Goal: Task Accomplishment & Management: Complete application form

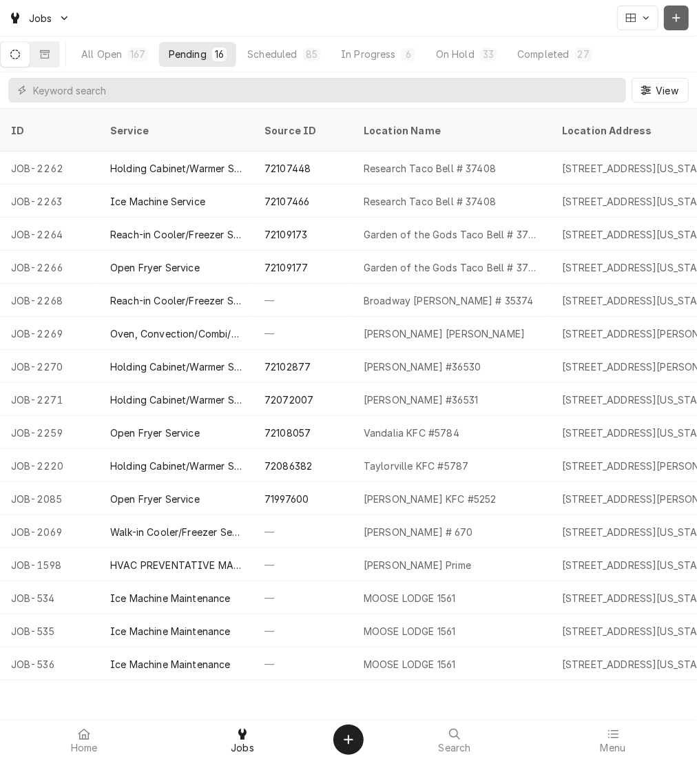
click at [673, 12] on div "Dynamic Content Wrapper" at bounding box center [676, 18] width 14 height 14
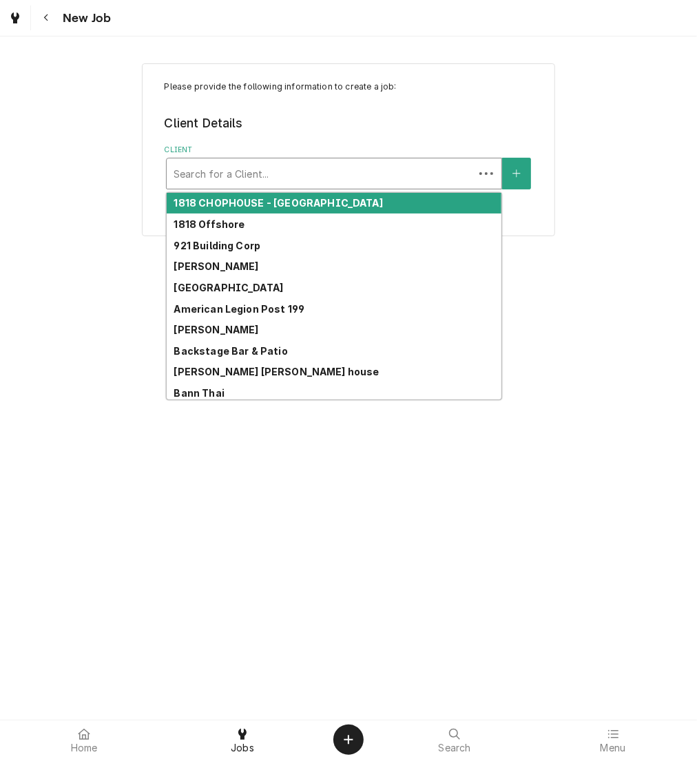
click at [239, 175] on div "Client" at bounding box center [320, 173] width 293 height 25
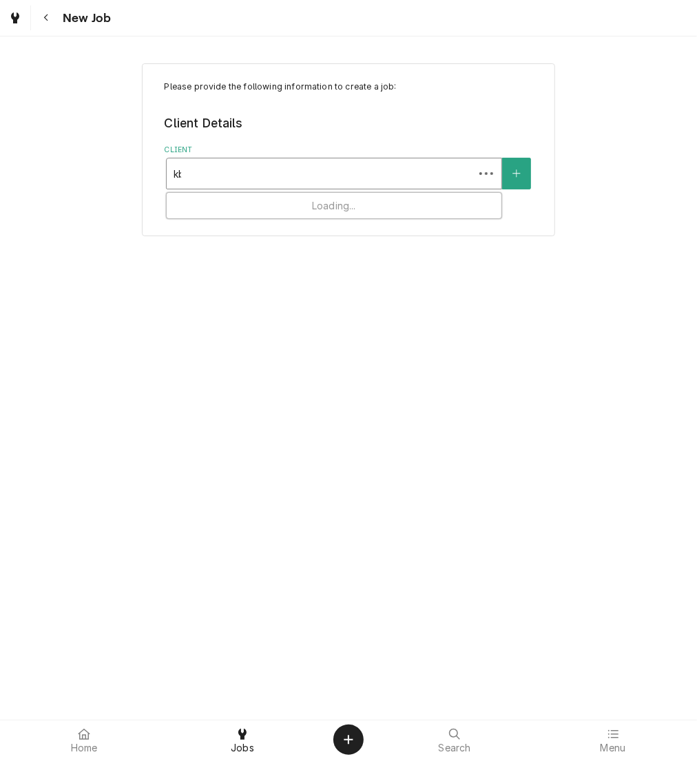
type input "kbp"
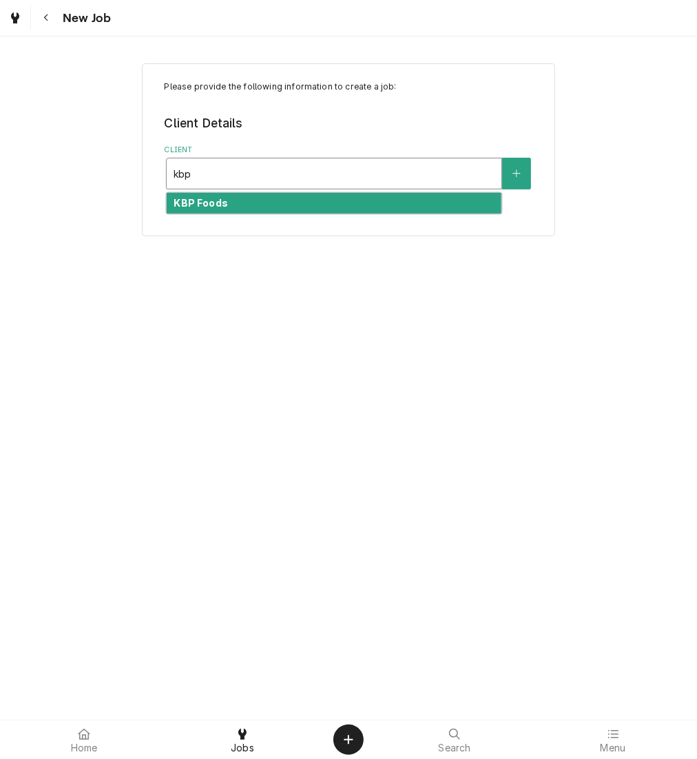
click at [243, 212] on div "KBP Foods" at bounding box center [334, 203] width 335 height 21
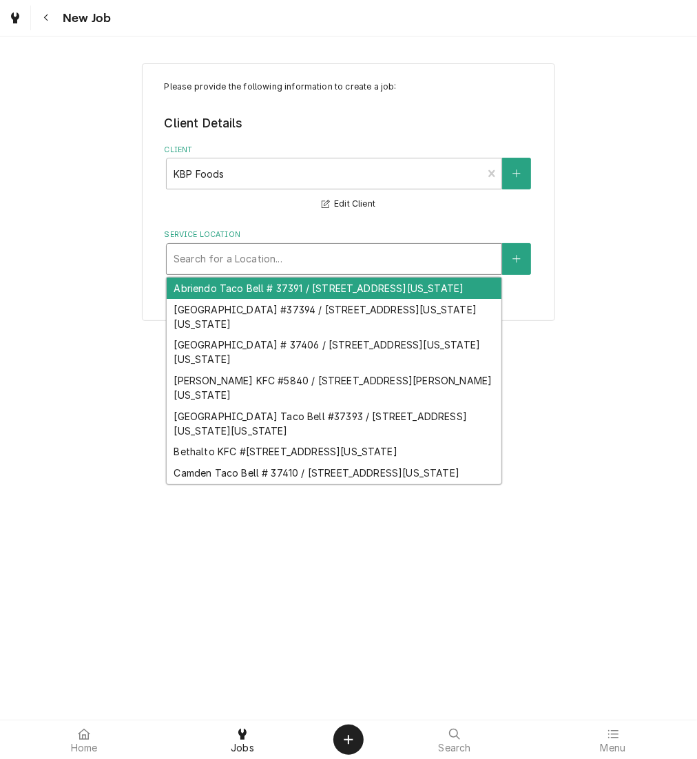
click at [252, 260] on div "Service Location" at bounding box center [334, 259] width 321 height 25
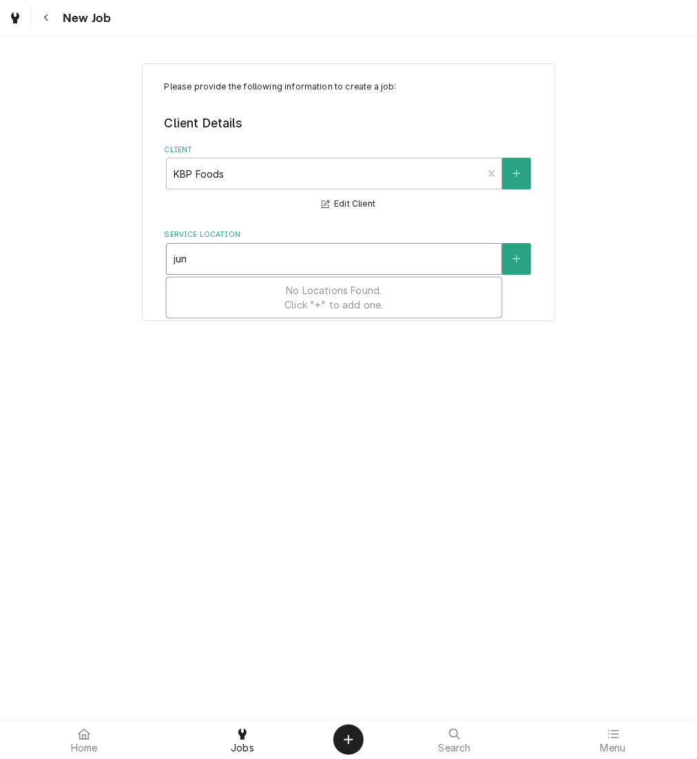
type input "jung"
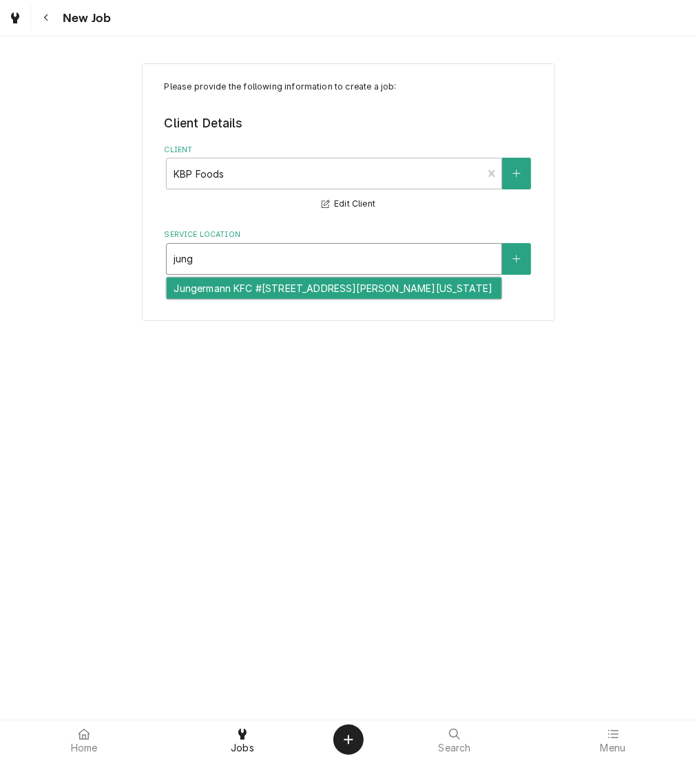
click at [458, 289] on div "Jungermann KFC #5846 / 1699 Jungermann Road, St. Peters, Missouri 63304" at bounding box center [334, 288] width 335 height 21
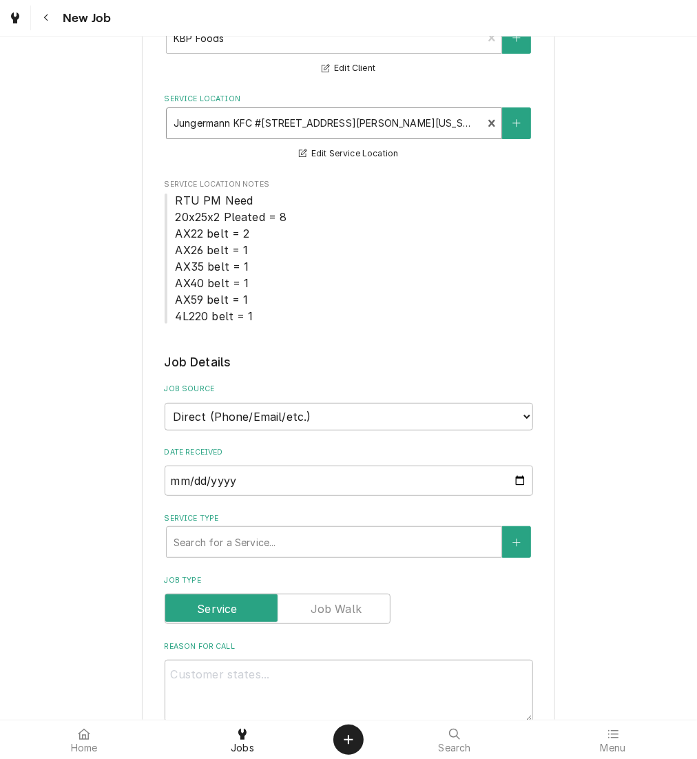
scroll to position [136, 0]
click at [379, 412] on select "Direct (Phone/Email/etc.) Other" at bounding box center [349, 416] width 368 height 28
select select "100"
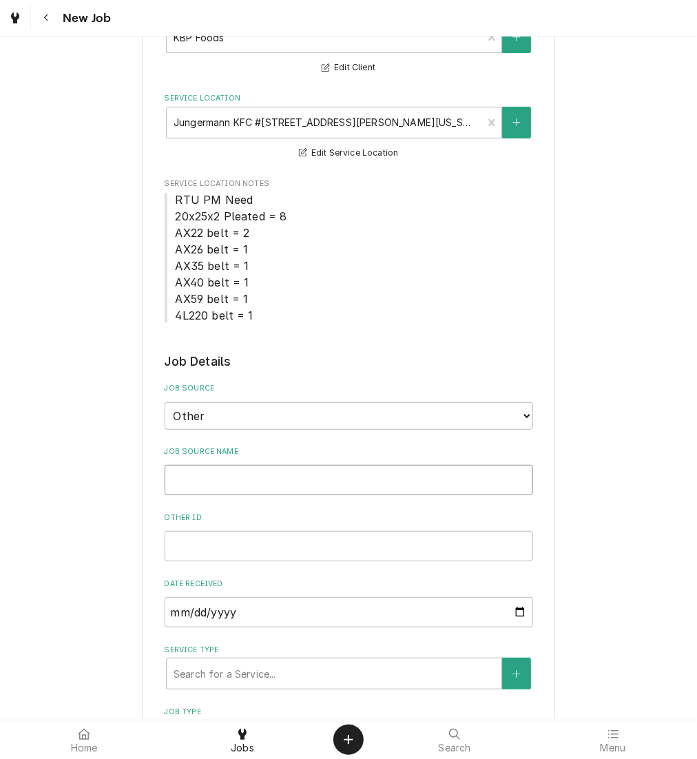
click at [353, 475] on input "Job Source Name" at bounding box center [349, 480] width 368 height 30
type textarea "x"
type input "V"
type textarea "x"
type input "Ve"
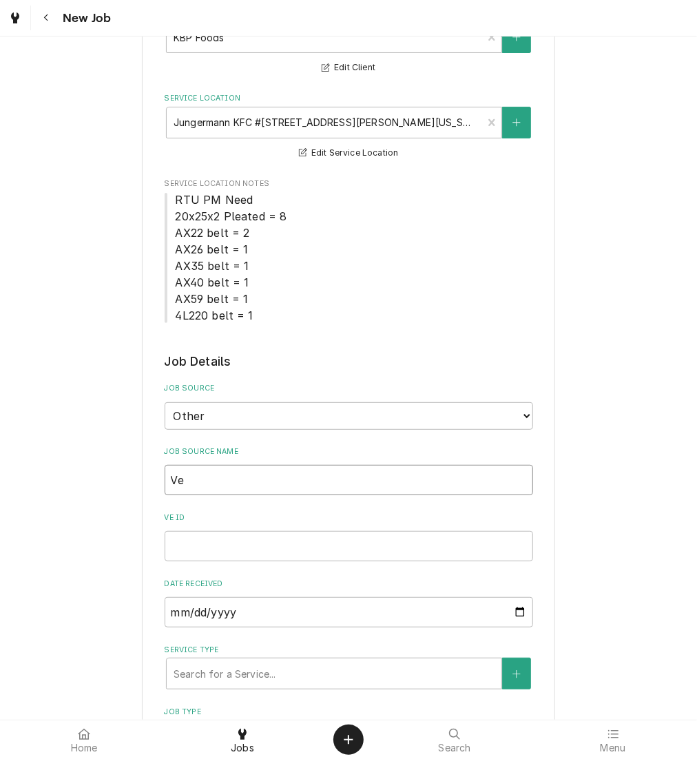
type textarea "x"
type input "Veri"
type textarea "x"
type input "Verid"
type textarea "x"
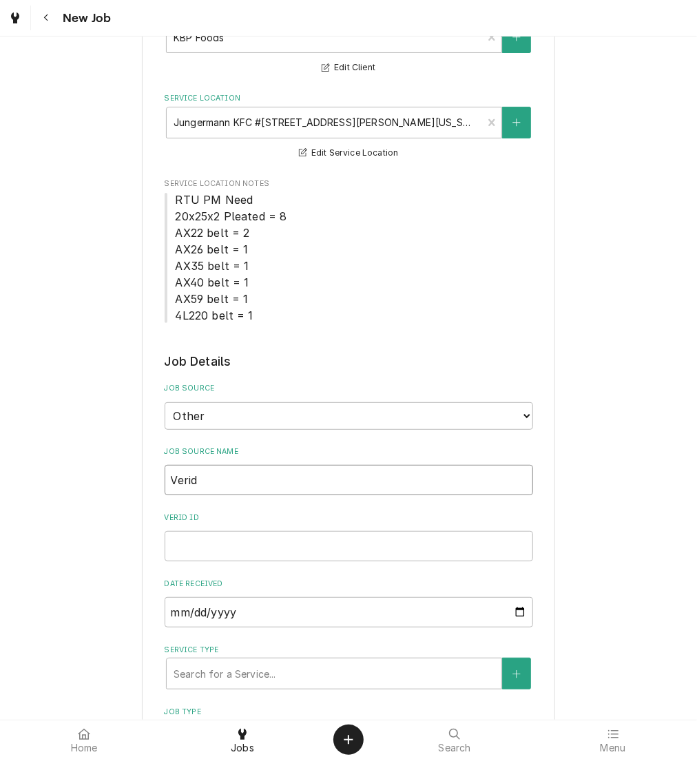
type input "Verida"
type textarea "x"
type input "Verid"
type textarea "x"
type input "Veris"
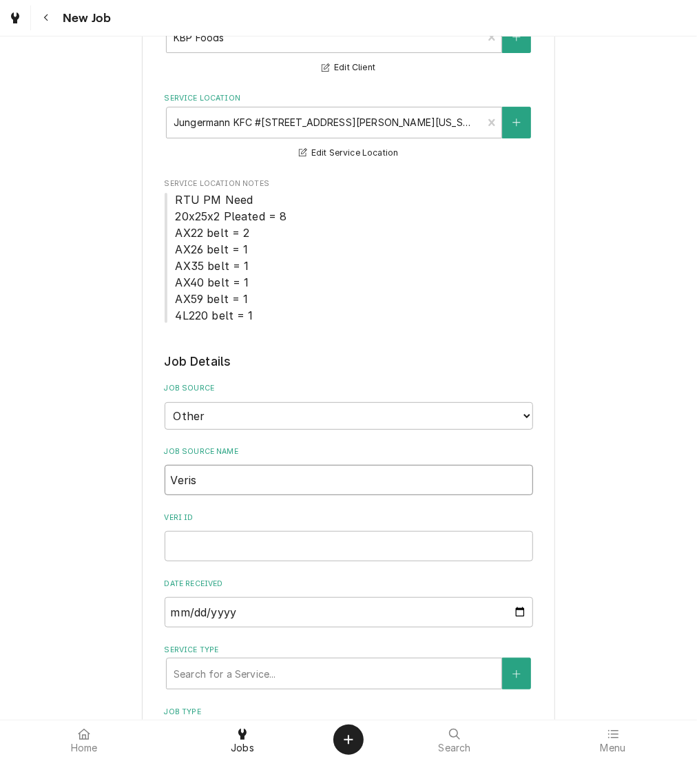
type textarea "x"
type input "Verisa"
type textarea "x"
type input "Verisae"
type textarea "x"
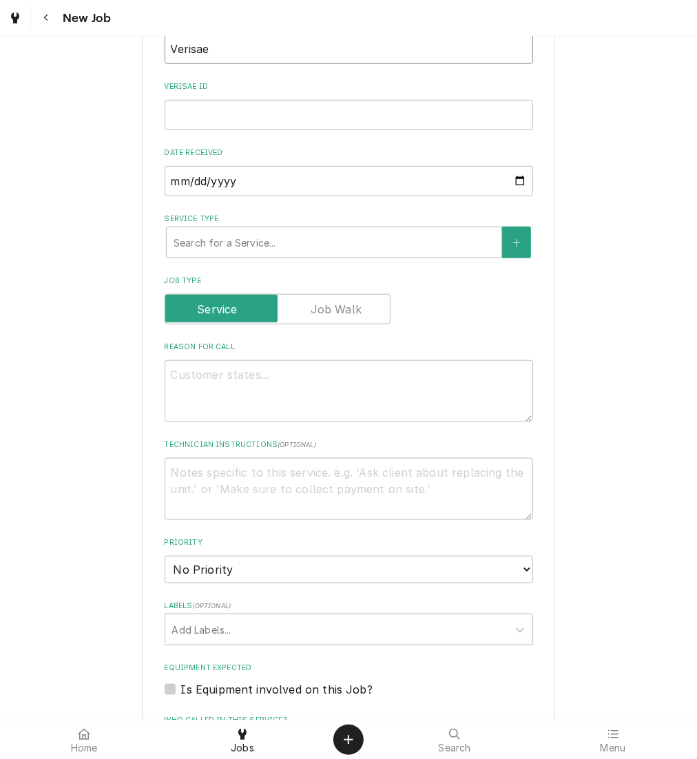
scroll to position [571, 0]
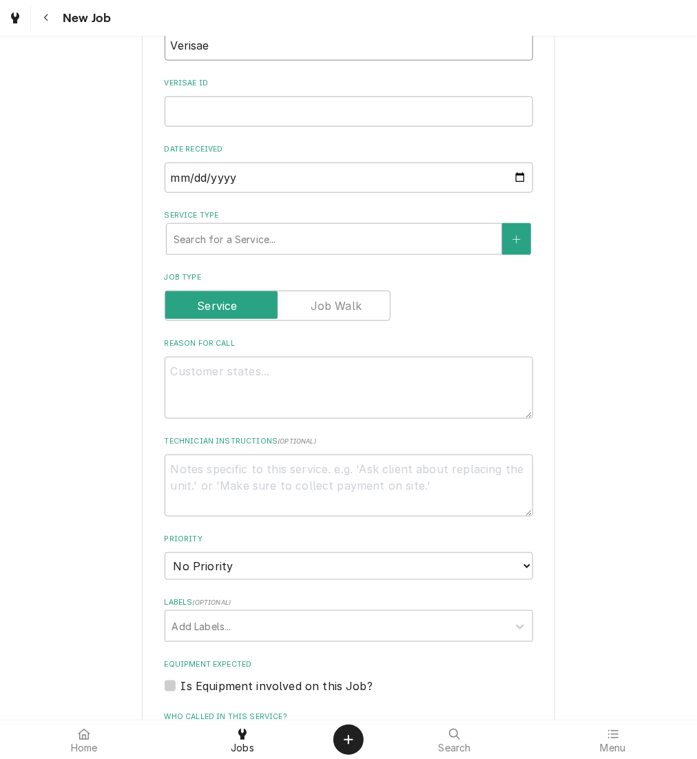
type input "Verisae"
click at [247, 389] on textarea "Reason For Call" at bounding box center [349, 388] width 368 height 62
paste textarea "Lid blew off fry again while under pressure. Can we get someone out to figure o…"
type textarea "x"
type textarea "Lid blew off fry again while under pressure. Can we get someone out to figure o…"
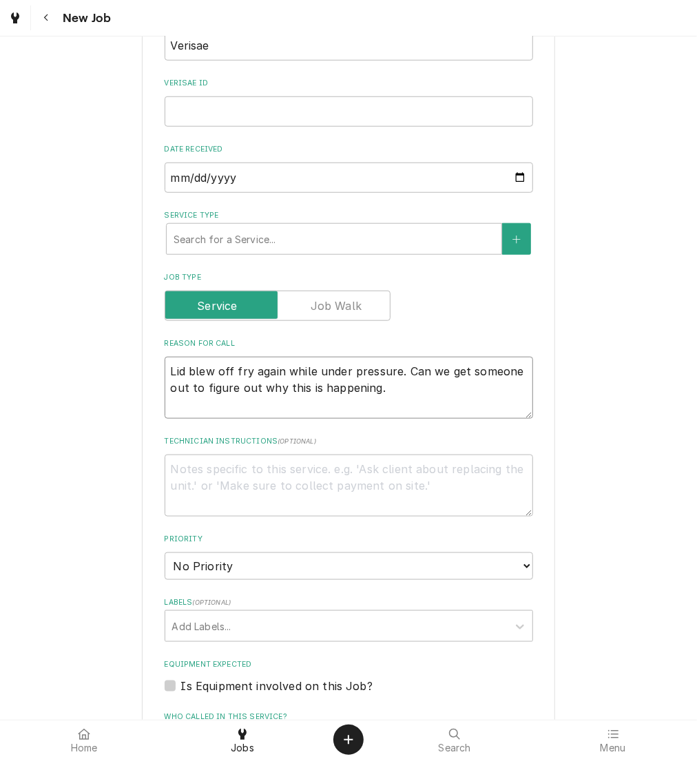
type textarea "x"
type textarea "Lid blew off fry again while under pressure. Can we get someone out to figure o…"
paste input "72111082"
click at [212, 116] on input "Verisae ID" at bounding box center [349, 111] width 368 height 30
type textarea "x"
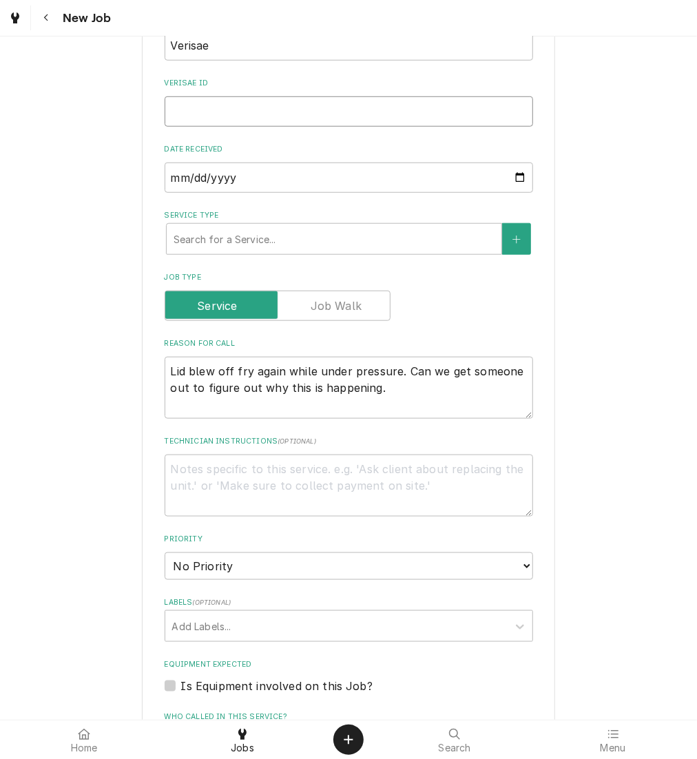
type input "72111082"
type textarea "x"
type input "72111082"
click at [388, 391] on textarea "Lid blew off fry again while under pressure. Can we get someone out to figure o…" at bounding box center [349, 388] width 368 height 62
type textarea "x"
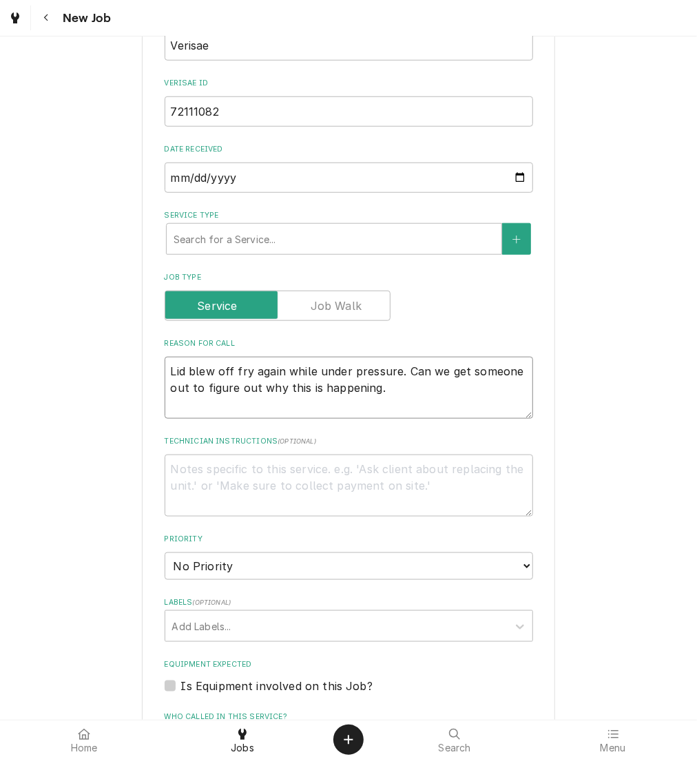
type textarea "Lid blew off fry again while under pressure. Can we get someone out to figure o…"
type textarea "x"
type textarea "Lid blew off fry again while under pressure. Can we get someone out to figure o…"
type textarea "x"
type textarea "Lid blew off fry again while under pressure. Can we get someone out to figure o…"
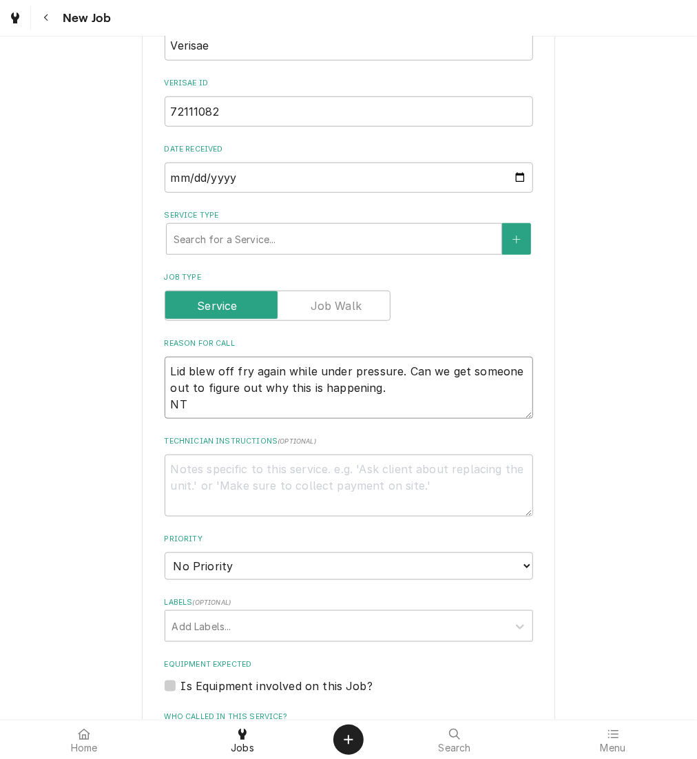
type textarea "x"
type textarea "Lid blew off fry again while under pressure. Can we get someone out to figure o…"
type textarea "x"
type textarea "Lid blew off fry again while under pressure. Can we get someone out to figure o…"
type textarea "x"
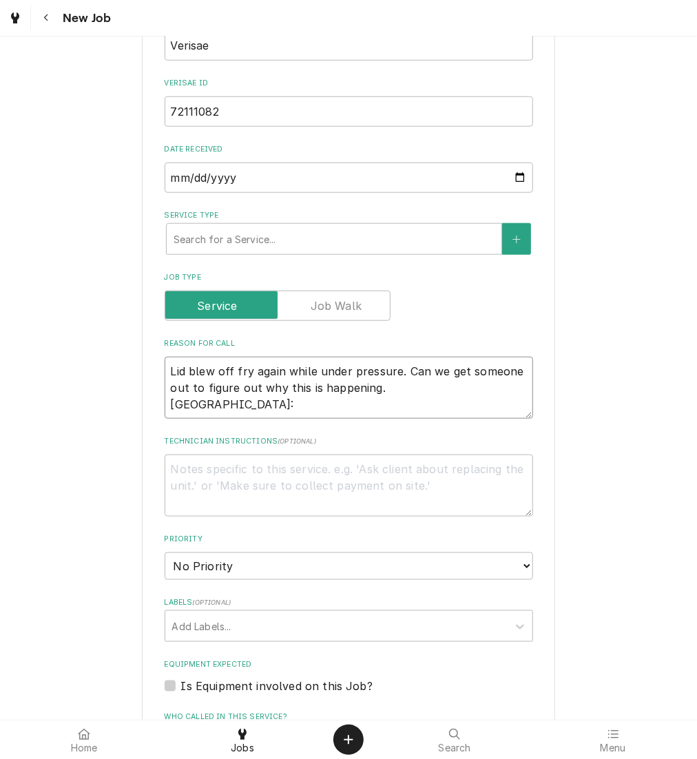
type textarea "Lid blew off fry again while under pressure. Can we get someone out to figure o…"
type textarea "x"
type textarea "Lid blew off fry again while under pressure. Can we get someone out to figure o…"
type textarea "x"
type textarea "Lid blew off fry again while under pressure. Can we get someone out to figure o…"
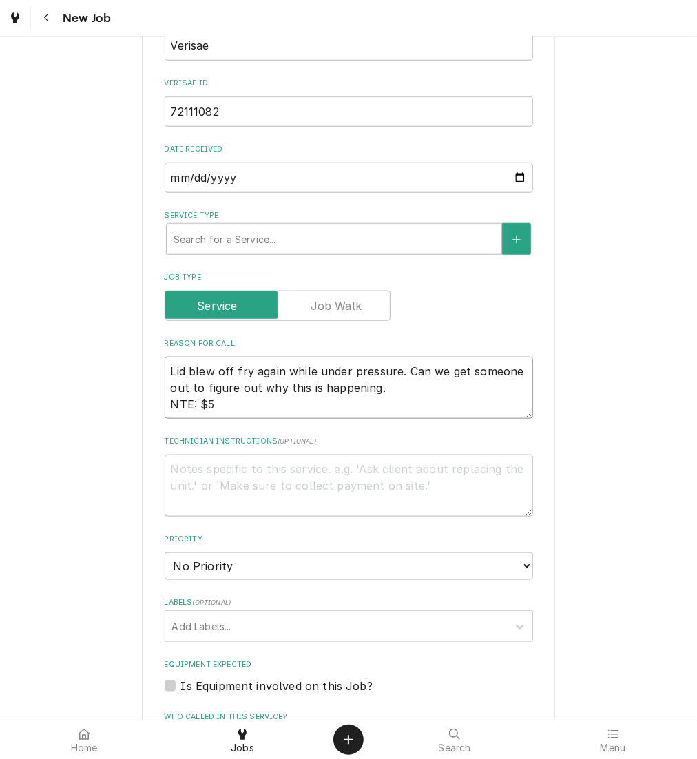
type textarea "x"
type textarea "Lid blew off fry again while under pressure. Can we get someone out to figure o…"
type textarea "x"
type textarea "Lid blew off fry again while under pressure. Can we get someone out to figure o…"
type textarea "x"
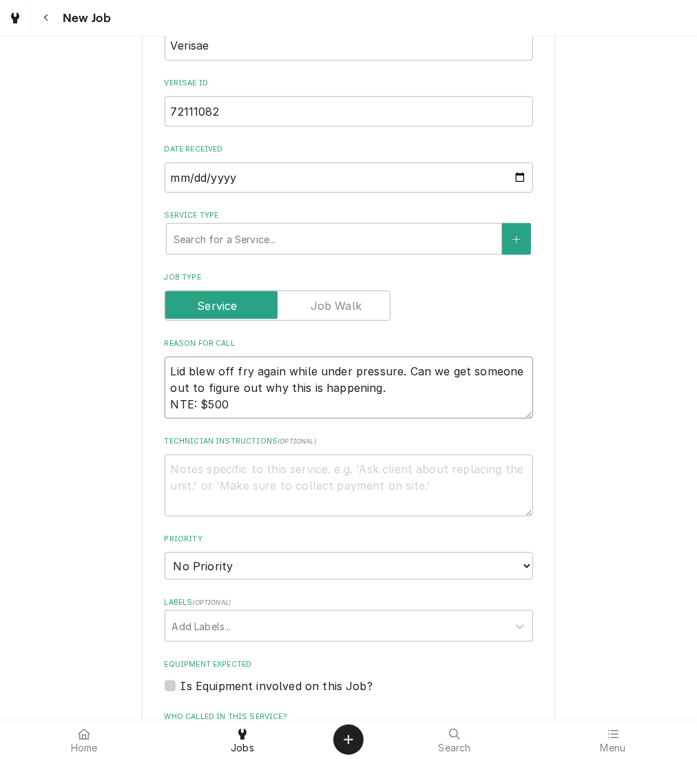
type textarea "Lid blew off fry again while under pressure. Can we get someone out to figure o…"
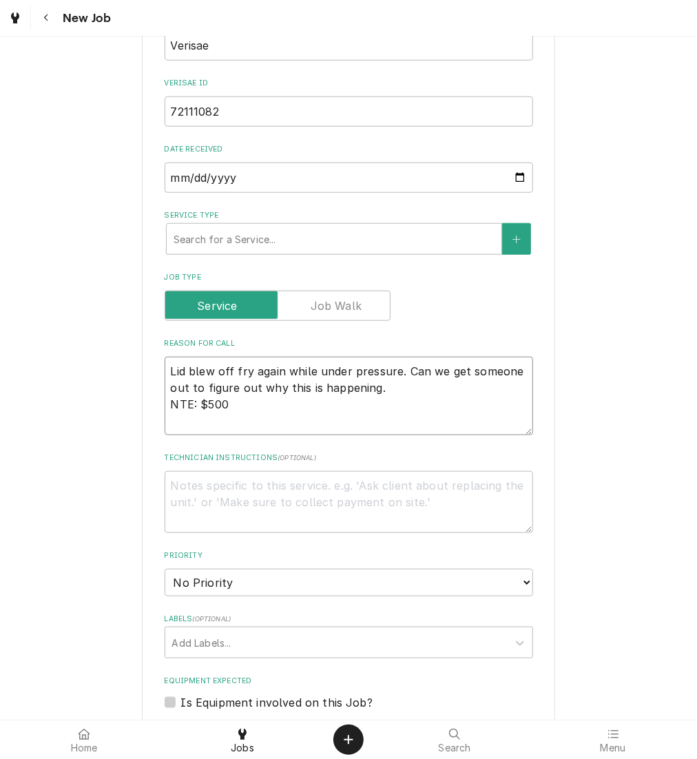
type textarea "x"
type textarea "Lid blew off fry again while under pressure. Can we get someone out to figure o…"
type textarea "x"
type textarea "Lid blew off fry again while under pressure. Can we get someone out to figure o…"
type textarea "x"
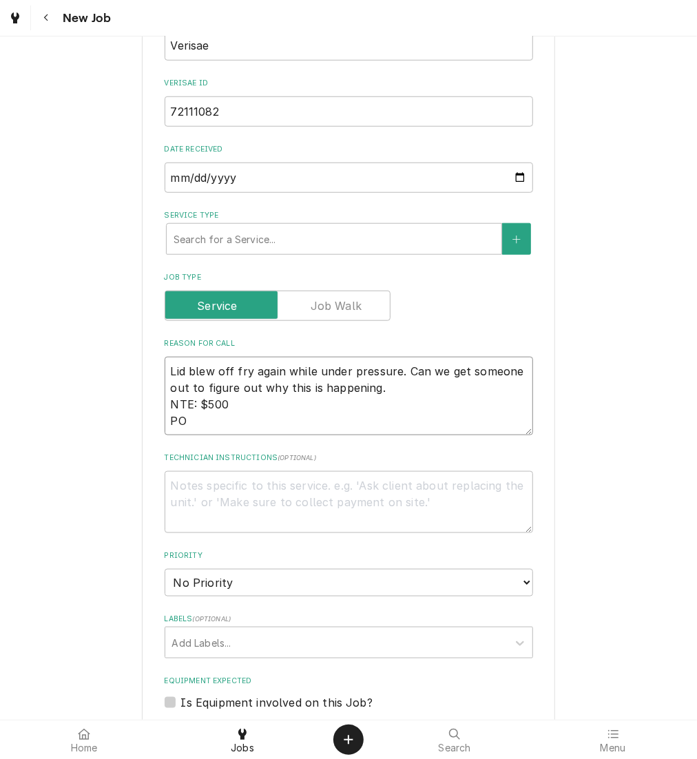
type textarea "Lid blew off fry again while under pressure. Can we get someone out to figure o…"
type textarea "x"
type textarea "Lid blew off fry again while under pressure. Can we get someone out to figure o…"
type textarea "x"
type textarea "Lid blew off fry again while under pressure. Can we get someone out to figure o…"
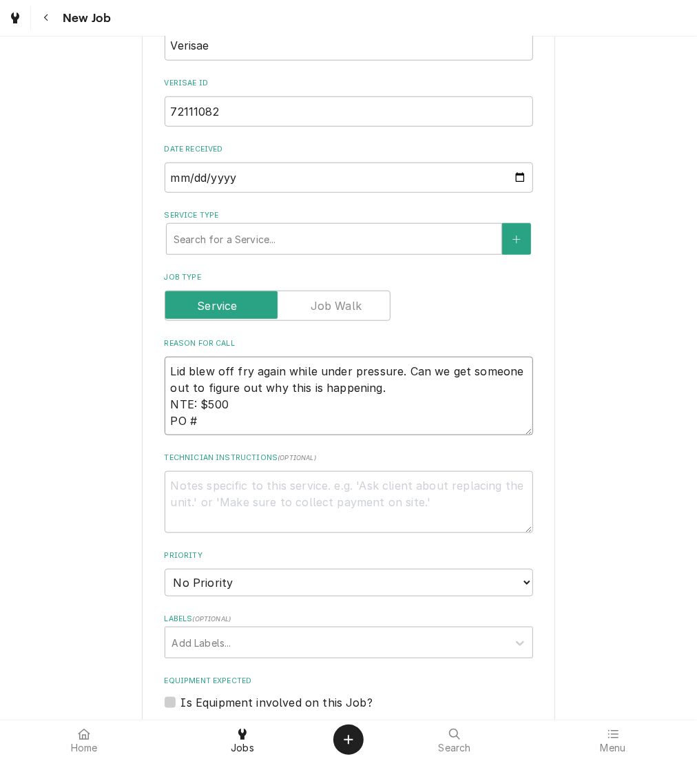
paste textarea "72111082"
type textarea "x"
type textarea "Lid blew off fry again while under pressure. Can we get someone out to figure o…"
type textarea "x"
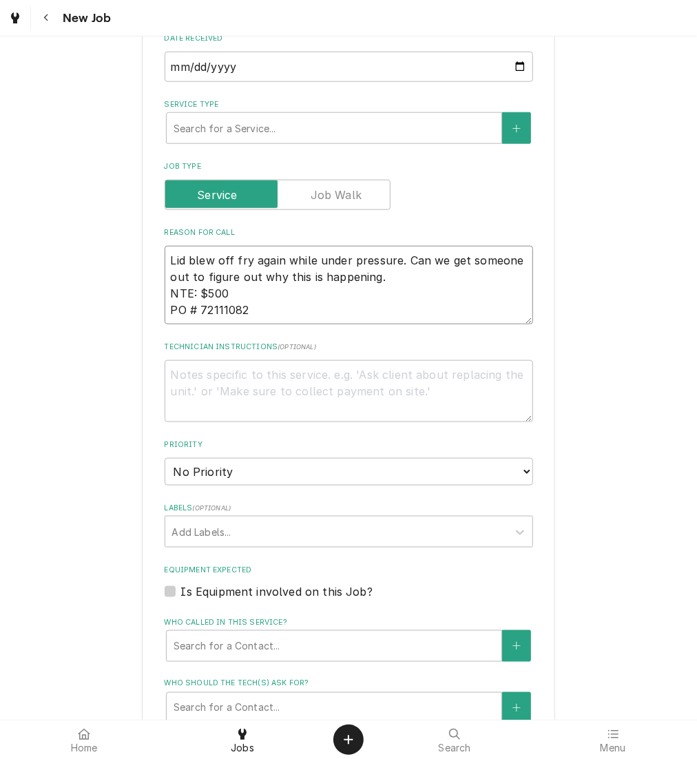
scroll to position [709, 0]
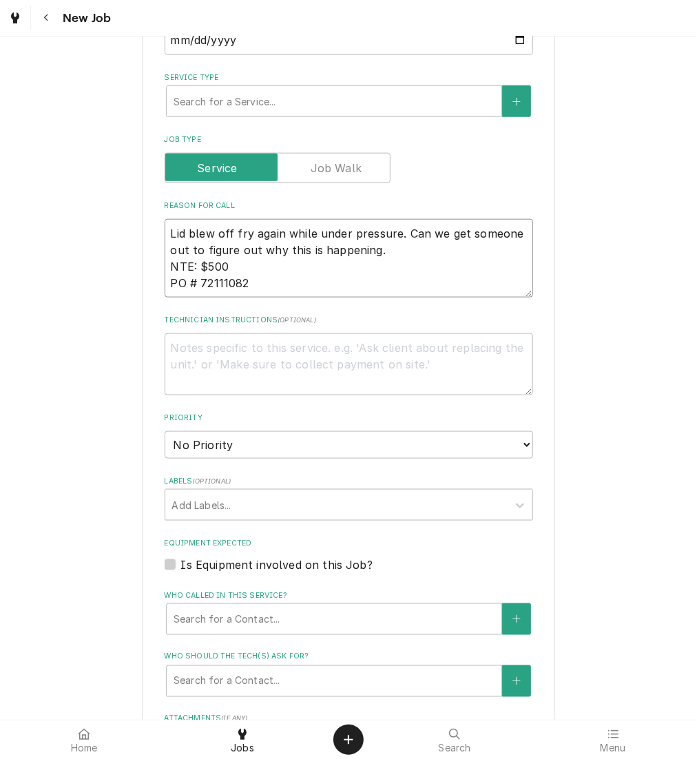
type textarea "Lid blew off fry again while under pressure. Can we get someone out to figure o…"
click at [375, 440] on select "No Priority Urgent High Medium Low" at bounding box center [349, 445] width 368 height 28
select select "2"
click at [165, 431] on select "No Priority Urgent High Medium Low" at bounding box center [349, 445] width 368 height 28
type textarea "x"
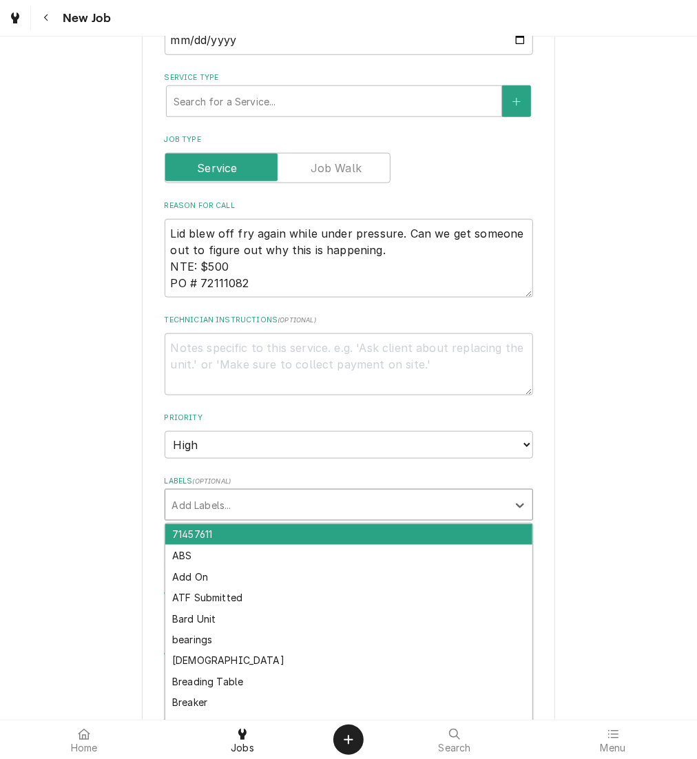
click at [442, 506] on div "Labels" at bounding box center [336, 504] width 329 height 25
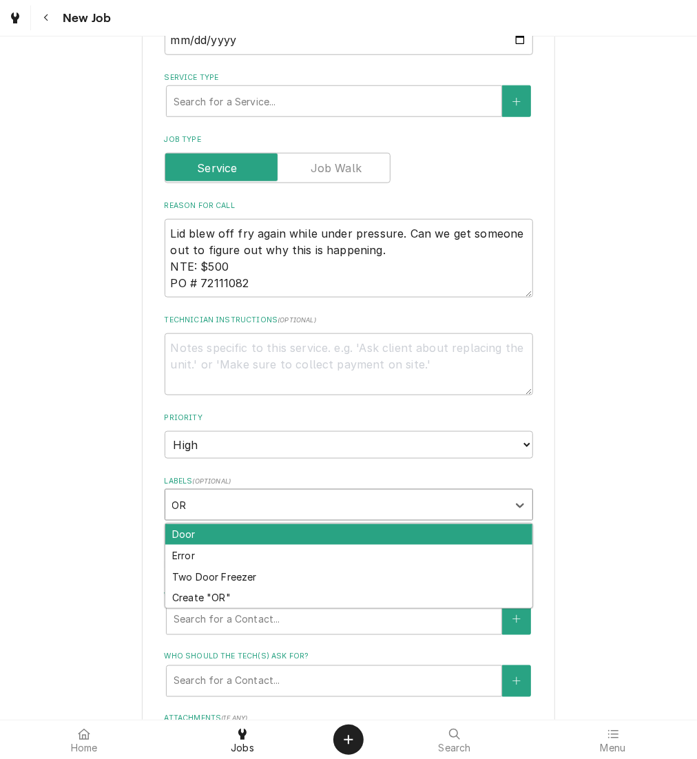
type input "O"
type input "PRES"
click at [435, 538] on div "Pressure Fryer" at bounding box center [348, 534] width 367 height 21
type textarea "x"
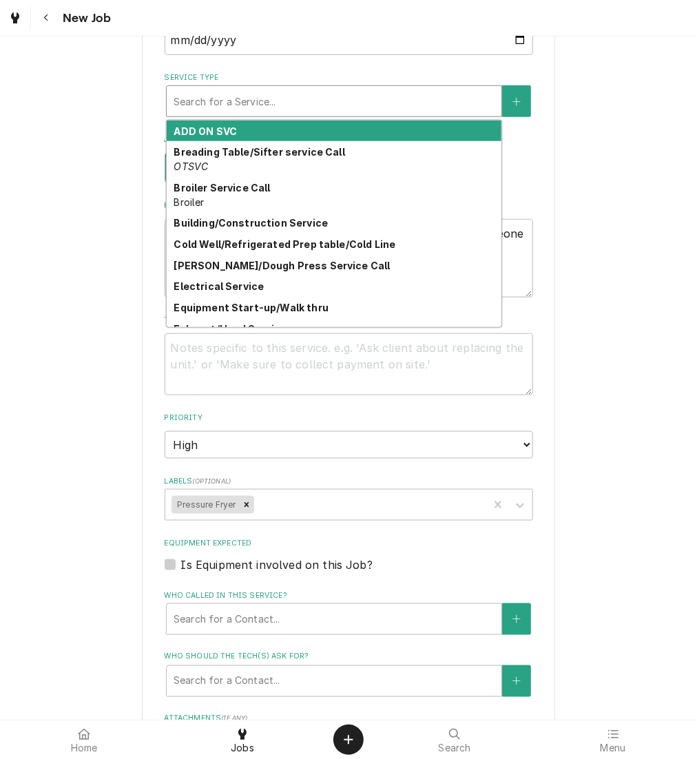
click at [387, 90] on div "Service Type" at bounding box center [334, 101] width 321 height 25
type textarea "x"
type input "PR"
type textarea "x"
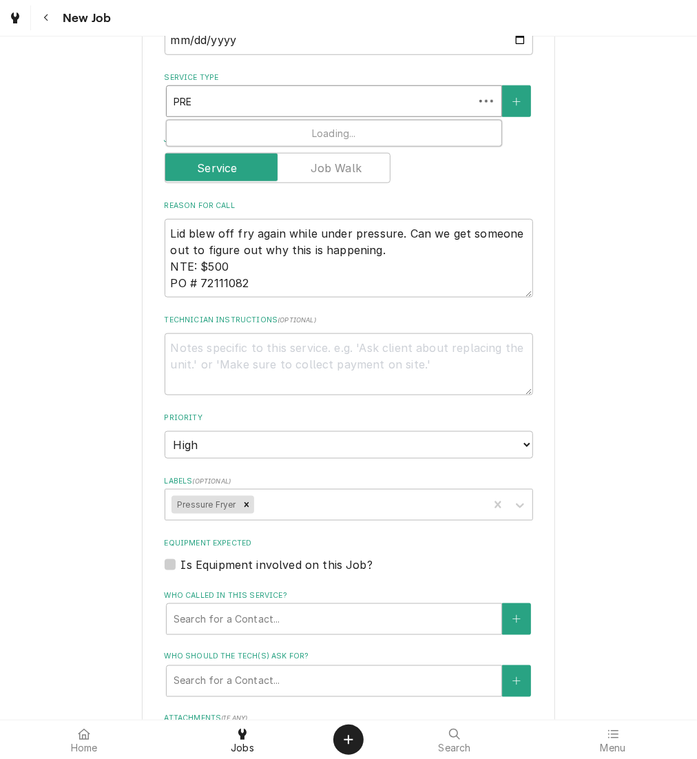
type input "PRES"
type textarea "x"
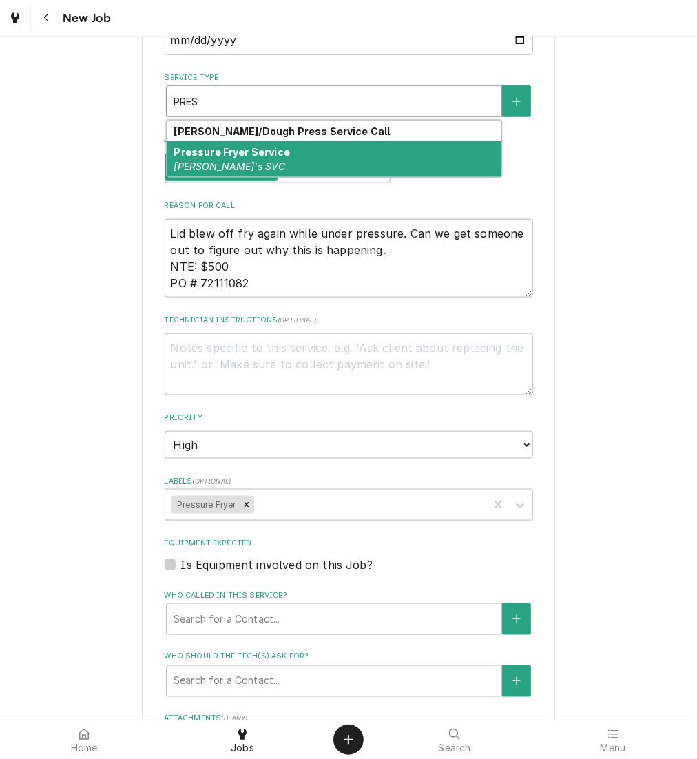
click at [372, 168] on div "Pressure Fryer Service McD's SVC" at bounding box center [334, 159] width 335 height 36
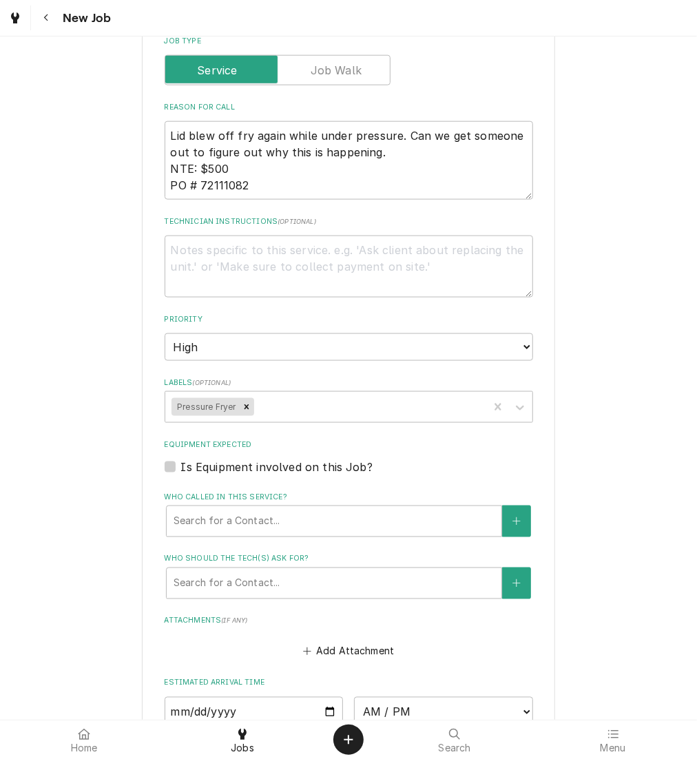
scroll to position [851, 0]
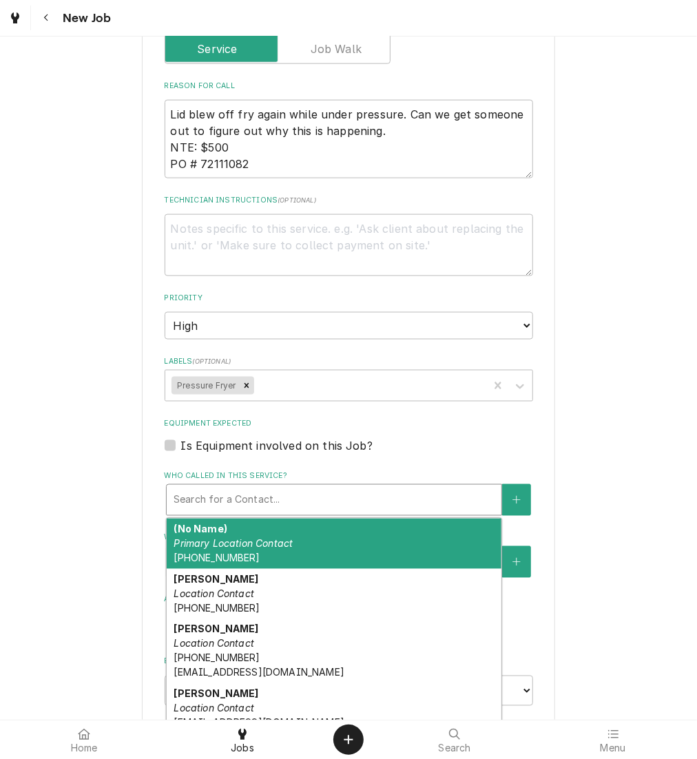
click at [267, 507] on div "Who called in this service?" at bounding box center [334, 500] width 321 height 25
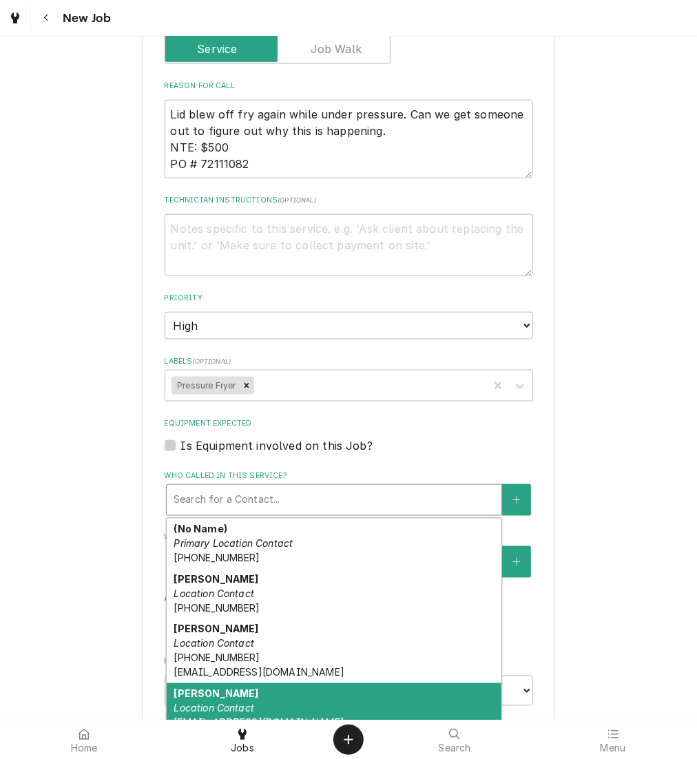
click at [240, 693] on div "Ralph Hoffman Location Contact rhoffman@kbpbrands.com" at bounding box center [334, 708] width 335 height 50
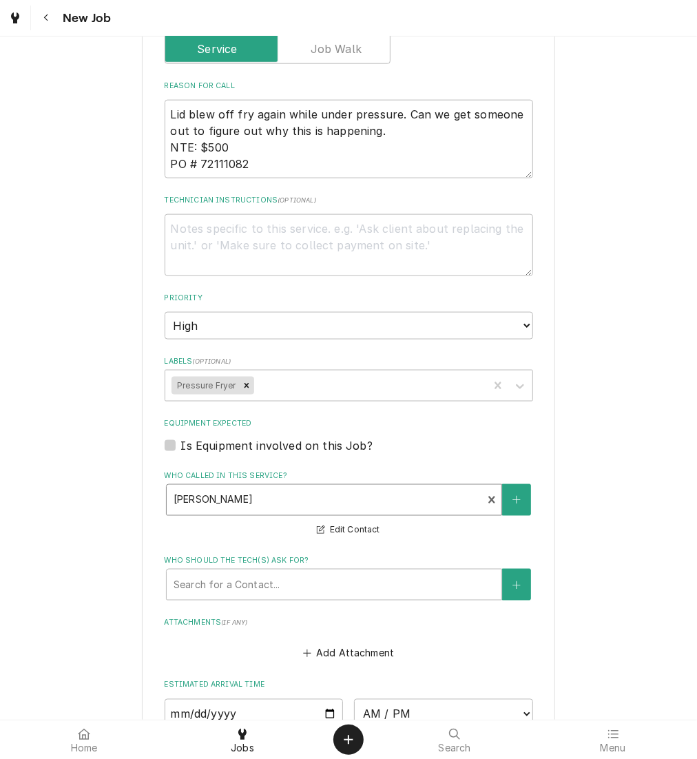
click at [97, 450] on div "Please provide the following information to create a job: Client Details Client…" at bounding box center [348, 151] width 697 height 1903
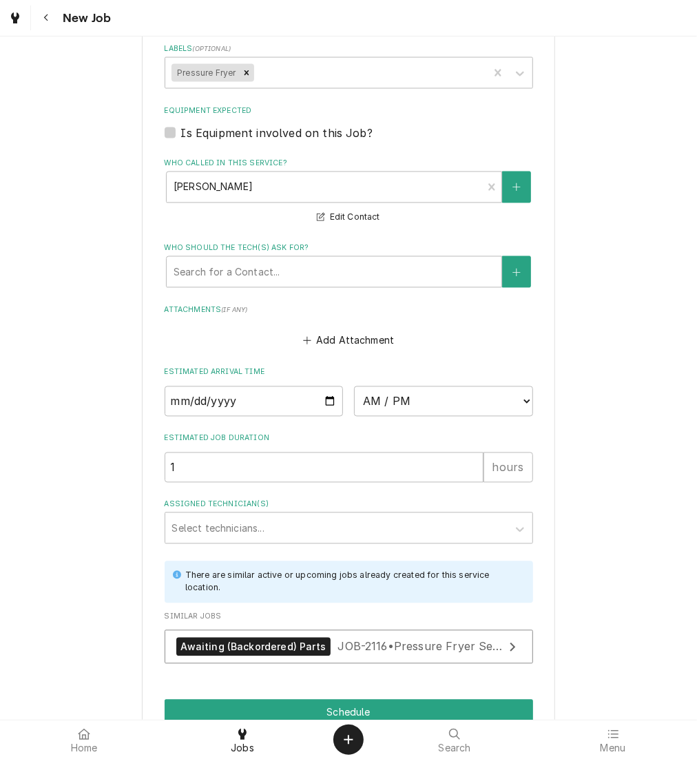
scroll to position [1174, 0]
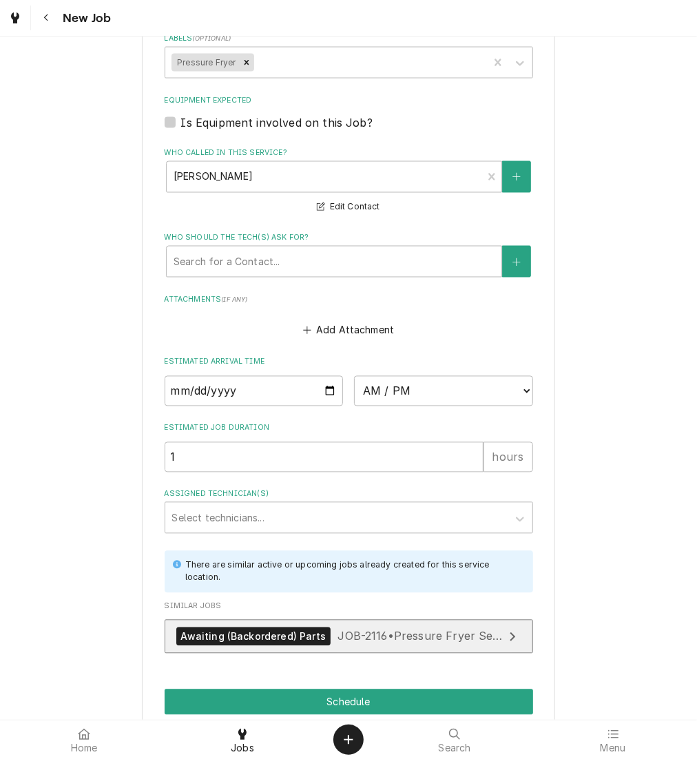
click at [420, 630] on span "JOB-2116 • Pressure Fryer Service" at bounding box center [427, 637] width 181 height 14
click at [389, 643] on div "Awaiting (Backordered) Parts JOB-2116 • Pressure Fryer Service" at bounding box center [339, 636] width 327 height 19
type textarea "x"
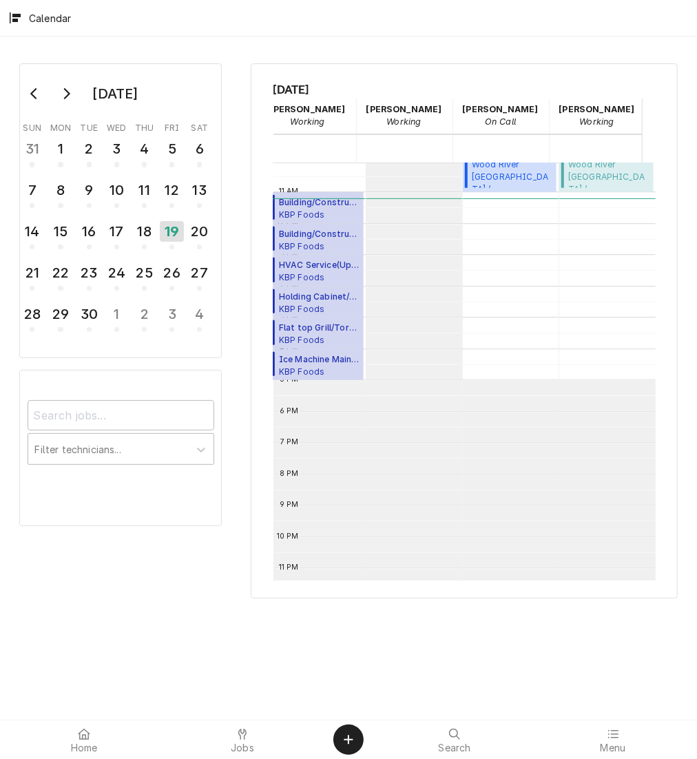
scroll to position [0, 431]
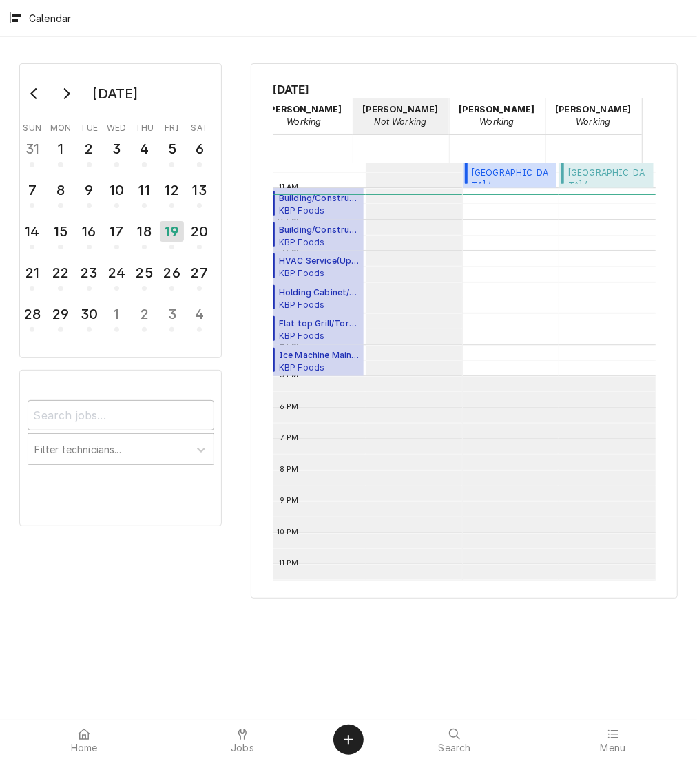
click at [587, 176] on span "Little Caesars Wood River Little Caesars Wood River / 305 East Edwardsville Rd,…" at bounding box center [608, 163] width 81 height 42
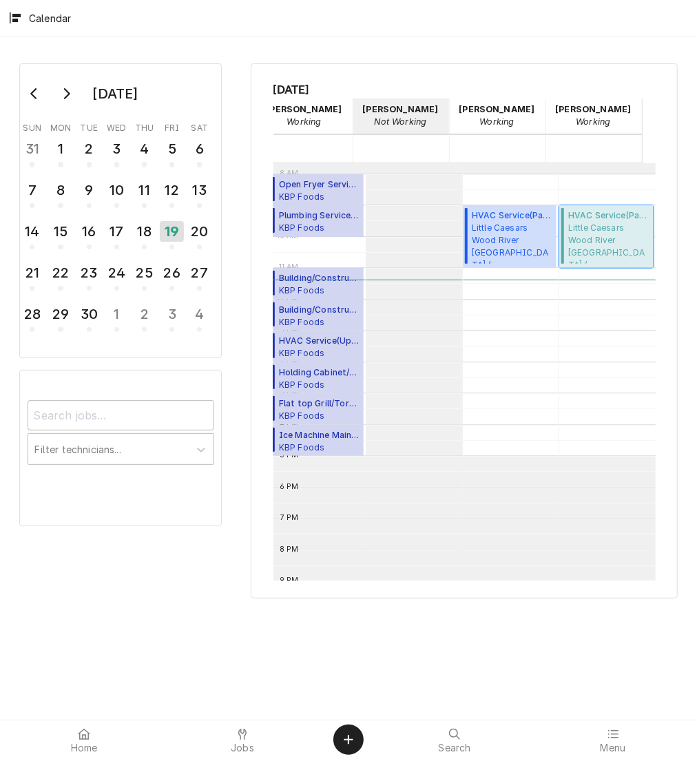
scroll to position [232, 431]
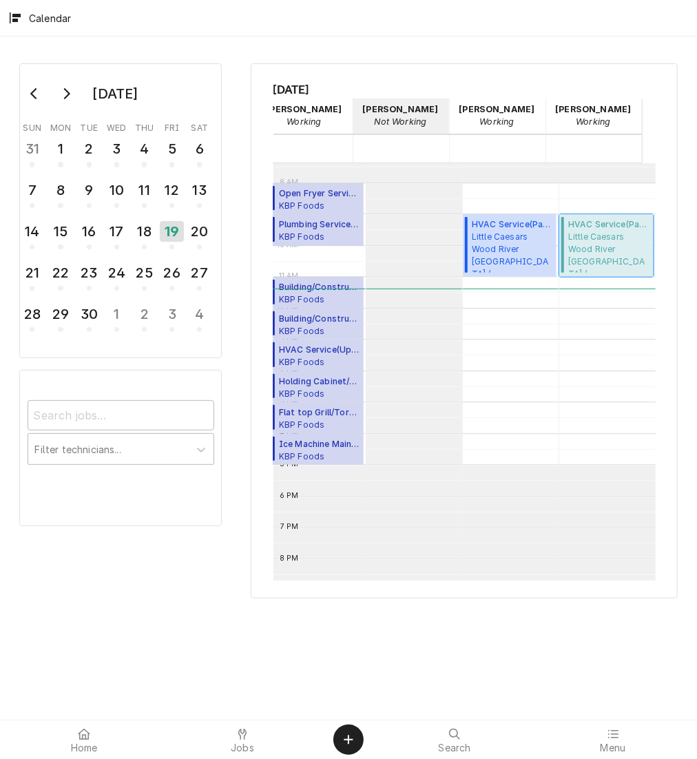
click at [587, 251] on span "Little Caesars Wood River Little Caesars Wood River / 305 East Edwardsville Rd,…" at bounding box center [608, 252] width 81 height 42
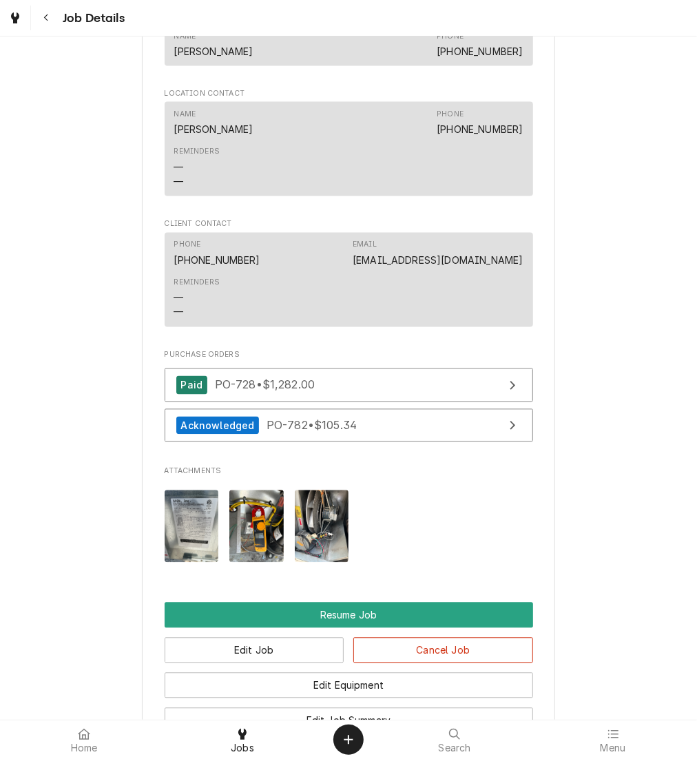
scroll to position [1249, 0]
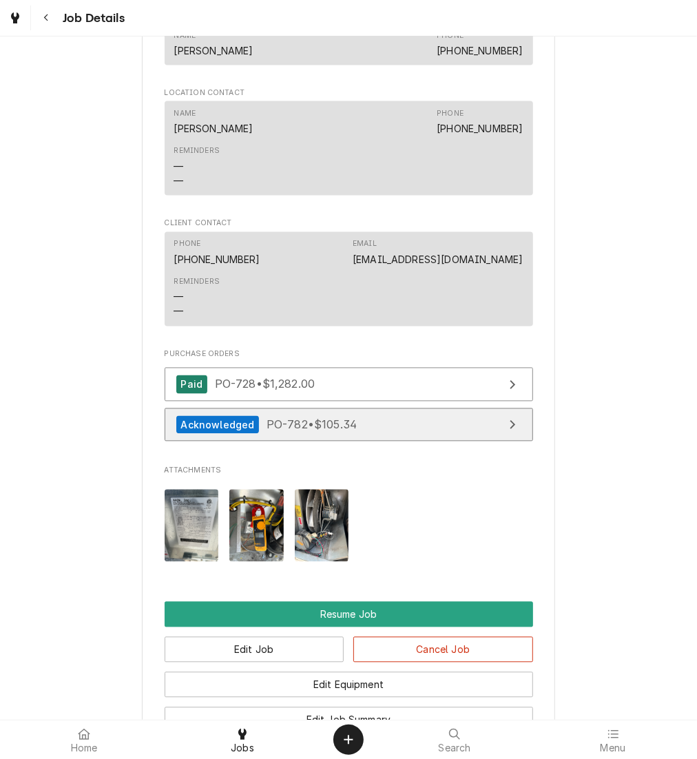
click at [474, 439] on link "Acknowledged PO-782 • $105.34" at bounding box center [349, 425] width 368 height 34
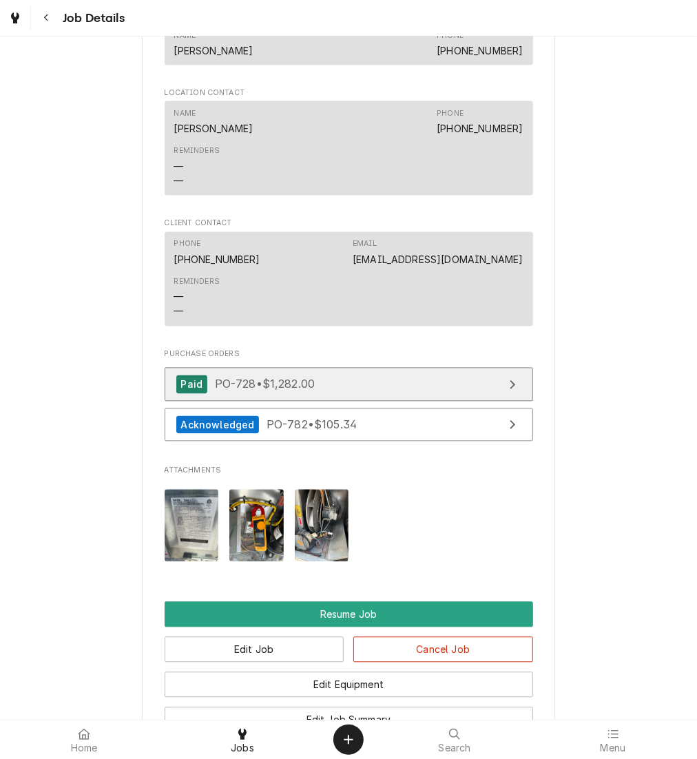
click at [287, 391] on span "PO-728 • $1,282.00" at bounding box center [265, 384] width 101 height 14
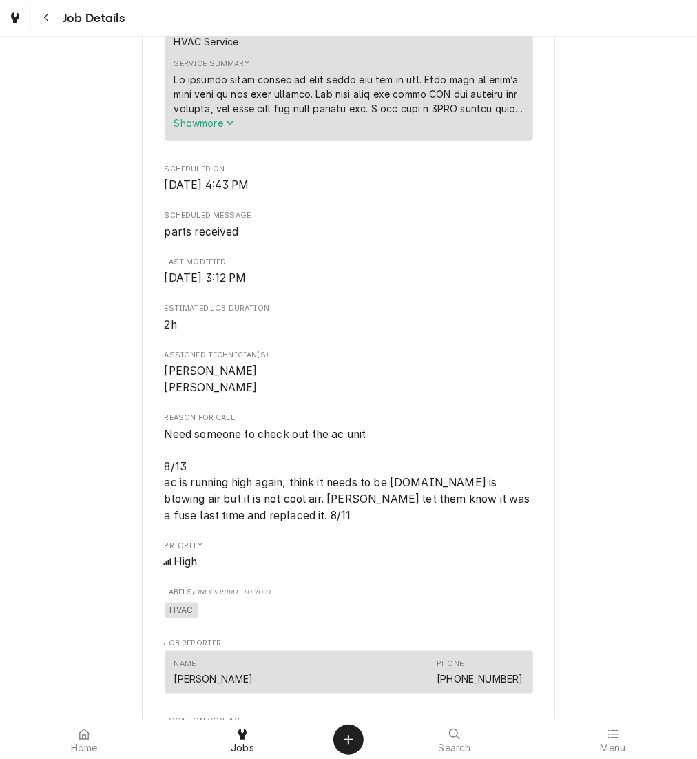
scroll to position [617, 0]
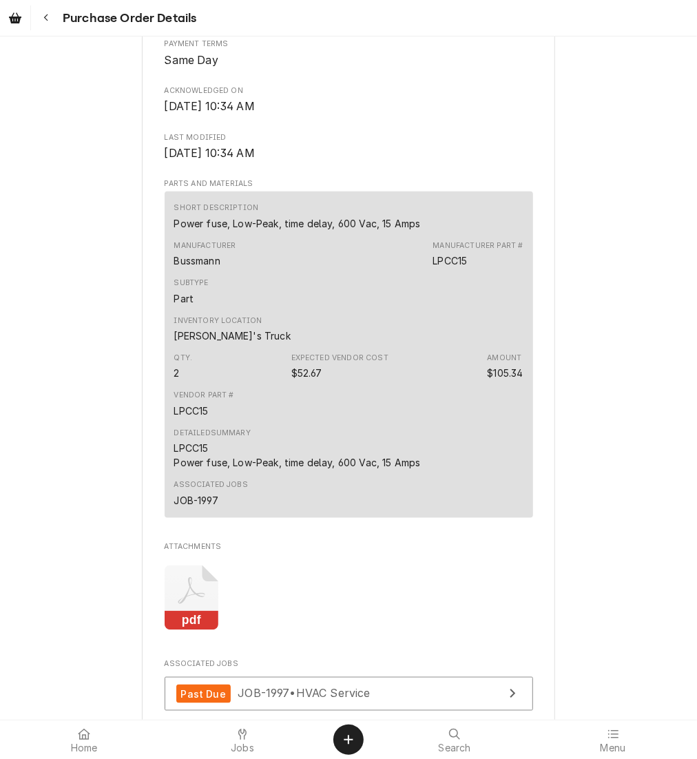
scroll to position [638, 0]
click at [54, 28] on button "Navigate back" at bounding box center [46, 18] width 25 height 25
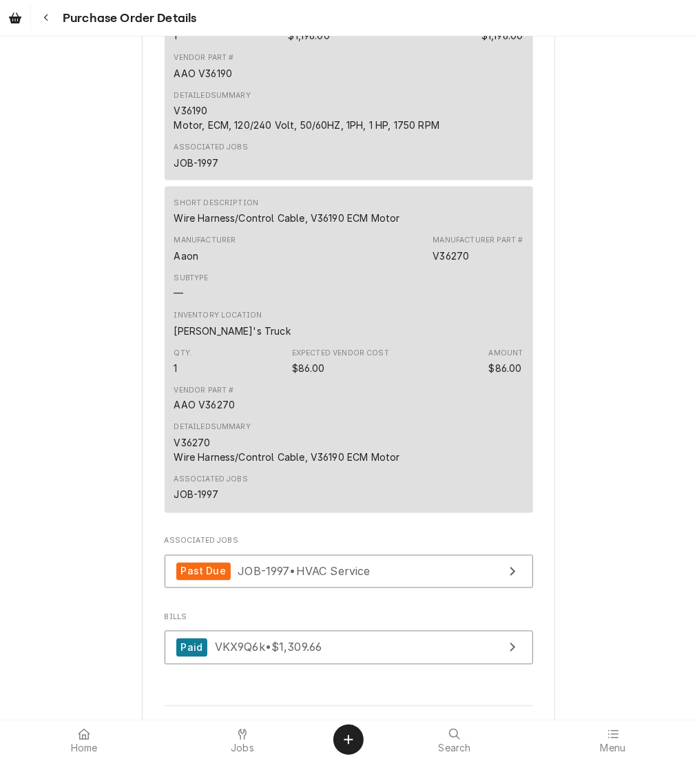
scroll to position [950, 0]
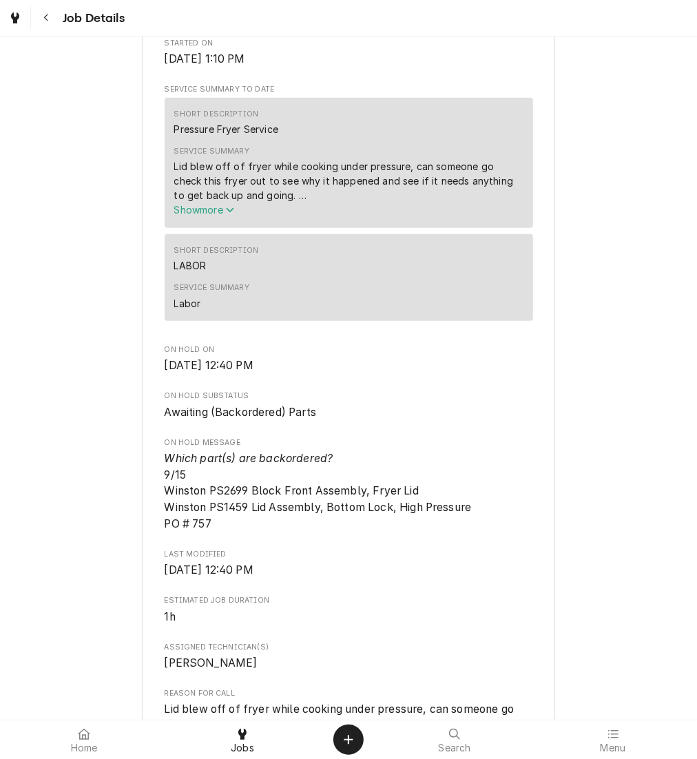
scroll to position [632, 0]
click at [232, 216] on button "Show more" at bounding box center [348, 209] width 349 height 14
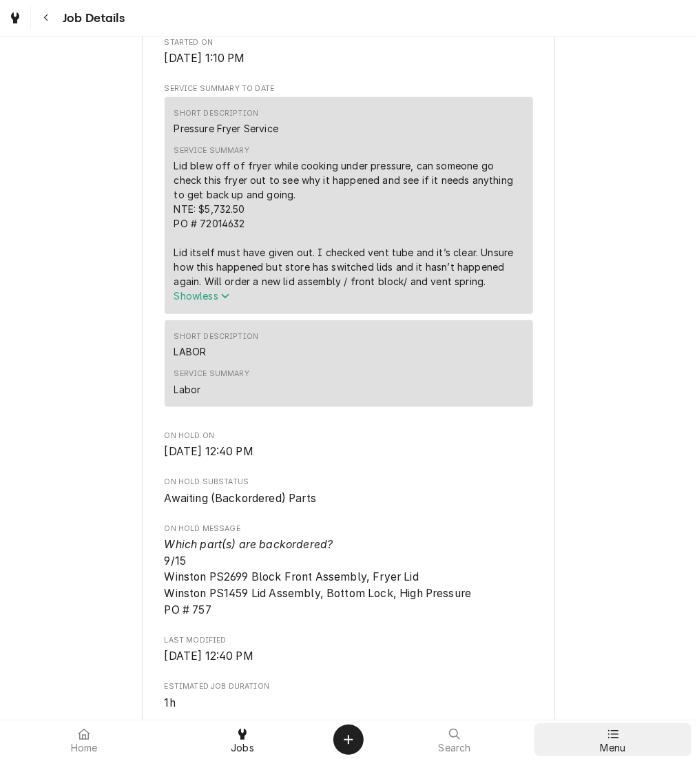
click at [607, 728] on div at bounding box center [613, 734] width 17 height 17
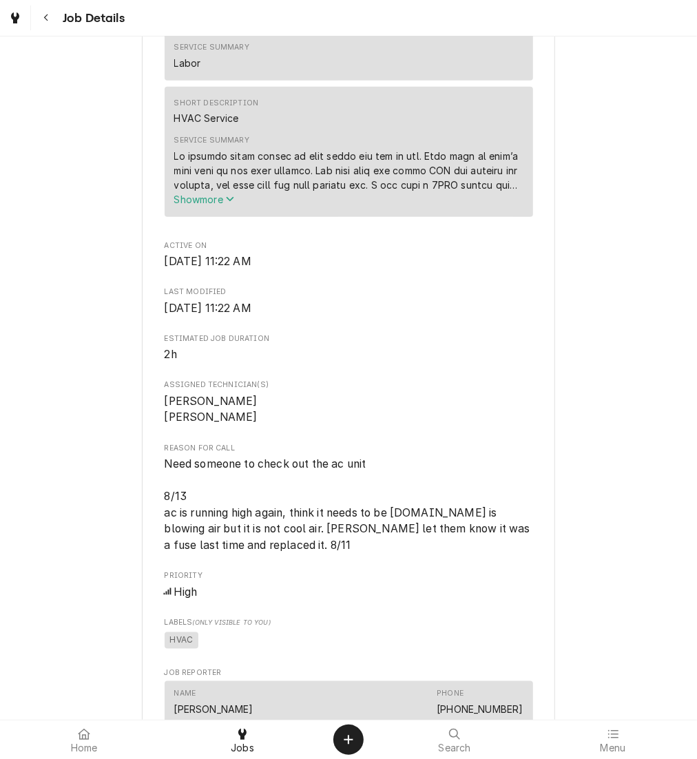
scroll to position [543, 0]
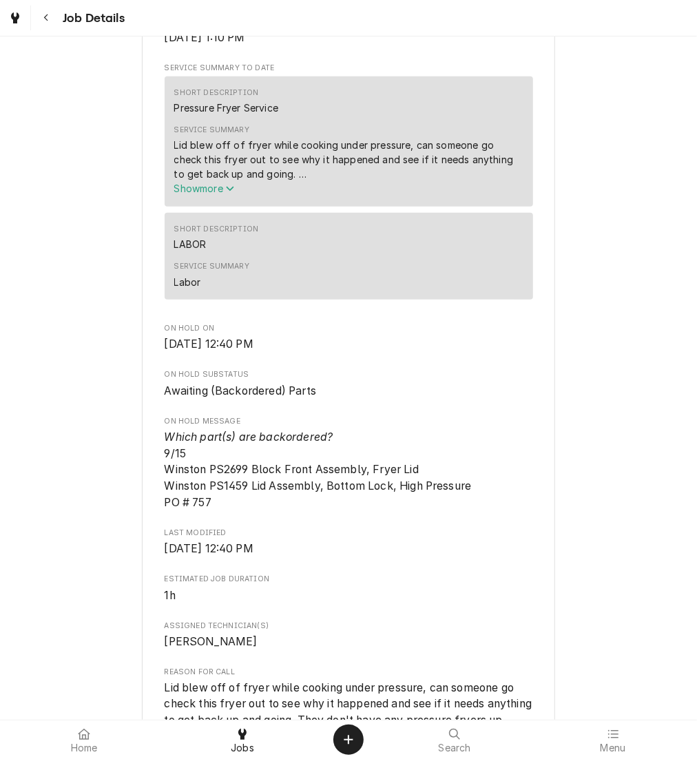
scroll to position [604, 0]
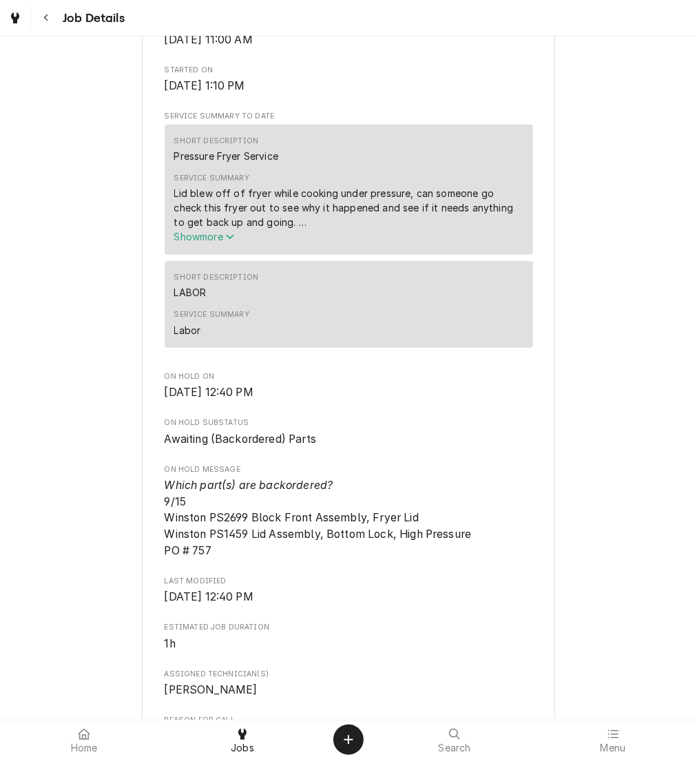
click at [196, 242] on span "Show more" at bounding box center [204, 237] width 61 height 12
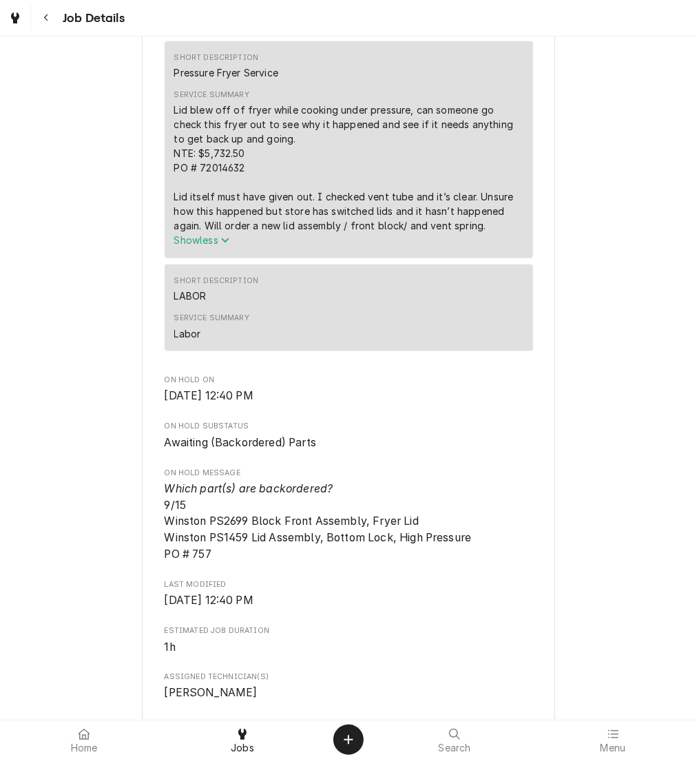
scroll to position [0, 0]
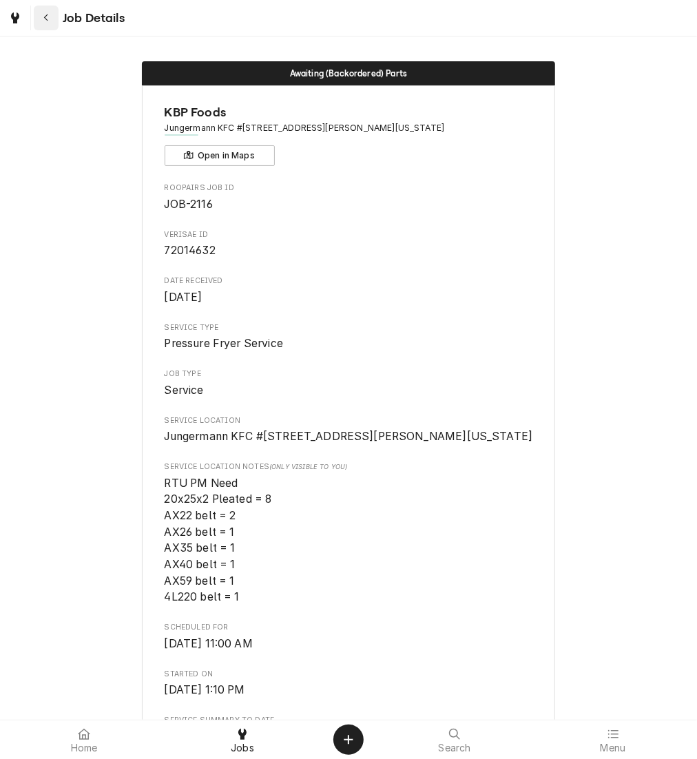
click at [50, 22] on div "Navigate back" at bounding box center [46, 18] width 14 height 14
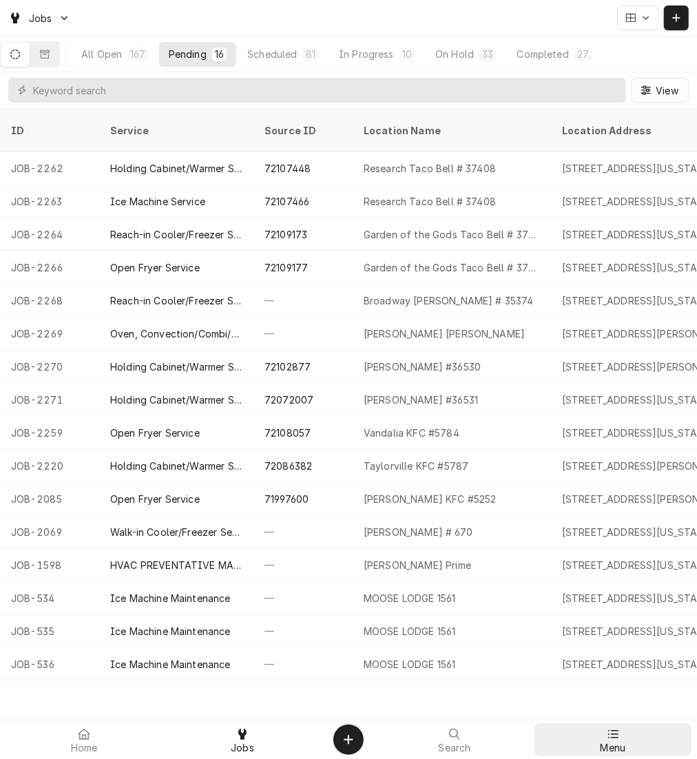
click at [611, 742] on span "Menu" at bounding box center [613, 747] width 25 height 11
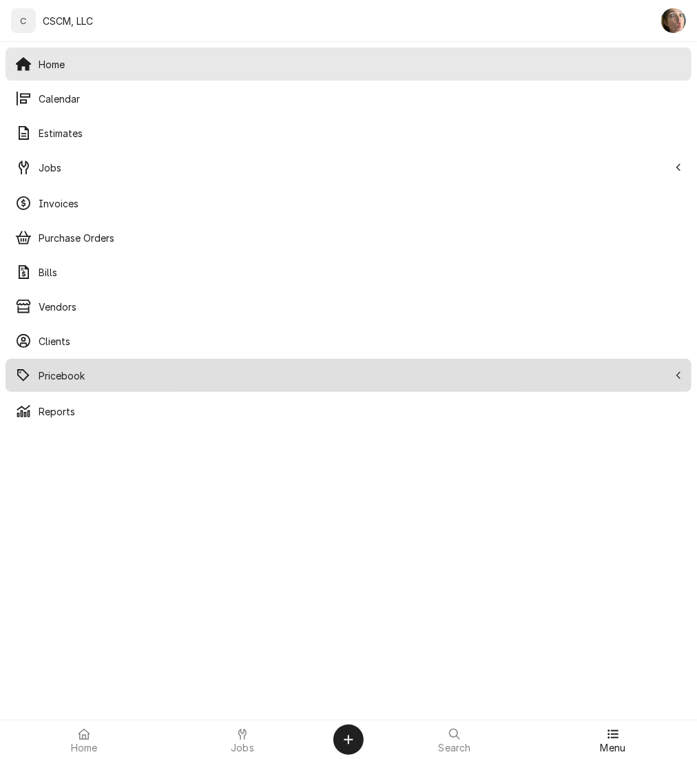
click at [56, 379] on span "Pricebook" at bounding box center [354, 375] width 630 height 14
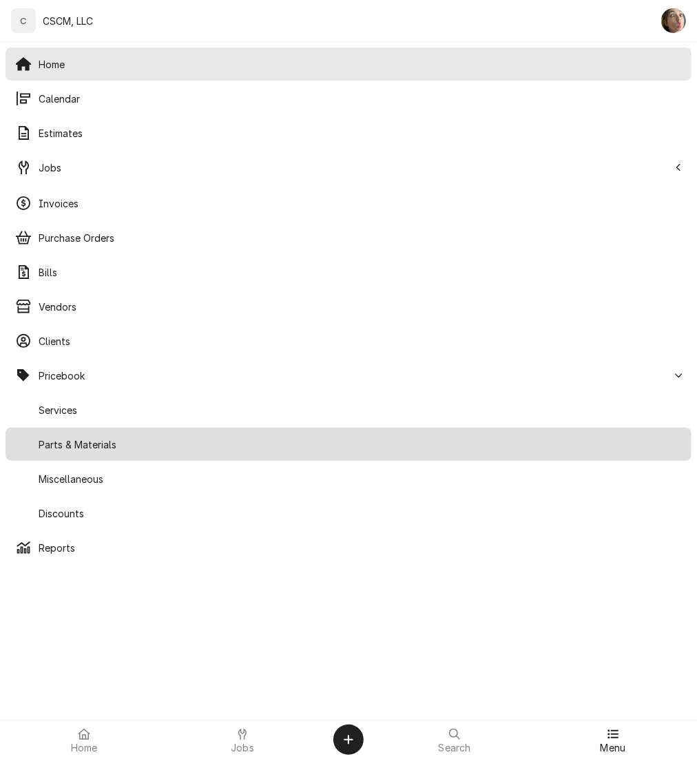
click at [83, 446] on span "Parts & Materials" at bounding box center [360, 444] width 643 height 14
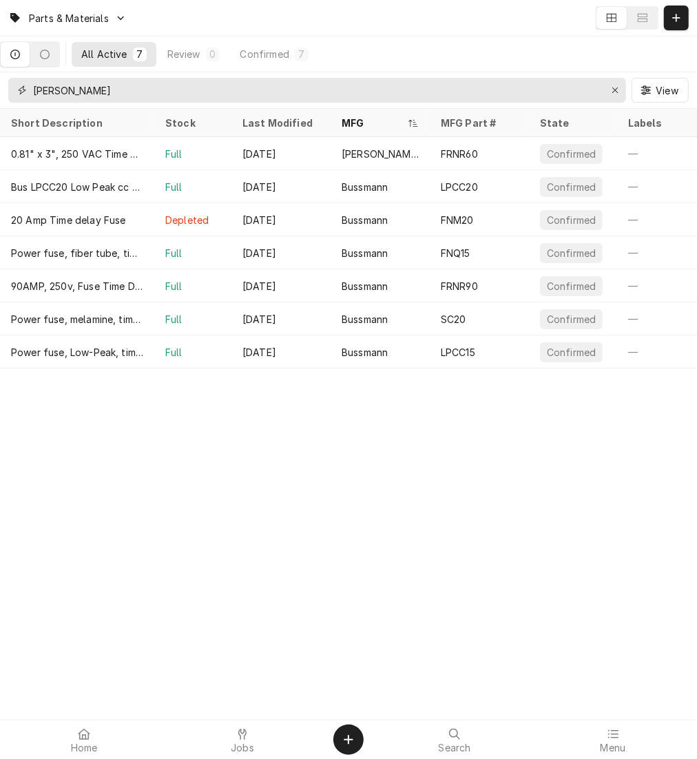
click at [219, 94] on input "buss" at bounding box center [316, 90] width 567 height 25
type input "b"
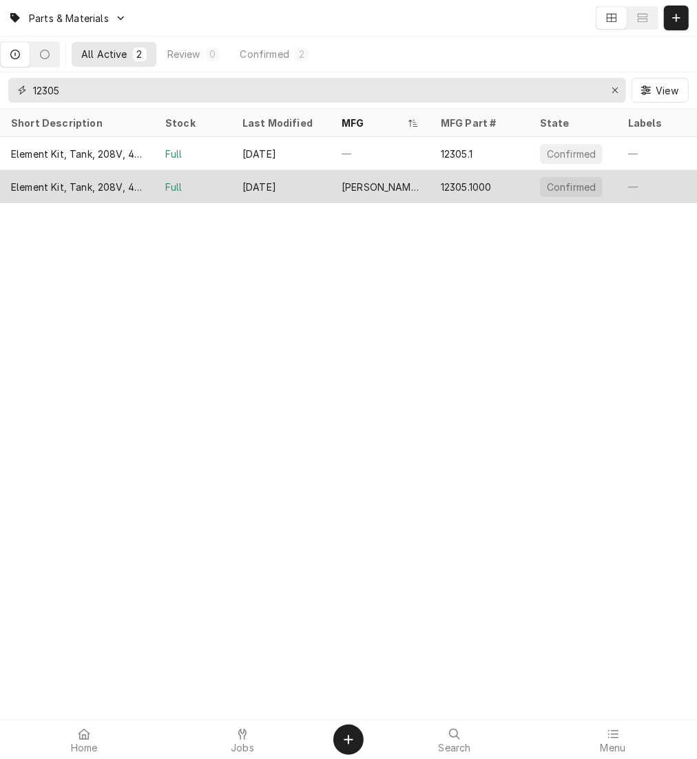
type input "12305"
click at [377, 182] on div "[PERSON_NAME]" at bounding box center [380, 186] width 99 height 33
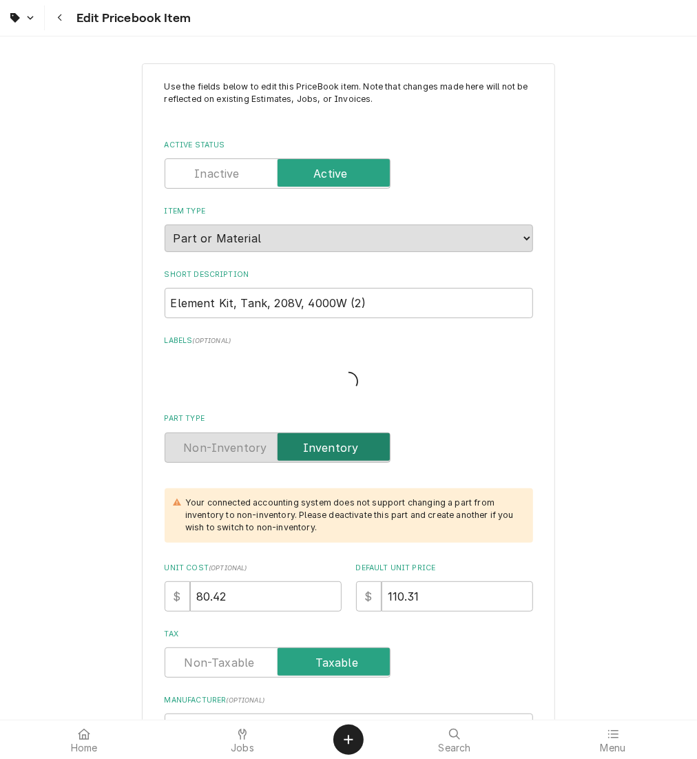
type textarea "x"
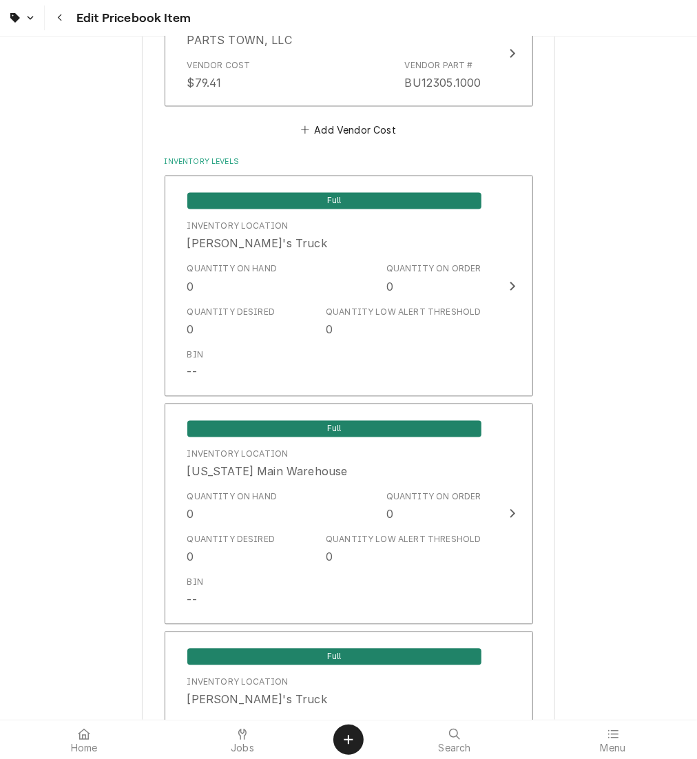
scroll to position [1569, 0]
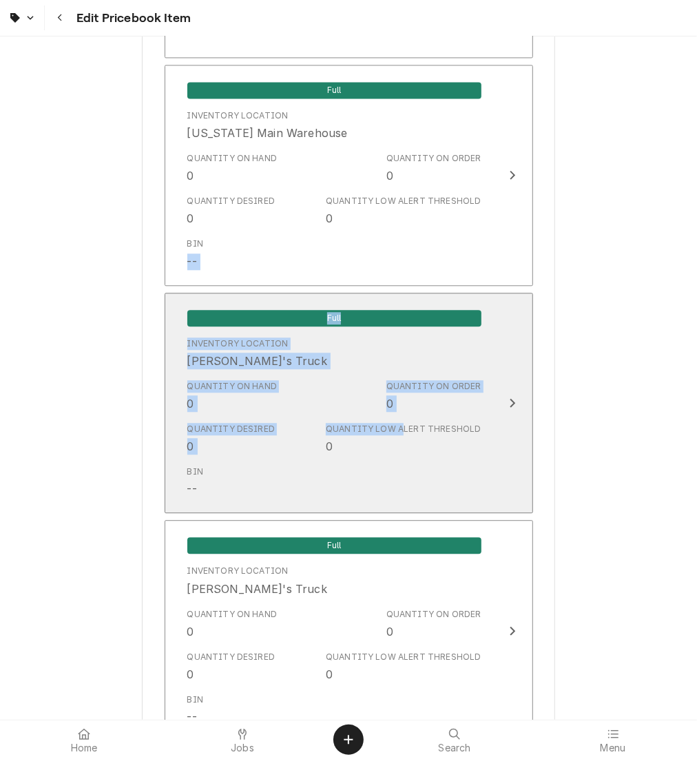
drag, startPoint x: 403, startPoint y: 285, endPoint x: 401, endPoint y: 457, distance: 171.5
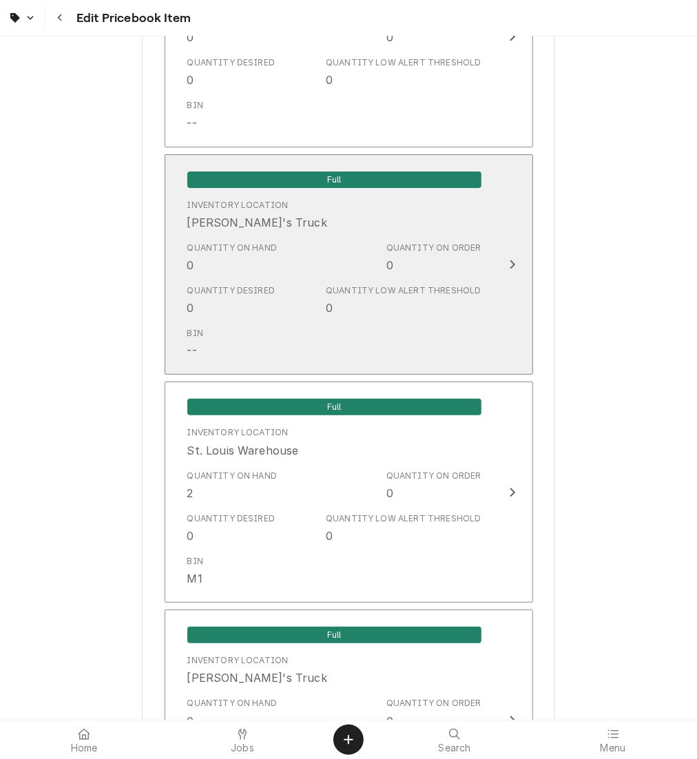
scroll to position [2623, 0]
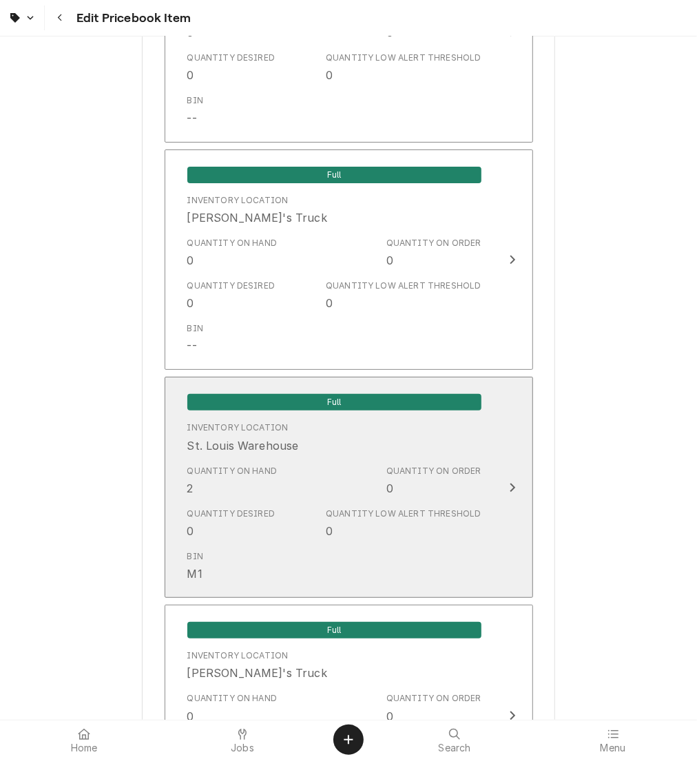
click at [444, 508] on div "Quantity Low Alert Threshold" at bounding box center [403, 514] width 155 height 12
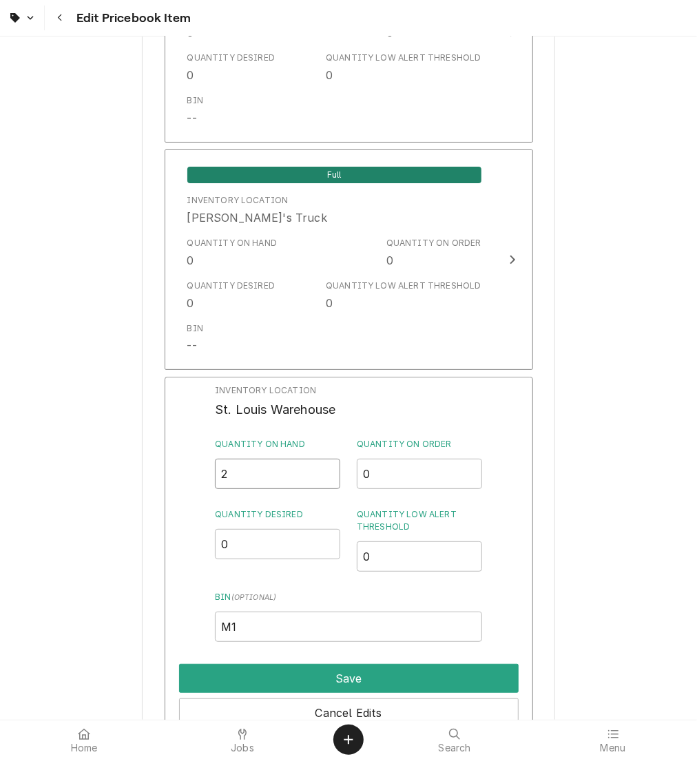
click at [239, 468] on input "2" at bounding box center [277, 474] width 125 height 30
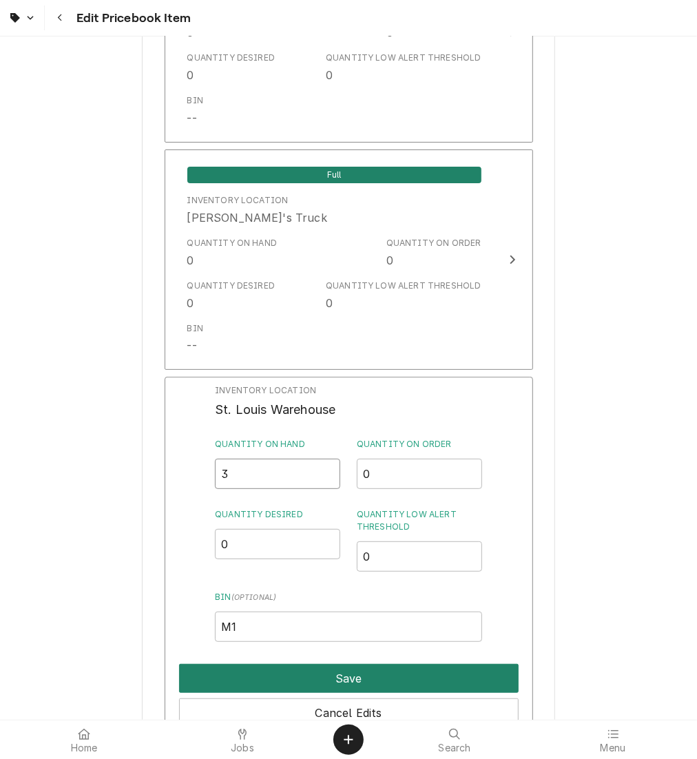
type input "3"
click at [280, 678] on button "Save" at bounding box center [349, 678] width 340 height 29
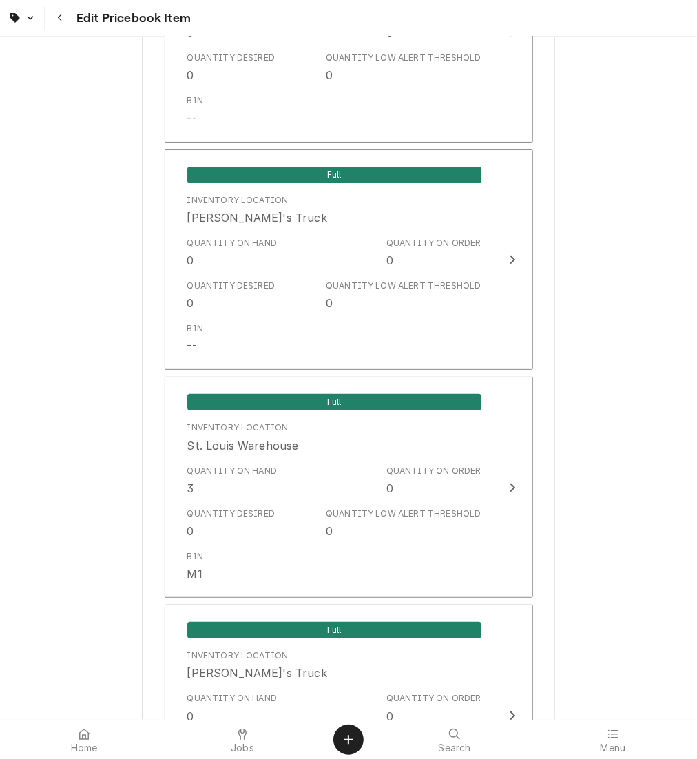
scroll to position [3026, 0]
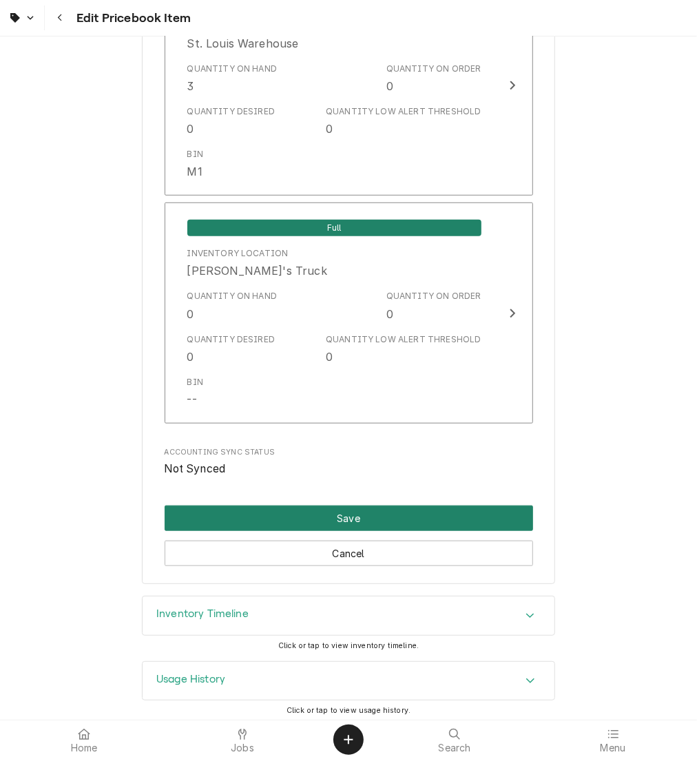
click at [316, 522] on button "Save" at bounding box center [349, 518] width 368 height 25
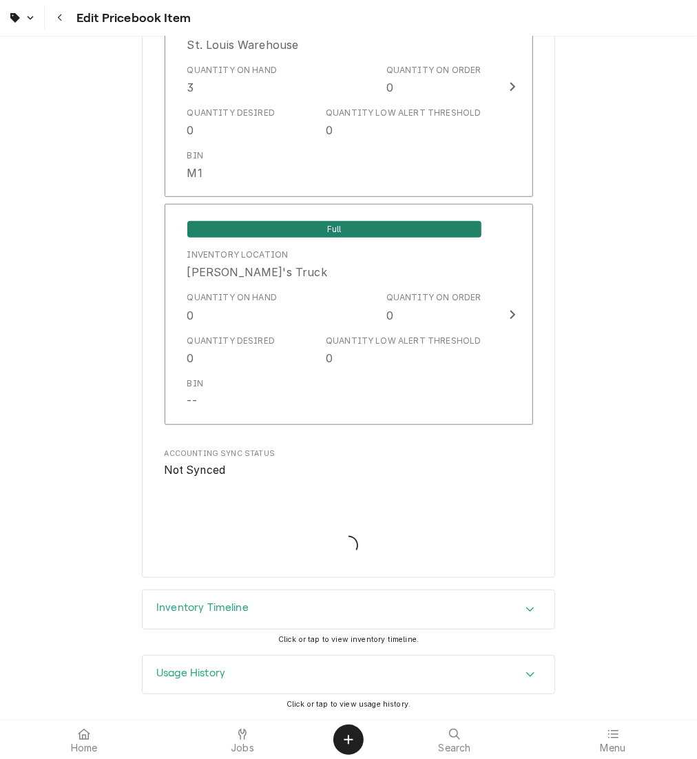
scroll to position [3018, 0]
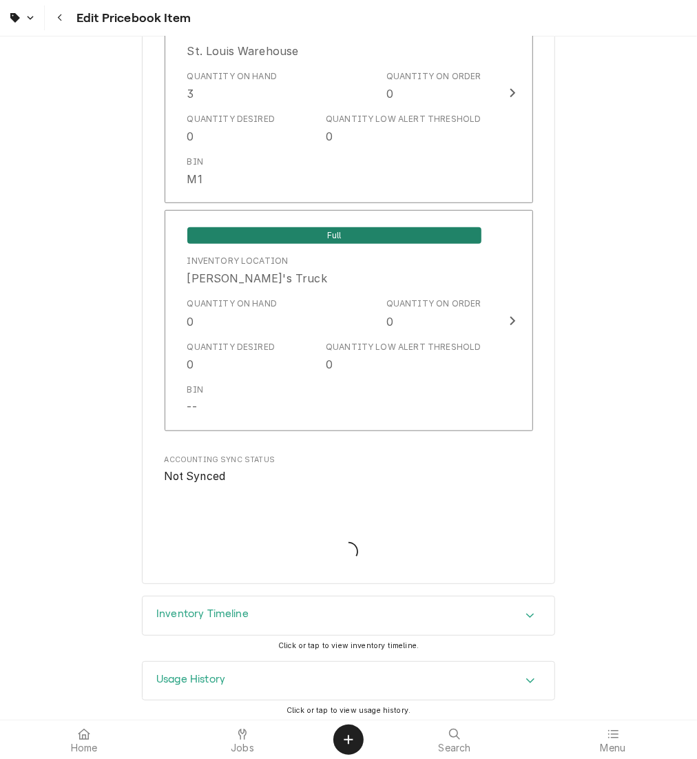
type textarea "x"
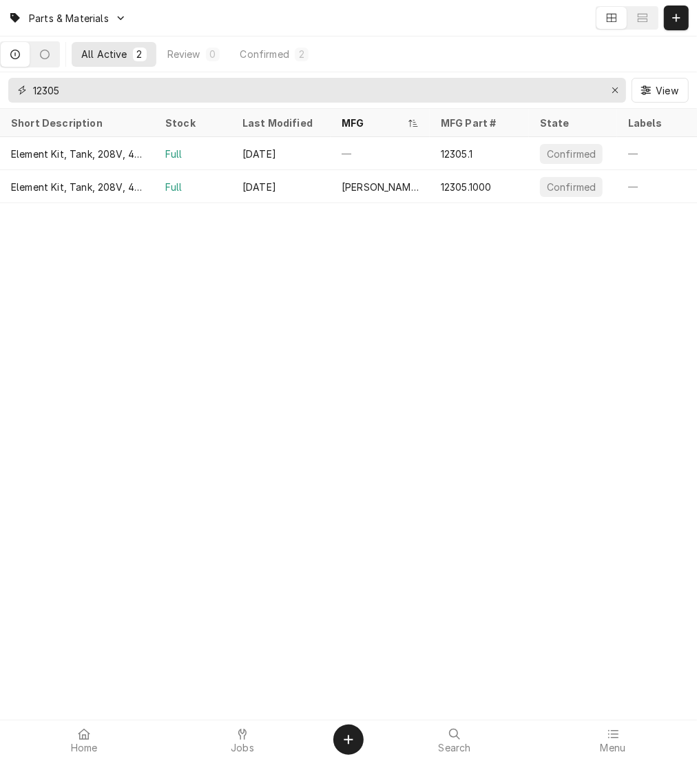
click at [209, 87] on input "12305" at bounding box center [316, 90] width 567 height 25
type input "1"
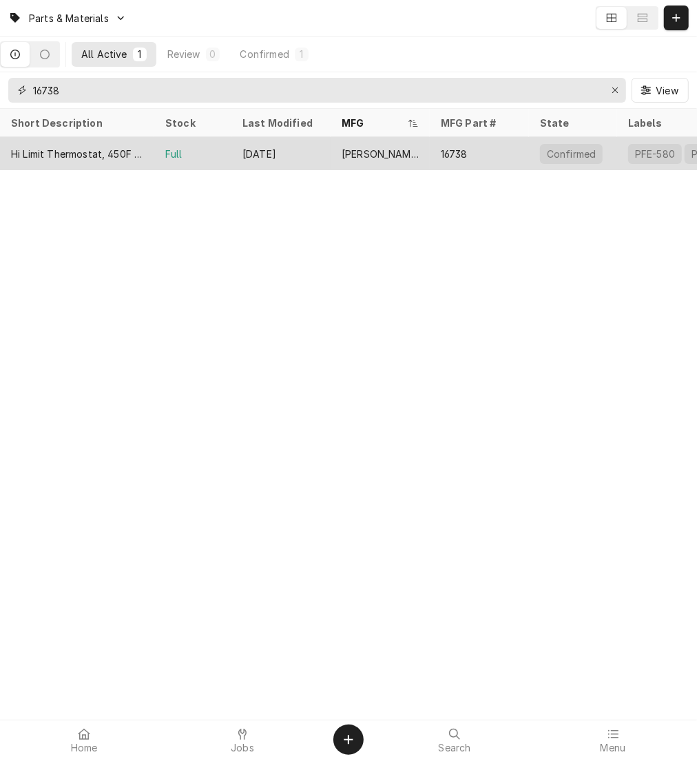
type input "16738"
click at [315, 158] on div "Sep 11" at bounding box center [280, 153] width 99 height 33
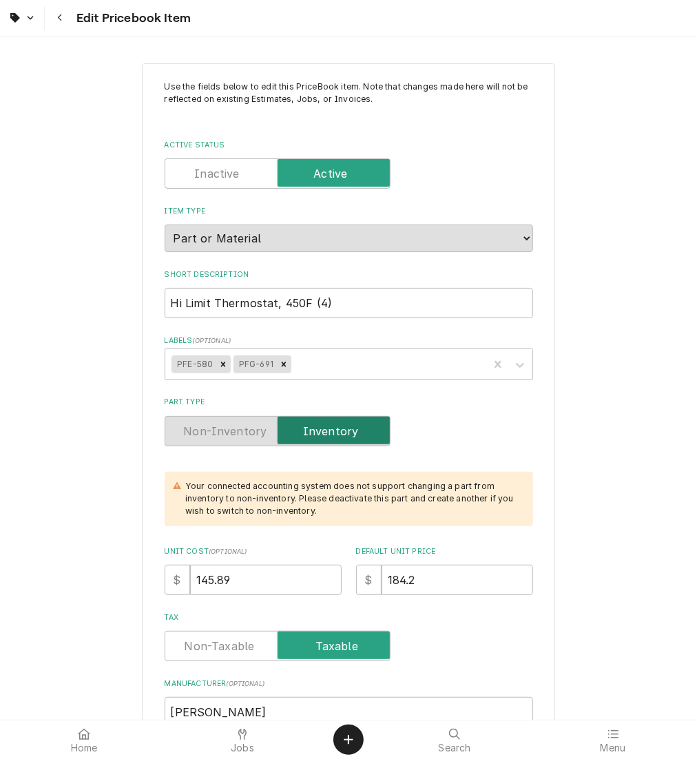
type textarea "x"
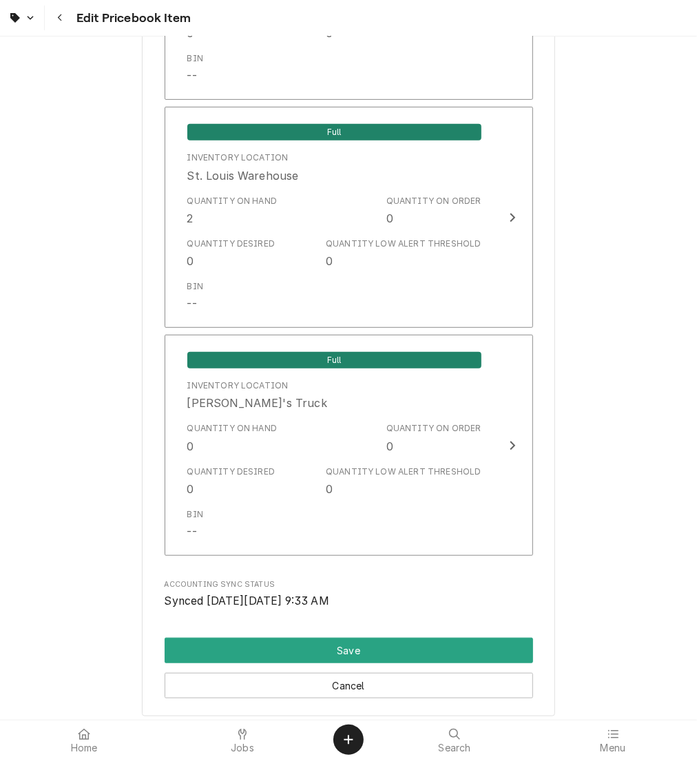
scroll to position [2893, 0]
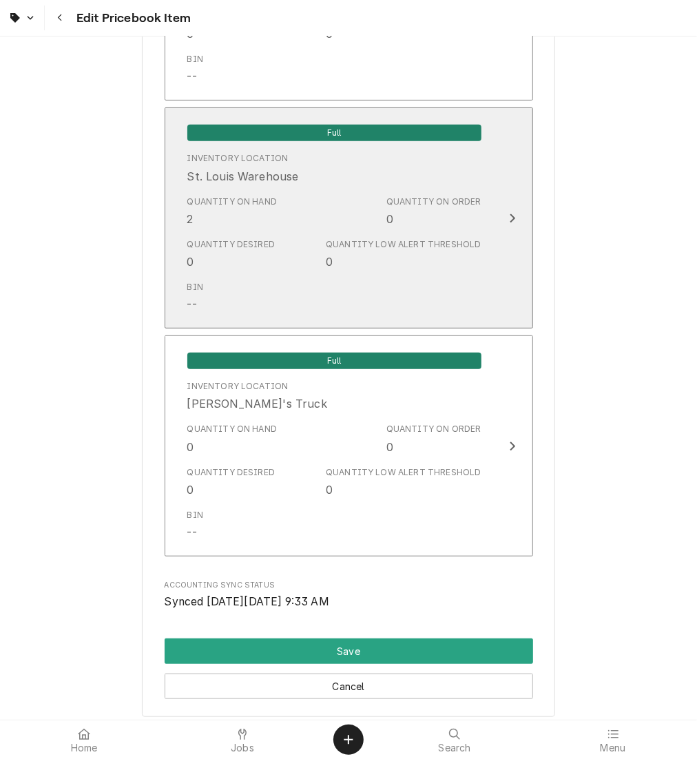
click at [390, 247] on div "Quantity Low Alert Threshold 0" at bounding box center [403, 254] width 155 height 32
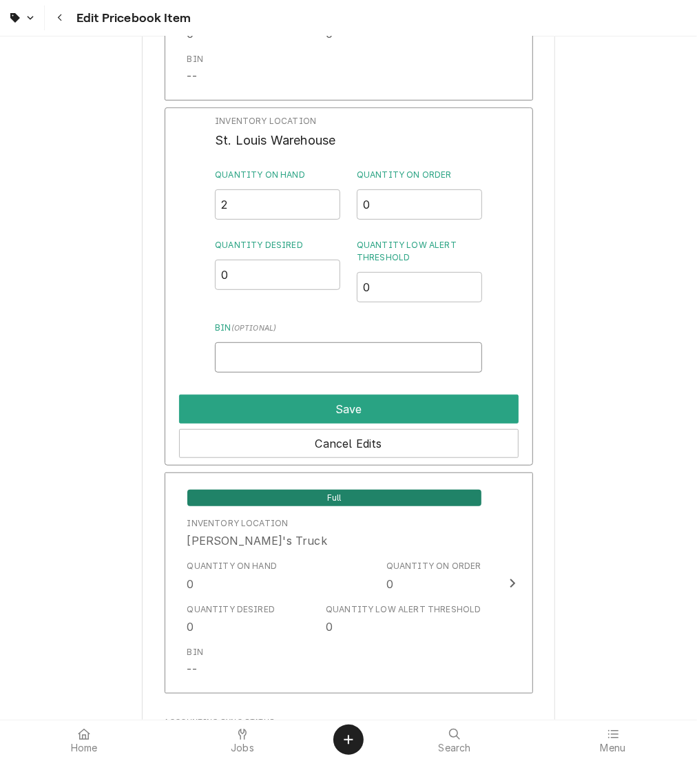
click at [283, 354] on input "Bin ( optional )" at bounding box center [348, 357] width 267 height 30
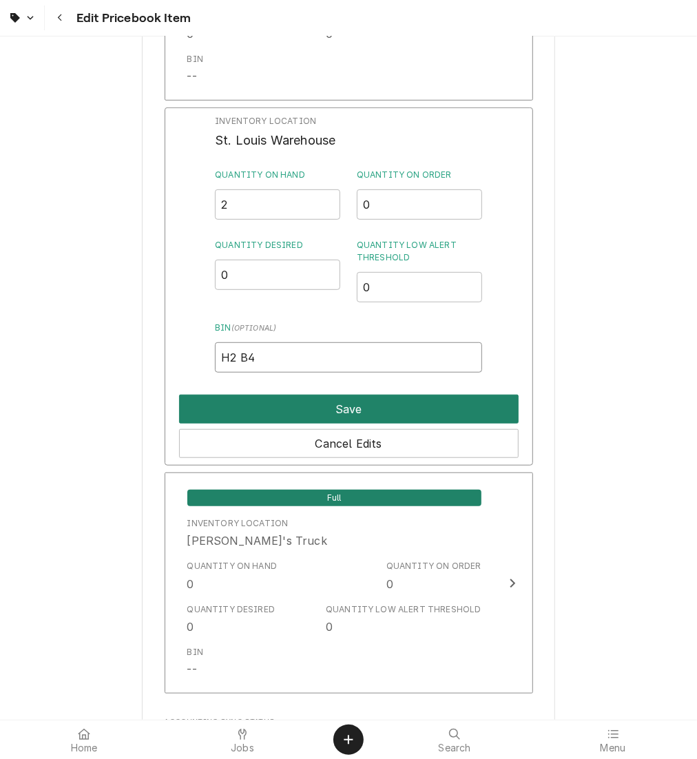
type input "H2 B4"
click at [311, 407] on button "Save" at bounding box center [349, 409] width 340 height 29
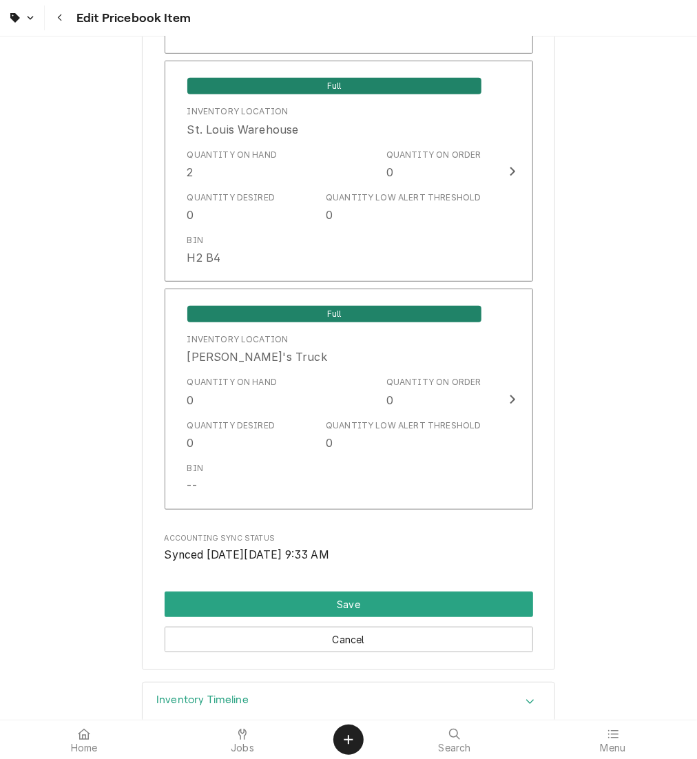
scroll to position [2940, 0]
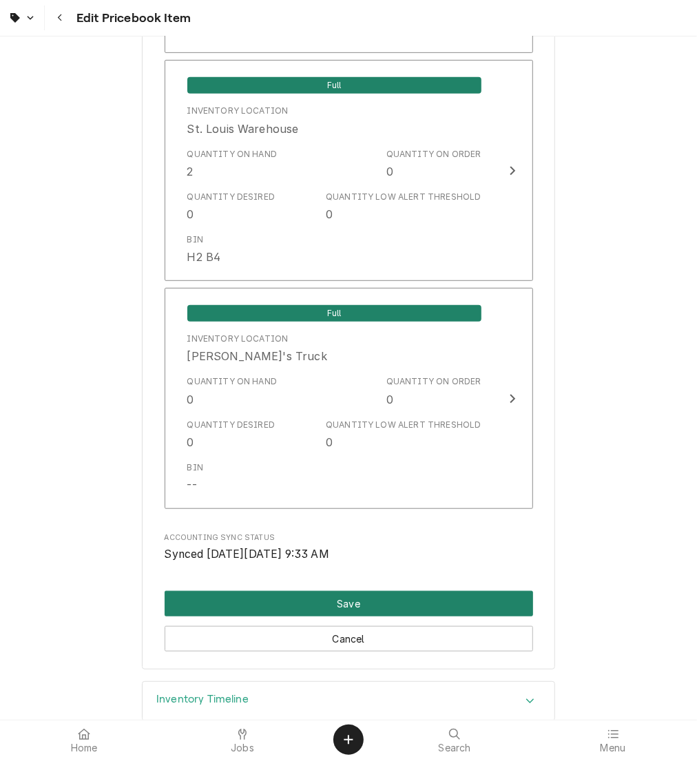
click at [362, 591] on button "Save" at bounding box center [349, 603] width 368 height 25
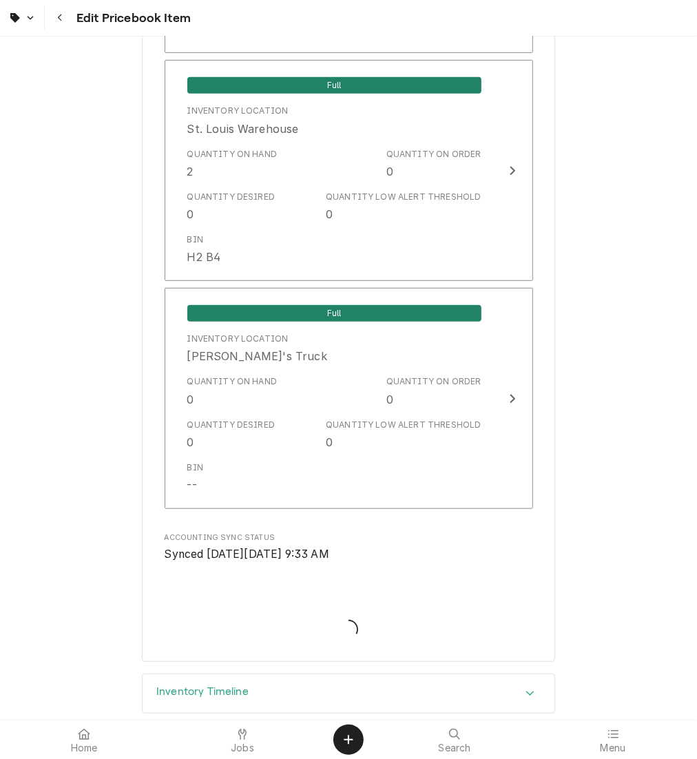
type textarea "x"
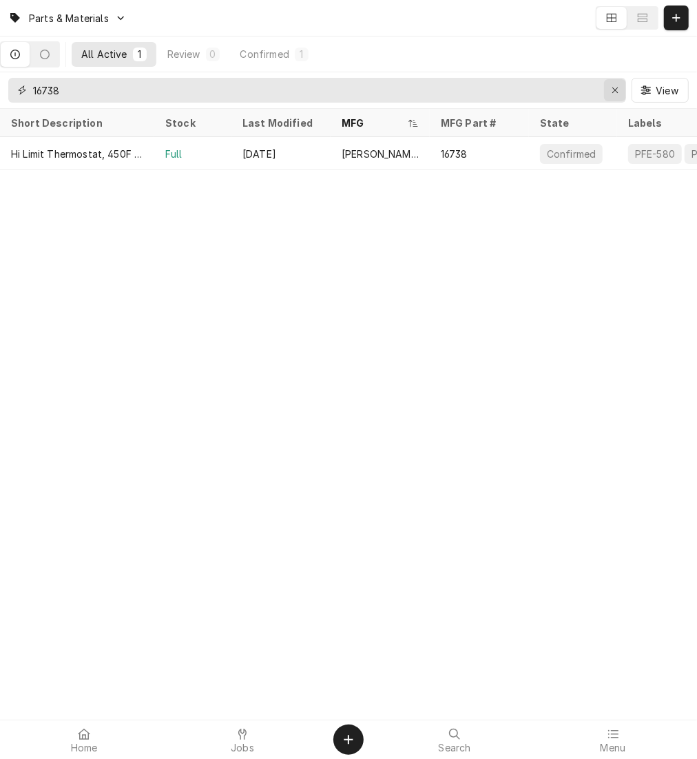
click at [615, 86] on icon "Erase input" at bounding box center [616, 90] width 8 height 10
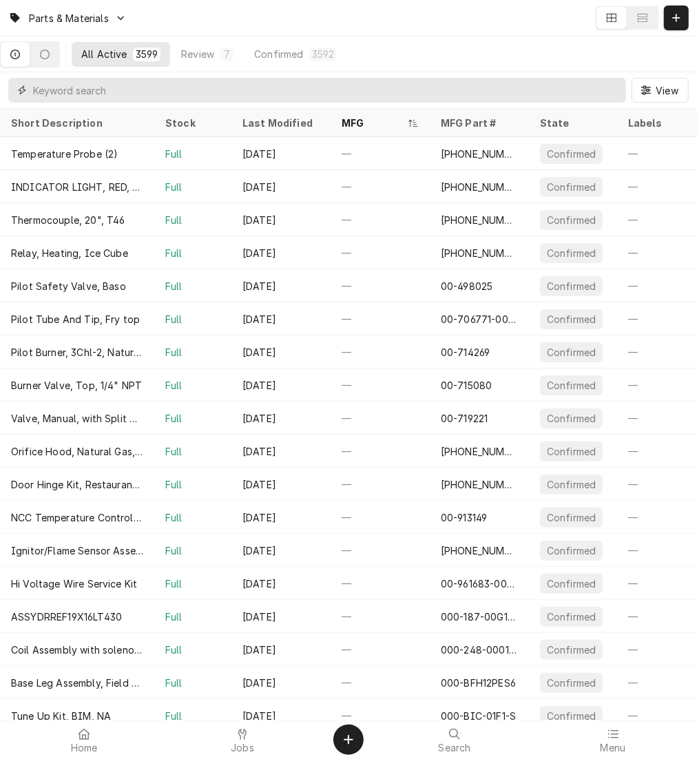
click at [534, 91] on input "Dynamic Content Wrapper" at bounding box center [326, 90] width 586 height 25
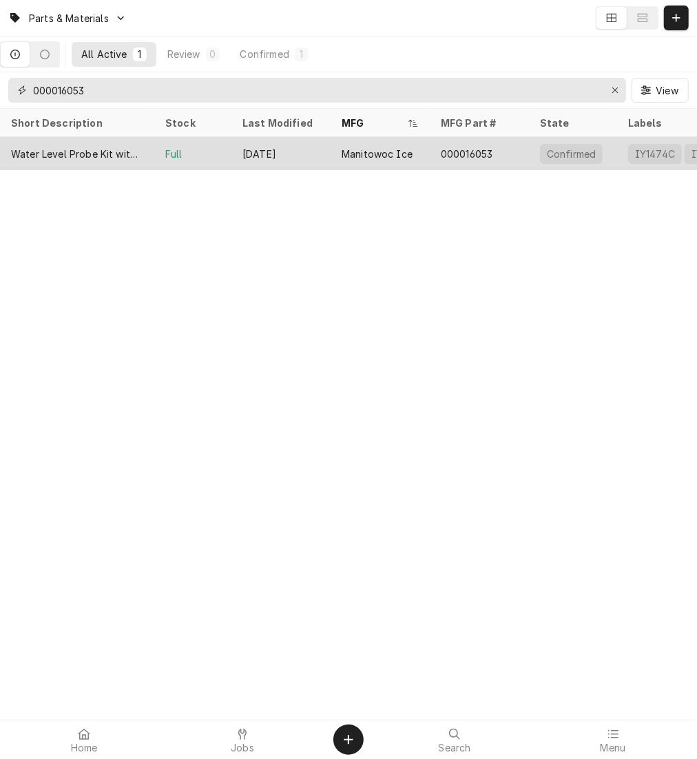
type input "000016053"
click at [388, 154] on div "Manitowoc Ice" at bounding box center [377, 154] width 71 height 14
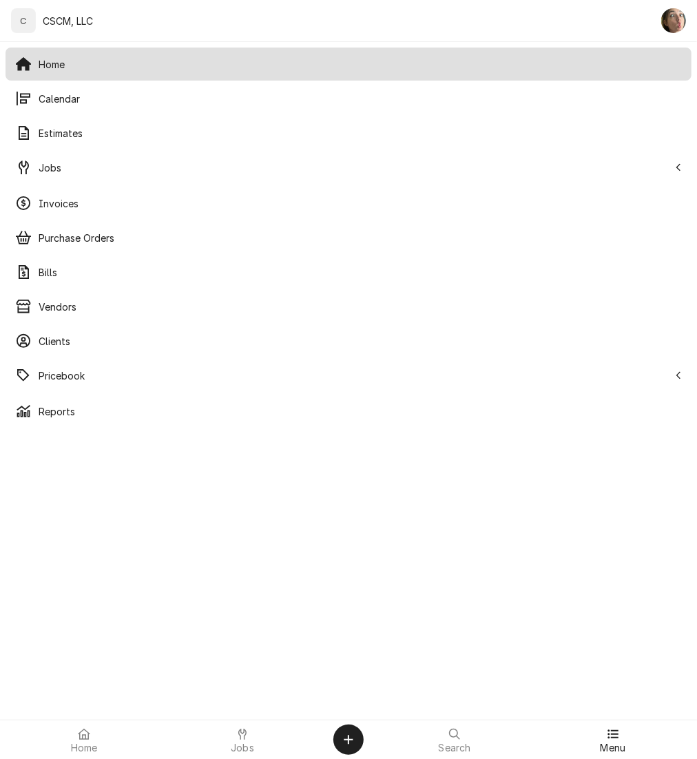
click at [108, 59] on span "Home" at bounding box center [360, 64] width 643 height 14
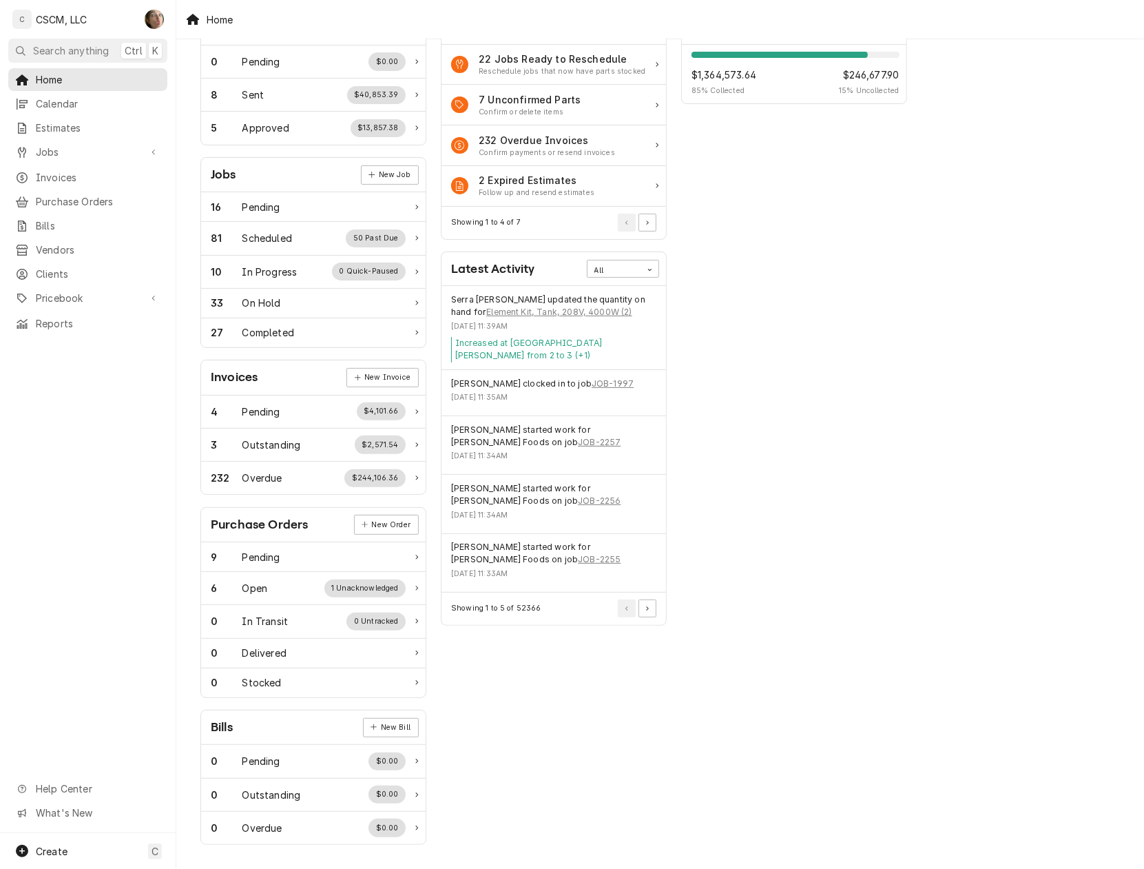
scroll to position [103, 0]
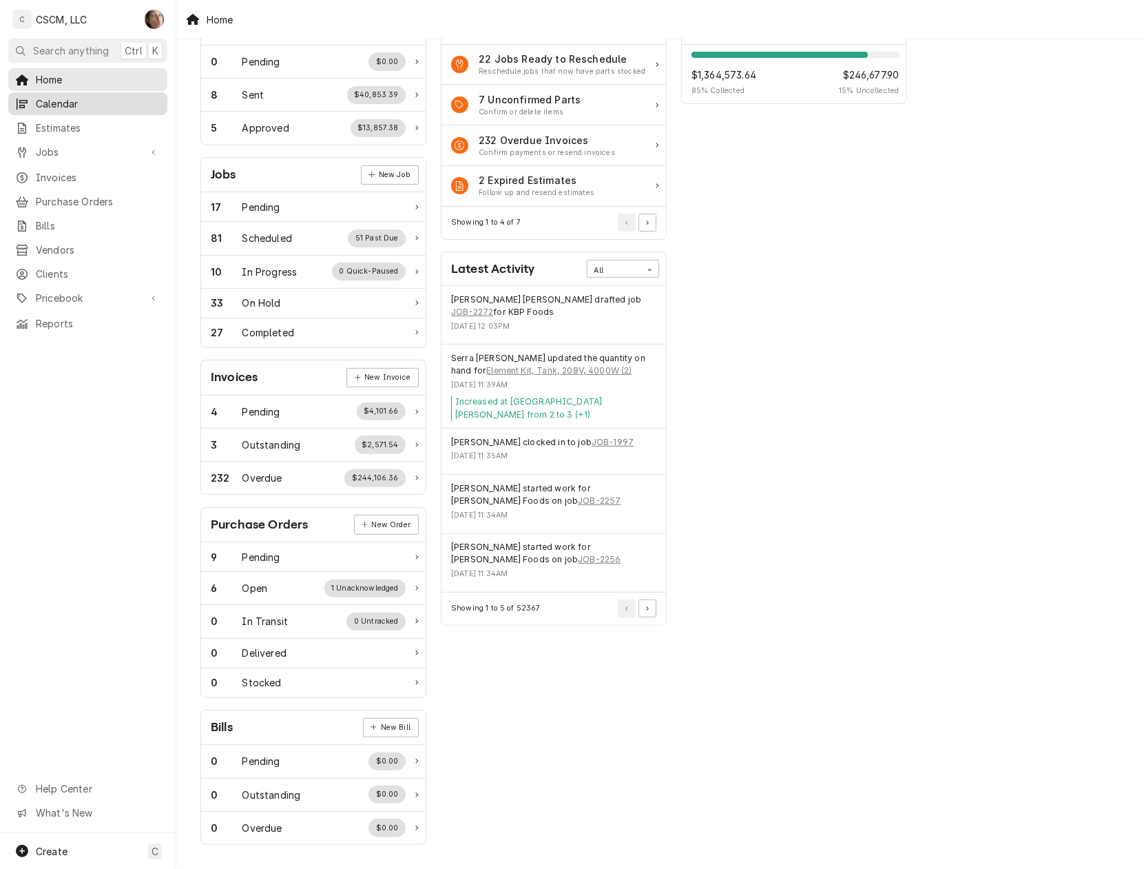
click at [36, 99] on span "Calendar" at bounding box center [98, 103] width 125 height 14
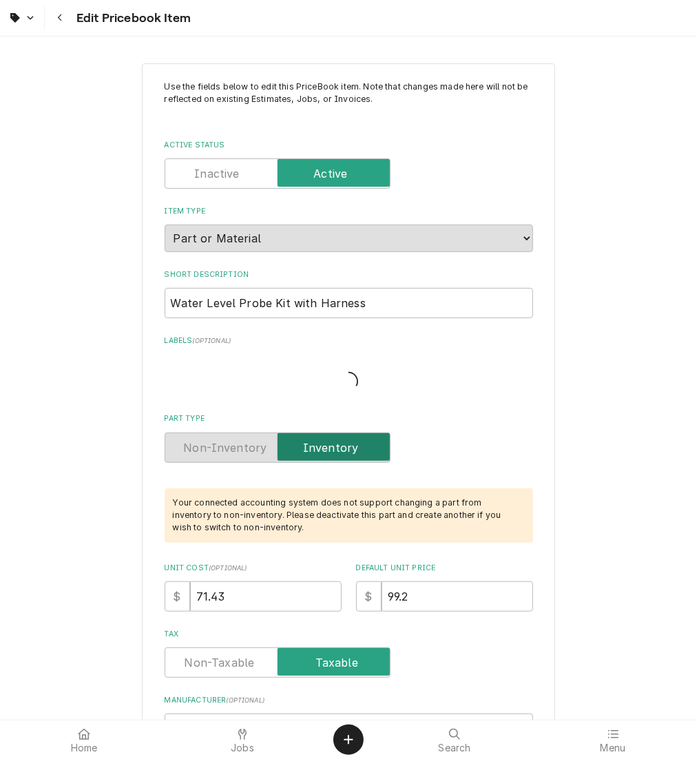
type textarea "x"
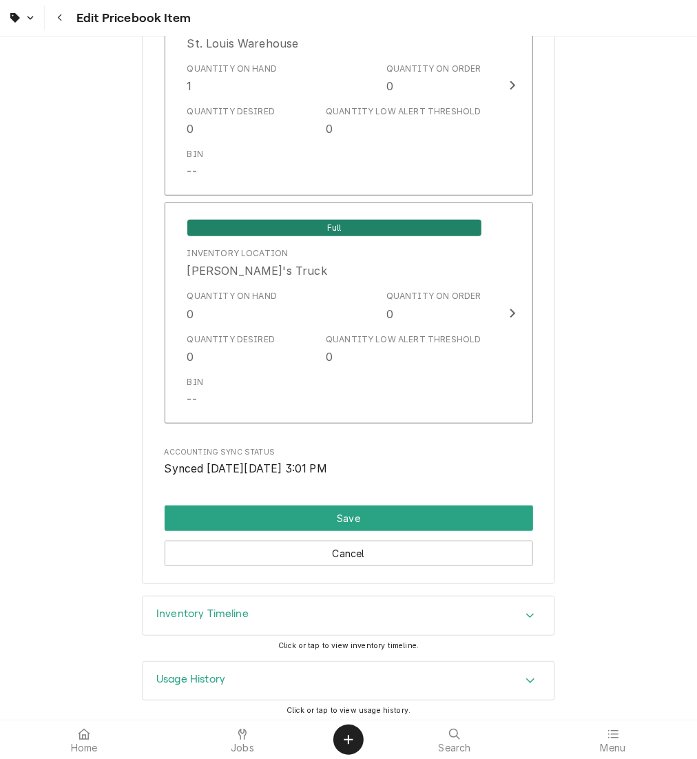
scroll to position [2813, 0]
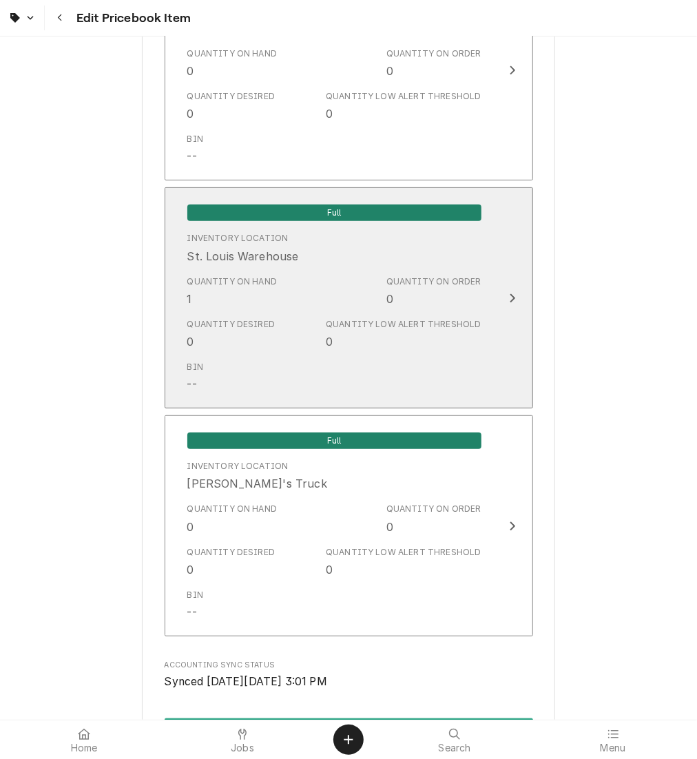
click at [373, 324] on div "Quantity Low Alert Threshold" at bounding box center [403, 324] width 155 height 12
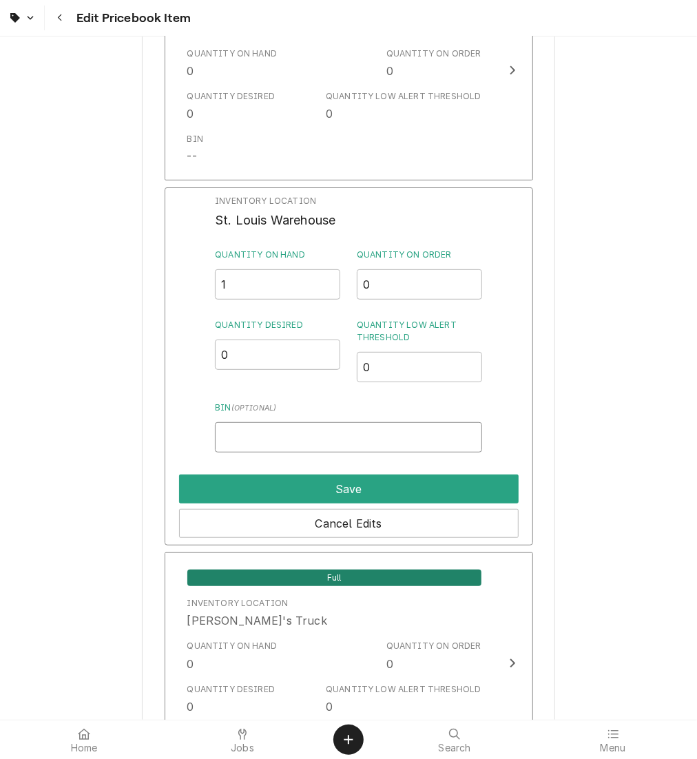
click at [343, 426] on input "Bin ( optional )" at bounding box center [348, 437] width 267 height 30
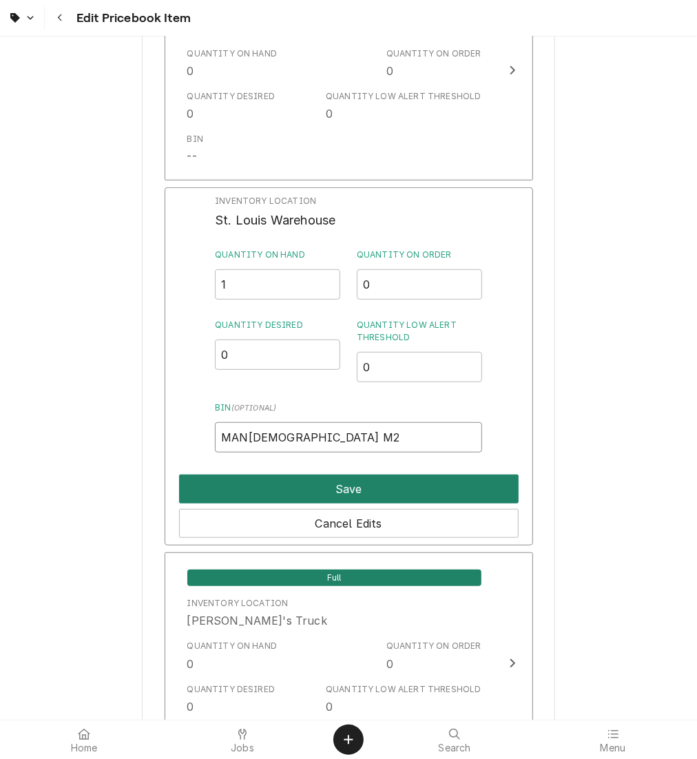
type input "MAN[DEMOGRAPHIC_DATA] M2"
click at [277, 478] on button "Save" at bounding box center [349, 489] width 340 height 29
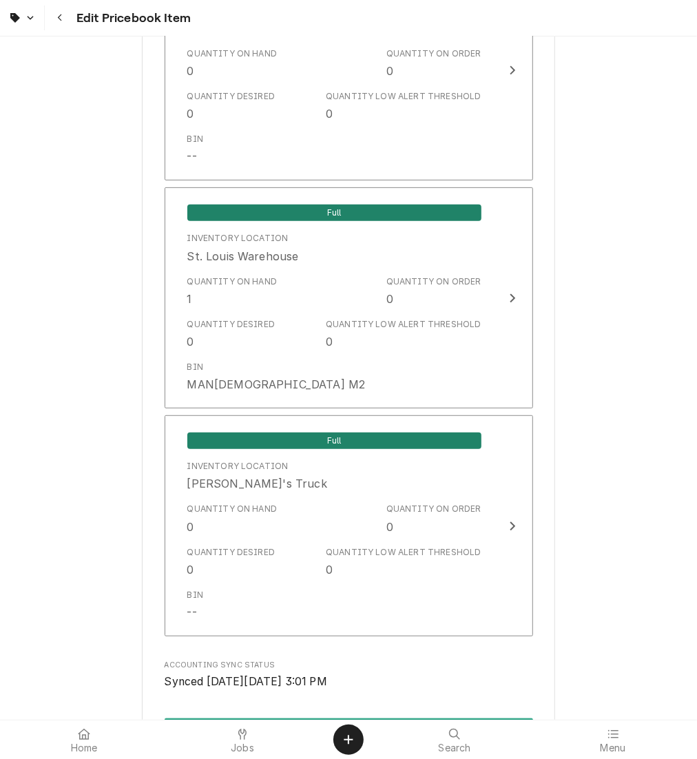
scroll to position [3026, 0]
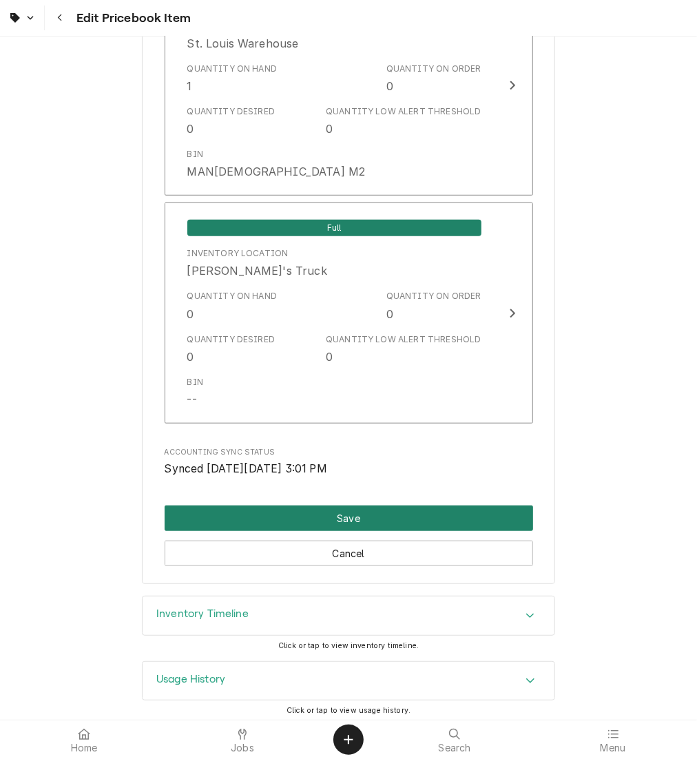
click at [282, 512] on button "Save" at bounding box center [349, 518] width 368 height 25
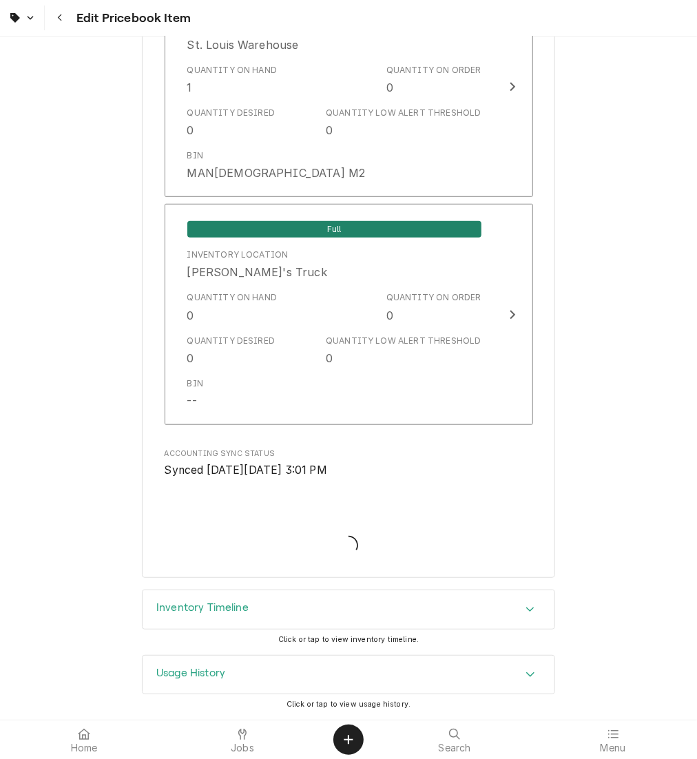
scroll to position [3018, 0]
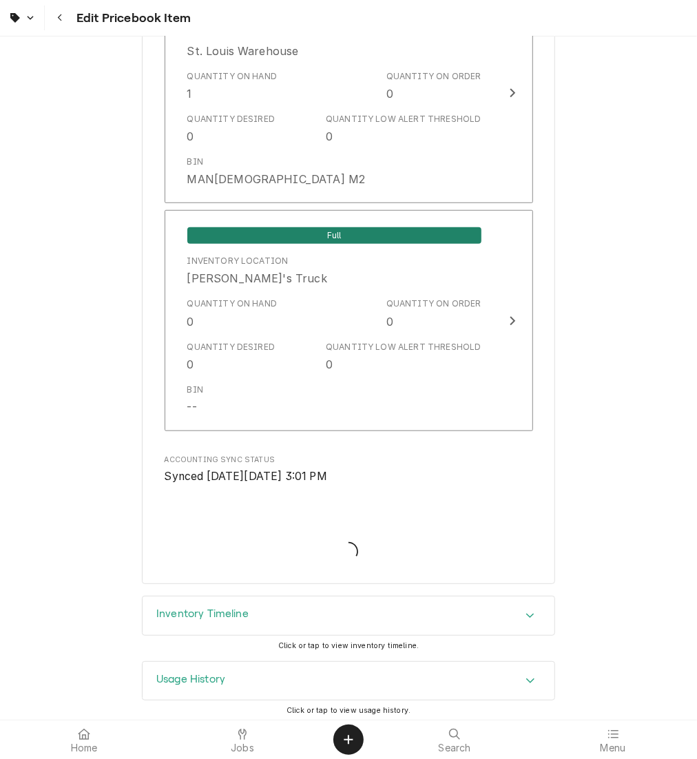
type textarea "x"
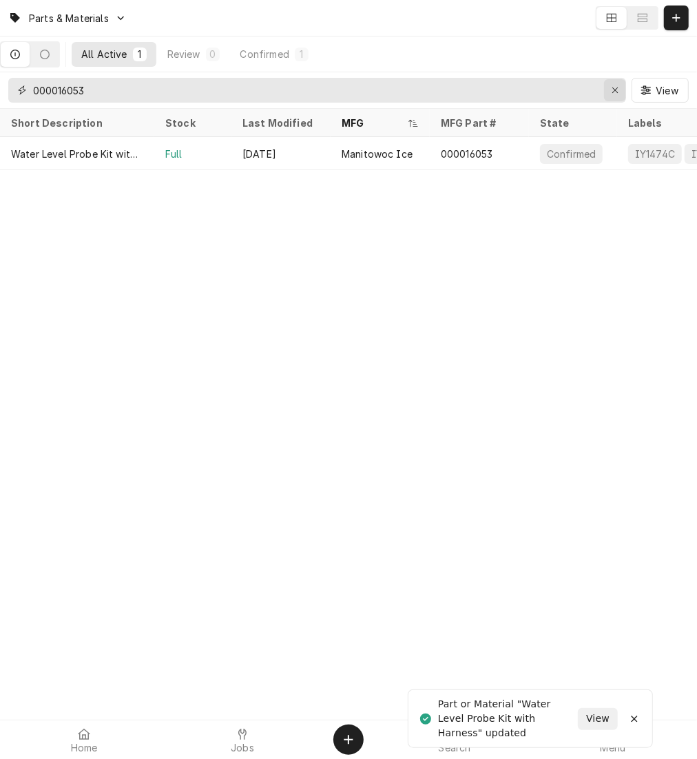
click at [609, 89] on div "Erase input" at bounding box center [615, 90] width 14 height 14
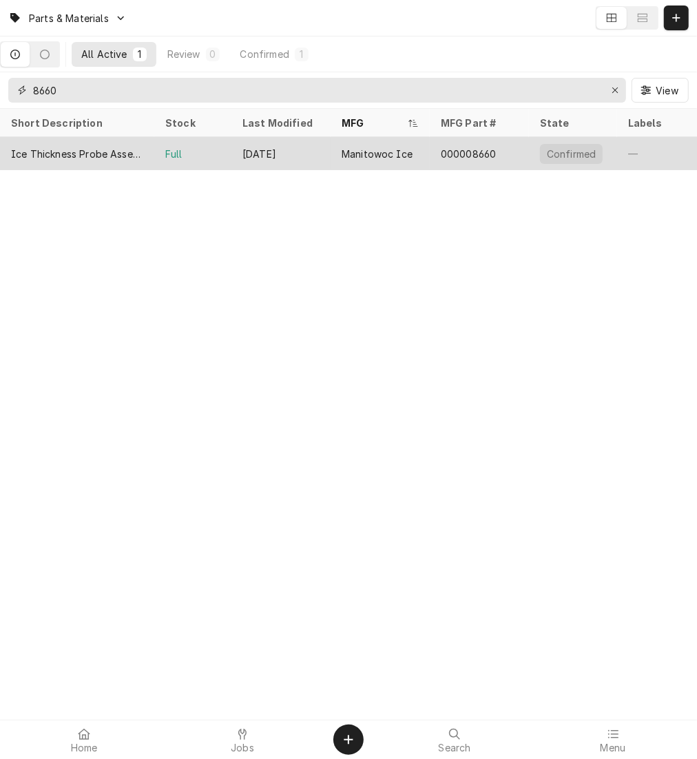
type input "8660"
click at [321, 151] on div "Sep 19" at bounding box center [280, 153] width 99 height 33
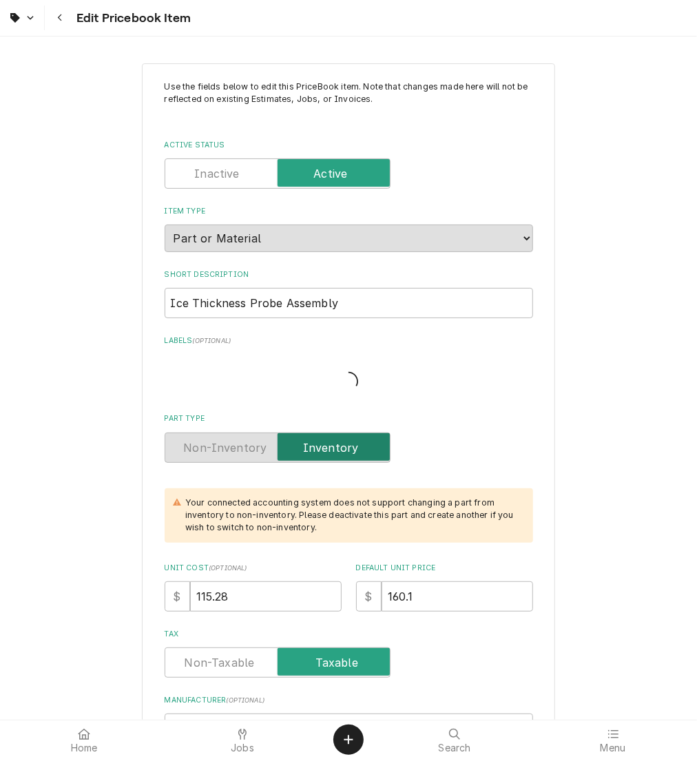
type textarea "x"
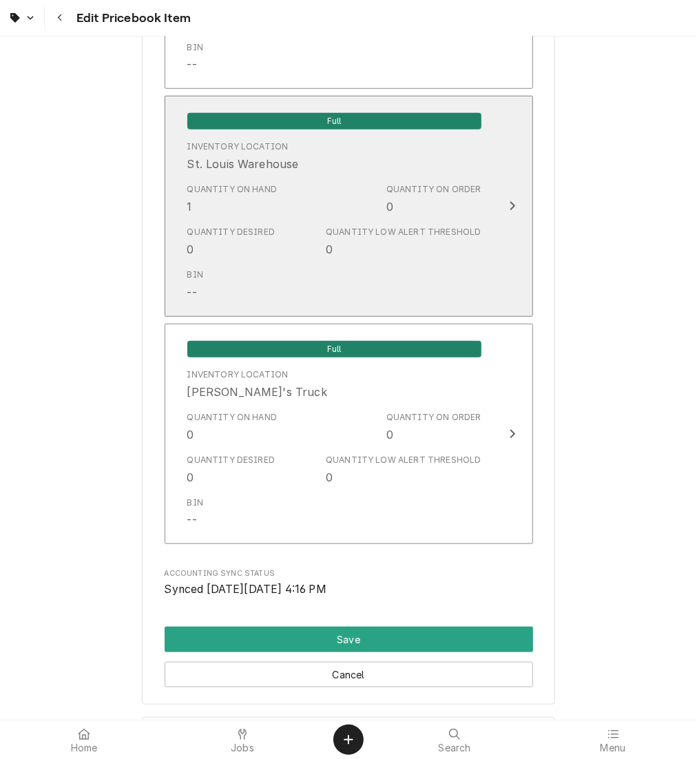
scroll to position [3019, 0]
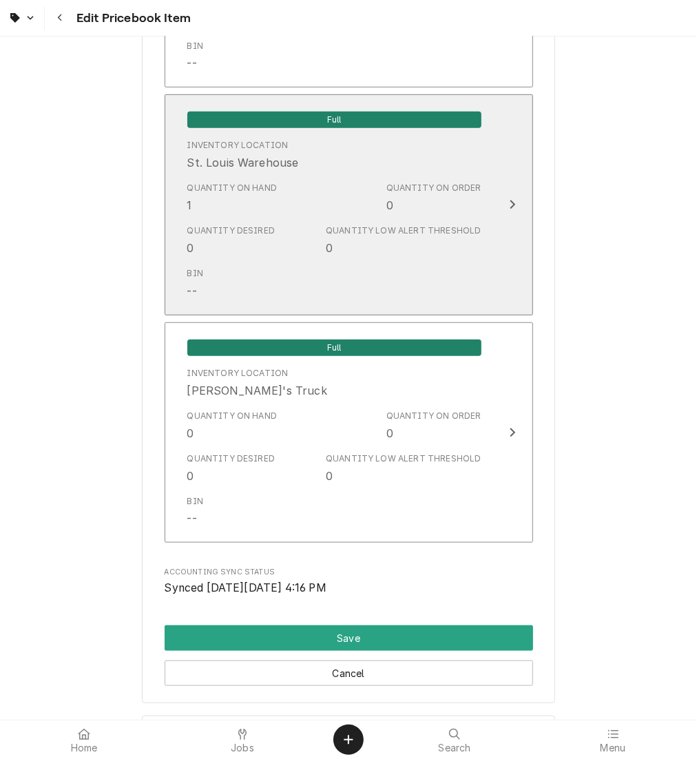
click at [317, 209] on div "Quantity on Hand 1 Quantity on Order 0" at bounding box center [334, 197] width 294 height 43
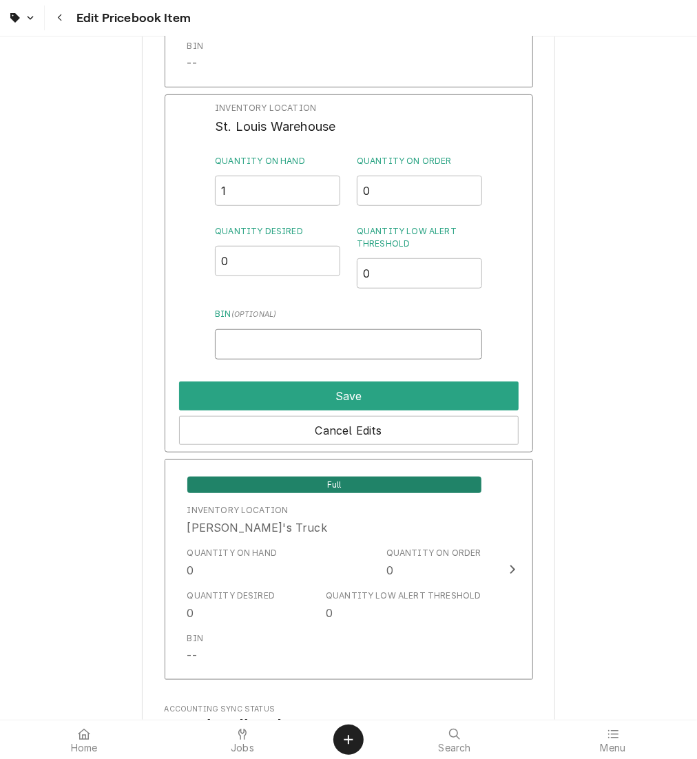
click at [245, 343] on input "Bin ( optional )" at bounding box center [348, 344] width 267 height 30
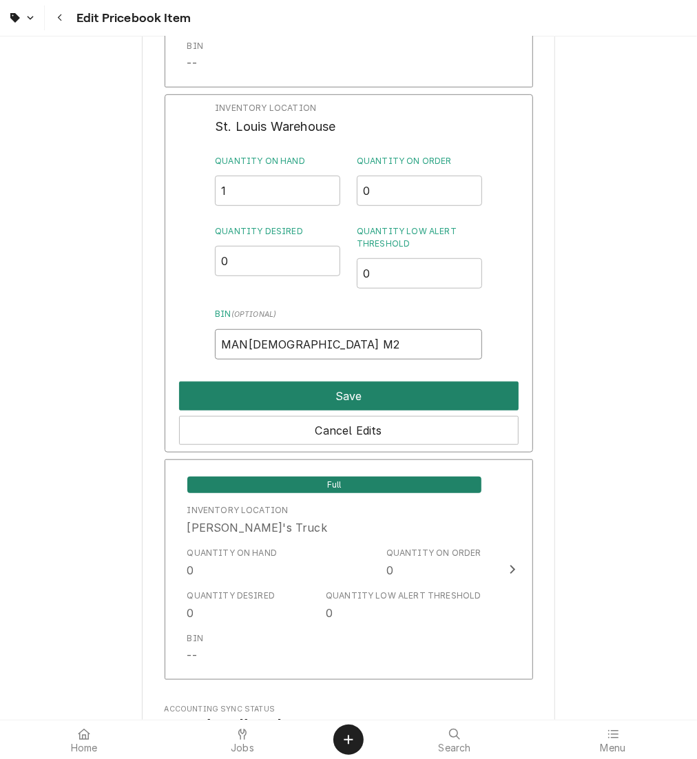
type input "MAN1 M2"
click at [273, 387] on button "Save" at bounding box center [349, 396] width 340 height 29
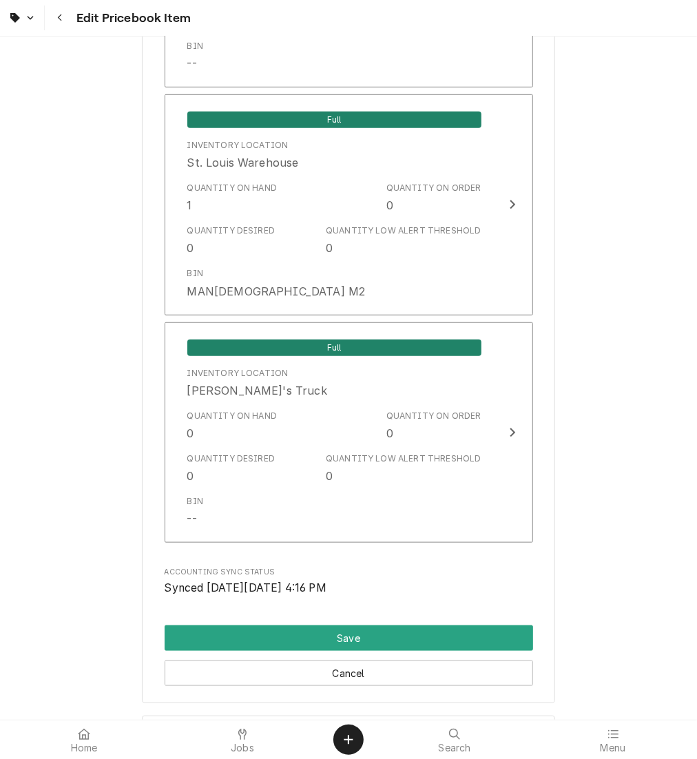
scroll to position [3139, 0]
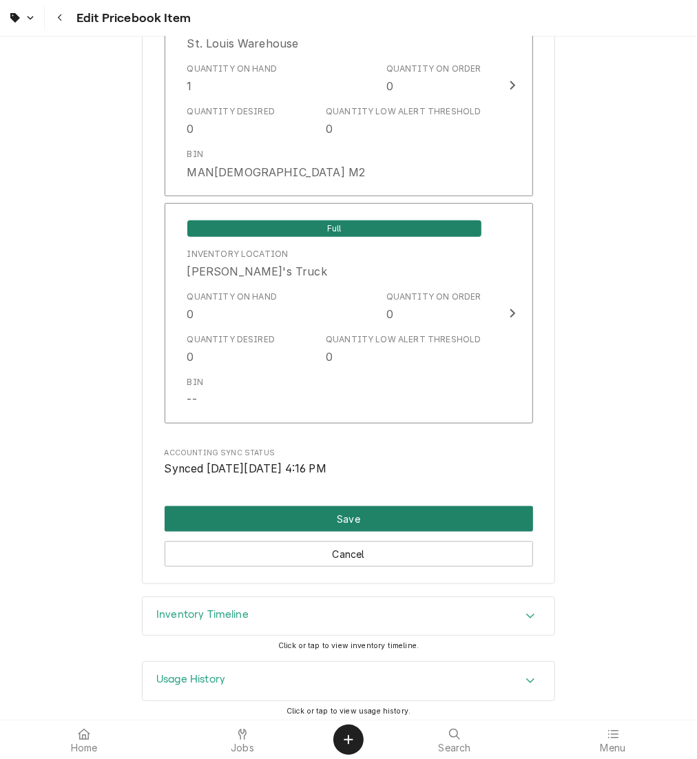
click at [315, 507] on button "Save" at bounding box center [349, 518] width 368 height 25
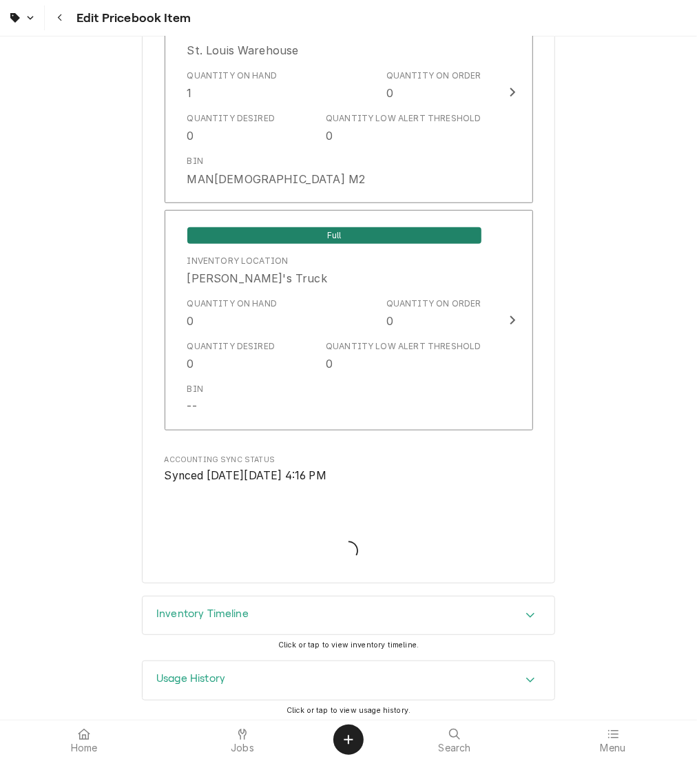
type textarea "x"
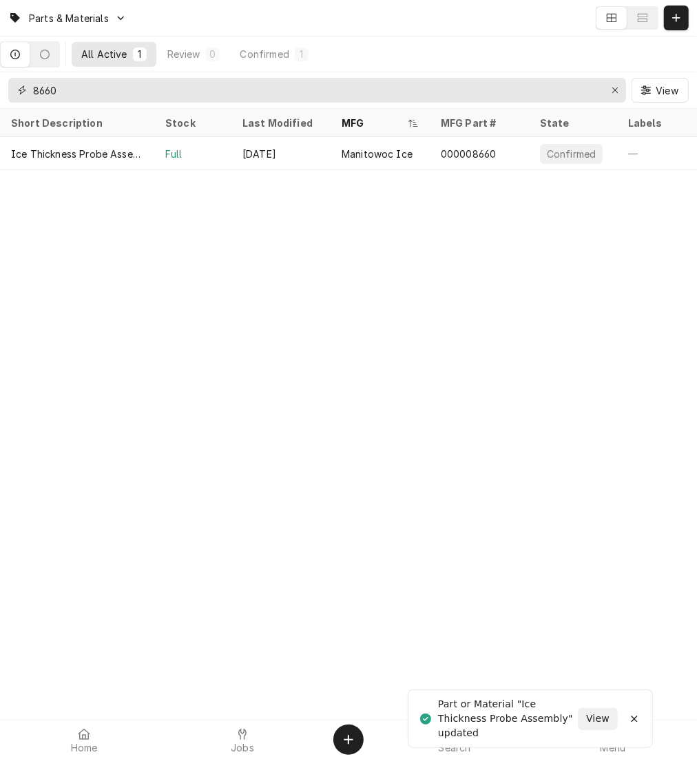
click at [212, 96] on input "8660" at bounding box center [316, 90] width 567 height 25
type input "8"
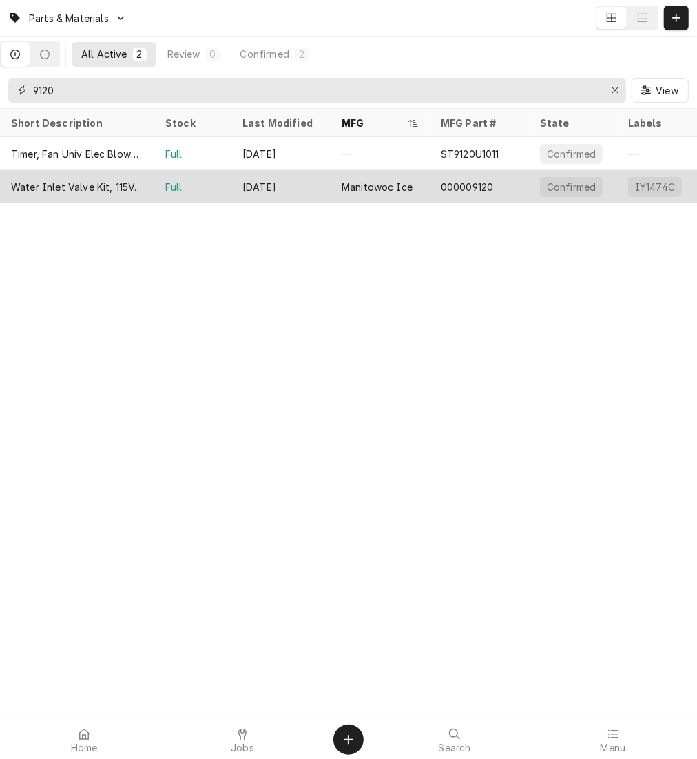
type input "9120"
click at [305, 187] on div "[DATE]" at bounding box center [280, 186] width 99 height 33
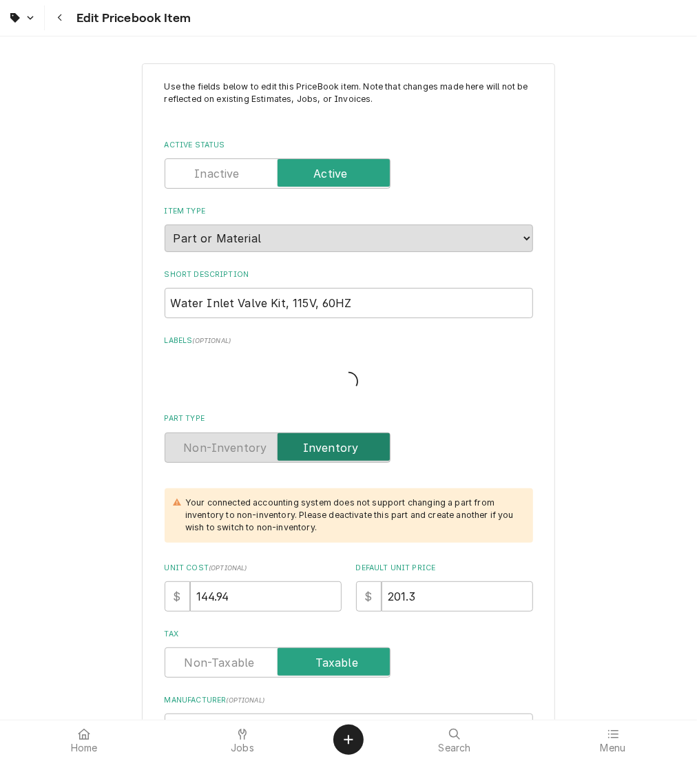
type textarea "x"
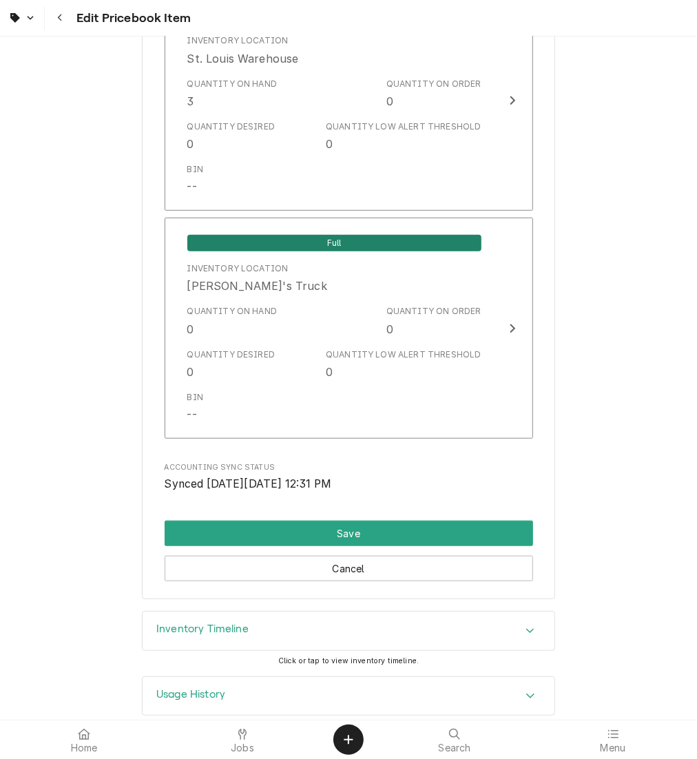
scroll to position [3026, 0]
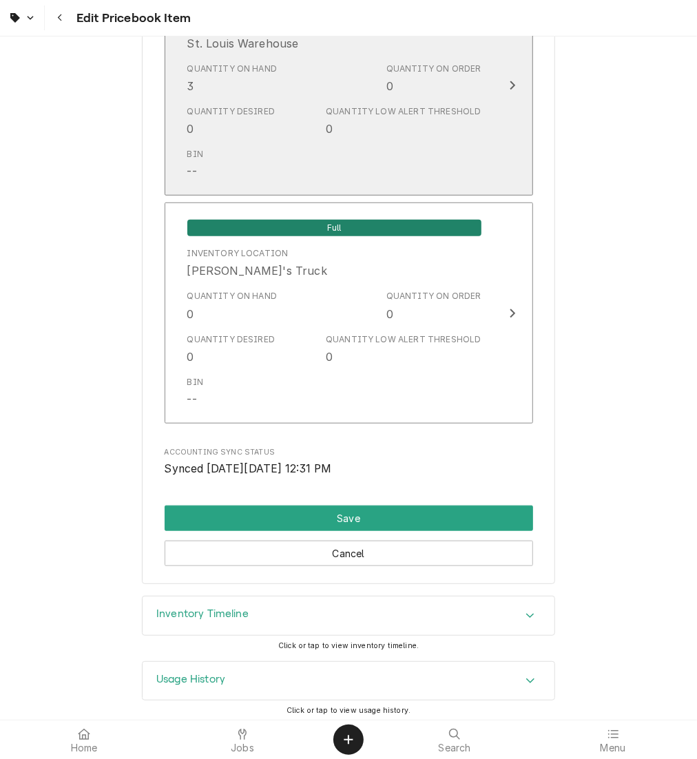
click at [368, 163] on div "Bin --" at bounding box center [334, 164] width 294 height 43
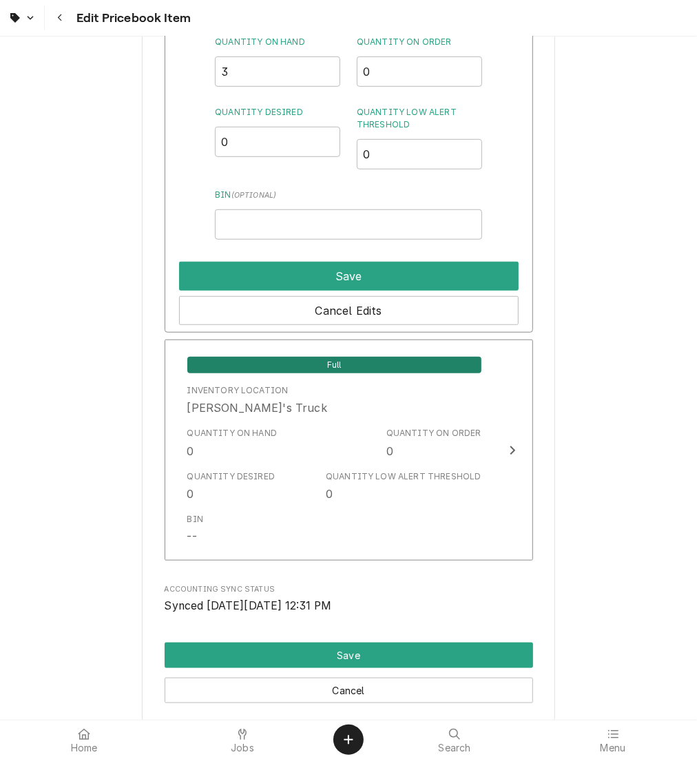
scroll to position [3163, 0]
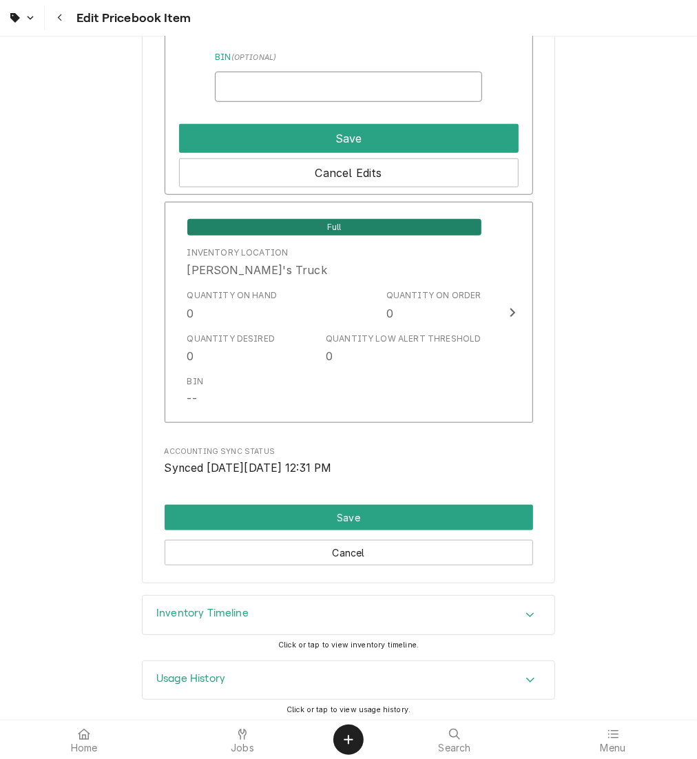
click at [362, 76] on input "Bin ( optional )" at bounding box center [348, 87] width 267 height 30
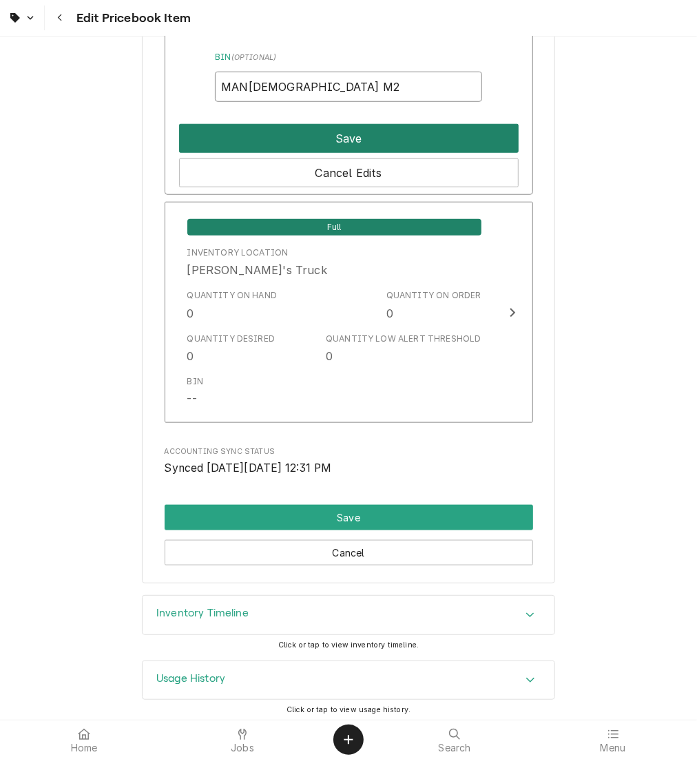
type input "MAN2 M2"
click at [334, 132] on button "Save" at bounding box center [349, 138] width 340 height 29
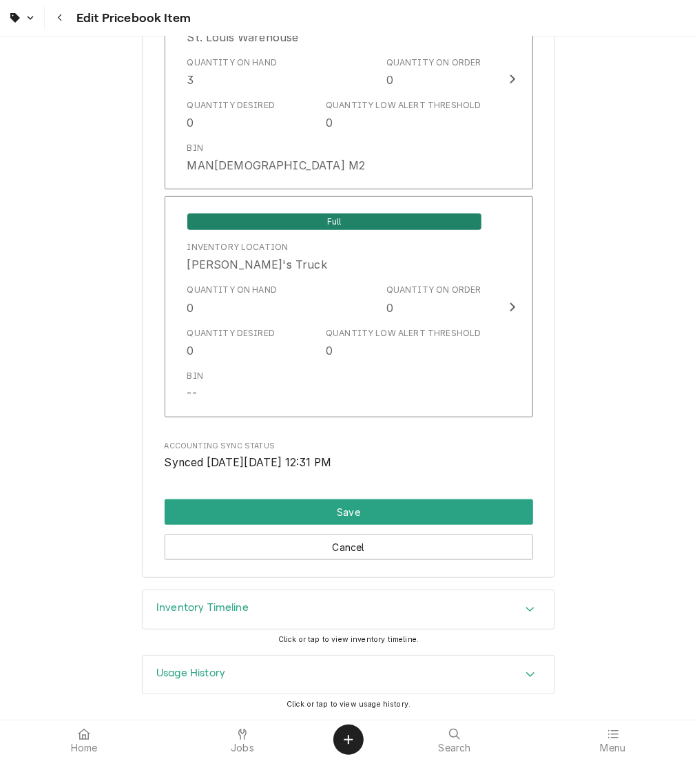
scroll to position [3026, 0]
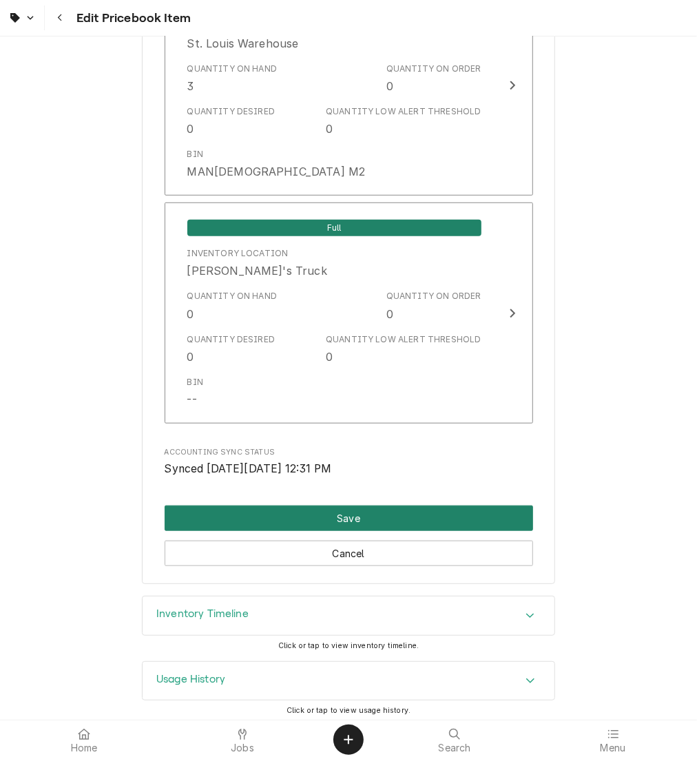
click at [349, 512] on button "Save" at bounding box center [349, 518] width 368 height 25
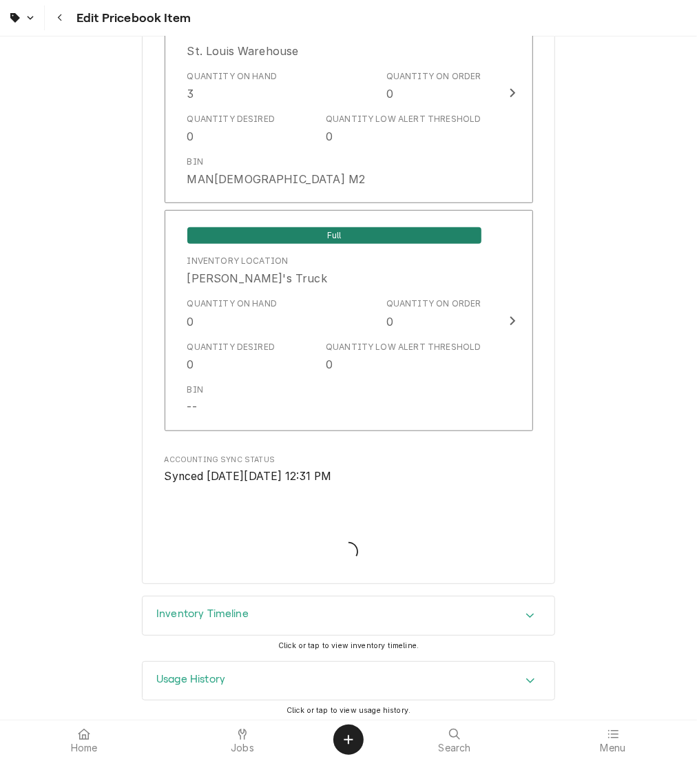
type textarea "x"
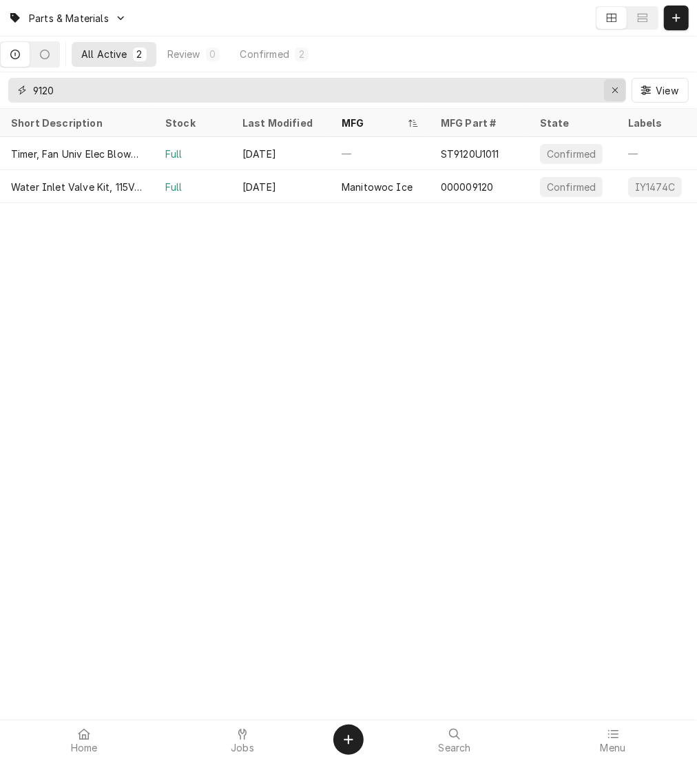
click at [614, 91] on icon "Erase input" at bounding box center [615, 90] width 6 height 6
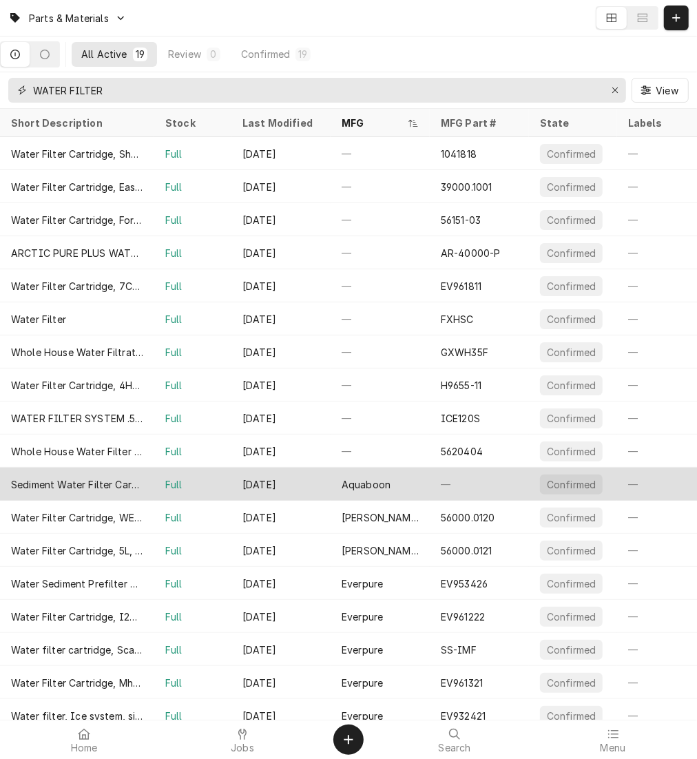
type input "WATER FILTER"
click at [378, 479] on div "Aquaboon" at bounding box center [366, 484] width 49 height 14
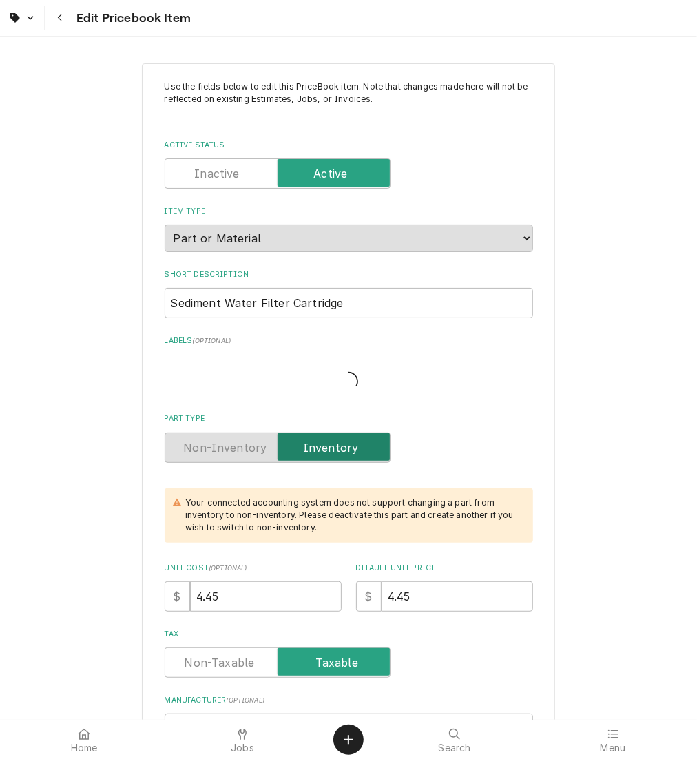
type textarea "x"
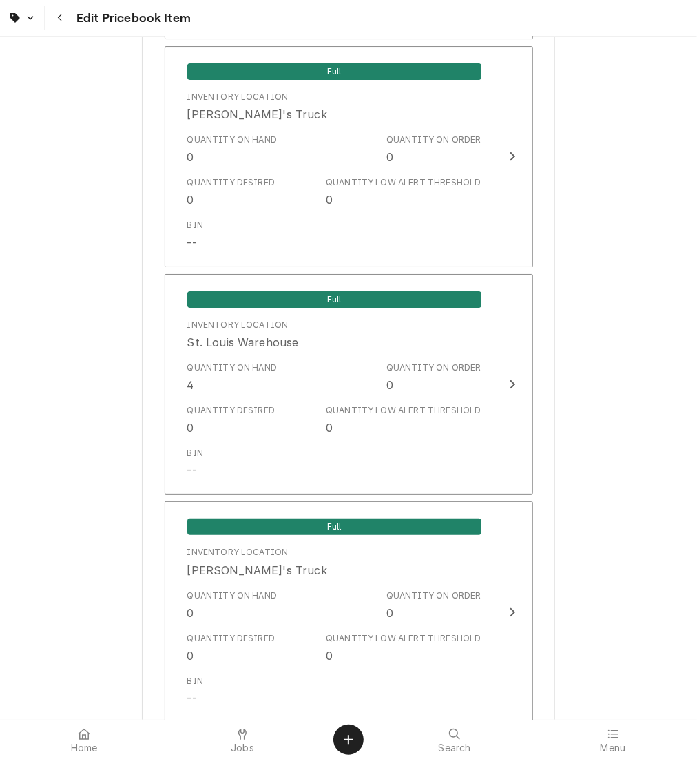
scroll to position [2521, 0]
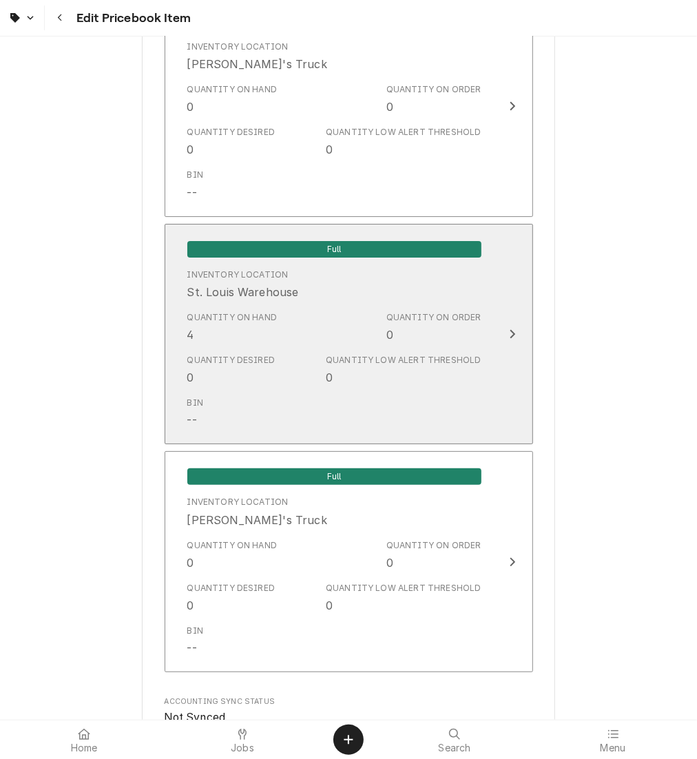
click at [426, 391] on div "Bin --" at bounding box center [334, 412] width 294 height 43
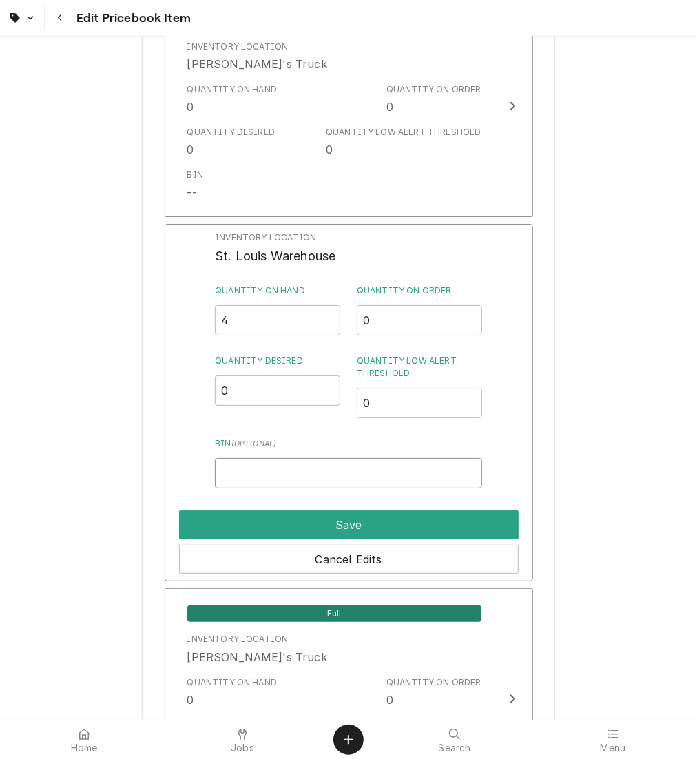
click at [267, 475] on input "Bin ( optional )" at bounding box center [348, 473] width 267 height 30
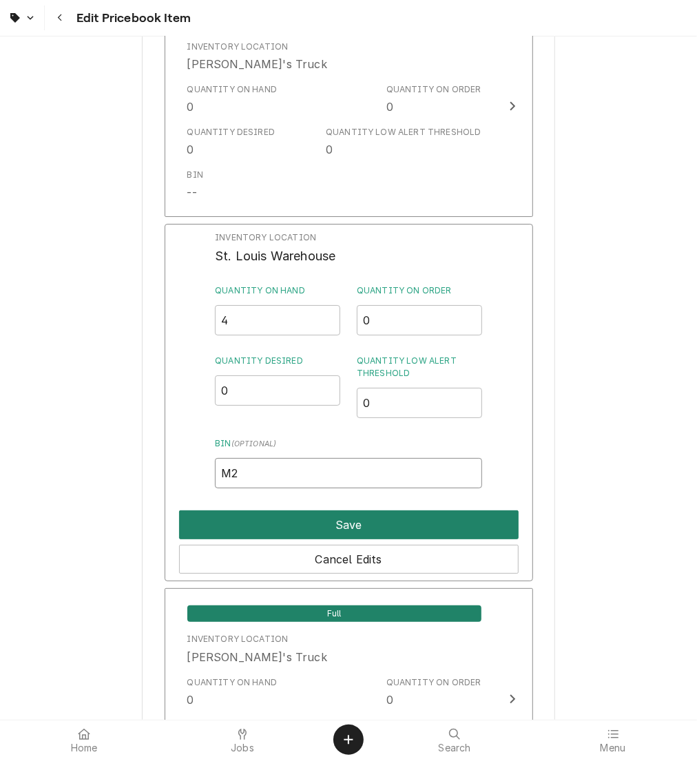
type input "M2"
click at [280, 521] on button "Save" at bounding box center [349, 524] width 340 height 29
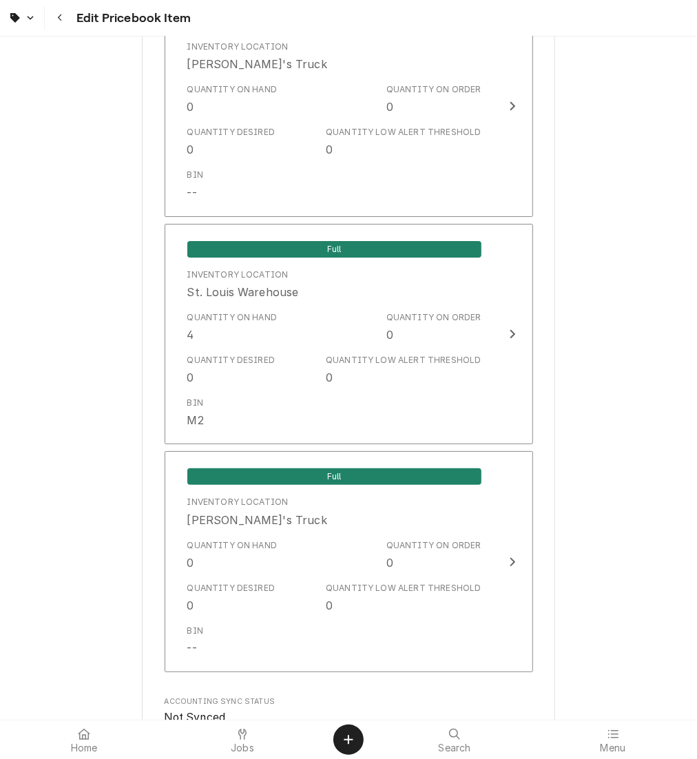
scroll to position [2771, 0]
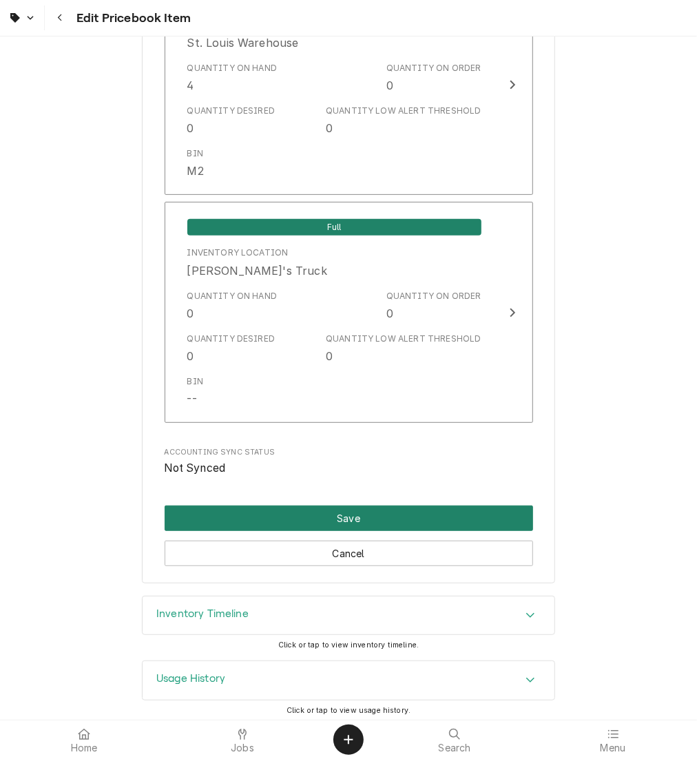
click at [280, 521] on button "Save" at bounding box center [349, 518] width 368 height 25
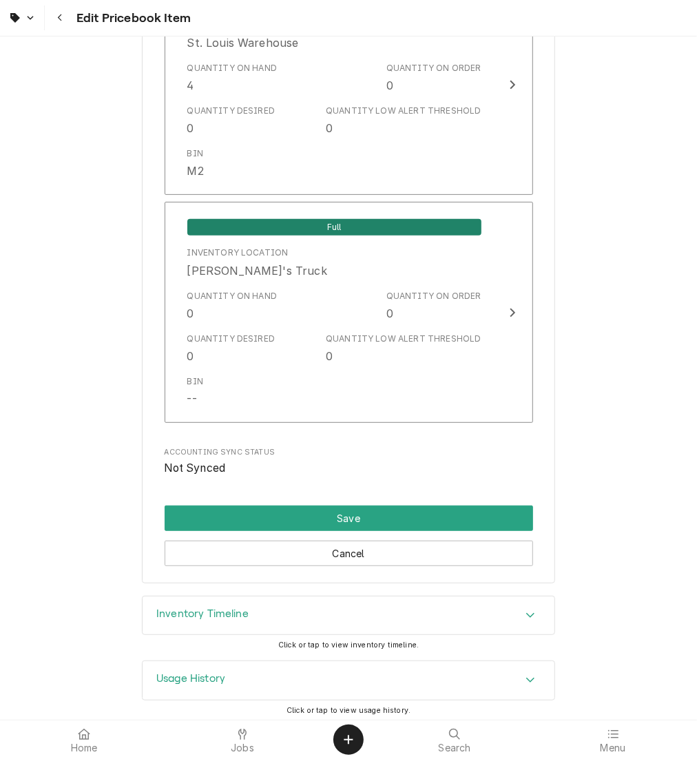
scroll to position [2763, 0]
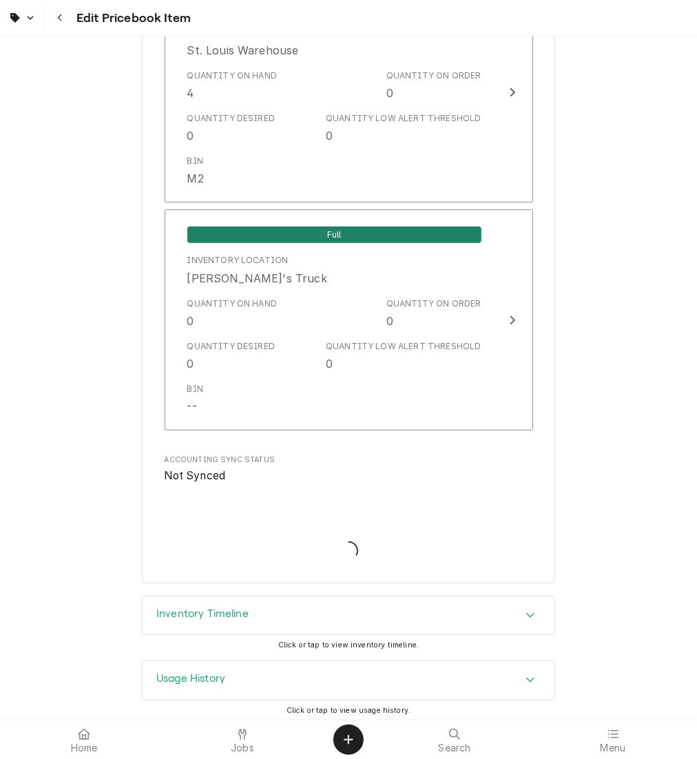
type textarea "x"
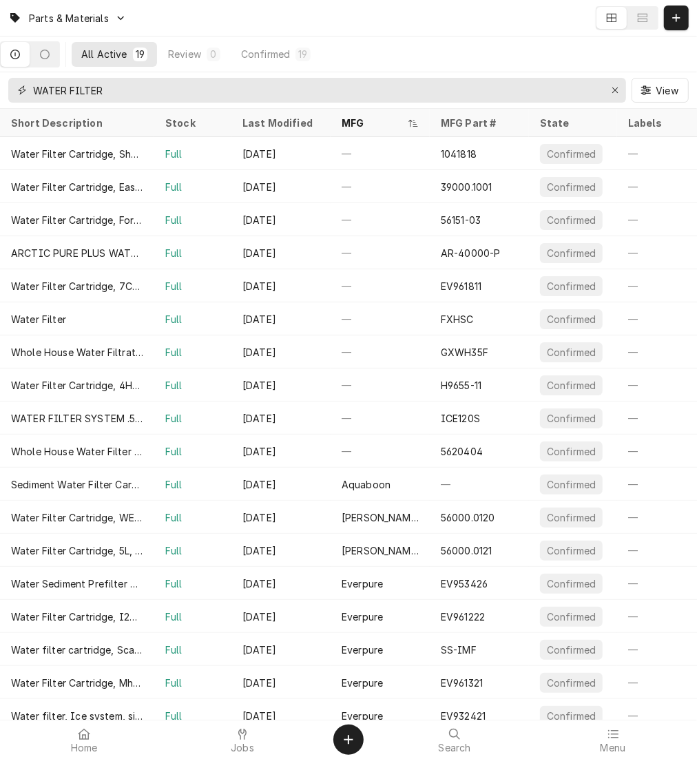
drag, startPoint x: 195, startPoint y: 85, endPoint x: -5, endPoint y: 132, distance: 205.2
click at [0, 132] on html "Parts & Materials All Active 19 Review 0 Confirmed 19 WATER FILTER View Short D…" at bounding box center [348, 379] width 697 height 759
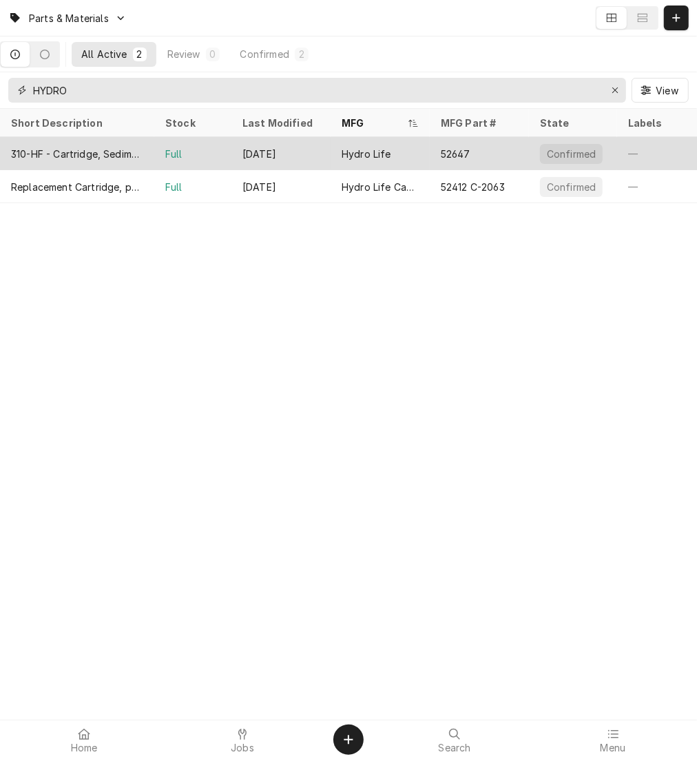
type input "HYDRO"
click at [133, 158] on div "310-HF - Cartridge, Sediment 20"" at bounding box center [77, 154] width 132 height 14
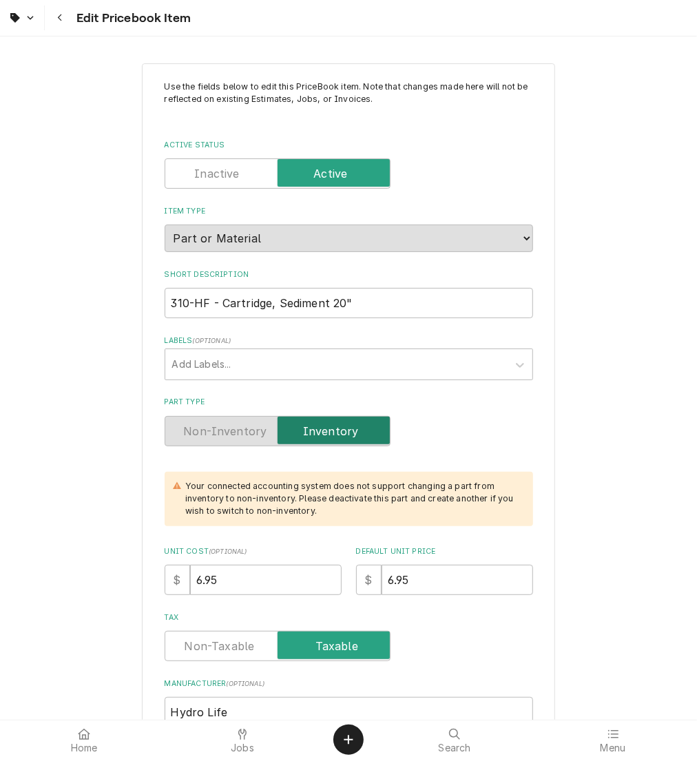
type textarea "x"
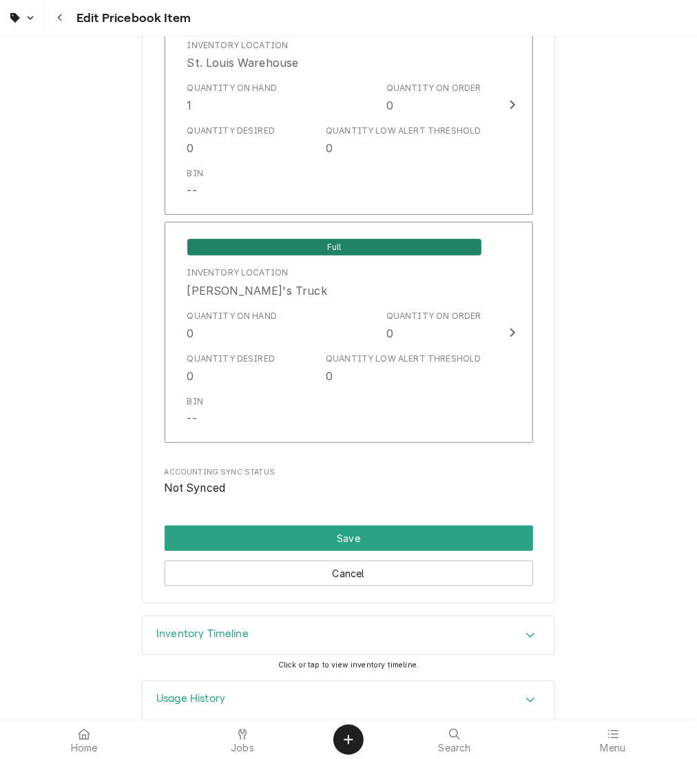
scroll to position [2771, 0]
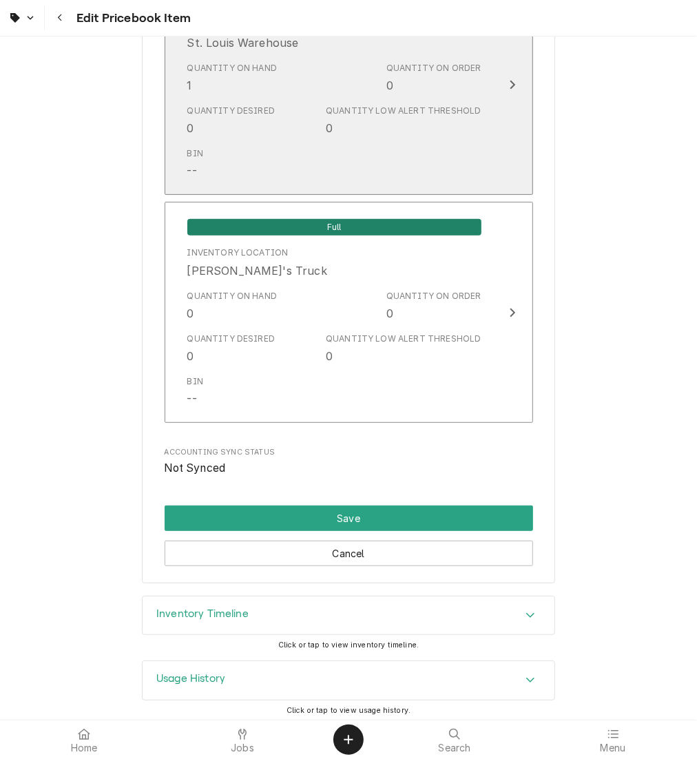
click at [239, 171] on div "Bin --" at bounding box center [334, 163] width 294 height 43
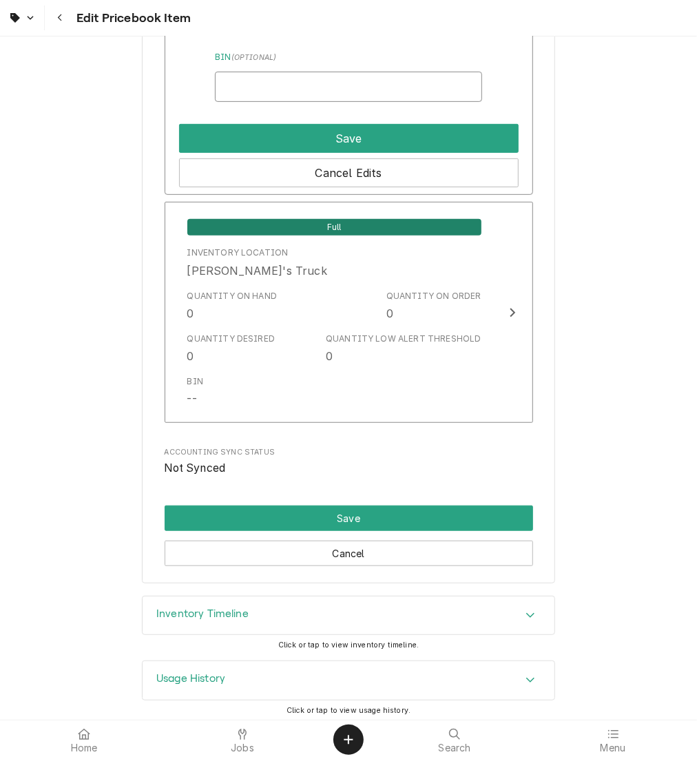
click at [271, 74] on input "Bin ( optional )" at bounding box center [348, 87] width 267 height 30
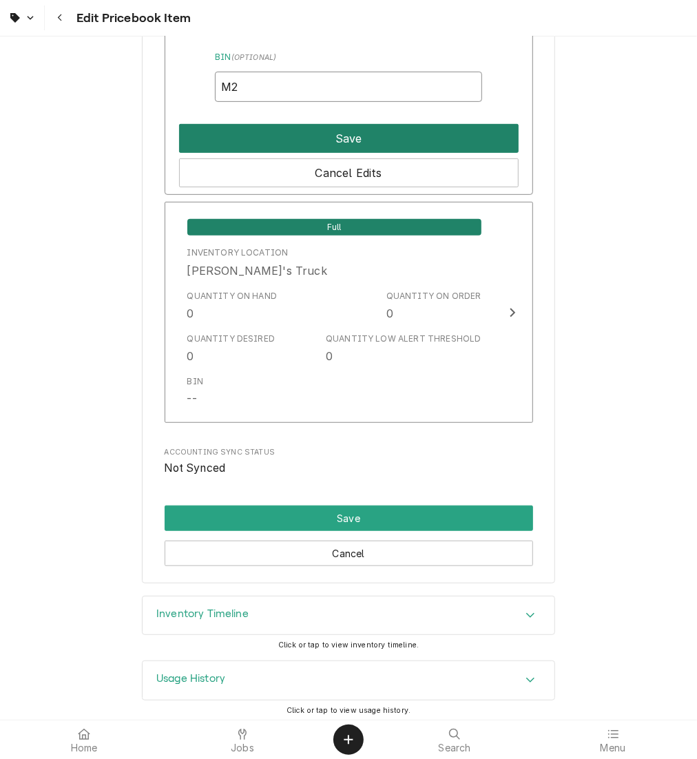
type input "M2"
click at [315, 129] on button "Save" at bounding box center [349, 138] width 340 height 29
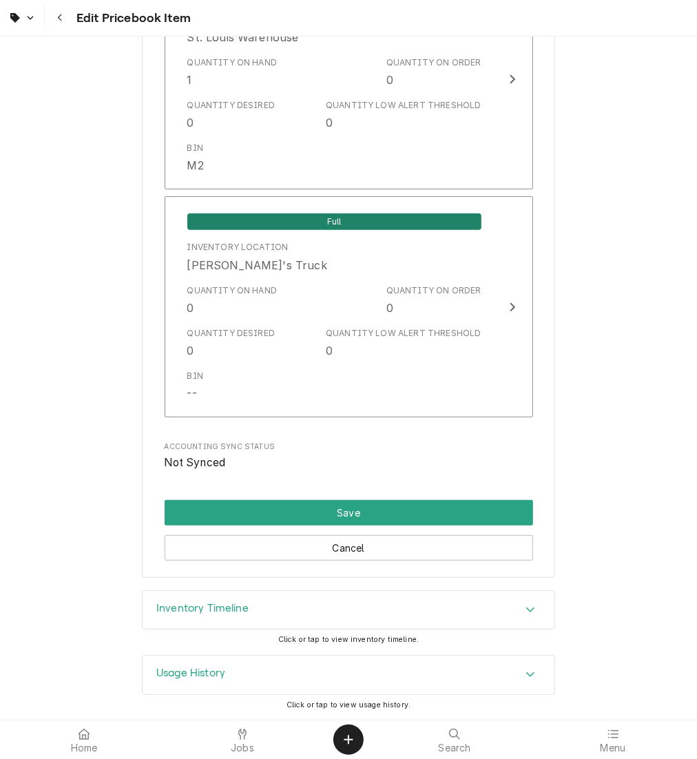
scroll to position [2771, 0]
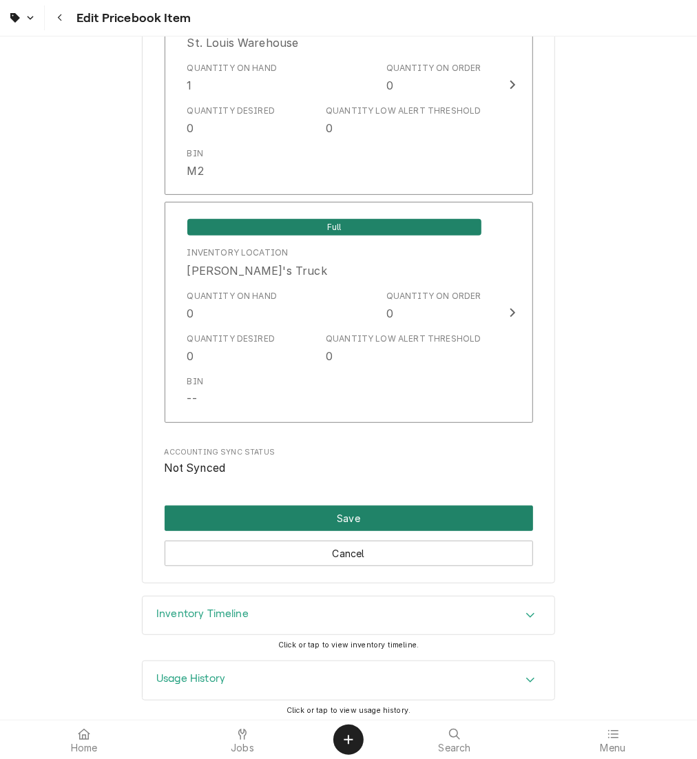
click at [357, 514] on button "Save" at bounding box center [349, 518] width 368 height 25
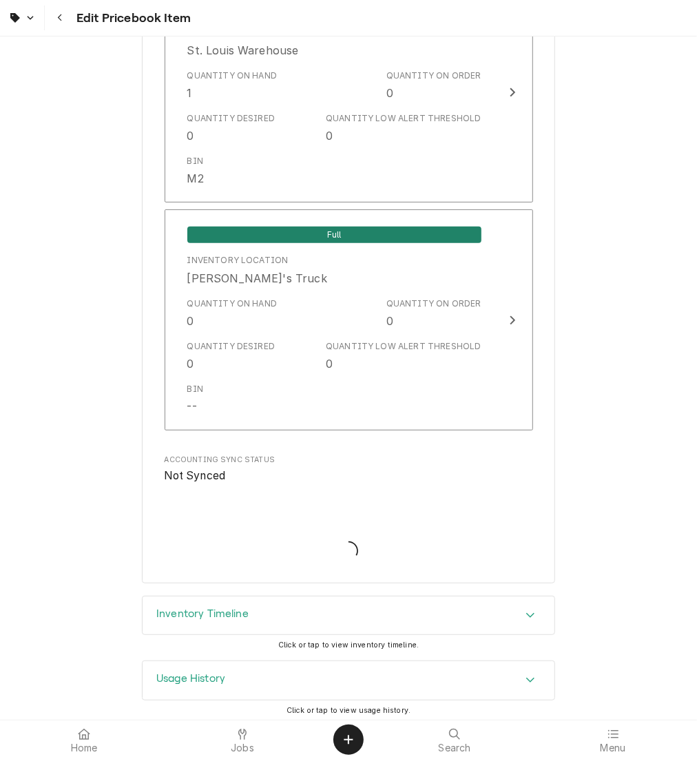
type textarea "x"
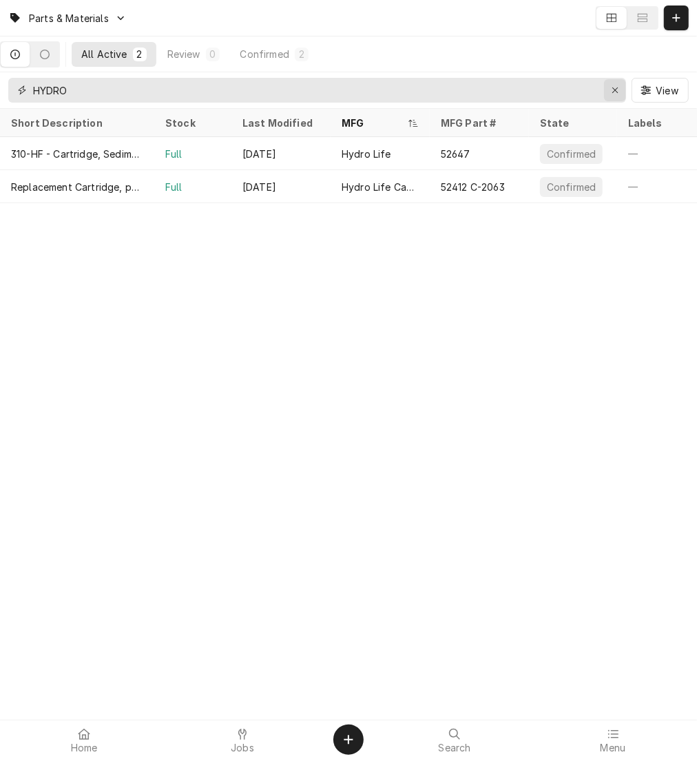
click at [608, 88] on div "Erase input" at bounding box center [615, 90] width 14 height 14
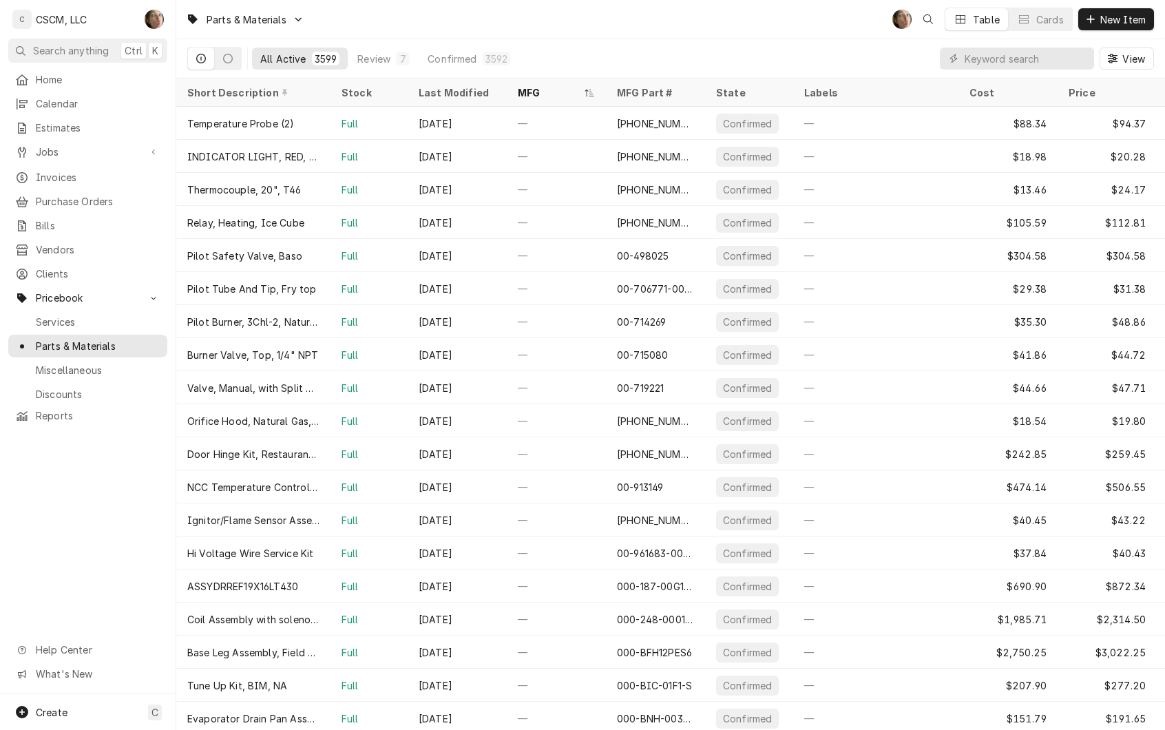
click at [696, 725] on html "C CSCM, LLC SH Search anything Ctrl K Home Calendar Estimates Jobs Jobs Job Ser…" at bounding box center [582, 365] width 1165 height 730
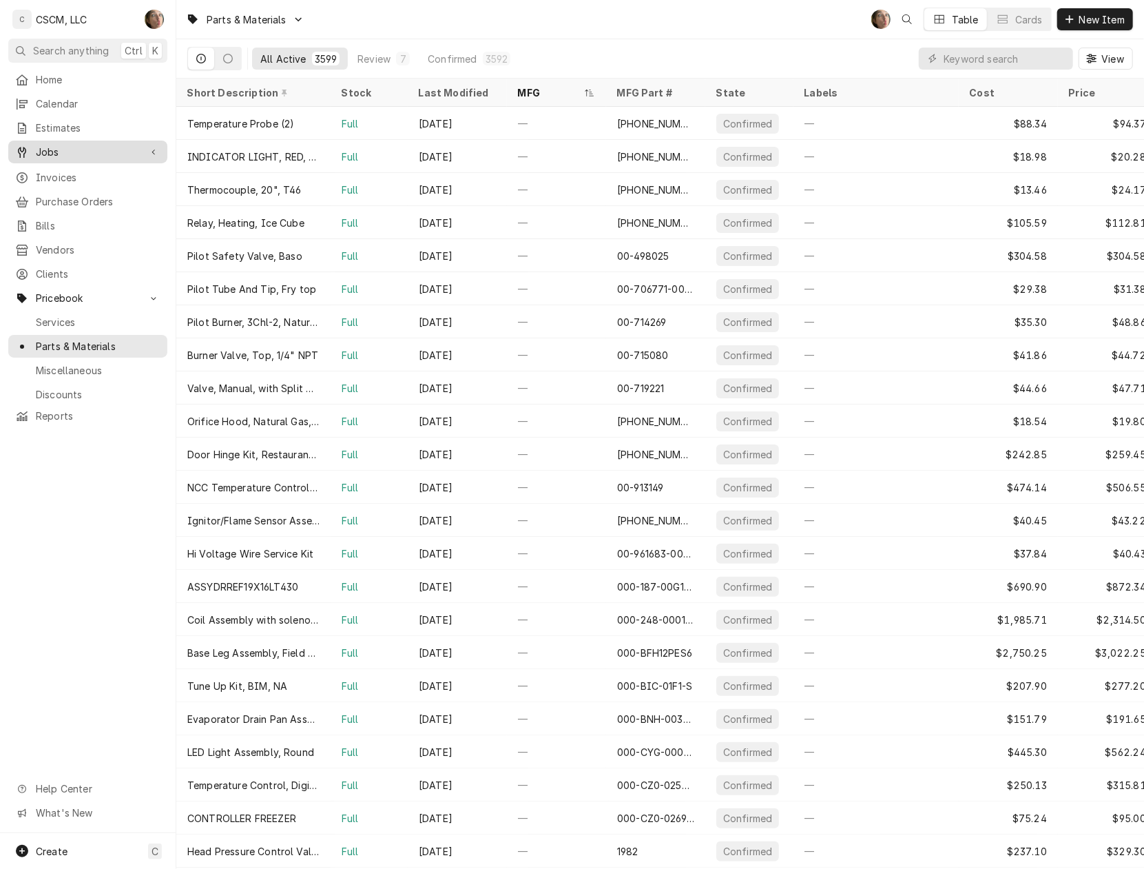
click at [86, 150] on span "Jobs" at bounding box center [88, 152] width 104 height 14
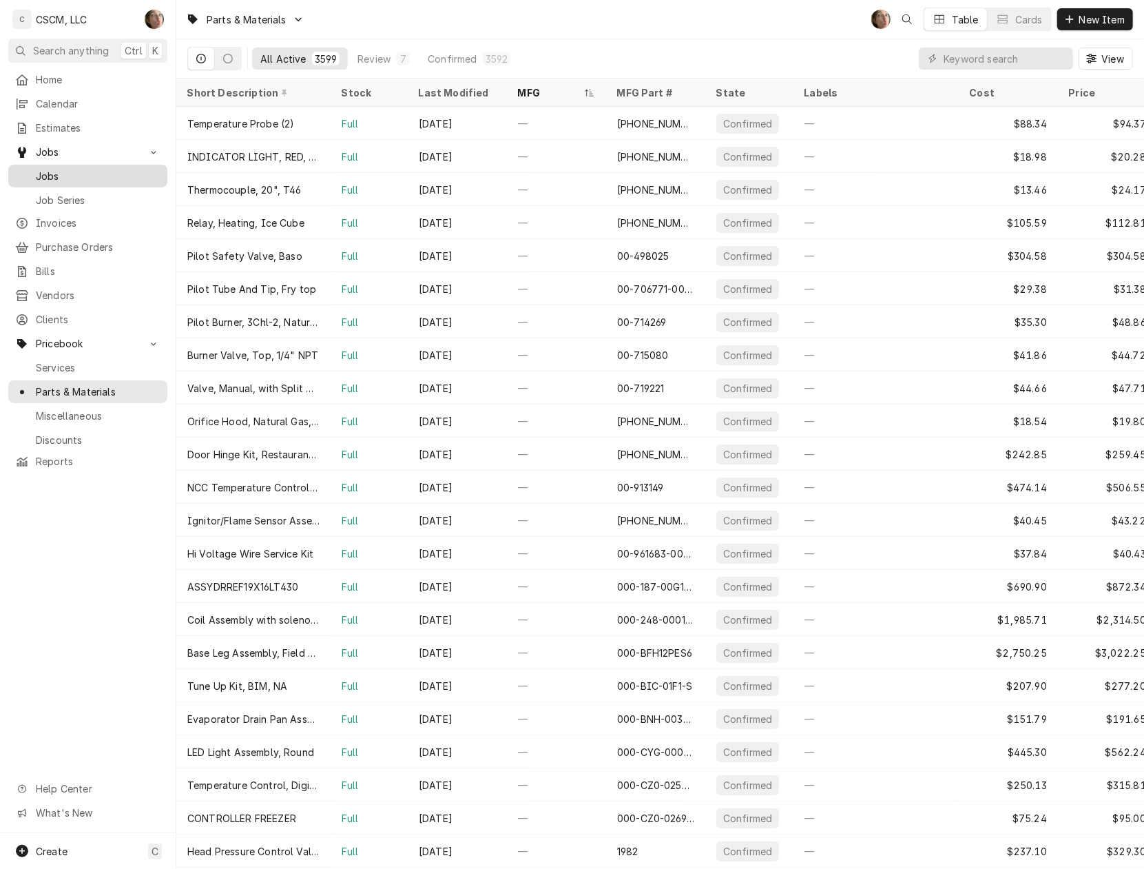
click at [89, 177] on span "Jobs" at bounding box center [98, 176] width 125 height 14
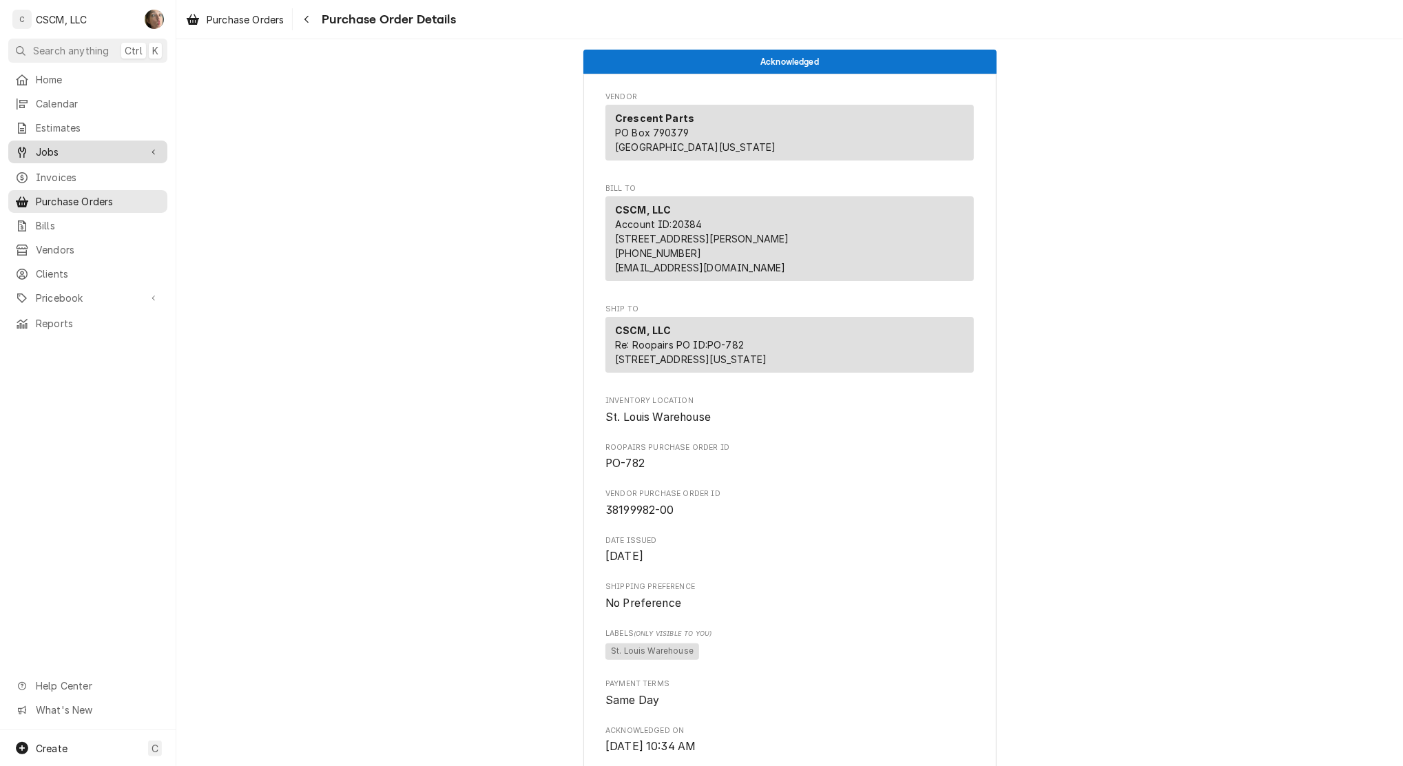
click at [98, 151] on span "Jobs" at bounding box center [88, 152] width 104 height 14
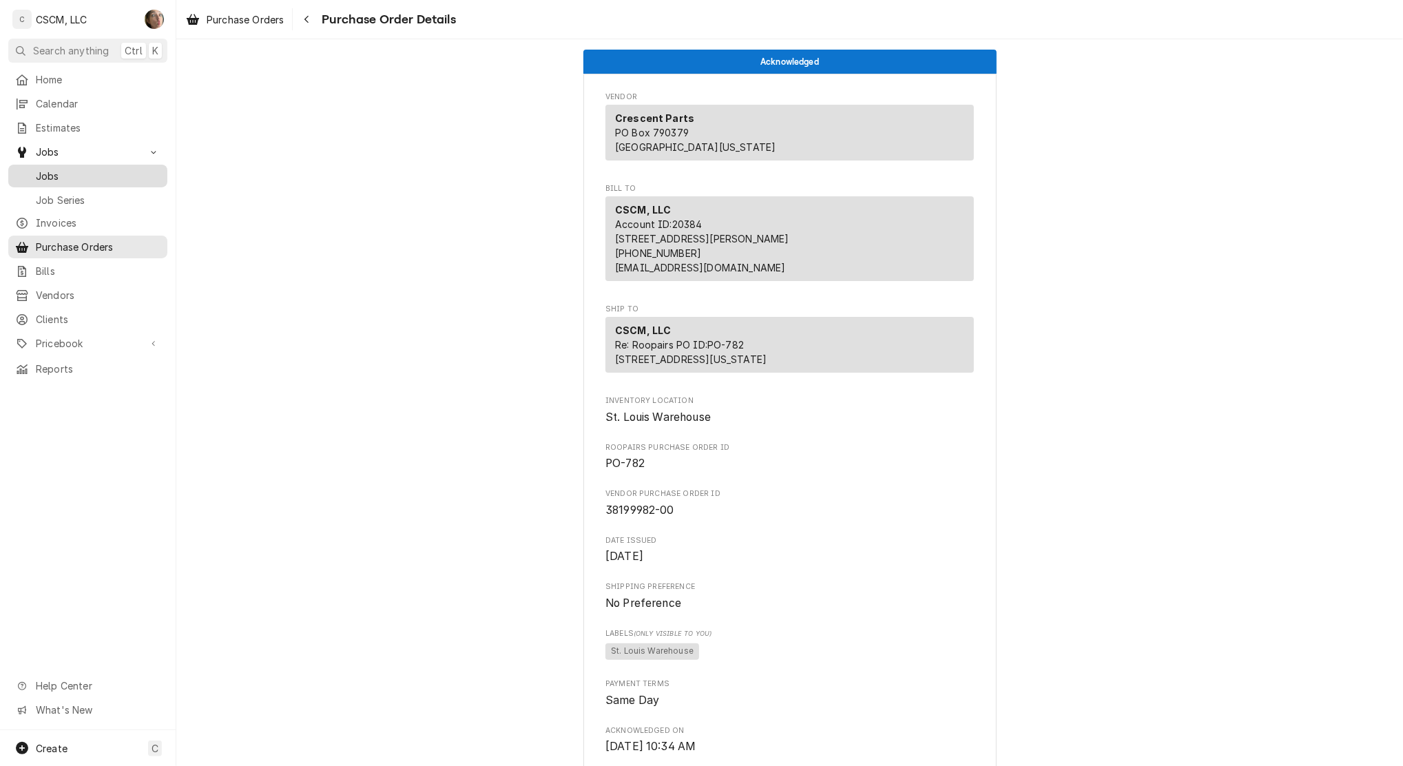
click at [96, 178] on div "Jobs" at bounding box center [88, 175] width 154 height 17
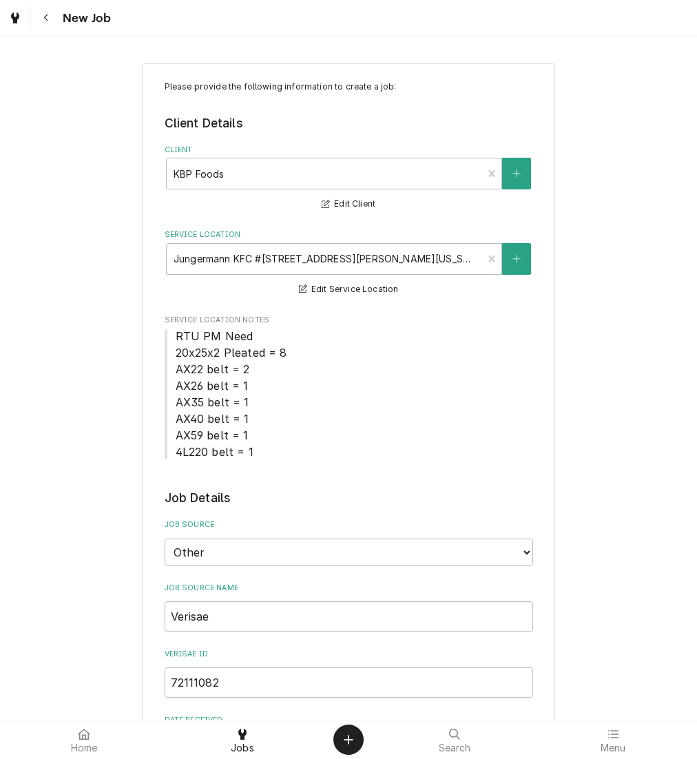
select select "100"
select select "2"
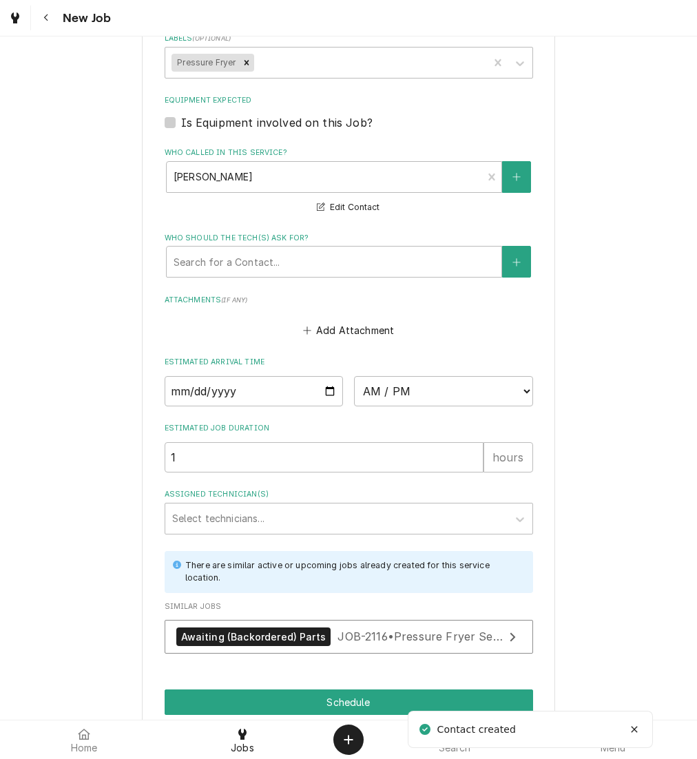
type textarea "x"
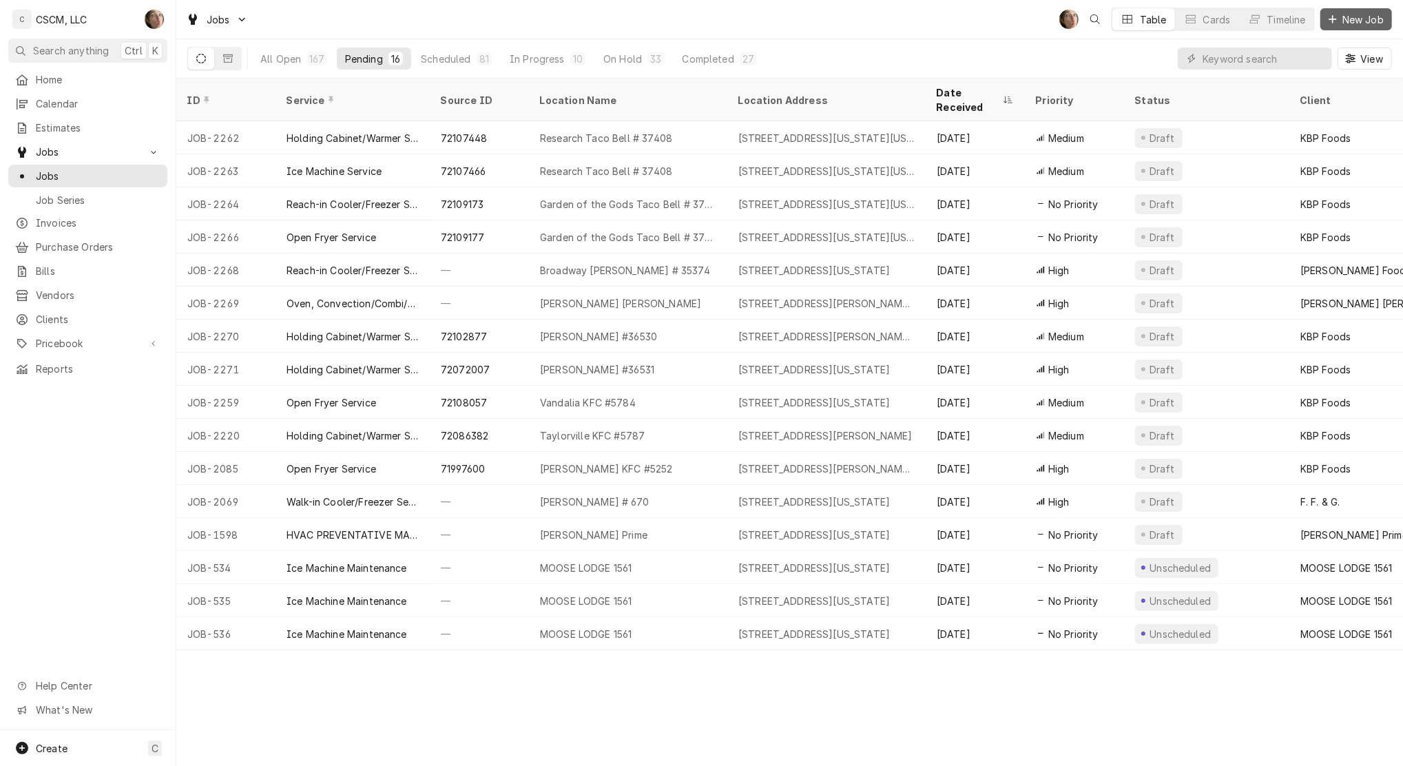
click at [1370, 23] on span "New Job" at bounding box center [1363, 19] width 47 height 14
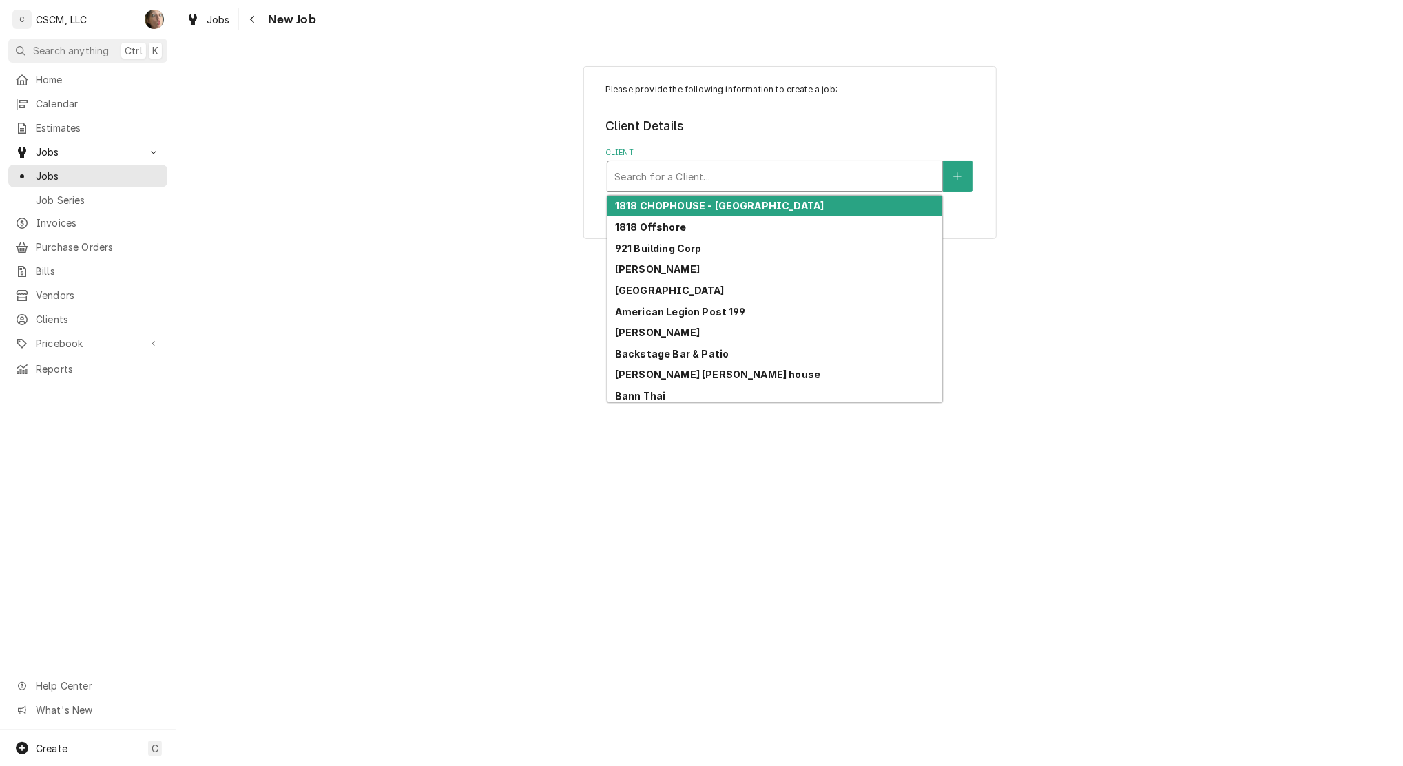
click at [637, 177] on div "Client" at bounding box center [774, 176] width 321 height 25
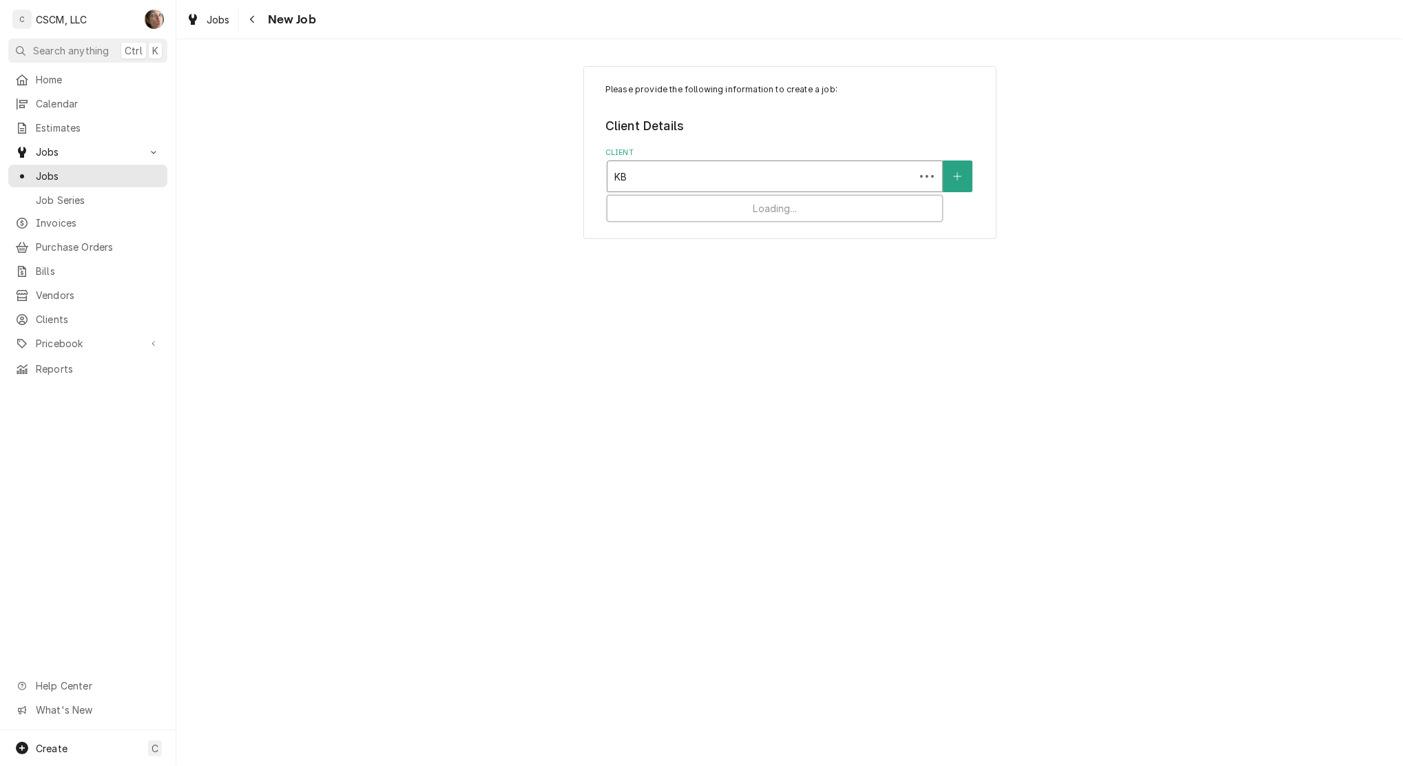
type input "KBP"
click at [630, 205] on strong "KBP Foods" at bounding box center [642, 206] width 54 height 12
click at [672, 265] on div "Service Location" at bounding box center [774, 261] width 321 height 25
type input "FILL"
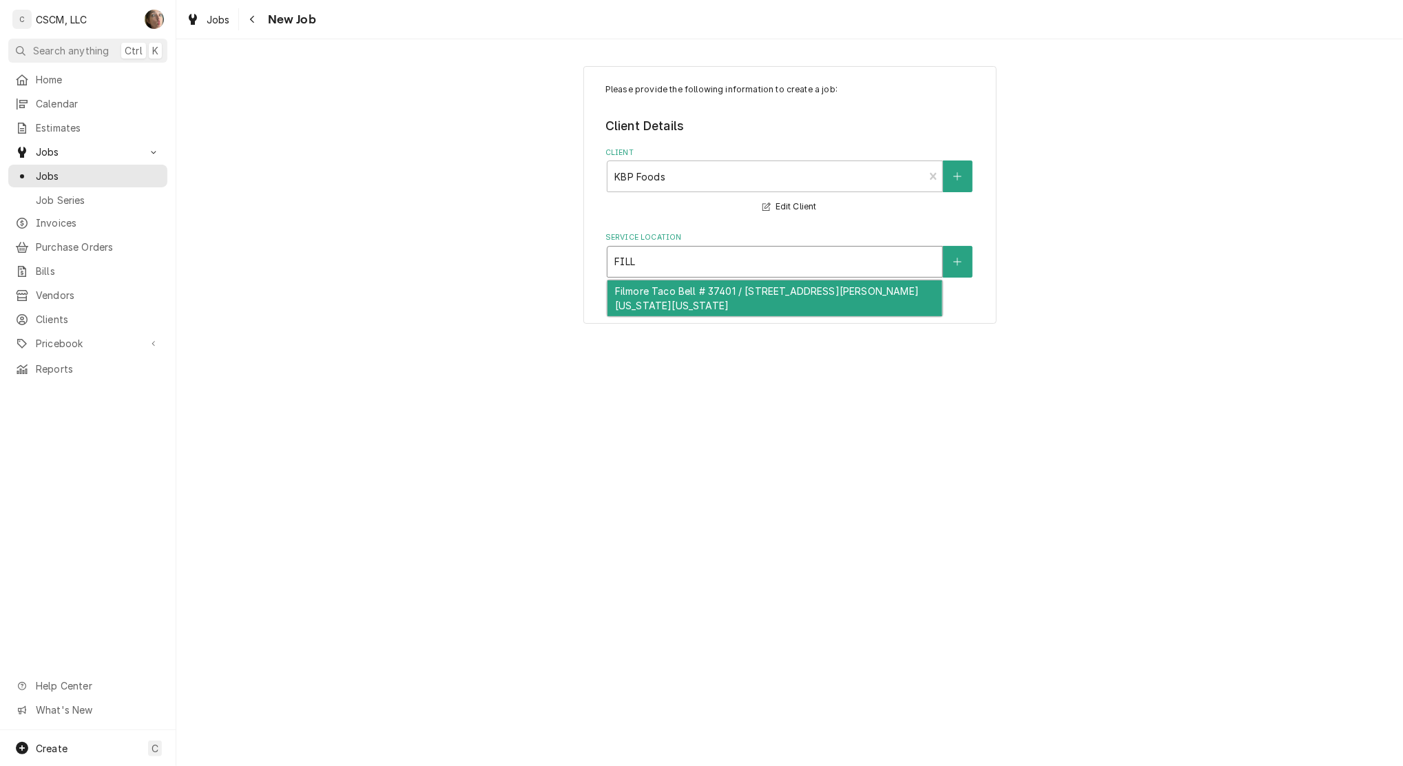
click at [674, 289] on div "Filmore Taco Bell # 37401 / 325 E. Fillmore St, Colorado Springs, Colorado 80907" at bounding box center [774, 298] width 335 height 36
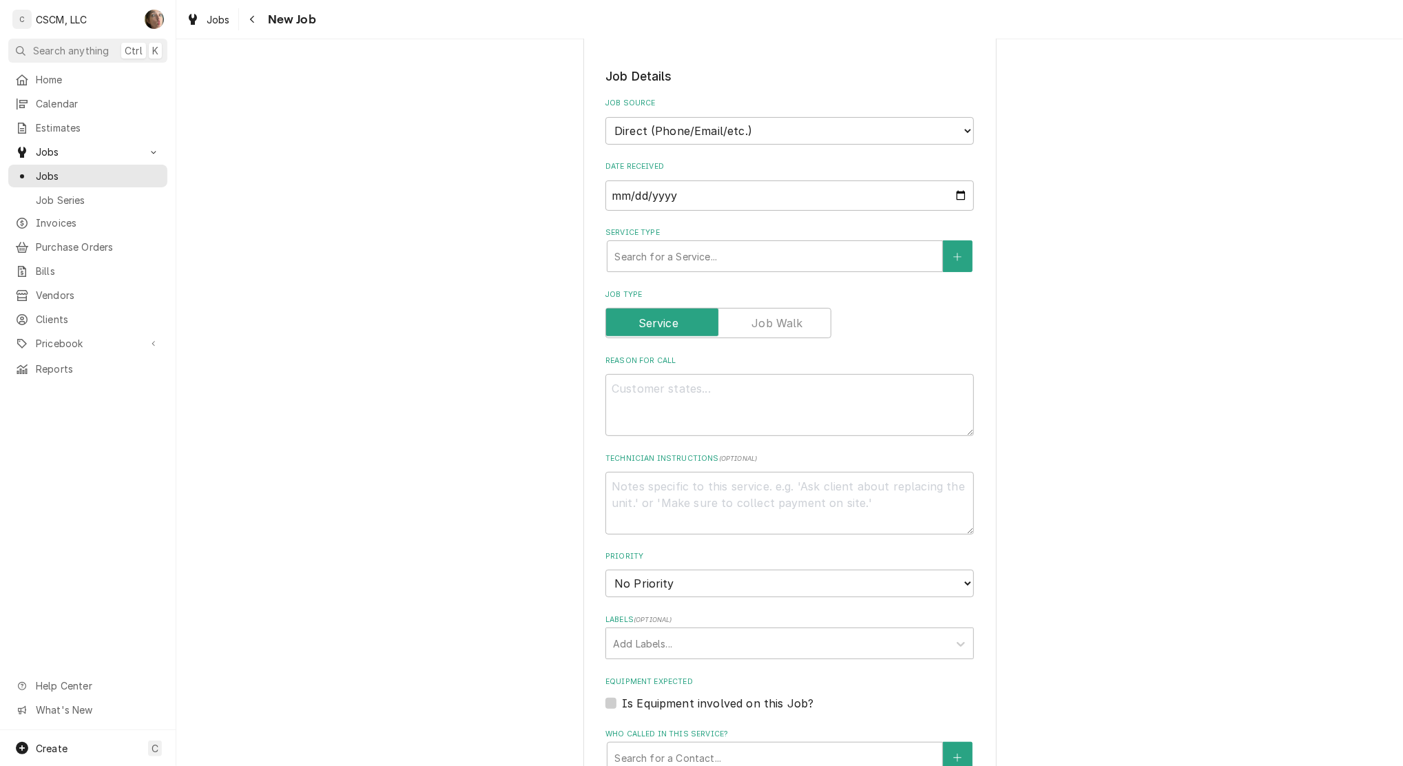
scroll to position [275, 0]
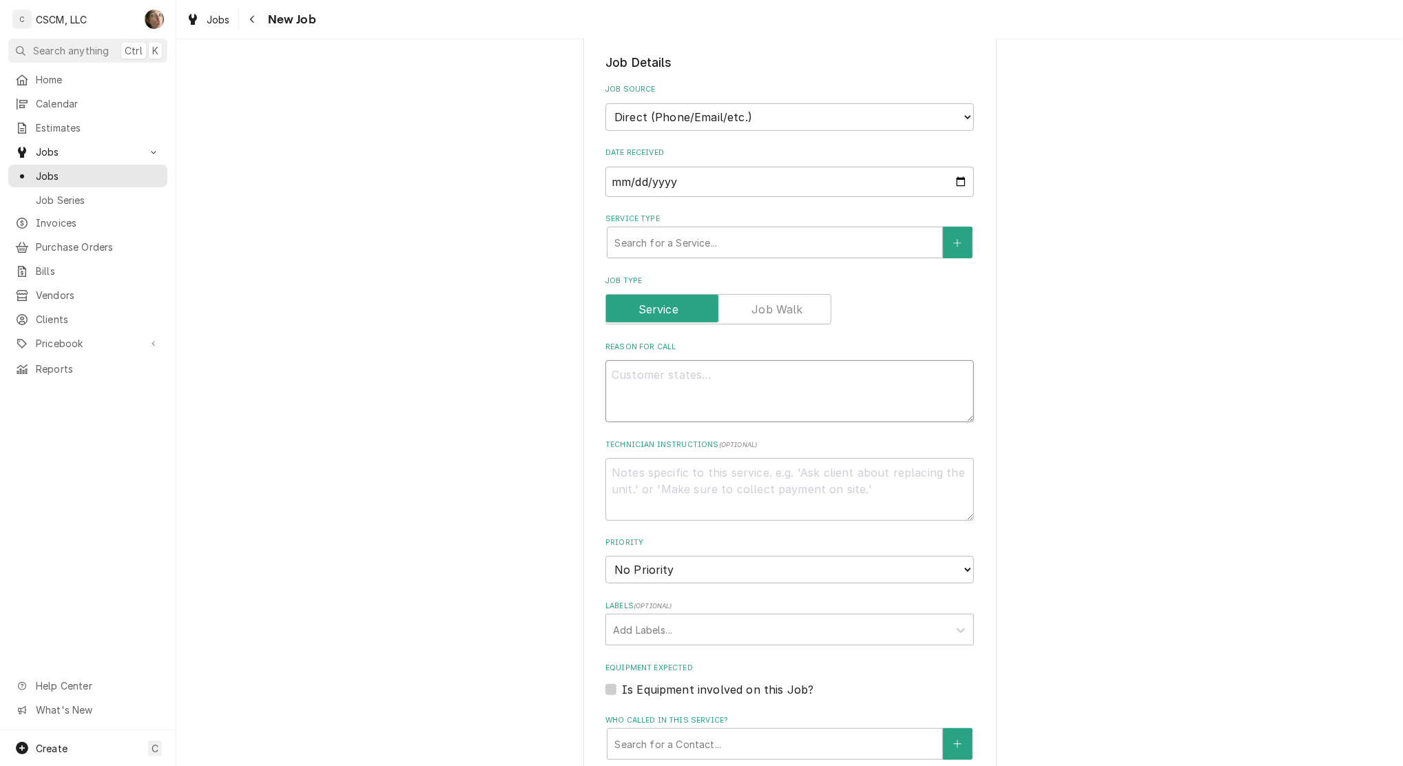
click at [668, 381] on textarea "Reason For Call" at bounding box center [789, 391] width 368 height 62
paste textarea "it seems like the glue or whatever is put to hold the pipes together under the …"
type textarea "x"
type textarea "it seems like the glue or whatever is put to hold the pipes together under the …"
type textarea "x"
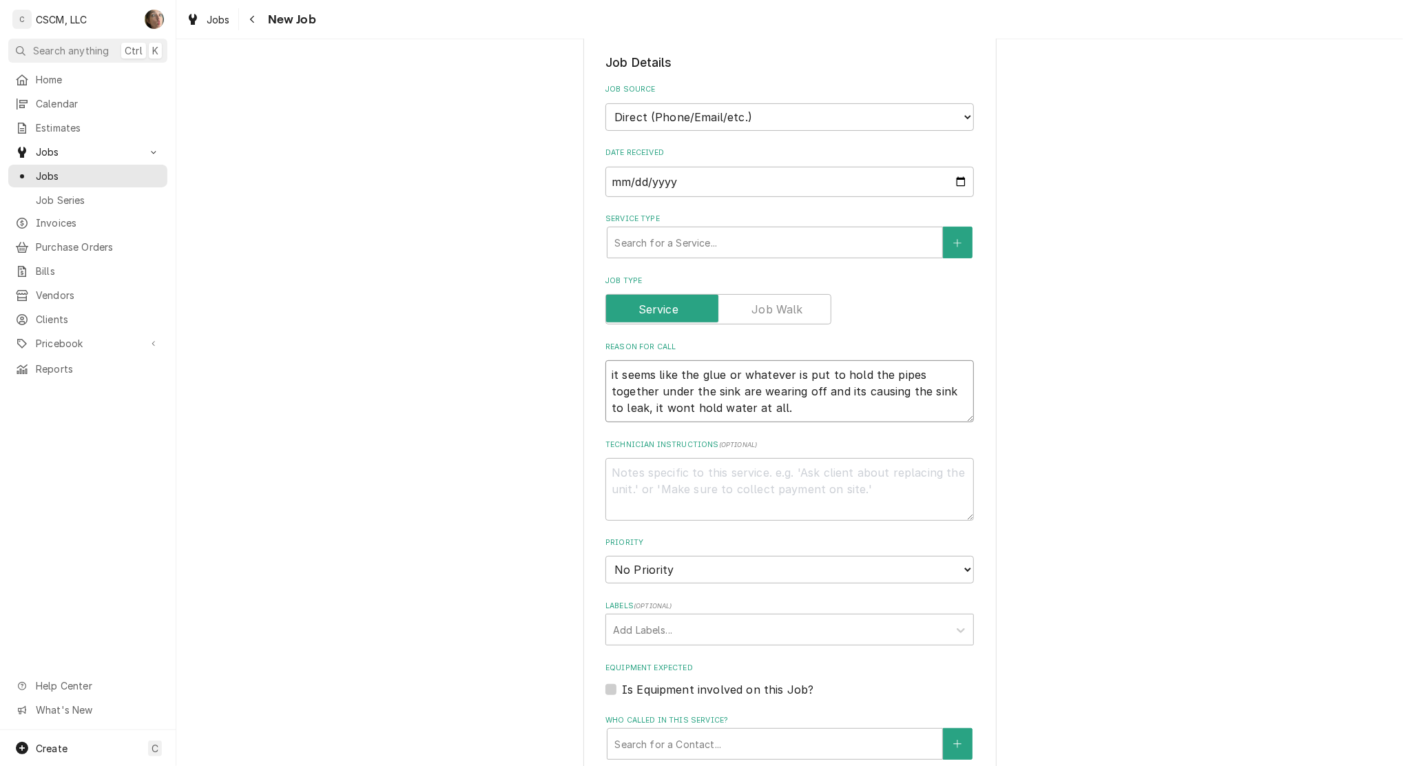
type textarea "it seems like the glue or whatever is put to hold the pipes together under the …"
type textarea "x"
type textarea "it seems like the glue or whatever is put to hold the pipes together under the …"
type textarea "x"
type textarea "it seems like the glue or whatever is put to hold the pipes together under the …"
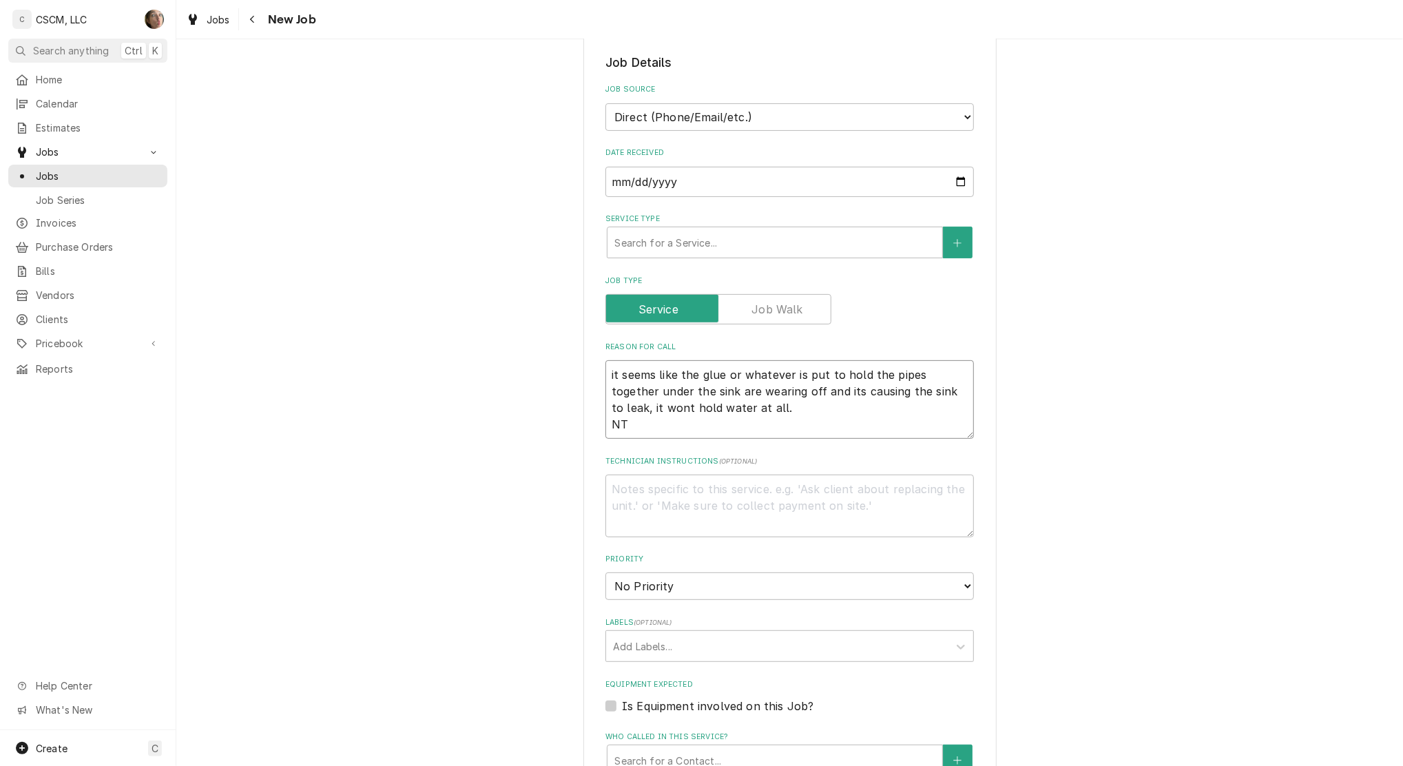
type textarea "x"
type textarea "it seems like the glue or whatever is put to hold the pipes together under the …"
type textarea "x"
type textarea "it seems like the glue or whatever is put to hold the pipes together under the …"
type textarea "x"
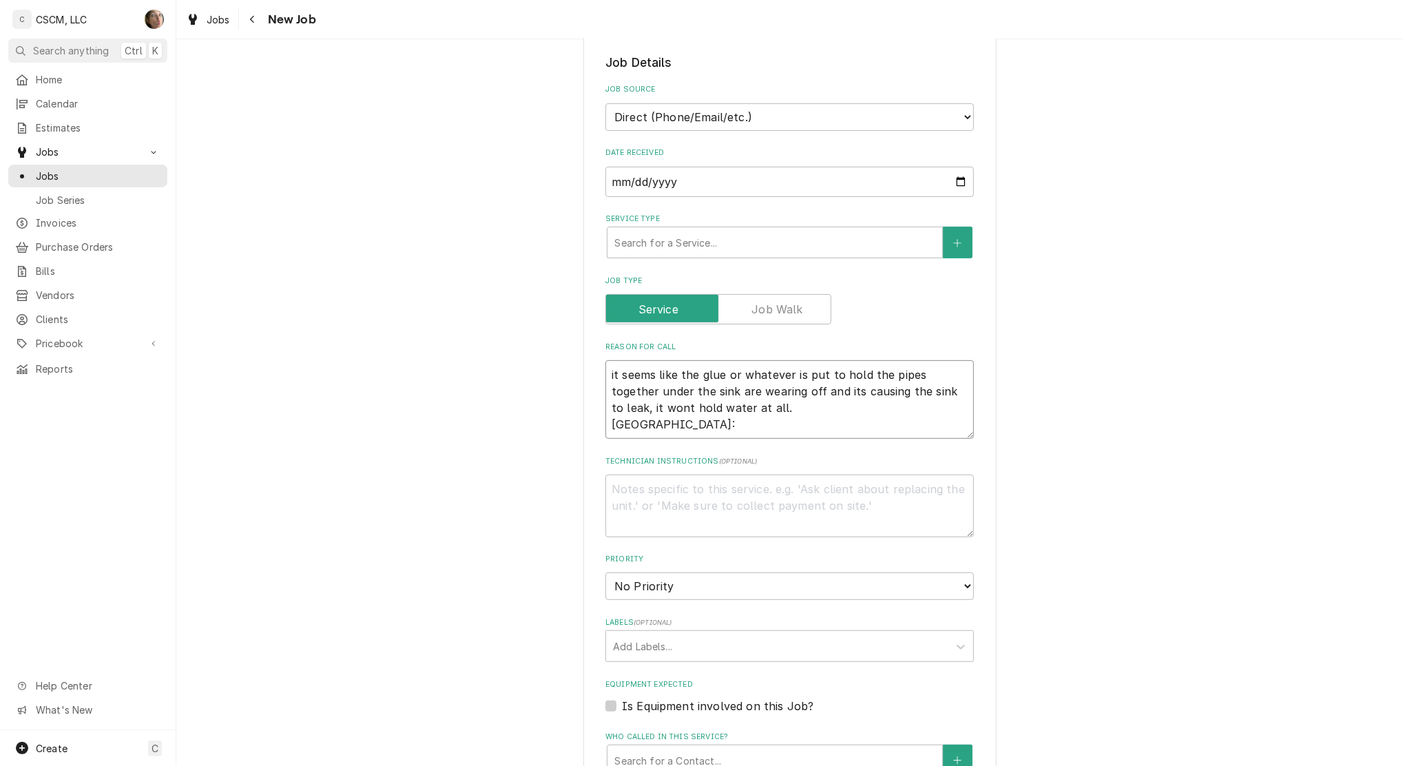
type textarea "it seems like the glue or whatever is put to hold the pipes together under the …"
type textarea "x"
type textarea "it seems like the glue or whatever is put to hold the pipes together under the …"
type textarea "x"
type textarea "it seems like the glue or whatever is put to hold the pipes together under the …"
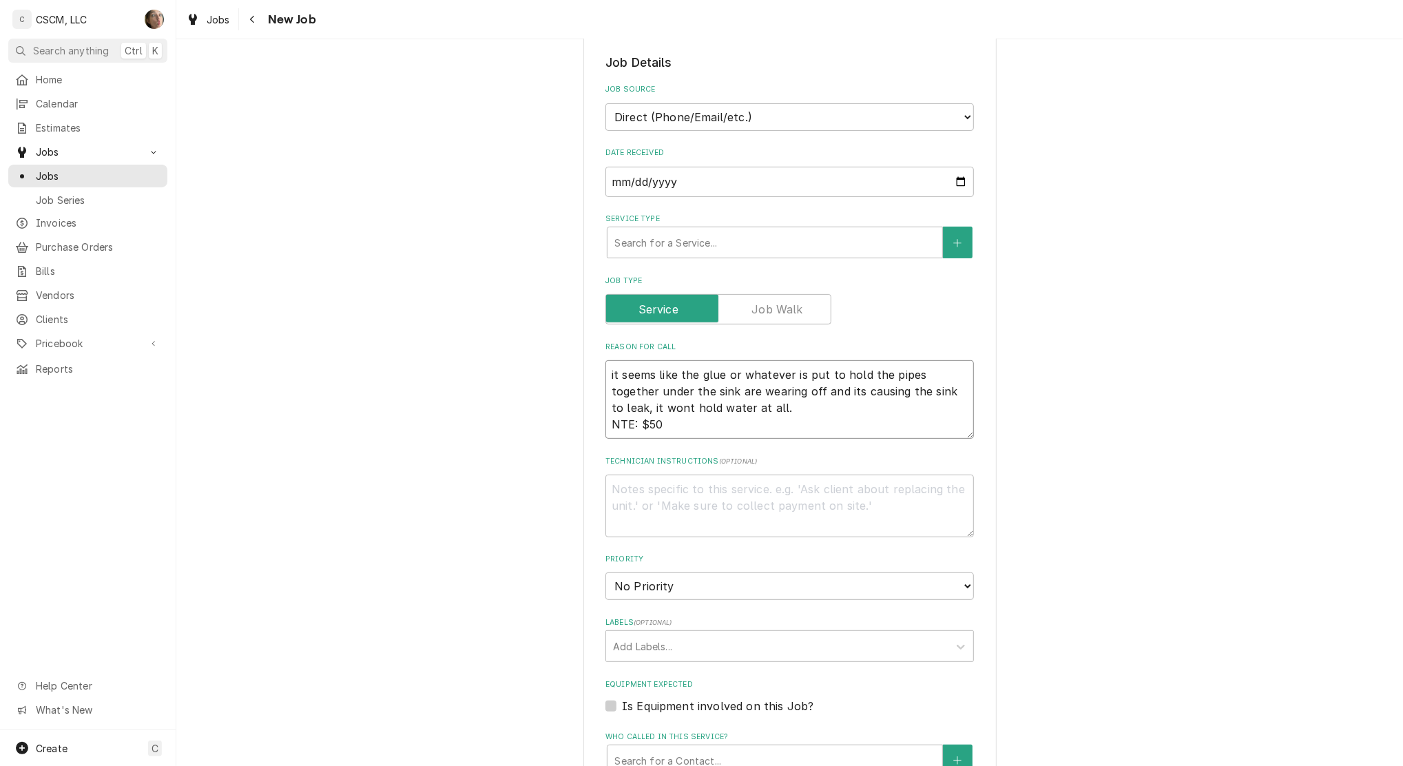
type textarea "x"
type textarea "it seems like the glue or whatever is put to hold the pipes together under the …"
type textarea "x"
type textarea "it seems like the glue or whatever is put to hold the pipes together under the …"
type textarea "x"
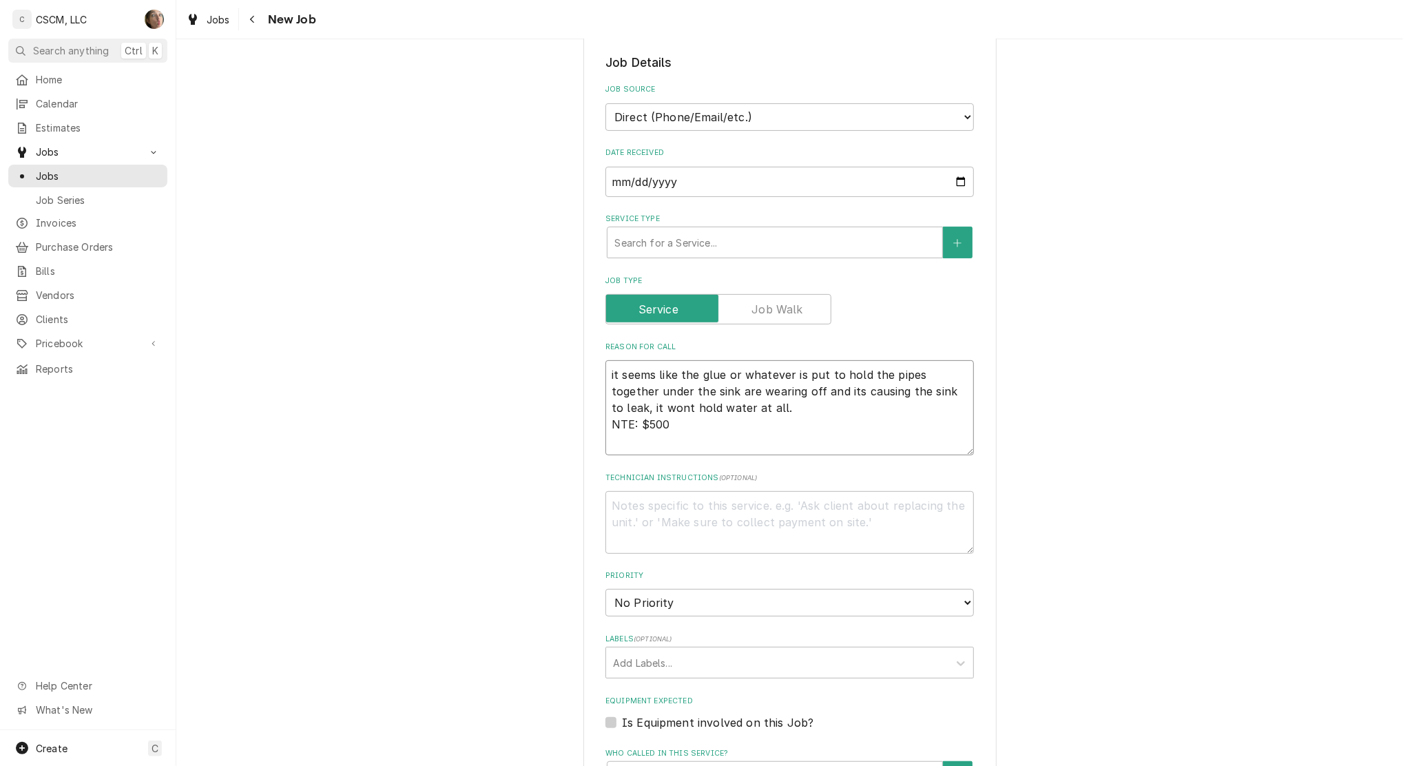
type textarea "it seems like the glue or whatever is put to hold the pipes together under the …"
type textarea "x"
type textarea "it seems like the glue or whatever is put to hold the pipes together under the …"
type textarea "x"
type textarea "it seems like the glue or whatever is put to hold the pipes together under the …"
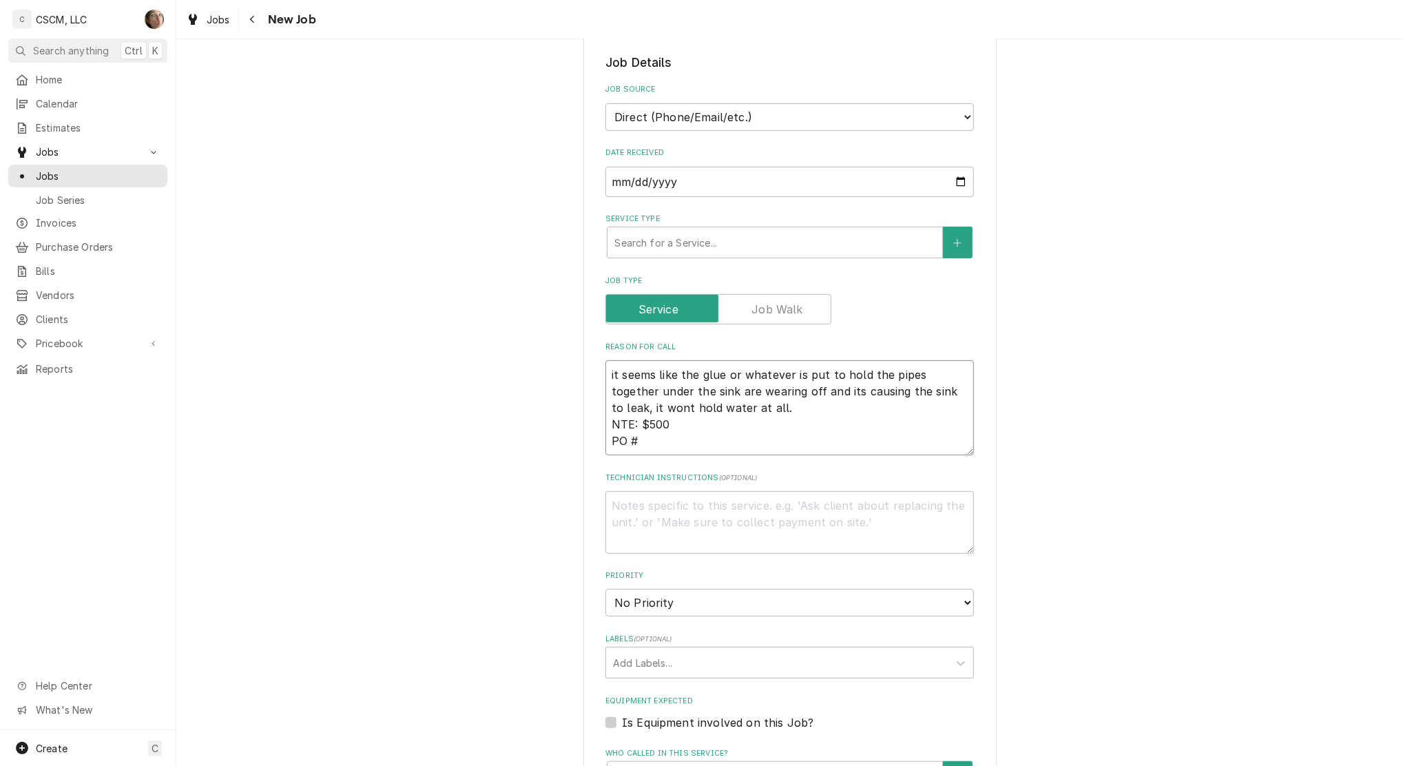
type textarea "x"
type textarea "it seems like the glue or whatever is put to hold the pipes together under the …"
paste textarea "it seems like the glue or whatever is put to hold the pipes together under the …"
type textarea "x"
type textarea "it seems like the glue or whatever is put to hold the pipes together under the …"
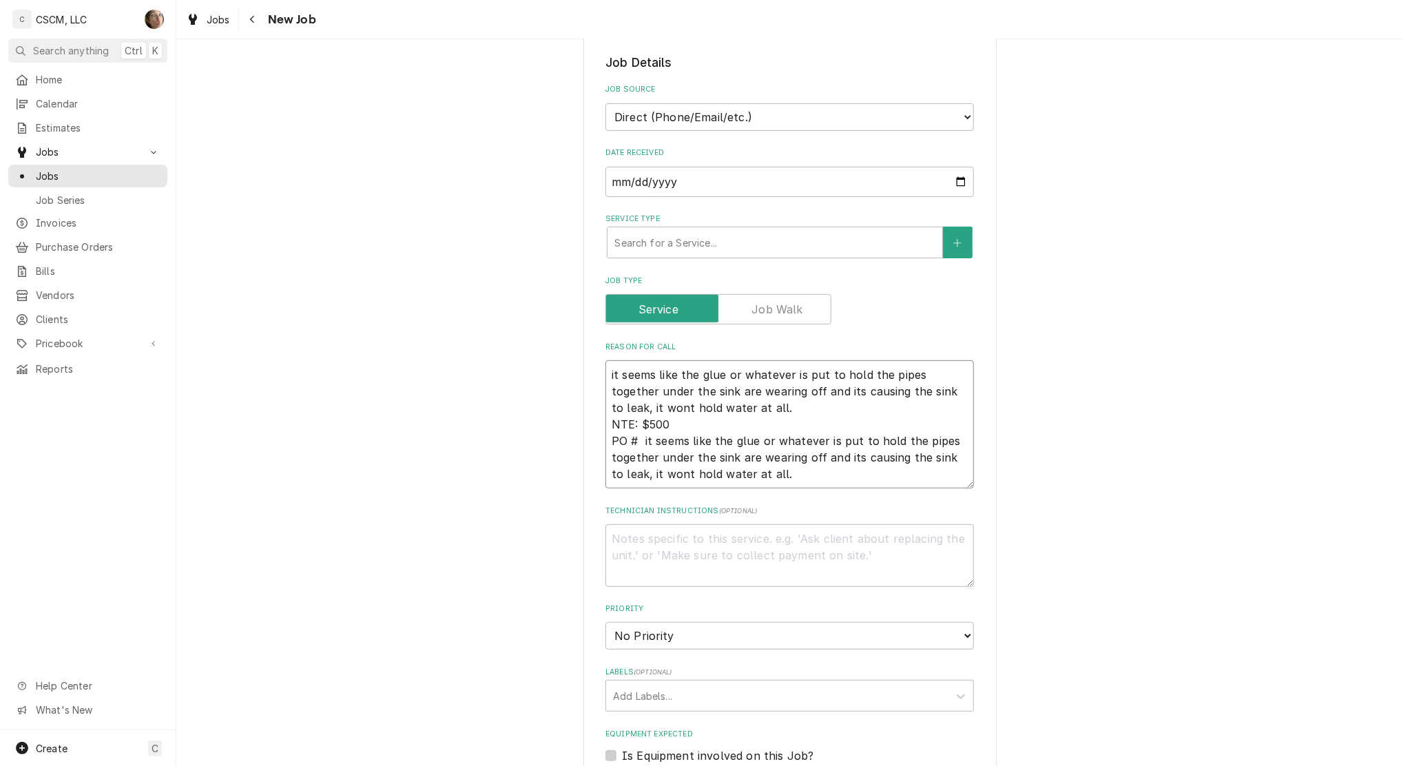
type textarea "x"
type textarea "it seems like the glue or whatever is put to hold the pipes together under the …"
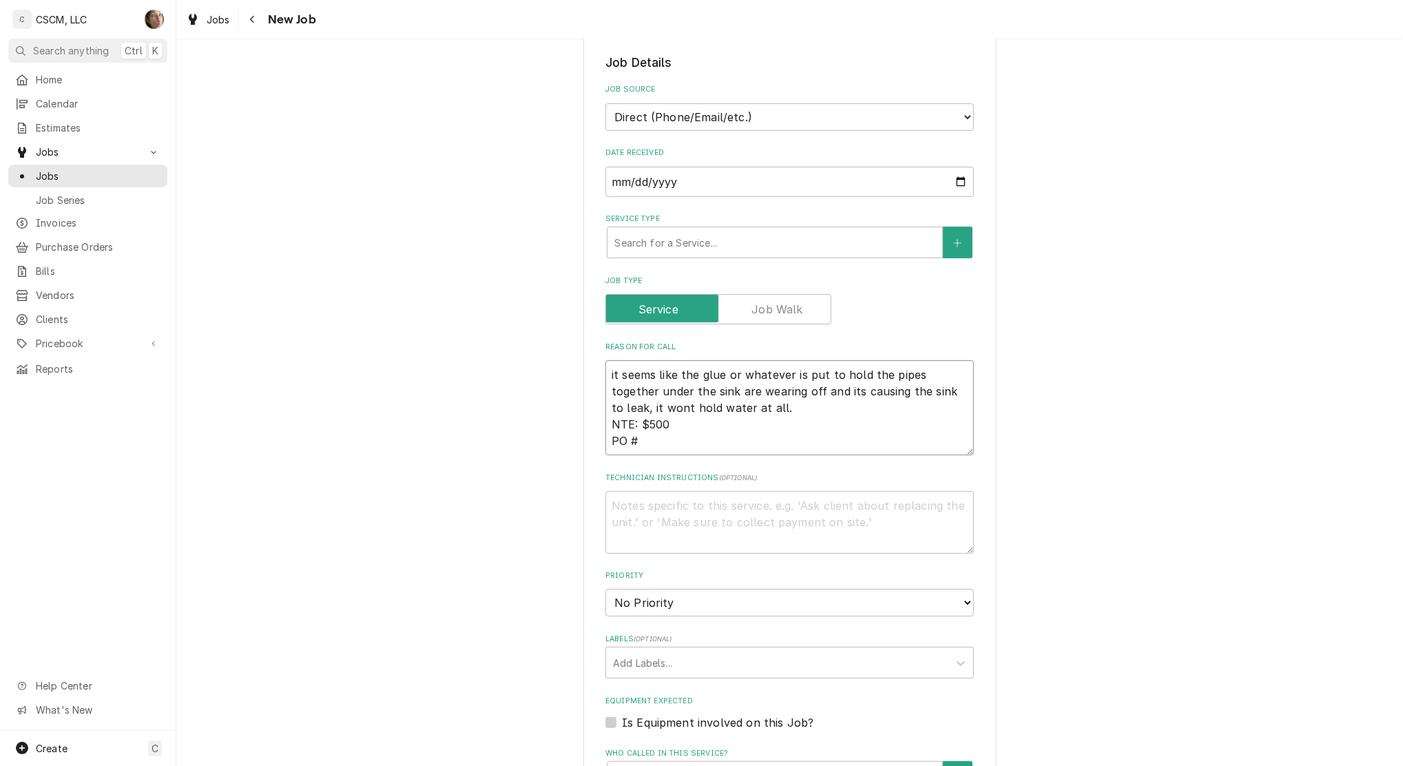
type textarea "x"
type textarea "it seems like the glue or whatever is put to hold the pipes together under the …"
click at [673, 433] on textarea "it seems like the glue or whatever is put to hold the pipes together under the …" at bounding box center [789, 407] width 368 height 95
paste textarea "72110796"
type textarea "x"
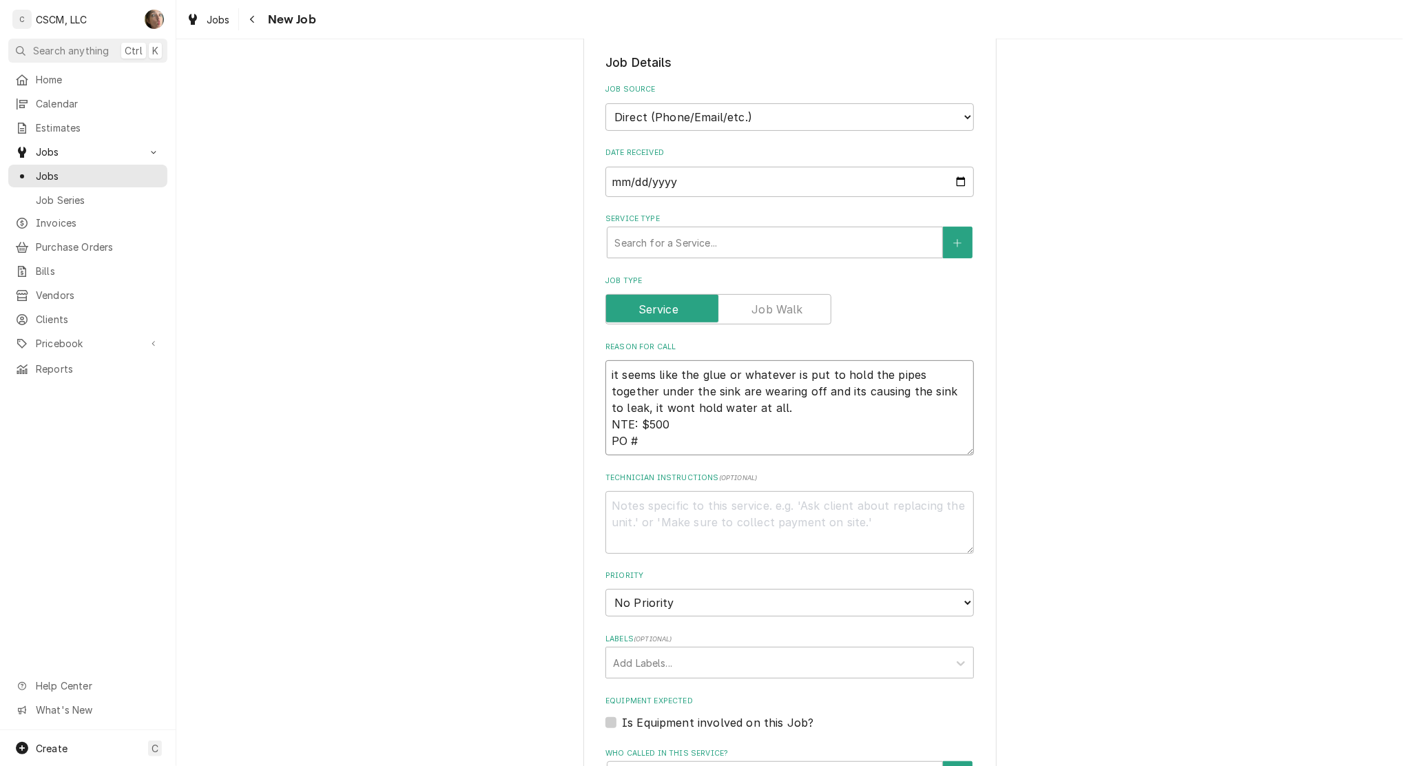
type textarea "it seems like the glue or whatever is put to hold the pipes together under the …"
type textarea "x"
type textarea "it seems like the glue or whatever is put to hold the pipes together under the …"
drag, startPoint x: 677, startPoint y: 116, endPoint x: 688, endPoint y: 131, distance: 18.2
click at [677, 116] on select "Direct (Phone/Email/etc.) Other" at bounding box center [789, 117] width 368 height 28
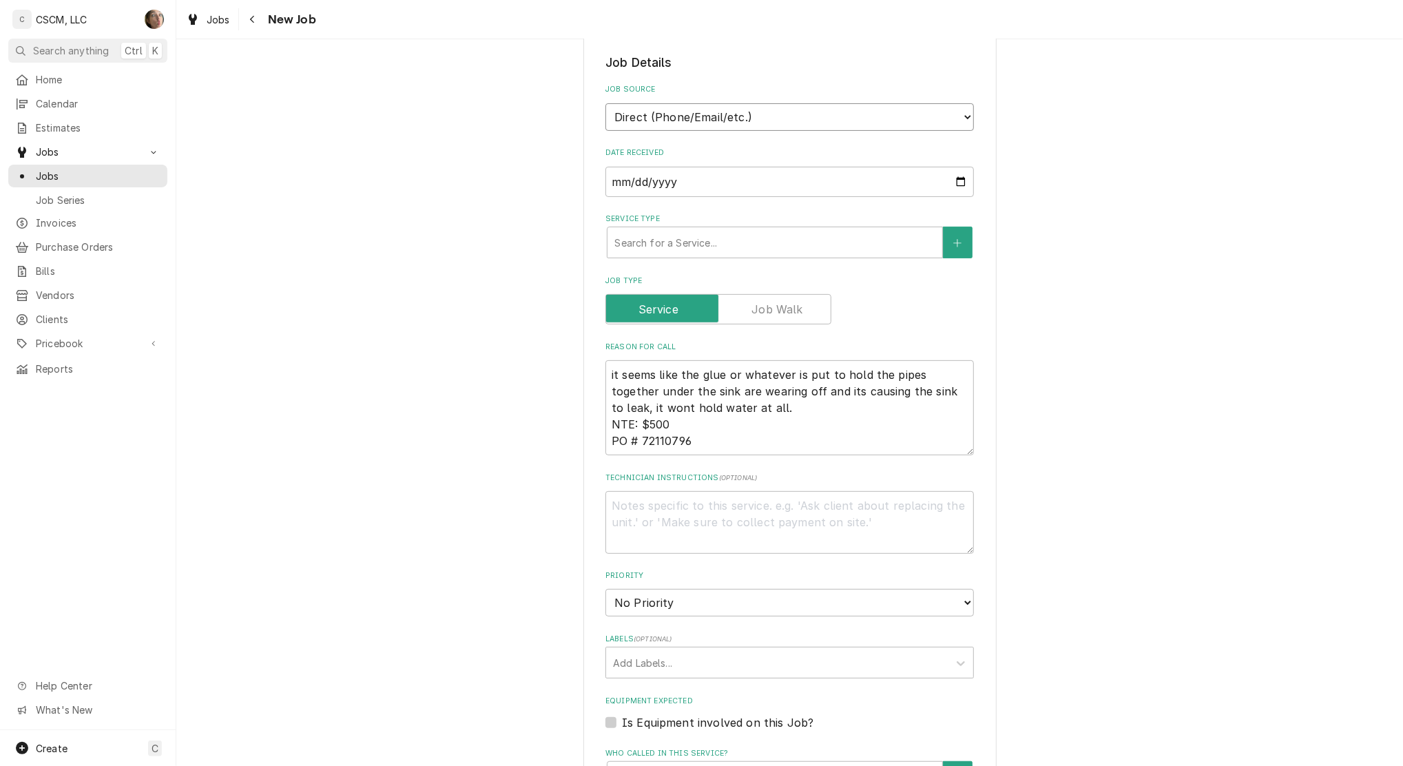
select select "100"
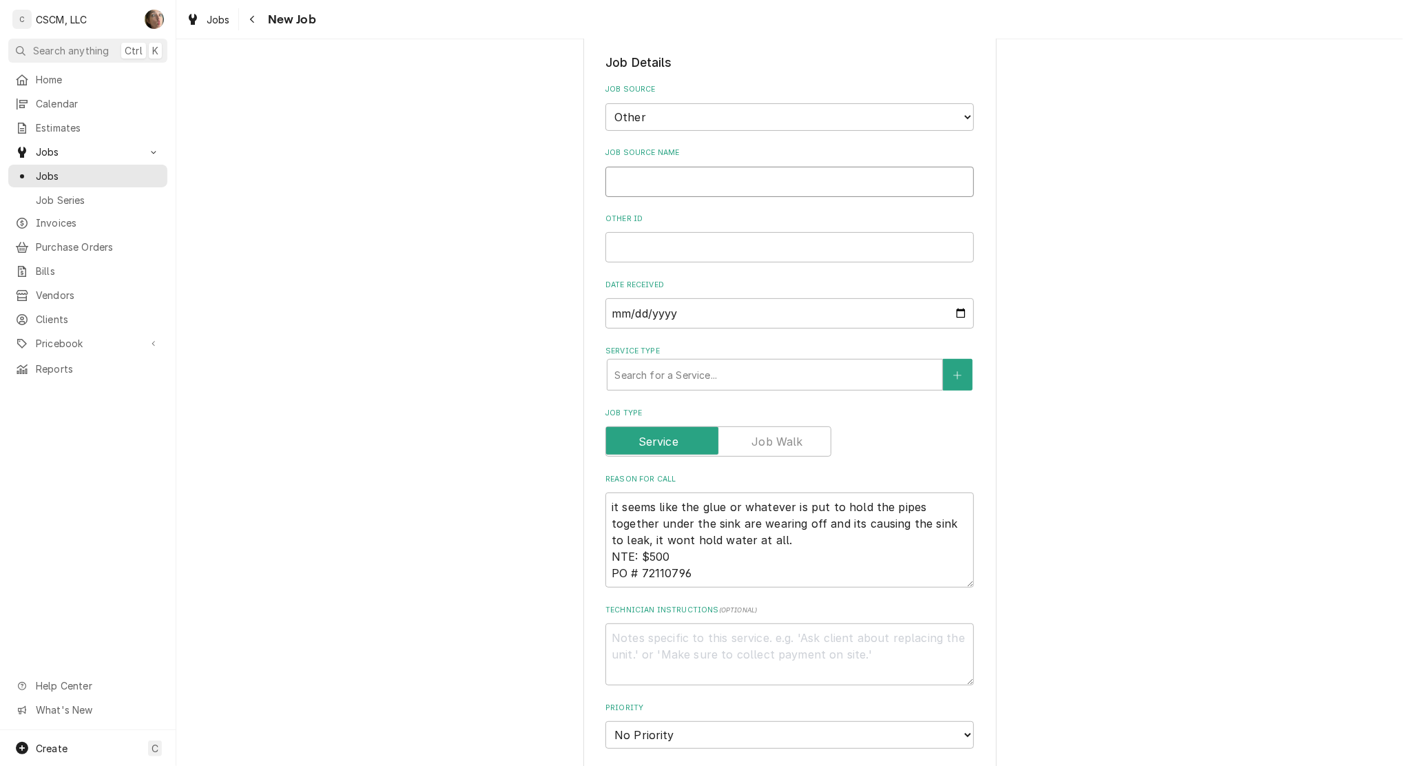
click at [665, 179] on input "Job Source Name" at bounding box center [789, 182] width 368 height 30
type textarea "x"
type input "V"
type textarea "x"
type input "Ve"
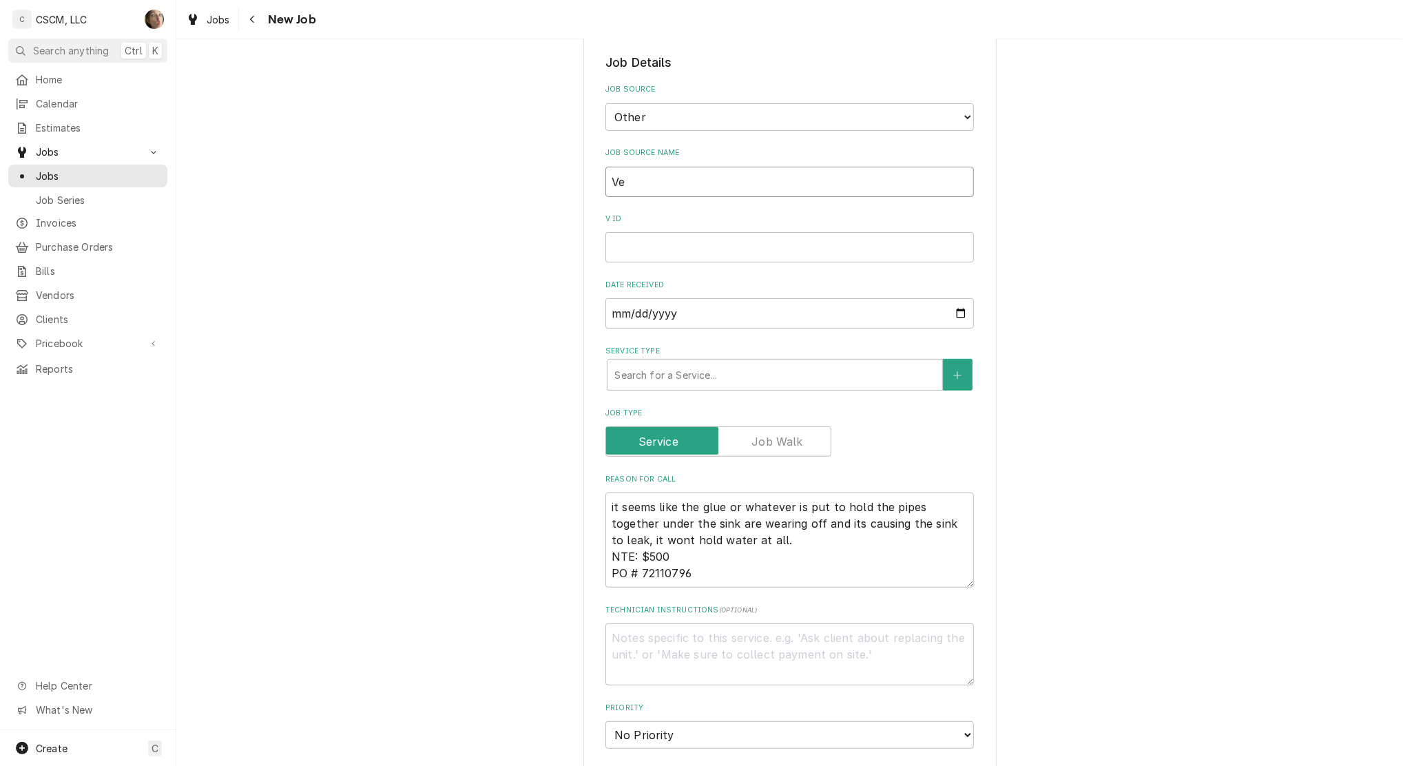
type textarea "x"
type input "Ver"
type textarea "x"
type input "Veri"
type textarea "x"
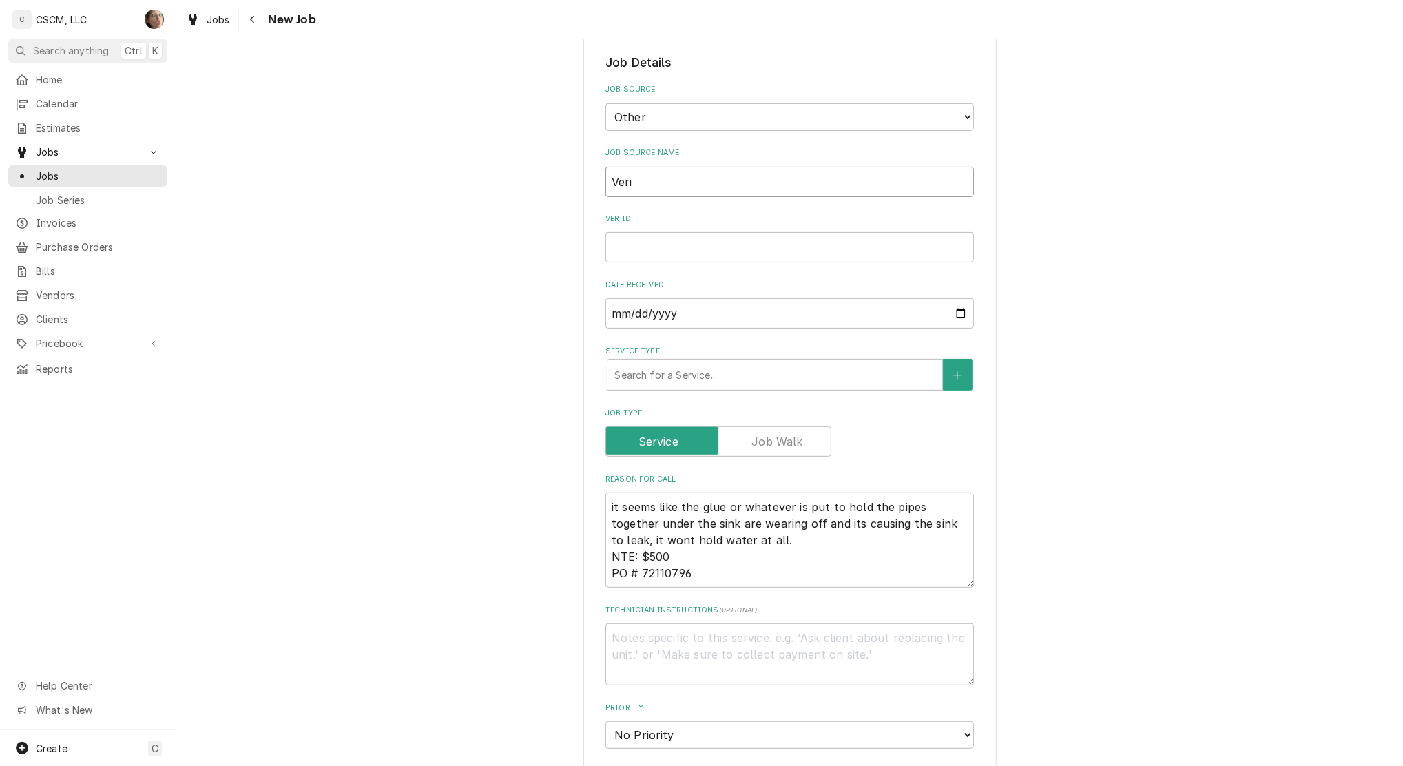
type input "Veris"
type textarea "x"
type input "Verisa"
type textarea "x"
type input "Verisae"
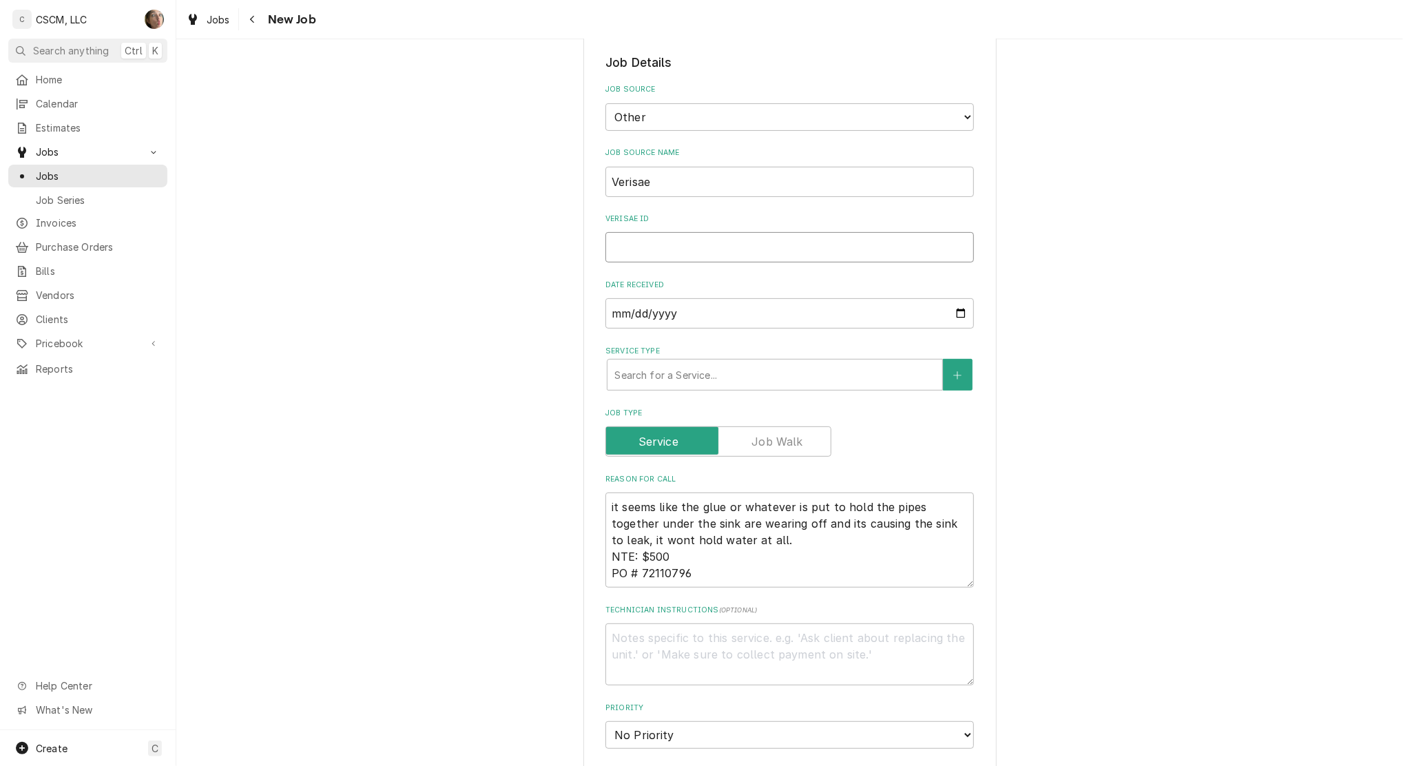
type textarea "x"
paste input "72110796"
type input "72110796"
type textarea "x"
type input "72110796"
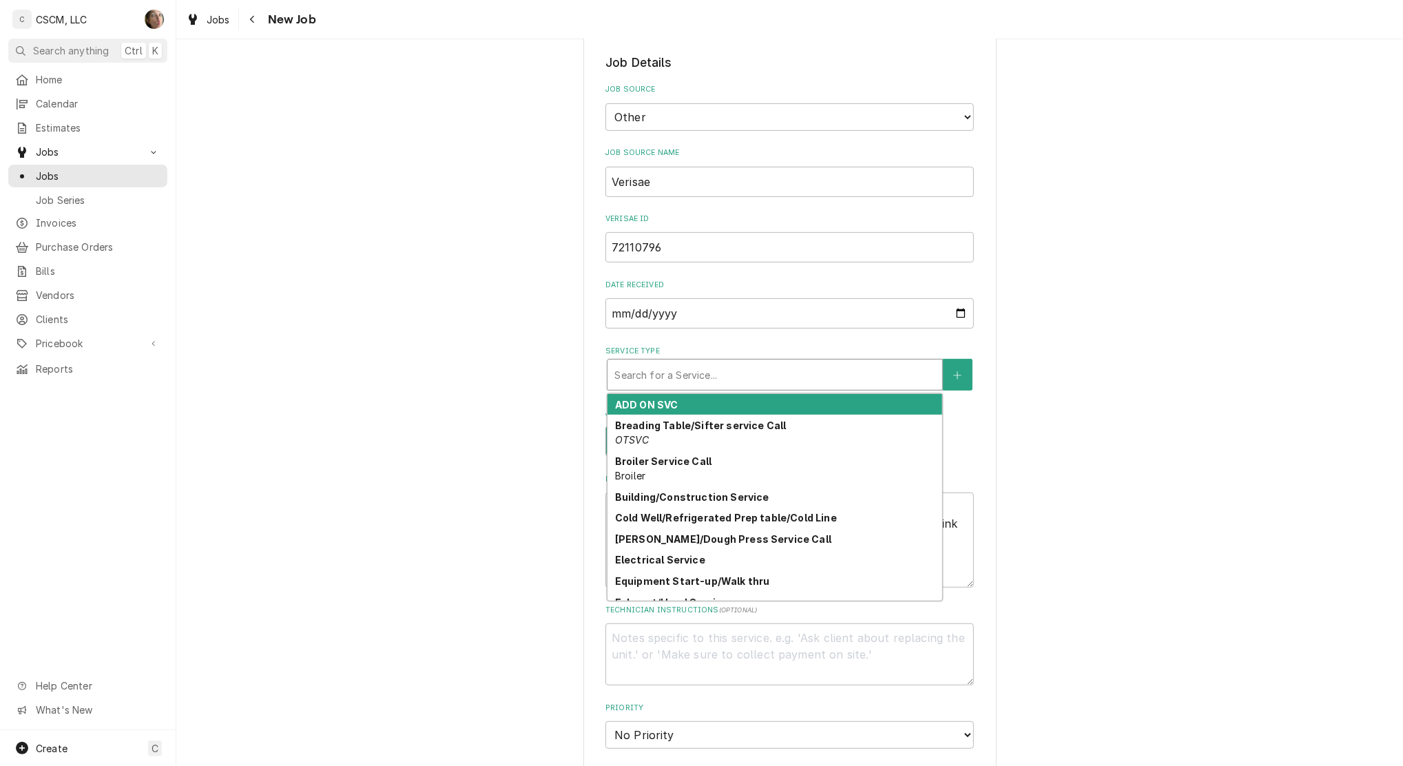
click at [707, 377] on div "Service Type" at bounding box center [774, 374] width 321 height 25
type textarea "x"
type input "p"
type textarea "x"
type input "po"
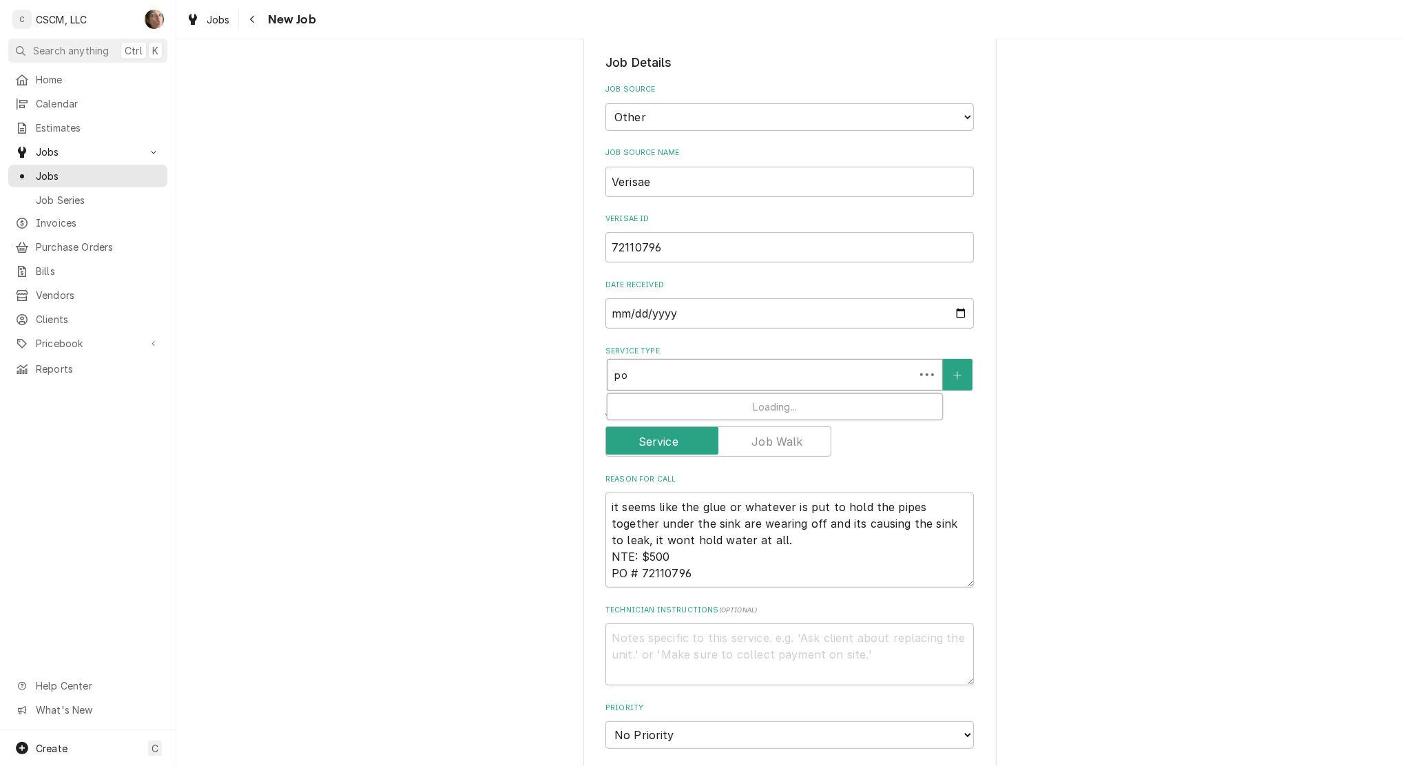
type textarea "x"
type input "pow"
type textarea "x"
type input "powe"
type textarea "x"
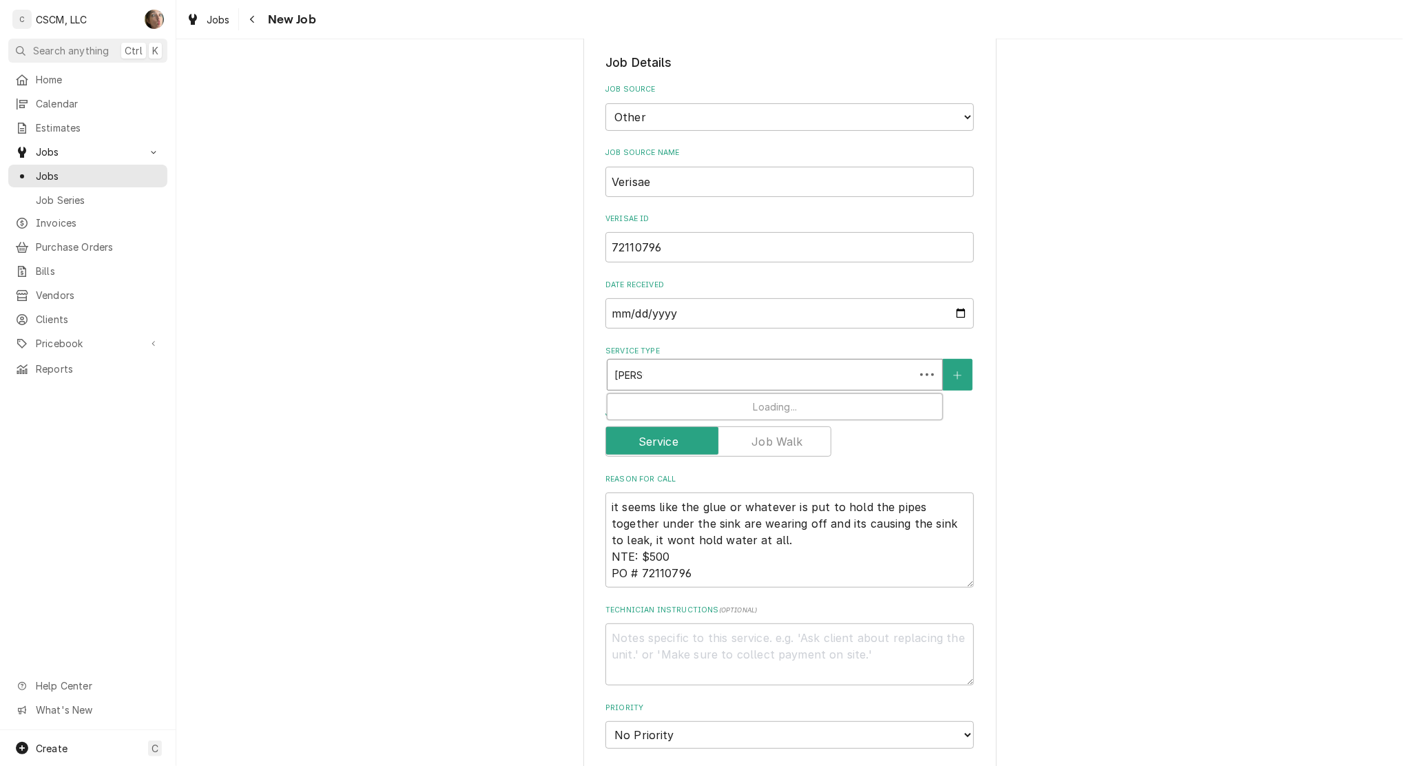
type input "power"
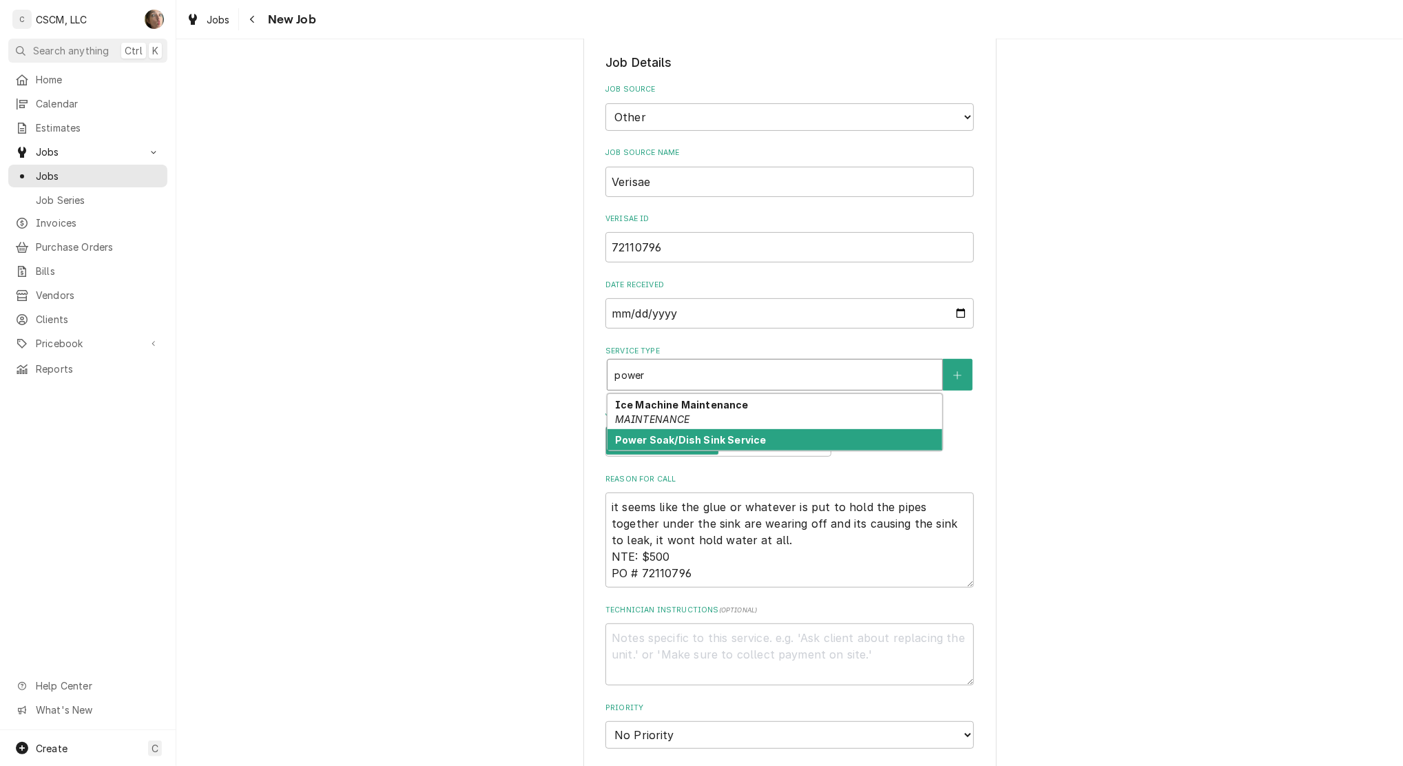
click at [693, 440] on strong "Power Soak/Dish Sink Service" at bounding box center [690, 440] width 151 height 12
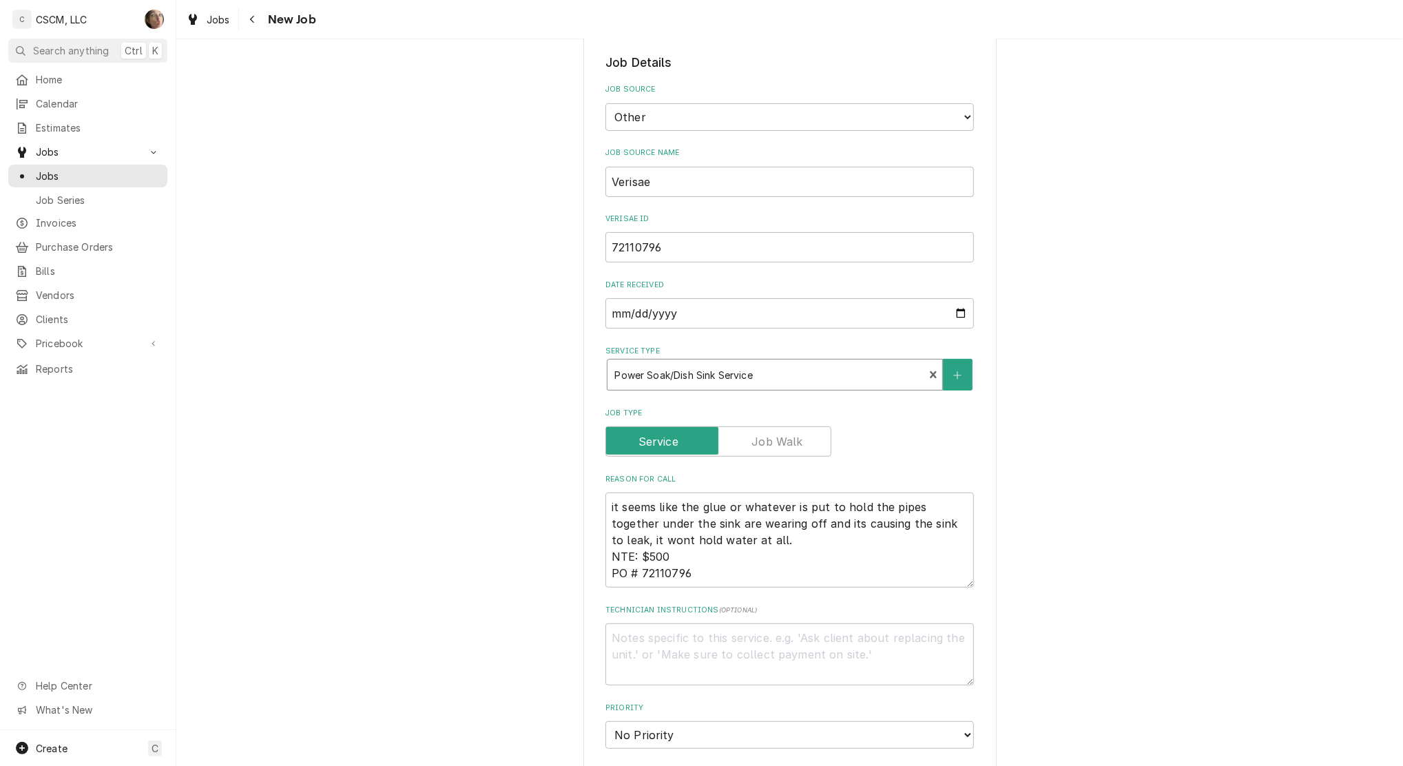
type textarea "x"
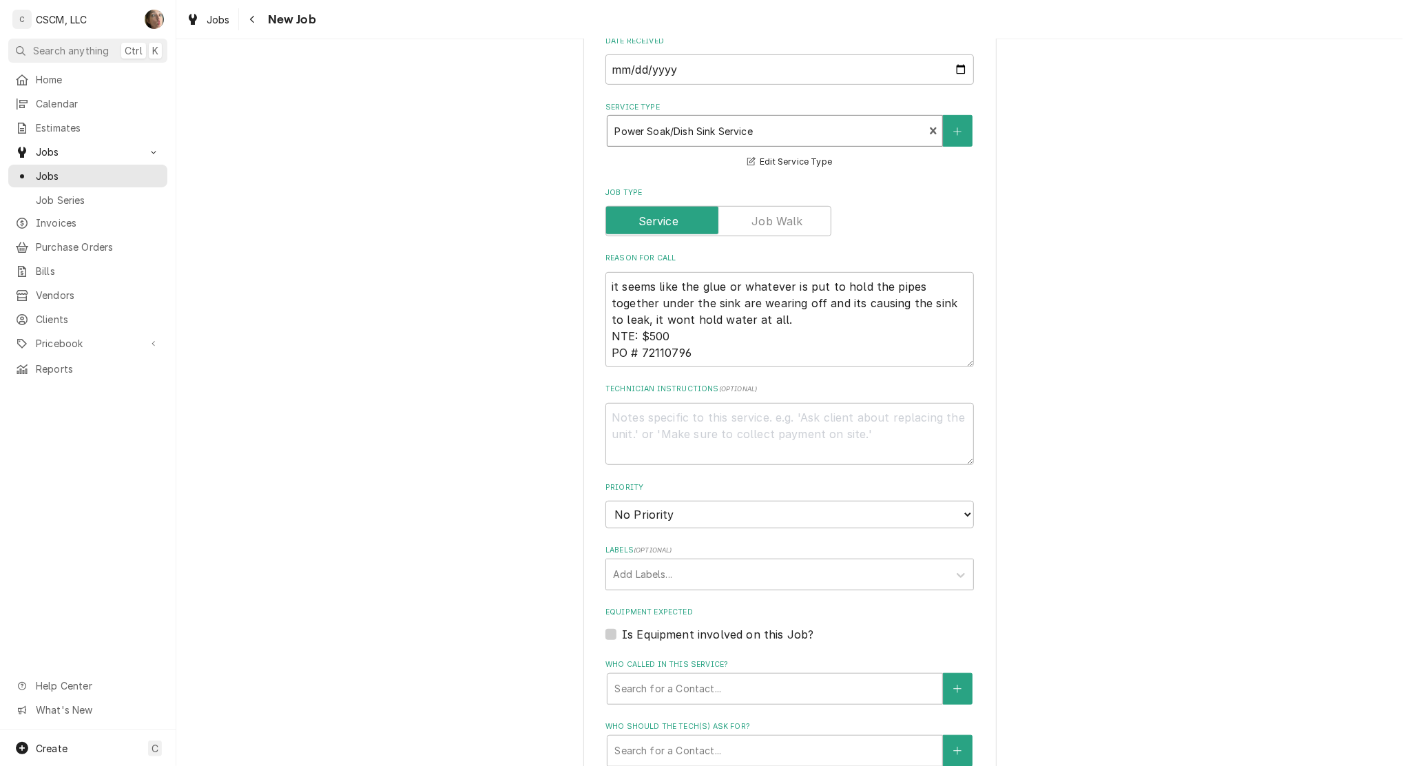
scroll to position [551, 0]
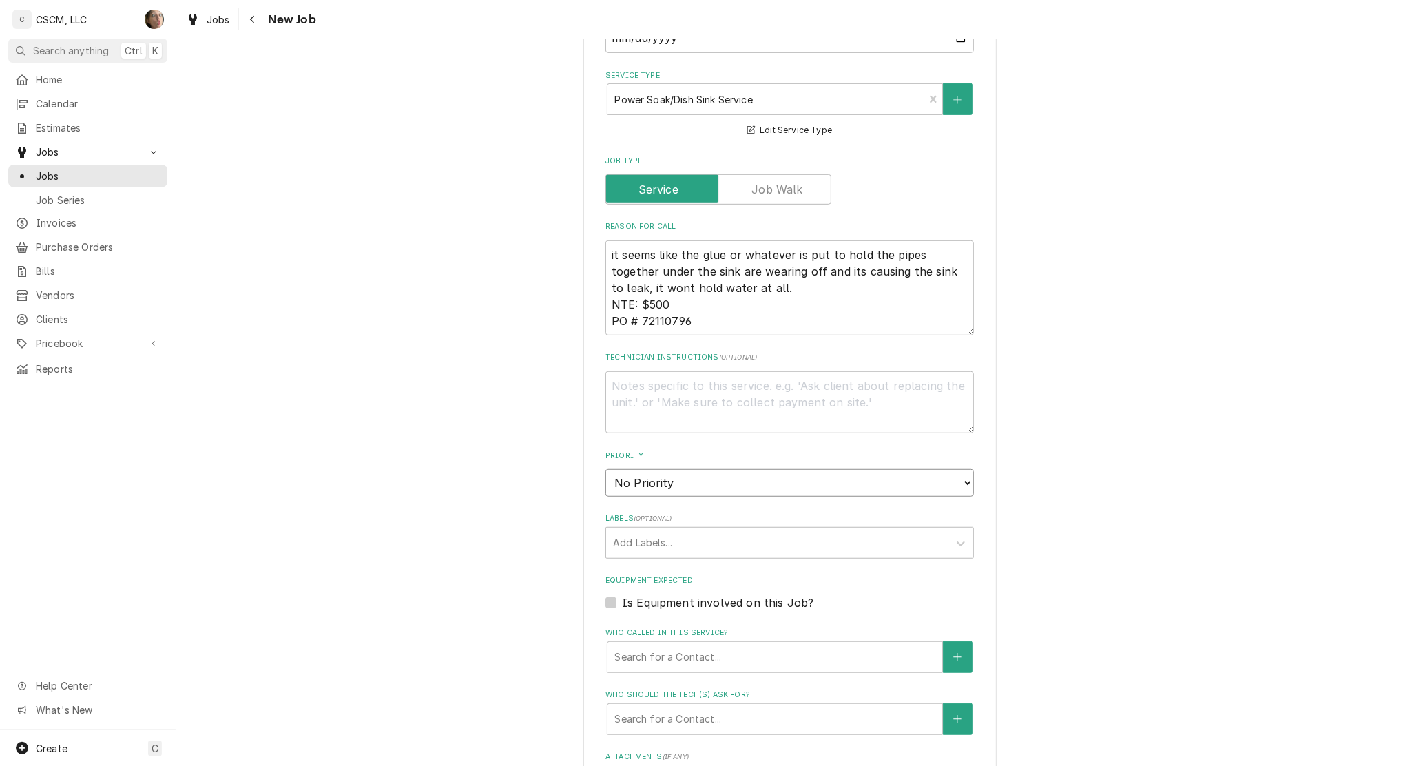
click at [678, 486] on select "No Priority Urgent High Medium Low" at bounding box center [789, 483] width 368 height 28
select select "1"
click at [605, 469] on select "No Priority Urgent High Medium Low" at bounding box center [789, 483] width 368 height 28
type textarea "x"
click at [676, 539] on div "Labels" at bounding box center [777, 542] width 329 height 25
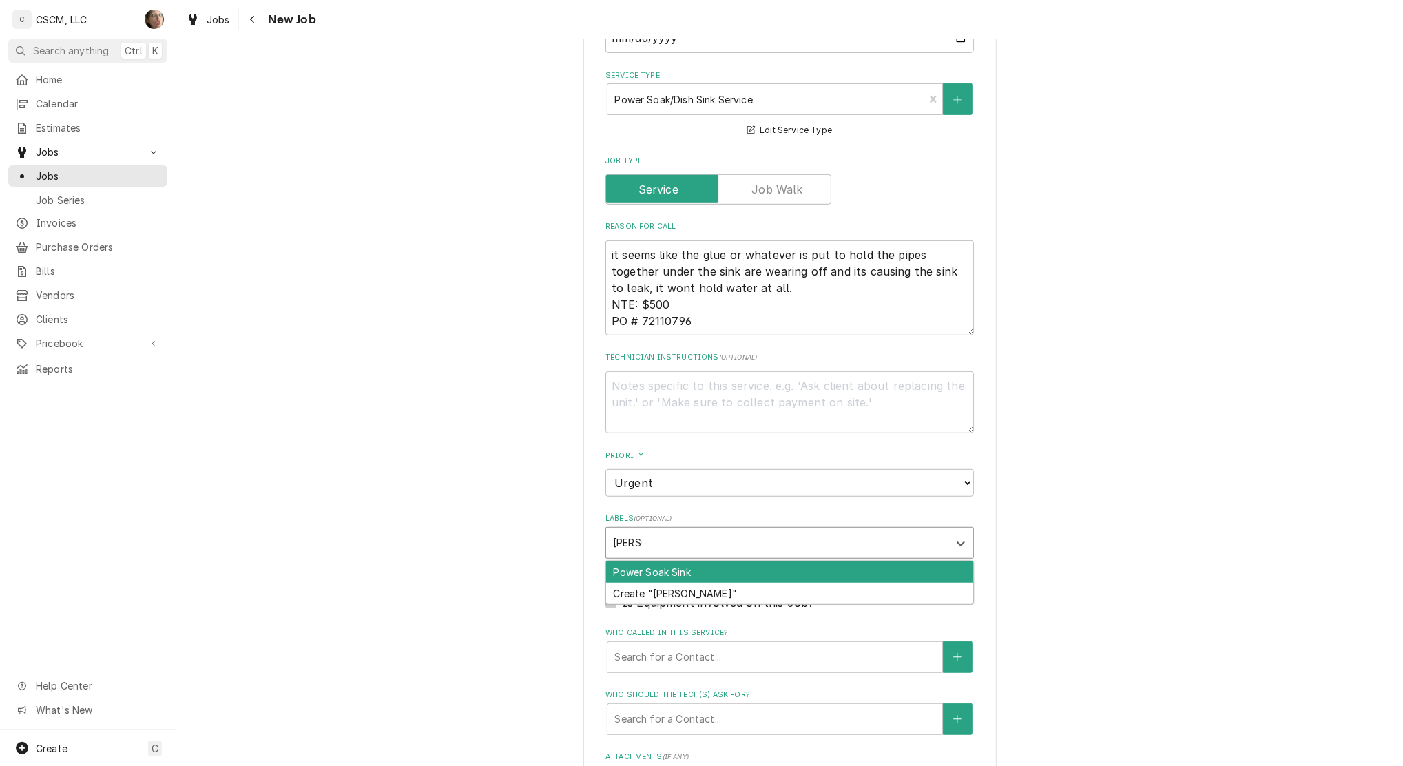
type input "power"
click at [674, 565] on div "Power Soak Sink" at bounding box center [789, 571] width 367 height 21
type textarea "x"
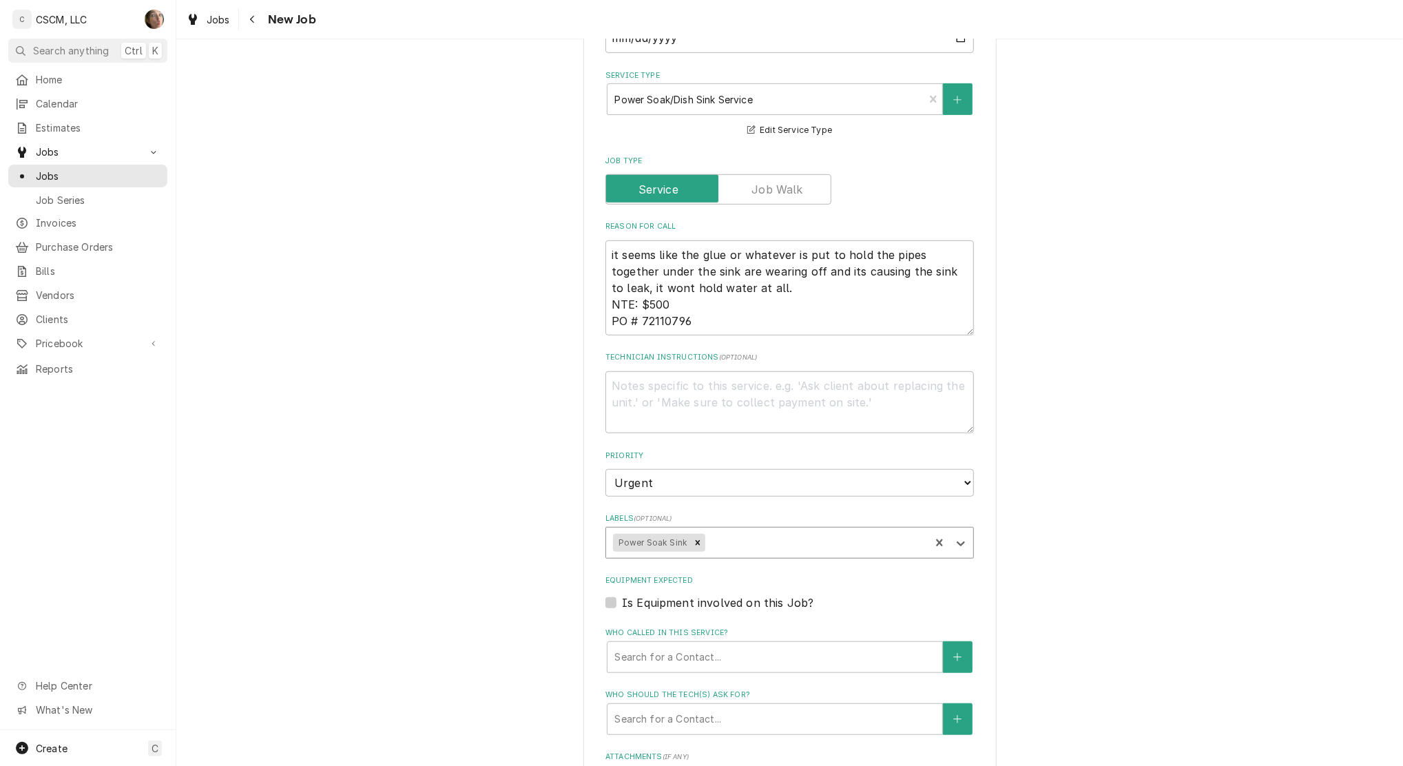
scroll to position [643, 0]
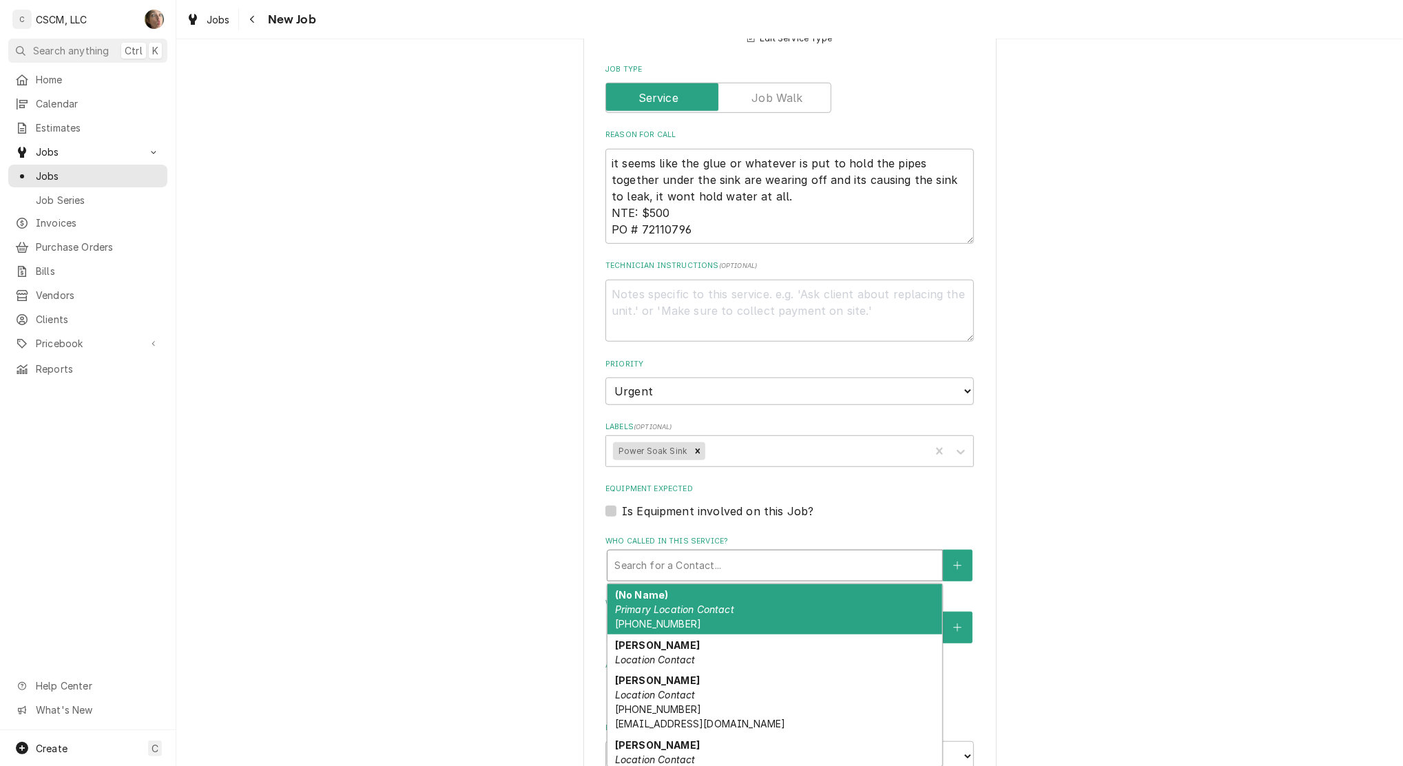
click at [678, 572] on div "Who called in this service?" at bounding box center [774, 565] width 321 height 25
type textarea "x"
type input "a"
type textarea "x"
type input "ad"
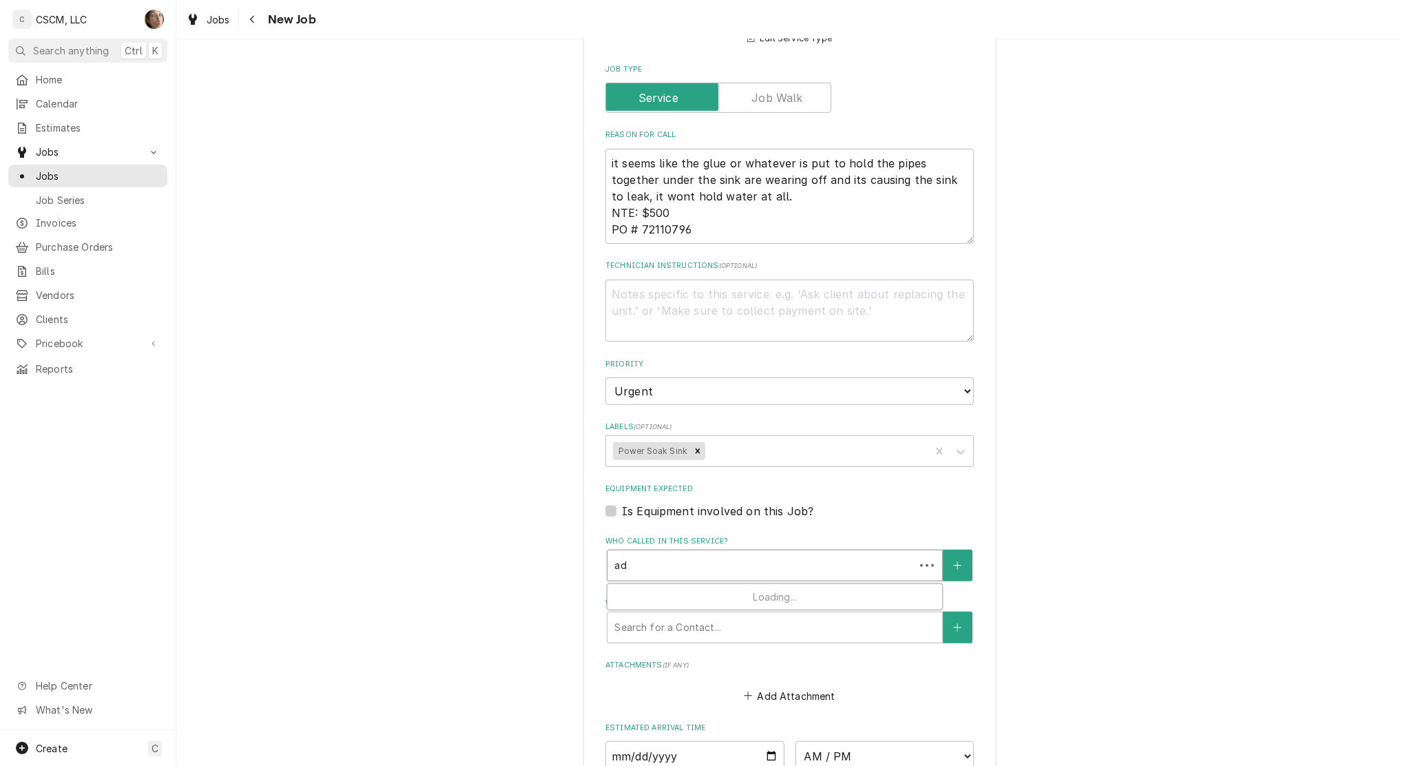
type textarea "x"
type input "adr"
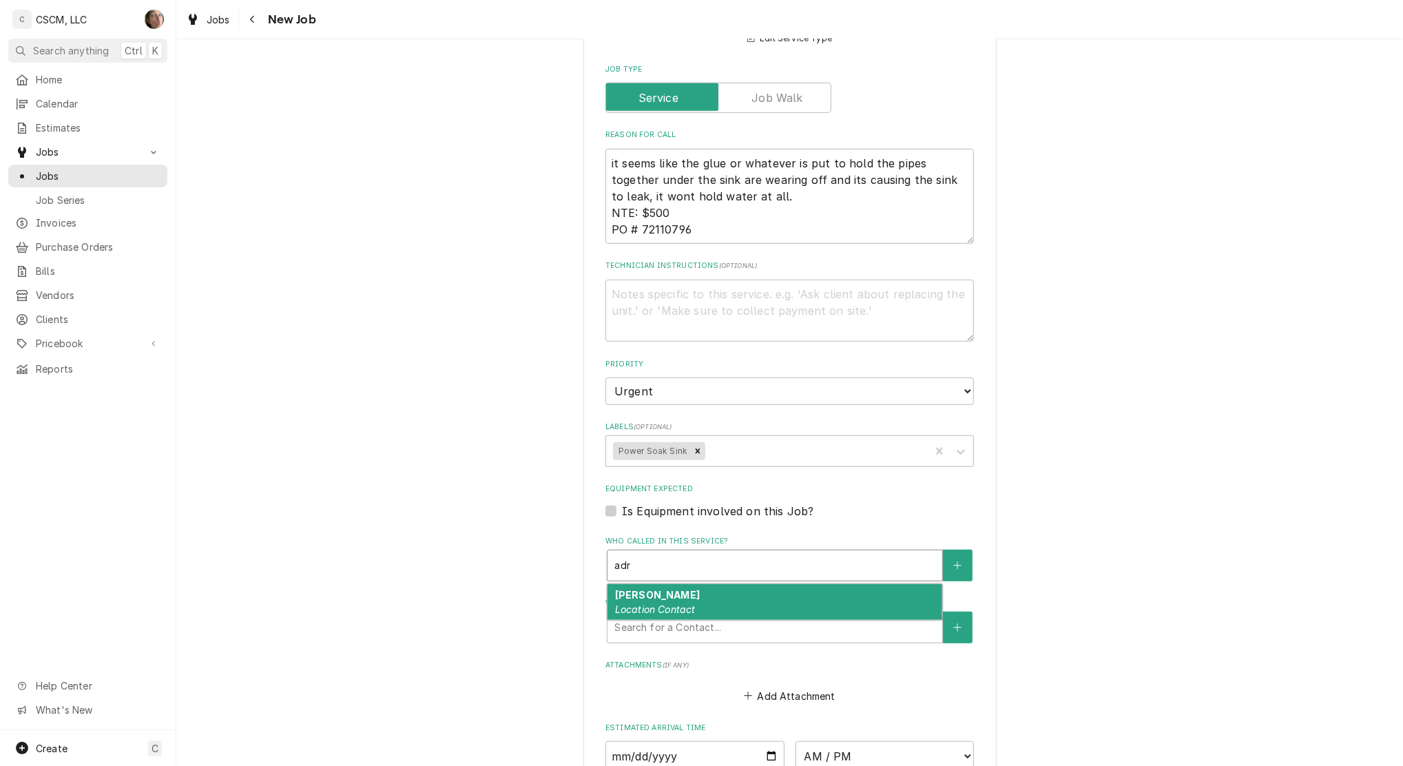
click at [691, 599] on div "Adrian Tirado Location Contact" at bounding box center [774, 602] width 335 height 36
type textarea "x"
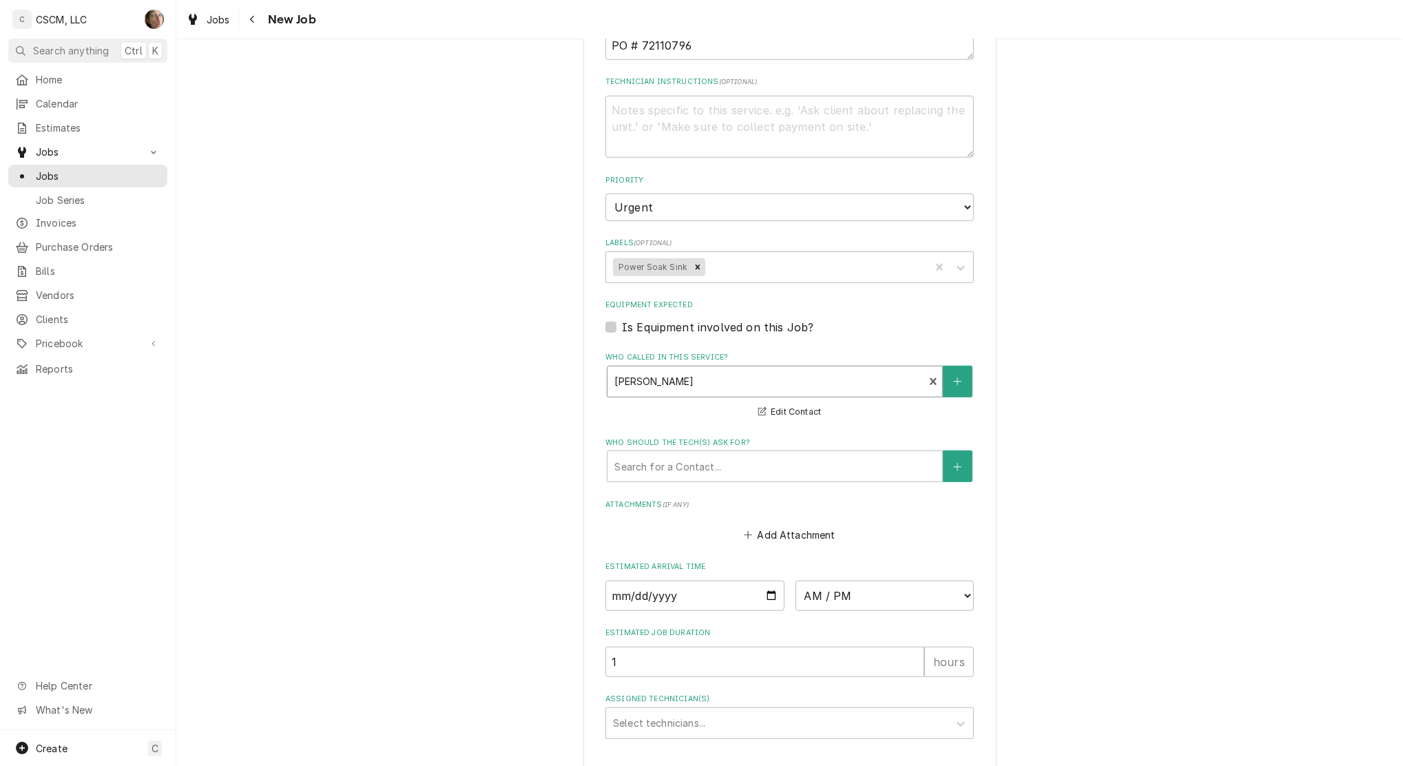
scroll to position [917, 0]
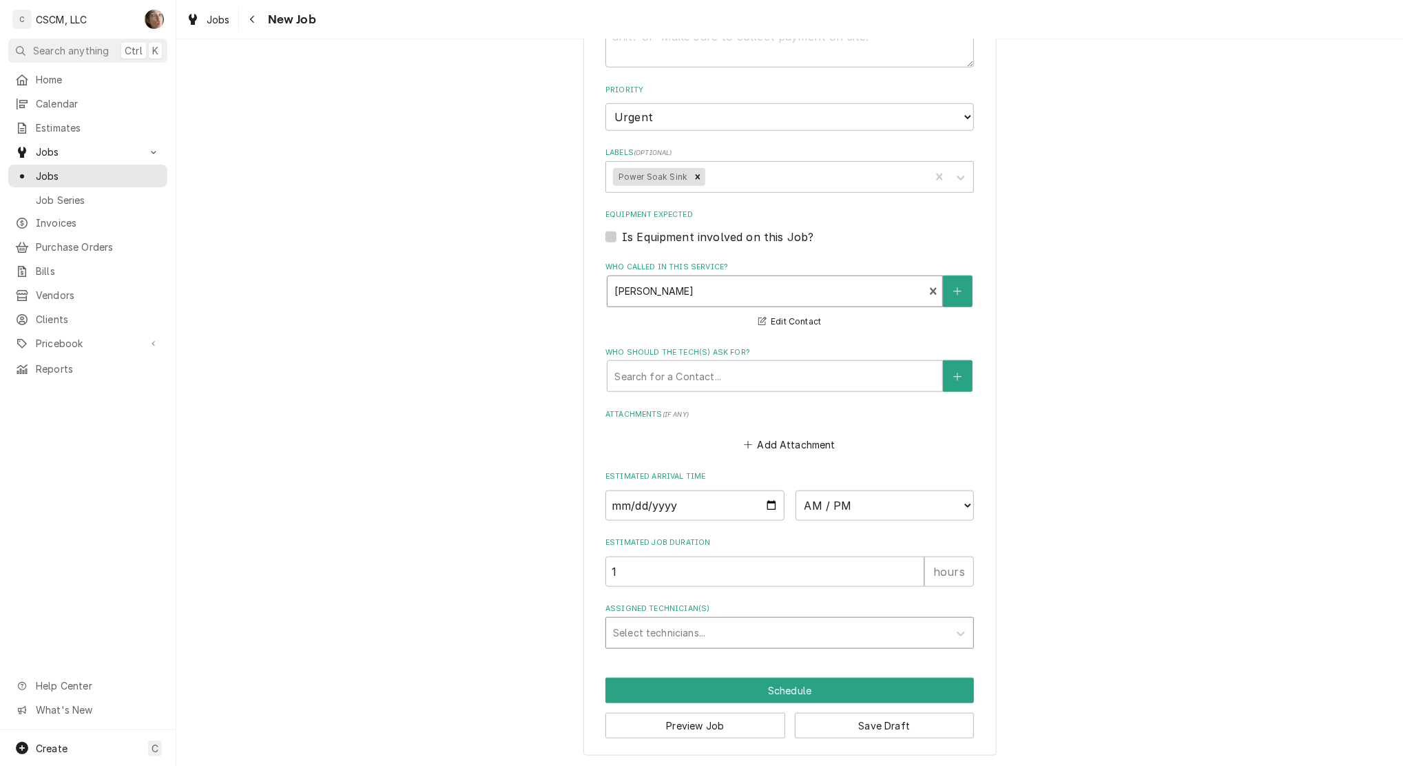
click at [684, 641] on div "Assigned Technician(s)" at bounding box center [777, 633] width 329 height 25
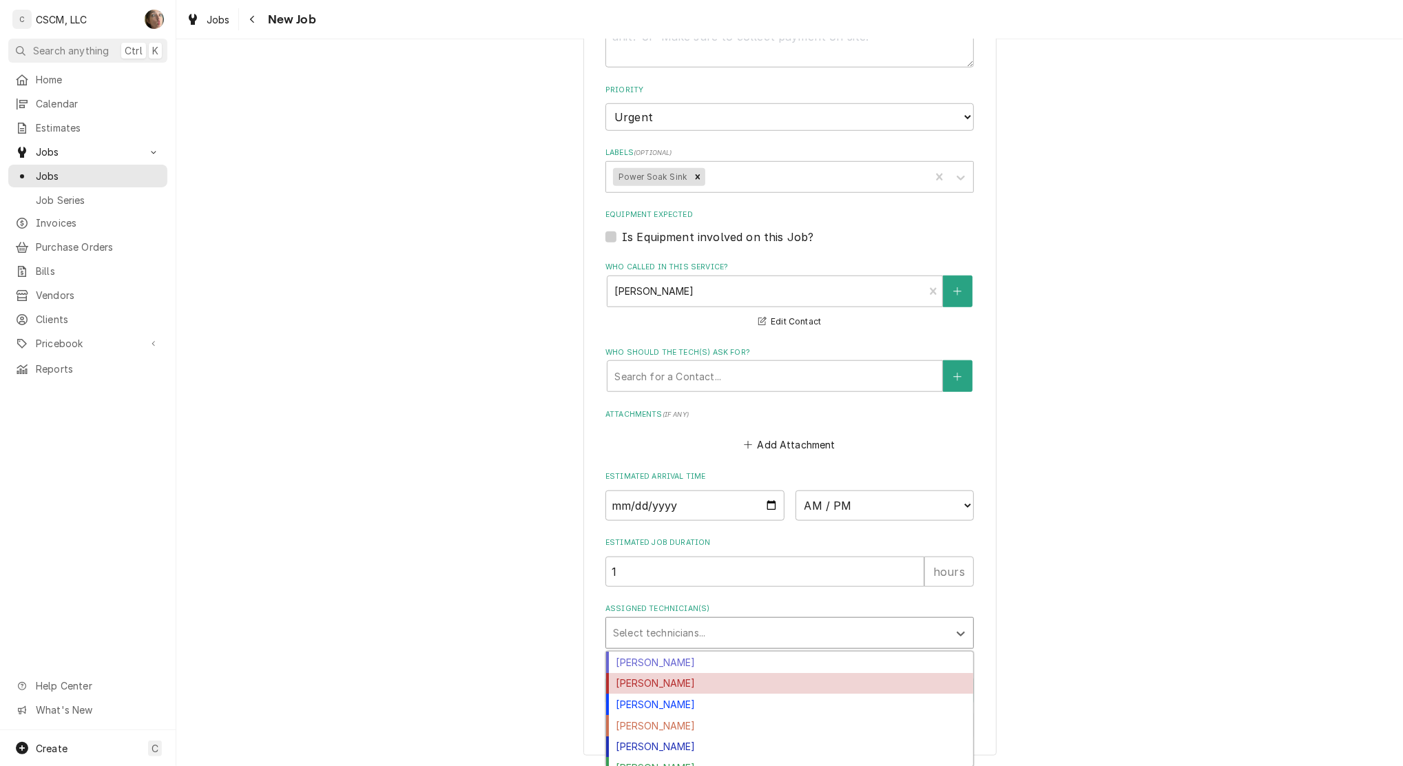
click at [676, 684] on div "Izaia Bain" at bounding box center [789, 683] width 367 height 21
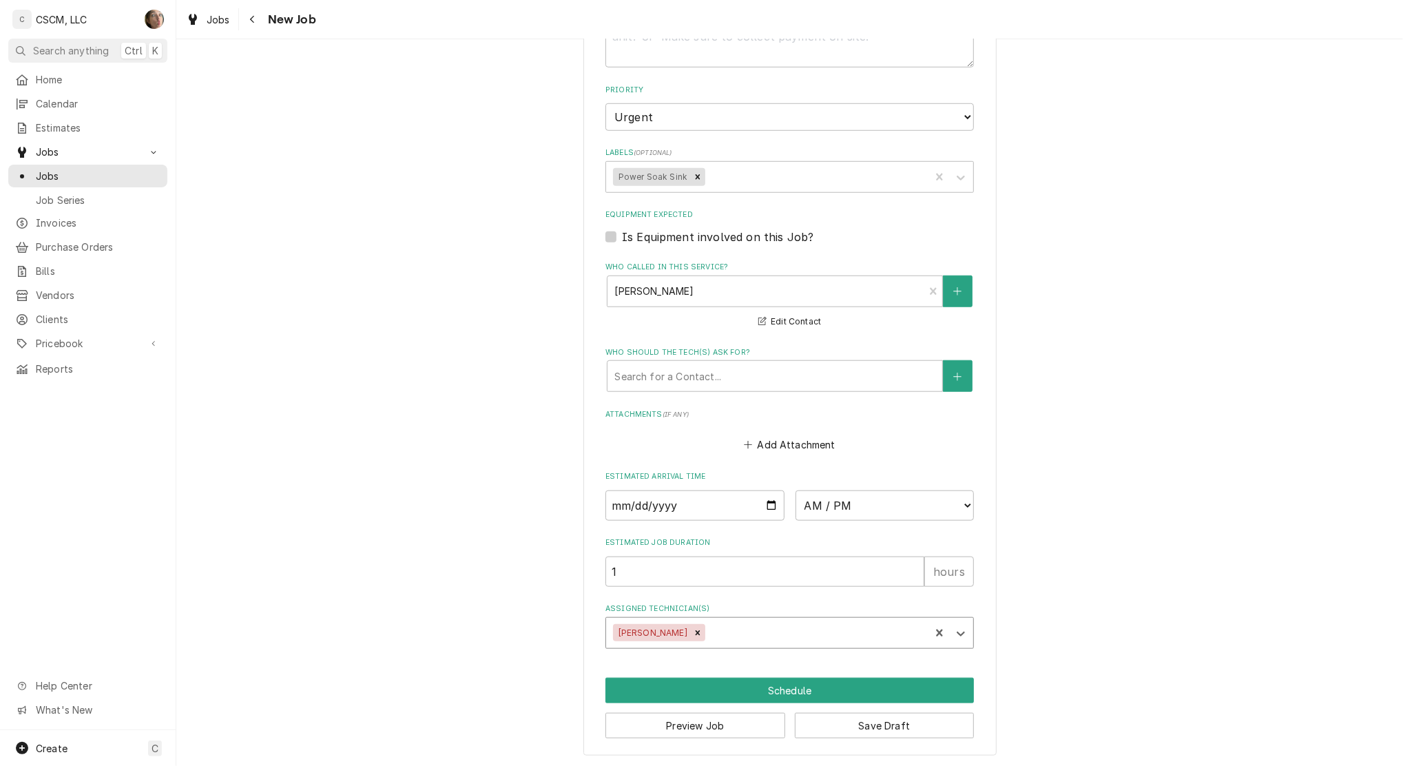
click at [743, 635] on div "Assigned Technician(s)" at bounding box center [815, 633] width 215 height 25
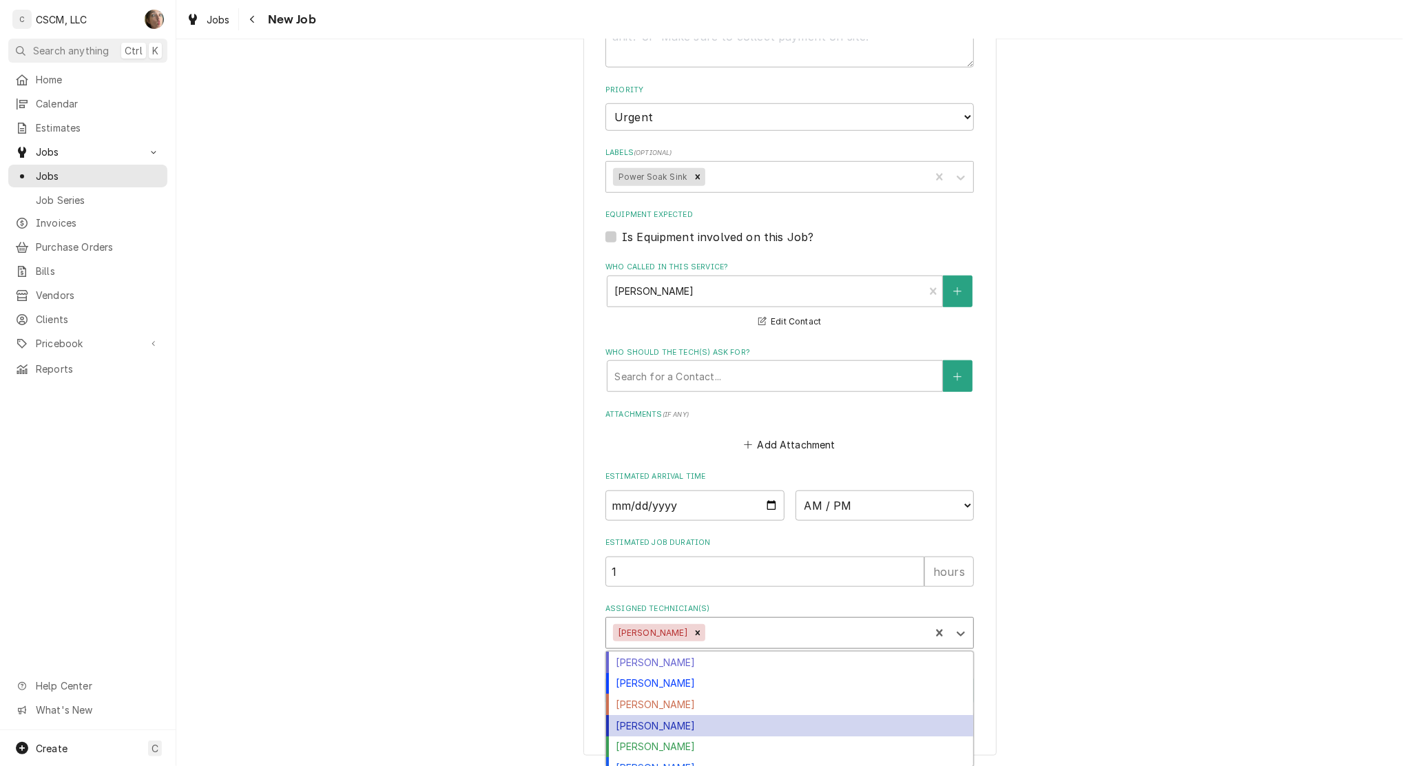
click at [698, 725] on div "Michal Wall" at bounding box center [789, 725] width 367 height 21
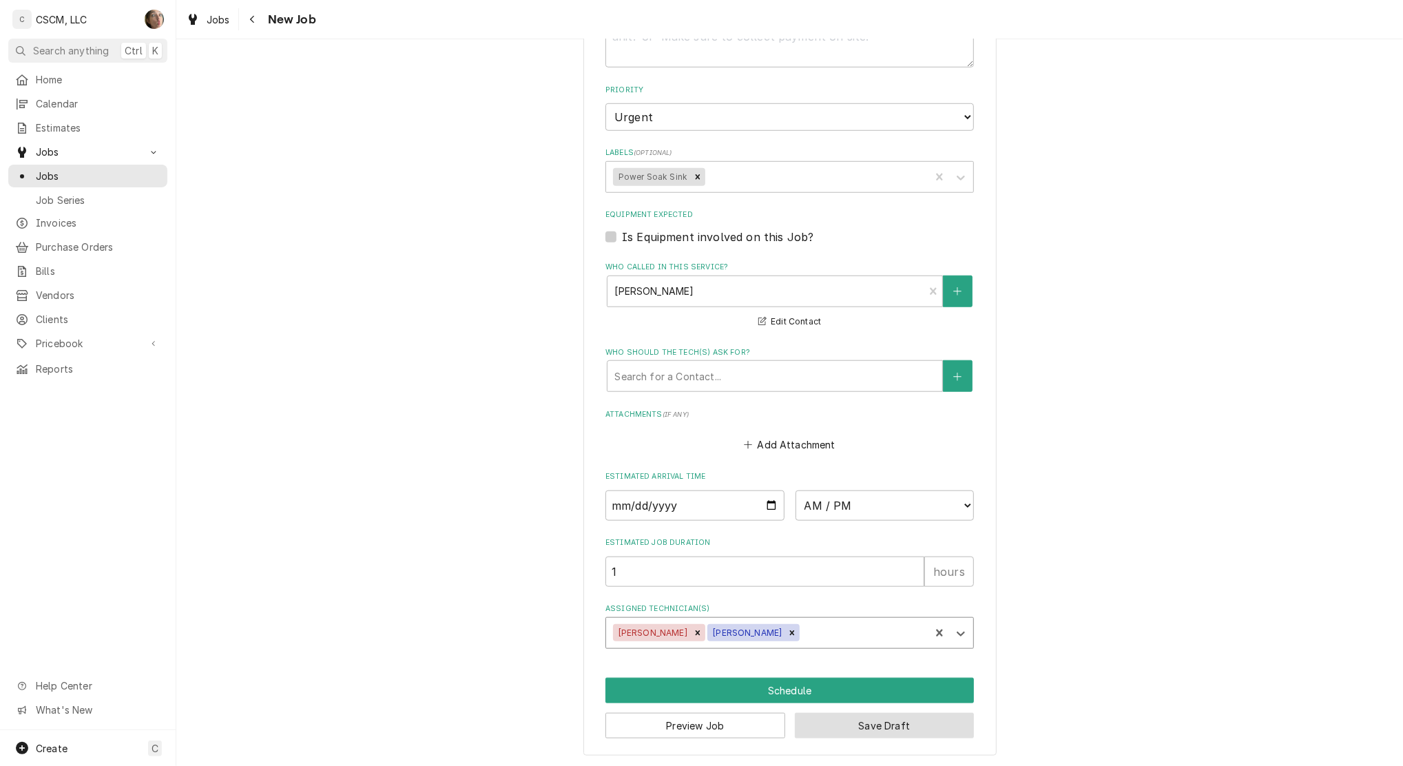
click at [900, 729] on button "Save Draft" at bounding box center [885, 725] width 180 height 25
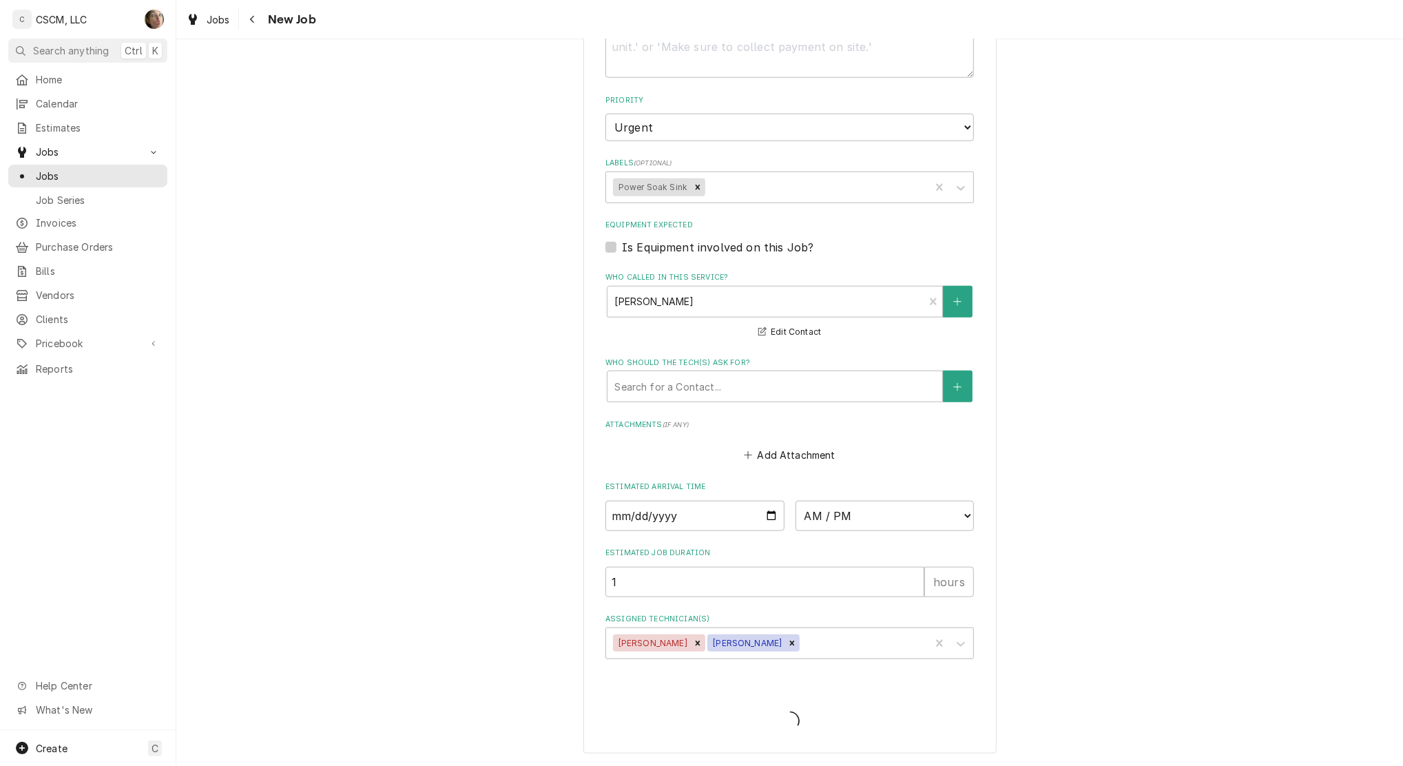
scroll to position [904, 0]
type textarea "x"
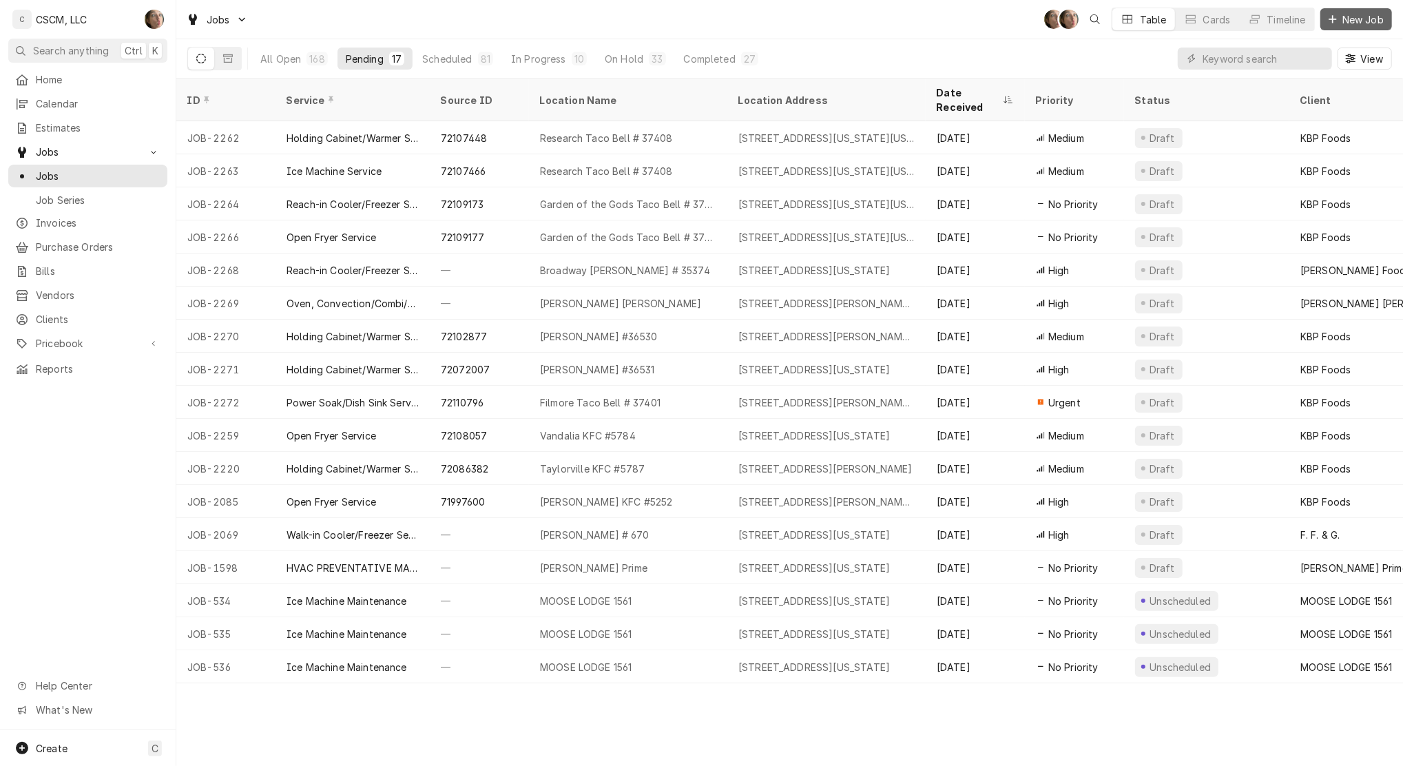
click at [1324, 14] on button "New Job" at bounding box center [1356, 19] width 72 height 22
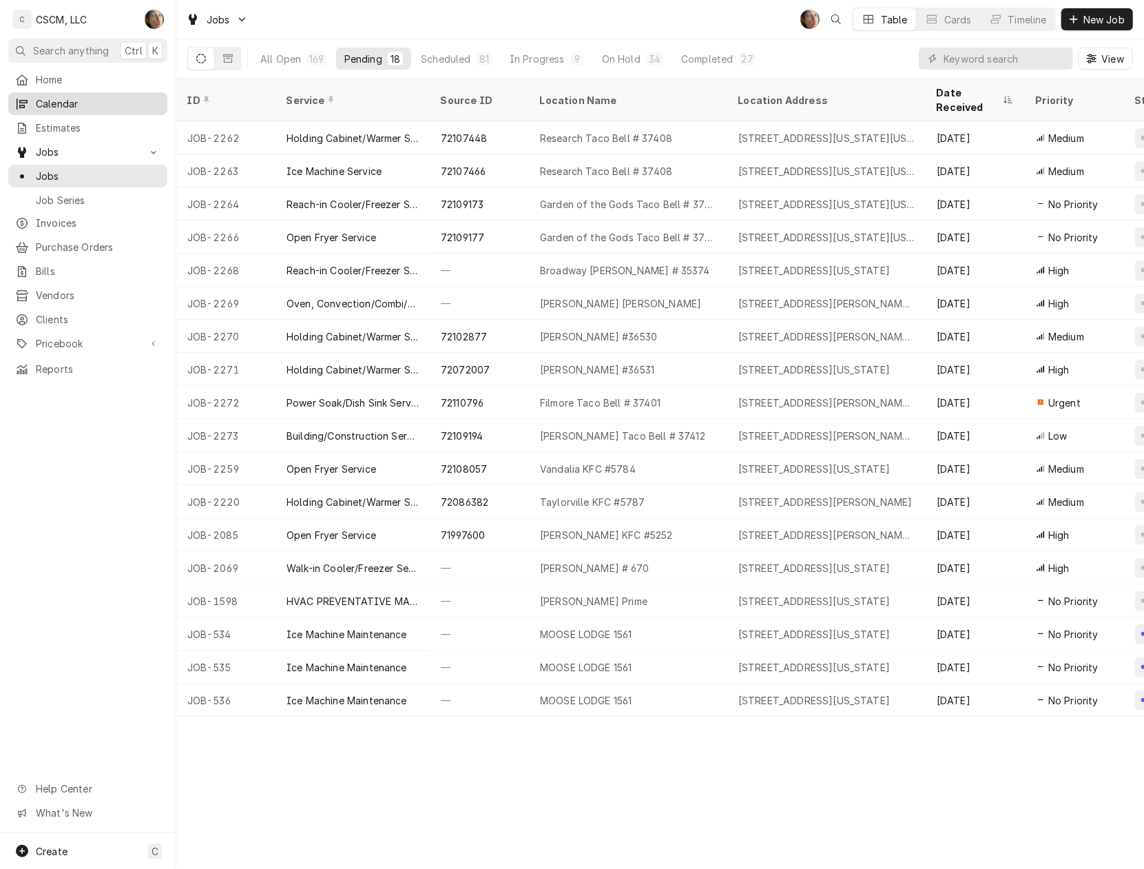
click at [108, 102] on span "Calendar" at bounding box center [98, 103] width 125 height 14
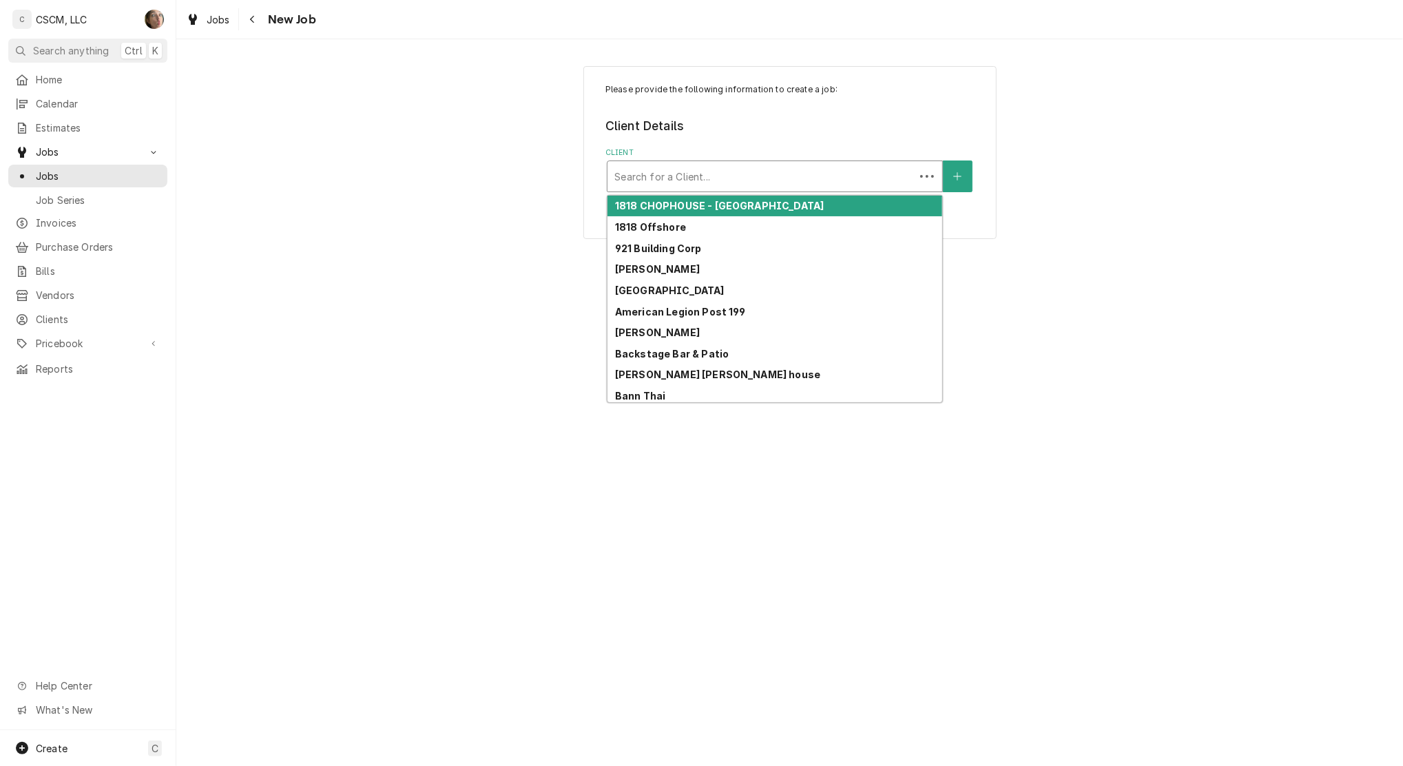
click at [709, 177] on div "Client" at bounding box center [760, 176] width 293 height 25
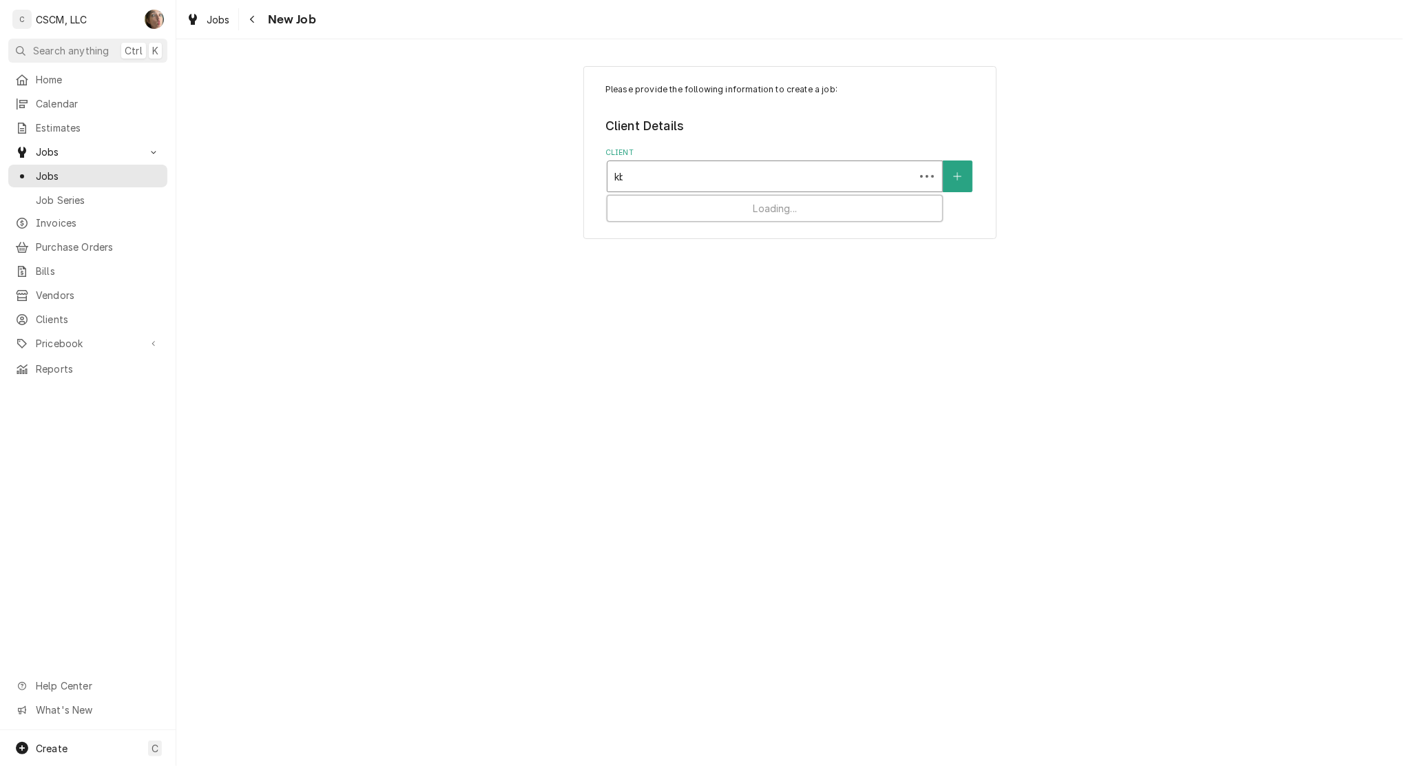
type input "kbp"
click at [696, 207] on div "KBP Foods" at bounding box center [774, 206] width 335 height 21
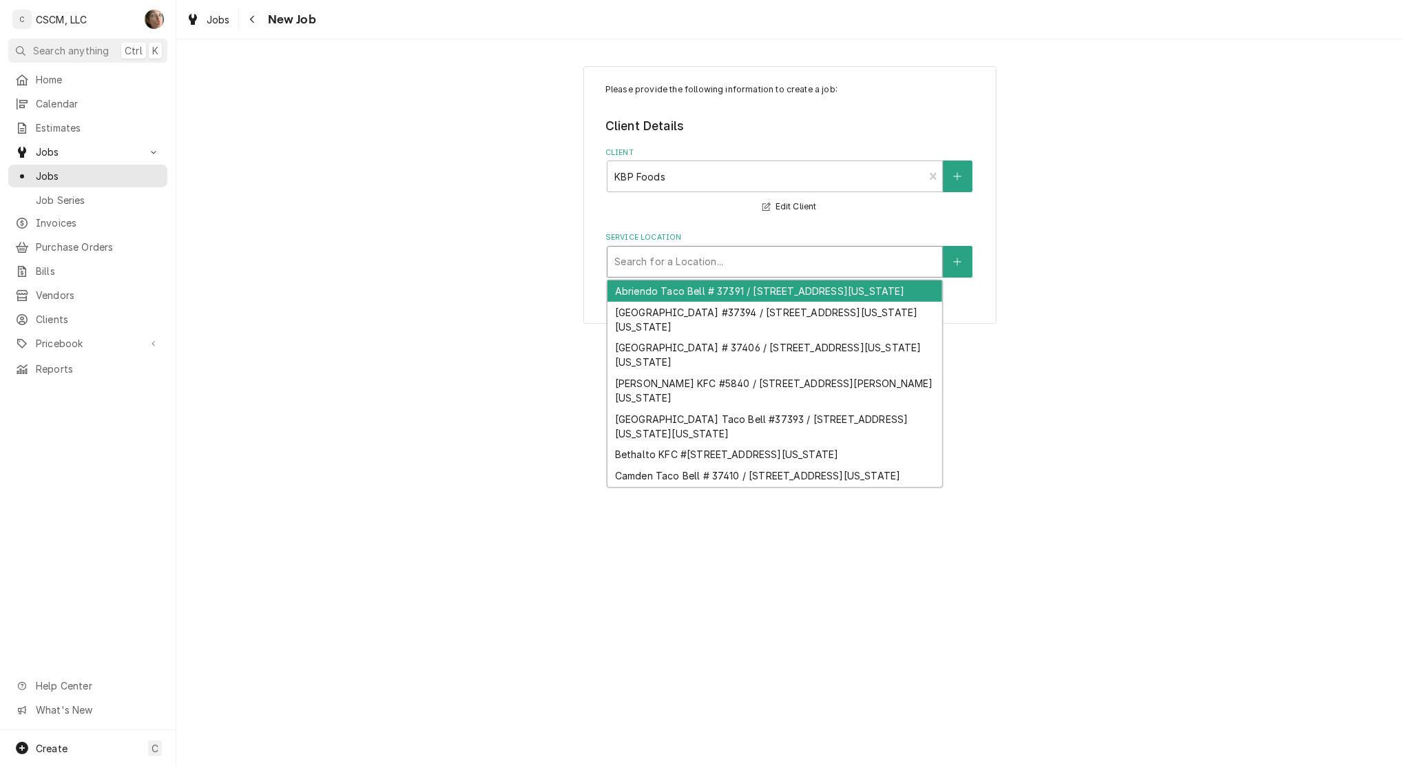
click at [667, 262] on div "Service Location" at bounding box center [774, 261] width 321 height 25
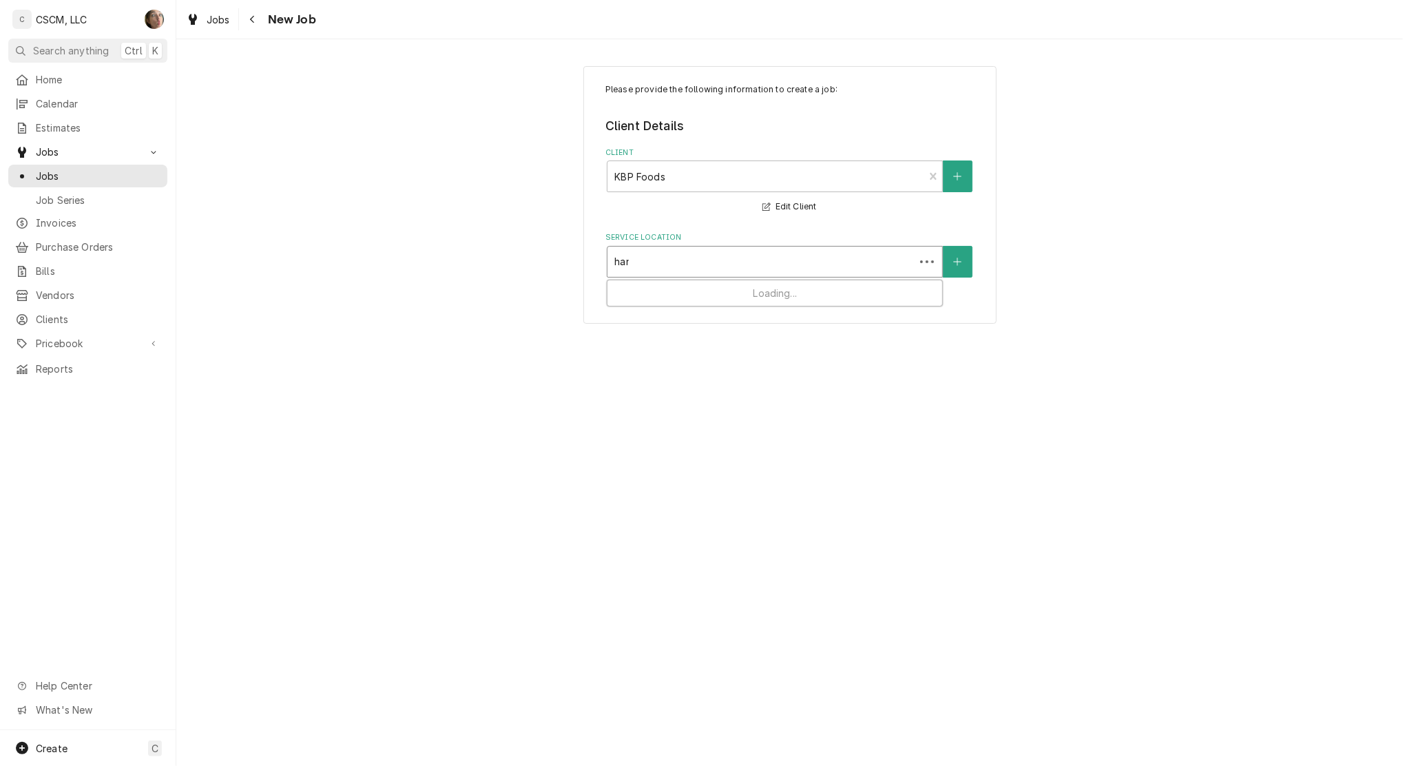
type input "hanc"
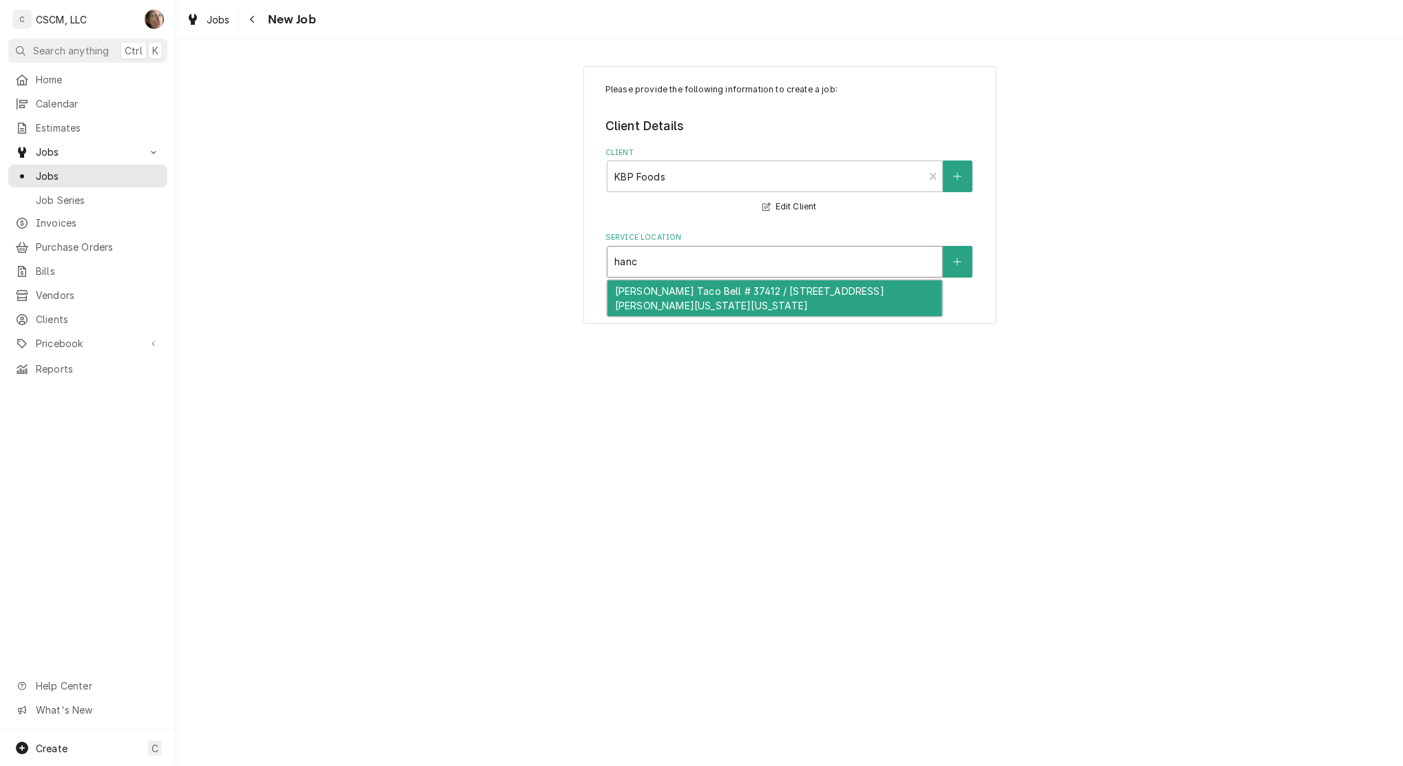
click at [650, 300] on div "Hancock Taco Bell # 37412 / 2935 Hancock Expressway, Colorado Springs, Colorado…" at bounding box center [774, 298] width 335 height 36
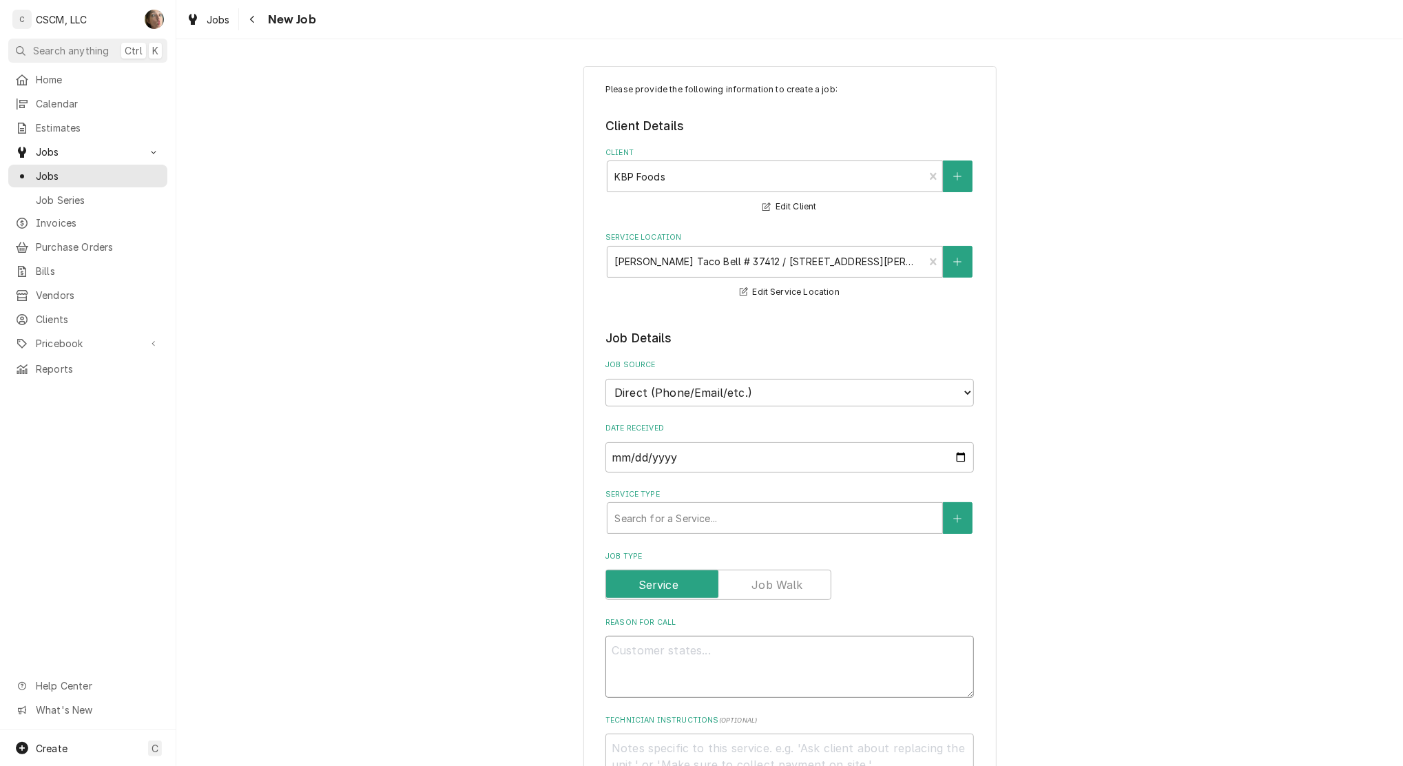
click at [639, 645] on textarea "Reason For Call" at bounding box center [789, 667] width 368 height 62
paste textarea "mop sink side wall is starting to separate and don't know if it will need new p…"
type textarea "x"
type textarea "mop sink side wall is starting to separate and don't know if it will need new p…"
type textarea "x"
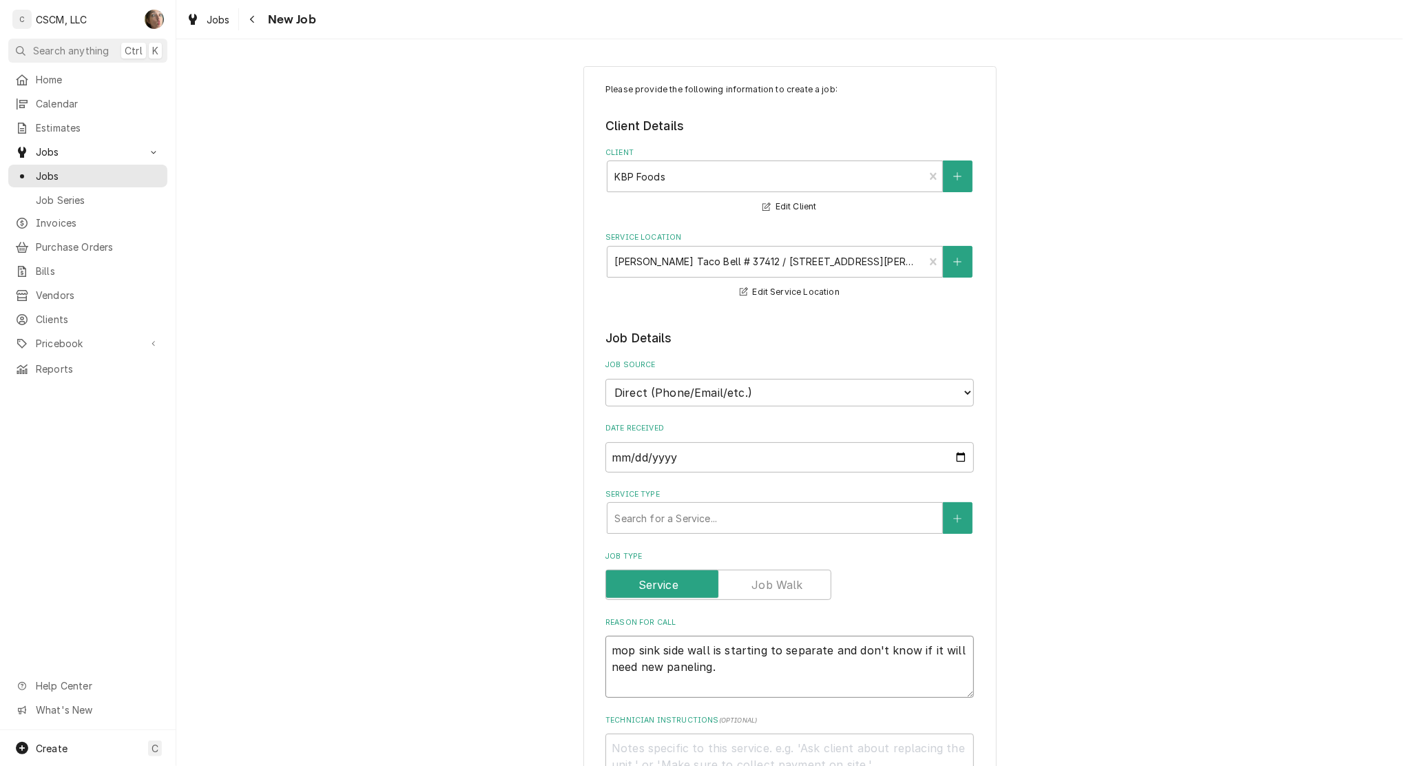
type textarea "mop sink side wall is starting to separate and don't know if it will need new p…"
type textarea "x"
type textarea "mop sink side wall is starting to separate and don't know if it will need new p…"
type textarea "x"
type textarea "mop sink side wall is starting to separate and don't know if it will need new p…"
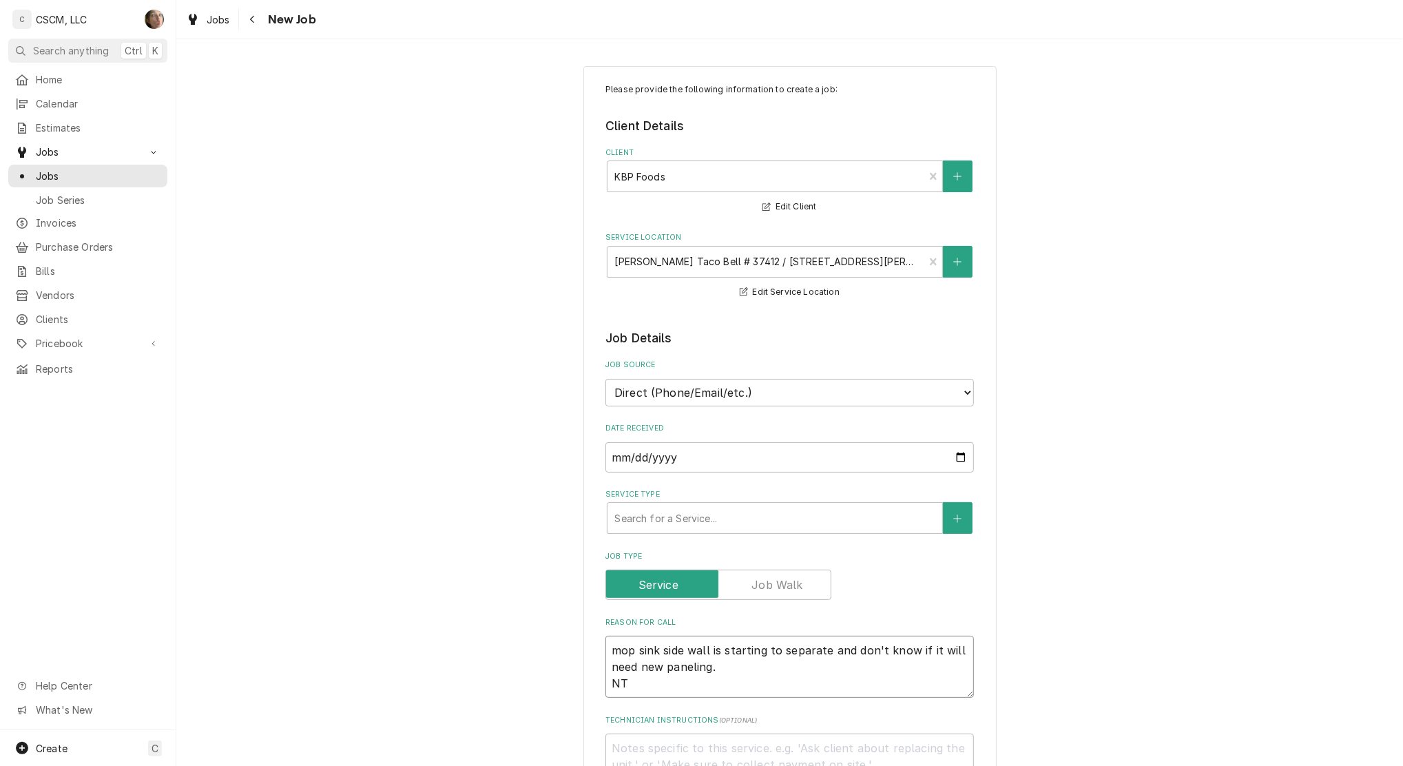
type textarea "x"
type textarea "mop sink side wall is starting to separate and don't know if it will need new p…"
type textarea "x"
type textarea "mop sink side wall is starting to separate and don't know if it will need new p…"
type textarea "x"
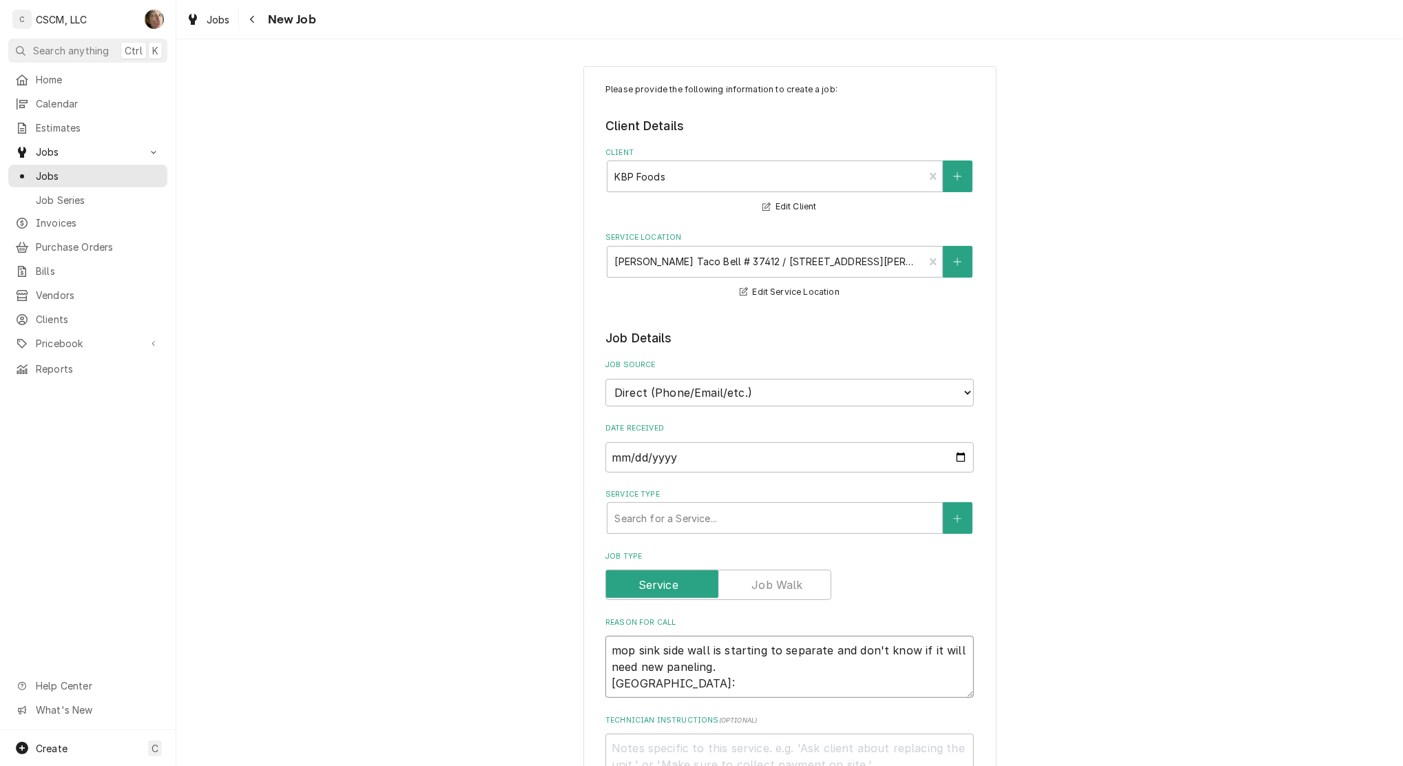
type textarea "mop sink side wall is starting to separate and don't know if it will need new p…"
type textarea "x"
type textarea "mop sink side wall is starting to separate and don't know if it will need new p…"
type textarea "x"
type textarea "mop sink side wall is starting to separate and don't know if it will need new p…"
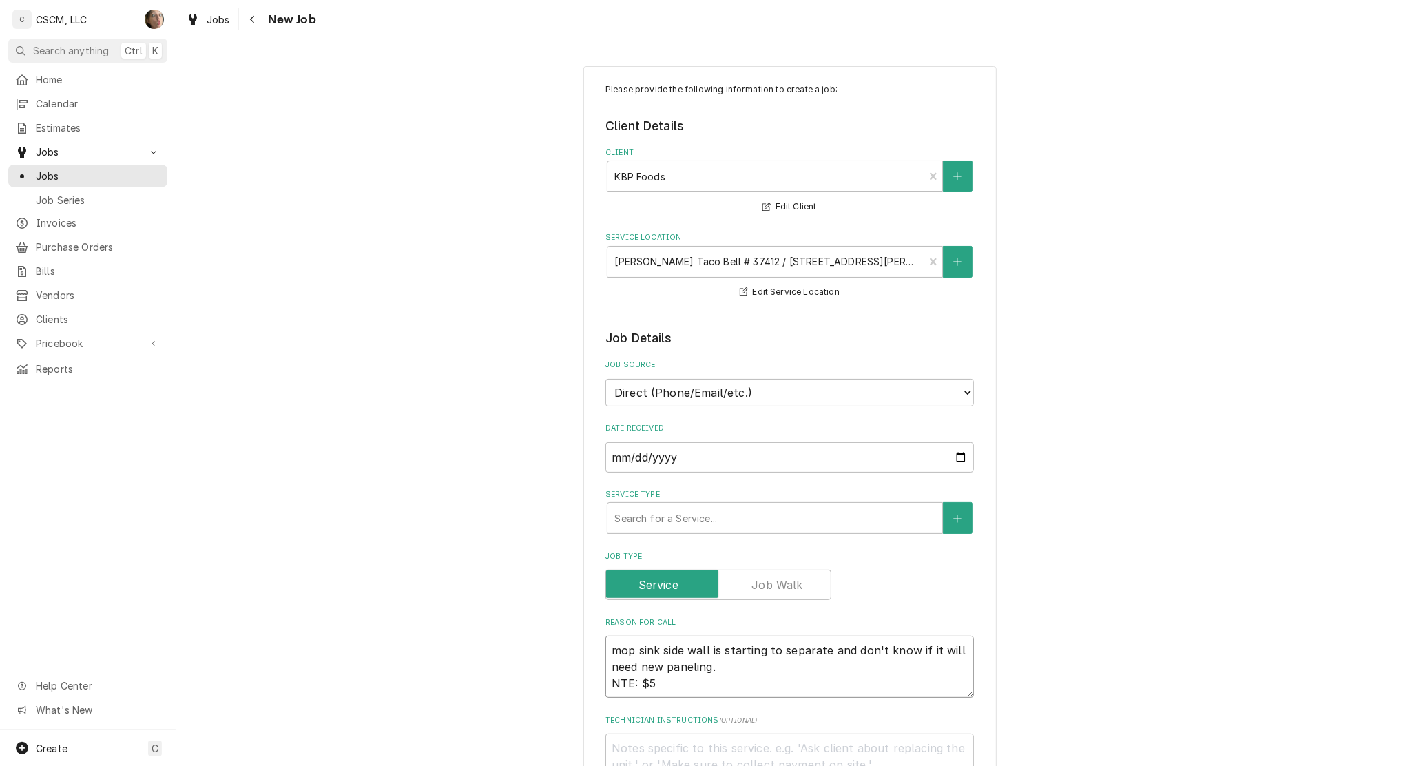
type textarea "x"
type textarea "mop sink side wall is starting to separate and don't know if it will need new p…"
type textarea "x"
type textarea "mop sink side wall is starting to separate and don't know if it will need new p…"
type textarea "x"
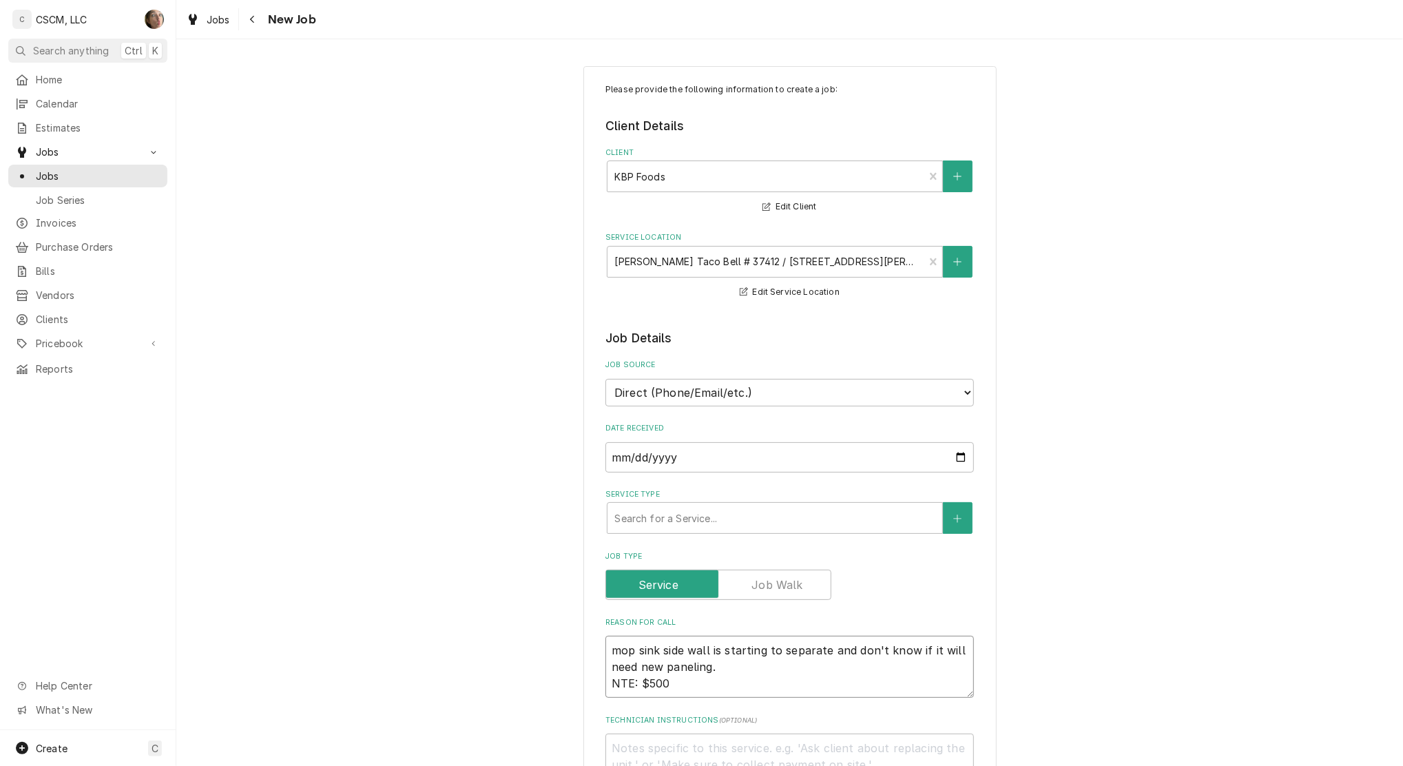
type textarea "mop sink side wall is starting to separate and don't know if it will need new p…"
type textarea "x"
type textarea "mop sink side wall is starting to separate and don't know if it will need new p…"
type textarea "x"
type textarea "mop sink side wall is starting to separate and don't know if it will need new p…"
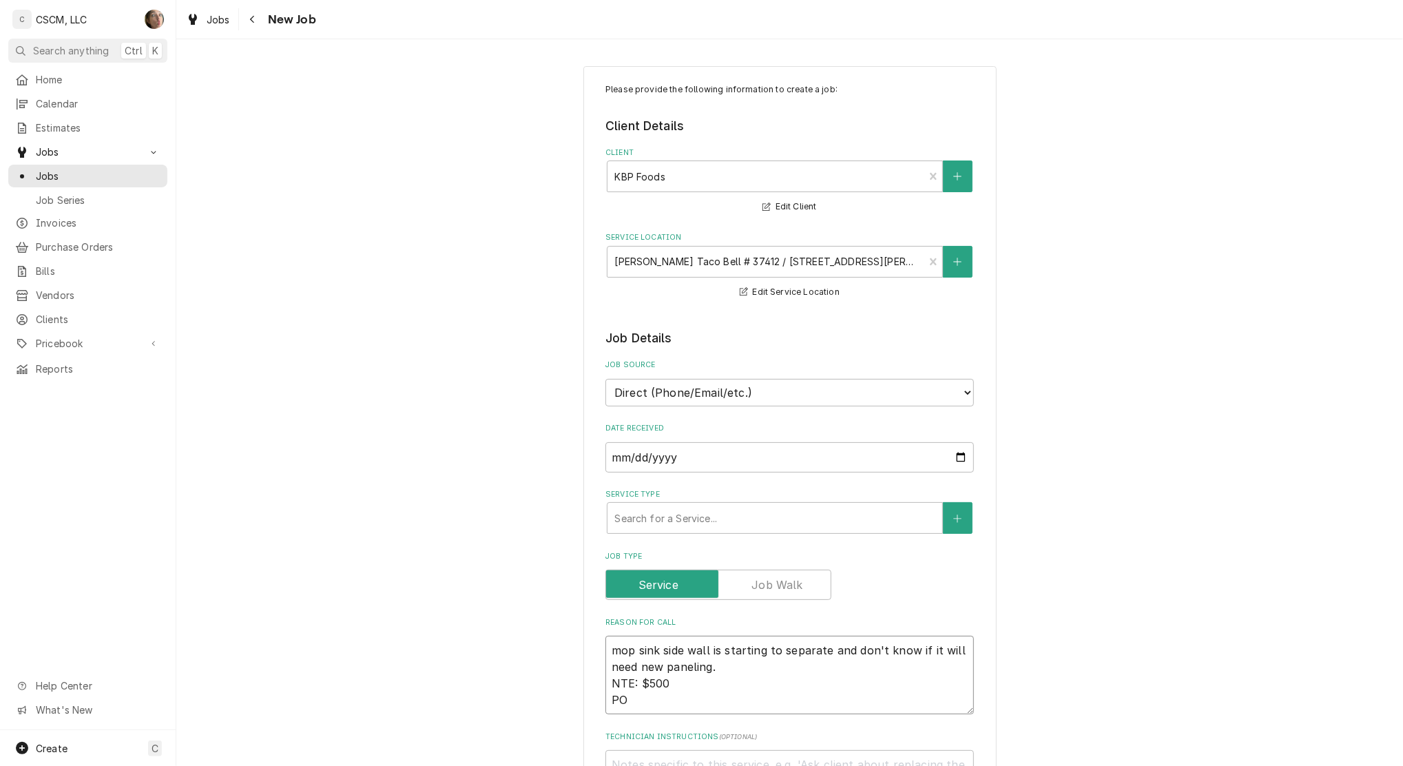
type textarea "x"
type textarea "mop sink side wall is starting to separate and don't know if it will need new p…"
type textarea "x"
type textarea "mop sink side wall is starting to separate and don't know if it will need new p…"
type textarea "x"
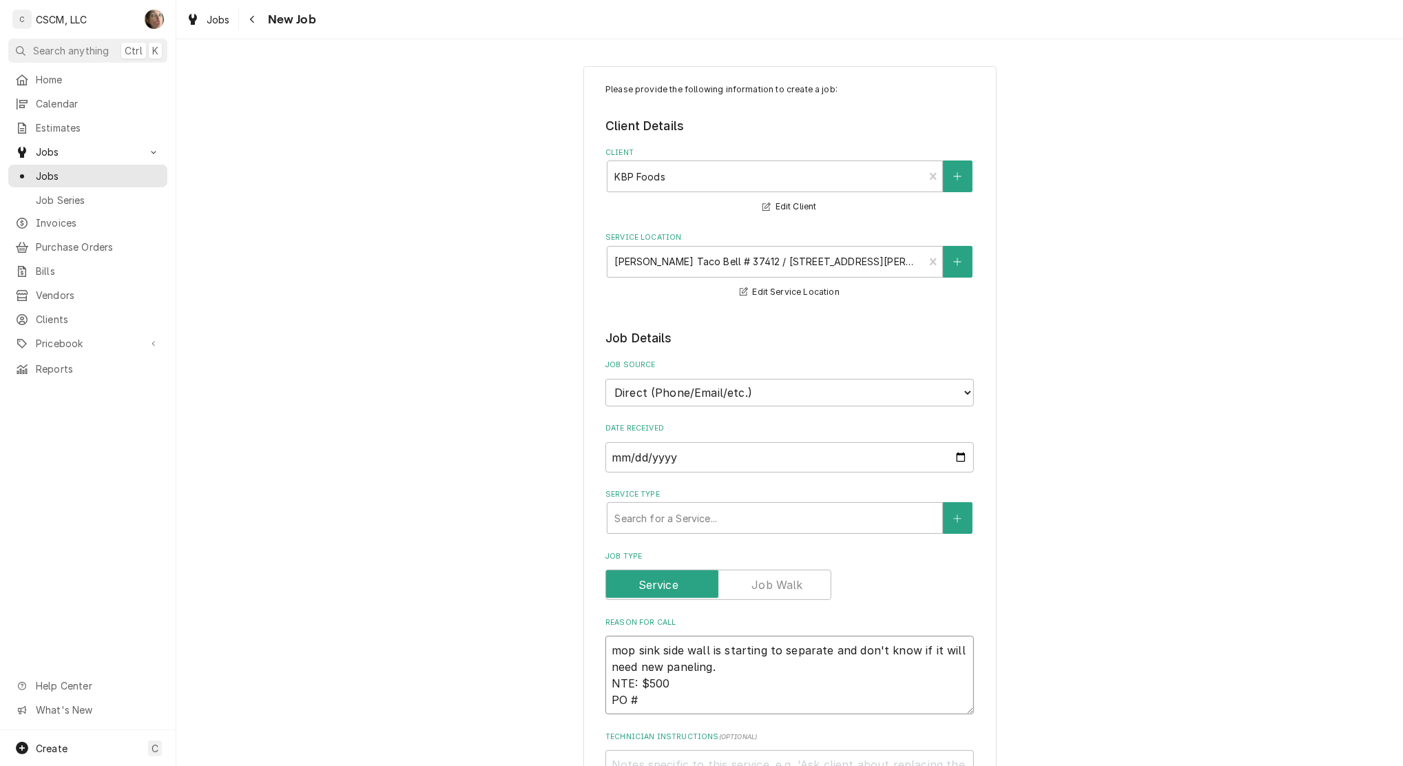
type textarea "mop sink side wall is starting to separate and don't know if it will need new p…"
type textarea "x"
type textarea "mop sink side wall is starting to separate and don't know if it will need new p…"
click at [660, 701] on textarea "mop sink side wall is starting to separate and don't know if it will need new p…" at bounding box center [789, 675] width 368 height 79
paste textarea "72109194"
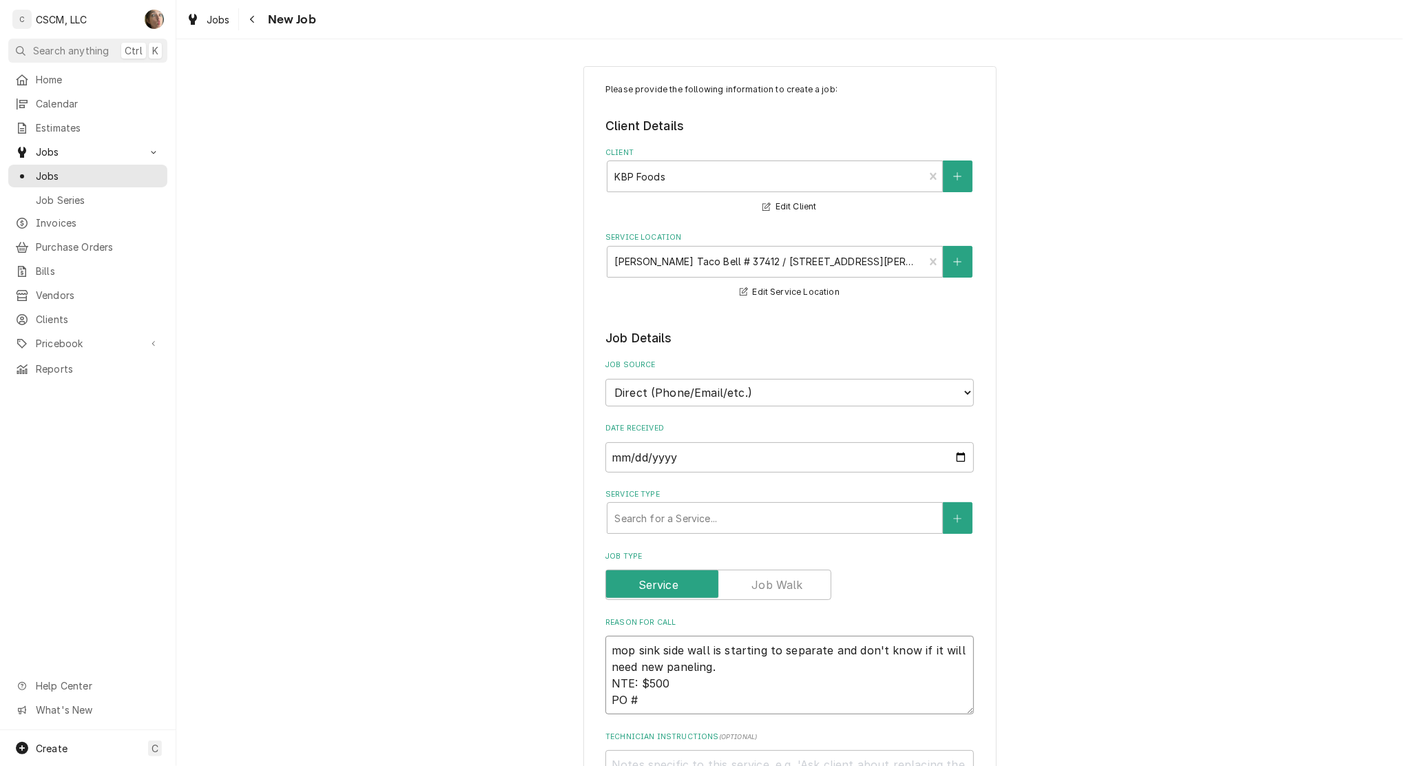
type textarea "x"
type textarea "mop sink side wall is starting to separate and don't know if it will need new p…"
type textarea "x"
type textarea "mop sink side wall is starting to separate and don't know if it will need new p…"
drag, startPoint x: 665, startPoint y: 398, endPoint x: 666, endPoint y: 407, distance: 9.0
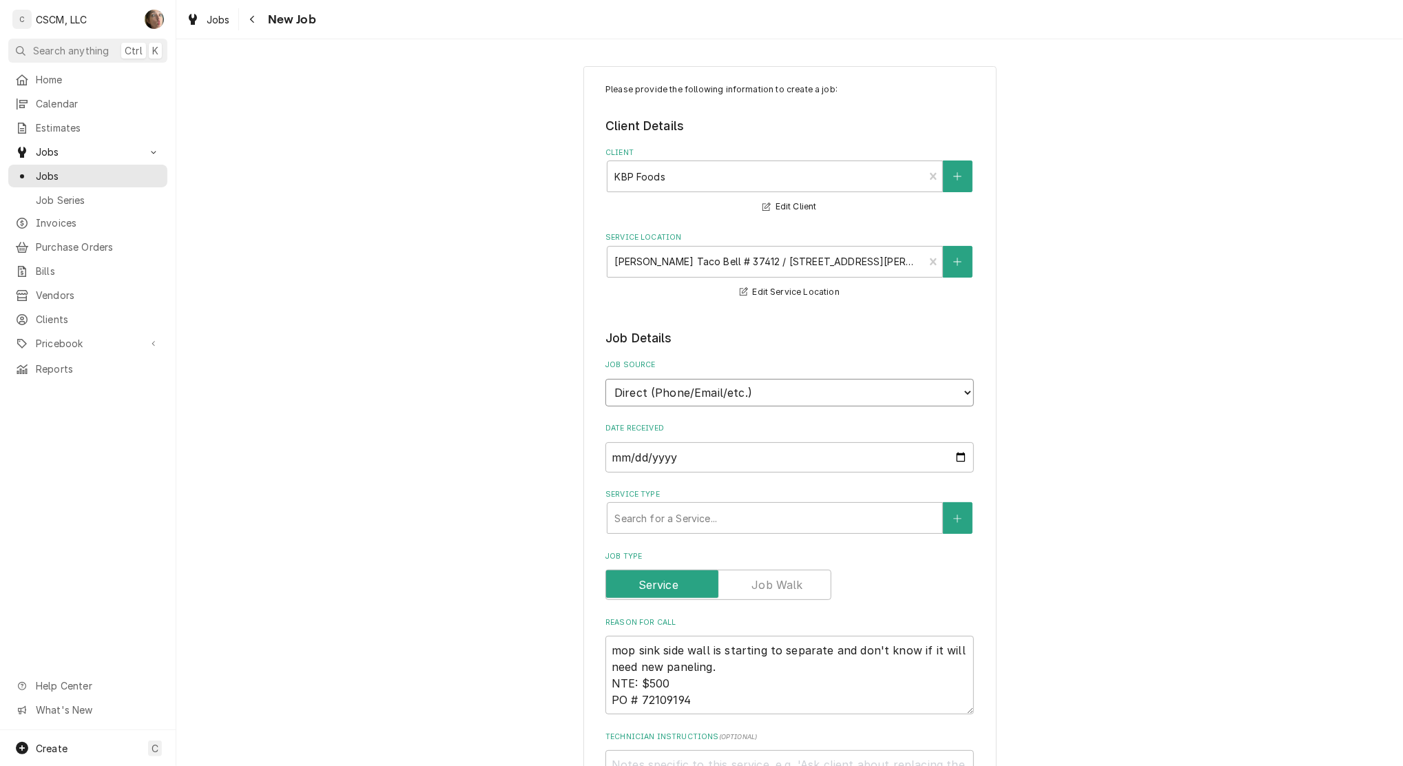
click at [665, 398] on select "Direct (Phone/Email/etc.) Other" at bounding box center [789, 393] width 368 height 28
select select "100"
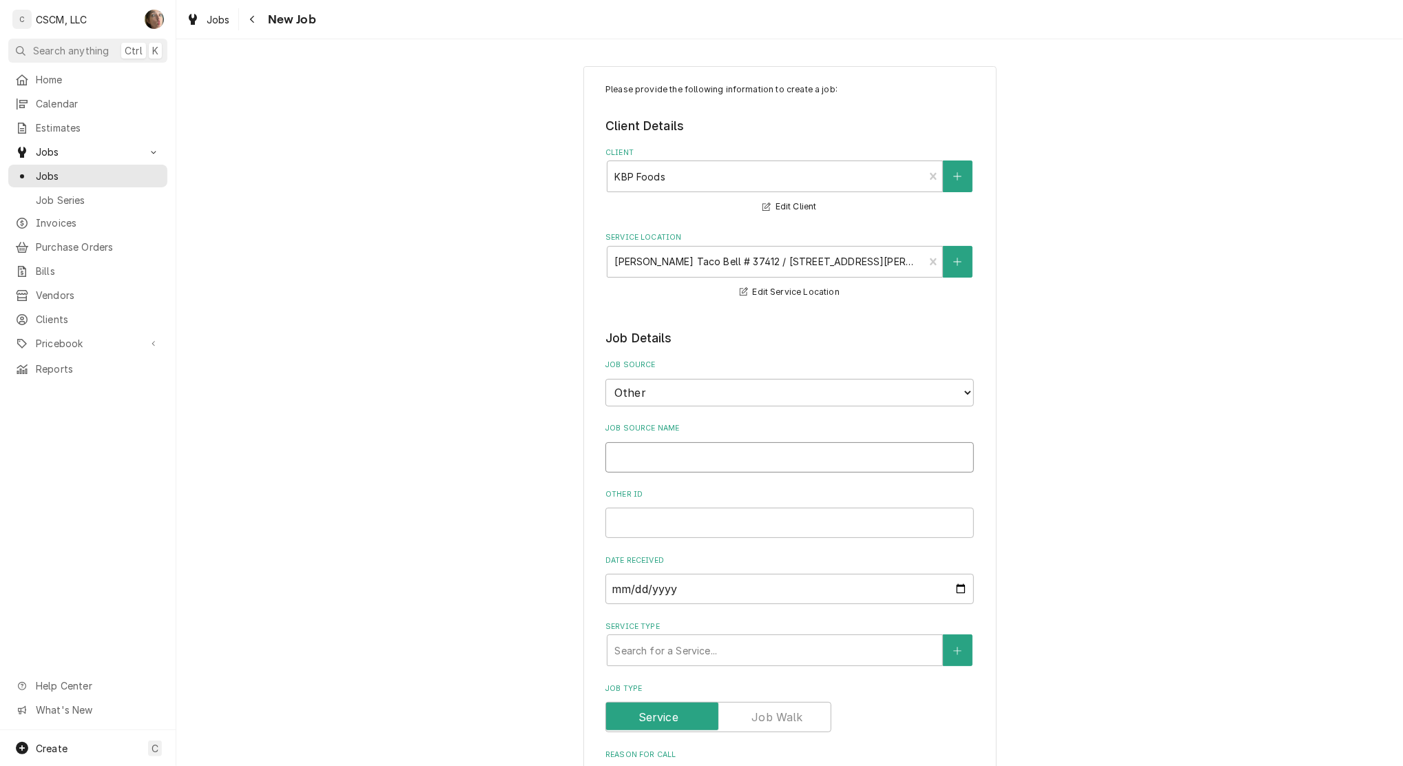
click at [659, 455] on input "Job Source Name" at bounding box center [789, 457] width 368 height 30
type textarea "x"
type input "V"
type textarea "x"
type input "Ve"
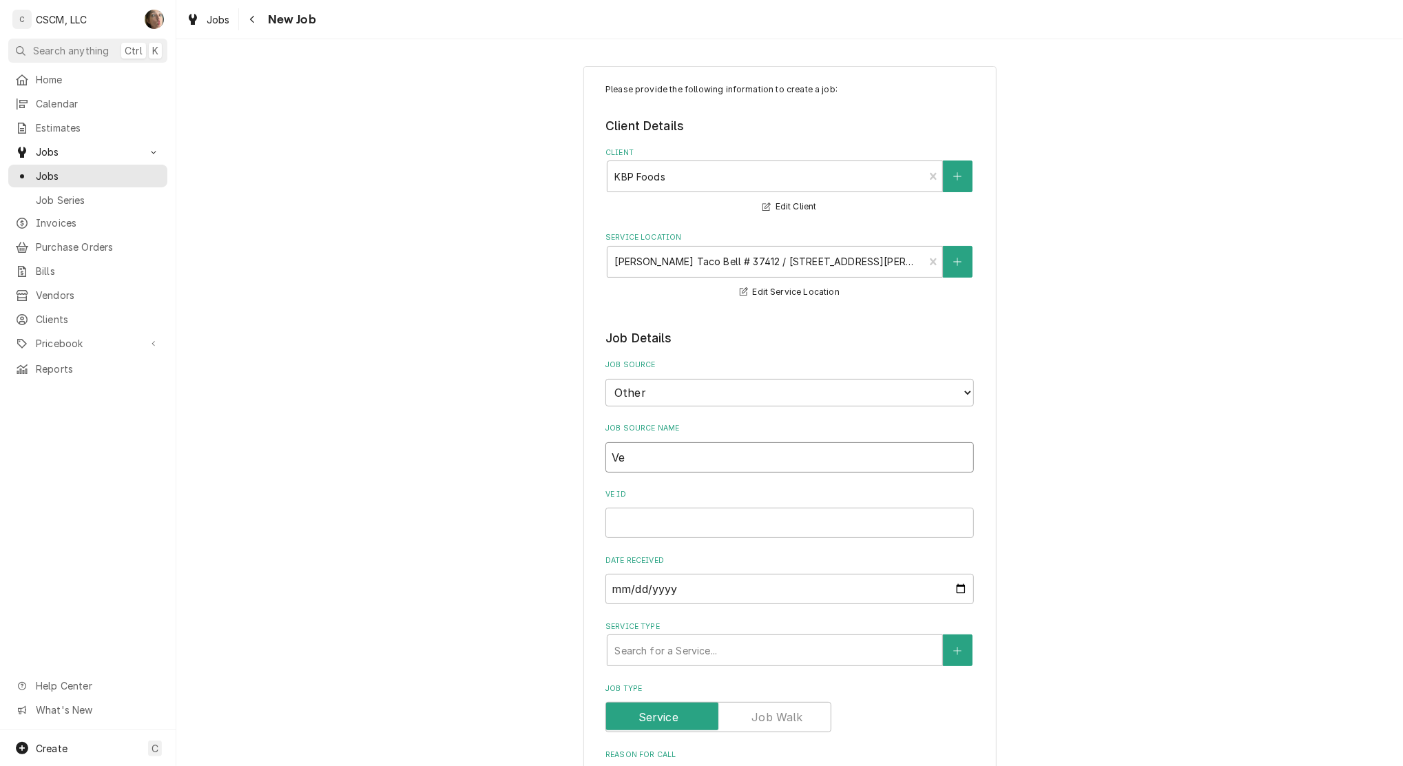
type textarea "x"
type input "Ver"
type textarea "x"
type input "Veri"
type textarea "x"
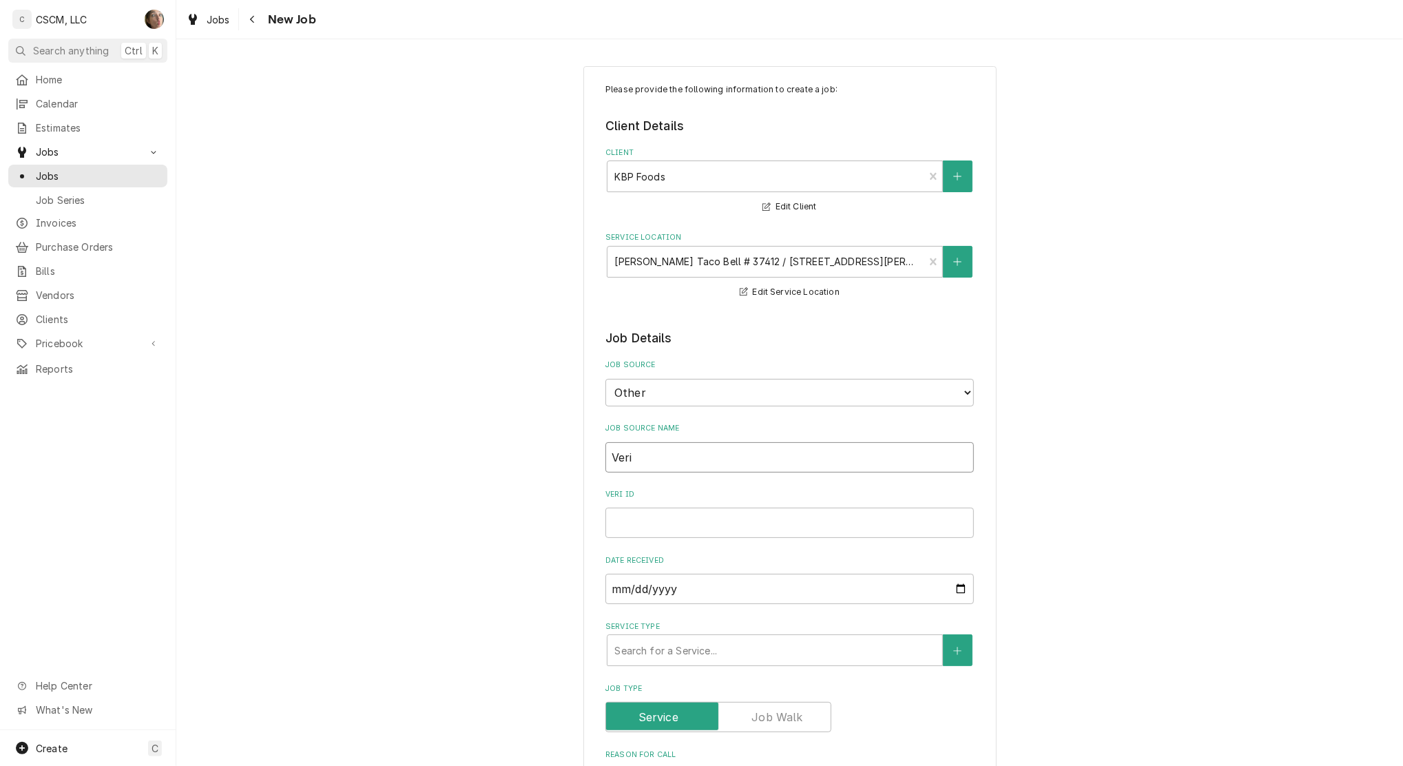
type input "Veris"
type textarea "x"
type input "Verisa"
type textarea "x"
type input "Verisae"
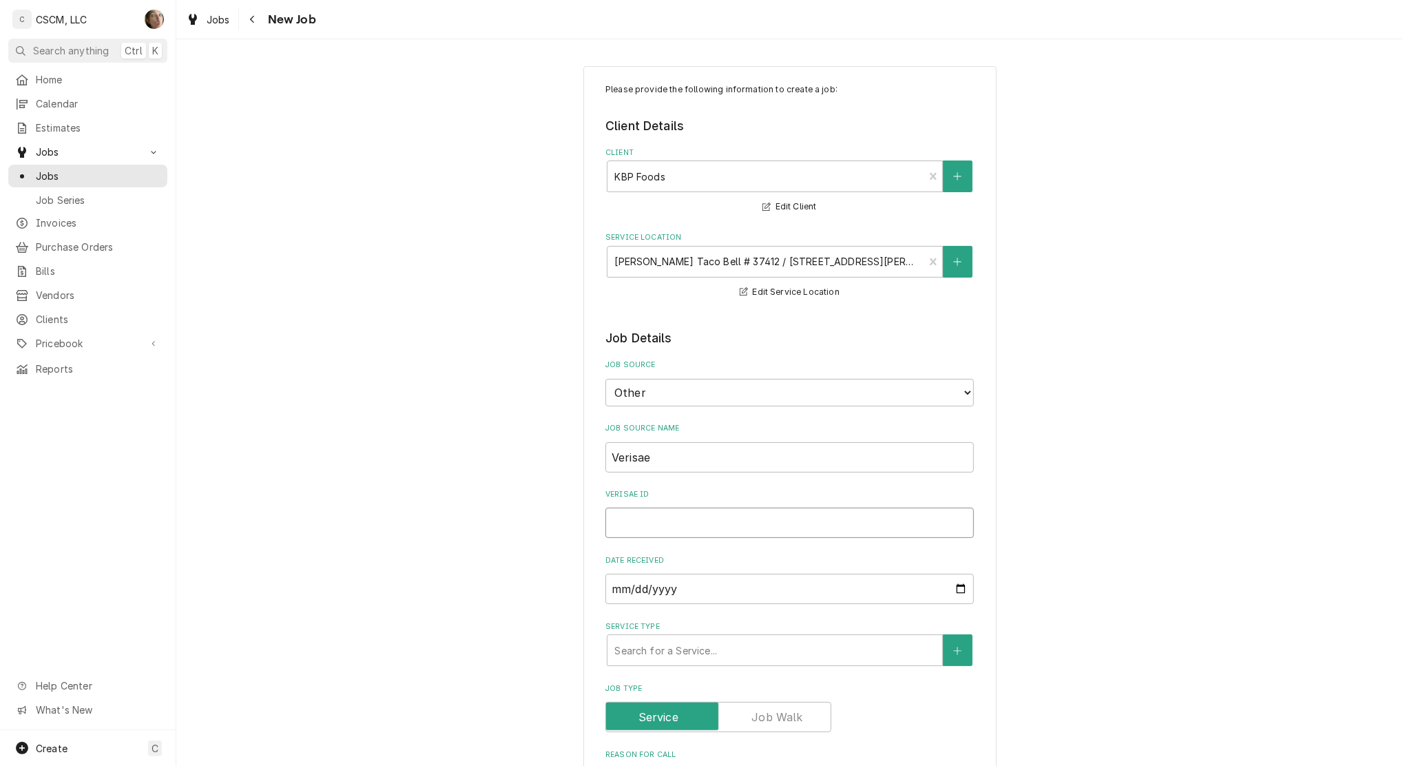
paste input "72109194"
type textarea "x"
type input "72109194"
type textarea "x"
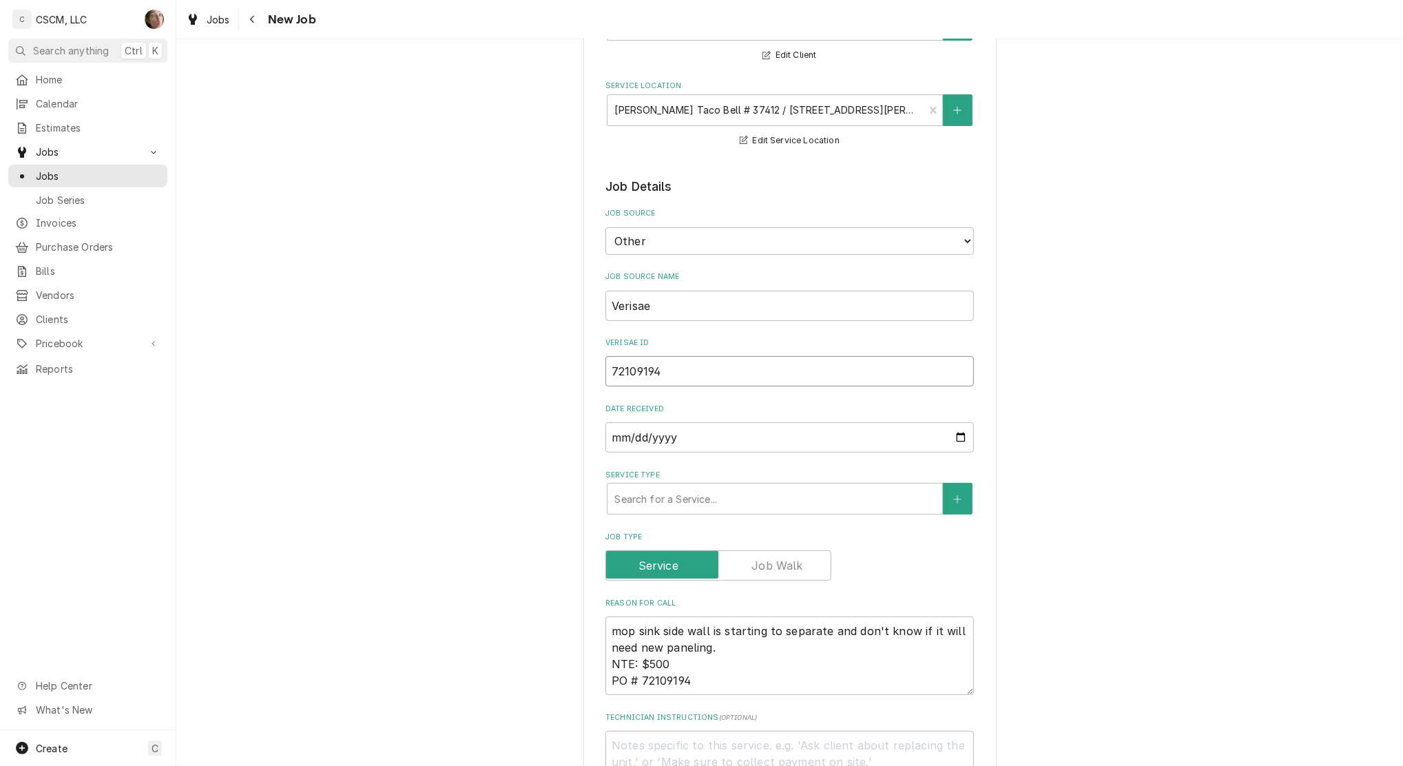
scroll to position [183, 0]
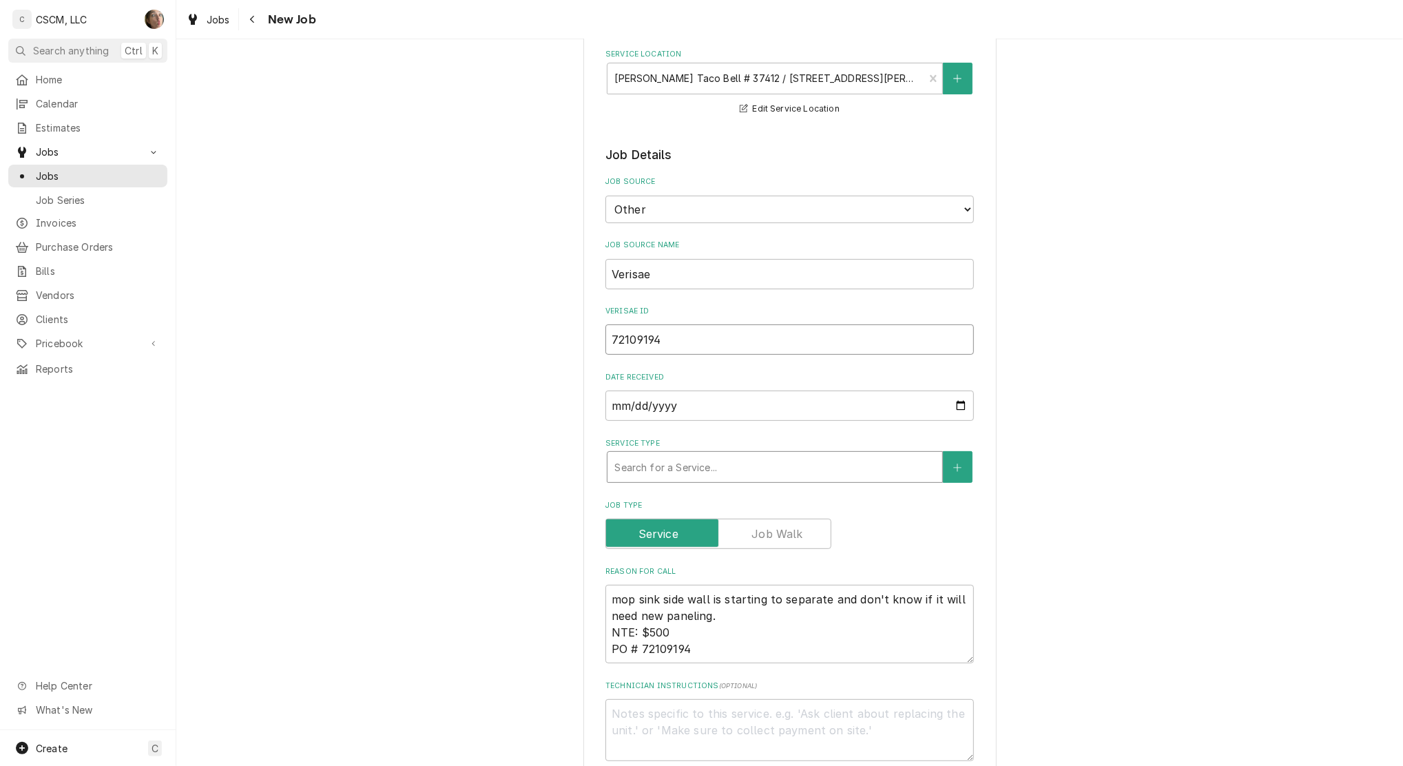
type input "72109194"
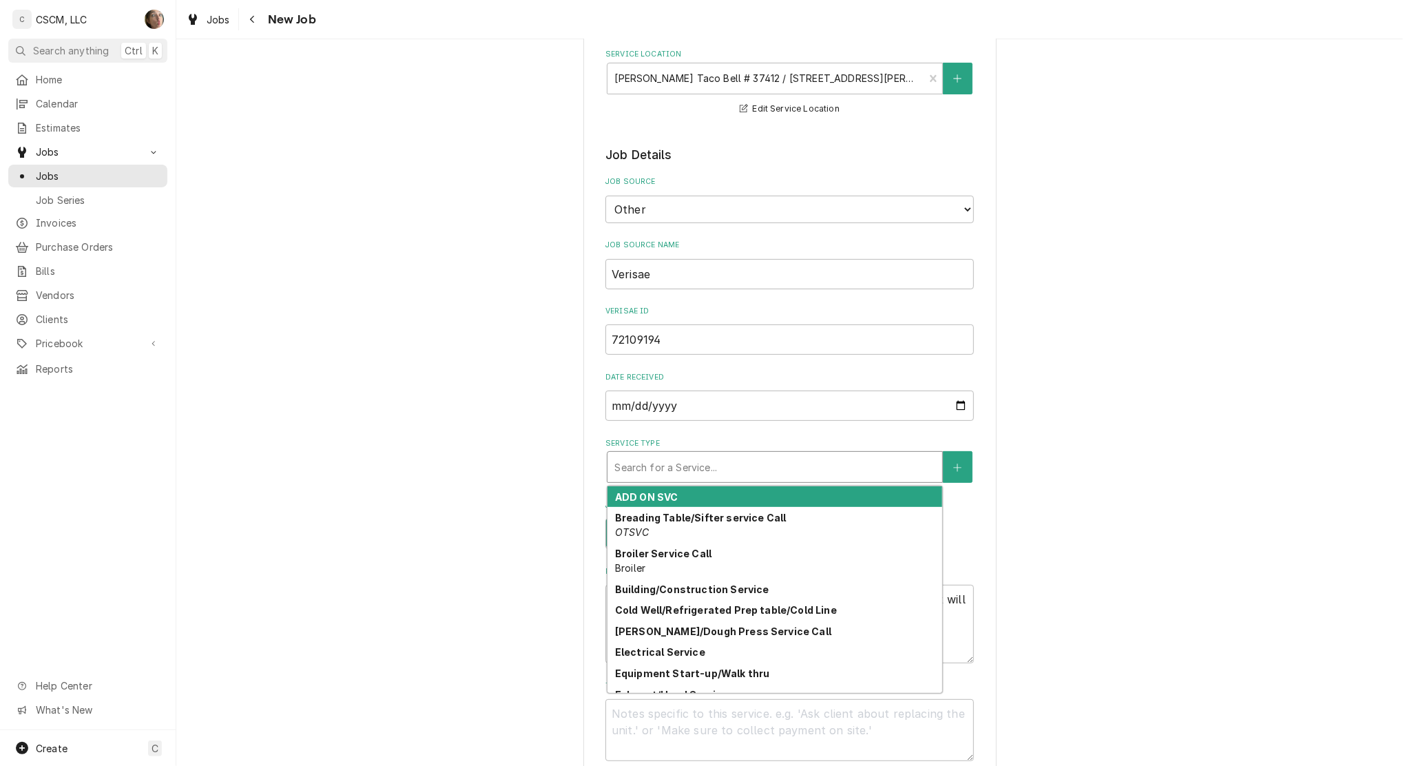
click at [667, 466] on div "Service Type" at bounding box center [774, 467] width 321 height 25
type textarea "x"
type input "b"
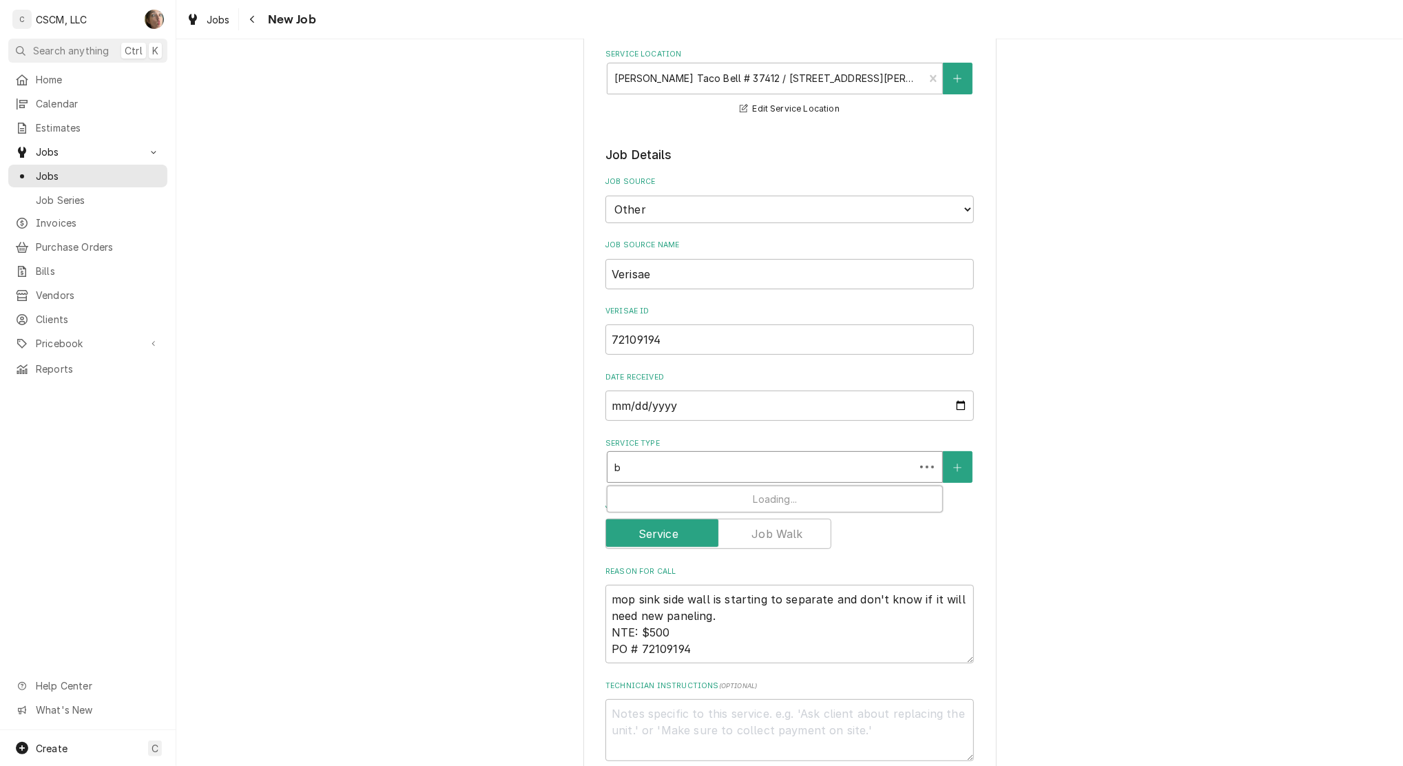
type textarea "x"
type input "bu"
type textarea "x"
type input "bui"
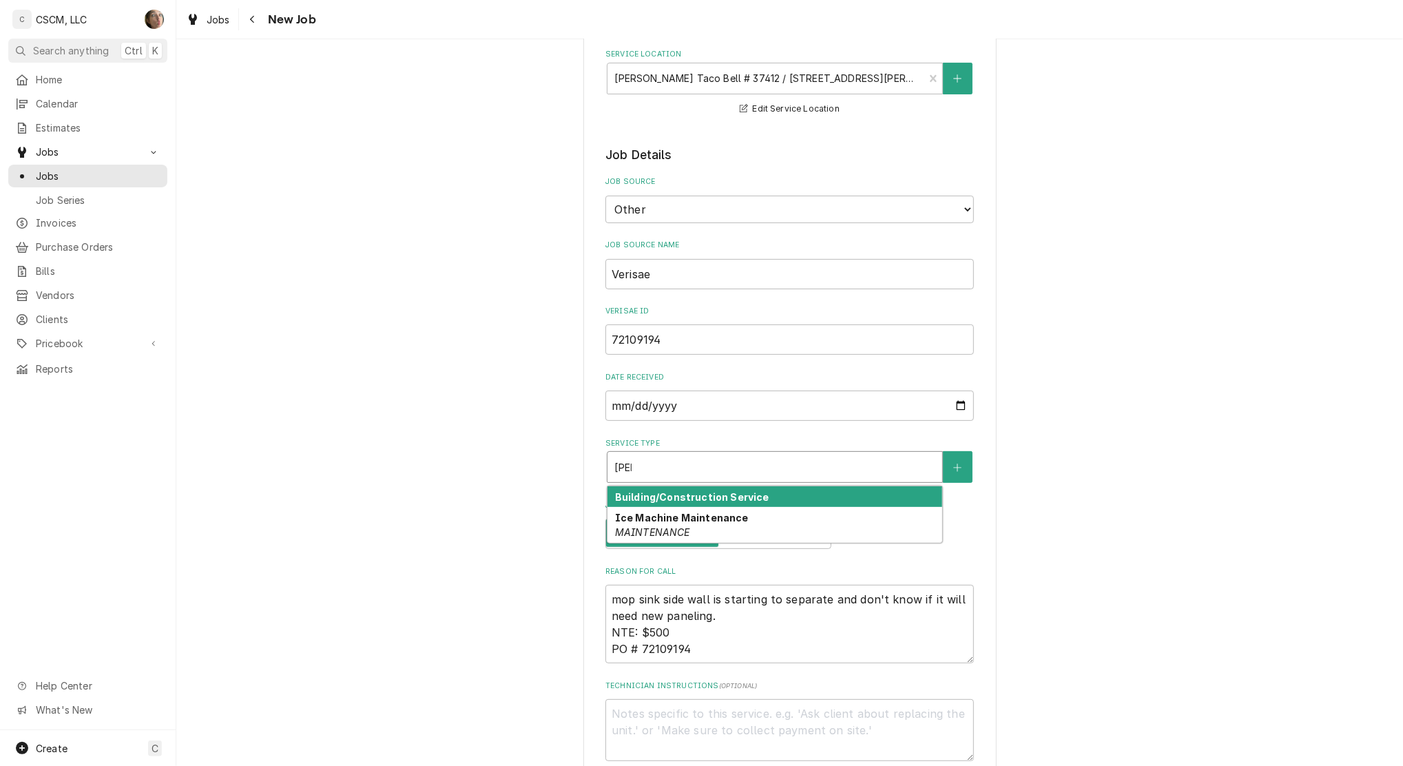
click at [655, 486] on div "Building/Construction Service" at bounding box center [774, 496] width 335 height 21
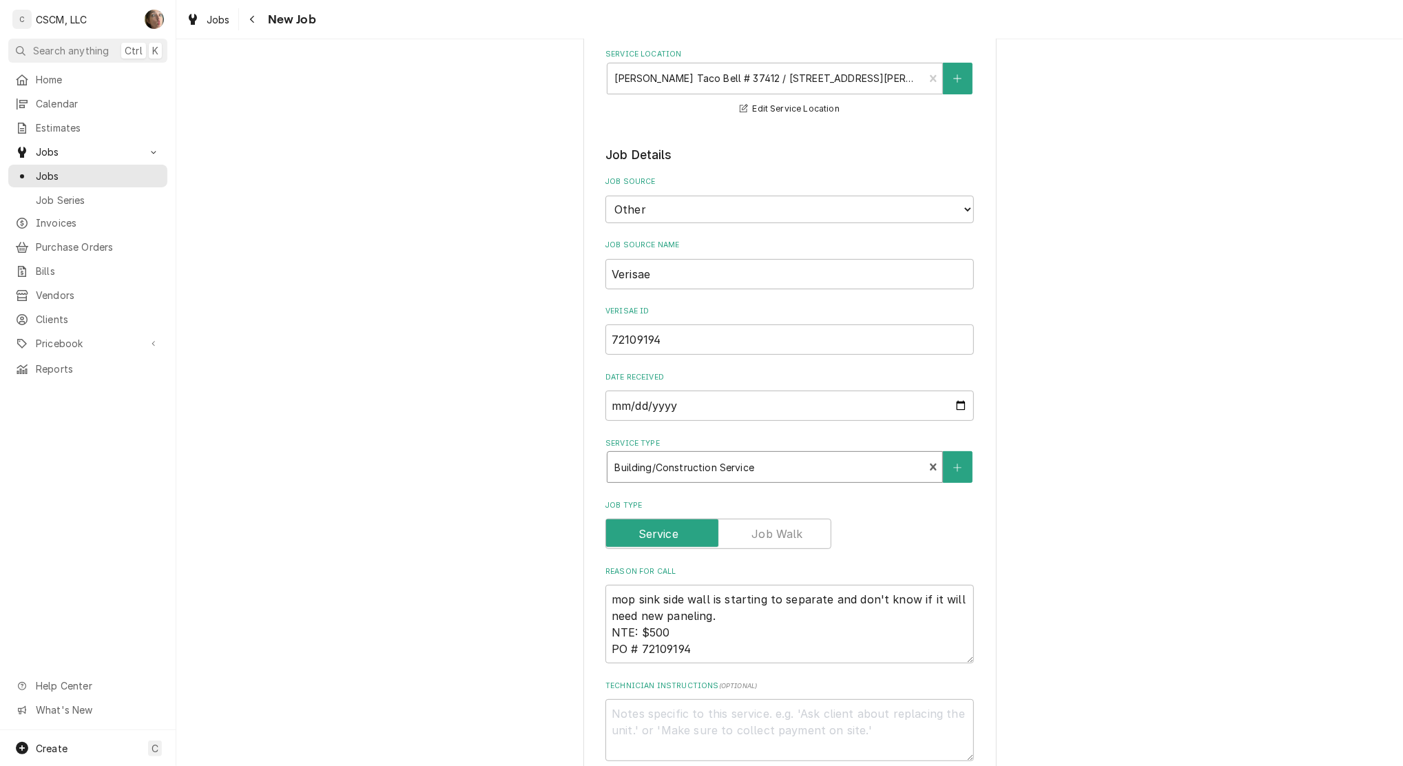
type textarea "x"
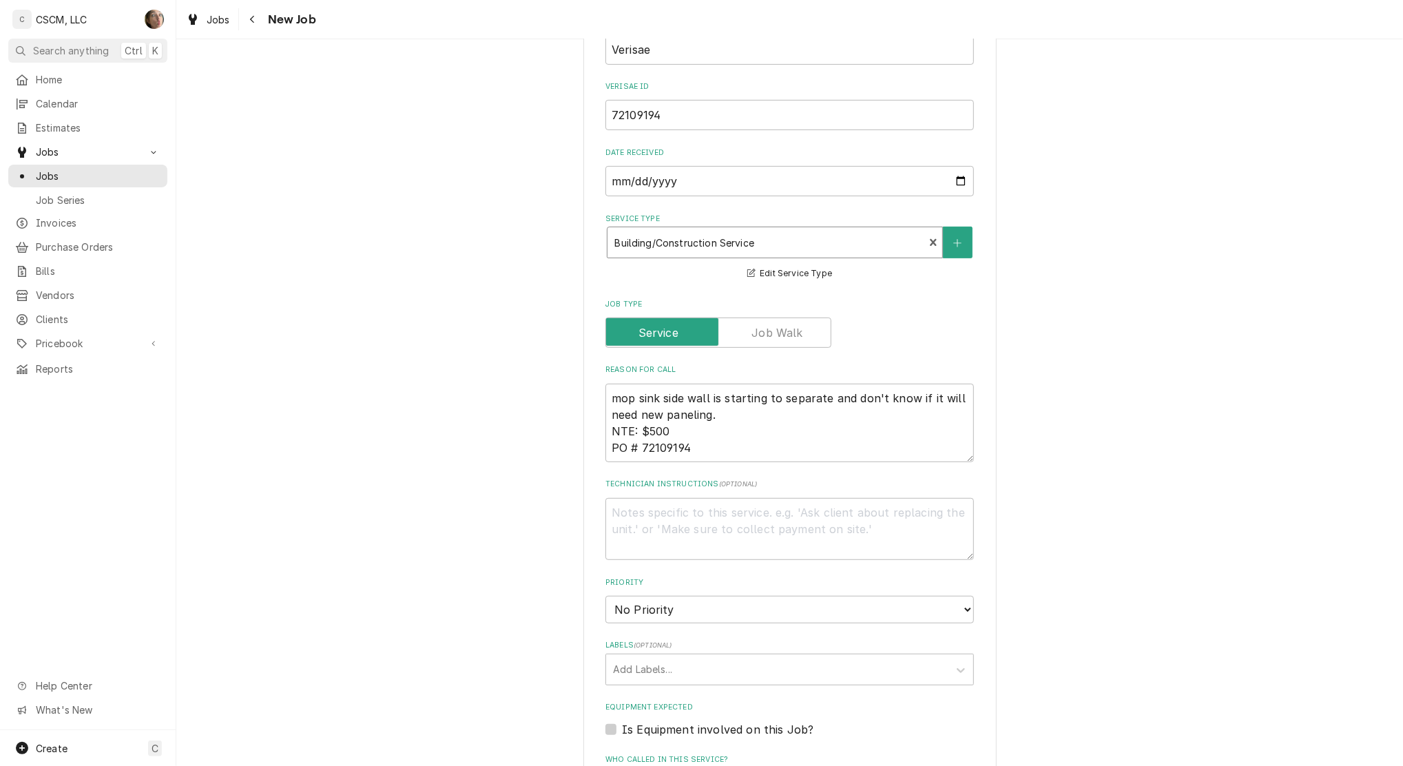
scroll to position [734, 0]
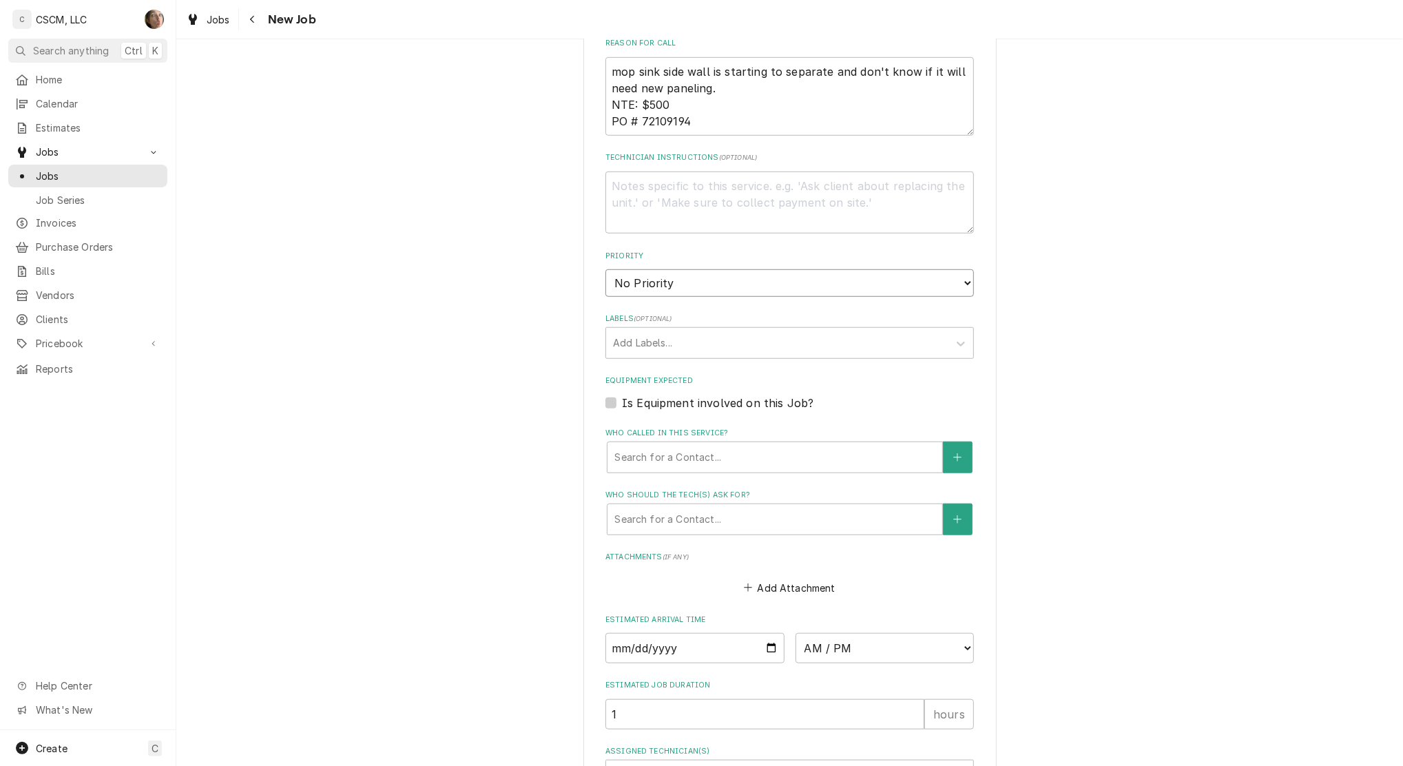
click at [703, 284] on select "No Priority Urgent High Medium Low" at bounding box center [789, 283] width 368 height 28
select select "4"
click at [605, 269] on select "No Priority Urgent High Medium Low" at bounding box center [789, 283] width 368 height 28
click at [709, 450] on div "Who called in this service?" at bounding box center [774, 457] width 321 height 25
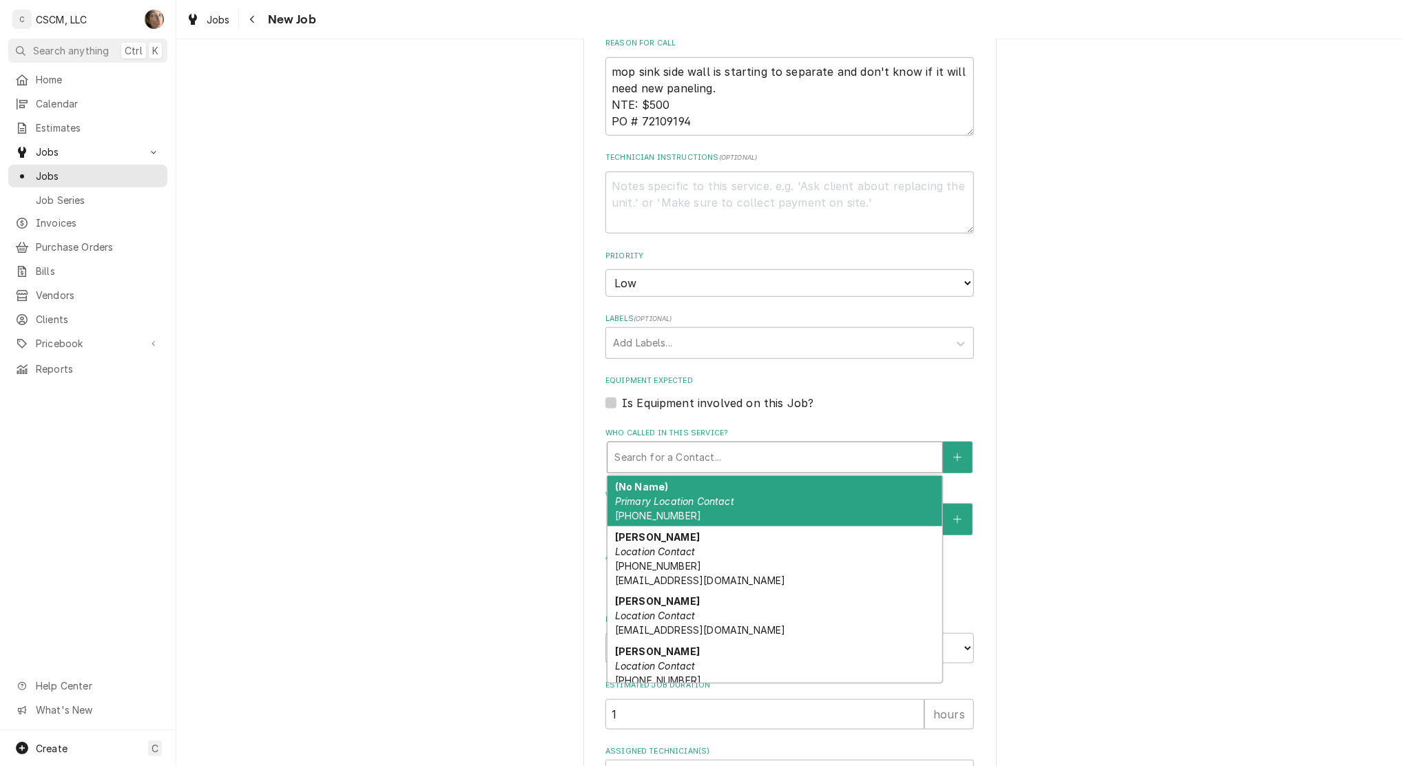
type textarea "x"
type input "r"
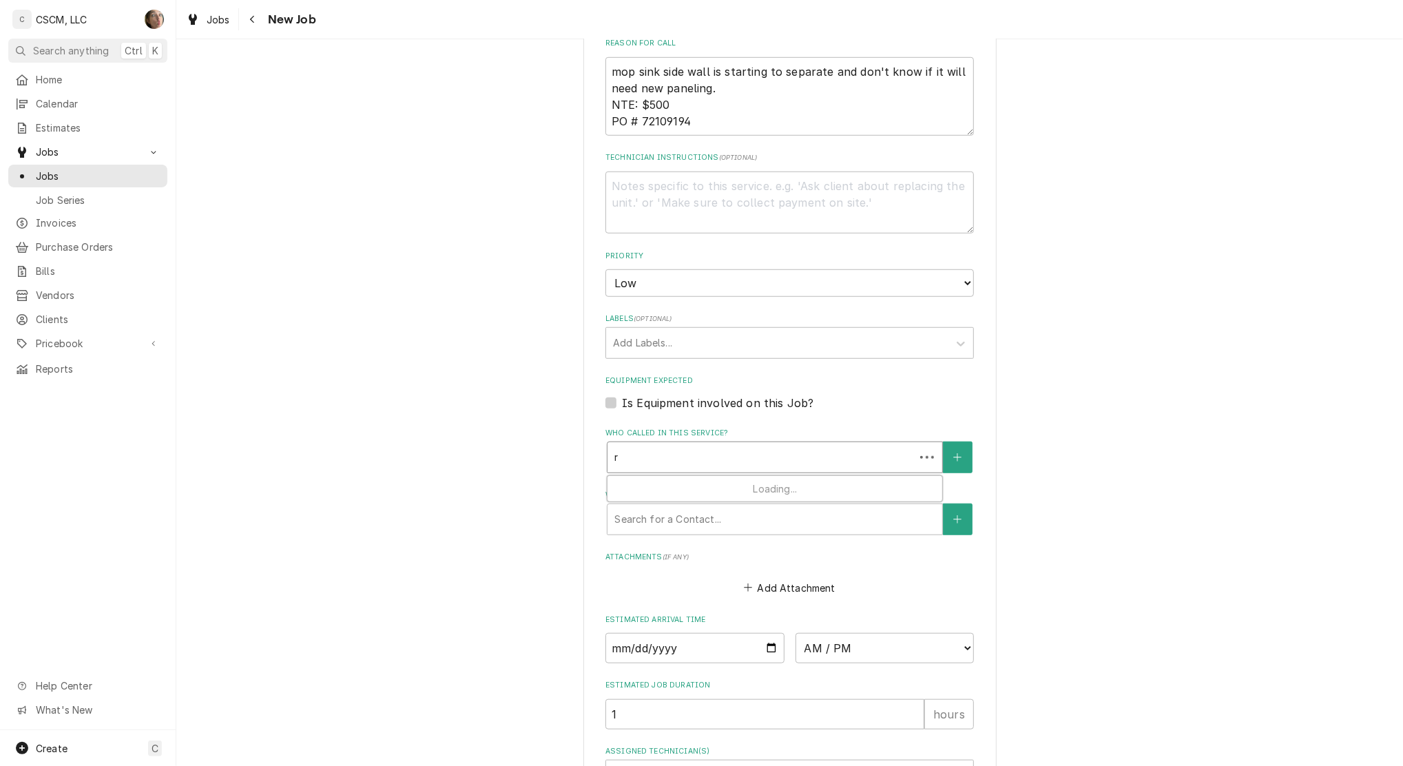
type textarea "x"
type input "ra"
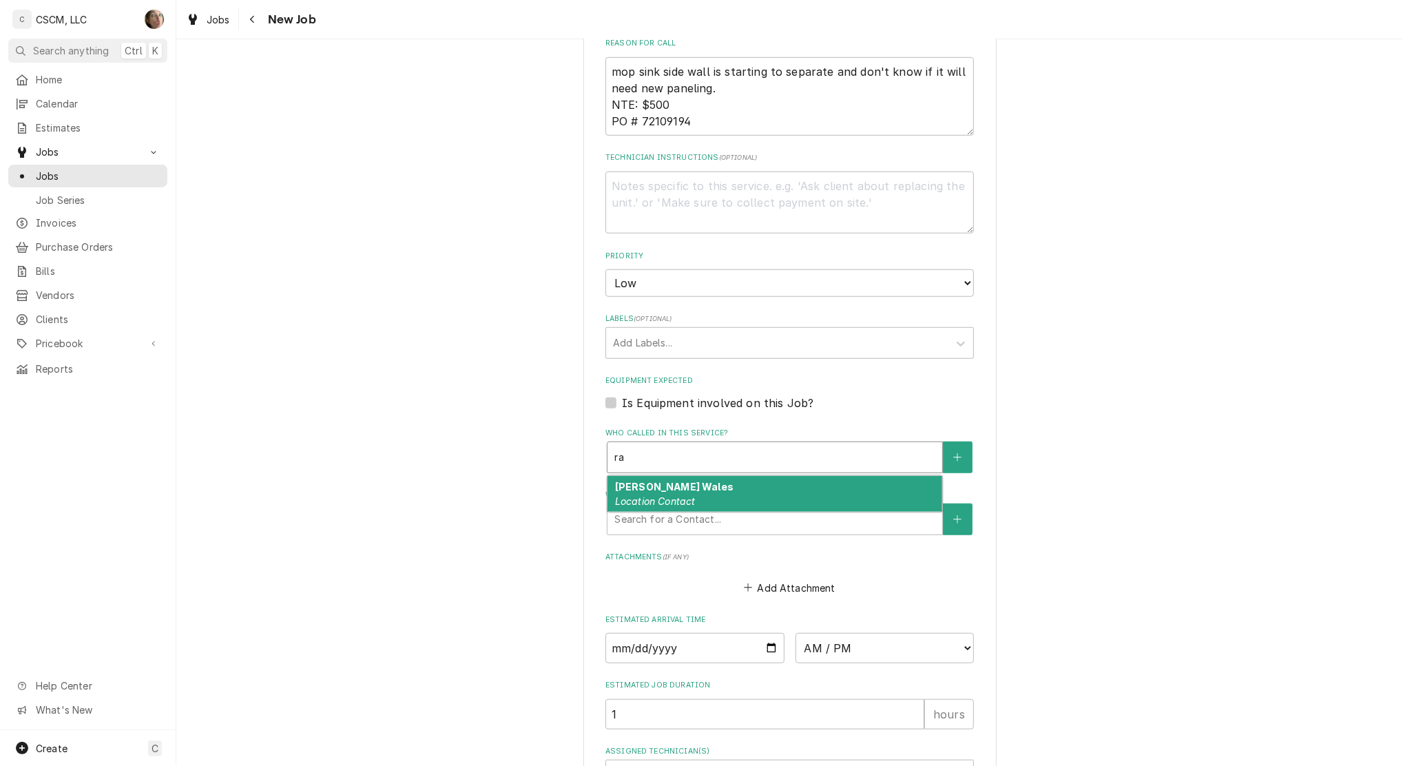
click at [697, 497] on div "Ragan Wales Location Contact" at bounding box center [774, 494] width 335 height 36
type textarea "x"
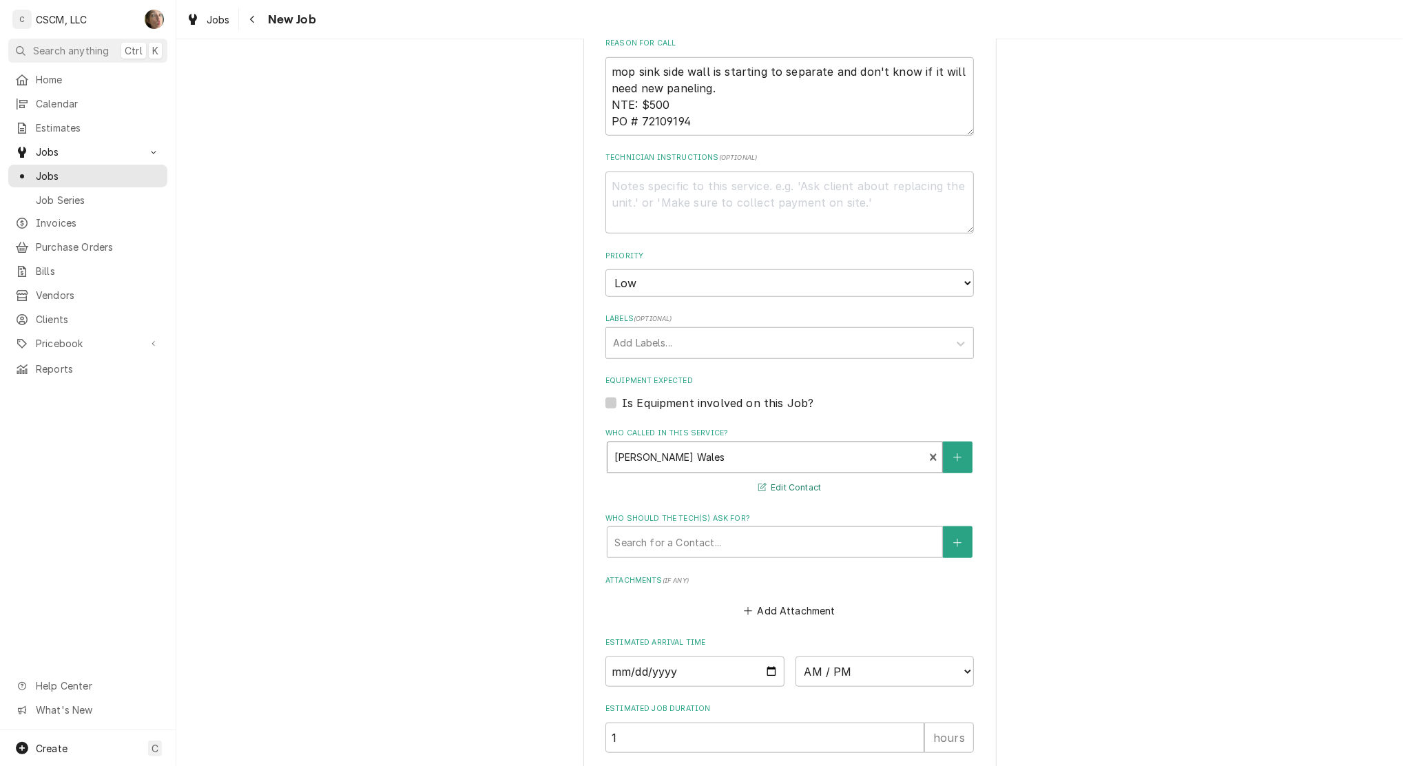
click at [762, 486] on button "Edit Contact" at bounding box center [789, 487] width 67 height 17
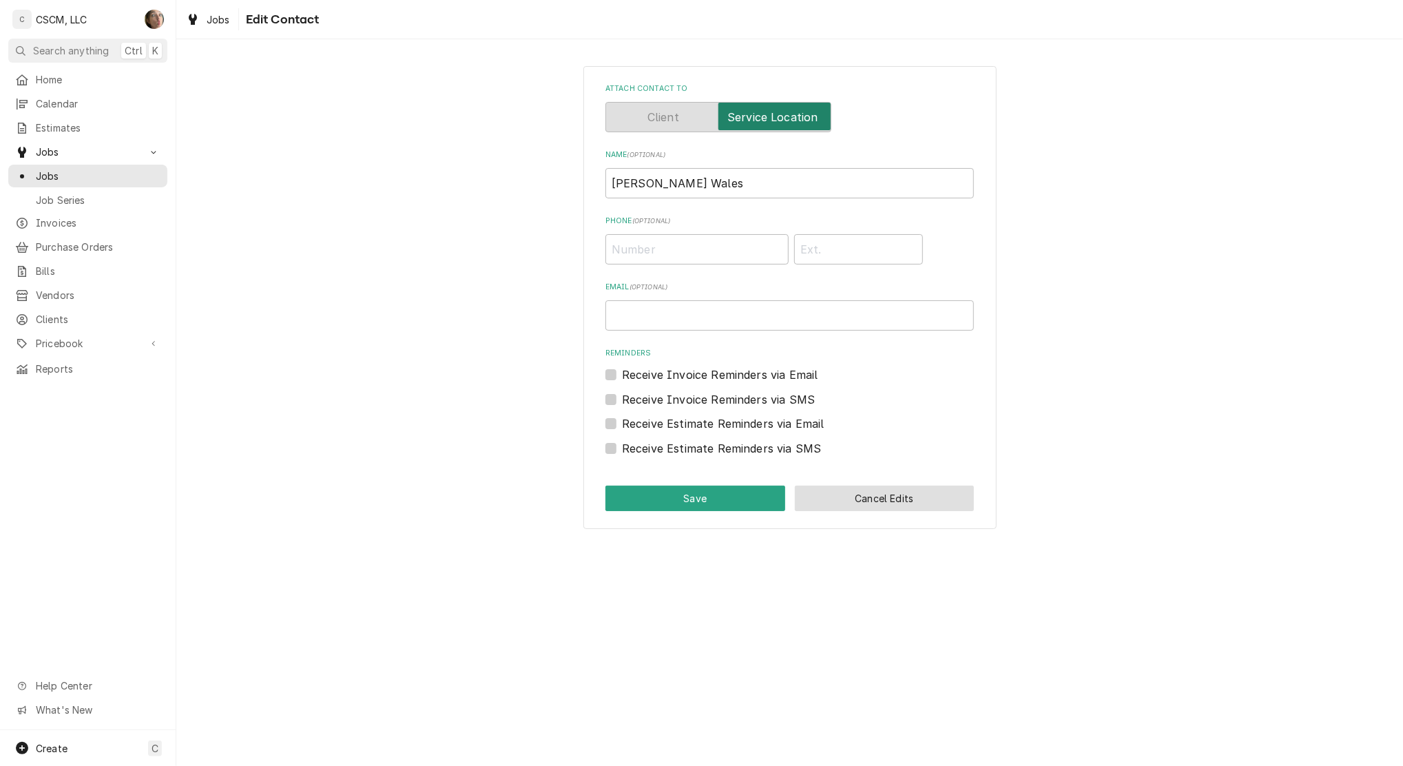
click at [884, 499] on button "Cancel Edits" at bounding box center [885, 498] width 180 height 25
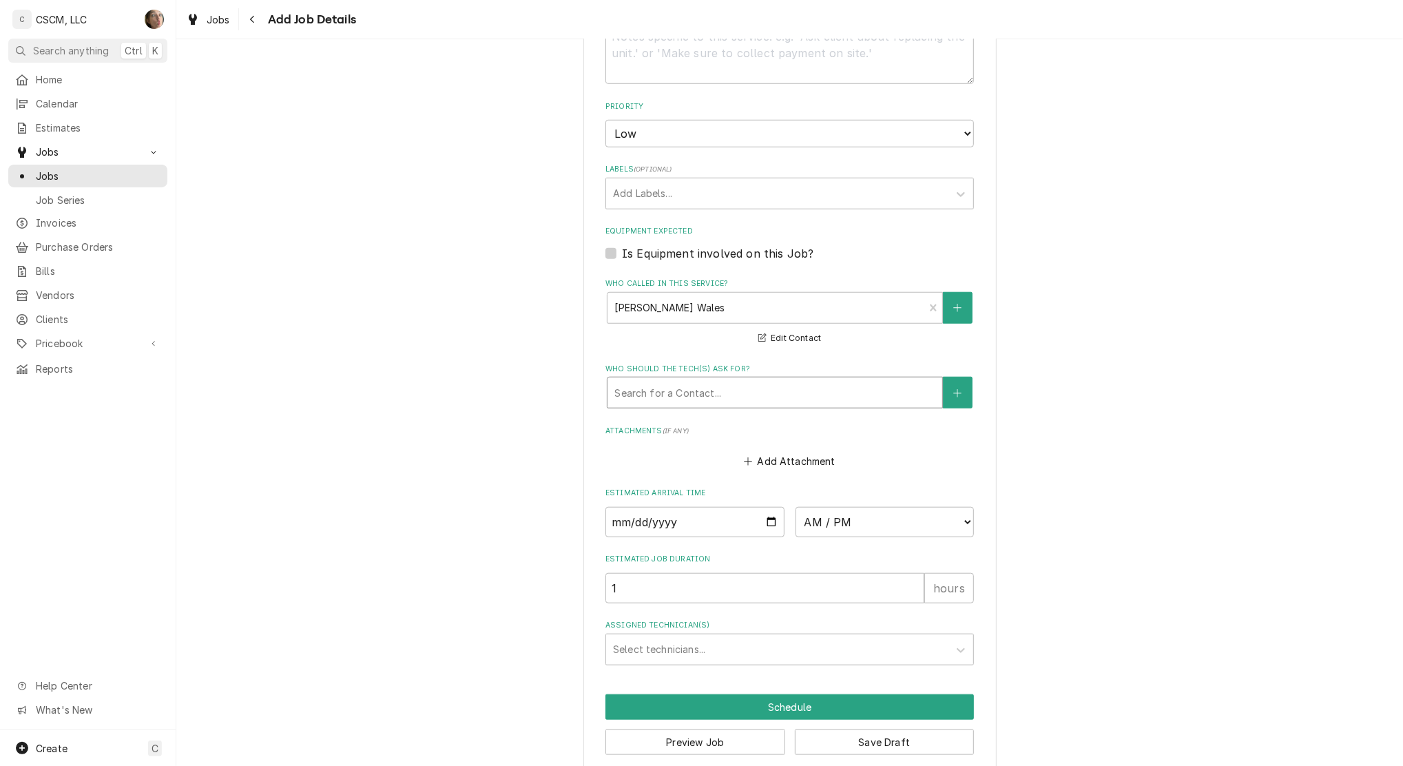
scroll to position [900, 0]
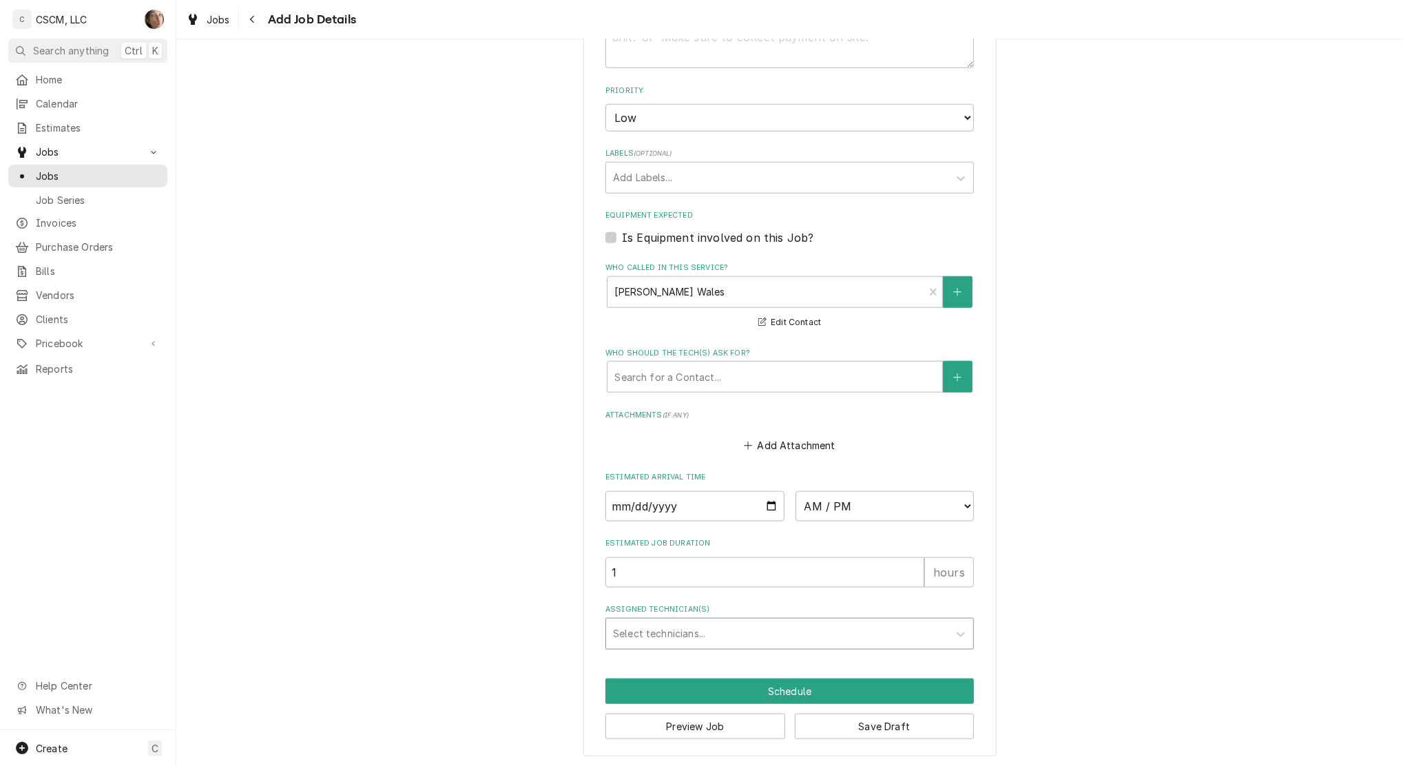
click at [704, 631] on div "Assigned Technician(s)" at bounding box center [777, 633] width 329 height 25
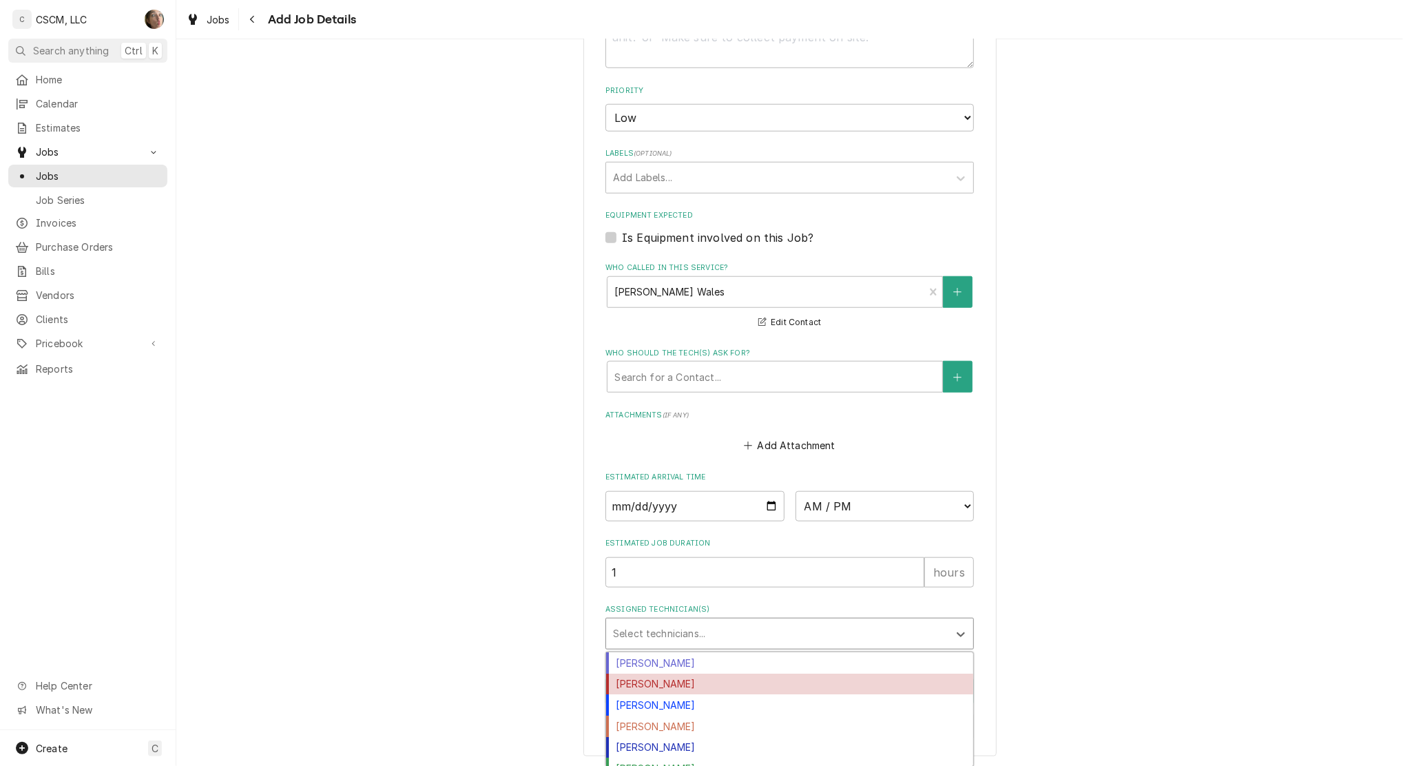
click at [663, 686] on div "[PERSON_NAME]" at bounding box center [789, 684] width 367 height 21
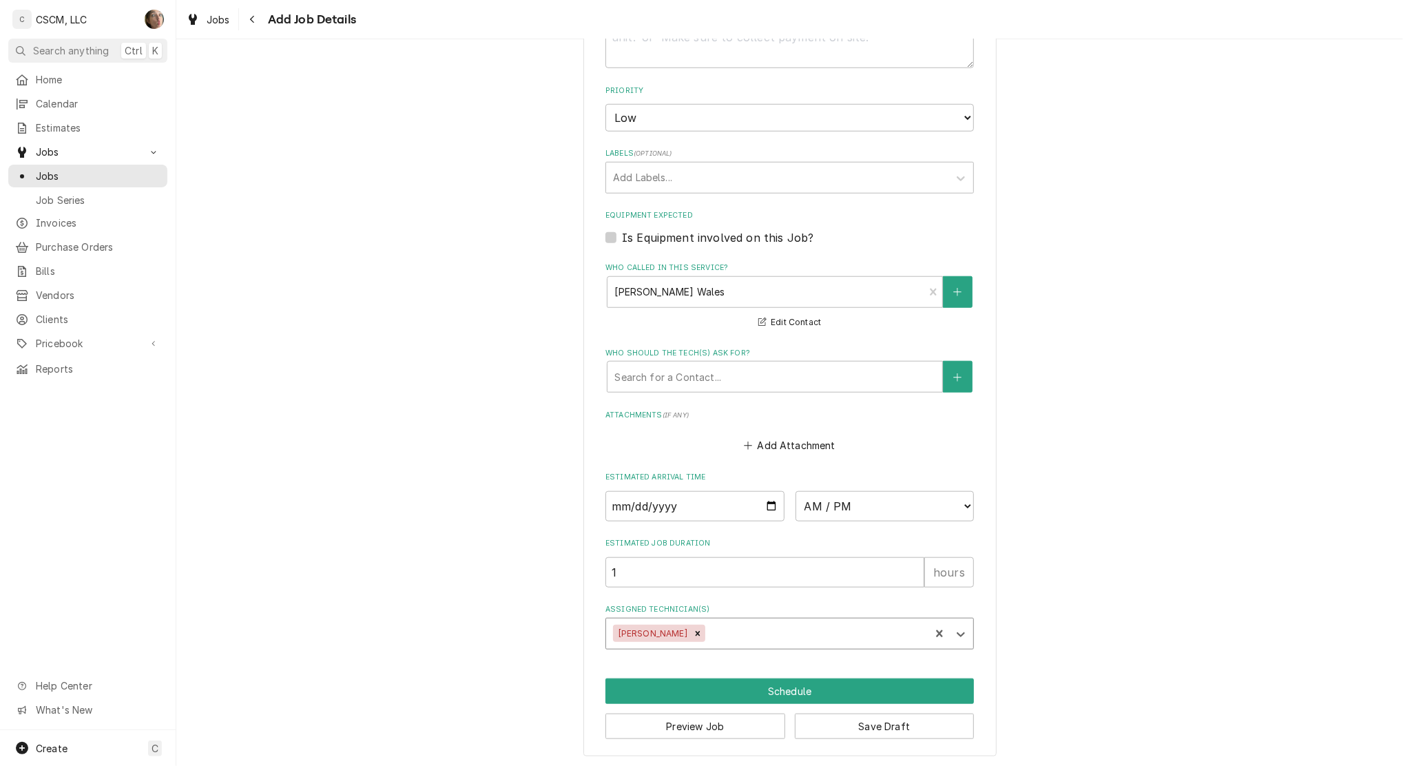
click at [735, 641] on div "Assigned Technician(s)" at bounding box center [815, 633] width 215 height 25
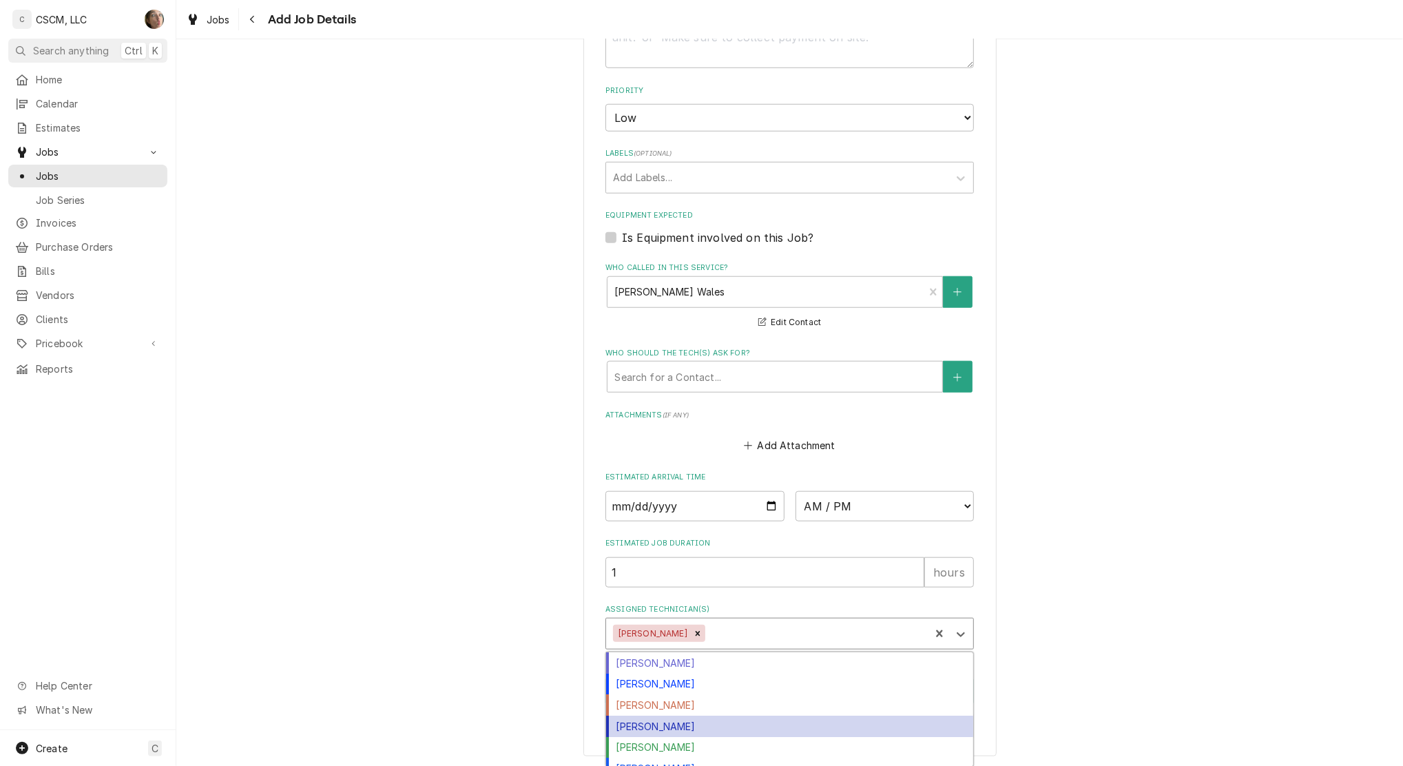
click at [669, 719] on div "[PERSON_NAME]" at bounding box center [789, 726] width 367 height 21
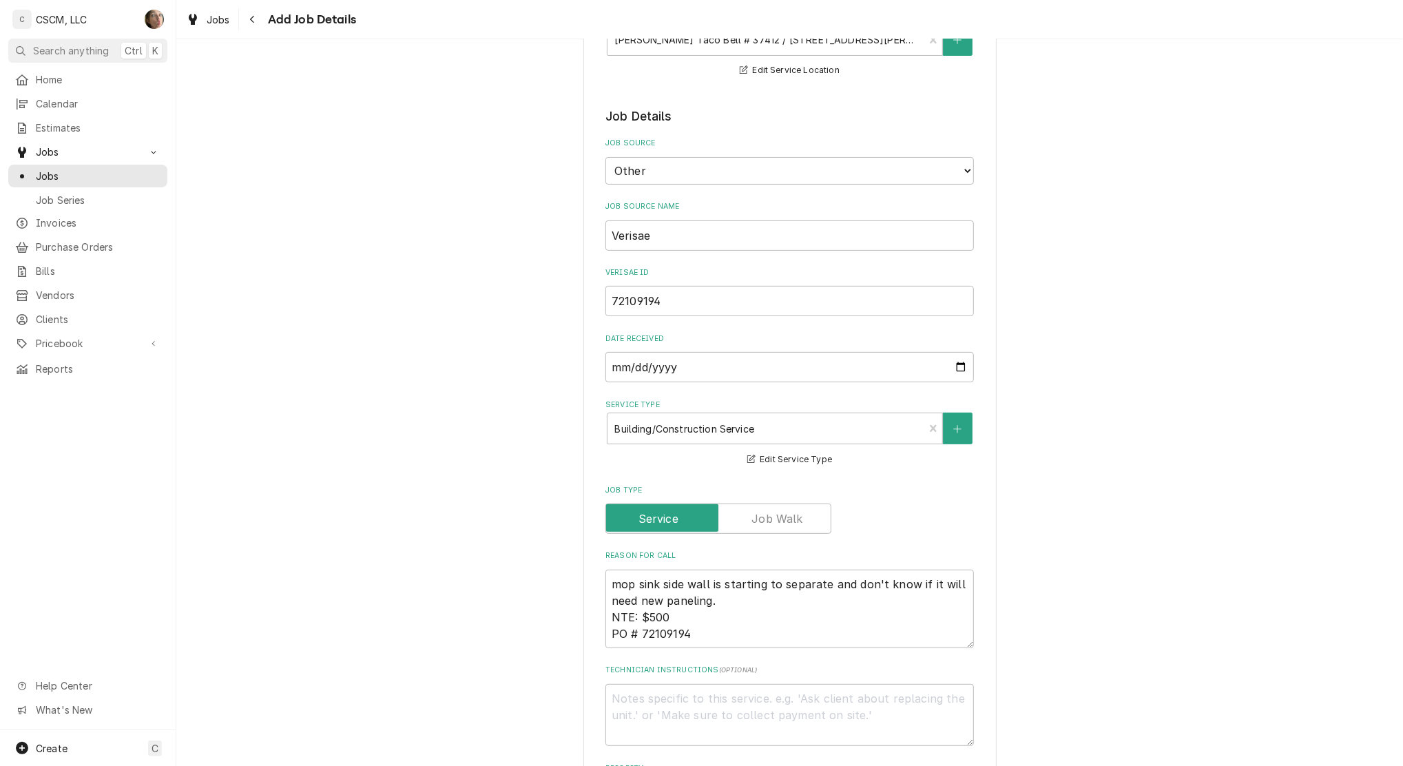
scroll to position [551, 0]
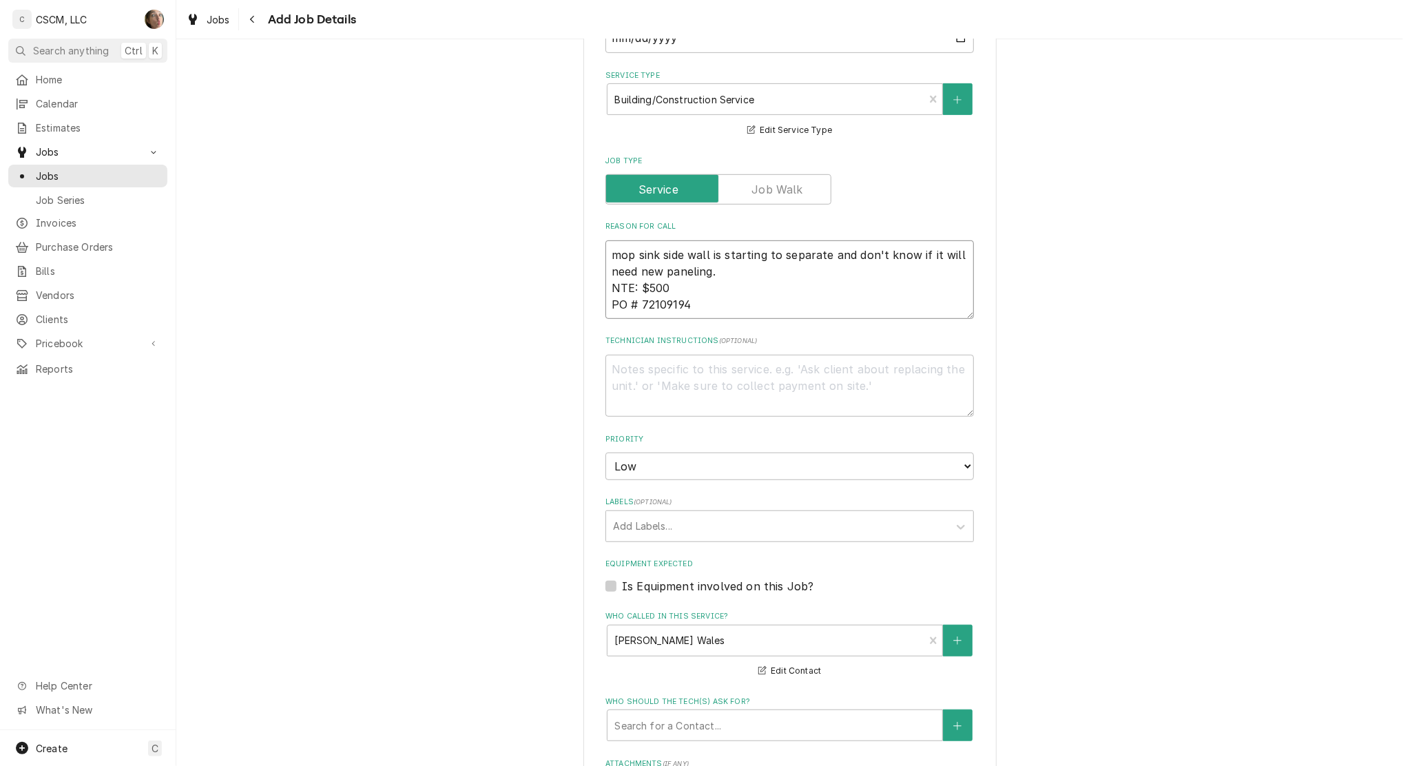
click at [612, 251] on textarea "mop sink side wall is starting to separate and don't know if it will need new p…" at bounding box center [789, 279] width 368 height 79
type textarea "x"
type textarea "mop sink side wall is starting to separate and don't know if it will need new p…"
type textarea "x"
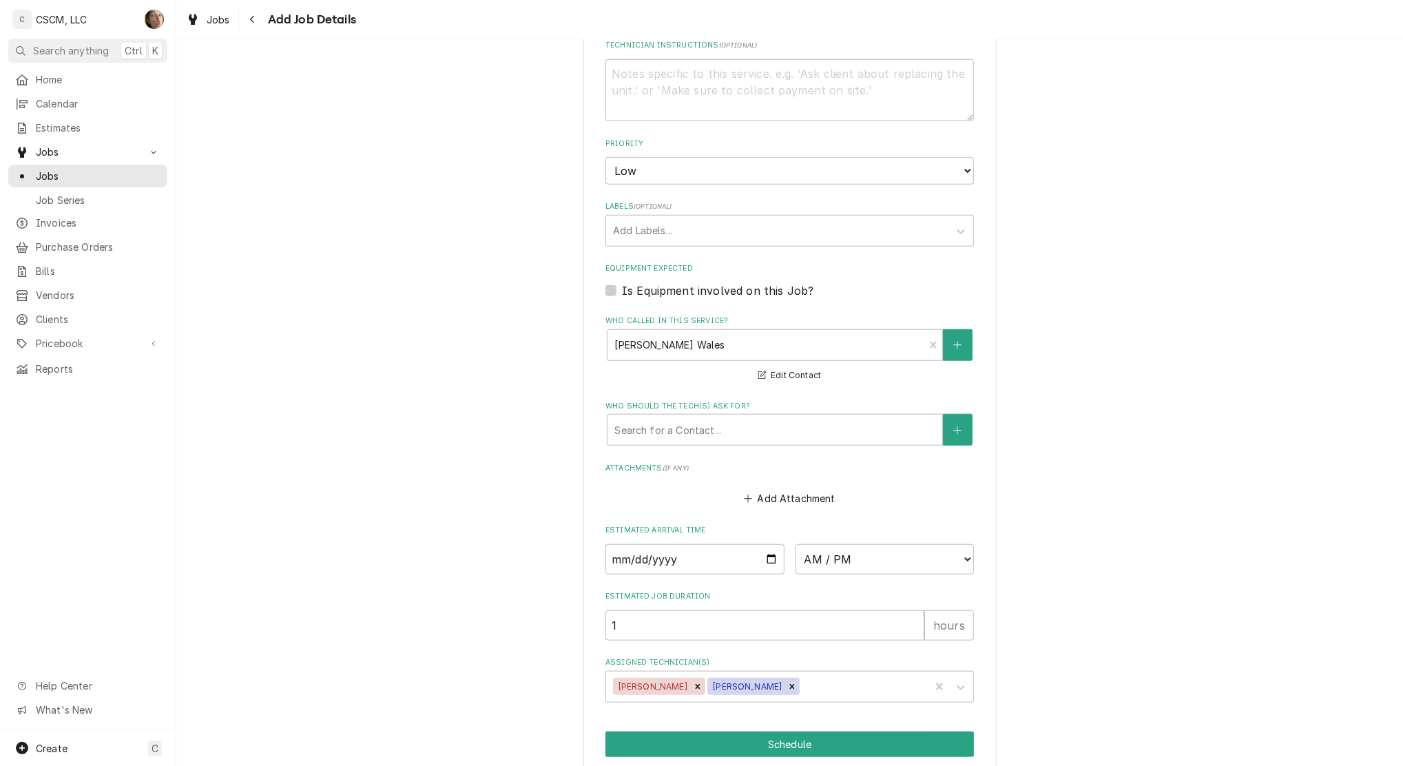
scroll to position [900, 0]
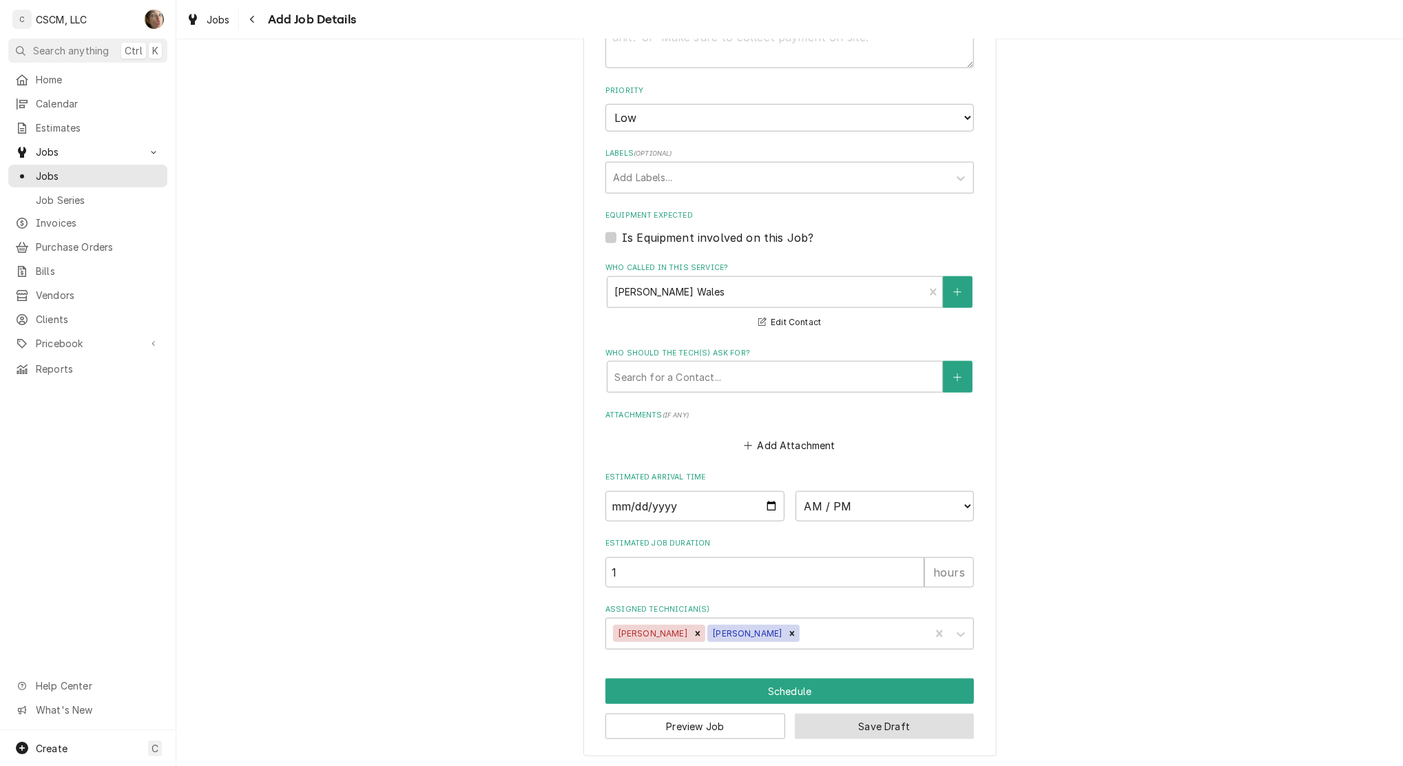
type textarea "mop sink side wall is starting to separate and don't know if it will need new p…"
click at [884, 734] on button "Save Draft" at bounding box center [885, 726] width 180 height 25
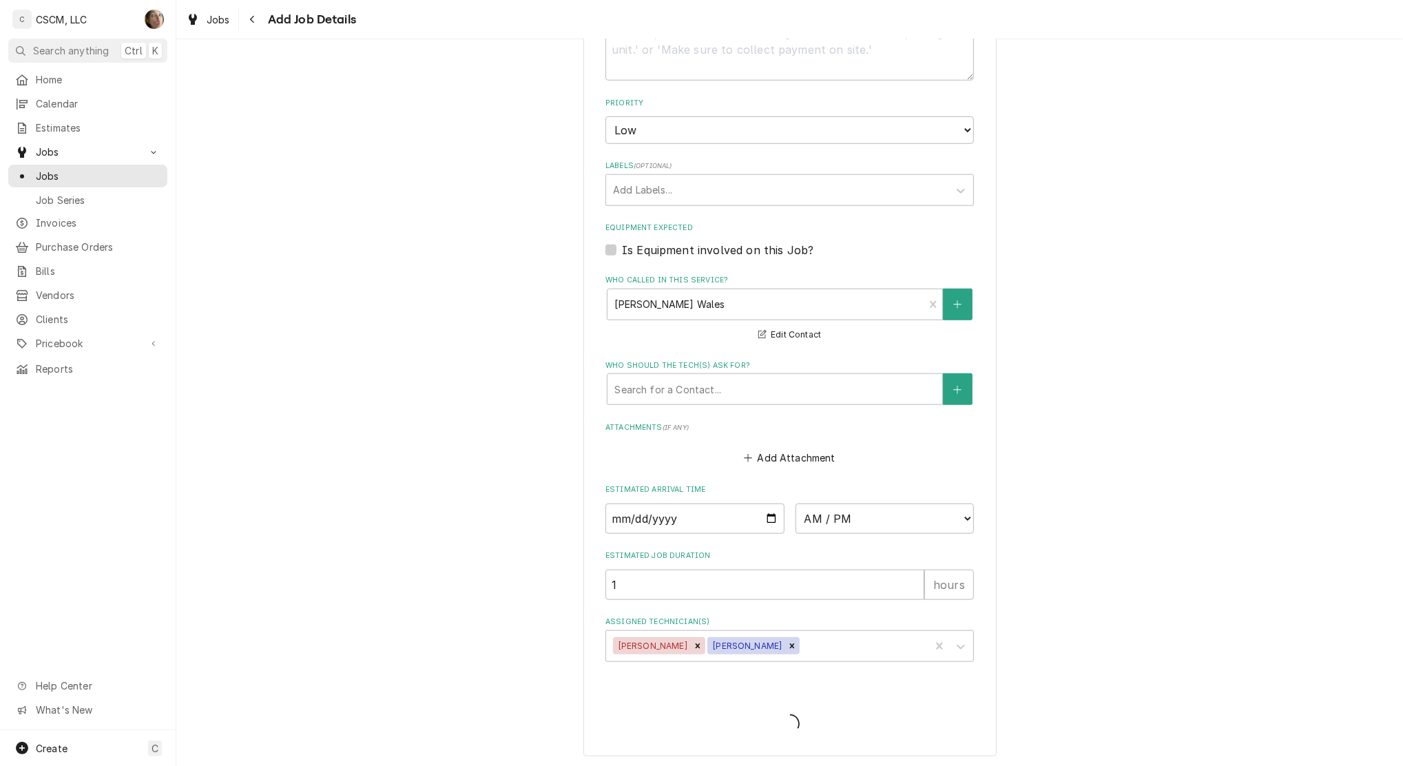
type textarea "x"
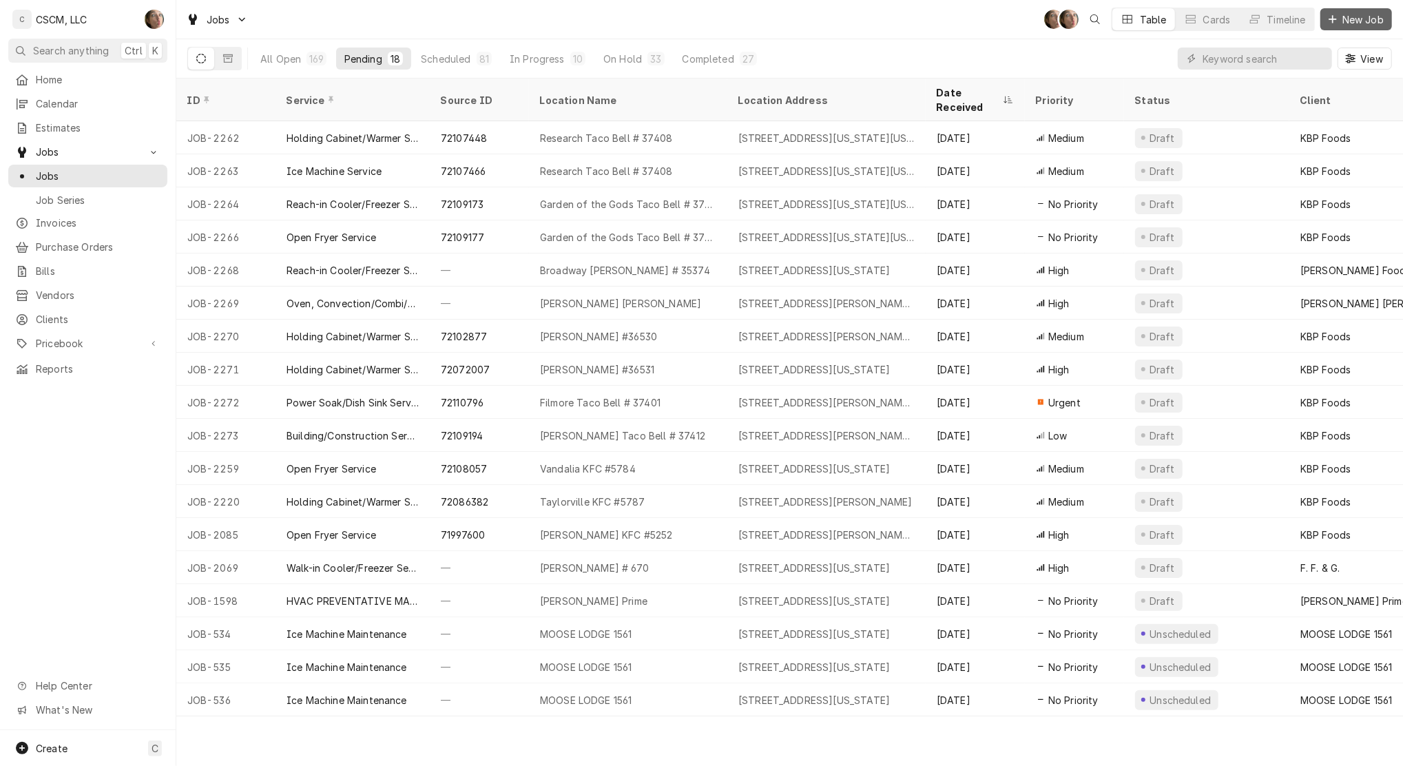
click at [1373, 25] on span "New Job" at bounding box center [1363, 19] width 47 height 14
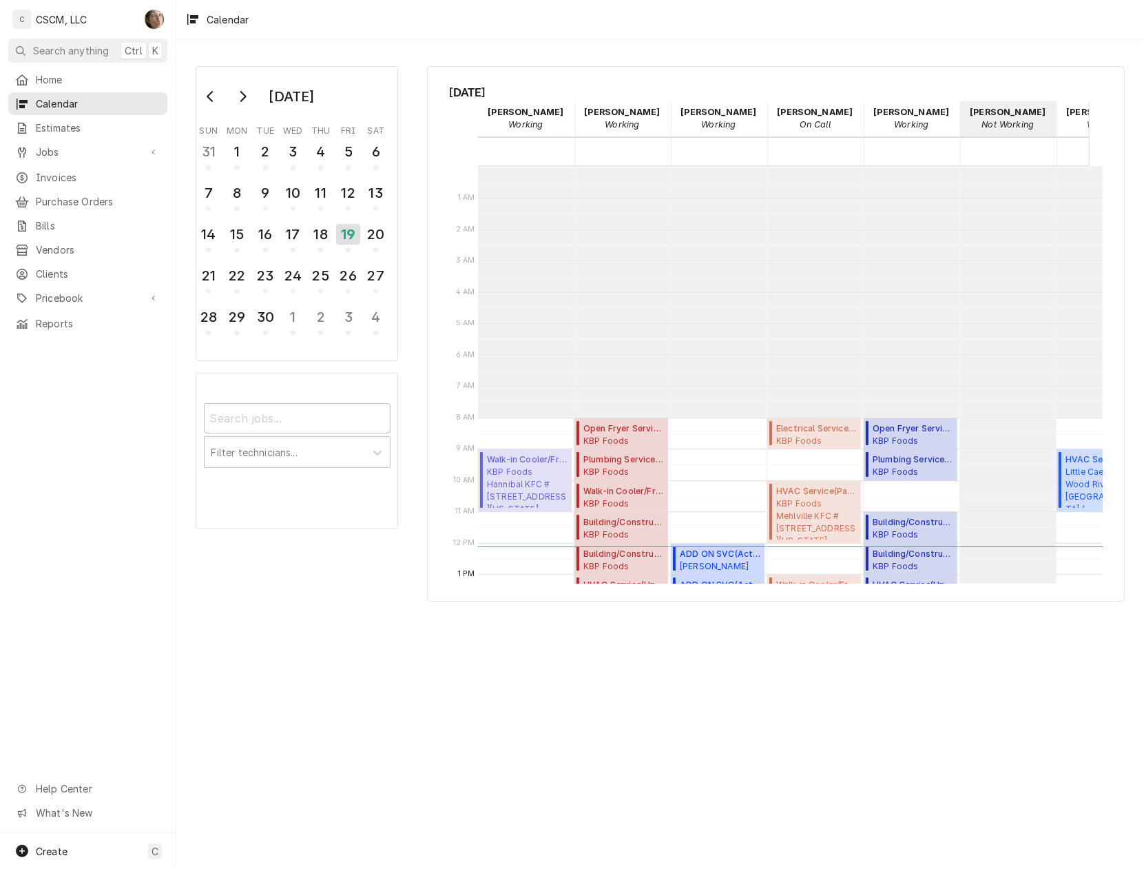
scroll to position [251, 0]
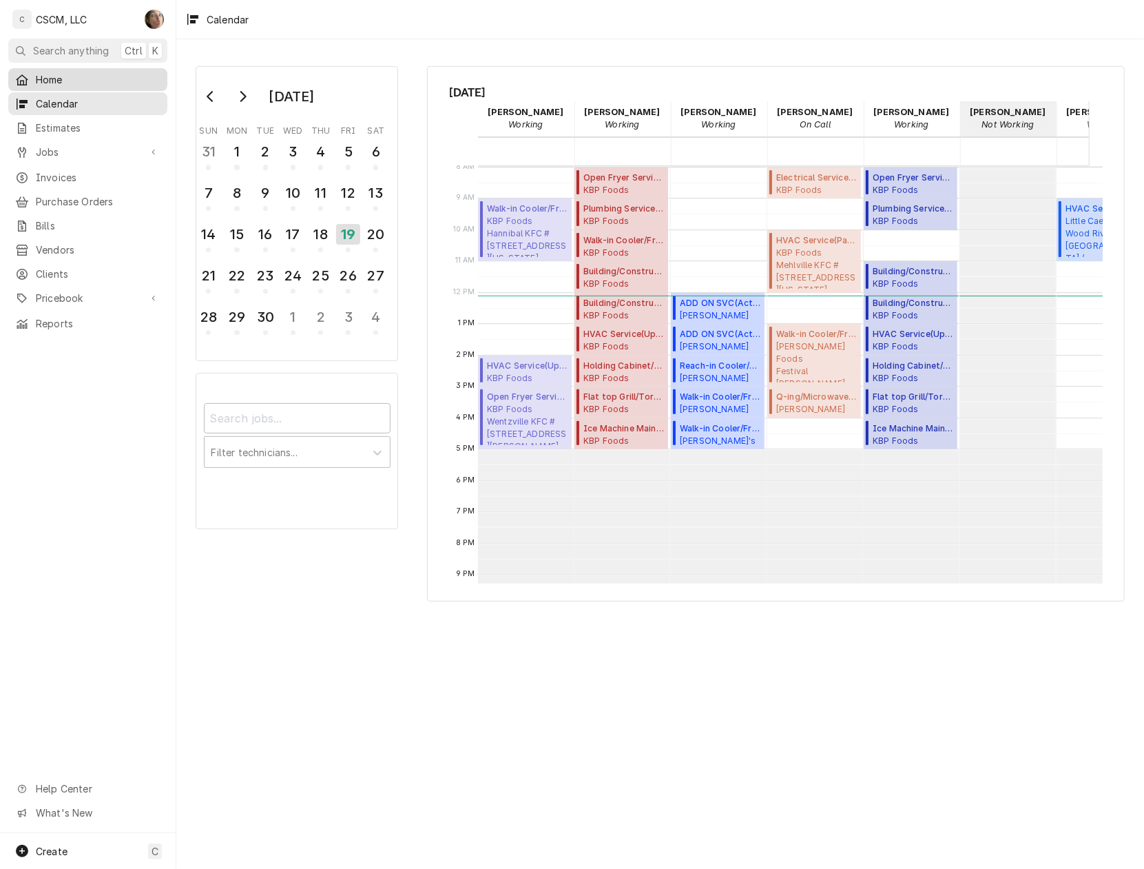
click at [67, 72] on span "Home" at bounding box center [98, 79] width 125 height 14
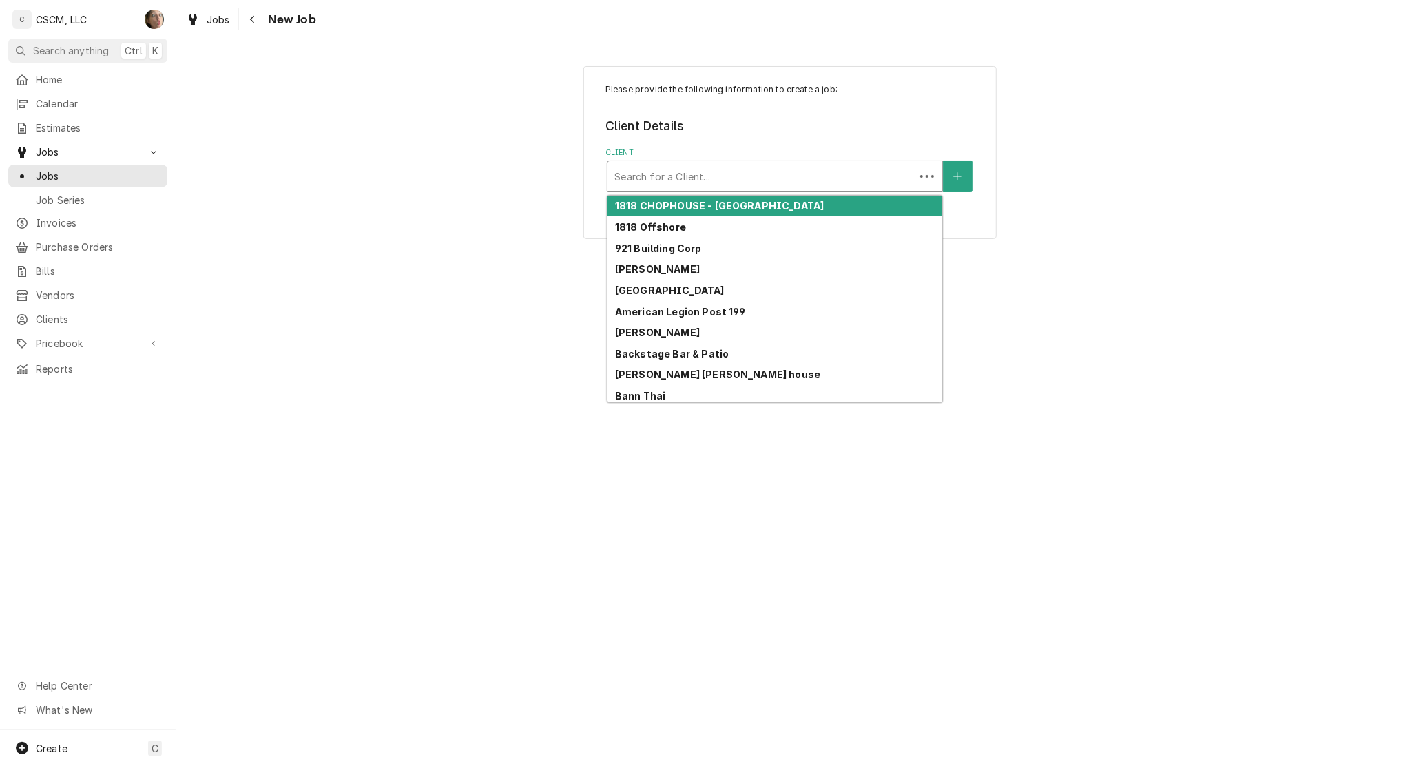
drag, startPoint x: 698, startPoint y: 185, endPoint x: 691, endPoint y: 176, distance: 11.3
click at [697, 184] on div "Client" at bounding box center [760, 176] width 293 height 25
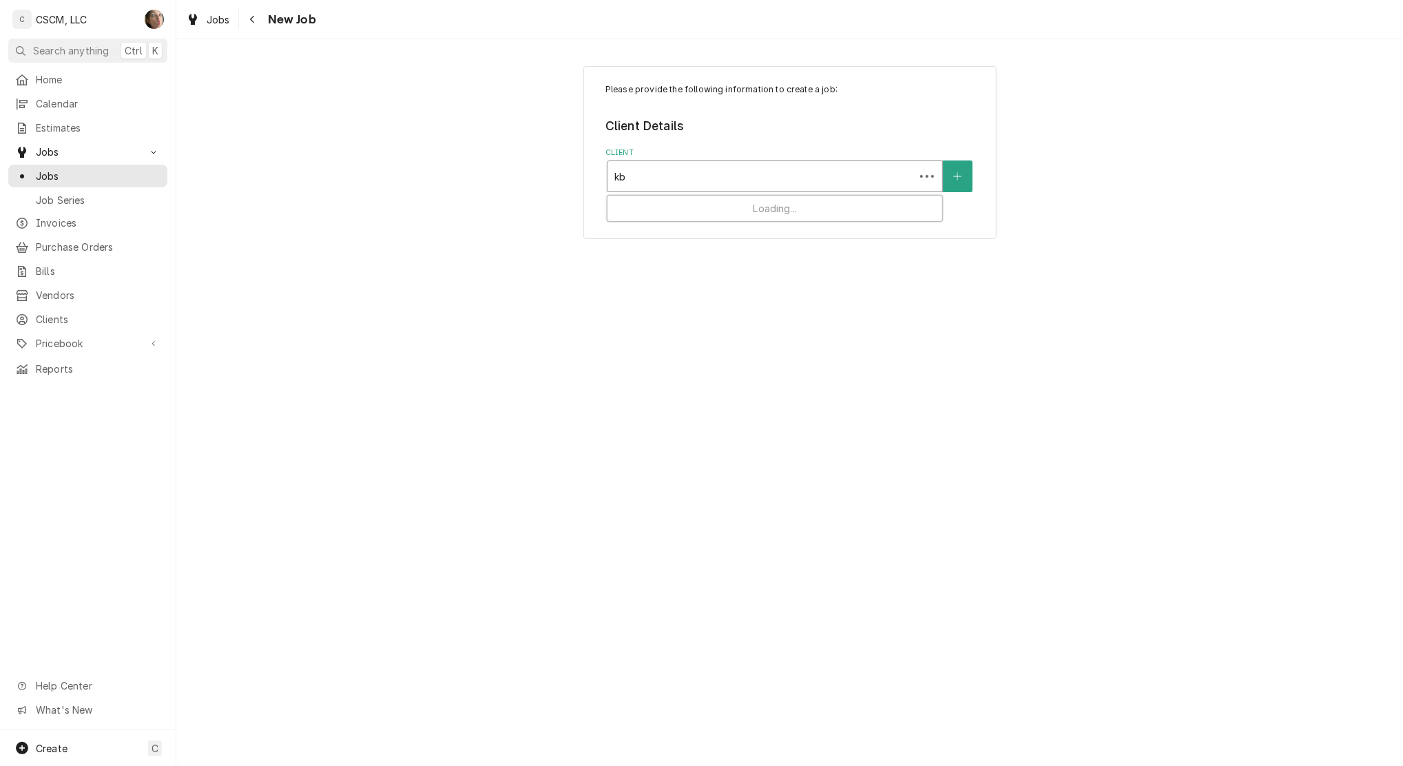
type input "kbp"
click at [682, 208] on div "KBP Foods" at bounding box center [774, 206] width 335 height 21
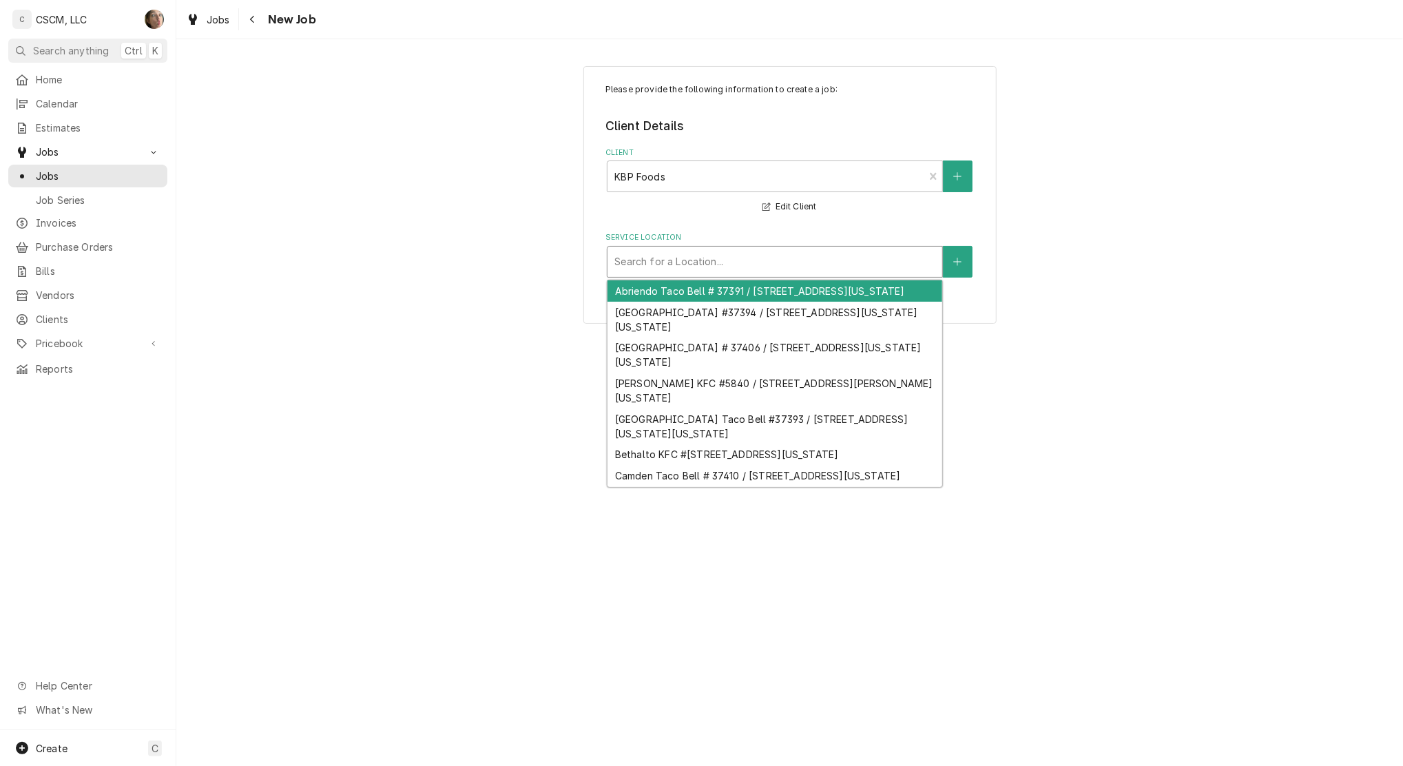
click at [654, 255] on div "Service Location" at bounding box center [774, 261] width 321 height 25
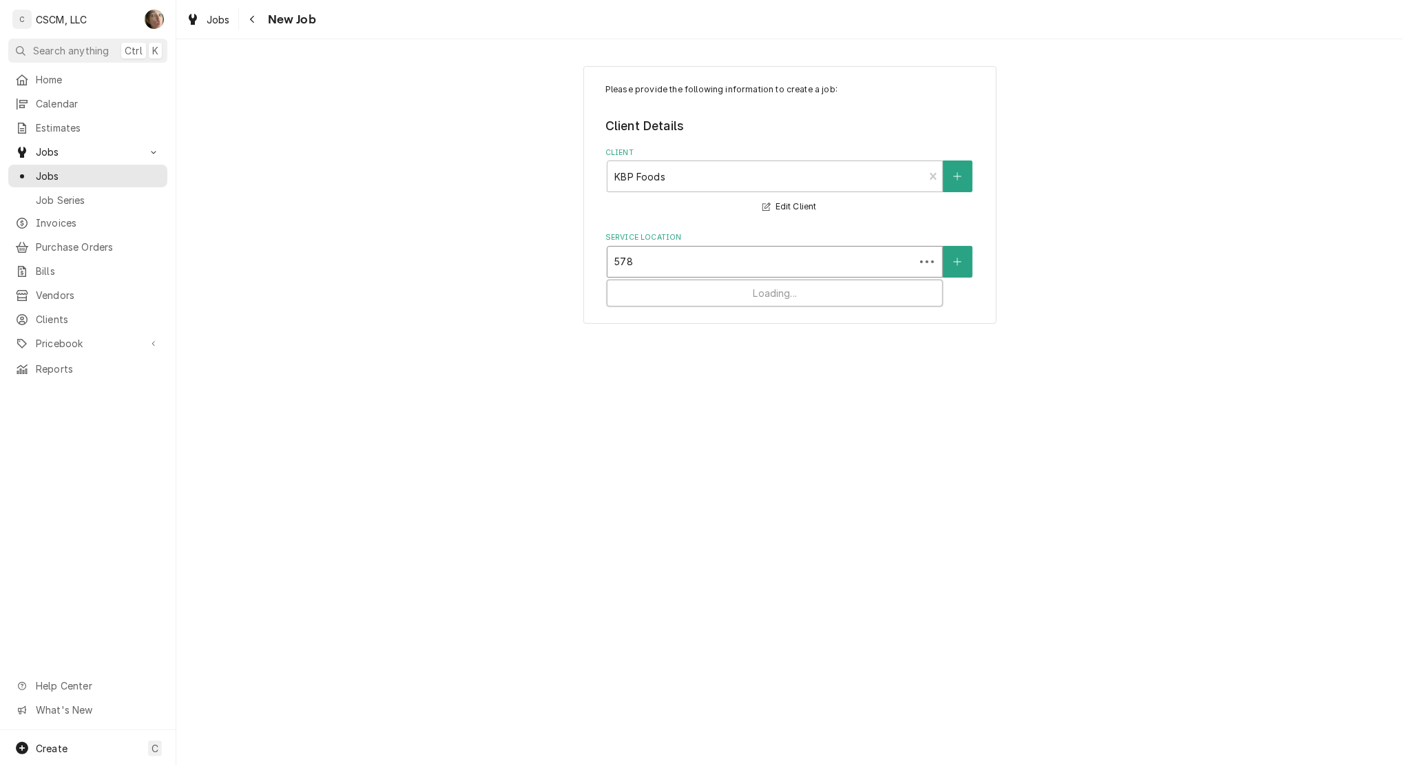
type input "5782"
click at [651, 287] on div "Hannibal KFC #[STREET_ADDRESS][US_STATE]" at bounding box center [774, 290] width 335 height 21
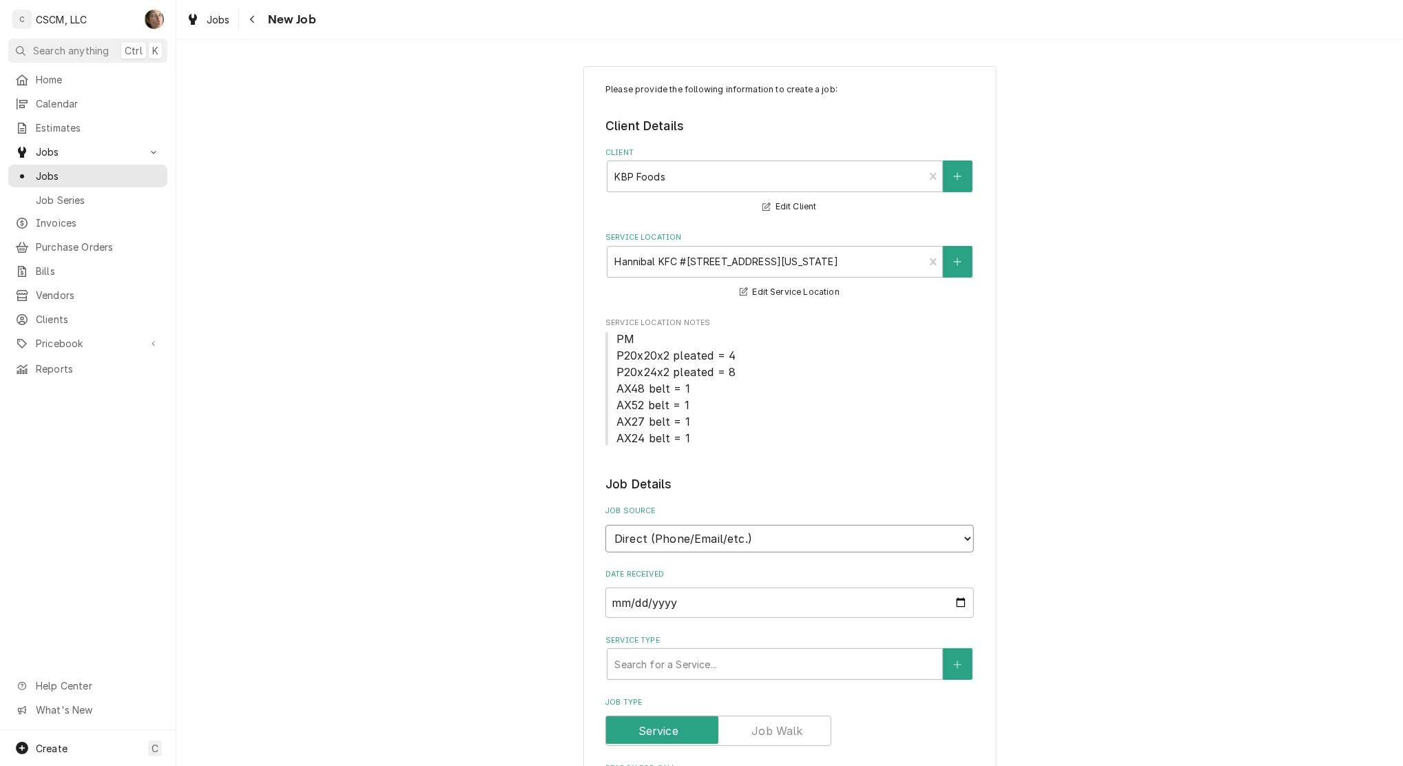
click at [688, 539] on select "Direct (Phone/Email/etc.) Other" at bounding box center [789, 539] width 368 height 28
select select "100"
click at [669, 594] on input "Job Source Name" at bounding box center [789, 602] width 368 height 30
type textarea "x"
type input "V"
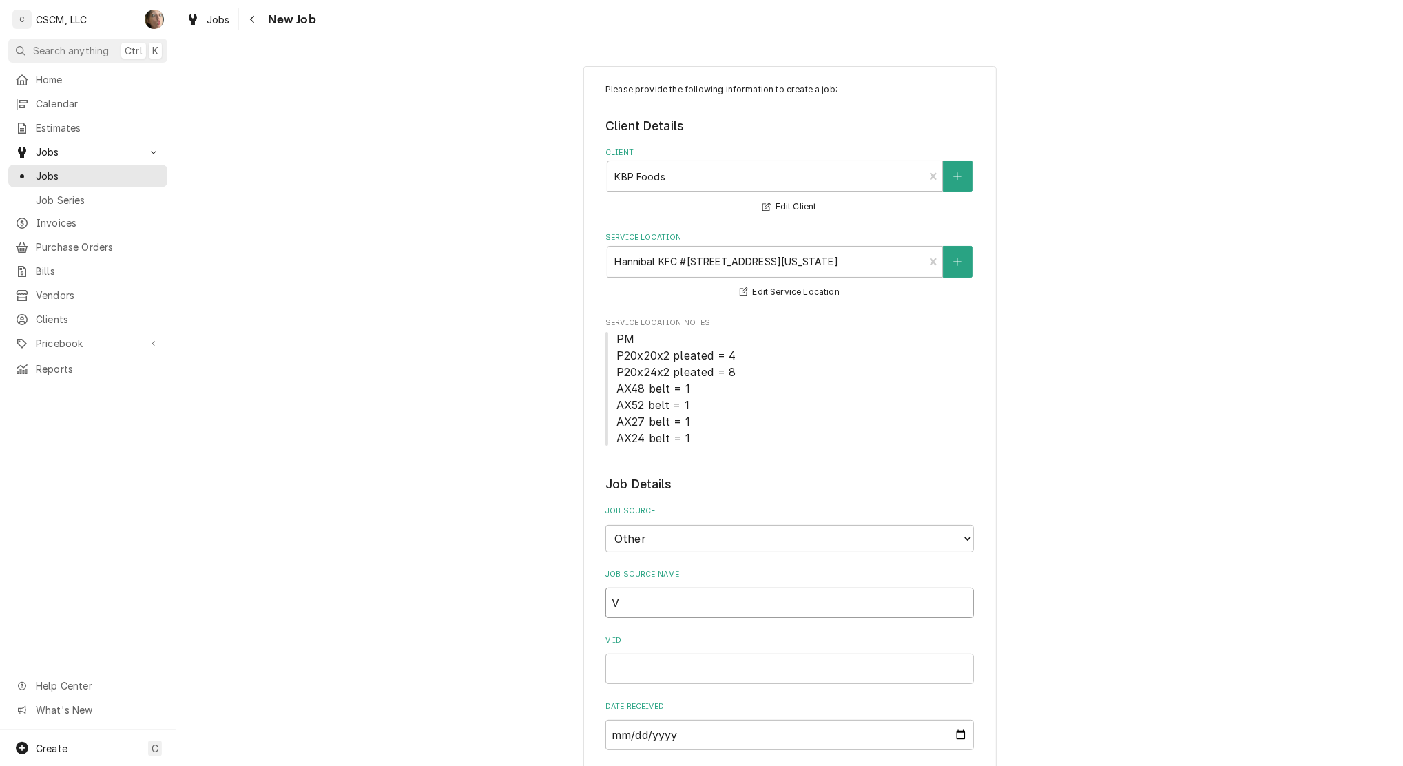
type textarea "x"
type input "Ve"
type textarea "x"
type input "Ver"
type textarea "x"
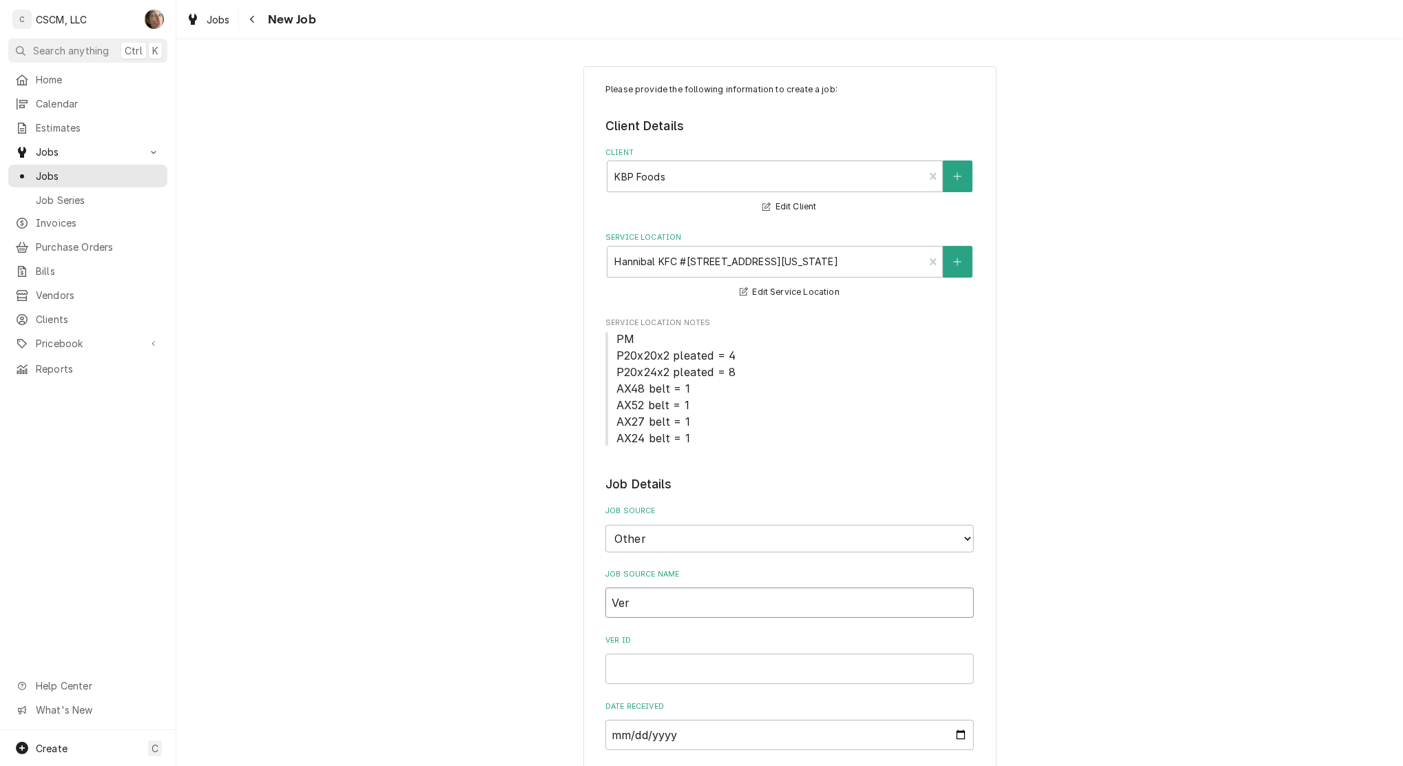
type input "Veri"
type textarea "x"
type input "Verisa"
type textarea "x"
type input "Verisae"
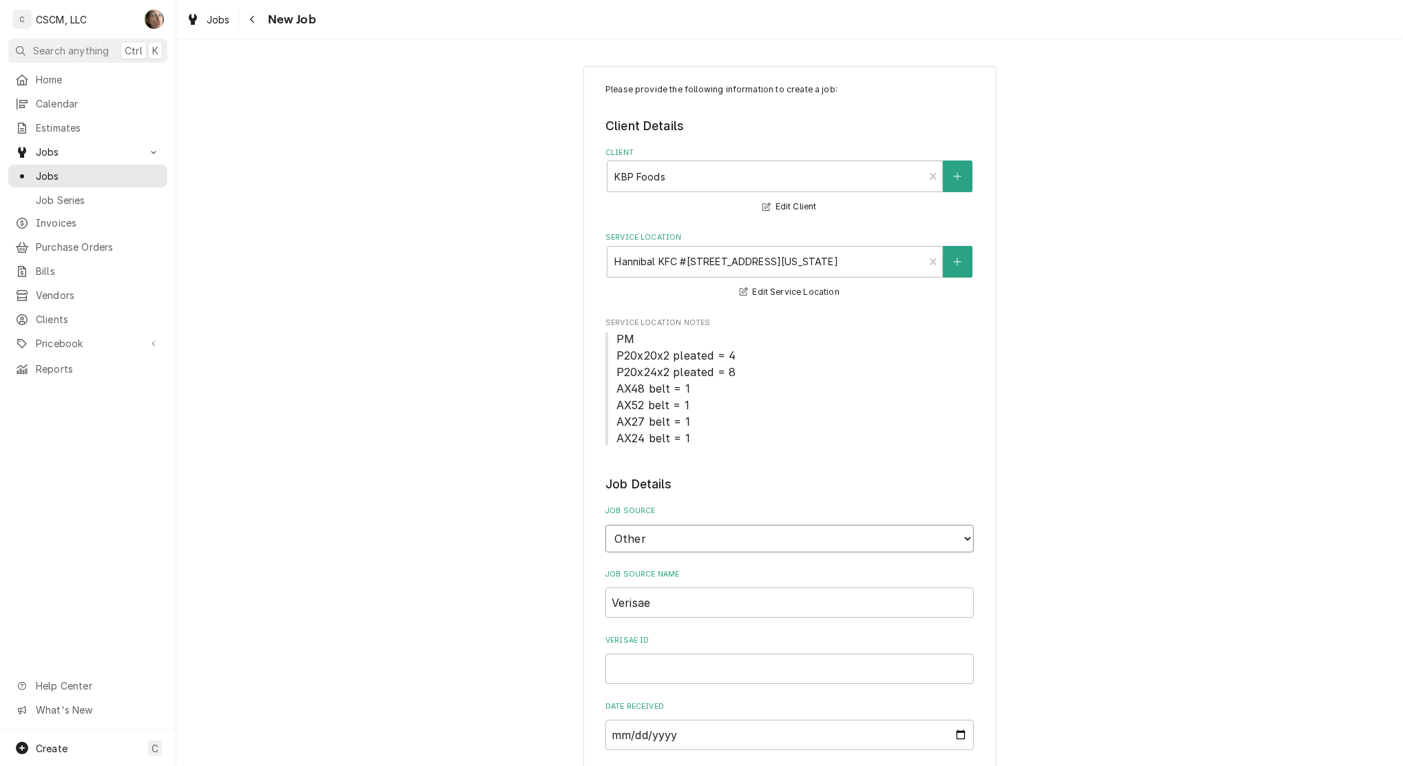
click at [729, 537] on select "Direct (Phone/Email/etc.) Other" at bounding box center [789, 539] width 368 height 28
click at [605, 525] on select "Direct (Phone/Email/etc.) Other" at bounding box center [789, 539] width 368 height 28
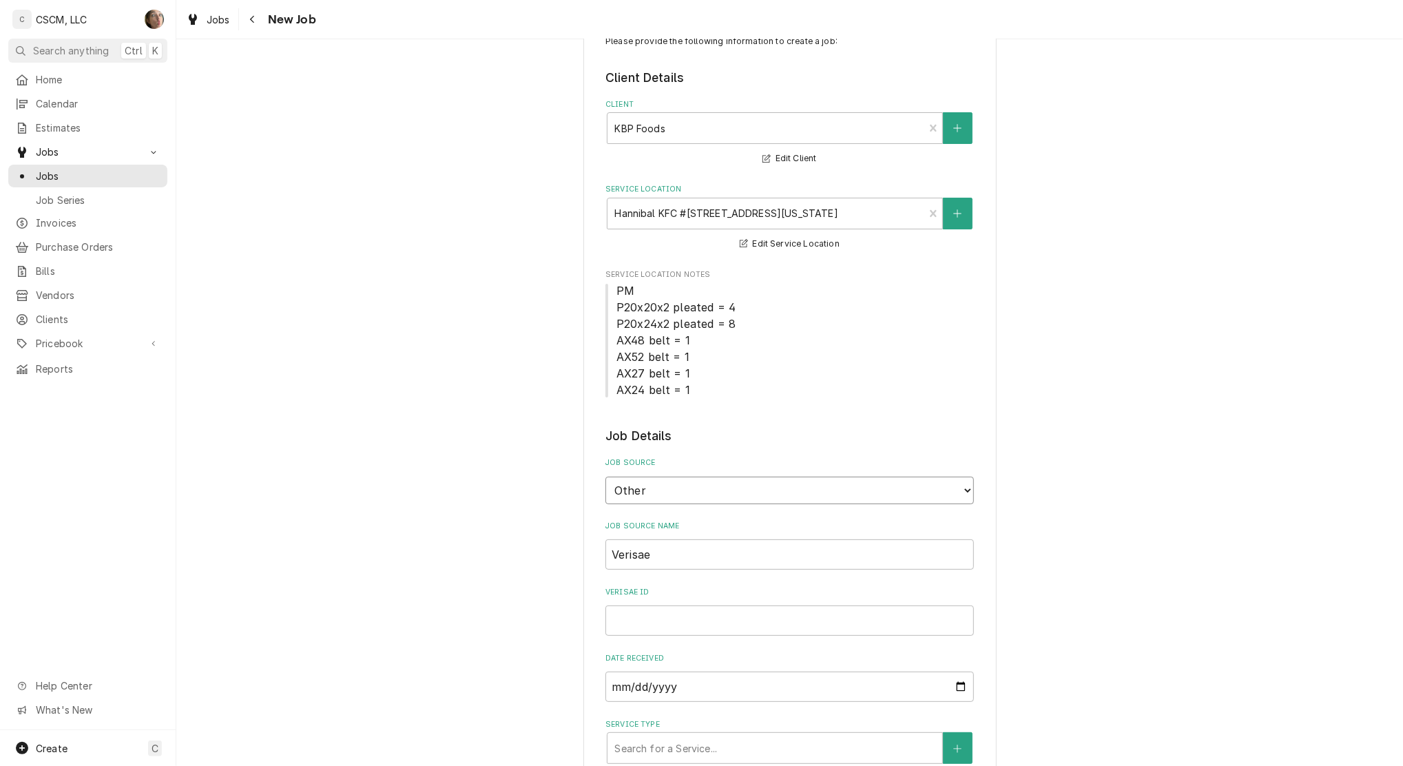
scroll to position [92, 0]
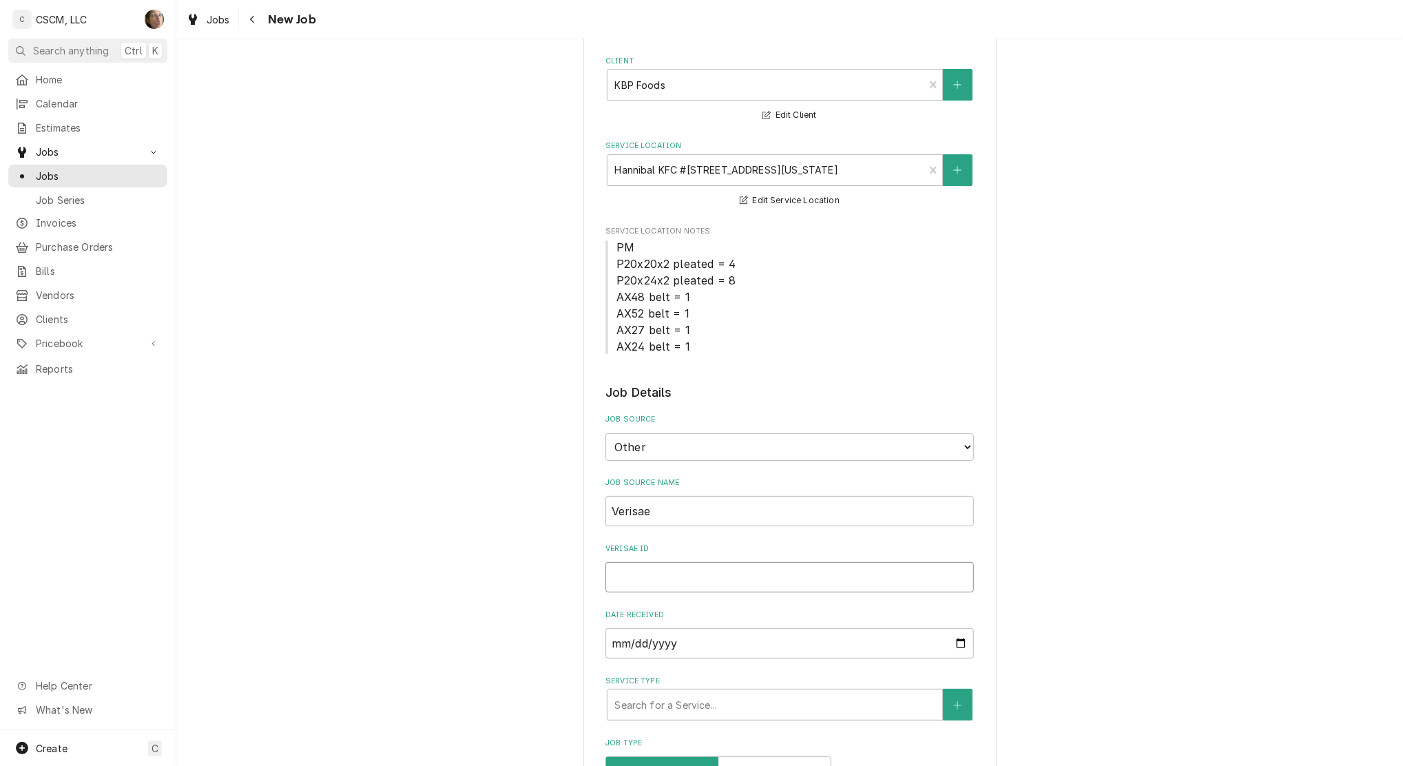
click at [707, 572] on input "Verisae ID" at bounding box center [789, 577] width 368 height 30
paste input "72111236"
type textarea "x"
type input "72111236"
type textarea "x"
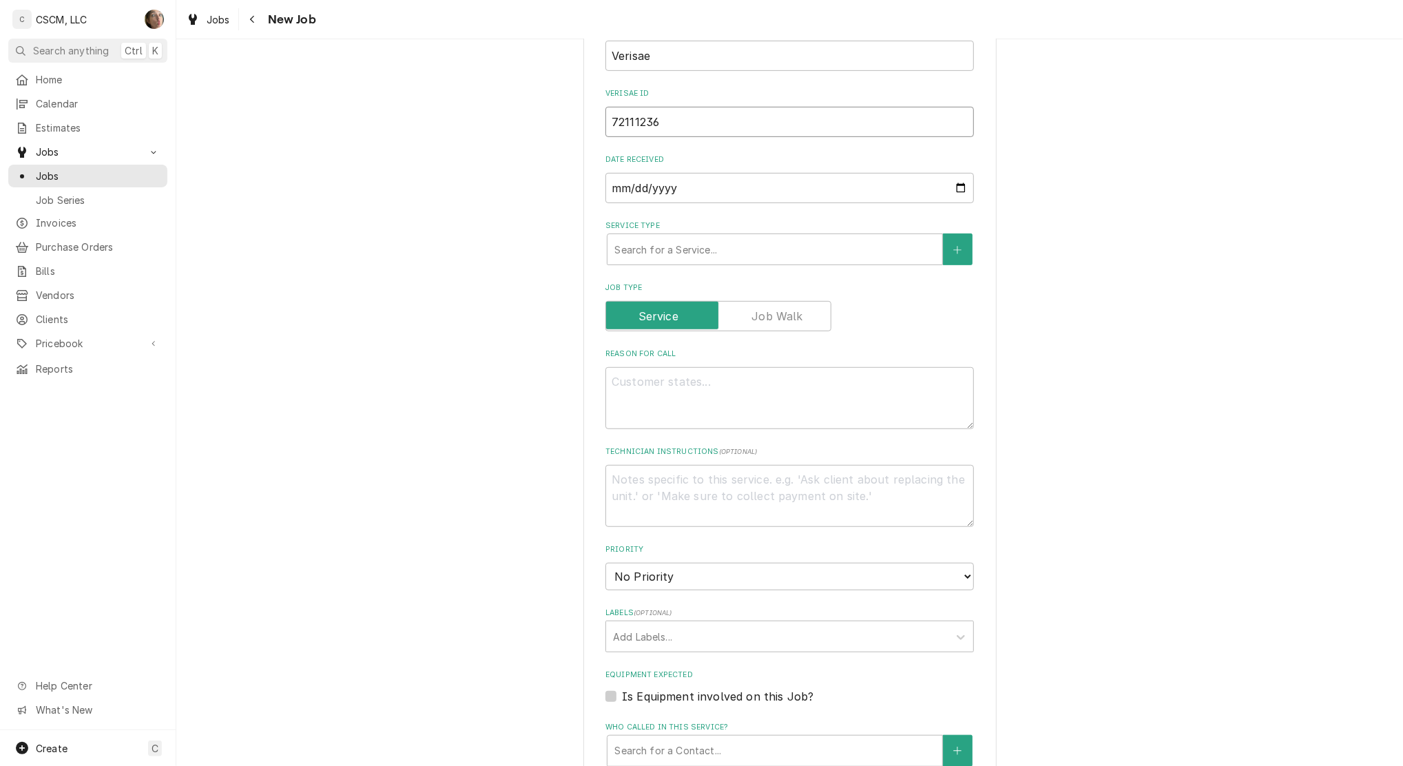
scroll to position [551, 0]
type input "72111236"
click at [665, 395] on textarea "Reason For Call" at bounding box center [789, 394] width 368 height 62
type textarea "x"
type textarea "p"
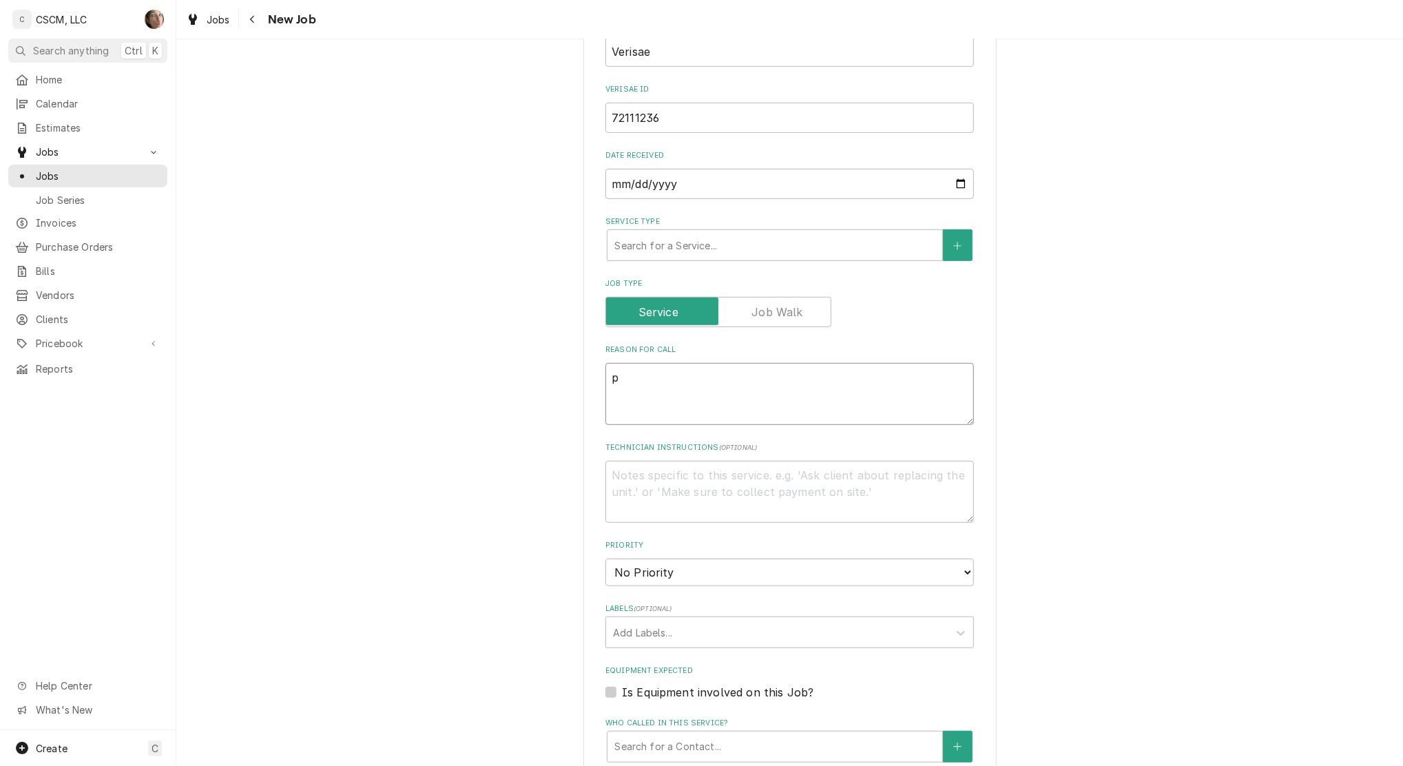
type textarea "x"
type textarea "po"
type textarea "x"
type textarea "po #"
type textarea "x"
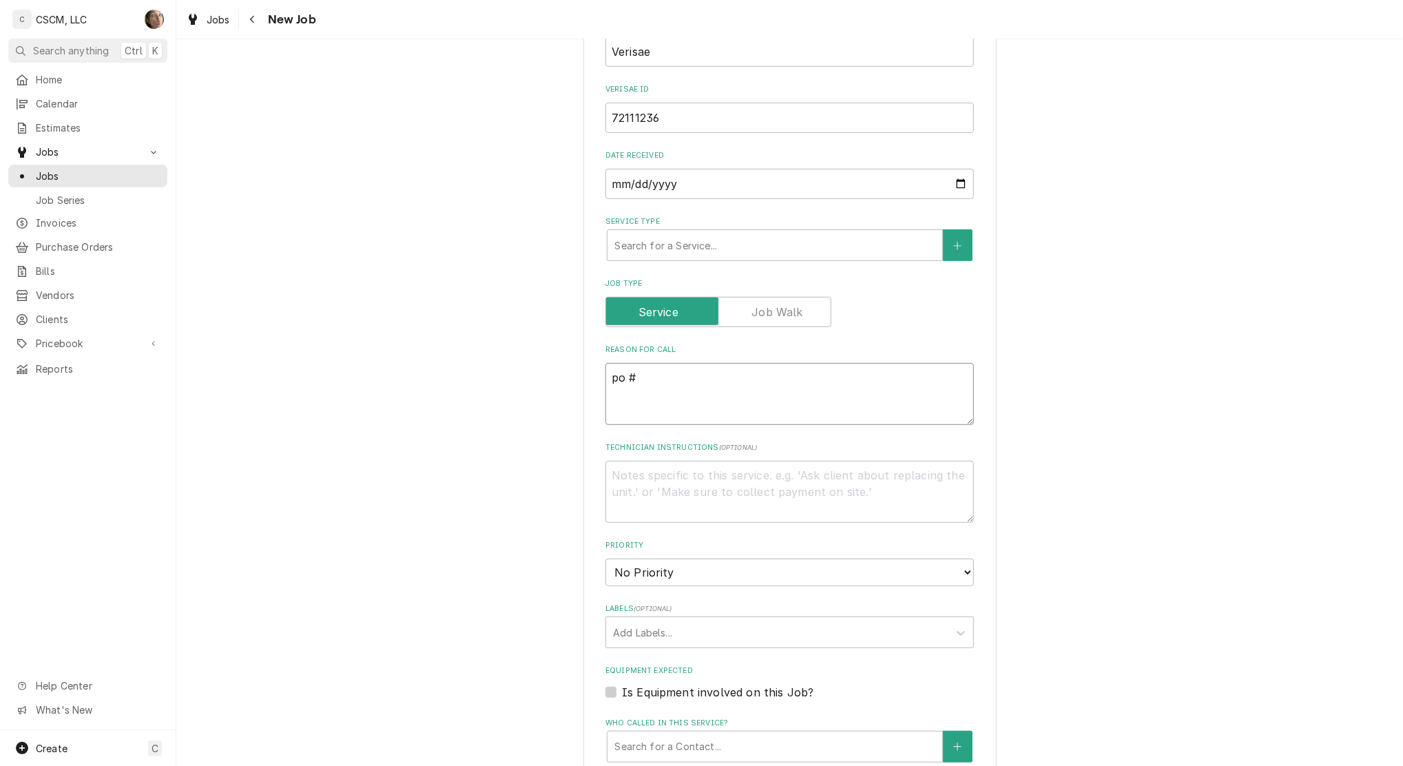
paste textarea "72111236"
type textarea "po # 72111236"
drag, startPoint x: 622, startPoint y: 377, endPoint x: 543, endPoint y: 382, distance: 79.4
click at [543, 382] on div "Please provide the following information to create a job: Client Details Client…" at bounding box center [789, 351] width 1227 height 1697
type textarea "x"
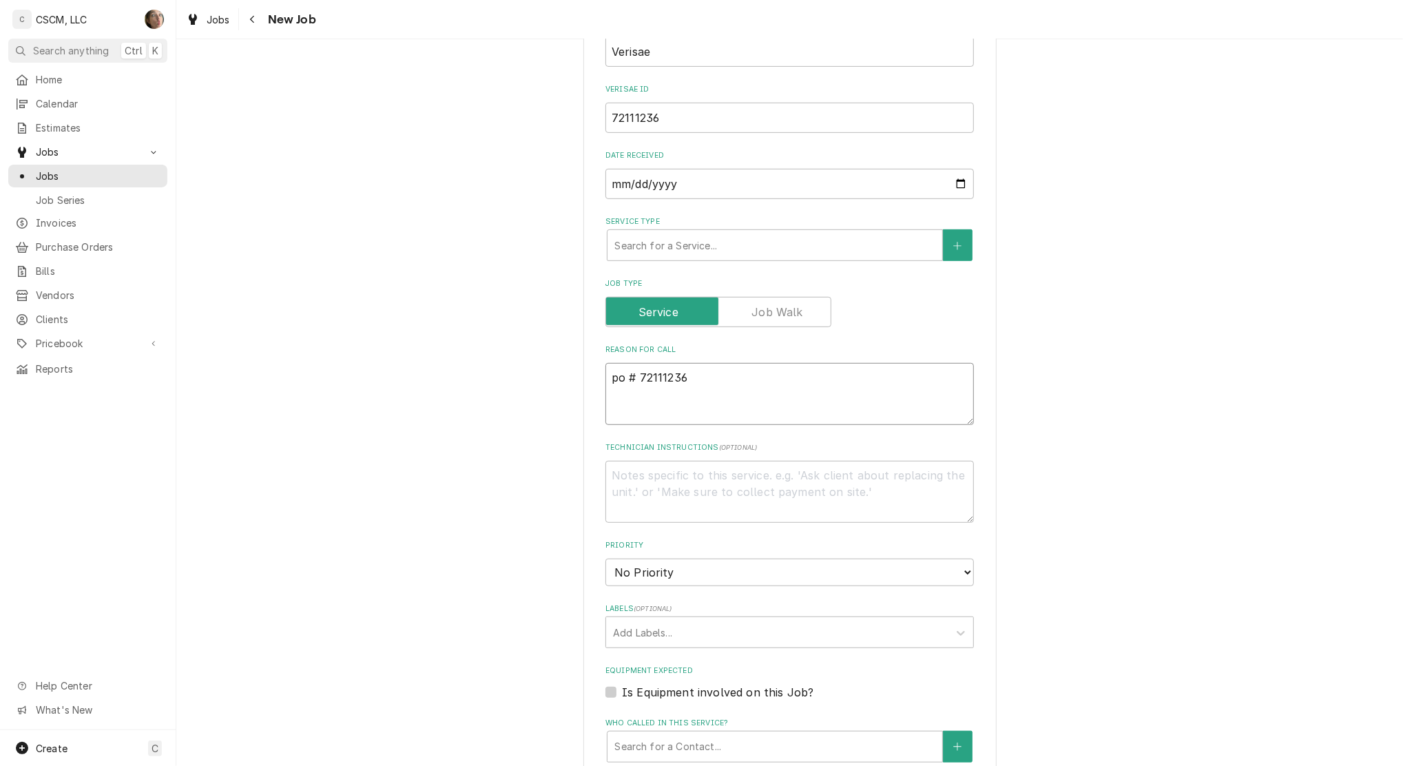
type textarea "P# 72111236"
type textarea "x"
type textarea "PO# 72111236"
type textarea "x"
type textarea "PO # 72111236"
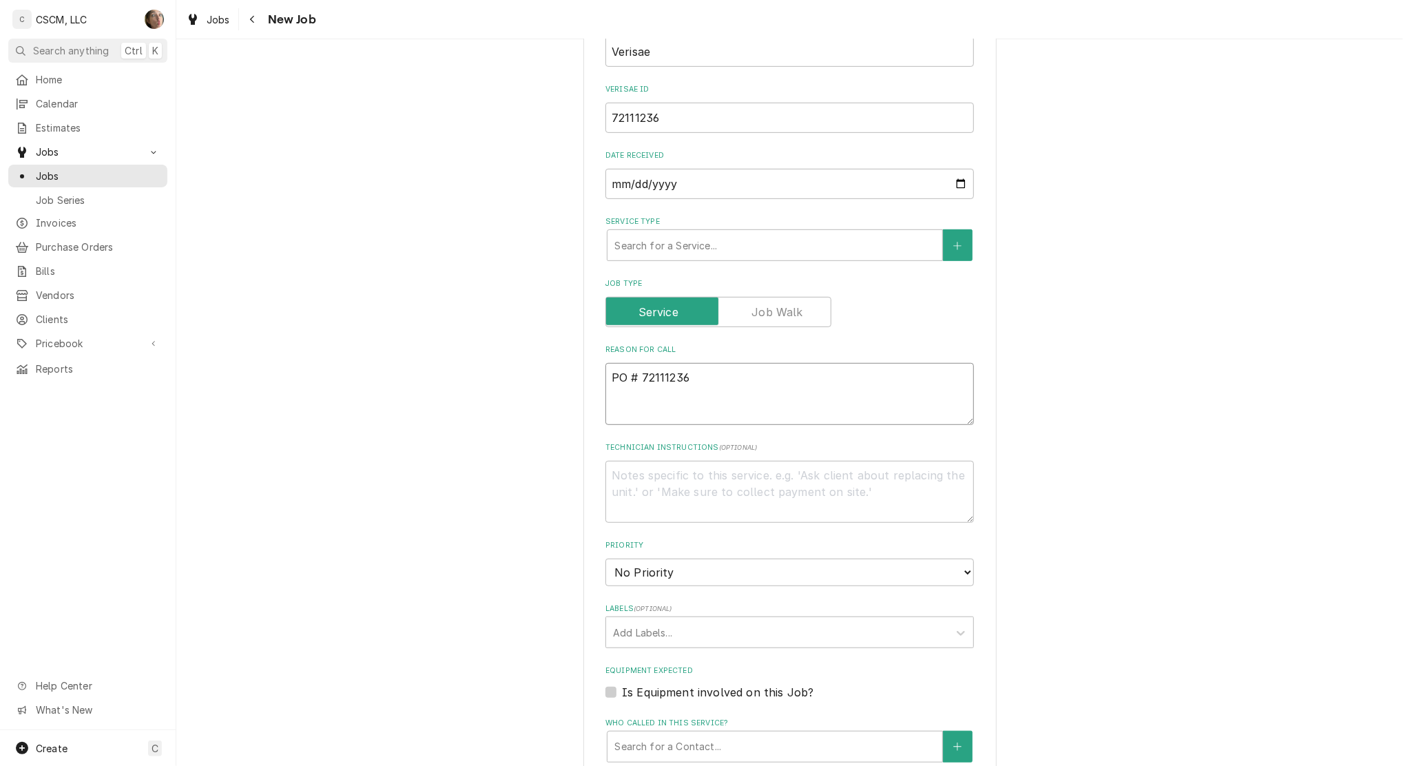
type textarea "x"
type textarea "NPO # 72111236"
type textarea "x"
type textarea "NTPO # 72111236"
type textarea "x"
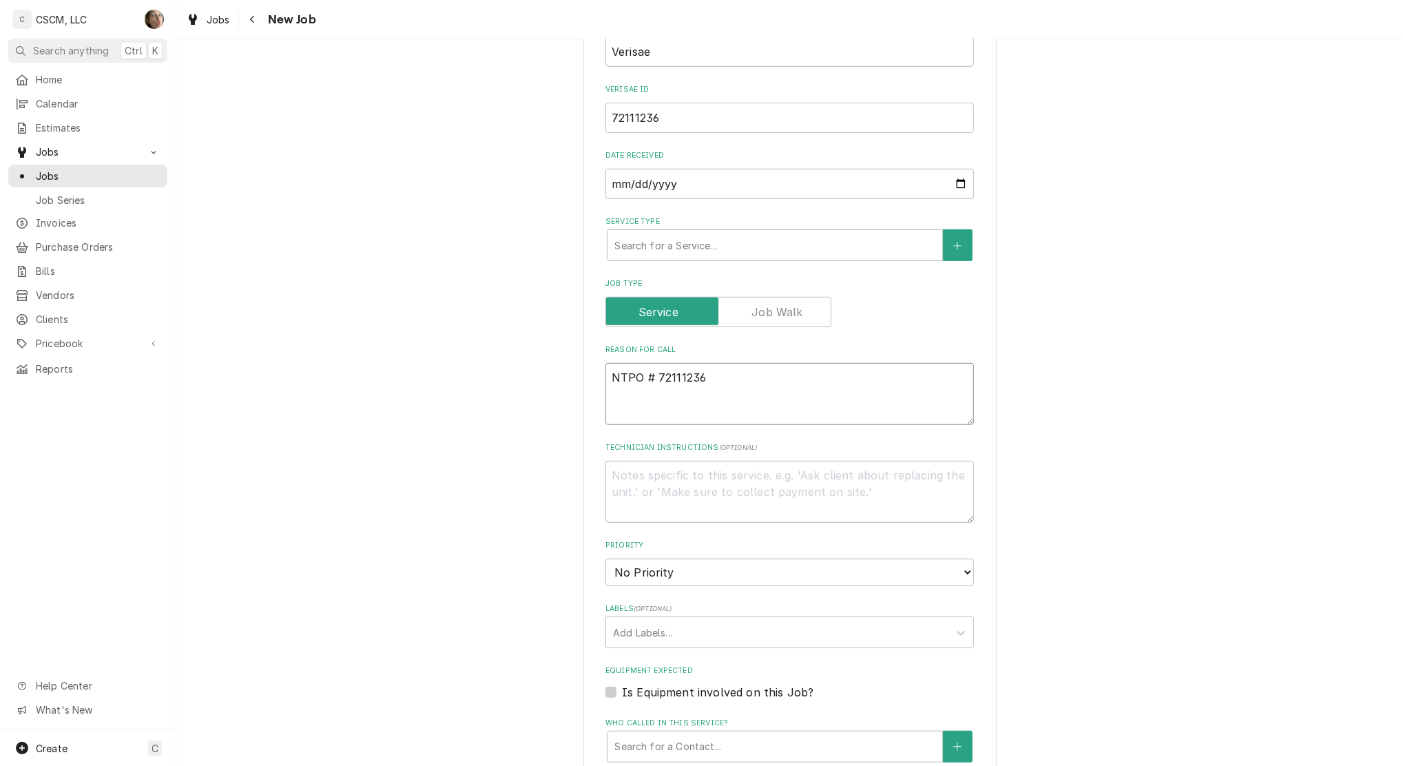
type textarea "NTEPO # 72111236"
type textarea "x"
type textarea "NTE:PO # 72111236"
type textarea "x"
type textarea "NTE: PO # 72111236"
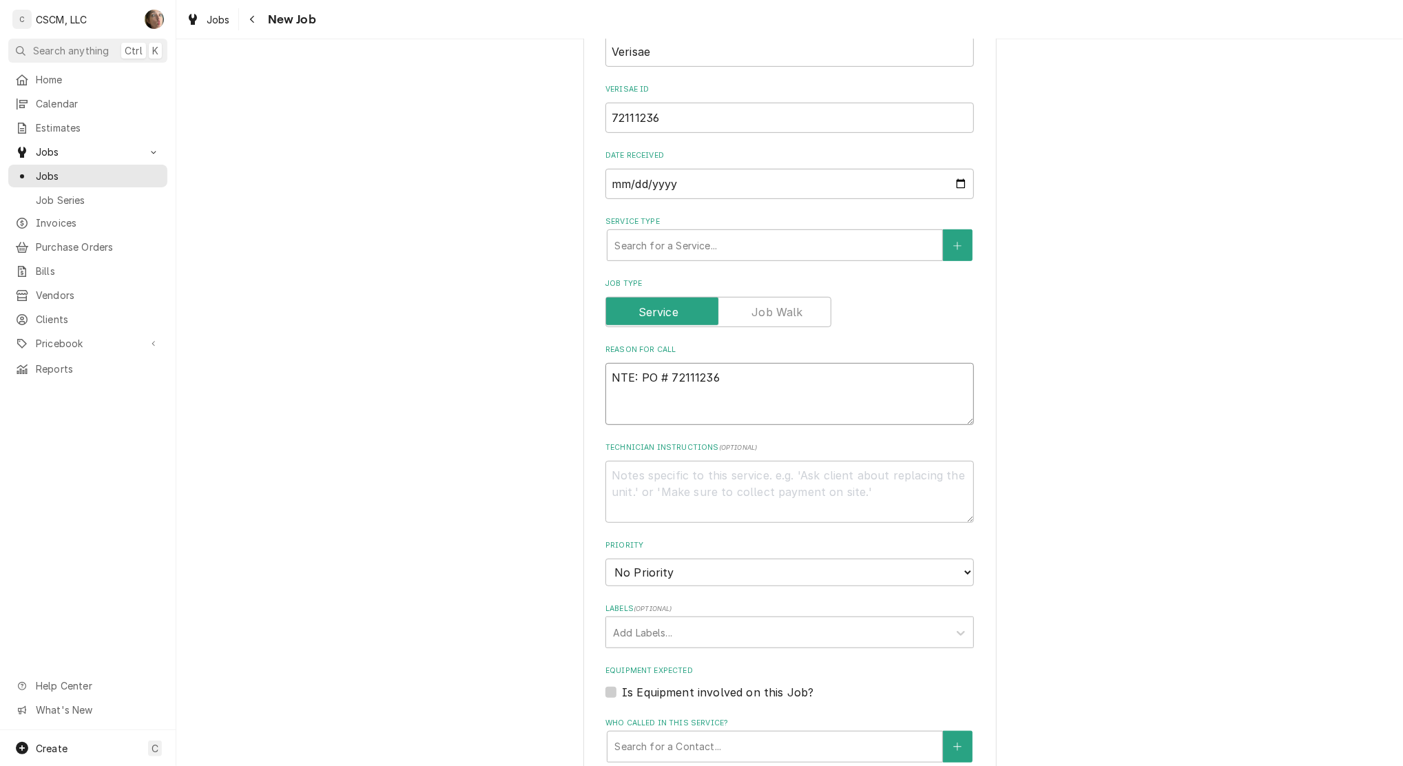
type textarea "x"
type textarea "NTE: $PO # 72111236"
type textarea "x"
type textarea "NTE: $5PO # 72111236"
type textarea "x"
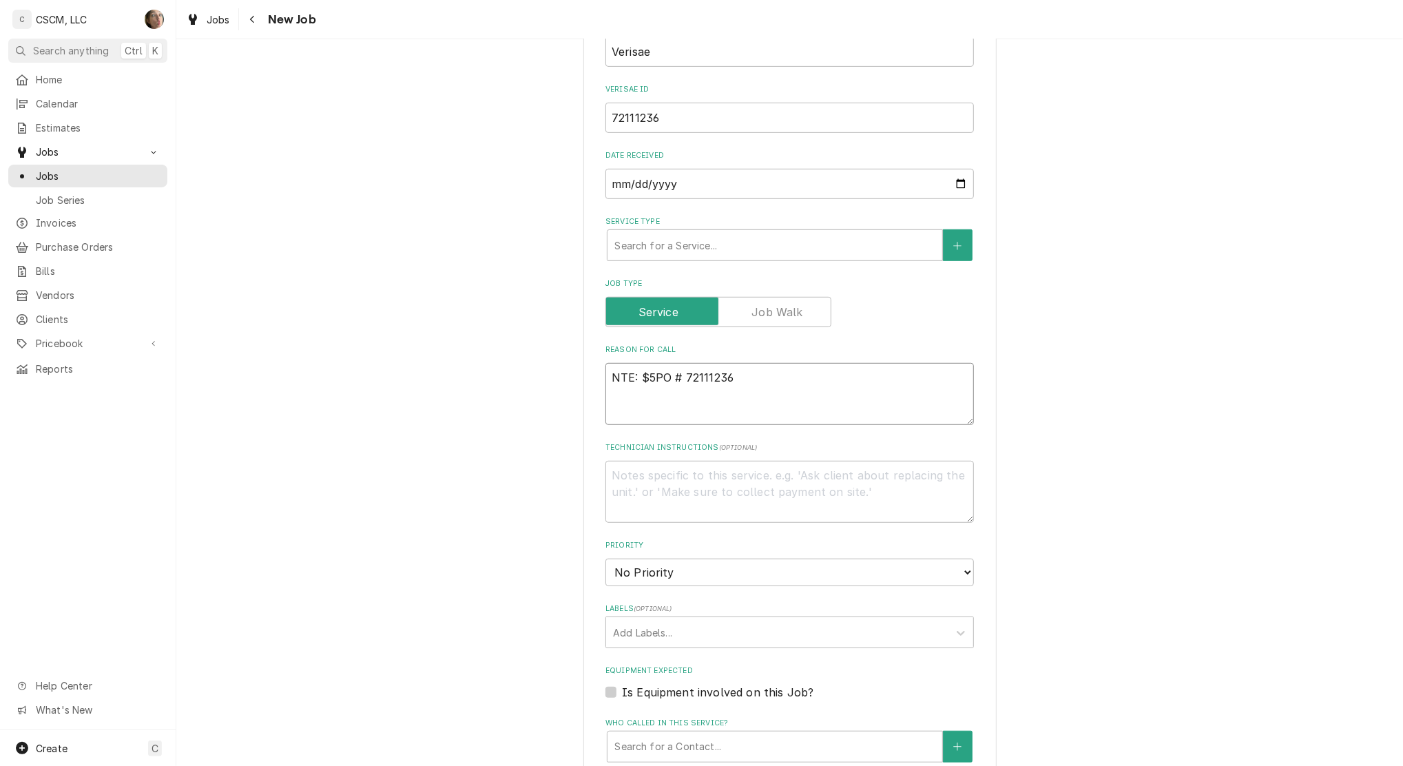
type textarea "NTE: $50PO # 72111236"
type textarea "x"
type textarea "NTE: $500PO # 72111236"
type textarea "x"
type textarea "NTE: $500 PO # 72111236"
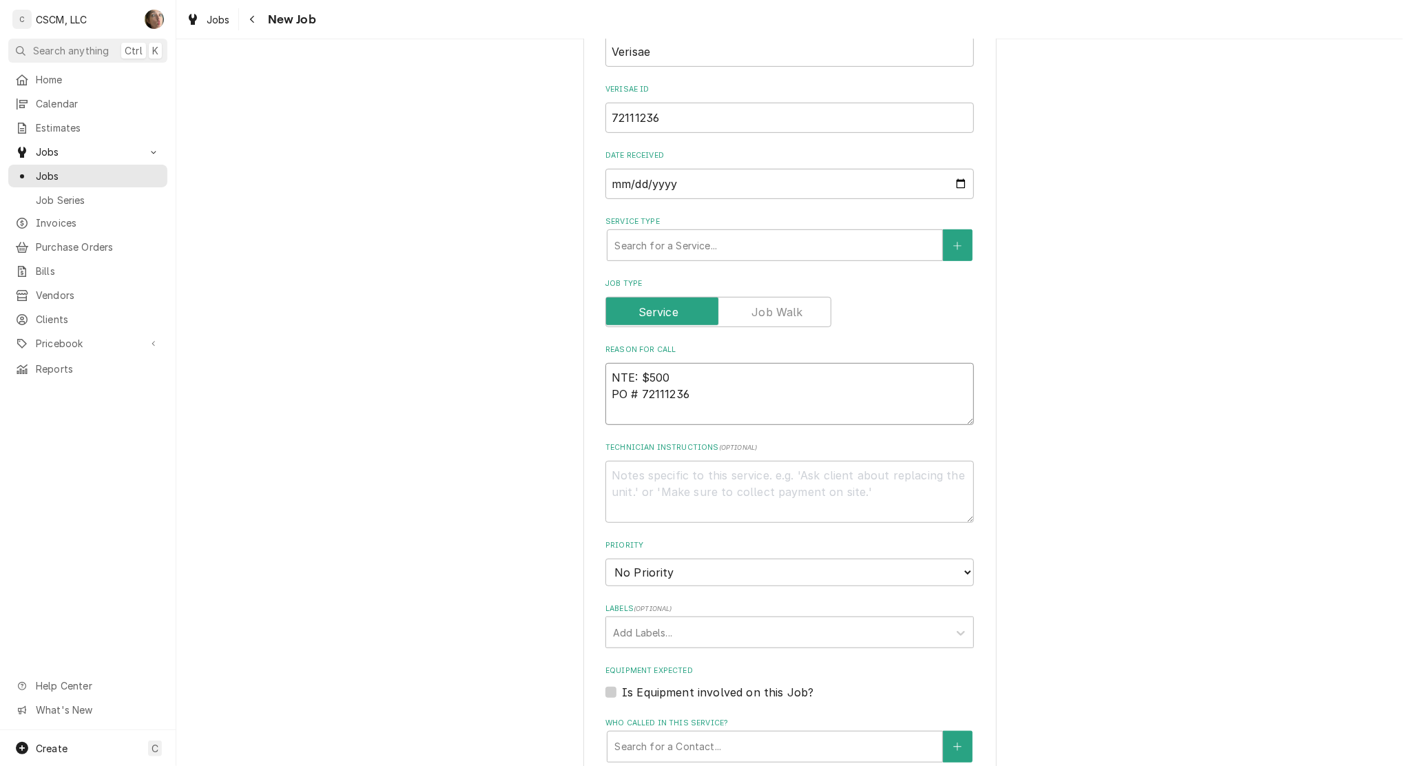
type textarea "x"
type textarea "NTE: $500 PO # 72111236"
click at [606, 381] on textarea "NTE: $500 PO # 72111236" at bounding box center [789, 394] width 368 height 62
paste textarea "Can you order this store 3 warmer gaskets, but they need one installed on the f…"
type textarea "x"
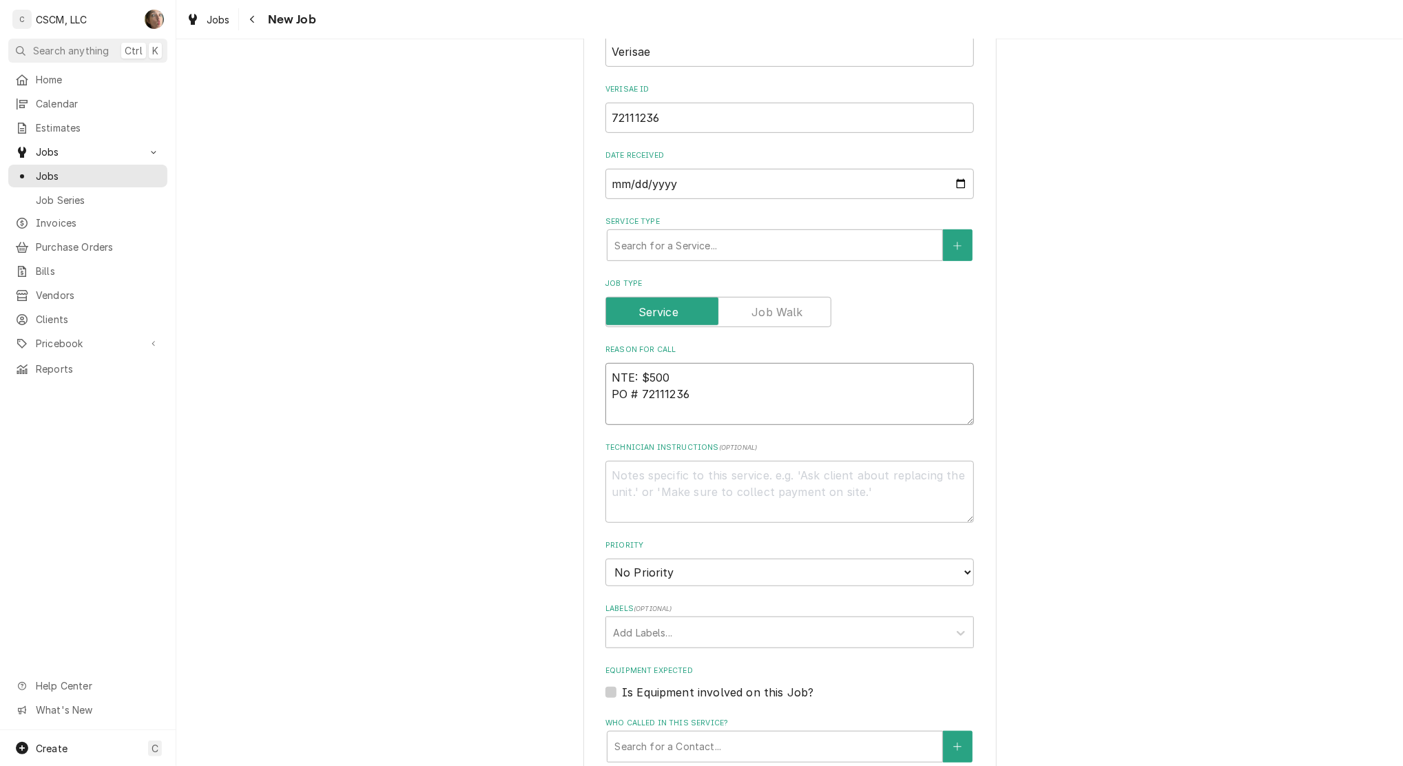
type textarea "Can you order this store 3 warmer gaskets, but they need one installed on the f…"
type textarea "x"
type textarea "Can you order this store 3 warmer gaskets, but they need one installed on the f…"
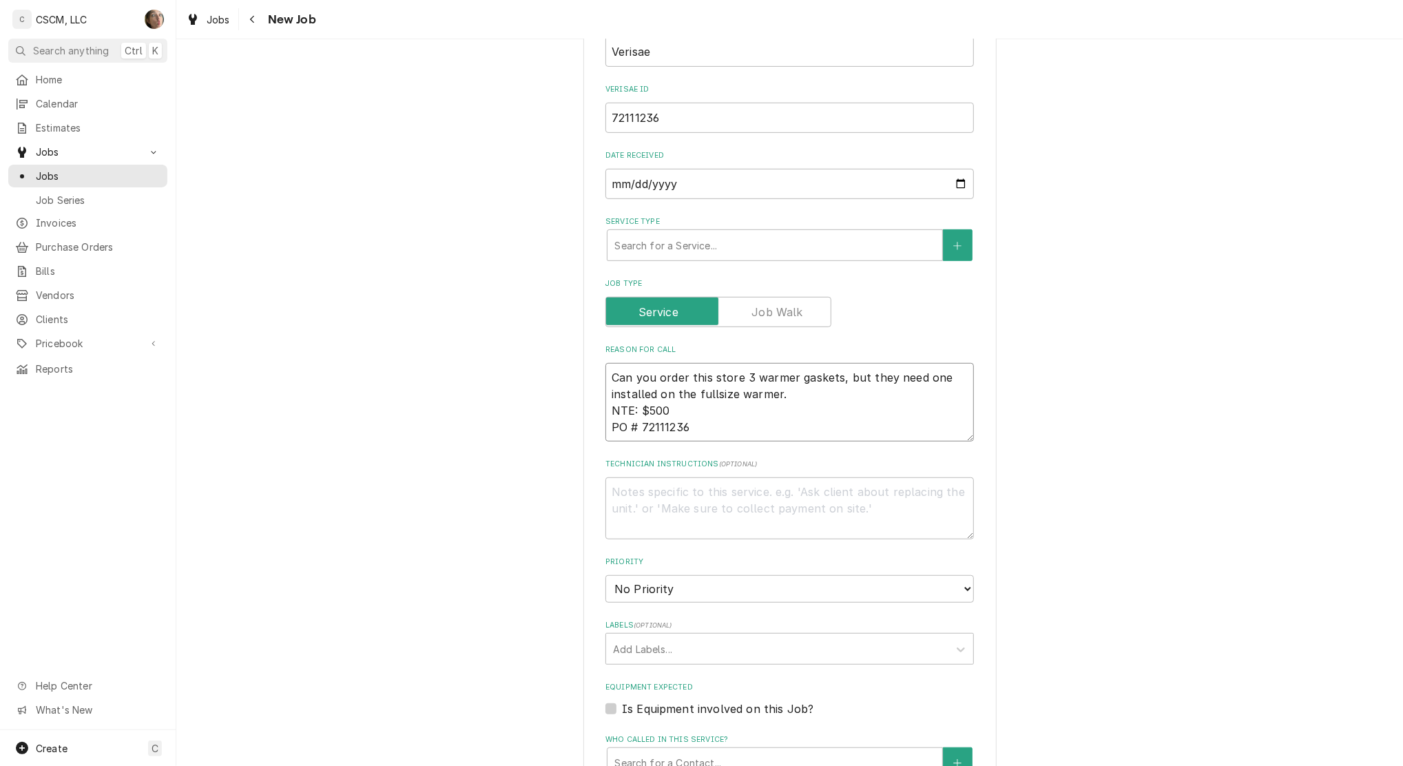
type textarea "x"
type textarea "Can you order this store 3 warmer gaskets, but they need one installed on the f…"
click at [648, 242] on div "Service Type" at bounding box center [774, 245] width 321 height 25
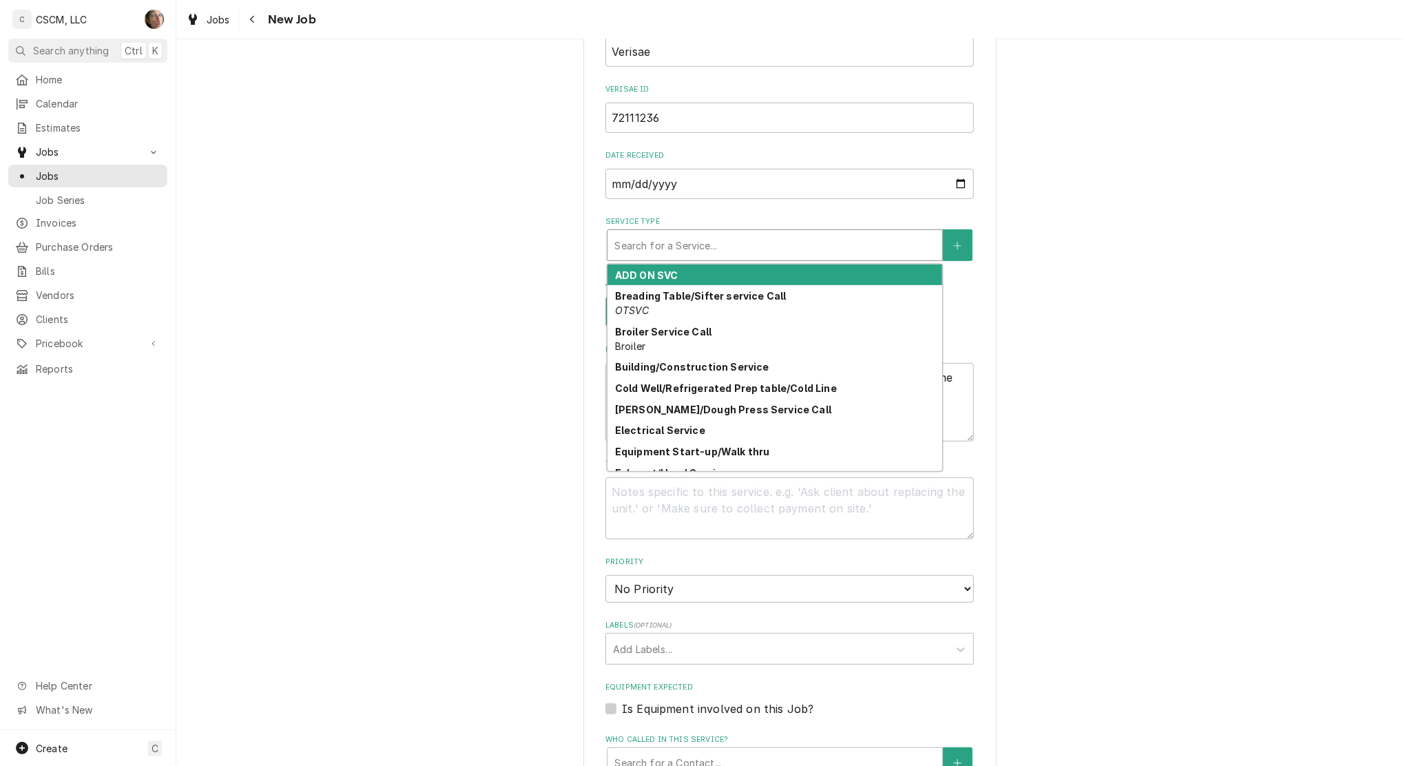
type textarea "x"
type input "H"
type textarea "x"
type input "HO"
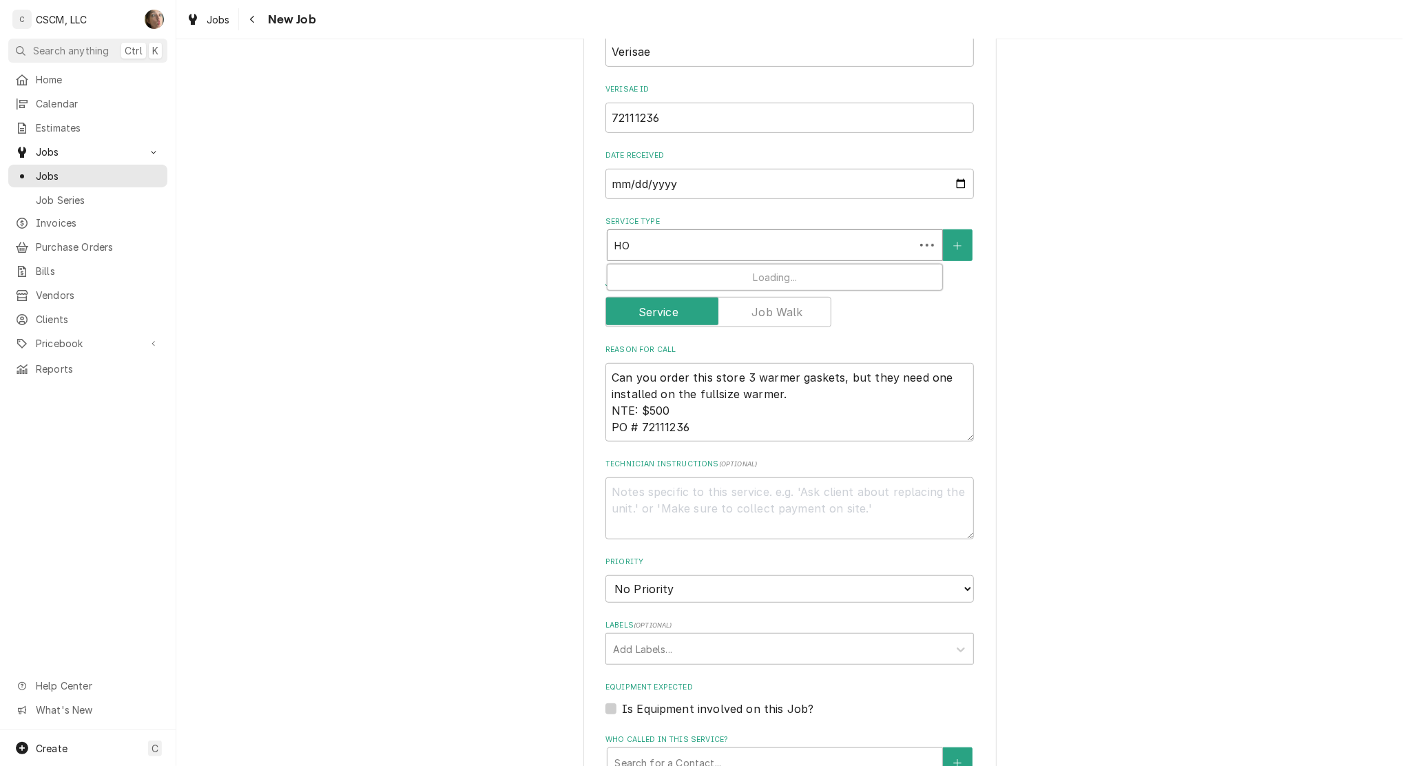
type textarea "x"
type input "HOLD"
type textarea "x"
type input "HOLDIN"
type textarea "x"
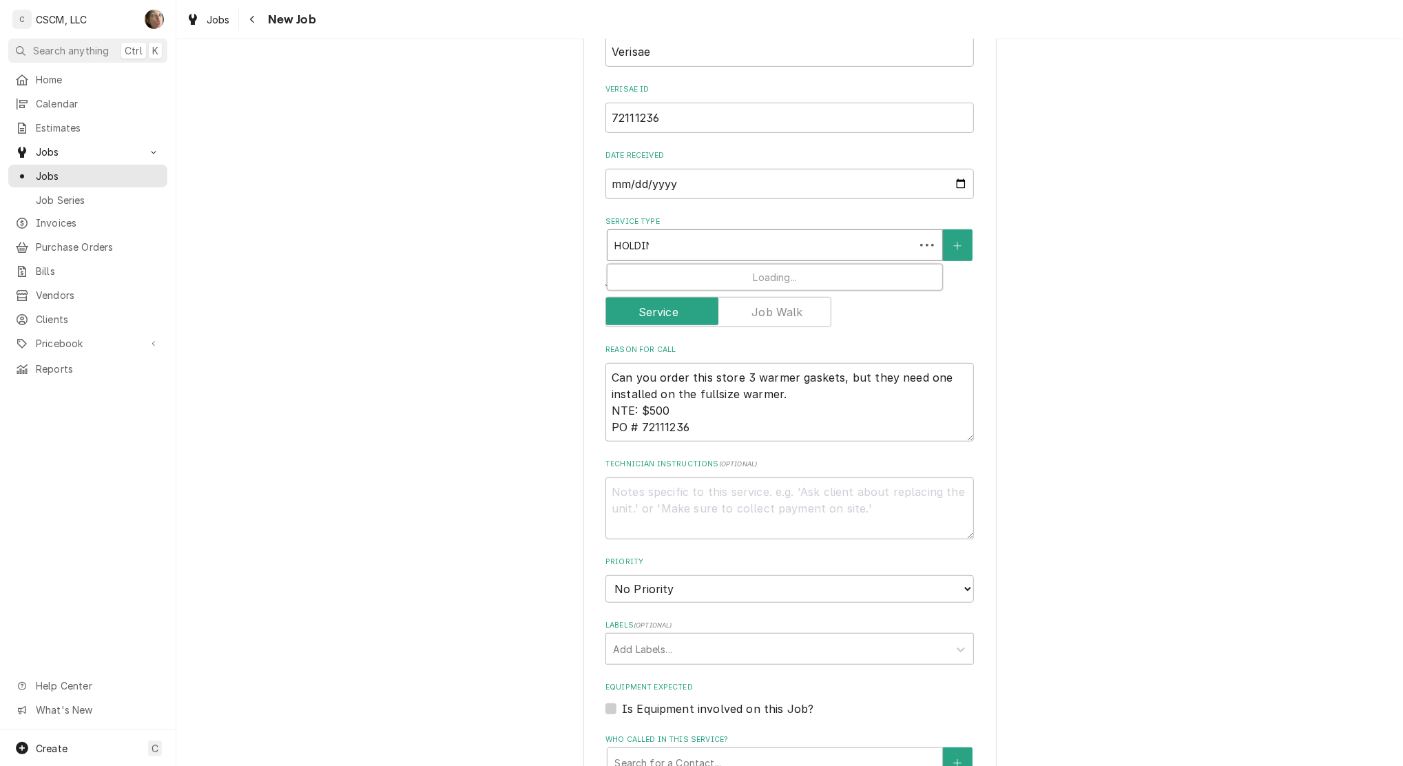
type input "HOLDING"
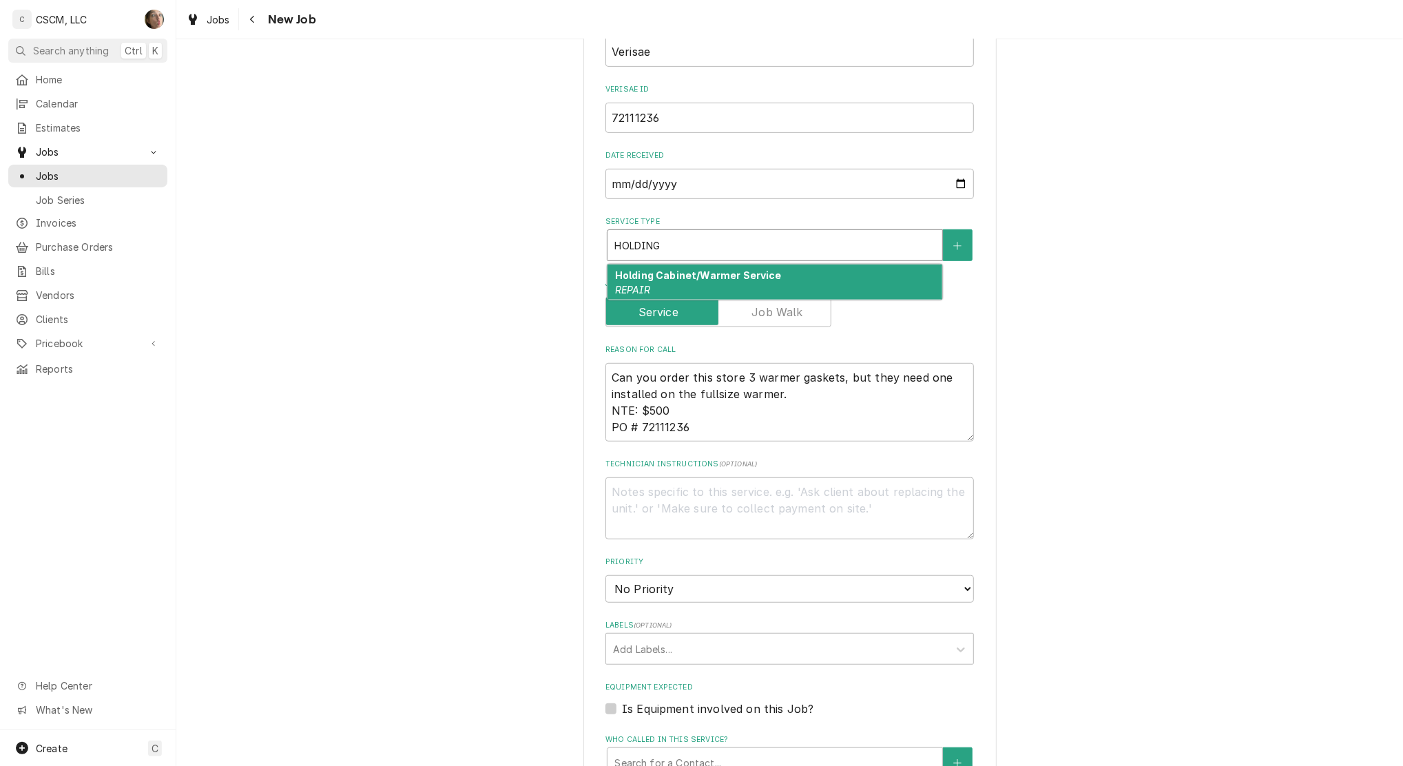
click at [666, 289] on div "Holding Cabinet/Warmer Service REPAIR" at bounding box center [774, 282] width 335 height 36
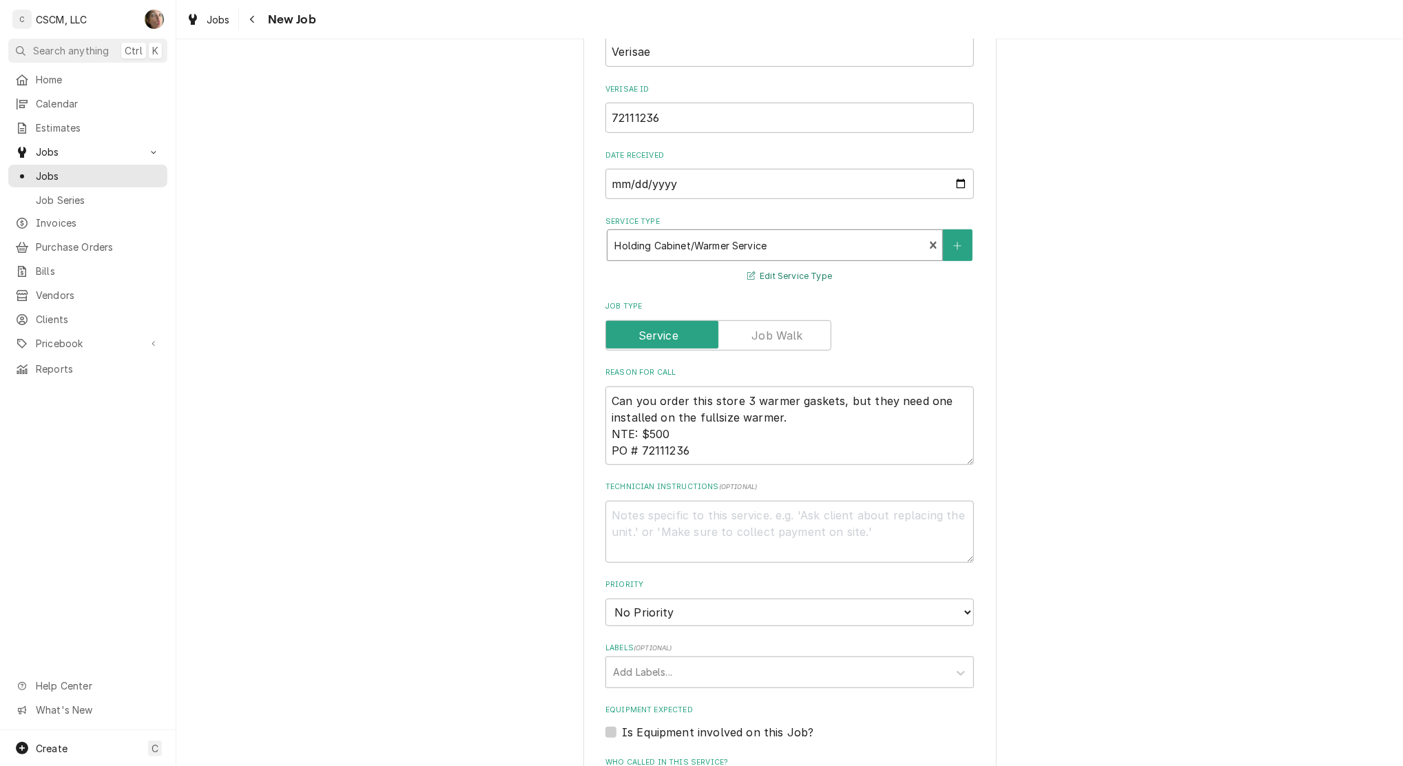
type textarea "x"
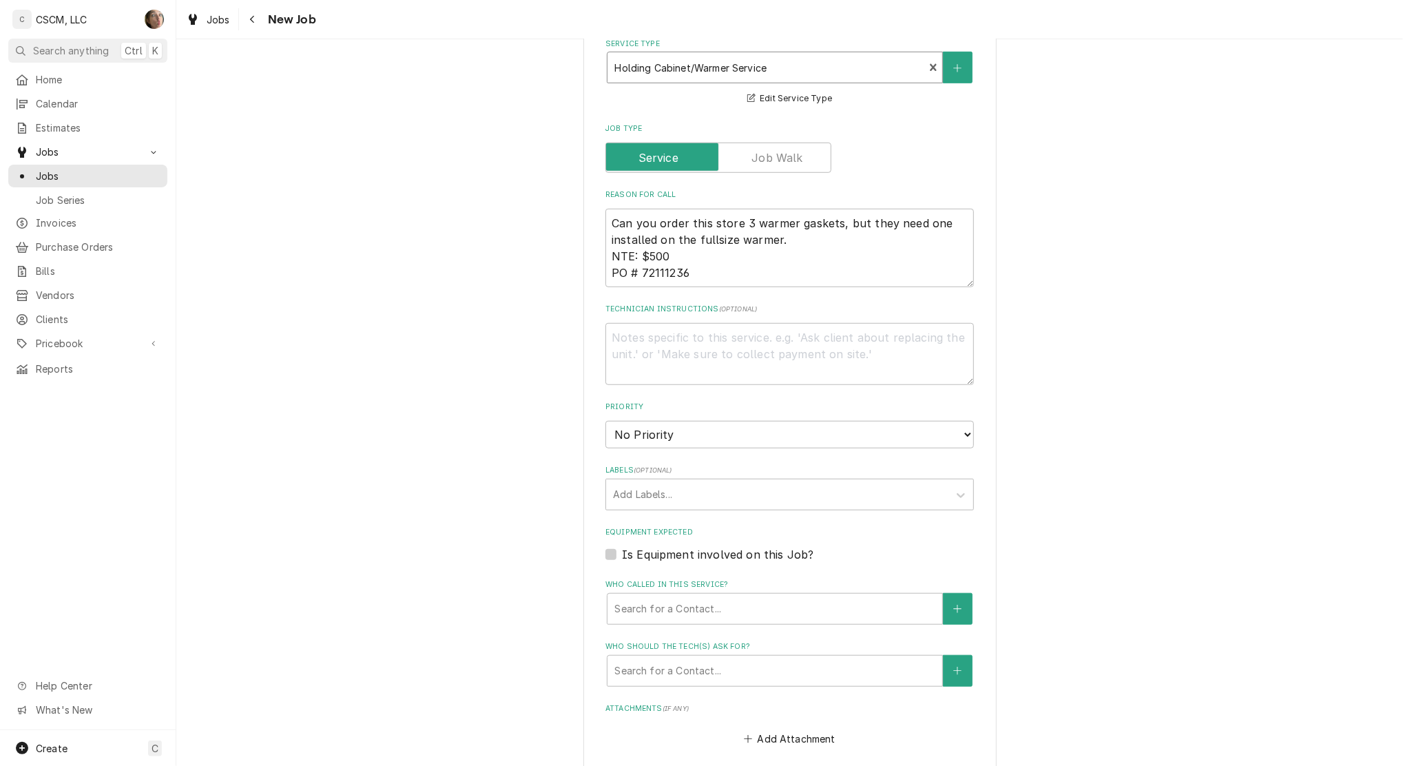
scroll to position [734, 0]
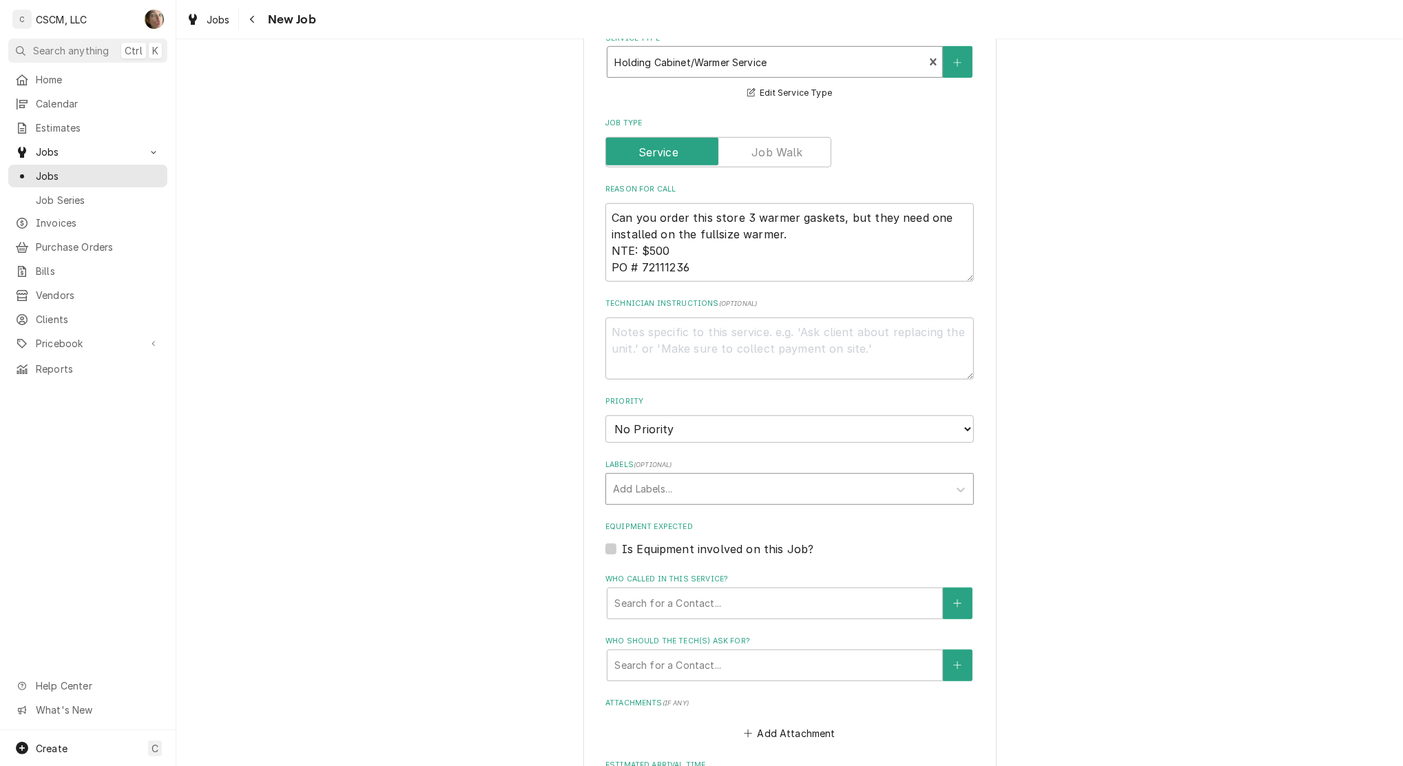
click at [651, 483] on div "Labels" at bounding box center [777, 489] width 329 height 25
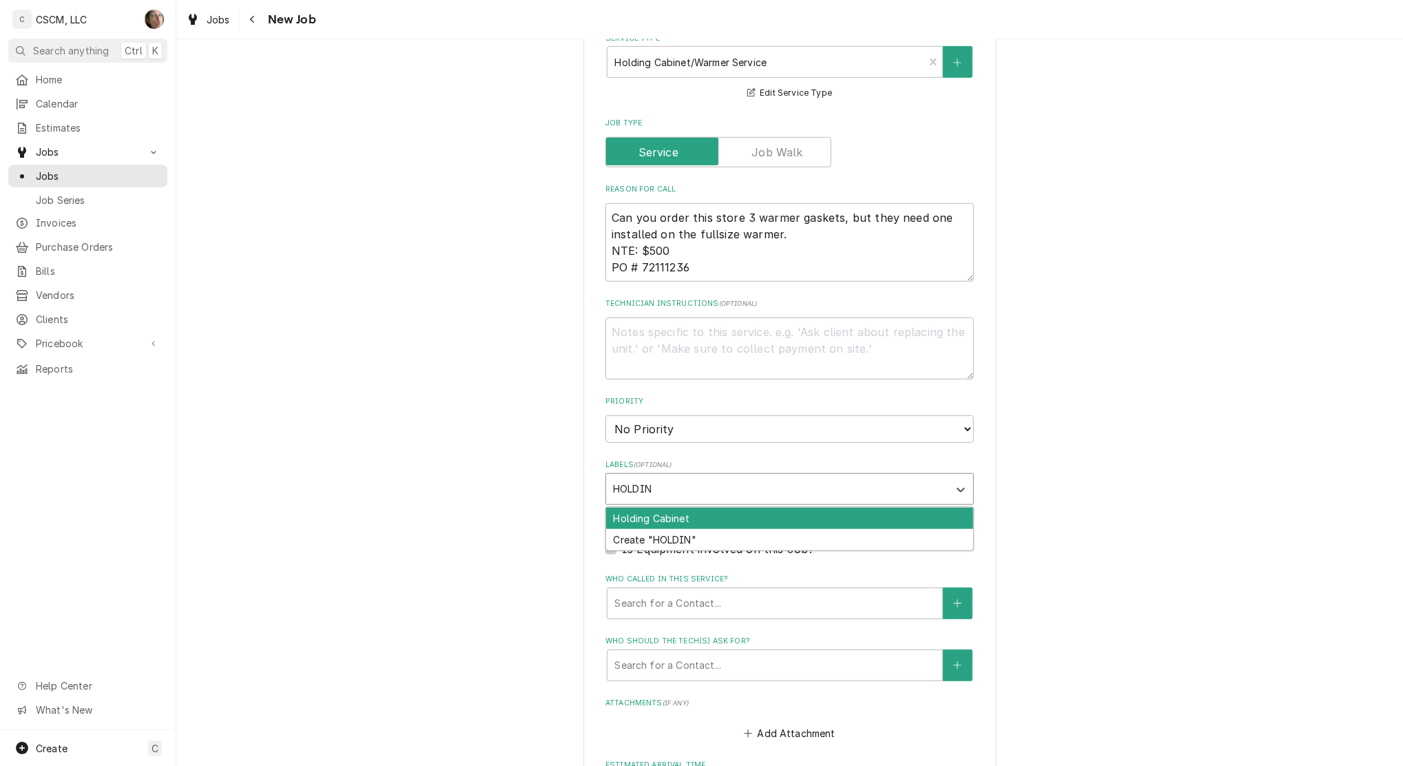
type input "HOLDING"
click at [651, 515] on div "Holding Cabinet" at bounding box center [789, 518] width 367 height 21
type textarea "x"
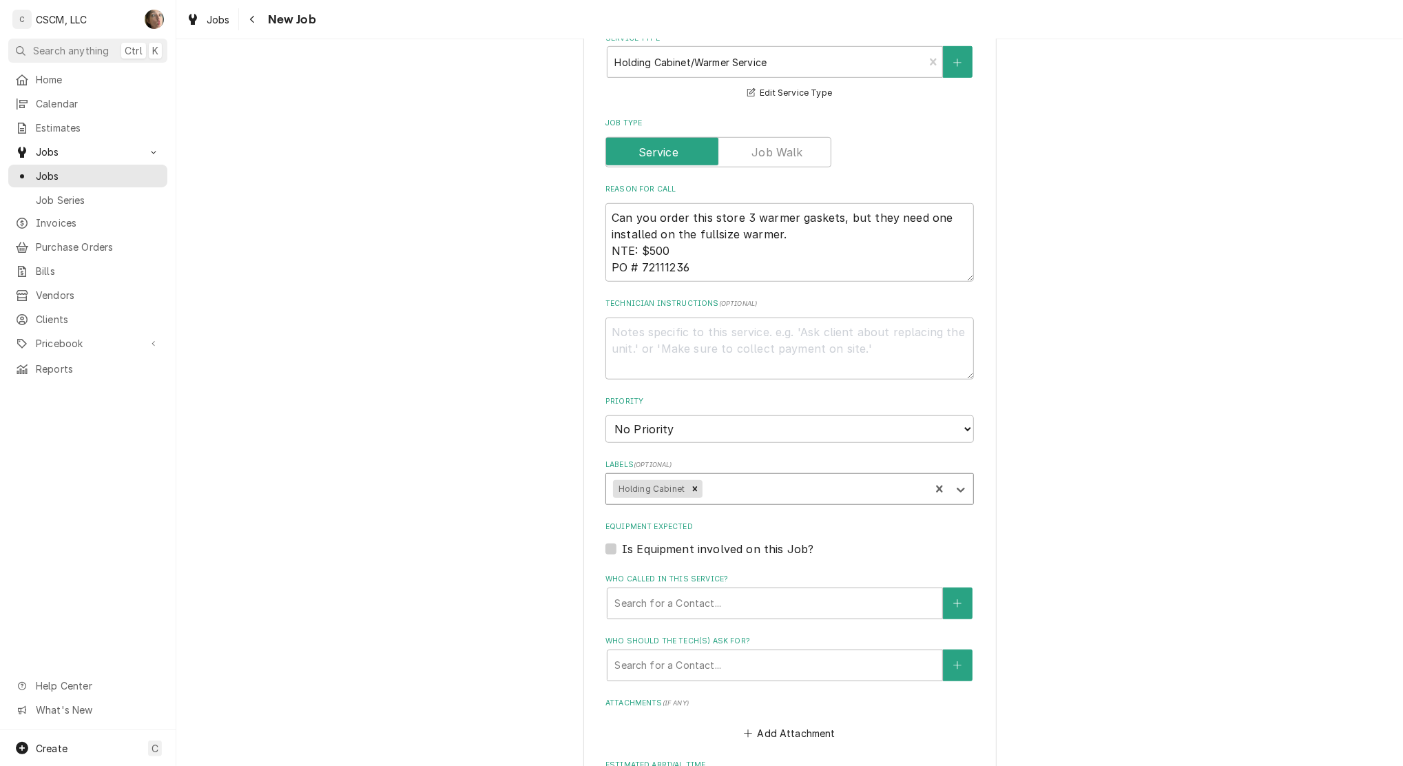
type textarea "x"
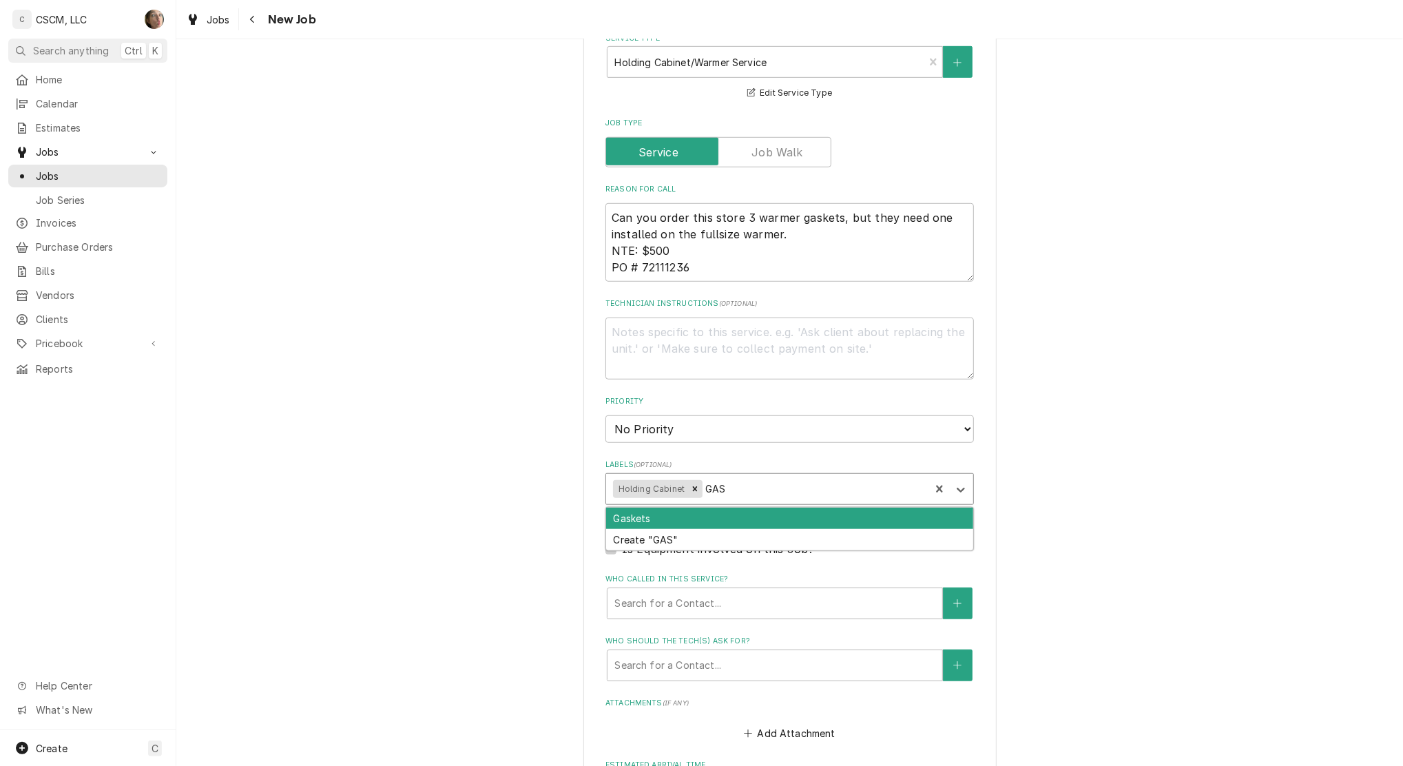
type input "GASK"
click at [651, 515] on div "Gaskets" at bounding box center [789, 518] width 367 height 21
type textarea "x"
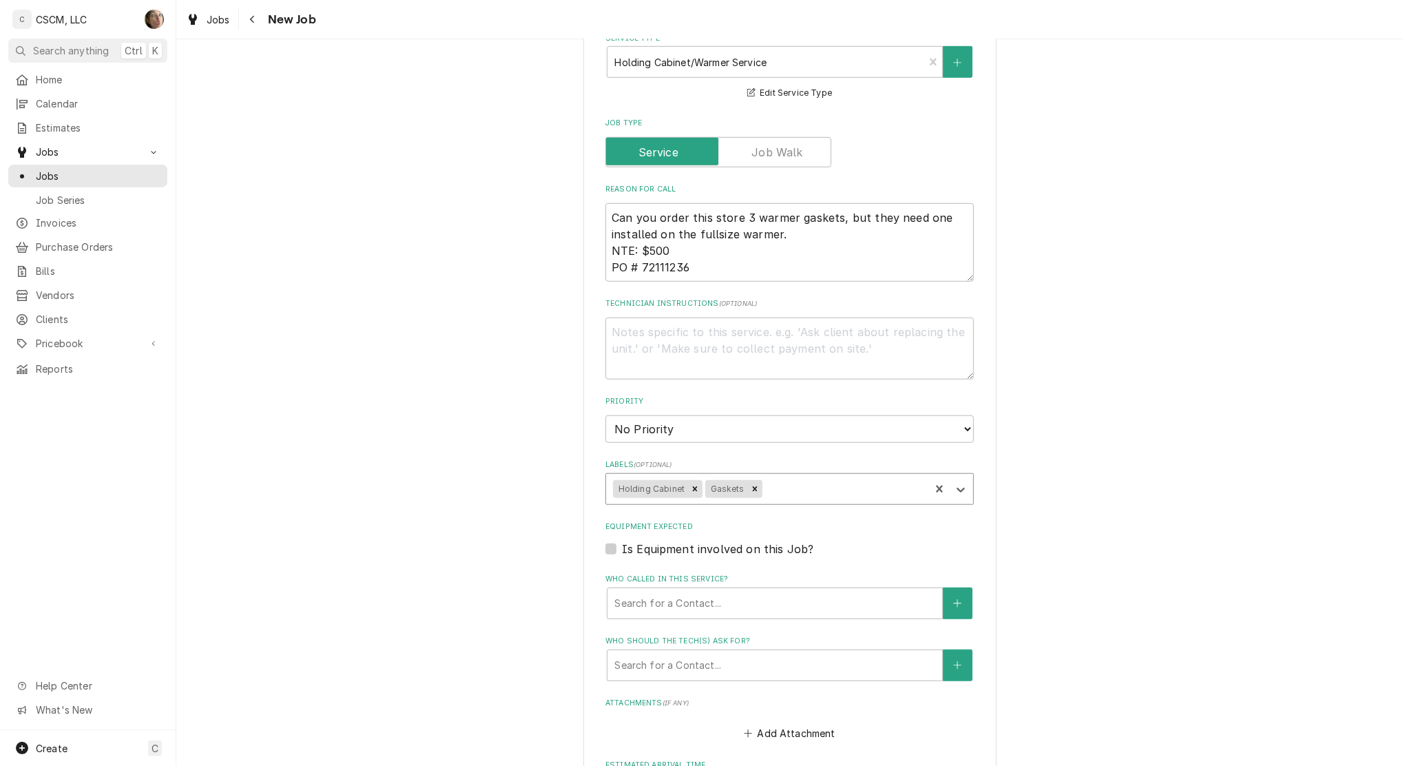
type textarea "x"
drag, startPoint x: 687, startPoint y: 428, endPoint x: 689, endPoint y: 441, distance: 13.2
click at [687, 428] on select "No Priority Urgent High Medium Low" at bounding box center [789, 429] width 368 height 28
select select "2"
click at [605, 415] on select "No Priority Urgent High Medium Low" at bounding box center [789, 429] width 368 height 28
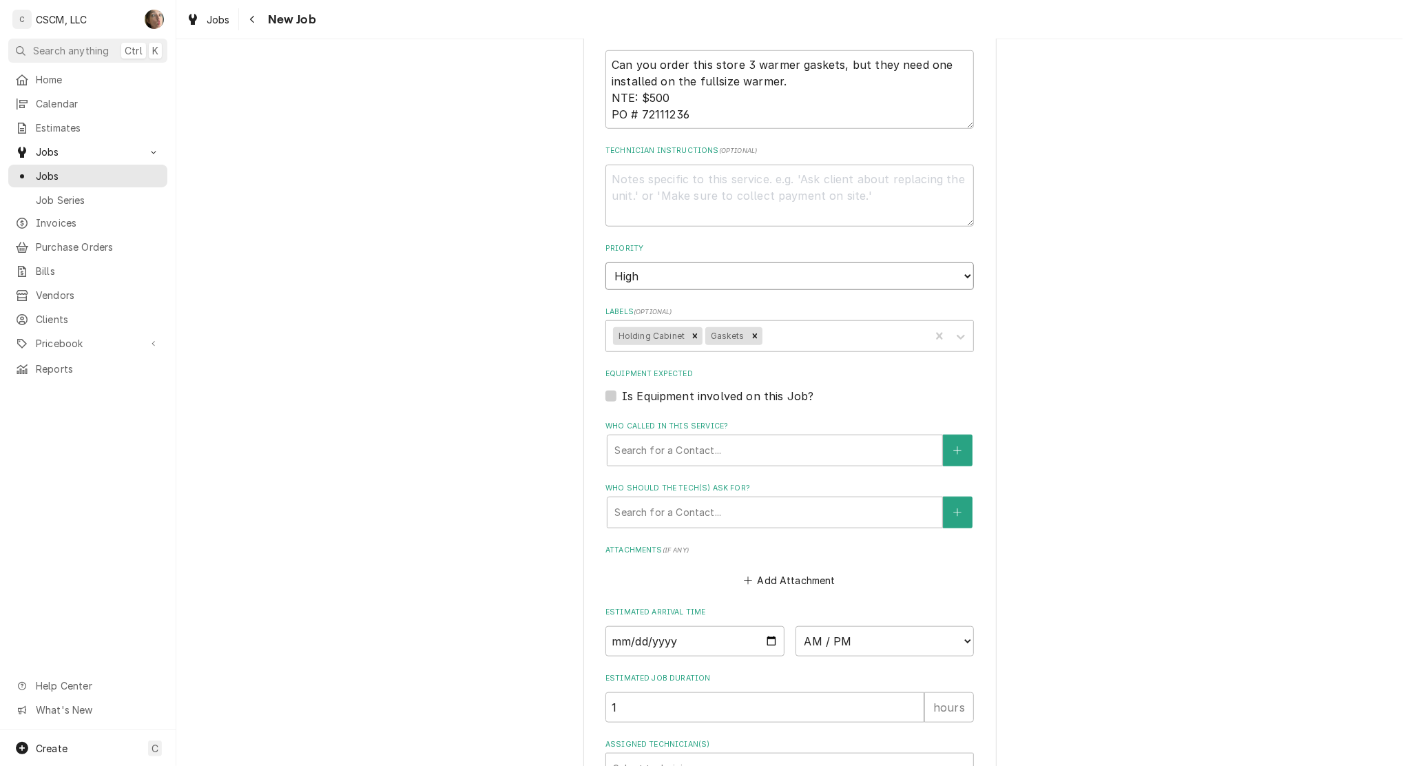
scroll to position [918, 0]
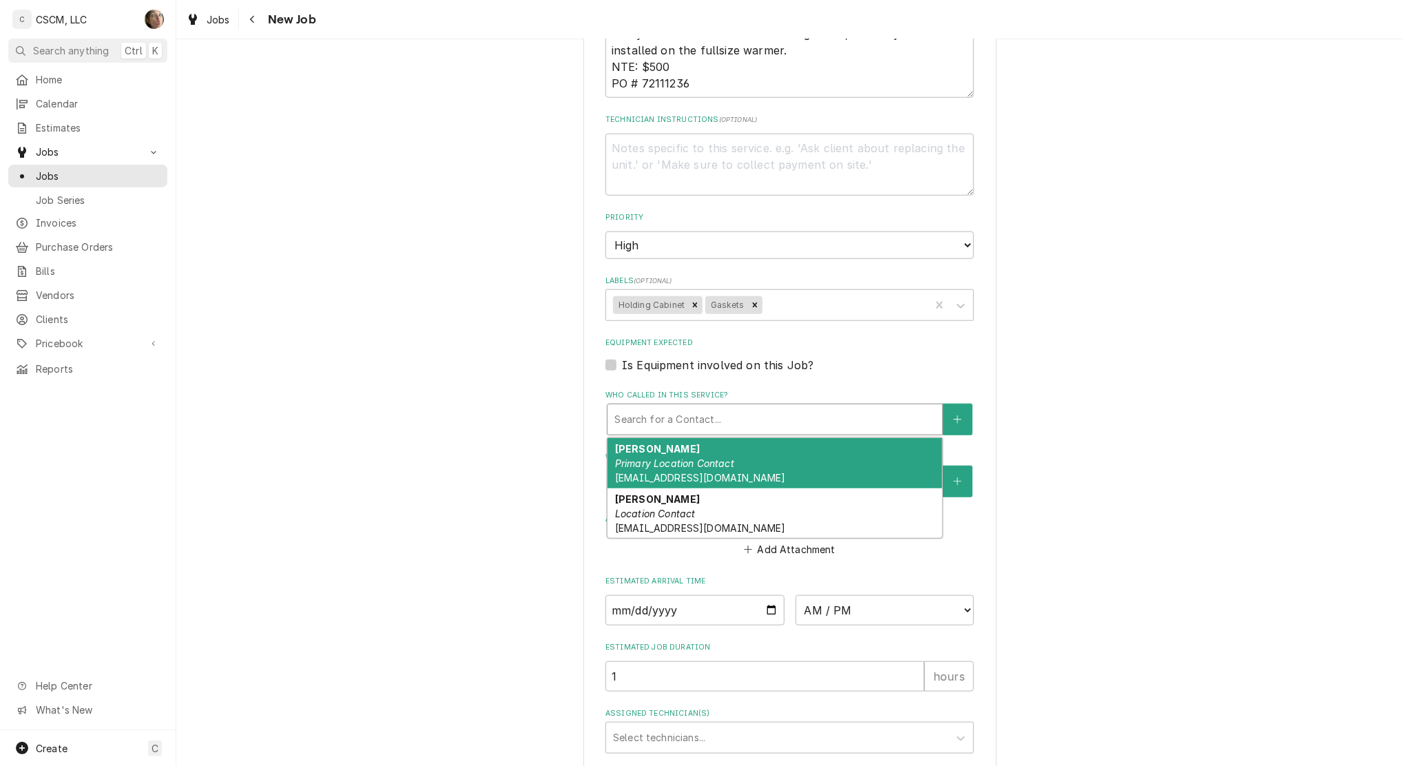
click at [622, 423] on div "Who called in this service?" at bounding box center [774, 419] width 321 height 25
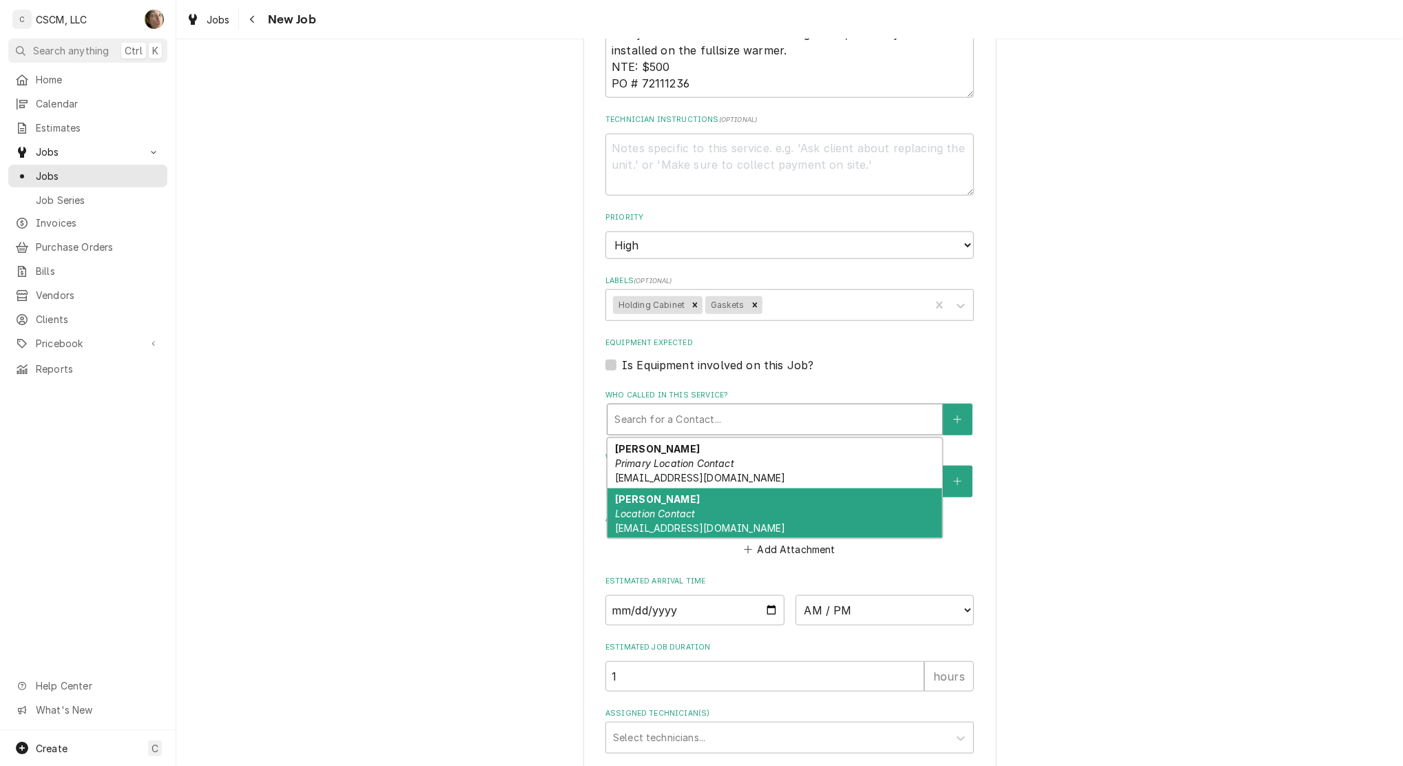
click at [643, 508] on em "Location Contact" at bounding box center [655, 514] width 81 height 12
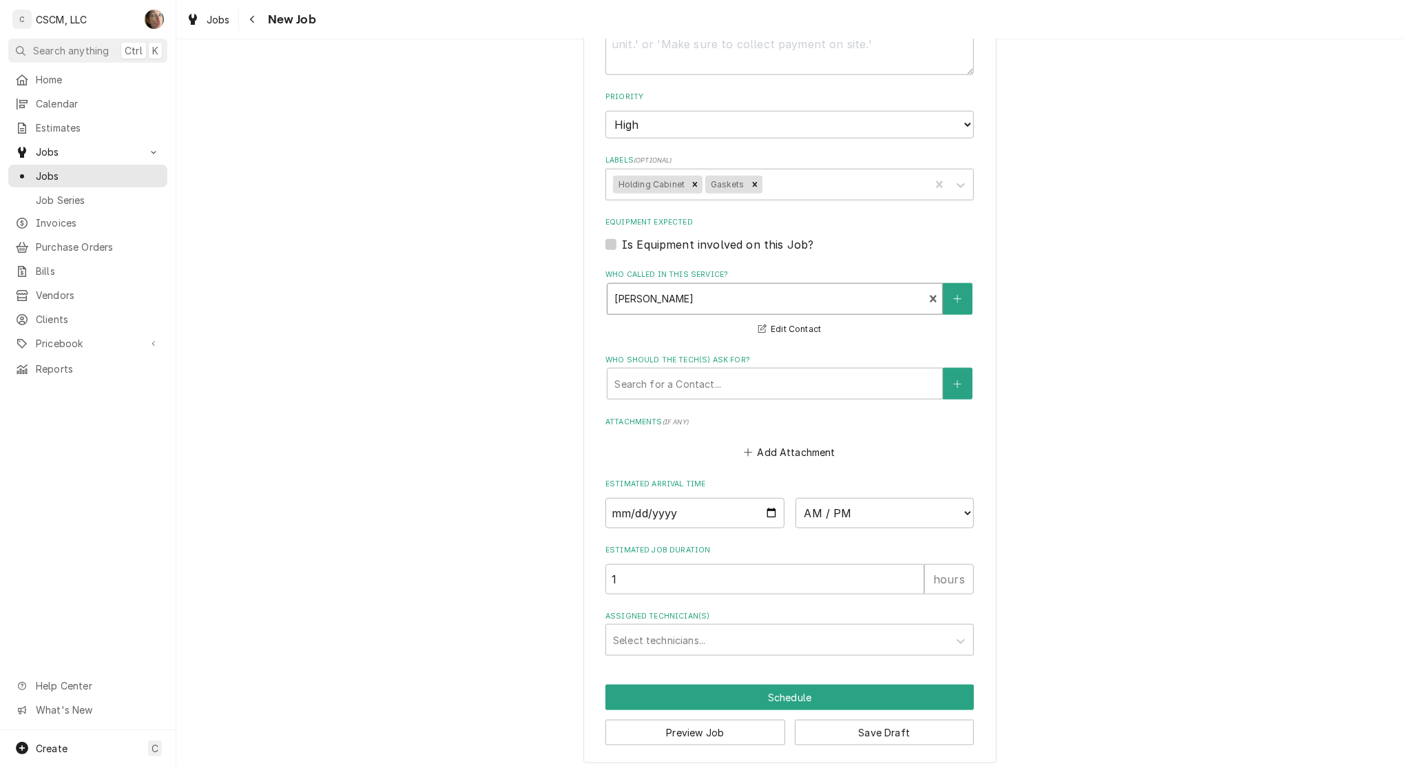
scroll to position [1046, 0]
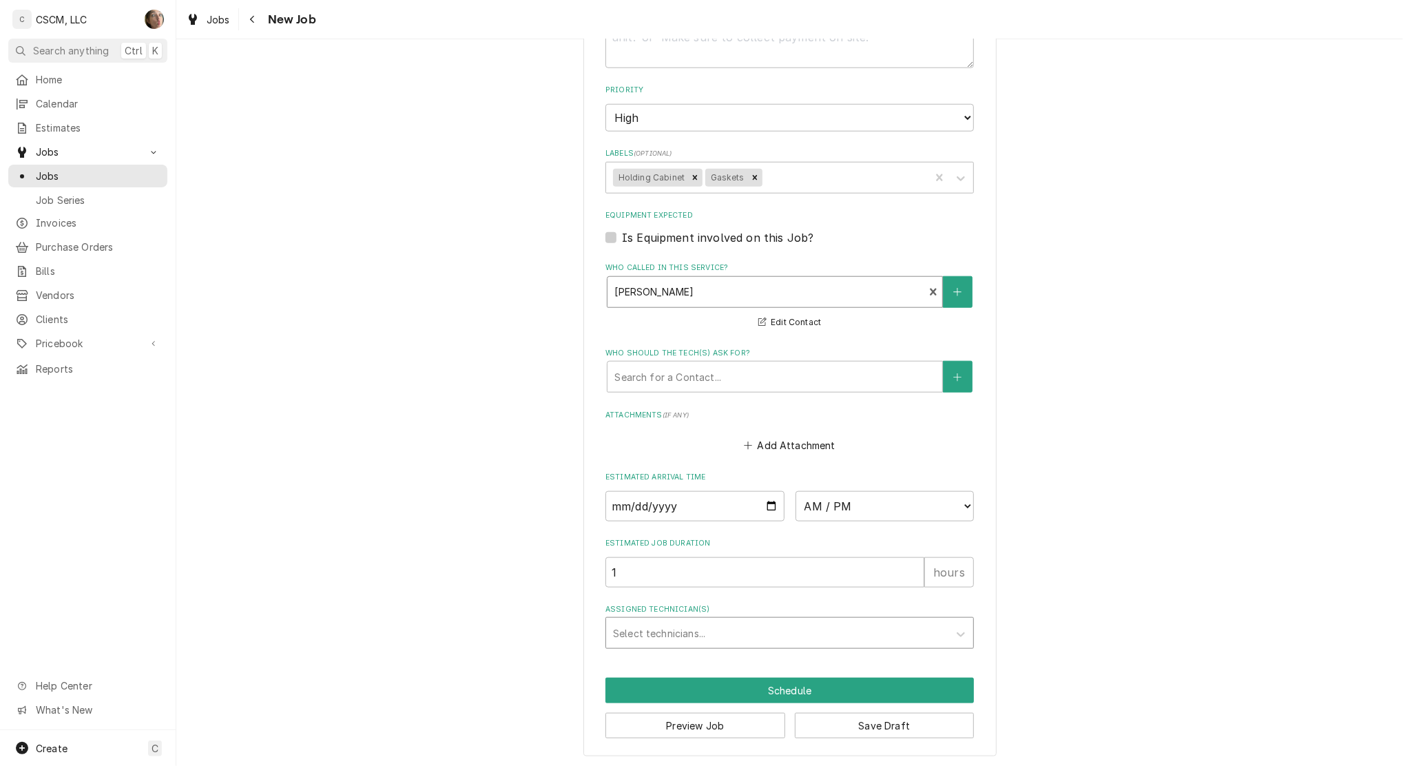
click at [670, 637] on div "Assigned Technician(s)" at bounding box center [777, 633] width 329 height 25
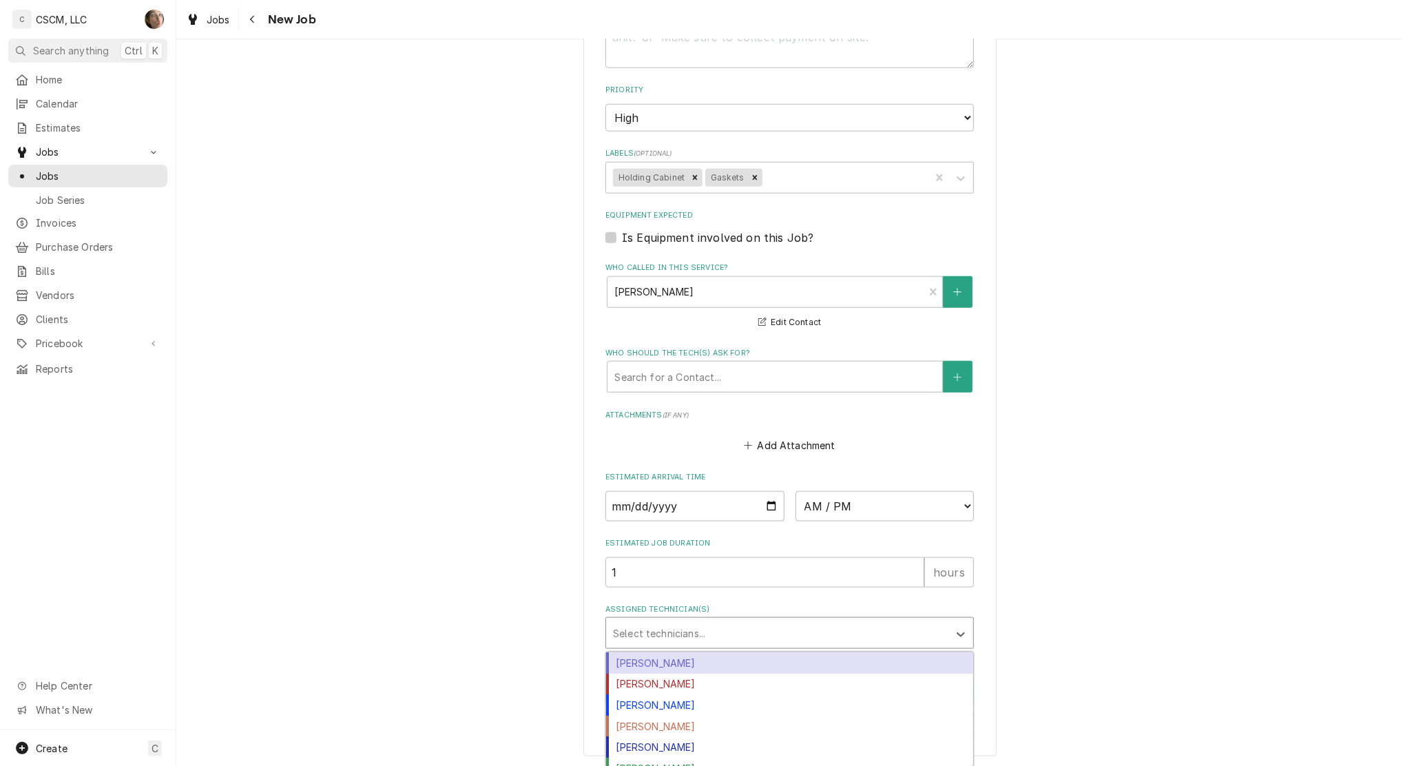
click at [665, 658] on div "Chris Lynch" at bounding box center [789, 662] width 367 height 21
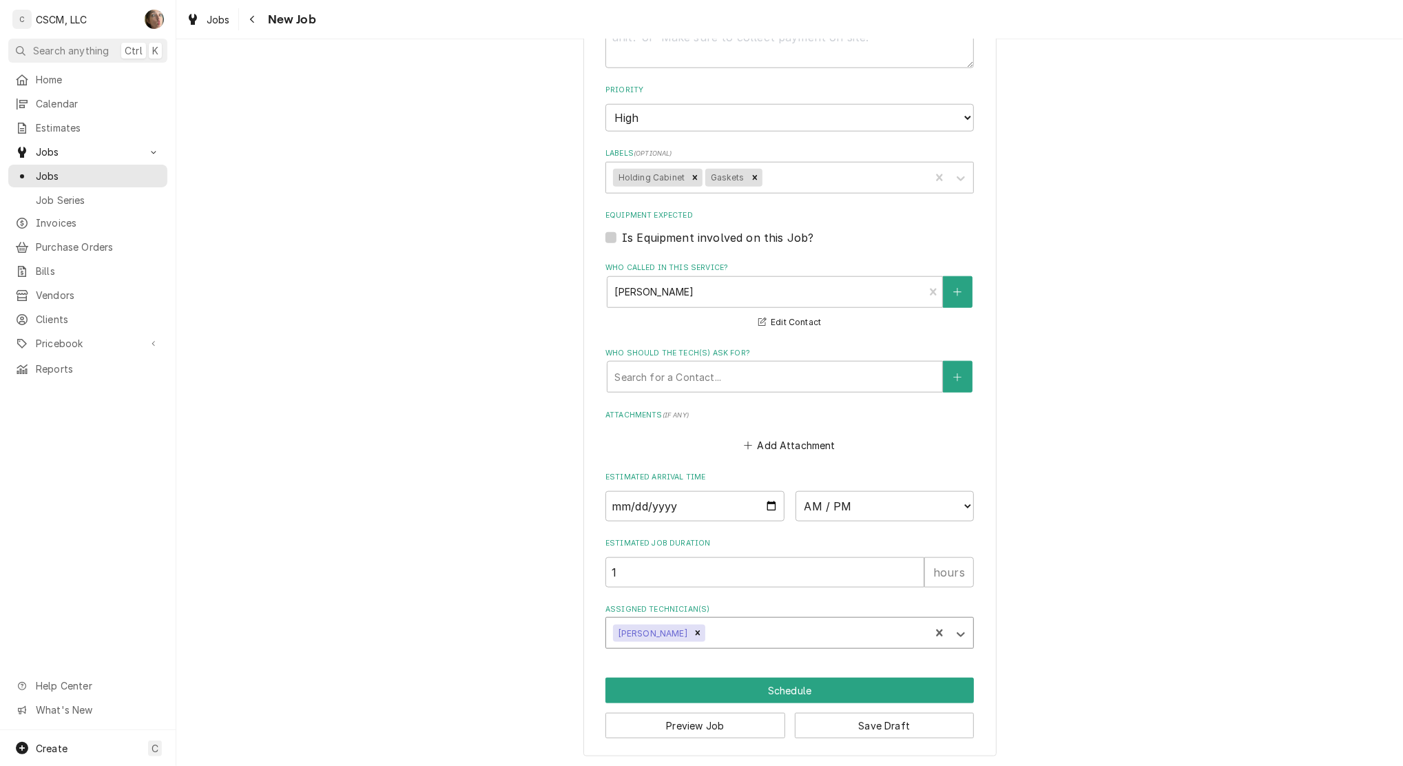
type textarea "x"
click at [760, 506] on input "Date" at bounding box center [694, 506] width 179 height 30
click at [849, 506] on select "AM / PM 6:00 AM 6:15 AM 6:30 AM 6:45 AM 7:00 AM 7:15 AM 7:30 AM 7:45 AM 8:00 AM…" at bounding box center [885, 506] width 179 height 30
select select "11:00:00"
click at [796, 491] on select "AM / PM 6:00 AM 6:15 AM 6:30 AM 6:45 AM 7:00 AM 7:15 AM 7:30 AM 7:45 AM 8:00 AM…" at bounding box center [885, 506] width 179 height 30
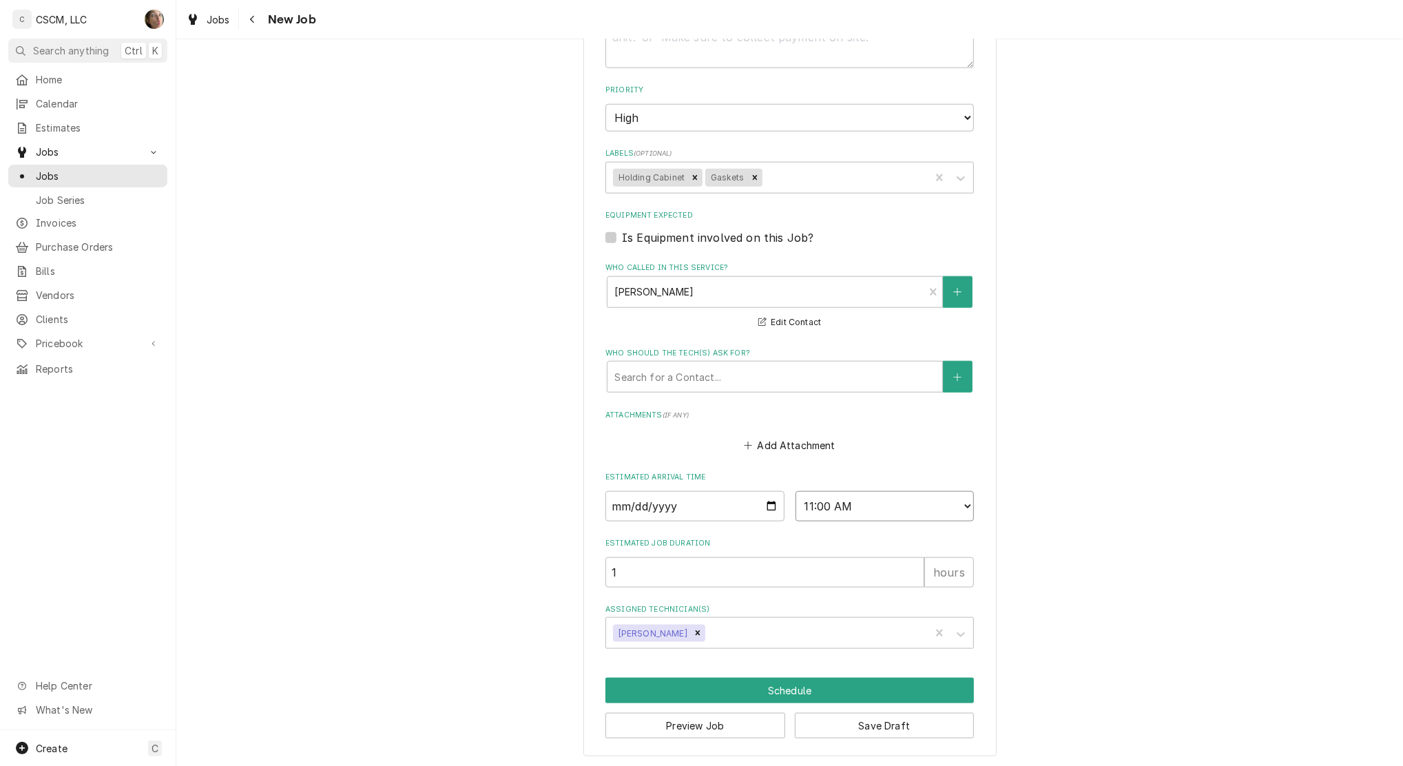
type textarea "x"
click at [764, 505] on input "Date" at bounding box center [694, 506] width 179 height 30
type input "2025-09-19"
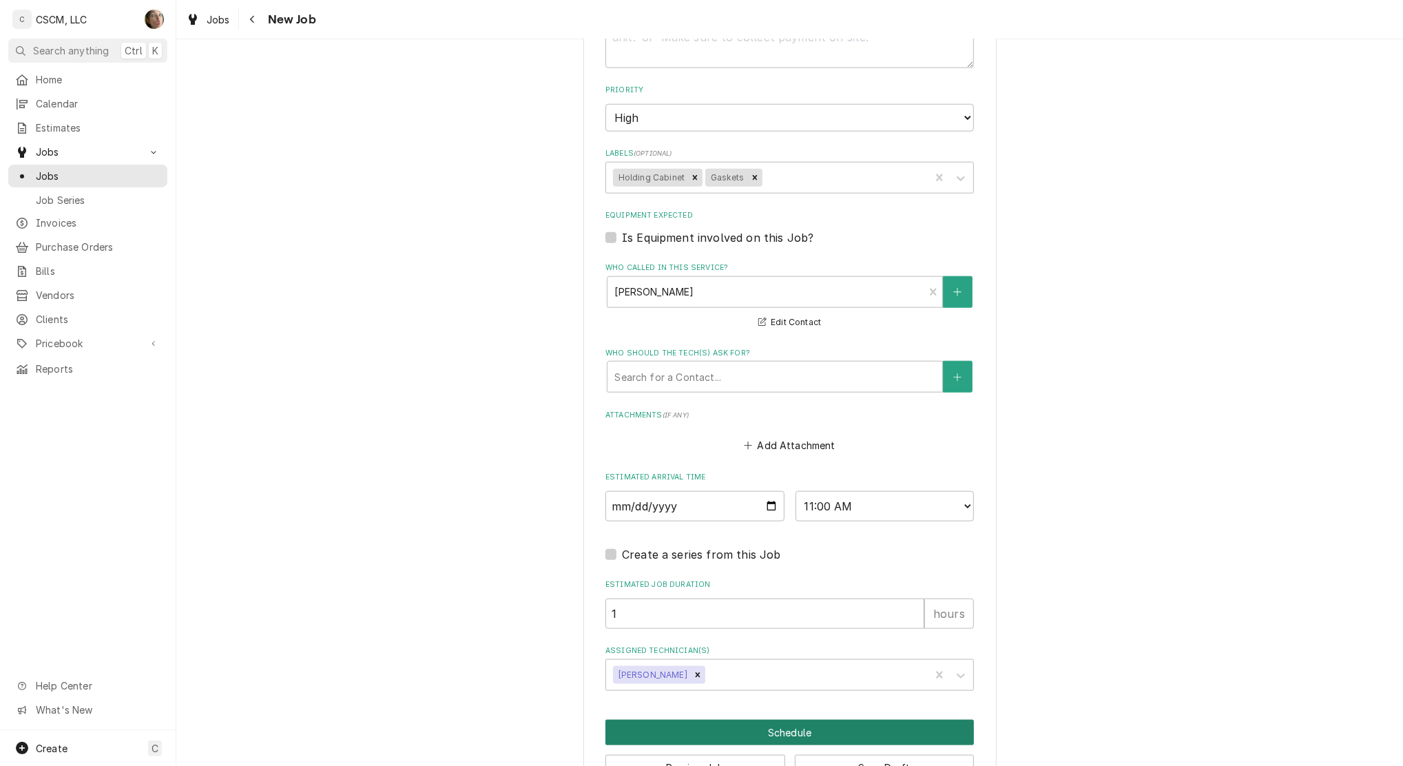
click at [727, 731] on button "Schedule" at bounding box center [789, 732] width 368 height 25
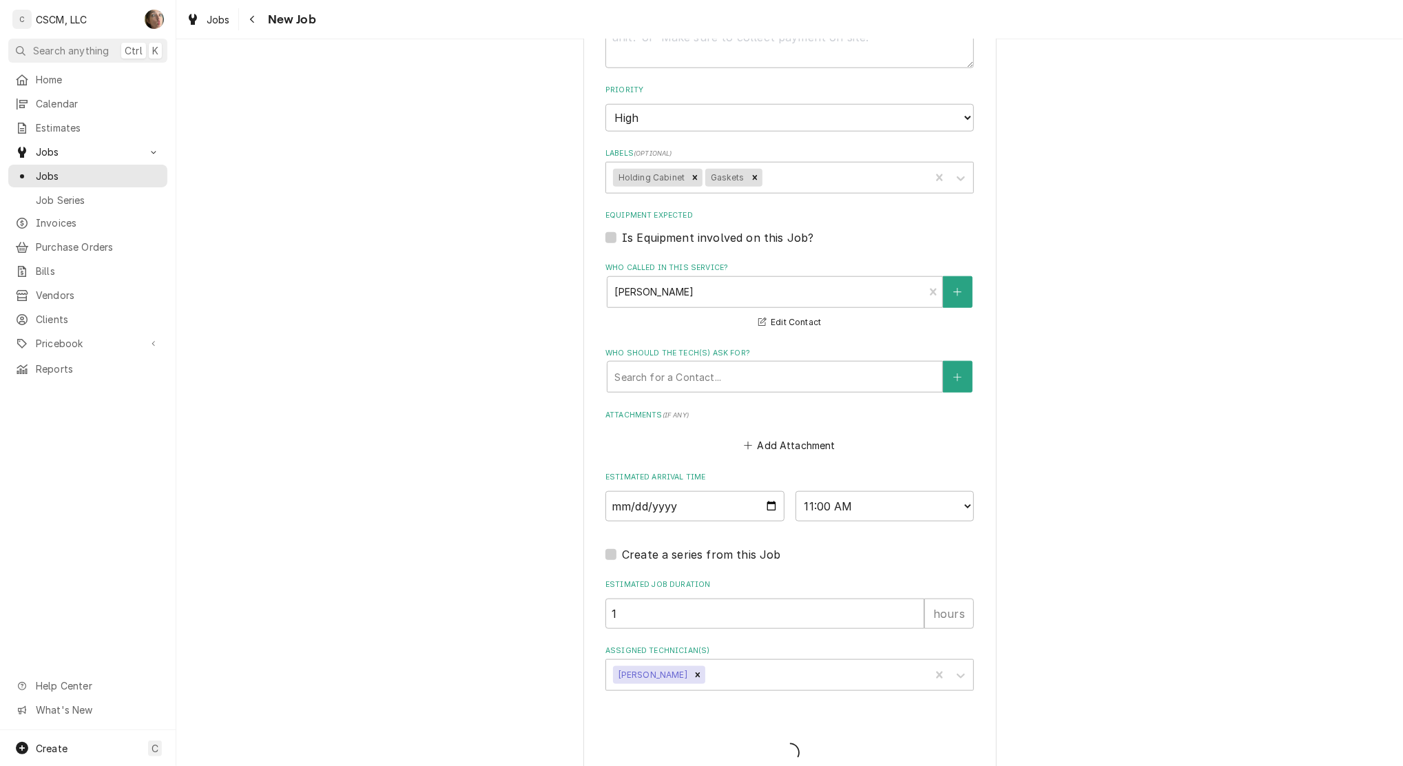
type textarea "x"
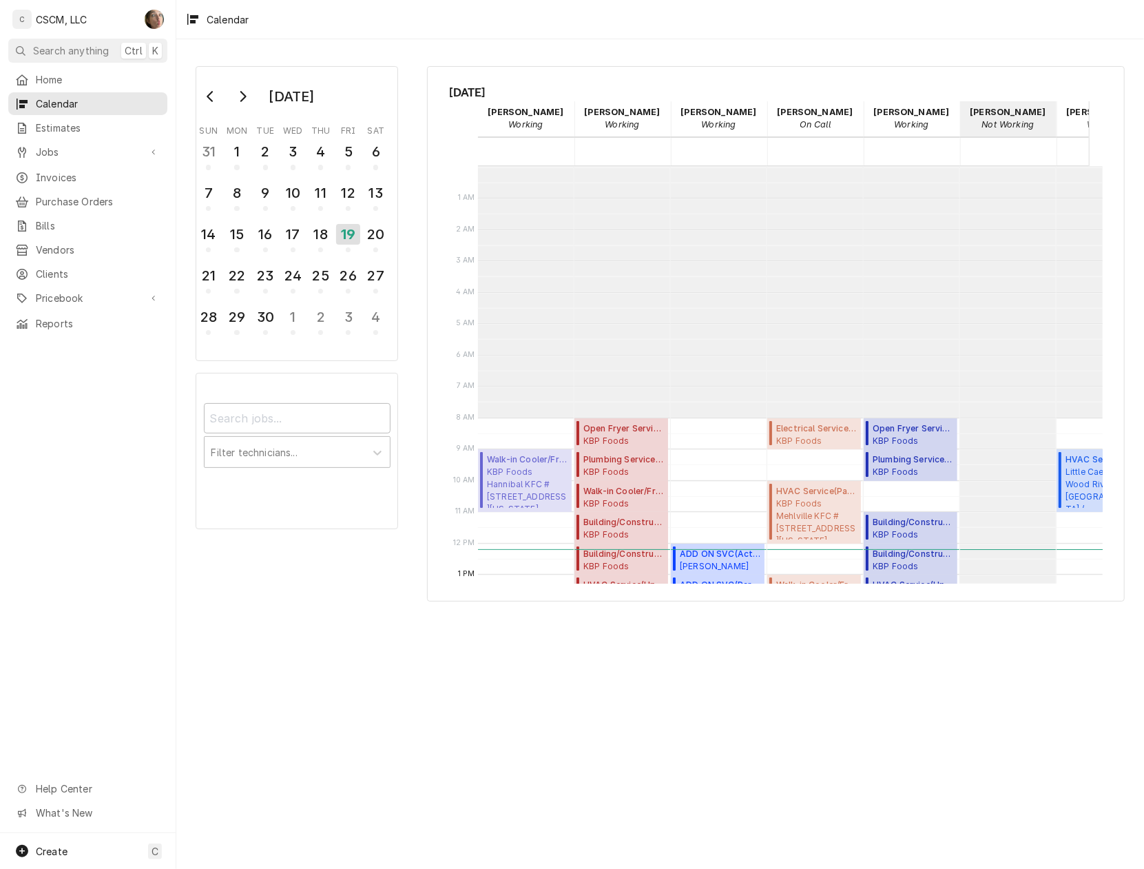
scroll to position [251, 0]
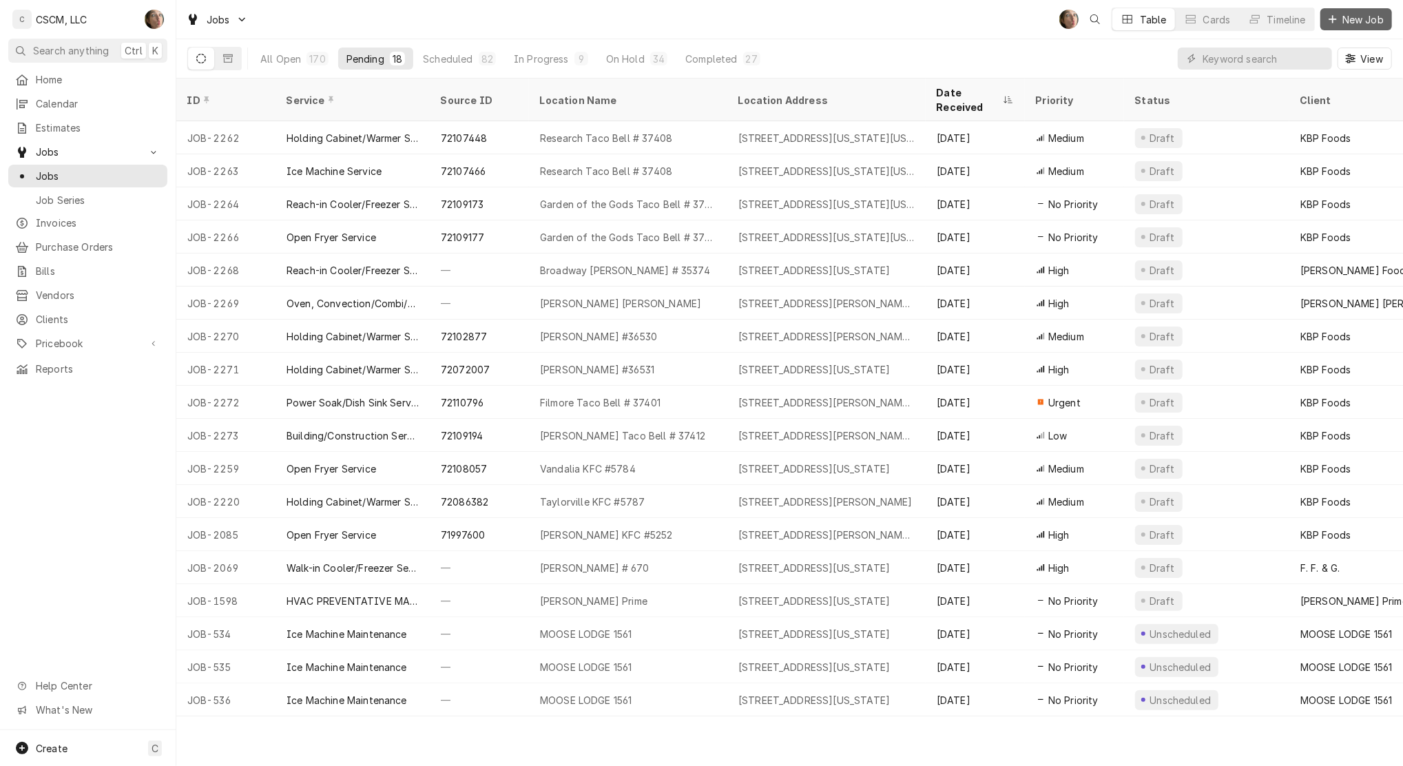
click at [1351, 22] on span "New Job" at bounding box center [1363, 19] width 47 height 14
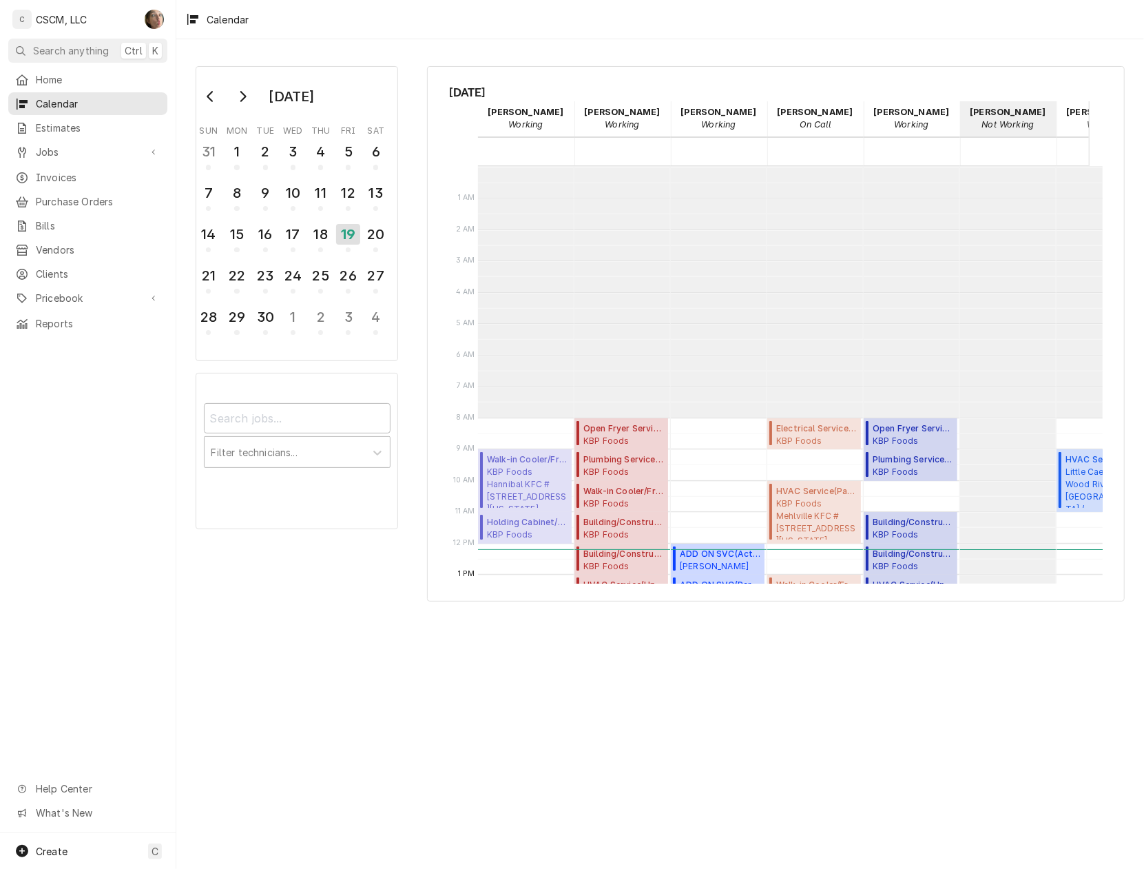
scroll to position [251, 0]
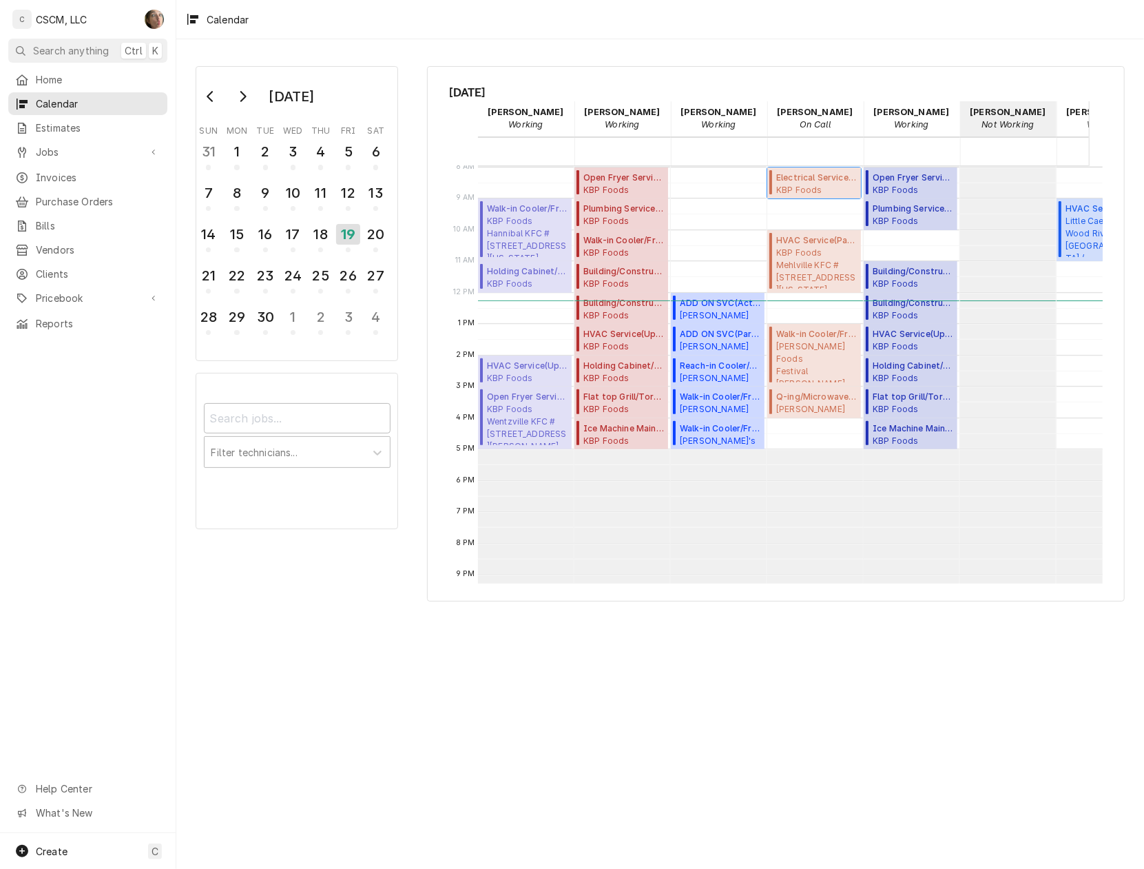
click at [794, 193] on span "KBP Foods Mehlville KFC #5841 / 4071 Union Rd, Mehlville, Missouri 63129" at bounding box center [816, 189] width 81 height 11
click at [65, 72] on span "Home" at bounding box center [98, 79] width 125 height 14
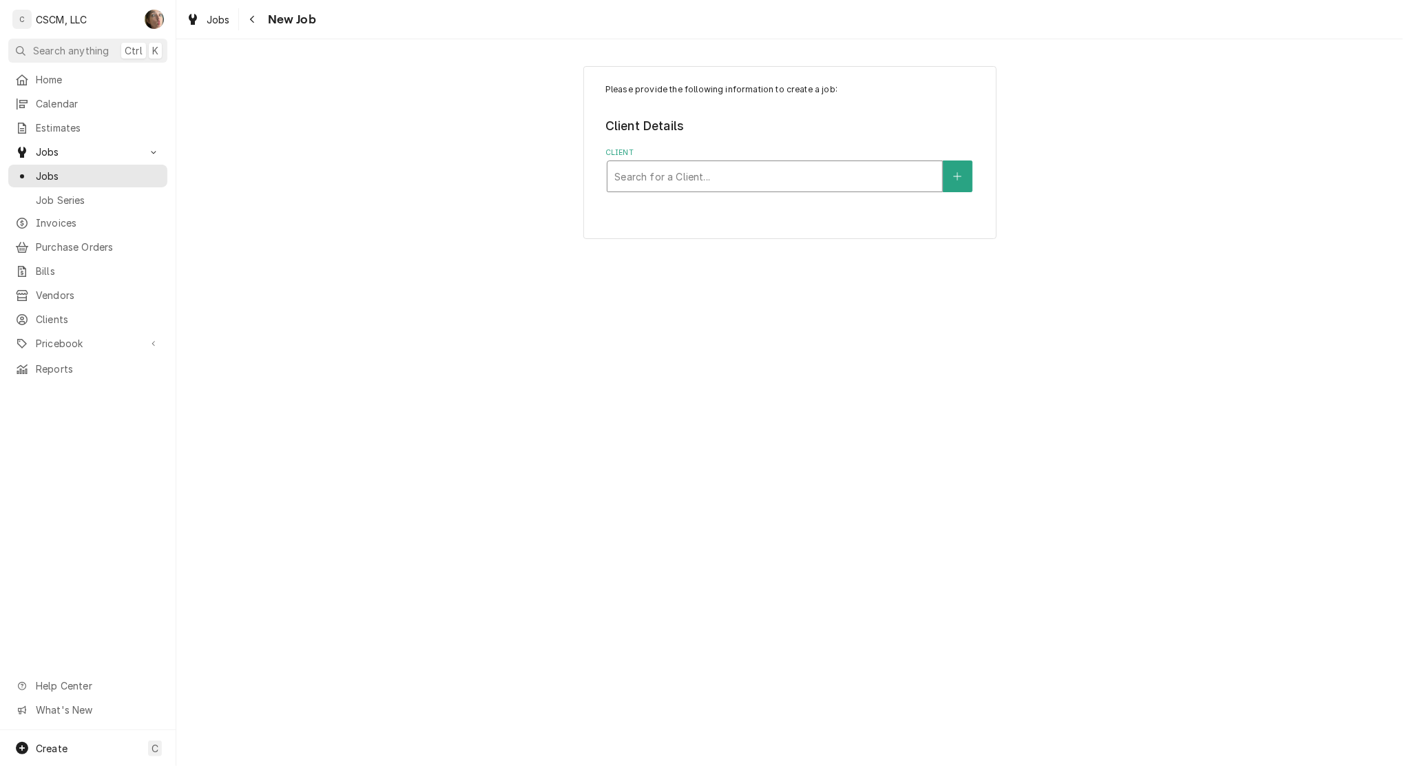
click at [654, 187] on div "Client" at bounding box center [774, 176] width 321 height 25
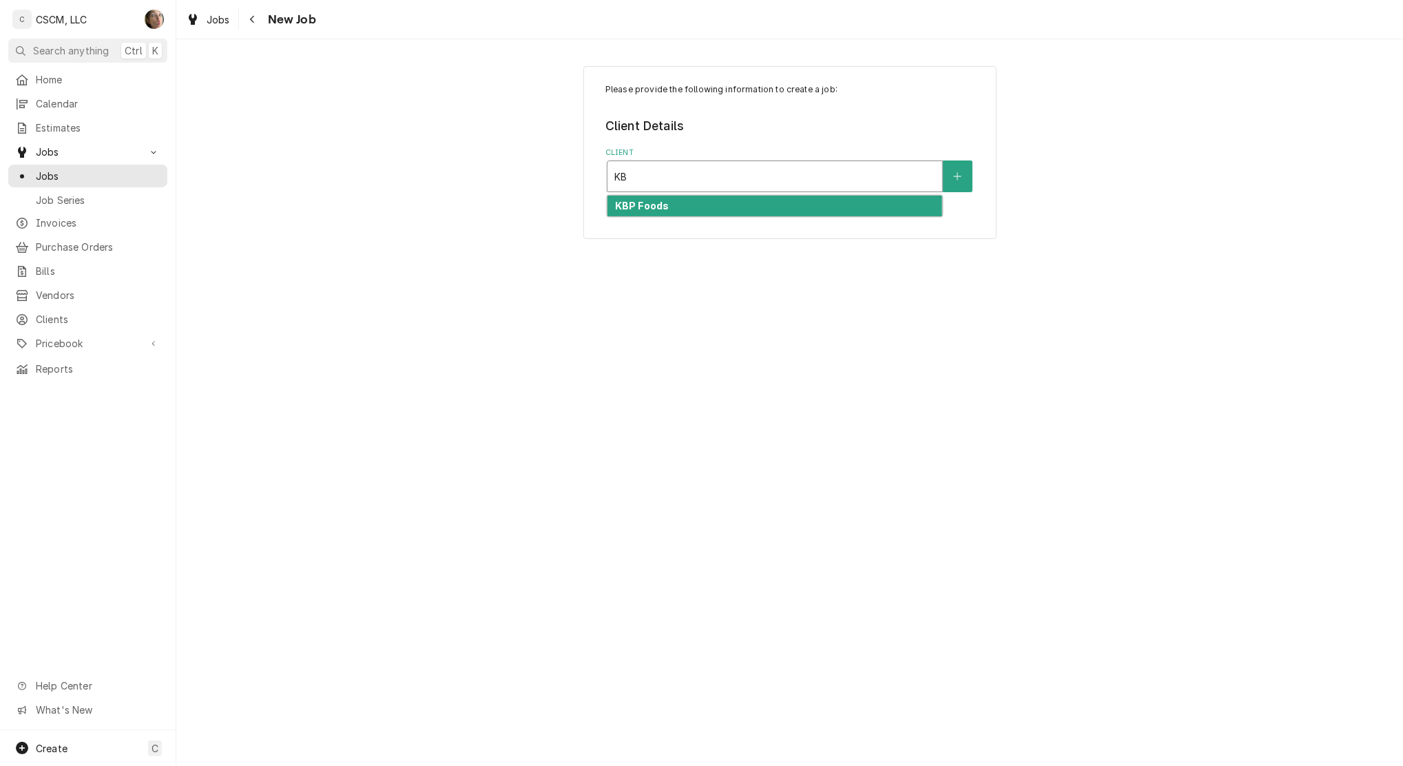
type input "KBP"
click at [652, 208] on strong "KBP Foods" at bounding box center [642, 206] width 54 height 12
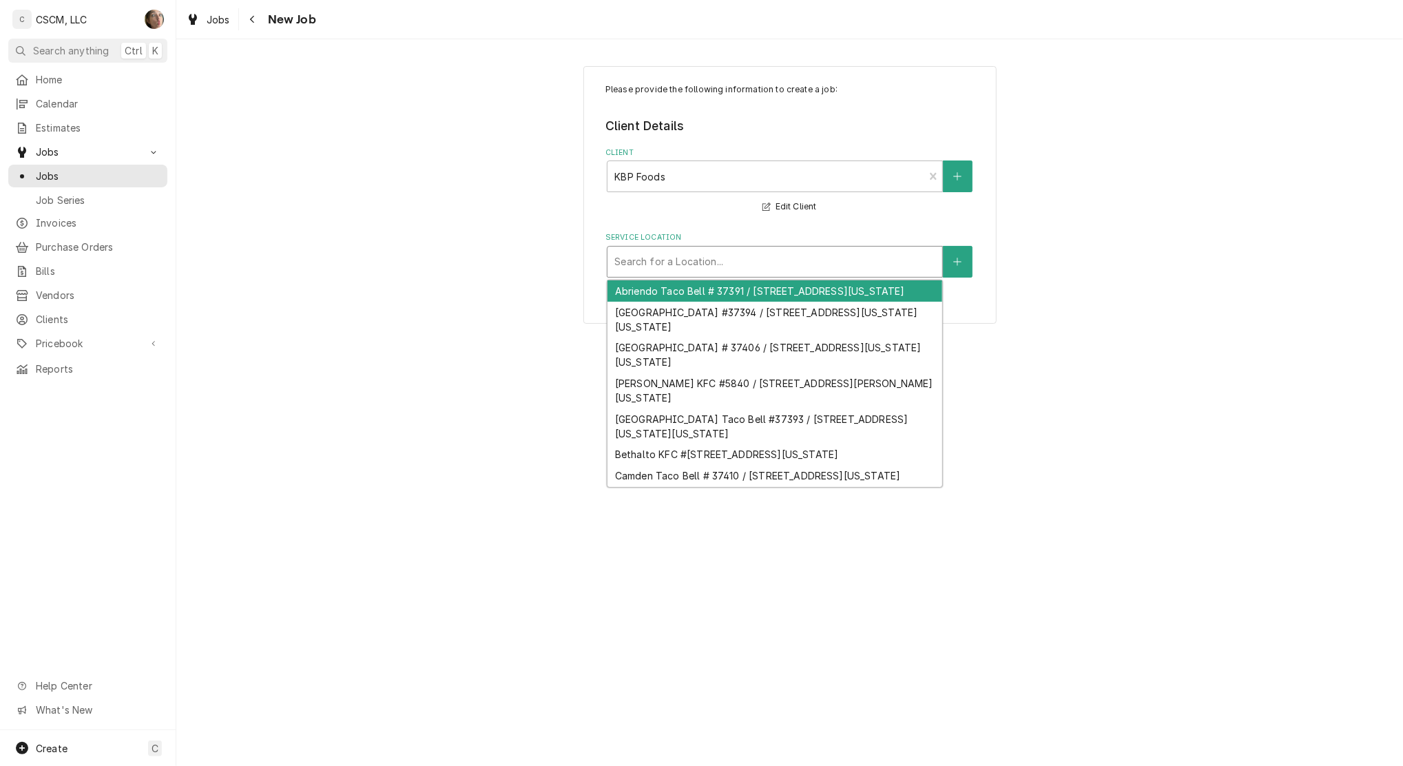
click at [658, 277] on div "Search for a Location..." at bounding box center [775, 262] width 336 height 32
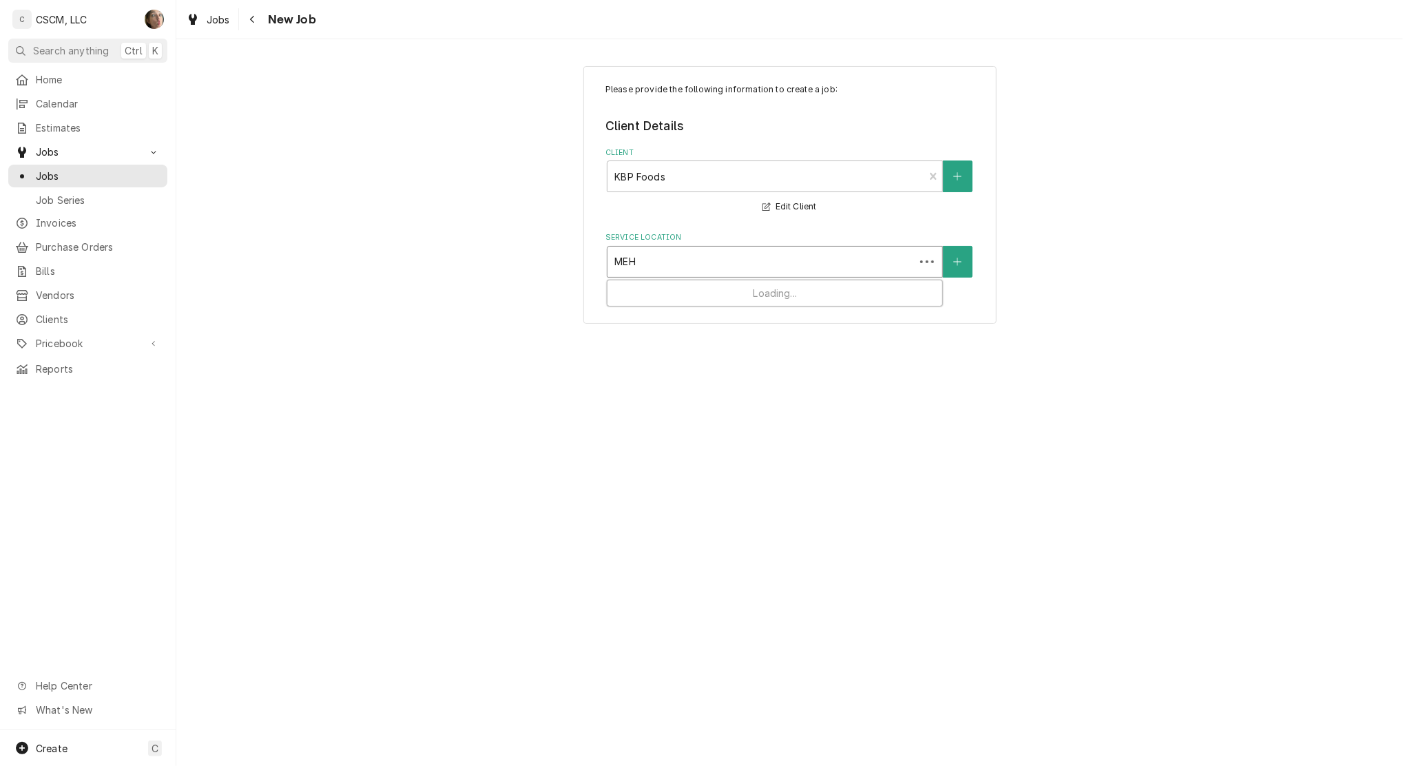
type input "MEHL"
click at [654, 289] on div "Mehlville KFC #[STREET_ADDRESS][US_STATE]" at bounding box center [774, 290] width 335 height 21
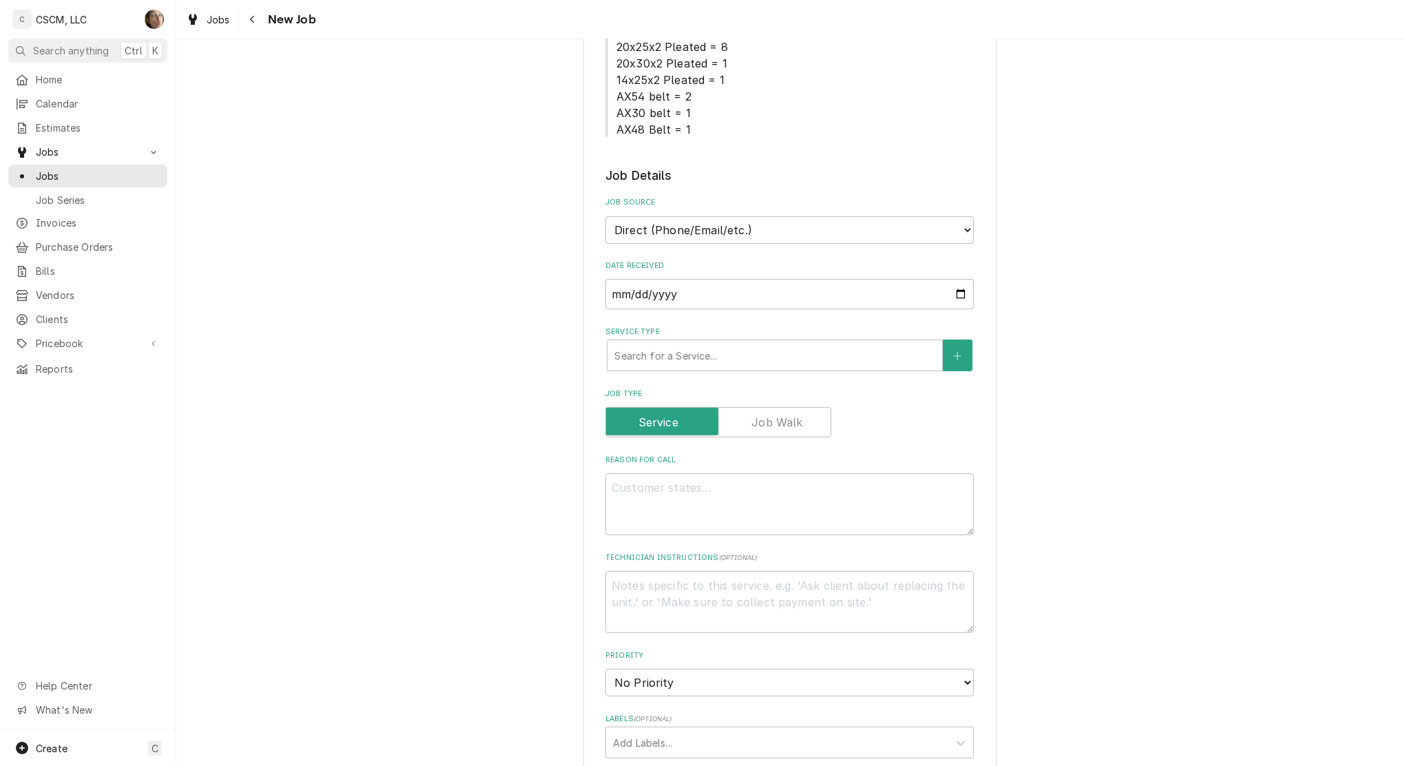
scroll to position [459, 0]
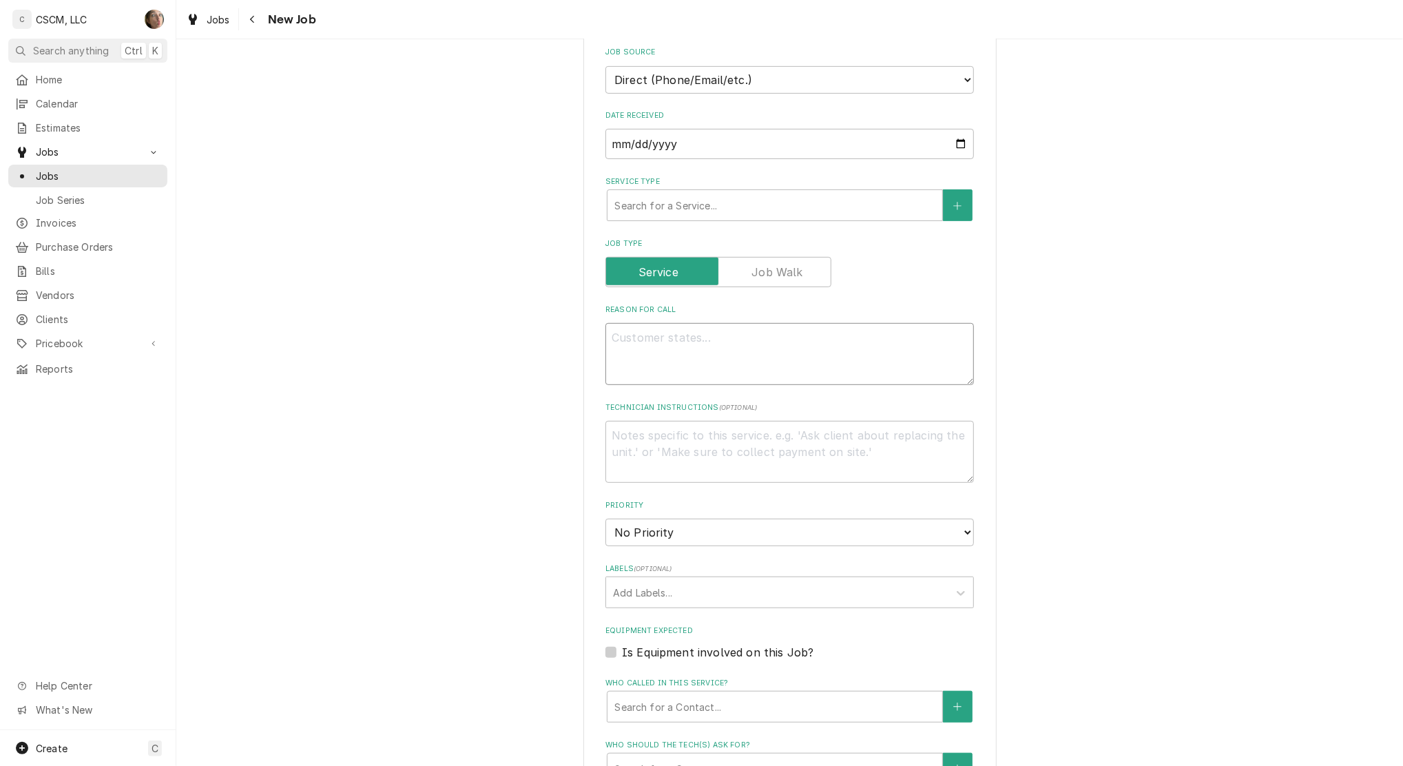
click at [656, 326] on textarea "Reason For Call" at bounding box center [789, 354] width 368 height 62
paste textarea "Please review all gaskets on all equipment in store and replace what is needed."
type textarea "x"
type textarea "Please review all gaskets on all equipment in store and replace what is needed."
type textarea "x"
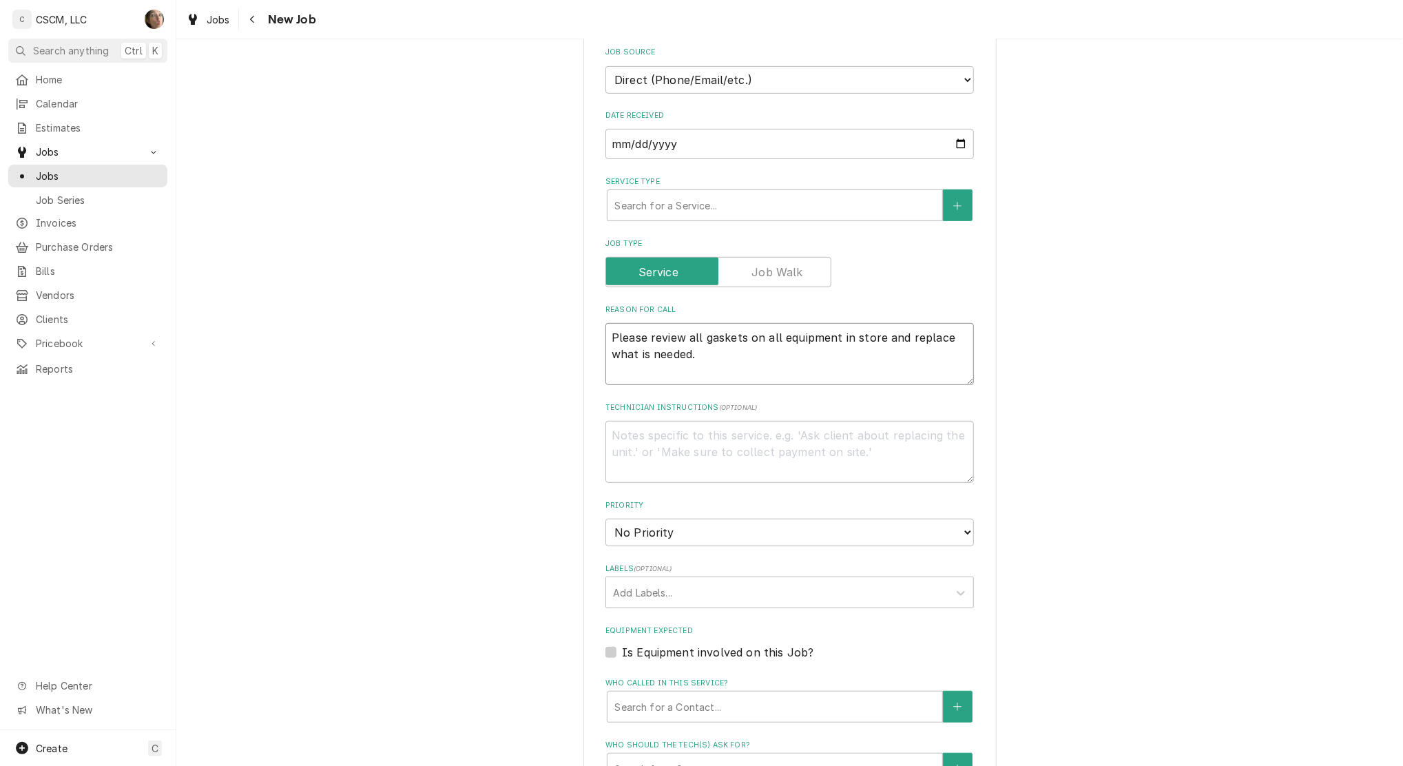
type textarea "Please review all gaskets on all equipment in store and replace what is needed."
type textarea "x"
type textarea "Please review all gaskets on all equipment in store and replace what is needed.…"
type textarea "x"
type textarea "Please review all gaskets on all equipment in store and replace what is needed.…"
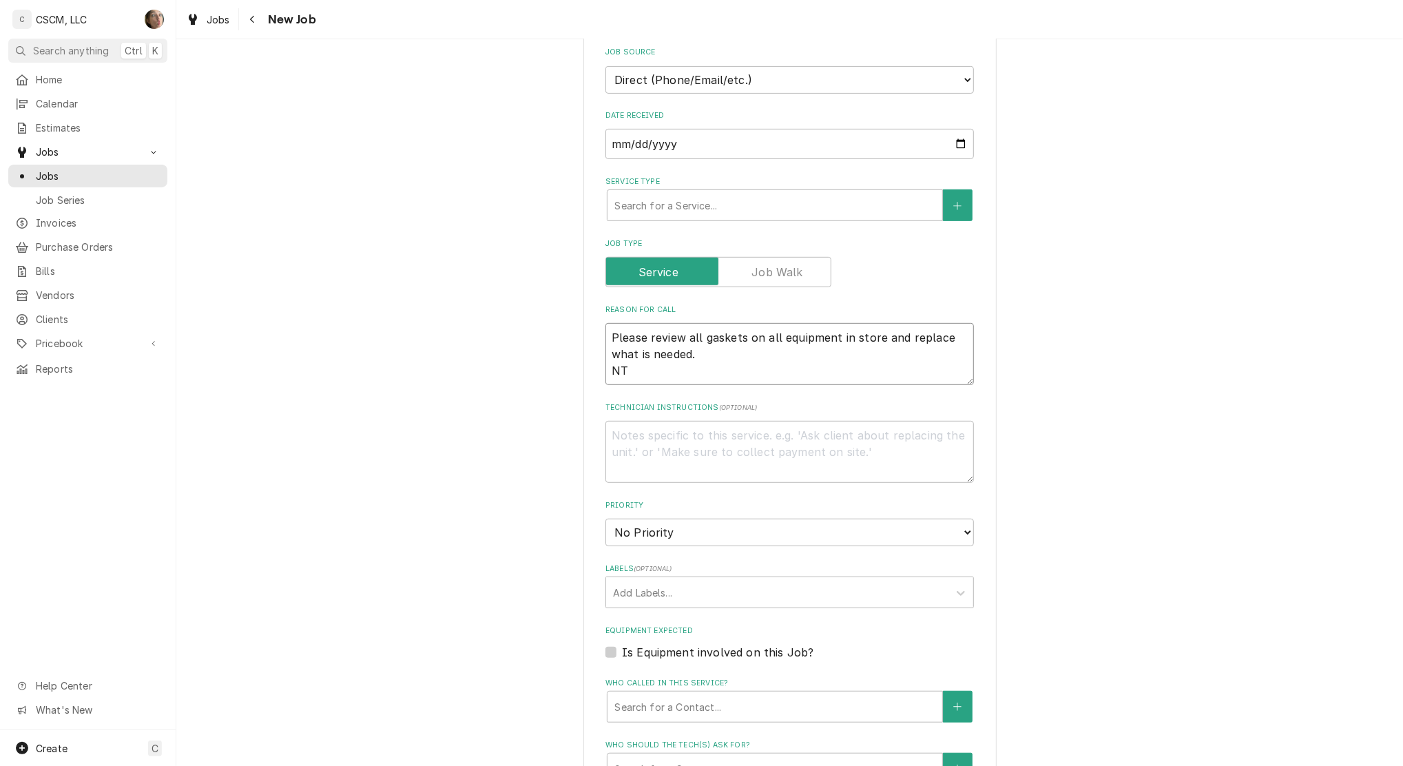
type textarea "x"
type textarea "Please review all gaskets on all equipment in store and replace what is needed.…"
type textarea "x"
type textarea "Please review all gaskets on all equipment in store and replace what is needed.…"
type textarea "x"
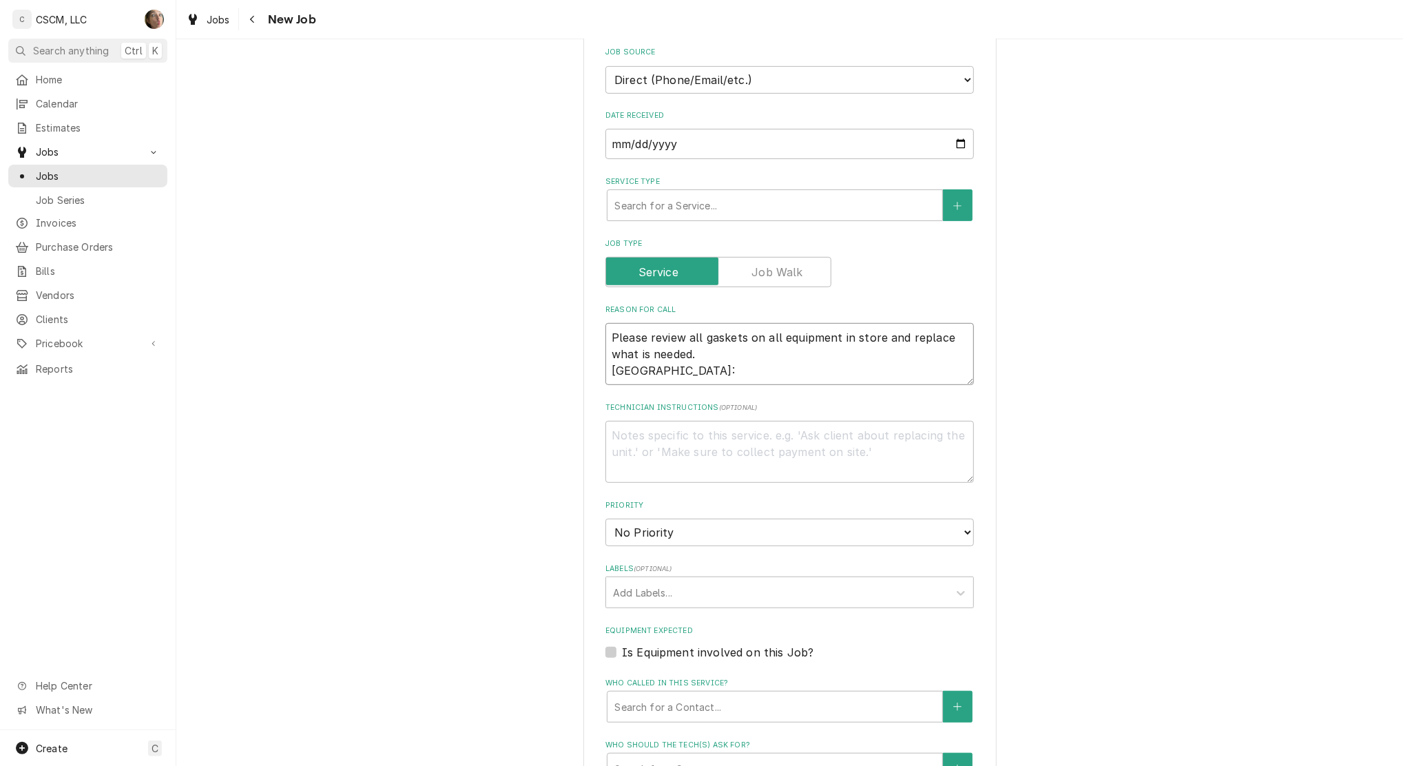
type textarea "Please review all gaskets on all equipment in store and replace what is needed.…"
type textarea "x"
type textarea "Please review all gaskets on all equipment in store and replace what is needed.…"
type textarea "x"
type textarea "Please review all gaskets on all equipment in store and replace what is needed.…"
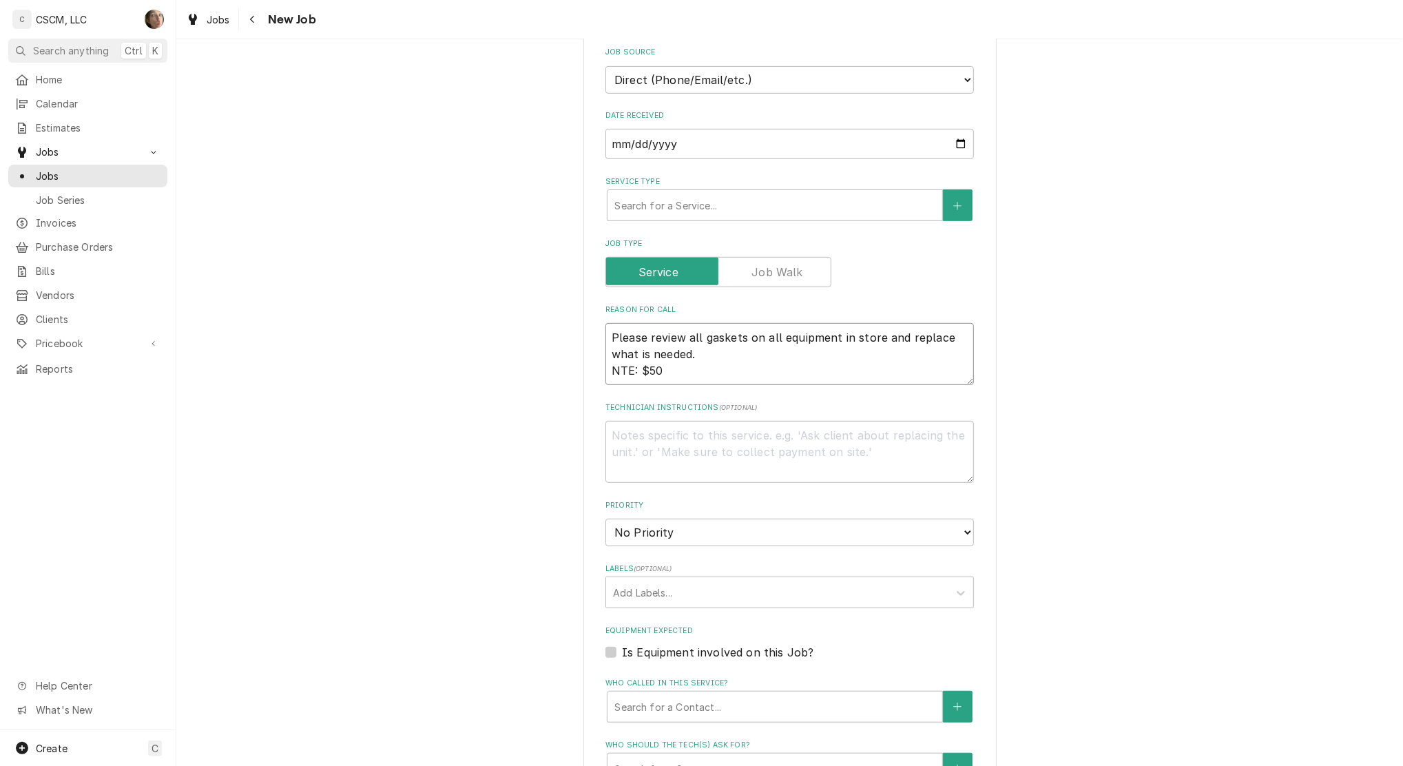
type textarea "x"
type textarea "Please review all gaskets on all equipment in store and replace what is needed.…"
type textarea "x"
type textarea "Please review all gaskets on all equipment in store and replace what is needed.…"
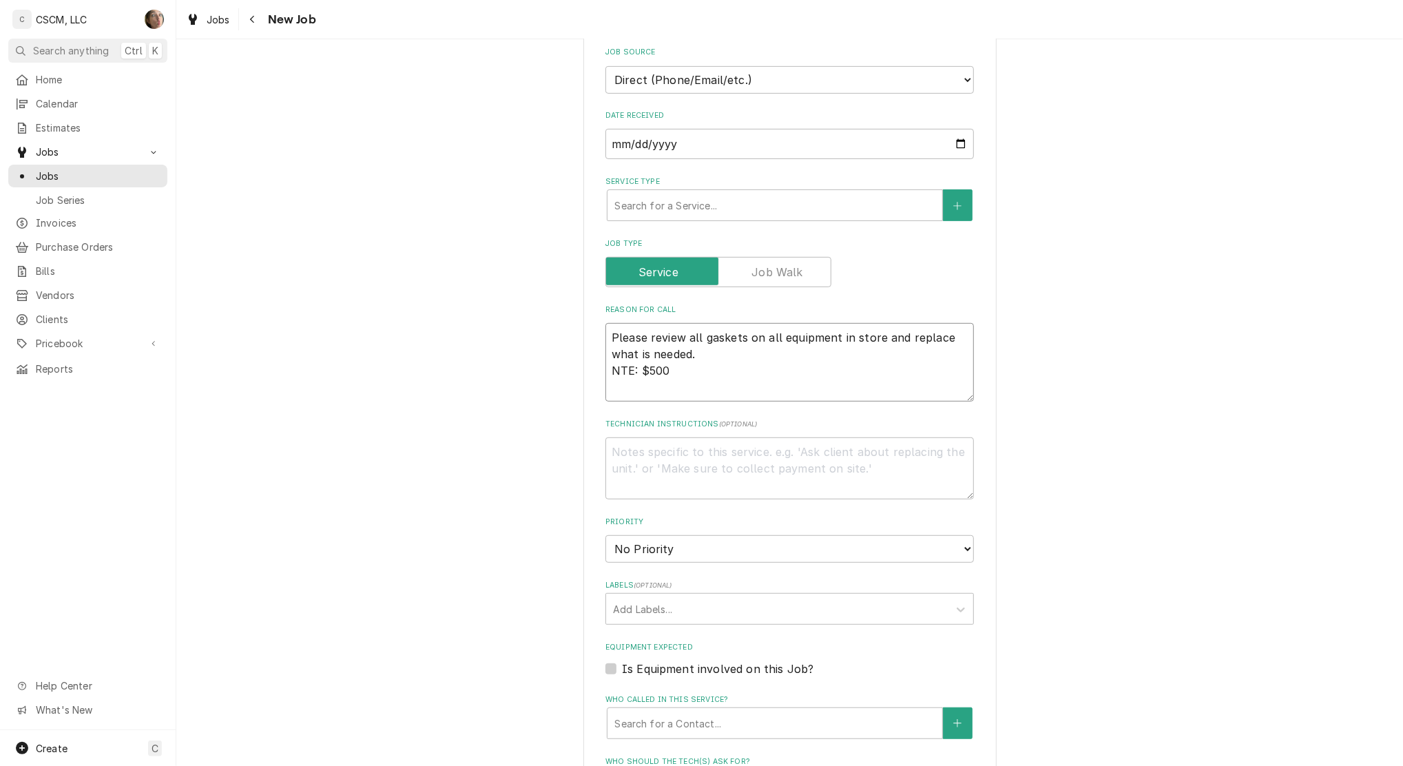
type textarea "x"
type textarea "Please review all gaskets on all equipment in store and replace what is needed.…"
type textarea "x"
type textarea "Please review all gaskets on all equipment in store and replace what is needed.…"
type textarea "x"
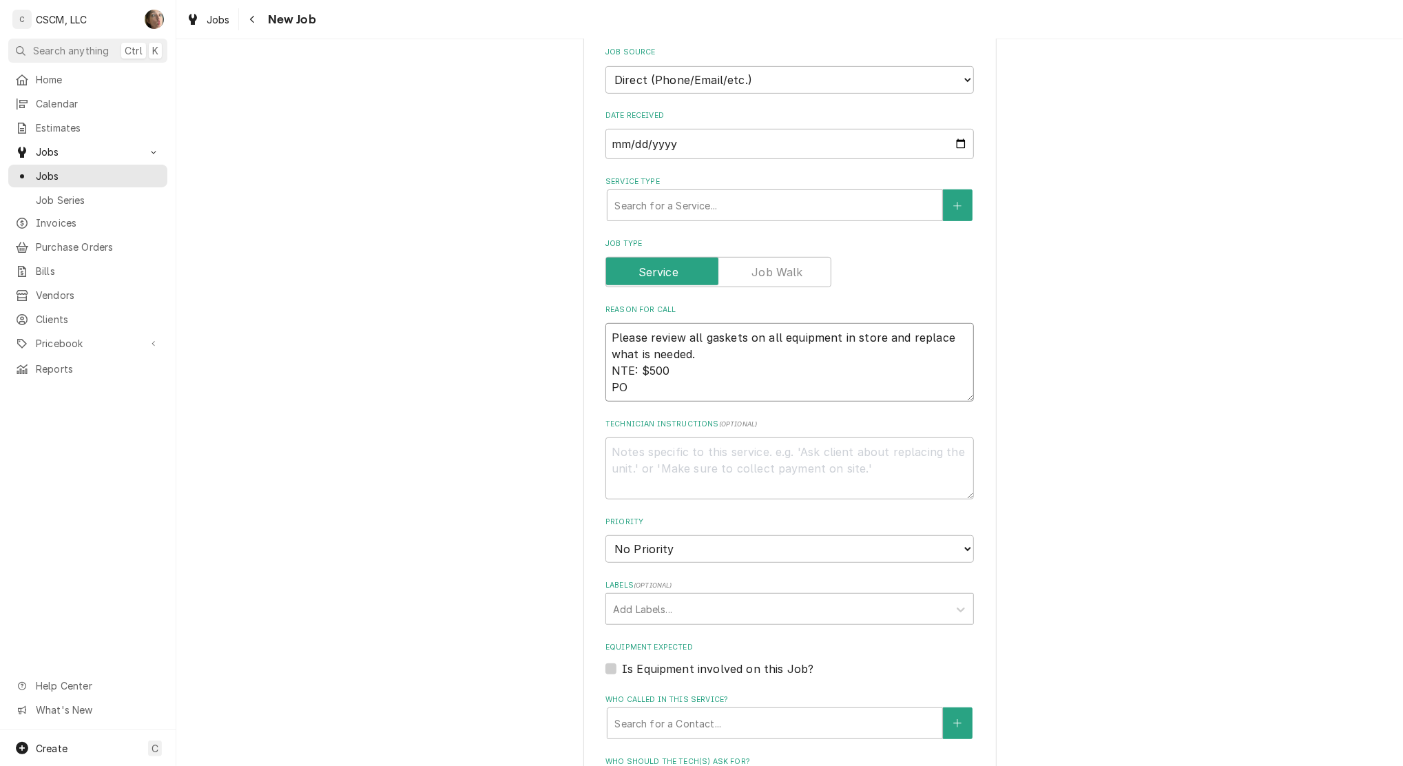
type textarea "Please review all gaskets on all equipment in store and replace what is needed.…"
type textarea "x"
type textarea "Please review all gaskets on all equipment in store and replace what is needed.…"
paste textarea "Please review all gaskets on all equipment in store and replace what is needed."
type textarea "x"
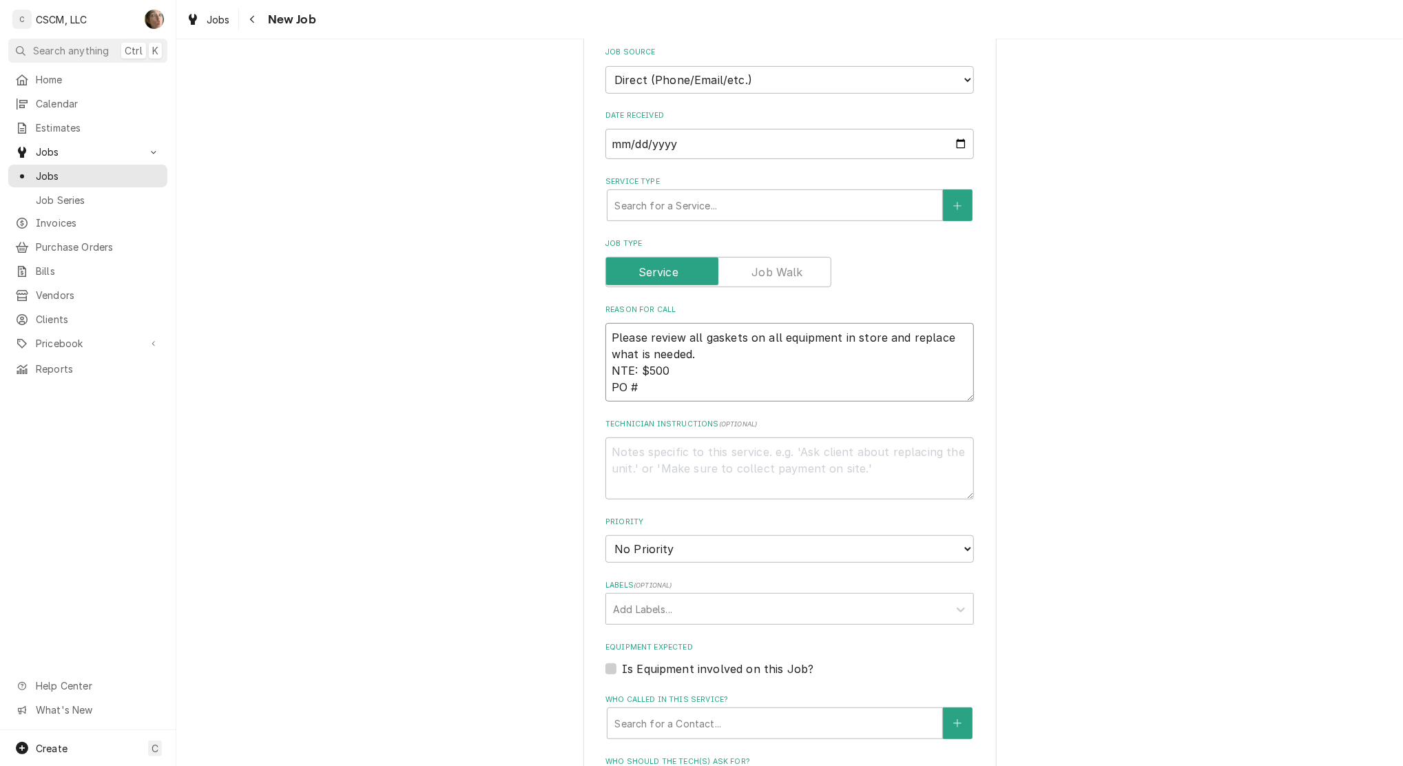
type textarea "Please review all gaskets on all equipment in store and replace what is needed.…"
type textarea "x"
type textarea "Please review all gaskets on all equipment in store and replace what is needed.…"
type textarea "x"
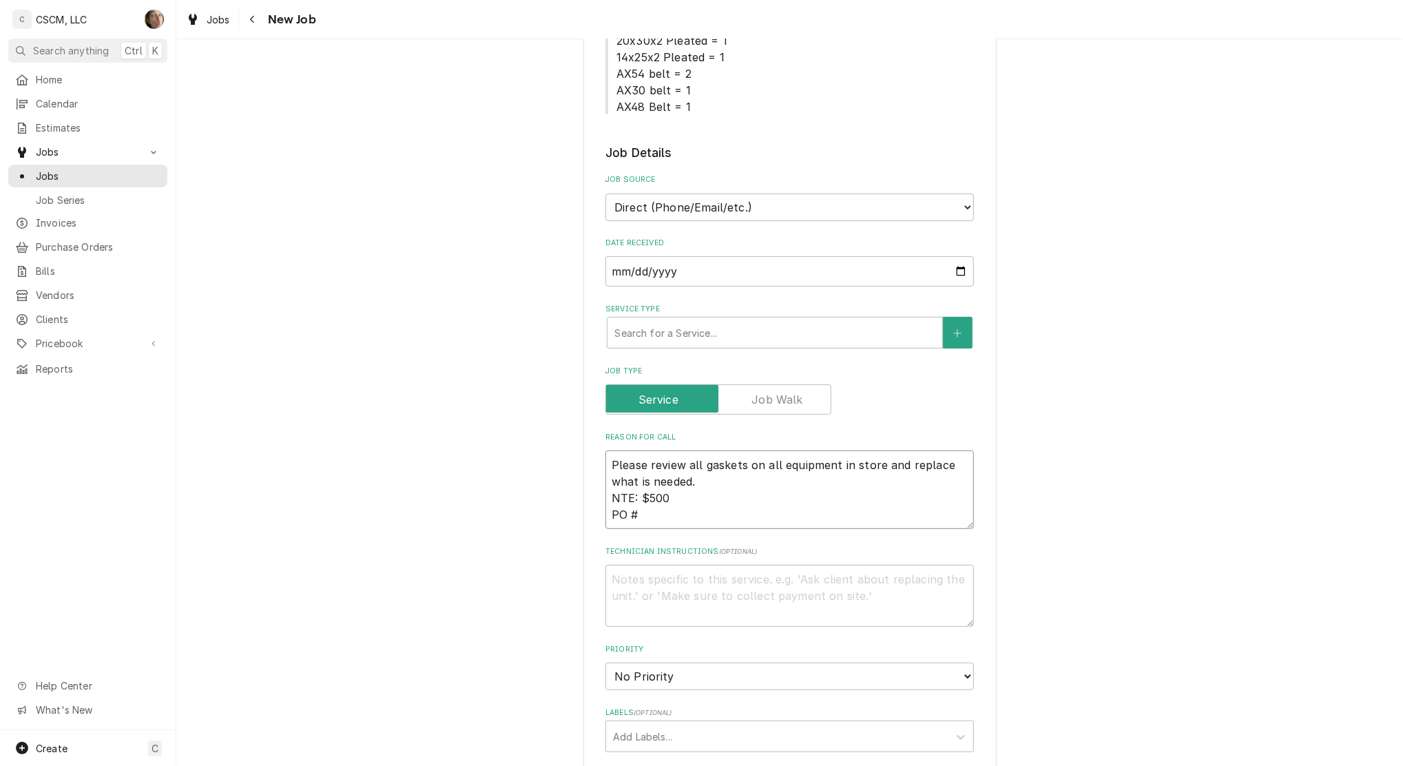
scroll to position [183, 0]
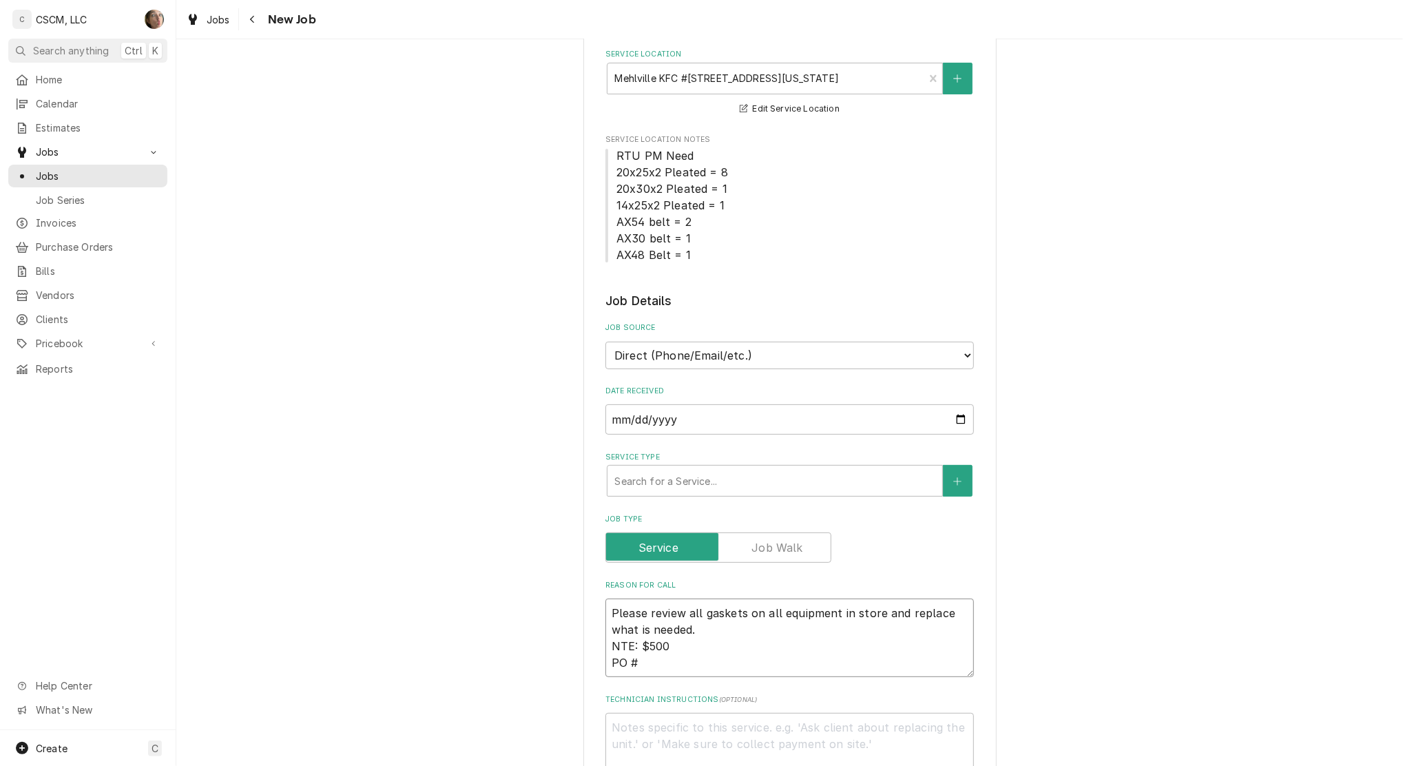
type textarea "Please review all gaskets on all equipment in store and replace what is needed.…"
drag, startPoint x: 714, startPoint y: 349, endPoint x: 718, endPoint y: 369, distance: 20.9
click at [715, 349] on select "Direct (Phone/Email/etc.) Other" at bounding box center [789, 356] width 368 height 28
select select "100"
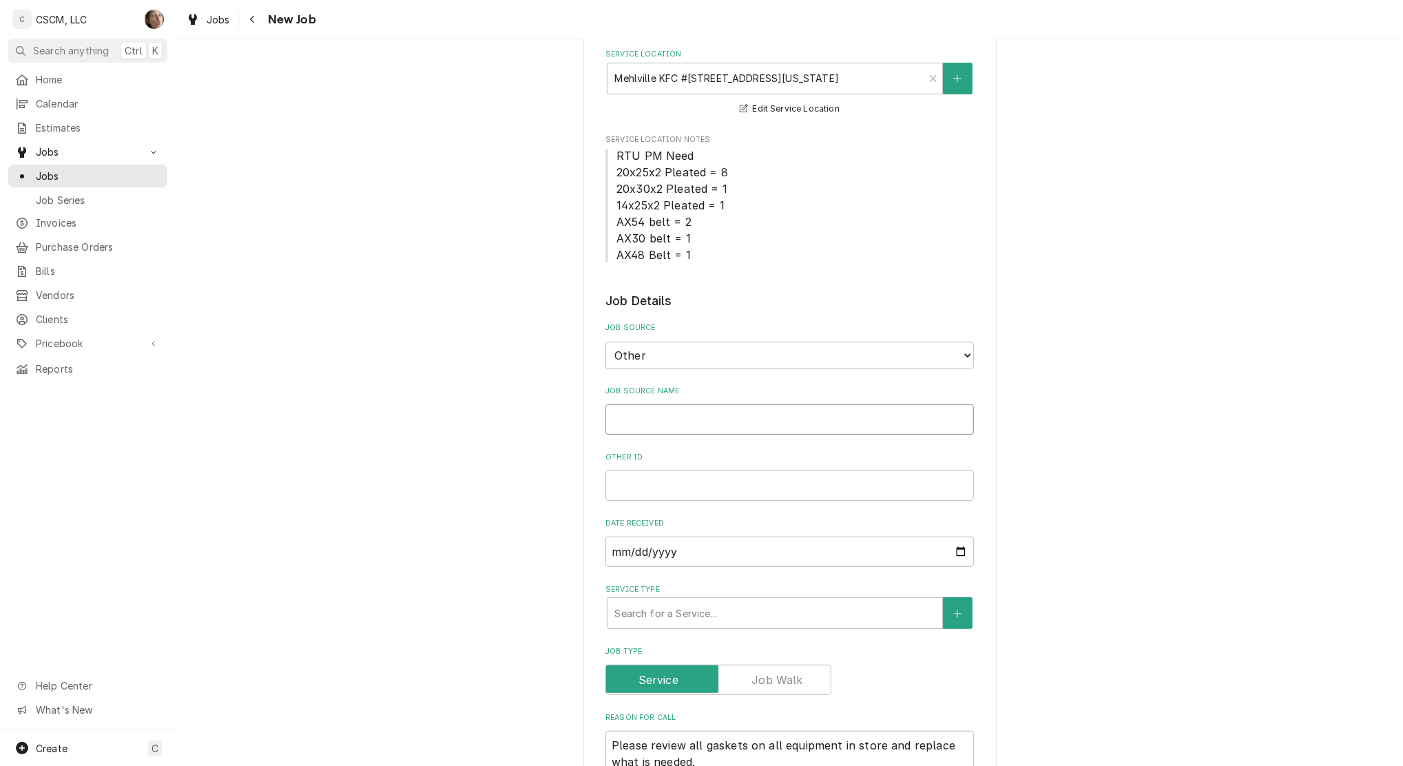
click at [712, 424] on input "Job Source Name" at bounding box center [789, 419] width 368 height 30
type textarea "x"
type input "V"
type textarea "x"
type input "Ve"
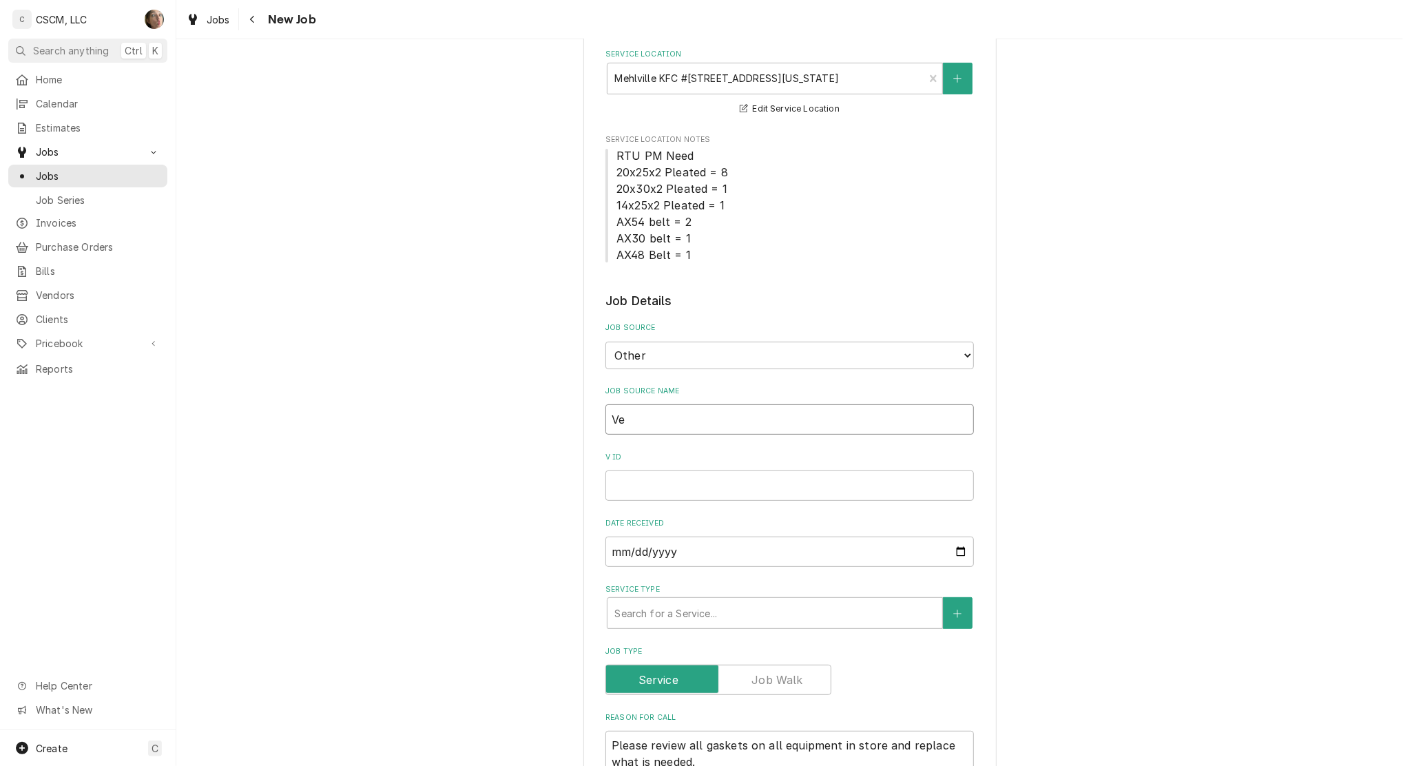
type textarea "x"
type input "Ver"
type textarea "x"
type input "Veri"
type textarea "x"
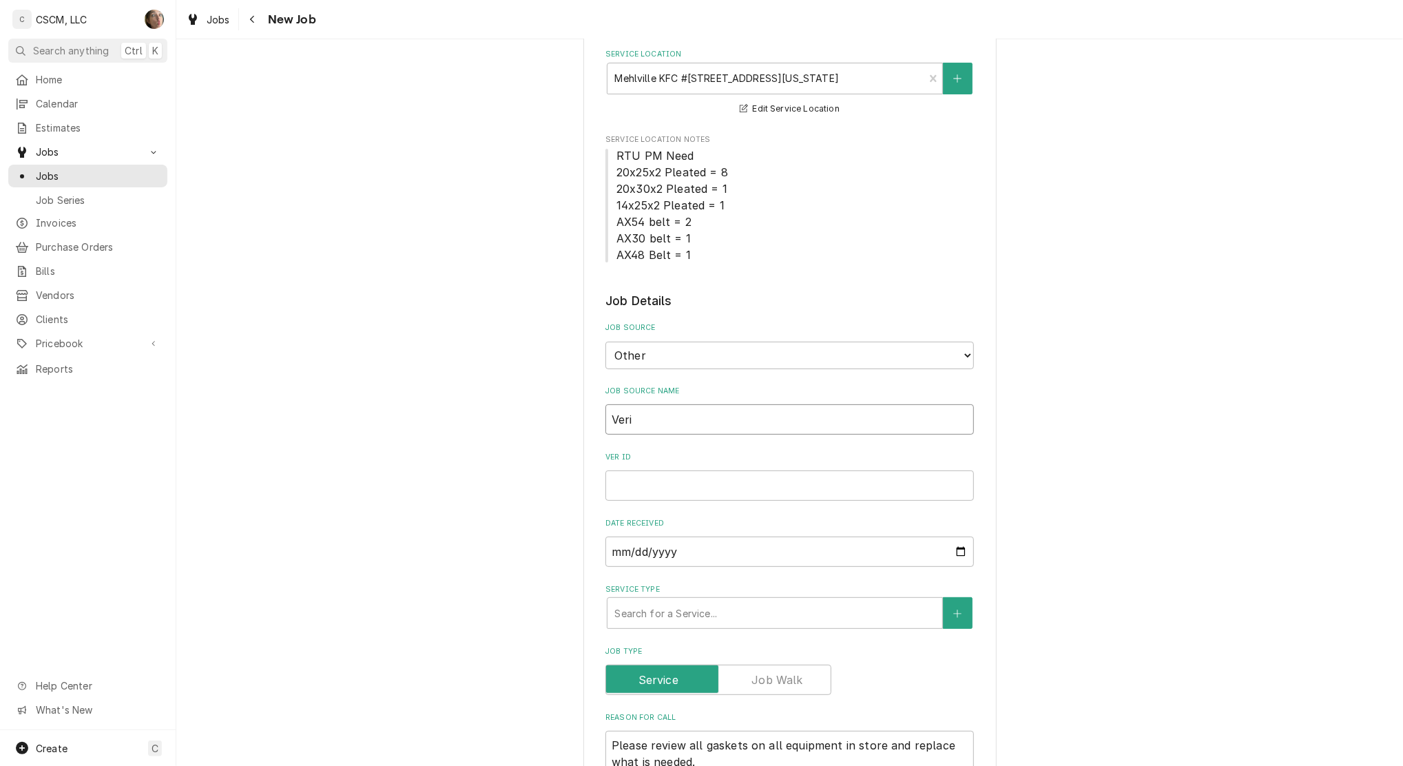
type input "Veris"
type textarea "x"
type input "Verisae"
type textarea "x"
type input "Verisae"
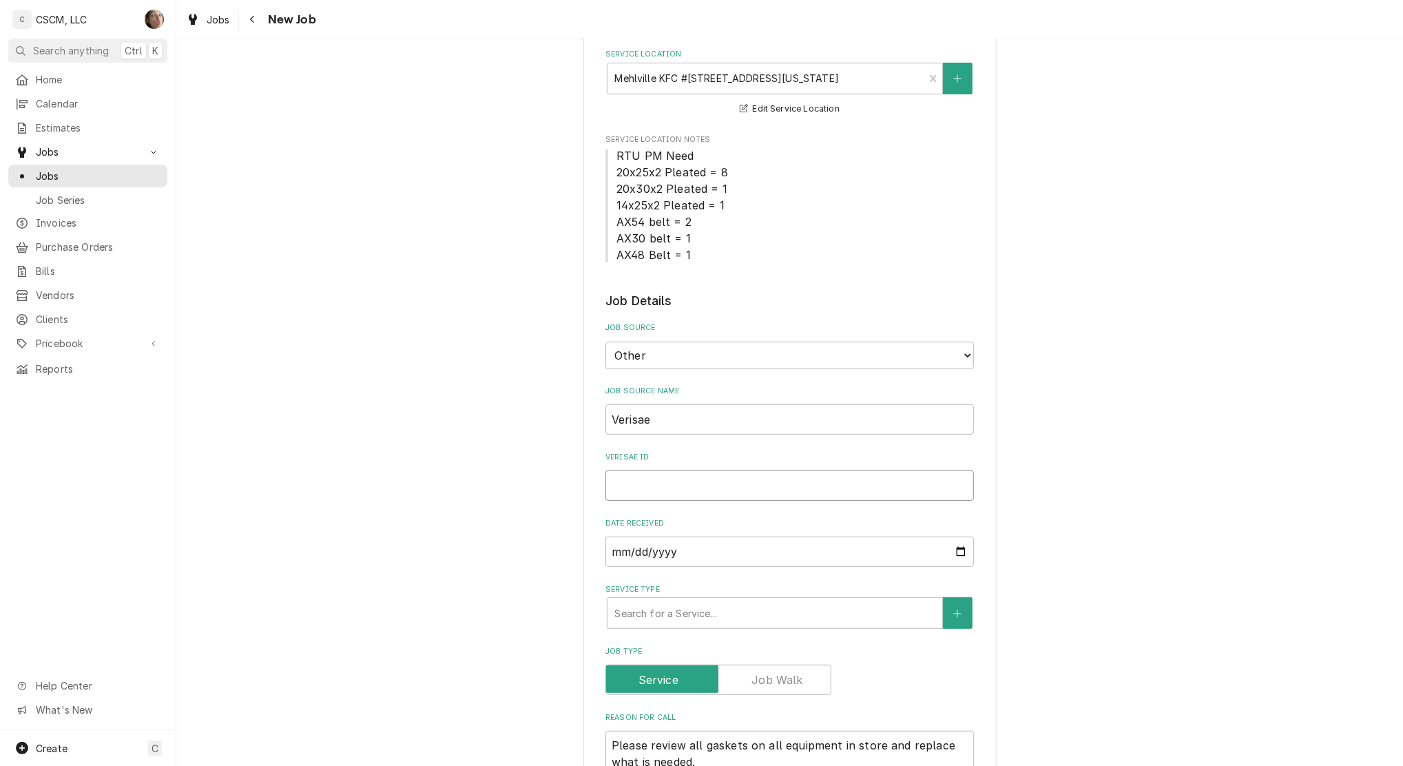
click at [726, 476] on input "Verisae ID" at bounding box center [789, 485] width 368 height 30
paste input "72111371"
type input "72111371"
type textarea "x"
type input "72111371"
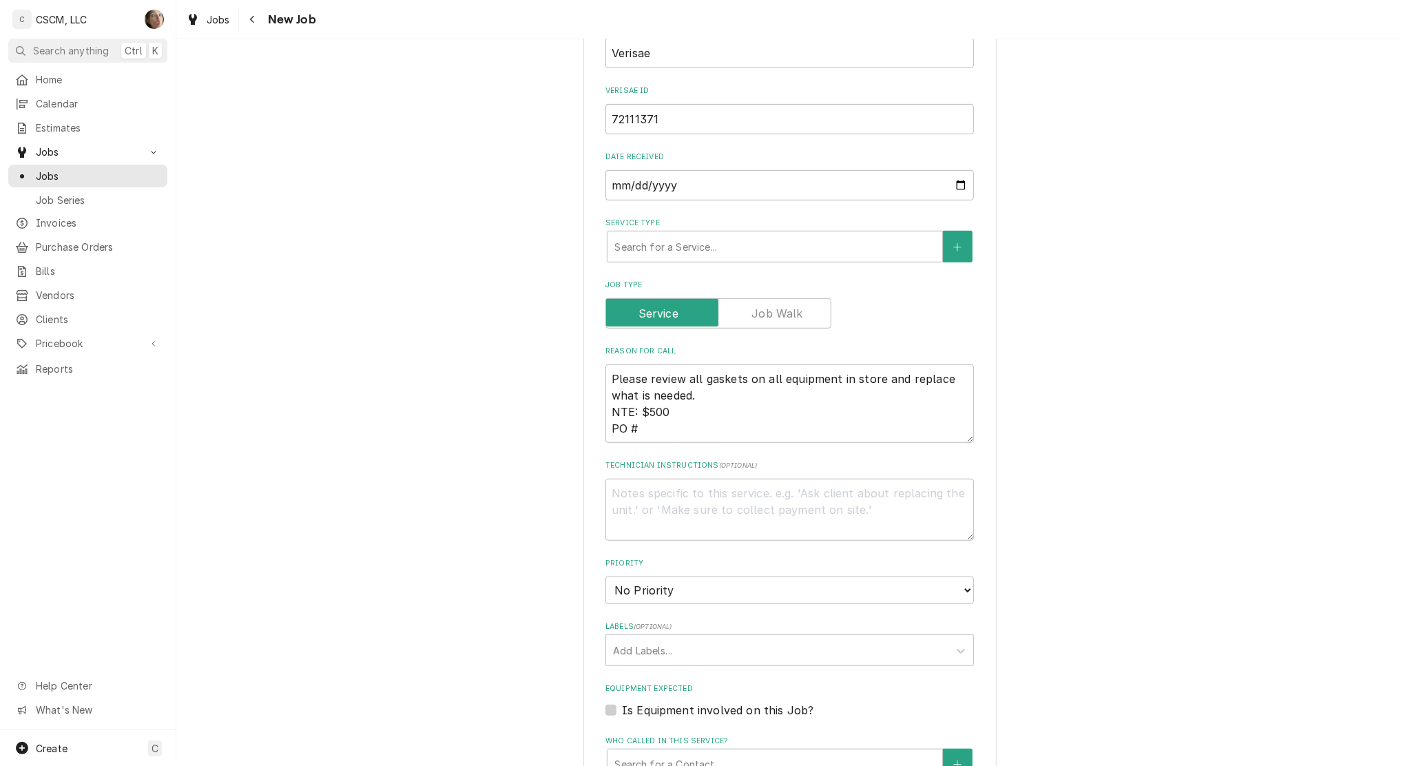
scroll to position [551, 0]
click at [820, 245] on div "Service Type" at bounding box center [774, 245] width 321 height 25
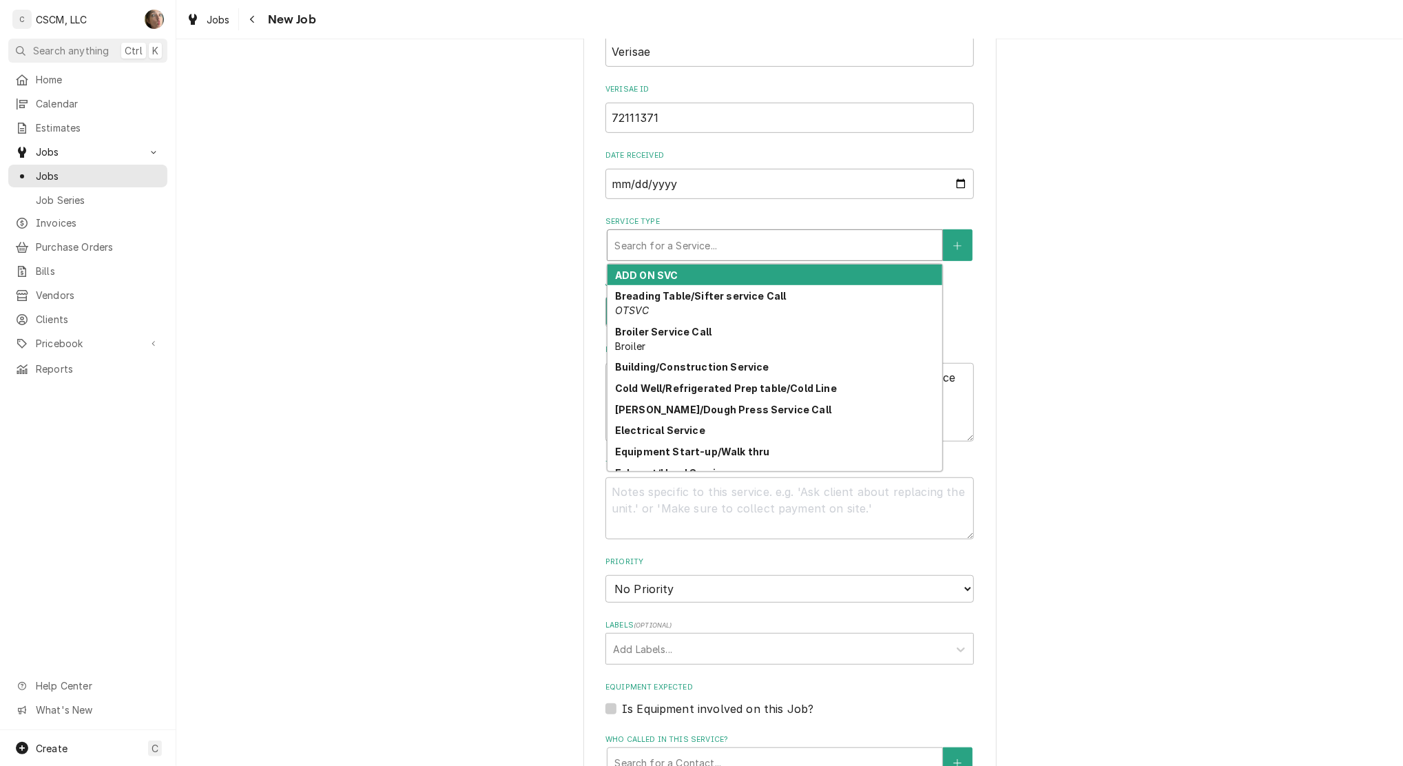
type textarea "x"
type input "h"
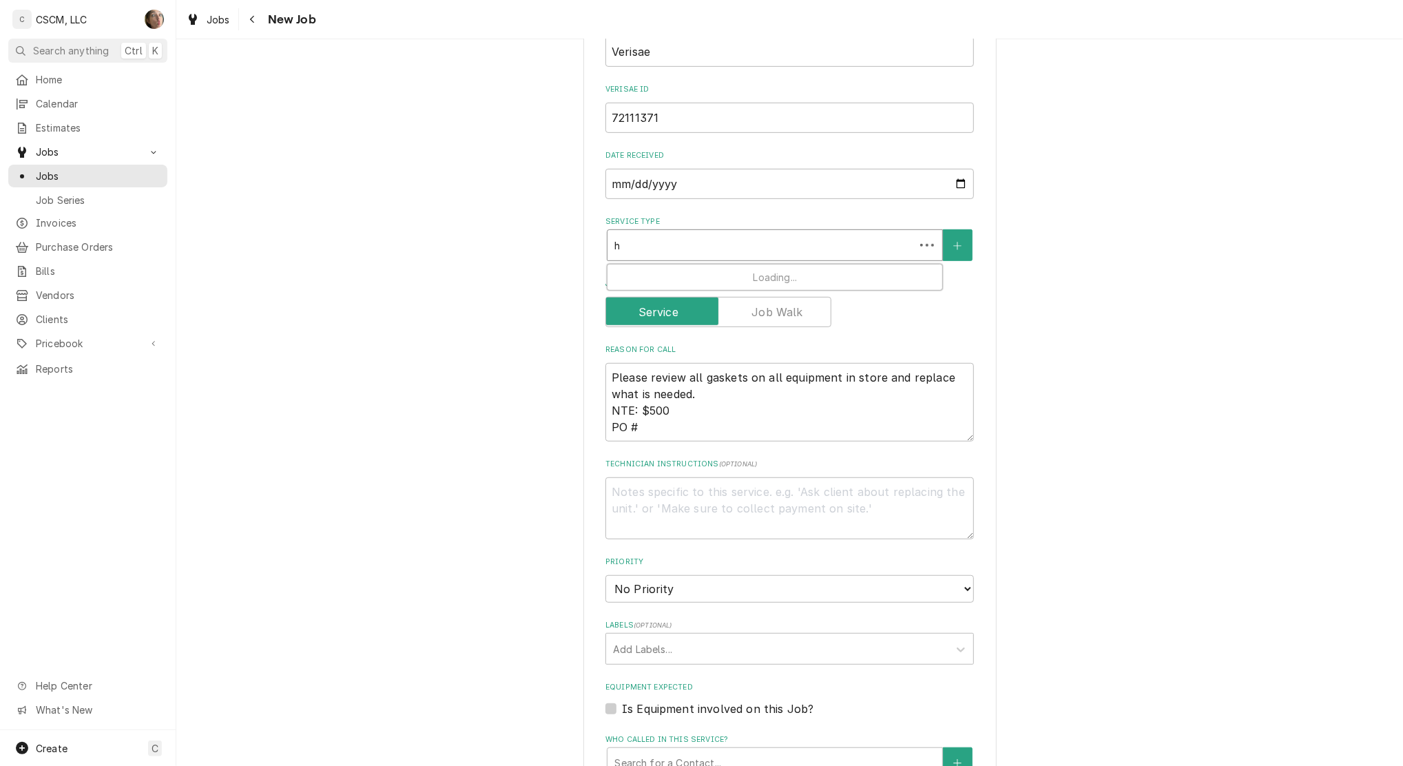
type textarea "x"
type input "ho"
type textarea "x"
type input "holf"
type textarea "x"
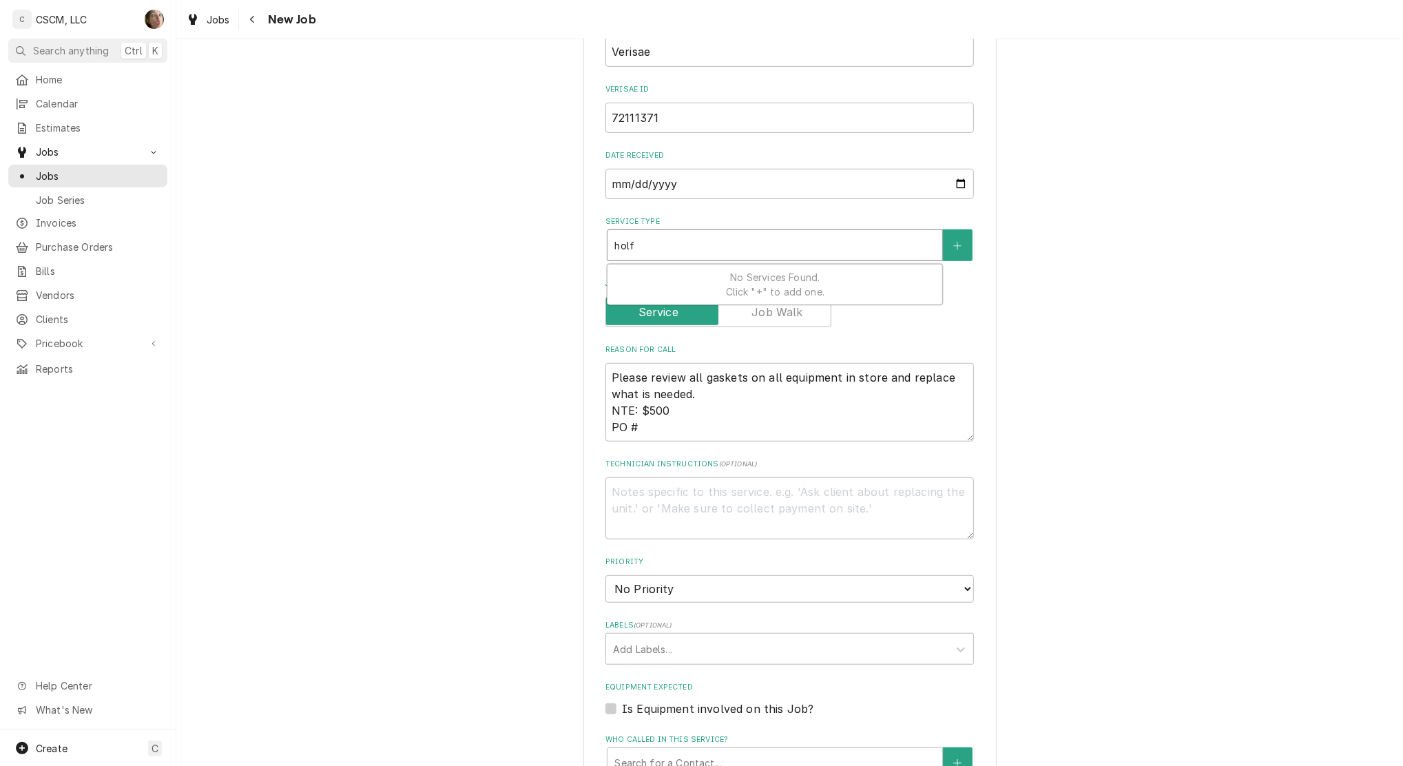
type input "hol"
type textarea "x"
type input "hold"
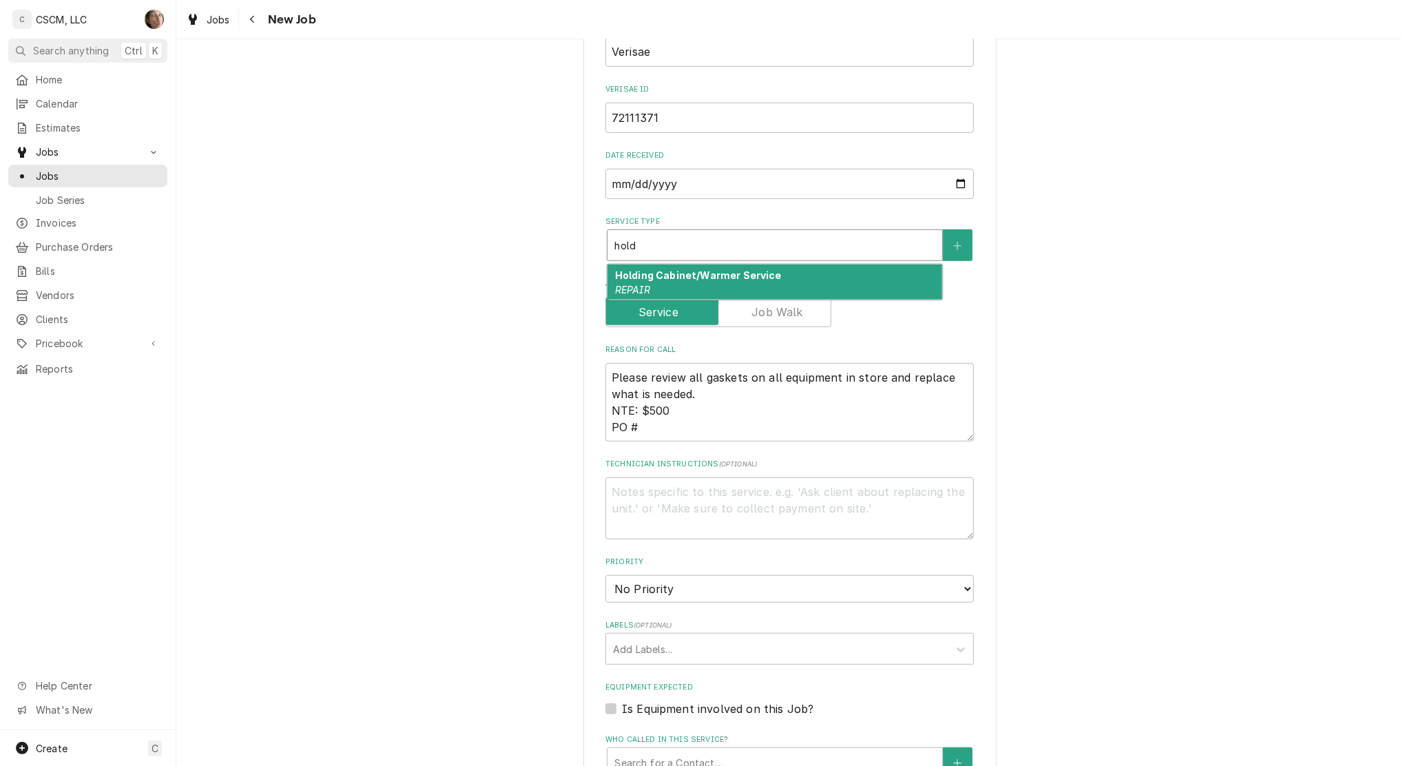
click at [775, 286] on div "Holding Cabinet/Warmer Service REPAIR" at bounding box center [774, 282] width 335 height 36
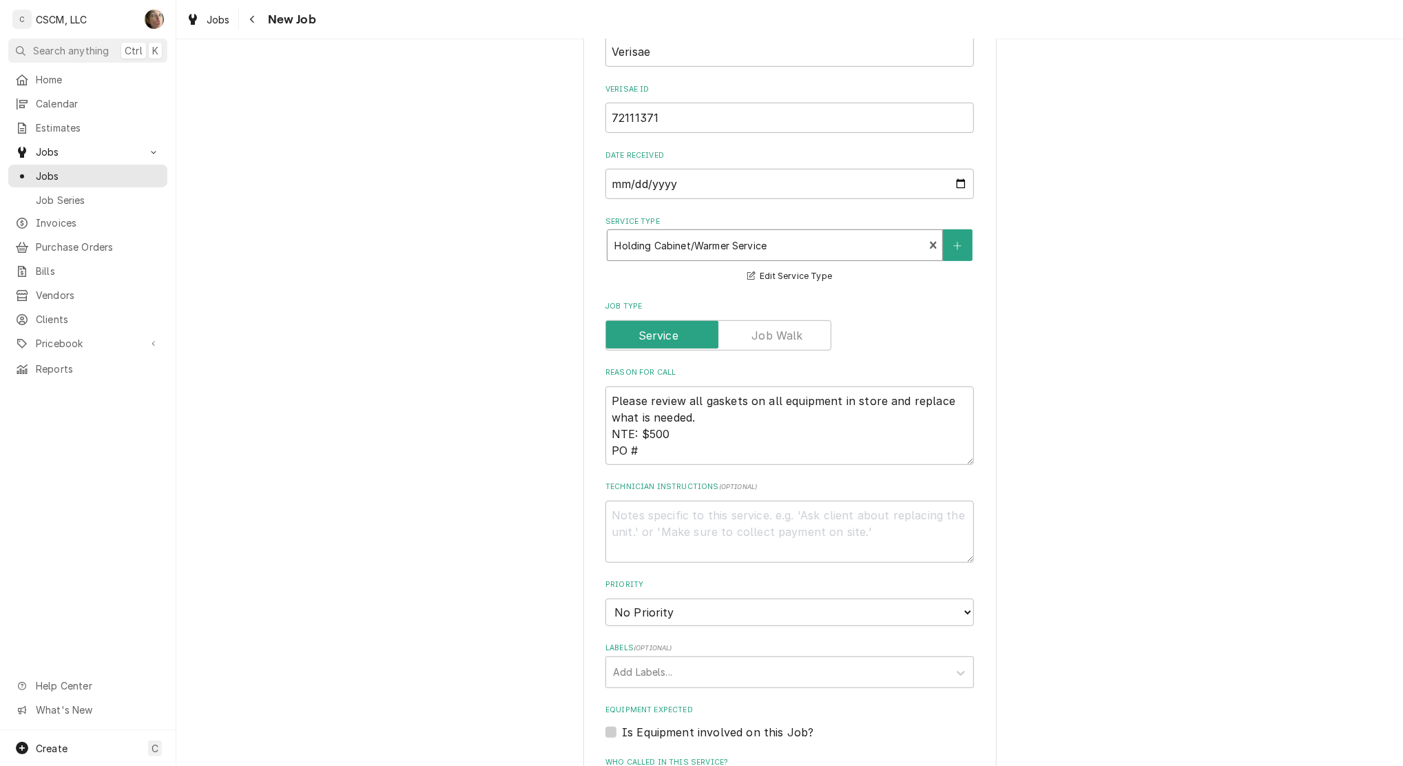
type textarea "x"
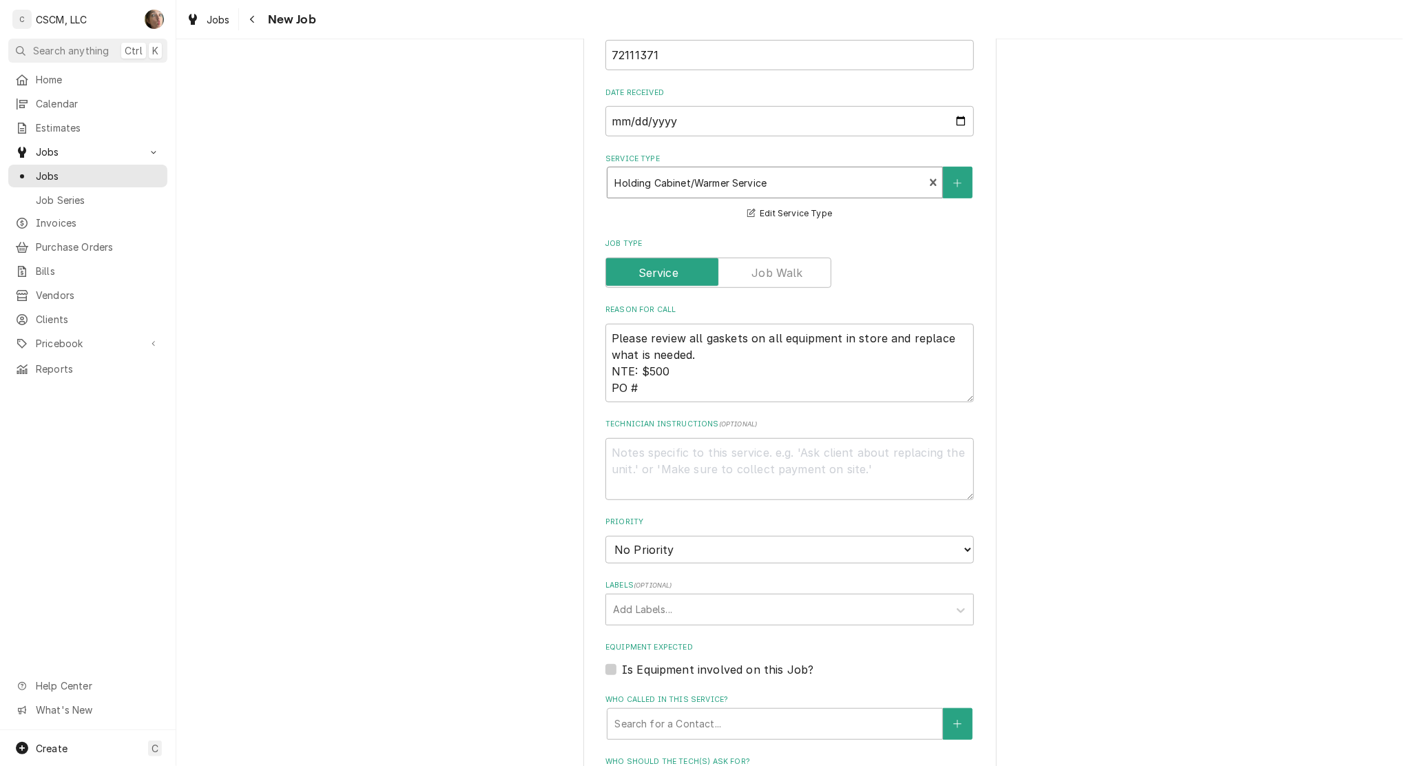
scroll to position [734, 0]
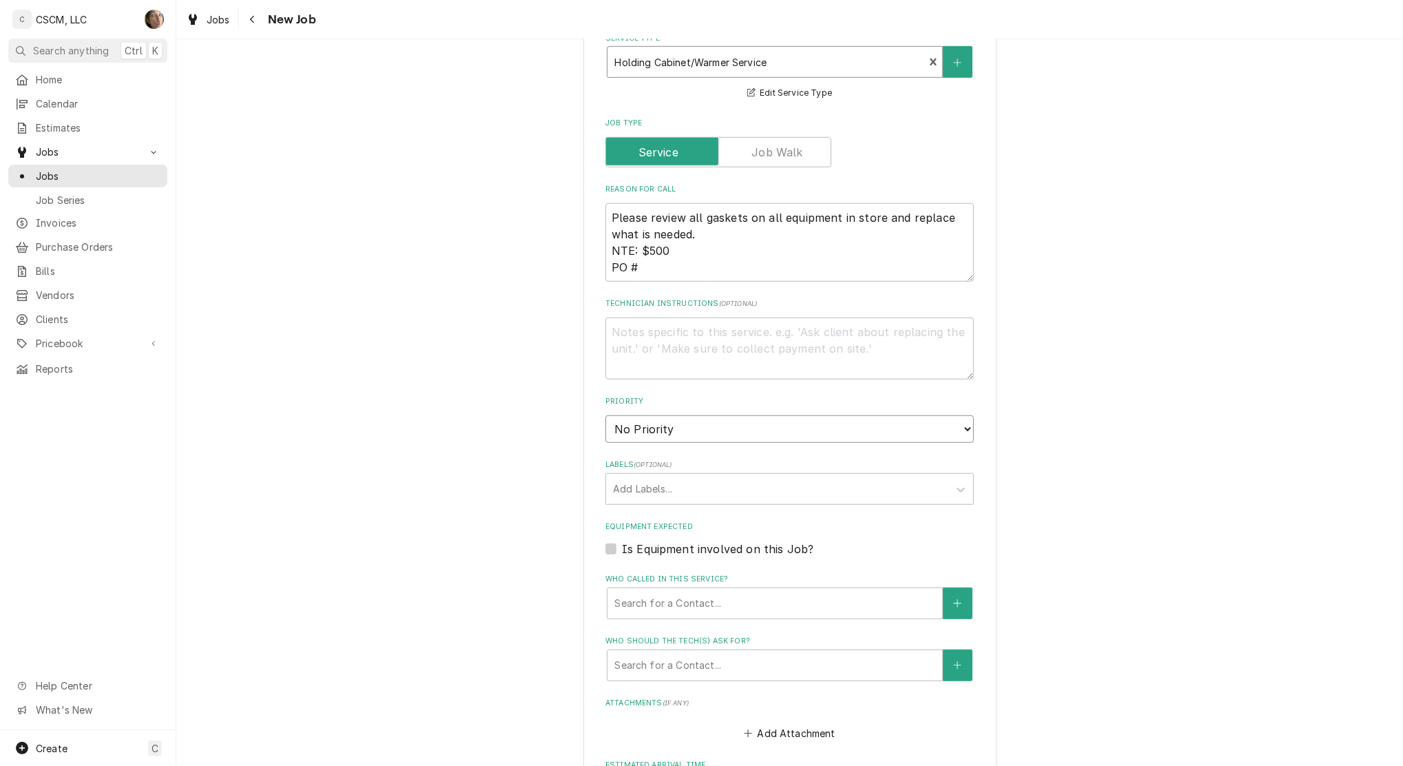
drag, startPoint x: 760, startPoint y: 424, endPoint x: 752, endPoint y: 426, distance: 8.5
click at [760, 424] on select "No Priority Urgent High Medium Low" at bounding box center [789, 429] width 368 height 28
select select "2"
click at [605, 415] on select "No Priority Urgent High Medium Low" at bounding box center [789, 429] width 368 height 28
type textarea "x"
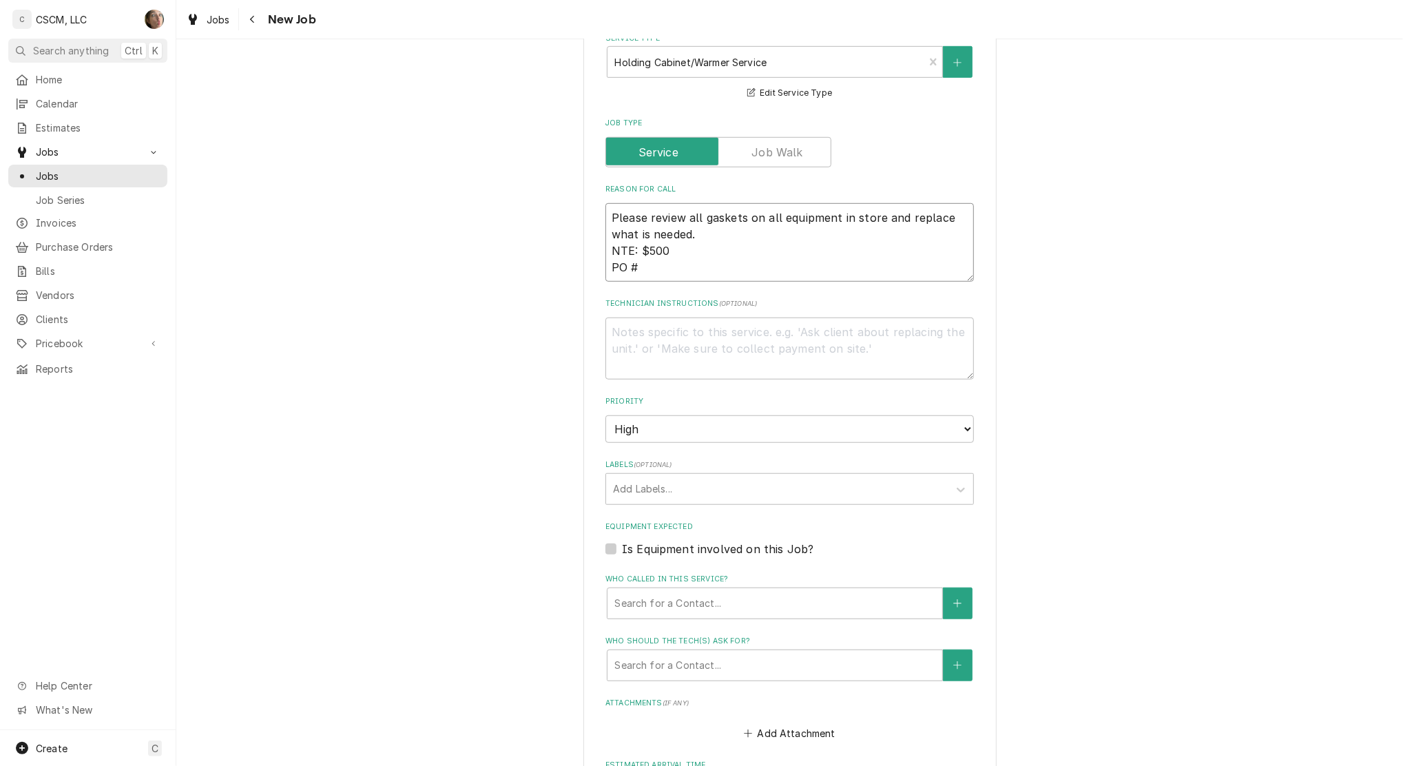
click at [656, 264] on textarea "Please review all gaskets on all equipment in store and replace what is needed.…" at bounding box center [789, 242] width 368 height 79
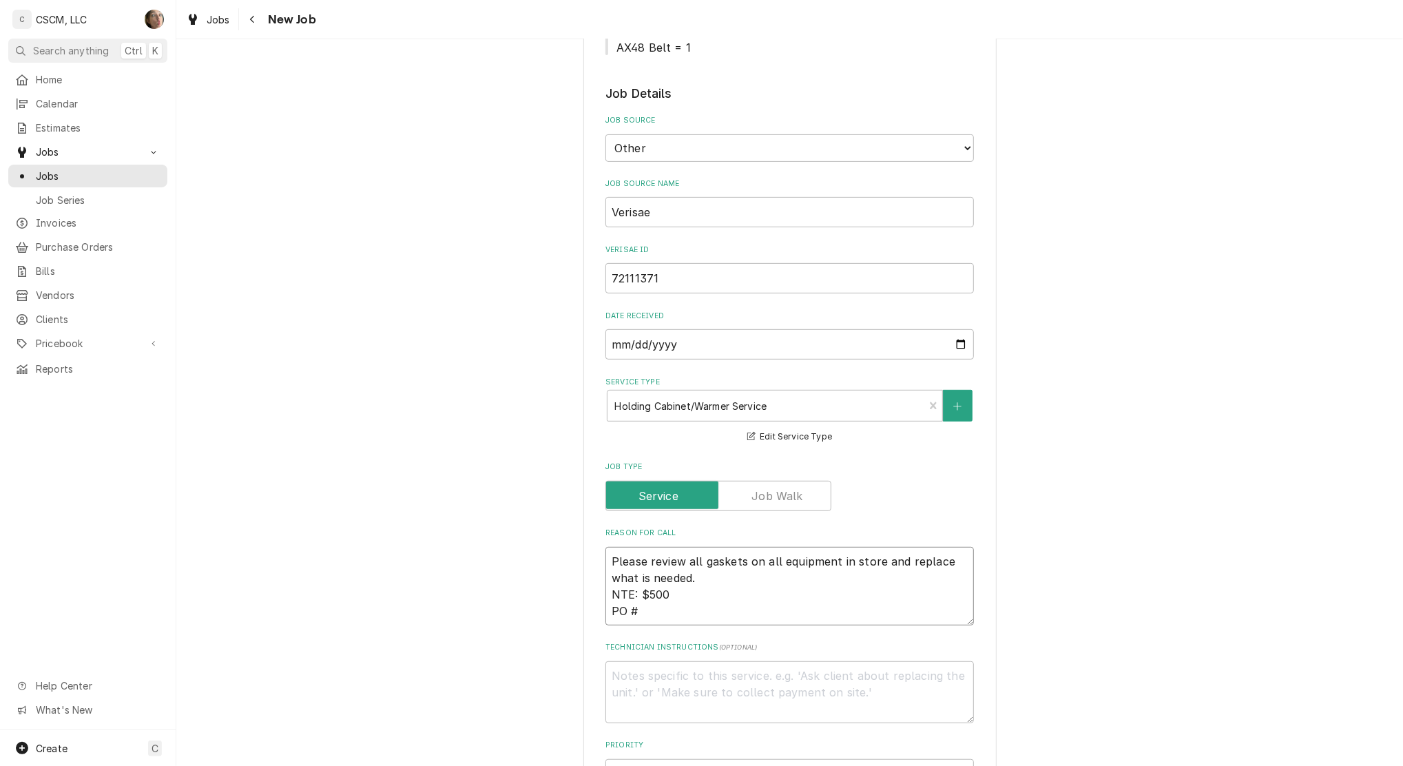
scroll to position [367, 0]
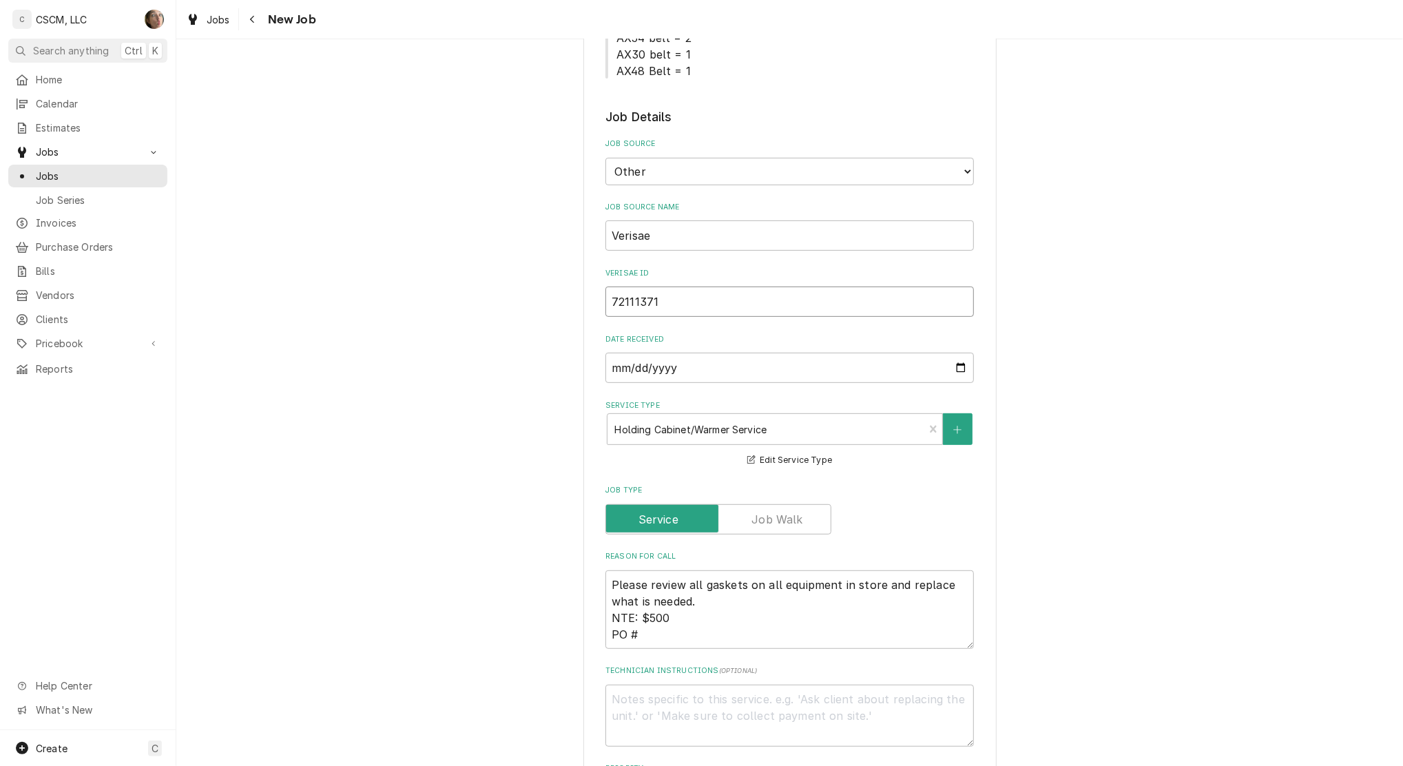
click at [667, 298] on input "72111371" at bounding box center [789, 302] width 368 height 30
click at [691, 637] on textarea "Please review all gaskets on all equipment in store and replace what is needed.…" at bounding box center [789, 609] width 368 height 79
paste textarea "72111371"
type textarea "Please review all gaskets on all equipment in store and replace what is needed.…"
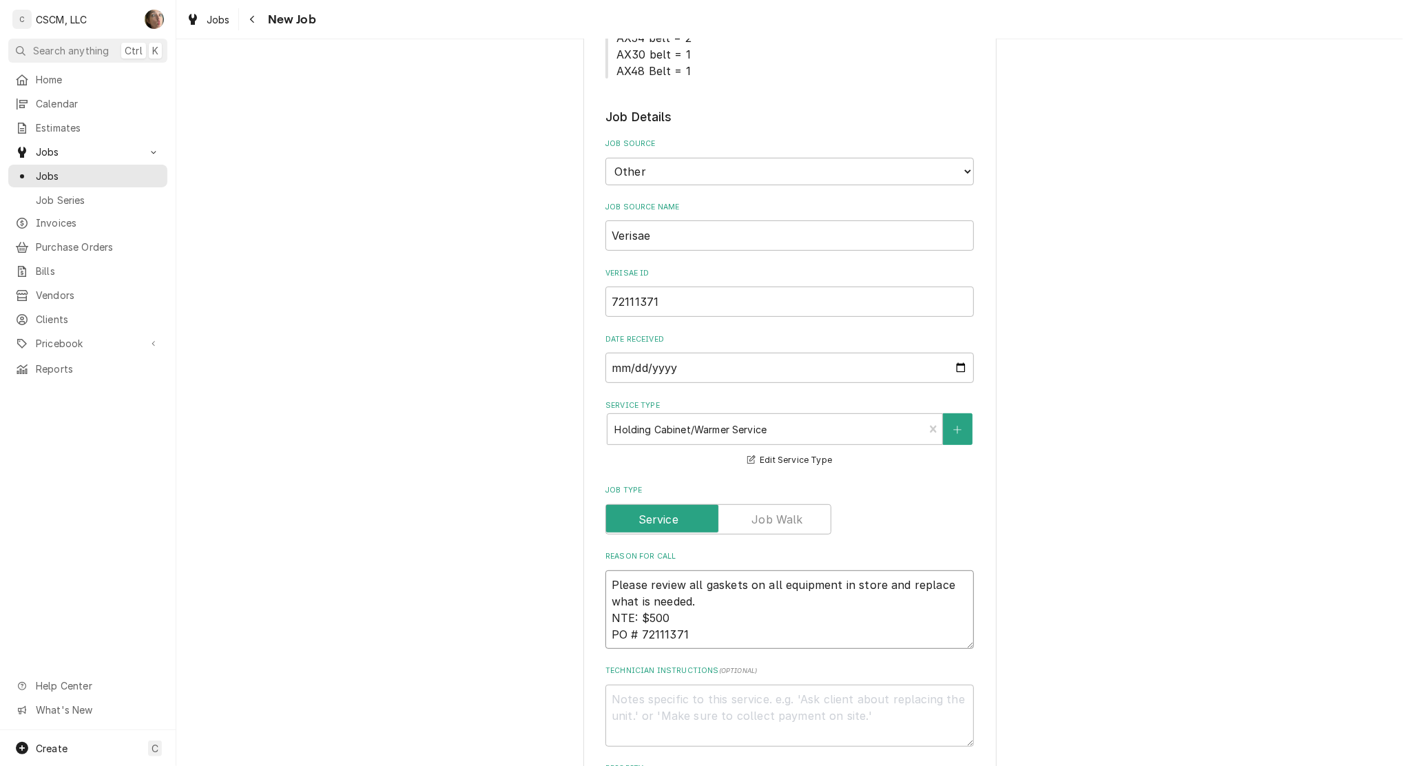
type textarea "x"
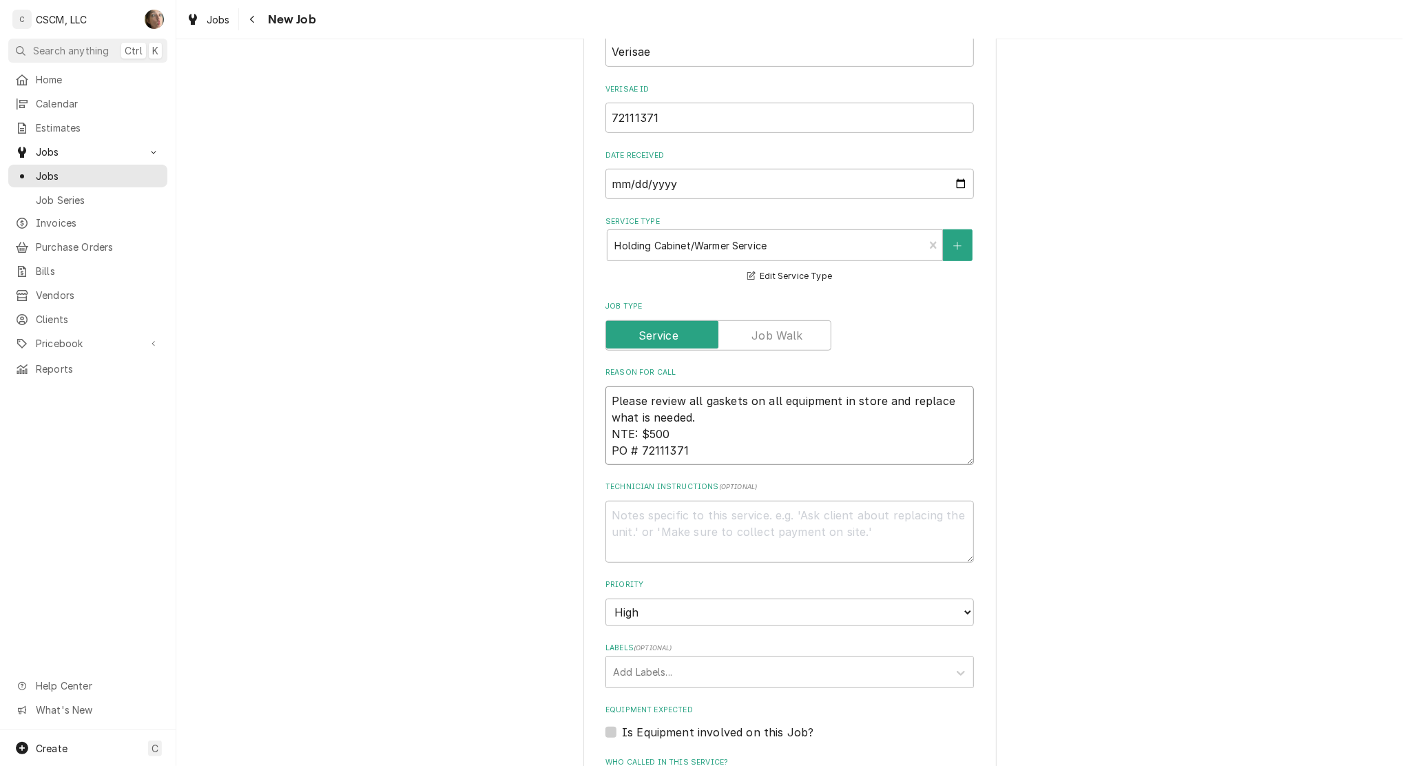
scroll to position [643, 0]
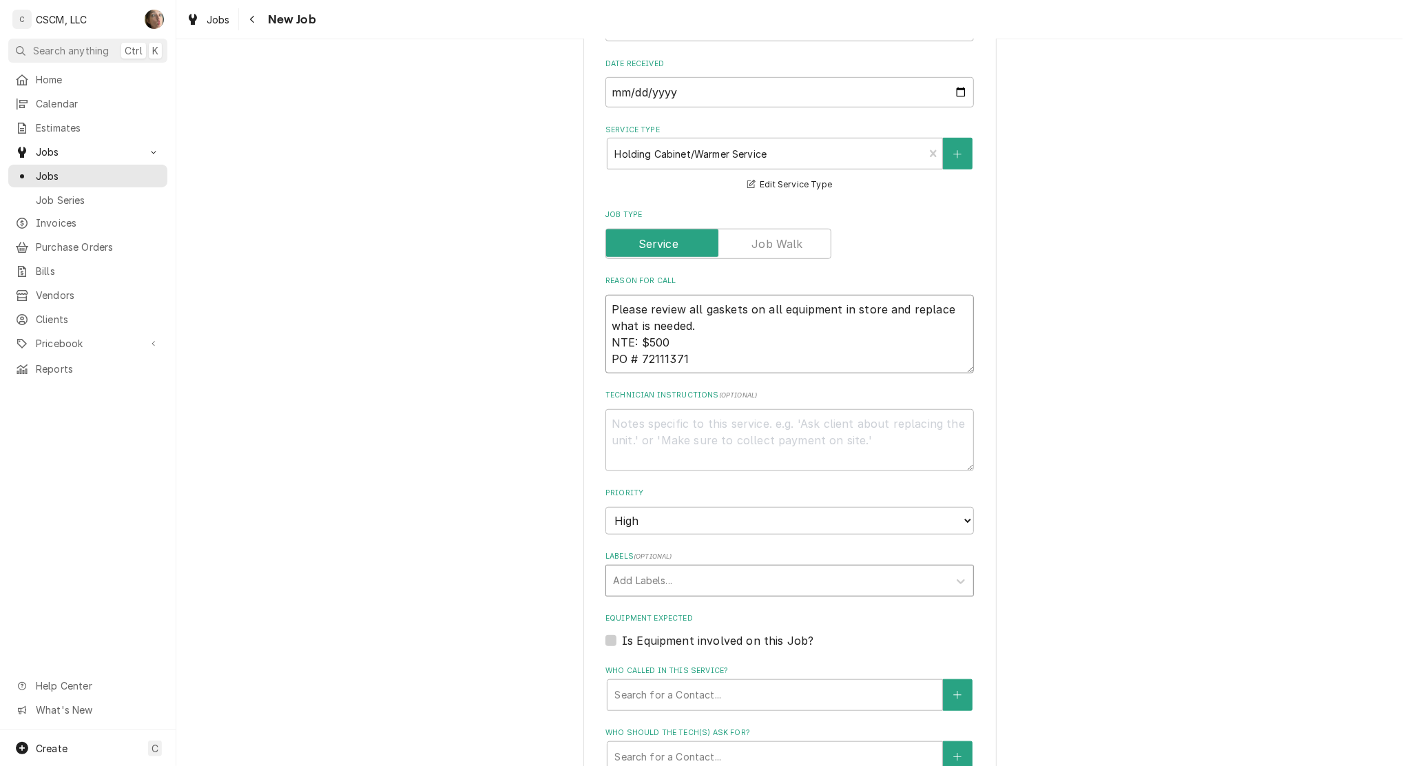
type textarea "Please review all gaskets on all equipment in store and replace what is needed.…"
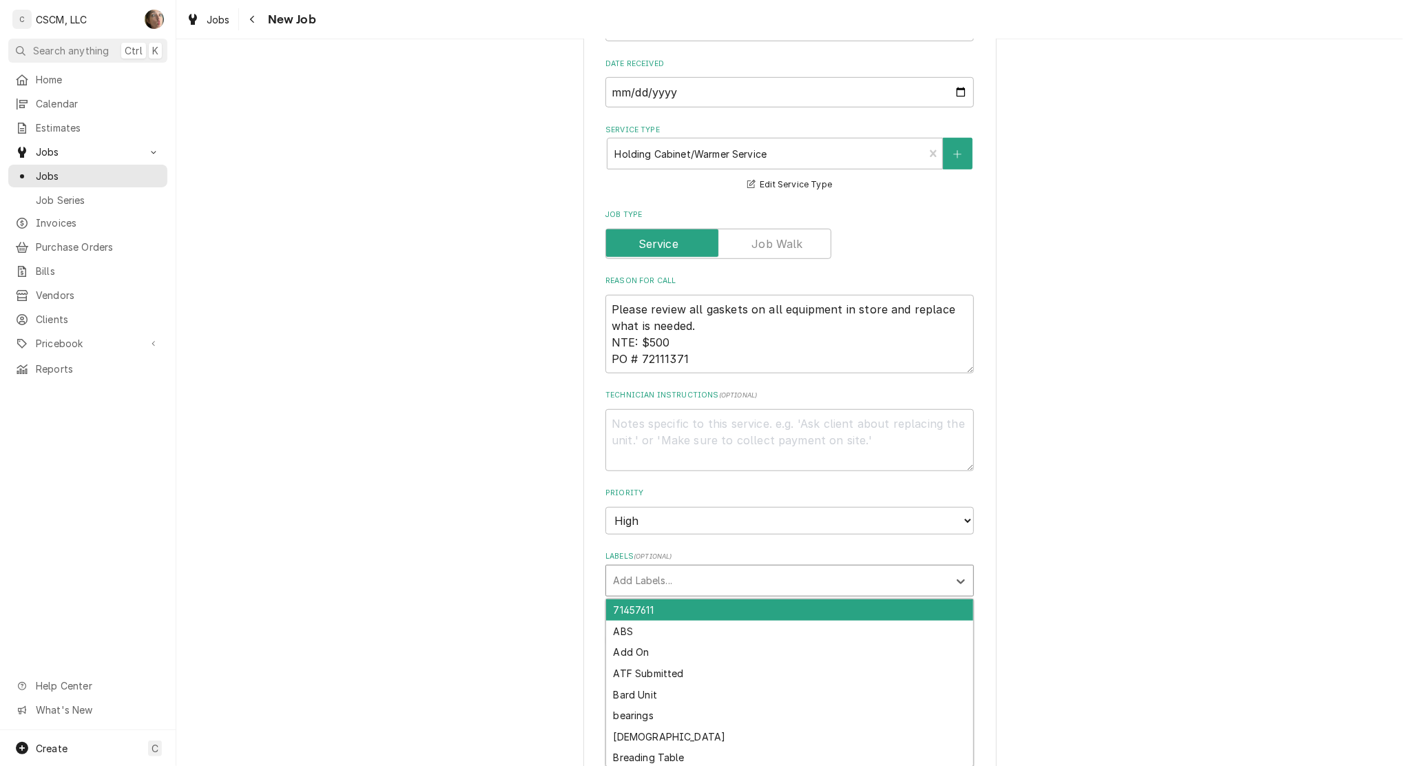
click at [838, 577] on div "Labels" at bounding box center [777, 580] width 329 height 25
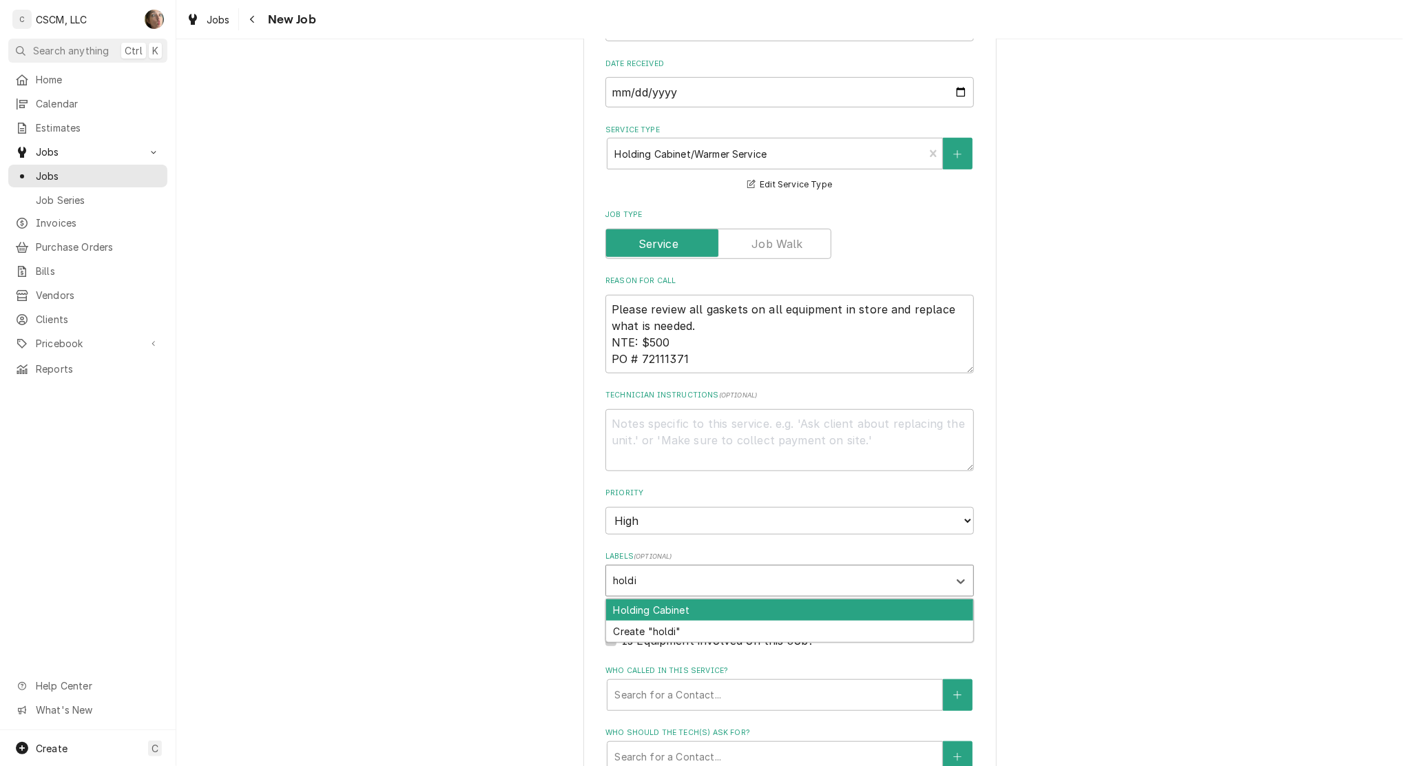
type input "holdin"
click at [822, 612] on div "Holding Cabinet" at bounding box center [789, 609] width 367 height 21
type textarea "x"
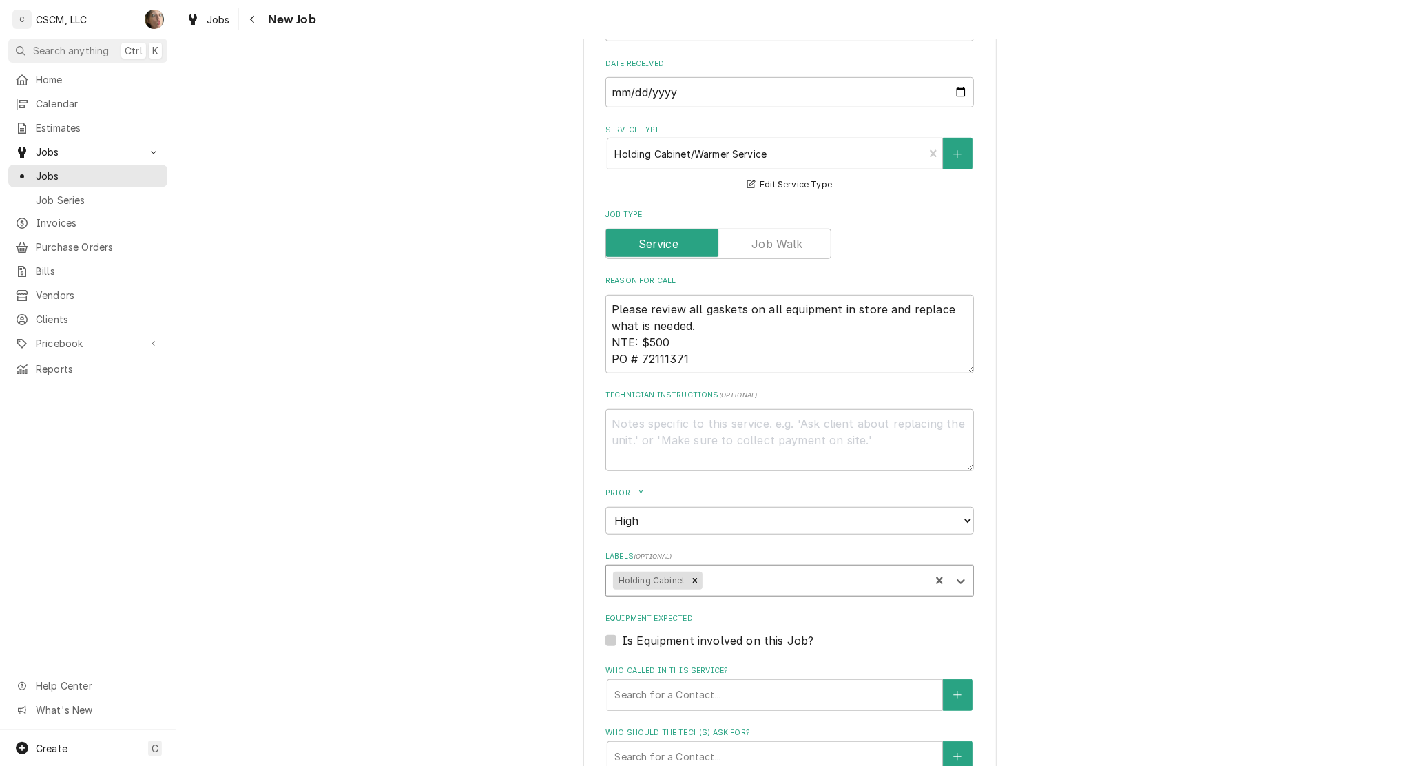
type textarea "x"
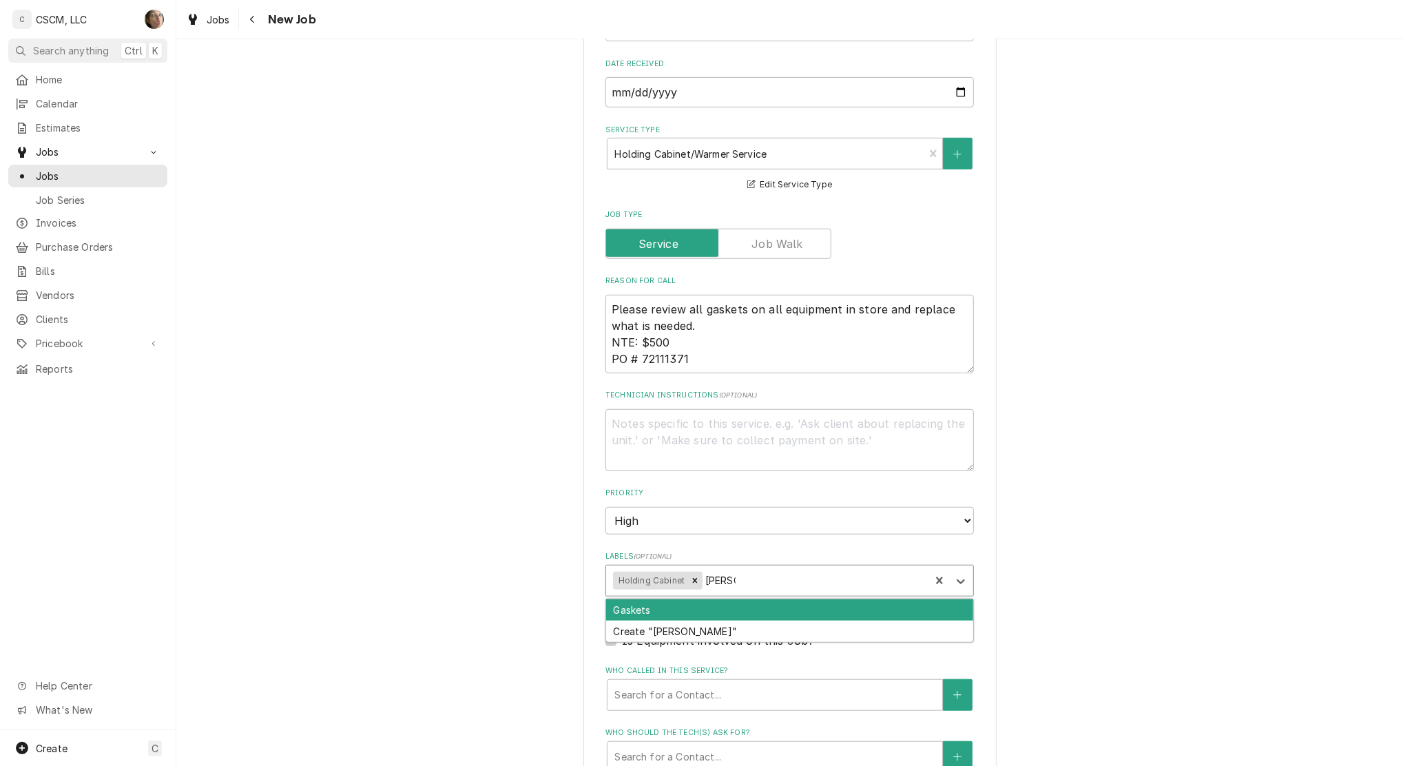
type input "gasket"
click at [722, 608] on div "Gaskets" at bounding box center [789, 609] width 367 height 21
type textarea "x"
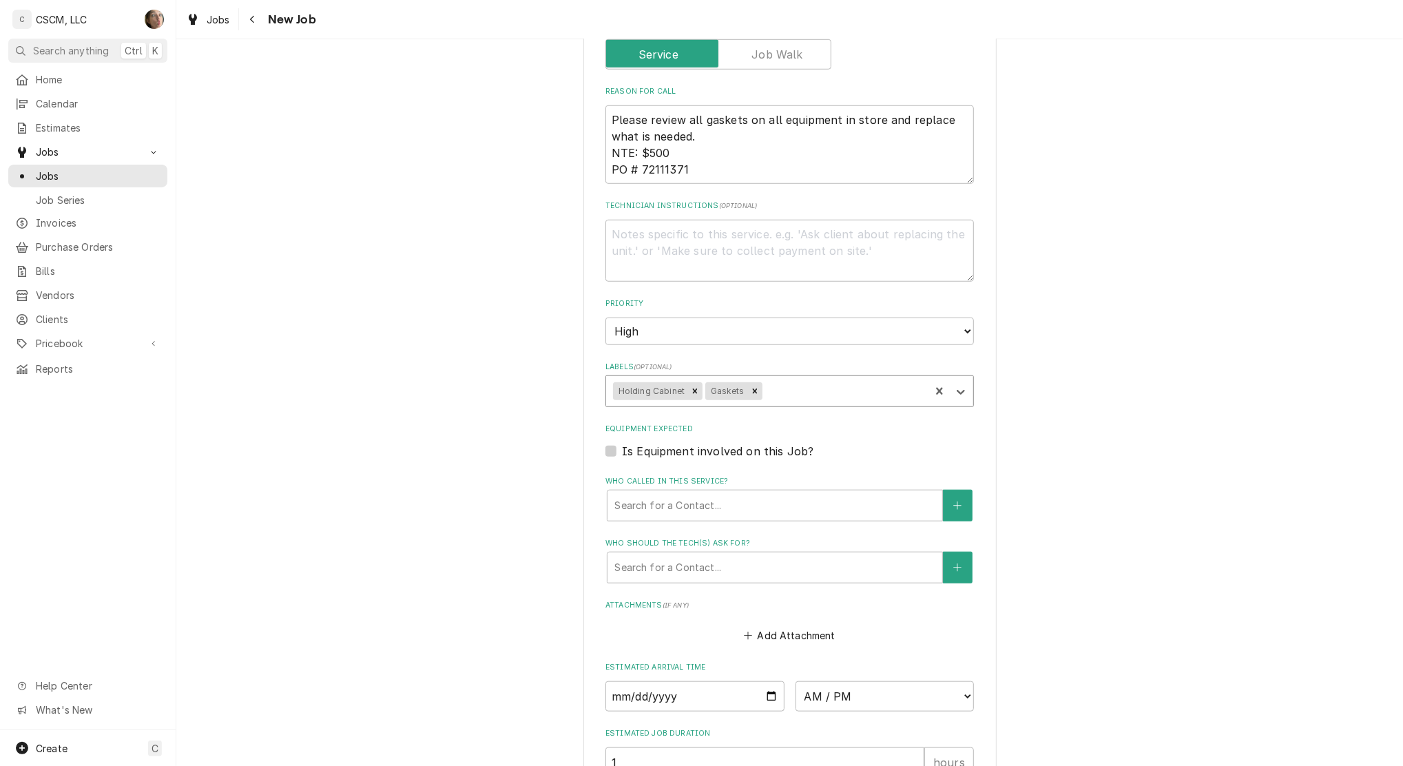
scroll to position [1010, 0]
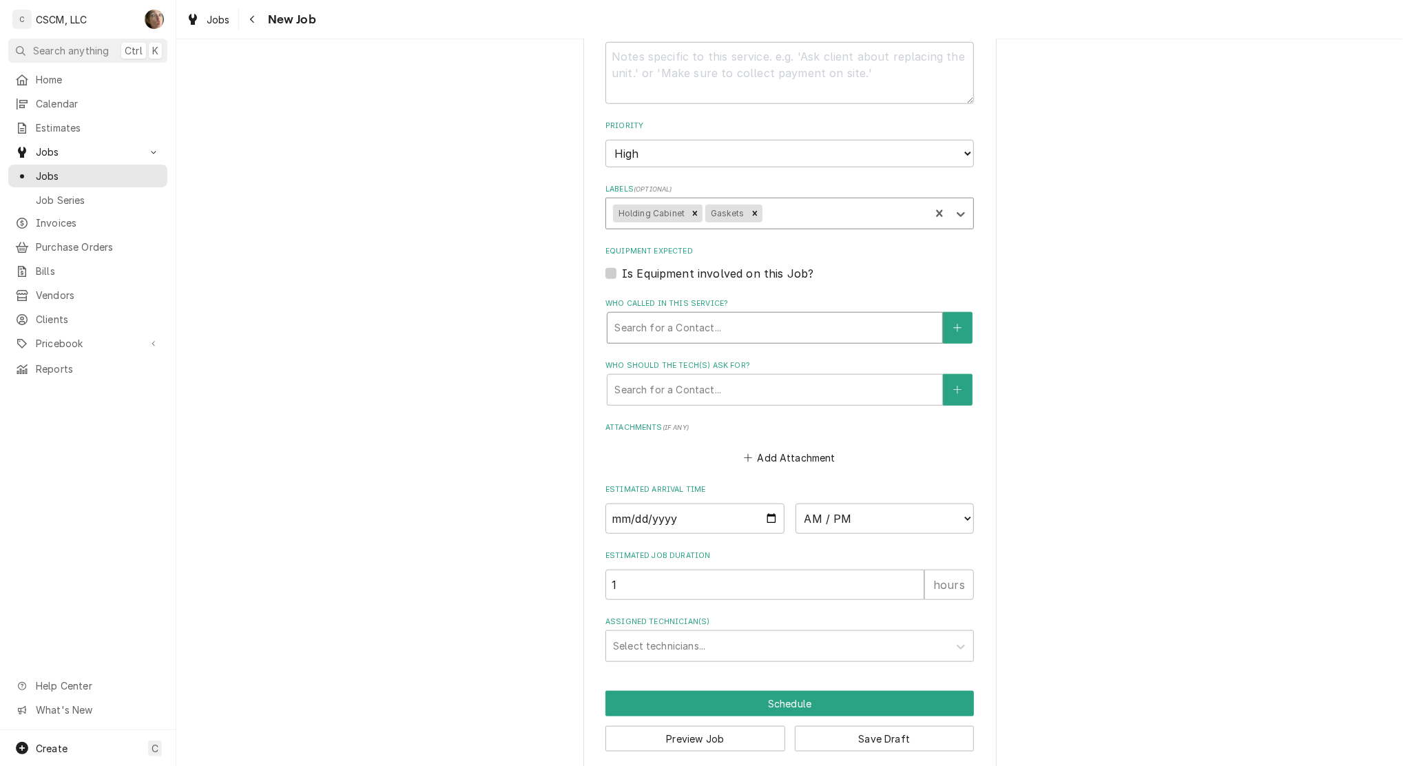
click at [635, 321] on div "Who called in this service?" at bounding box center [774, 327] width 321 height 25
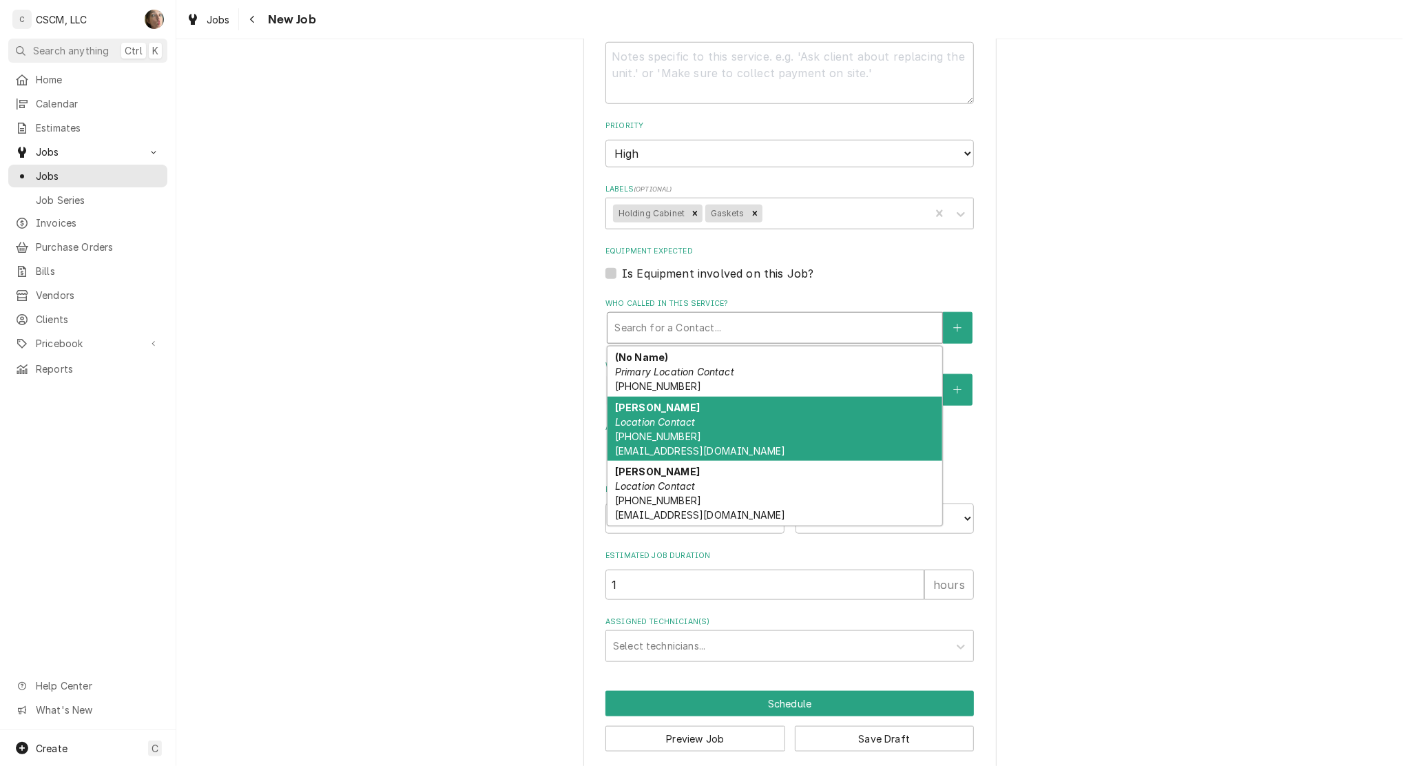
click at [670, 421] on em "Location Contact" at bounding box center [655, 422] width 81 height 12
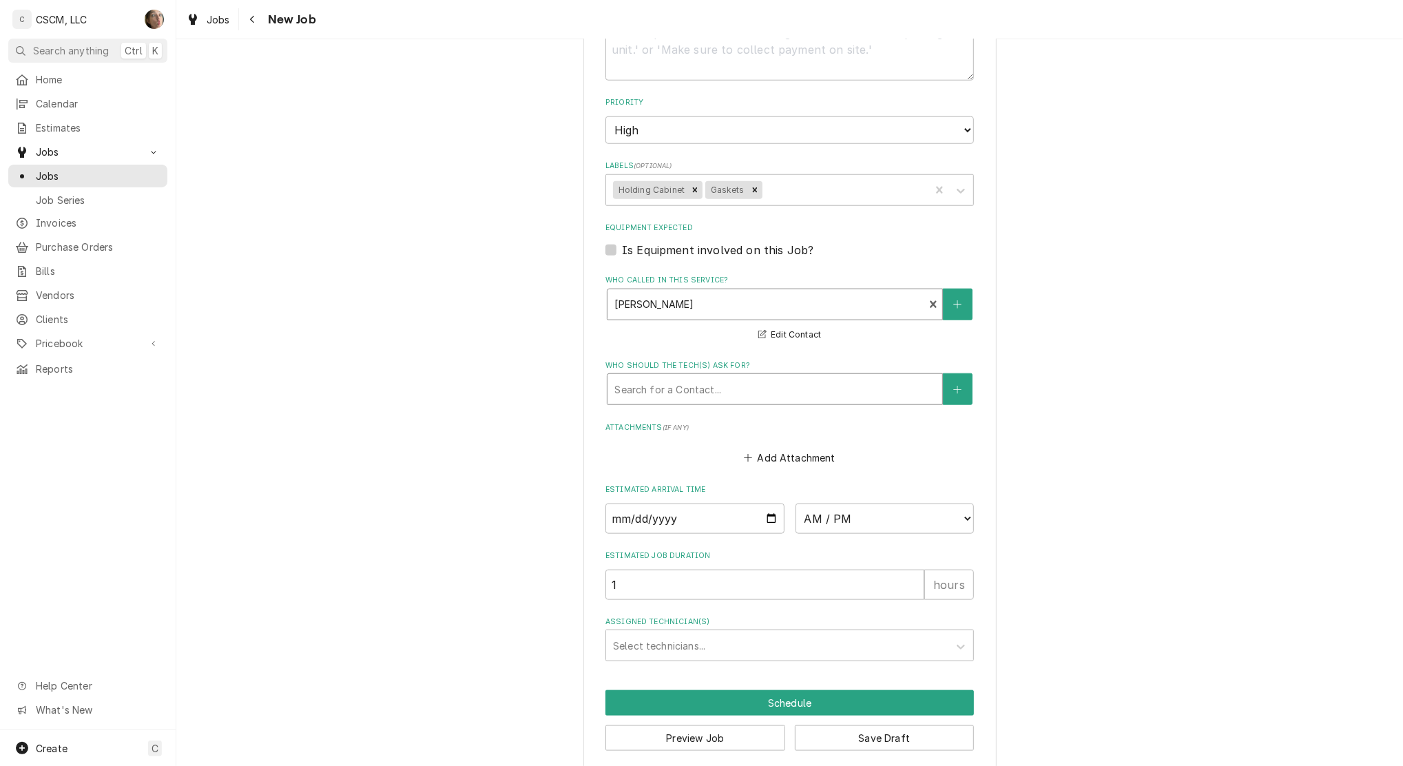
scroll to position [1046, 0]
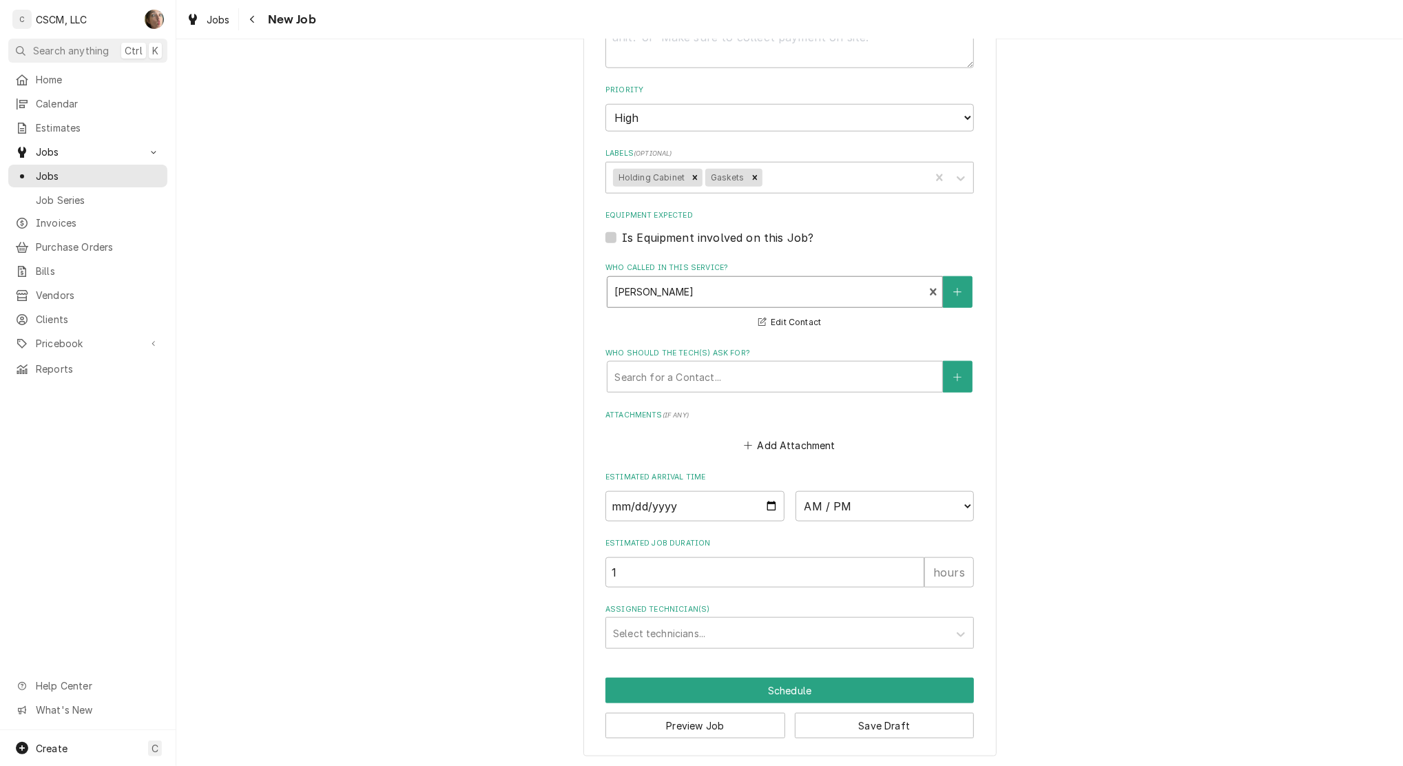
click at [866, 724] on button "Save Draft" at bounding box center [885, 725] width 180 height 25
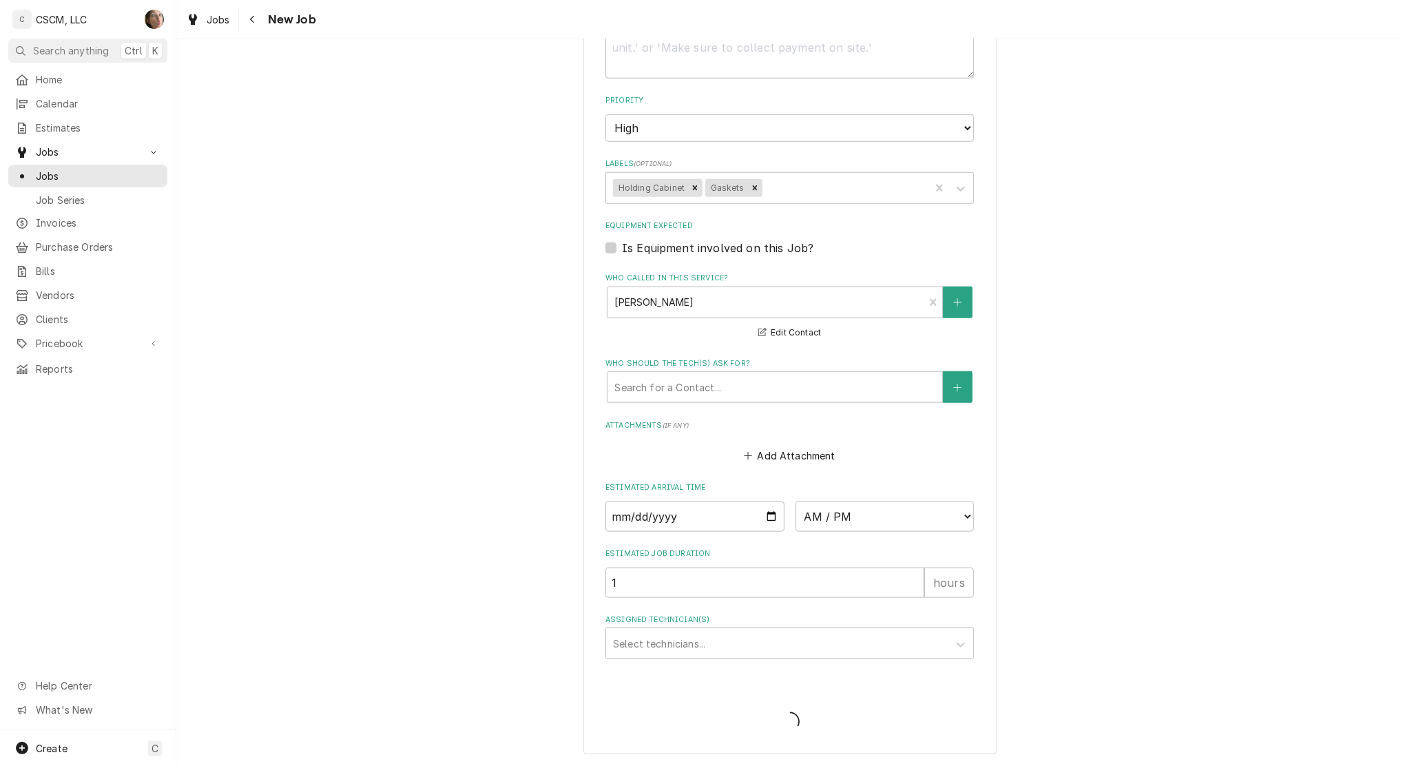
scroll to position [1033, 0]
type textarea "x"
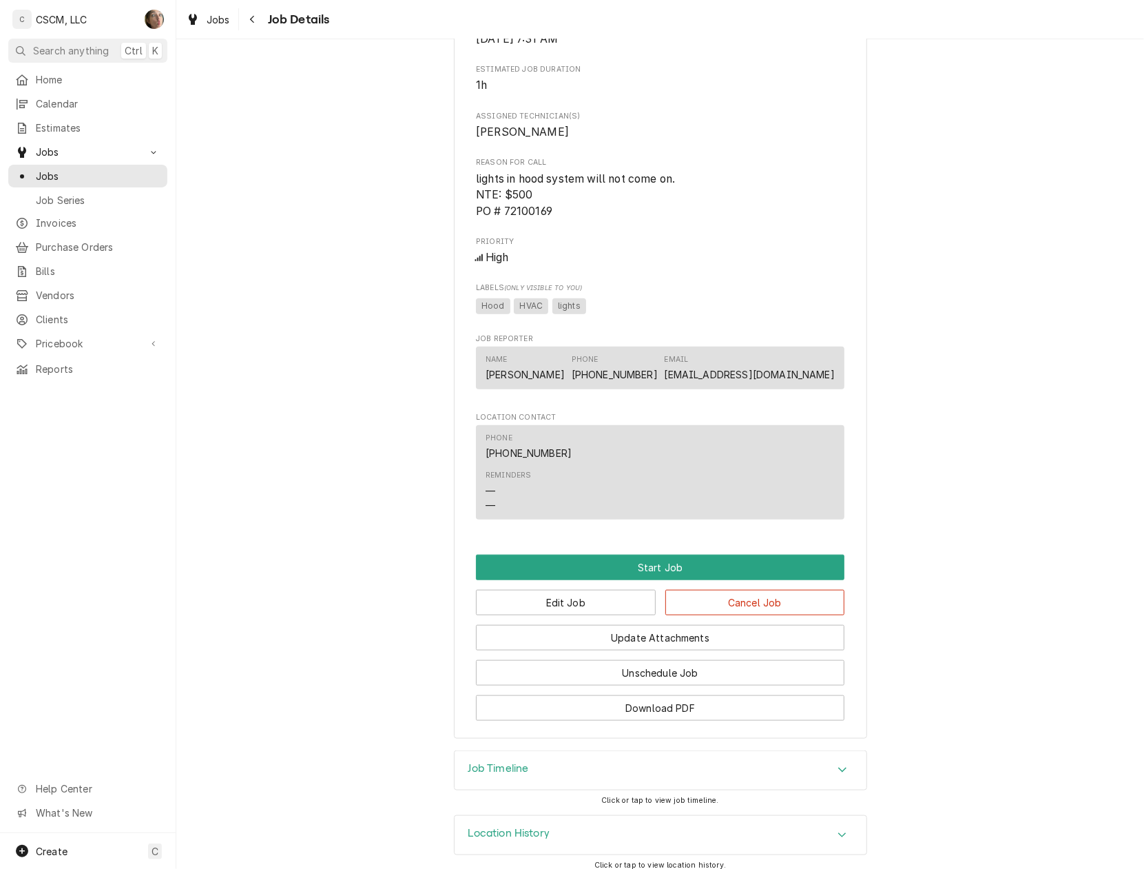
scroll to position [731, 0]
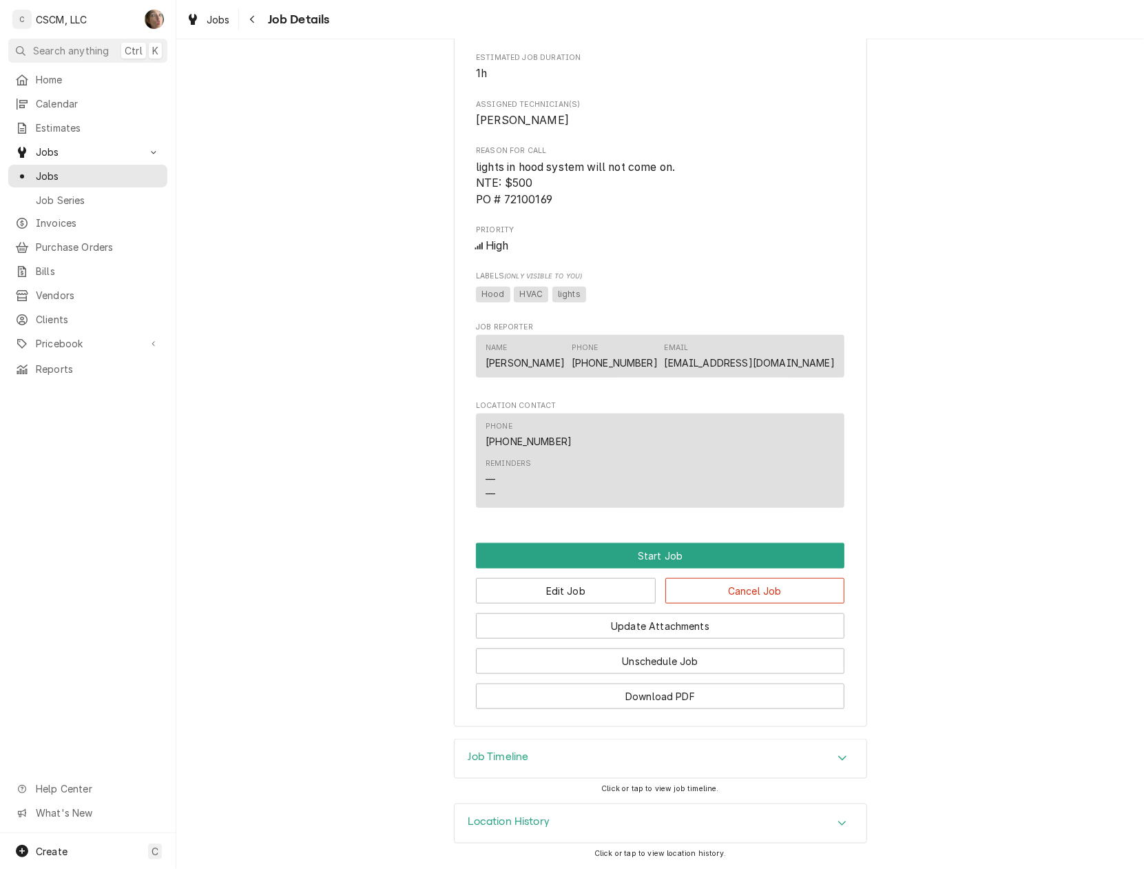
click at [510, 760] on h3 "Job Timeline" at bounding box center [498, 756] width 61 height 13
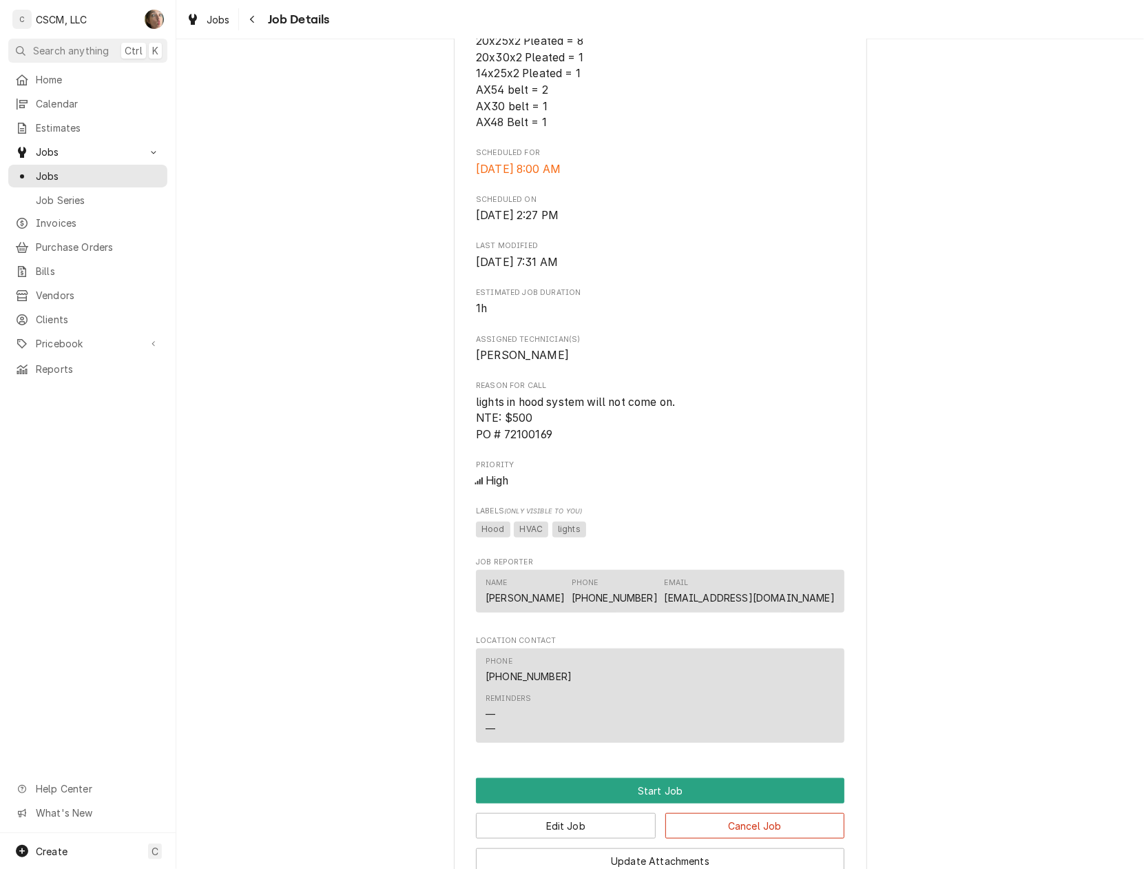
scroll to position [0, 0]
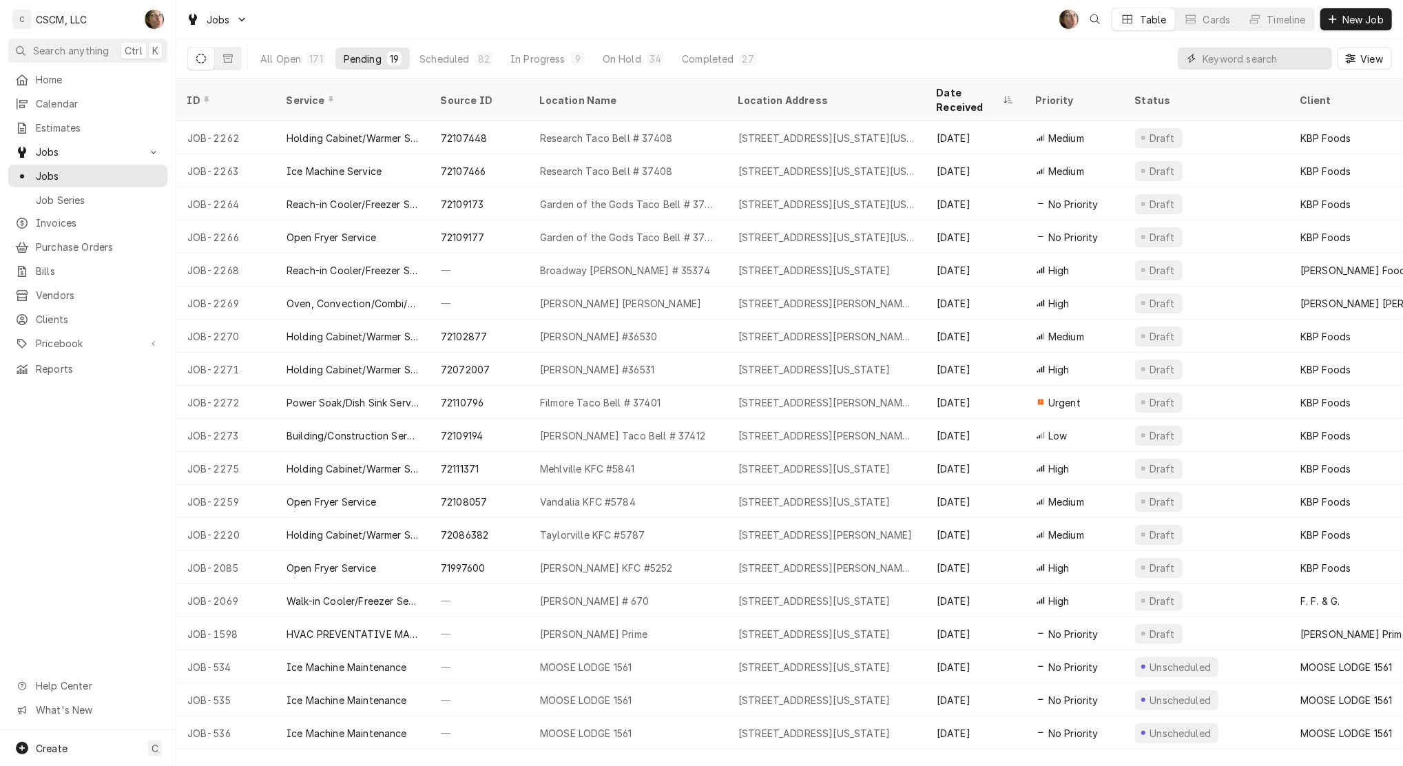
click at [1213, 48] on input "Dynamic Content Wrapper" at bounding box center [1264, 59] width 123 height 22
click at [1381, 20] on span "New Job" at bounding box center [1363, 19] width 47 height 14
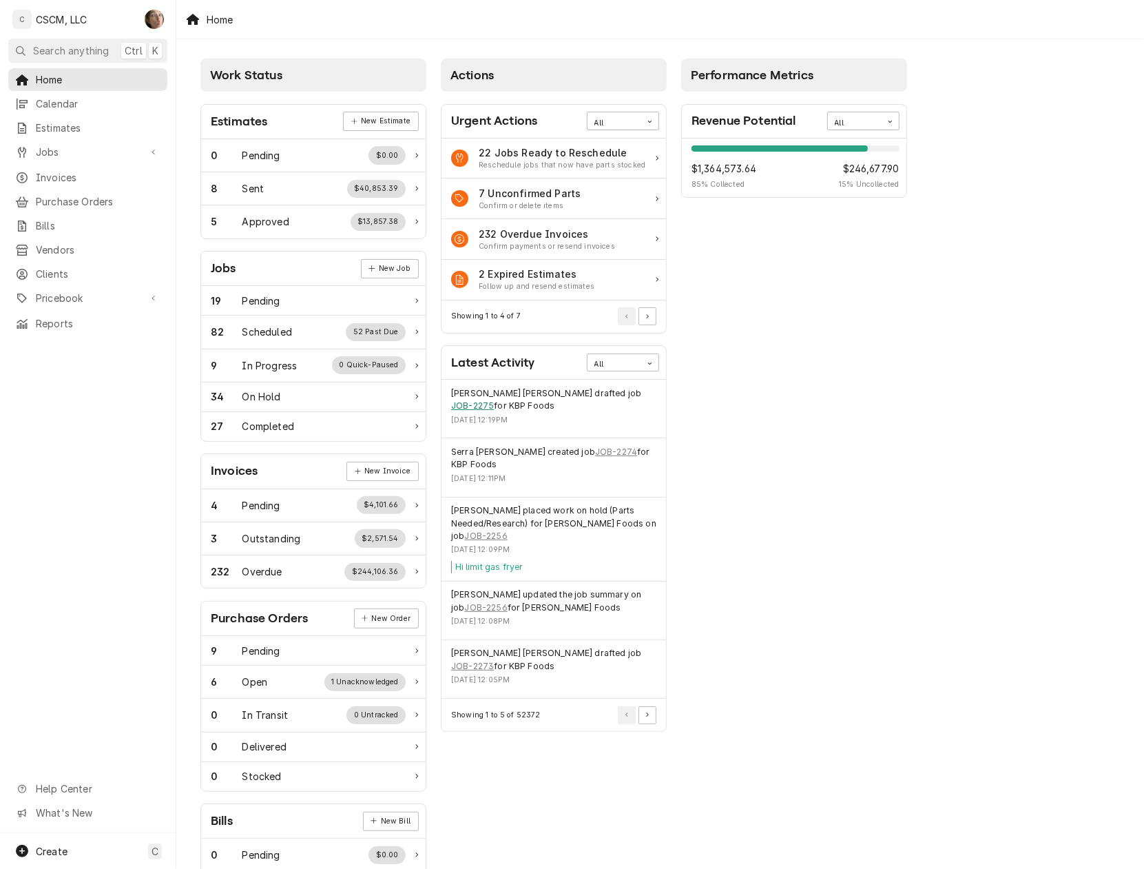
click at [494, 399] on link "JOB-2275" at bounding box center [472, 405] width 43 height 12
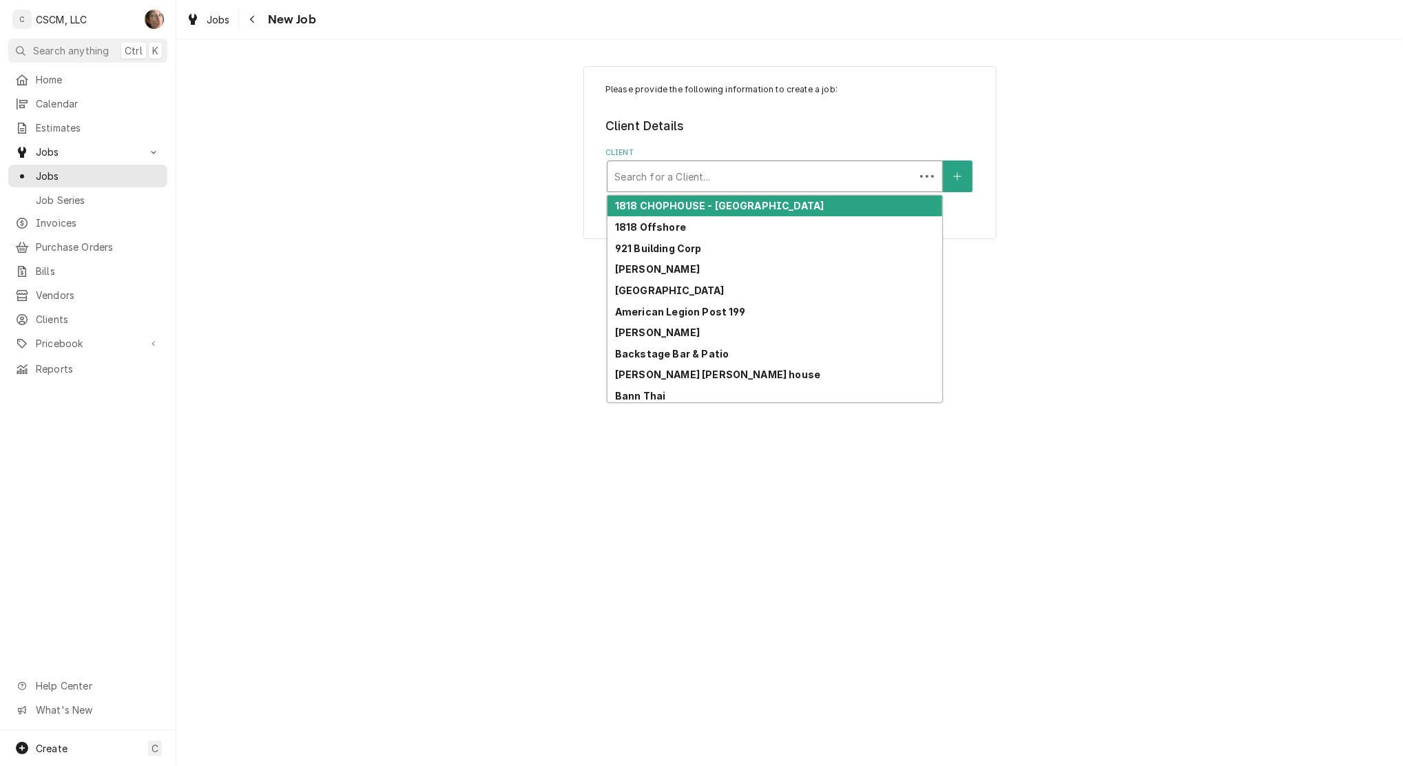
click at [712, 171] on div "Client" at bounding box center [760, 176] width 293 height 25
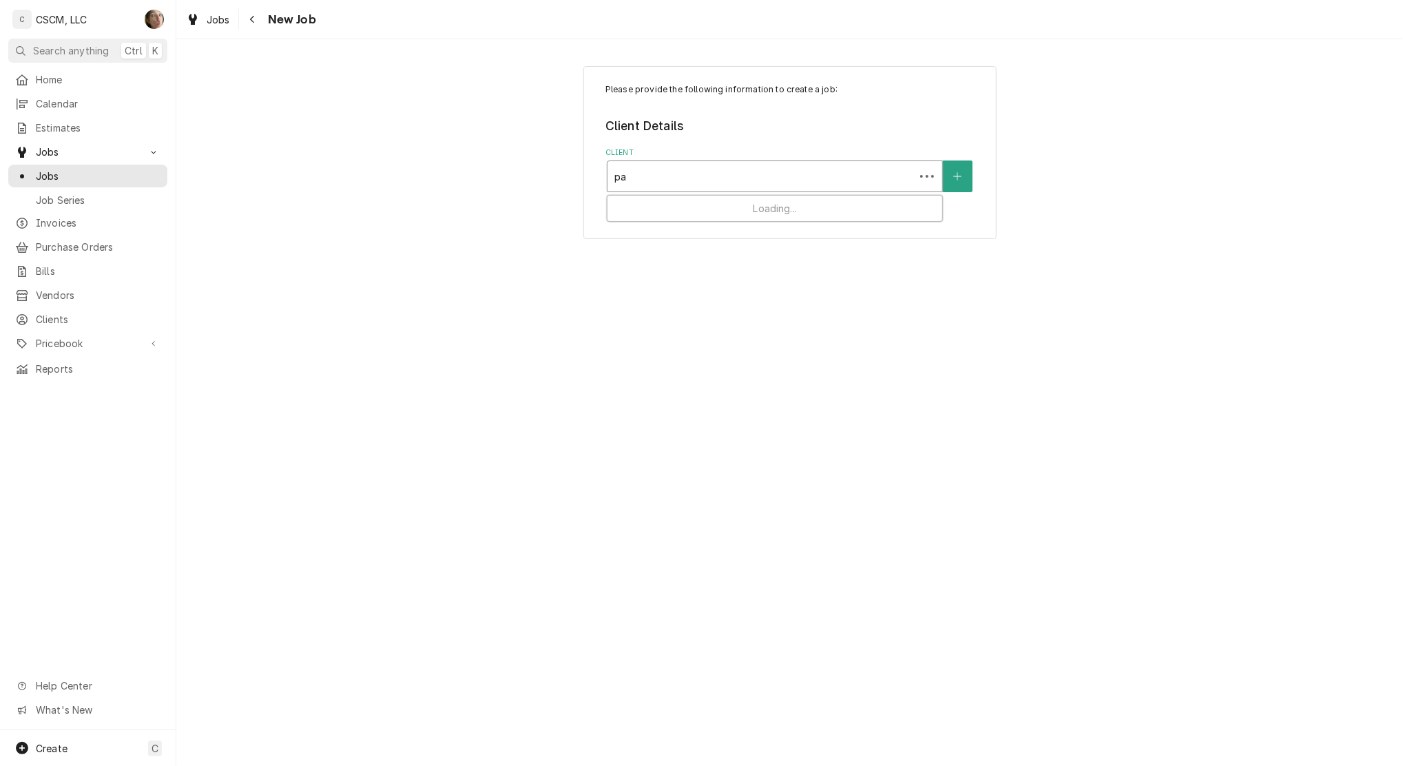
type input "p"
type input "6594"
click at [682, 198] on div "[PERSON_NAME] Foods" at bounding box center [774, 206] width 335 height 21
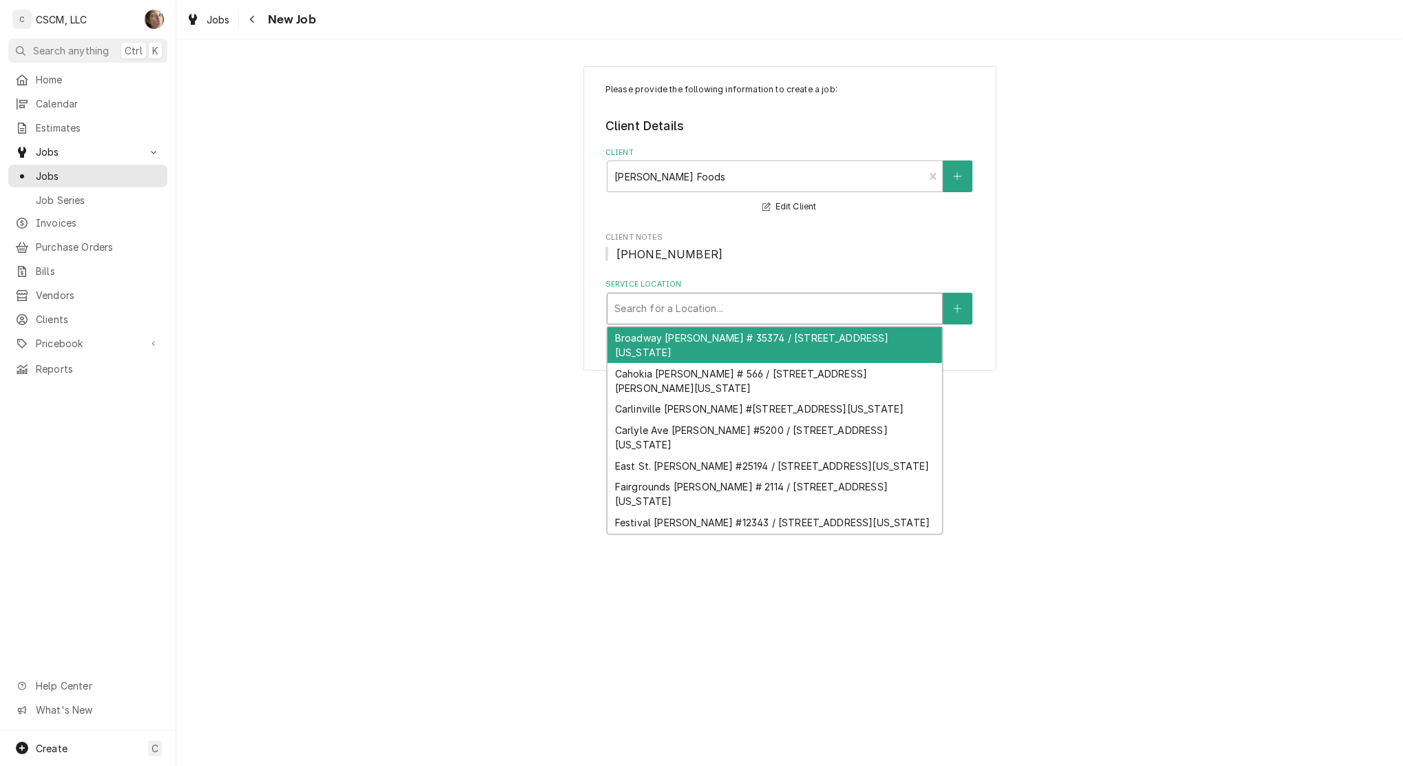
click at [693, 308] on div "Service Location" at bounding box center [774, 308] width 321 height 25
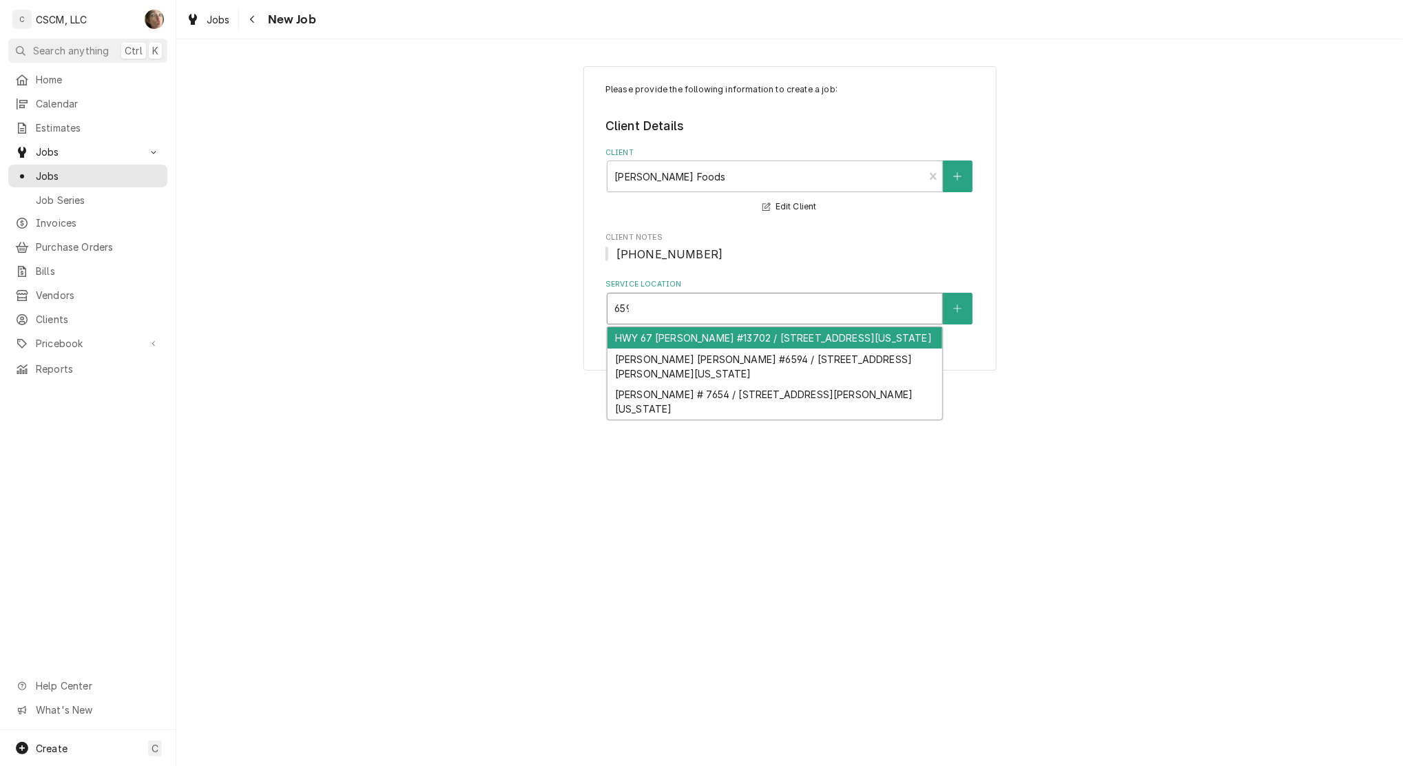
type input "6594"
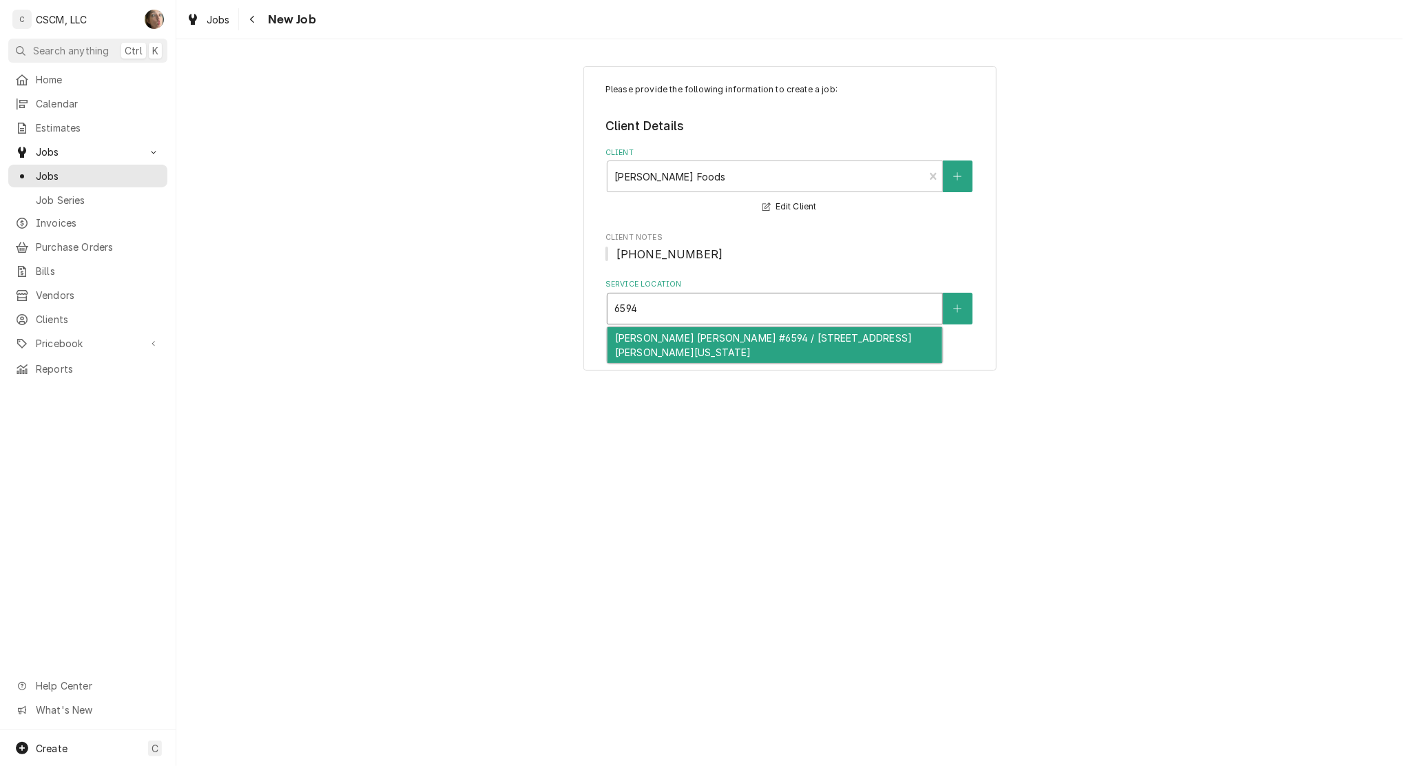
click at [672, 352] on div "Shackelford McDonald's #6594 / 1090 Shackelford Rd, Florissant, Missouri 63033" at bounding box center [774, 345] width 335 height 36
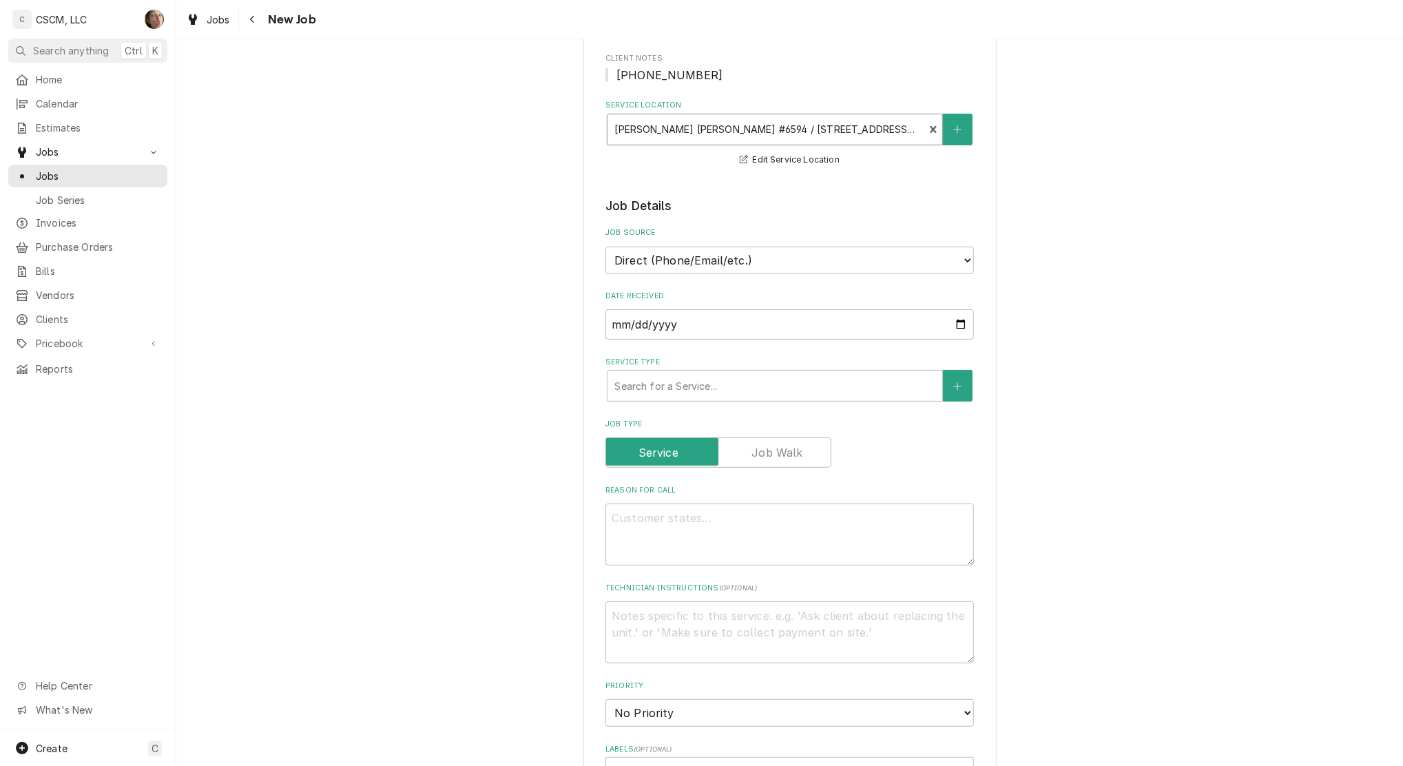
scroll to position [183, 0]
click at [696, 245] on select "Direct (Phone/Email/etc.) Other" at bounding box center [789, 256] width 368 height 28
click at [605, 242] on select "Direct (Phone/Email/etc.) Other" at bounding box center [789, 256] width 368 height 28
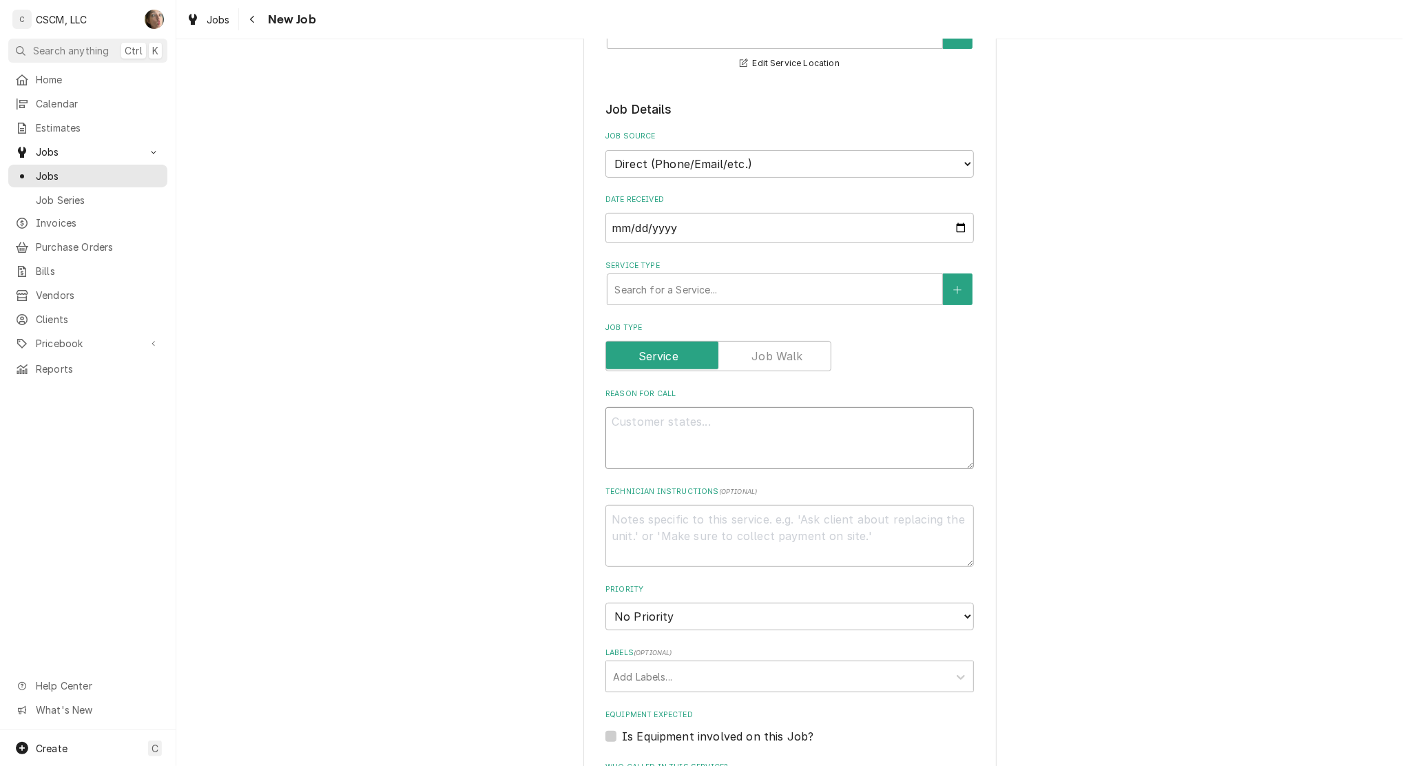
click at [668, 423] on textarea "Reason For Call" at bounding box center [789, 438] width 368 height 62
type textarea "x"
type textarea "f"
type textarea "x"
type textarea "fr"
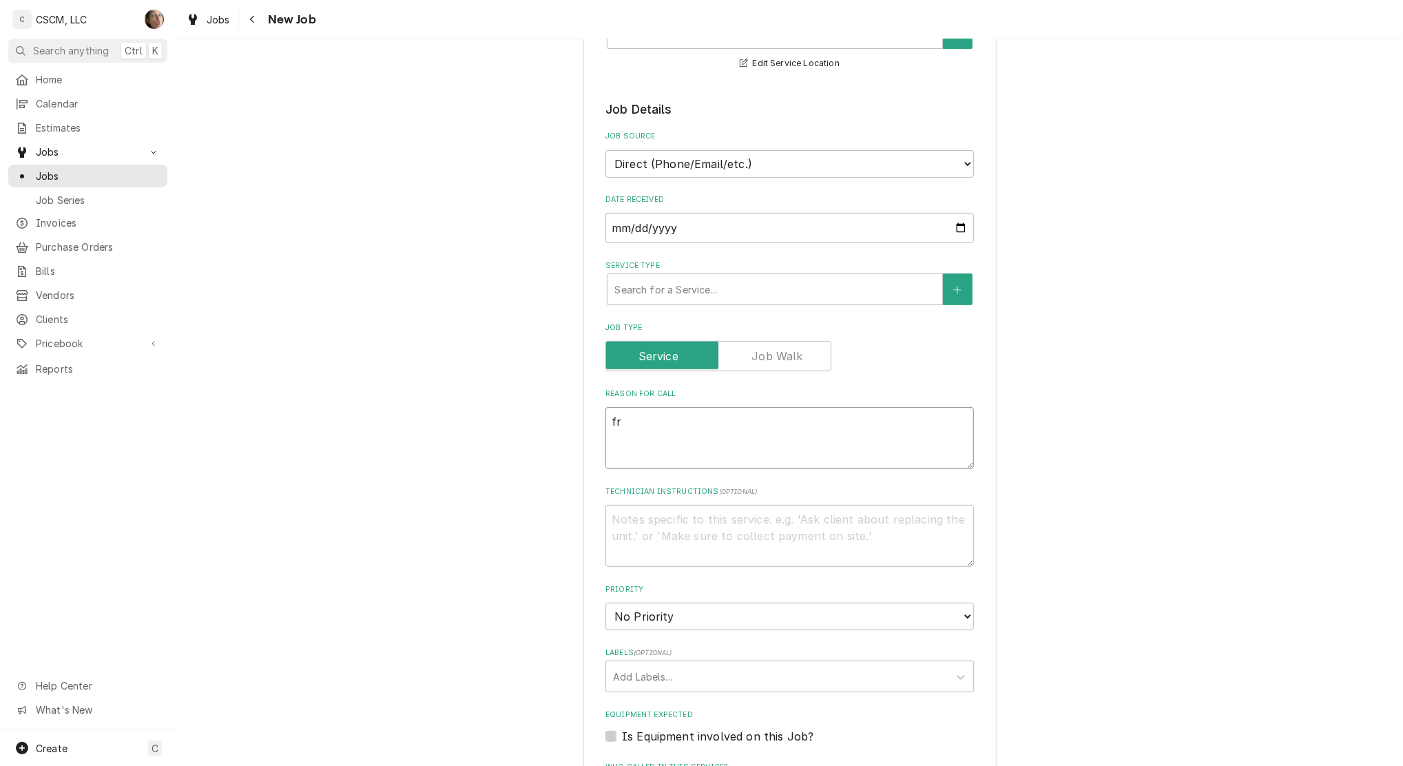
type textarea "x"
type textarea "fry"
type textarea "x"
type textarea "fry f"
type textarea "x"
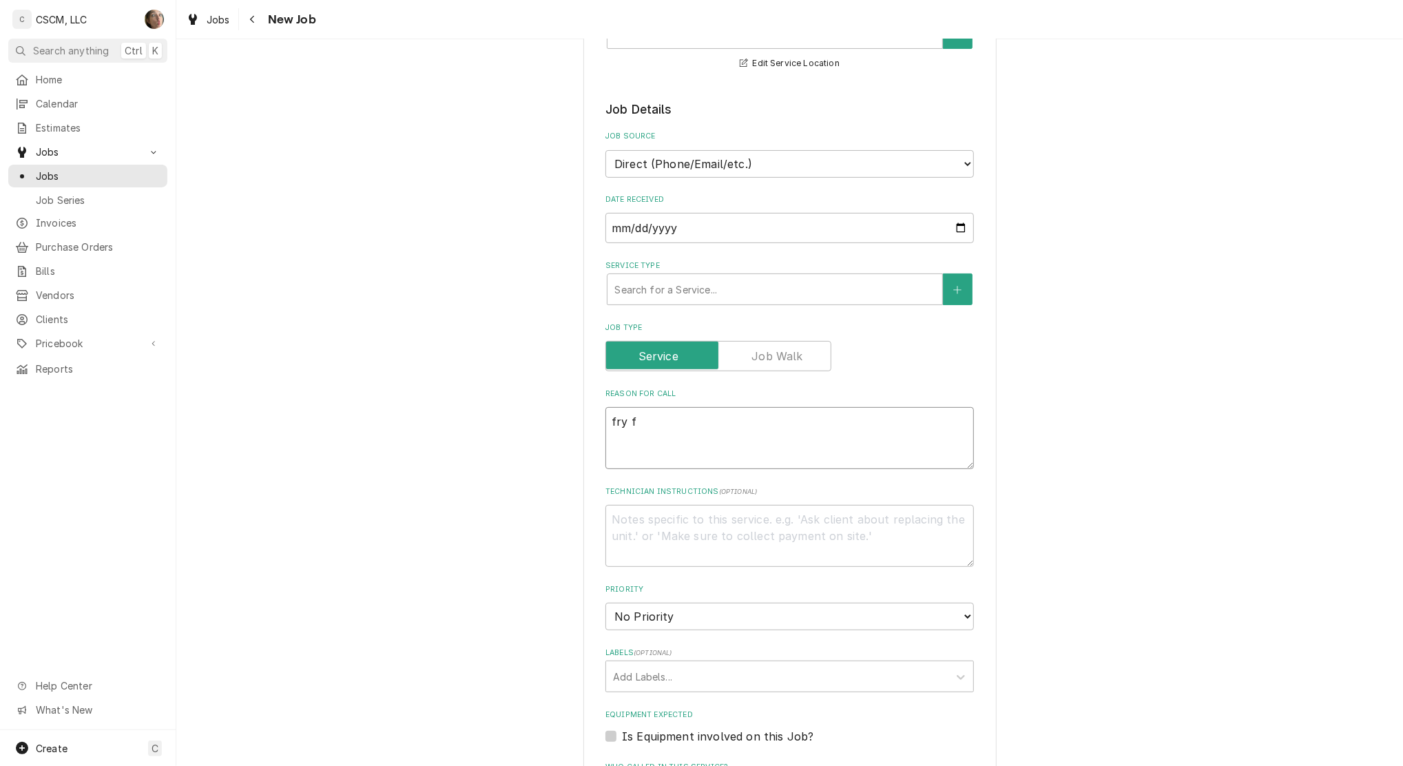
type textarea "fry fr"
type textarea "x"
type textarea "fry fry"
type textarea "x"
type textarea "fry fryer"
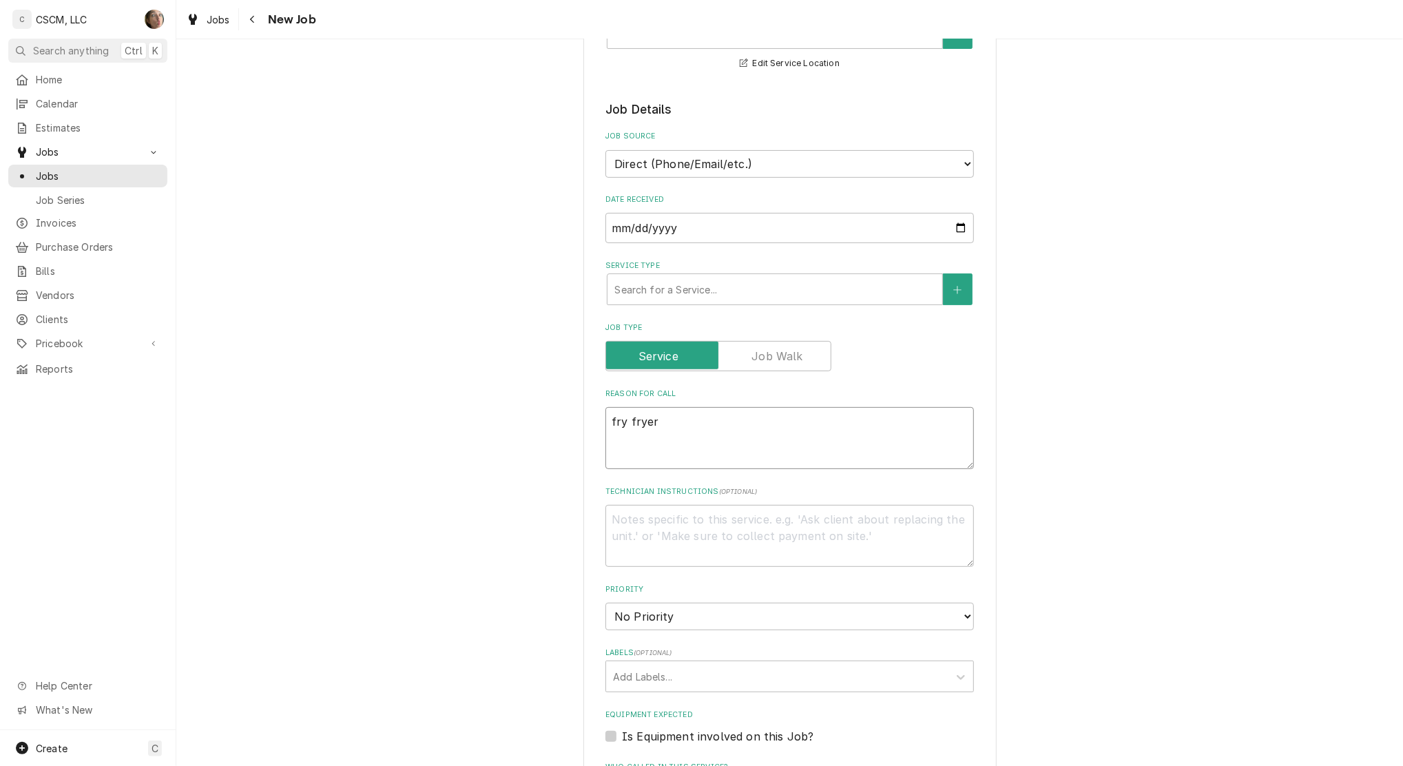
type textarea "x"
type textarea "fry fryers"
type textarea "x"
type textarea "fry fryers"
type textarea "x"
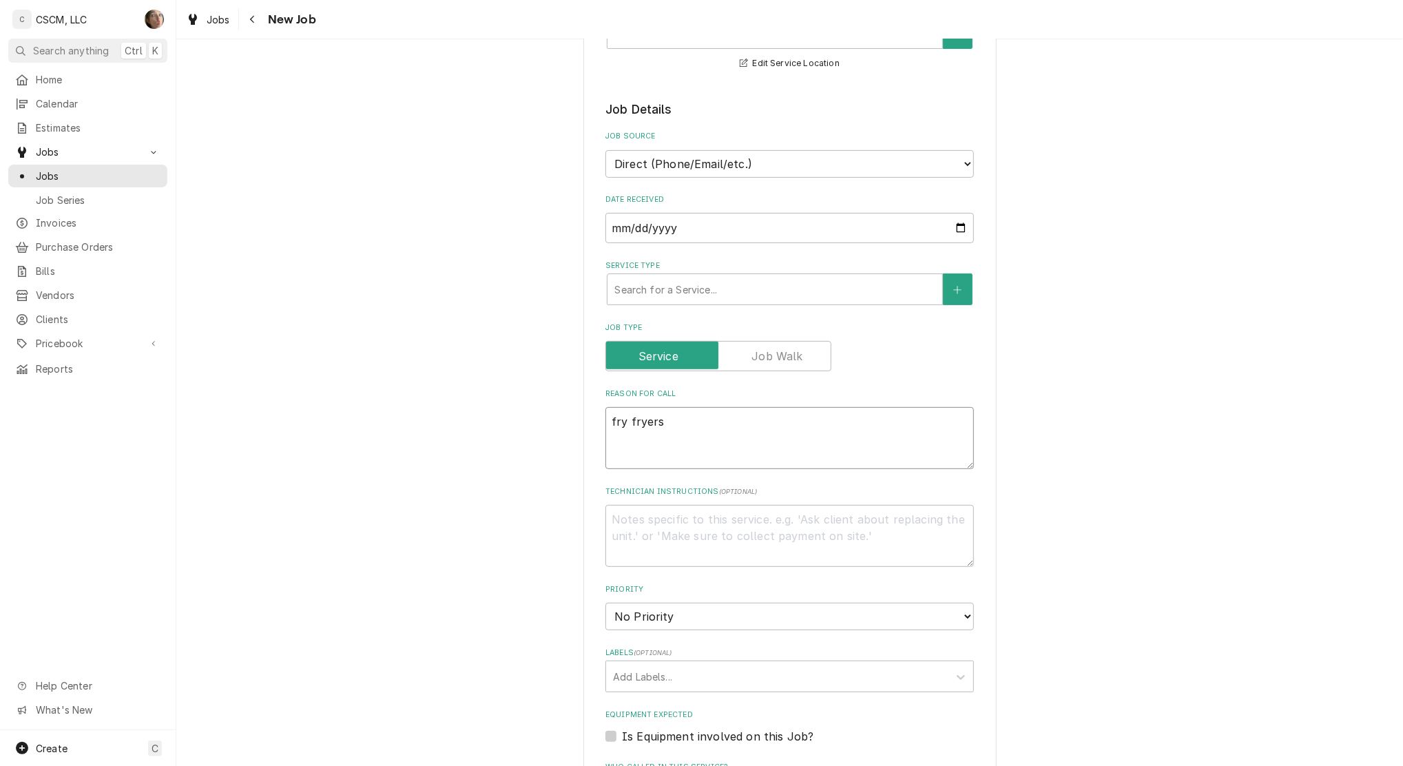
type textarea "fry fryers n"
type textarea "x"
type textarea "fry fryers not"
type textarea "x"
type textarea "fry fryers not"
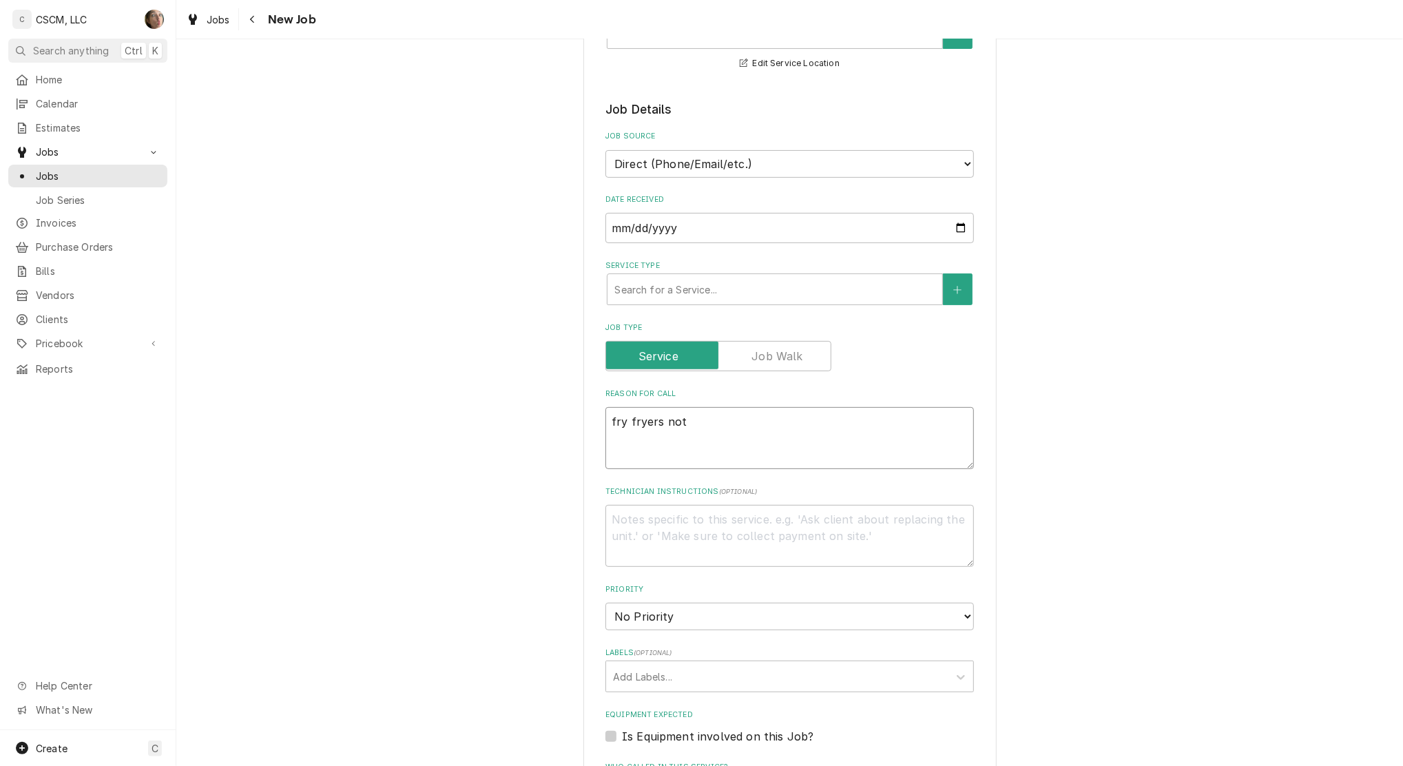
type textarea "x"
type textarea "fry fryers not a"
type textarea "x"
type textarea "fry fryers not al"
type textarea "x"
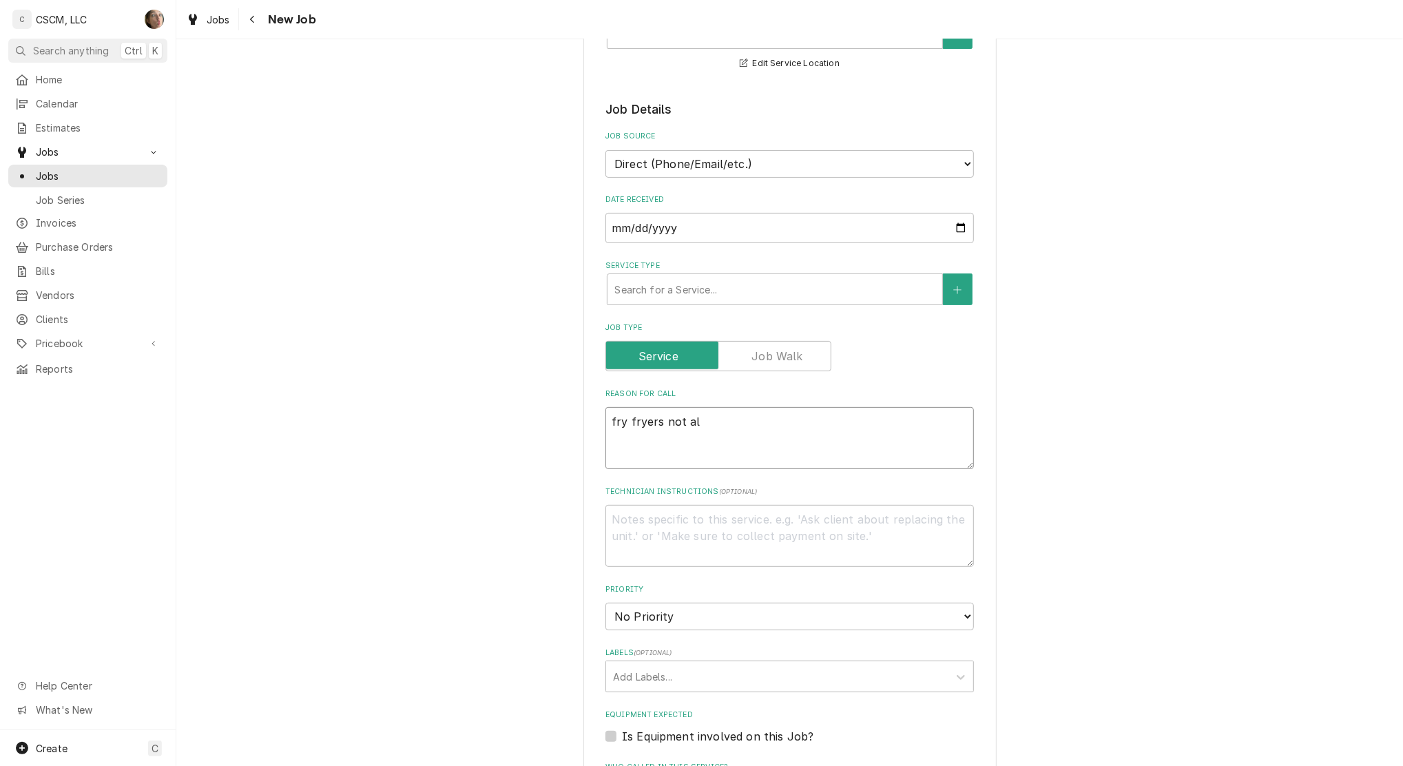
type textarea "fry fryers not all"
type textarea "x"
type textarea "fry fryers not allo"
type textarea "x"
type textarea "fry fryers not allow"
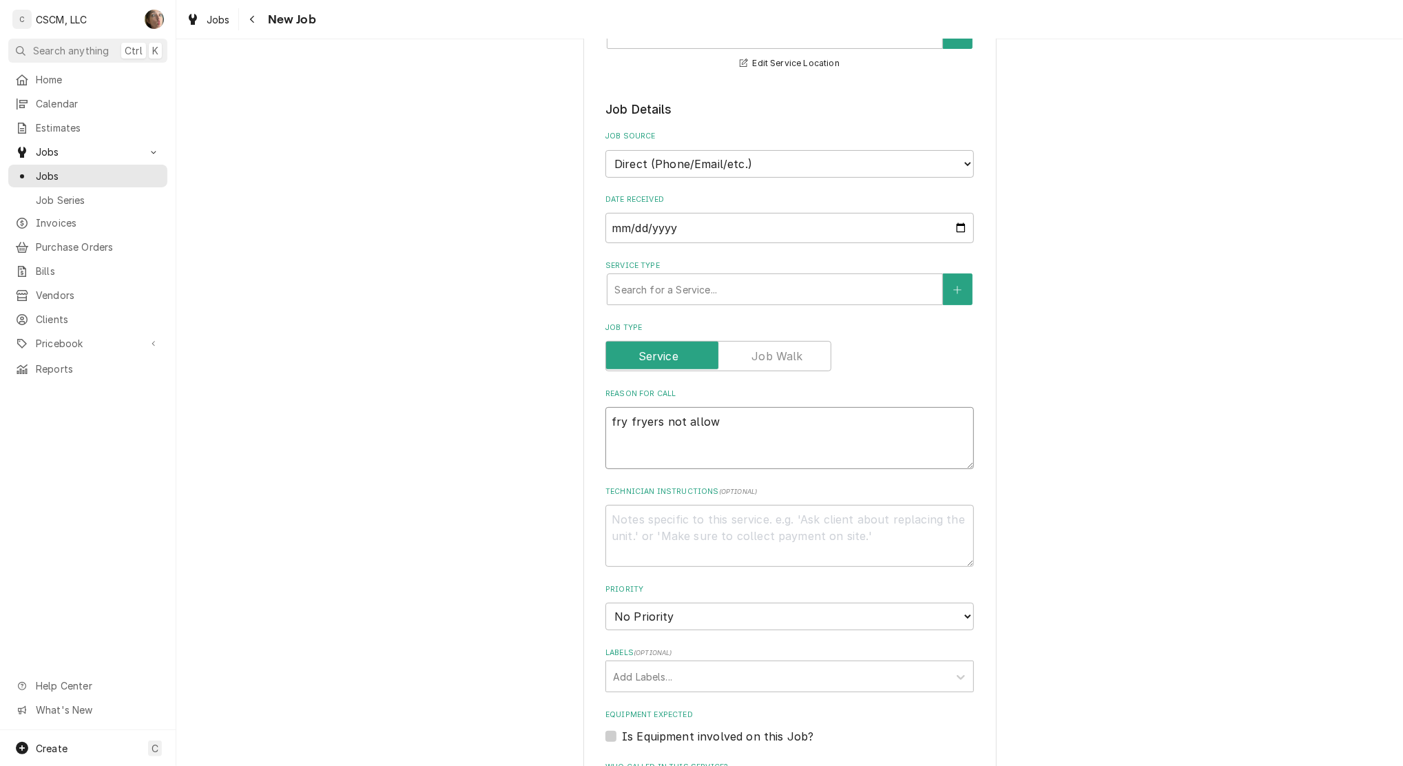
type textarea "x"
type textarea "fry fryers not allowi"
type textarea "x"
type textarea "fry fryers not allowing"
type textarea "x"
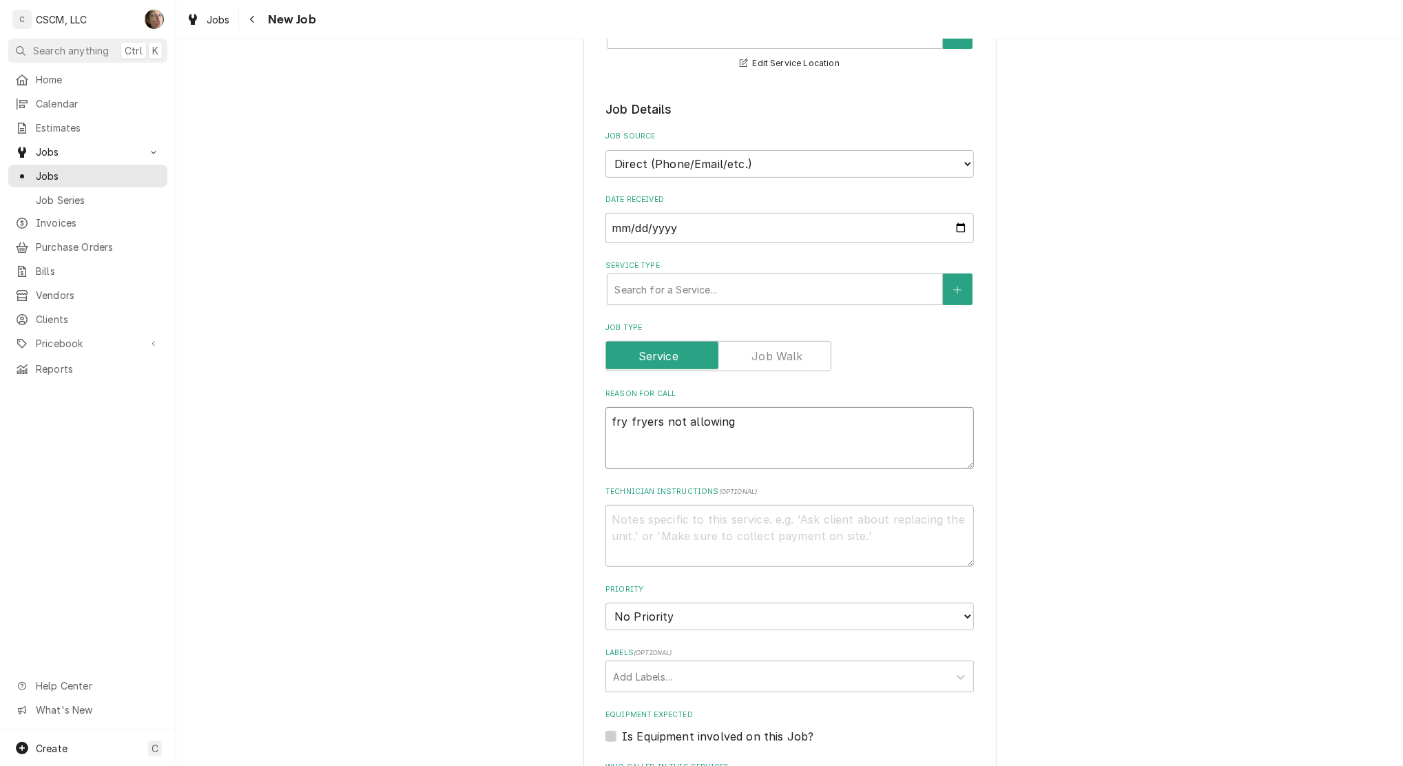
type textarea "fry fryers not allowing"
type textarea "x"
type textarea "fry fryers not allowing t"
type textarea "x"
type textarea "fry fryers not allowing th"
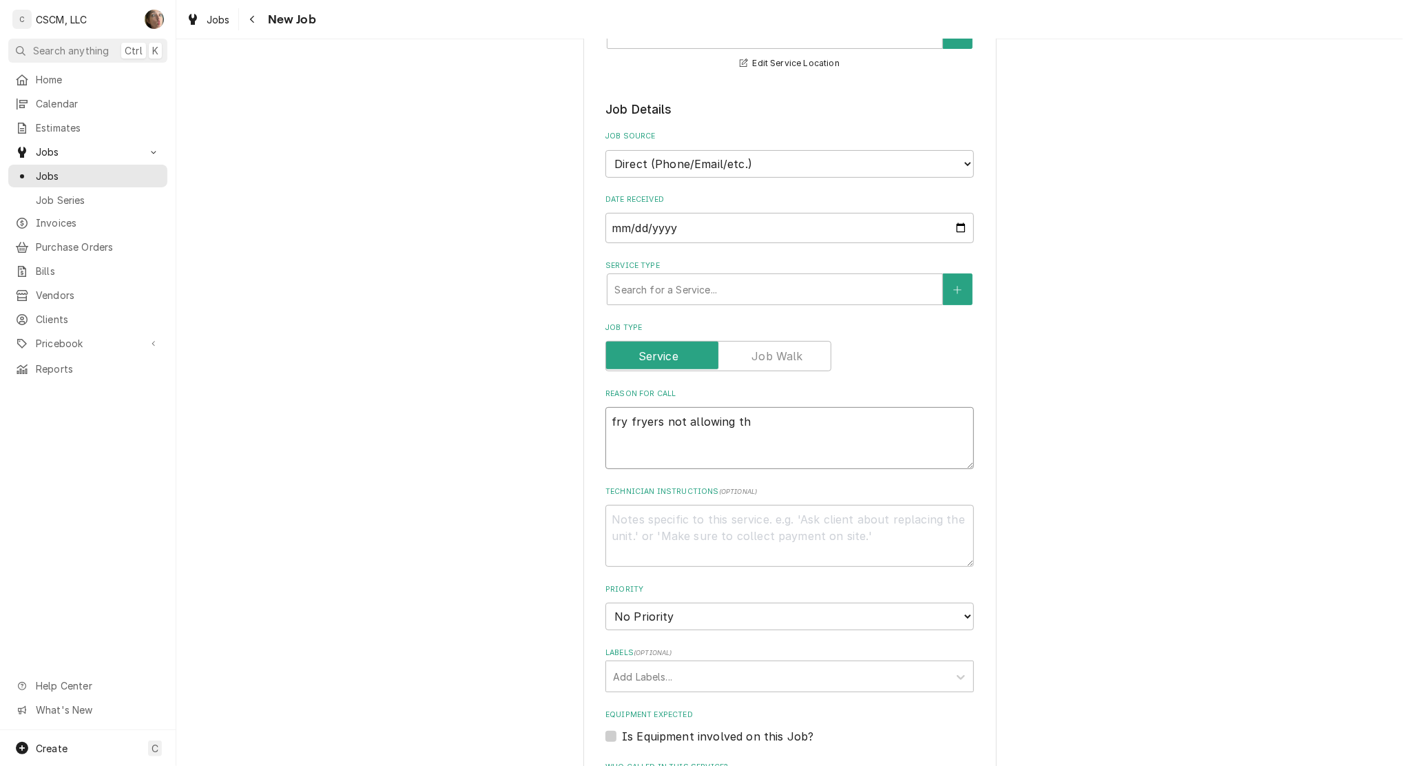
type textarea "x"
type textarea "fry fryers not allowing the"
type textarea "x"
type textarea "fry fryers not allowing them"
type textarea "x"
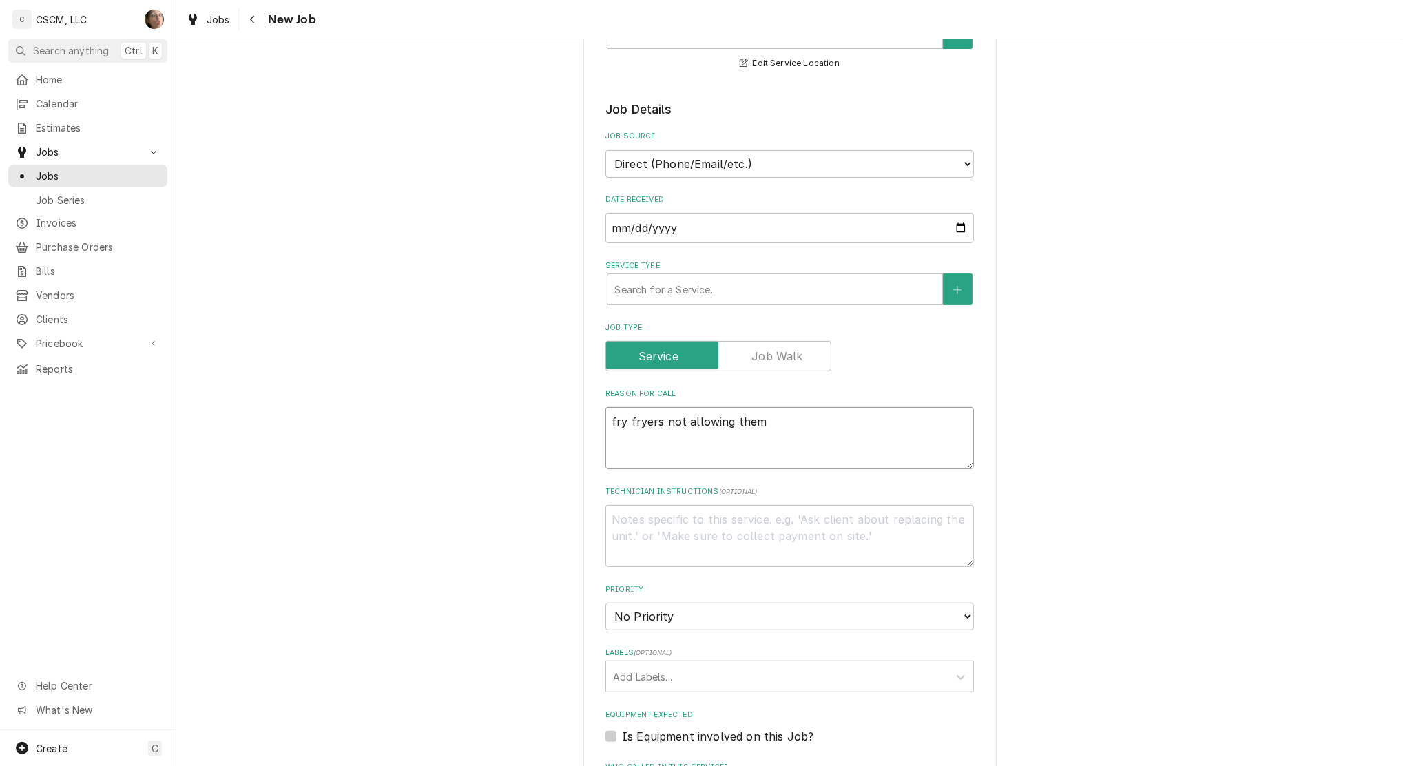
type textarea "fry fryers not allowing them"
type textarea "x"
type textarea "fry fryers not allowing them t"
type textarea "x"
type textarea "fry fryers not allowing them to"
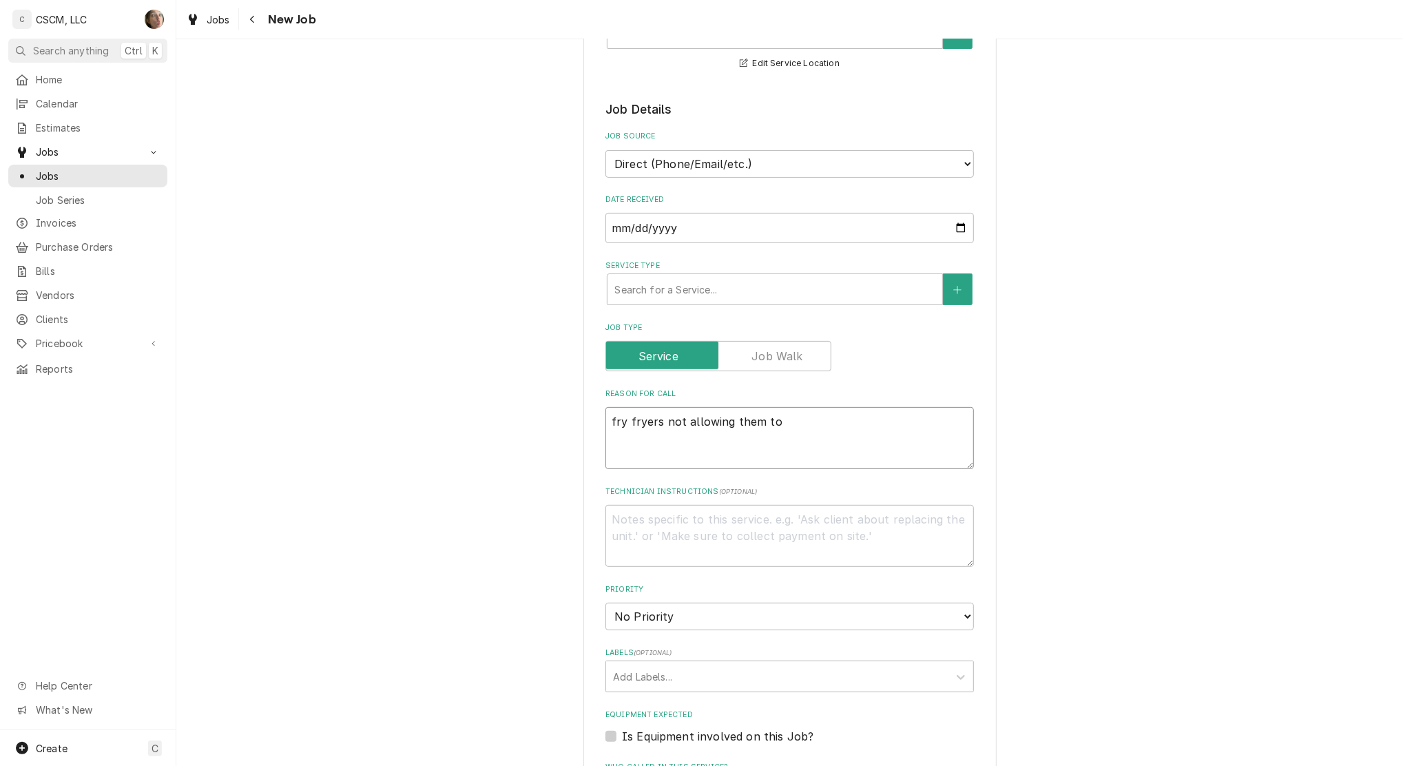
type textarea "x"
type textarea "fry fryers not allowing them to"
type textarea "x"
type textarea "fry fryers not allowing them to f"
type textarea "x"
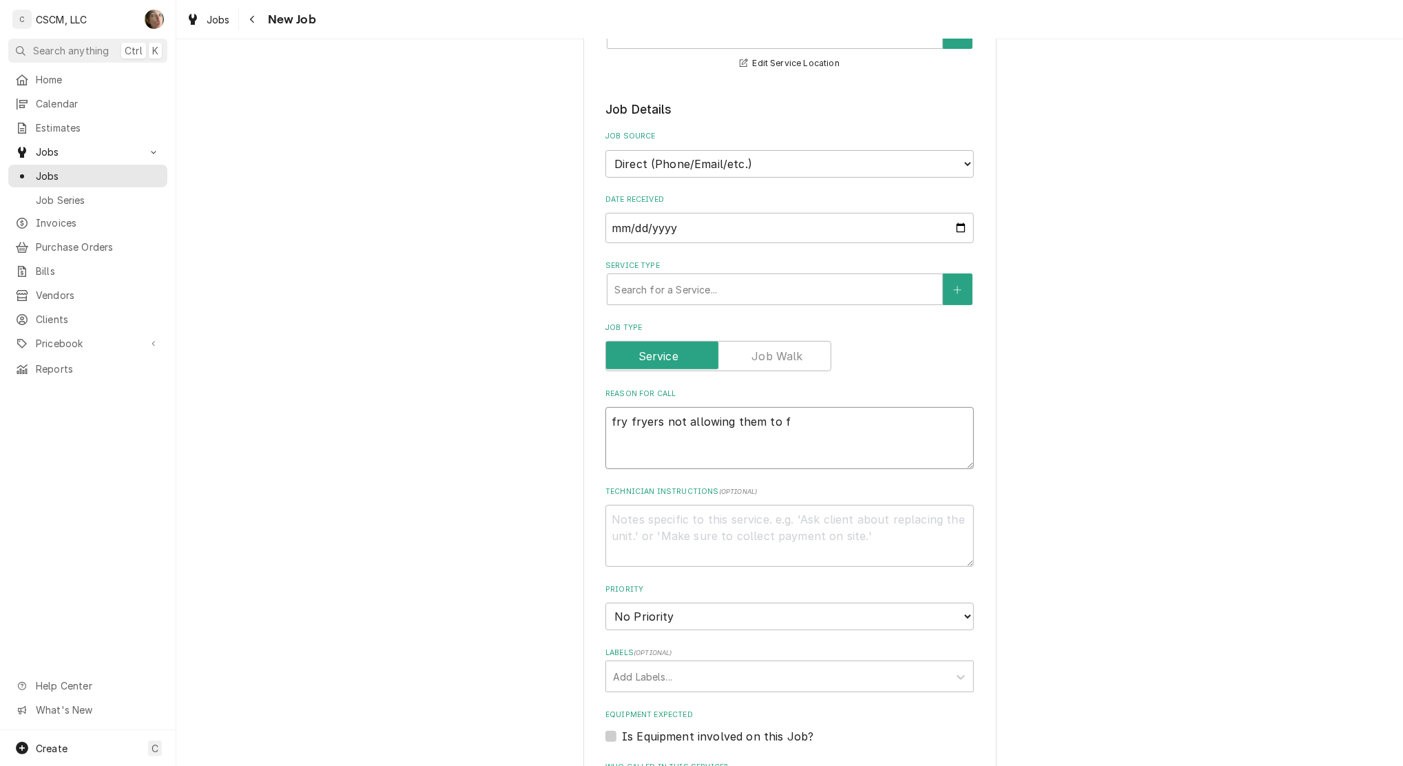
type textarea "fry fryers not allowing them to fi"
type textarea "x"
type textarea "fry fryers not allowing them to fil"
type textarea "x"
type textarea "fry fryers not allowing them to fill"
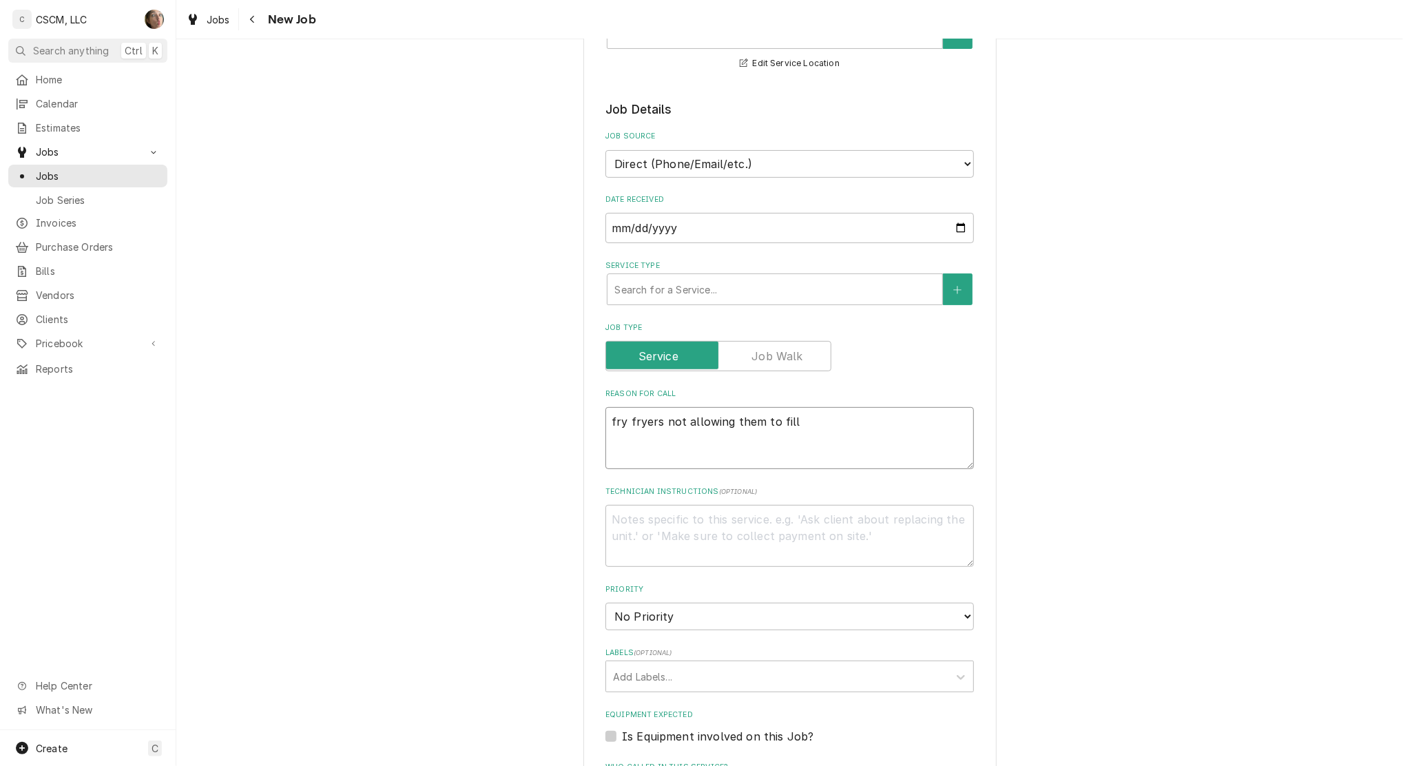
type textarea "x"
type textarea "fry fryers not allowing them to fill"
type textarea "x"
type textarea "fry fryers not allowing them to fill up"
type textarea "x"
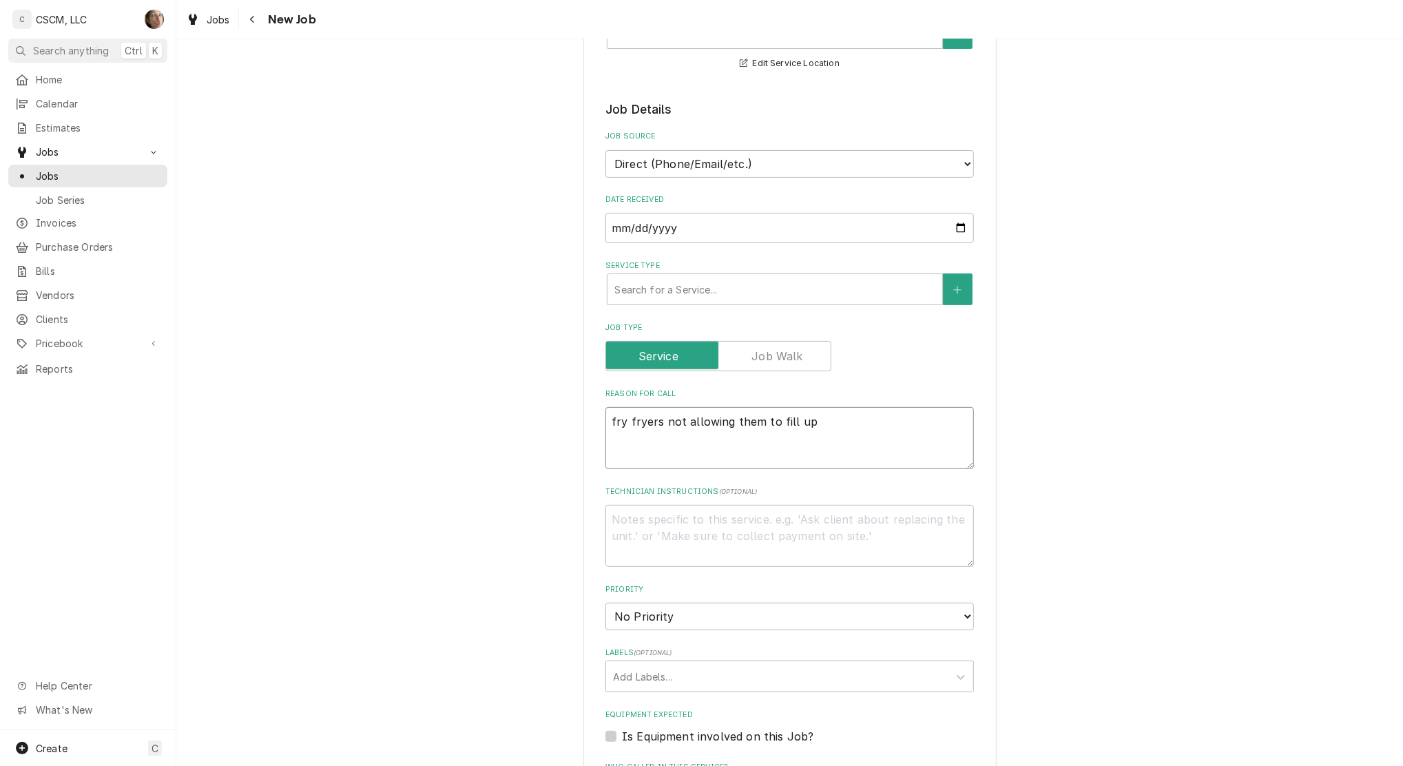
type textarea "fry fryers not allowing them to fill up"
type textarea "x"
type textarea "fry fryers not allowing them to fill up t"
type textarea "x"
type textarea "fry fryers not allowing them to fill up th"
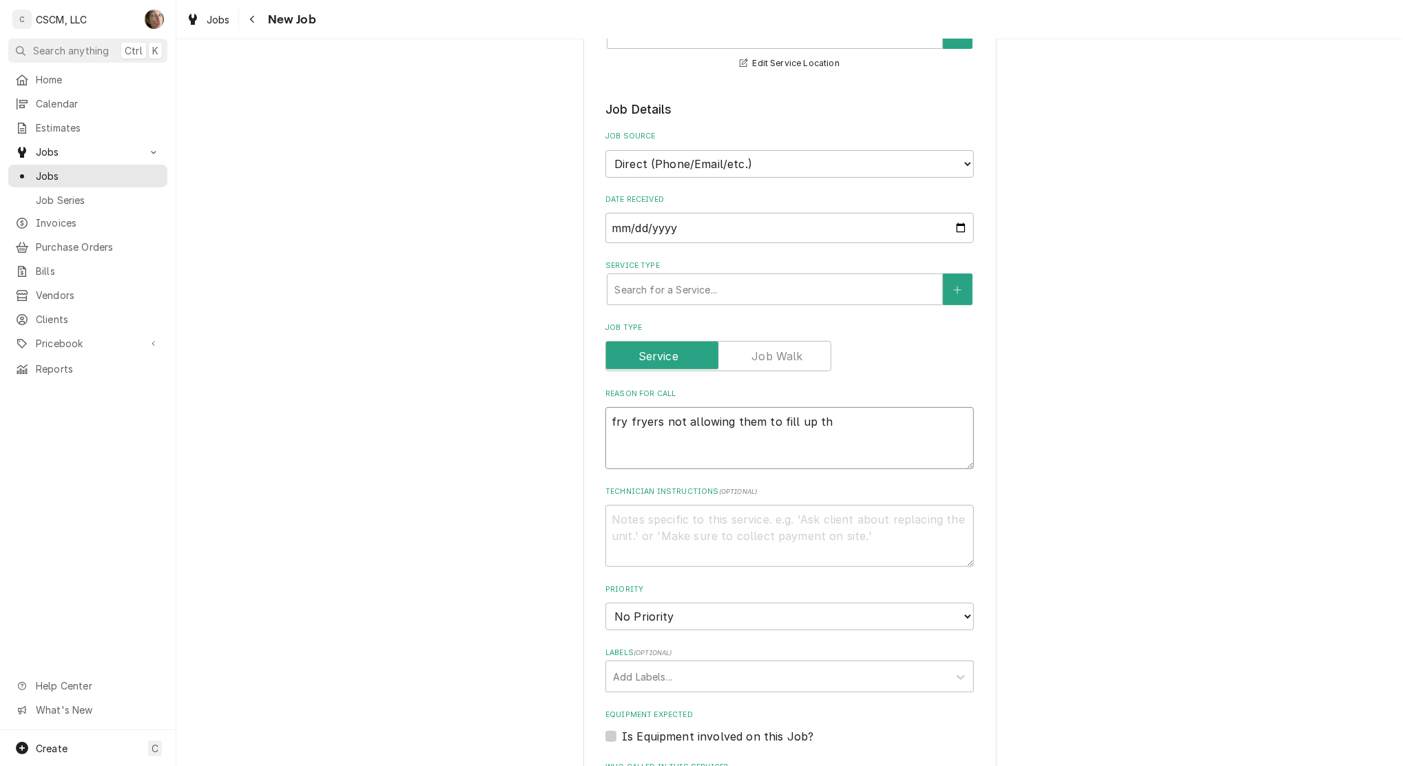
type textarea "x"
type textarea "fry fryers not allowing them to fill up the"
type textarea "x"
type textarea "fry fryers not allowing them to fill up the"
type textarea "x"
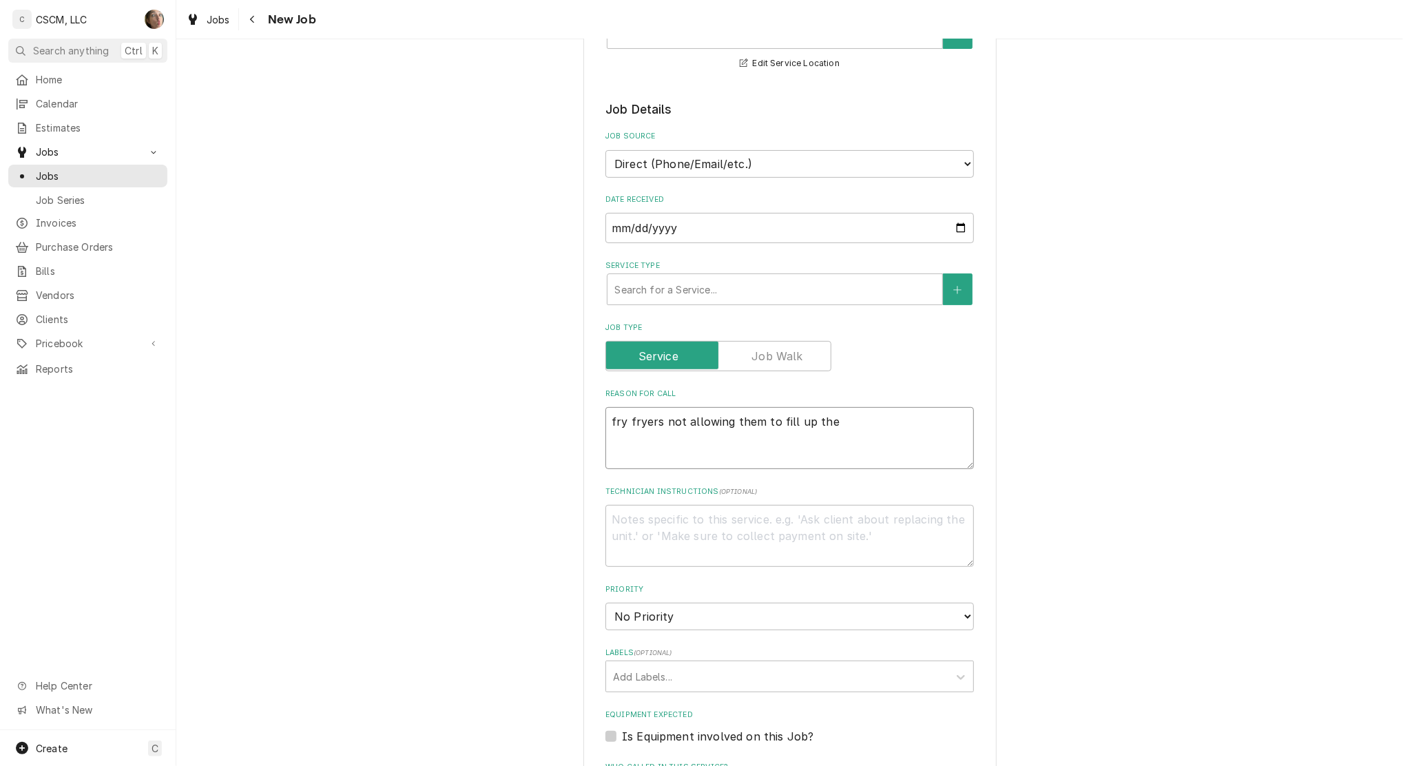
type textarea "fry fryers not allowing them to fill up the v"
type textarea "x"
type textarea "fry fryers not allowing them to fill up the va"
type textarea "x"
type textarea "fry fryers not allowing them to fill up the vat"
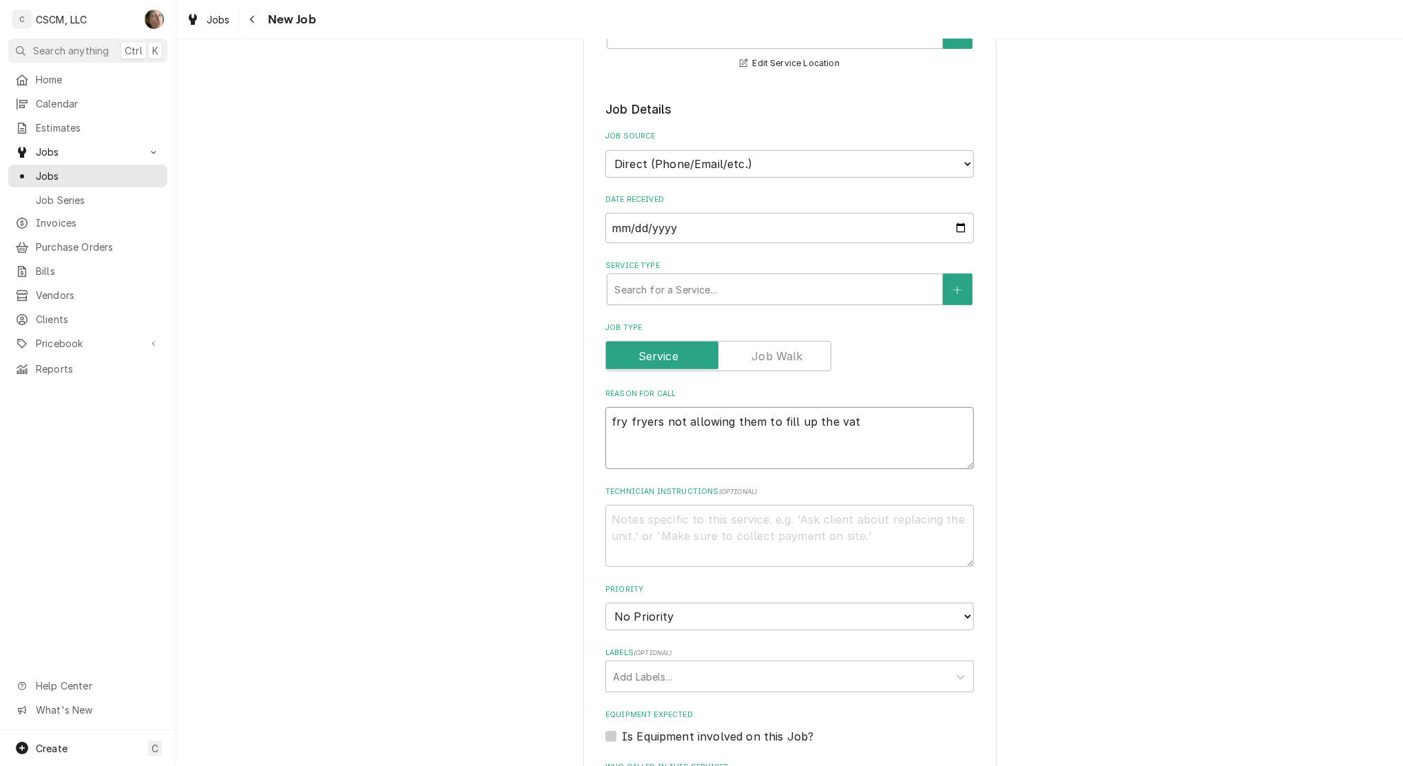
type textarea "x"
type textarea "fry fryers not allowing them to fill up the vats"
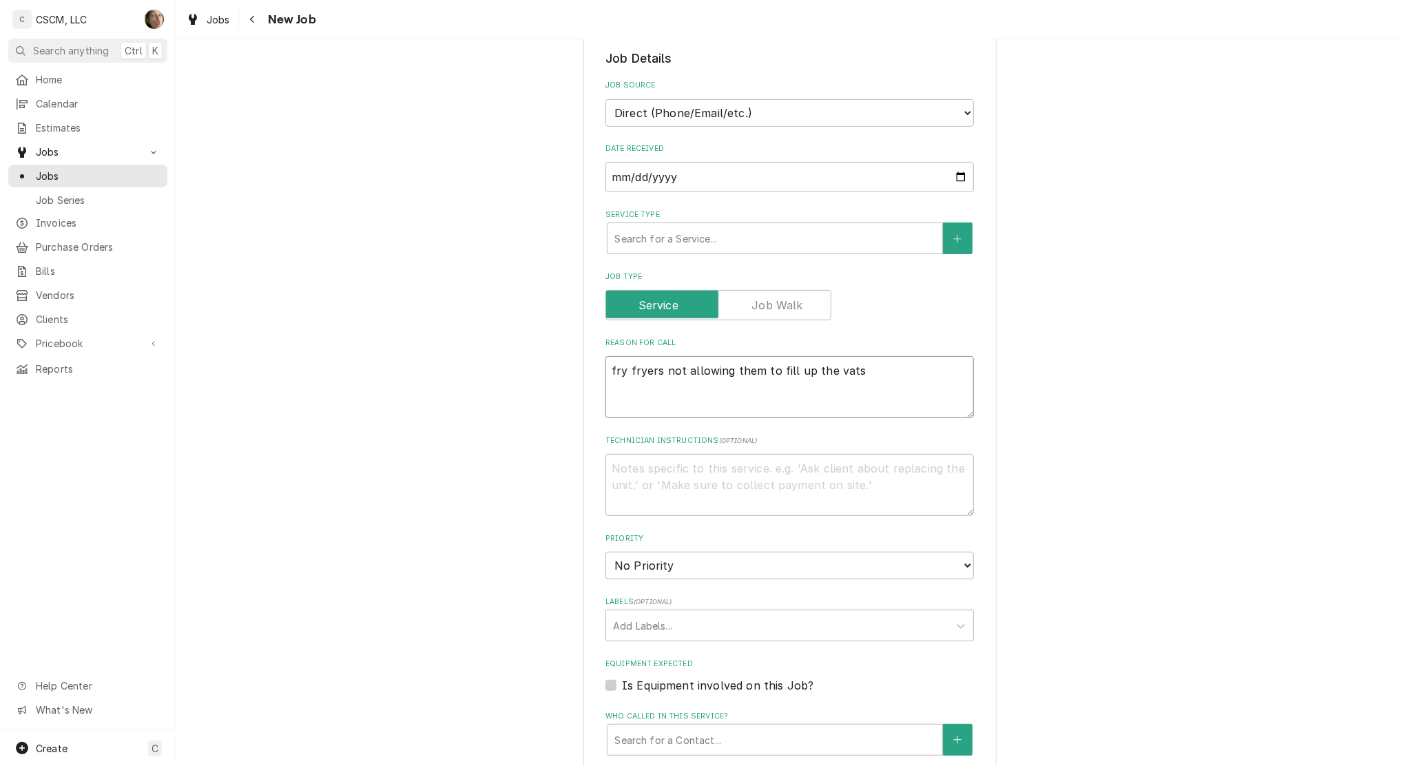
scroll to position [367, 0]
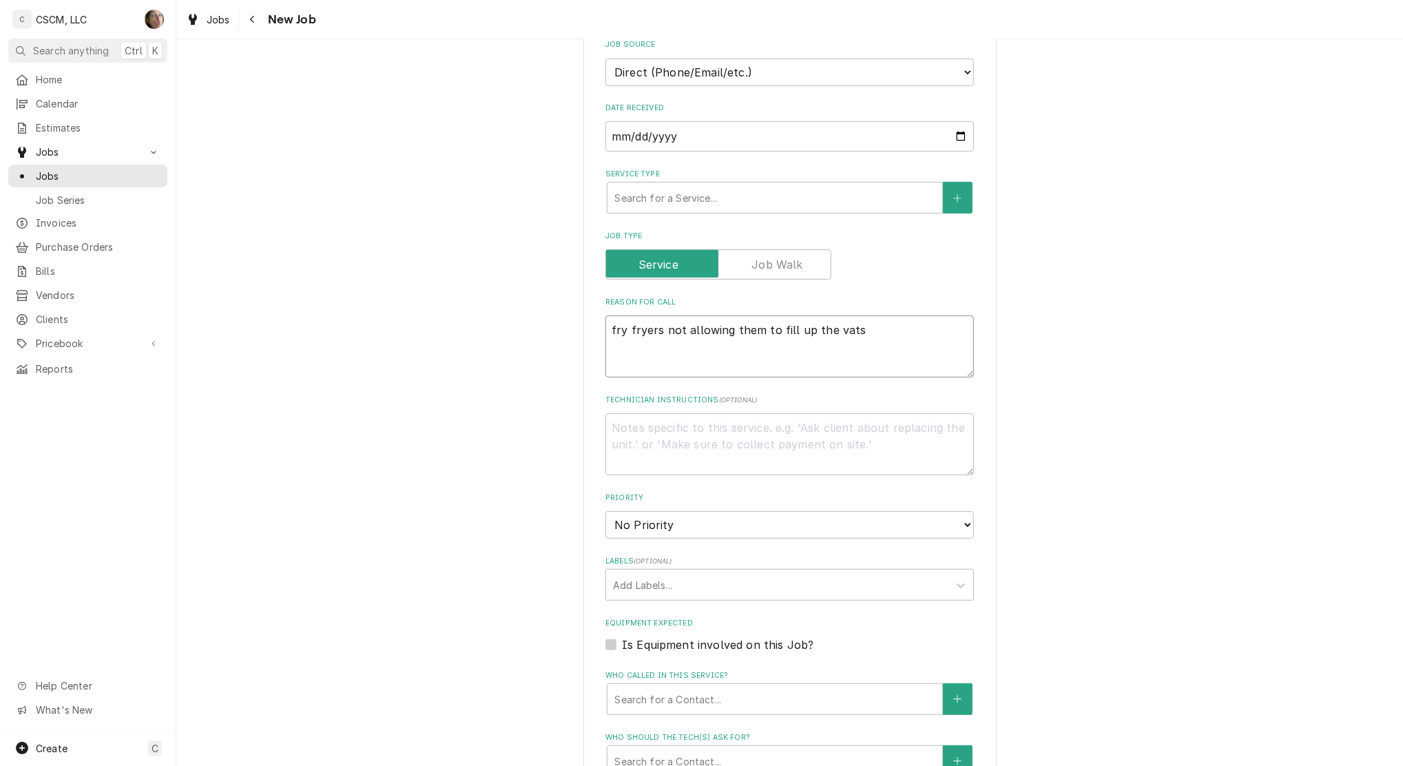
type textarea "x"
type textarea "fry fryers not allowing them to fill up the vats"
type textarea "x"
type textarea "fry fryers not allowing them to fill up the vats"
click at [707, 197] on div "Service Type" at bounding box center [774, 197] width 321 height 25
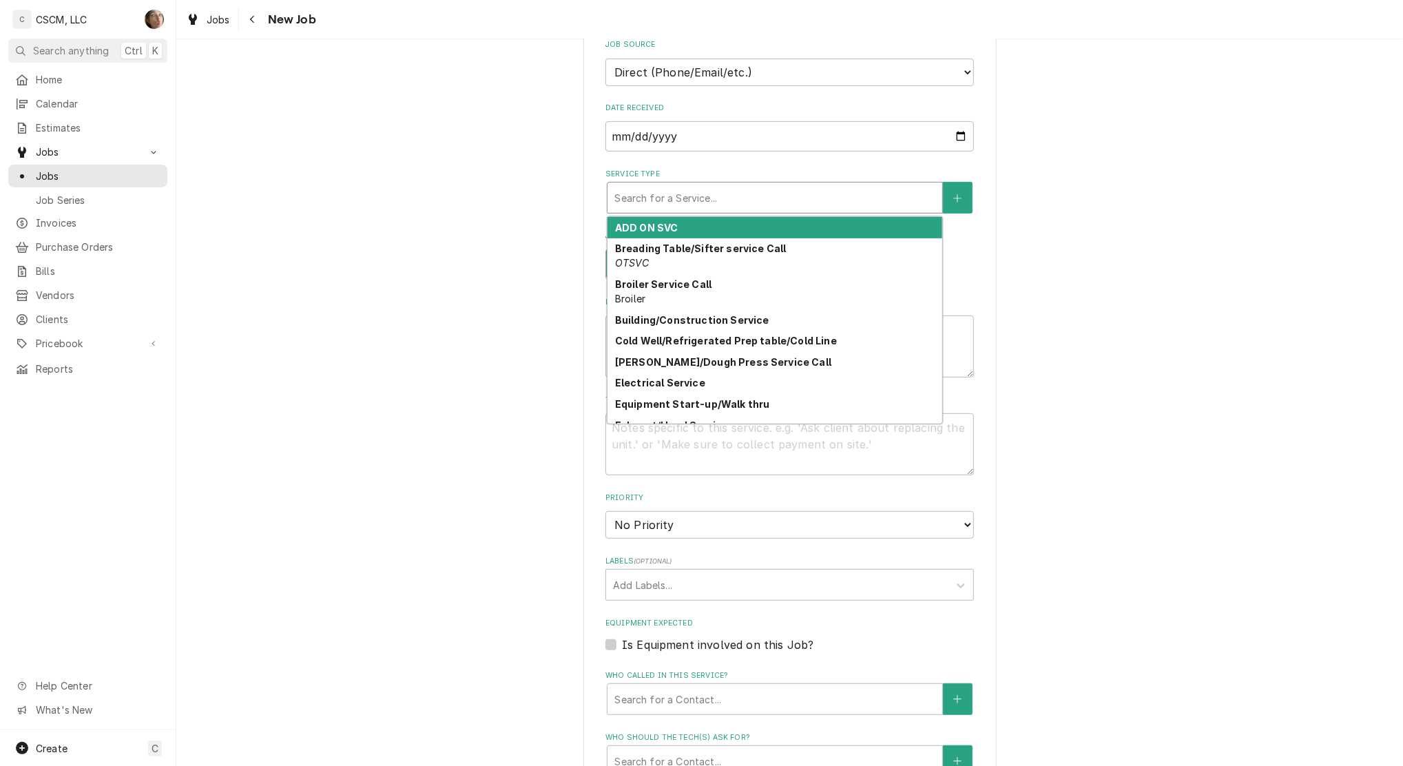
type input "r"
type textarea "x"
type input "rf"
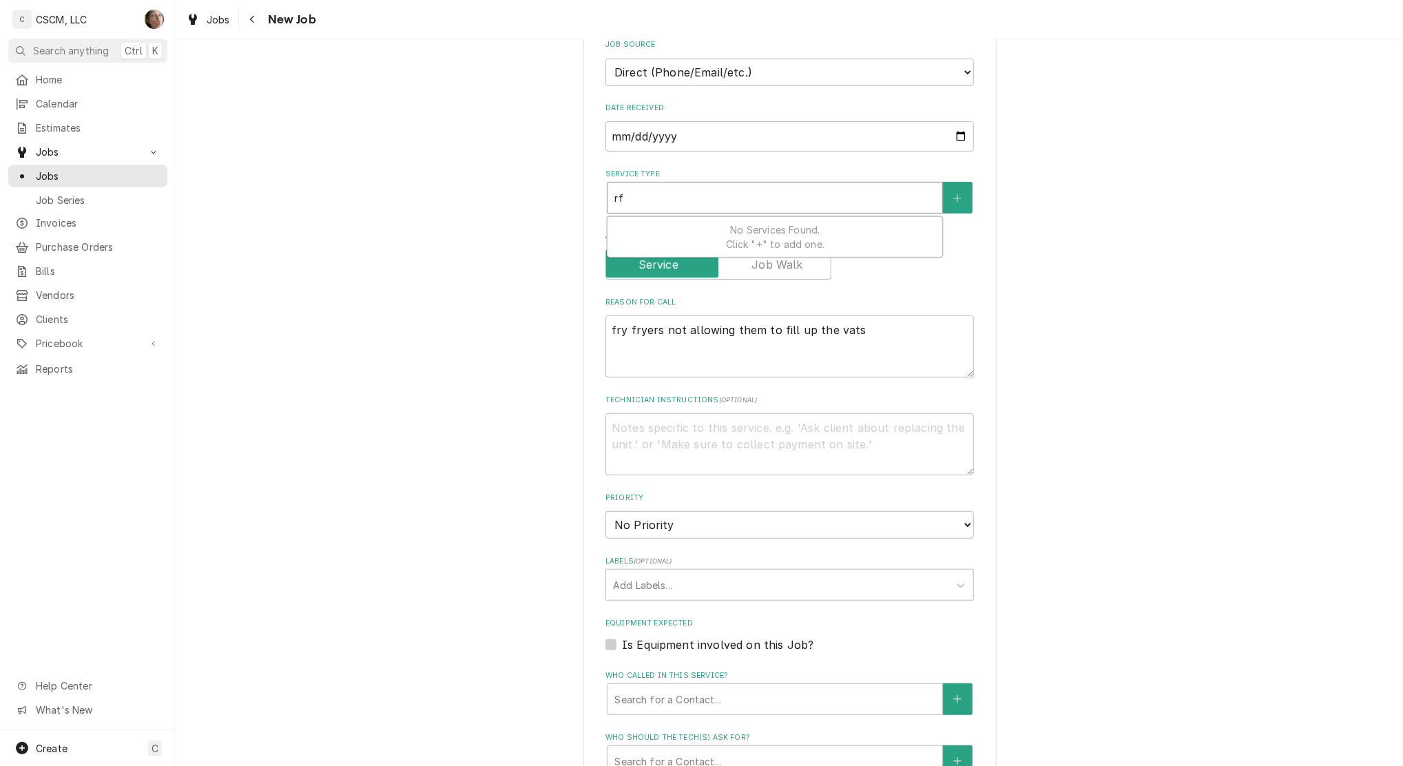
type textarea "x"
type input "r"
type textarea "x"
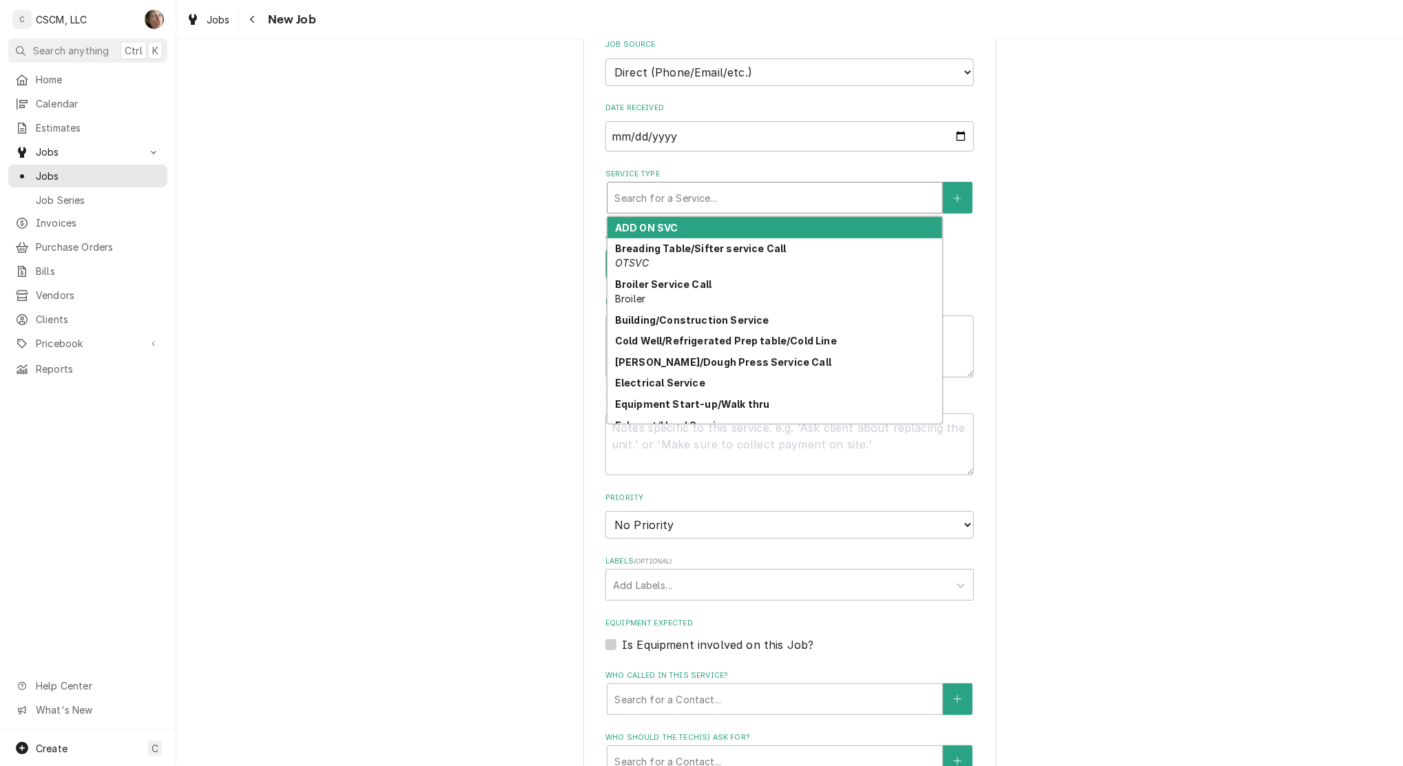
type textarea "x"
type input "f"
type textarea "x"
type input "fr"
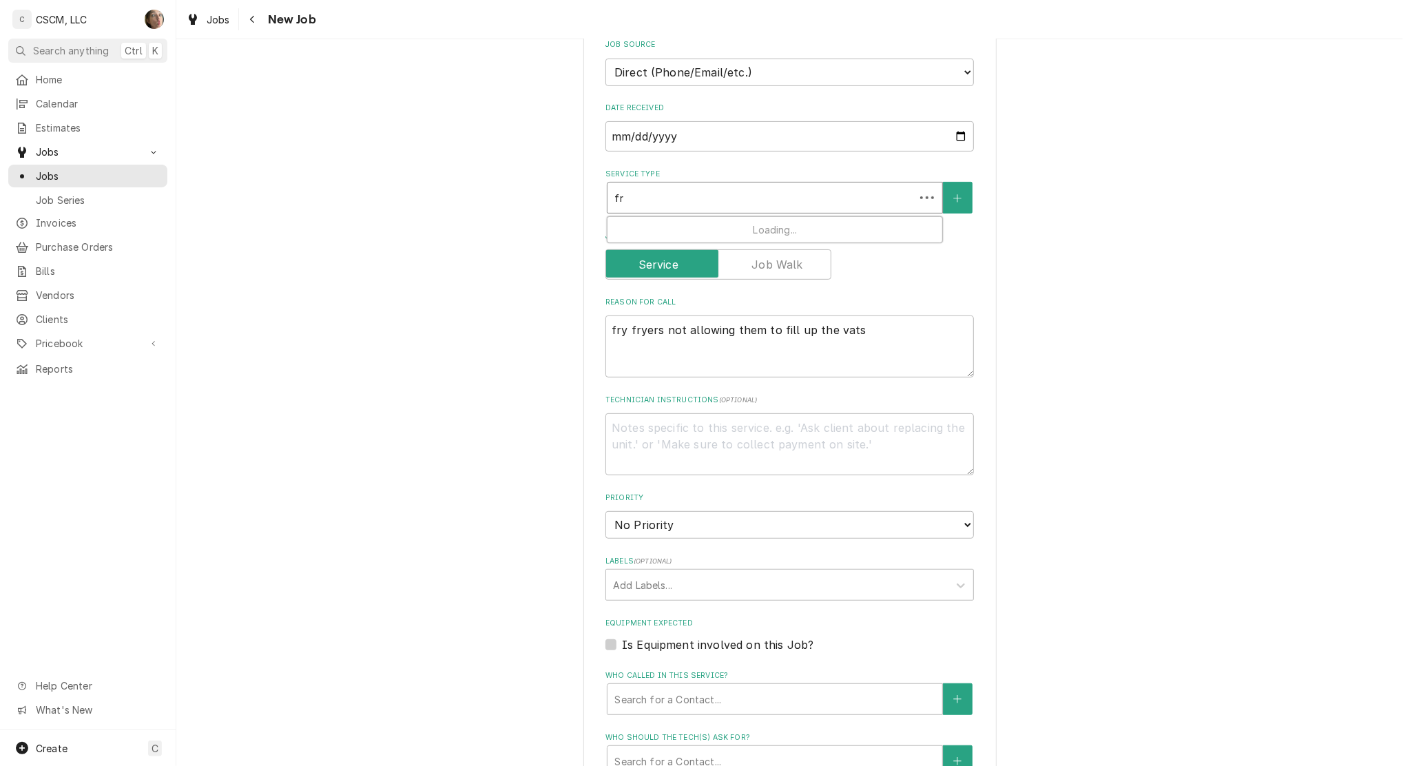
type textarea "x"
type input "fry"
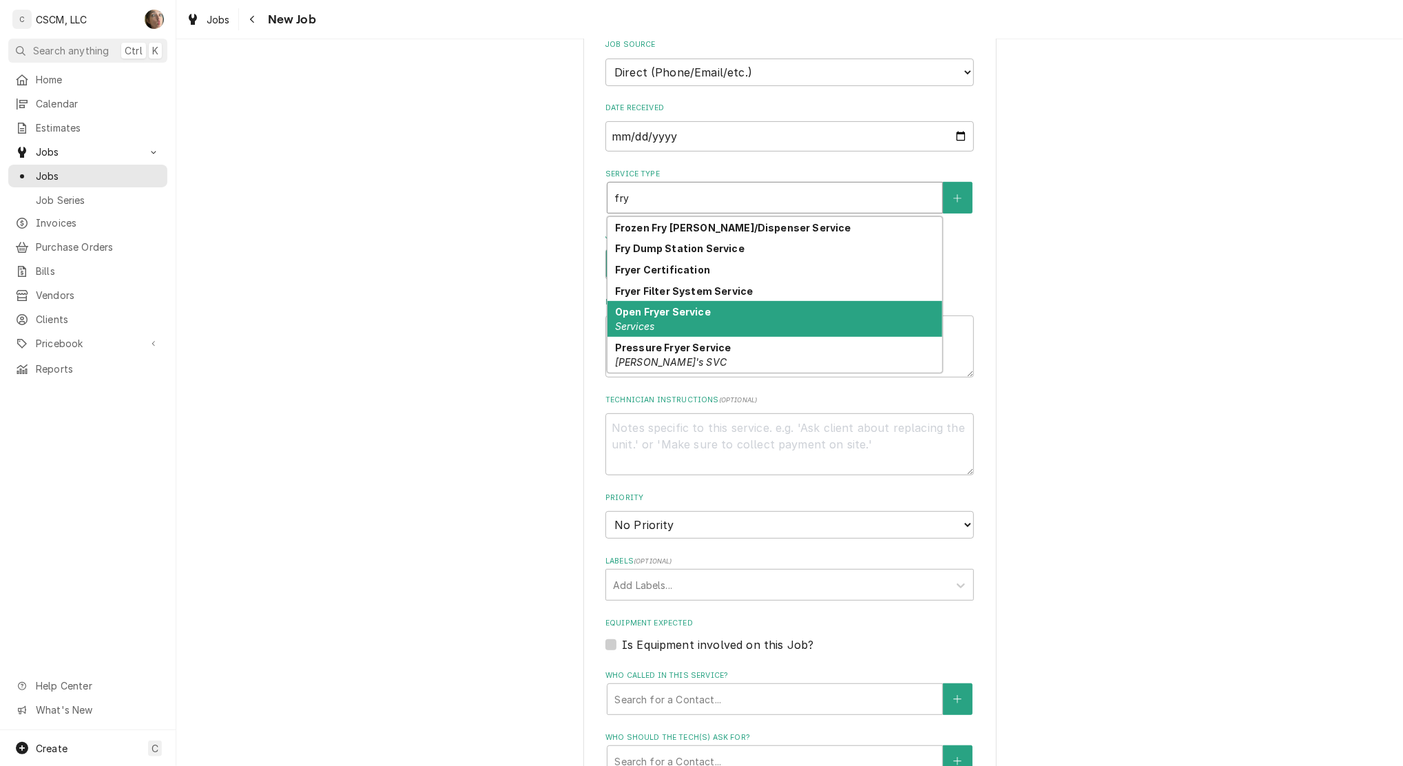
click at [732, 329] on div "Open Fryer Service Services" at bounding box center [774, 319] width 335 height 36
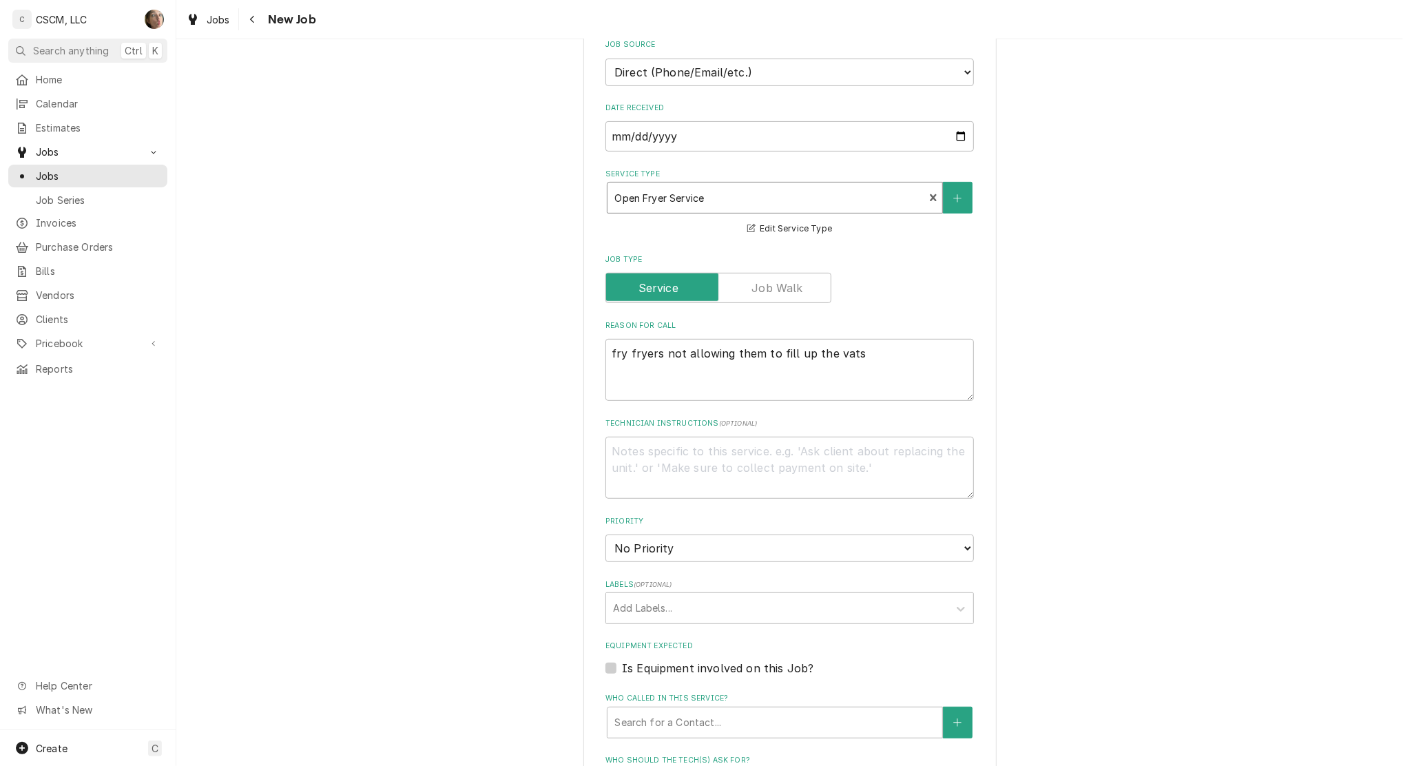
type textarea "x"
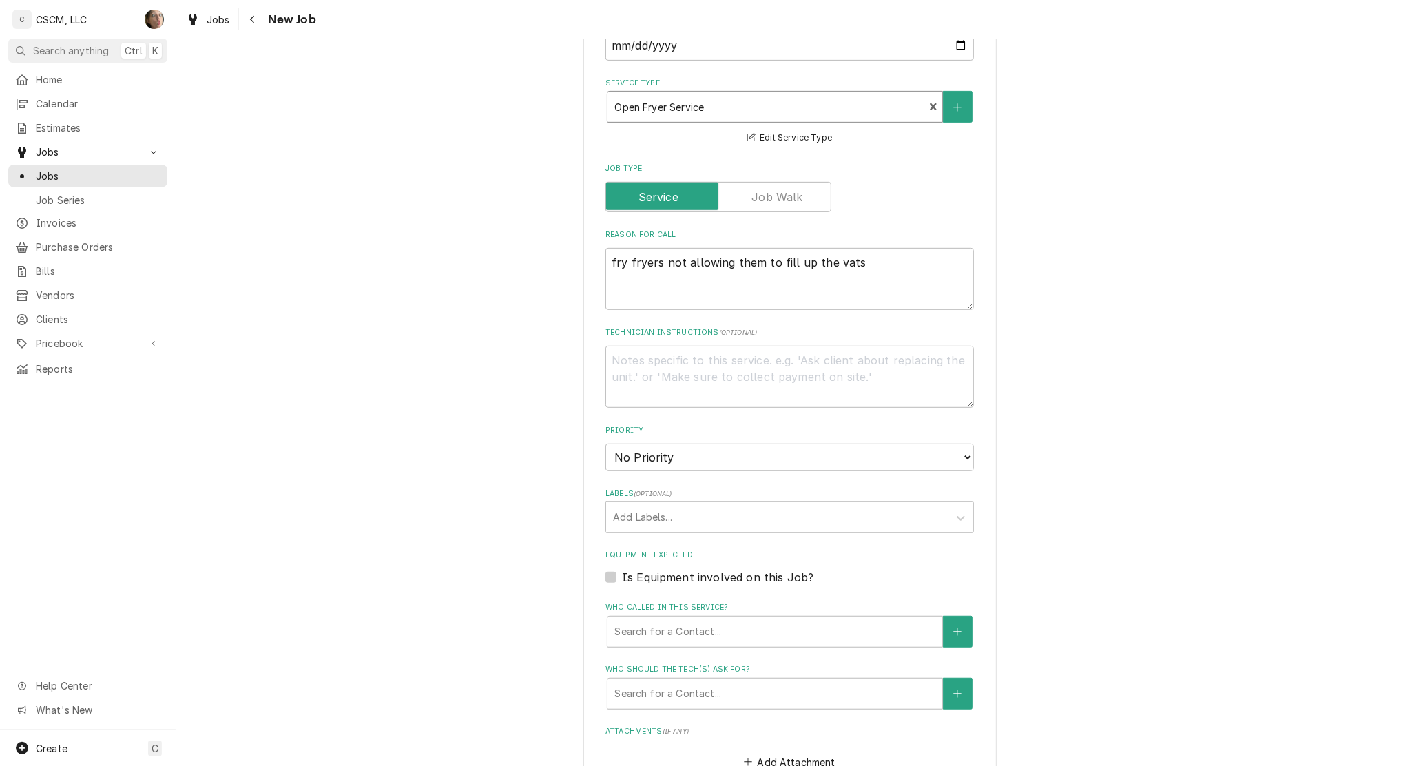
scroll to position [551, 0]
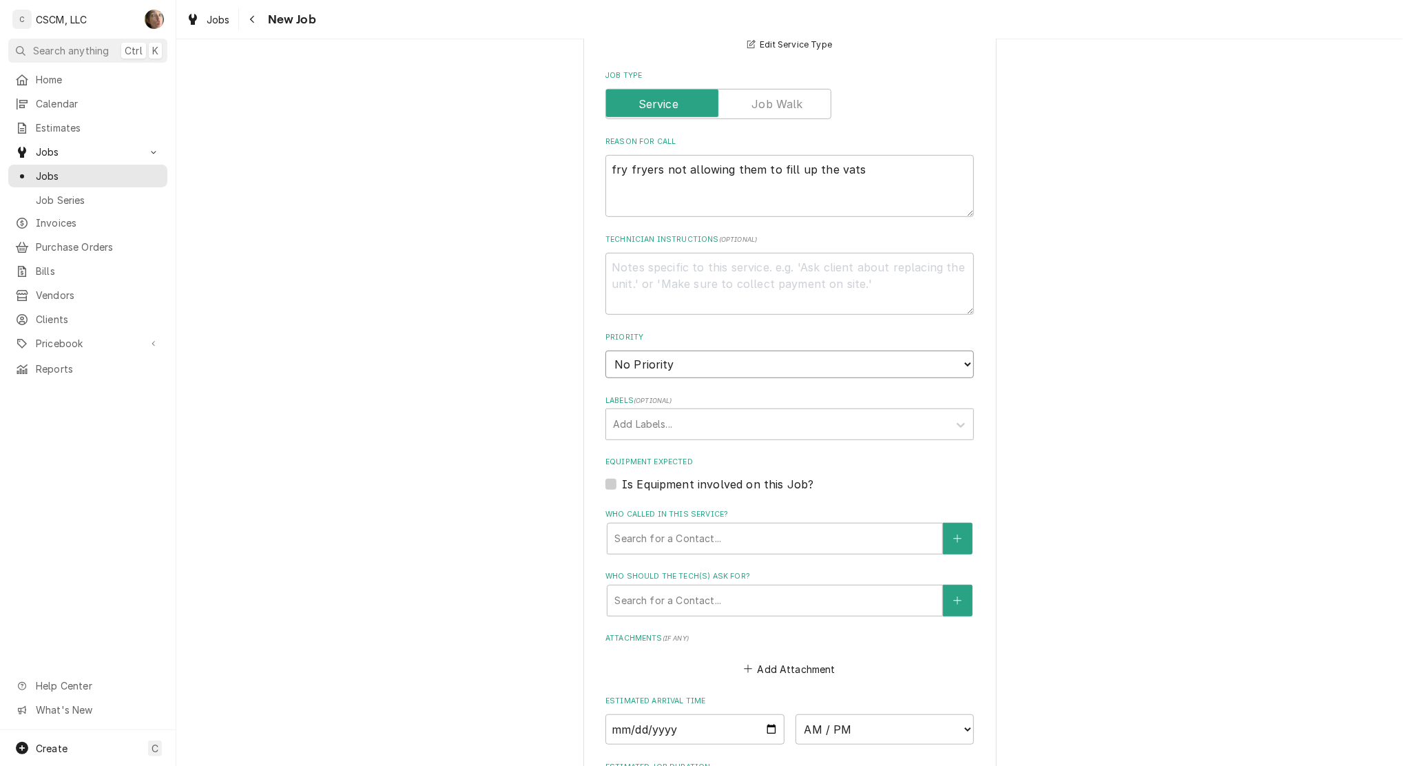
click at [718, 355] on select "No Priority Urgent High Medium Low" at bounding box center [789, 365] width 368 height 28
select select "2"
click at [605, 351] on select "No Priority Urgent High Medium Low" at bounding box center [789, 365] width 368 height 28
type textarea "x"
click at [706, 436] on div "Add Labels..." at bounding box center [777, 424] width 342 height 30
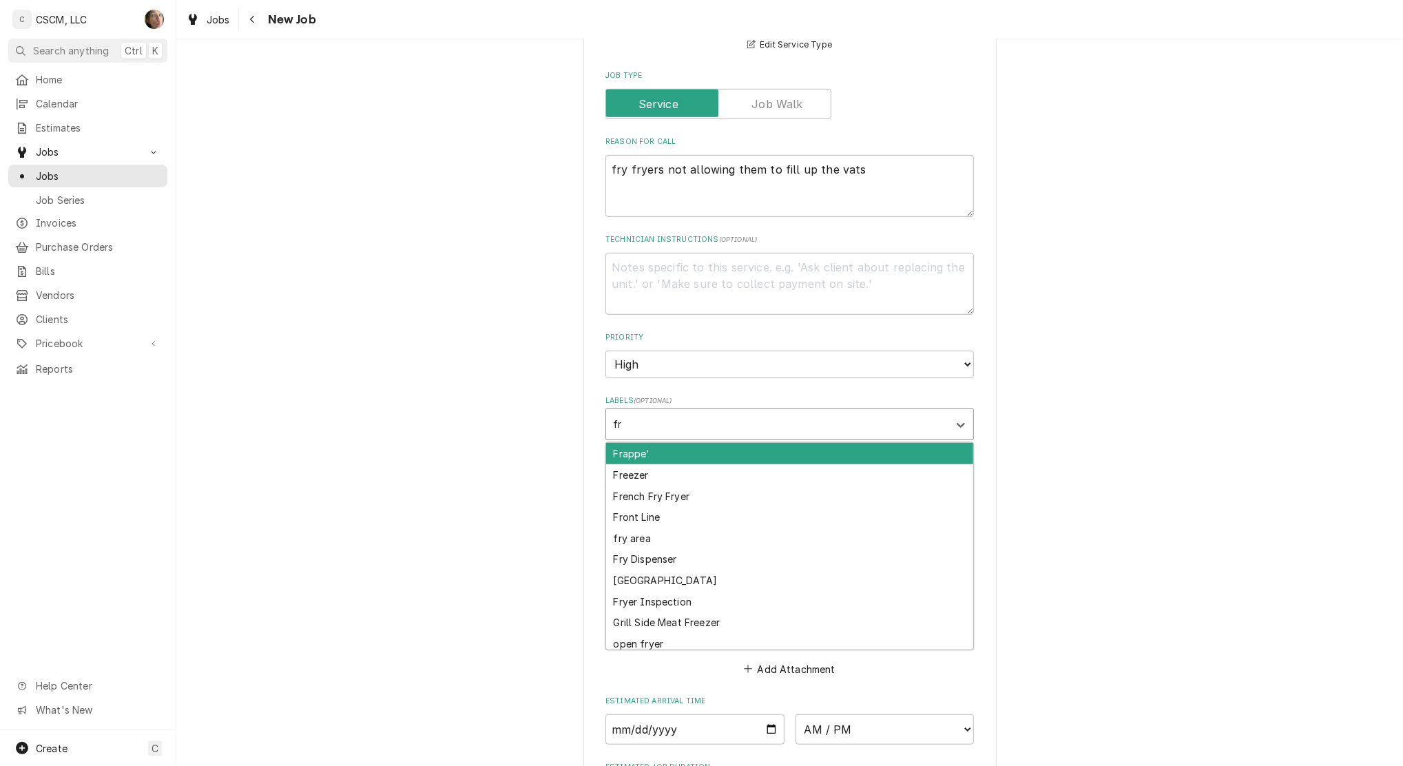
type input "fry"
click at [699, 453] on div "French Fry Fryer" at bounding box center [789, 453] width 367 height 21
type textarea "x"
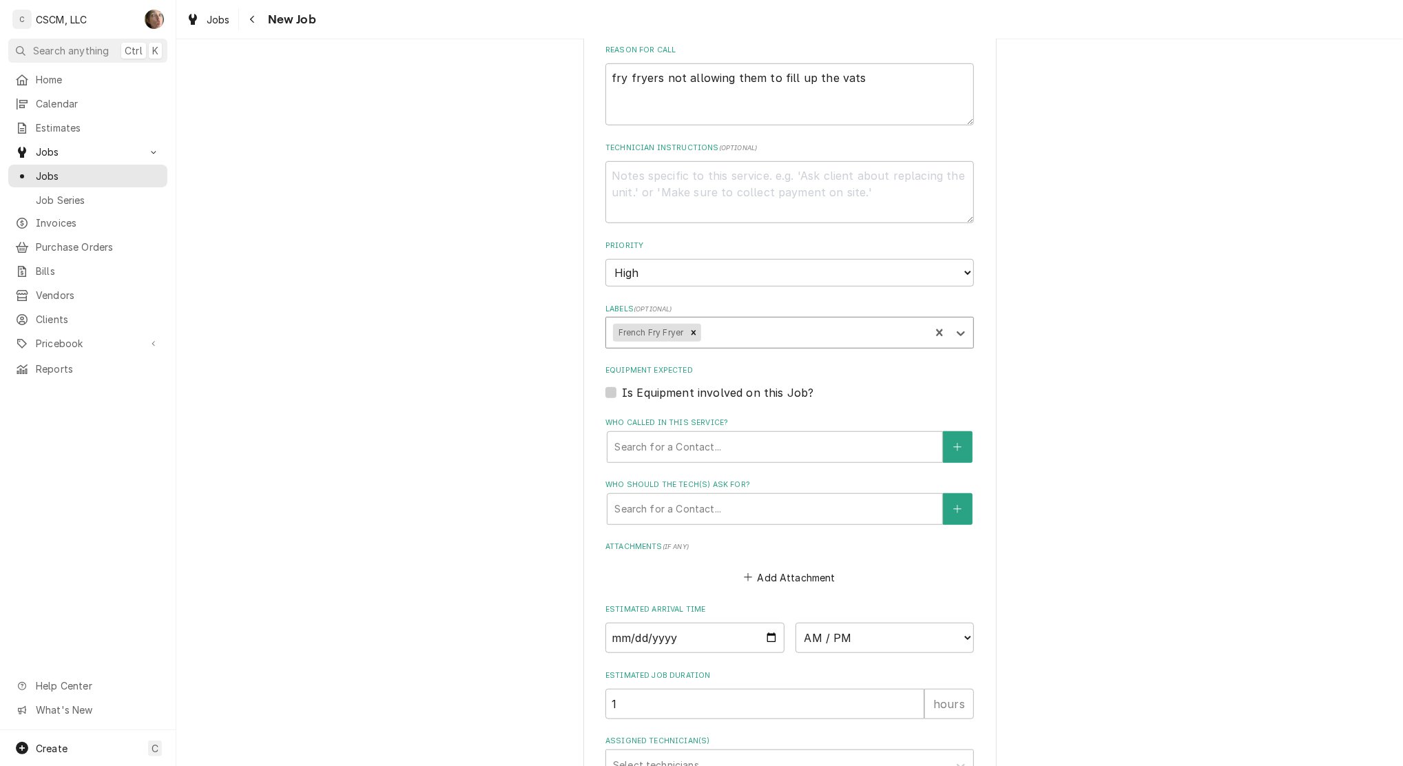
scroll to position [734, 0]
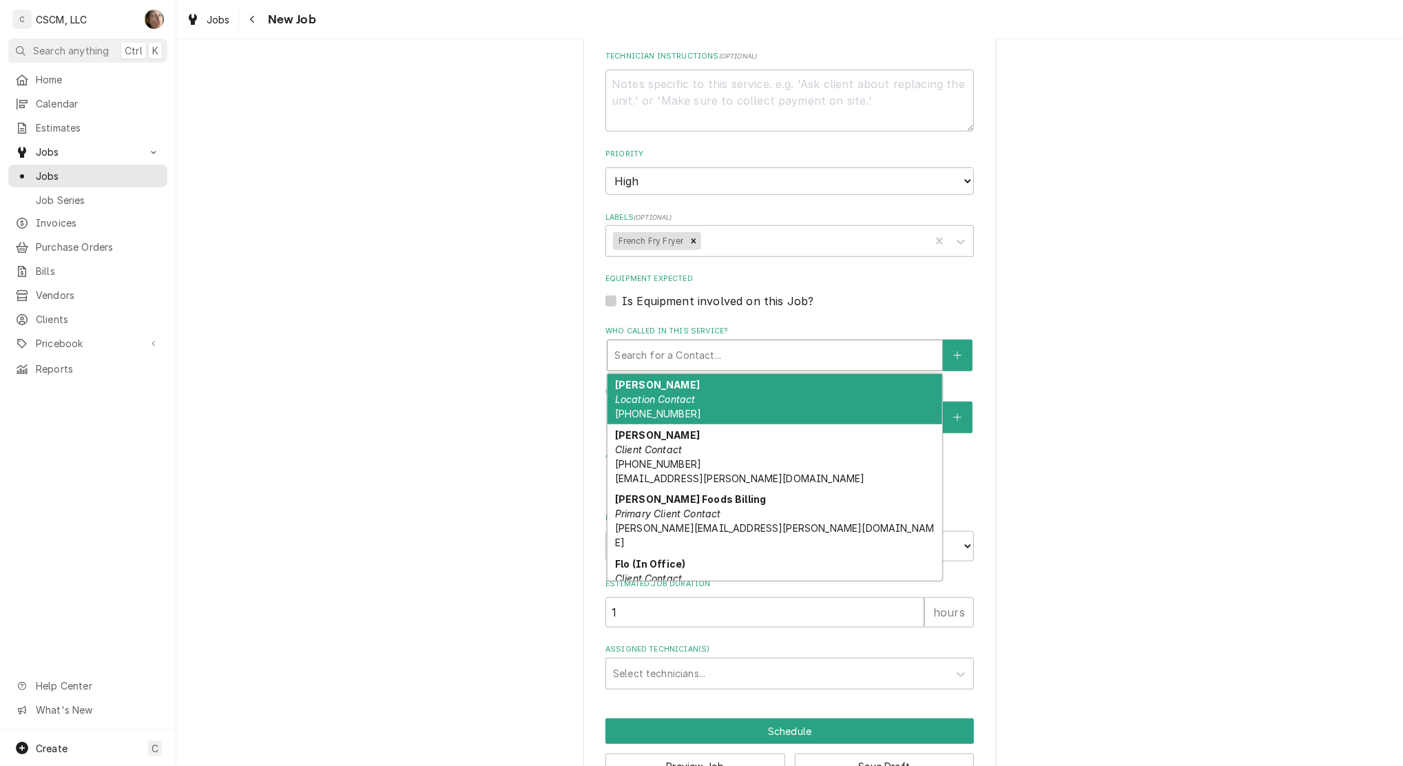
click at [689, 355] on div "Who called in this service?" at bounding box center [774, 355] width 321 height 25
type textarea "x"
type input "j"
type textarea "x"
type input "ja"
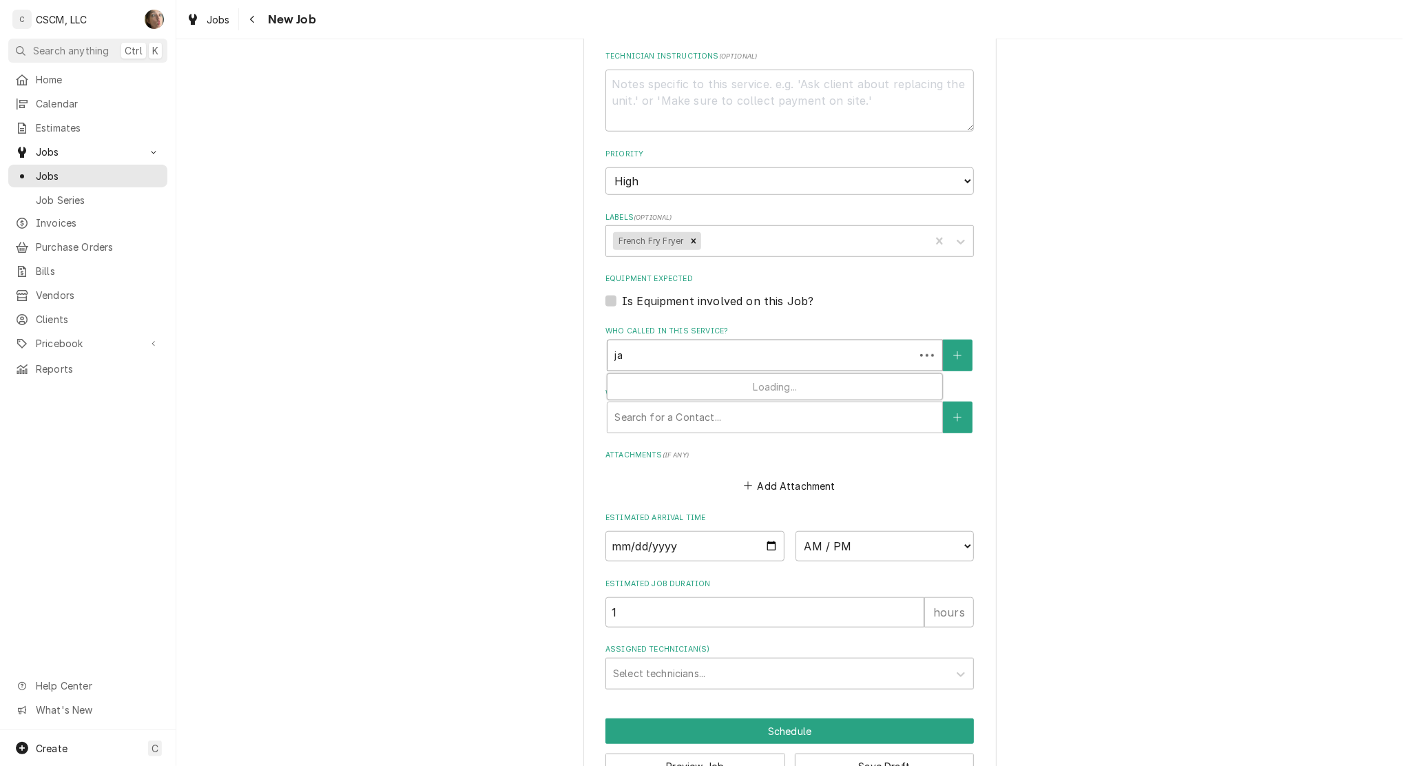
type textarea "x"
type input "jam"
type textarea "x"
type input "jame"
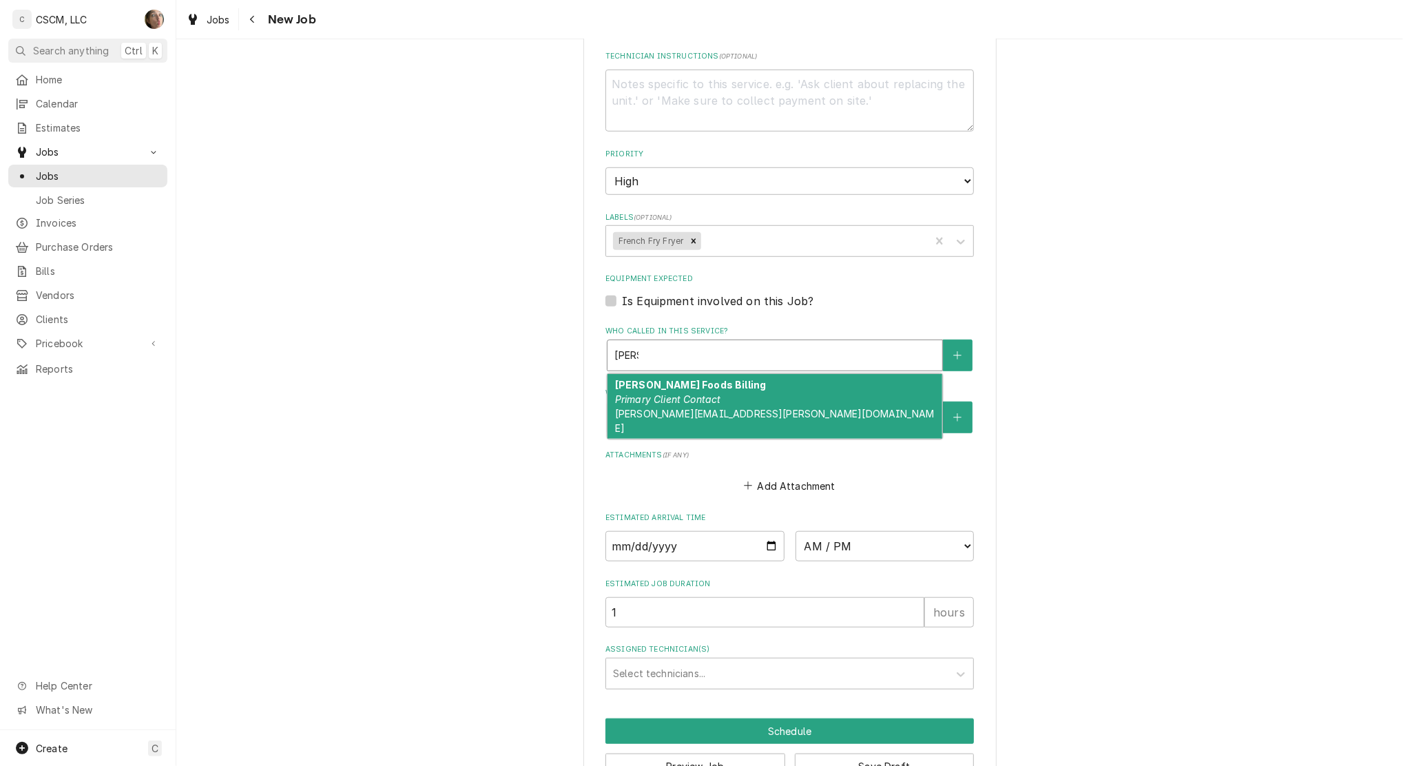
click at [705, 402] on em "Primary Client Contact" at bounding box center [668, 399] width 106 height 12
type textarea "x"
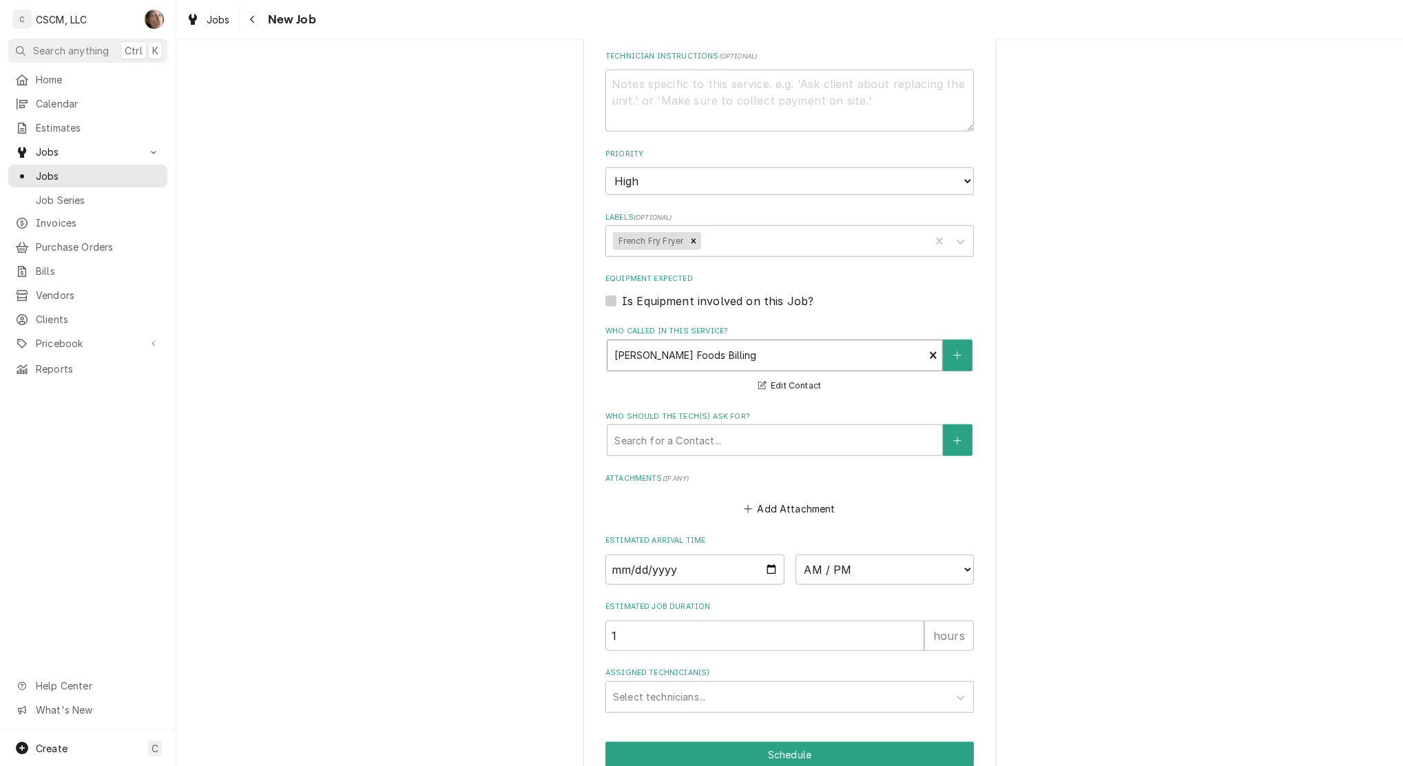
type textarea "x"
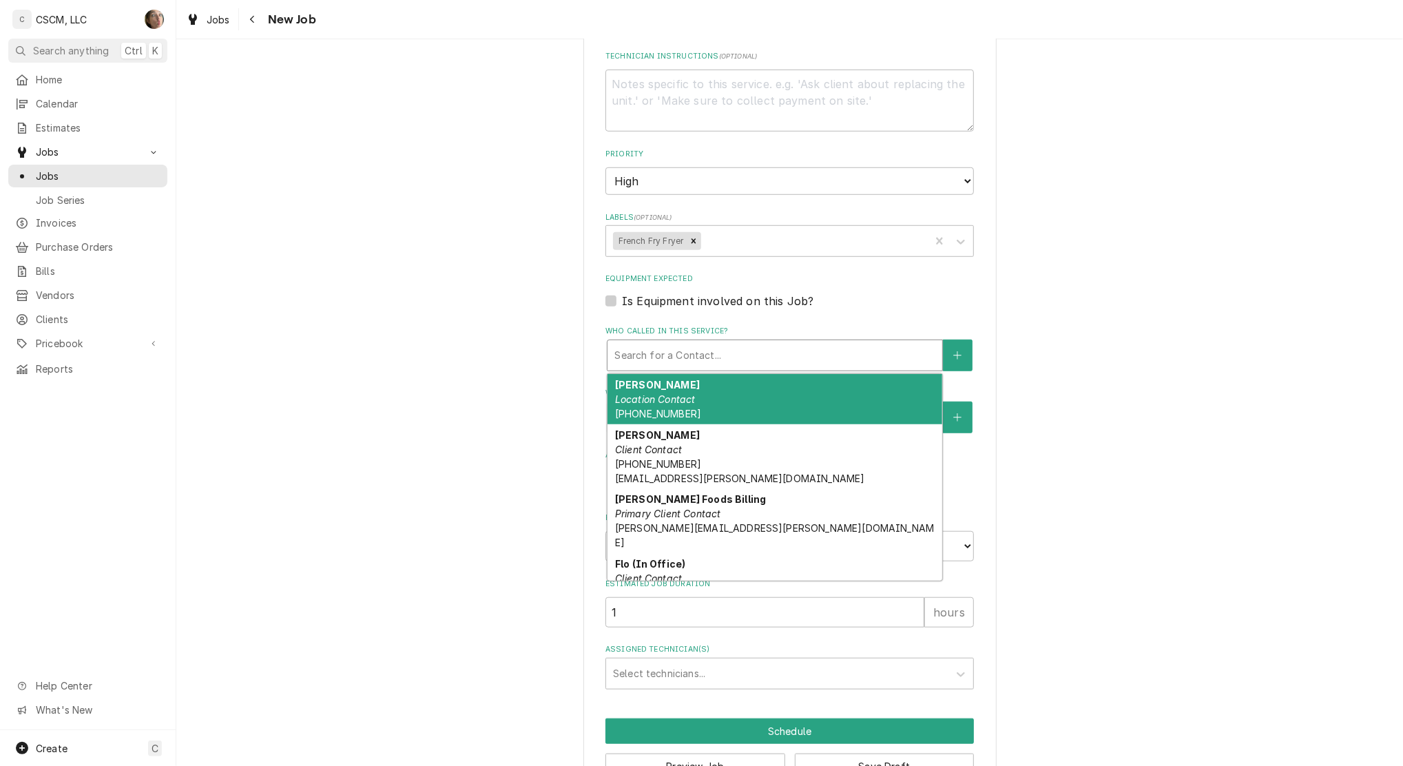
click at [832, 352] on div "Who called in this service?" at bounding box center [774, 355] width 321 height 25
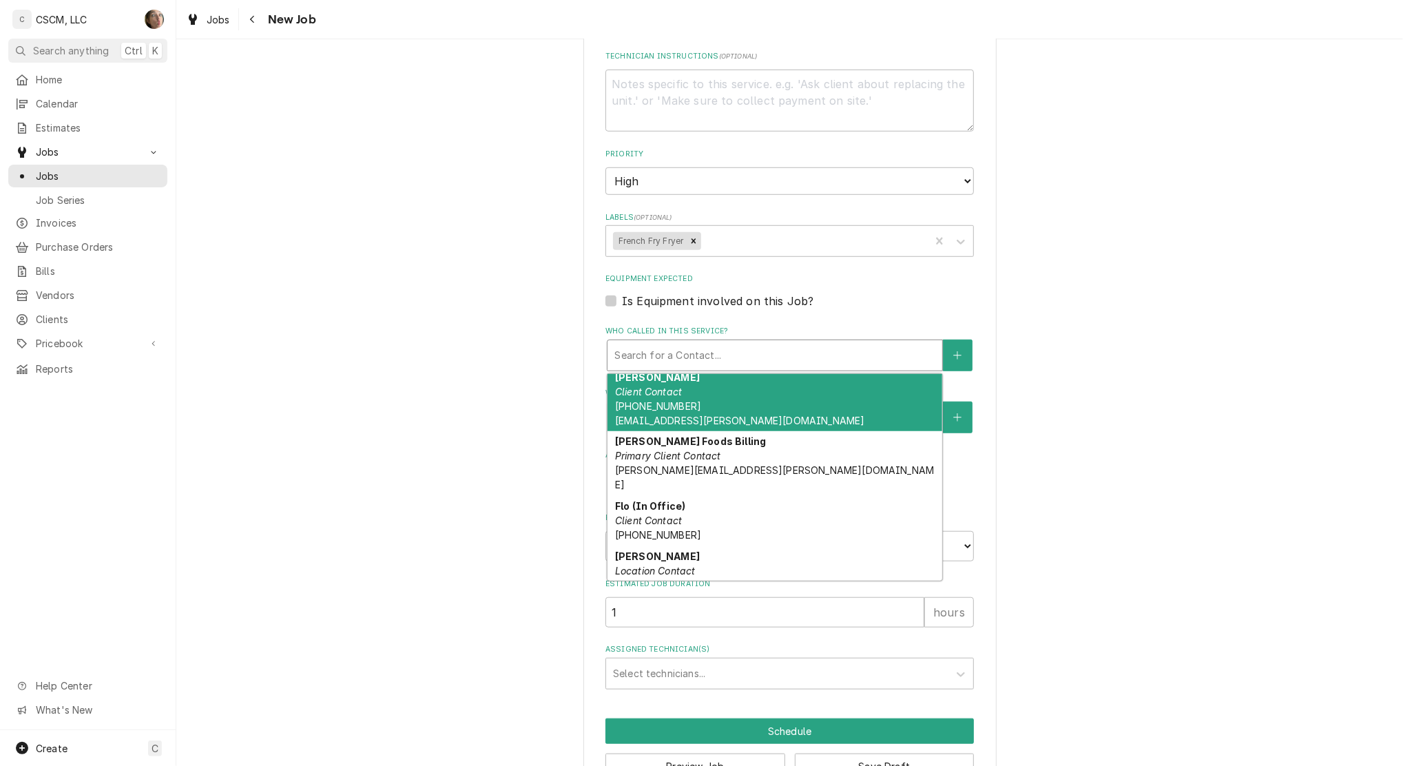
scroll to position [0, 0]
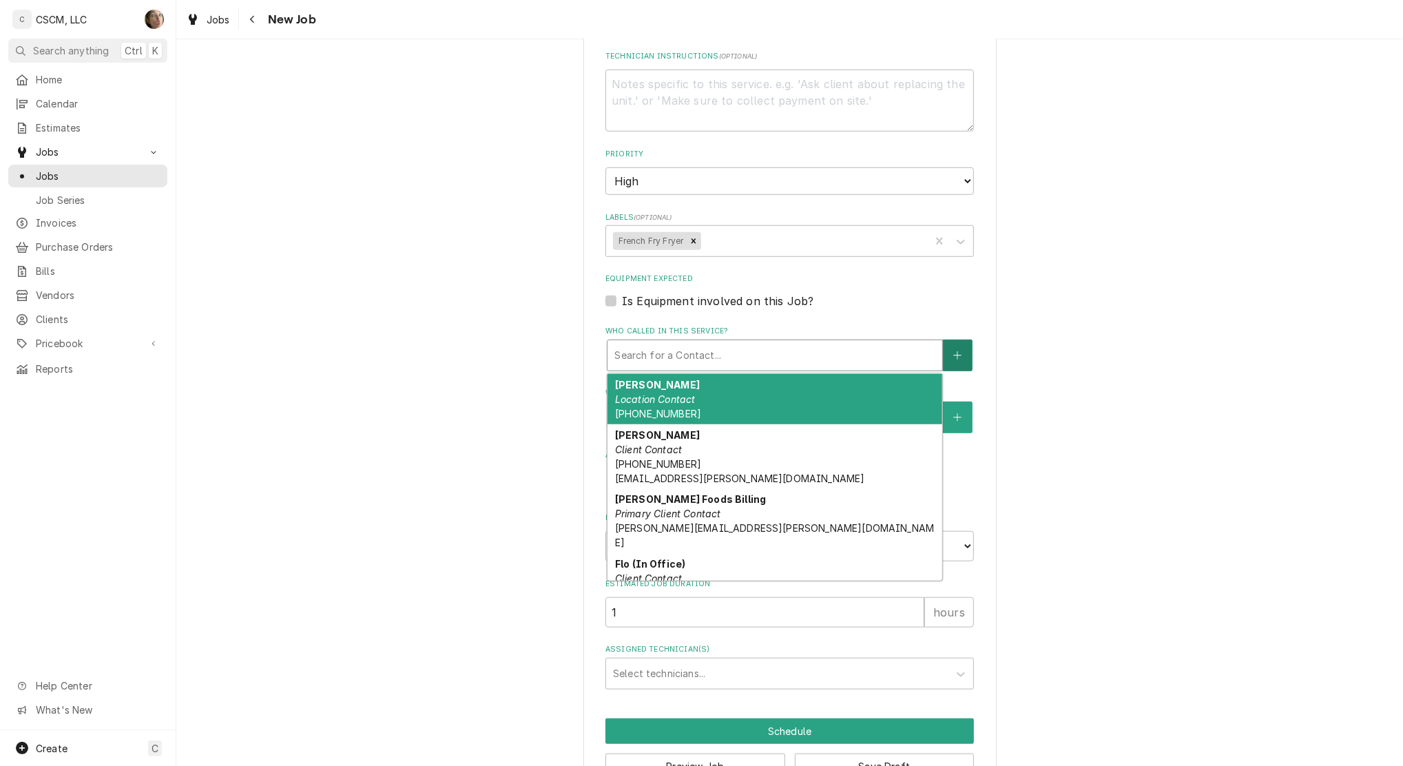
click at [943, 358] on button "Who called in this service?" at bounding box center [957, 356] width 29 height 32
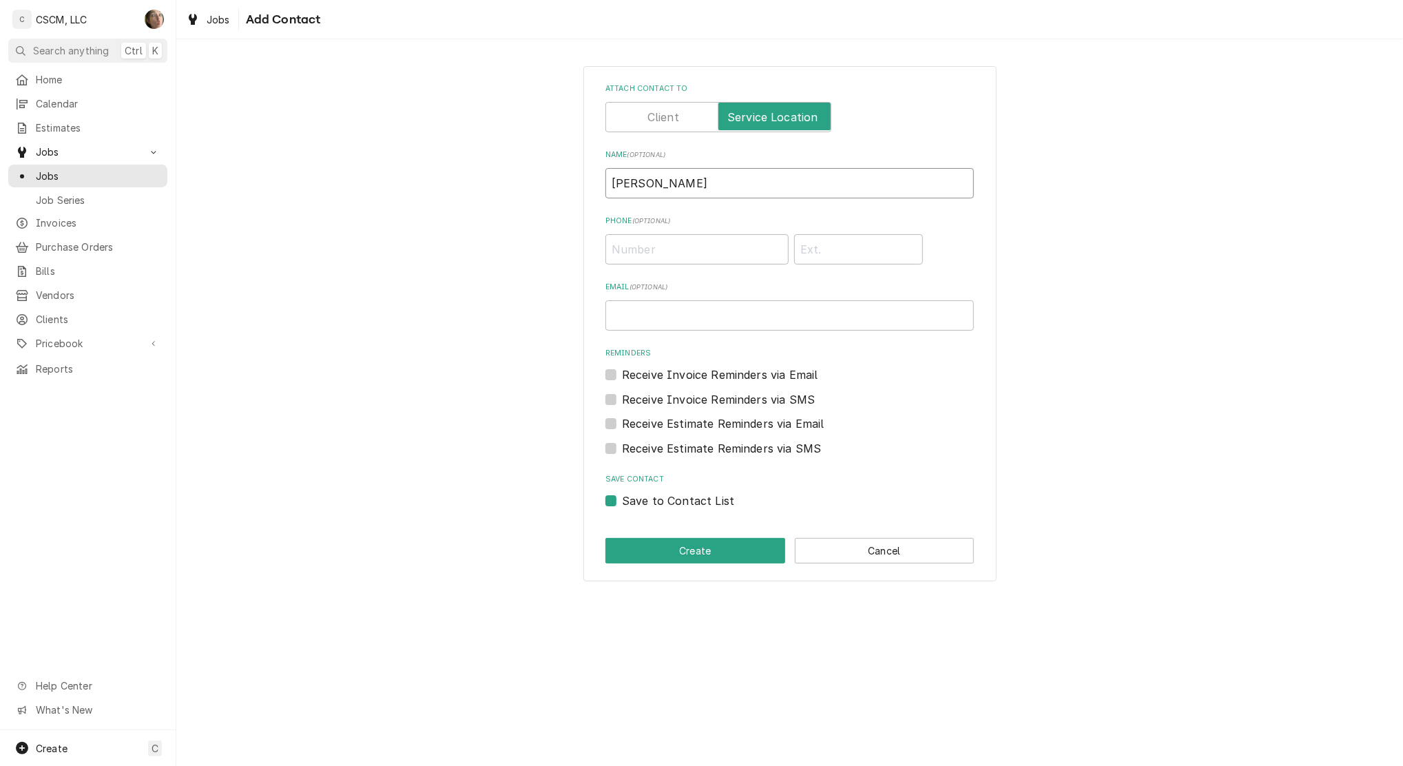
click at [681, 180] on input "jame" at bounding box center [789, 183] width 368 height 30
type input "j"
type input "James"
click at [636, 250] on input "Phone ( optional )" at bounding box center [696, 249] width 183 height 30
type input "(314) 817-8119"
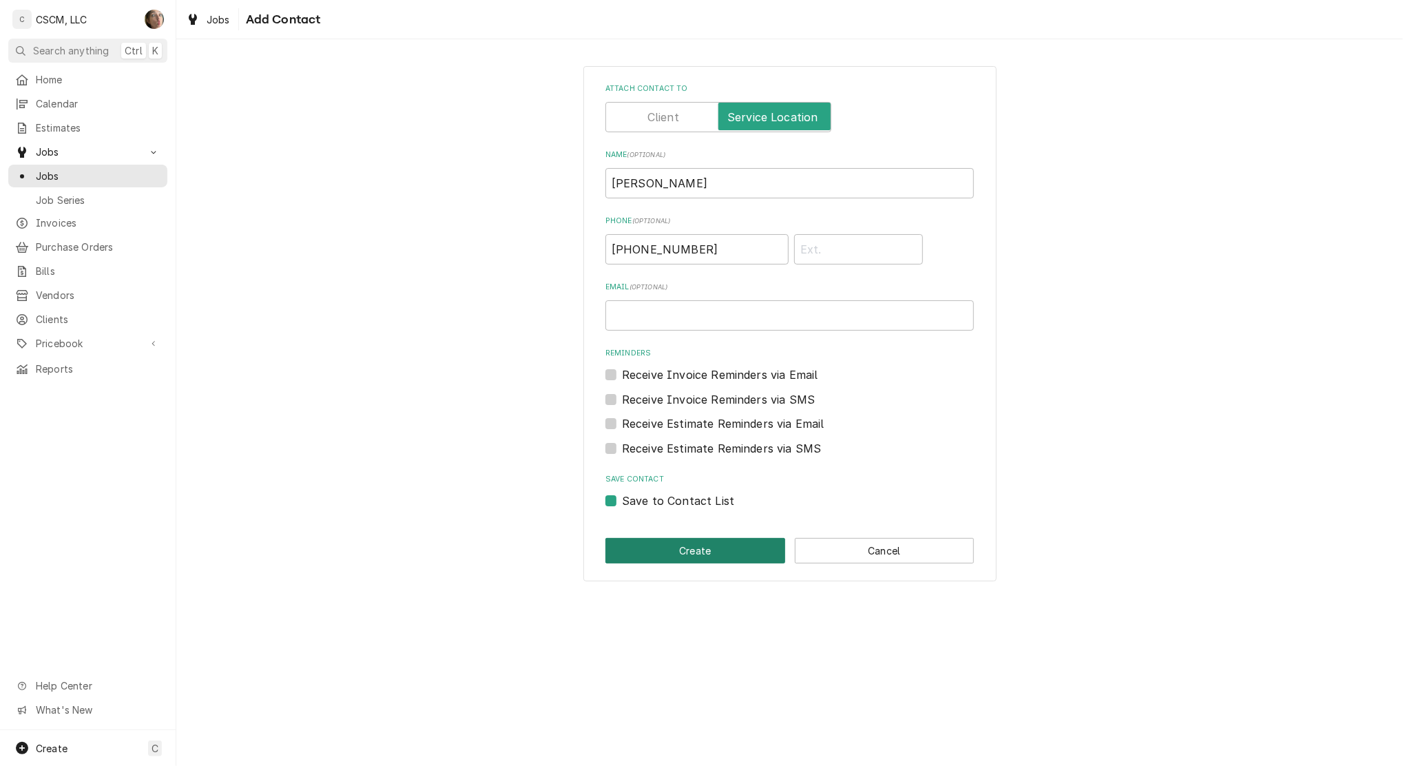
click at [678, 550] on button "Create" at bounding box center [695, 550] width 180 height 25
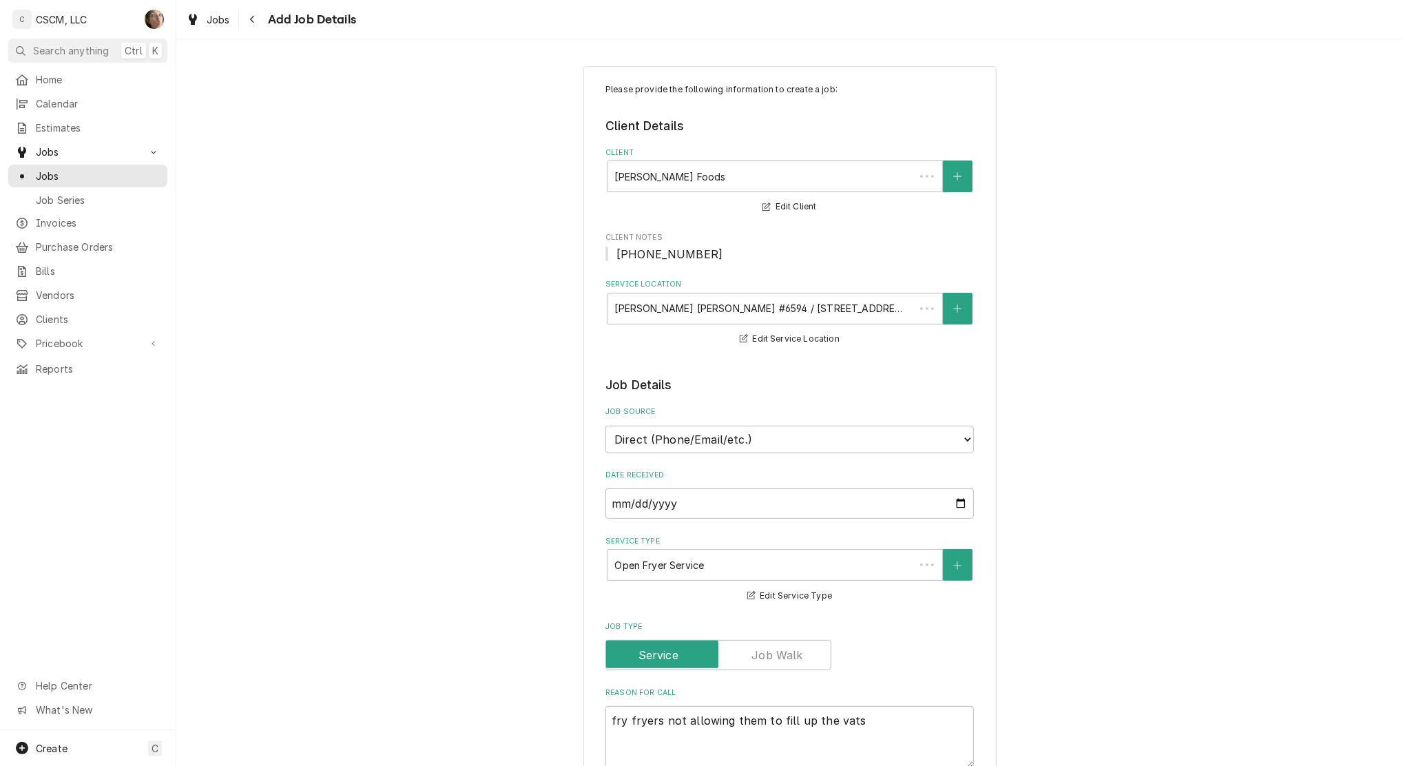
scroll to position [734, 0]
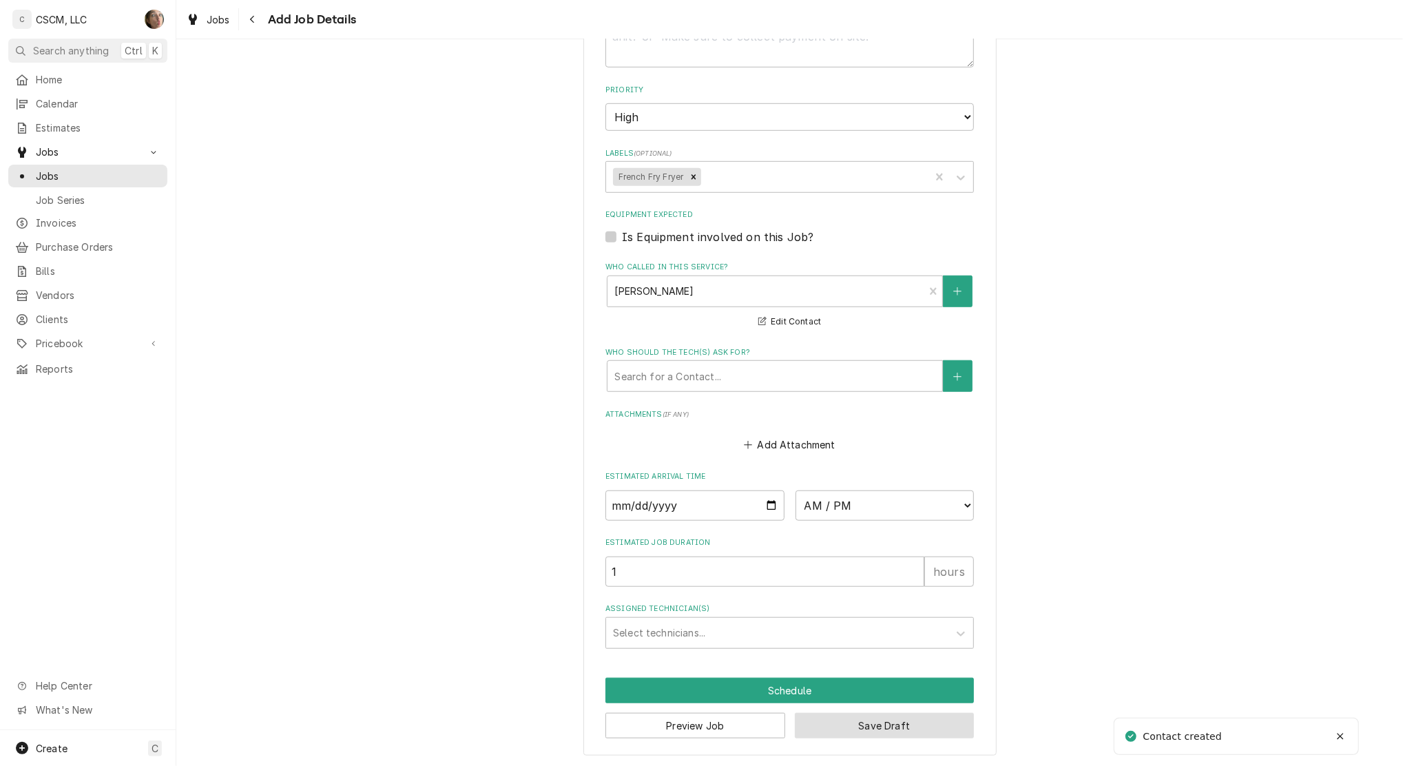
click at [880, 727] on button "Save Draft" at bounding box center [885, 725] width 180 height 25
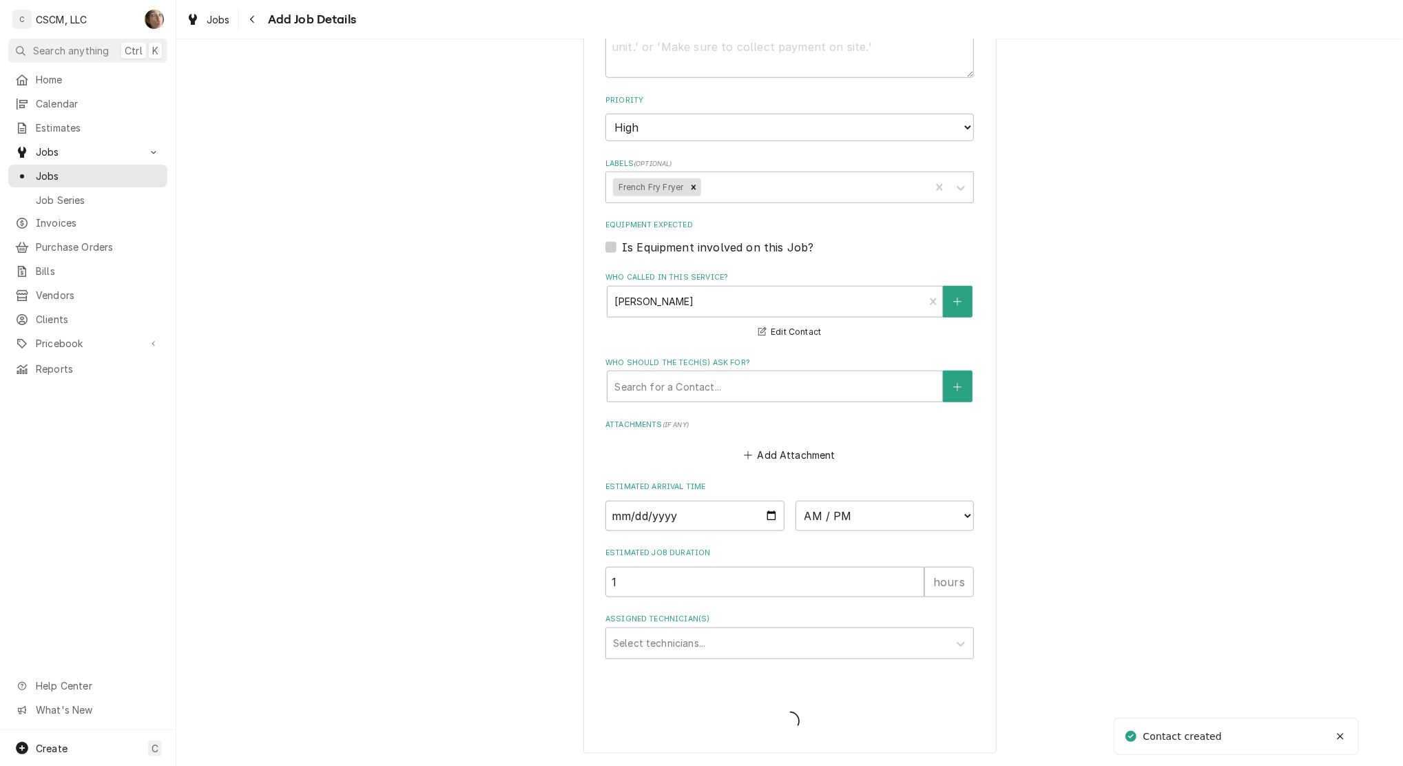
scroll to position [785, 0]
type textarea "x"
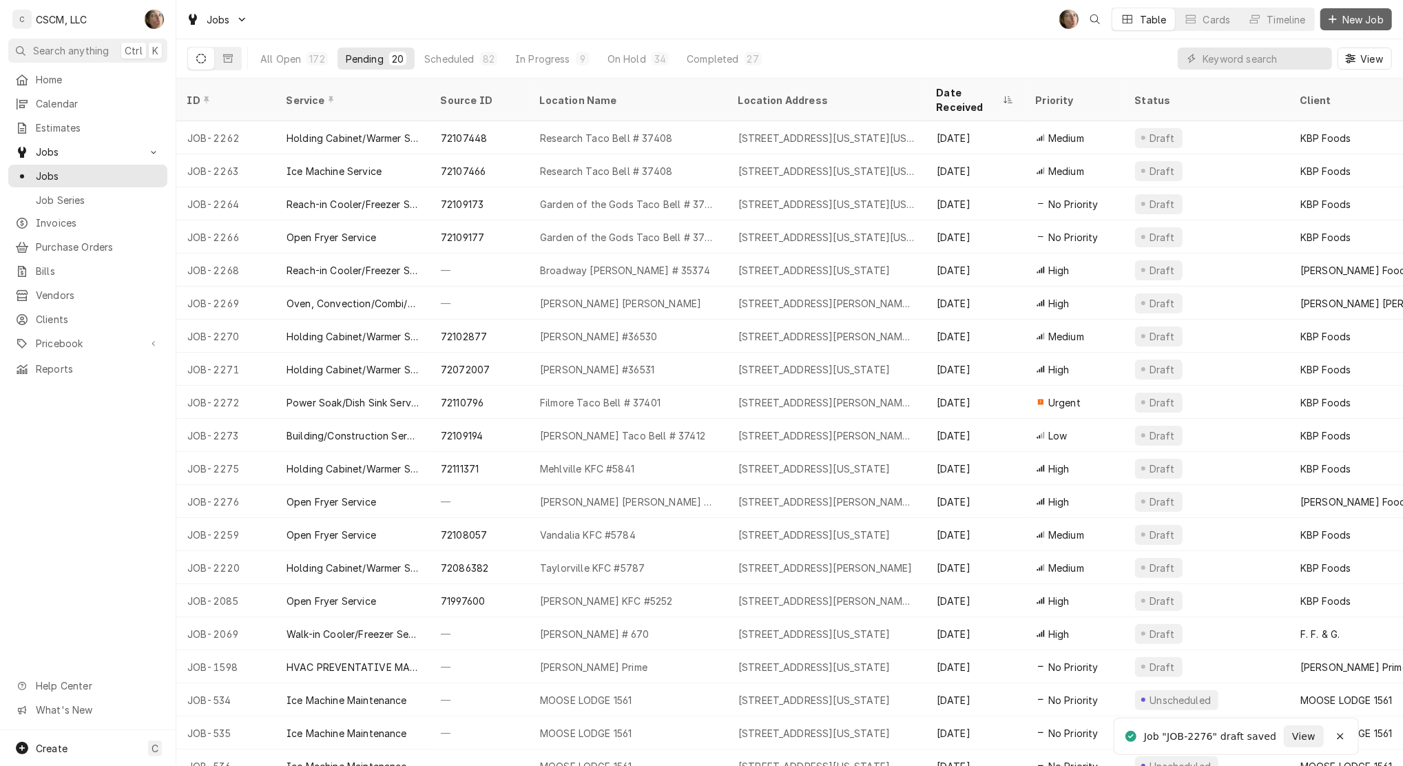
click at [1357, 28] on button "New Job" at bounding box center [1356, 19] width 72 height 22
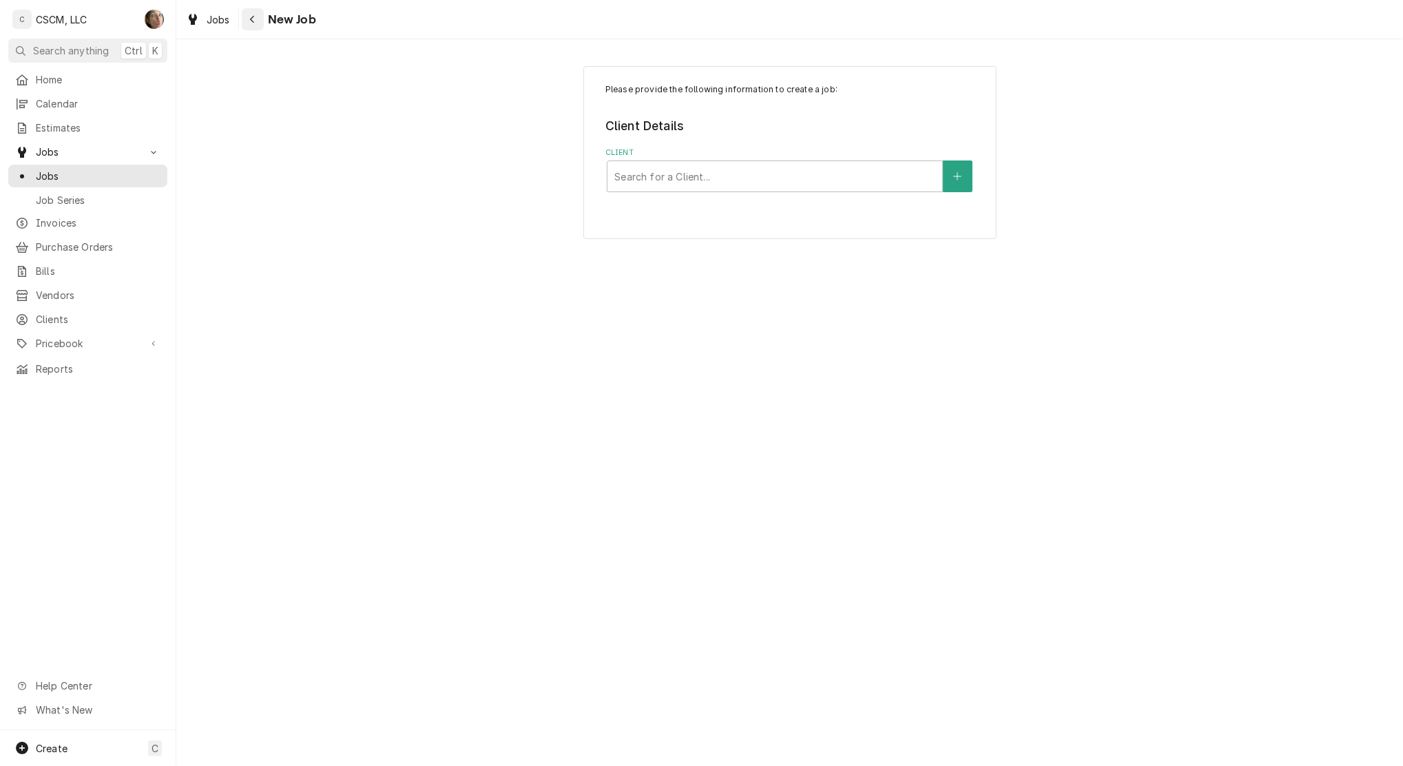
click at [256, 23] on div "Navigate back" at bounding box center [253, 19] width 14 height 14
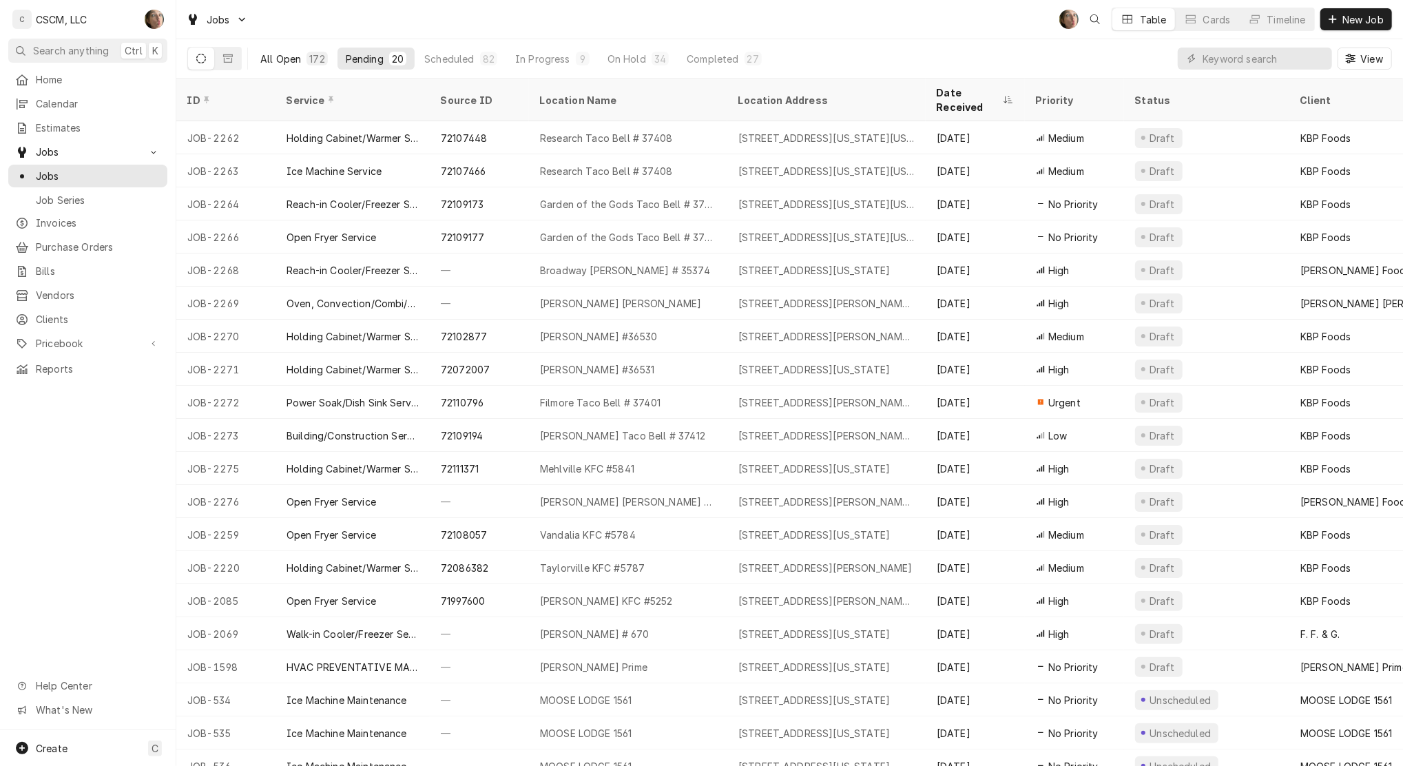
click at [293, 62] on div "All Open" at bounding box center [280, 59] width 41 height 14
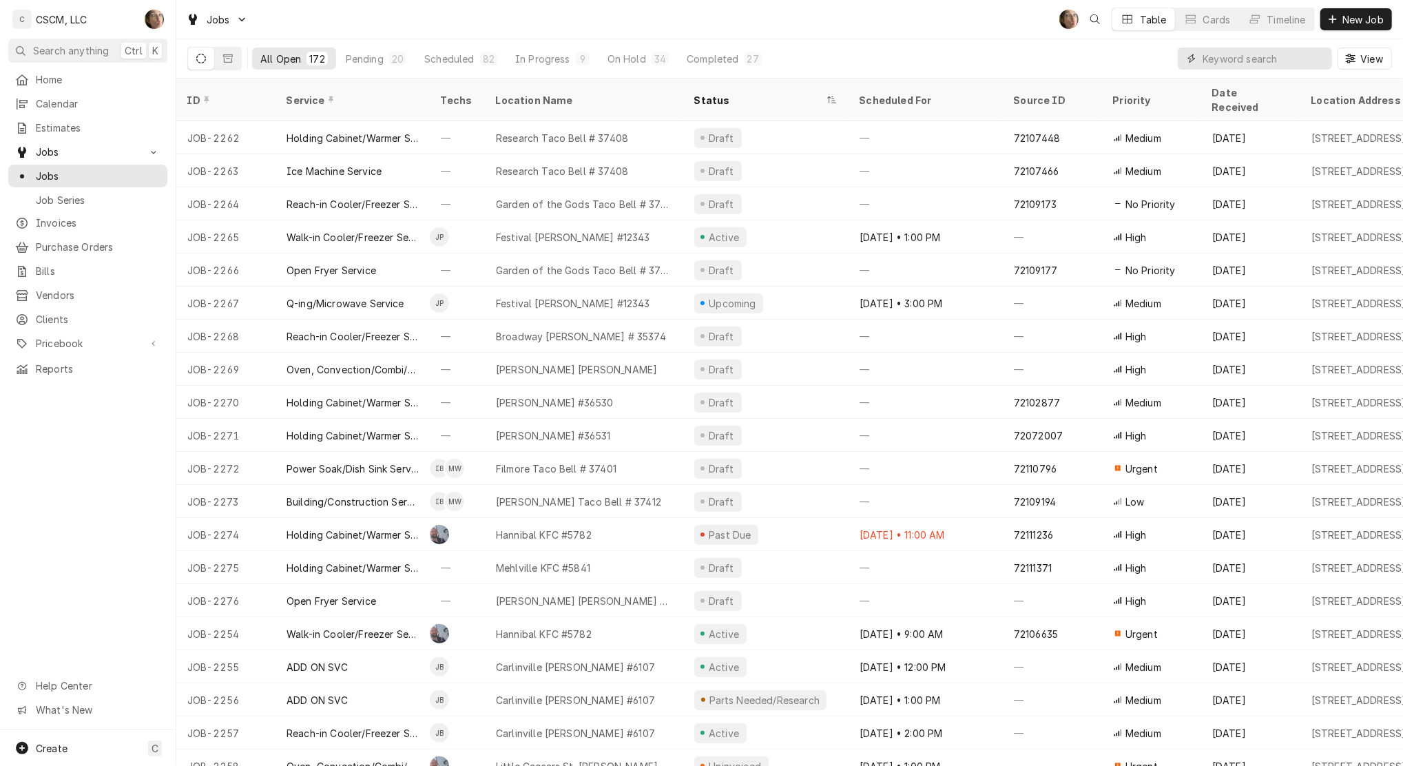
click at [1240, 66] on input "Dynamic Content Wrapper" at bounding box center [1264, 59] width 123 height 22
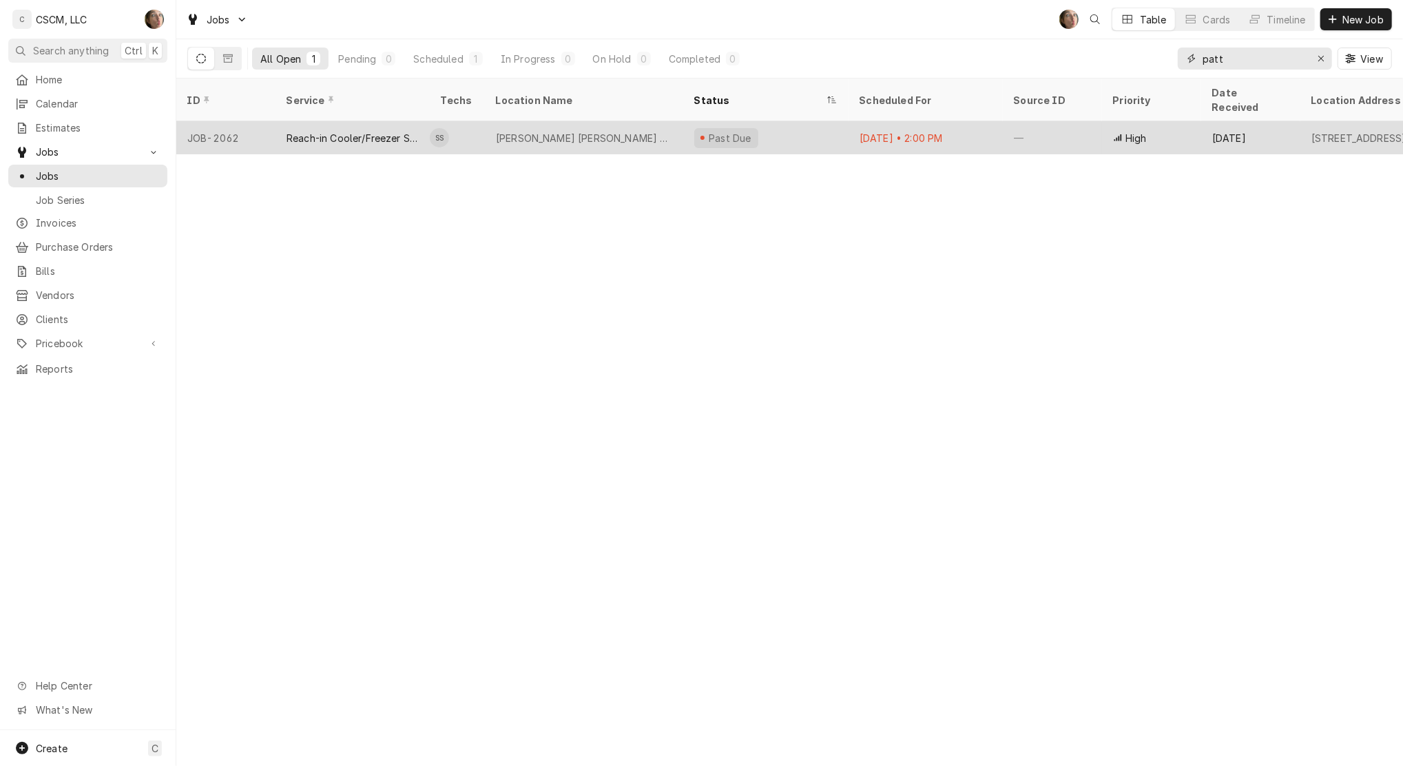
type input "patt"
click at [822, 129] on div "Past Due" at bounding box center [765, 137] width 165 height 33
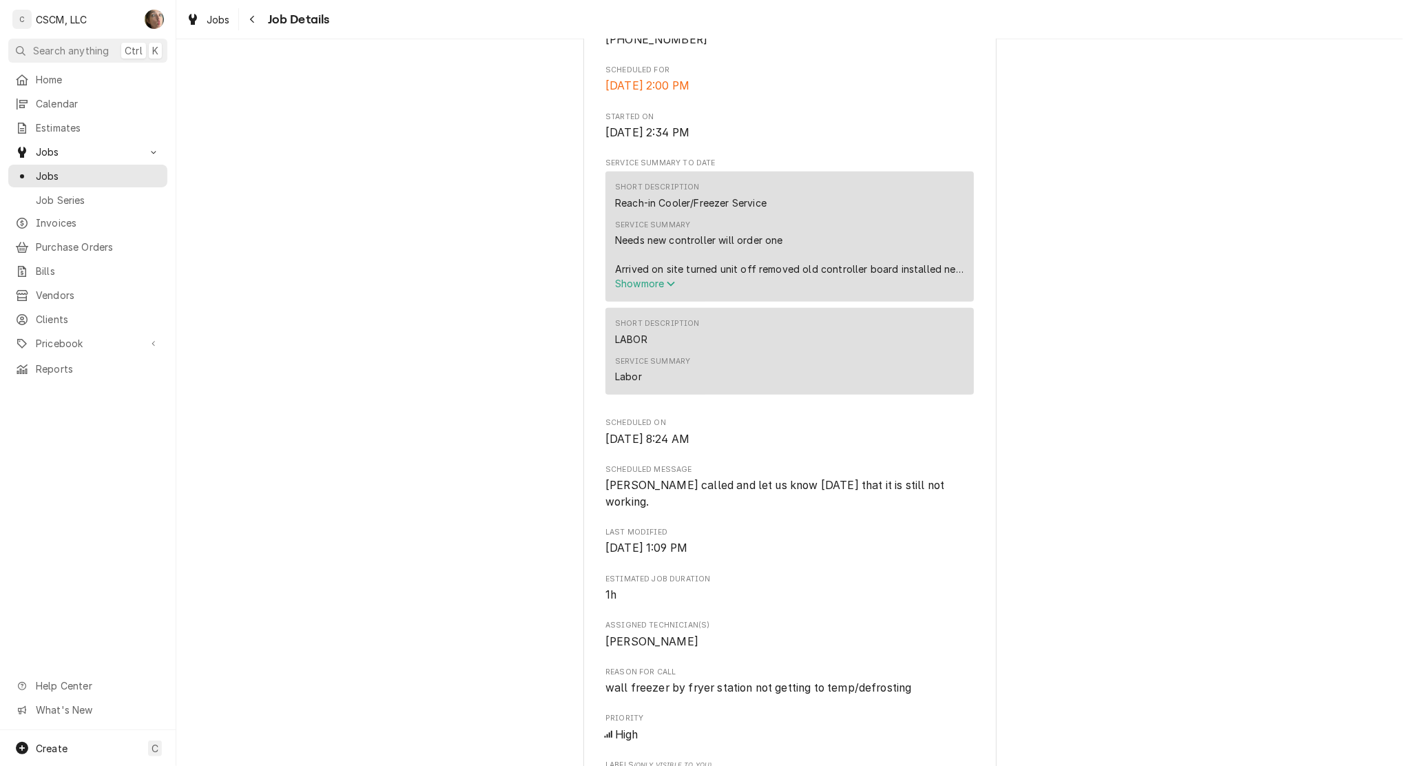
scroll to position [459, 0]
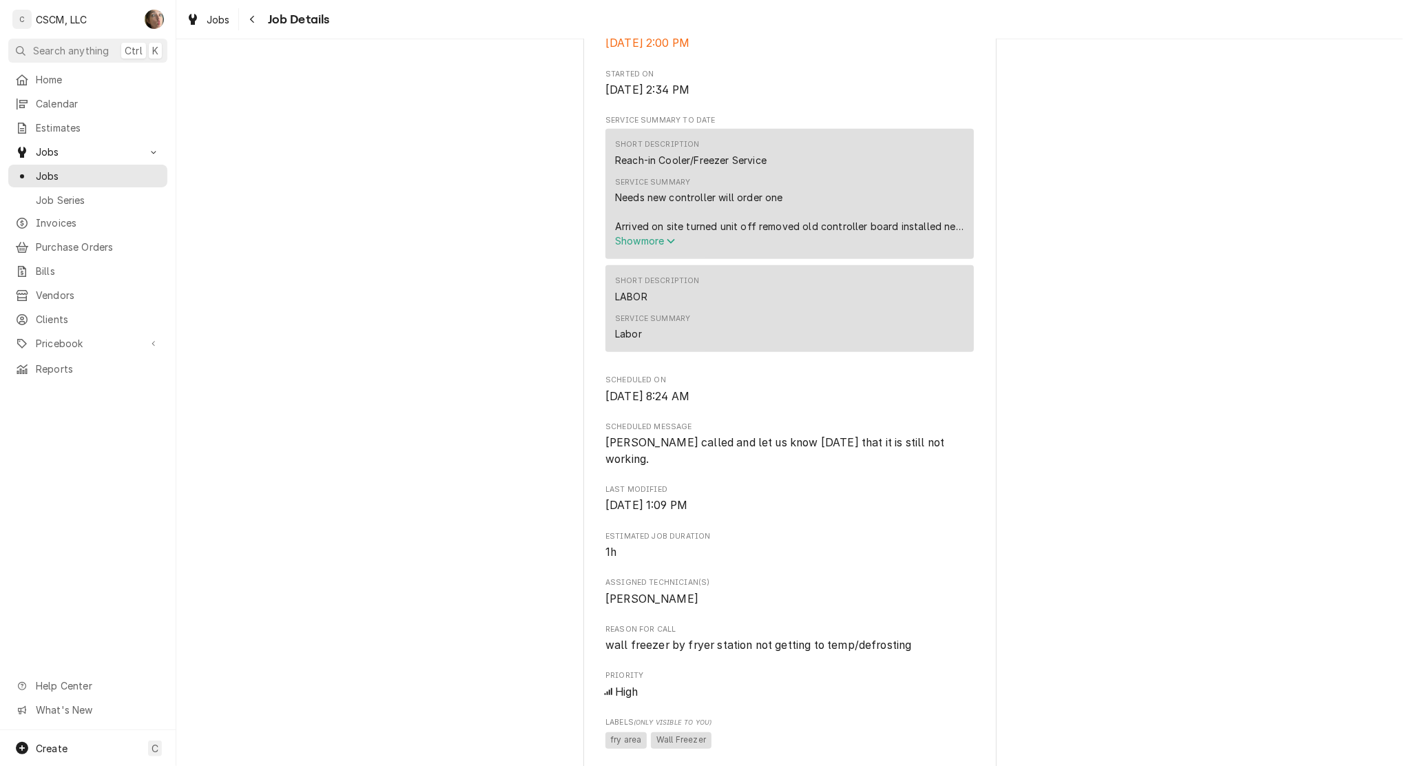
click at [622, 247] on span "Show more" at bounding box center [645, 241] width 61 height 12
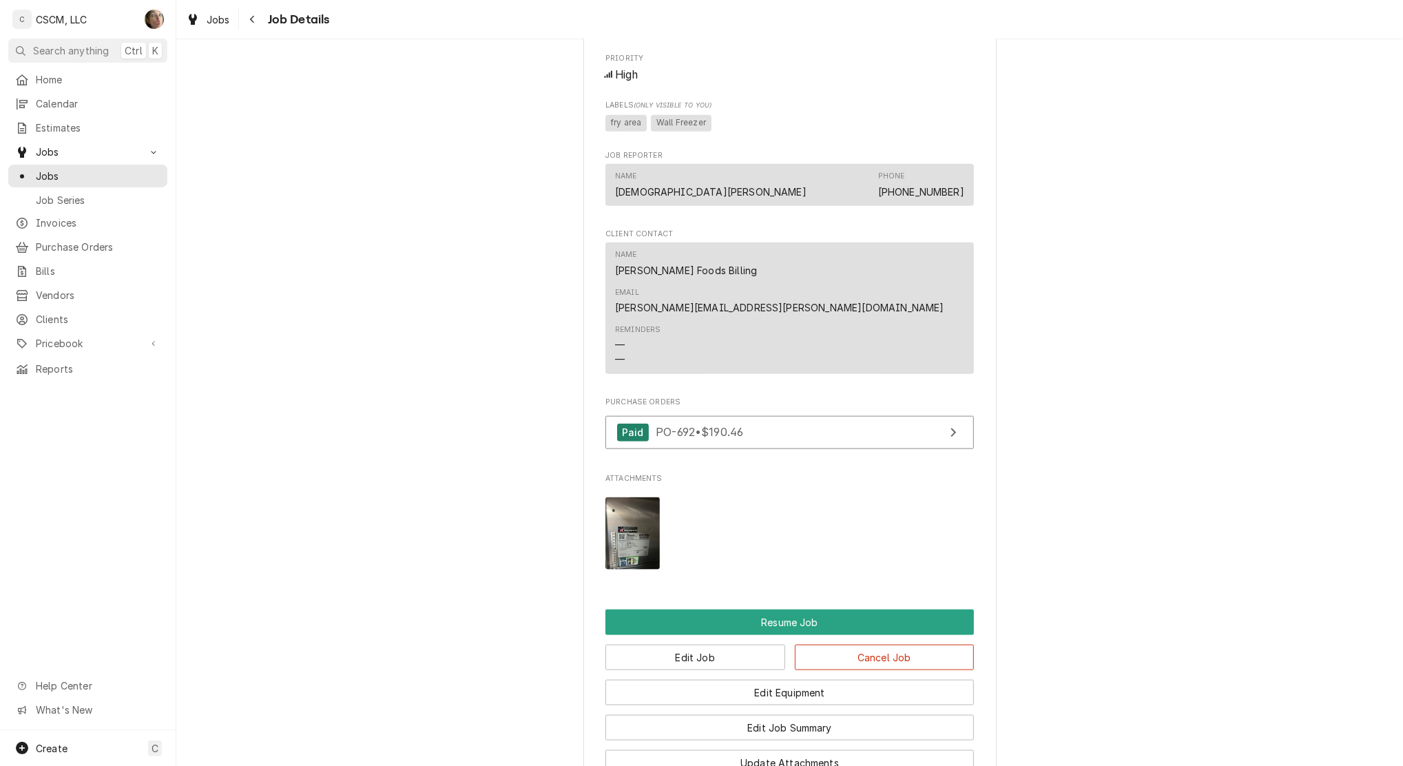
scroll to position [1194, 0]
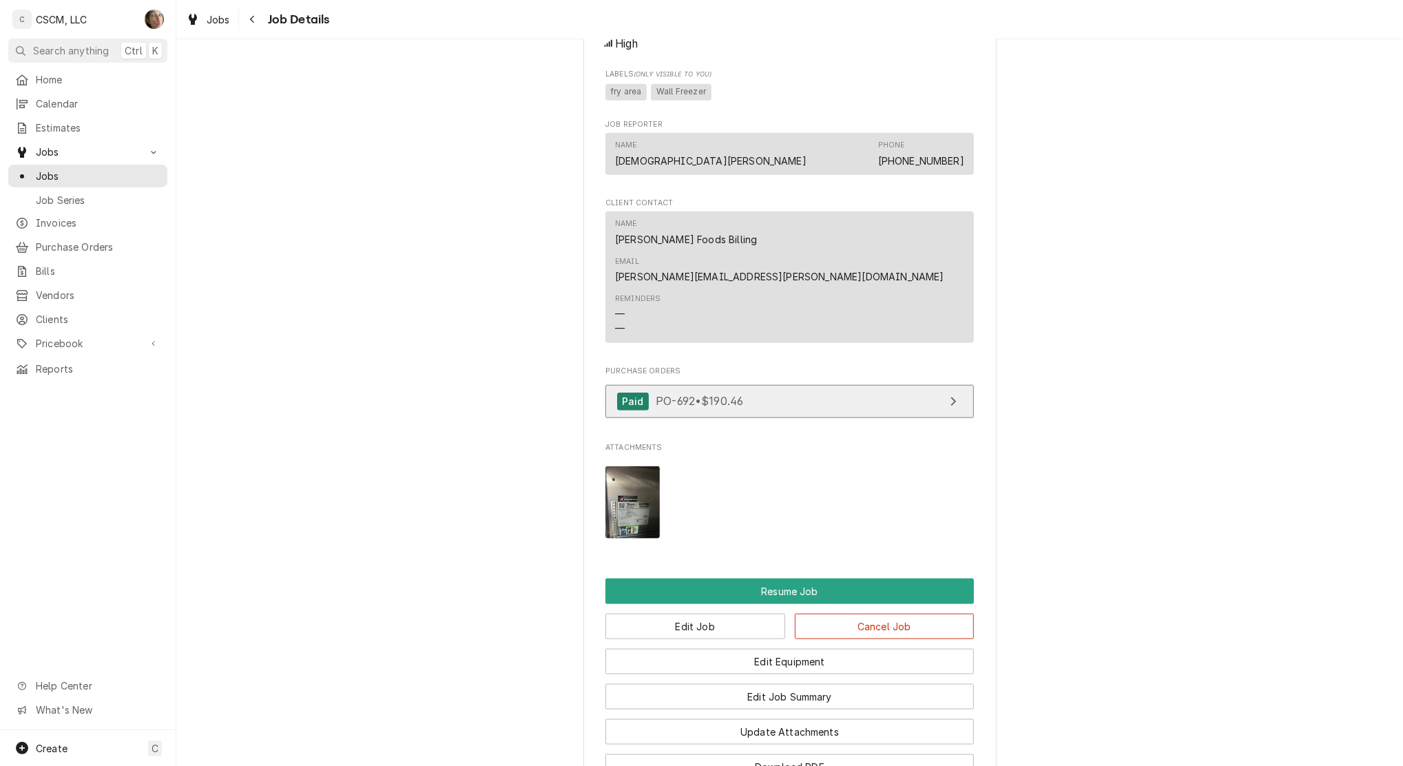
click at [944, 393] on div "View Purchase Order" at bounding box center [953, 401] width 18 height 17
click at [250, 25] on div "Navigate back" at bounding box center [253, 19] width 14 height 14
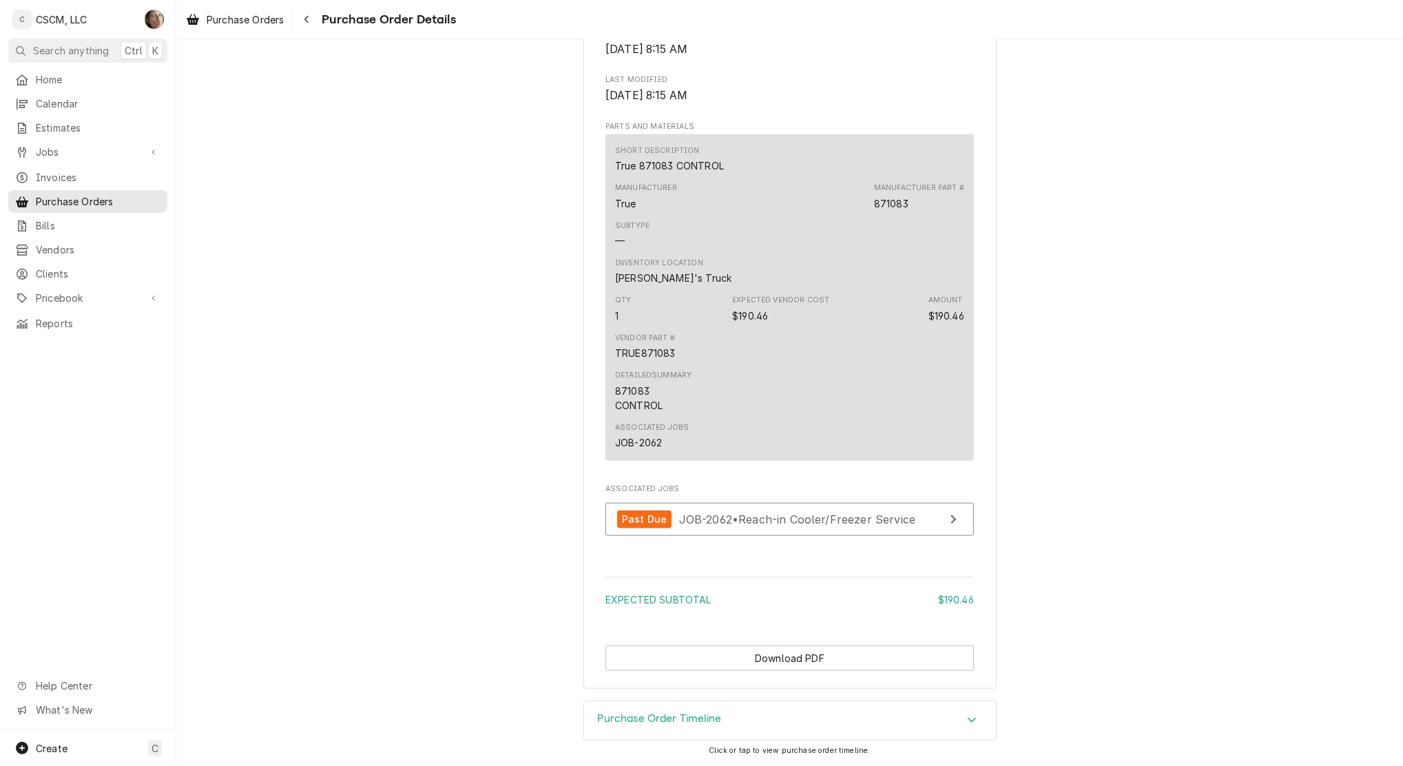
scroll to position [787, 0]
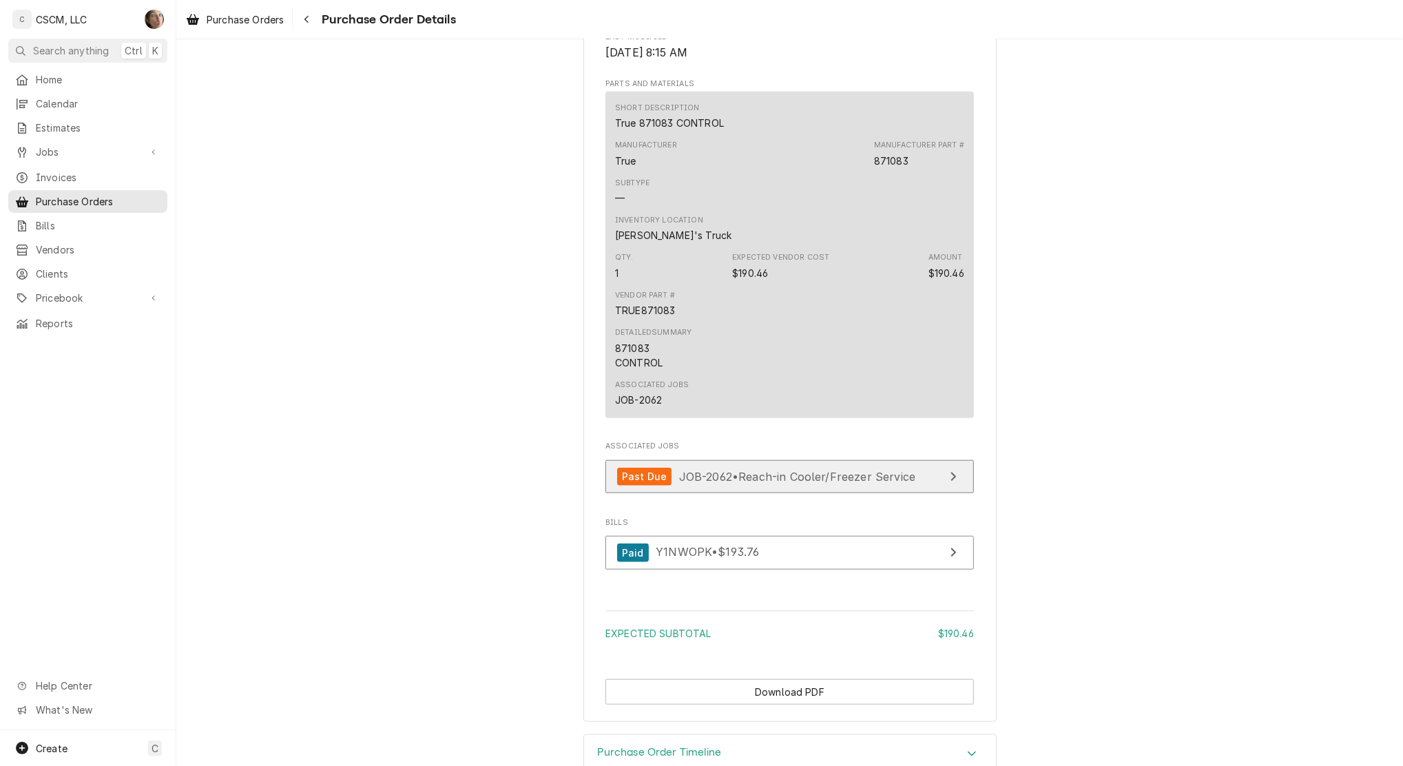
click at [923, 494] on link "Past Due JOB-2062 • Reach-in Cooler/Freezer Service" at bounding box center [789, 477] width 368 height 34
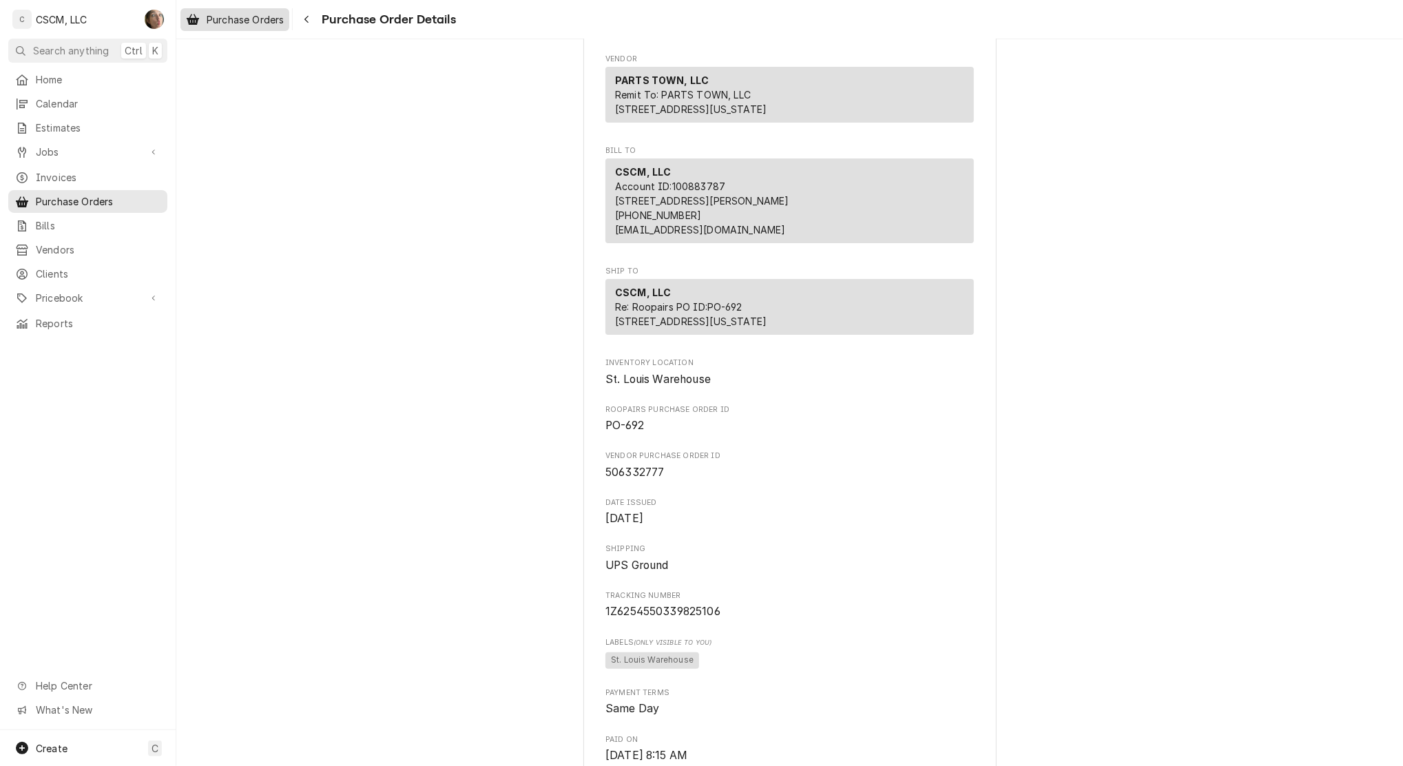
scroll to position [0, 0]
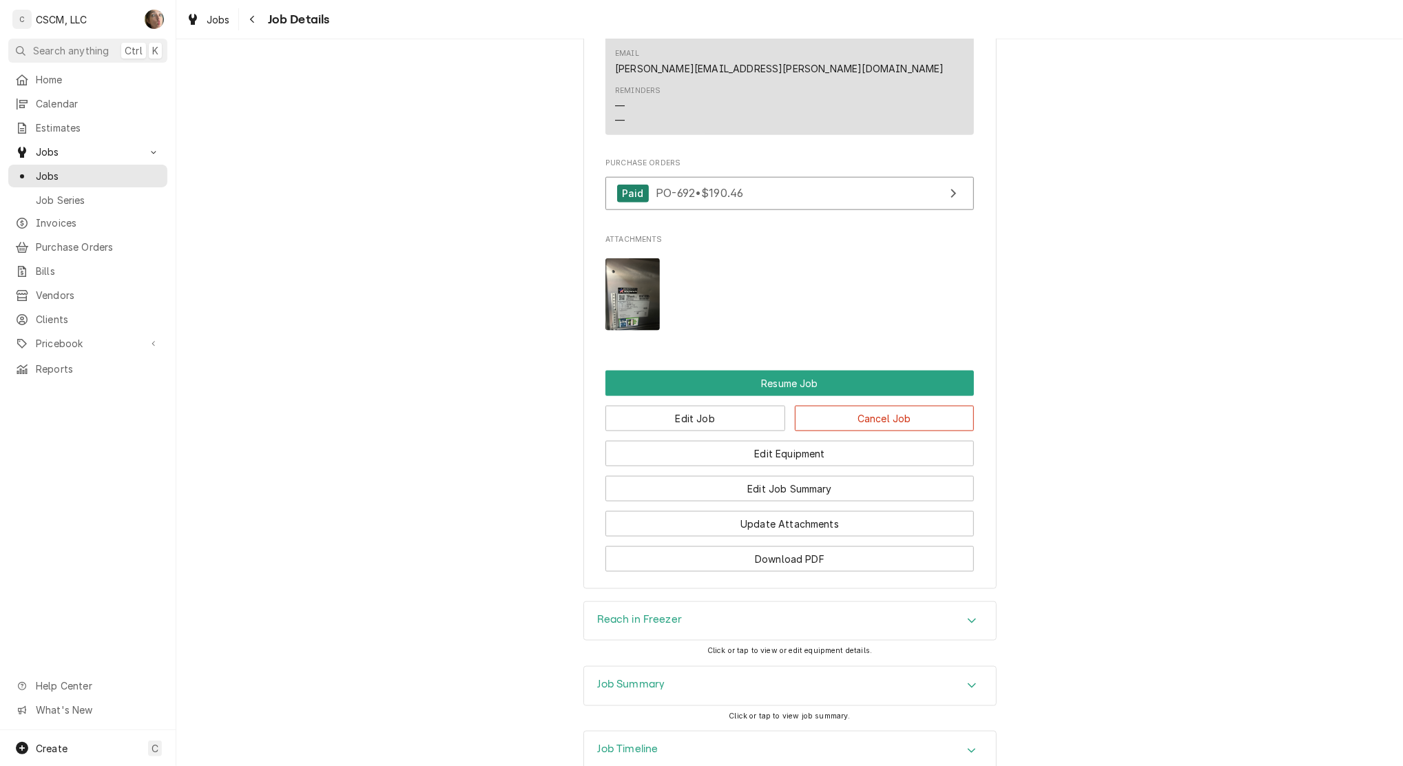
scroll to position [1385, 0]
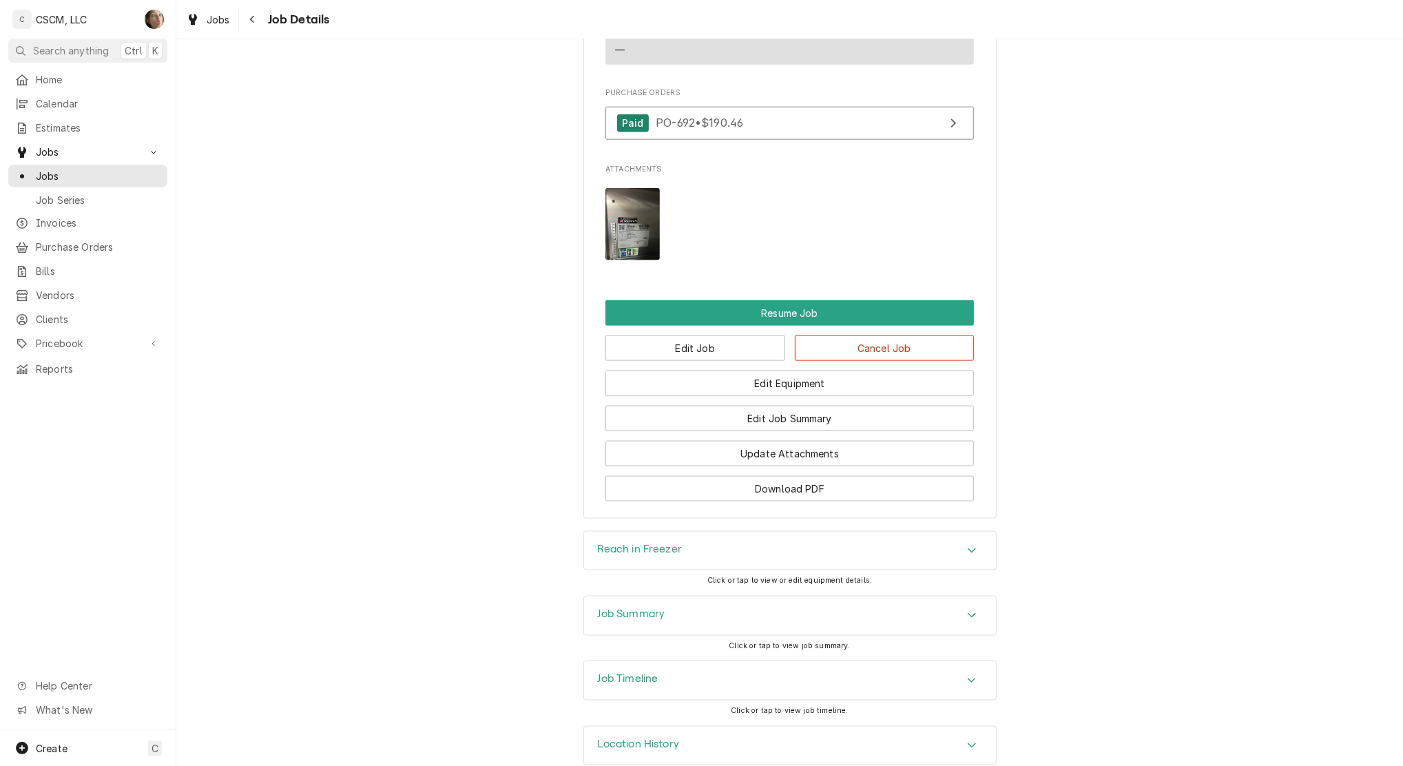
click at [819, 596] on div "Job Summary" at bounding box center [790, 615] width 412 height 39
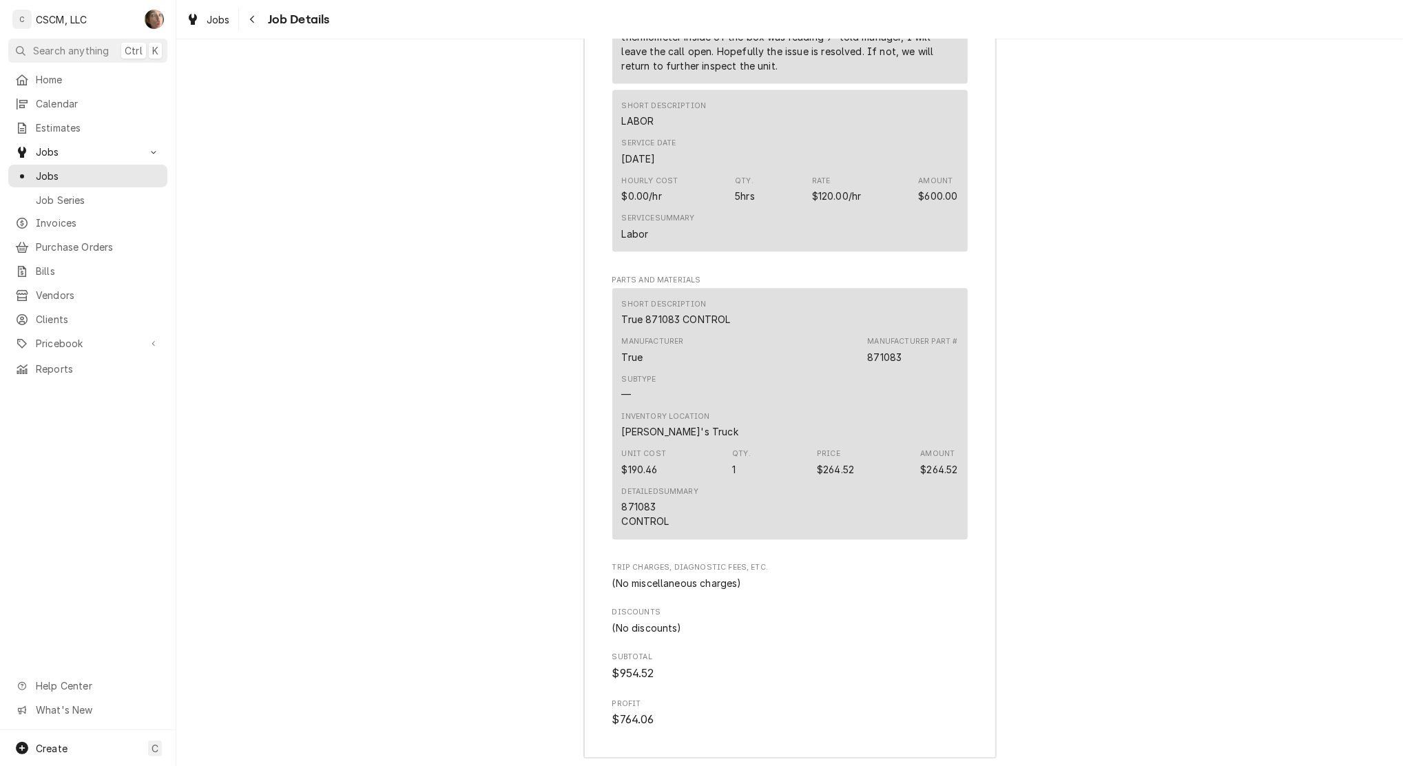
scroll to position [2555, 0]
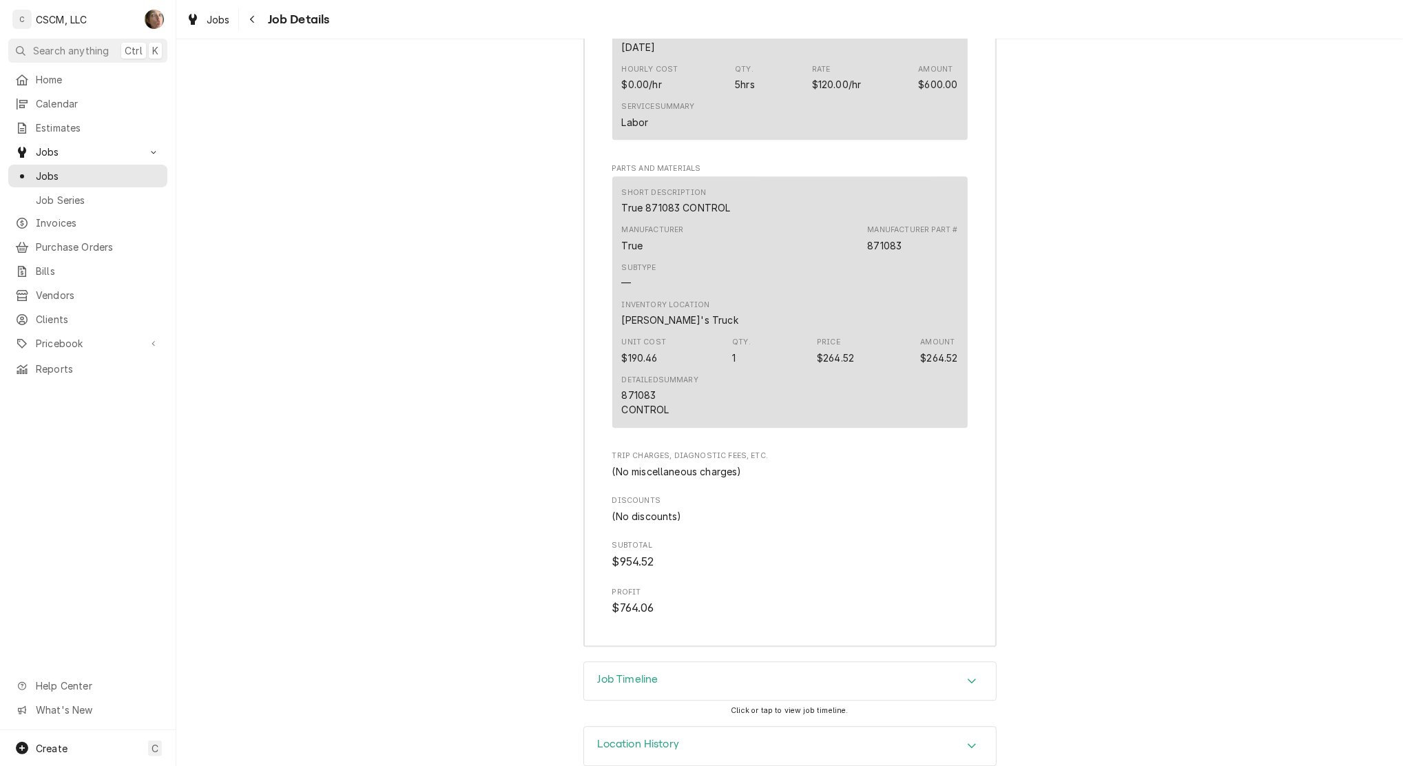
click at [833, 662] on div "Job Timeline" at bounding box center [790, 681] width 412 height 39
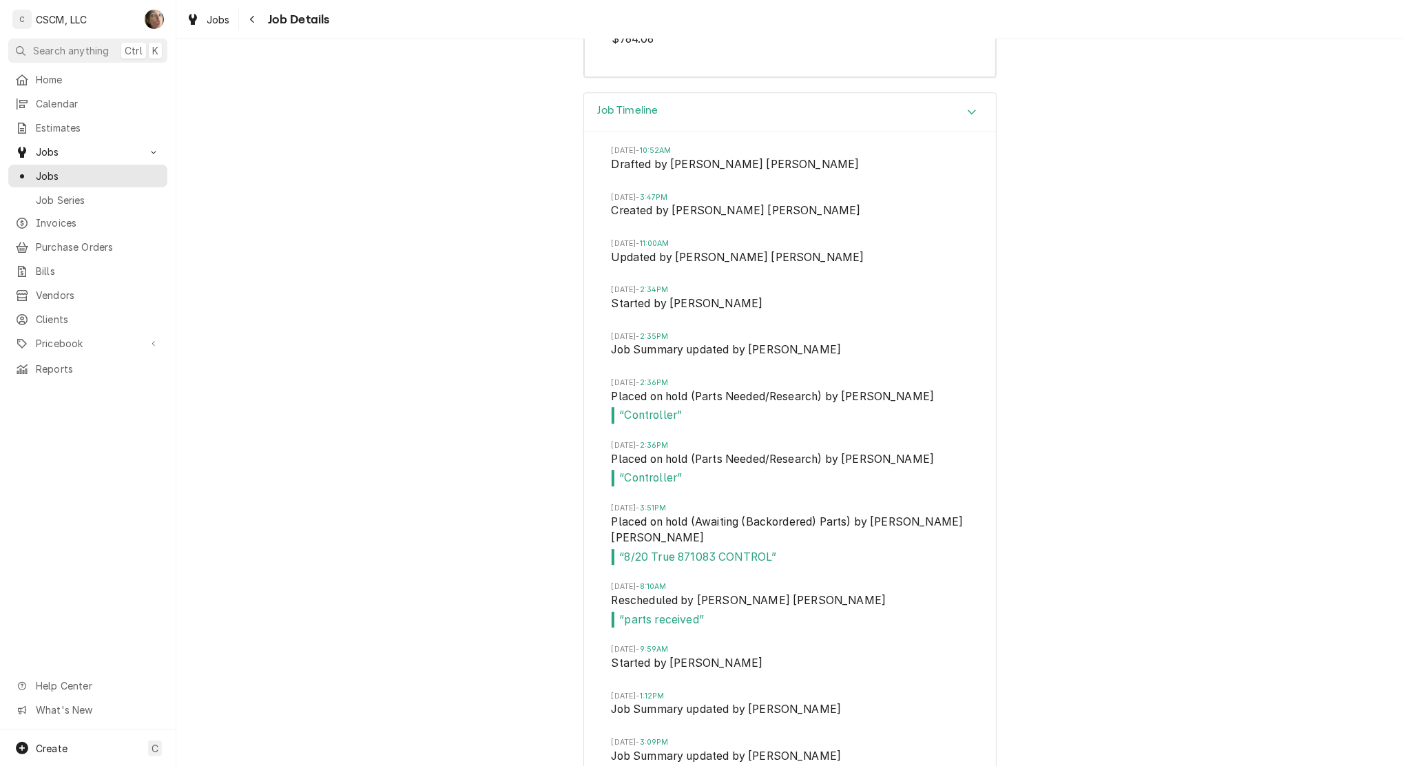
scroll to position [3399, 0]
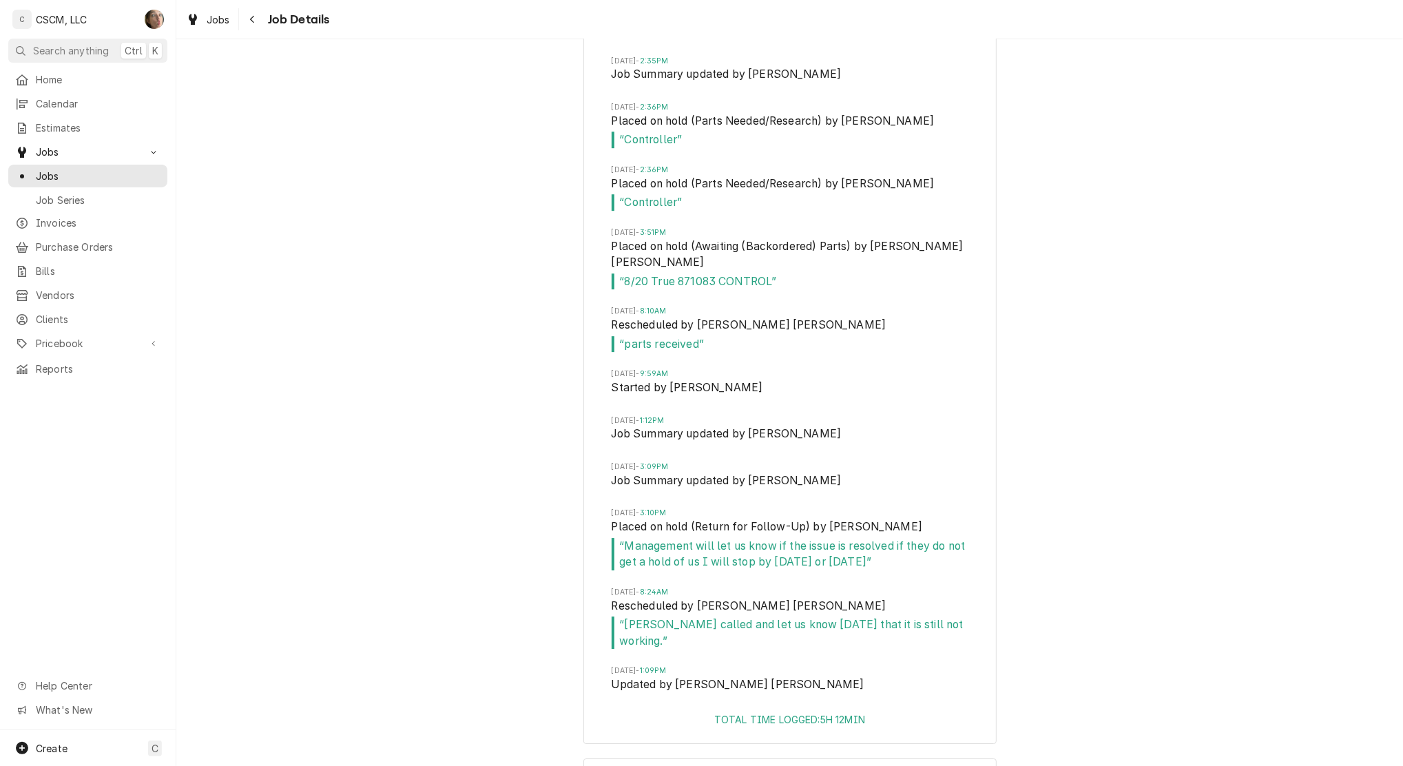
drag, startPoint x: 781, startPoint y: 355, endPoint x: 603, endPoint y: 336, distance: 178.7
click at [612, 368] on li "Wed, Aug 27, 2025 - 9:59AM Started by Jonnie Pakovich" at bounding box center [790, 391] width 357 height 46
click at [901, 426] on span "Job Summary updated by Jonnie Pakovich" at bounding box center [790, 435] width 357 height 19
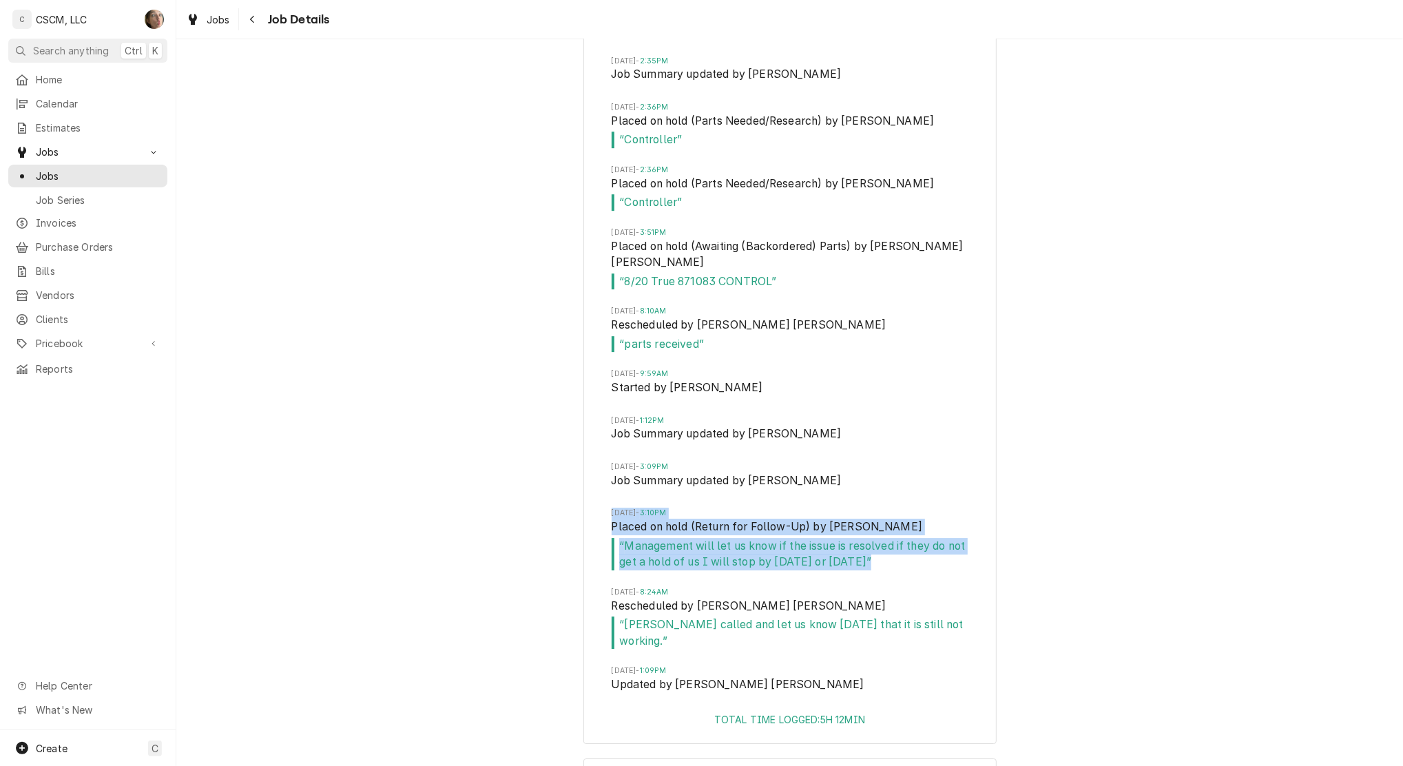
drag, startPoint x: 937, startPoint y: 523, endPoint x: 607, endPoint y: 470, distance: 334.3
click at [612, 508] on li "Wed, Aug 27, 2025 - 3:10PM Placed on hold (Return for Follow-Up) by Jonnie Pako…" at bounding box center [790, 547] width 357 height 79
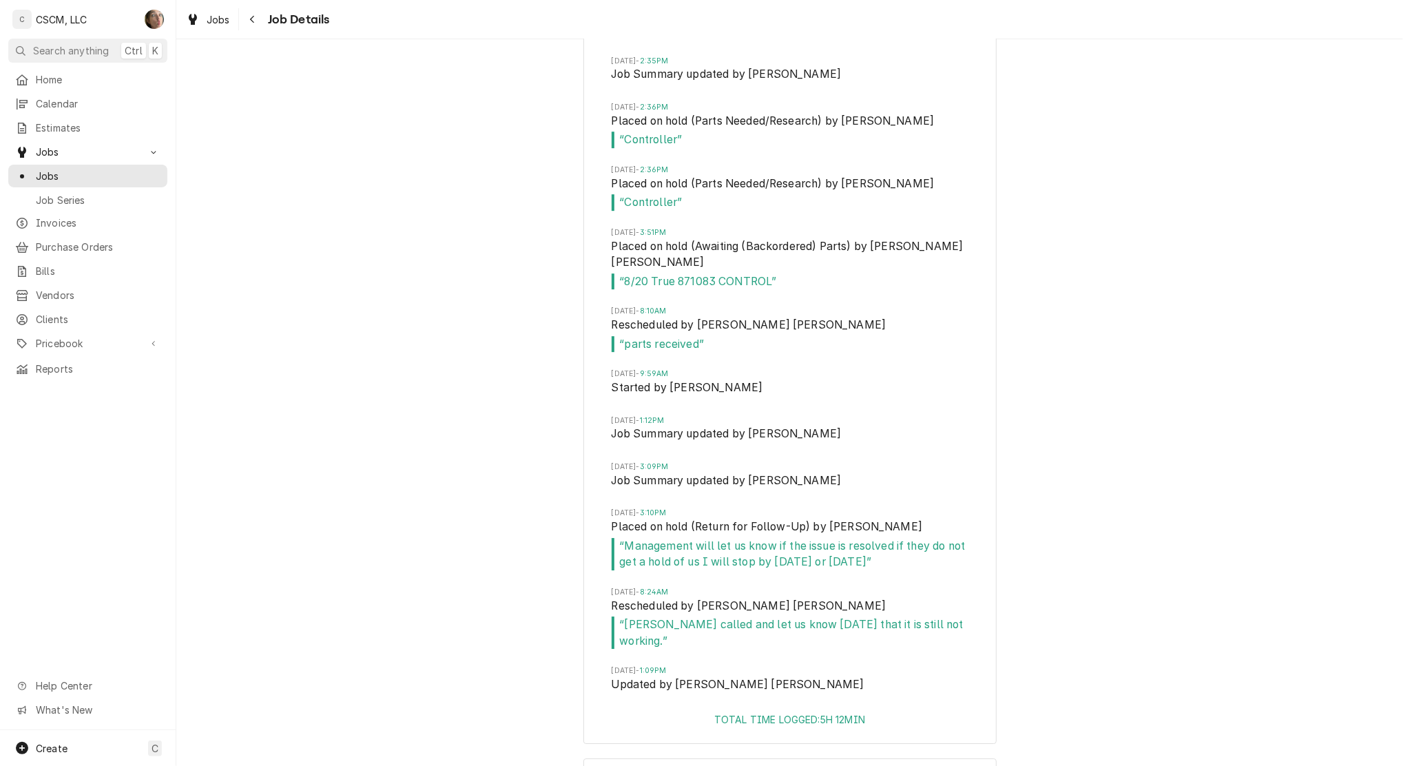
click at [1194, 457] on div "Job Timeline Tue, Aug 19, 2025 - 10:52AM Drafted by Serra Heyen Tue, Aug 19, 20…" at bounding box center [789, 288] width 1227 height 942
click at [251, 20] on icon "Navigate back" at bounding box center [252, 20] width 4 height 8
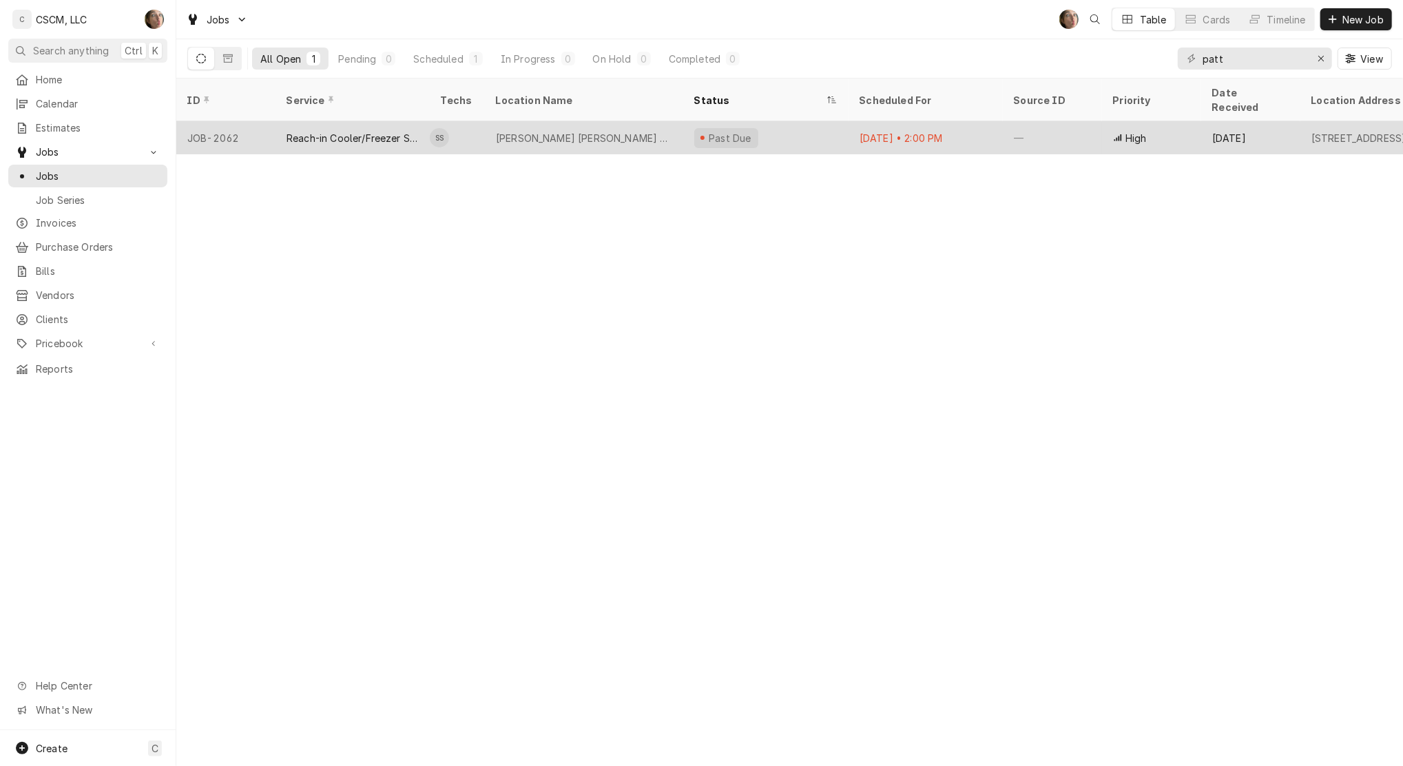
click at [598, 121] on div "[PERSON_NAME] [PERSON_NAME] #32731" at bounding box center [584, 137] width 198 height 33
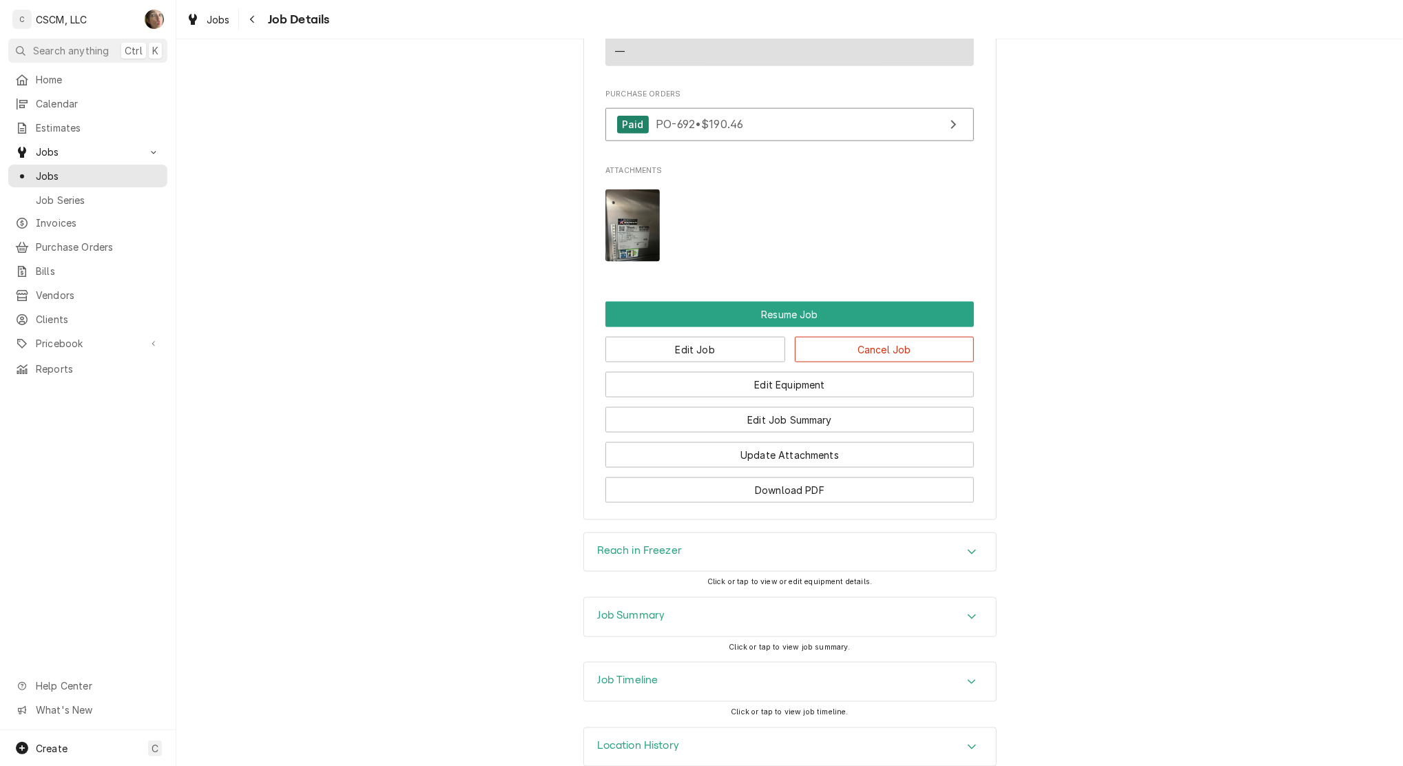
scroll to position [1385, 0]
click at [59, 174] on span "Jobs" at bounding box center [98, 176] width 125 height 14
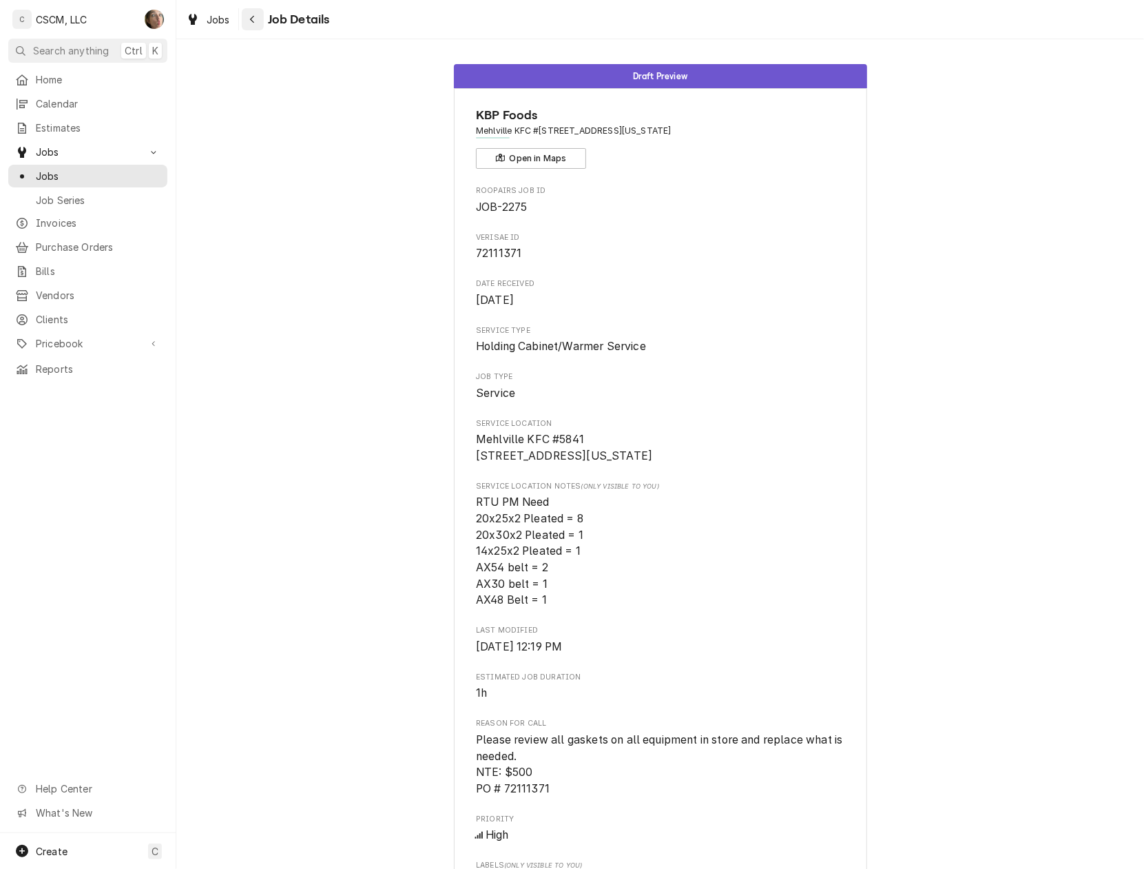
click at [249, 17] on icon "Navigate back" at bounding box center [252, 19] width 6 height 10
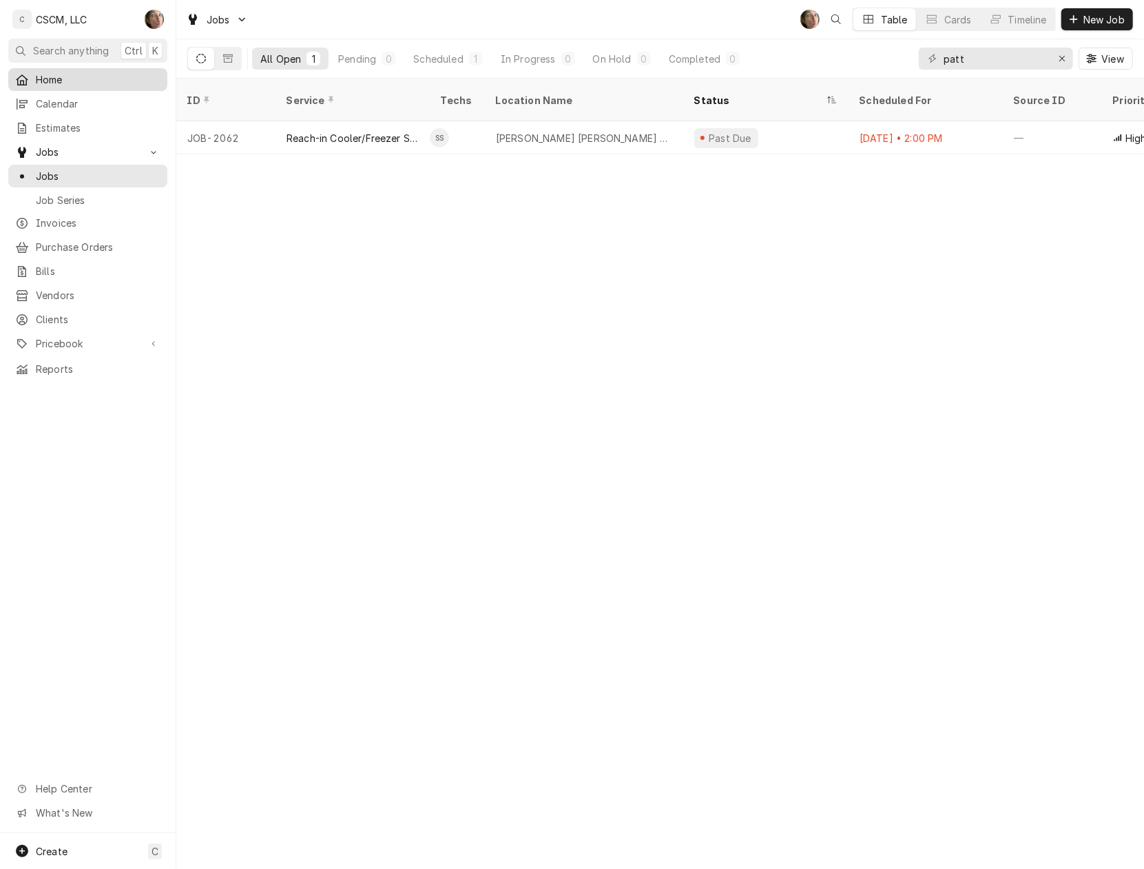
click at [81, 77] on span "Home" at bounding box center [98, 79] width 125 height 14
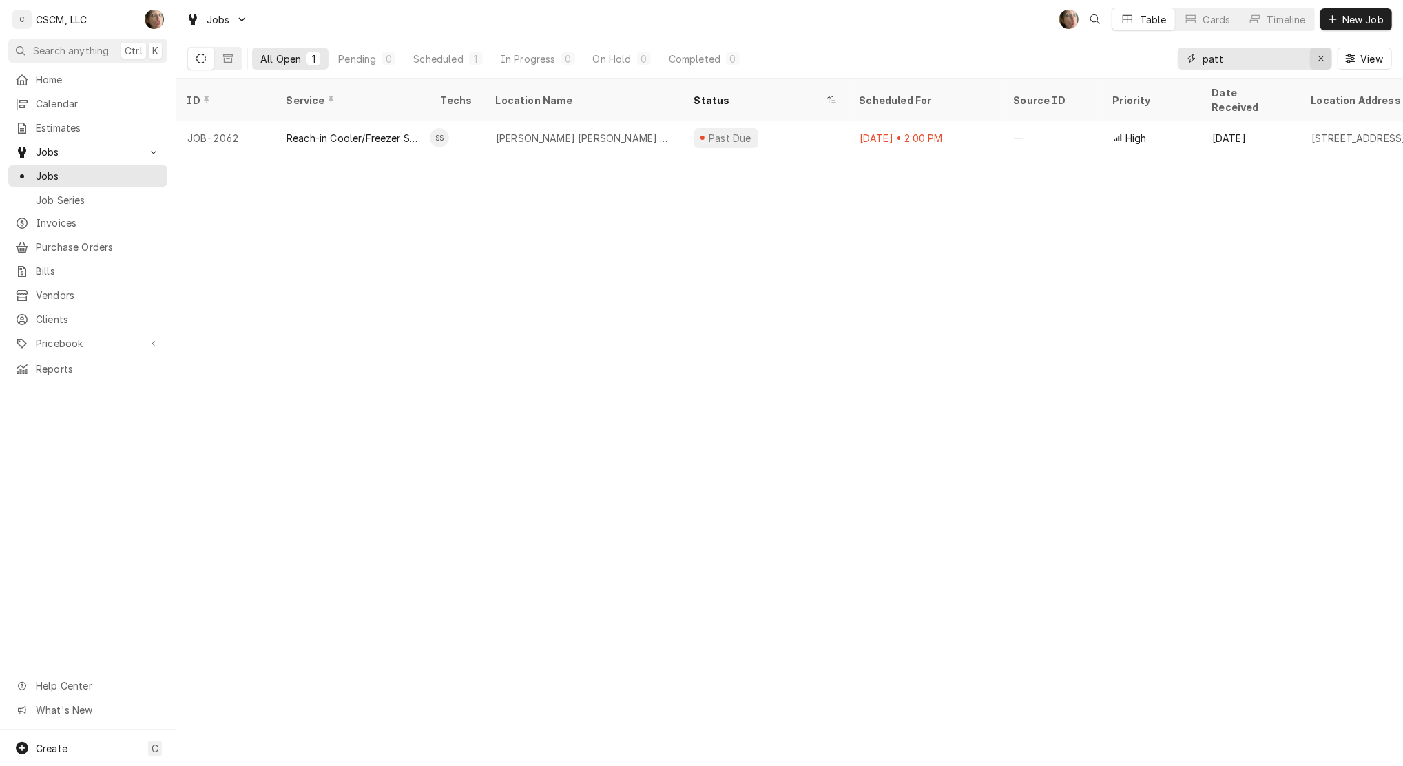
click at [1328, 62] on button "Erase input" at bounding box center [1321, 59] width 22 height 22
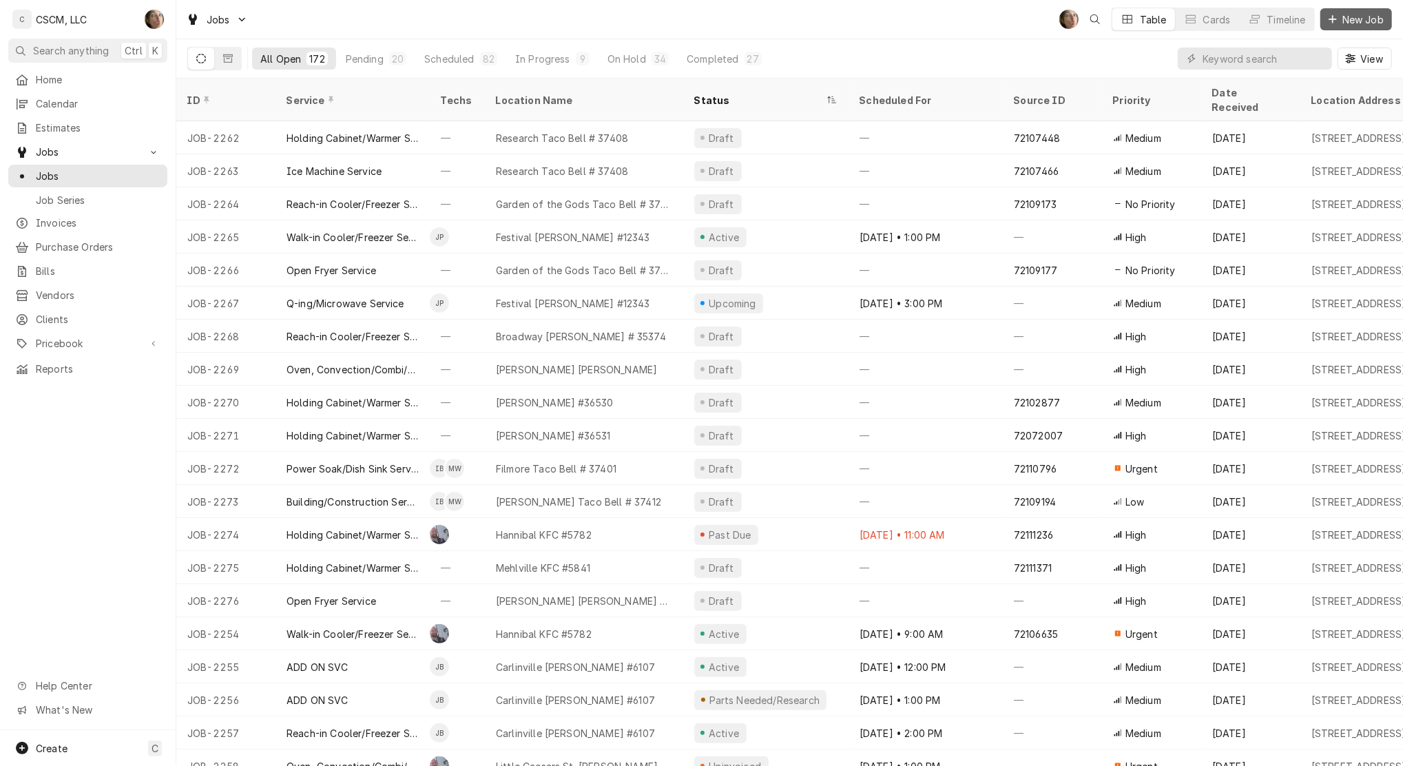
click at [1331, 28] on button "New Job" at bounding box center [1356, 19] width 72 height 22
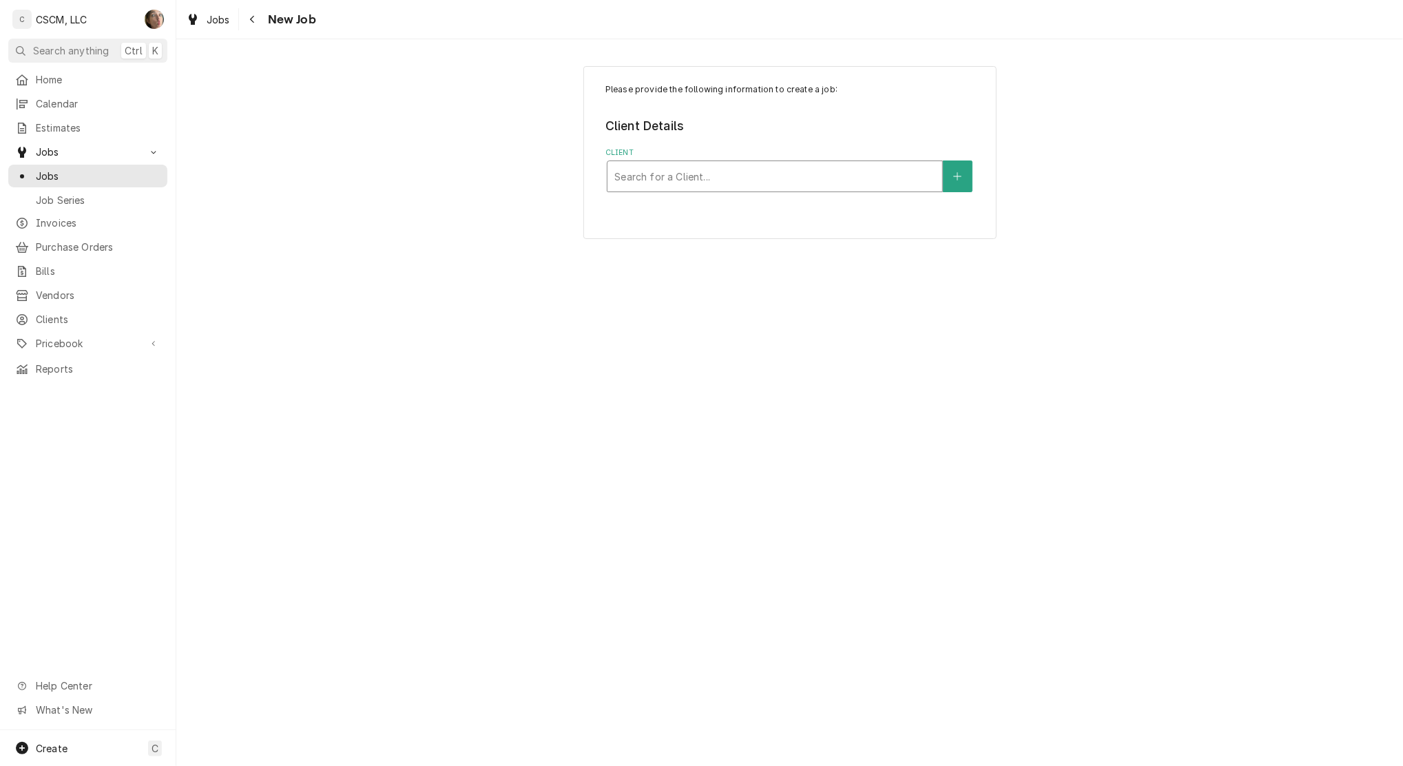
click at [664, 174] on div "Client" at bounding box center [774, 176] width 321 height 25
type input "kbp"
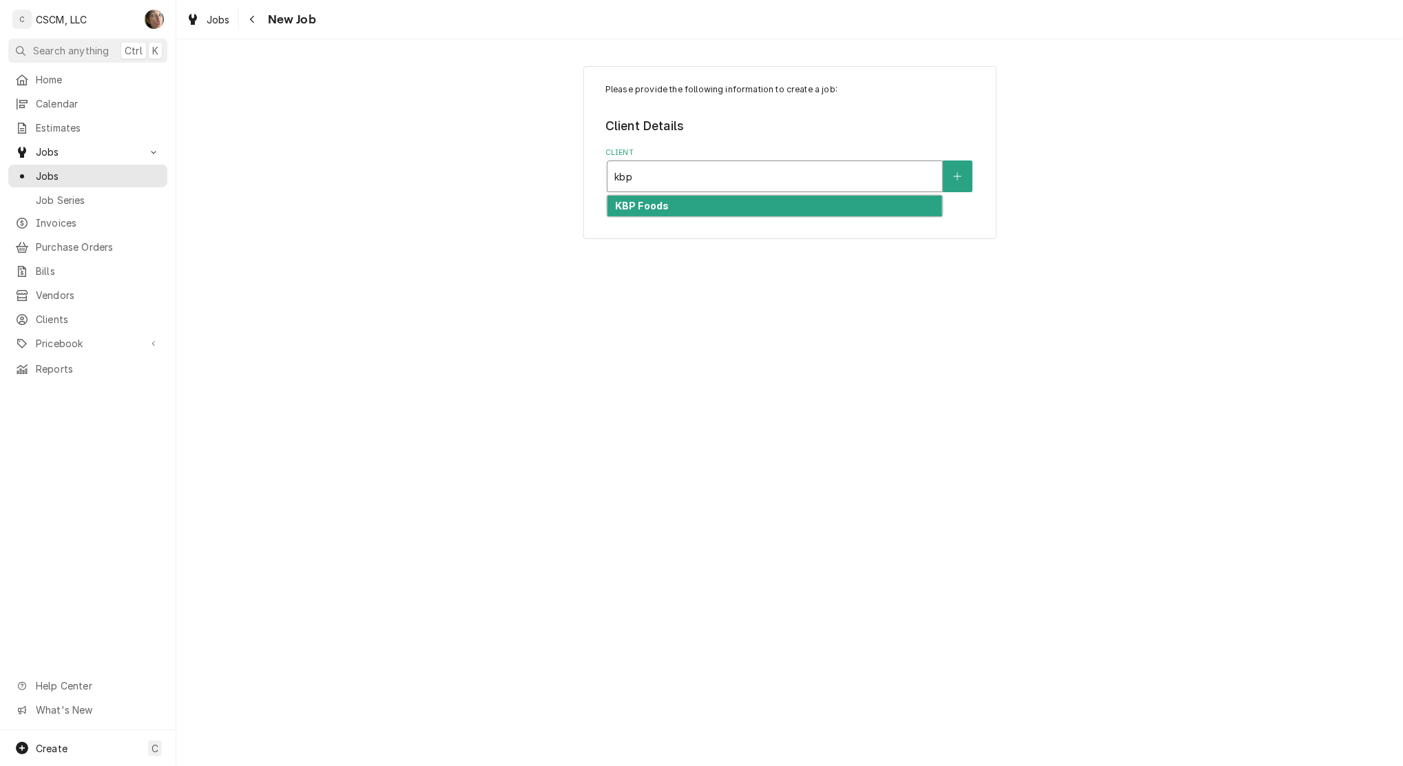
click at [671, 202] on div "KBP Foods" at bounding box center [774, 206] width 335 height 21
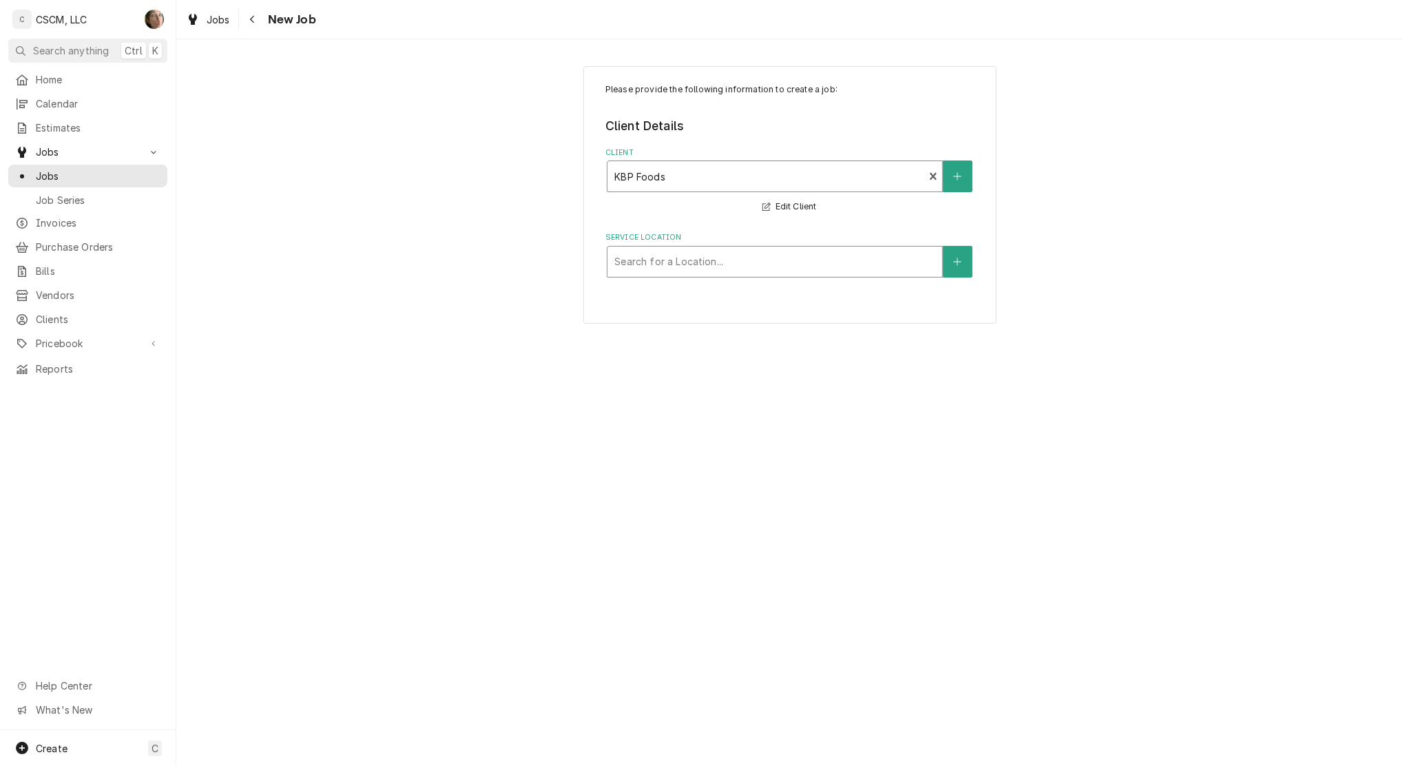
click at [665, 262] on div "Service Location" at bounding box center [774, 261] width 321 height 25
type input "[PERSON_NAME]"
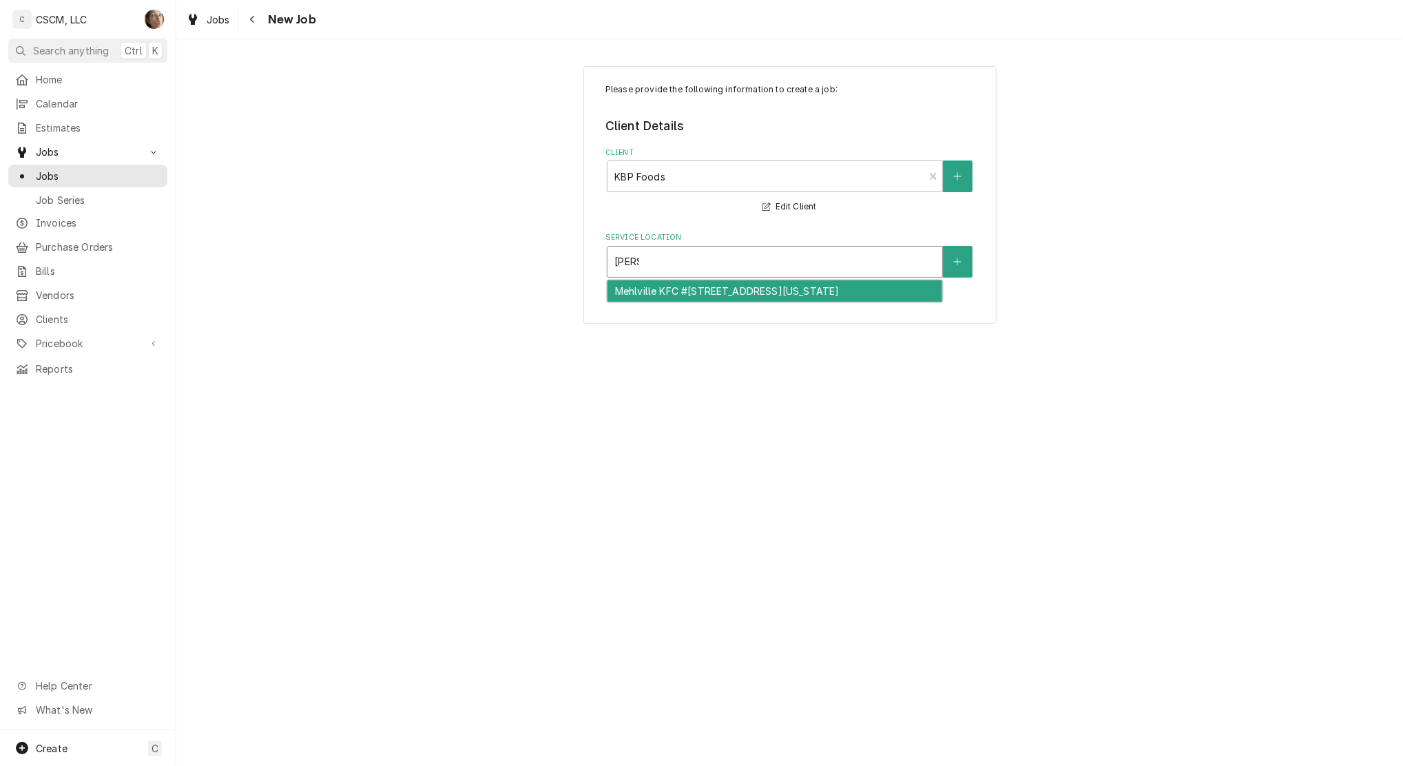
click at [678, 296] on div "Mehlville KFC #[STREET_ADDRESS][US_STATE]" at bounding box center [774, 290] width 335 height 21
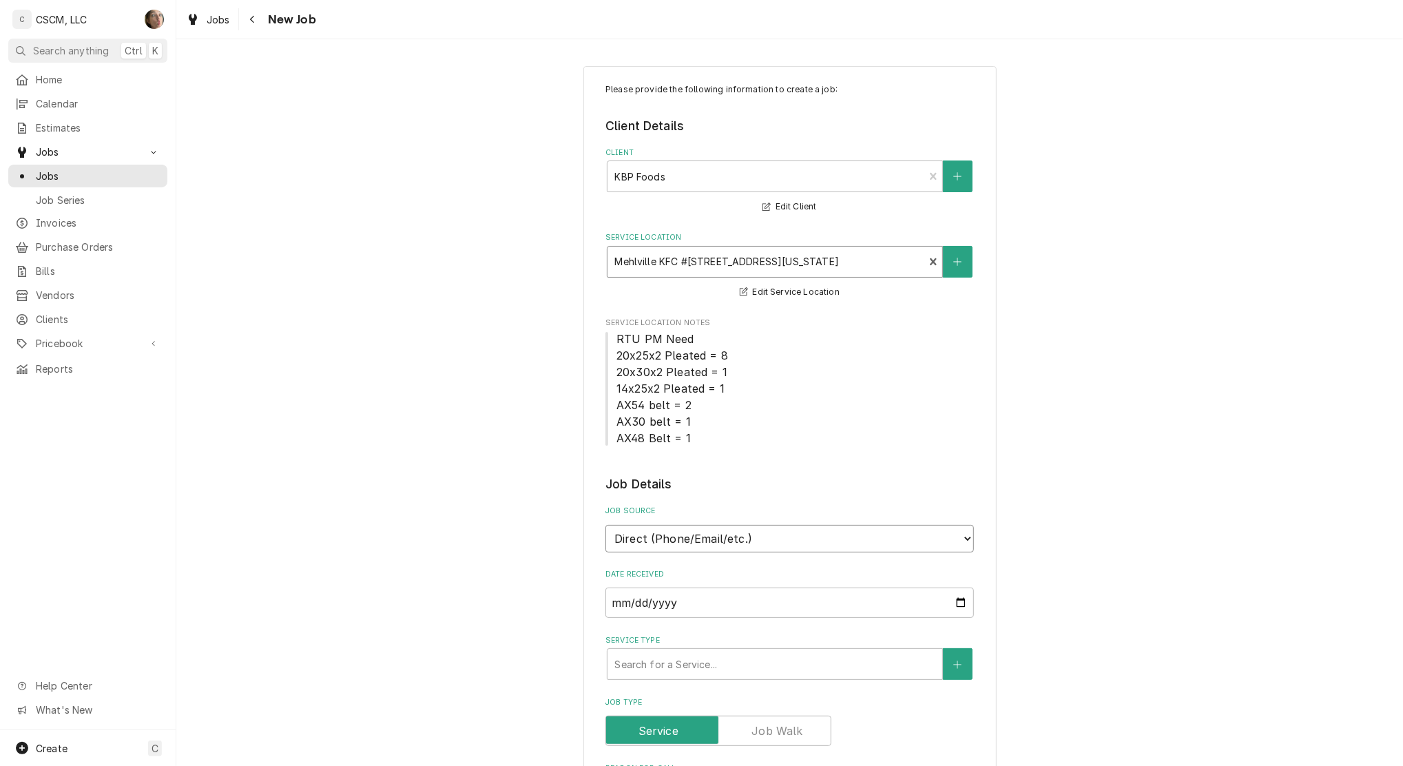
click at [666, 548] on select "Direct (Phone/Email/etc.) Other" at bounding box center [789, 539] width 368 height 28
select select "100"
click at [657, 599] on input "Job Source Name" at bounding box center [789, 602] width 368 height 30
type textarea "x"
type input "V"
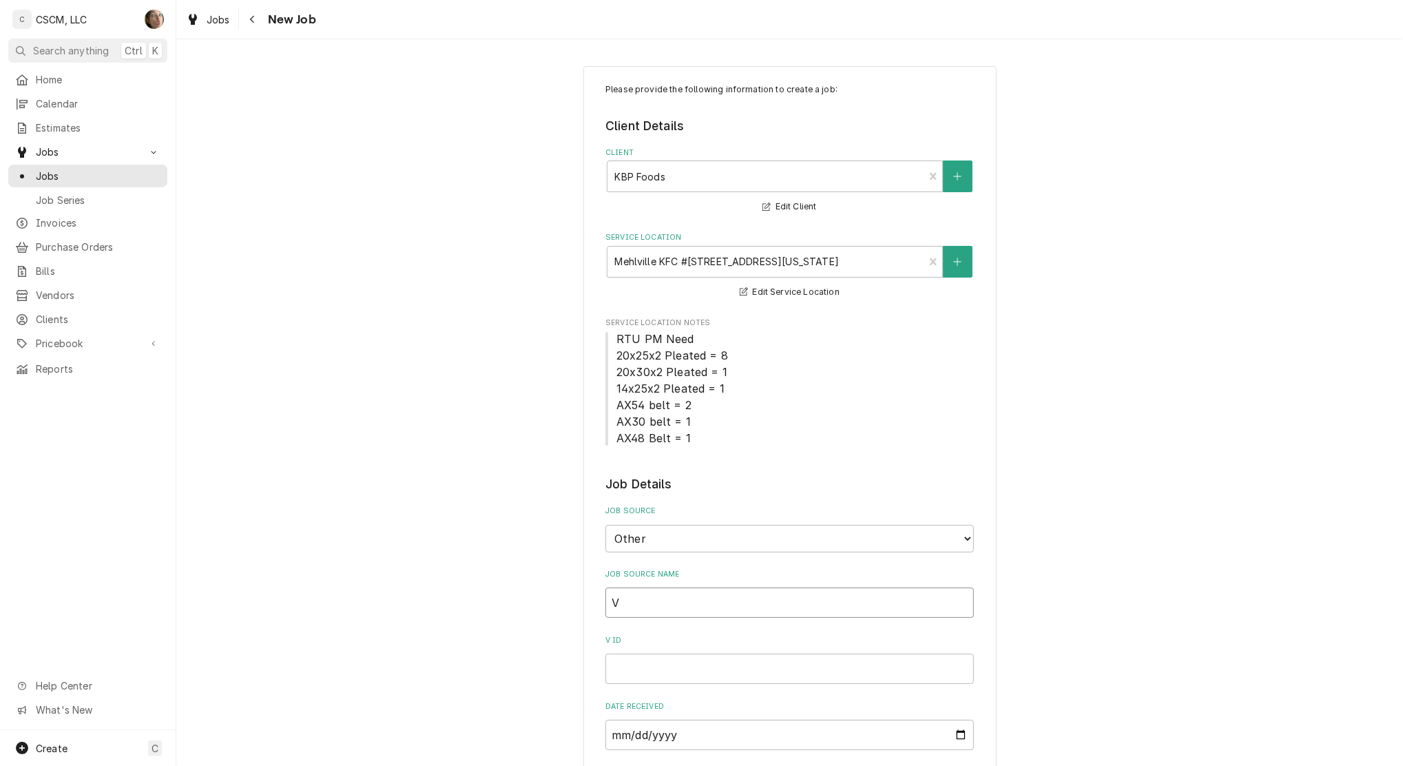
type textarea "x"
type input "Ve"
type textarea "x"
type input "Ver"
type textarea "x"
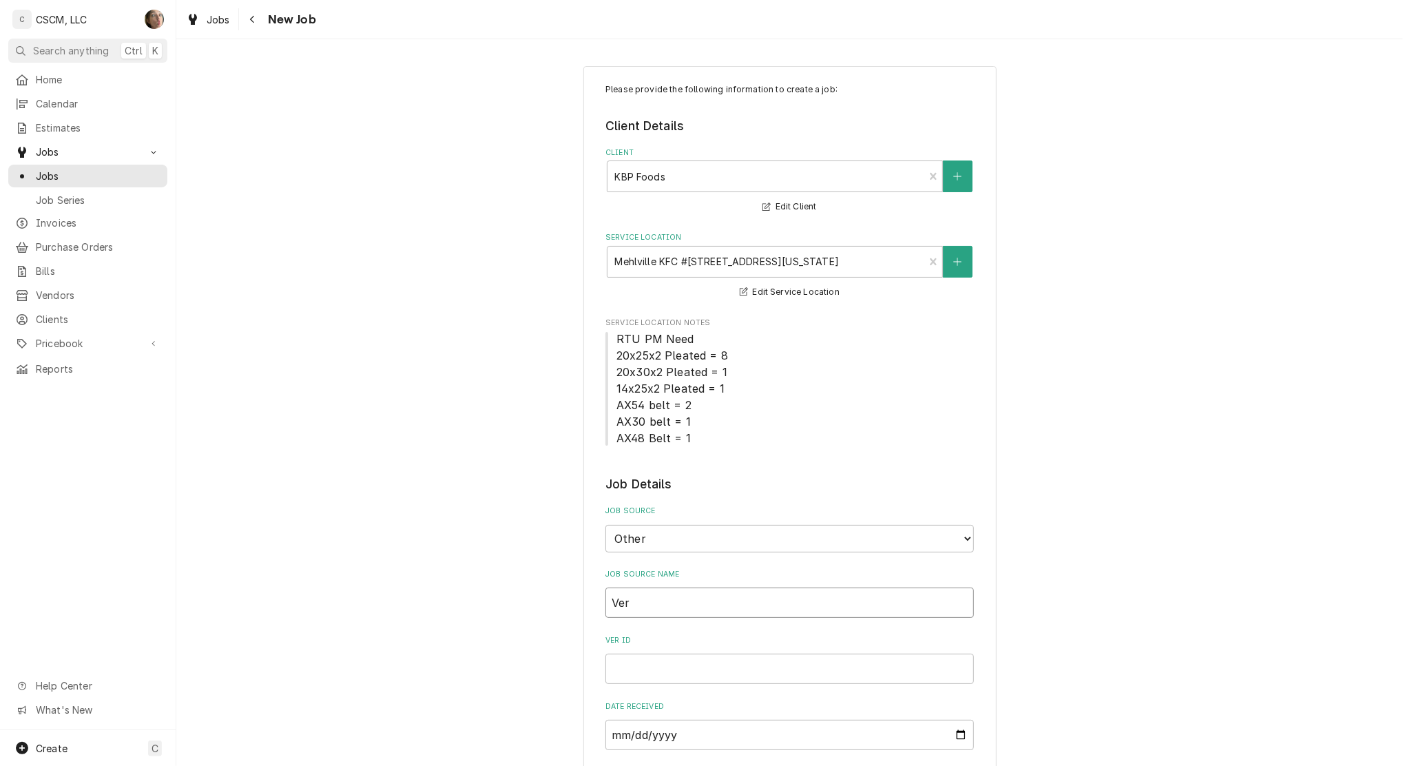
type input "Veri"
type textarea "x"
type input "Veris"
type textarea "x"
type input "Verisa"
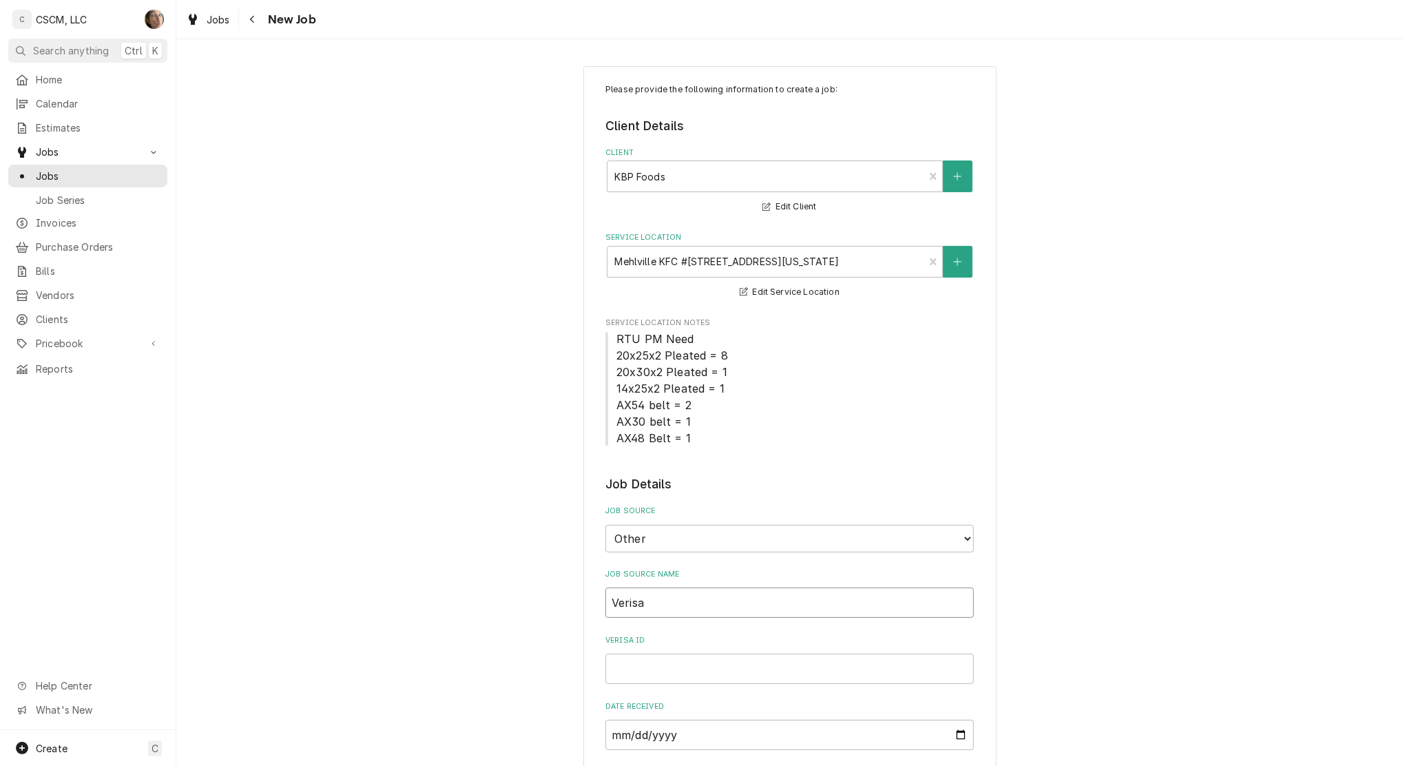
type textarea "x"
type input "Verisae"
click at [658, 656] on input "Verisae ID" at bounding box center [789, 669] width 368 height 30
paste input "72111401"
type textarea "x"
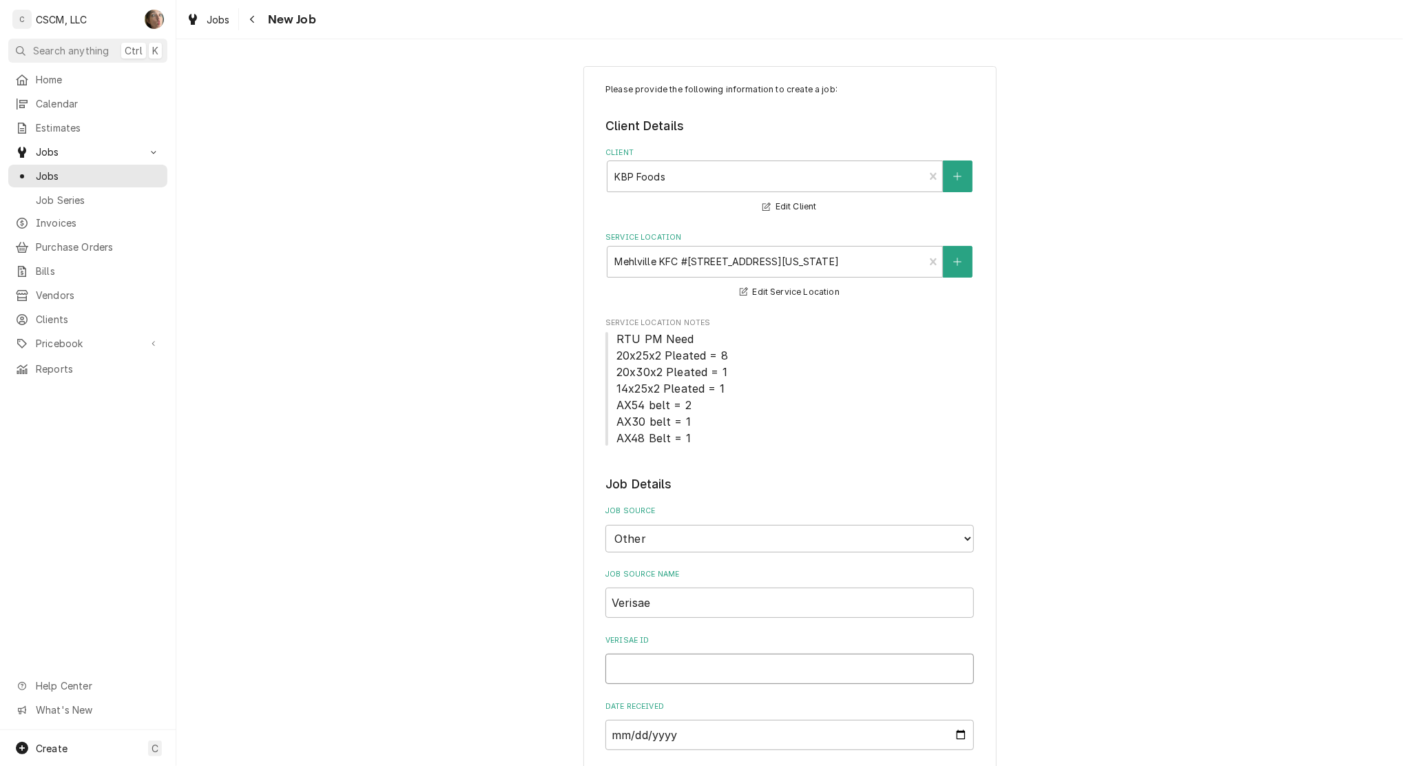
type input "72111401"
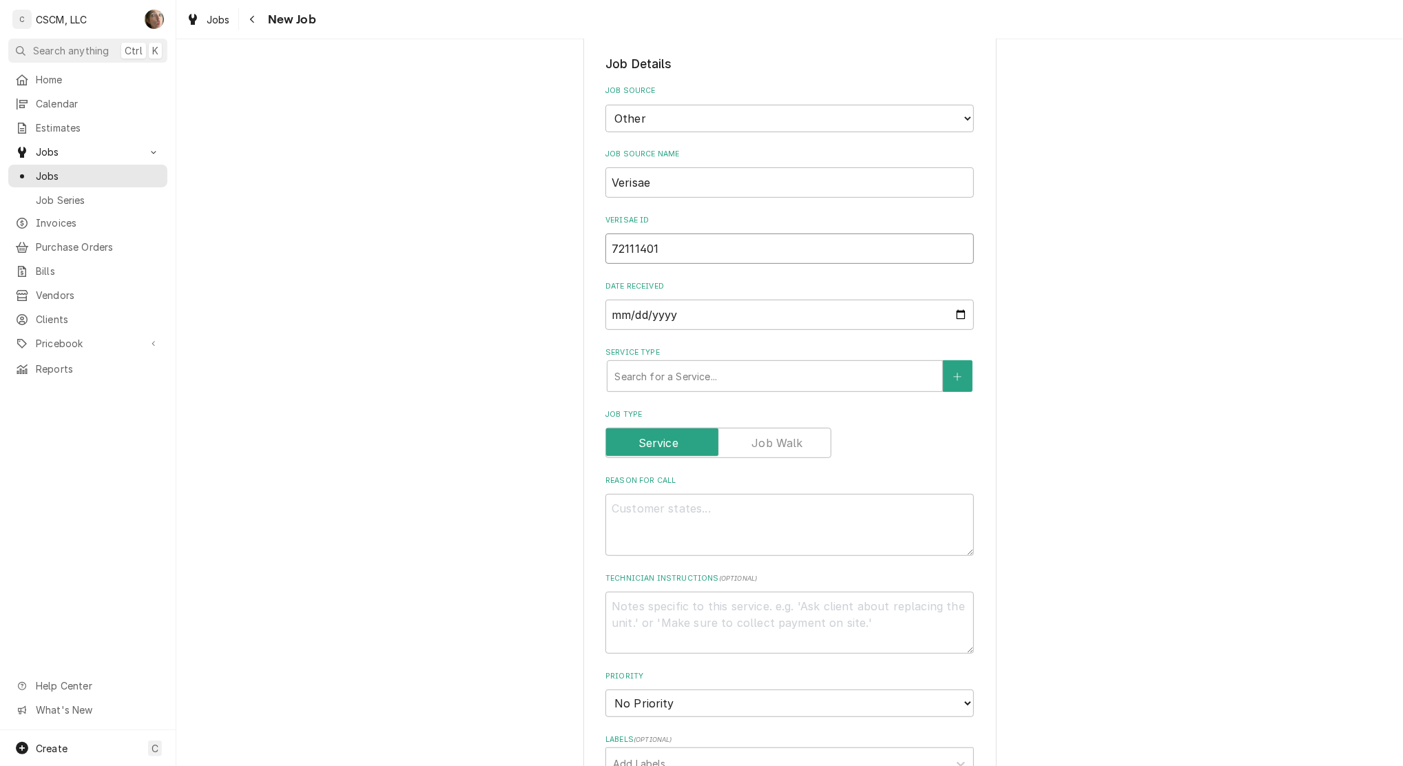
type textarea "x"
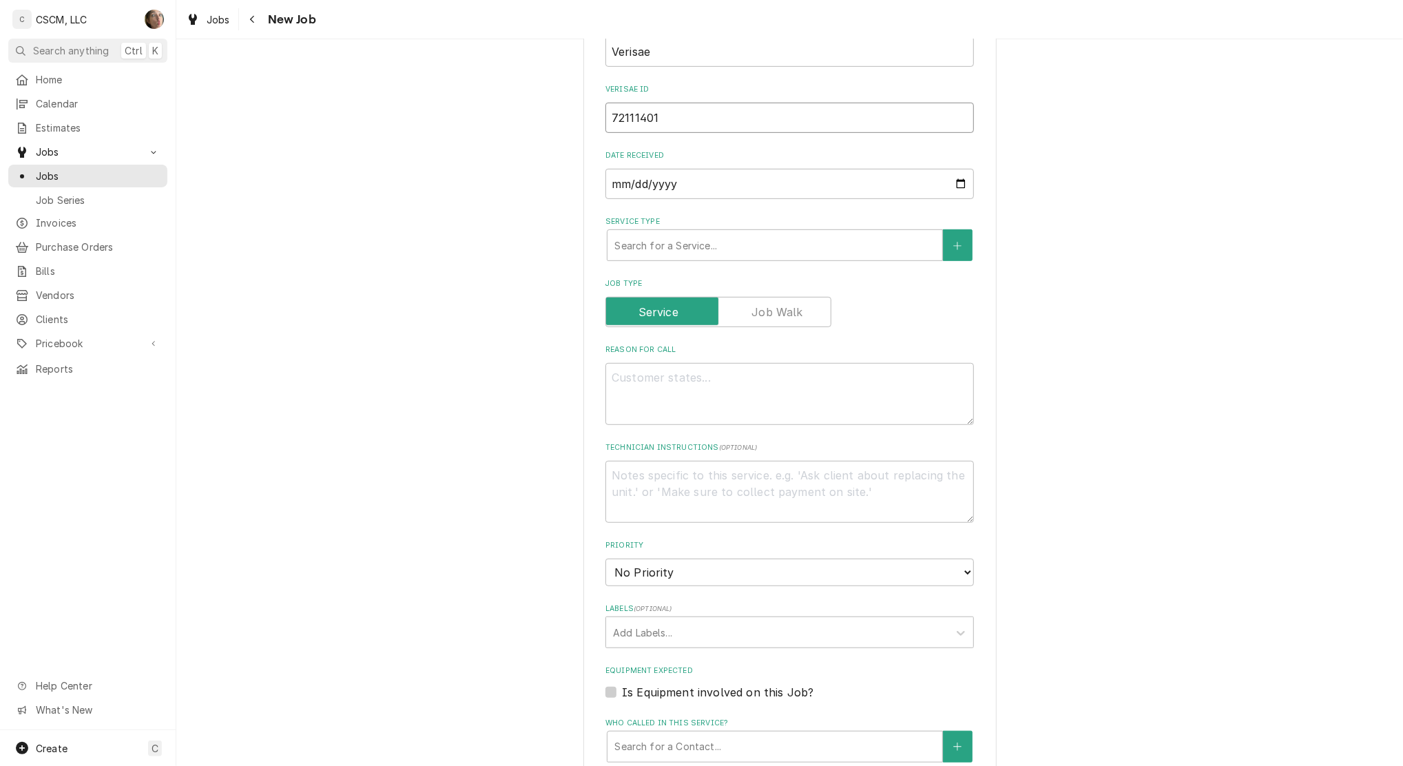
type input "72111401"
click at [621, 399] on textarea "Reason For Call" at bounding box center [789, 394] width 368 height 62
type textarea "x"
type textarea "P"
type textarea "x"
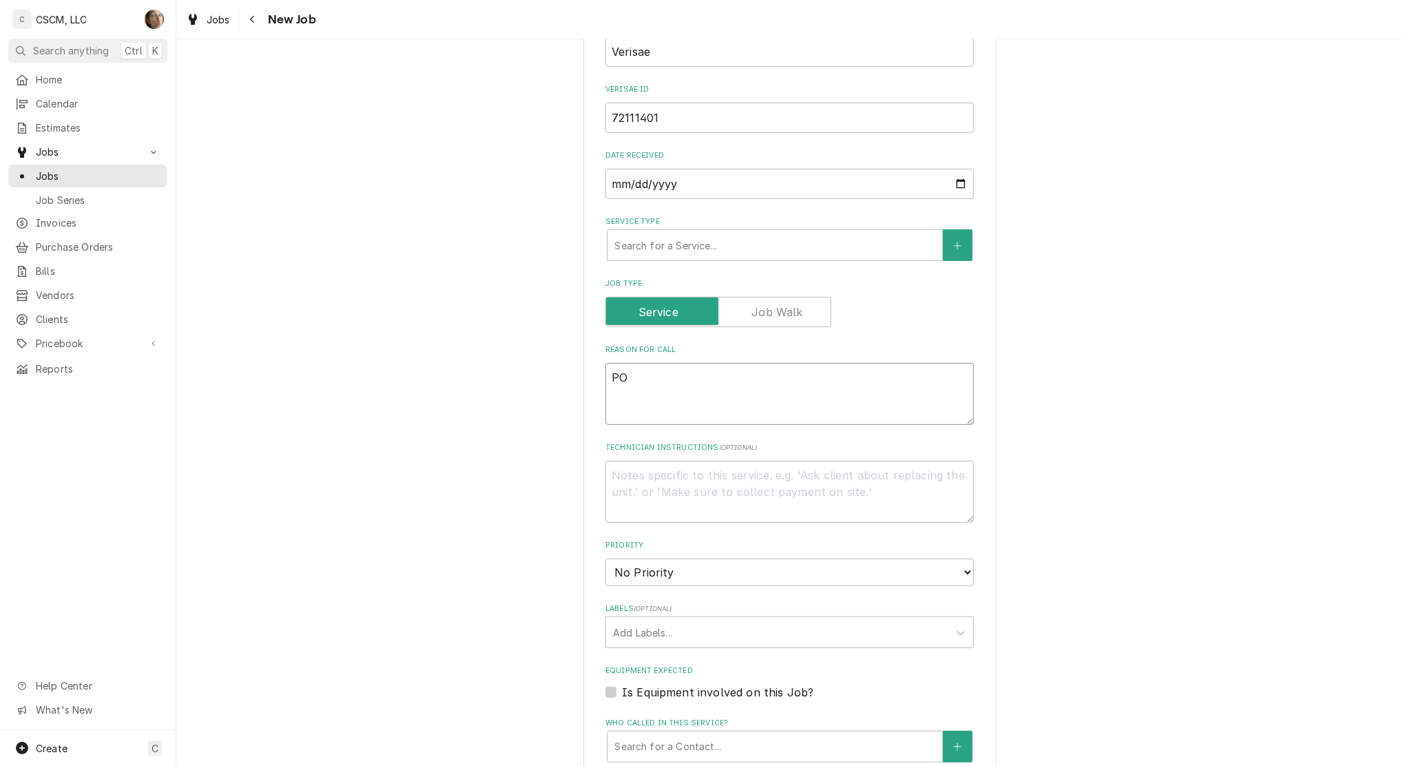
type textarea "PO"
type textarea "x"
type textarea "PO #"
type textarea "x"
paste textarea "72111401"
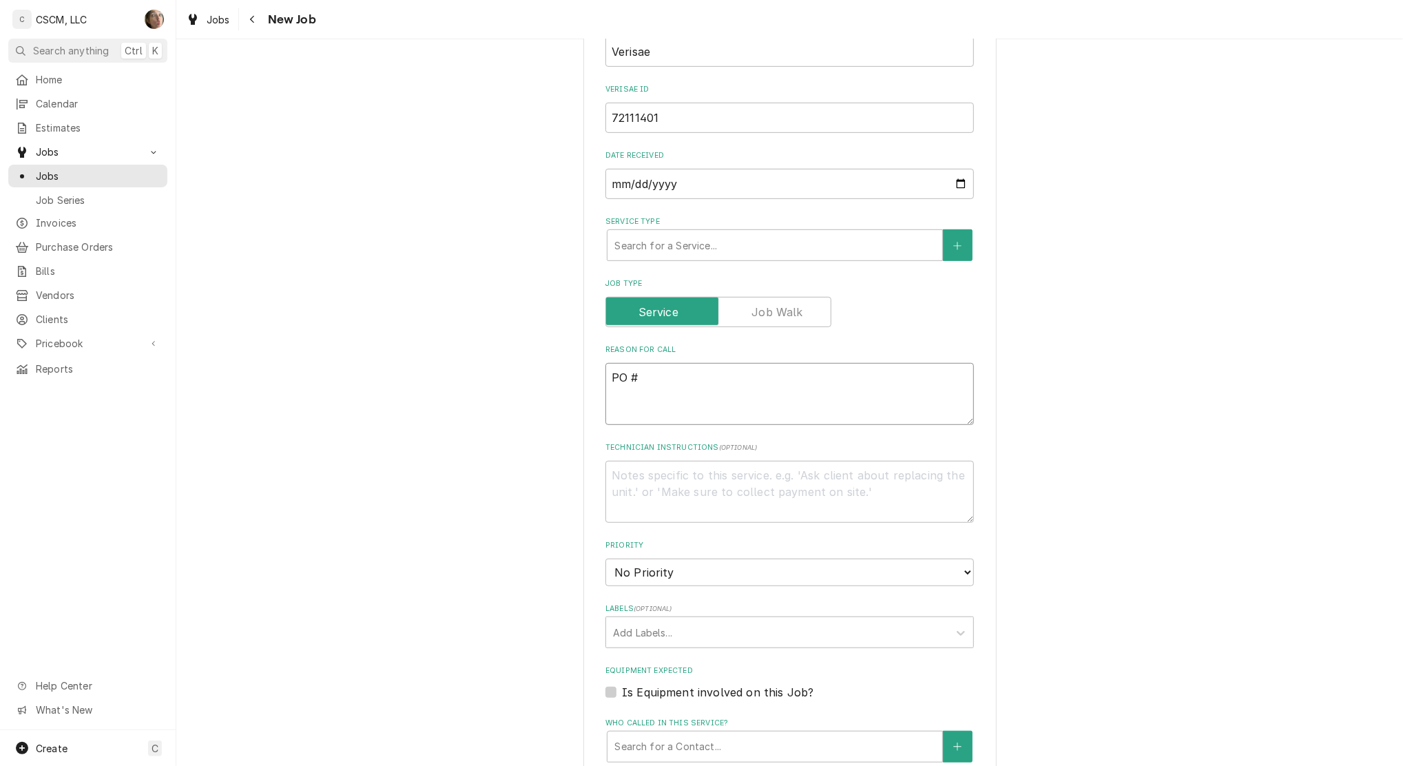
type textarea "PO # 72111401"
type textarea "x"
type textarea "NPO # 72111401"
type textarea "x"
type textarea "NTPO # 72111401"
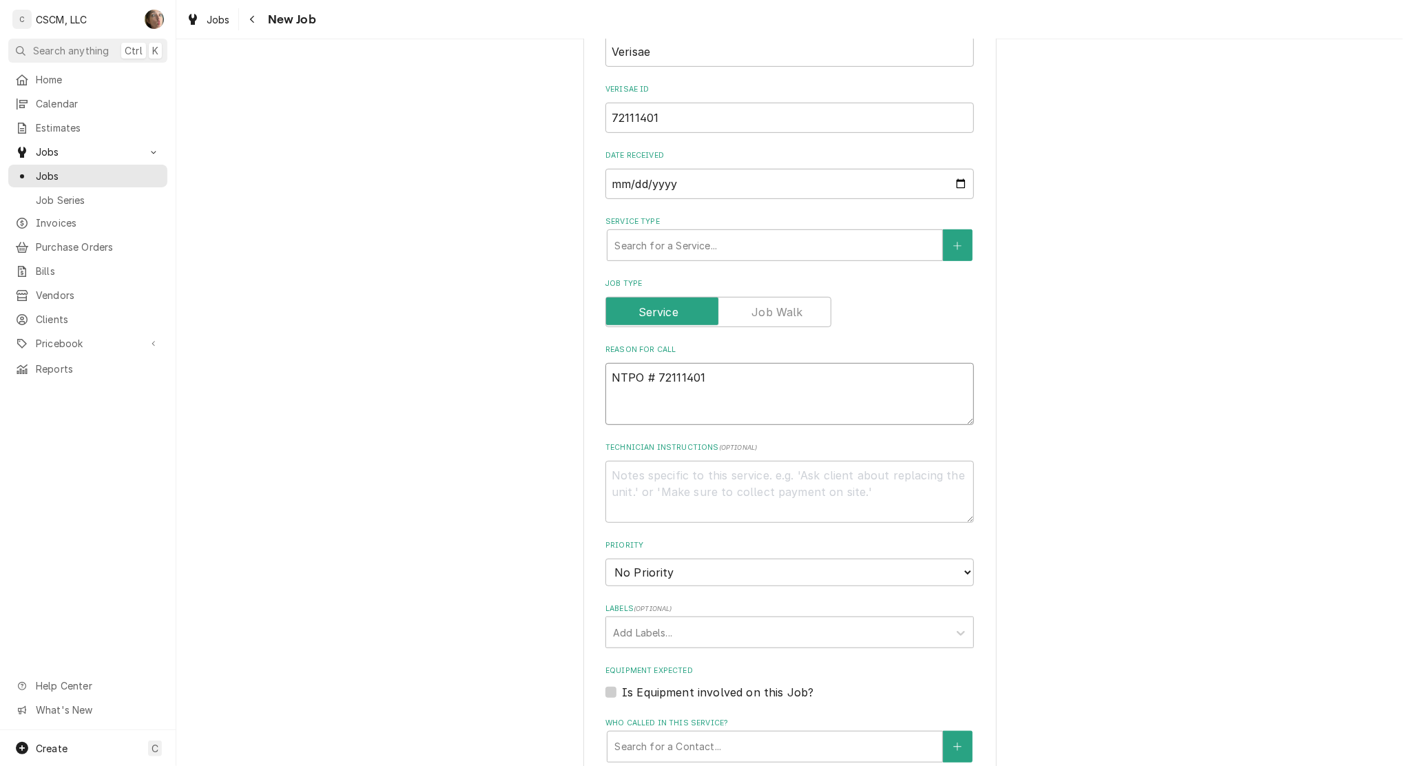
type textarea "x"
type textarea "NTEPO # 72111401"
type textarea "x"
type textarea "NTE:PO # 72111401"
type textarea "x"
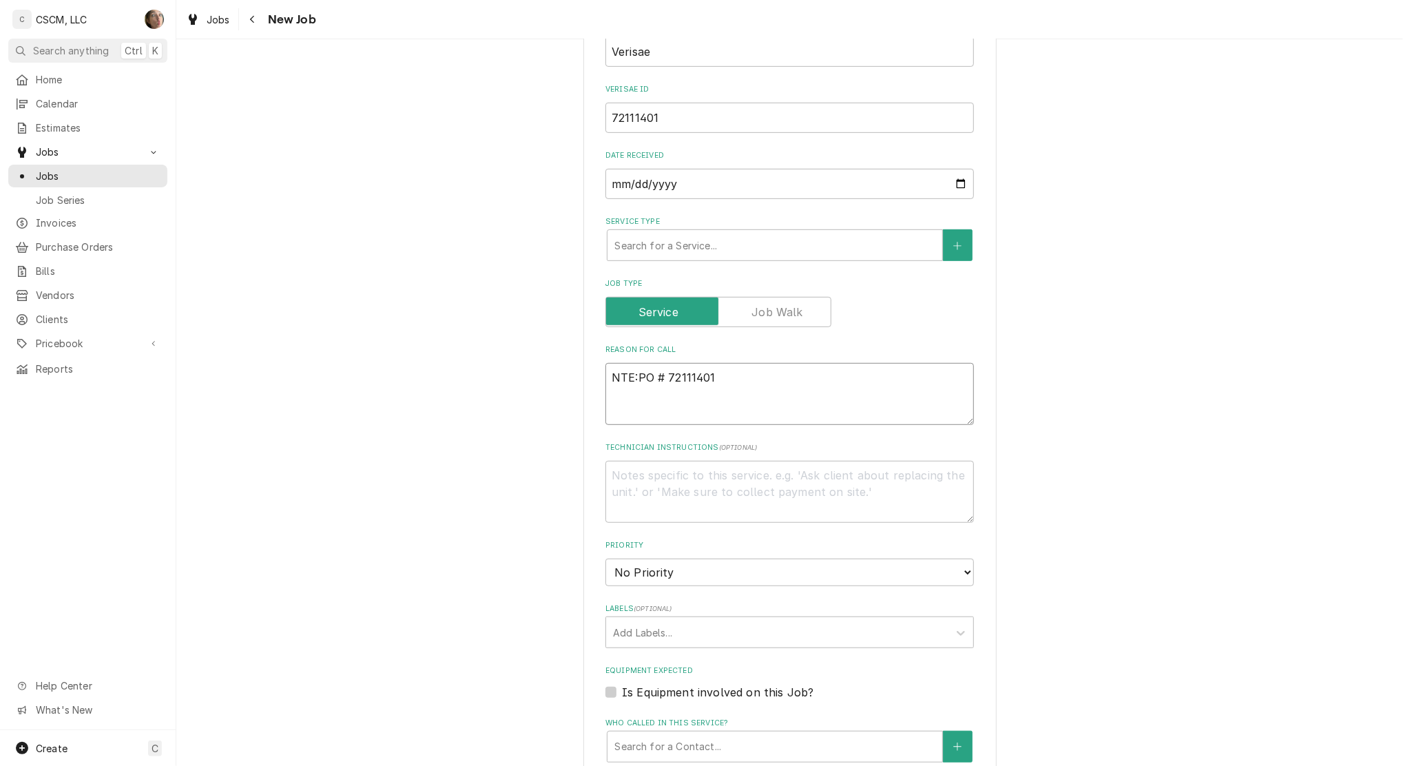
type textarea "NTE: PO # 72111401"
type textarea "x"
type textarea "NTE: $PO # 72111401"
type textarea "x"
type textarea "NTE: $5PO # 72111401"
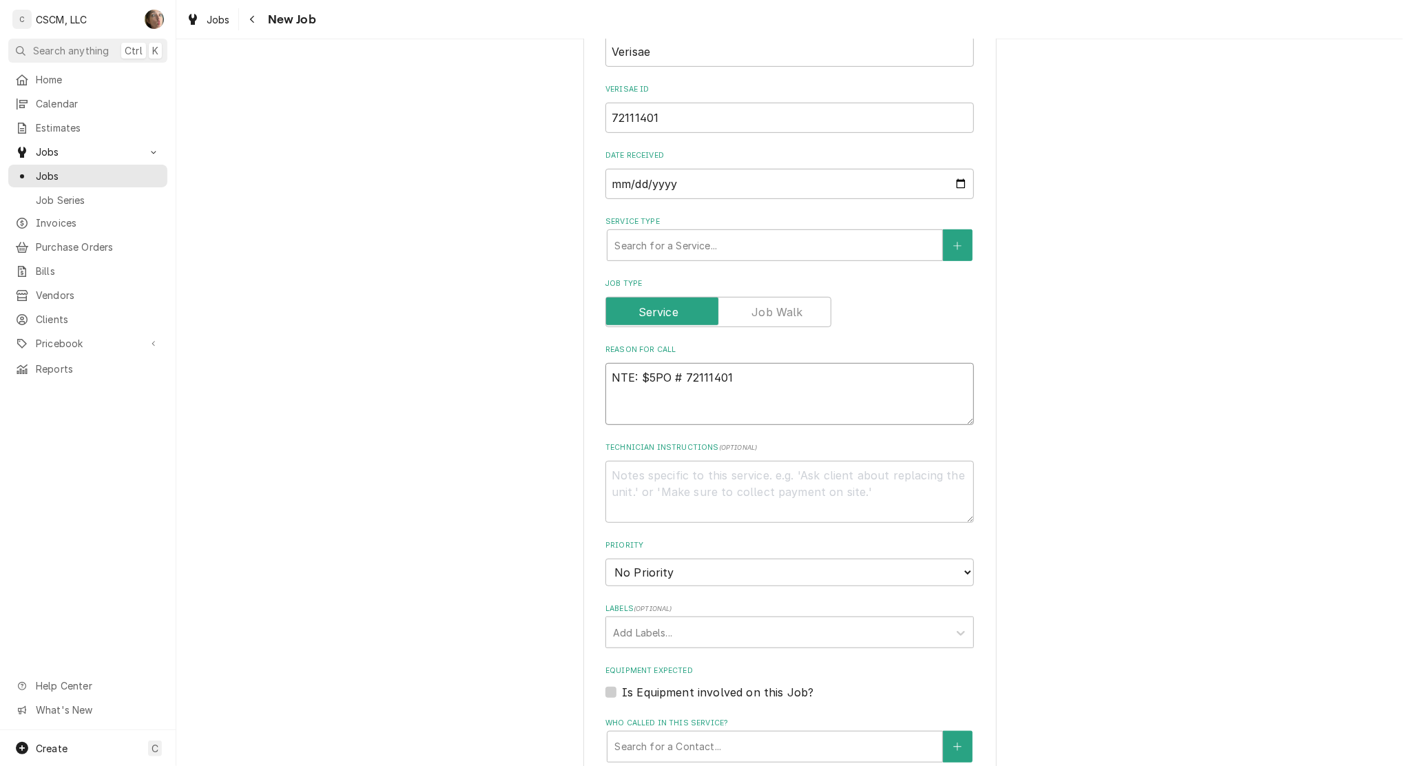
type textarea "x"
type textarea "NTE: $50PO # 72111401"
type textarea "x"
type textarea "NTE: $500PO # 72111401"
type textarea "x"
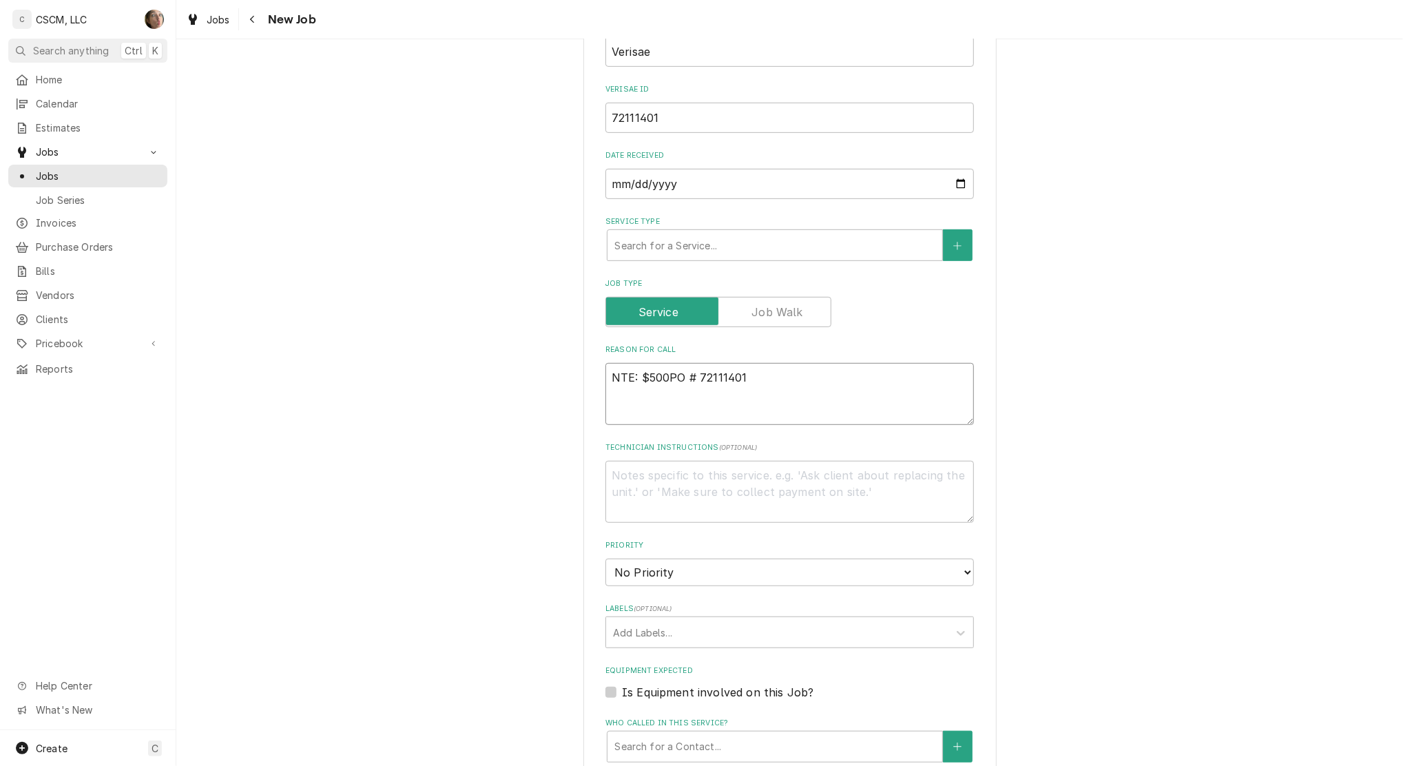
type textarea "NTE: $500 PO # 72111401"
type textarea "x"
click at [605, 377] on textarea "NTE: $500 PO # 72111401" at bounding box center [789, 394] width 368 height 62
paste textarea "The door closer at the top of the door is broken and needs replaced. Will this …"
type textarea "The door closer at the top of the door is broken and needs replaced. Will this …"
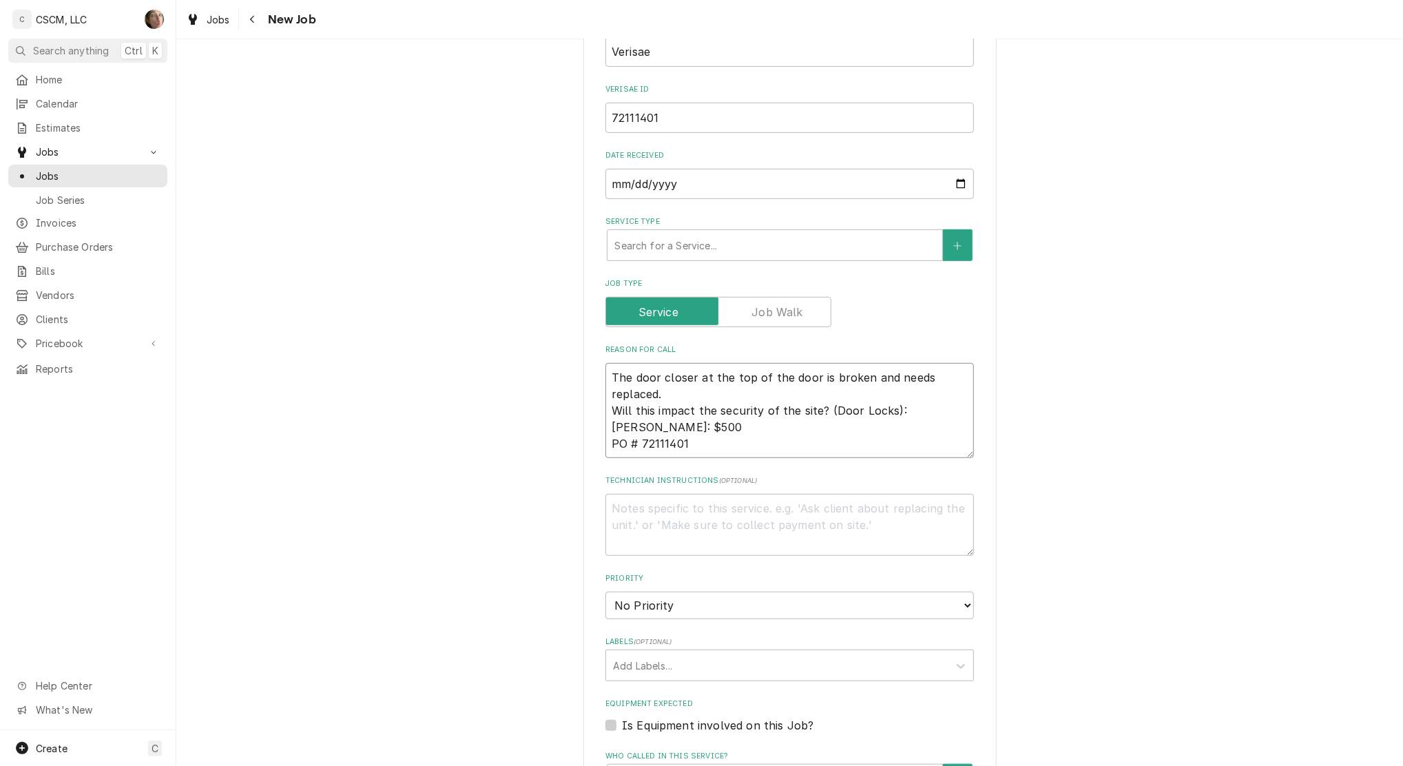
type textarea "x"
type textarea "The door closer at the top of the door is broken and needs replaced. Will this …"
type textarea "x"
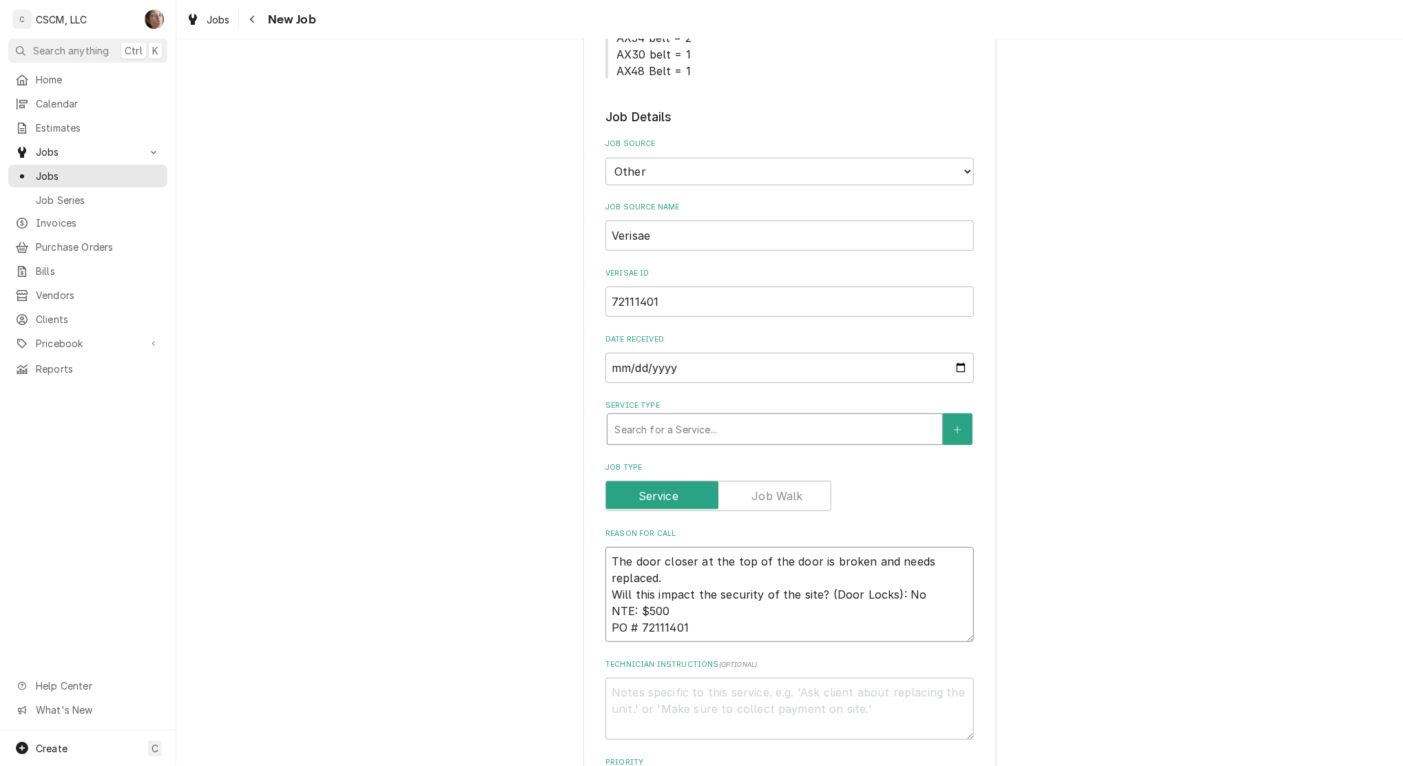
type textarea "The door closer at the top of the door is broken and needs replaced. Will this …"
click at [728, 429] on div "Service Type" at bounding box center [774, 429] width 321 height 25
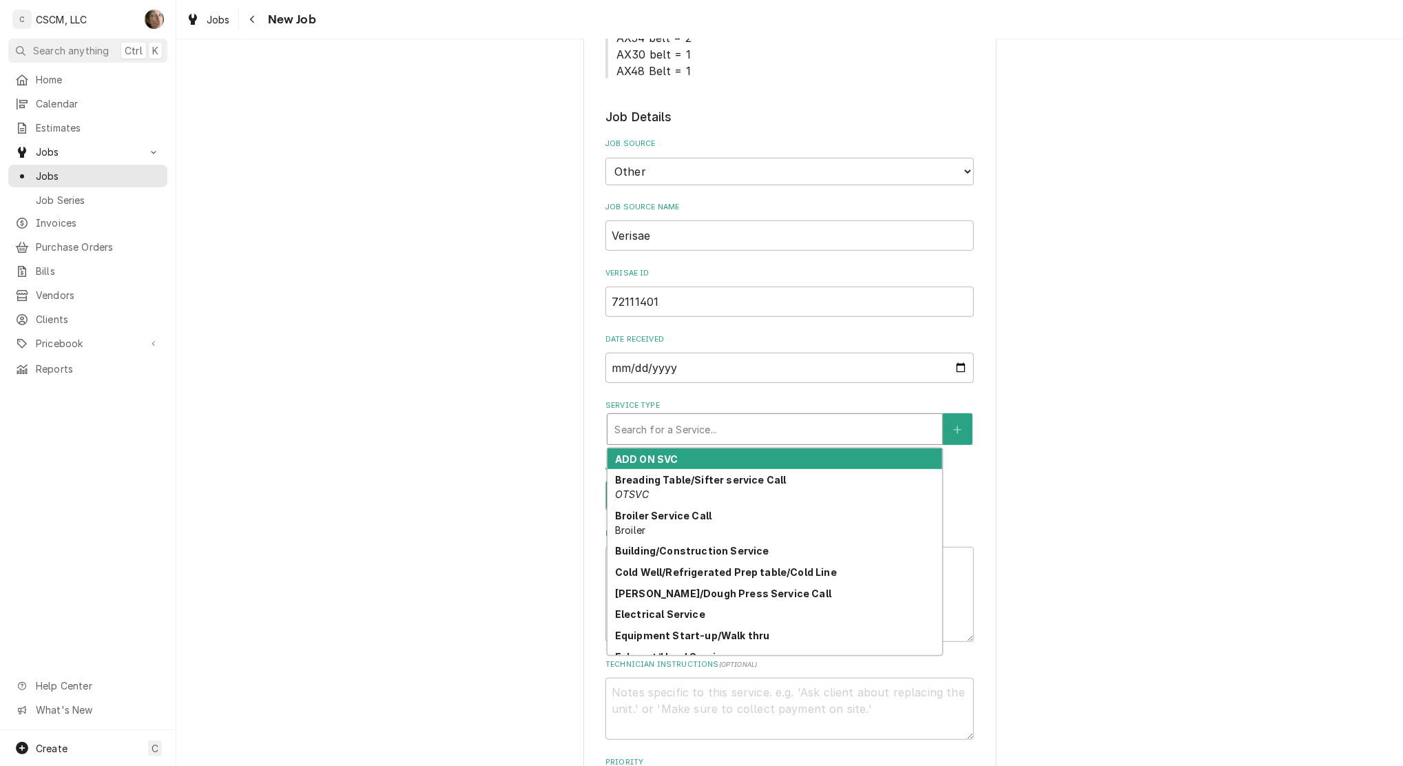
type textarea "x"
type input "B"
type textarea "x"
type input "BU"
type textarea "x"
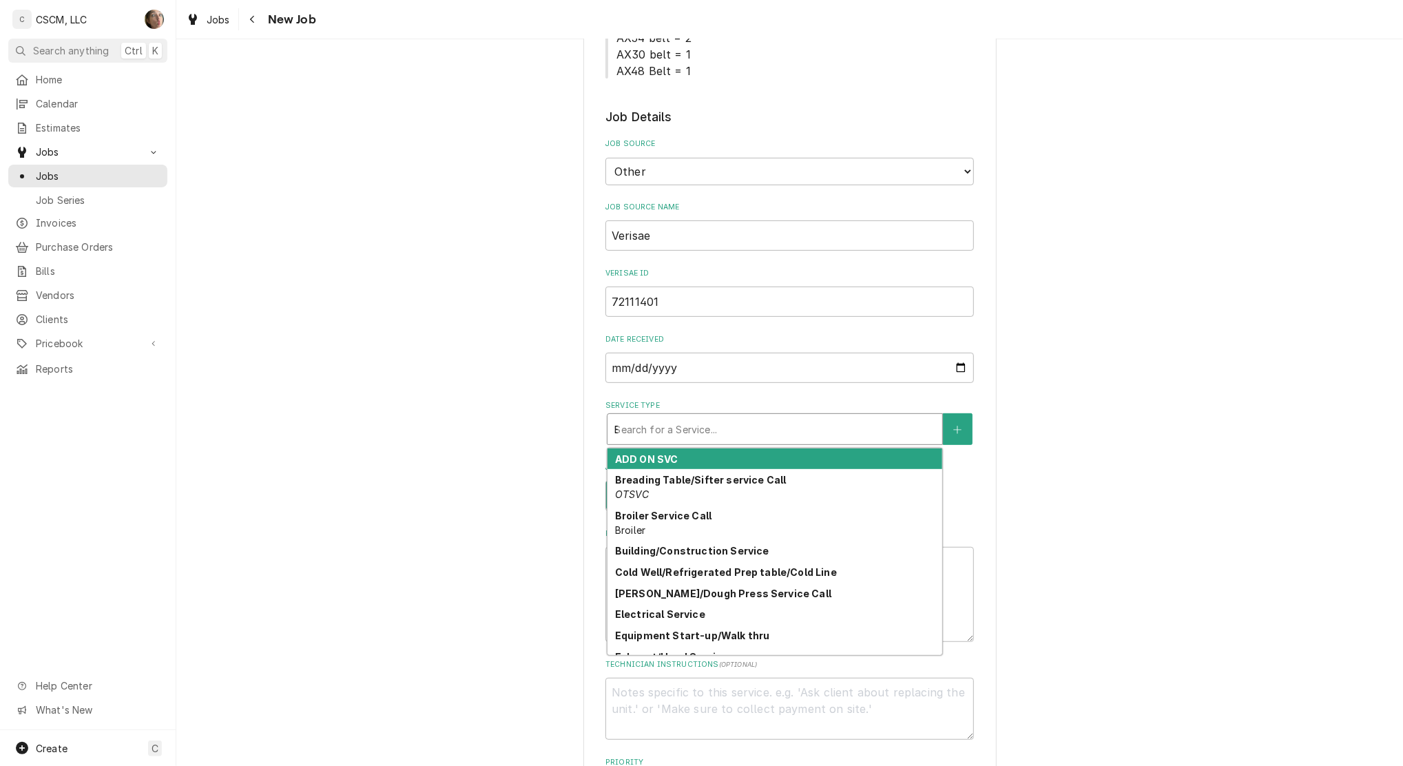
type input "BUI"
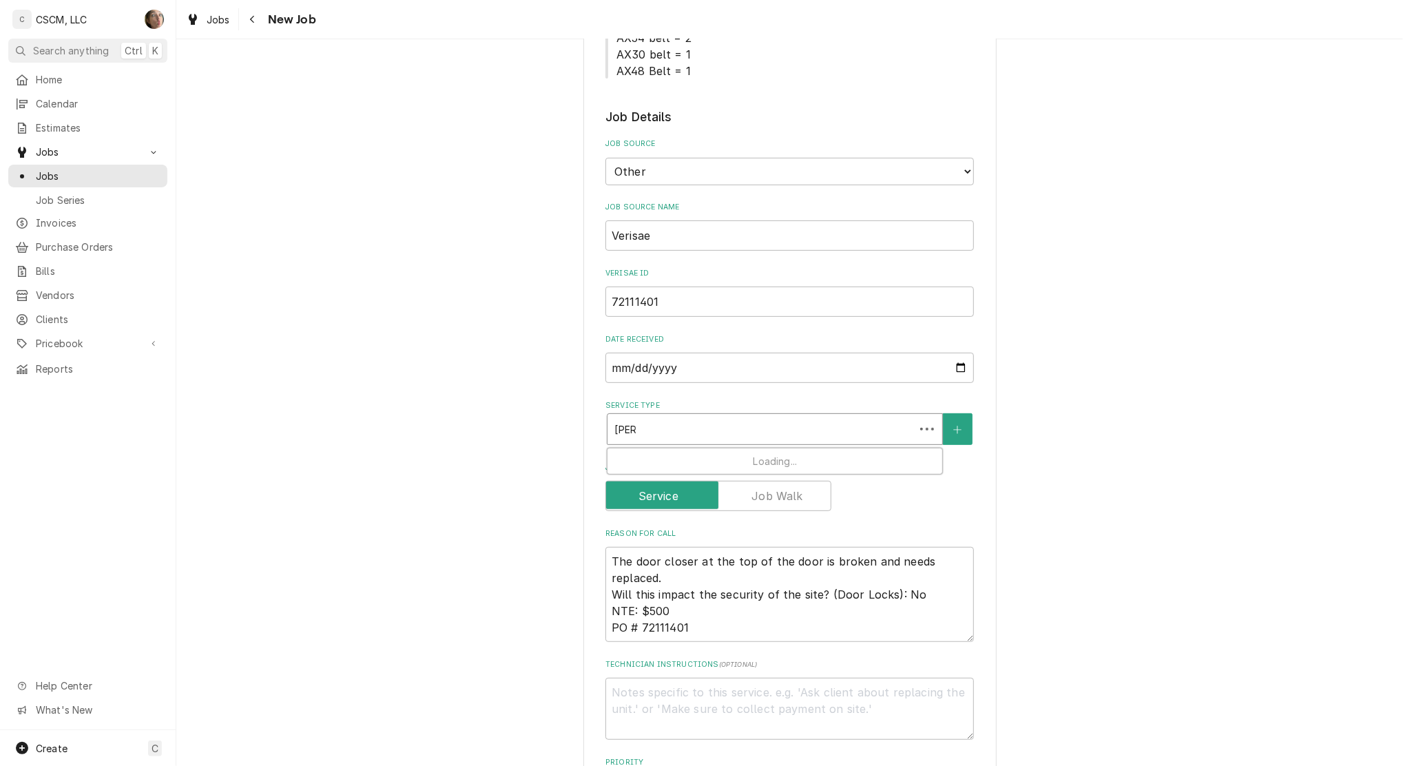
type textarea "x"
type input "BUILD"
type textarea "x"
type input "BUILDI"
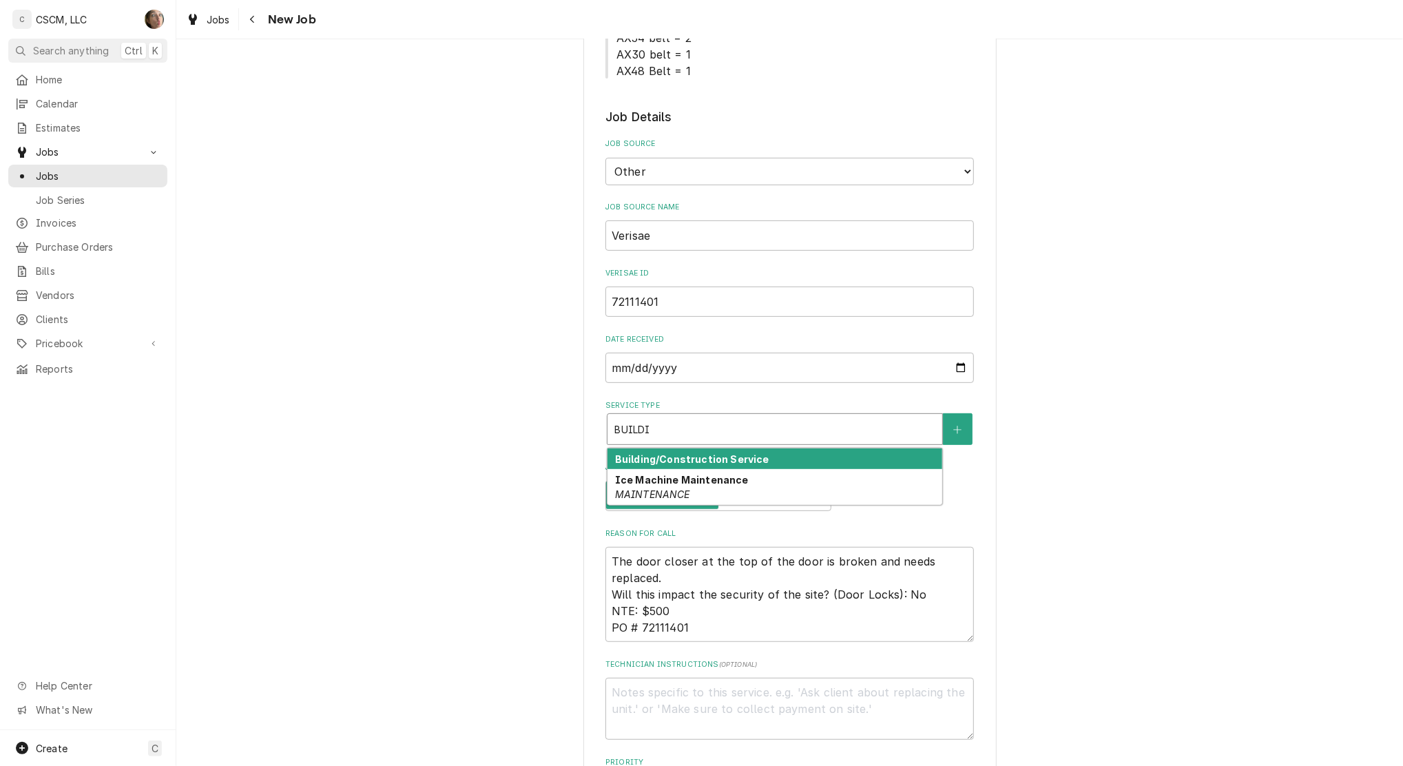
click at [799, 458] on div "Building/Construction Service" at bounding box center [774, 458] width 335 height 21
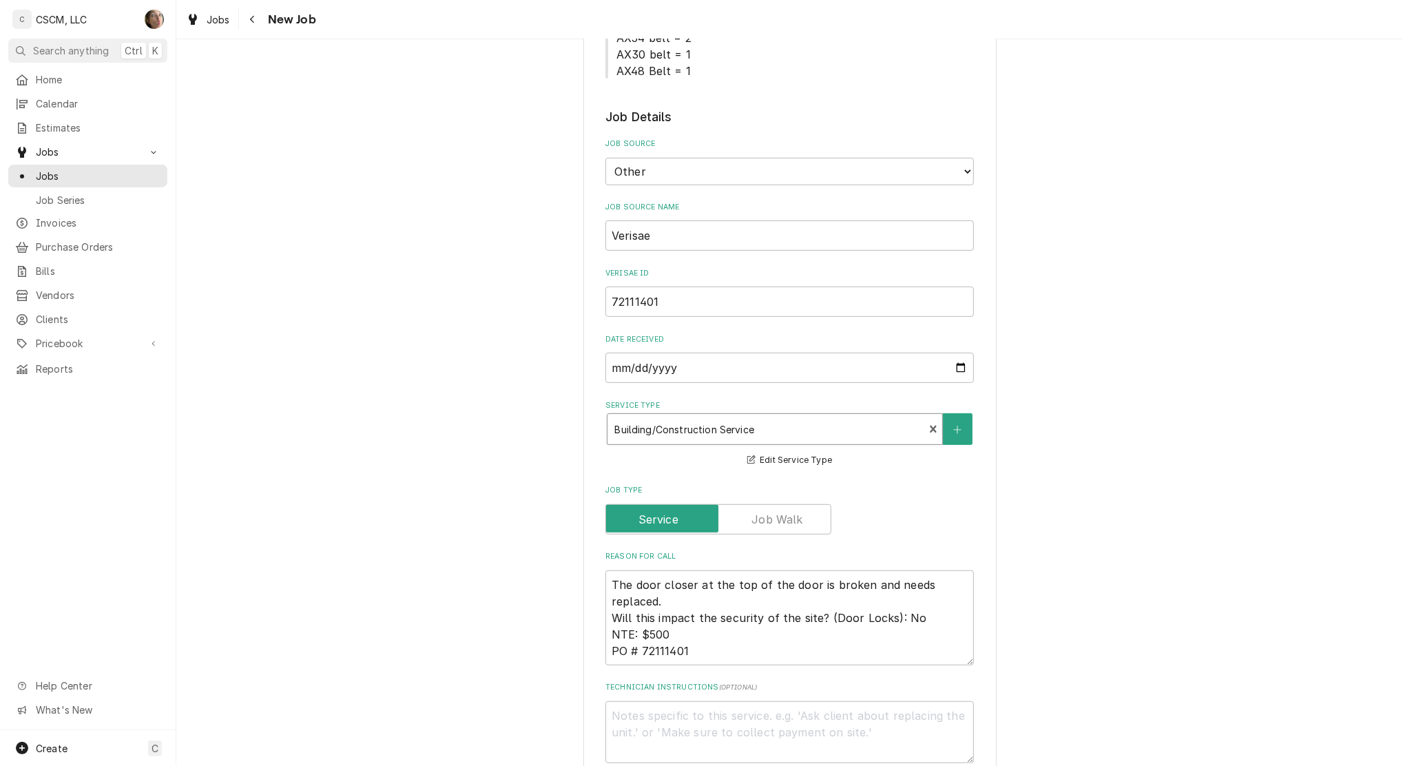
type textarea "x"
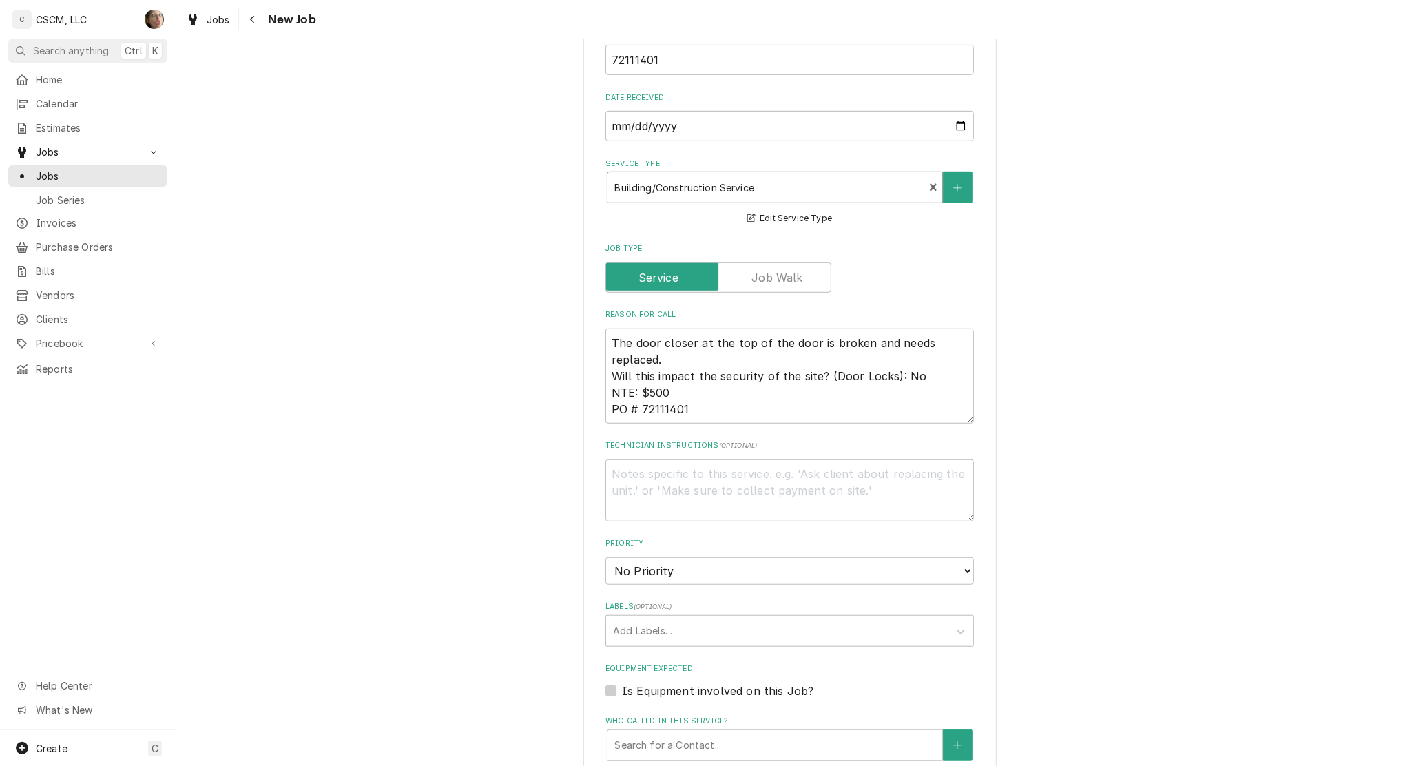
scroll to position [826, 0]
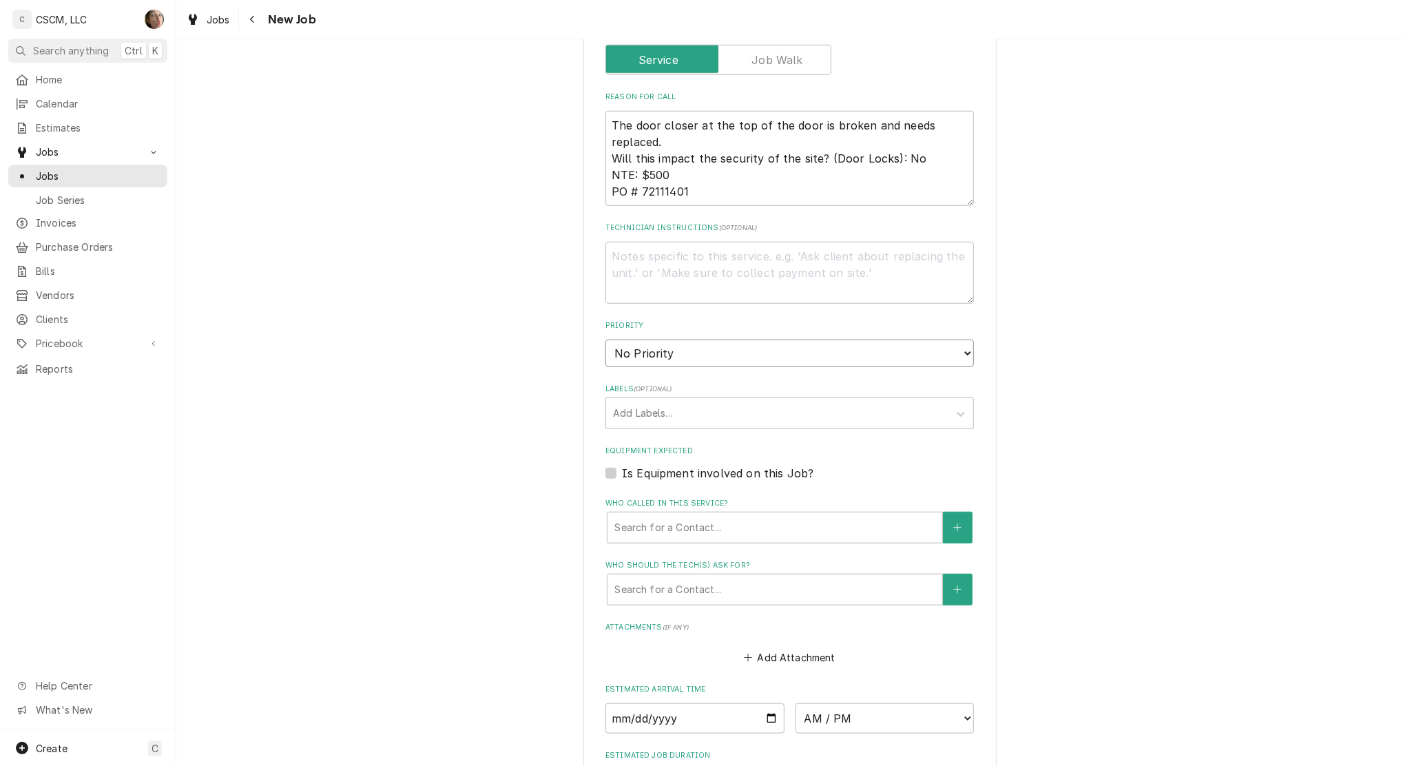
click at [658, 356] on select "No Priority Urgent High Medium Low" at bounding box center [789, 354] width 368 height 28
select select "2"
click at [605, 340] on select "No Priority Urgent High Medium Low" at bounding box center [789, 354] width 368 height 28
type textarea "x"
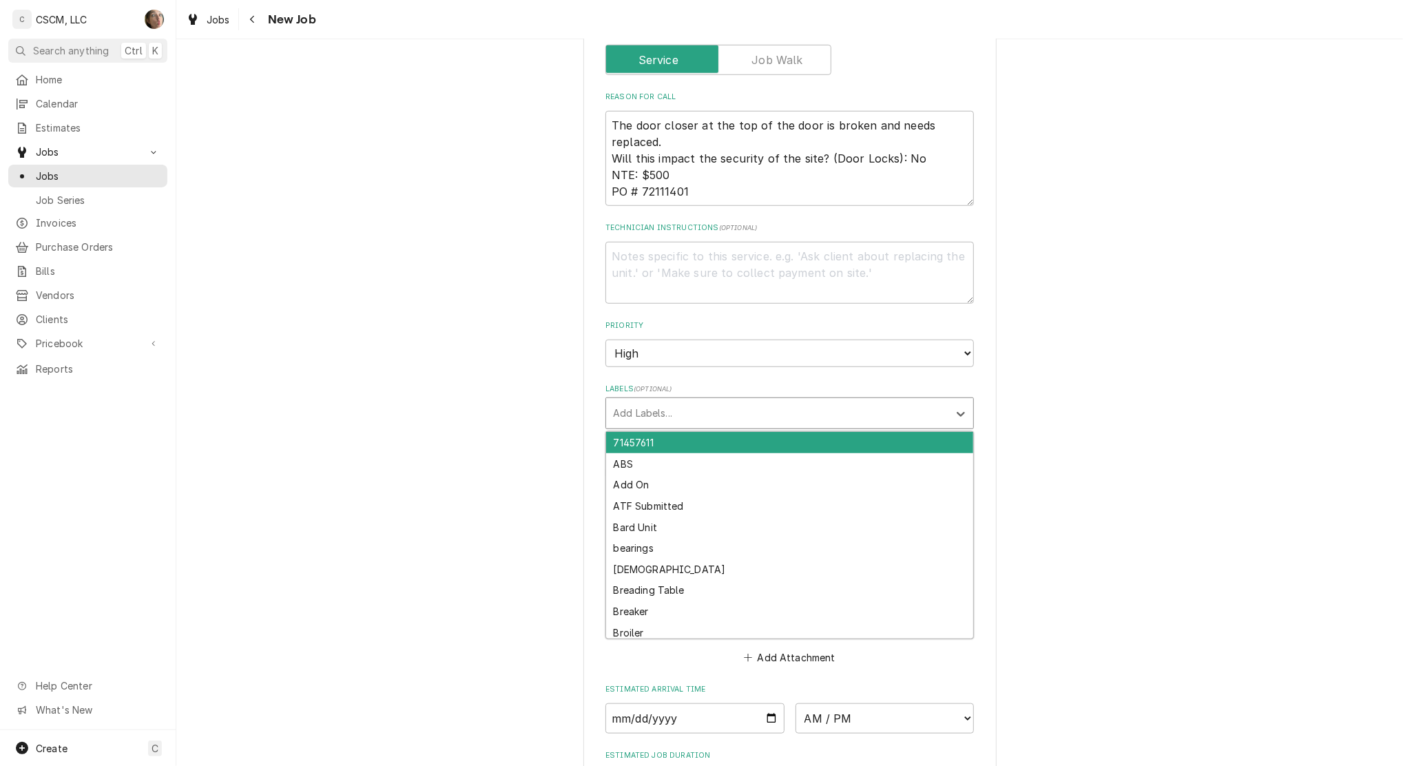
click at [647, 408] on div "Labels" at bounding box center [777, 413] width 329 height 25
type input "DOOR"
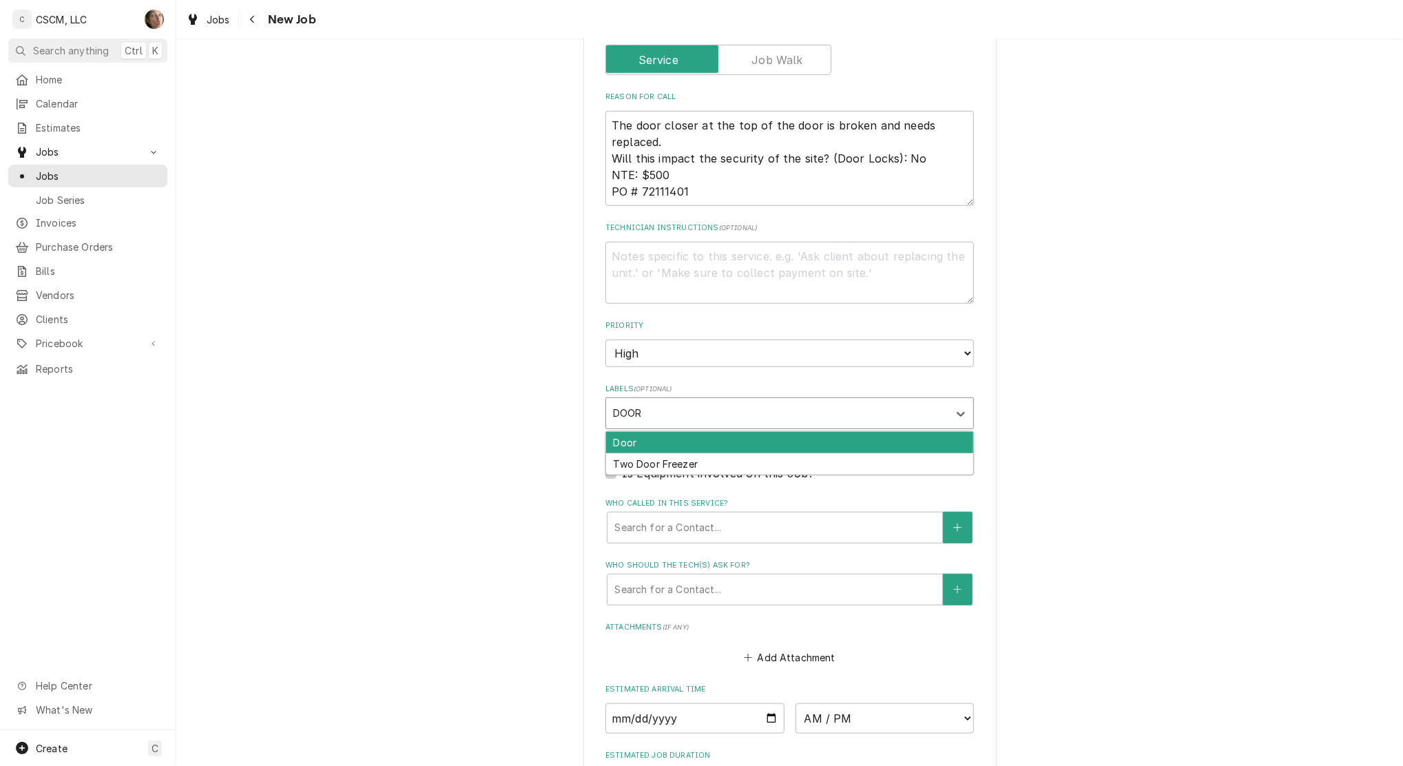
click at [647, 436] on div "Door" at bounding box center [789, 442] width 367 height 21
type textarea "x"
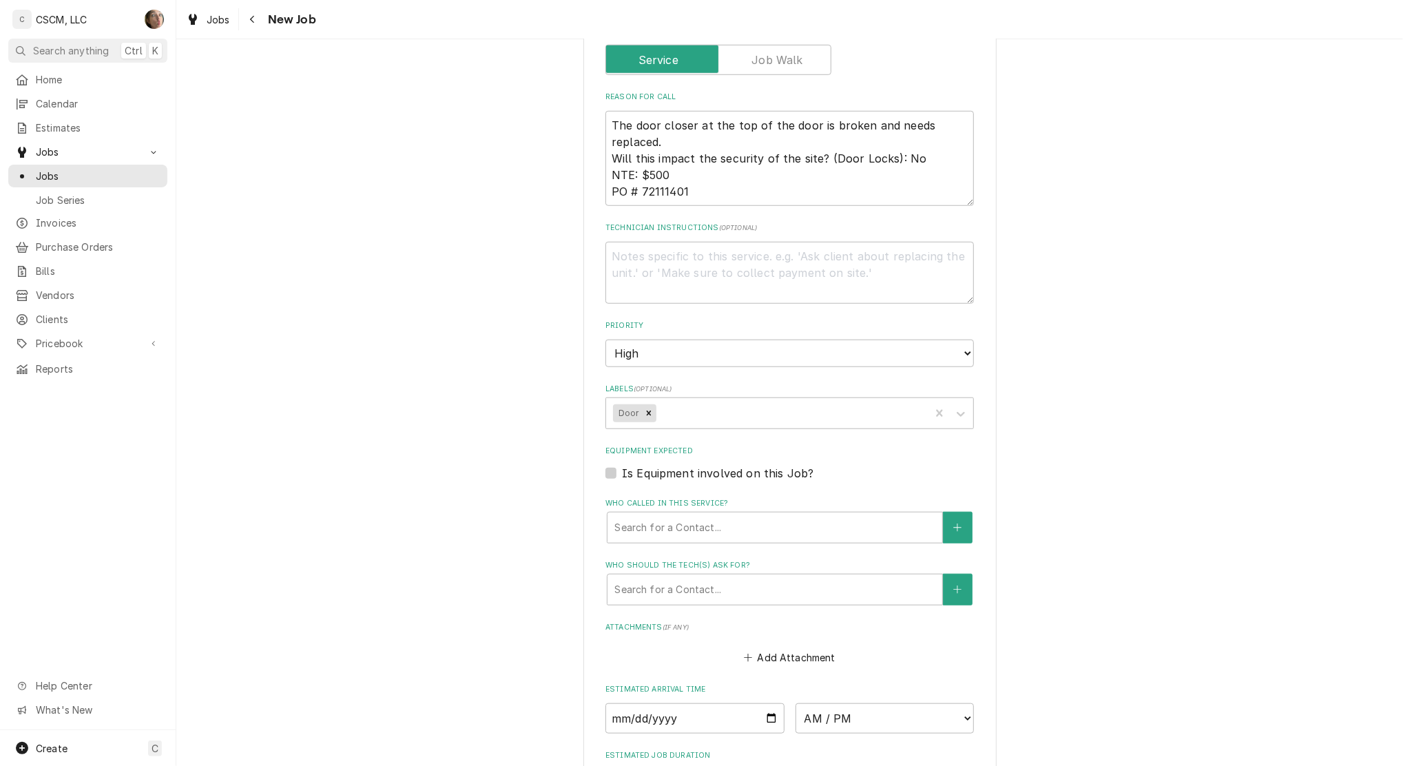
click at [1154, 65] on div "Please provide the following information to create a job: Client Details Client…" at bounding box center [789, 104] width 1227 height 1754
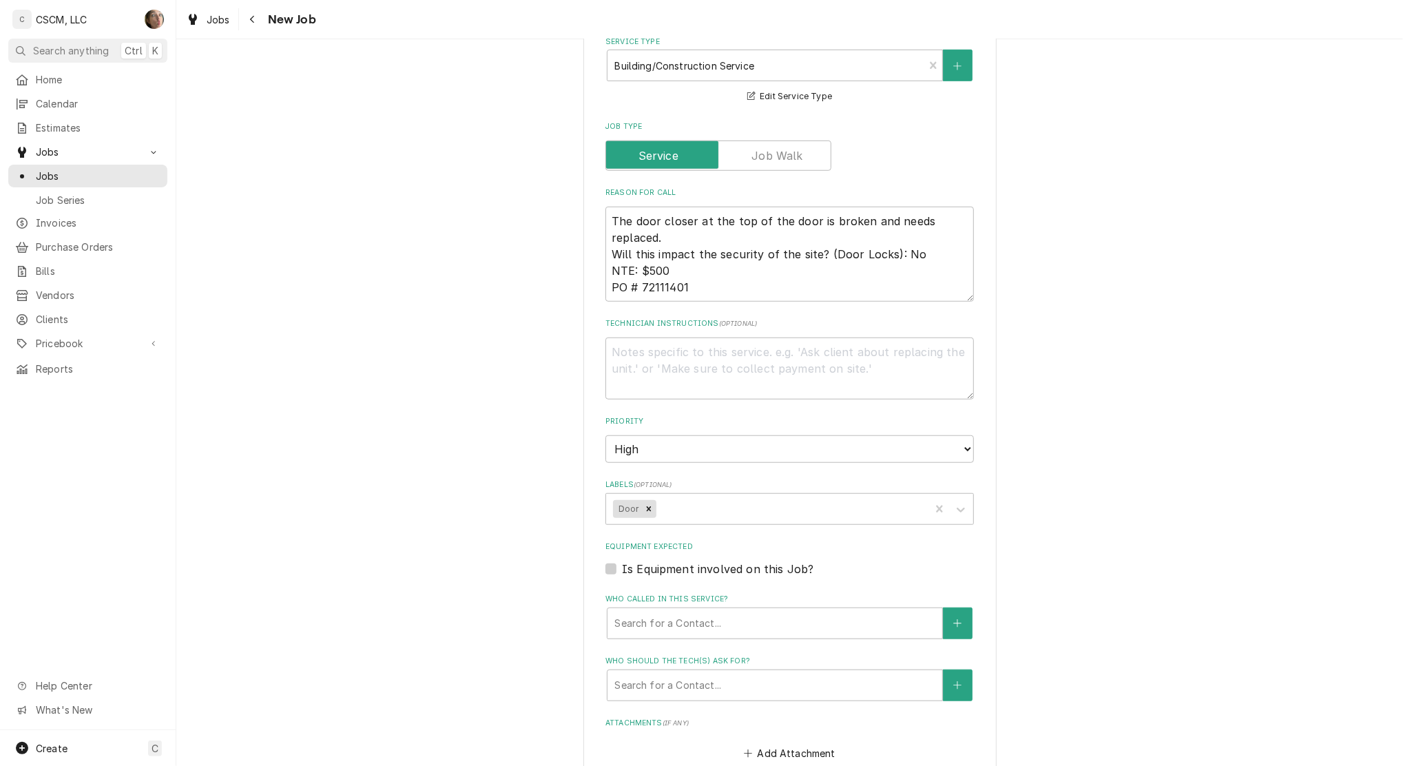
scroll to position [734, 0]
click at [696, 281] on textarea "The door closer at the top of the door is broken and needs replaced. Will this …" at bounding box center [789, 250] width 368 height 95
type textarea "x"
type textarea "The door closer at the top of the door is broken and needs replaced. Will this …"
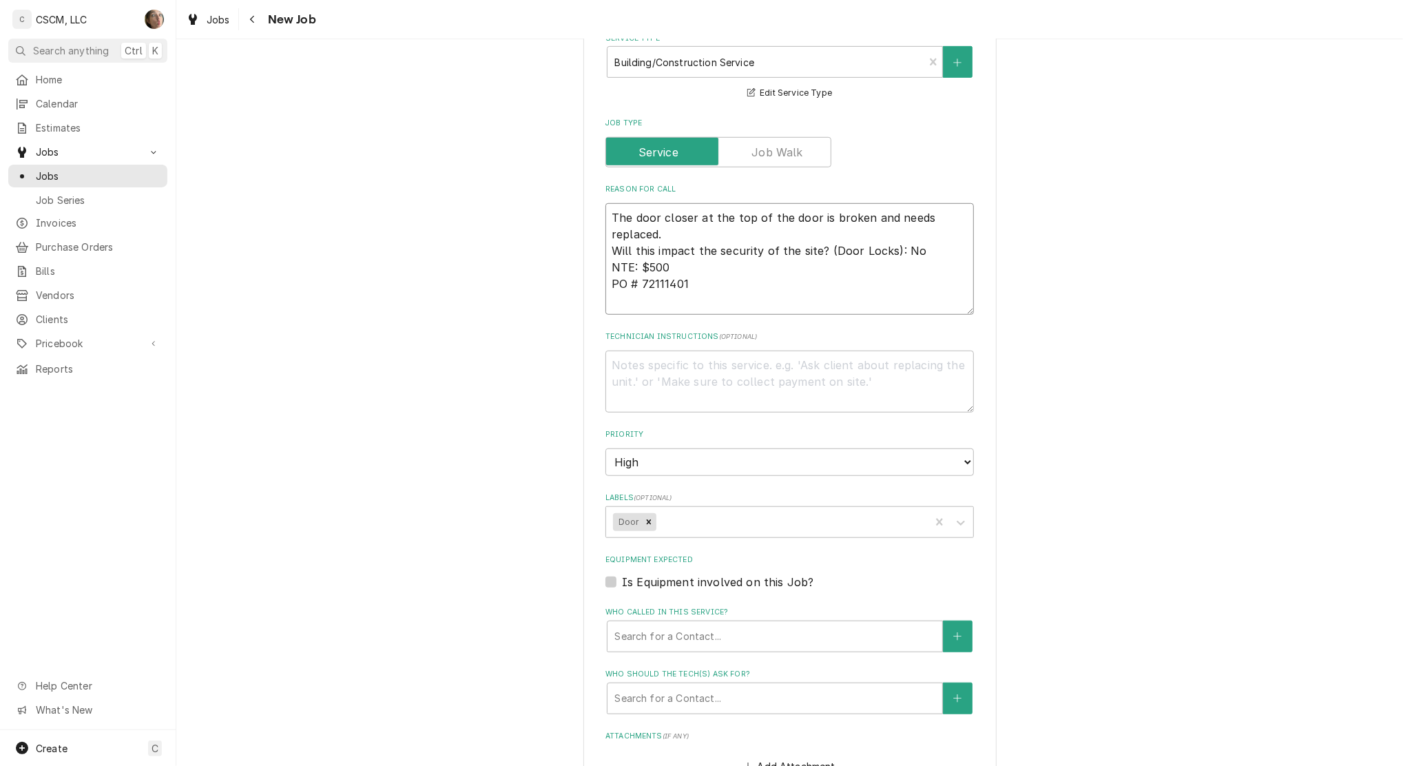
type textarea "x"
type textarea "The door closer at the top of the door is broken and needs replaced. Will this …"
type textarea "x"
type textarea "The door closer at the top of the door is broken and needs replaced. Will this …"
type textarea "x"
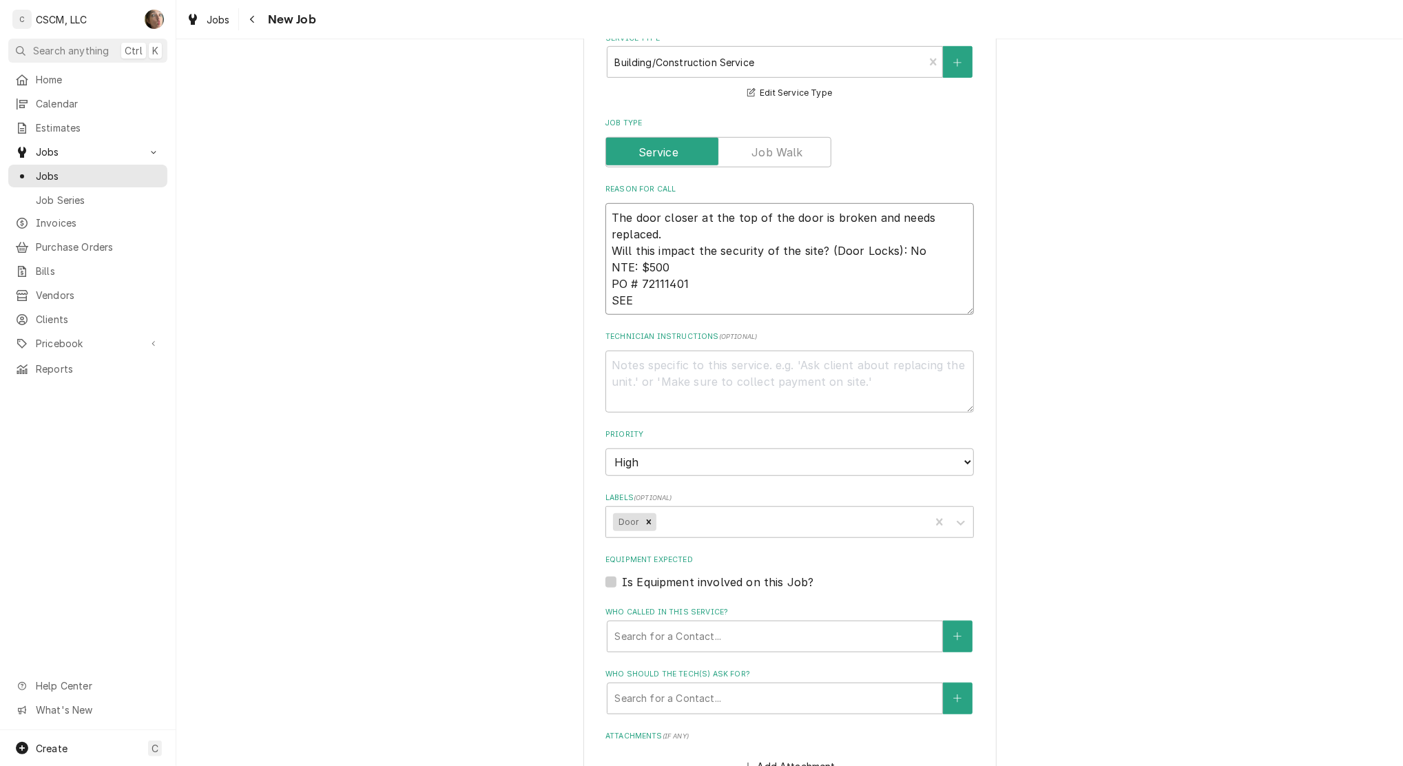
type textarea "The door closer at the top of the door is broken and needs replaced. Will this …"
type textarea "x"
type textarea "The door closer at the top of the door is broken and needs replaced. Will this …"
type textarea "x"
type textarea "The door closer at the top of the door is broken and needs replaced. Will this …"
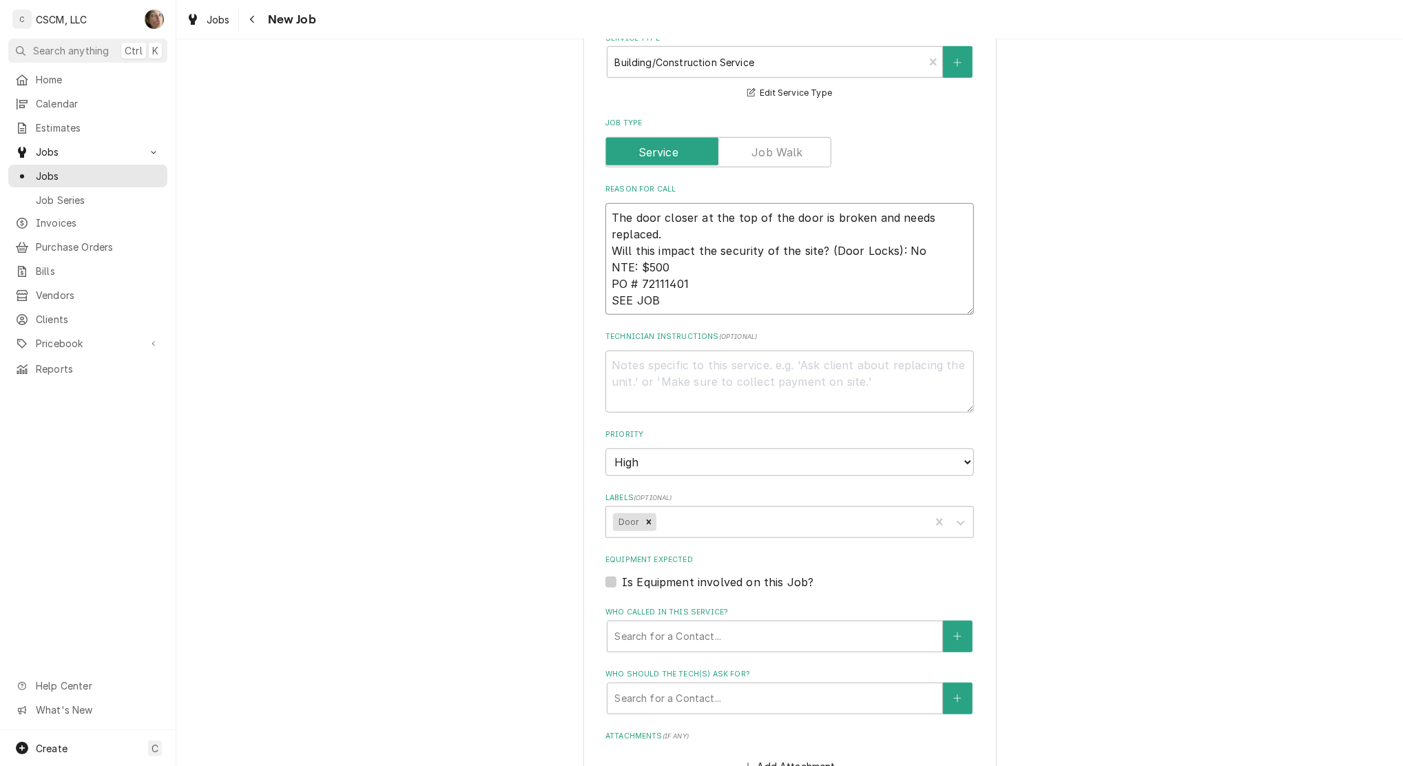
type textarea "x"
type textarea "The door closer at the top of the door is broken and needs replaced. Will this …"
type textarea "x"
type textarea "The door closer at the top of the door is broken and needs replaced. Will this …"
type textarea "x"
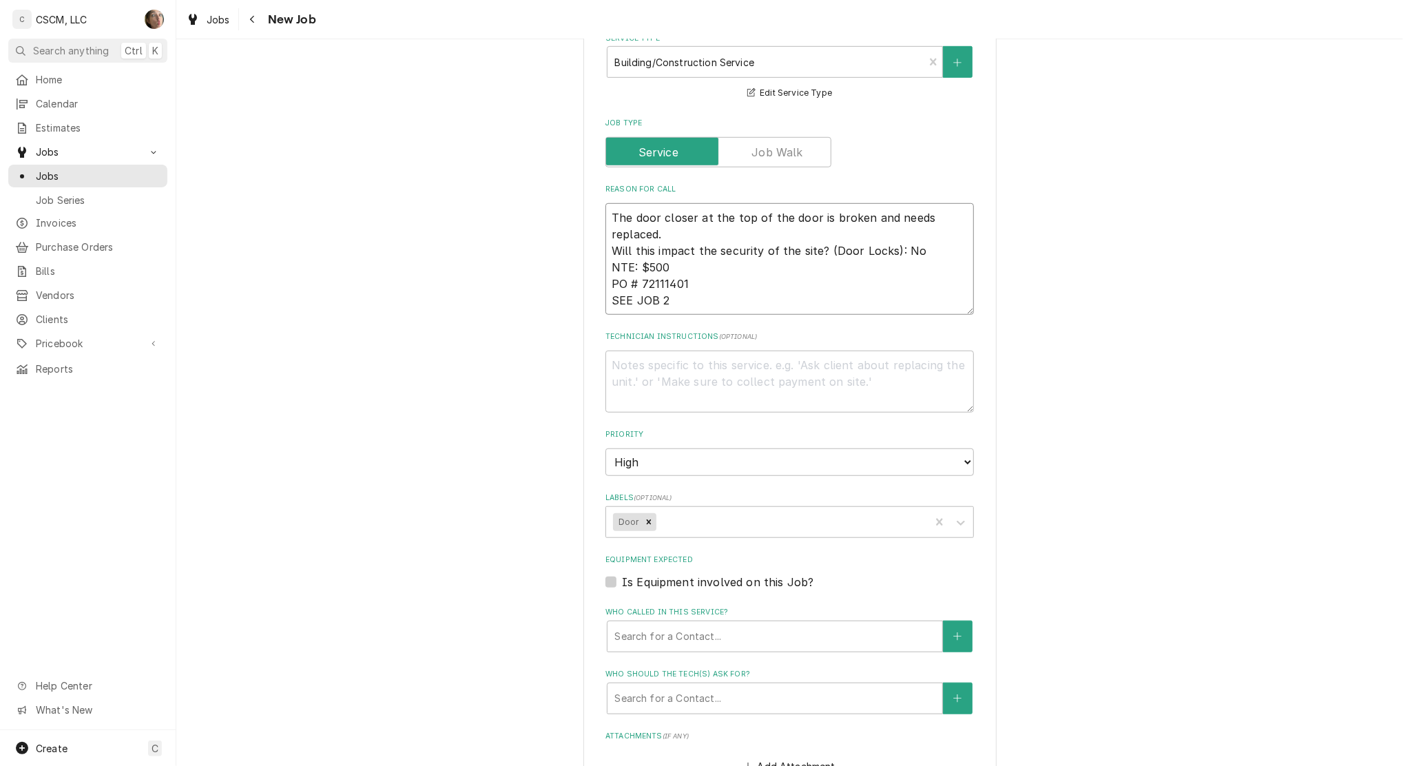
type textarea "The door closer at the top of the door is broken and needs replaced. Will this …"
type textarea "x"
type textarea "The door closer at the top of the door is broken and needs replaced. Will this …"
type textarea "x"
type textarea "The door closer at the top of the door is broken and needs replaced. Will this …"
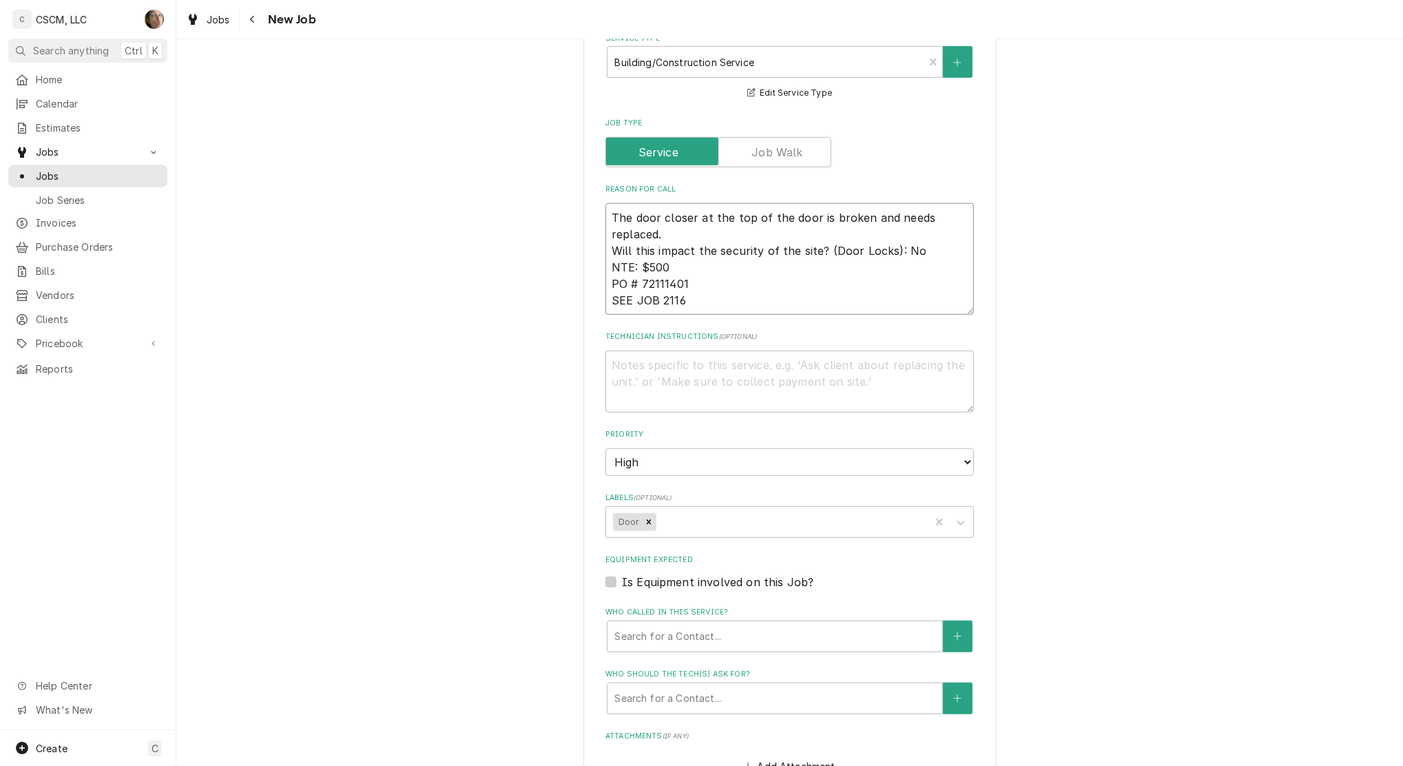
type textarea "x"
type textarea "The door closer at the top of the door is broken and needs replaced. Will this …"
type textarea "x"
type textarea "The door closer at the top of the door is broken and needs replaced. Will this …"
type textarea "x"
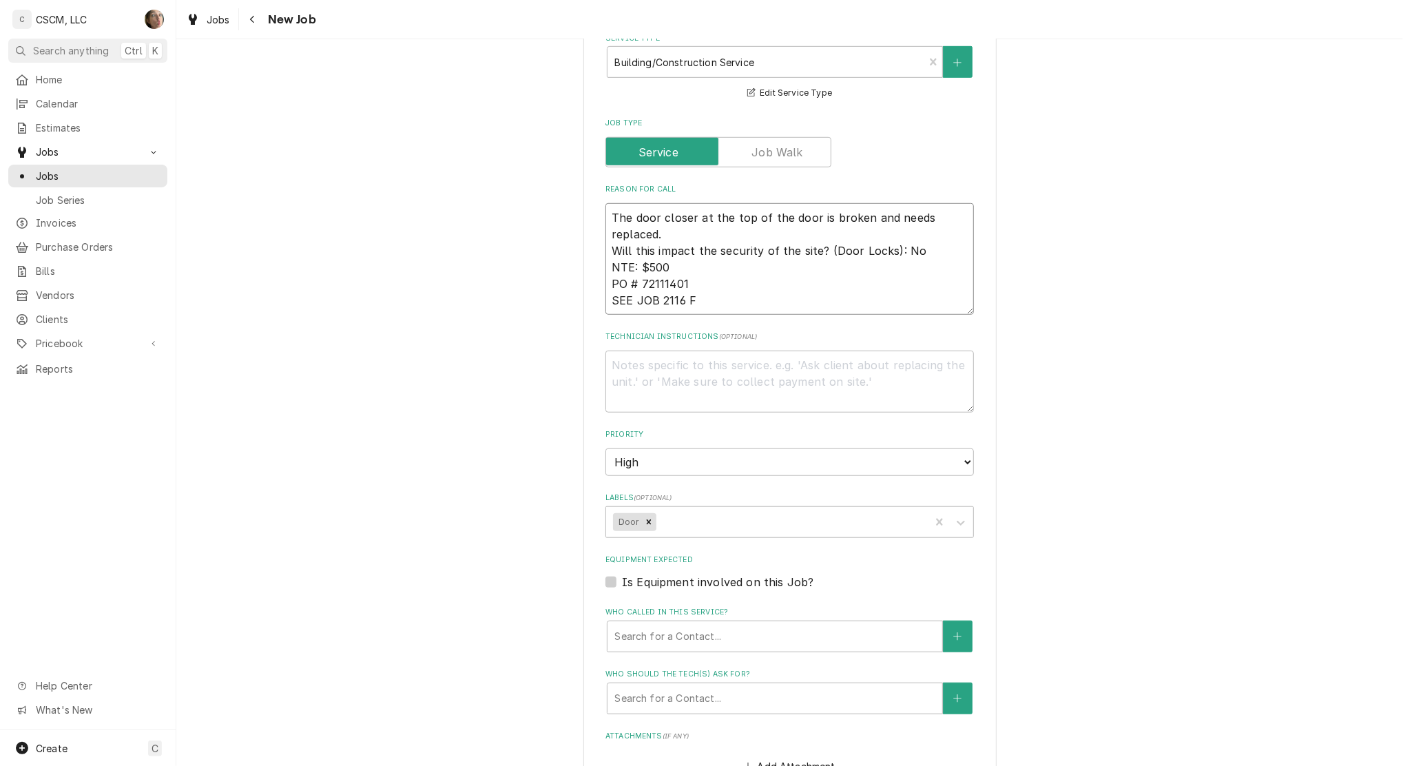
type textarea "The door closer at the top of the door is broken and needs replaced. Will this …"
type textarea "x"
type textarea "The door closer at the top of the door is broken and needs replaced. Will this …"
type textarea "x"
type textarea "The door closer at the top of the door is broken and needs replaced. Will this …"
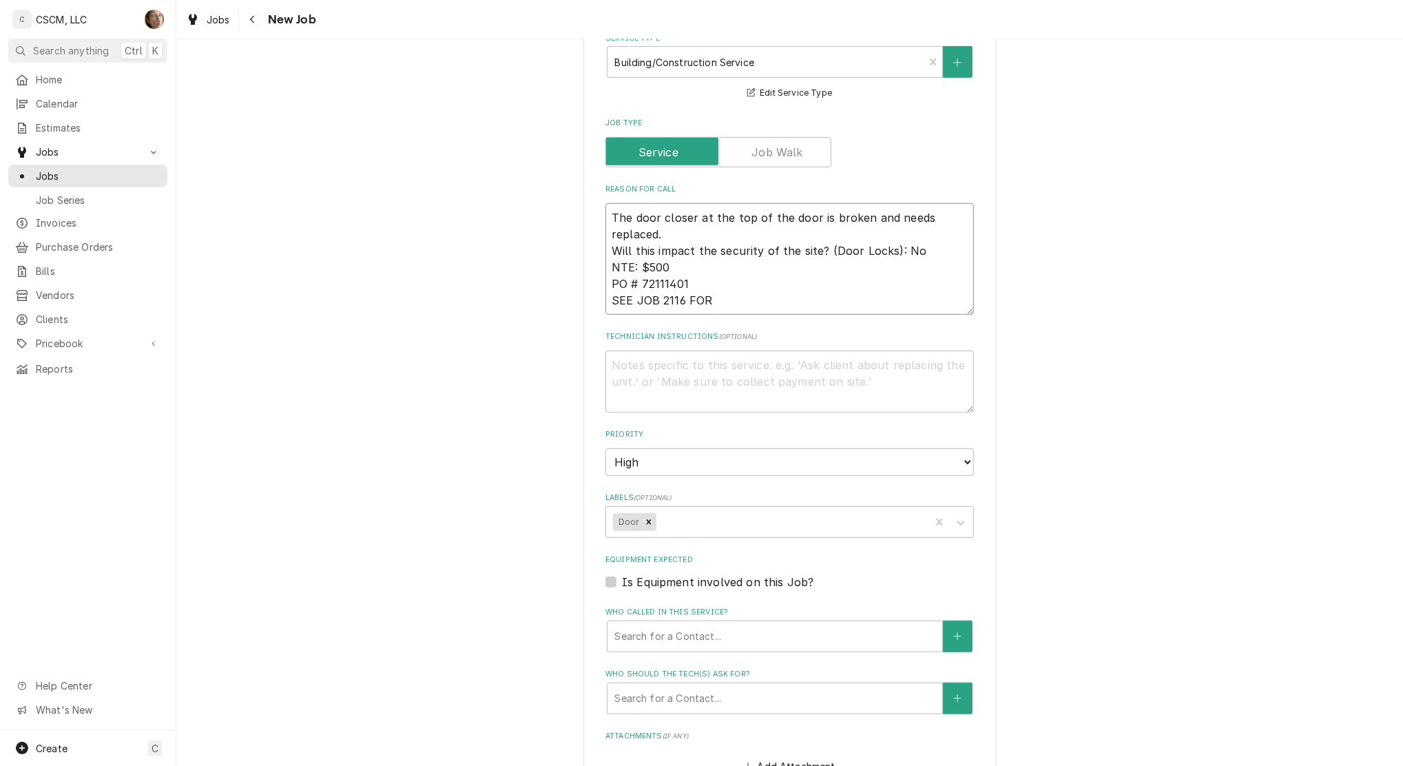
type textarea "x"
type textarea "The door closer at the top of the door is broken and needs replaced. Will this …"
type textarea "x"
type textarea "The door closer at the top of the door is broken and needs replaced. Will this …"
type textarea "x"
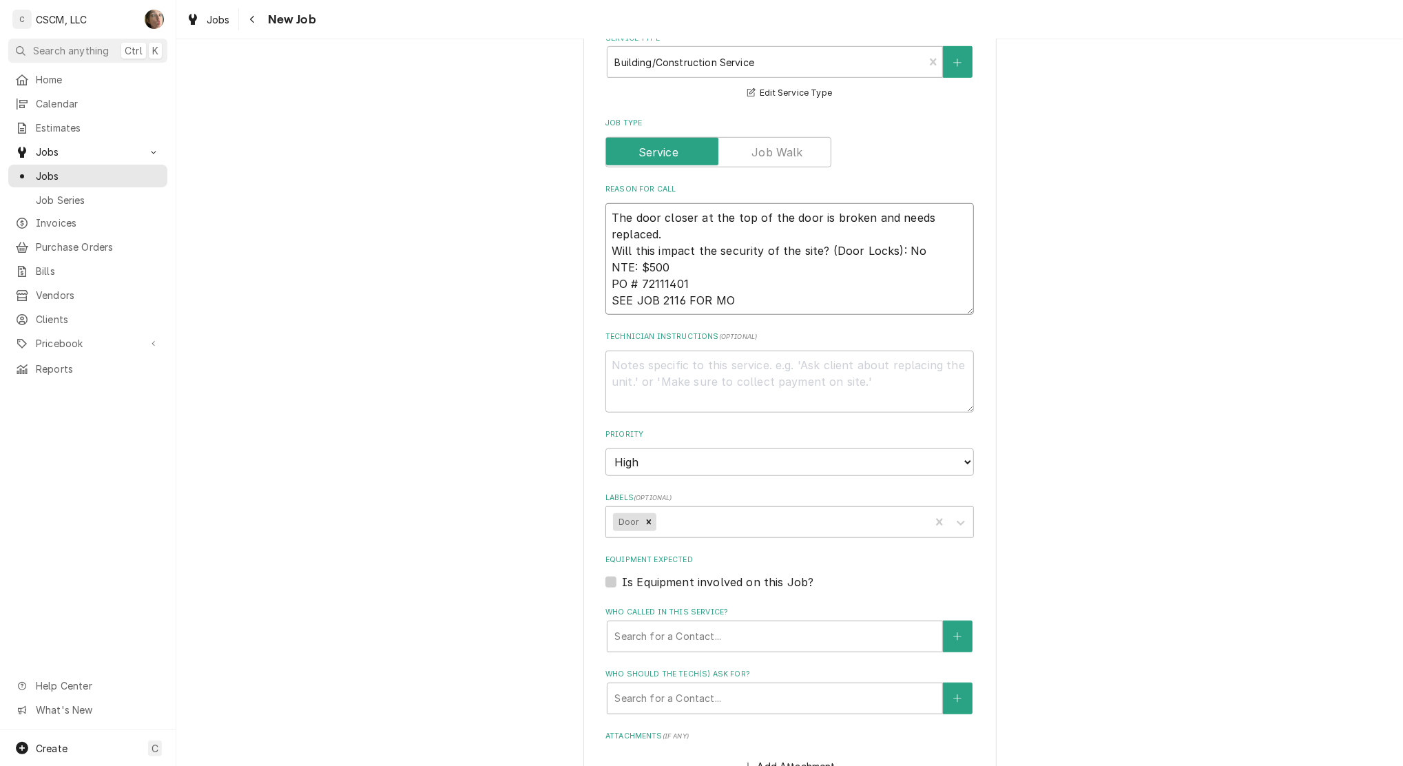
type textarea "The door closer at the top of the door is broken and needs replaced. Will this …"
type textarea "x"
type textarea "The door closer at the top of the door is broken and needs replaced. Will this …"
type textarea "x"
type textarea "The door closer at the top of the door is broken and needs replaced. Will this …"
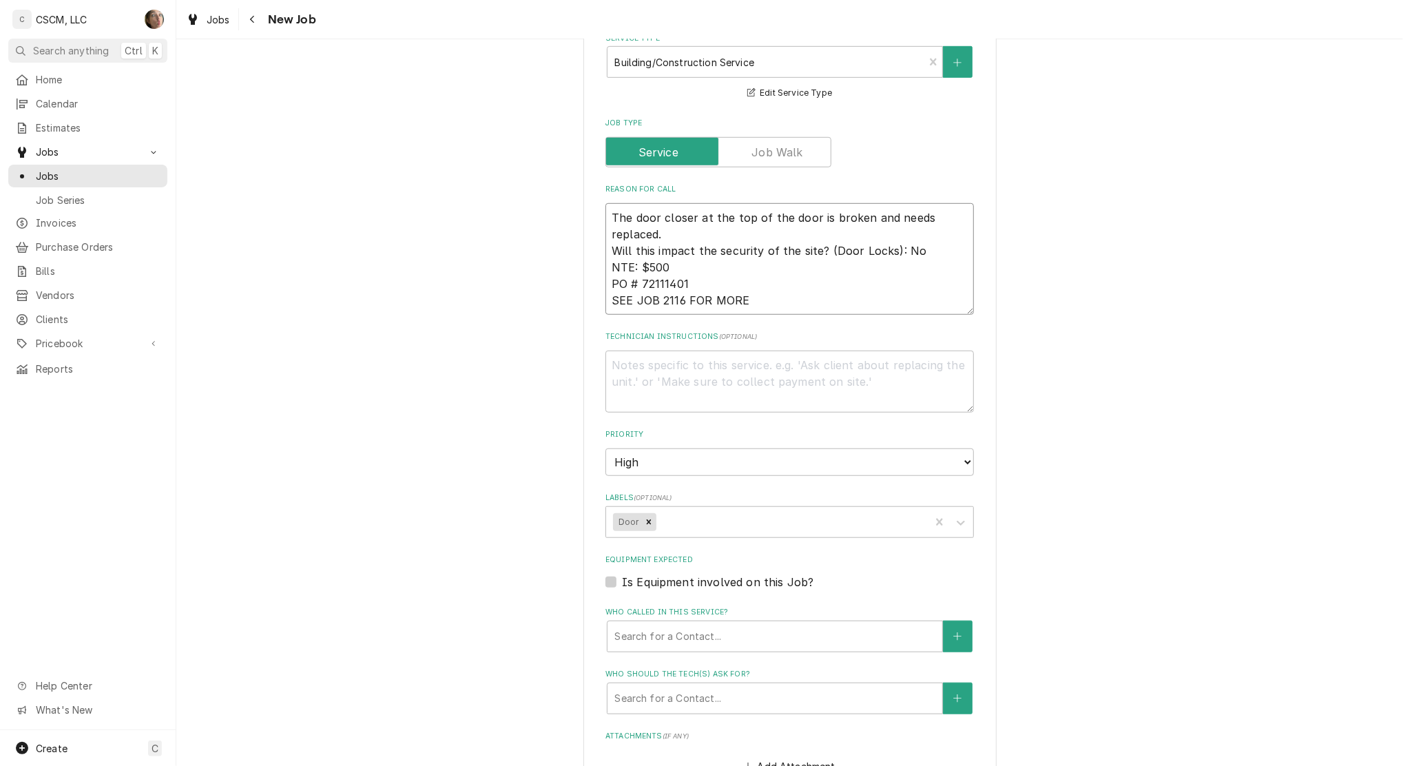
type textarea "x"
type textarea "The door closer at the top of the door is broken and needs replaced. Will this …"
type textarea "x"
type textarea "The door closer at the top of the door is broken and needs replaced. Will this …"
type textarea "x"
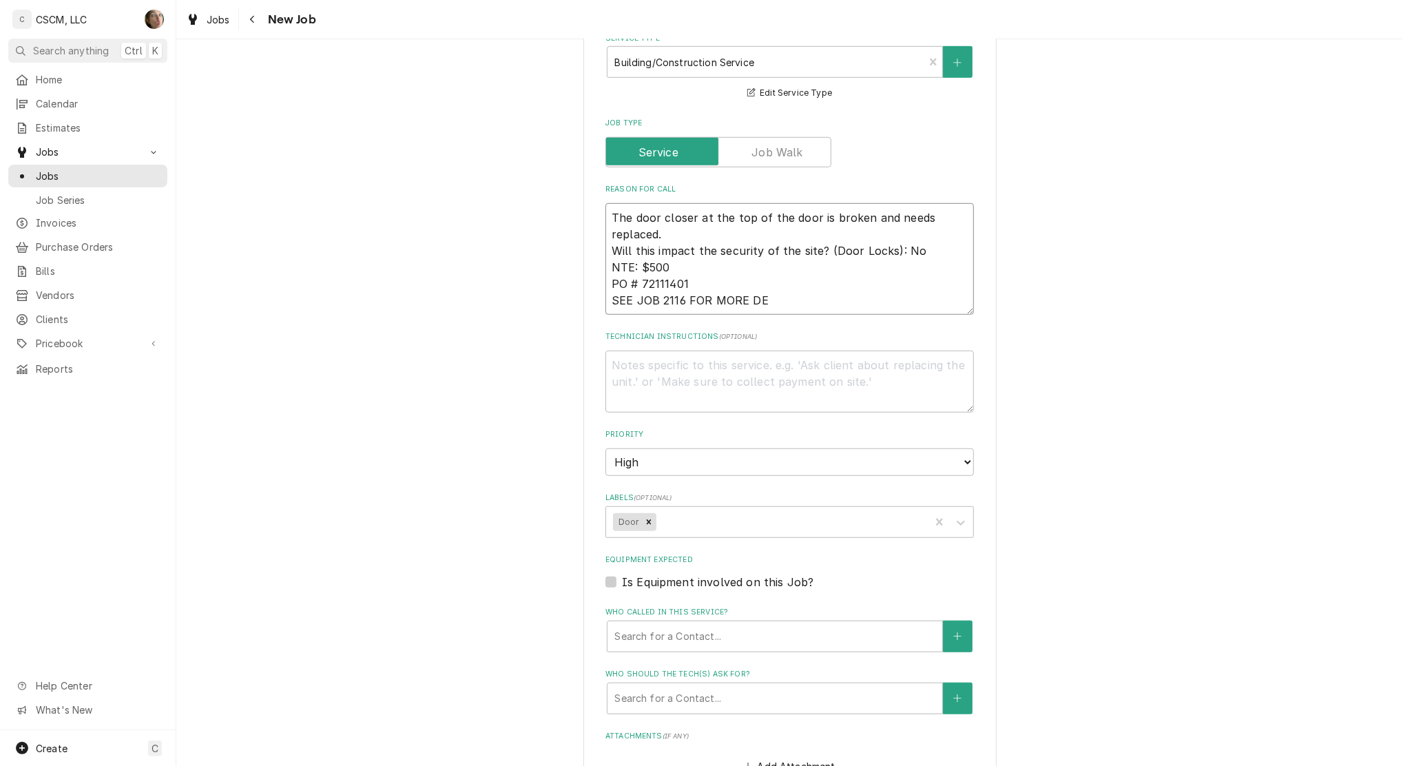
type textarea "The door closer at the top of the door is broken and needs replaced. Will this …"
type textarea "x"
type textarea "The door closer at the top of the door is broken and needs replaced. Will this …"
type textarea "x"
type textarea "The door closer at the top of the door is broken and needs replaced. Will this …"
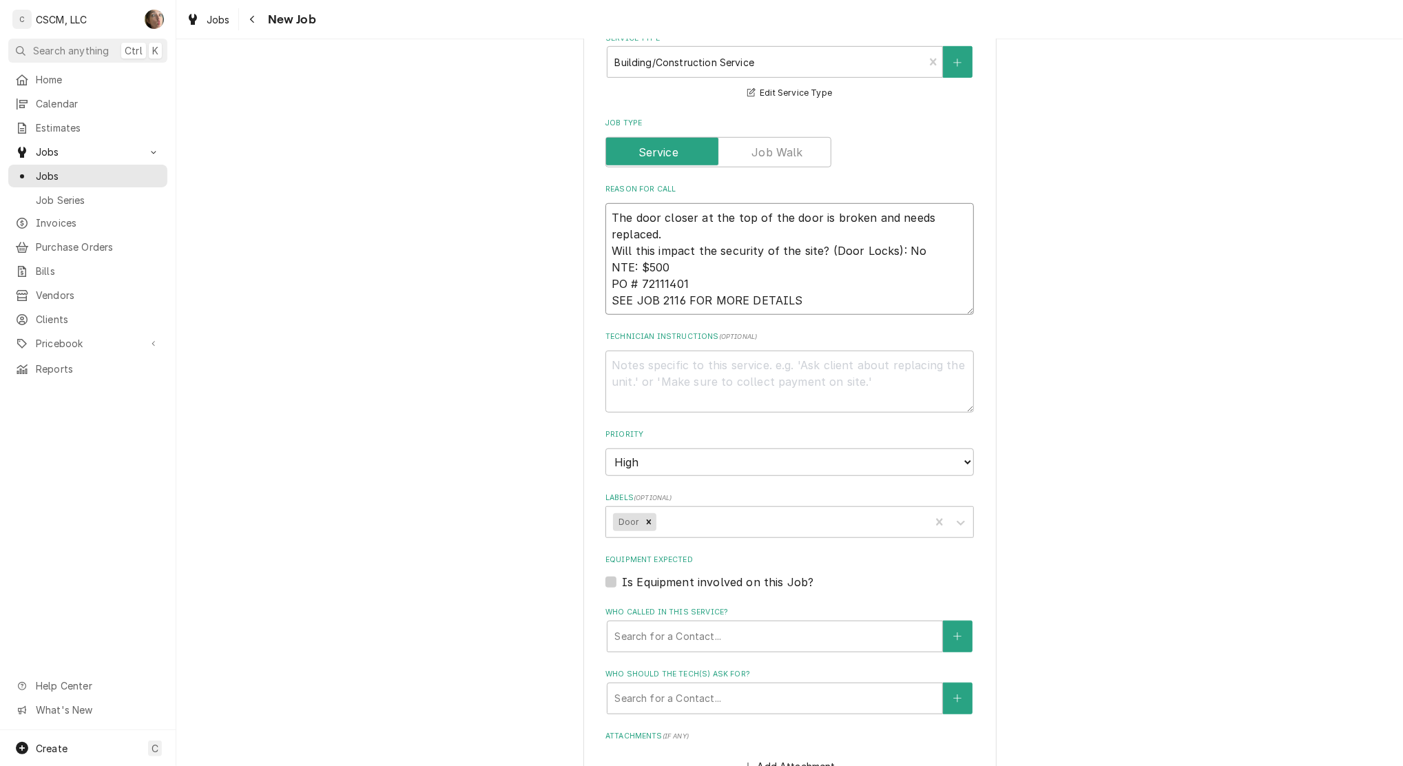
type textarea "x"
type textarea "The door closer at the top of the door is broken and needs replaced. Will this …"
type textarea "x"
type textarea "The door closer at the top of the door is broken and needs replaced. Will this …"
type textarea "x"
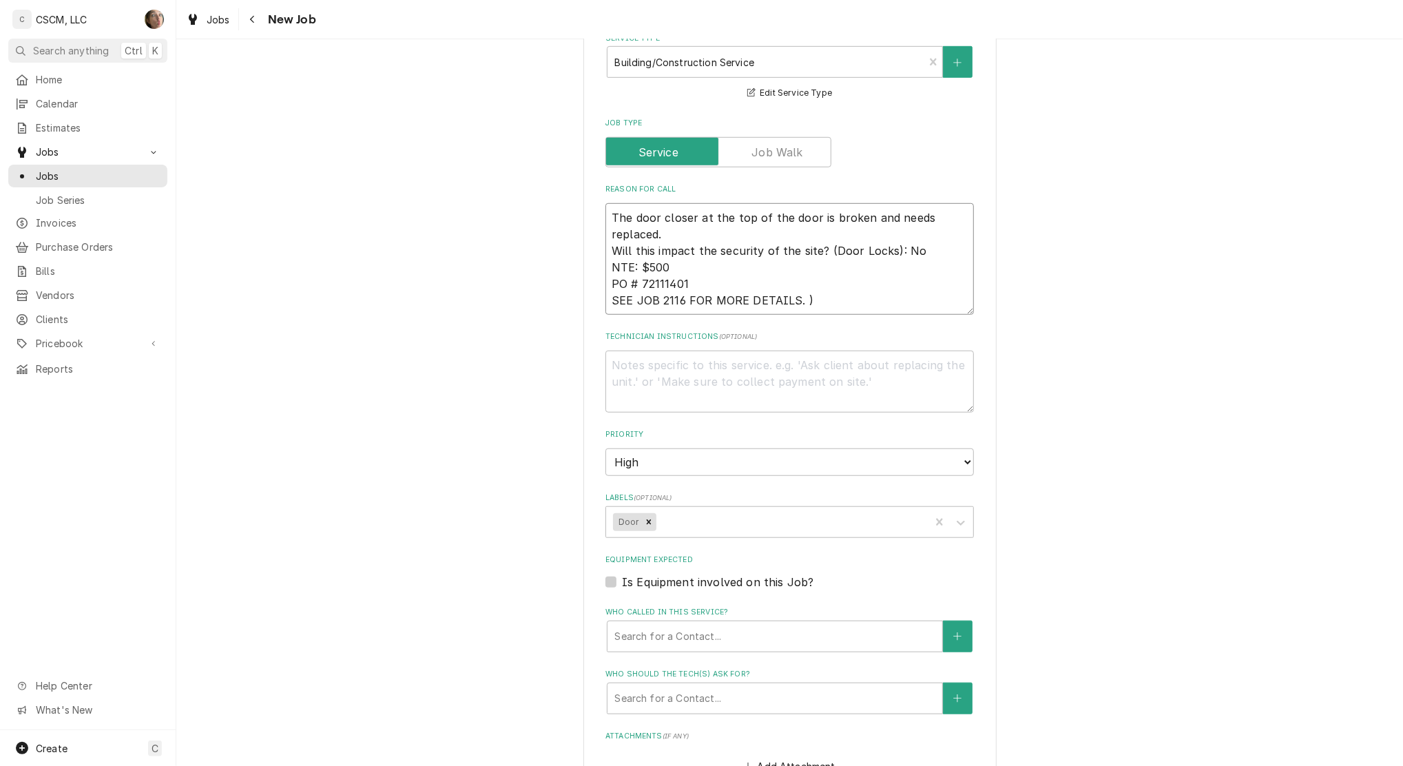
type textarea "The door closer at the top of the door is broken and needs replaced. Will this …"
type textarea "x"
type textarea "The door closer at the top of the door is broken and needs replaced. Will this …"
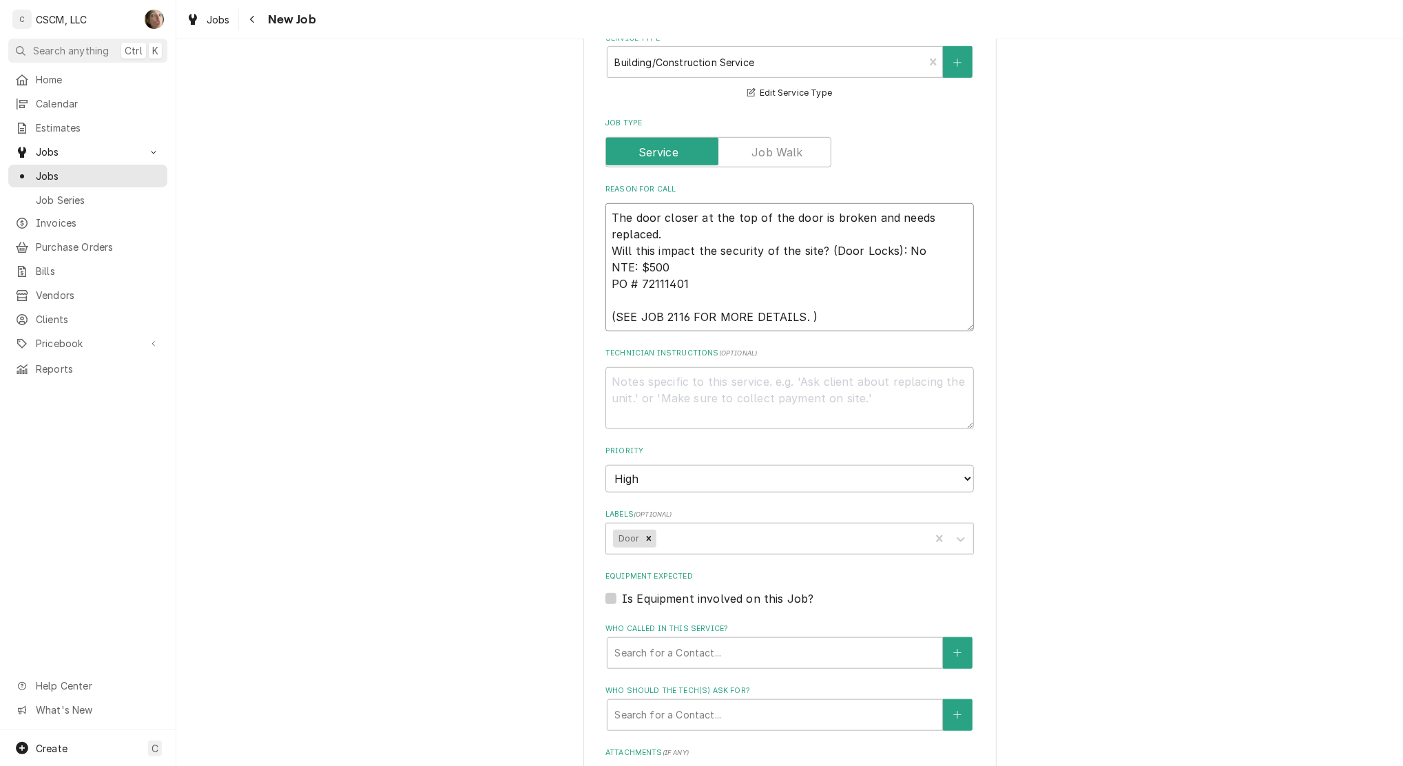
type textarea "x"
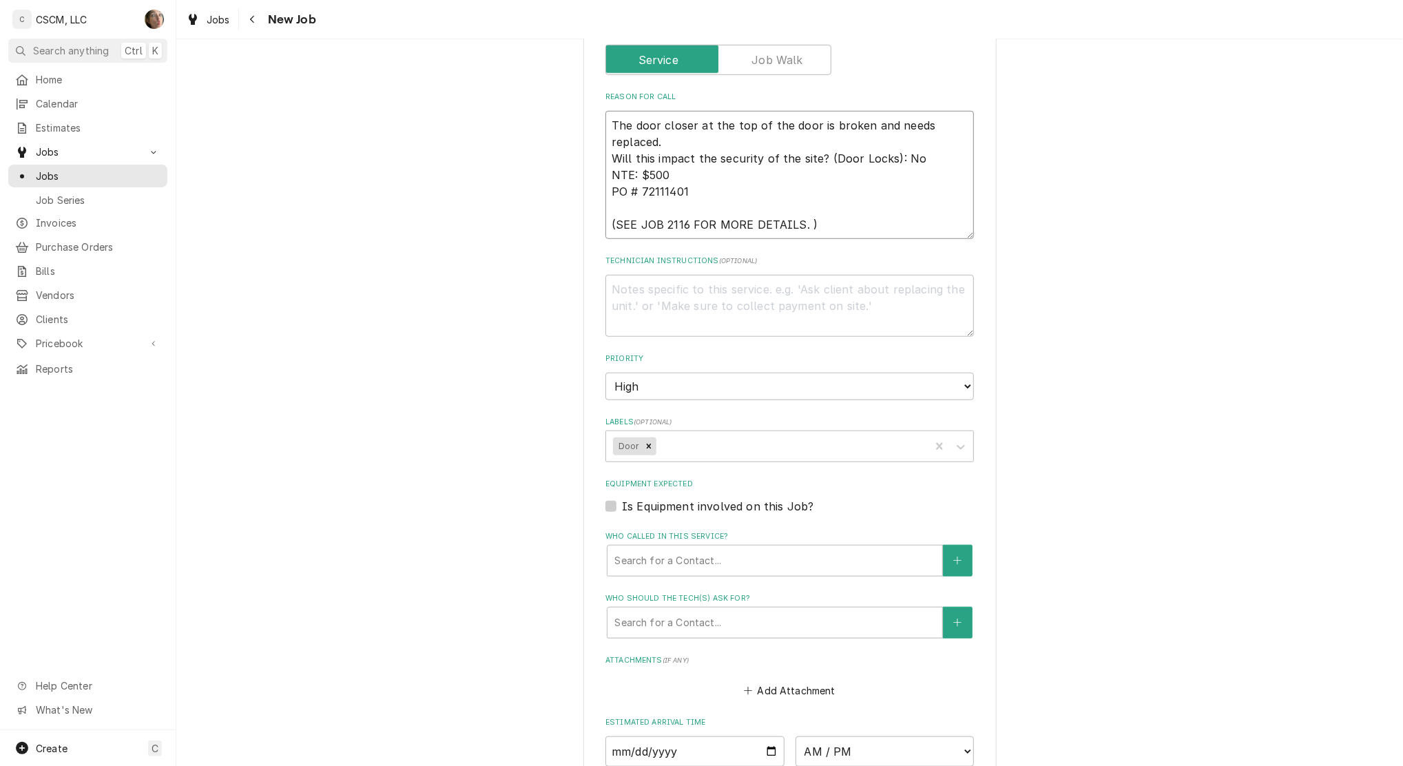
scroll to position [918, 0]
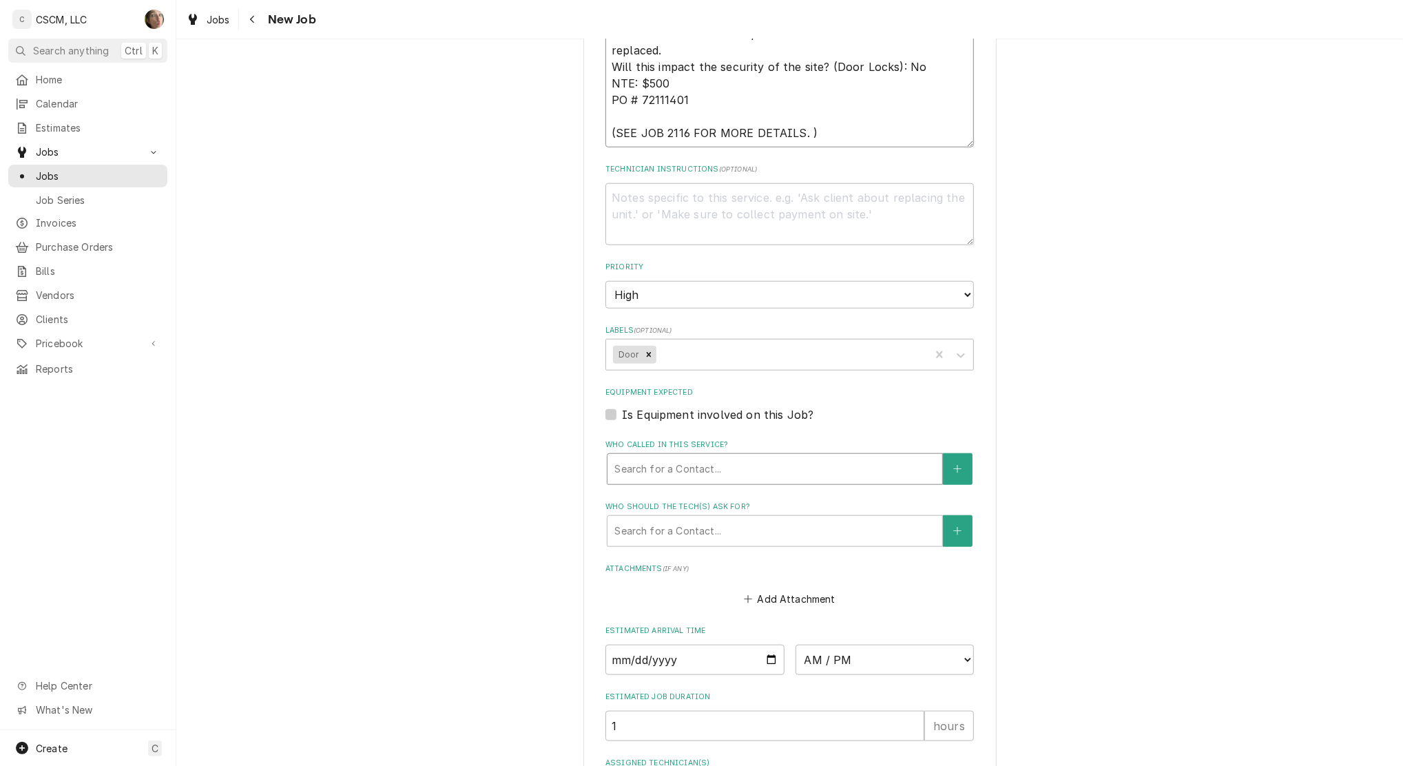
type textarea "The door closer at the top of the door is broken and needs replaced. Will this …"
click at [662, 470] on div "Who called in this service?" at bounding box center [774, 469] width 321 height 25
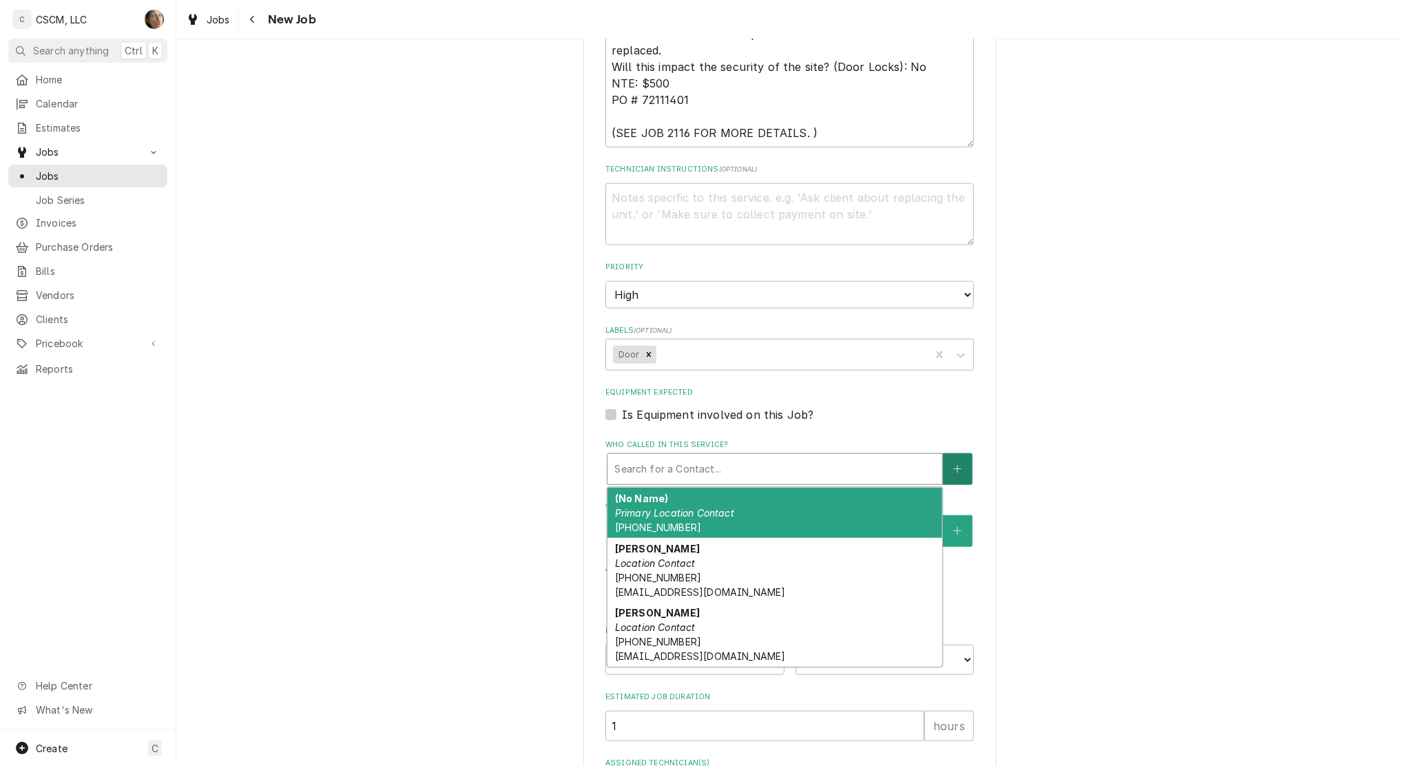
click at [943, 476] on button "Who called in this service?" at bounding box center [957, 469] width 29 height 32
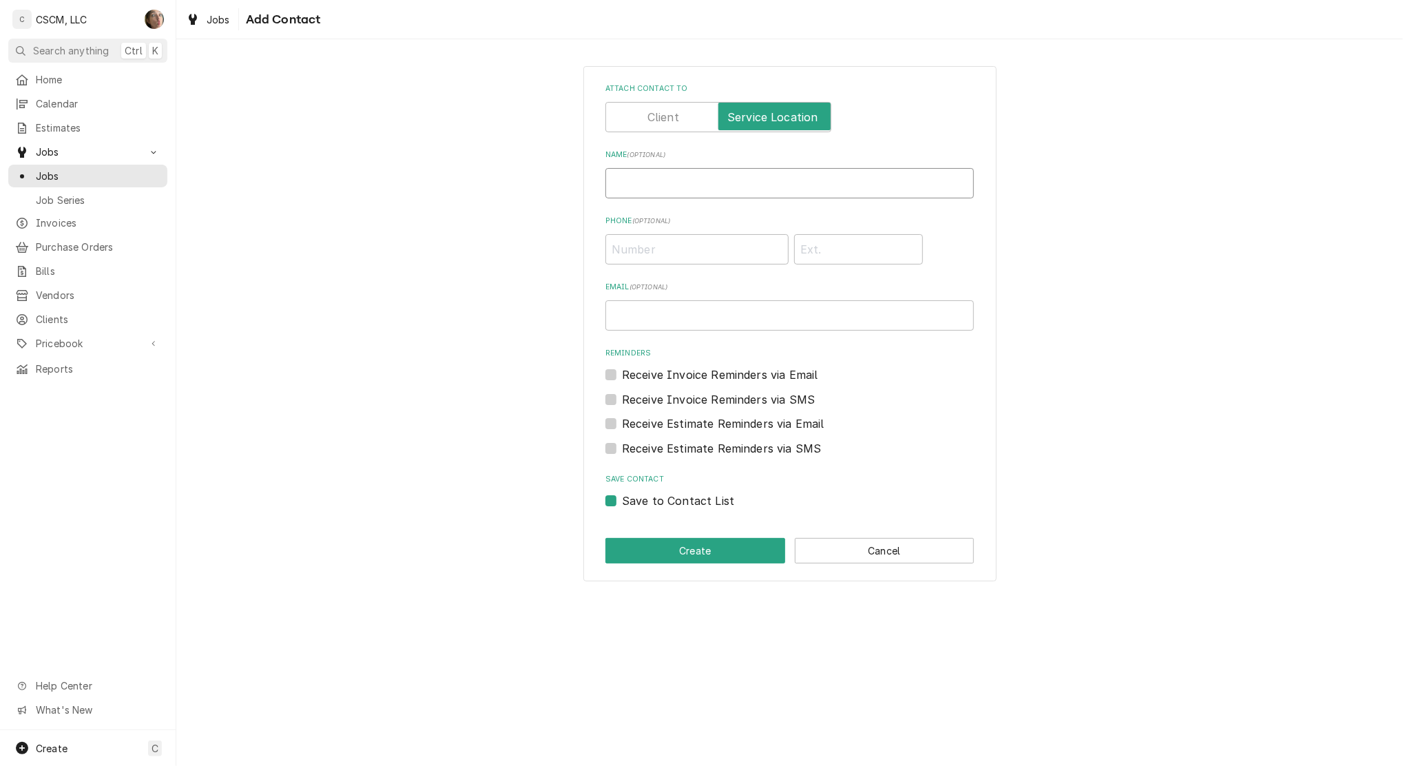
click at [637, 193] on input "Name ( optional )" at bounding box center [789, 183] width 368 height 30
click at [624, 318] on input "Email ( optional )" at bounding box center [789, 315] width 368 height 30
paste input "rhoffman@kbpbrands.com"
type input "rhoffman@kbpbrands.com"
click at [634, 185] on input "Name ( optional )" at bounding box center [789, 183] width 368 height 30
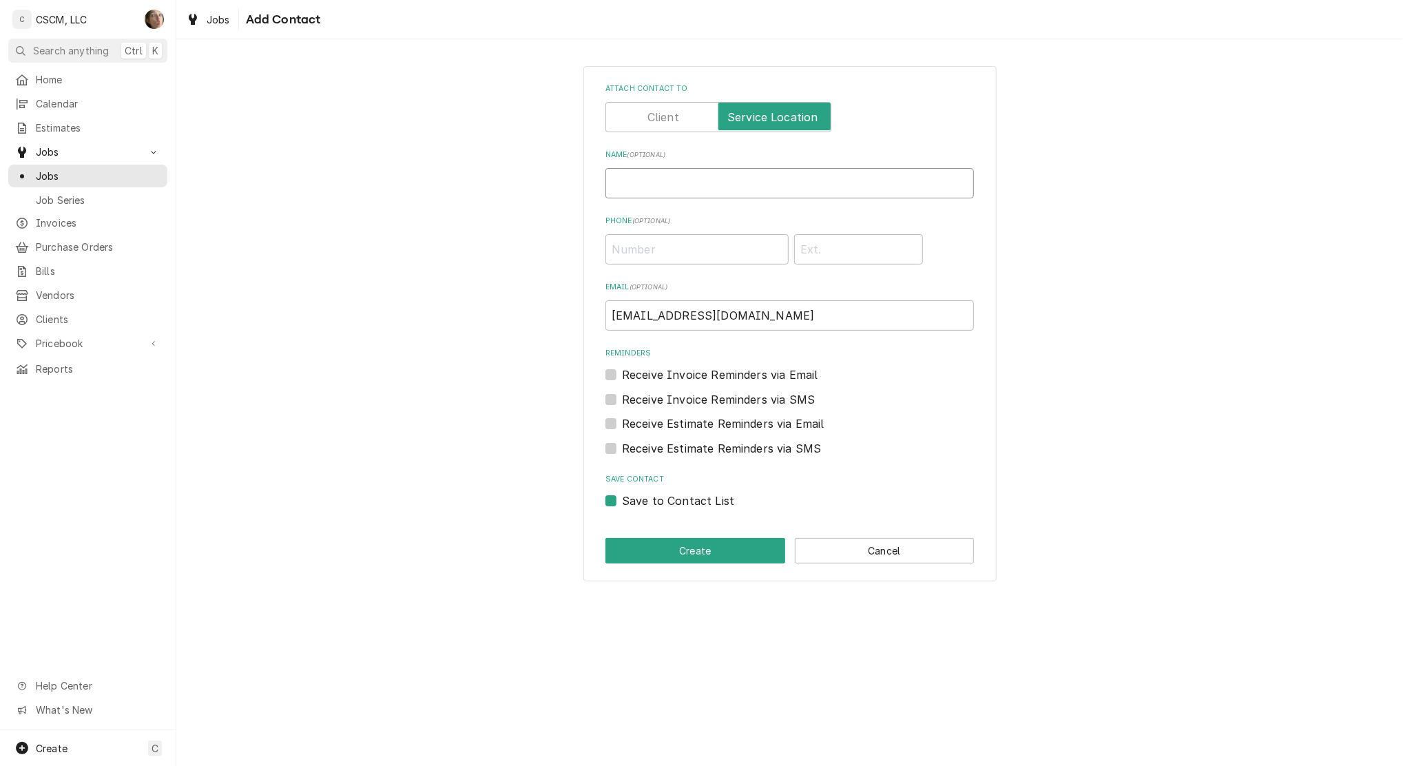
click at [703, 178] on input "Name ( optional )" at bounding box center [789, 183] width 368 height 30
paste input "Ralph Hoffman"
type input "Ralph Hoffman"
click at [672, 551] on button "Create" at bounding box center [695, 550] width 180 height 25
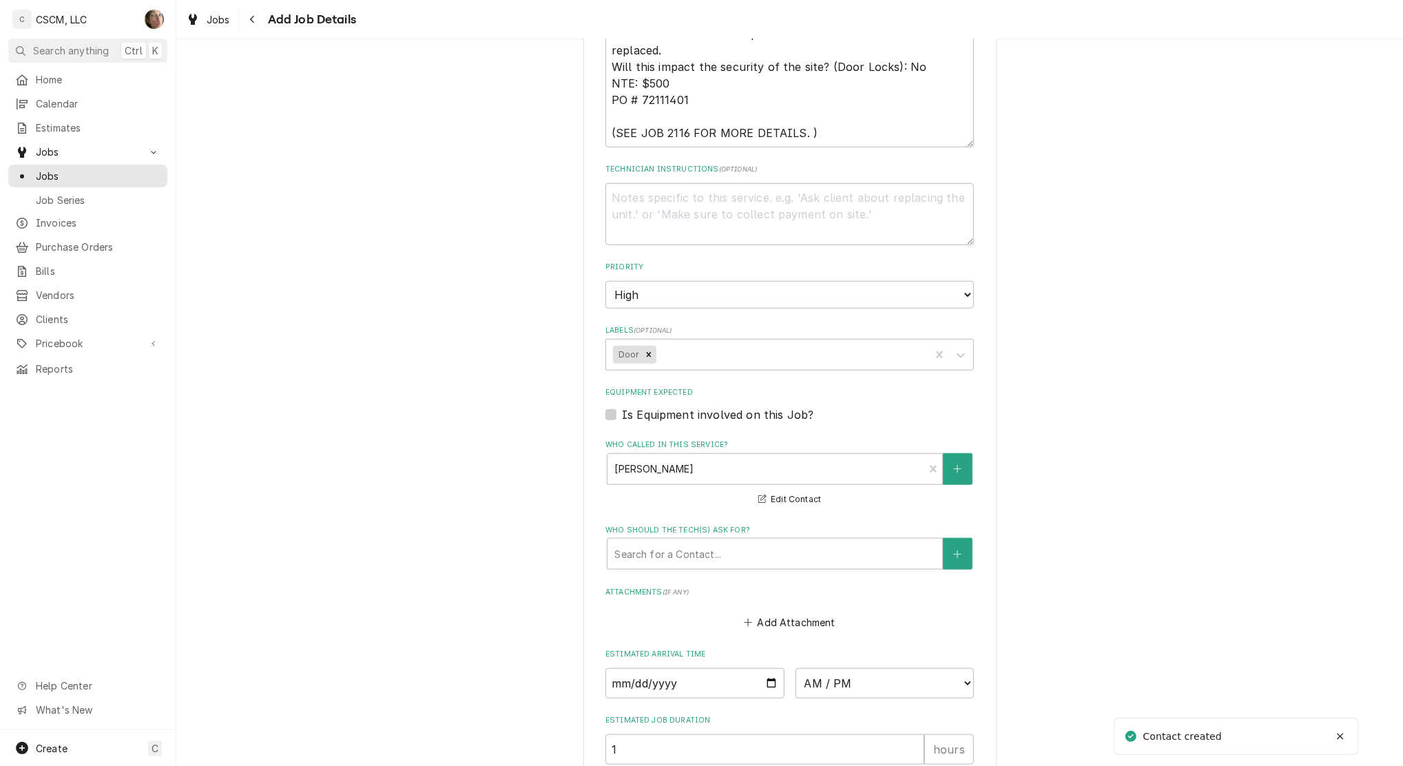
scroll to position [1095, 0]
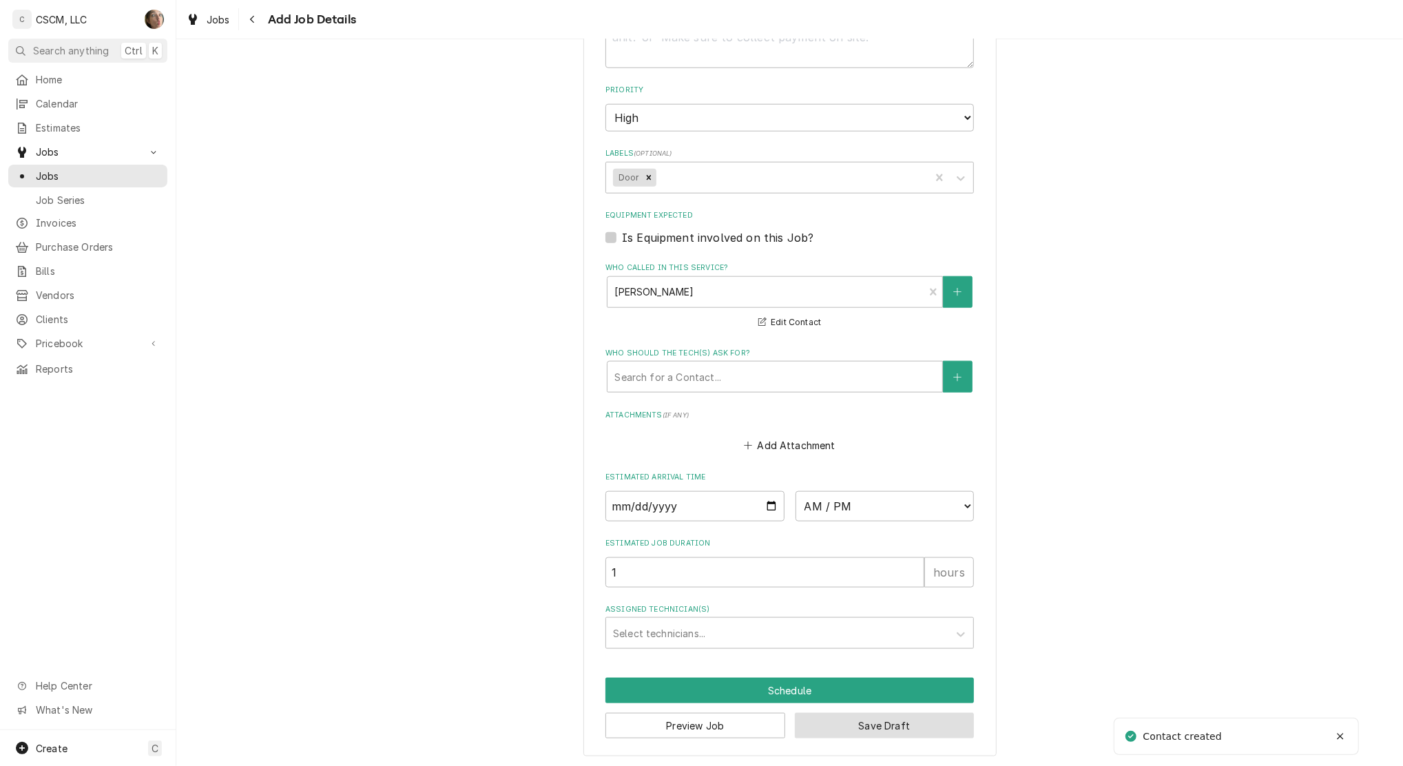
click at [891, 731] on button "Save Draft" at bounding box center [885, 725] width 180 height 25
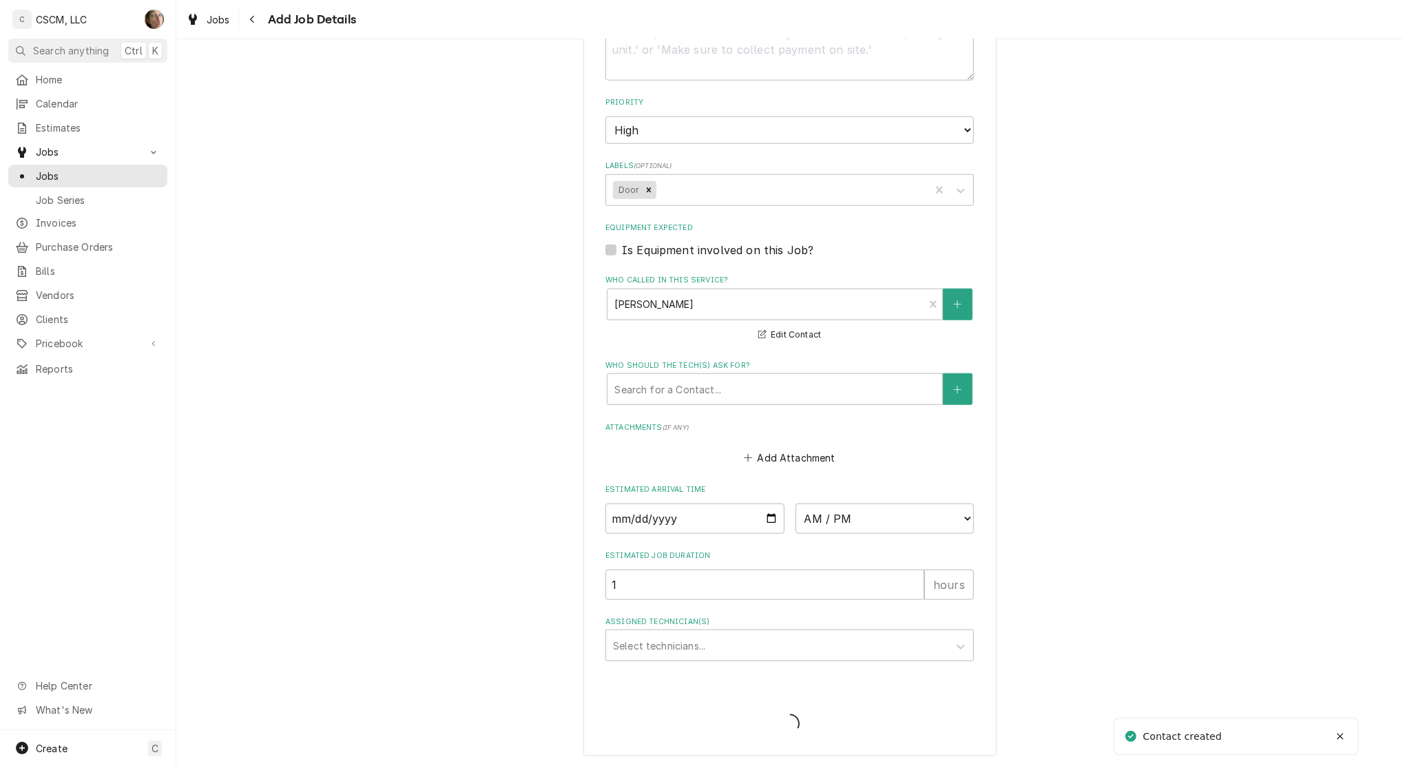
type textarea "x"
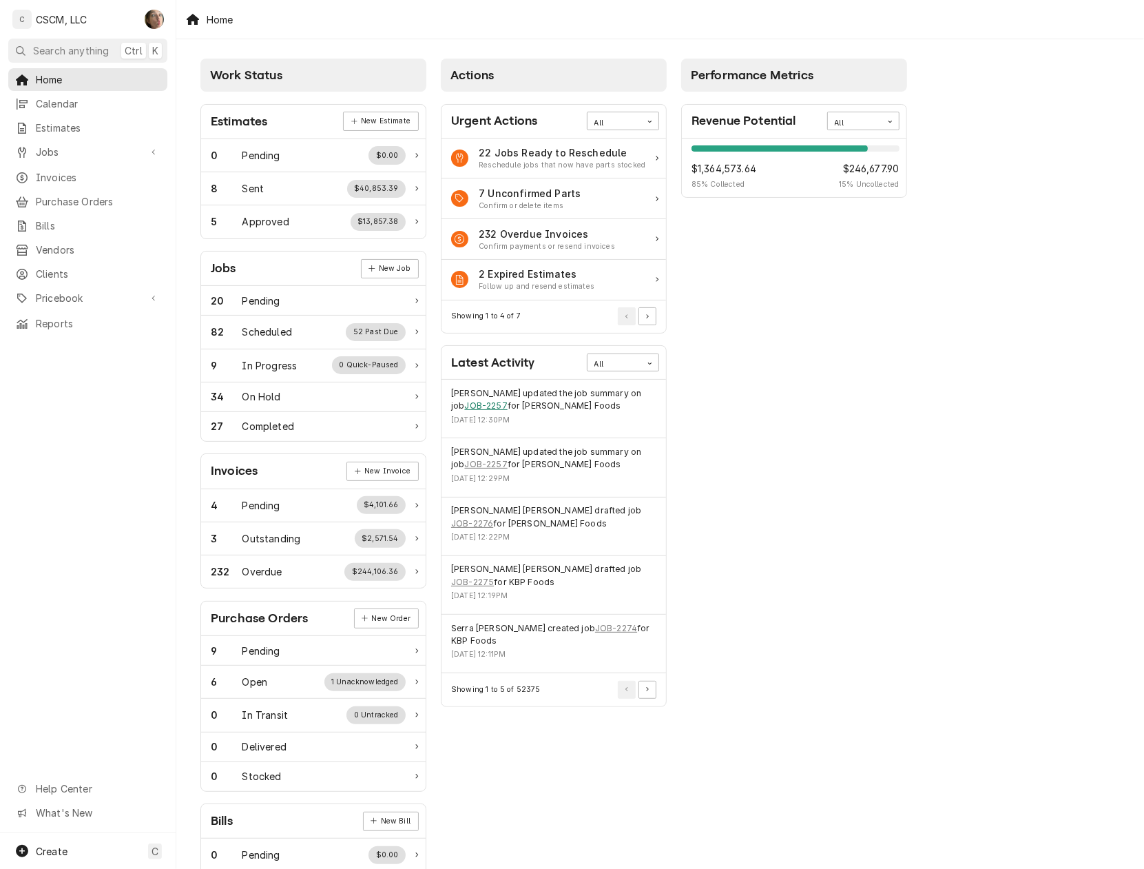
click at [471, 412] on link "JOB-2257" at bounding box center [485, 405] width 43 height 12
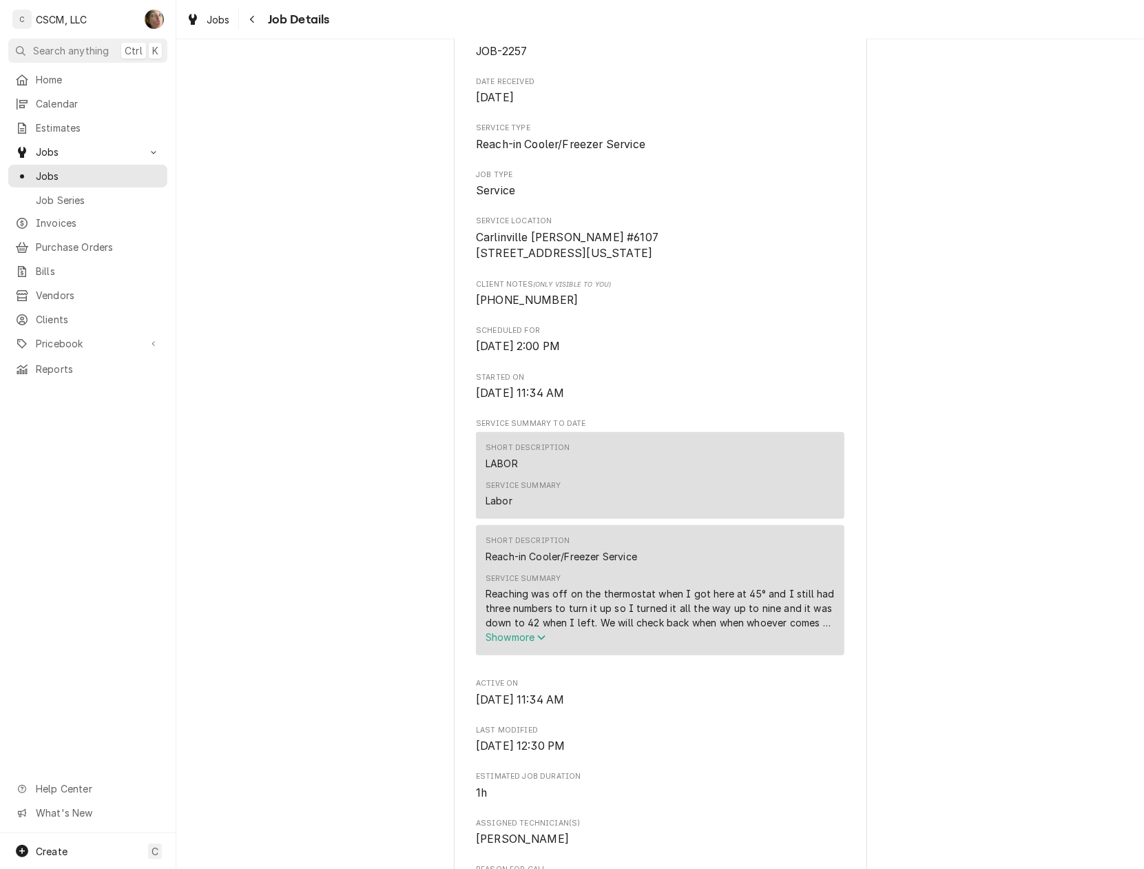
scroll to position [183, 0]
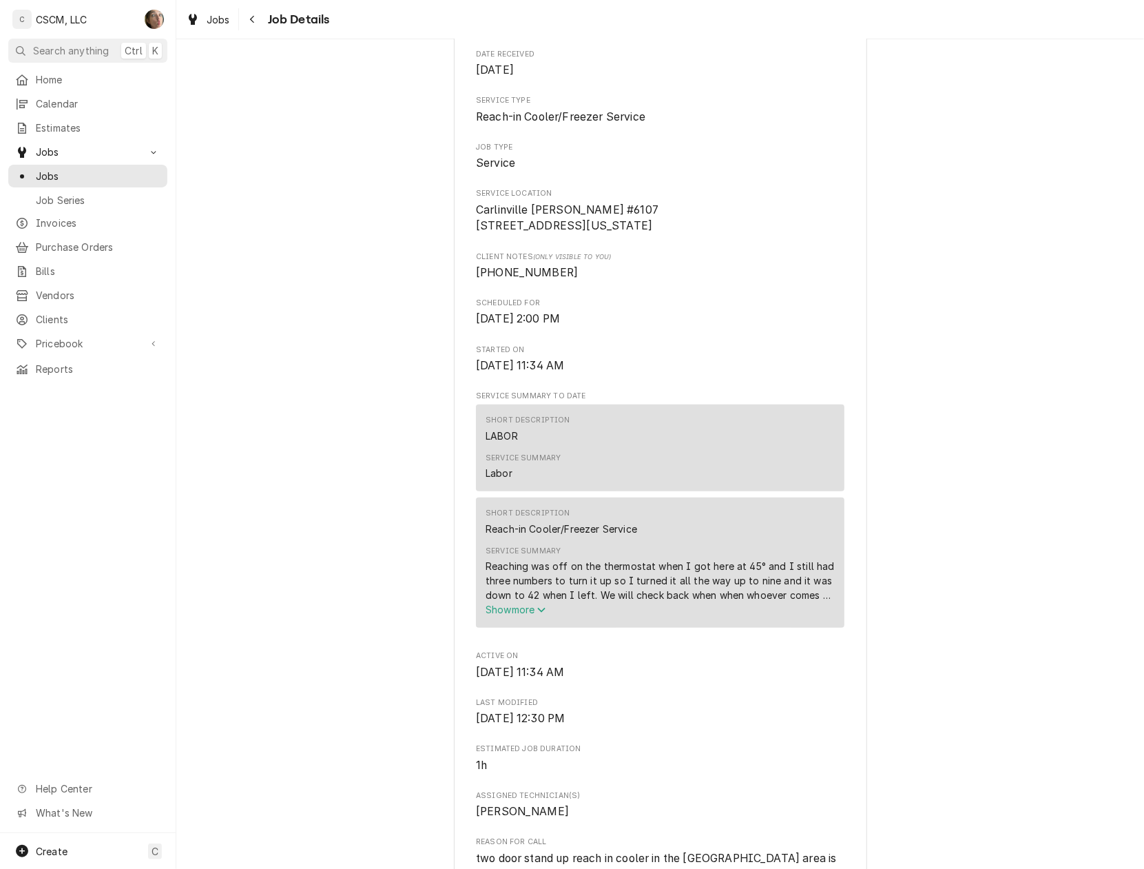
click at [504, 616] on button "Show more" at bounding box center [660, 609] width 349 height 14
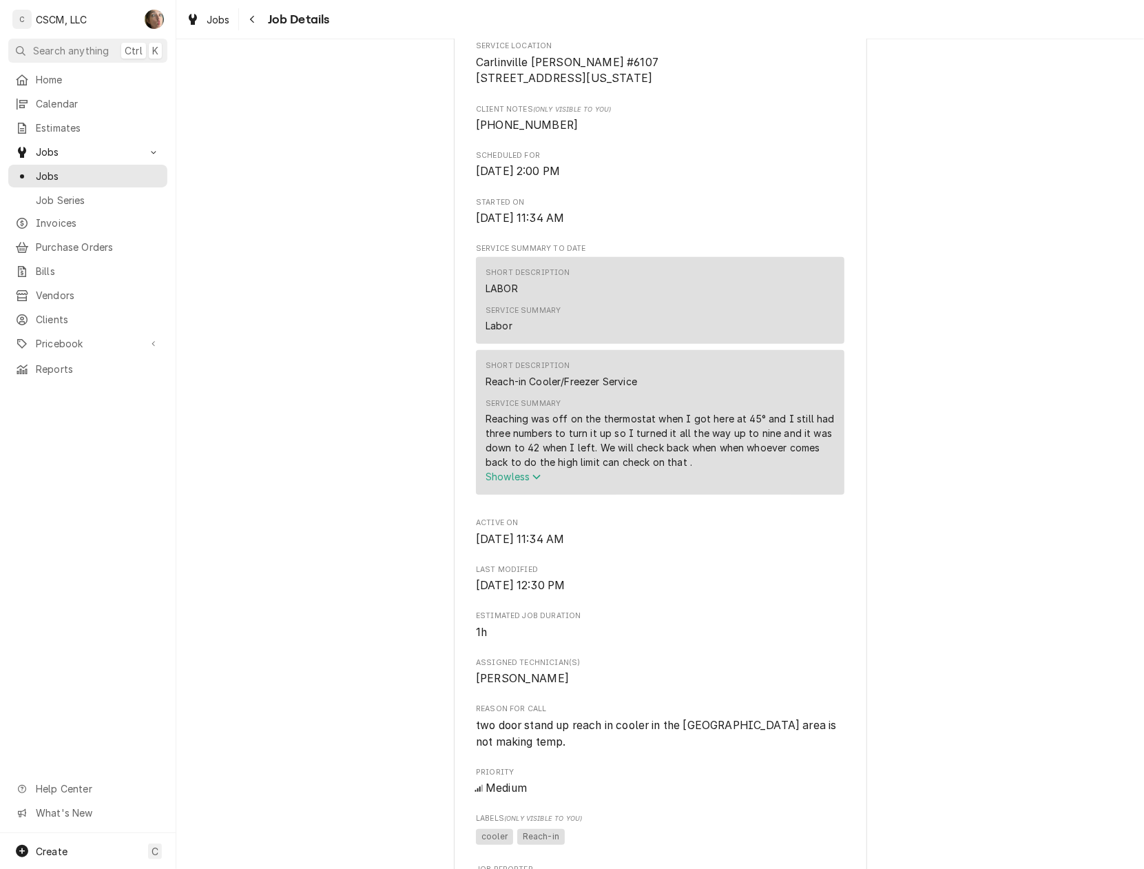
scroll to position [459, 0]
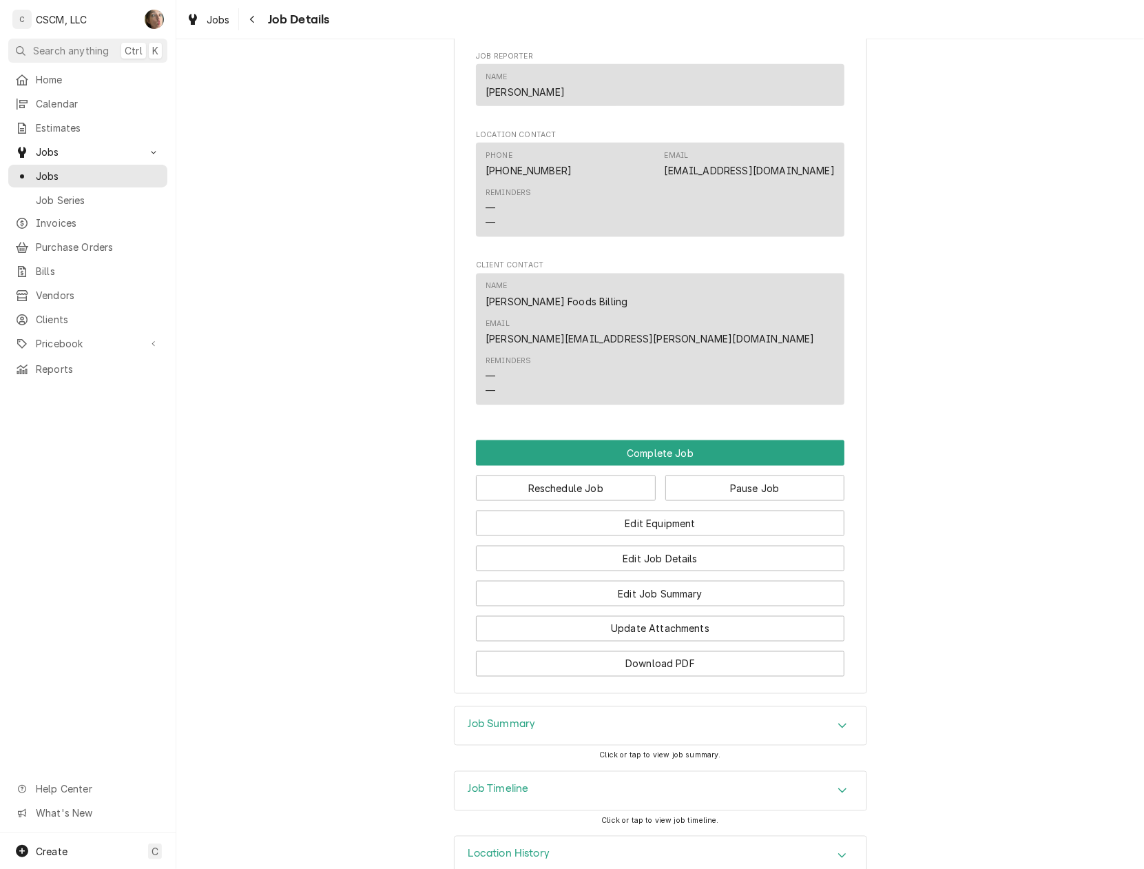
click at [591, 707] on div "Job Summary" at bounding box center [661, 726] width 412 height 39
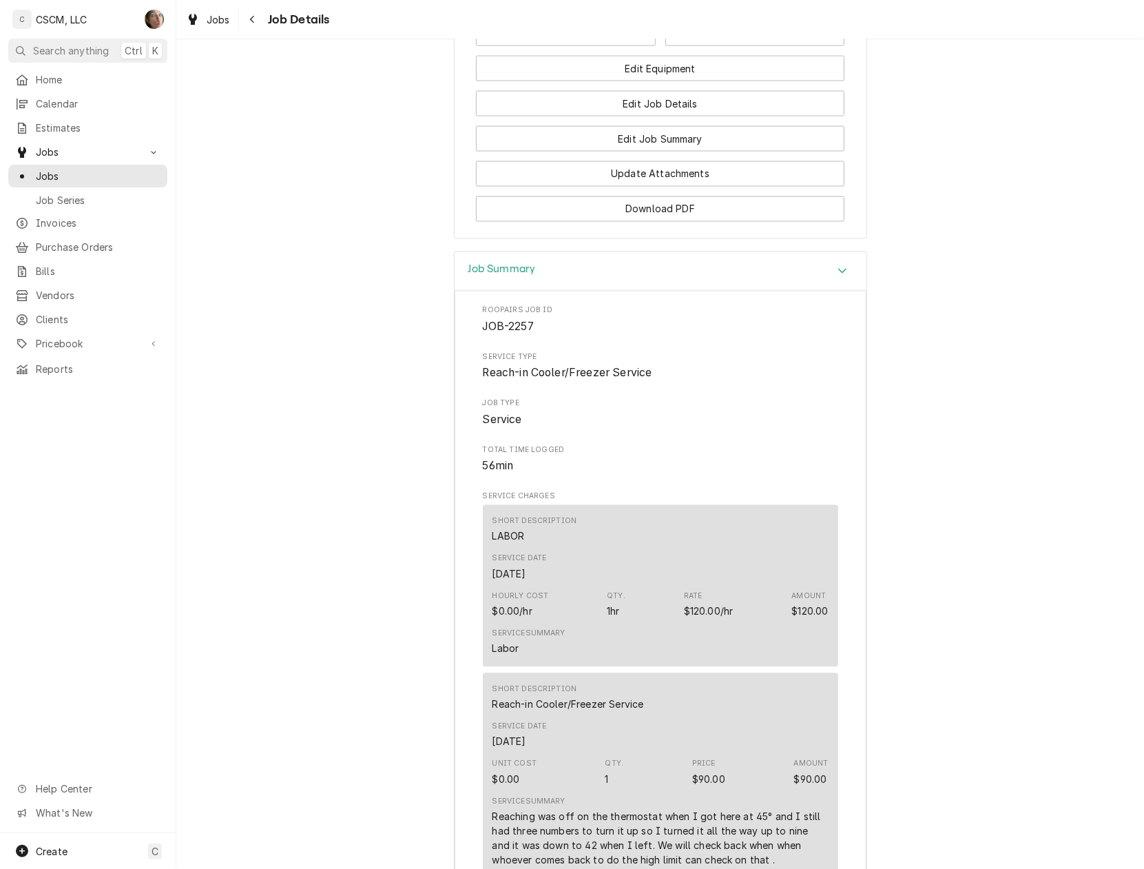
scroll to position [1970, 0]
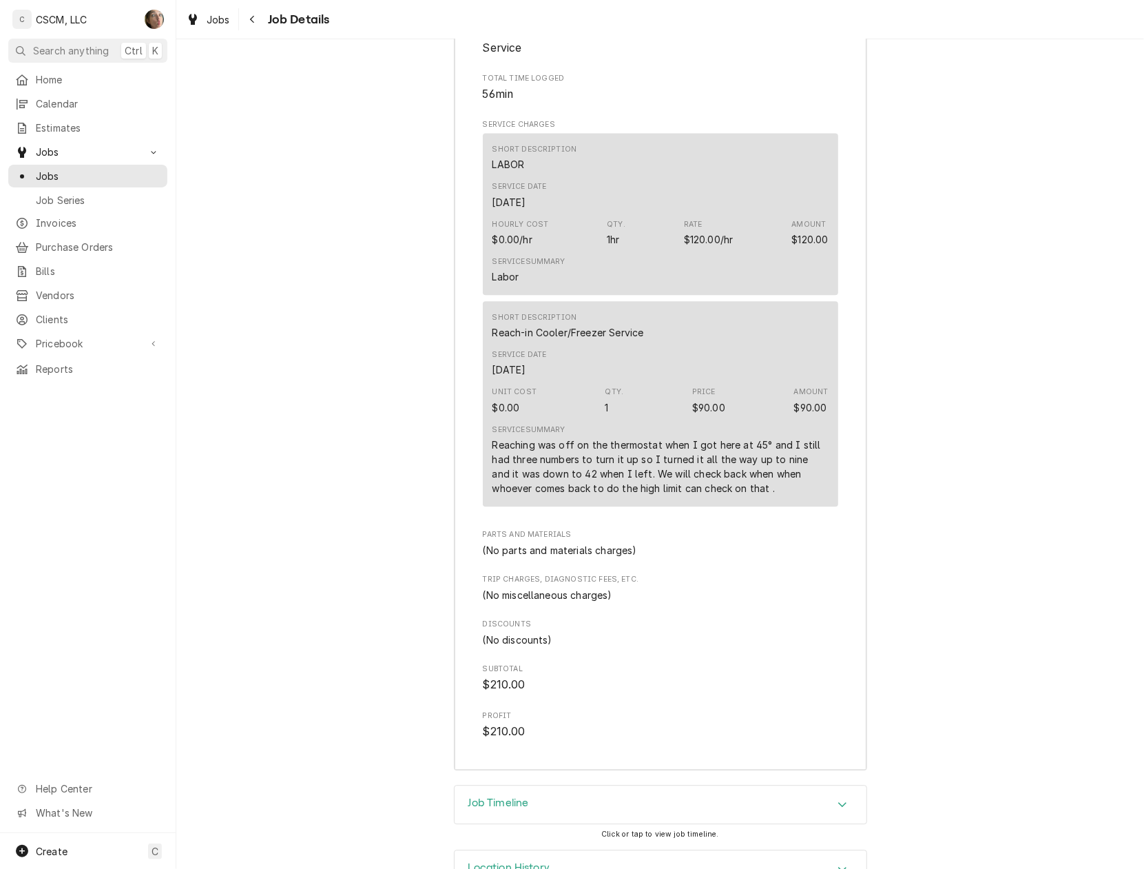
click at [593, 785] on div "Job Timeline" at bounding box center [661, 804] width 412 height 39
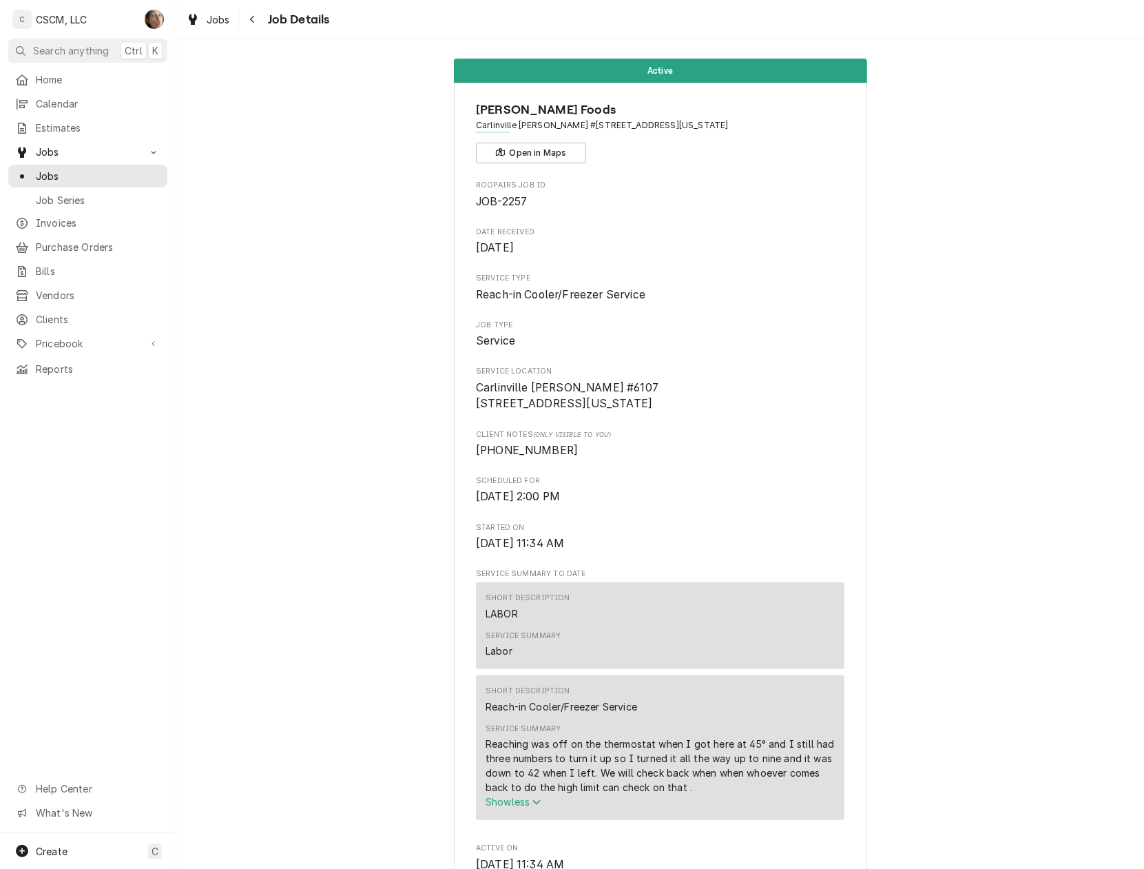
scroll to position [0, 0]
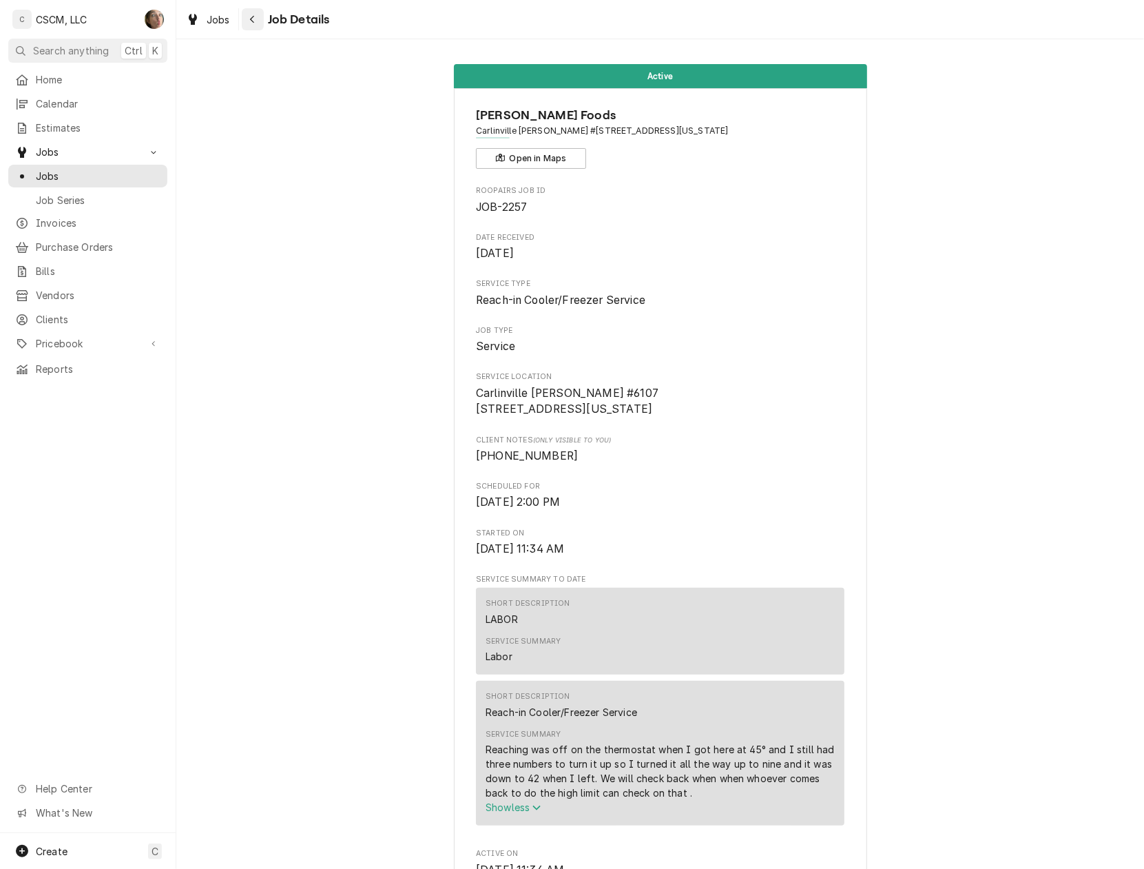
click at [257, 12] on div "Navigate back" at bounding box center [253, 19] width 14 height 14
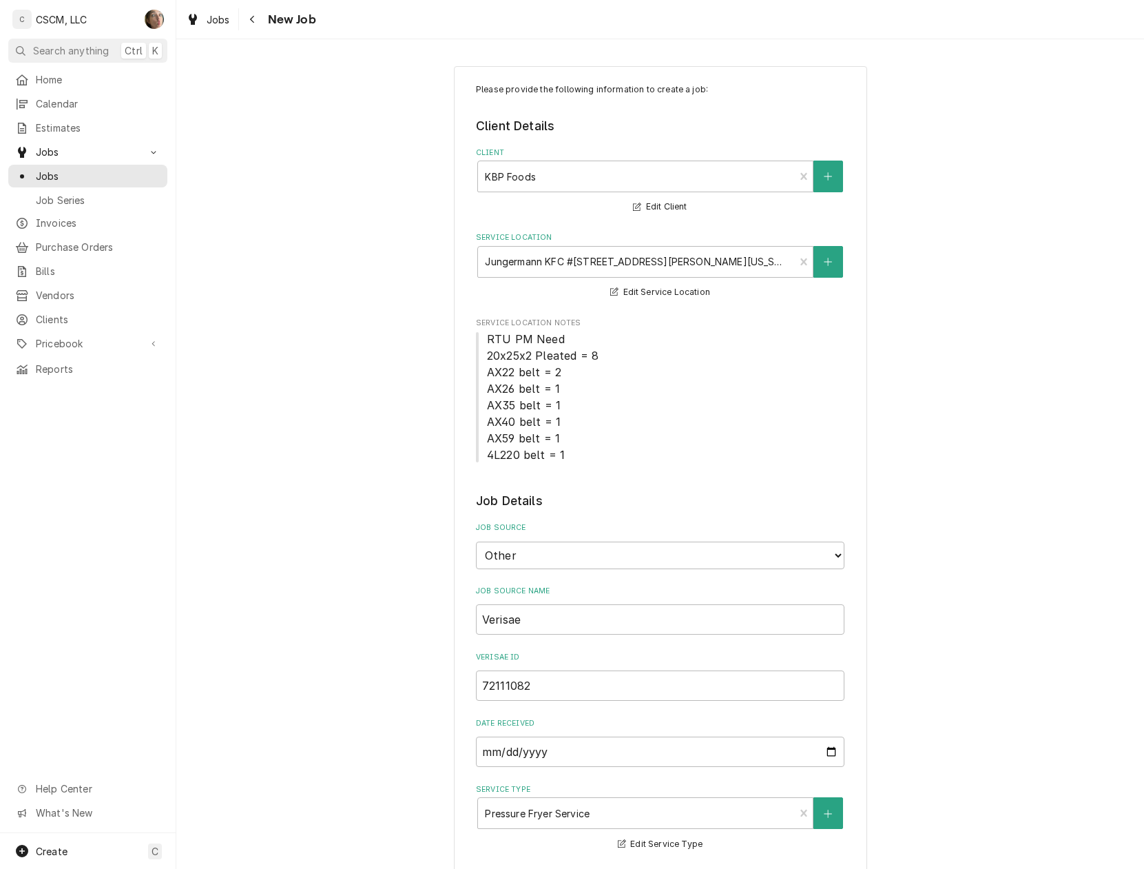
select select "100"
select select "2"
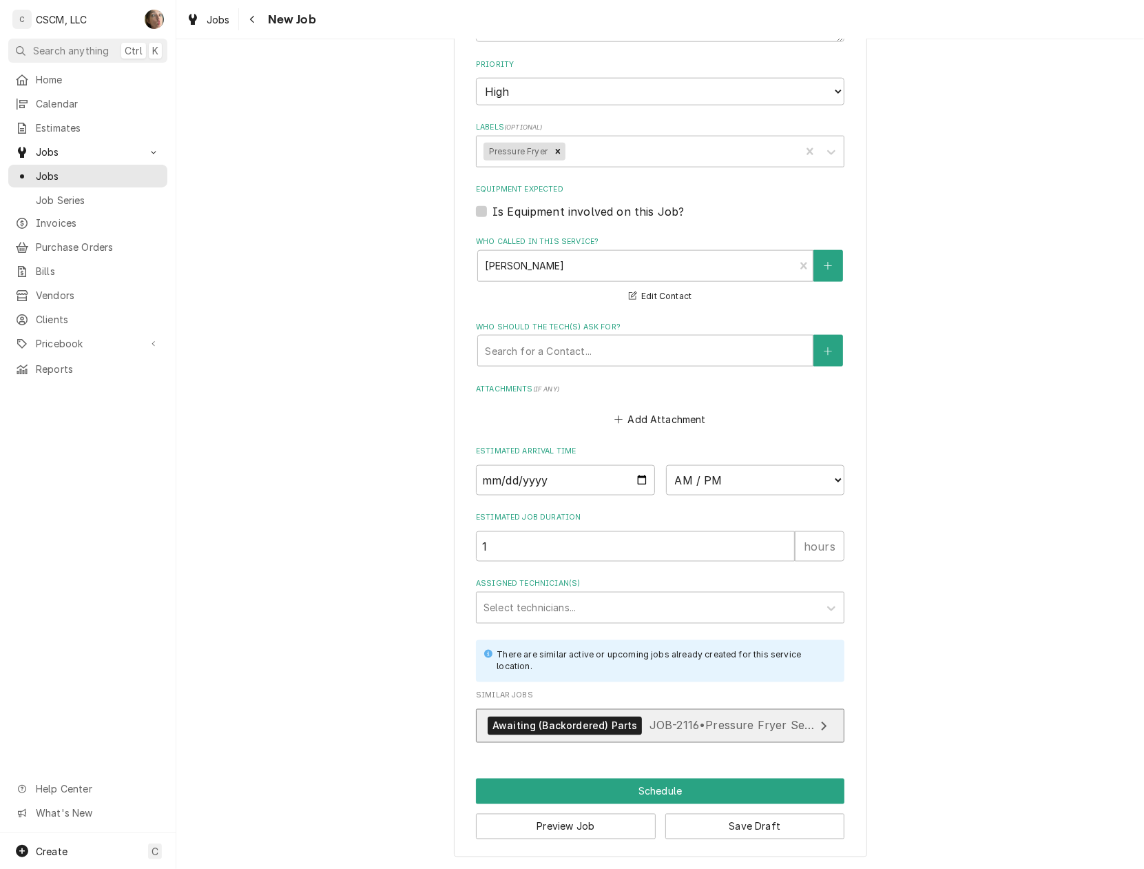
click at [741, 729] on span "JOB-2116 • Pressure Fryer Service" at bounding box center [739, 725] width 181 height 14
click at [734, 832] on button "Save Draft" at bounding box center [755, 825] width 180 height 25
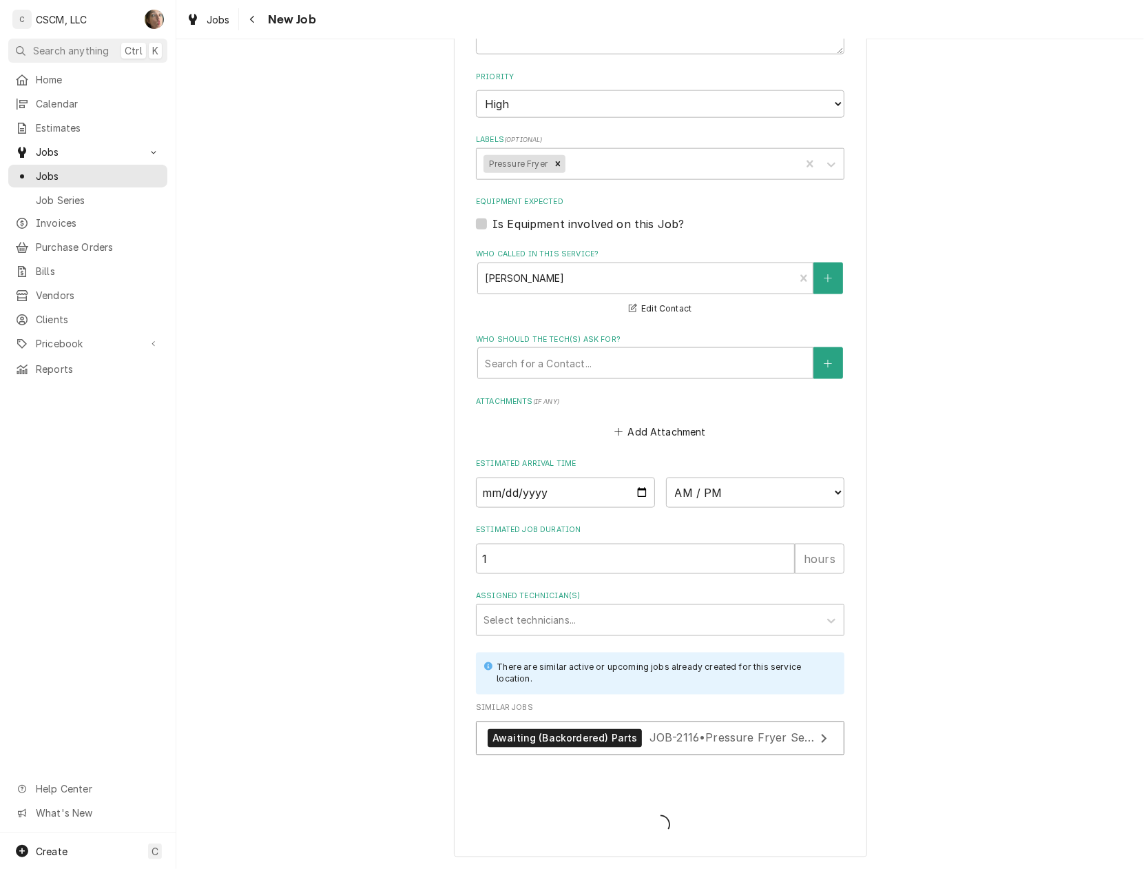
type textarea "x"
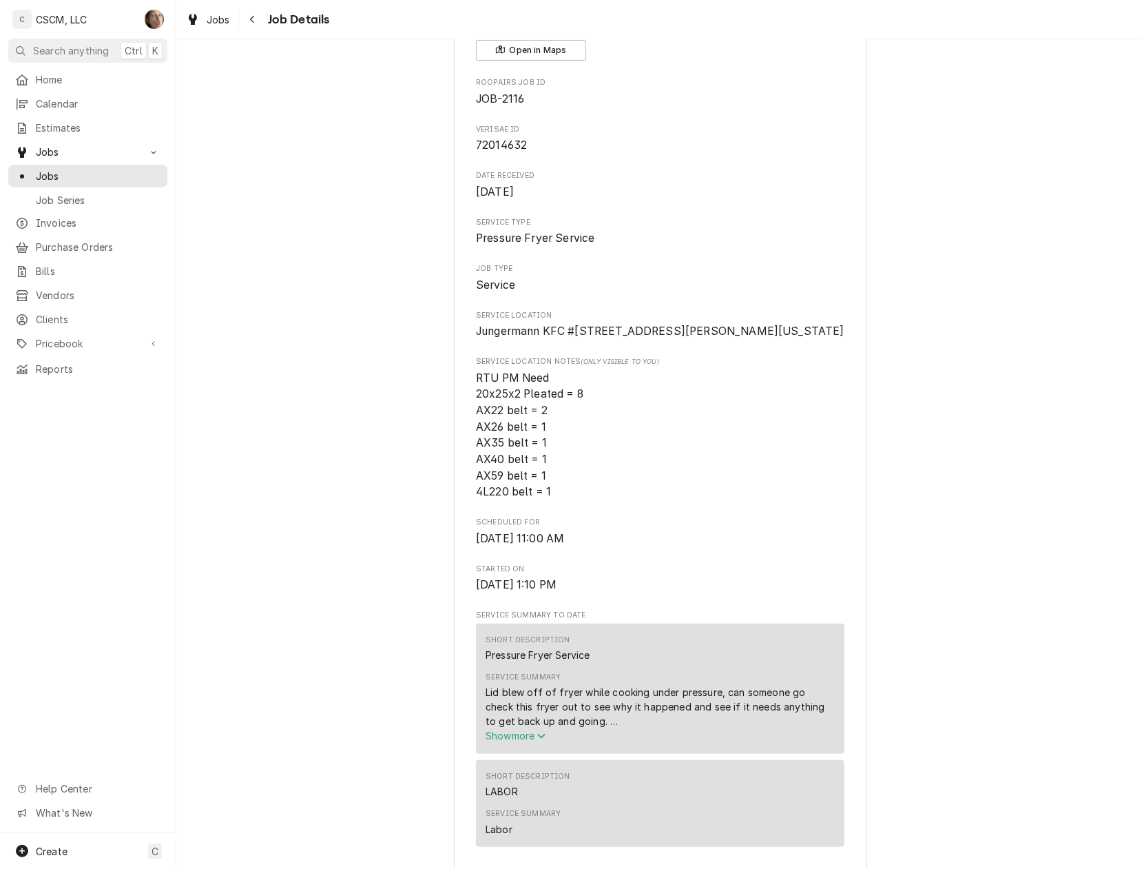
scroll to position [275, 0]
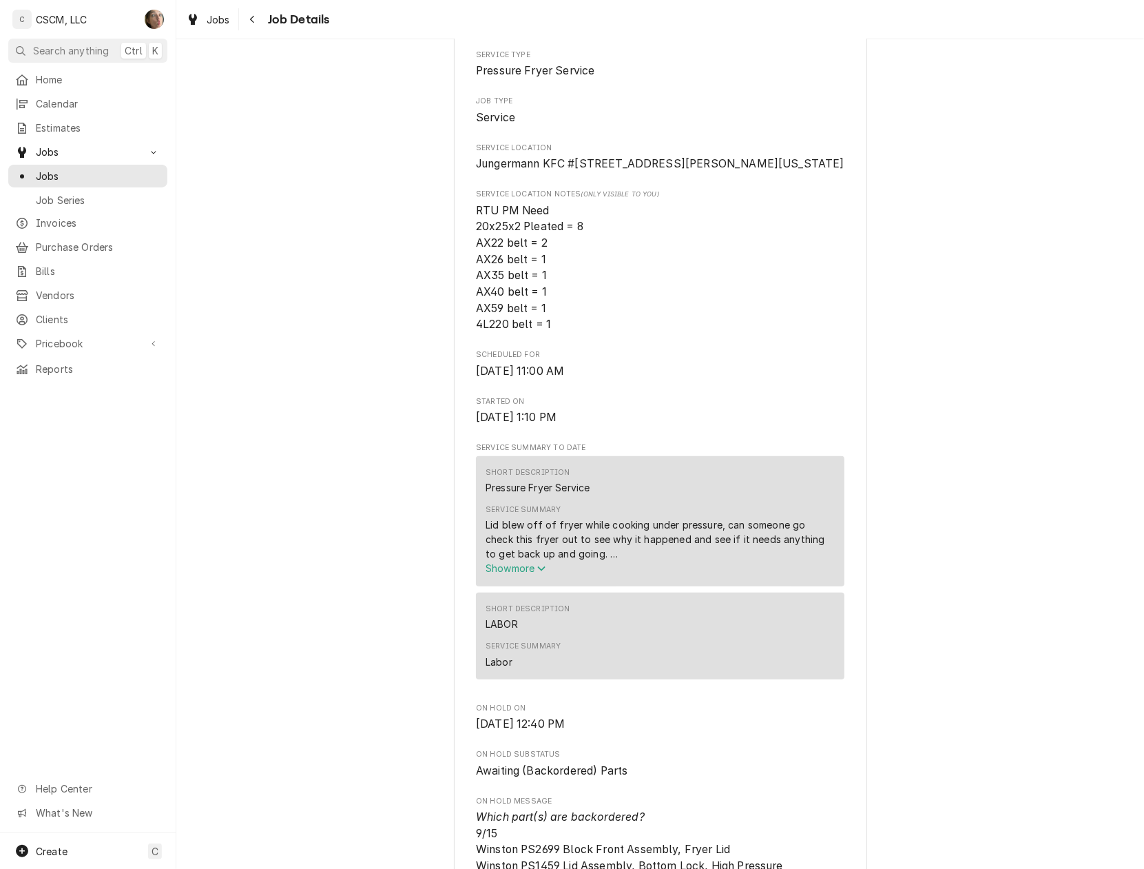
click at [522, 574] on span "Show more" at bounding box center [516, 568] width 61 height 12
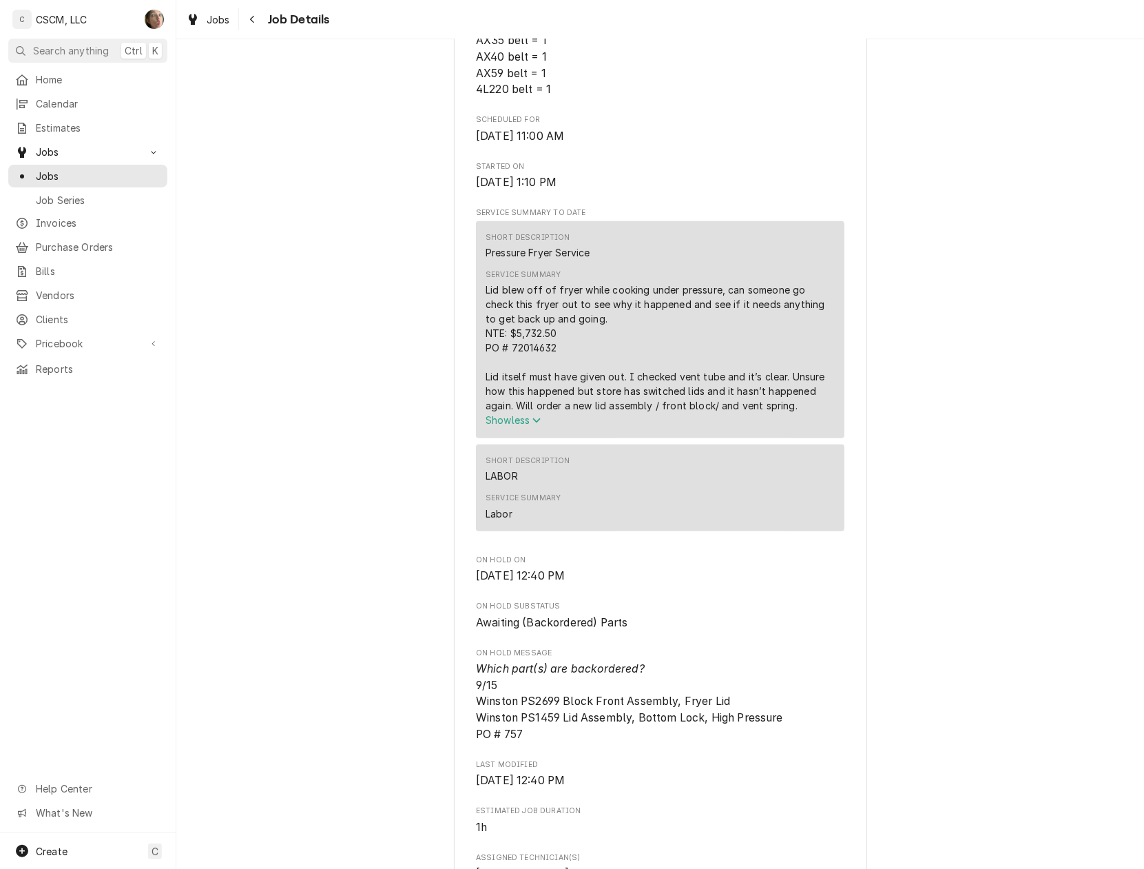
scroll to position [551, 0]
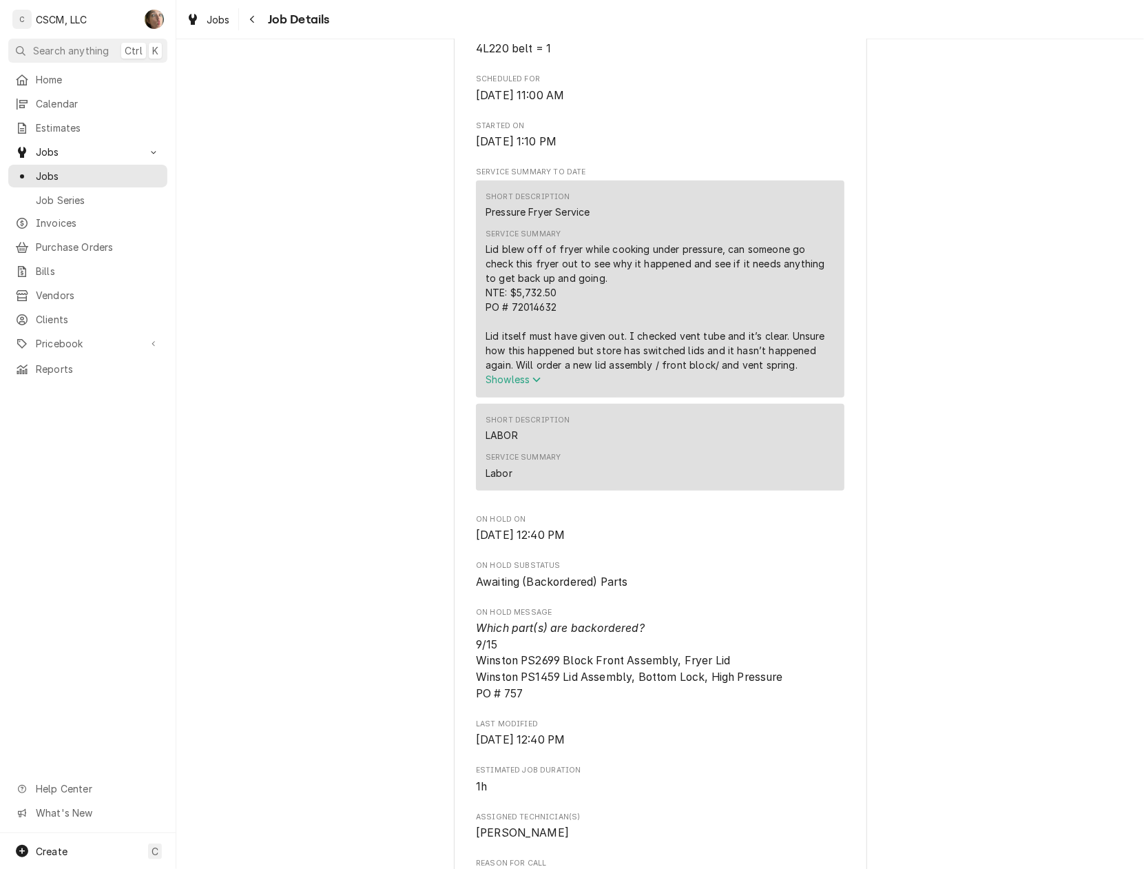
drag, startPoint x: 661, startPoint y: 569, endPoint x: 461, endPoint y: 568, distance: 199.7
click at [461, 568] on div "KBP Foods Jungermann KFC #[STREET_ADDRESS][PERSON_NAME][US_STATE] Open in Maps …" at bounding box center [660, 665] width 413 height 2256
click at [763, 592] on div "Roopairs Job ID JOB-2116 Verisae ID 72014632 Date Received [DATE] Service Type …" at bounding box center [660, 554] width 368 height 1841
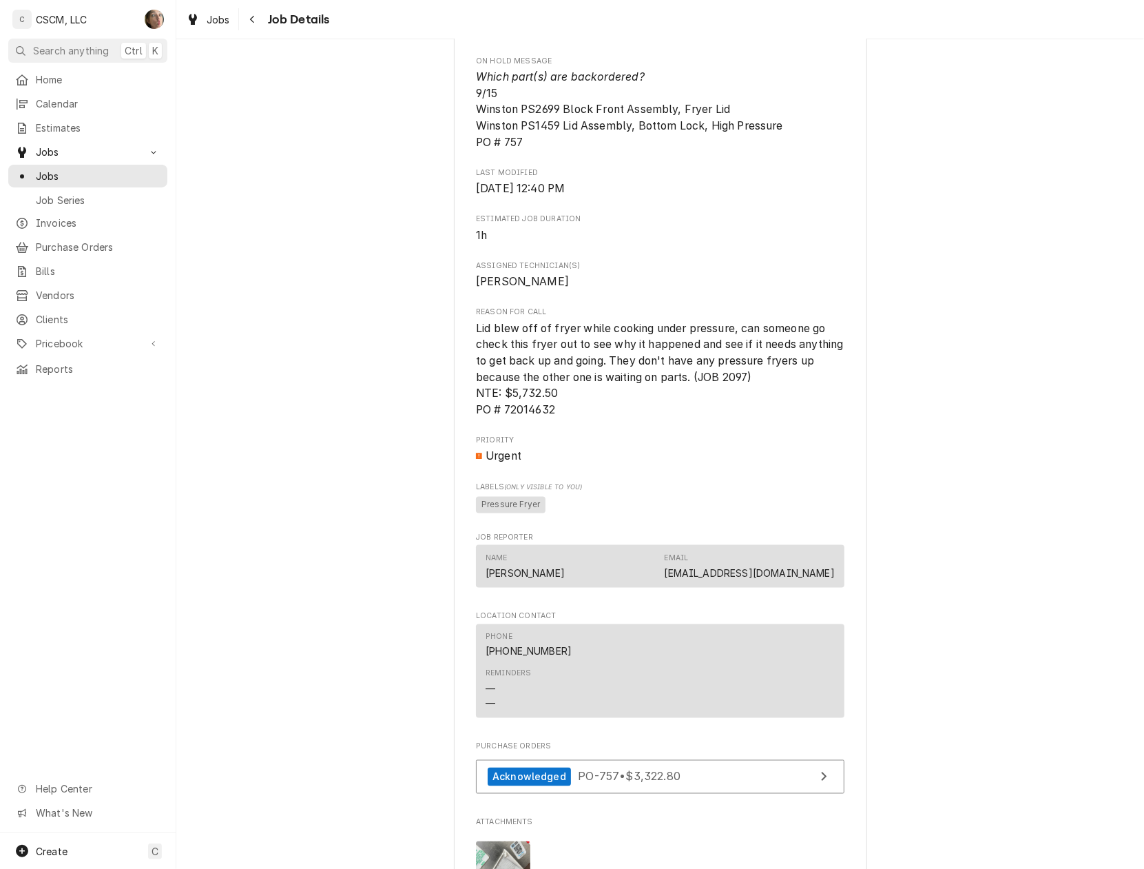
scroll to position [1653, 0]
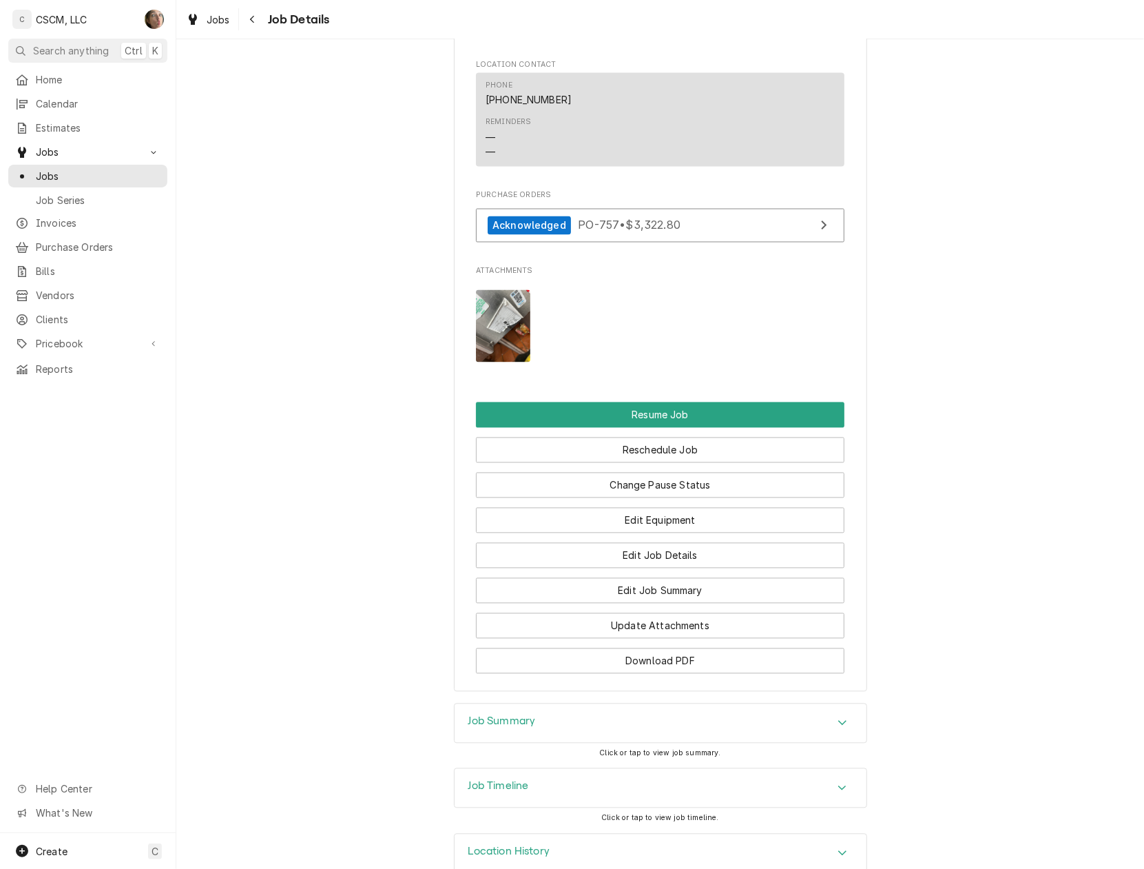
click at [582, 807] on div "Job Timeline" at bounding box center [661, 788] width 412 height 39
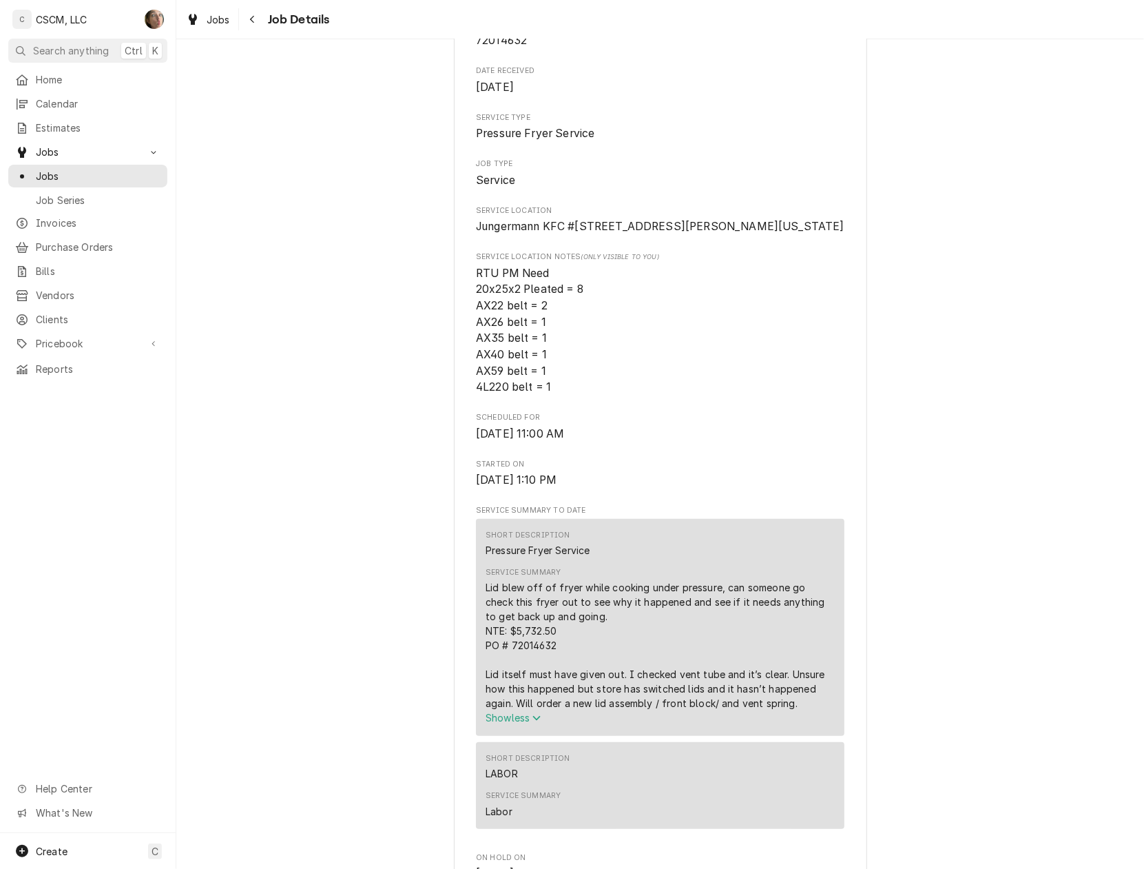
scroll to position [0, 0]
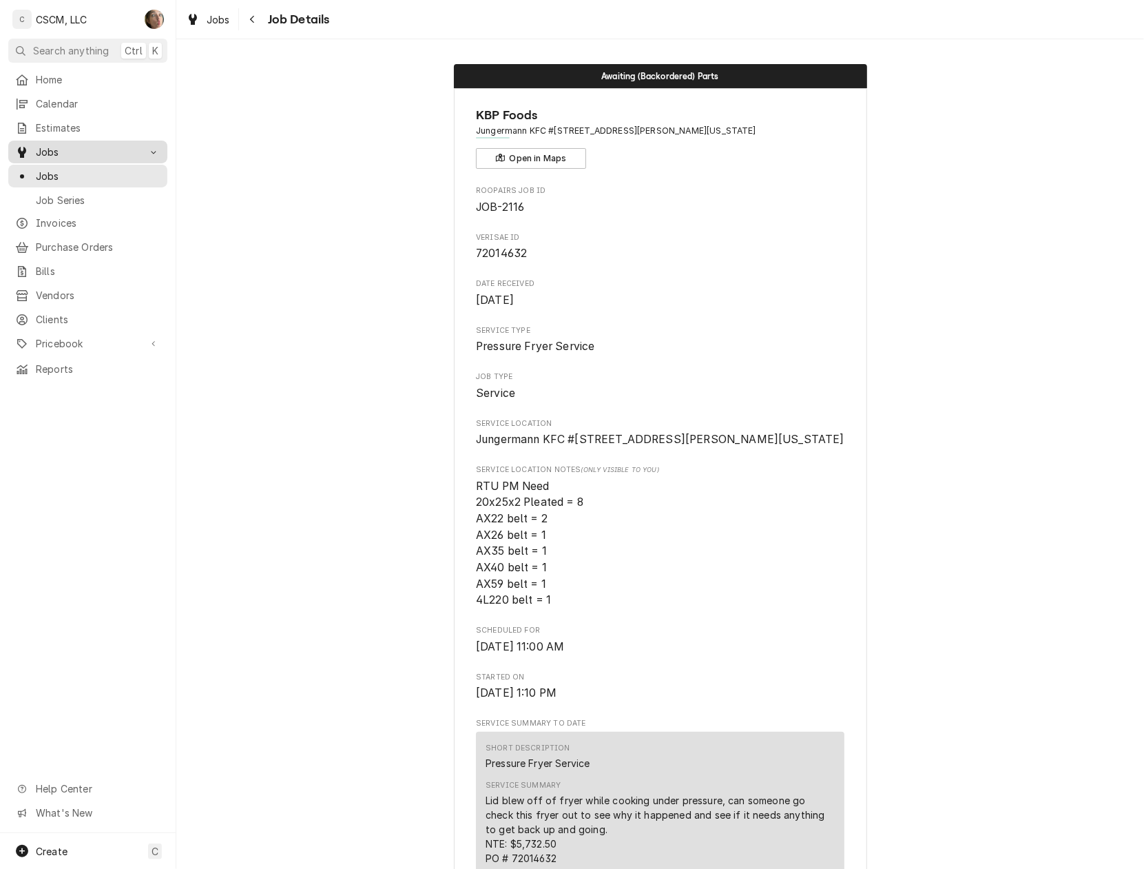
click at [63, 153] on span "Jobs" at bounding box center [88, 152] width 104 height 14
click at [61, 169] on span "Jobs" at bounding box center [98, 176] width 125 height 14
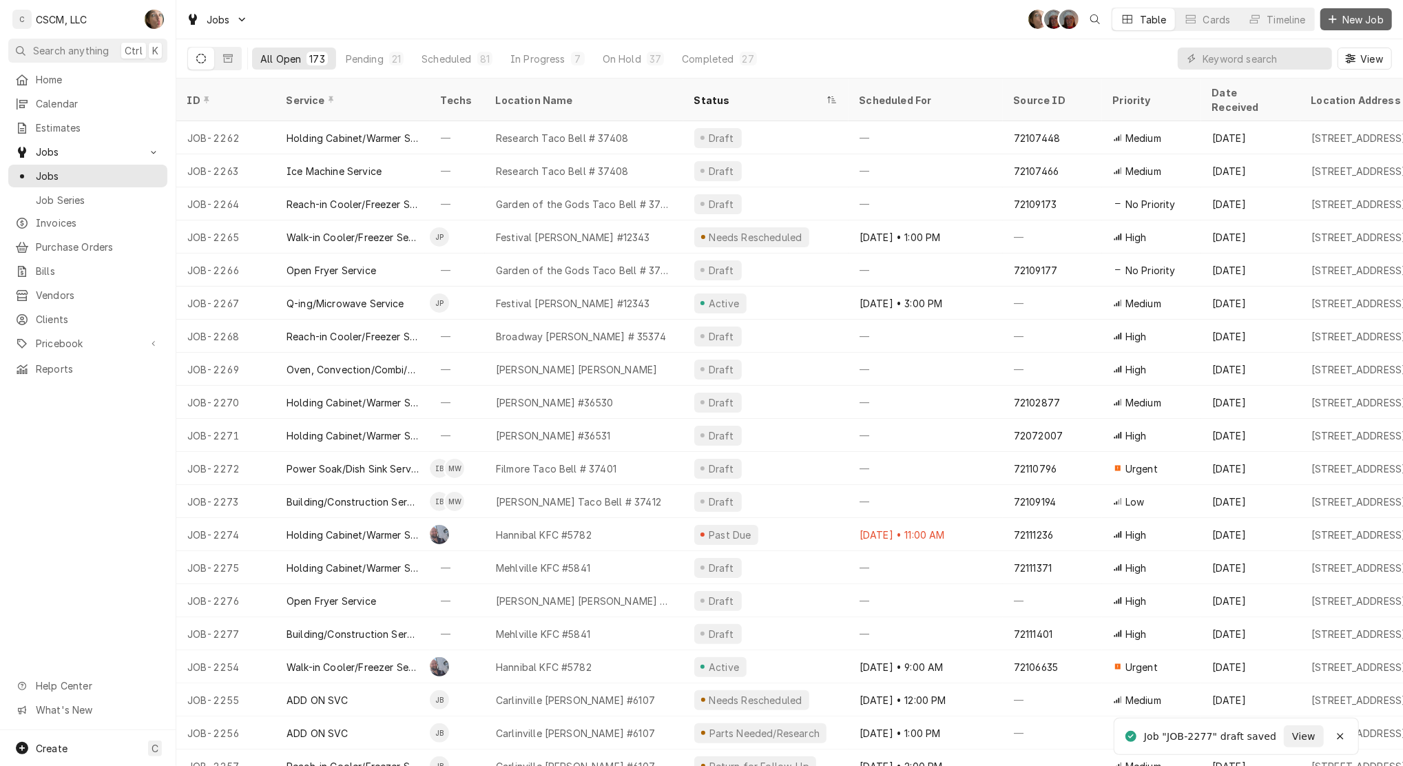
click at [1342, 14] on span "New Job" at bounding box center [1363, 19] width 47 height 14
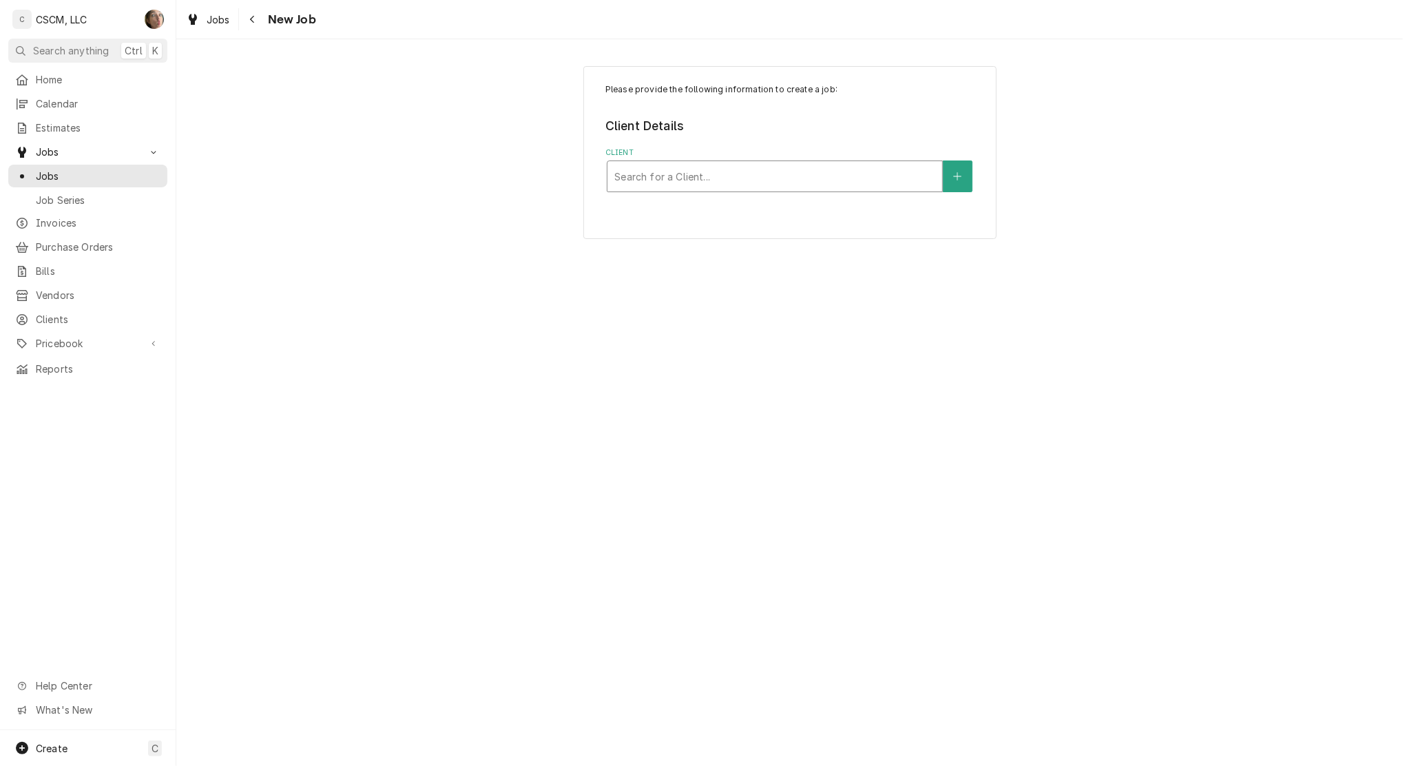
click at [791, 171] on div "Client" at bounding box center [774, 176] width 321 height 25
type input "7454"
click at [699, 174] on div "Client" at bounding box center [774, 176] width 321 height 25
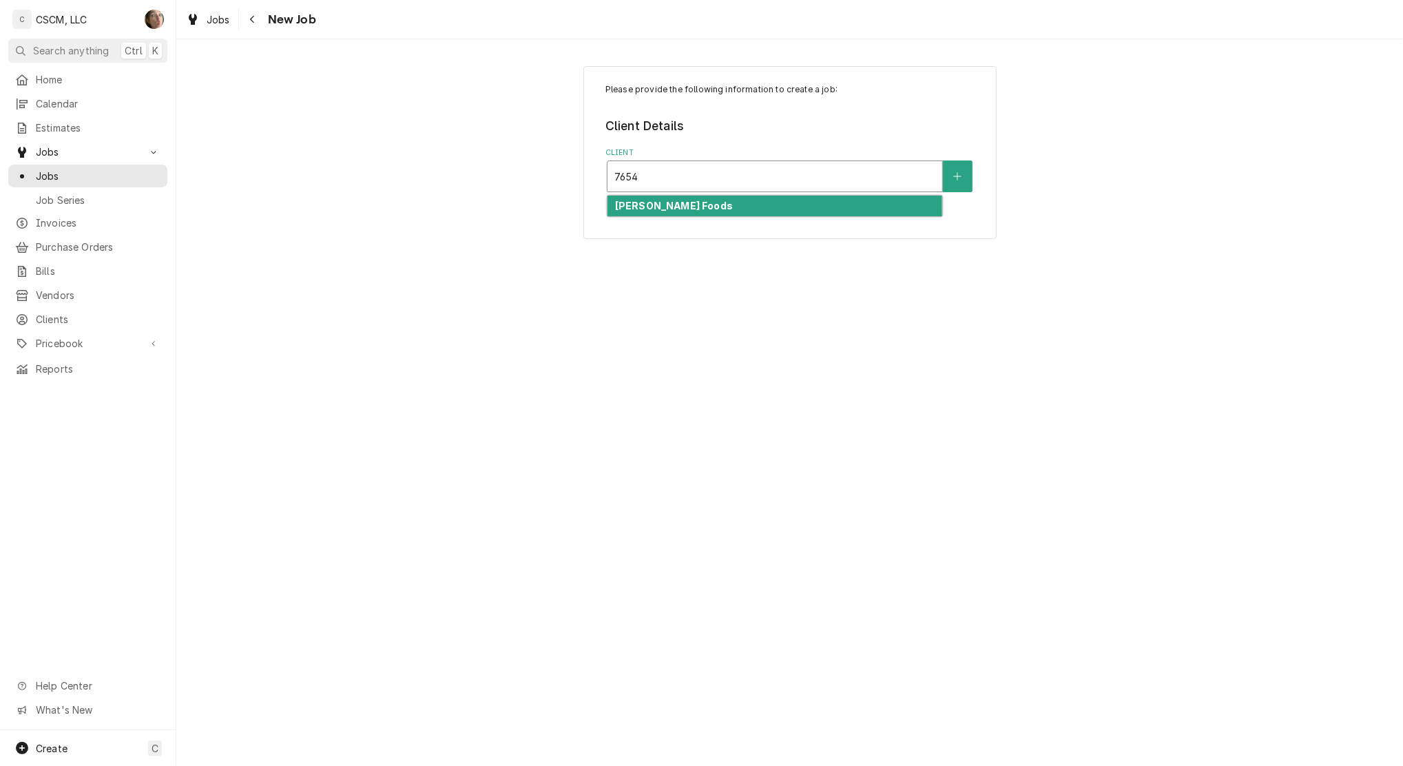
type input "7654"
click at [680, 218] on div "Please provide the following information to create a job: Client Details Client…" at bounding box center [789, 152] width 413 height 173
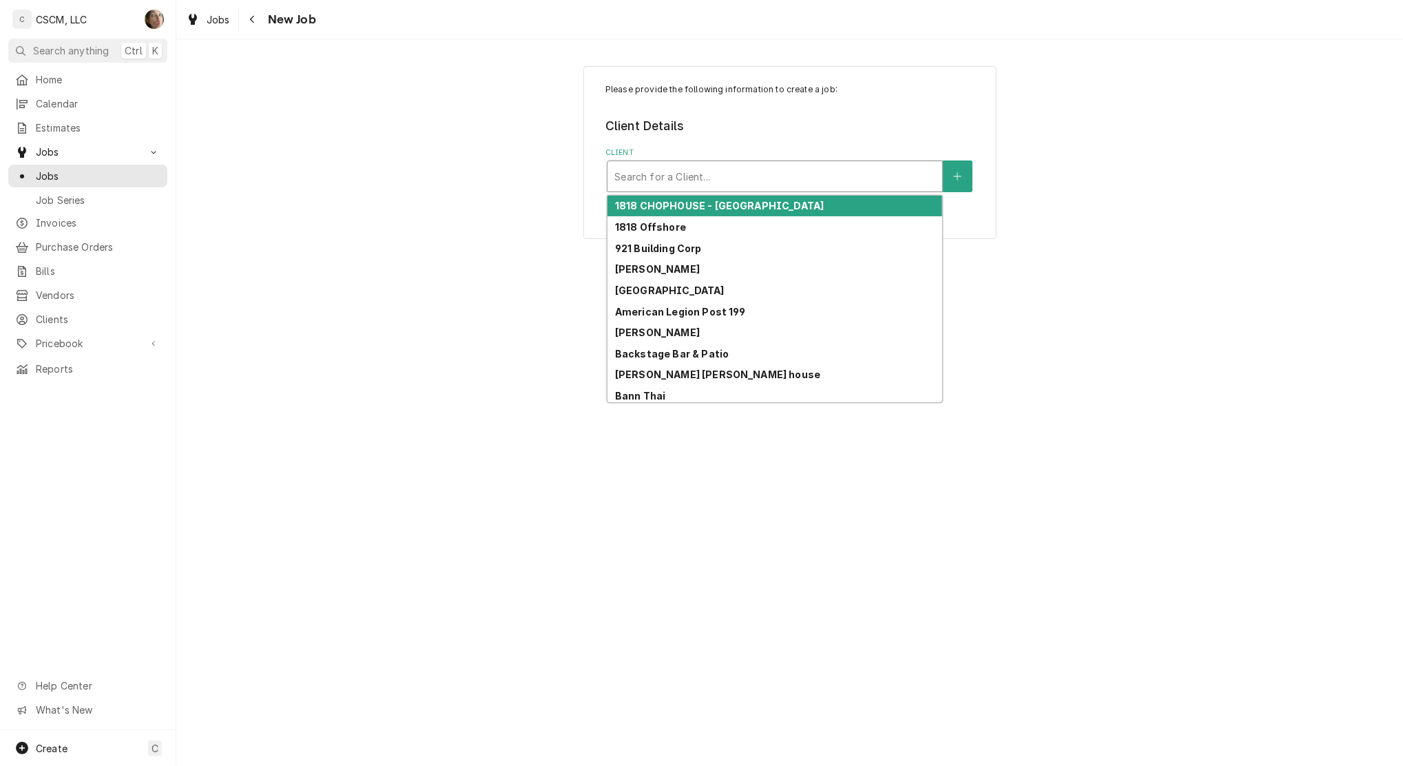
click at [676, 174] on div "Client" at bounding box center [774, 176] width 321 height 25
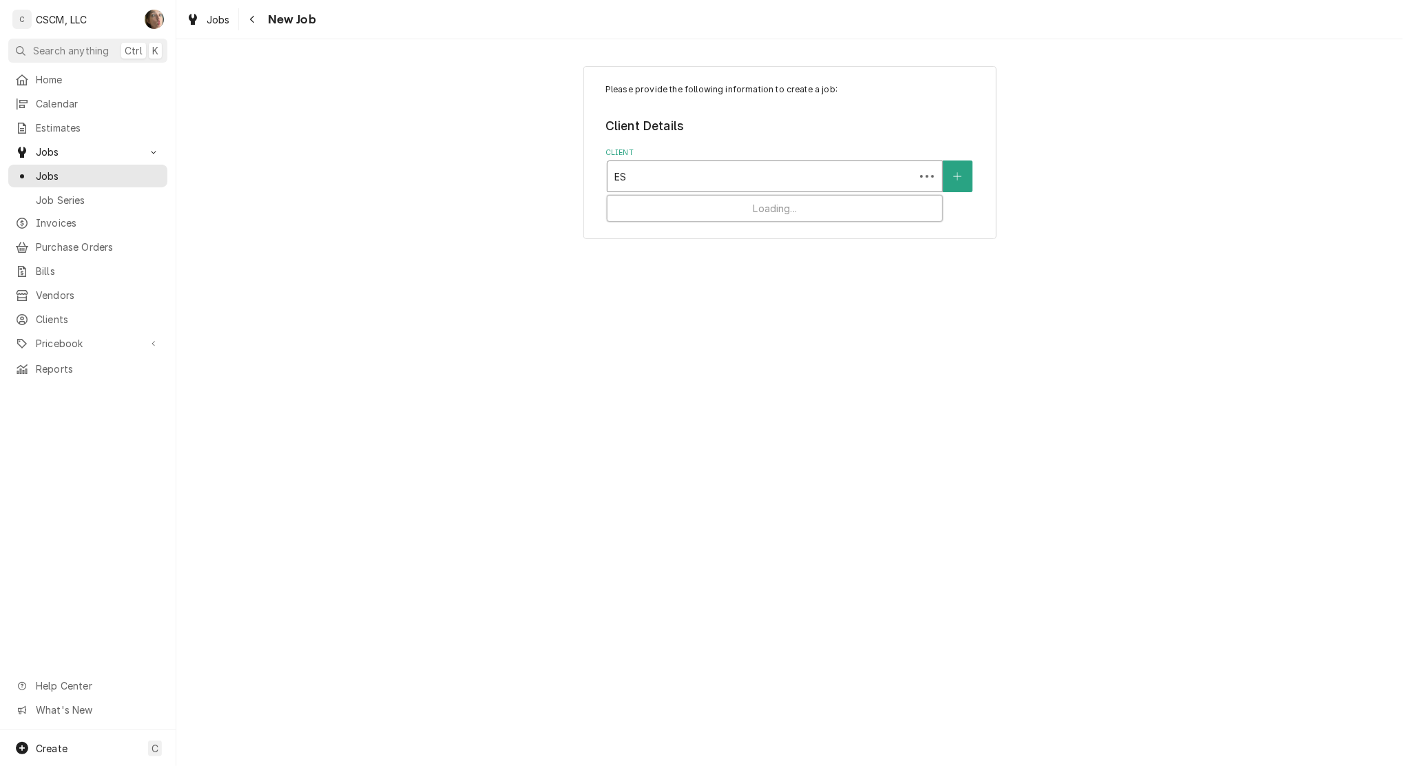
type input "EST"
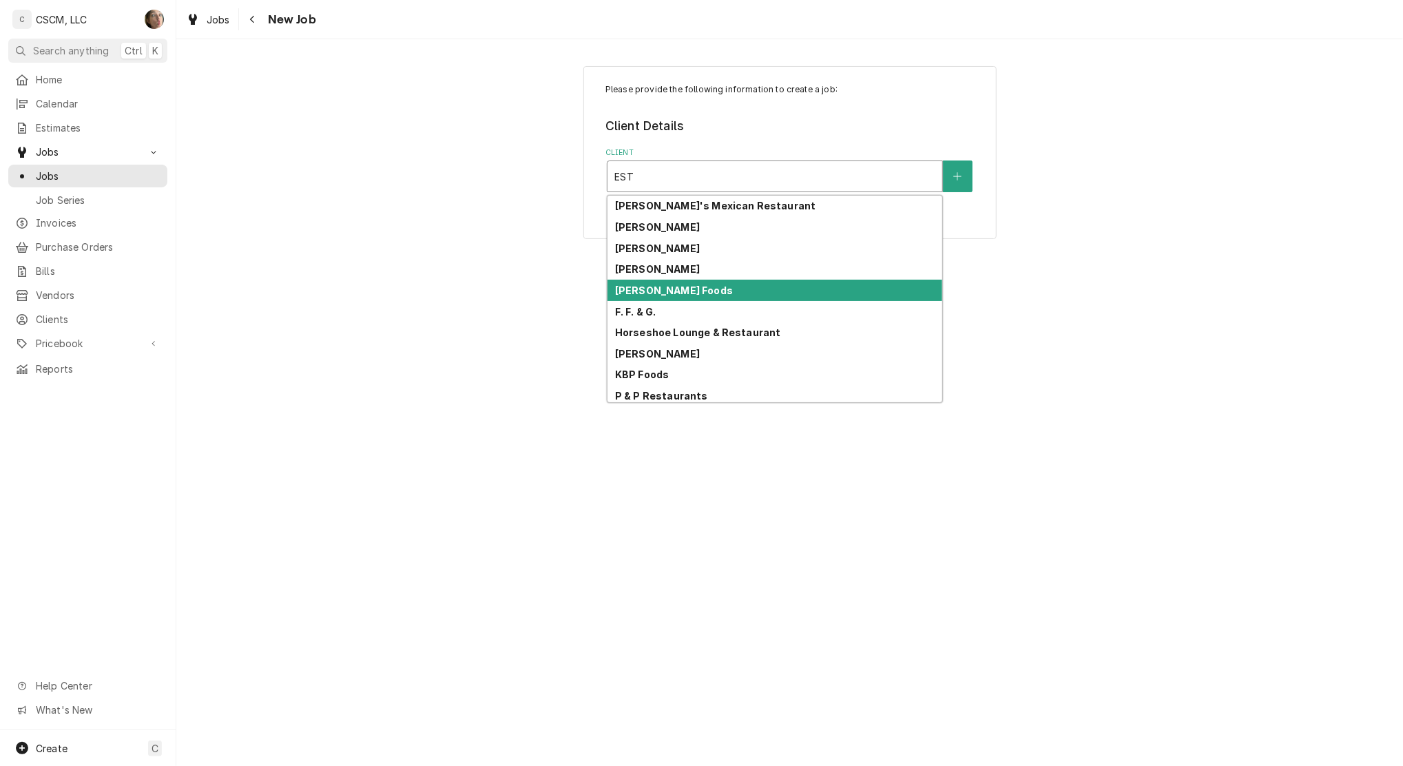
click at [669, 295] on div "[PERSON_NAME] Foods" at bounding box center [774, 290] width 335 height 21
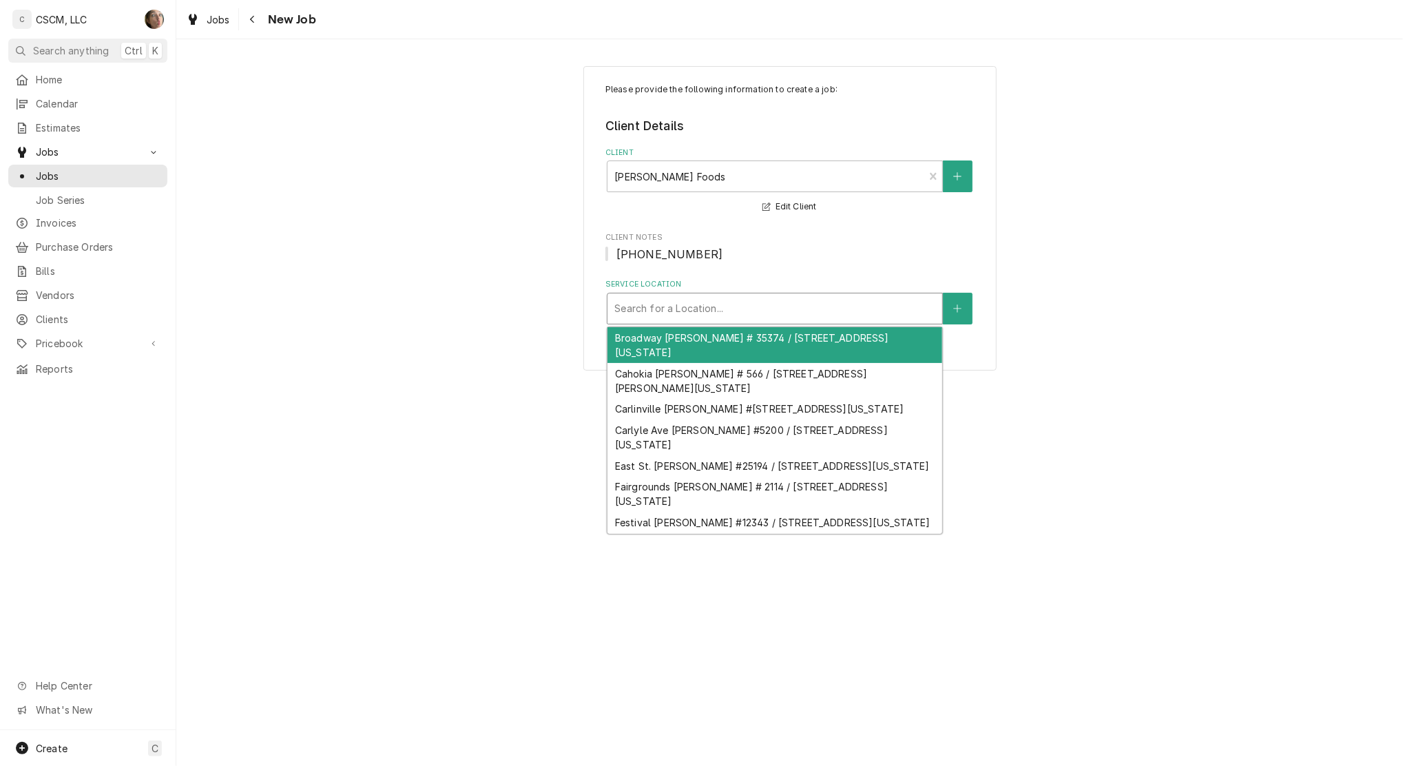
click at [667, 312] on div "Service Location" at bounding box center [774, 308] width 321 height 25
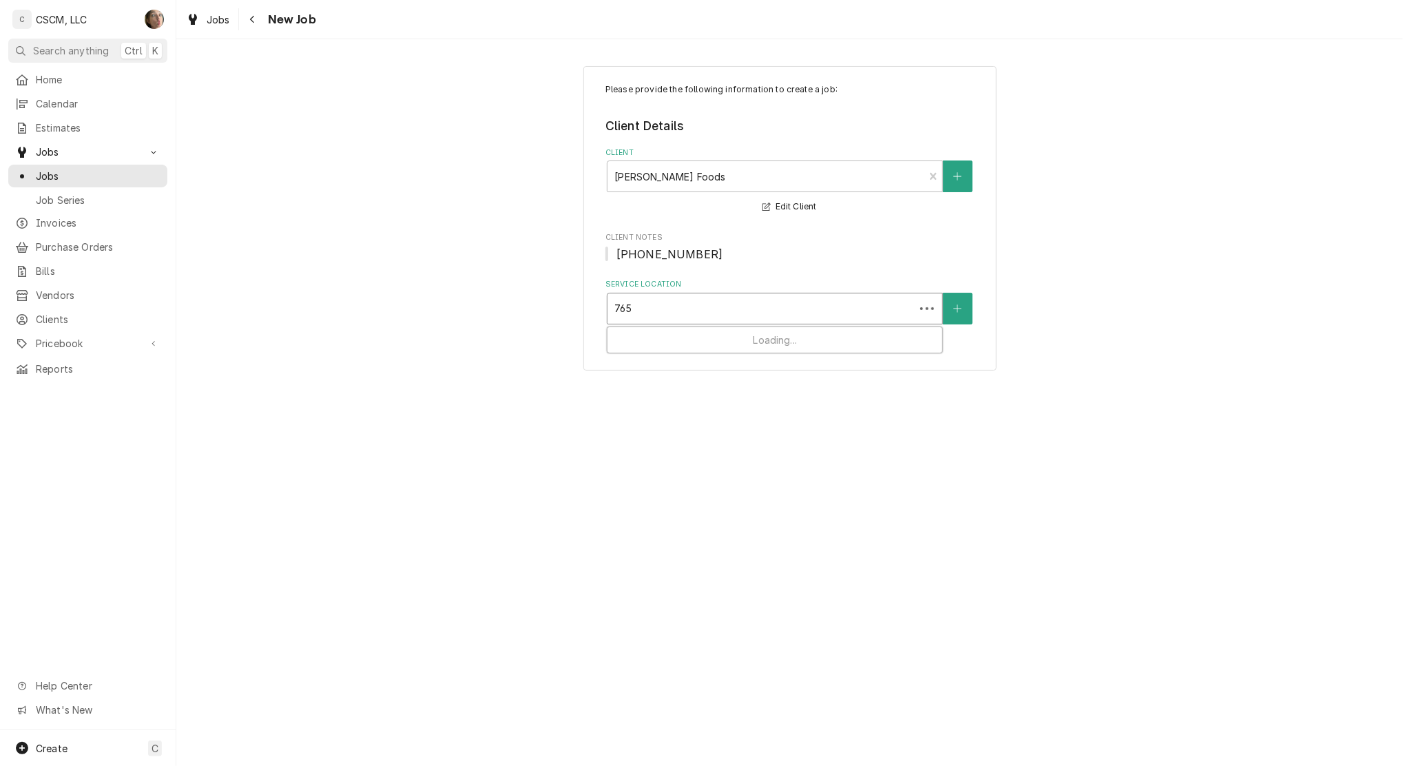
type input "7654"
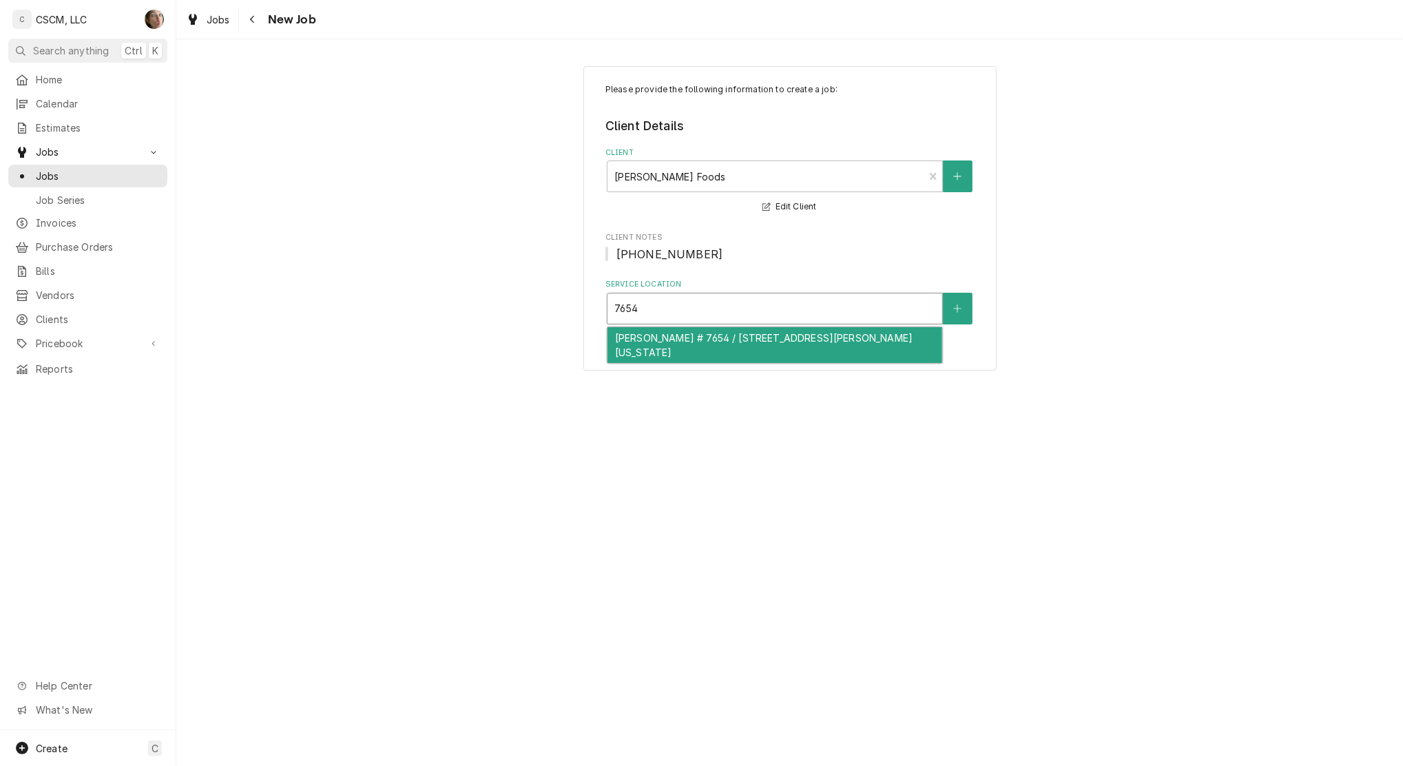
click at [647, 342] on div "[PERSON_NAME] # 7654 / [STREET_ADDRESS][PERSON_NAME][US_STATE]" at bounding box center [774, 345] width 335 height 36
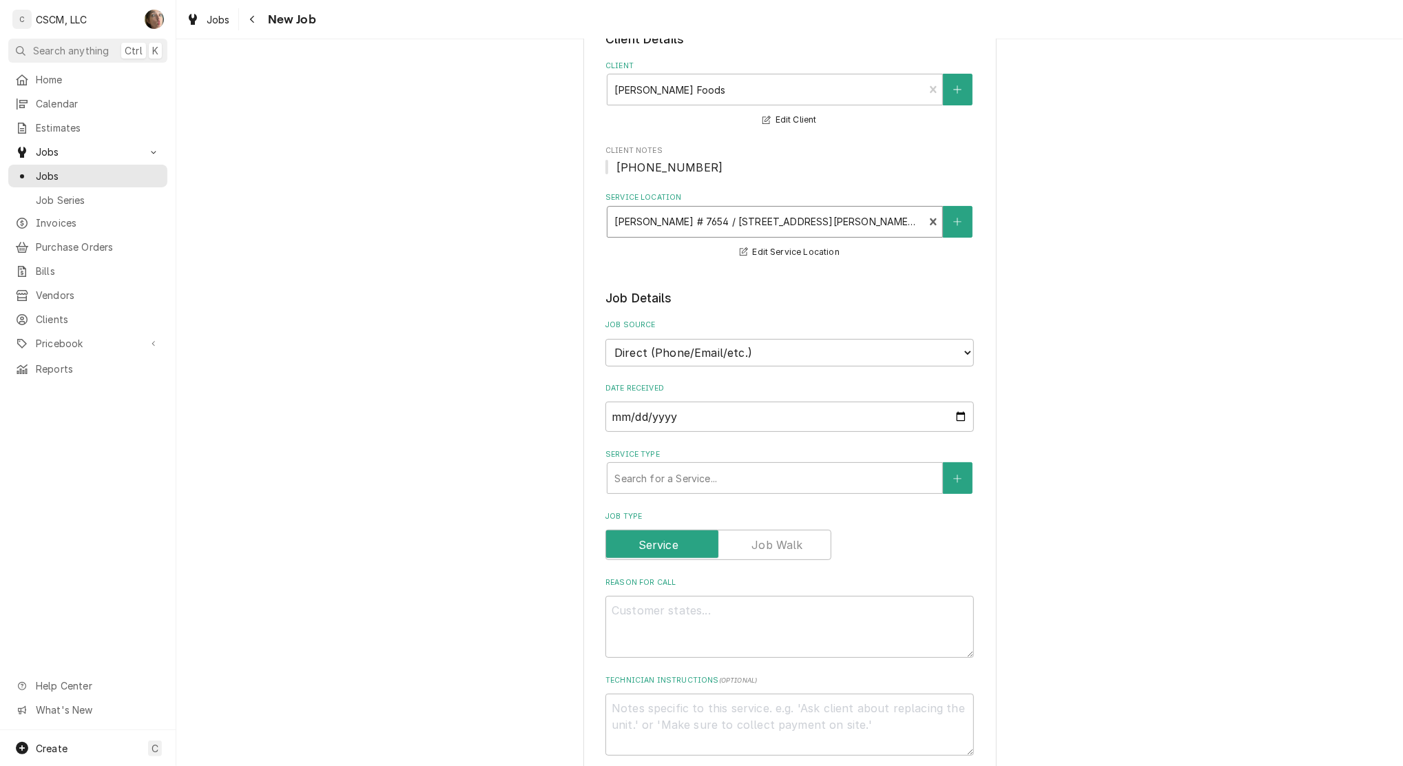
scroll to position [92, 0]
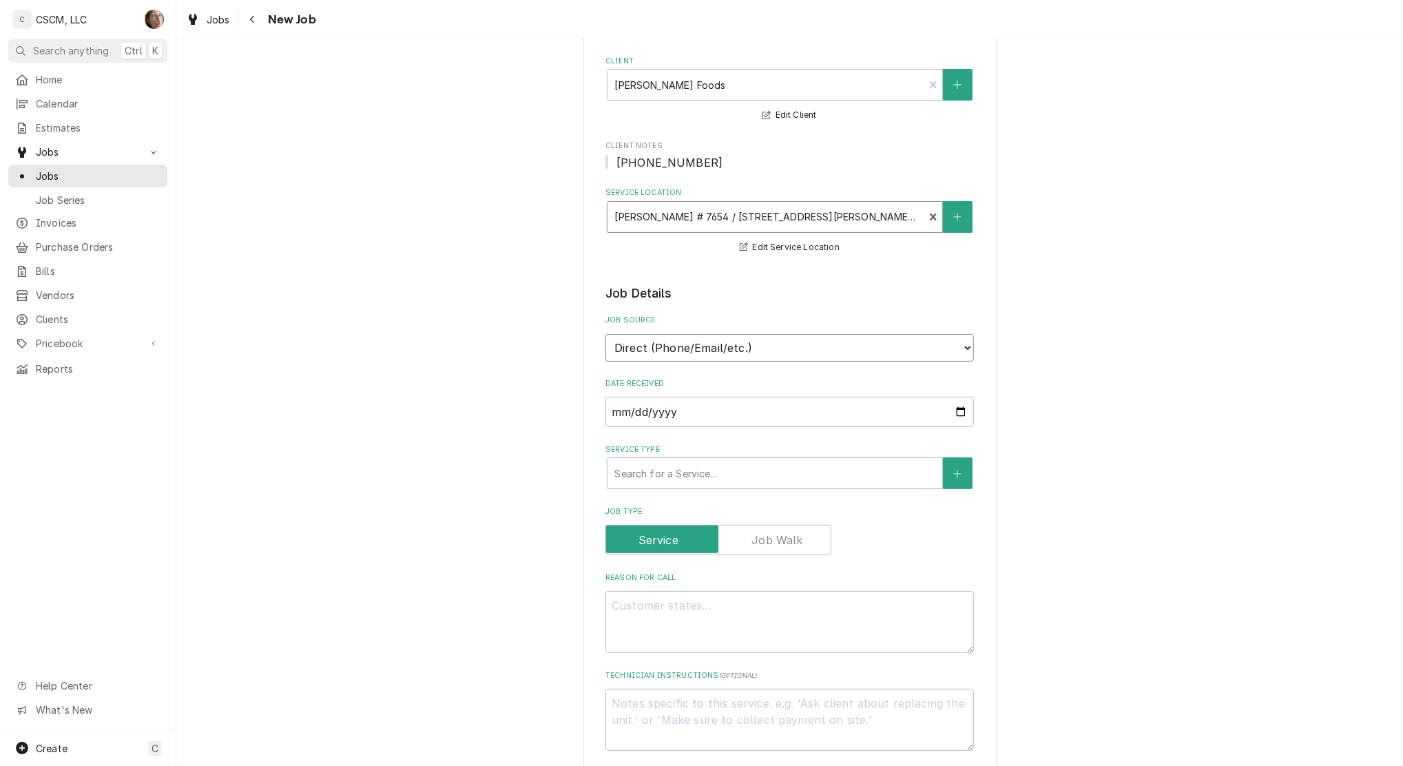
click at [647, 343] on select "Direct (Phone/Email/etc.) Other" at bounding box center [789, 348] width 368 height 28
click at [526, 339] on div "Please provide the following information to create a job: Client Details Client…" at bounding box center [789, 695] width 1227 height 1466
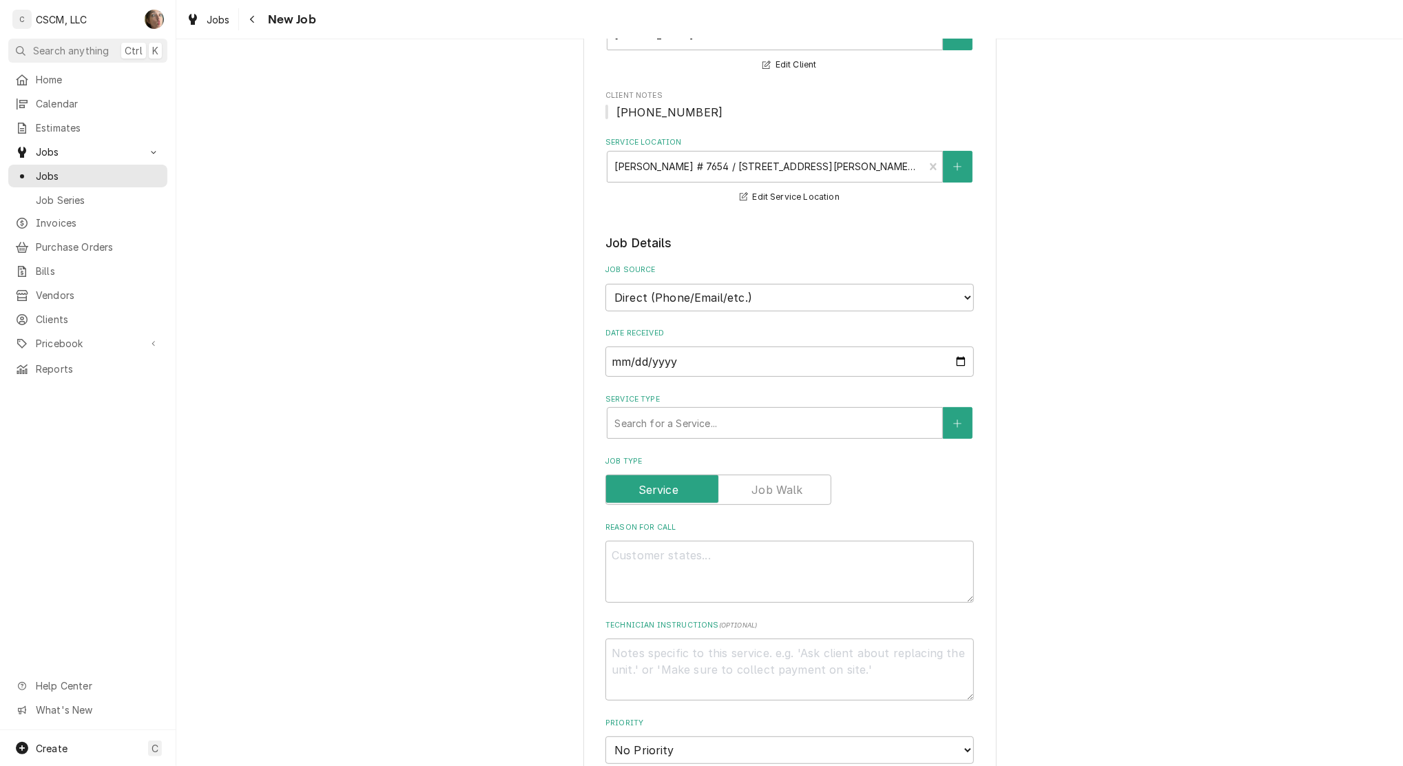
scroll to position [183, 0]
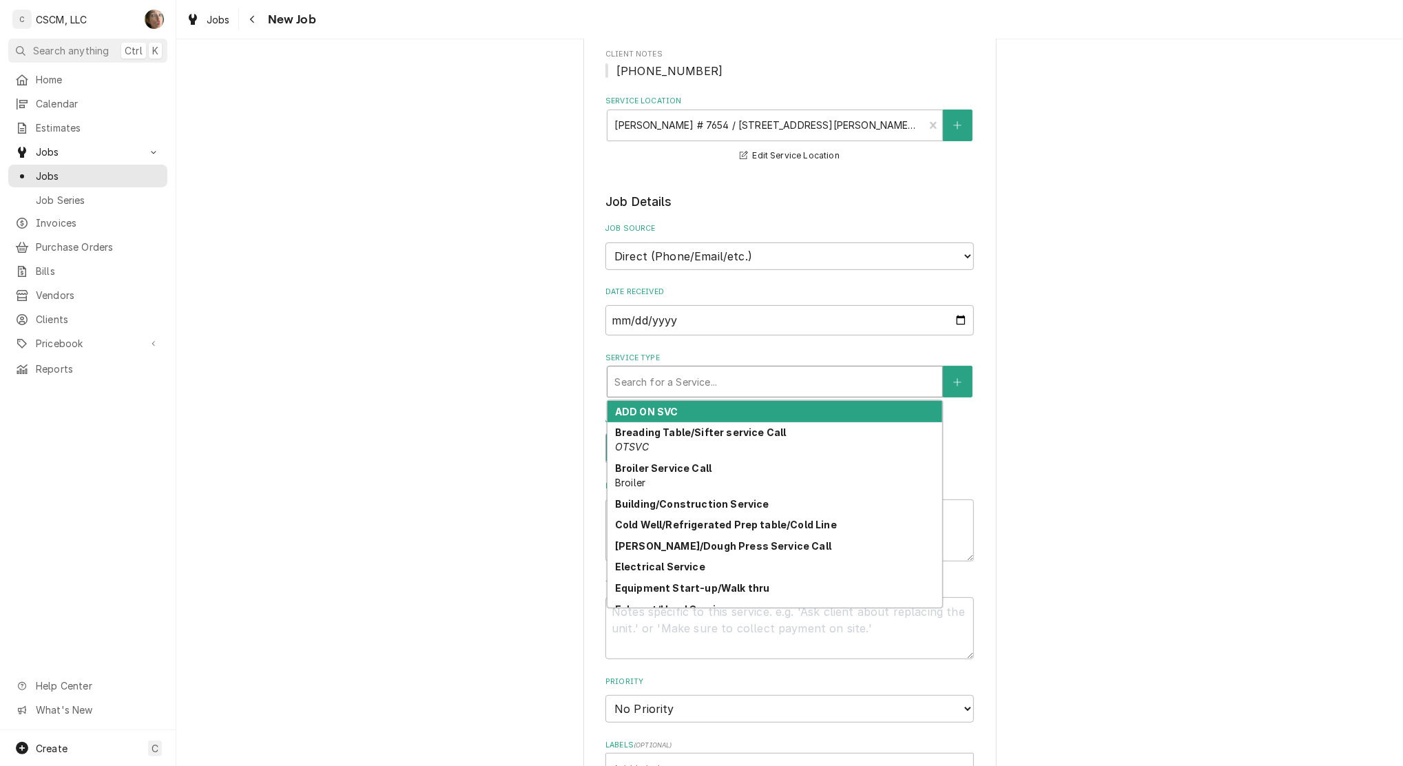
click at [652, 370] on div "Service Type" at bounding box center [774, 381] width 321 height 25
type textarea "x"
type input "R"
type textarea "x"
type input "RE"
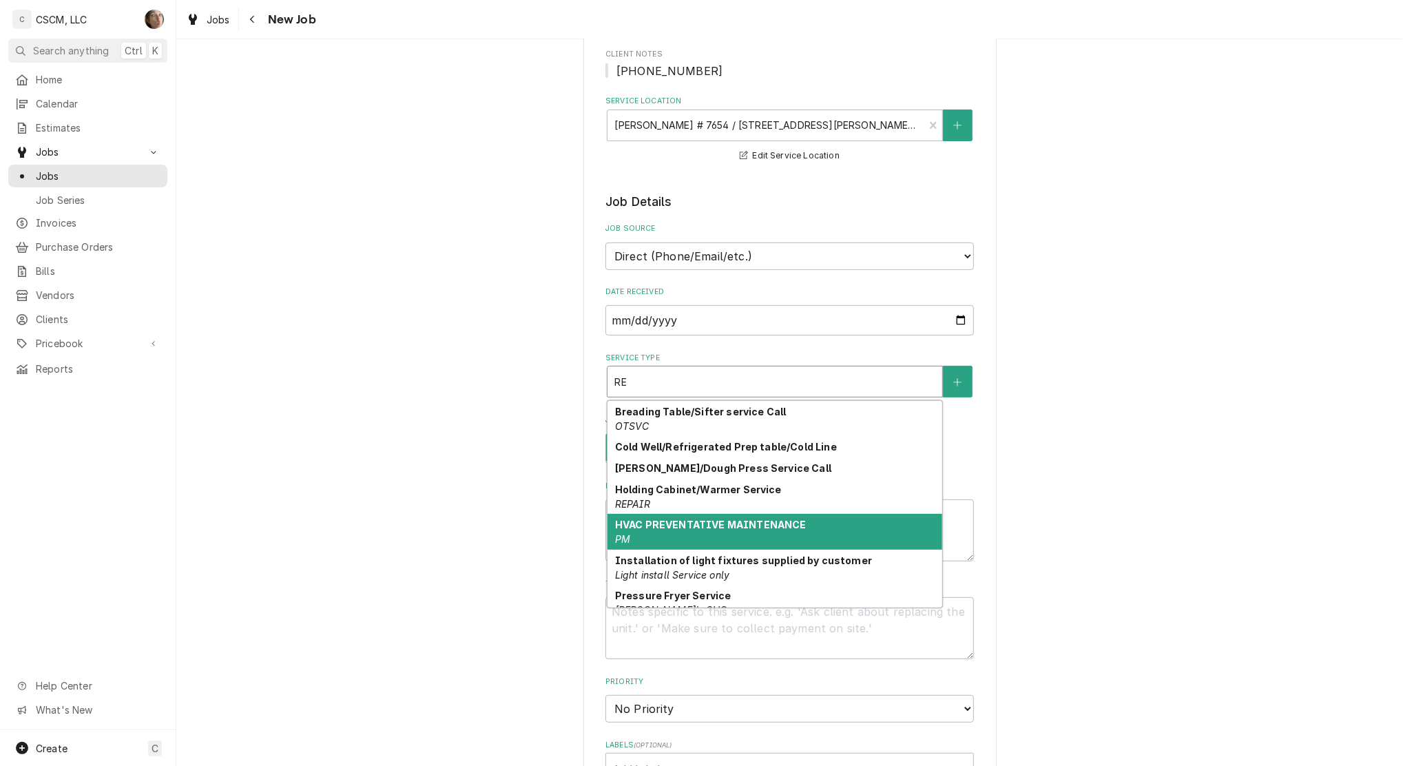
type textarea "x"
type input "REA"
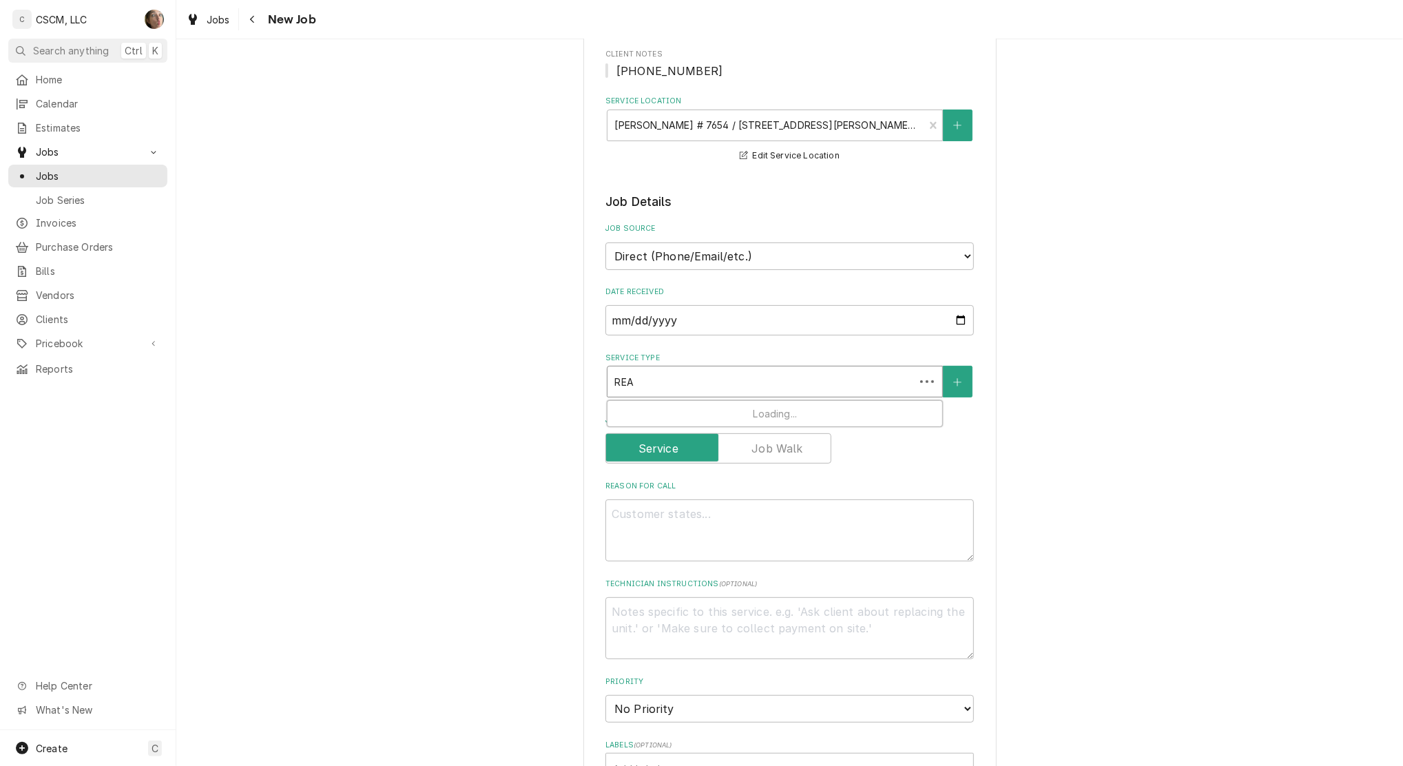
type textarea "x"
type input "REAC"
type textarea "x"
type input "REACH"
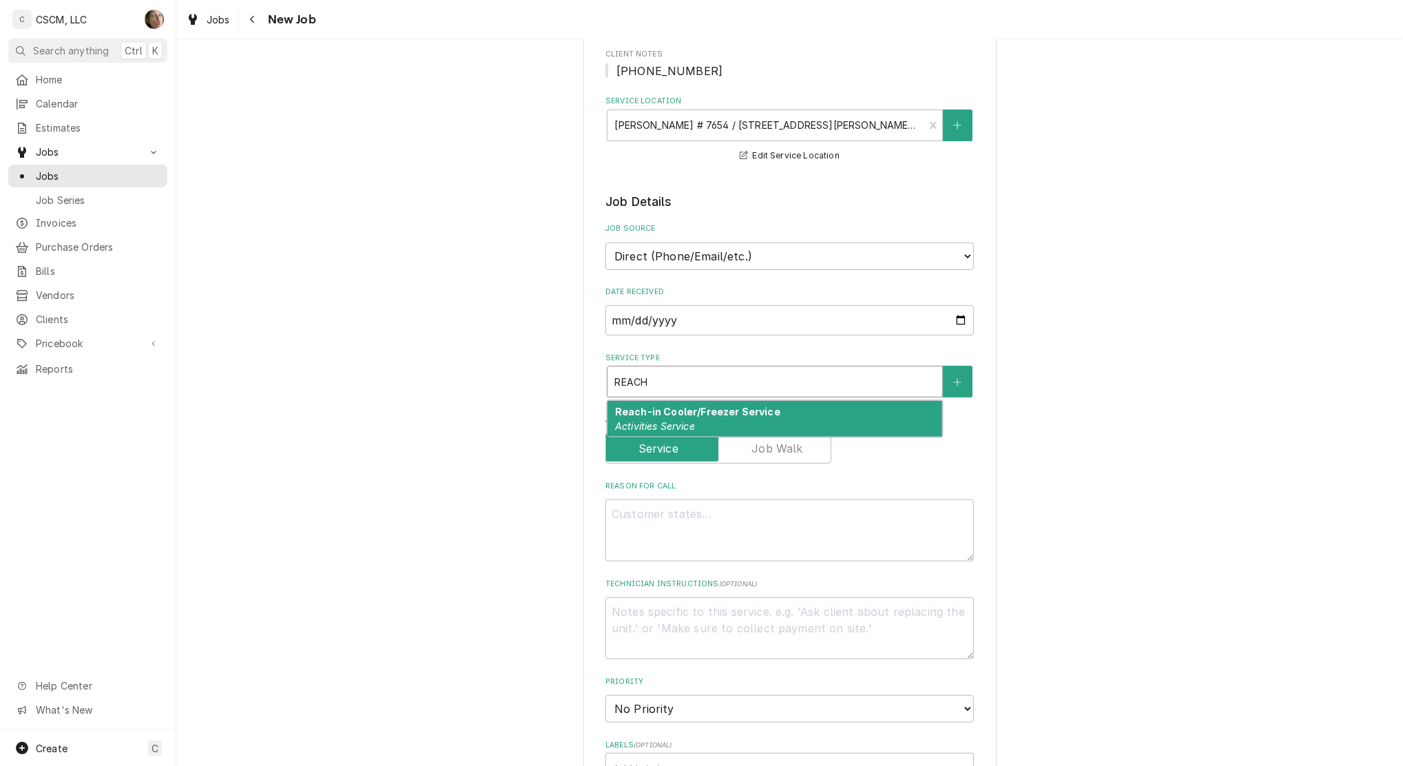
click at [691, 415] on strong "Reach-in Cooler/Freezer Service" at bounding box center [697, 412] width 165 height 12
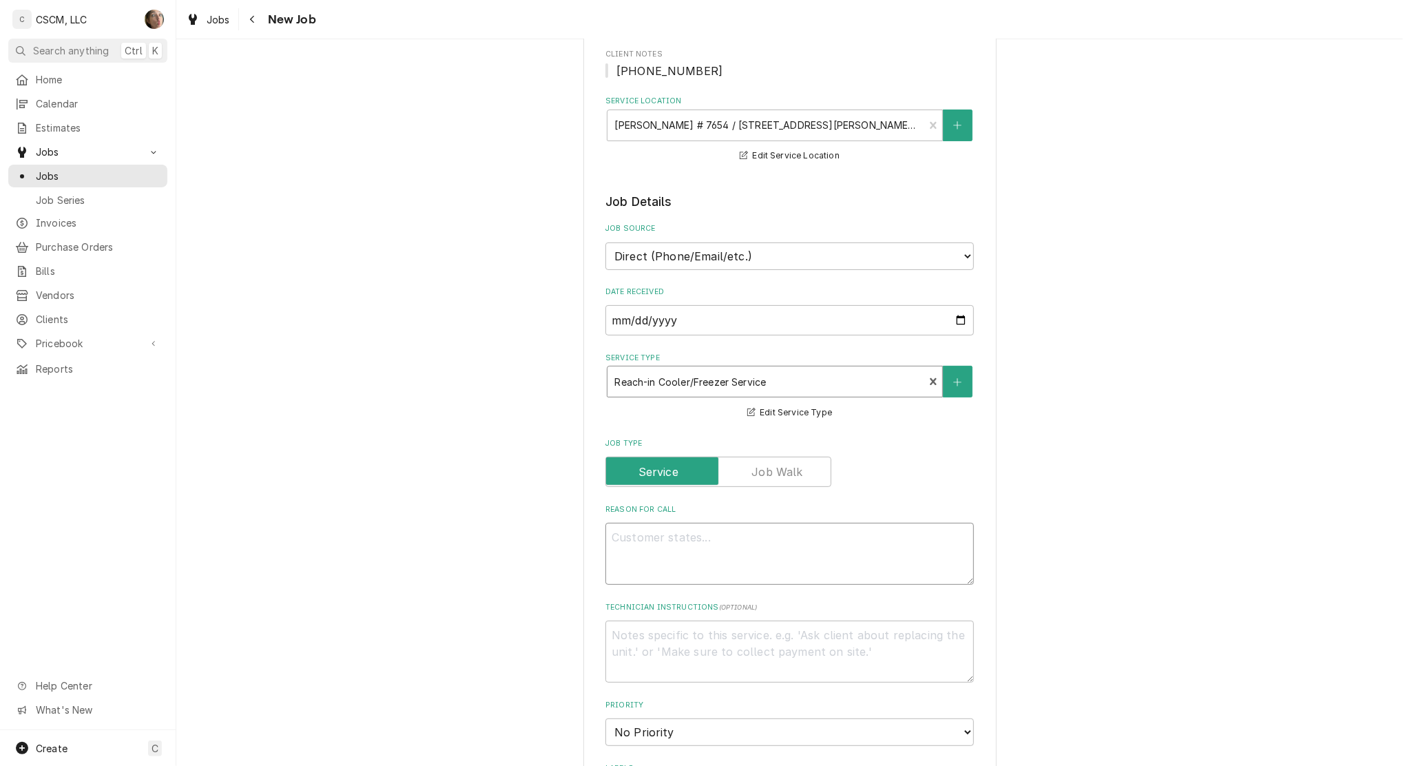
click at [643, 554] on textarea "Reason For Call" at bounding box center [789, 554] width 368 height 62
type textarea "x"
type textarea "S"
type textarea "x"
type textarea "ST"
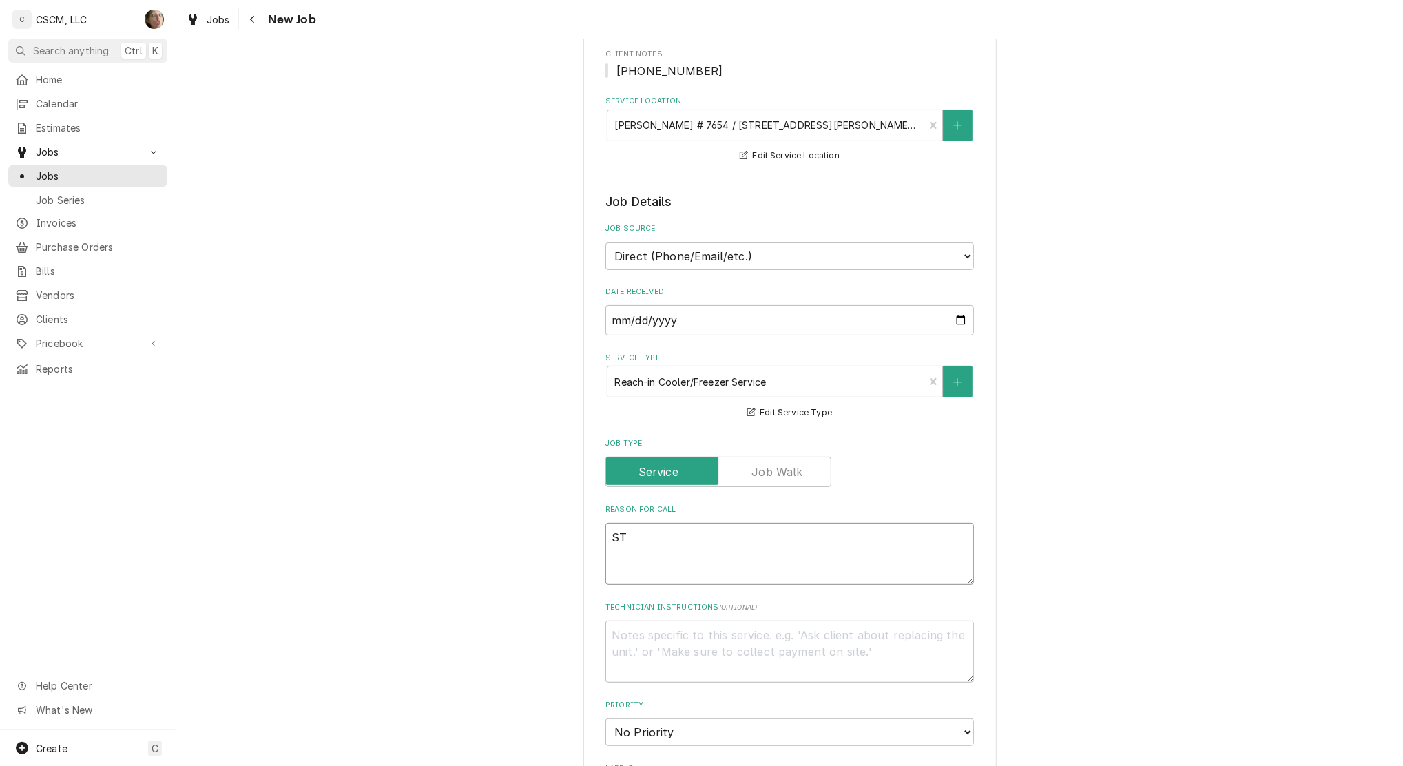
type textarea "x"
type textarea "STA"
type textarea "x"
type textarea "STAN"
type textarea "x"
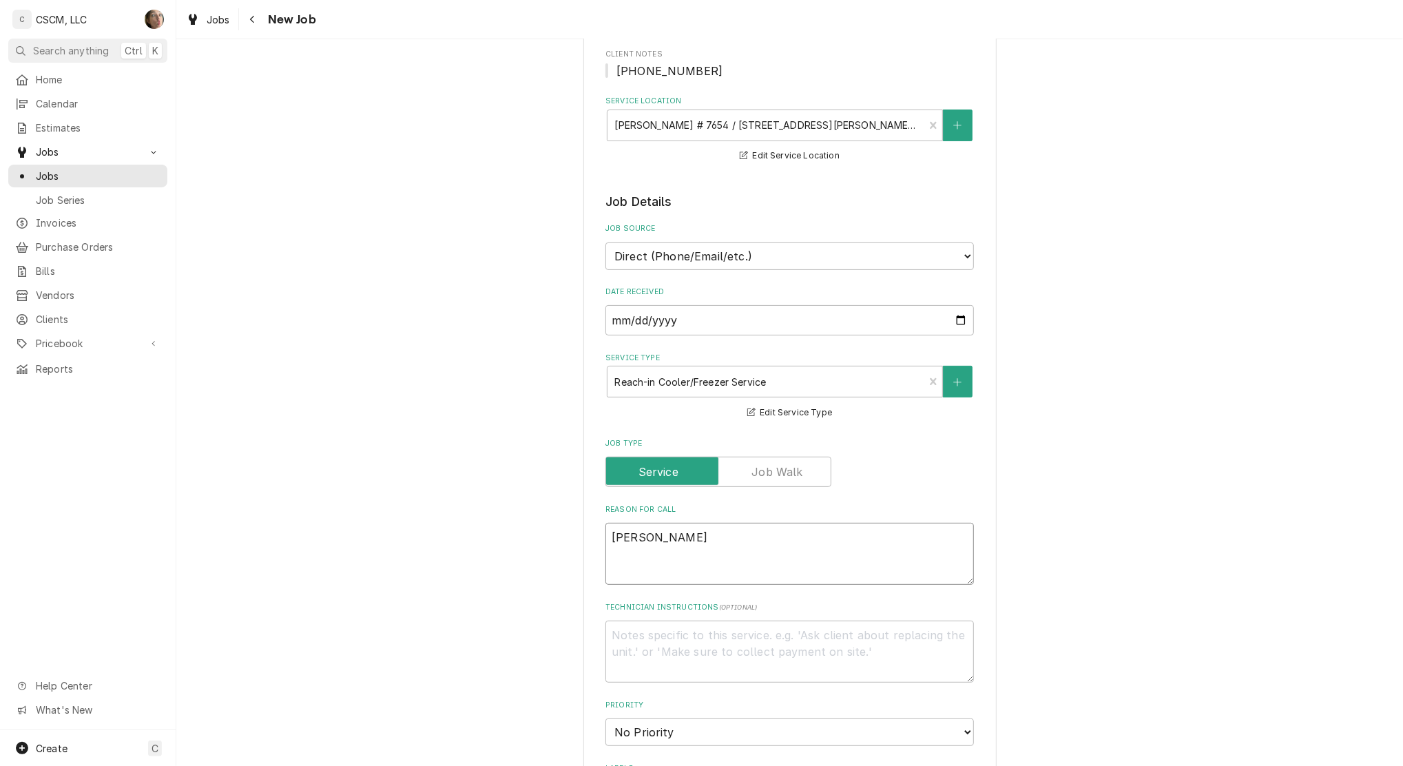
type textarea "STAND"
type textarea "x"
type textarea "STAND"
type textarea "x"
type textarea "STAND UP"
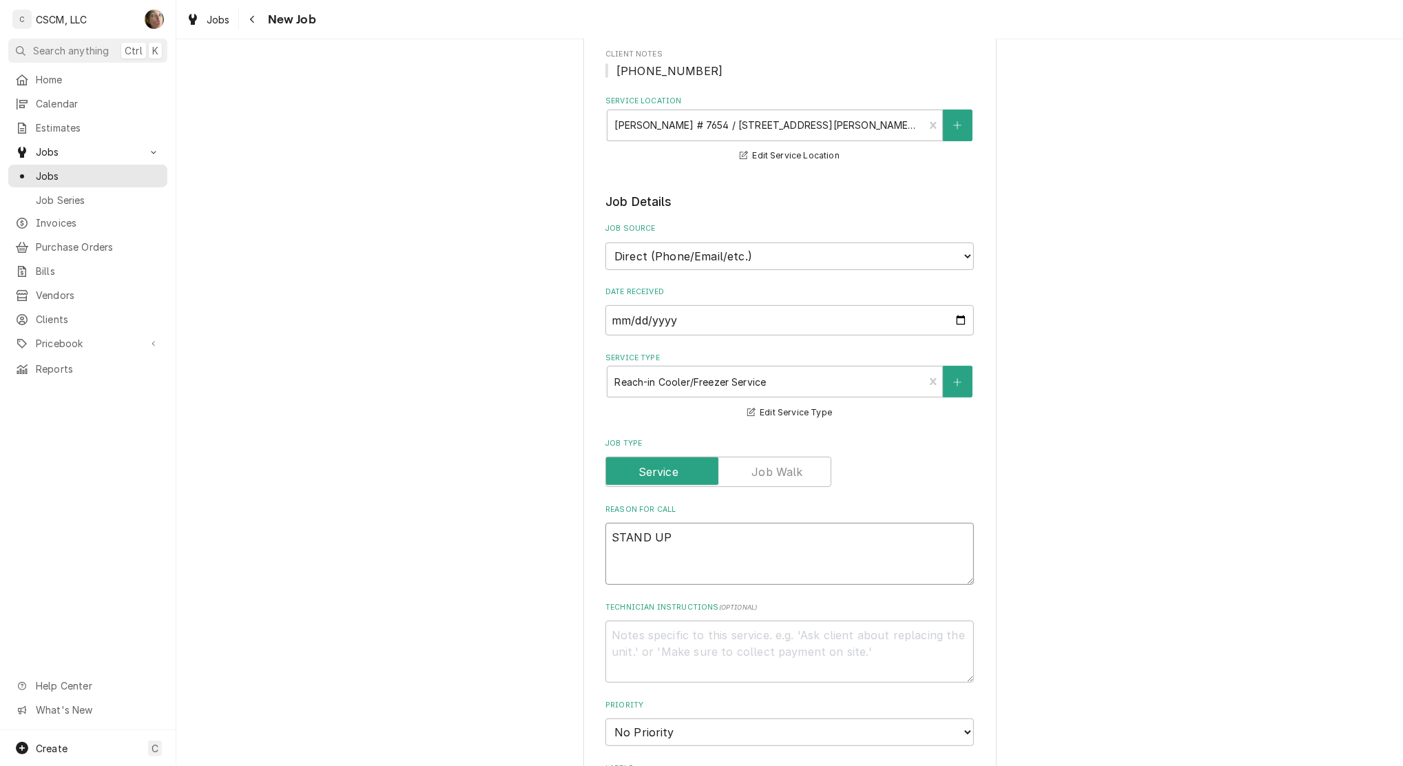
type textarea "x"
type textarea "STAND UP"
type textarea "x"
type textarea "STAND UP F"
type textarea "x"
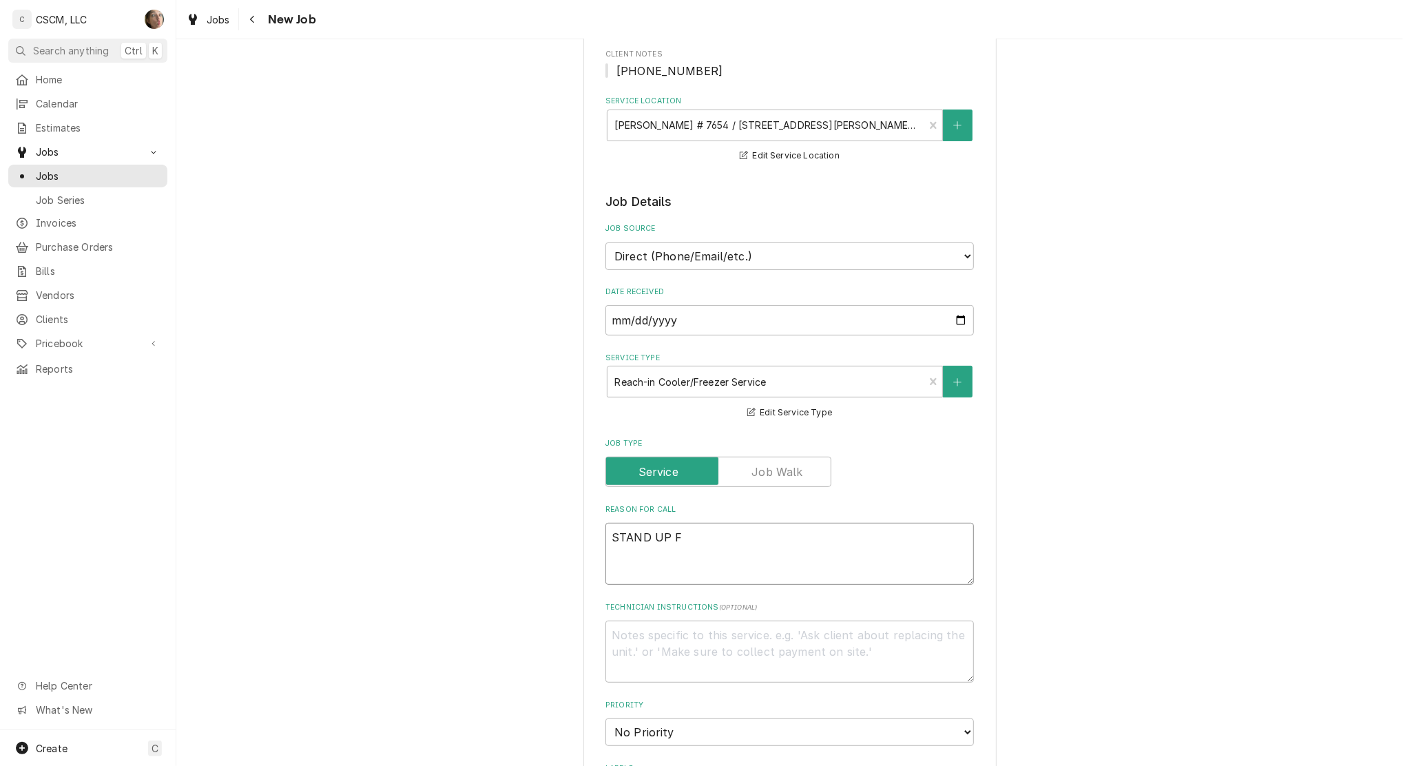
type textarea "STAND UP FR"
type textarea "x"
type textarea "STAND UP FRE"
type textarea "x"
type textarea "STAND UP FREE"
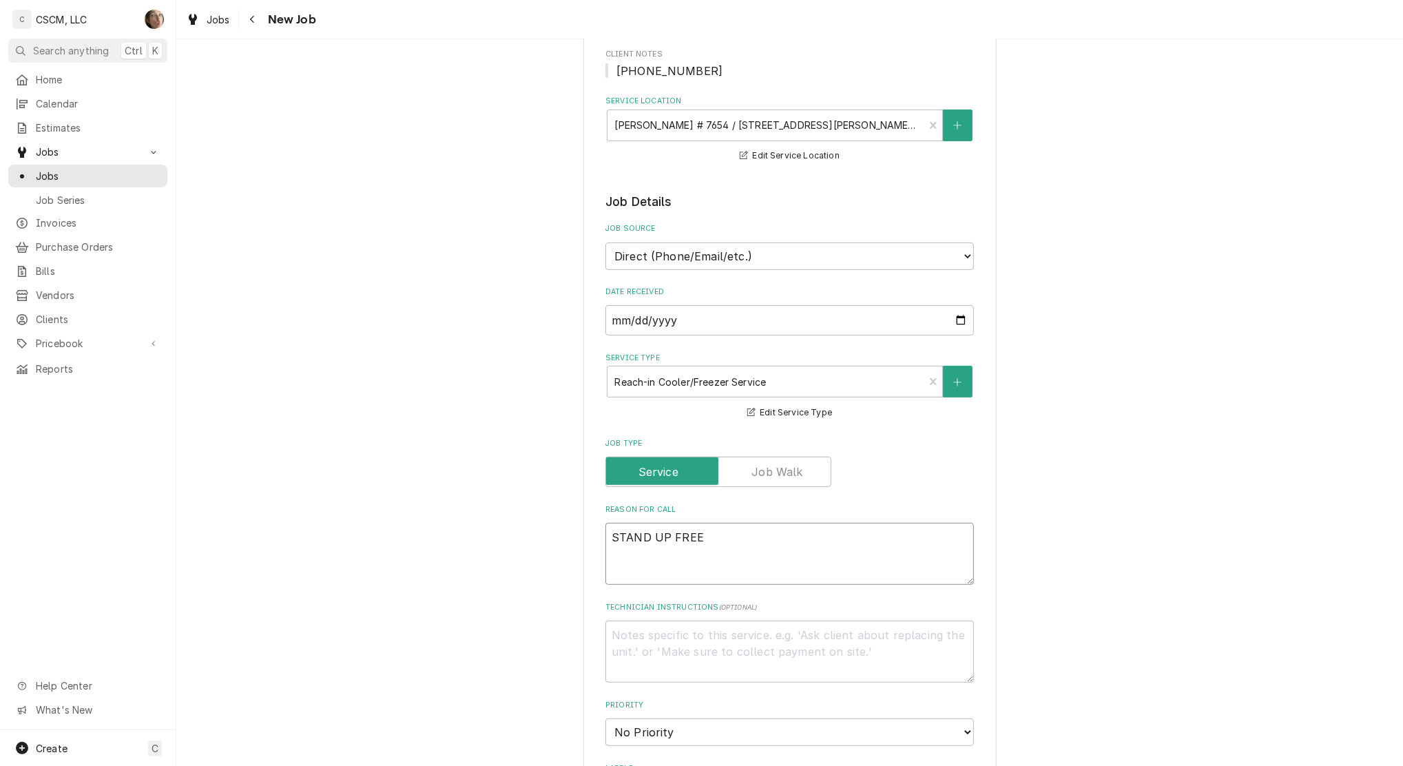
type textarea "x"
type textarea "STAND UP FREEZ"
type textarea "x"
type textarea "STAND UP FREEZE"
type textarea "x"
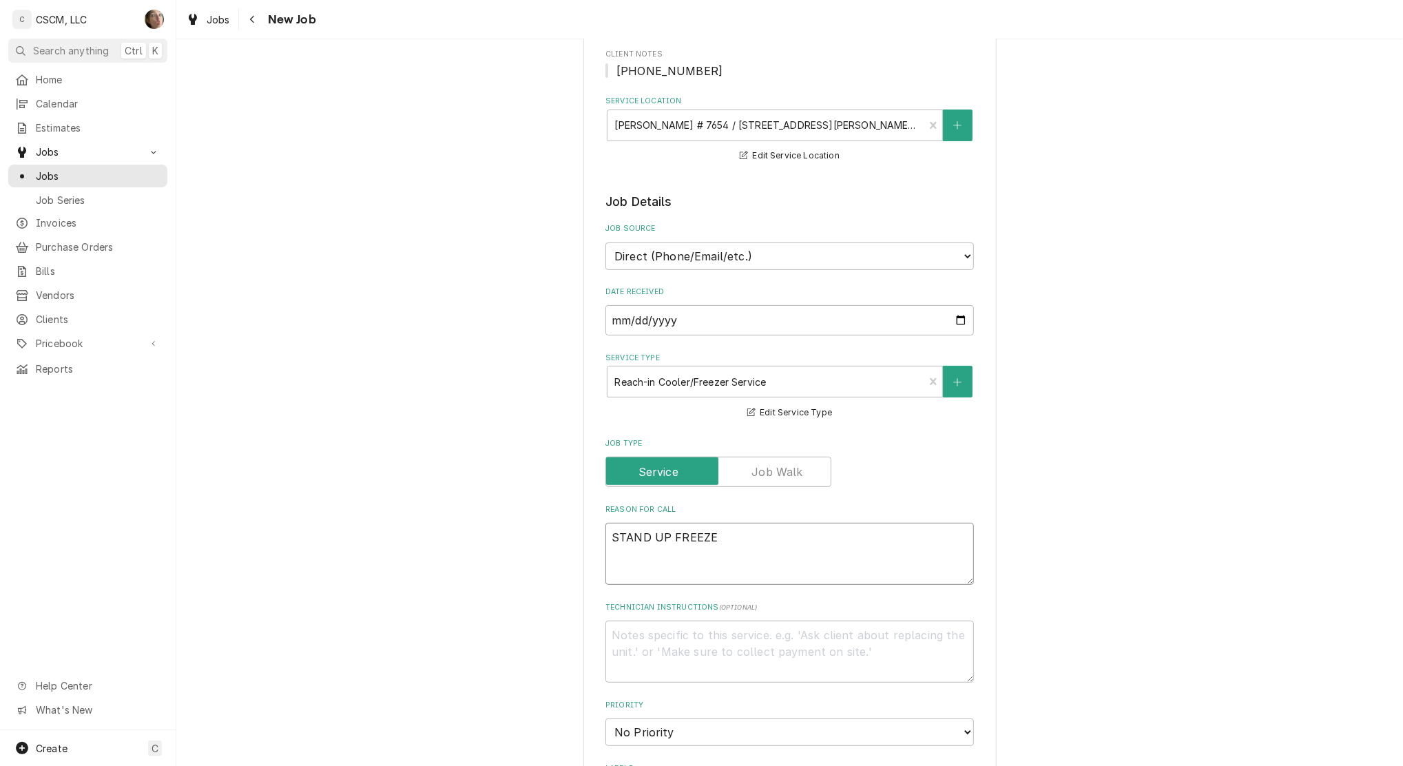
type textarea "STAND UP FREEZER"
type textarea "x"
type textarea "STAND UP FREEZER"
type textarea "x"
type textarea "STAND UP FREEZER S"
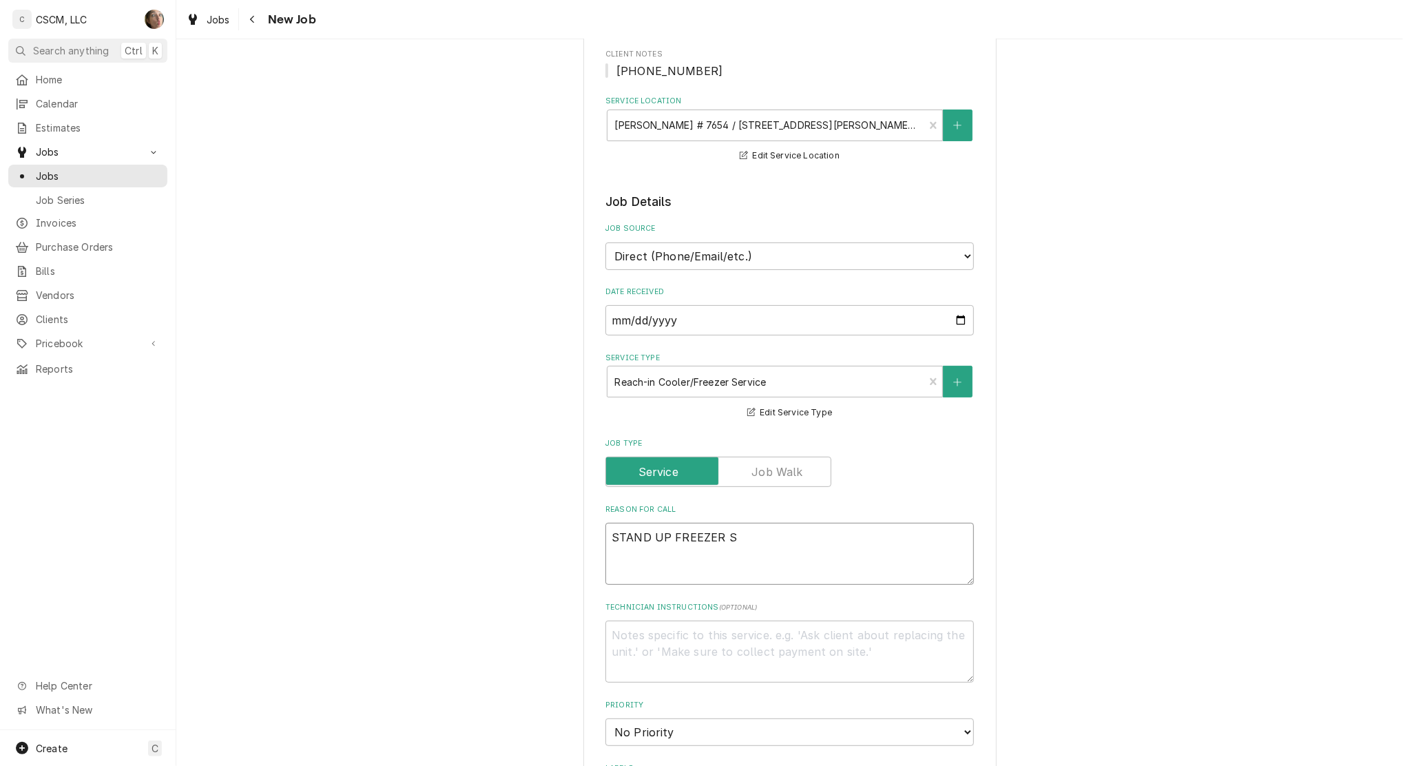
type textarea "x"
type textarea "STAND UP FREEZER"
type textarea "x"
type textarea "STAND UP FREEZER I"
type textarea "x"
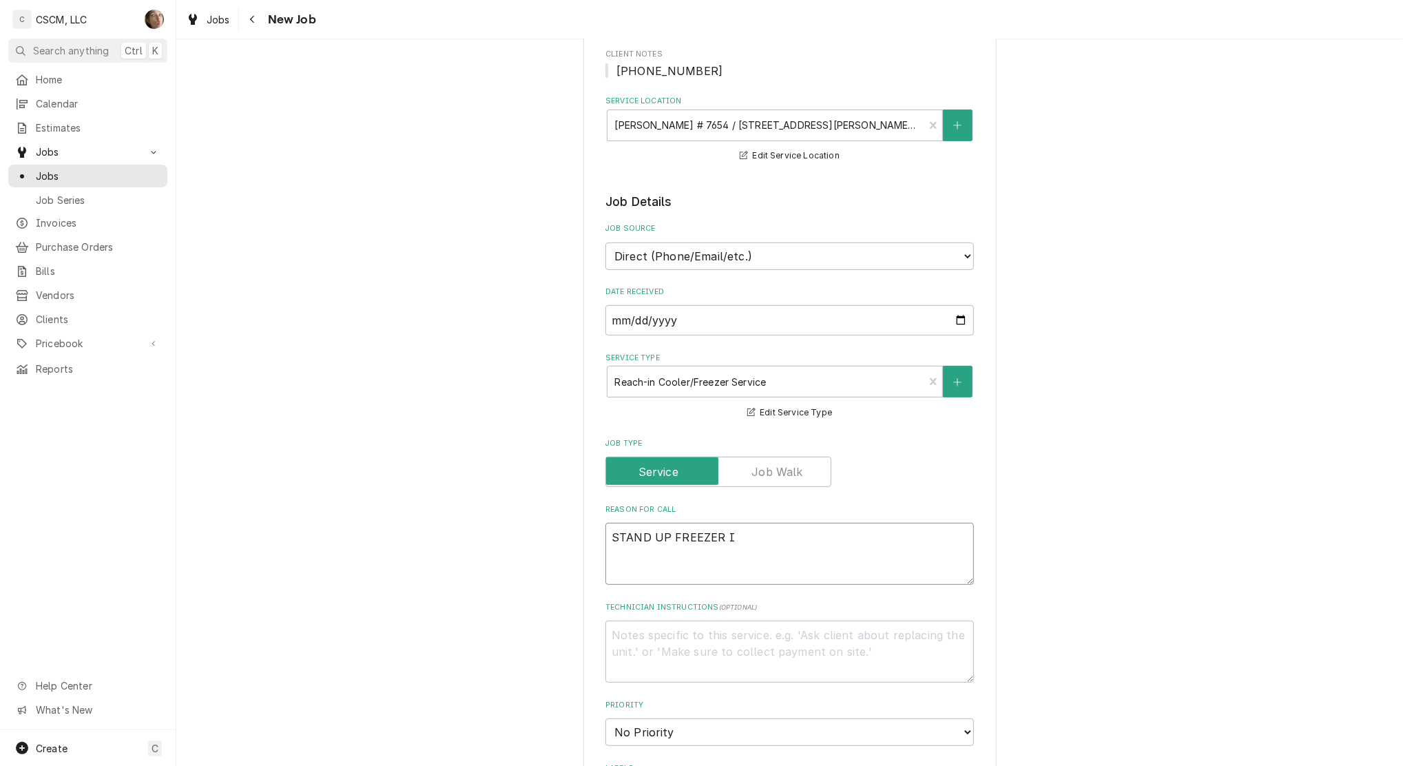
type textarea "STAND UP FREEZER IS"
type textarea "x"
type textarea "STAND UP FREEZER IS"
type textarea "x"
type textarea "STAND UP FREEZER I"
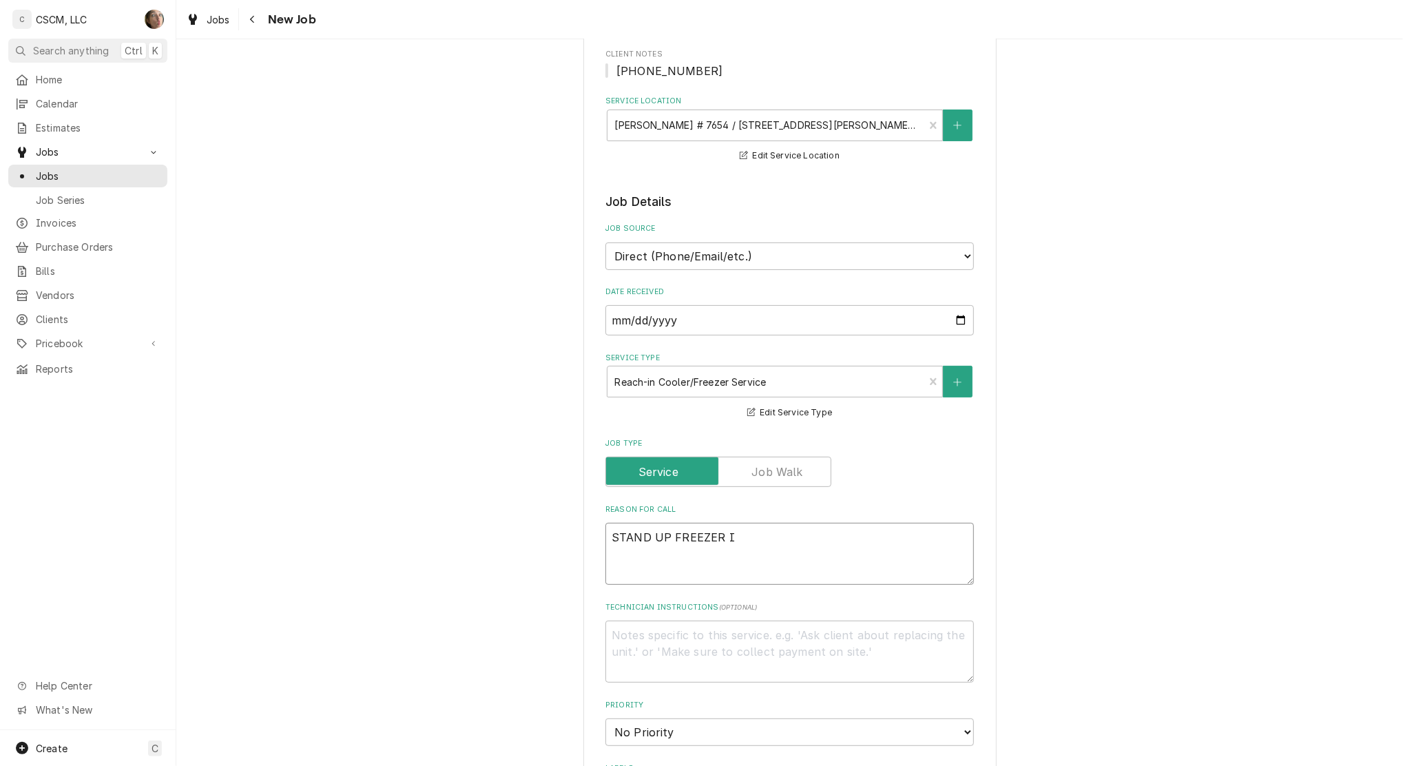
type textarea "x"
type textarea "STAND UP FREEZER"
type textarea "x"
type textarea "STAND UP FREEZER"
type textarea "x"
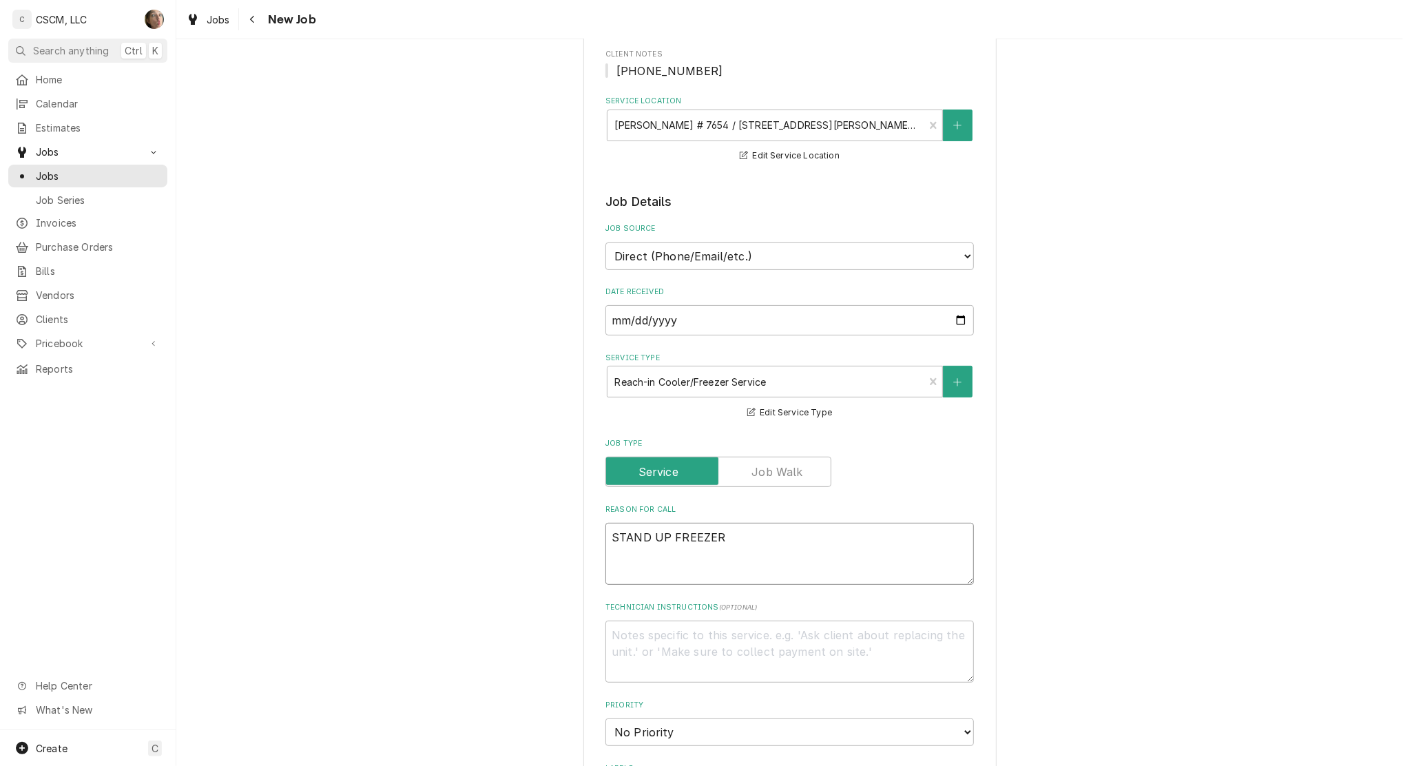
type textarea "STAND UP FREEZE"
type textarea "x"
type textarea "STAND UP FREEZ"
type textarea "x"
type textarea "STAND UP FREE"
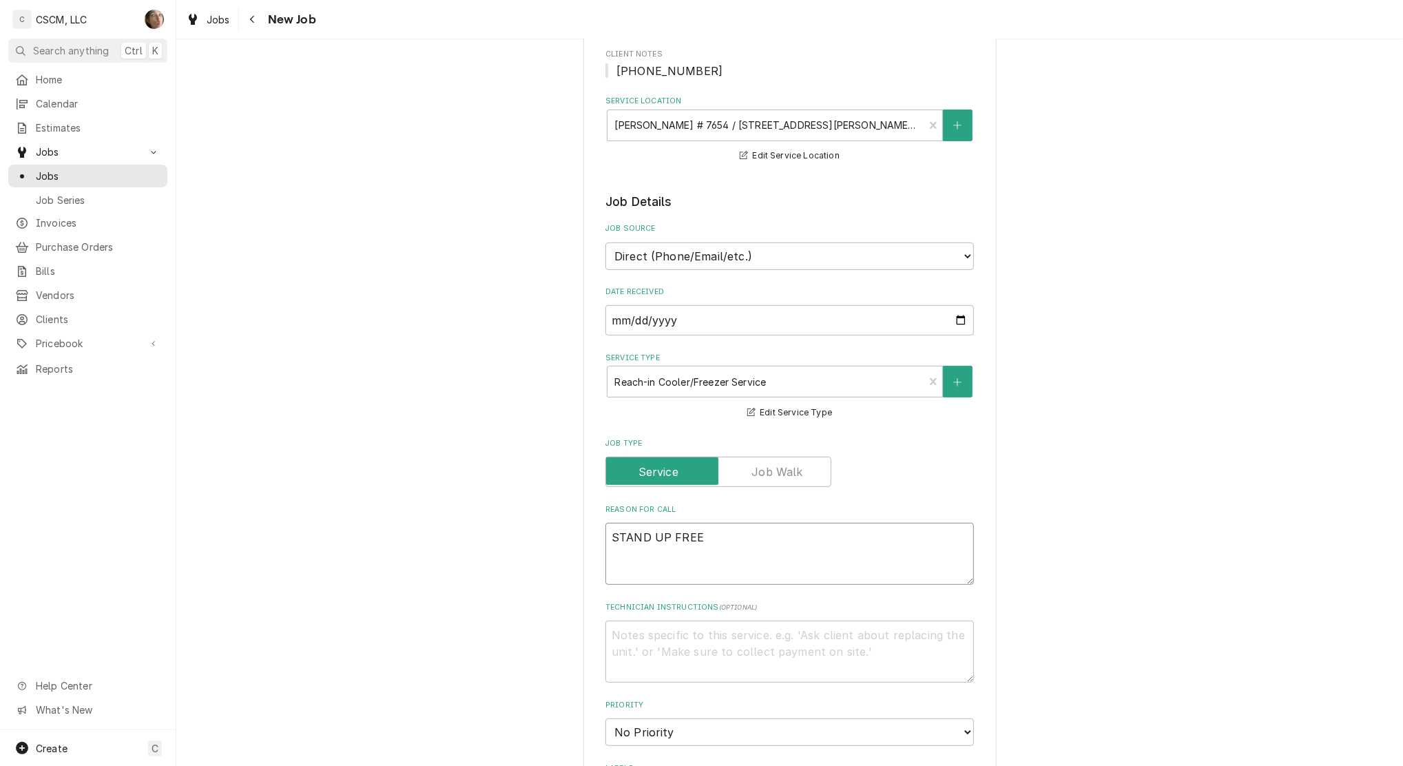
type textarea "x"
type textarea "STAND UP FRE"
type textarea "x"
type textarea "STAND UP FR"
type textarea "x"
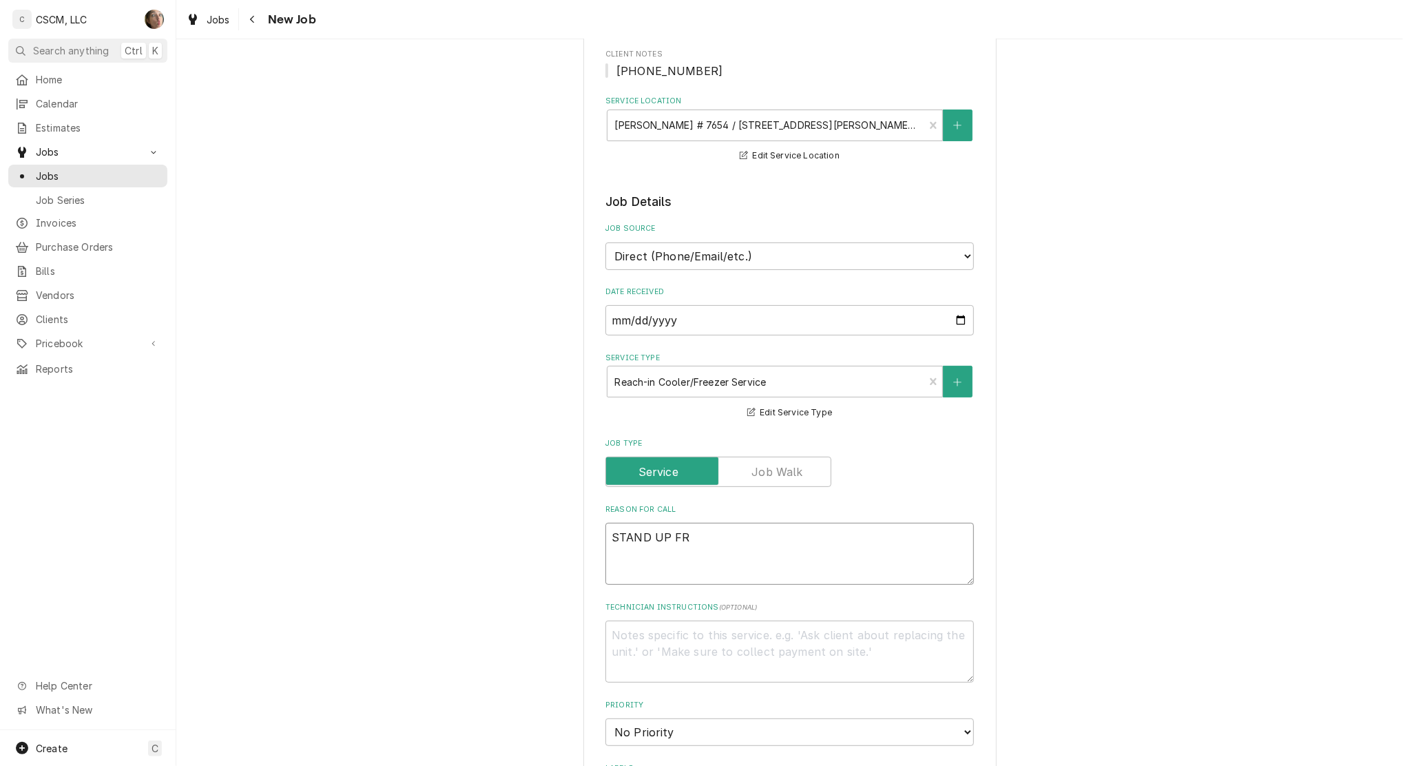
type textarea "STAND UP F"
type textarea "x"
type textarea "STAND UP"
type textarea "x"
type textarea "STAND UP"
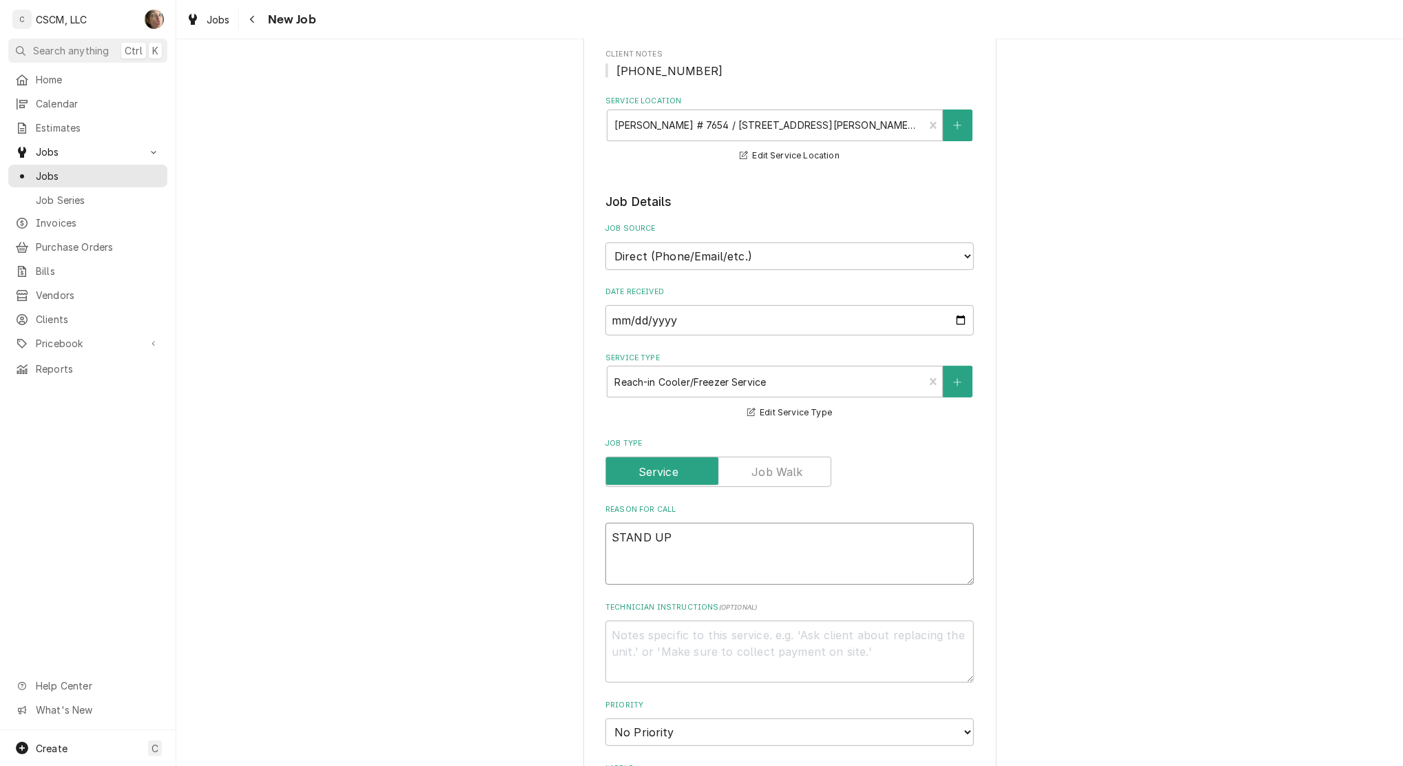
type textarea "x"
type textarea "STAND U"
type textarea "x"
type textarea "STAND"
type textarea "x"
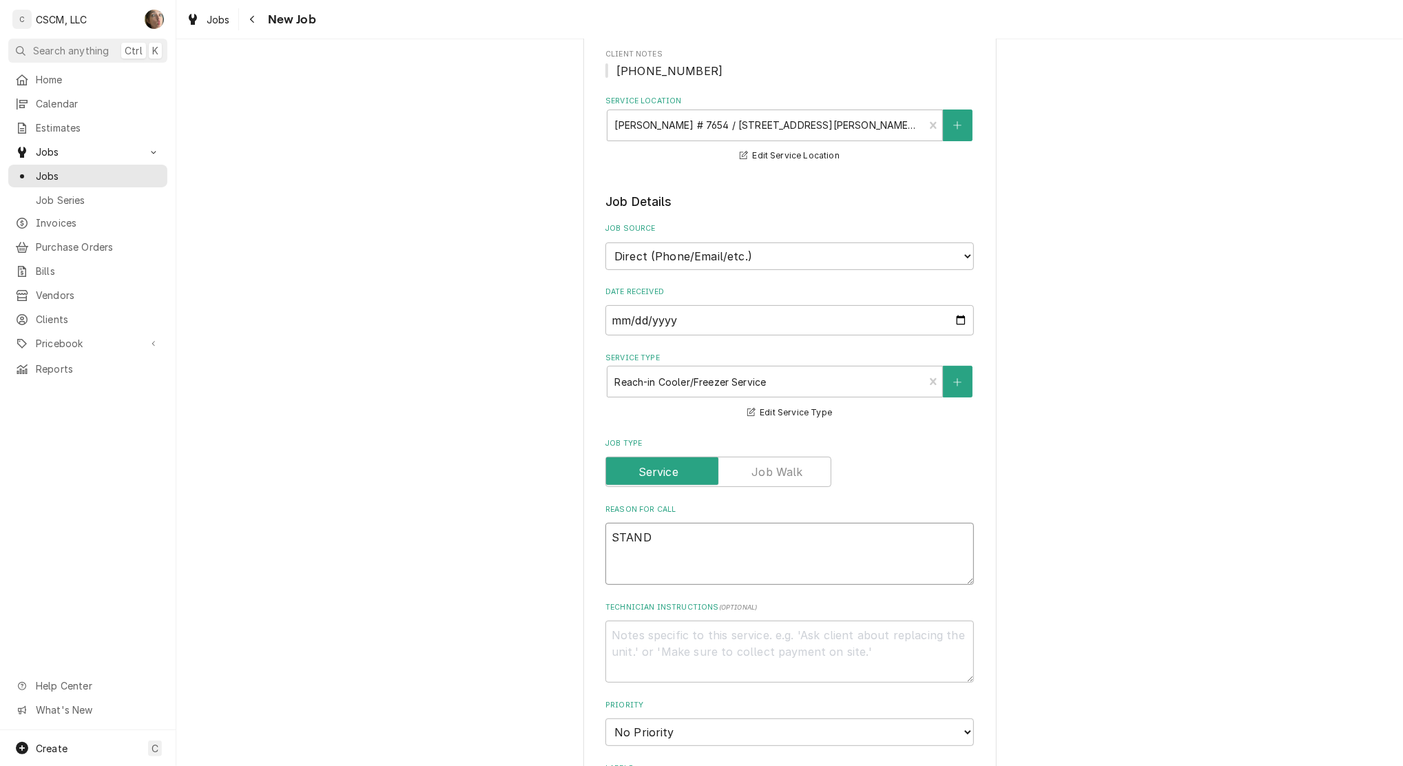
type textarea "STAND"
type textarea "x"
type textarea "STAN"
type textarea "x"
type textarea "STA"
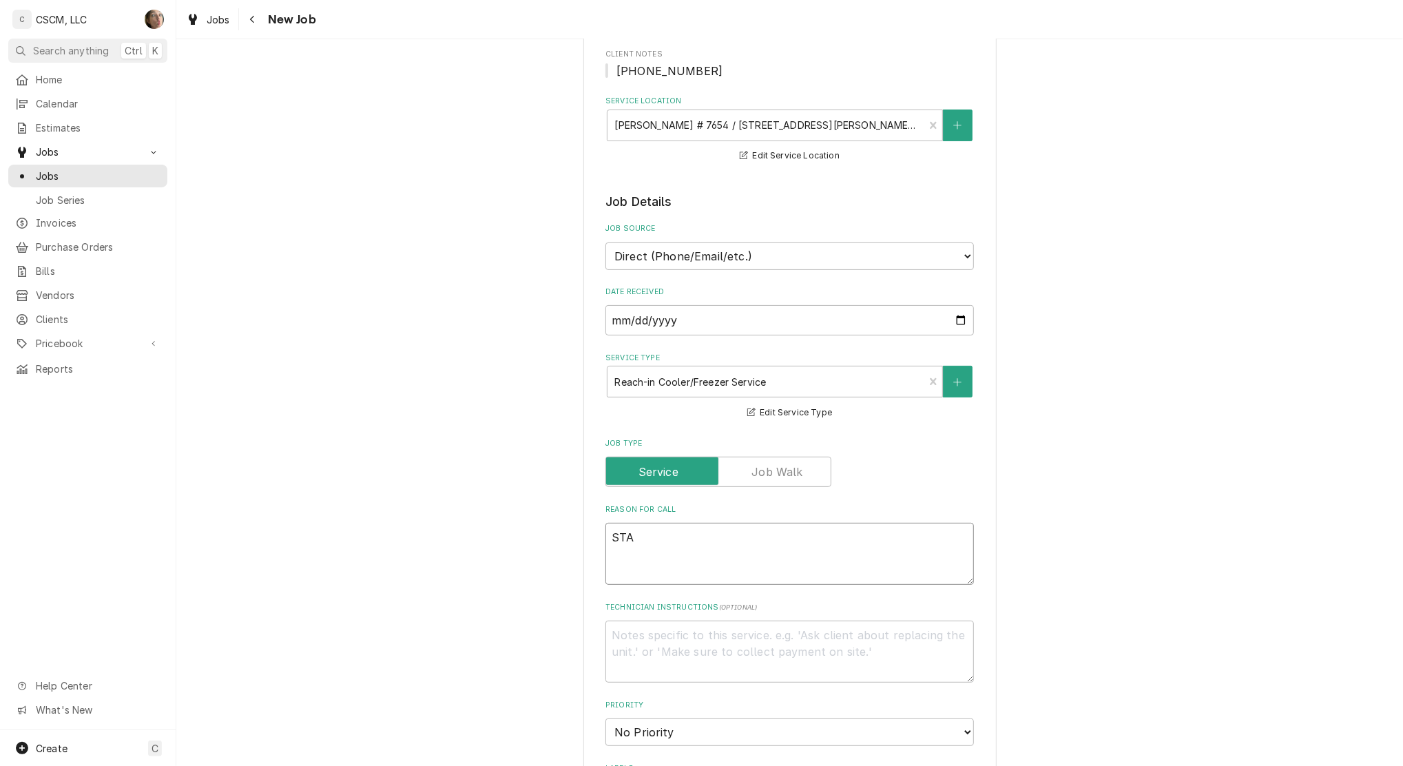
type textarea "x"
type textarea "S"
type textarea "x"
type textarea "S"
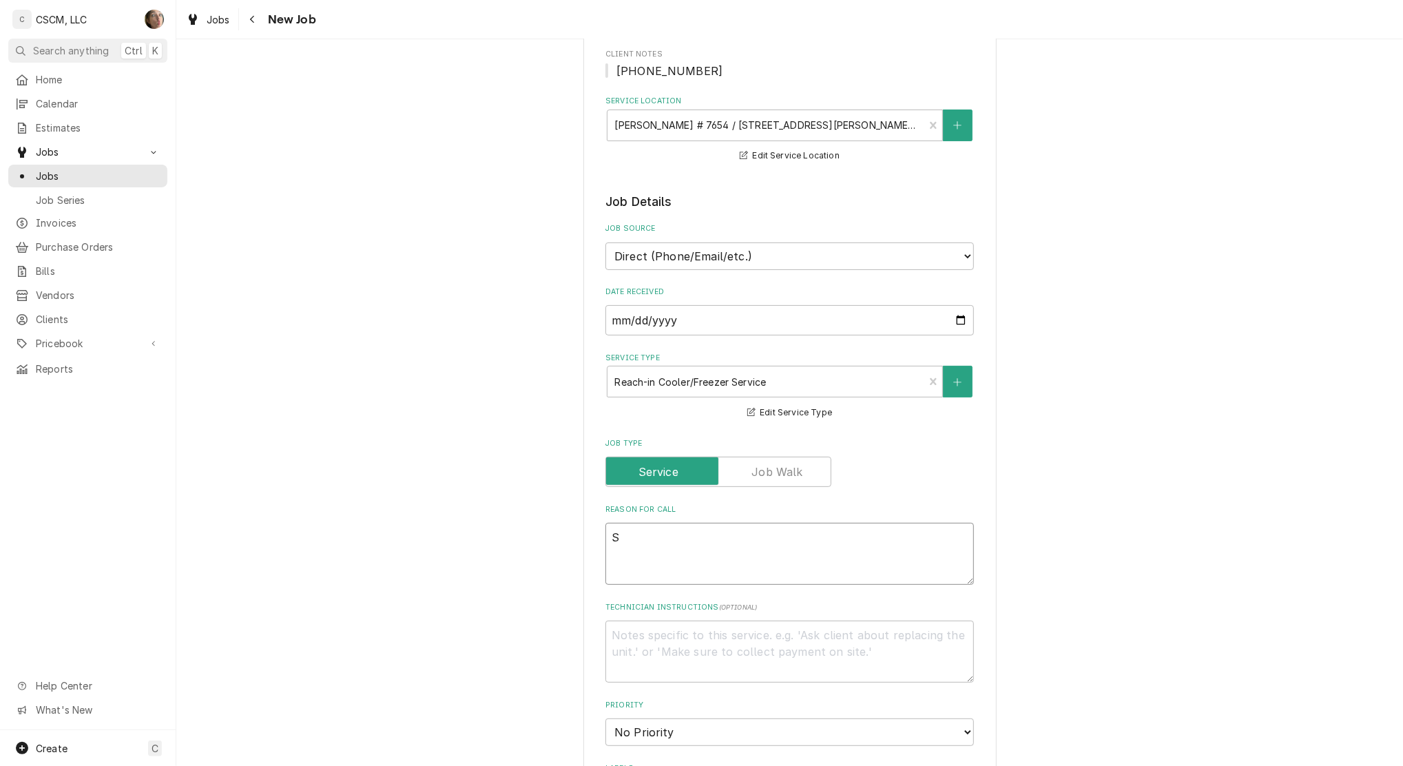
type textarea "x"
type textarea "St"
type textarea "x"
type textarea "Sta"
type textarea "x"
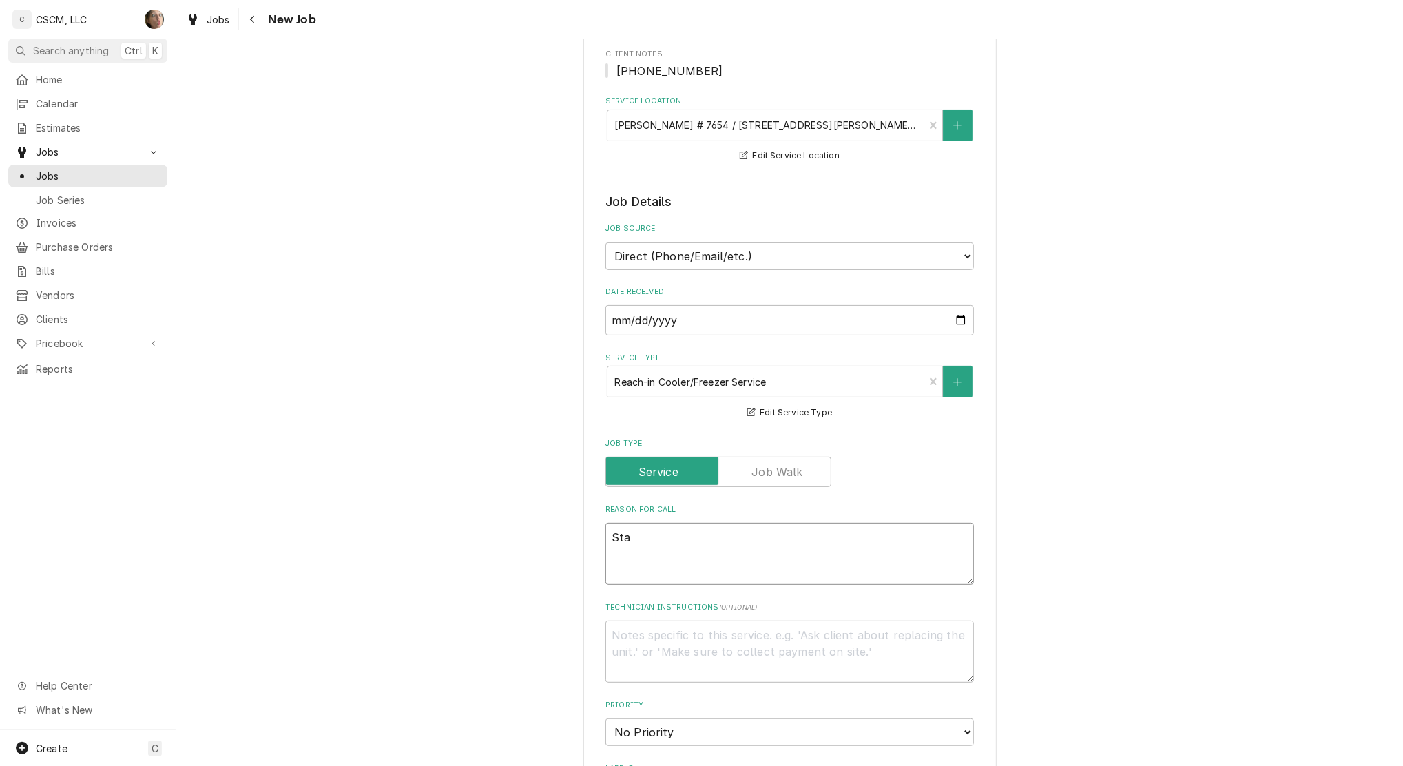
type textarea "Stan"
type textarea "x"
type textarea "Stand"
type textarea "x"
type textarea "Stand"
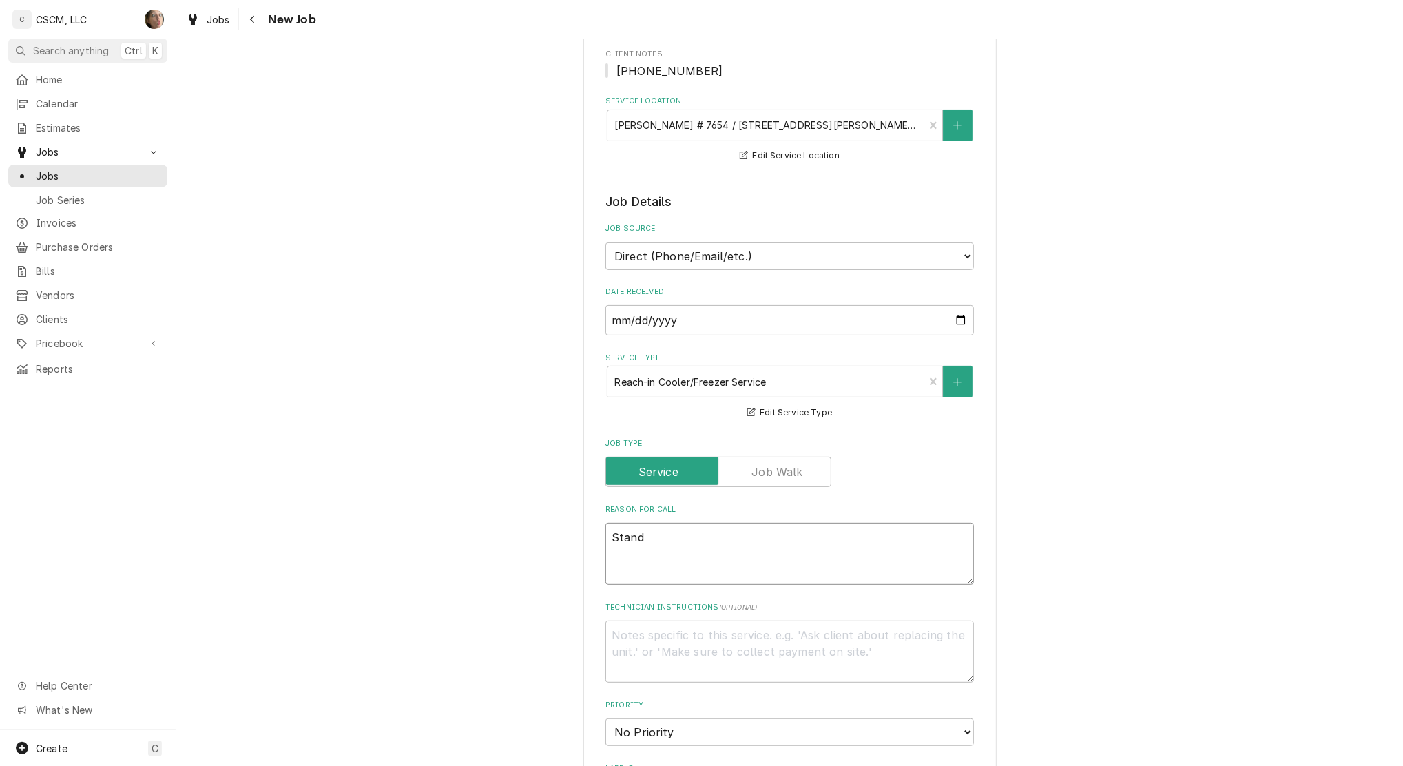
type textarea "x"
type textarea "Stand u"
type textarea "x"
type textarea "Stand up"
type textarea "x"
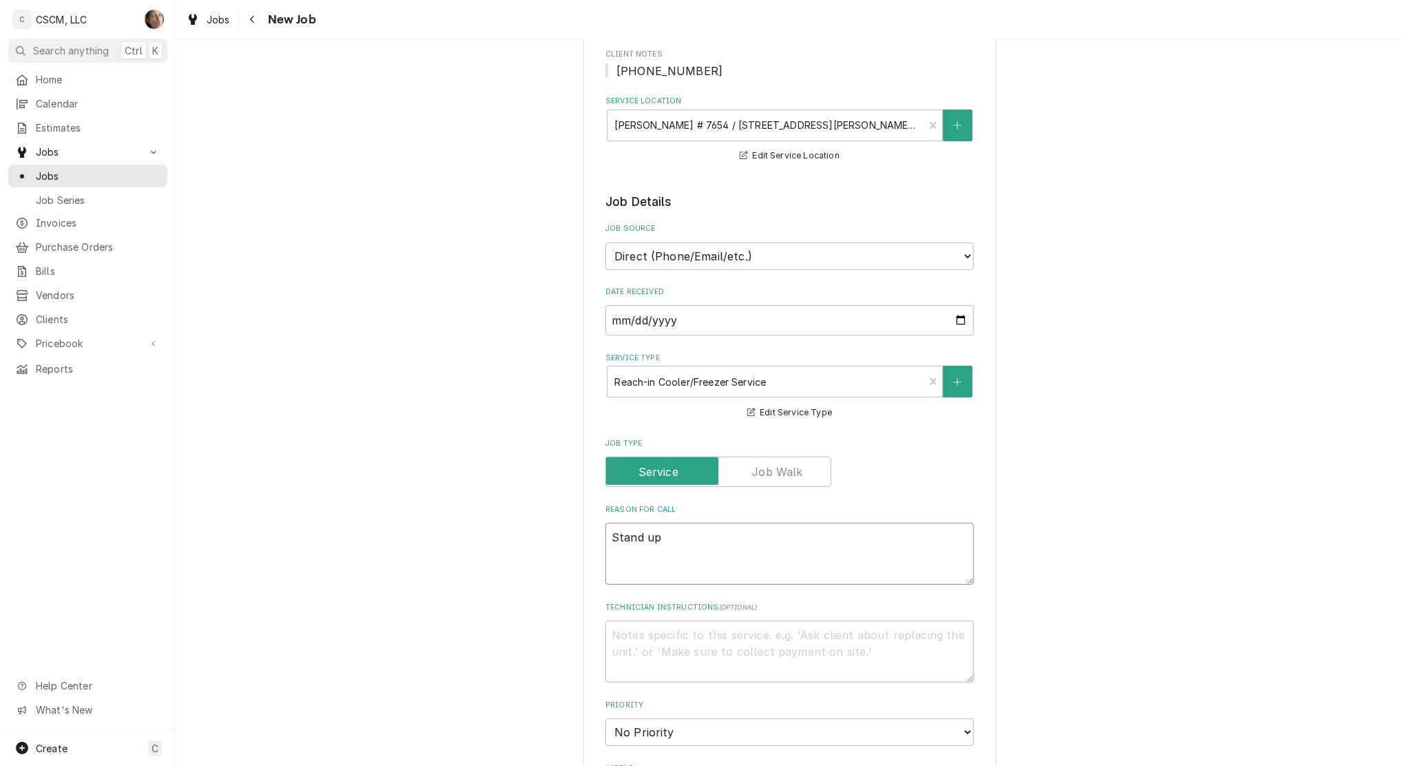
type textarea "Stand up"
type textarea "x"
type textarea "Stand up f"
type textarea "x"
type textarea "Stand up fr"
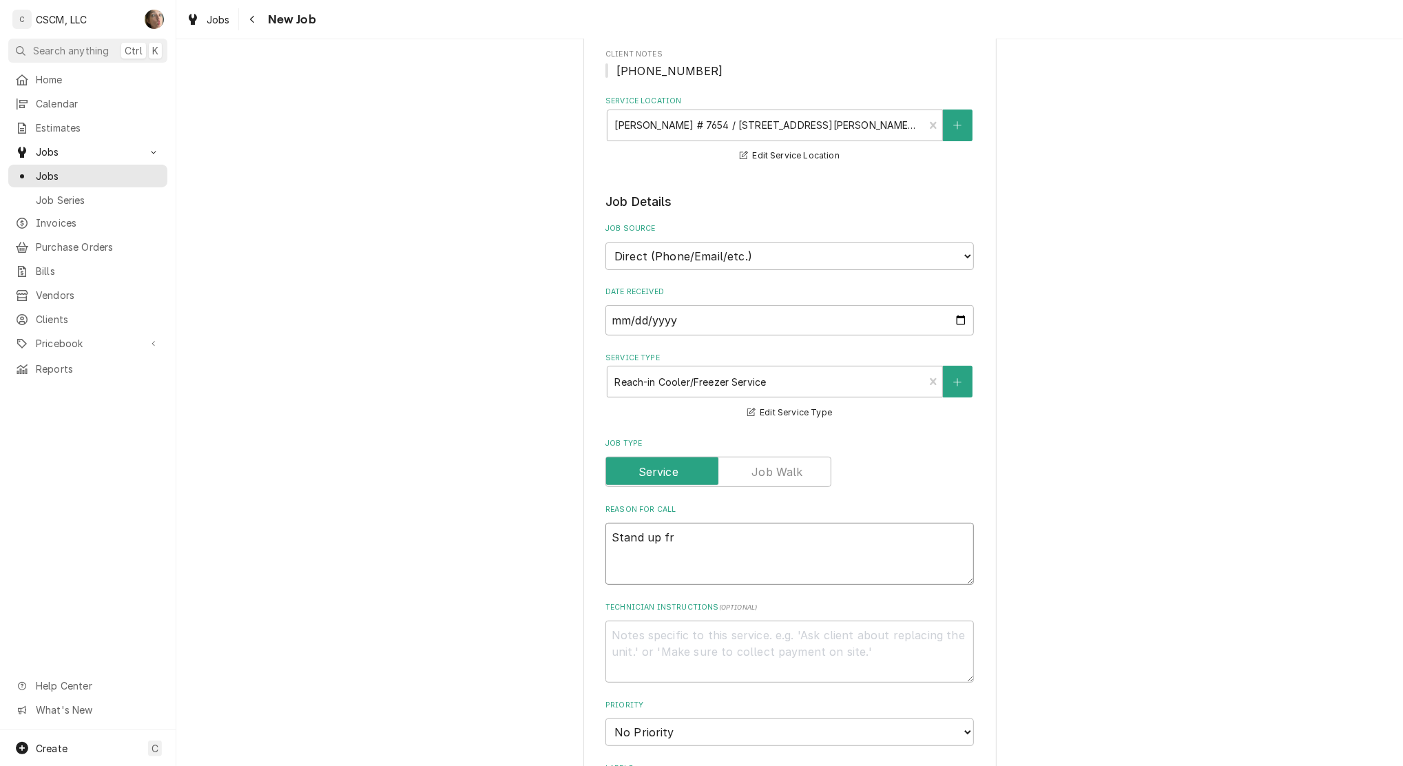
type textarea "x"
type textarea "Stand up fre"
type textarea "x"
type textarea "Stand up free"
type textarea "x"
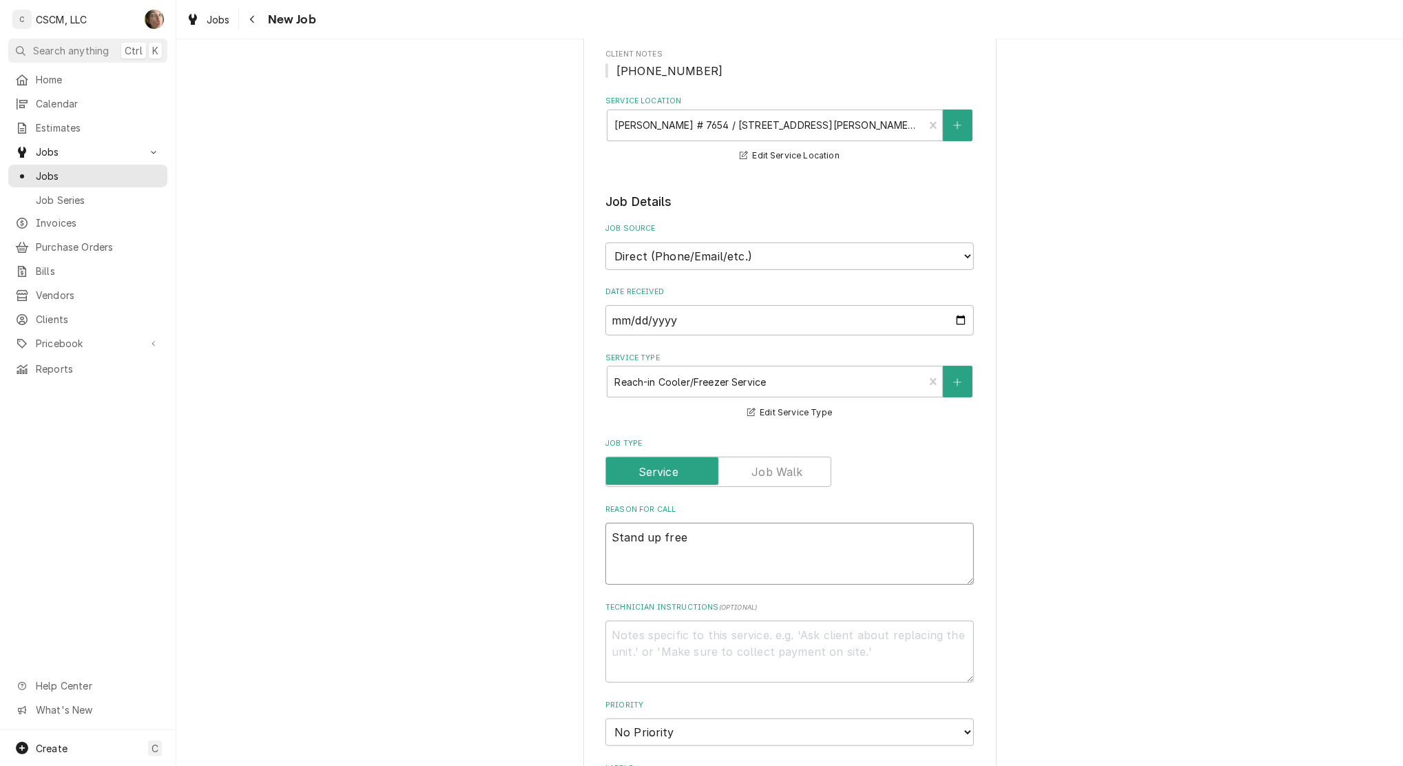
type textarea "Stand up freez"
type textarea "x"
type textarea "Stand up freeze"
type textarea "x"
type textarea "Stand up freezer"
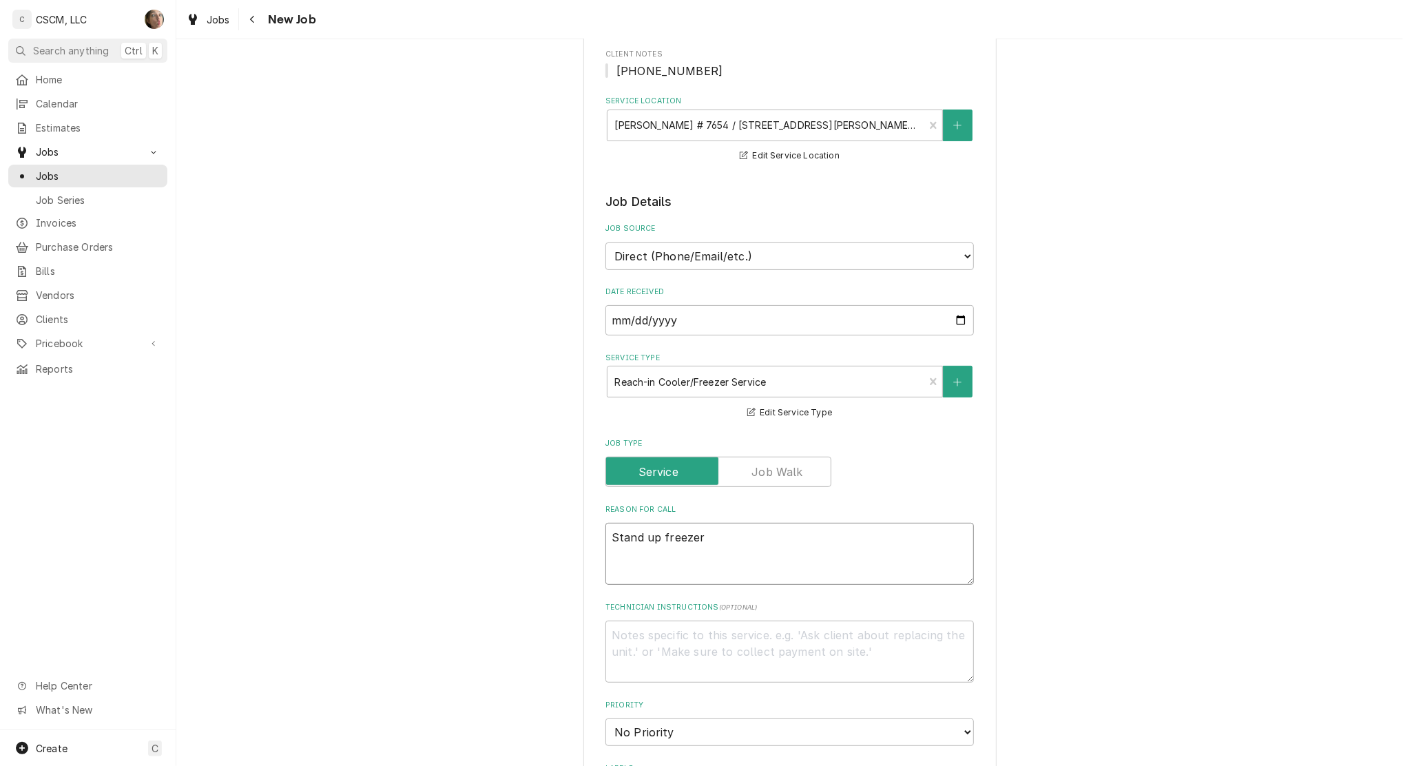
type textarea "x"
type textarea "Stand up freezer"
type textarea "x"
type textarea "Stand up freezer i"
type textarea "x"
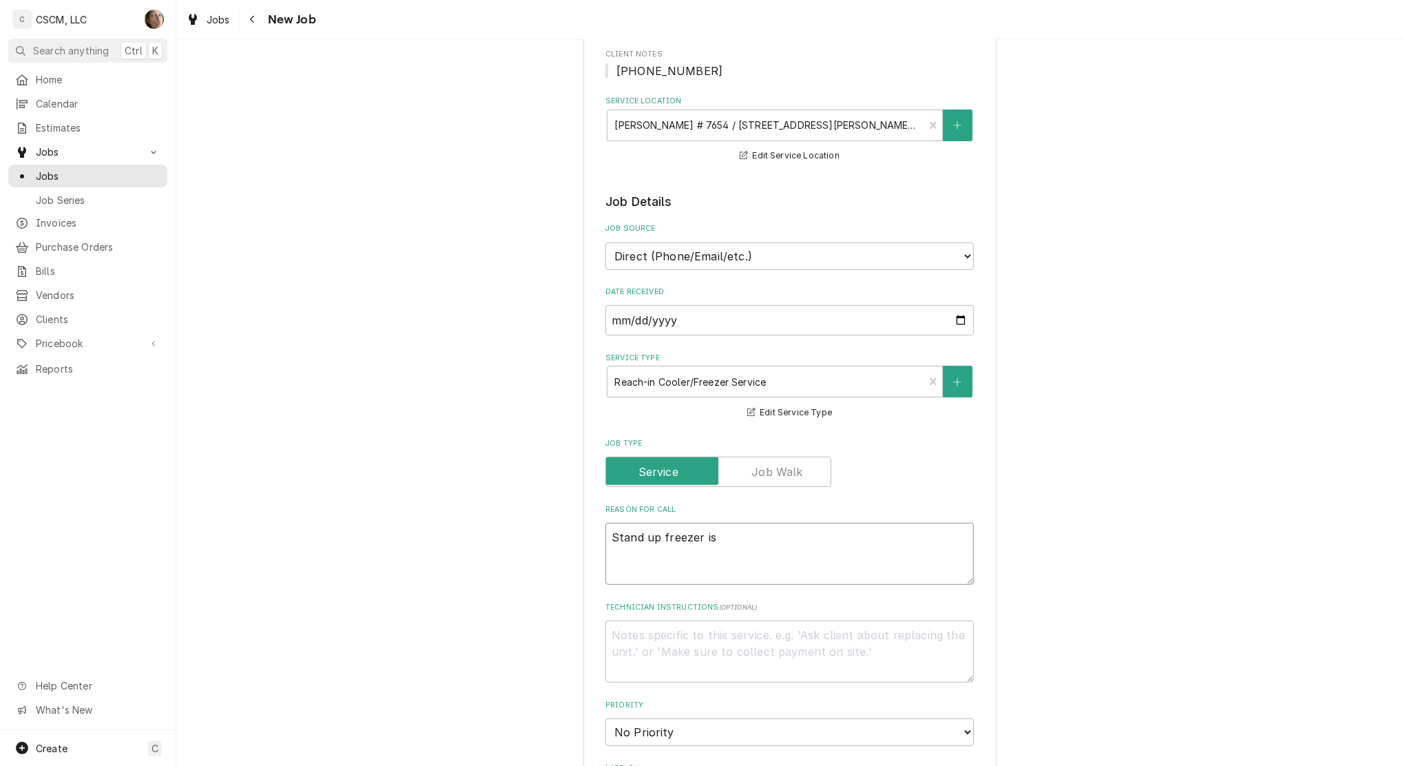
type textarea "Stand up freezer is"
type textarea "x"
type textarea "Stand up freezer is n"
type textarea "x"
type textarea "Stand up freezer is no"
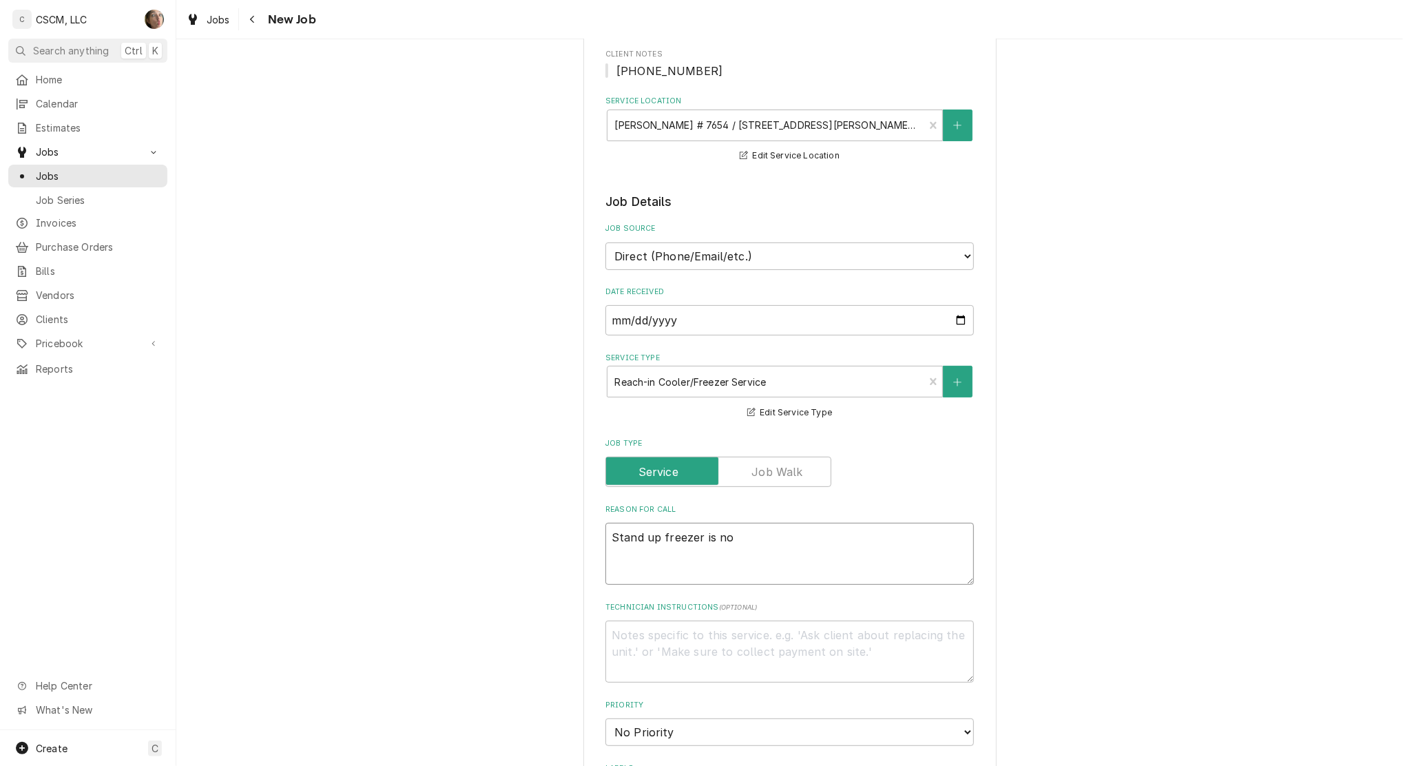
type textarea "x"
type textarea "Stand up freezer is not"
type textarea "x"
type textarea "Stand up freezer is not"
type textarea "x"
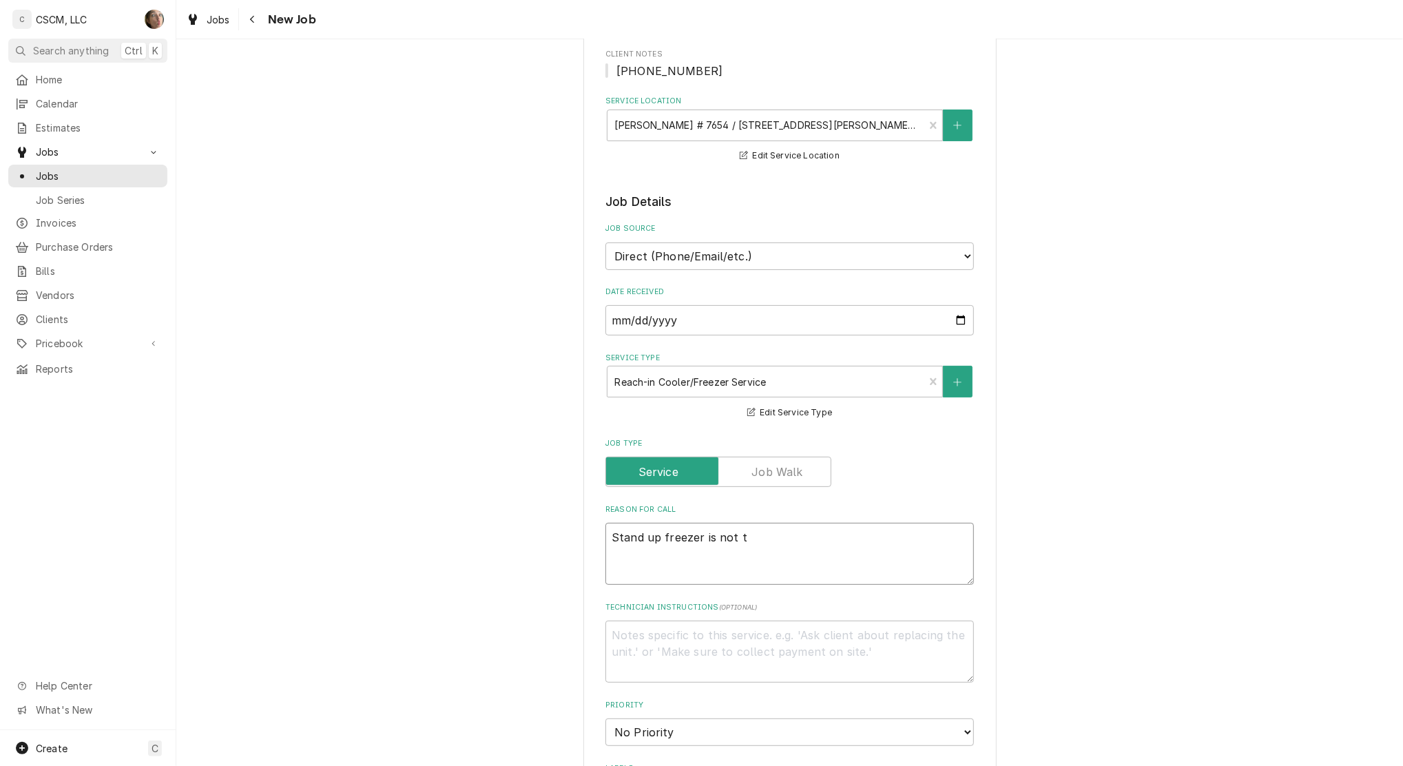
type textarea "Stand up freezer is not te"
type textarea "x"
type textarea "Stand up freezer is not temp"
type textarea "x"
type textarea "Stand up freezer is not tempi"
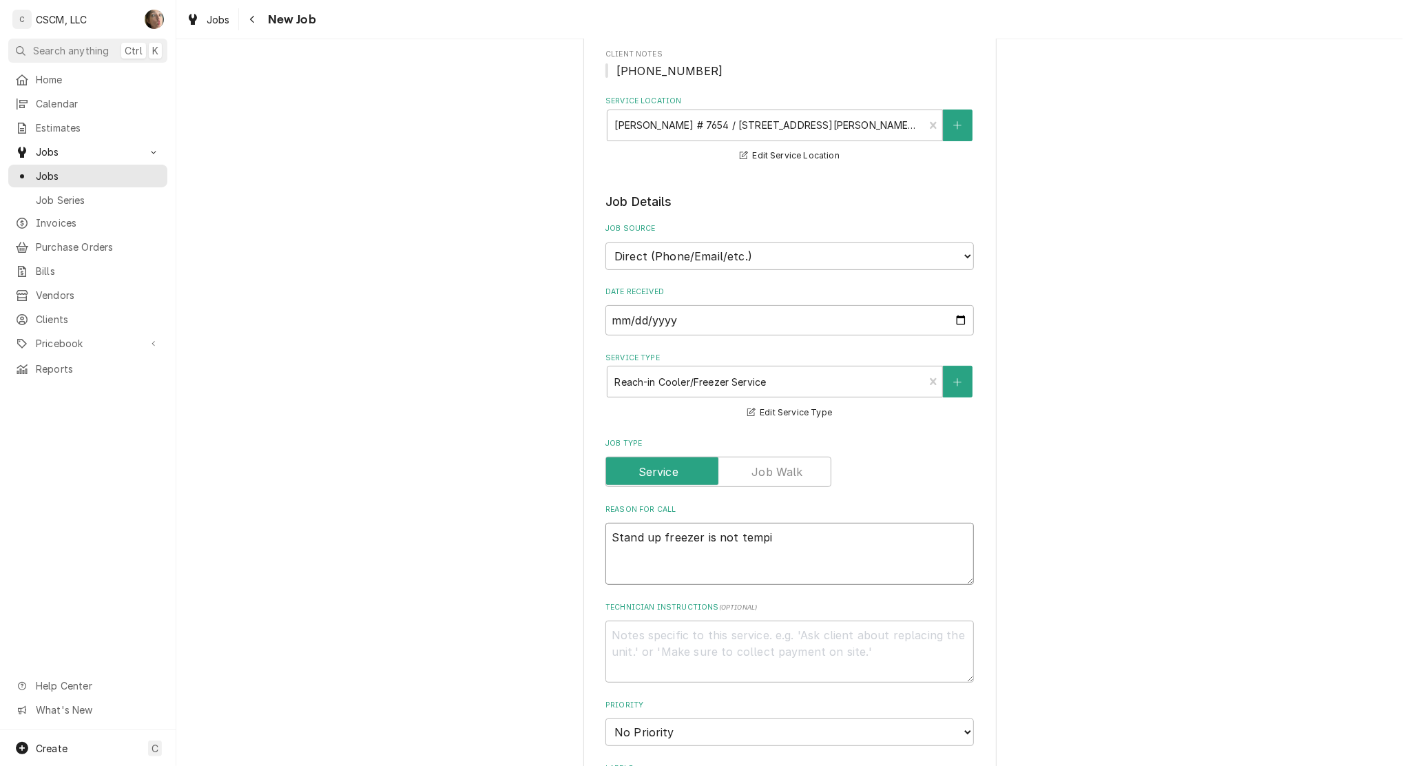
type textarea "x"
type textarea "Stand up freezer is not temping"
type textarea "x"
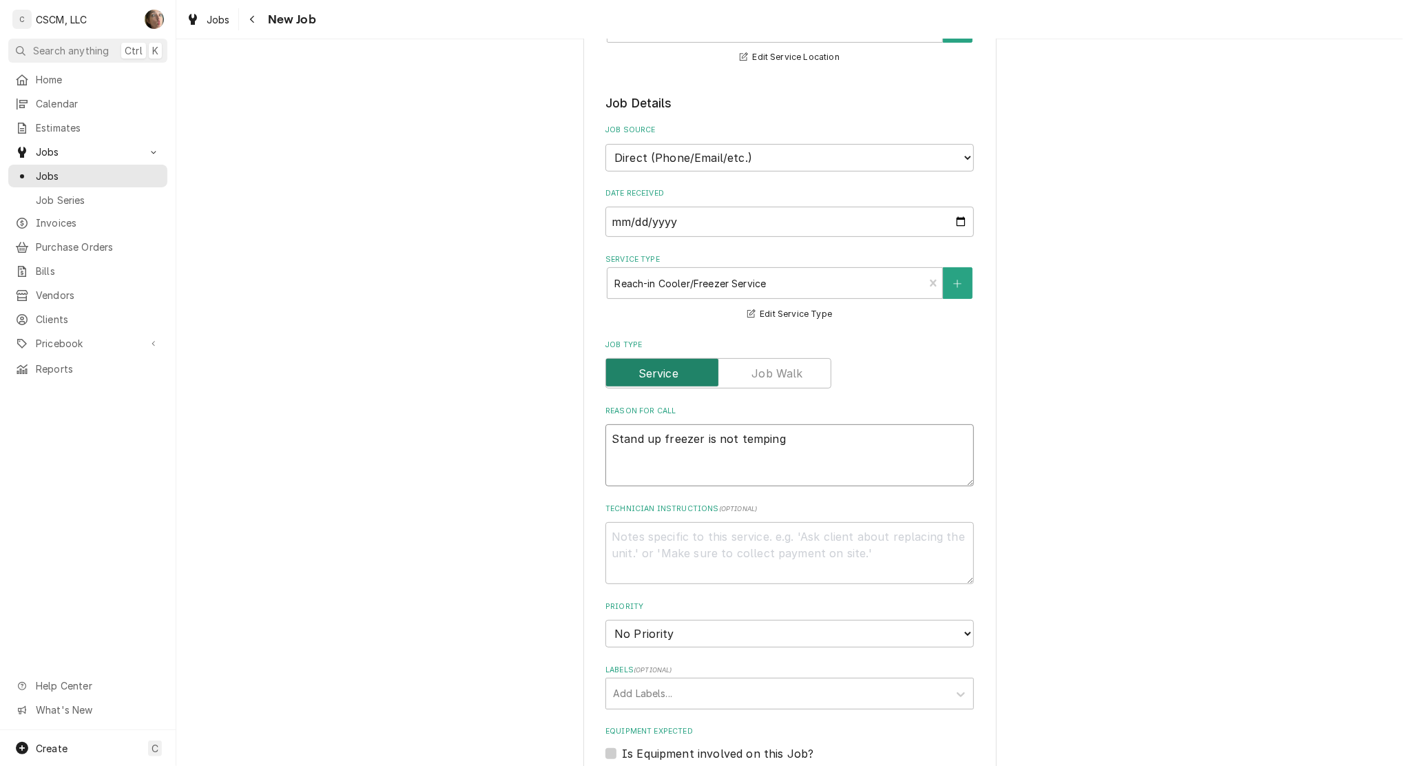
scroll to position [459, 0]
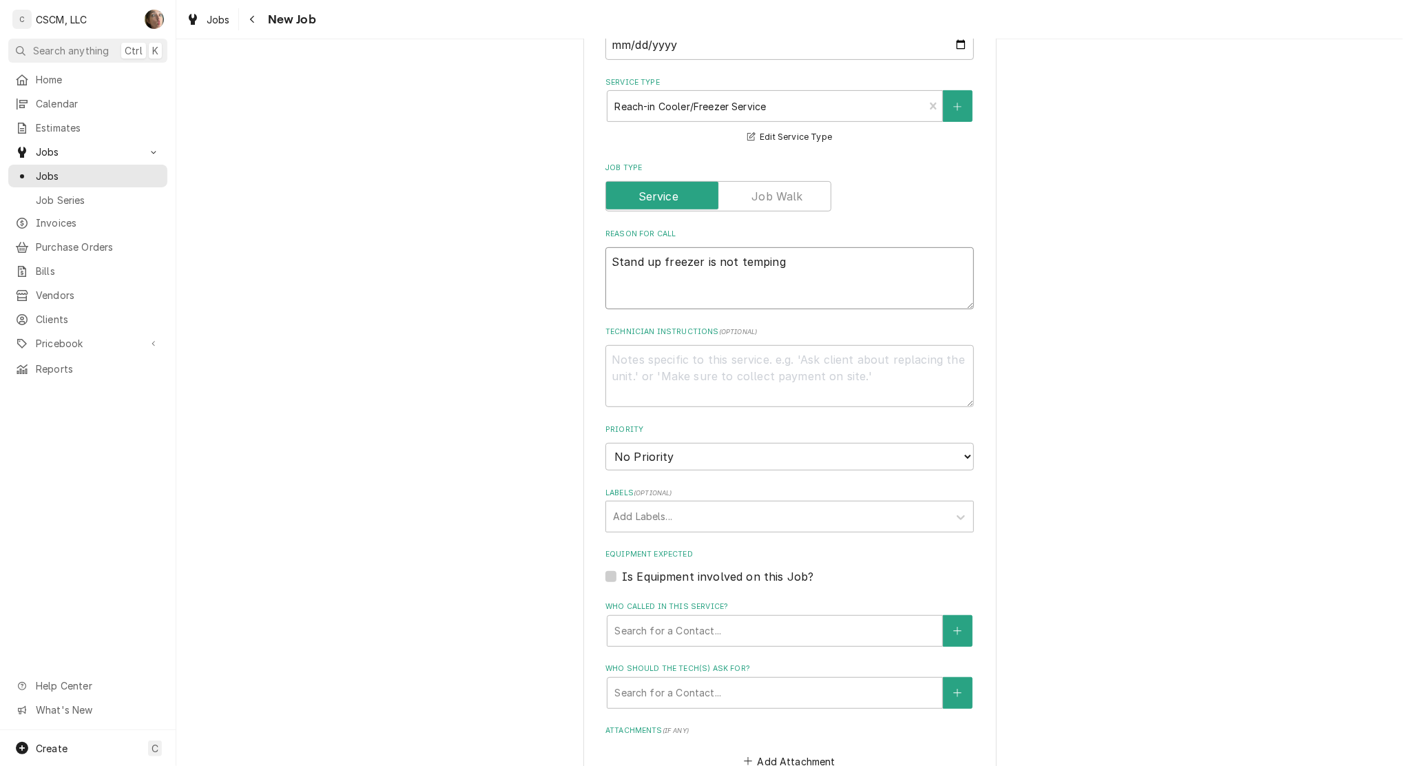
type textarea "Stand up freezer is not temping"
click at [643, 464] on select "No Priority Urgent High Medium Low" at bounding box center [789, 457] width 368 height 28
select select "2"
click at [605, 443] on select "No Priority Urgent High Medium Low" at bounding box center [789, 457] width 368 height 28
type textarea "x"
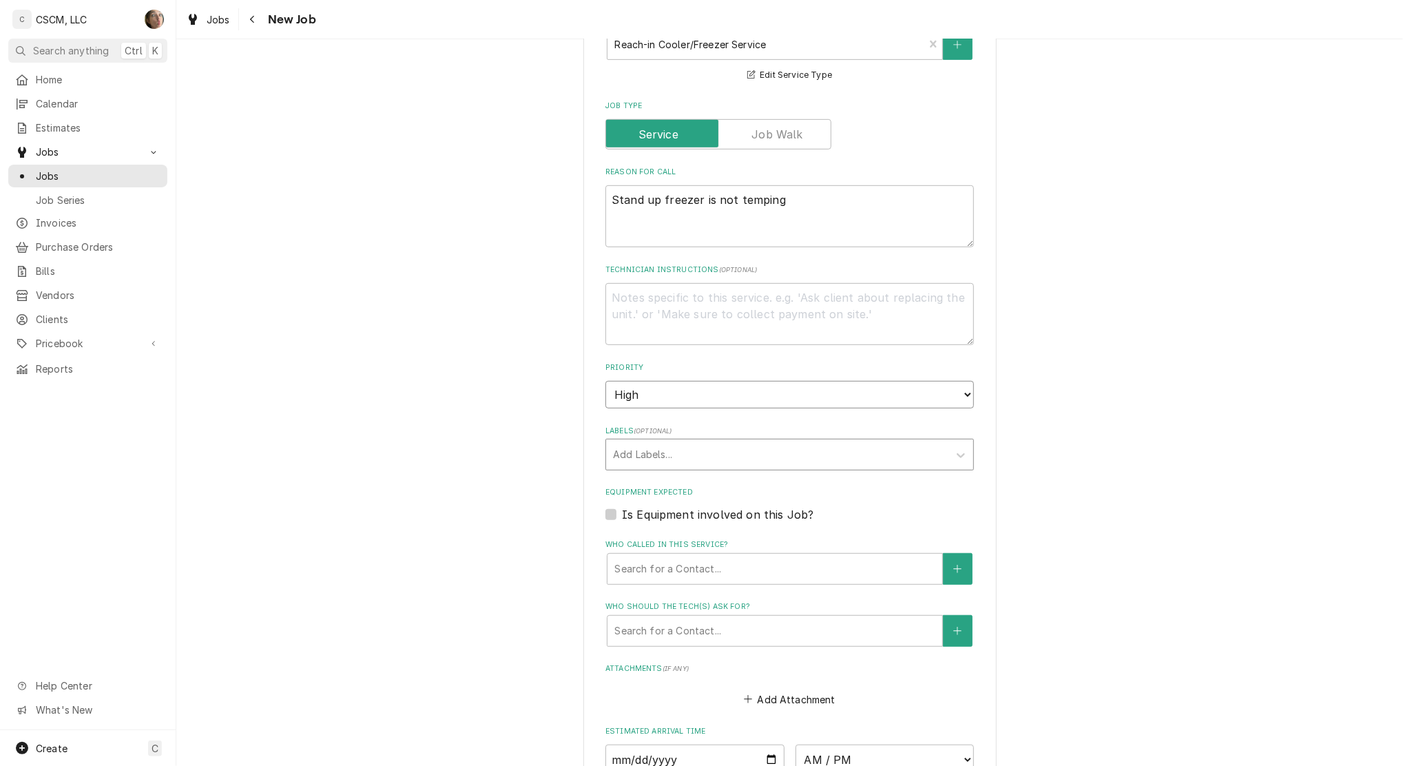
scroll to position [551, 0]
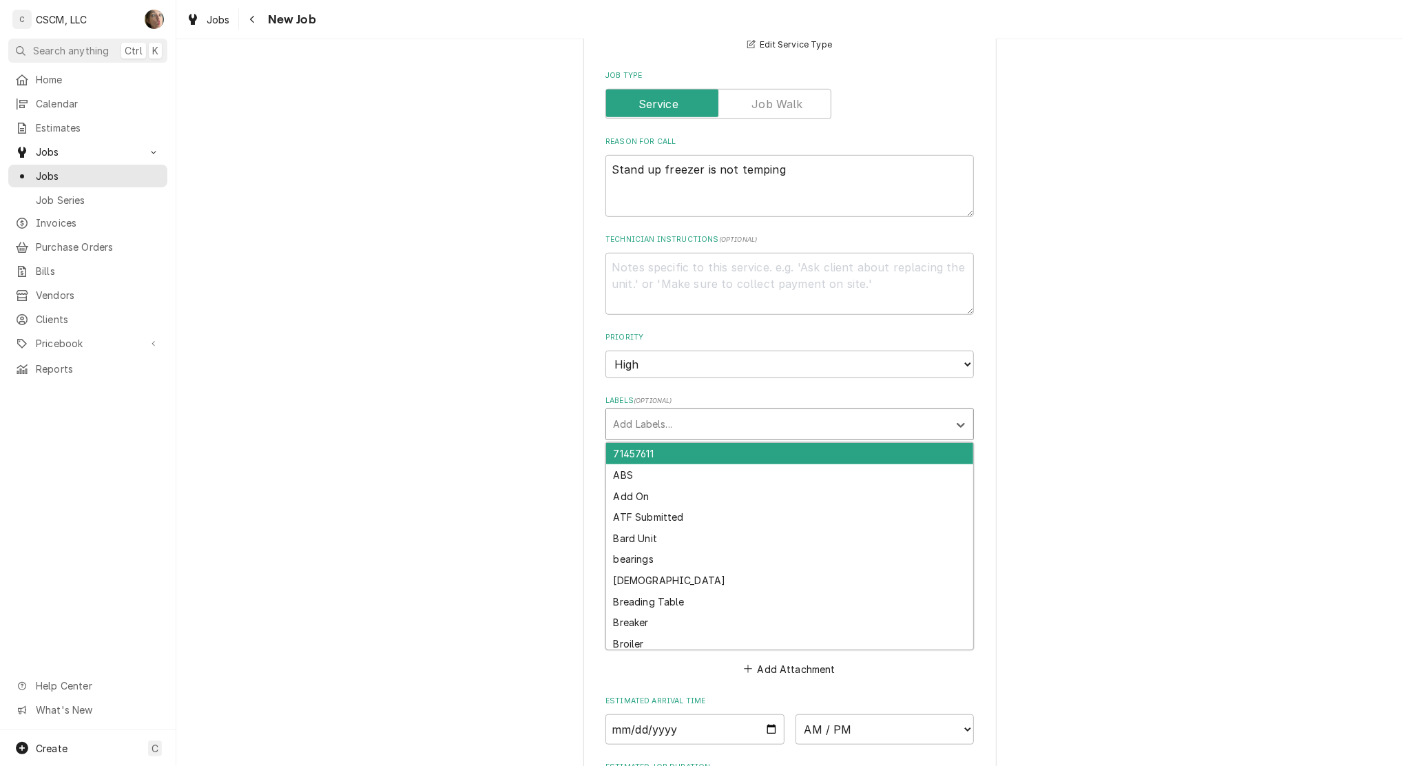
click at [680, 428] on div "Labels" at bounding box center [777, 424] width 329 height 25
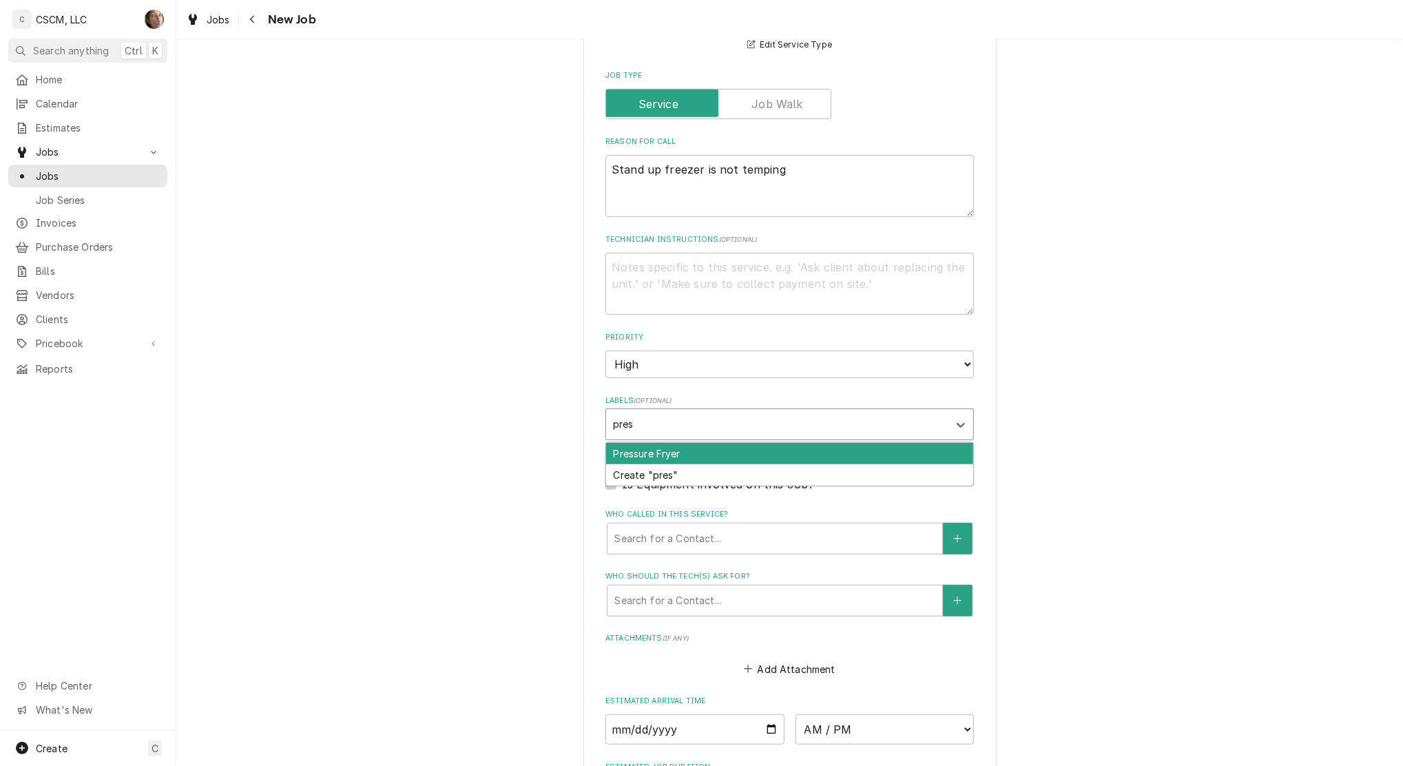
type input "press"
click at [684, 450] on div "Pressure Fryer" at bounding box center [789, 453] width 367 height 21
type textarea "x"
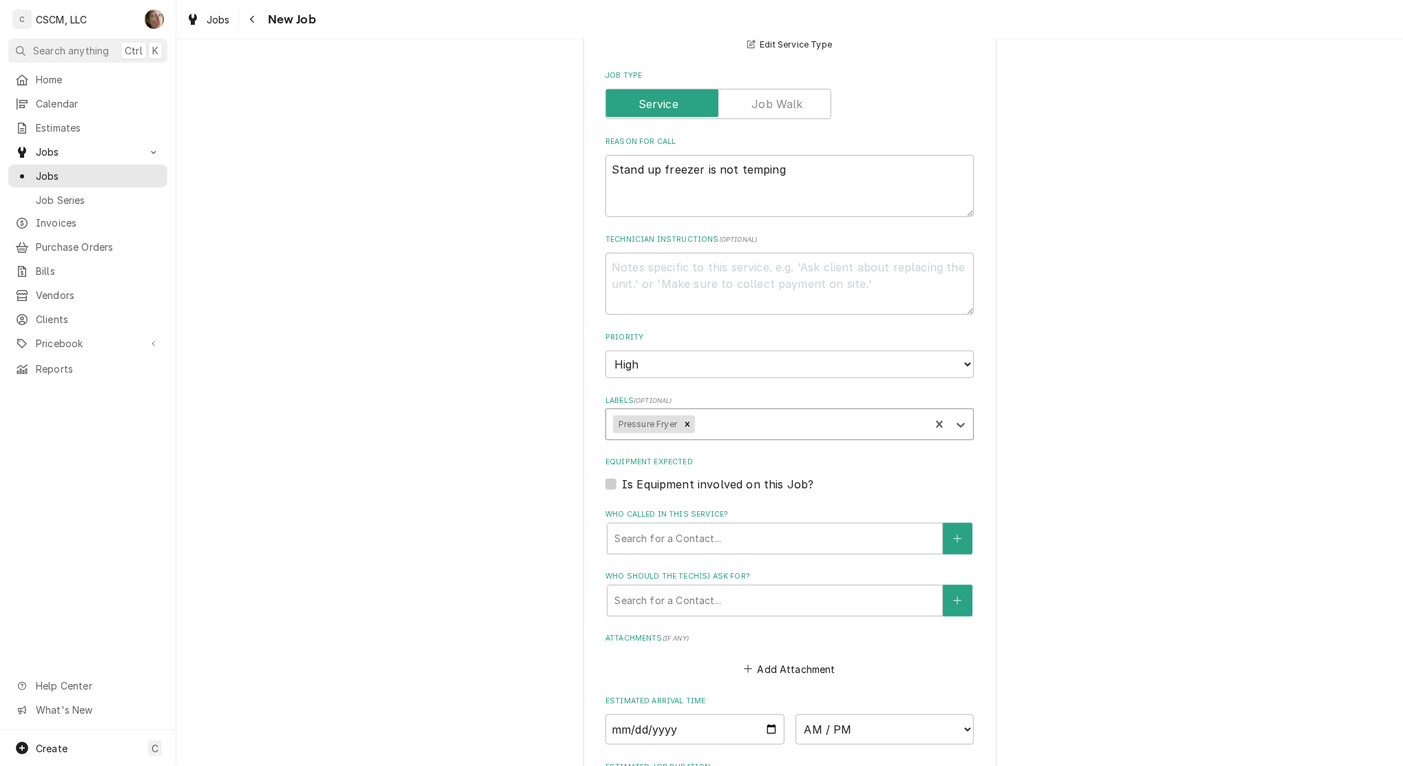
scroll to position [643, 0]
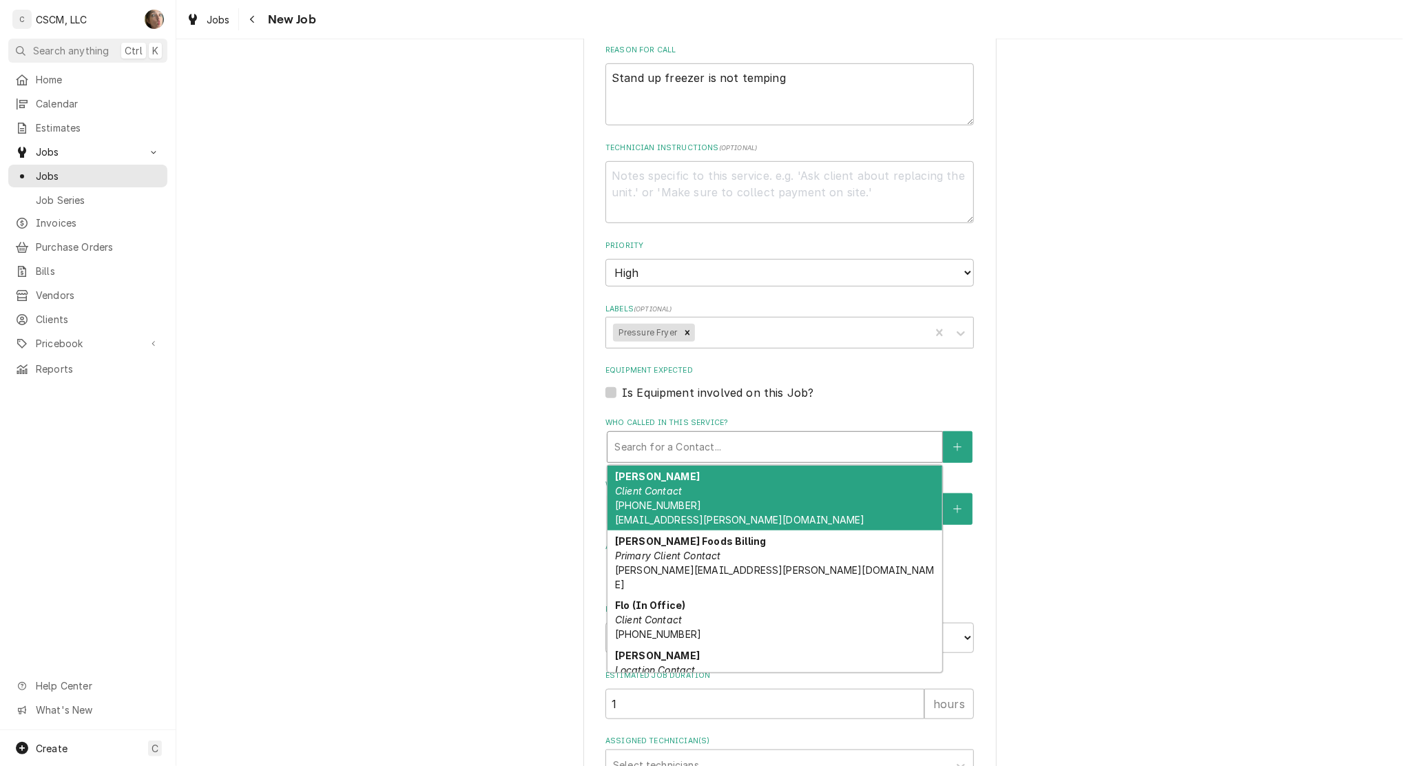
click at [619, 443] on div "Who called in this service?" at bounding box center [774, 447] width 321 height 25
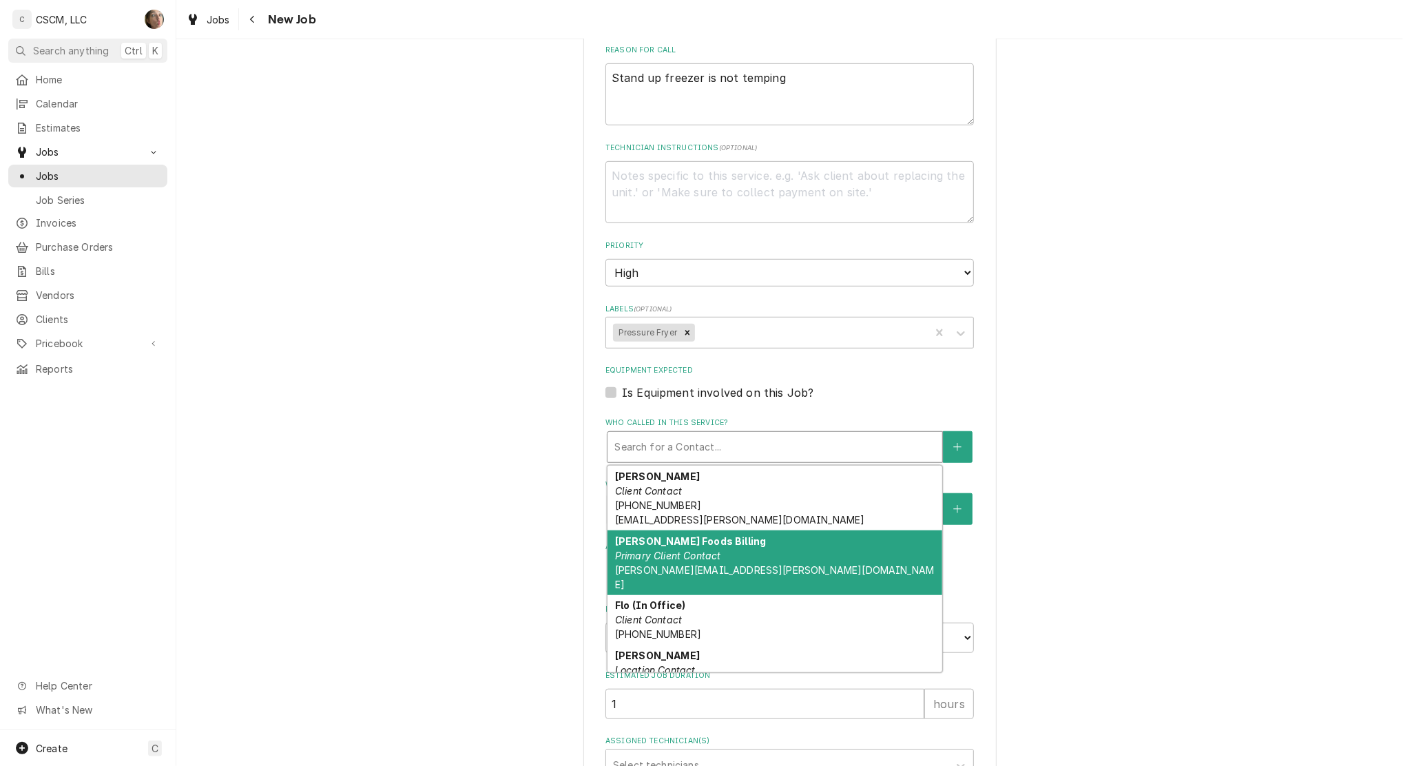
scroll to position [8, 0]
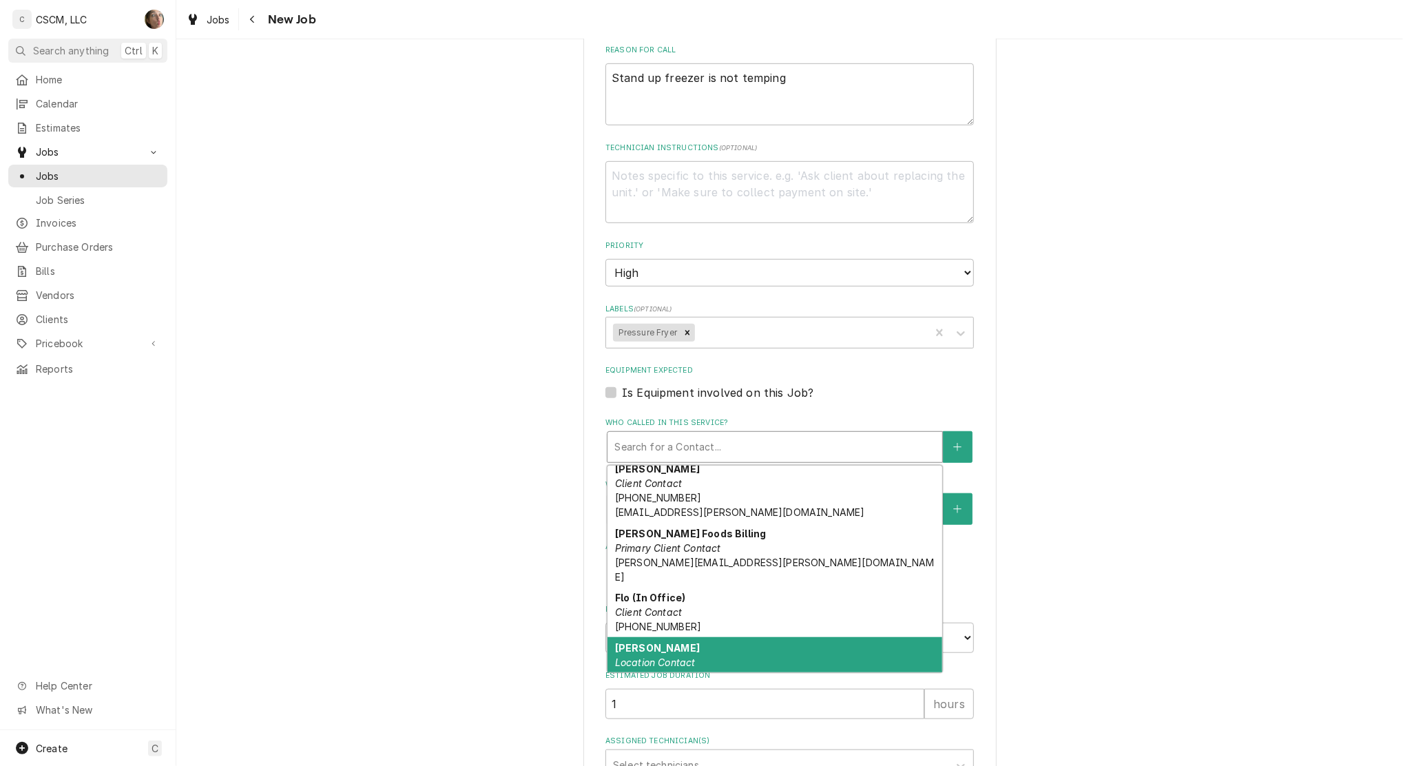
click at [689, 637] on div "Thad Location Contact (618) 960-7057" at bounding box center [774, 662] width 335 height 50
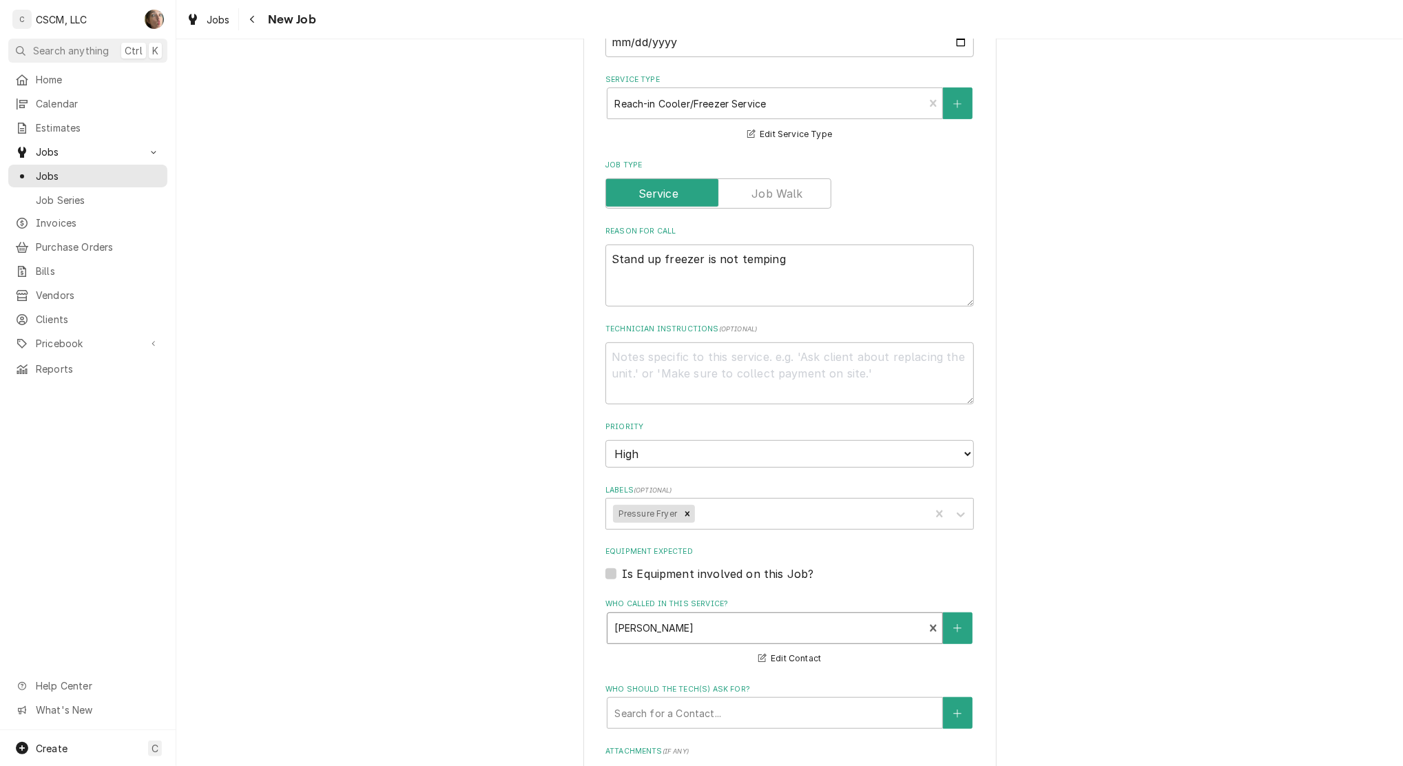
scroll to position [459, 0]
click at [685, 516] on icon "Remove Pressure Fryer" at bounding box center [687, 516] width 5 height 5
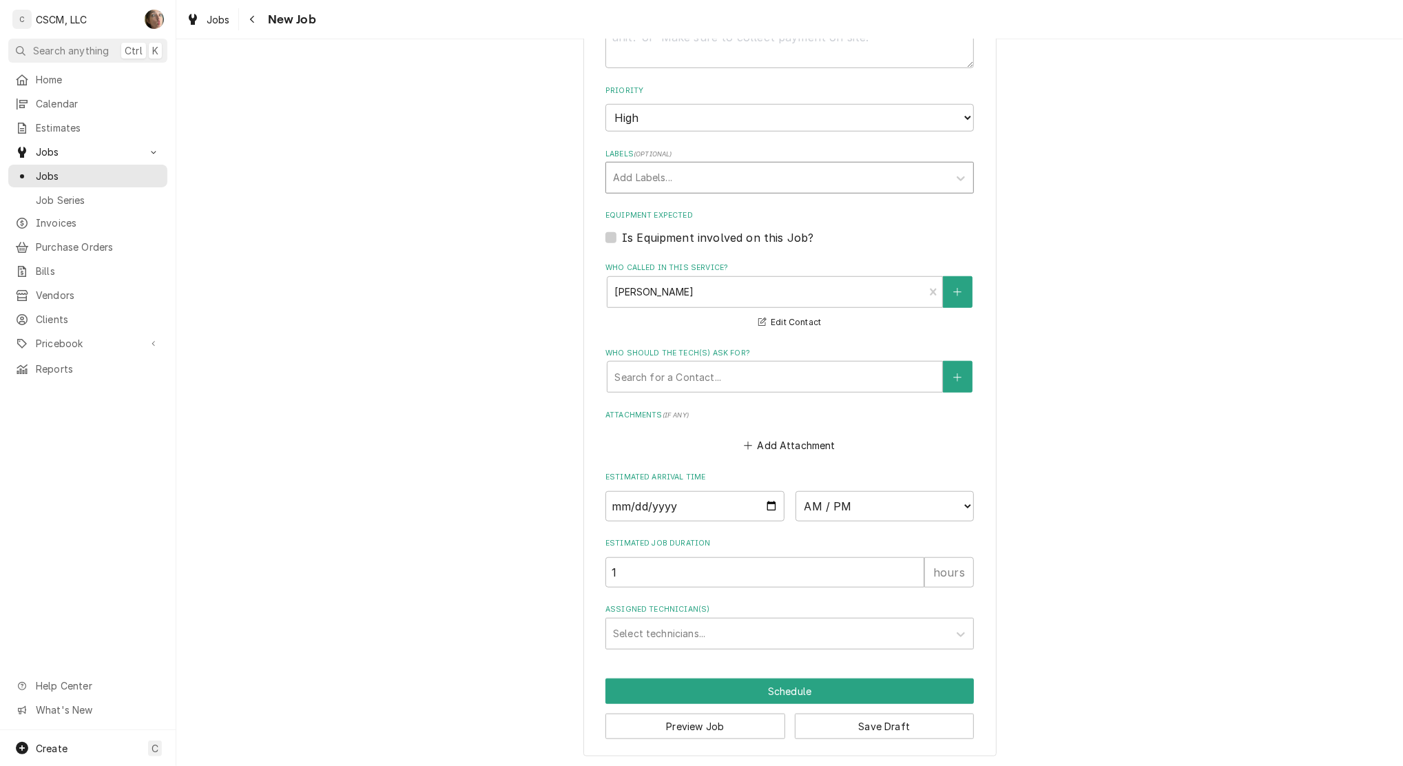
scroll to position [798, 0]
click at [1082, 485] on div "Please provide the following information to create a job: Client Details Client…" at bounding box center [789, 11] width 1227 height 1512
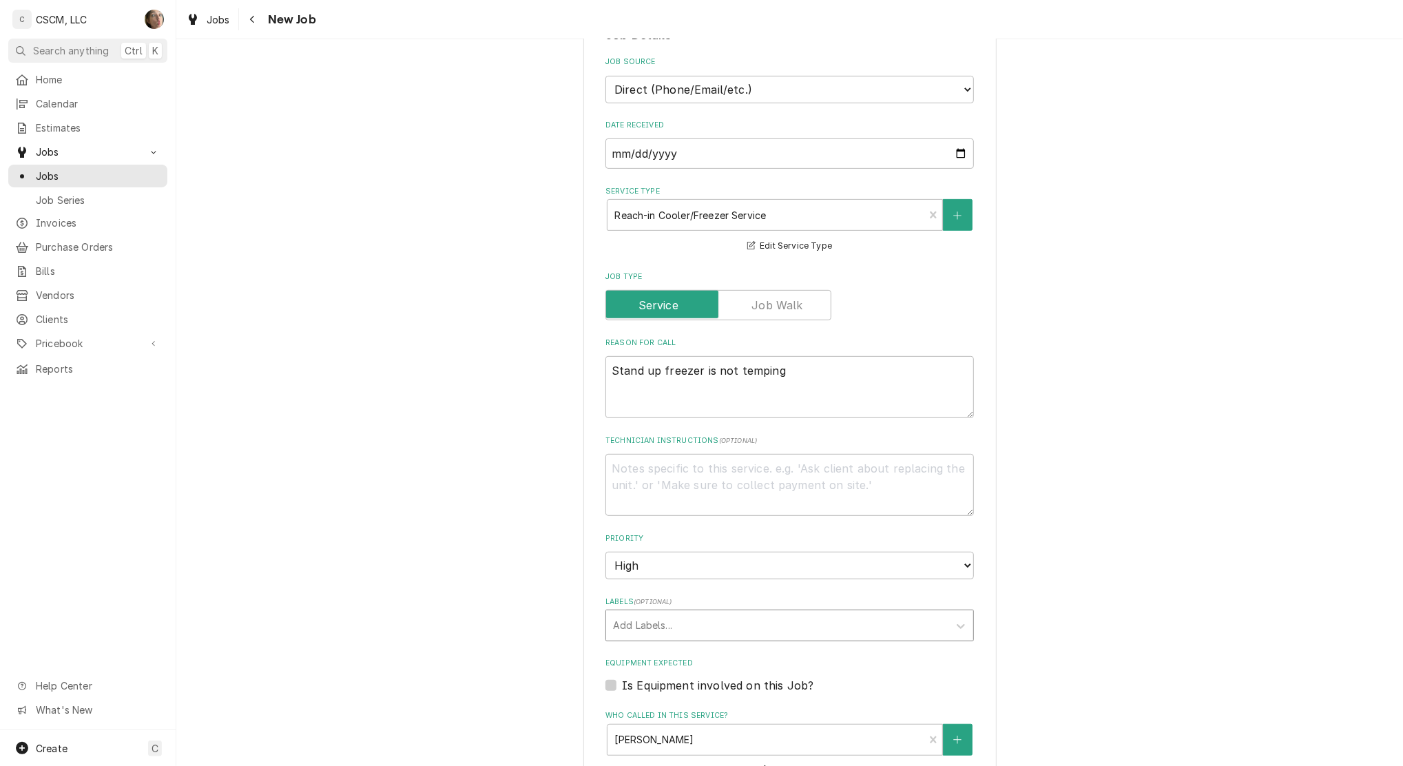
scroll to position [339, 0]
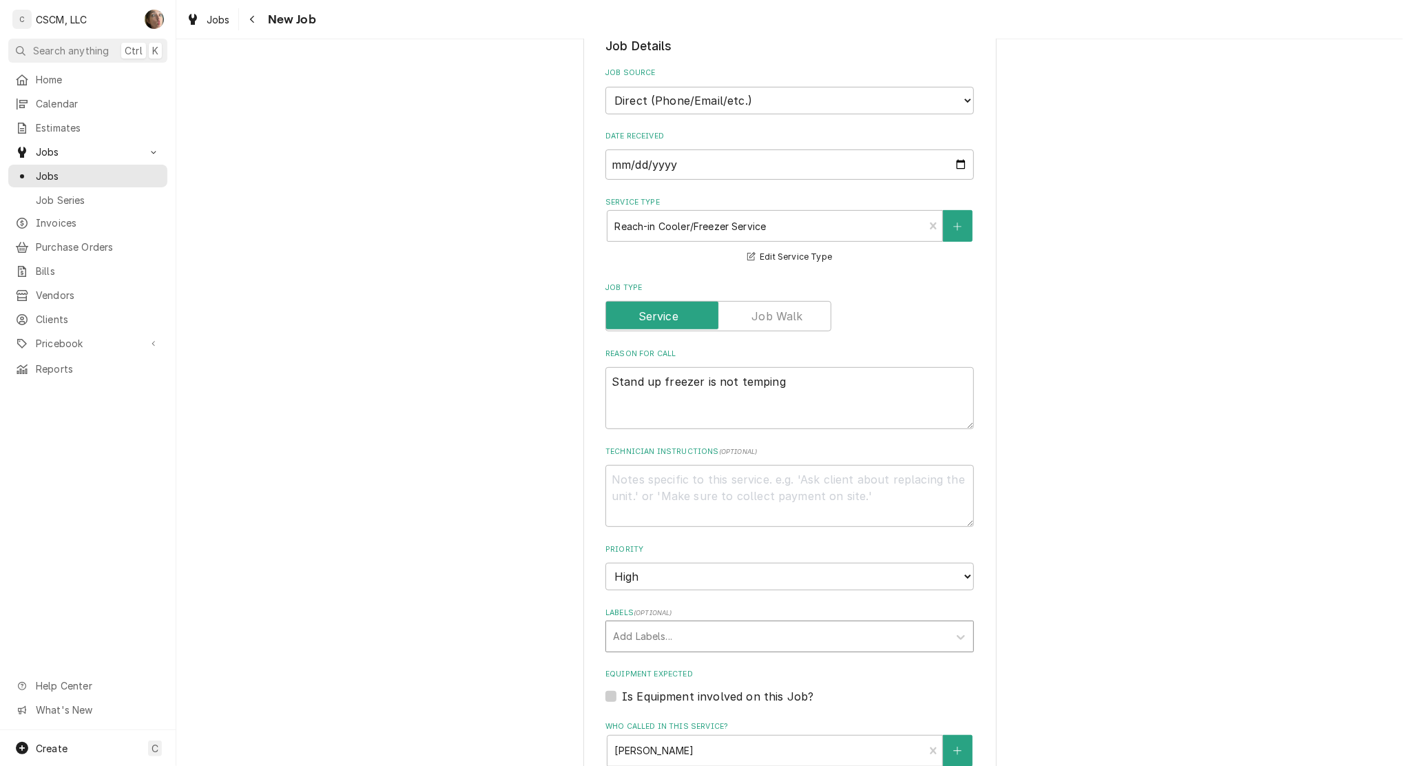
click at [497, 371] on div "Please provide the following information to create a job: Client Details Client…" at bounding box center [789, 471] width 1227 height 1512
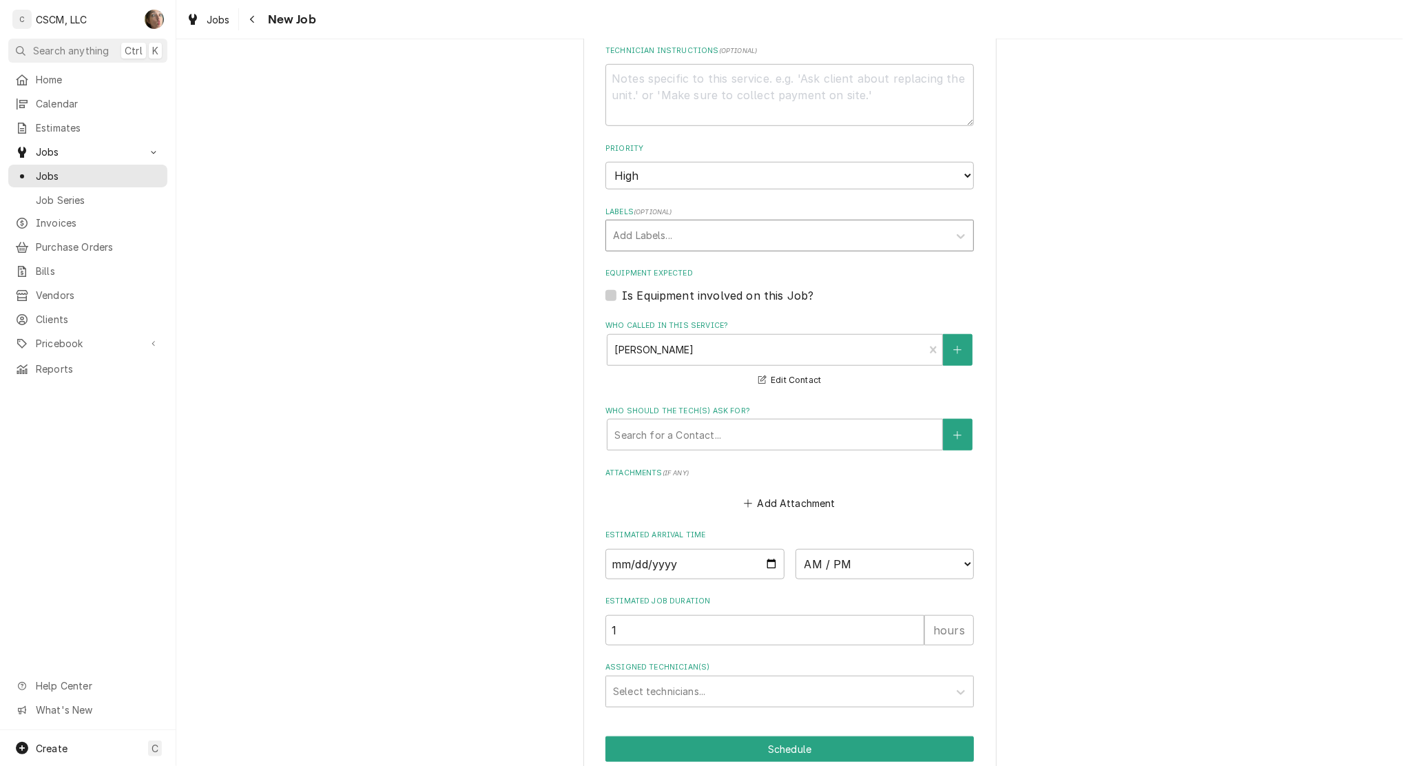
scroll to position [798, 0]
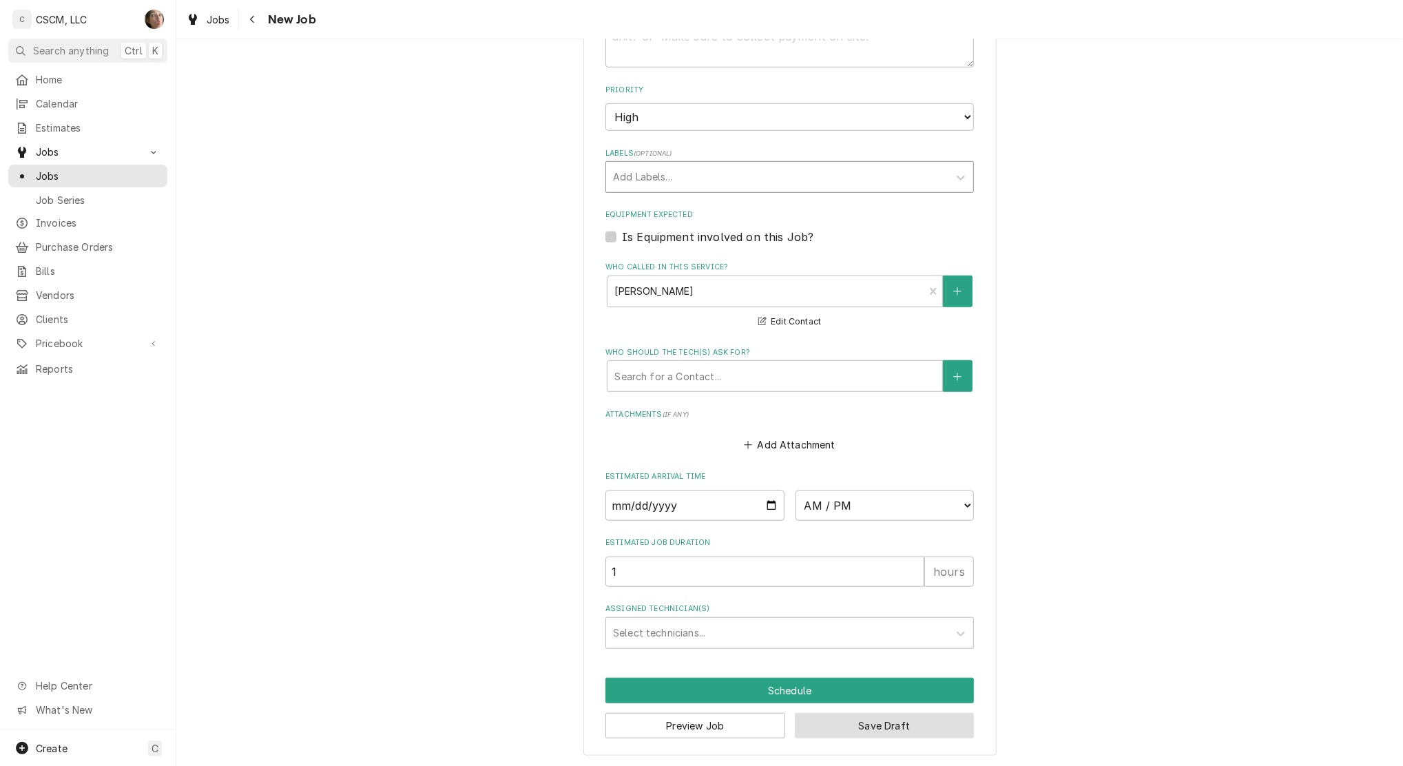
click at [862, 725] on button "Save Draft" at bounding box center [885, 725] width 180 height 25
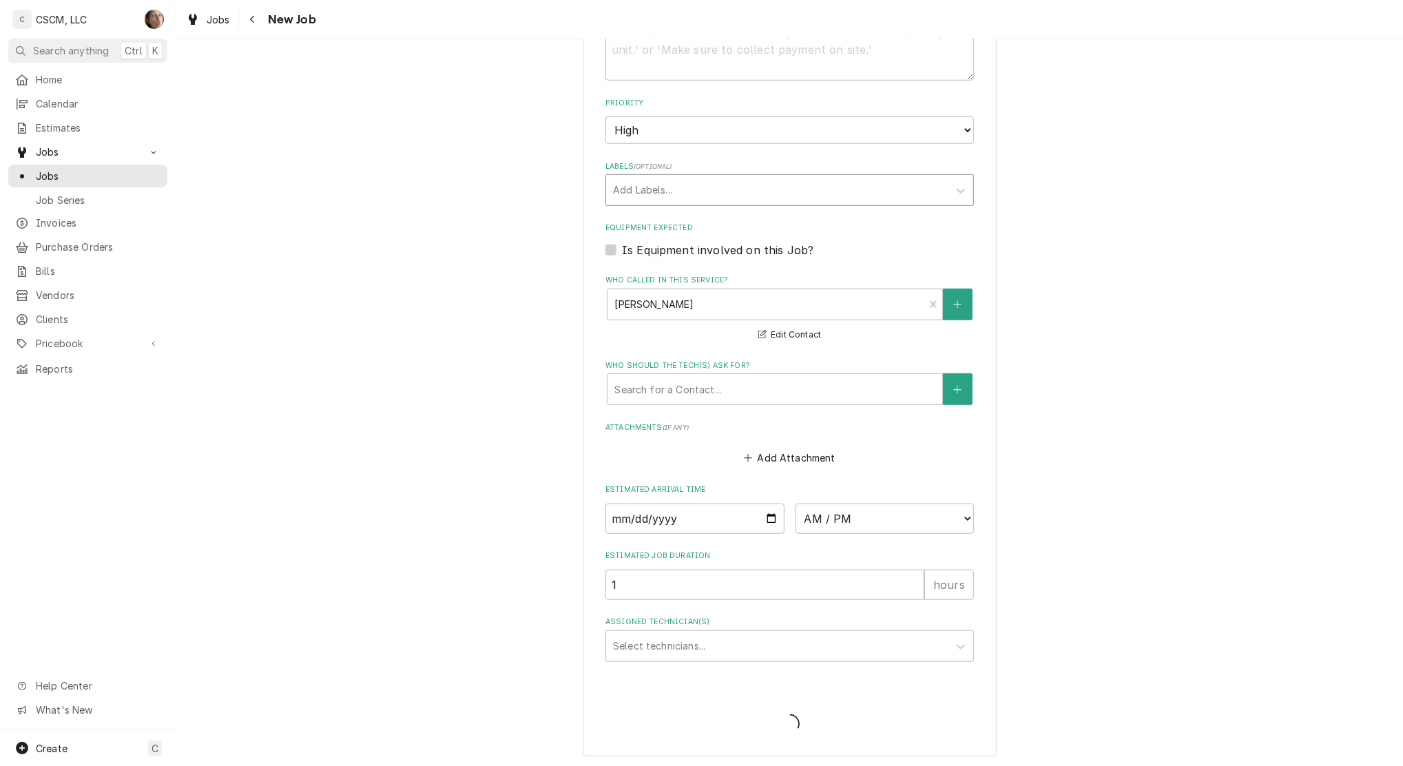
type textarea "x"
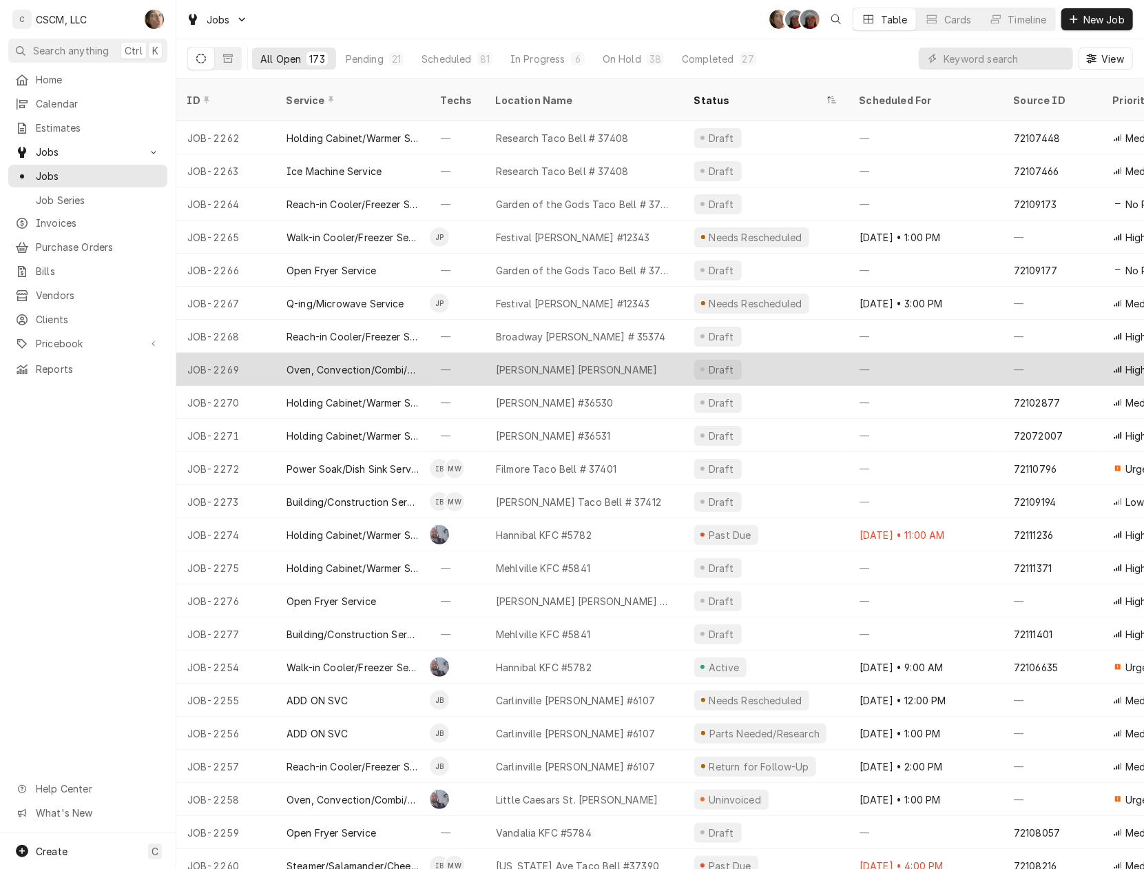
click at [560, 362] on div "[PERSON_NAME] [PERSON_NAME]" at bounding box center [576, 369] width 161 height 14
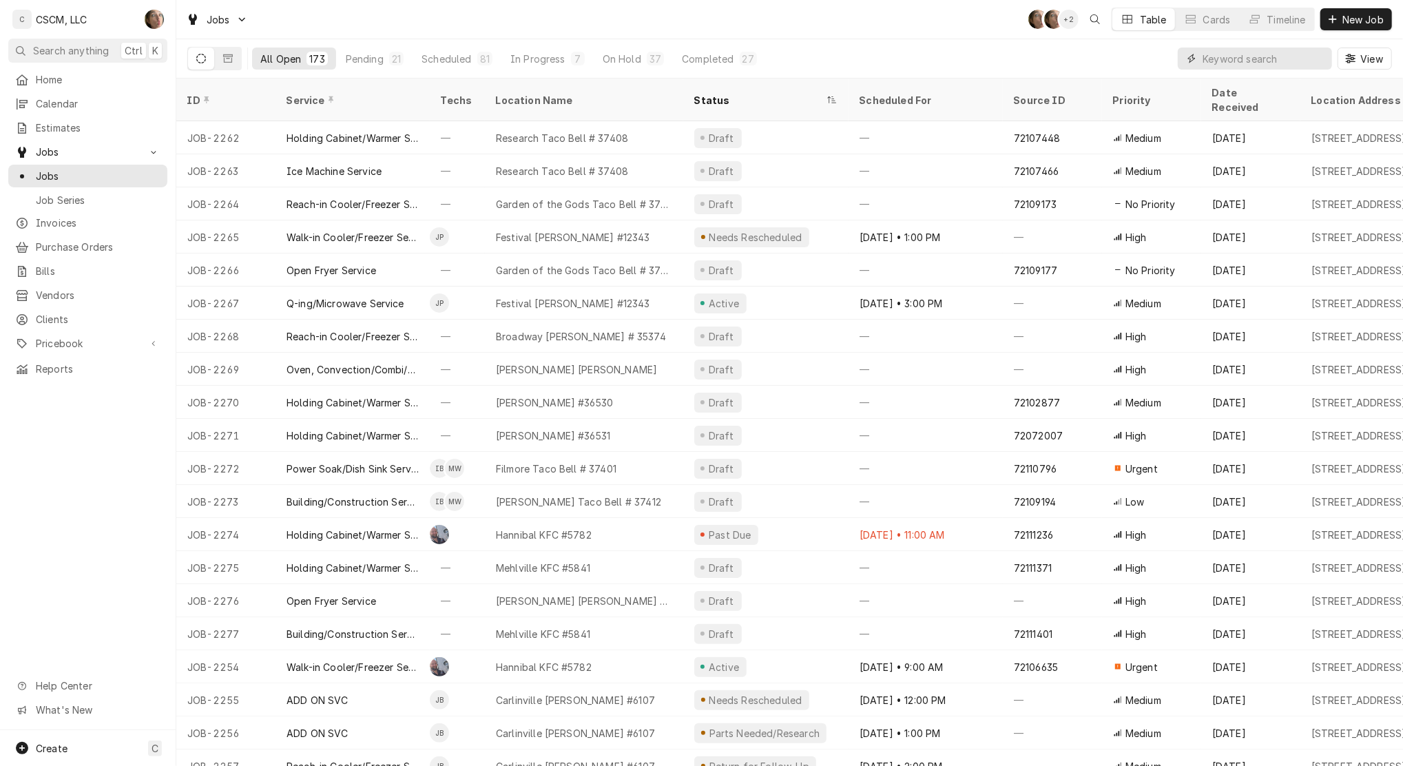
click at [1242, 59] on input "Dynamic Content Wrapper" at bounding box center [1264, 59] width 123 height 22
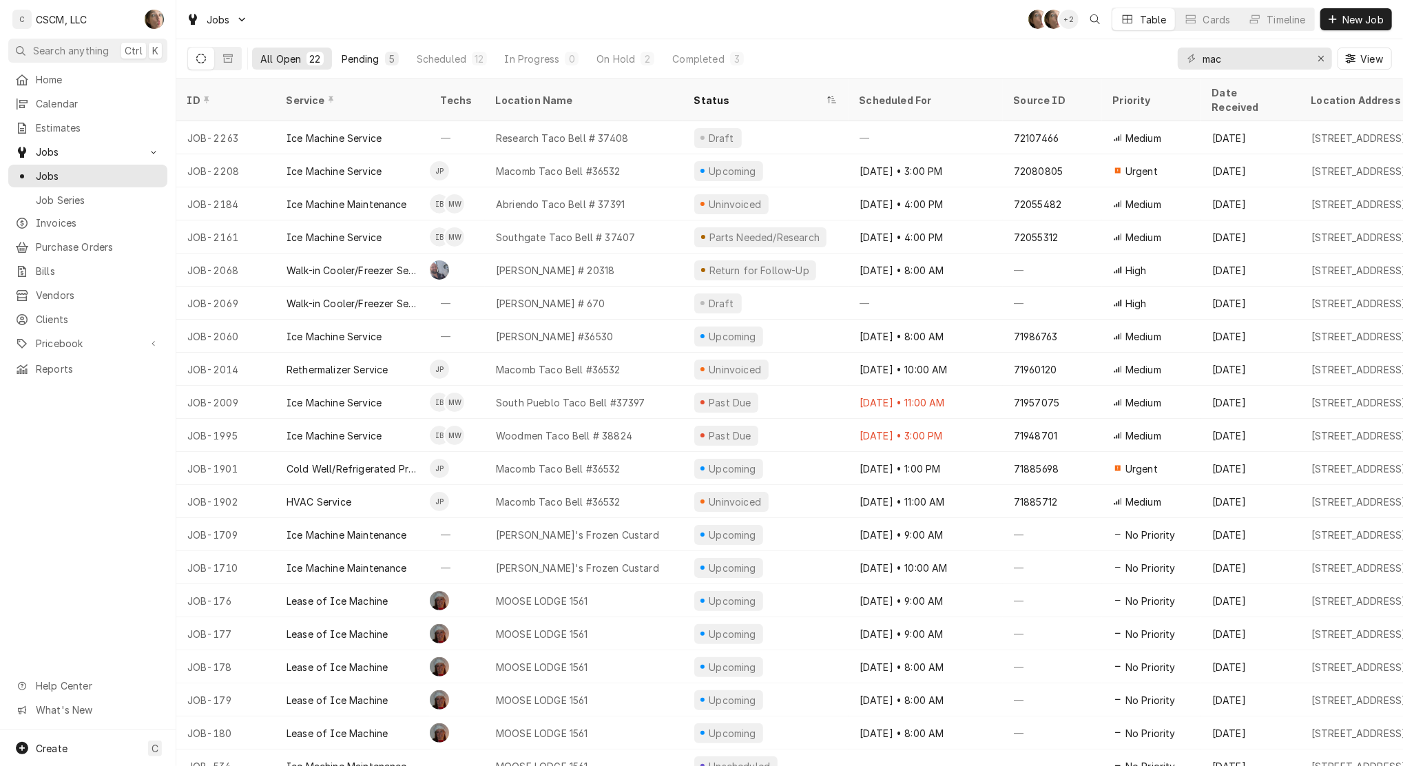
click at [348, 58] on div "Pending" at bounding box center [361, 59] width 38 height 14
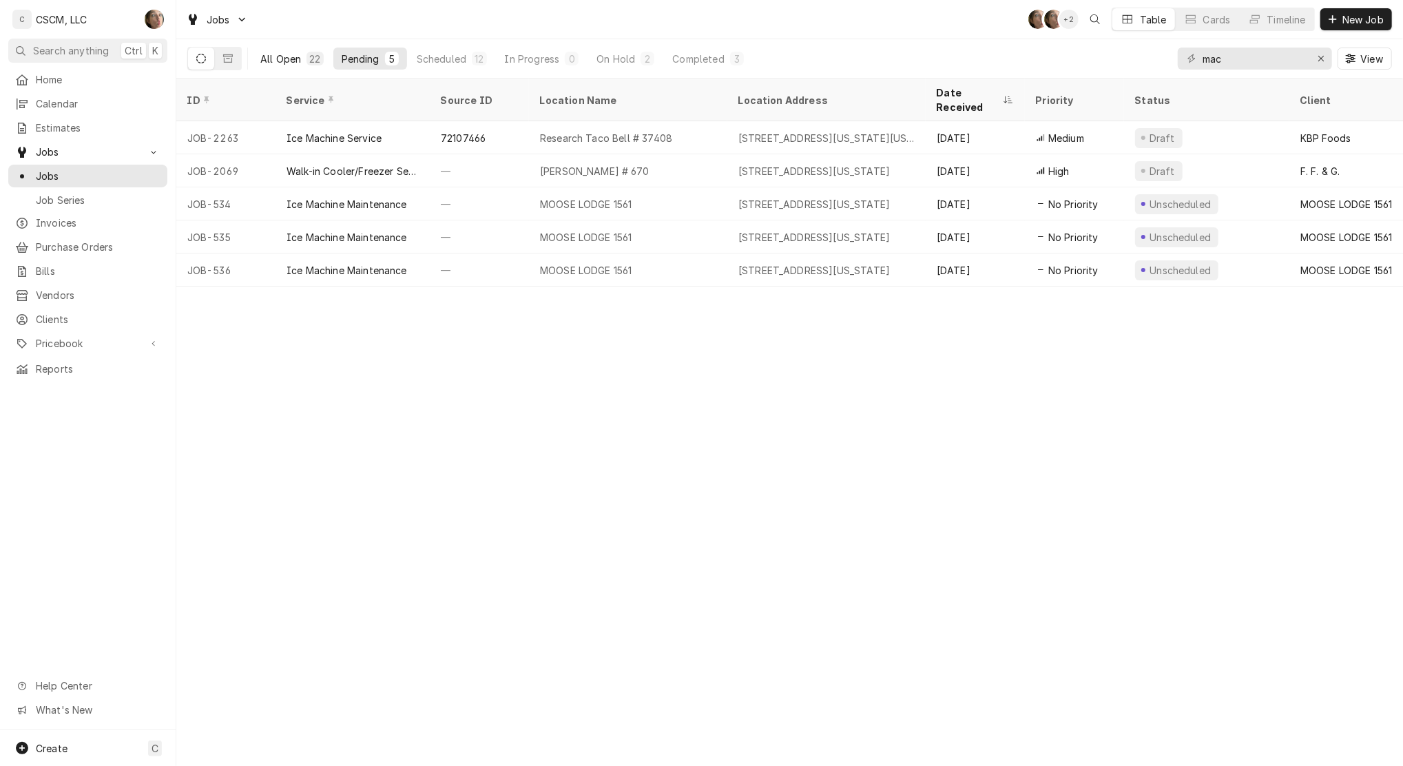
click at [288, 59] on div "All Open" at bounding box center [280, 59] width 41 height 14
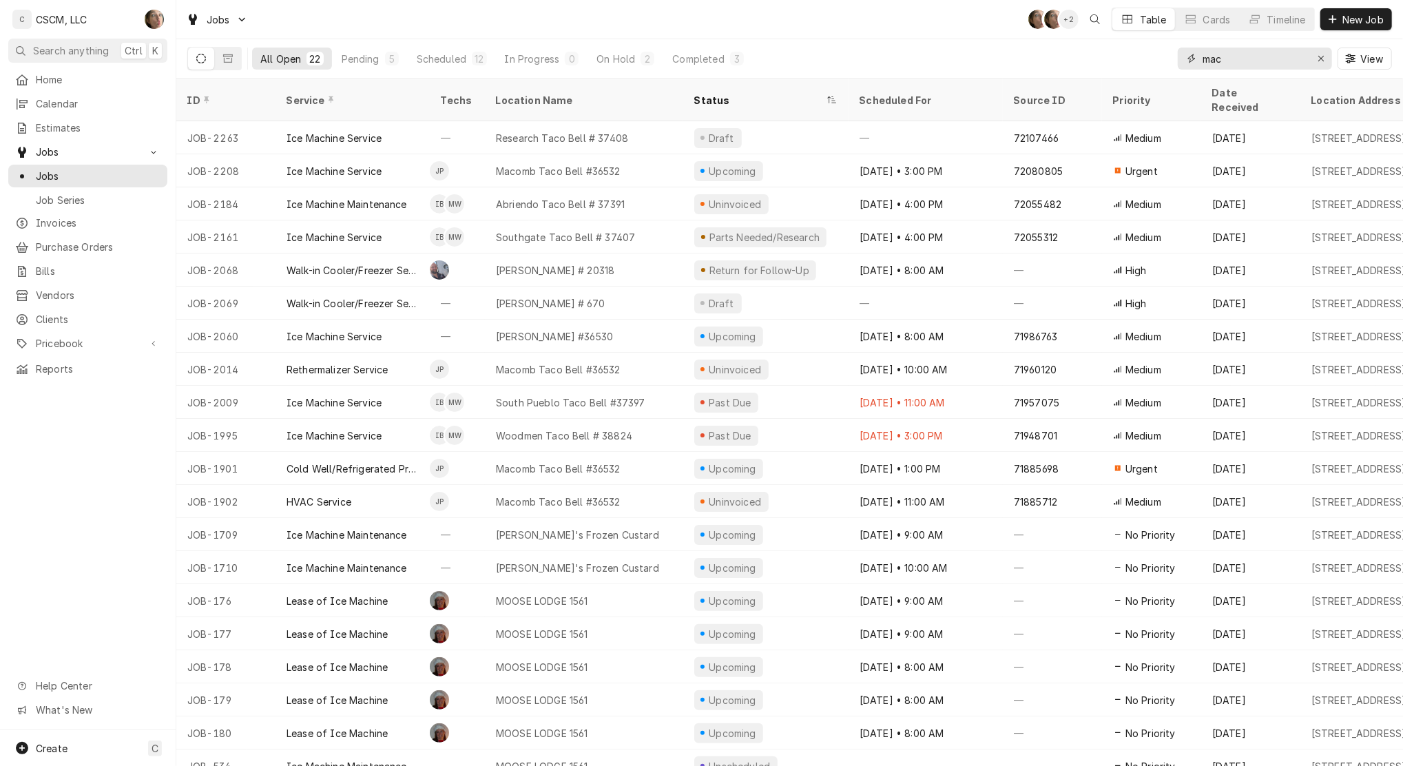
click at [1239, 58] on input "mac" at bounding box center [1254, 59] width 103 height 22
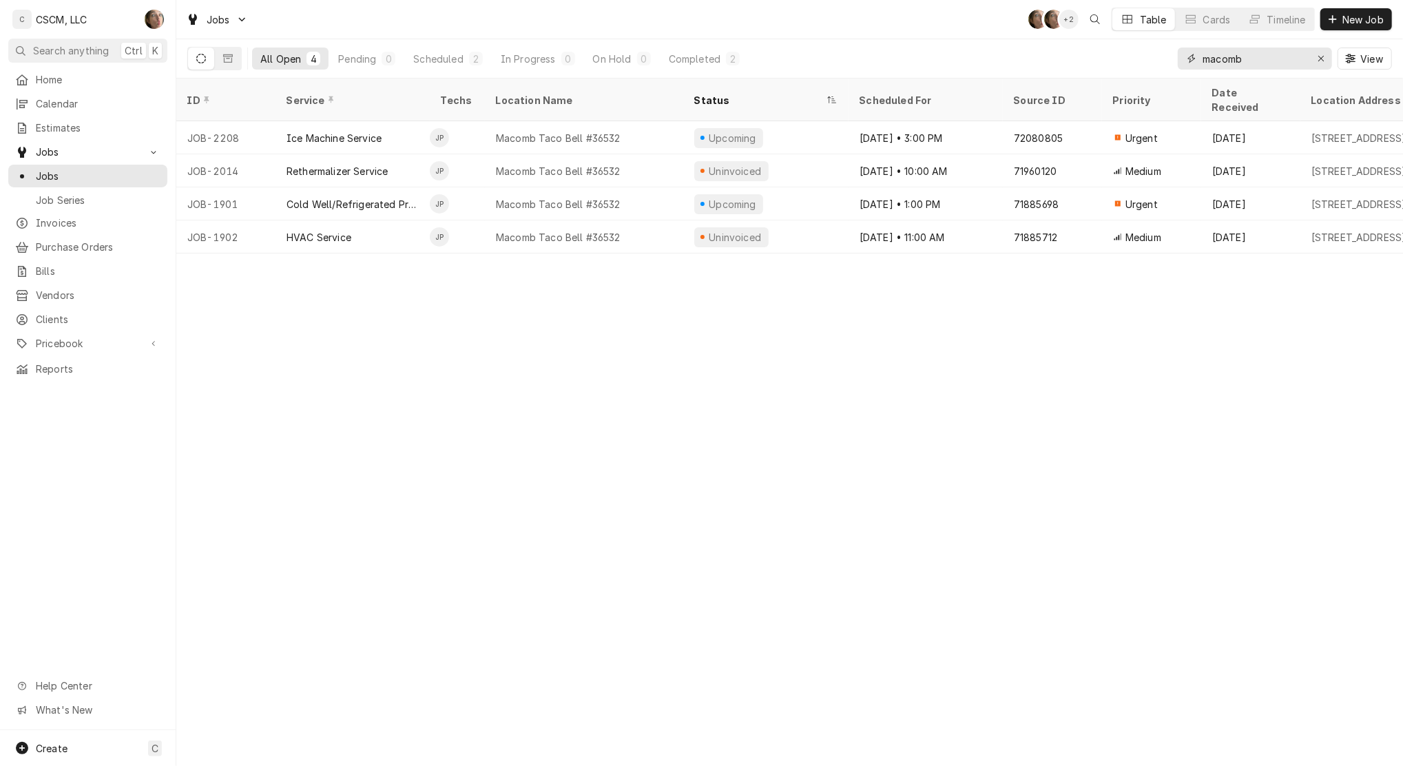
type input "macomb"
click at [66, 103] on span "Calendar" at bounding box center [98, 103] width 125 height 14
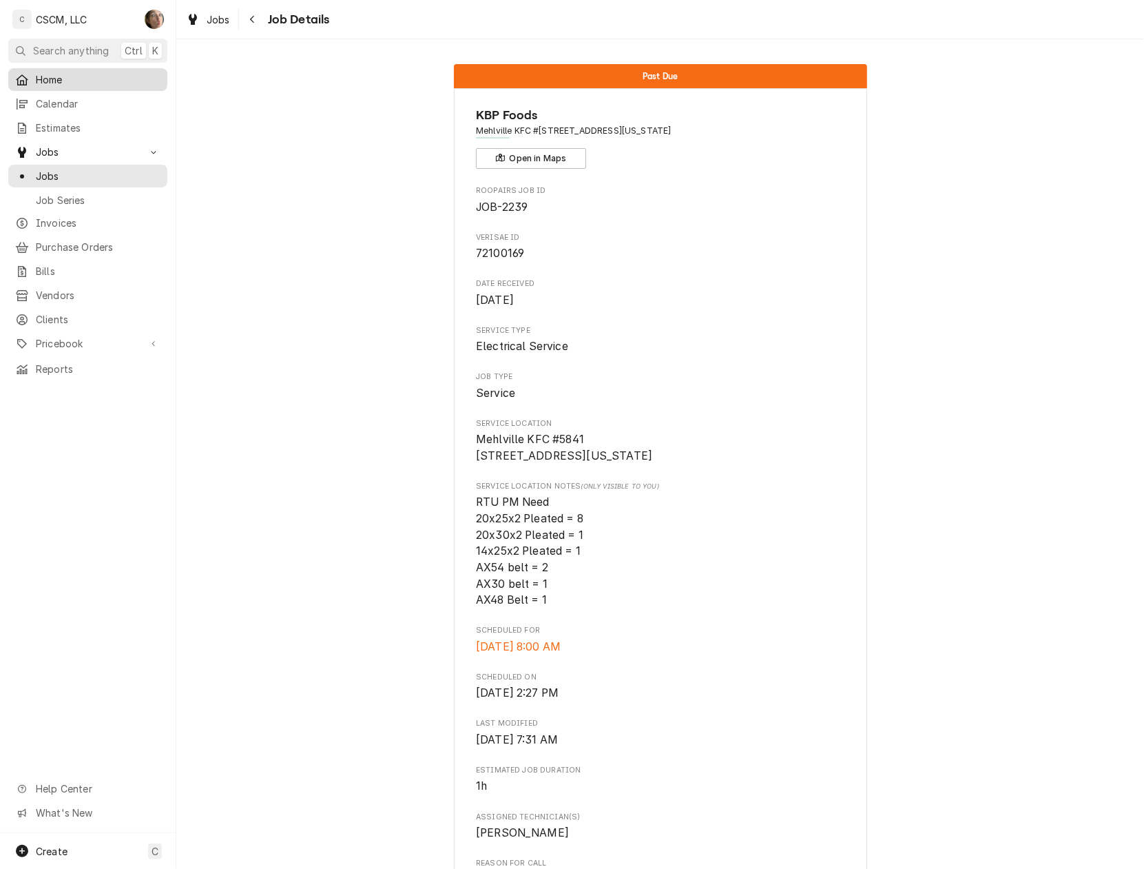
click at [80, 80] on span "Home" at bounding box center [98, 79] width 125 height 14
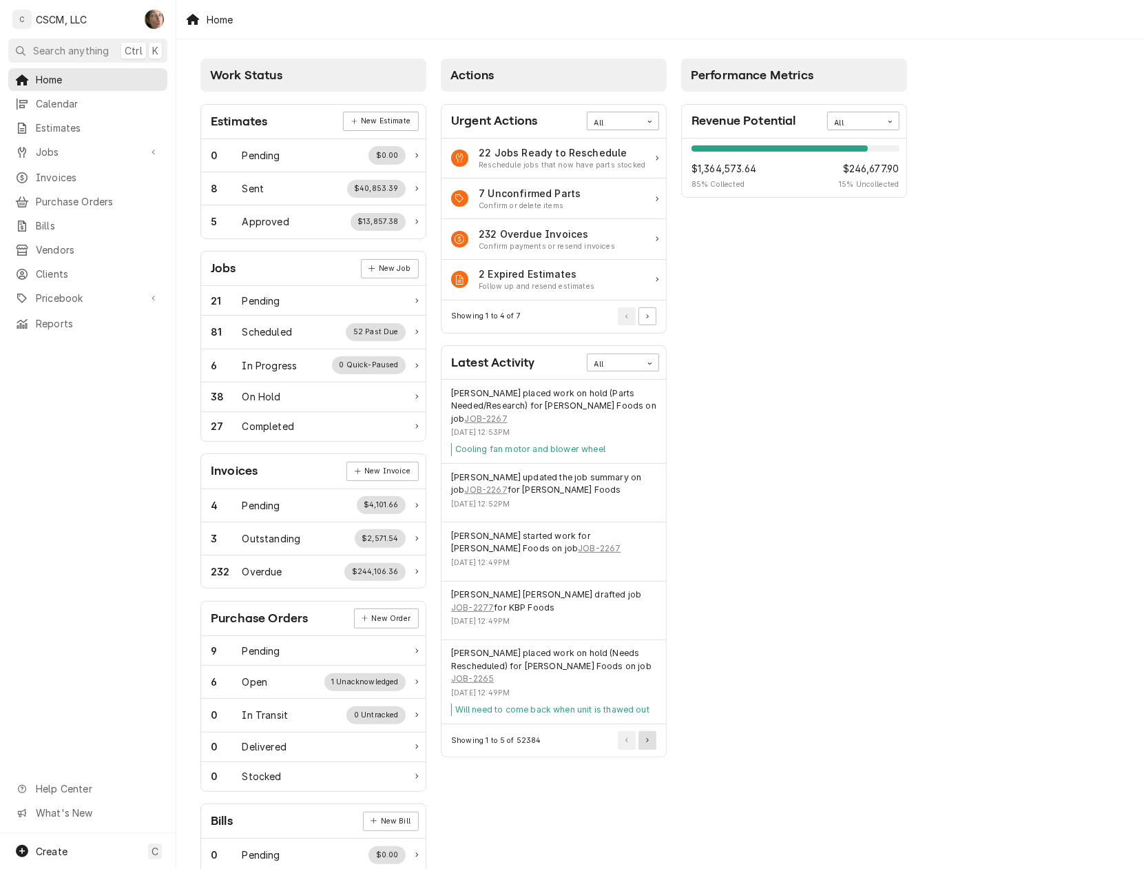
click at [643, 731] on button "Pagination Controls" at bounding box center [647, 740] width 18 height 18
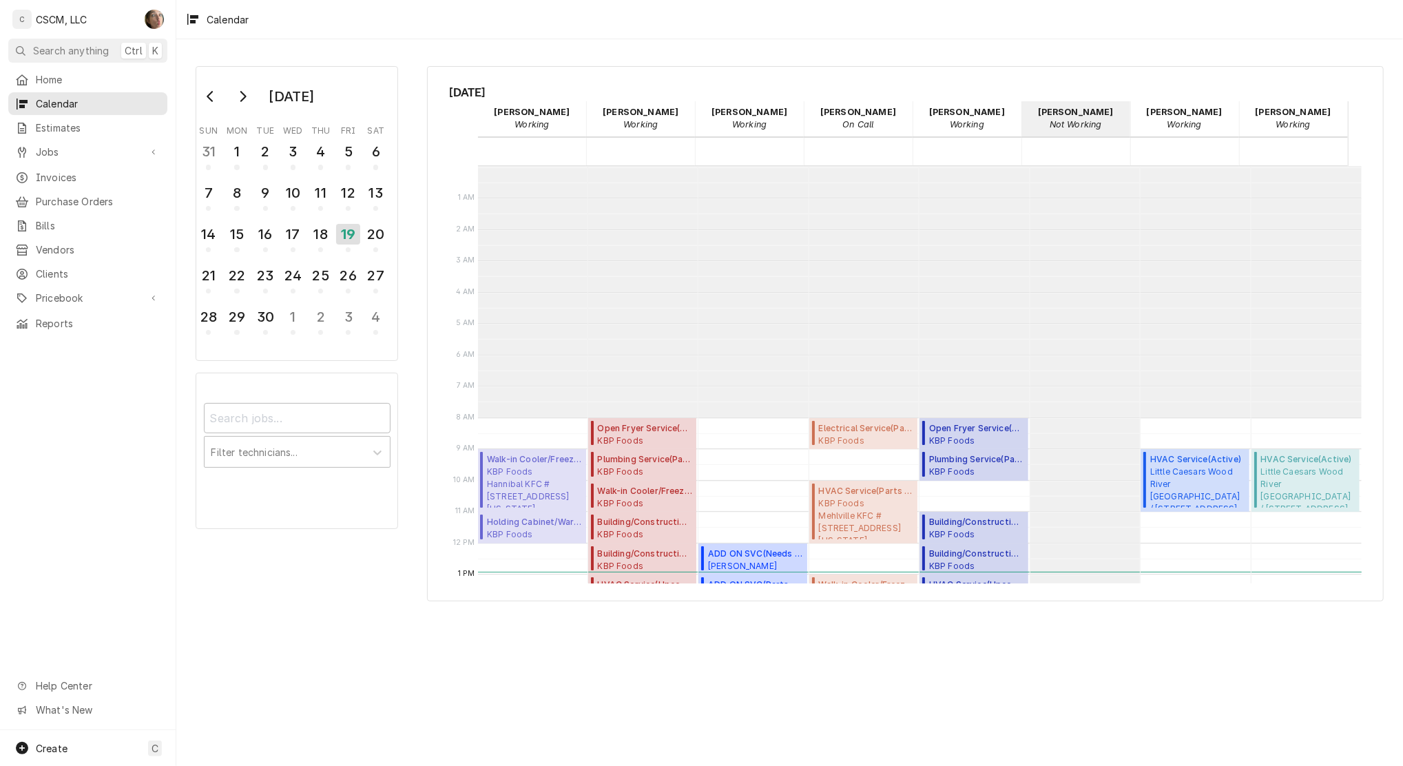
scroll to position [251, 0]
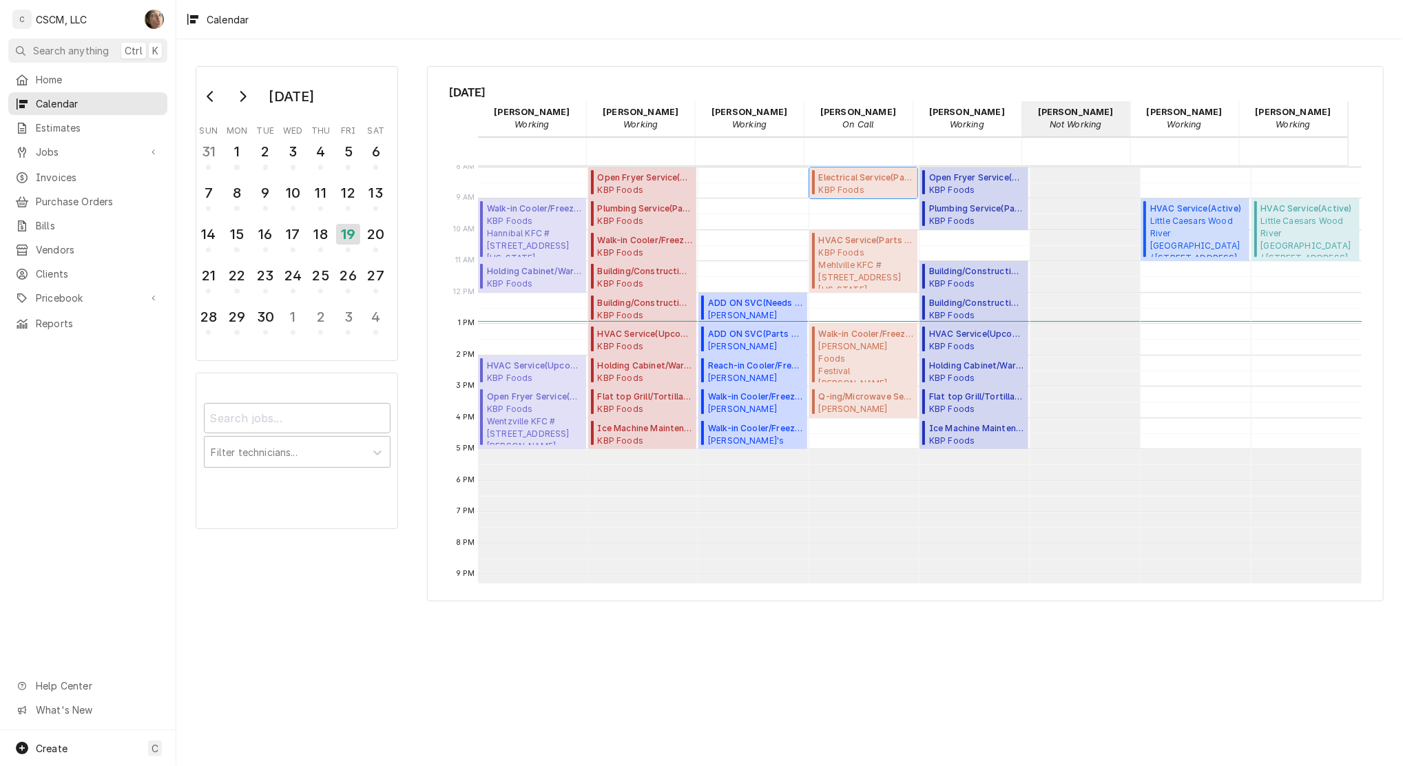
click at [852, 184] on span "KBP Foods Mehlville KFC #5841 / 4071 Union Rd, Mehlville, Missouri 63129" at bounding box center [865, 189] width 95 height 11
click at [883, 405] on span "Estel Foods Festival McDonald's #12343 / 10873 W Florissant Ave, St. Louis, Mis…" at bounding box center [865, 408] width 95 height 11
click at [70, 150] on span "Jobs" at bounding box center [88, 152] width 104 height 14
click at [87, 178] on div "Jobs" at bounding box center [88, 175] width 154 height 17
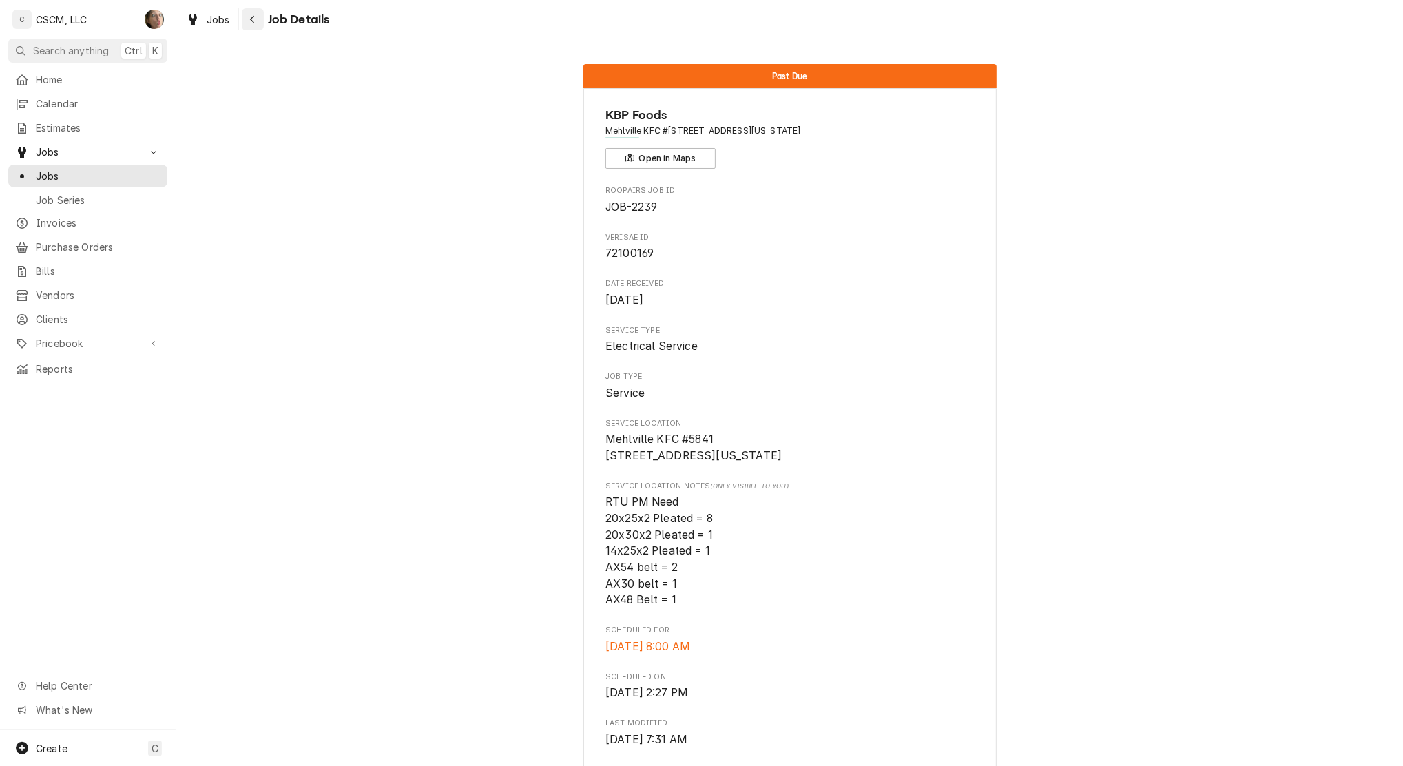
click at [255, 25] on div "Navigate back" at bounding box center [253, 19] width 14 height 14
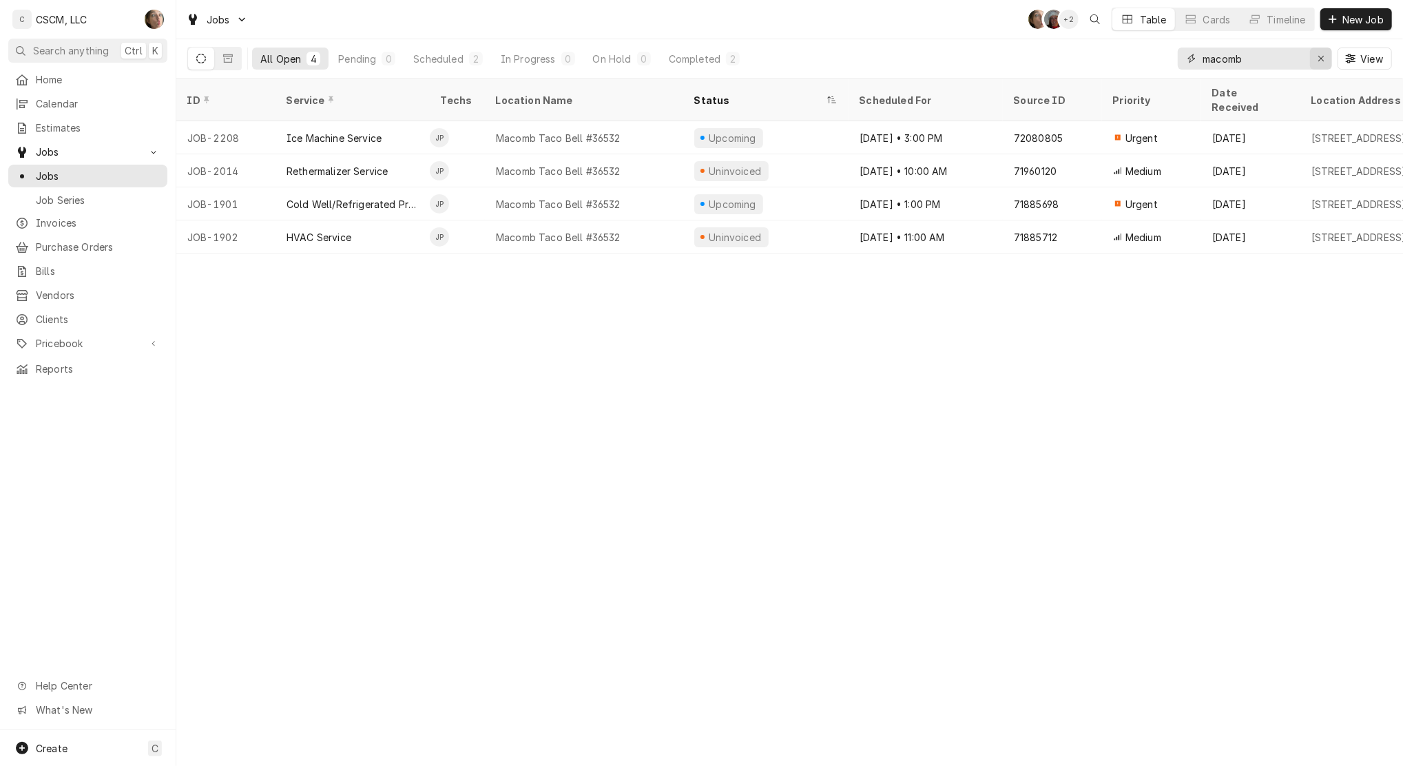
click at [1322, 62] on icon "Erase input" at bounding box center [1322, 59] width 8 height 10
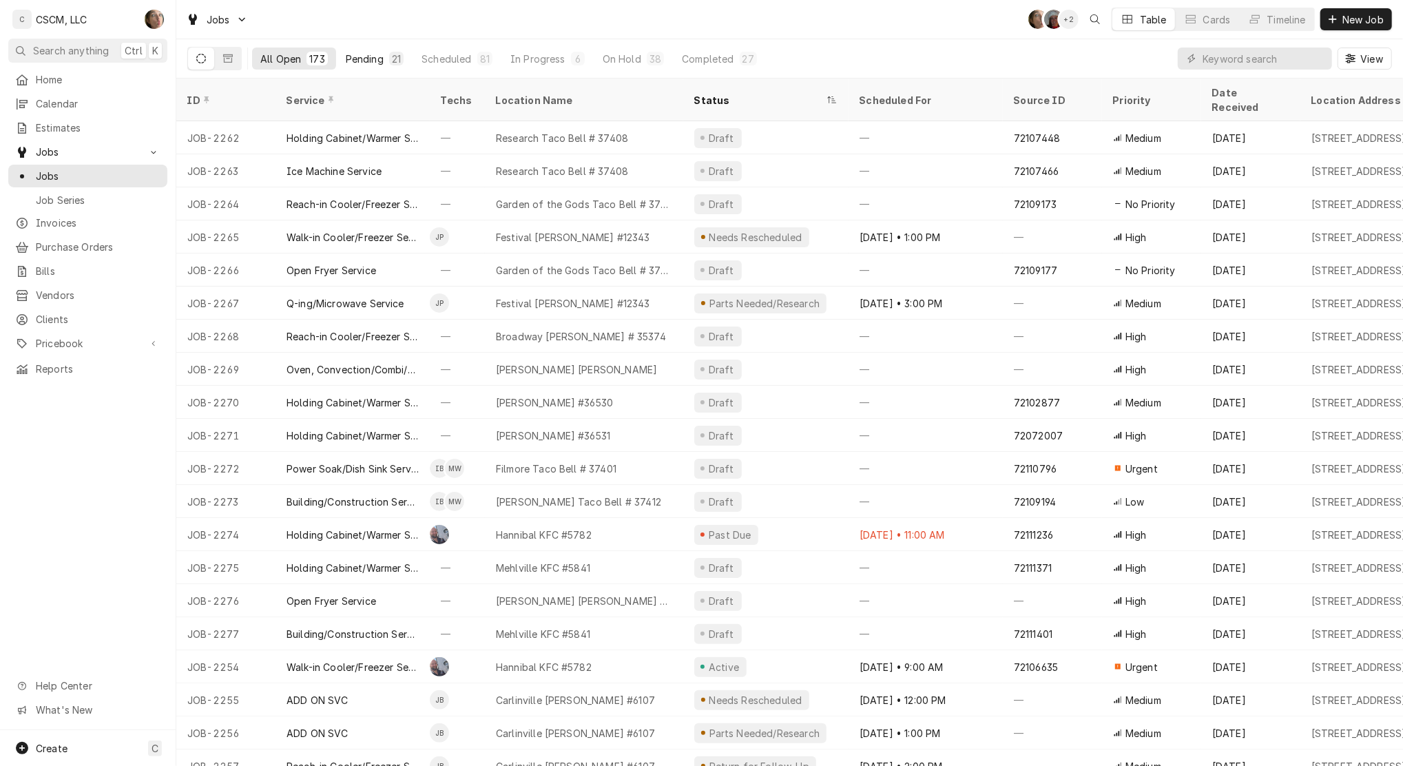
click at [394, 59] on div "21" at bounding box center [396, 59] width 9 height 14
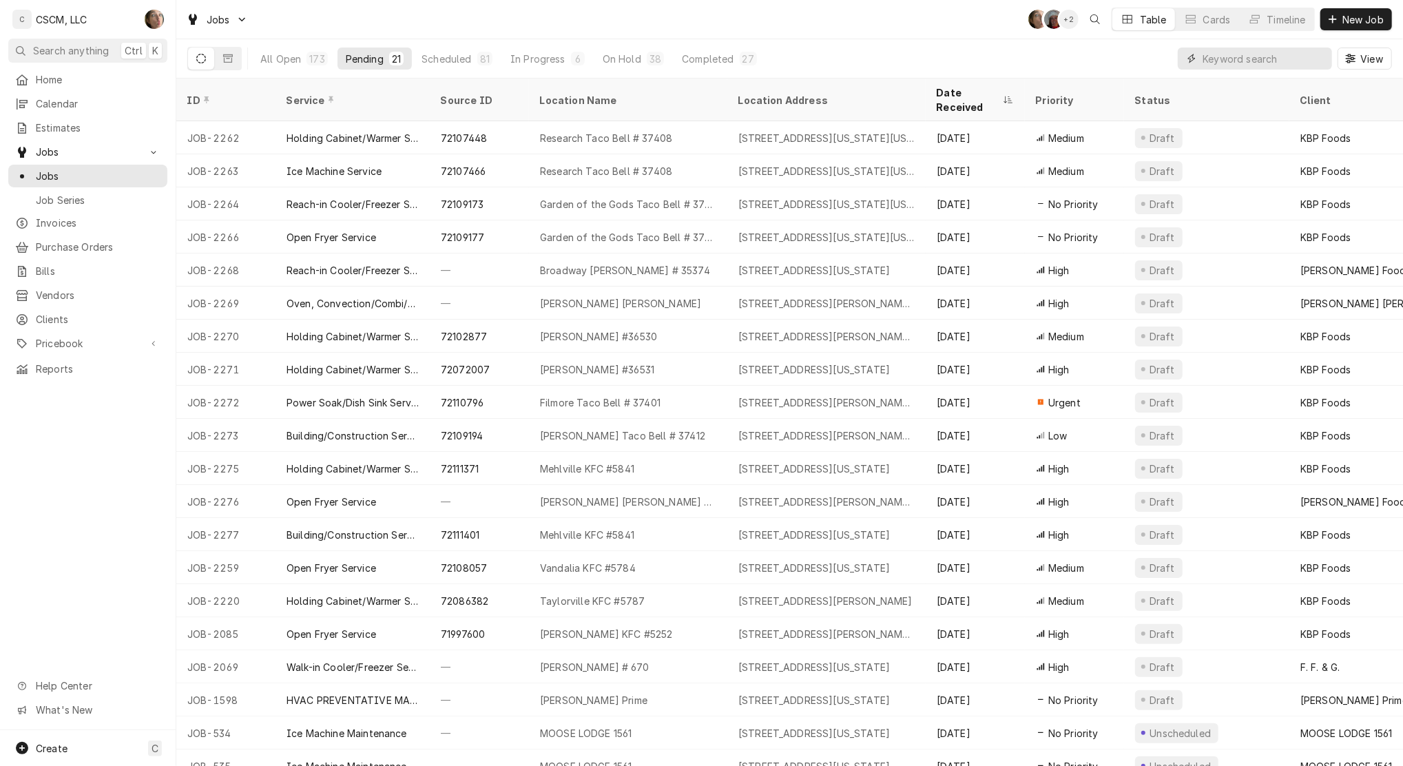
click at [1223, 67] on input "Dynamic Content Wrapper" at bounding box center [1264, 59] width 123 height 22
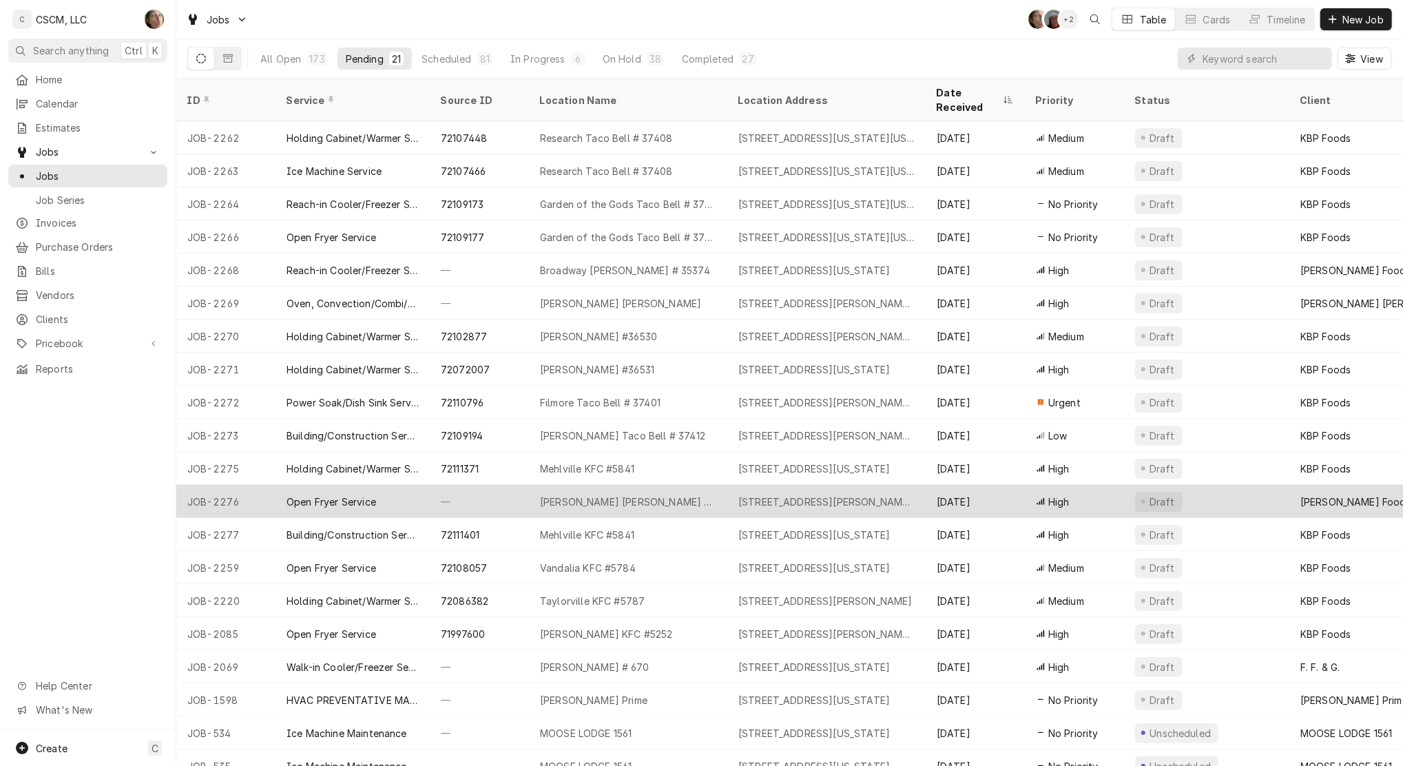
click at [656, 495] on div "Shackelford McDonald's #6594" at bounding box center [628, 502] width 176 height 14
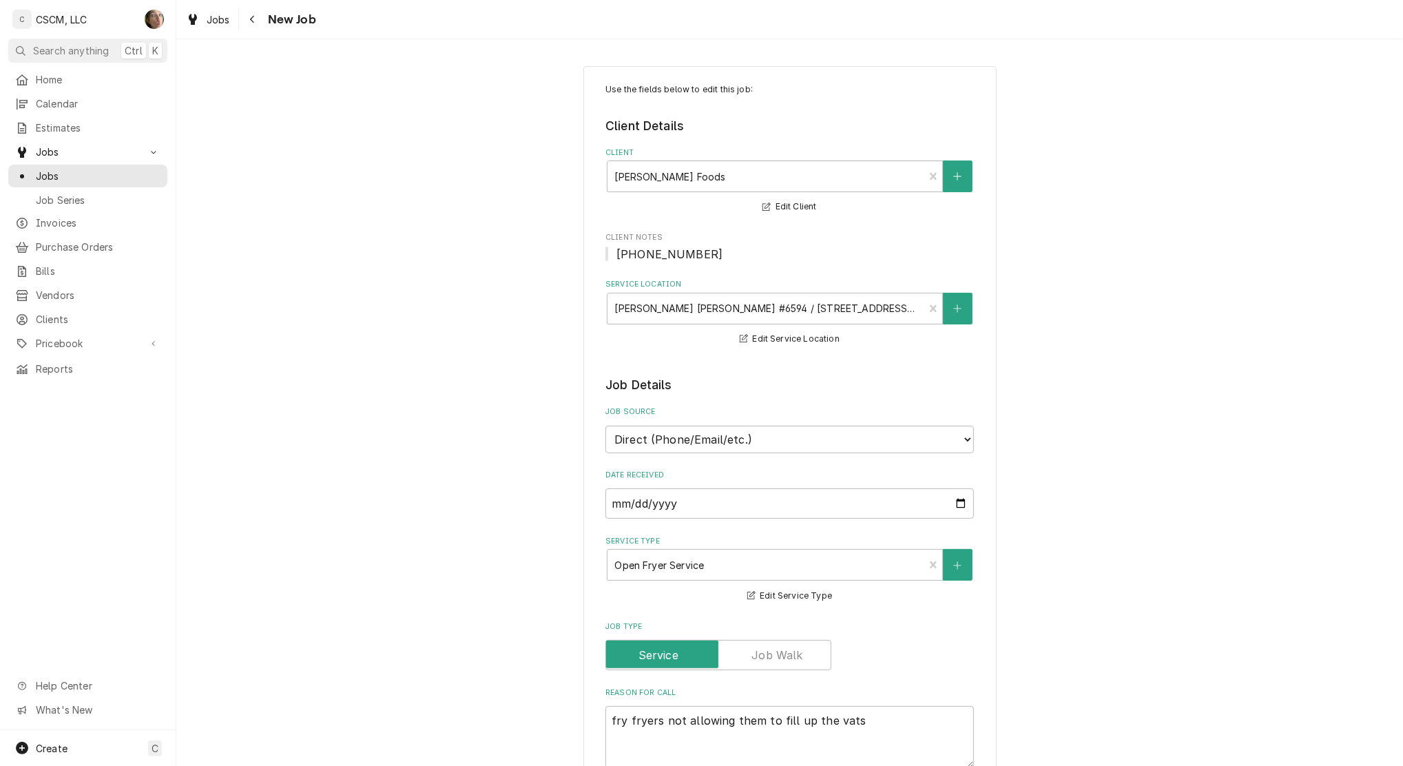
type textarea "x"
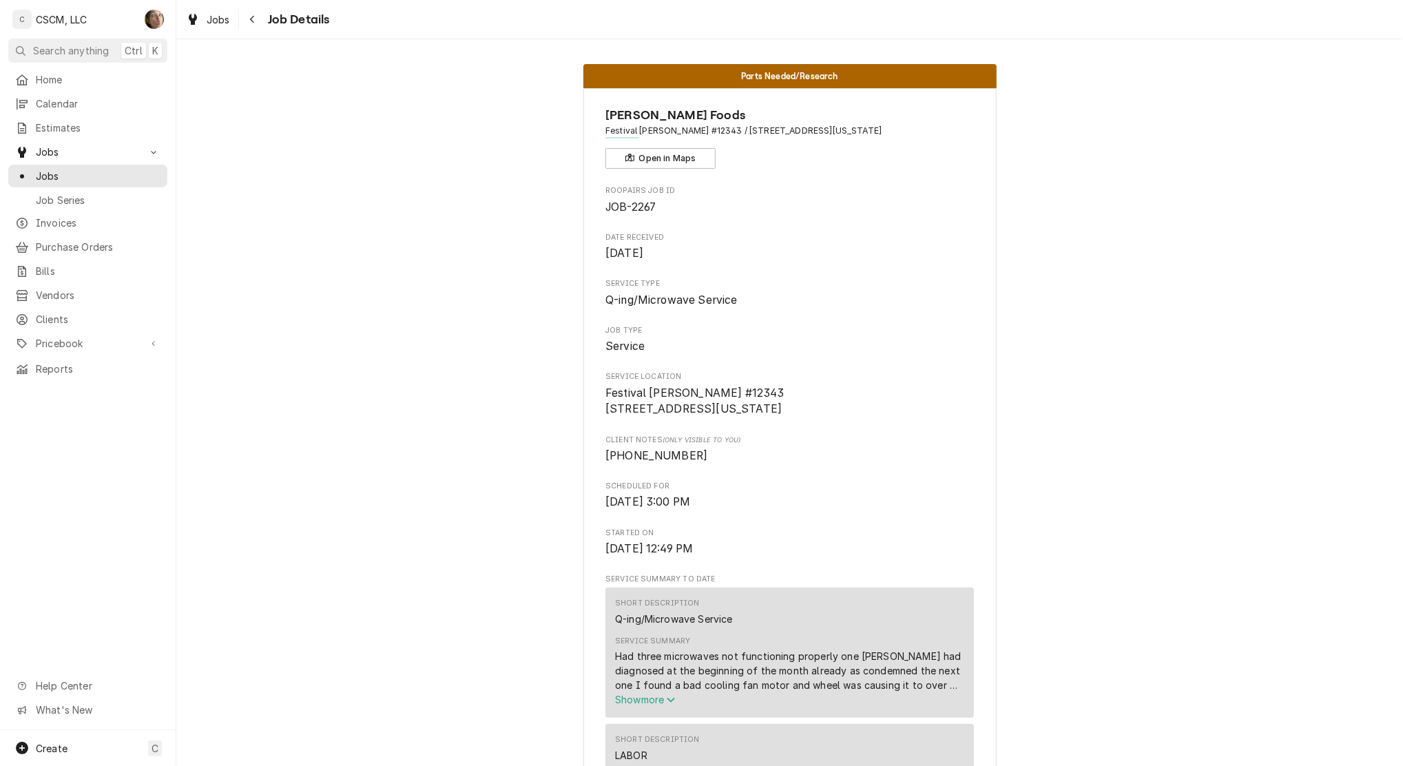
scroll to position [92, 0]
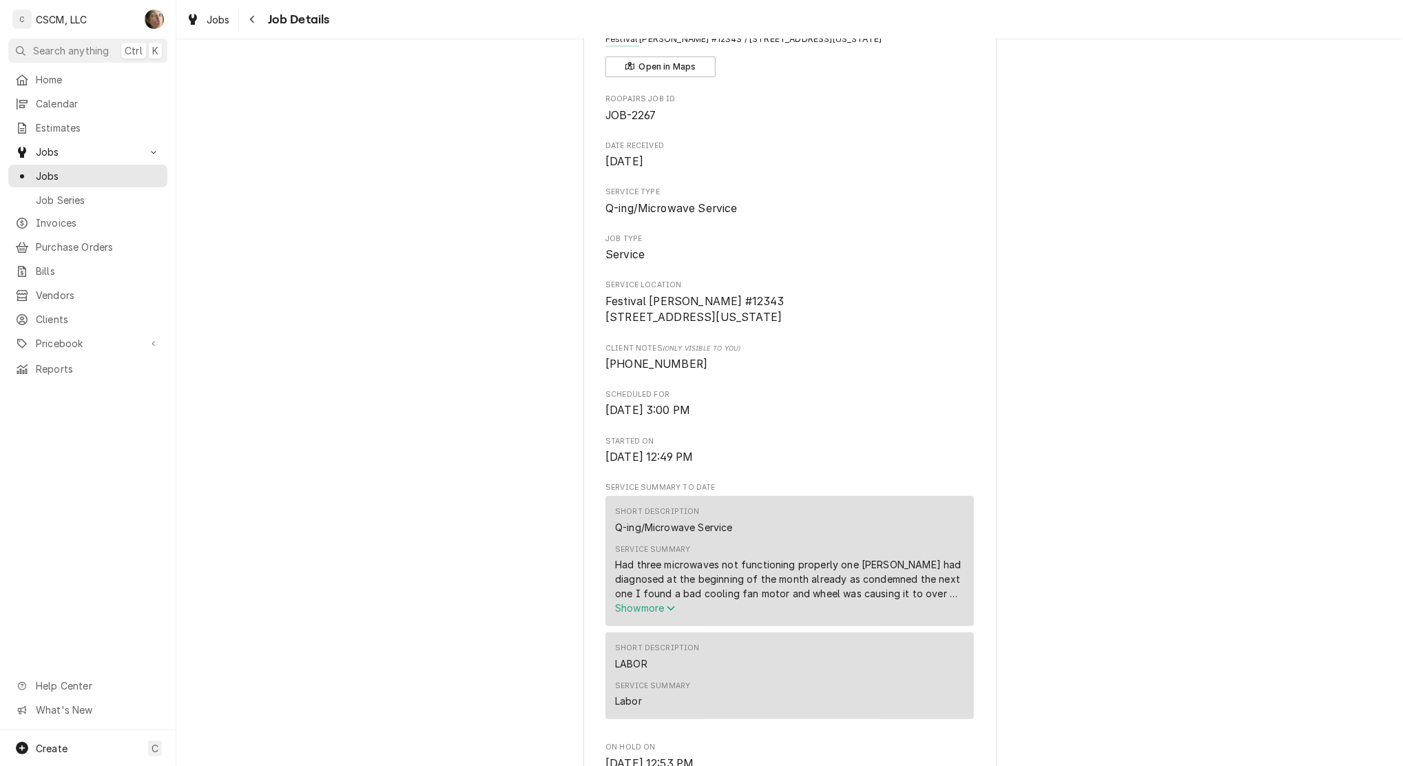
click at [639, 614] on span "Show more" at bounding box center [645, 608] width 61 height 12
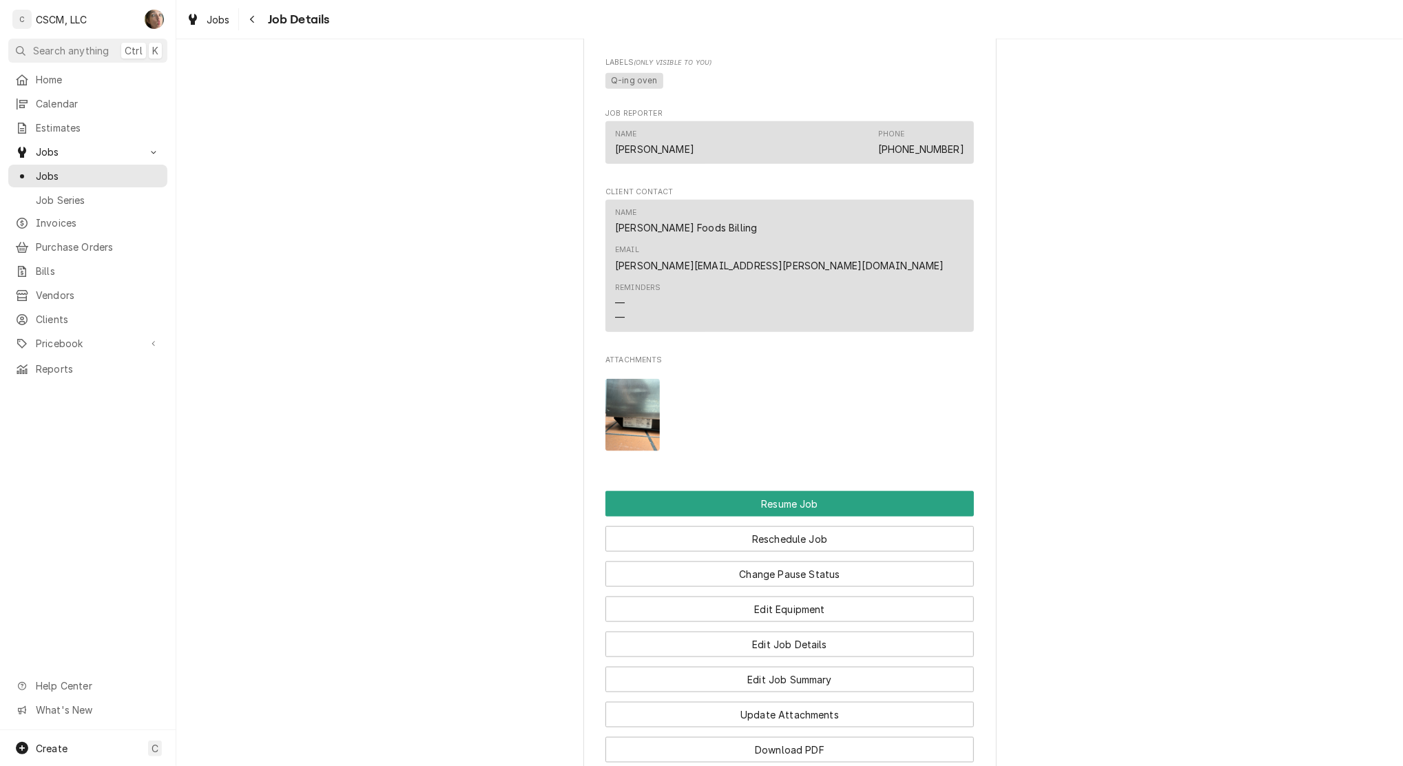
scroll to position [1377, 0]
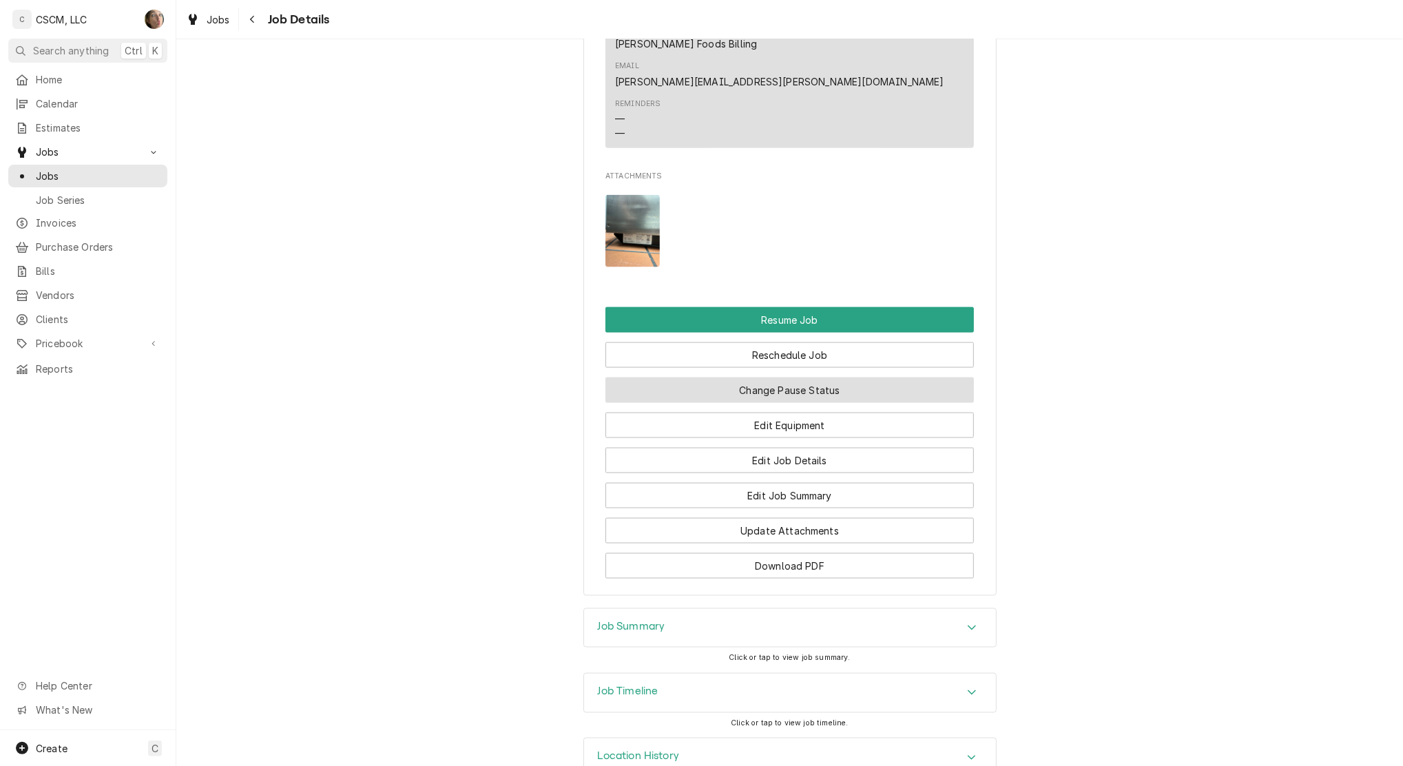
click at [801, 377] on button "Change Pause Status" at bounding box center [789, 389] width 368 height 25
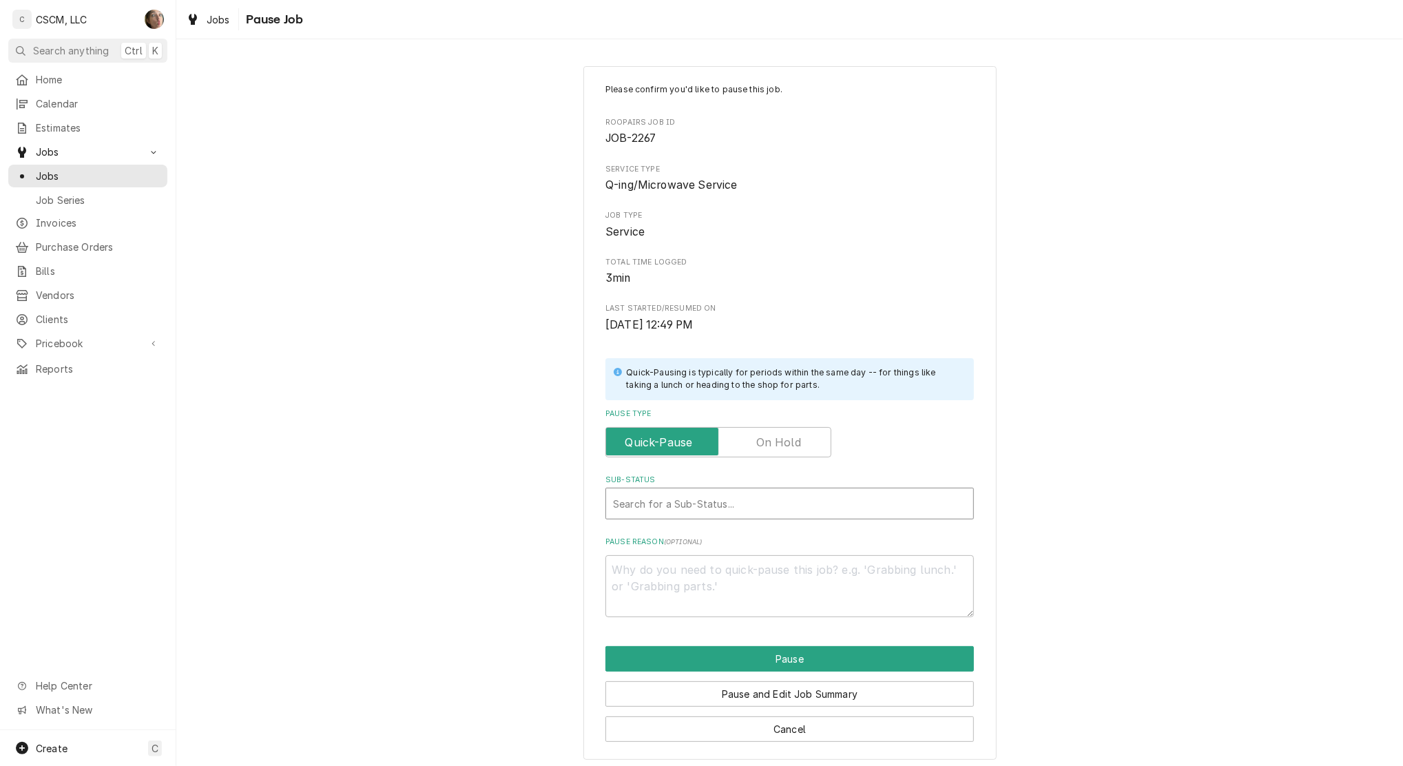
type textarea "x"
click at [697, 507] on div "Sub-Status" at bounding box center [789, 503] width 353 height 25
click at [757, 436] on label "Pause Type" at bounding box center [718, 442] width 226 height 30
click at [757, 436] on input "Pause Type" at bounding box center [719, 442] width 214 height 30
checkbox input "true"
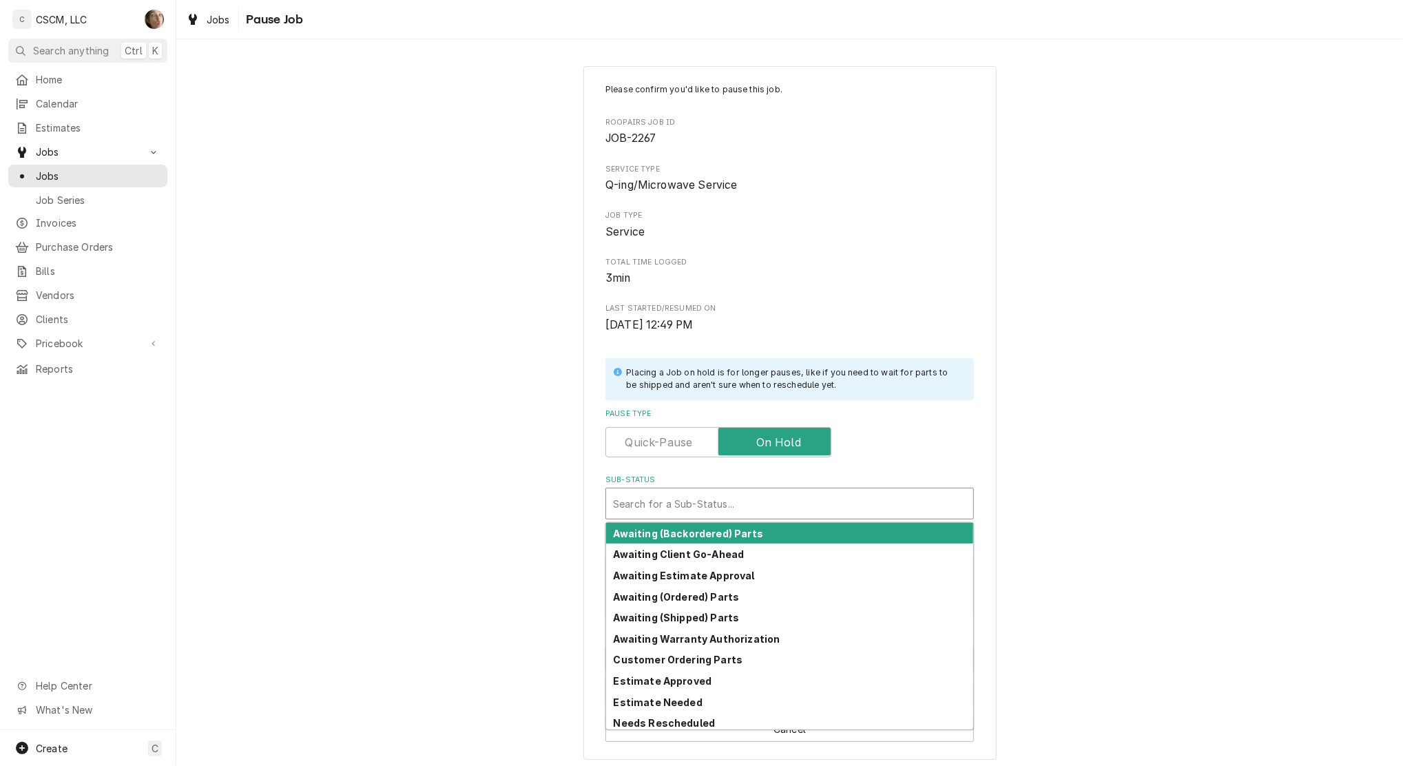
click at [703, 505] on div "Sub-Status" at bounding box center [789, 503] width 353 height 25
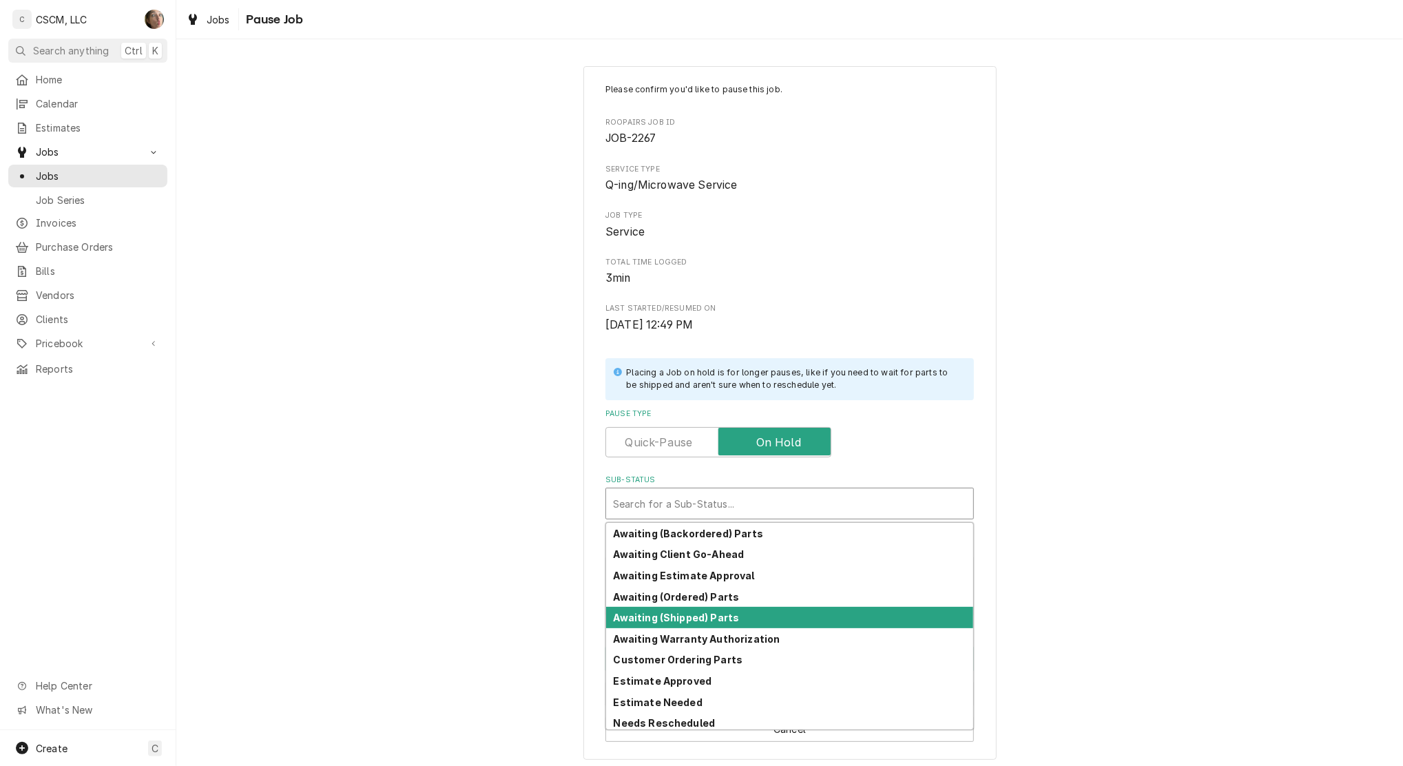
scroll to position [92, 0]
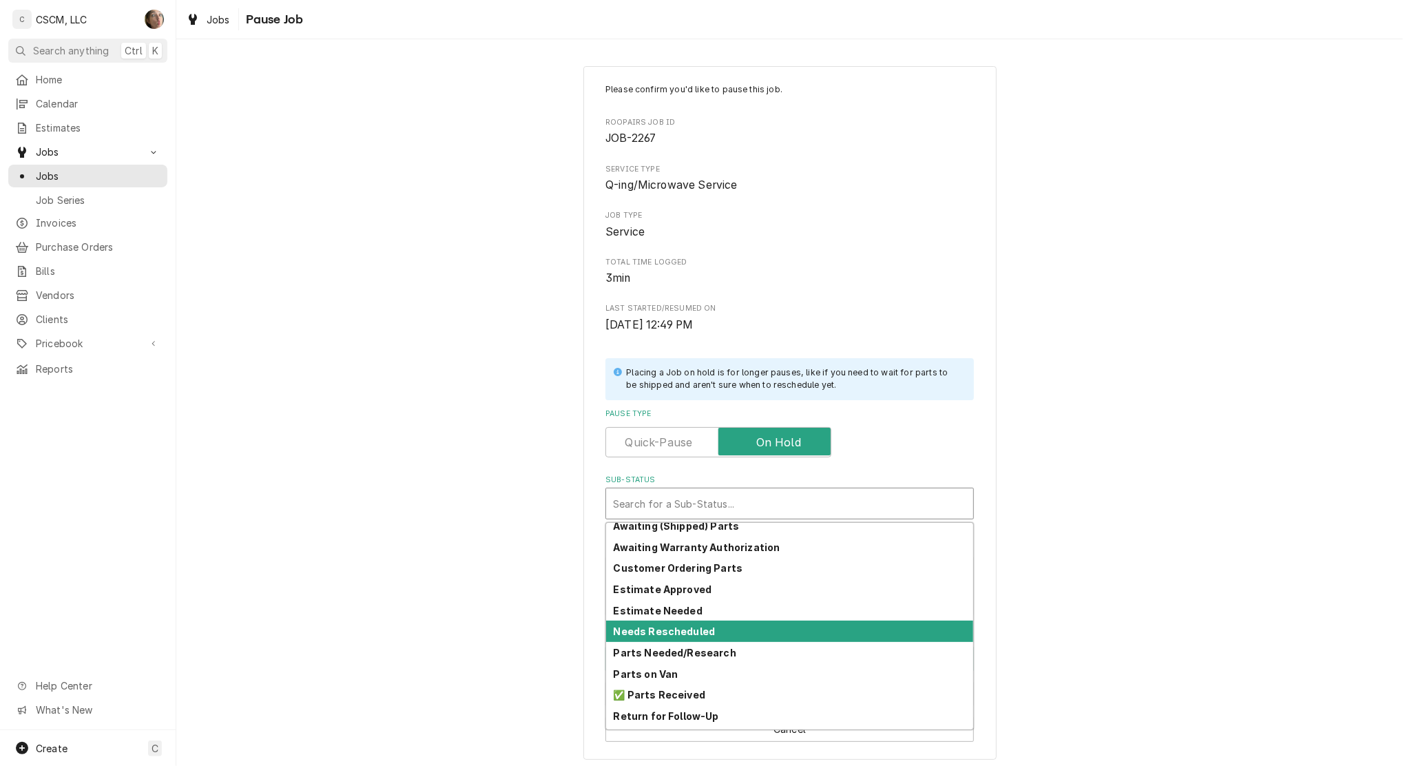
click at [791, 634] on div "Needs Rescheduled" at bounding box center [789, 631] width 367 height 21
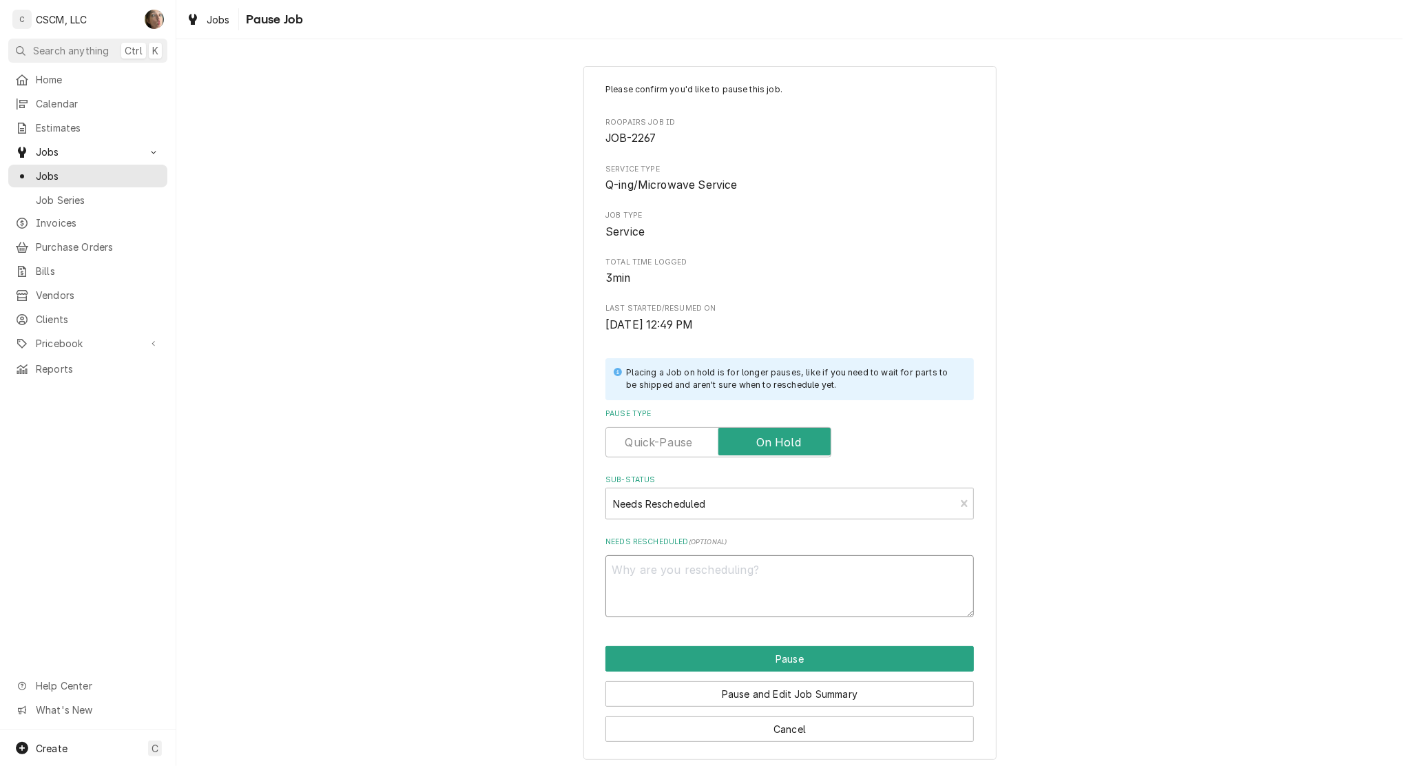
click at [733, 585] on textarea "Needs Rescheduled ( optional )" at bounding box center [789, 586] width 368 height 62
type textarea "x"
type textarea "c"
type textarea "x"
type textarea "ch"
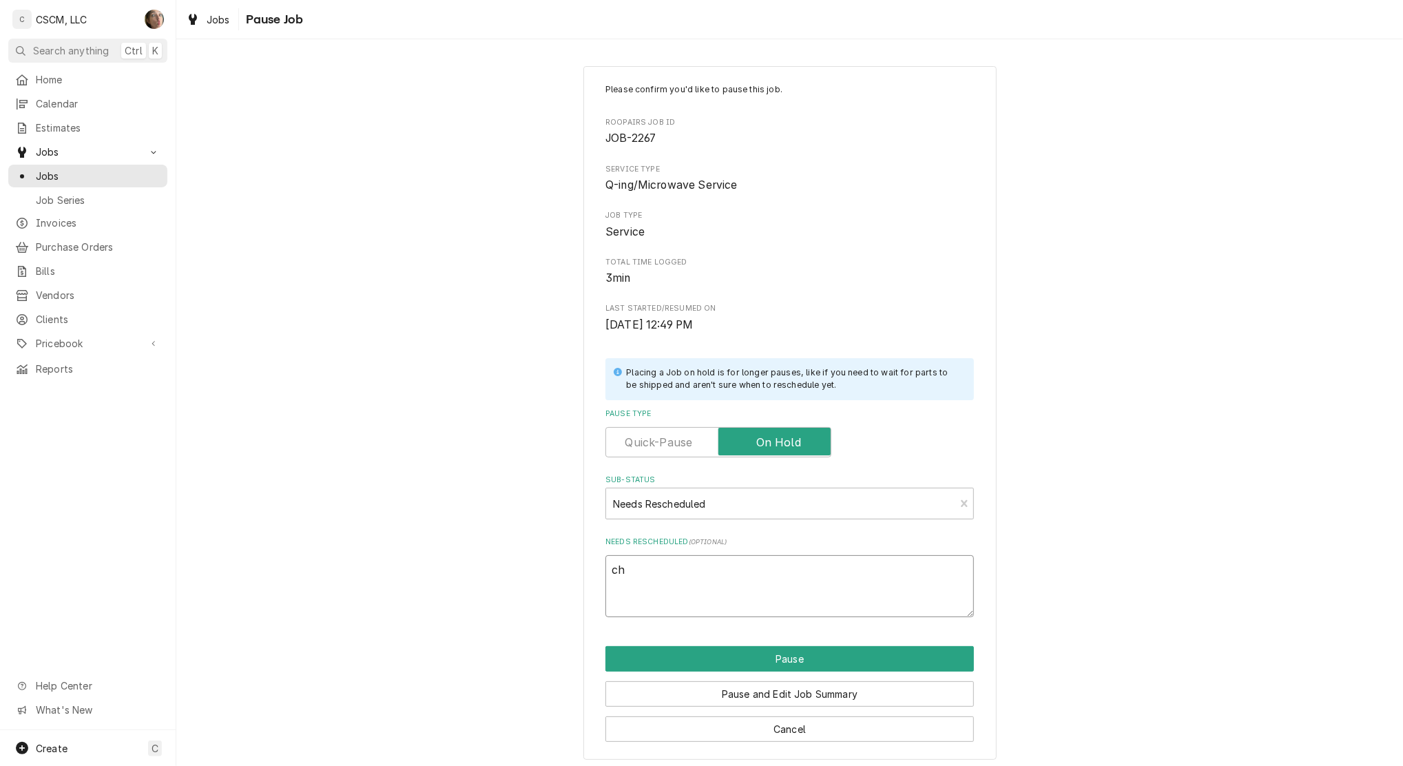
type textarea "x"
type textarea "chr"
type textarea "x"
type textarea "chri"
type textarea "x"
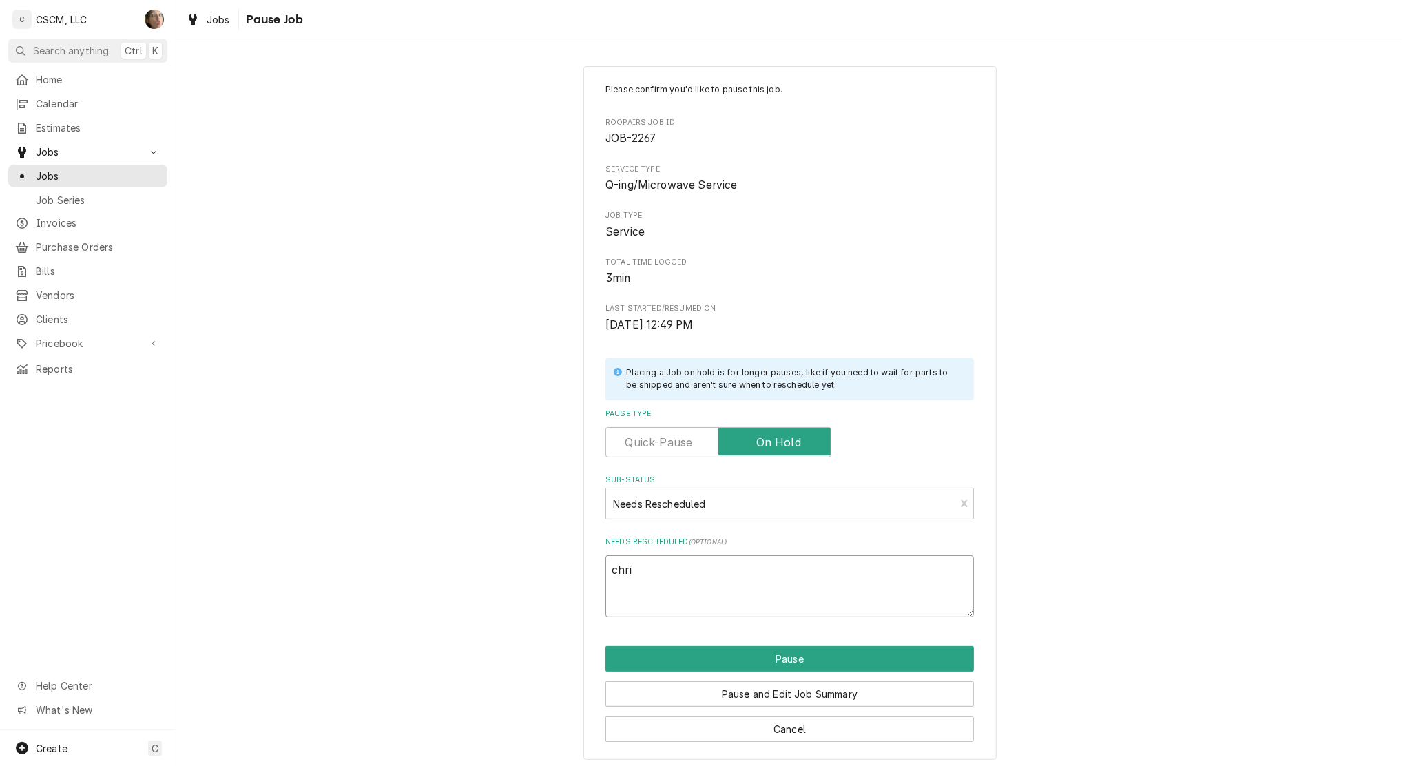
type textarea "chris"
type textarea "x"
type textarea "chri"
type textarea "x"
type textarea "chr"
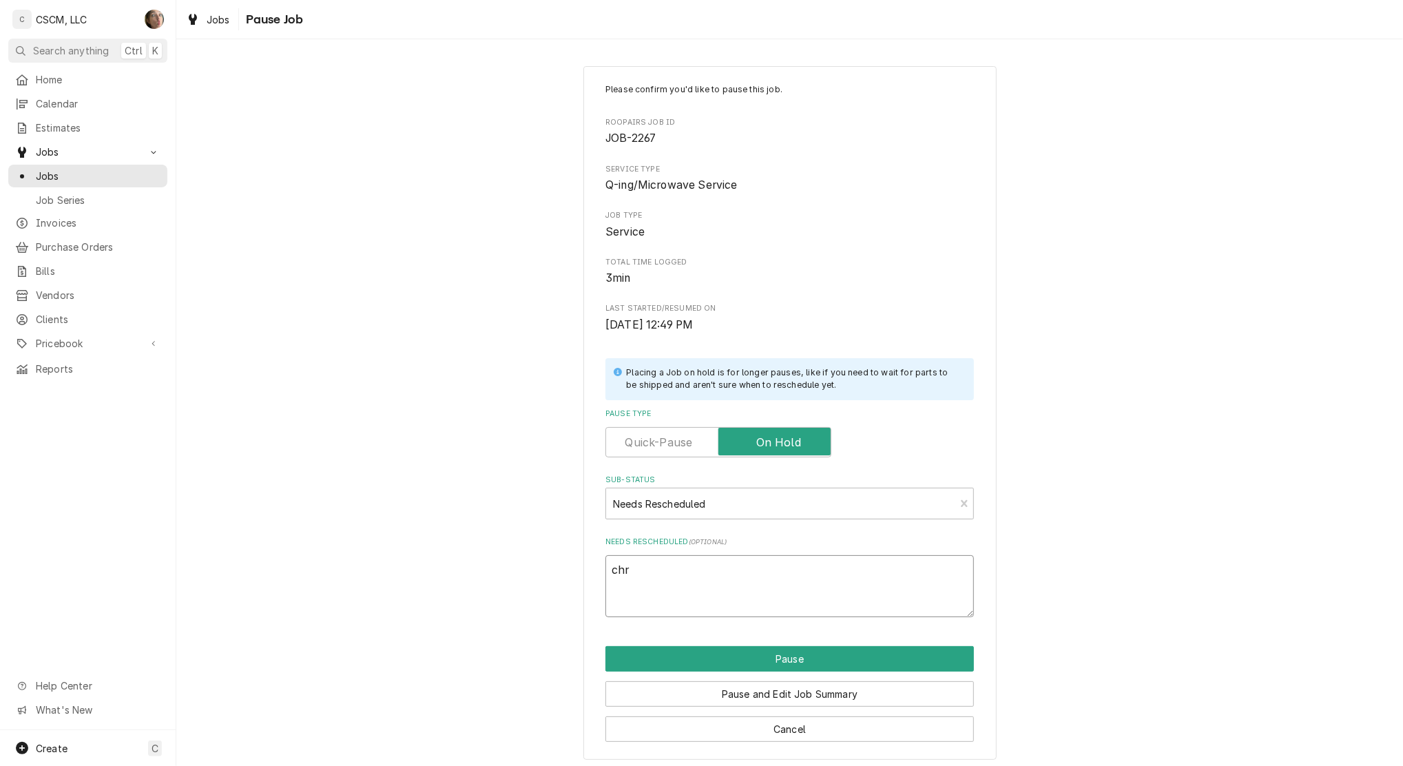
type textarea "x"
type textarea "ch"
type textarea "x"
type textarea "c"
type textarea "x"
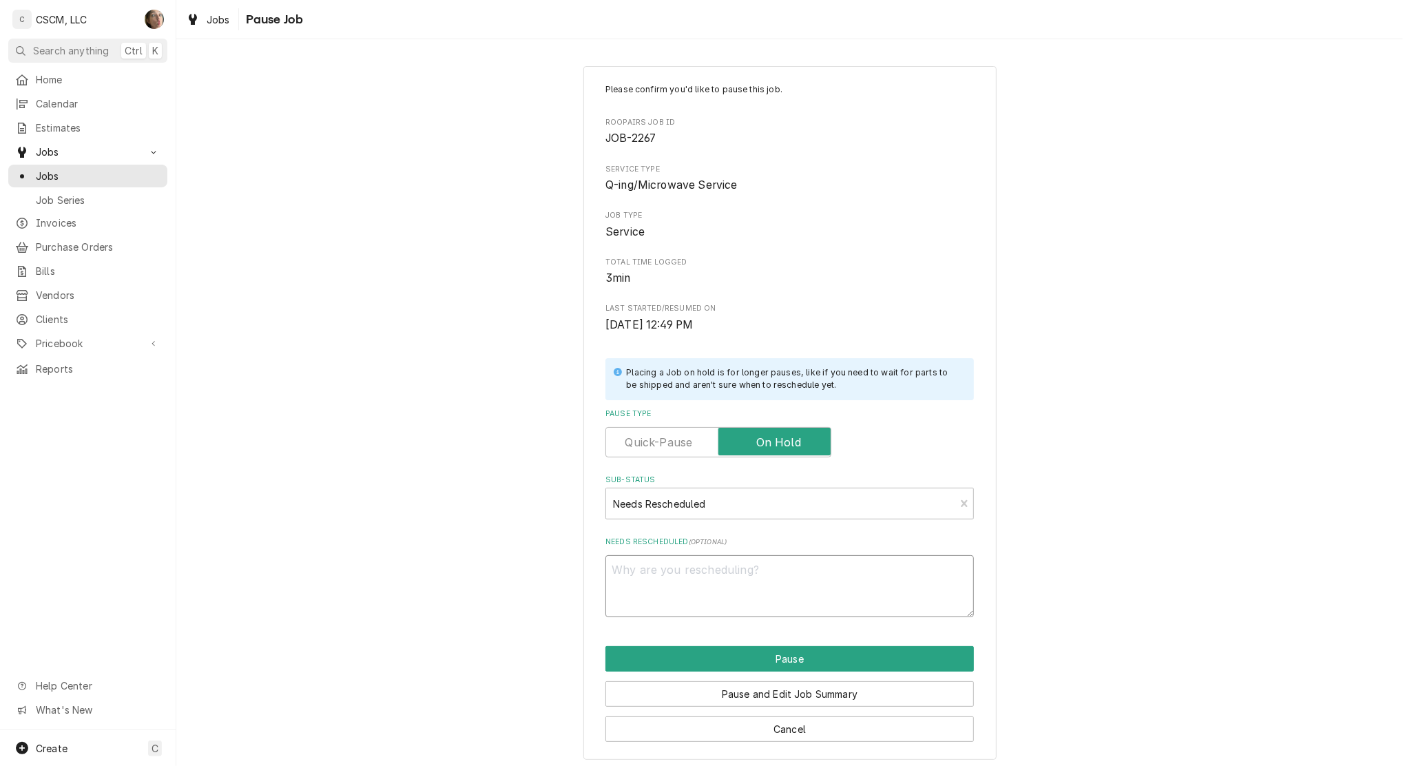
type textarea "x"
type textarea "c"
type textarea "x"
type textarea "ch"
type textarea "x"
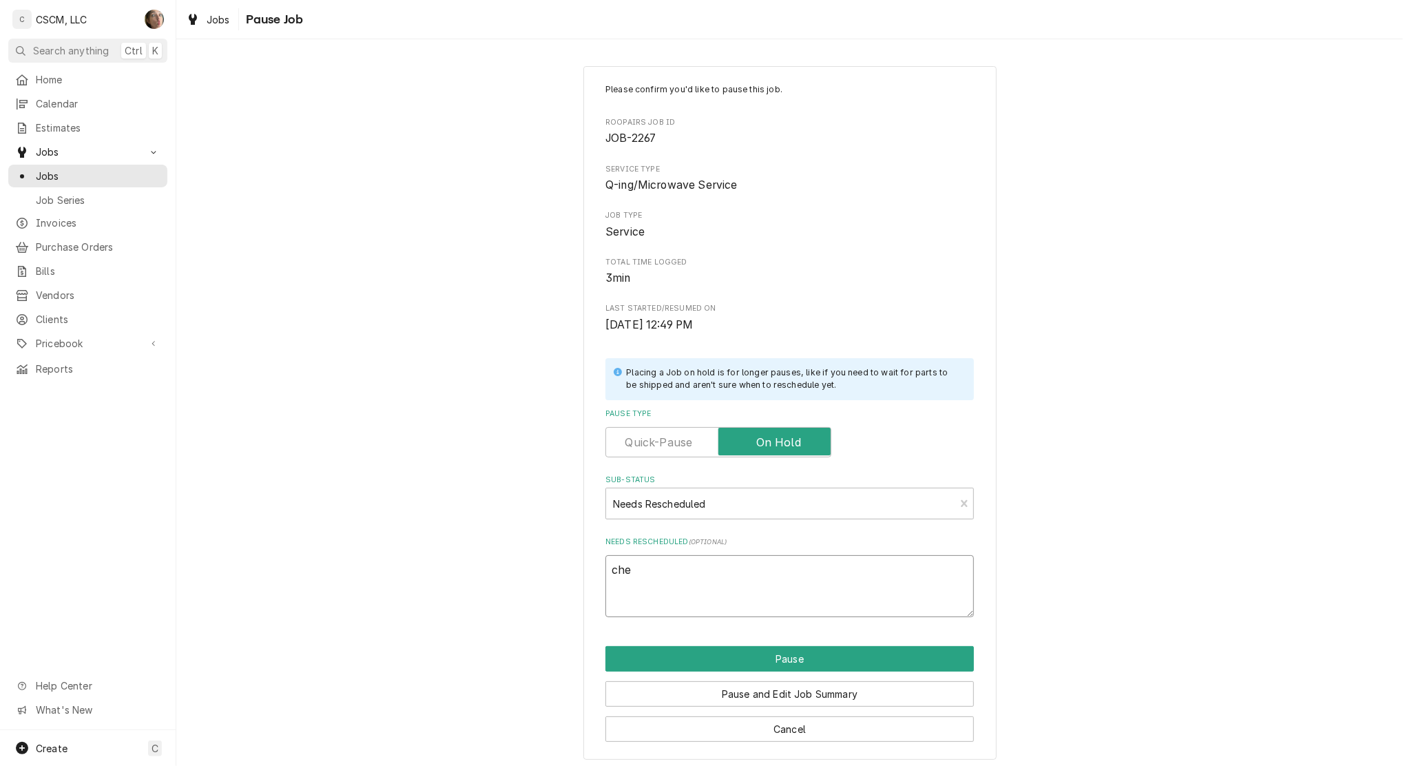
type textarea "chec"
type textarea "x"
type textarea "check"
type textarea "x"
type textarea "chec"
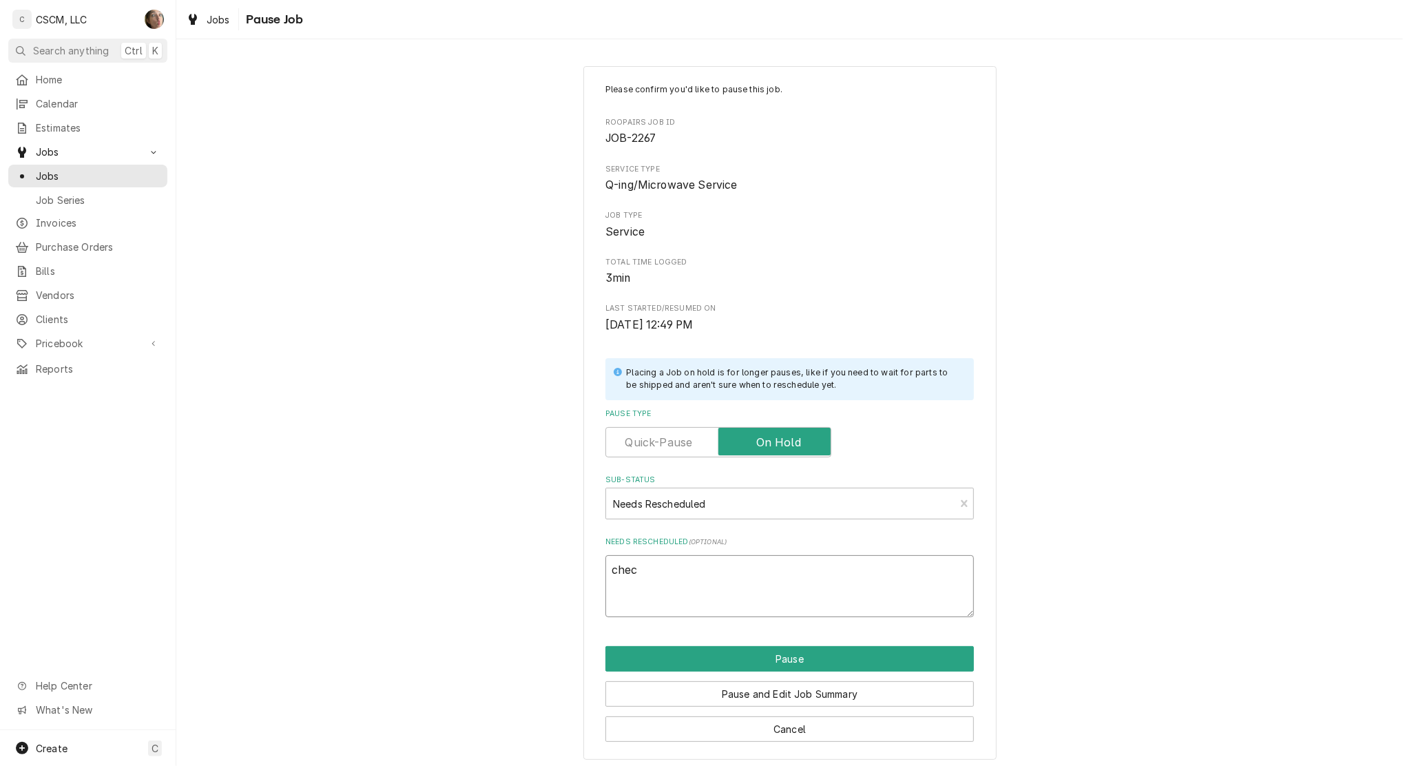
type textarea "x"
type textarea "check"
type textarea "x"
type textarea "check"
type textarea "x"
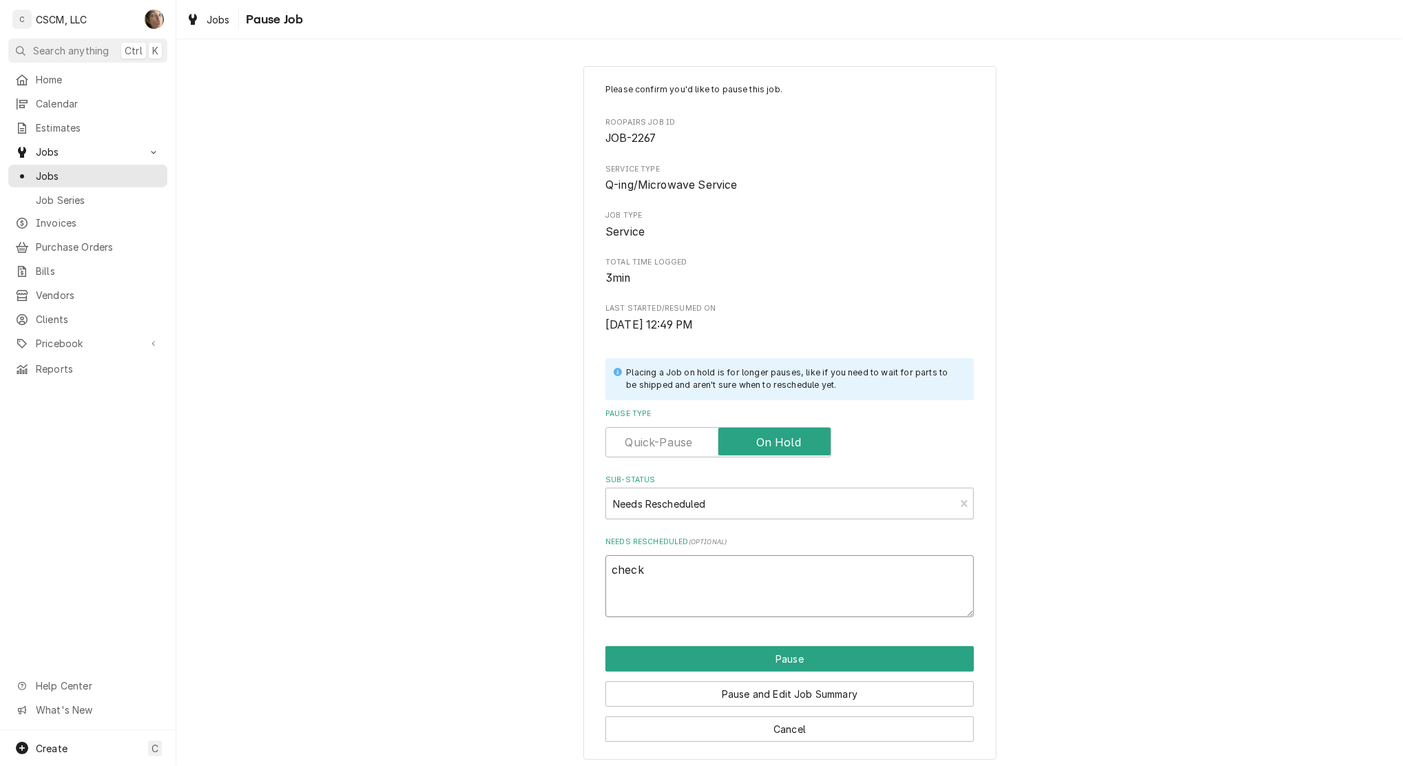
type textarea "check j"
type textarea "x"
type textarea "check jo"
type textarea "x"
type textarea "check job"
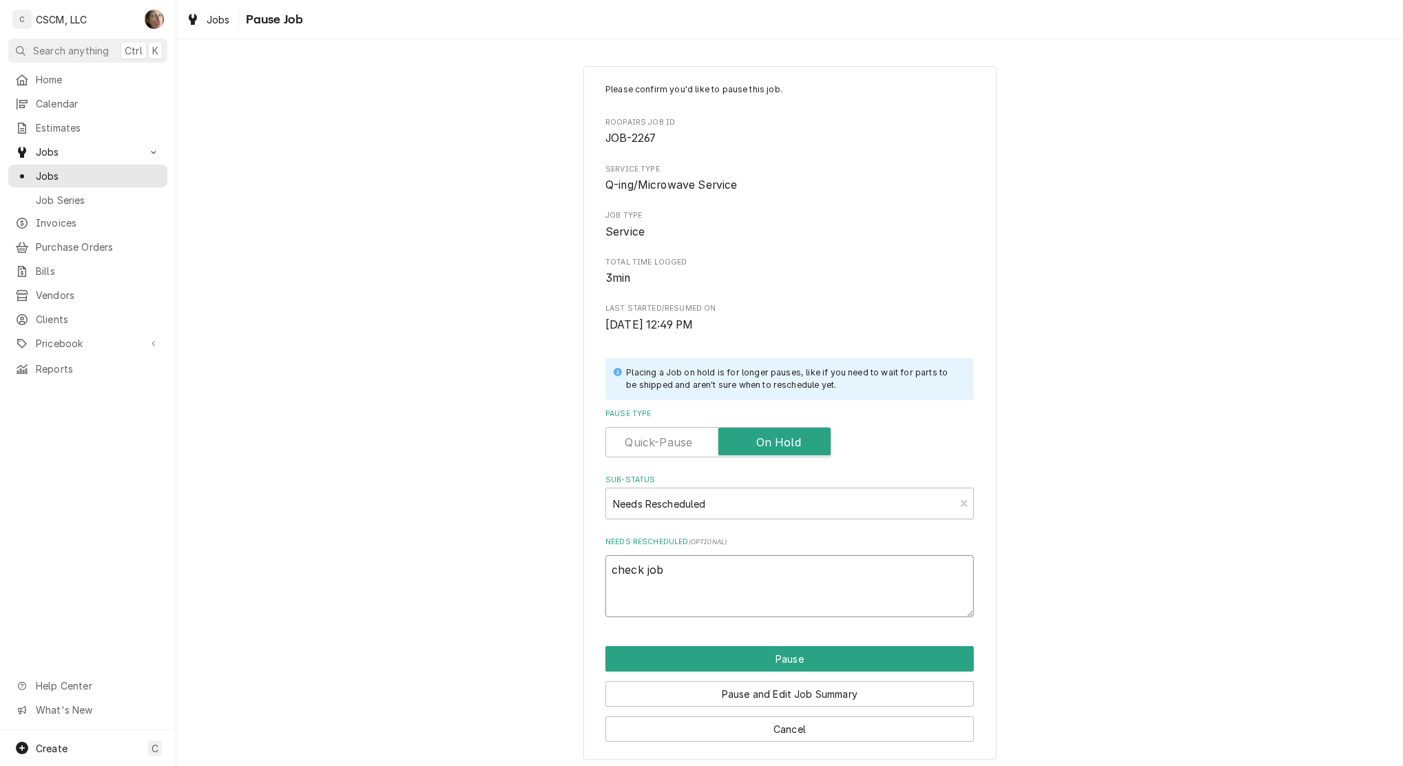
type textarea "x"
type textarea "check job"
type textarea "x"
type textarea "check job s"
type textarea "x"
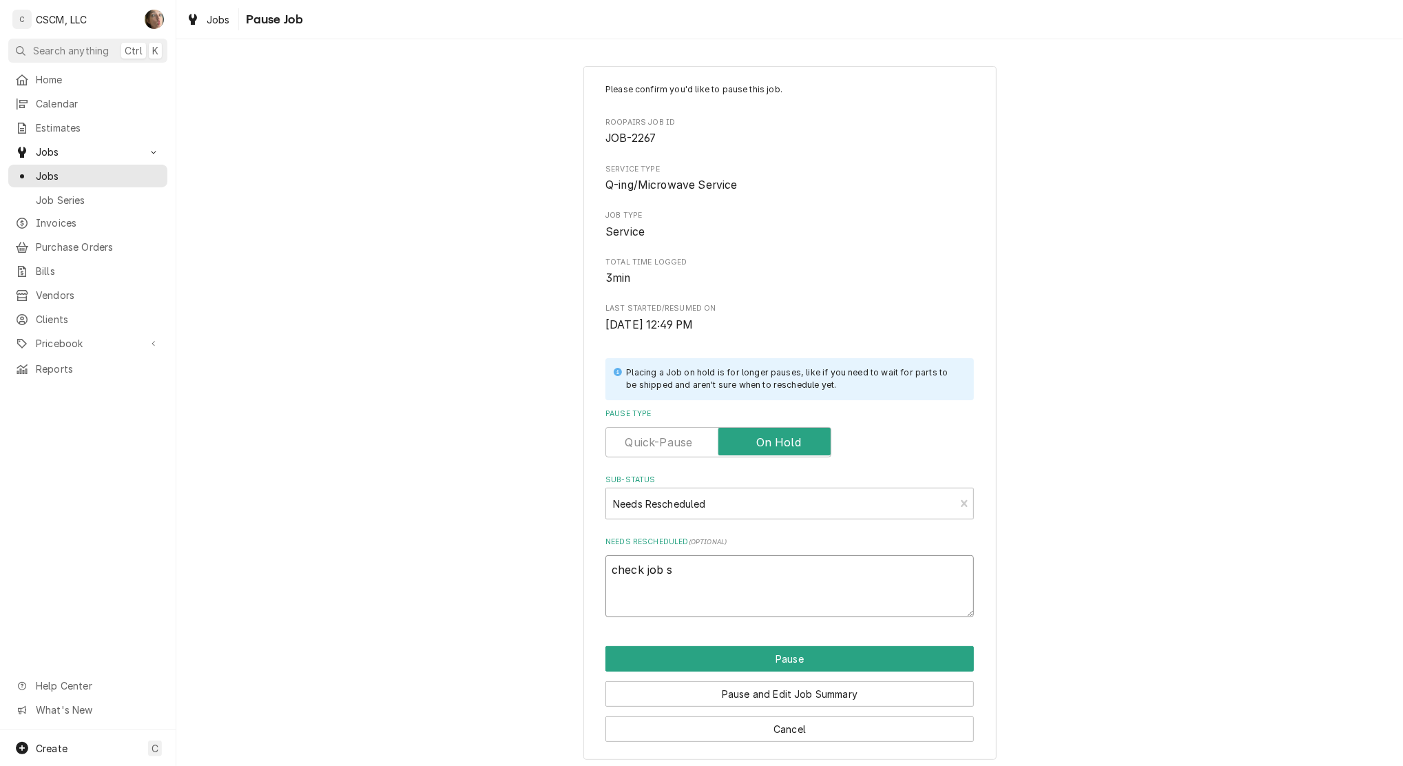
type textarea "check job su"
type textarea "x"
type textarea "check job sum"
type textarea "x"
type textarea "check job summ"
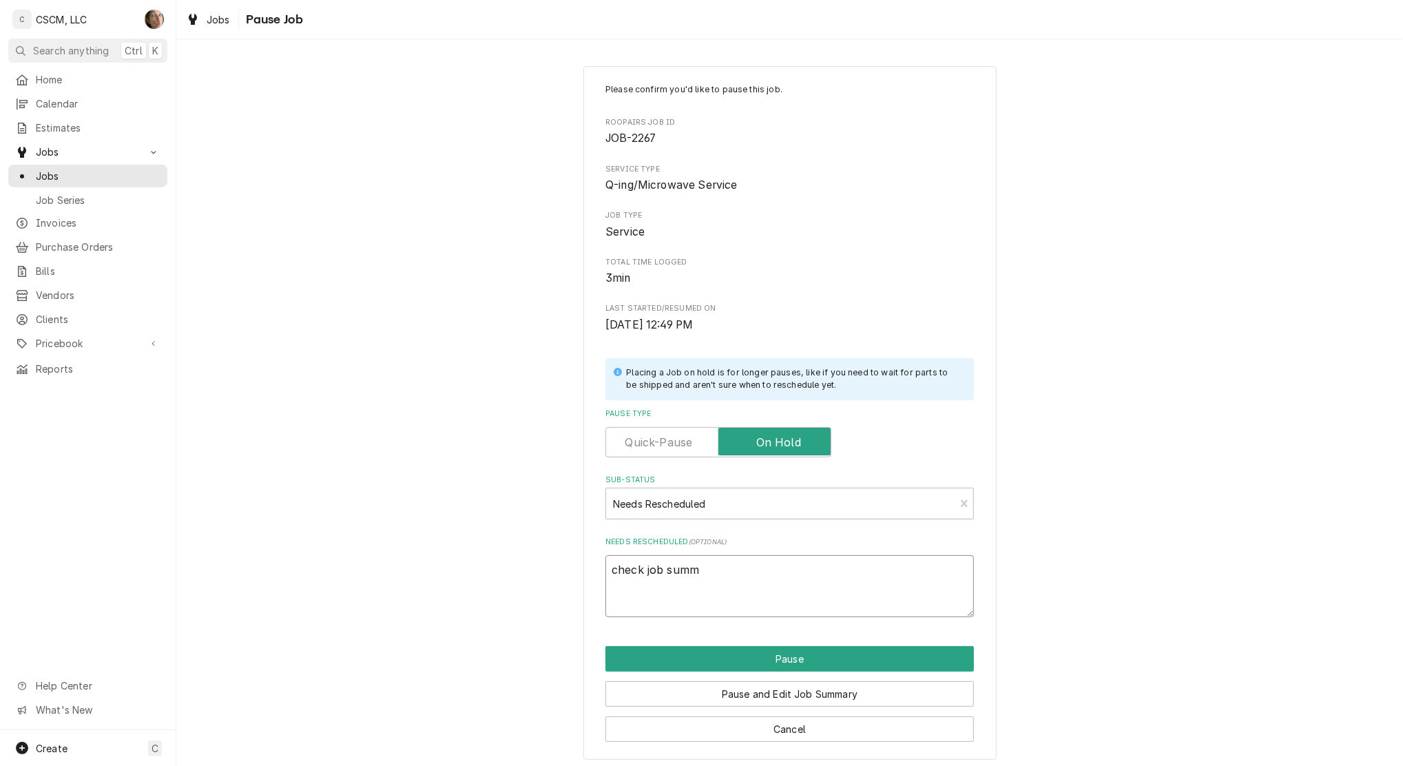
type textarea "x"
type textarea "check job summa"
type textarea "x"
type textarea "check job summar"
type textarea "x"
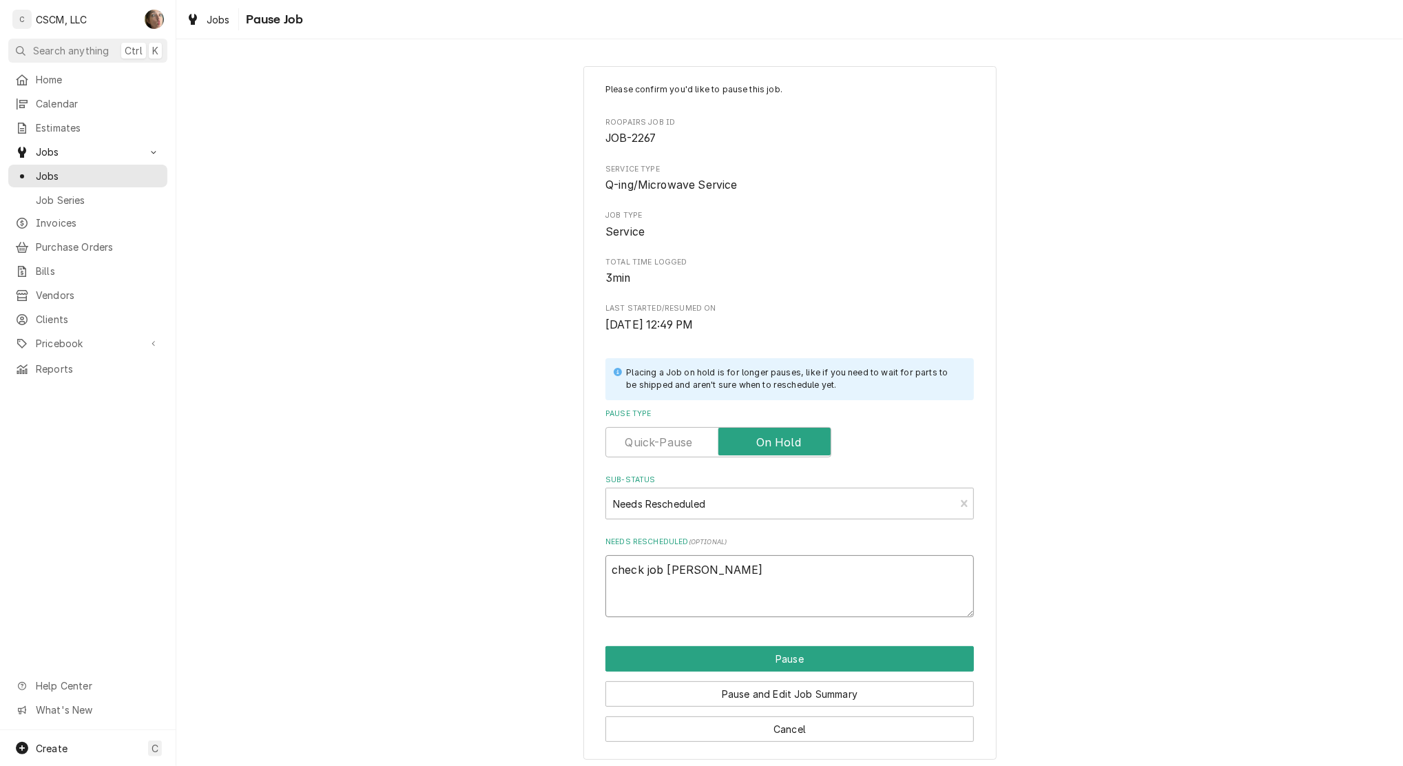
type textarea "check job summary"
type textarea "x"
type textarea "check job summary"
type textarea "x"
type textarea "check job summary f"
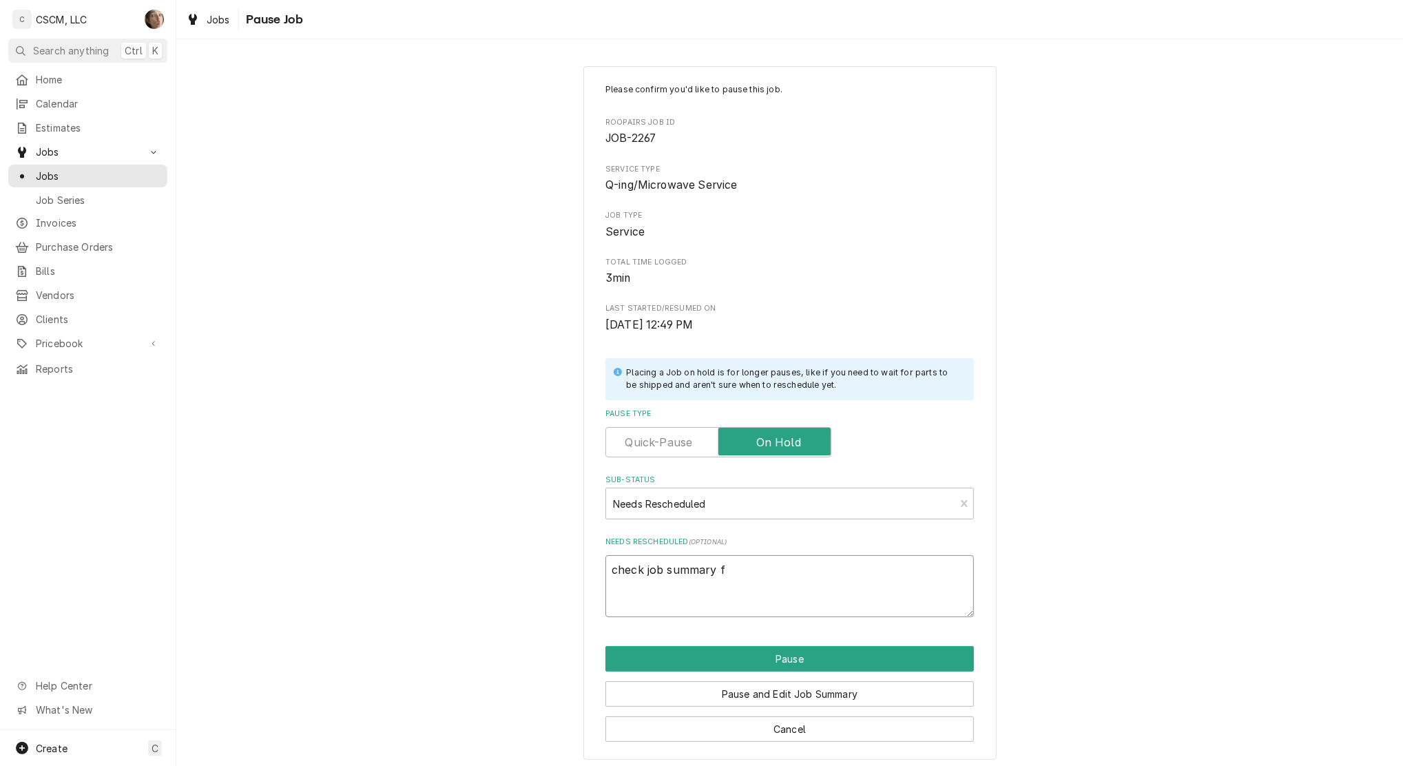
type textarea "x"
type textarea "check job summary fo"
type textarea "x"
type textarea "check job summary for"
type textarea "x"
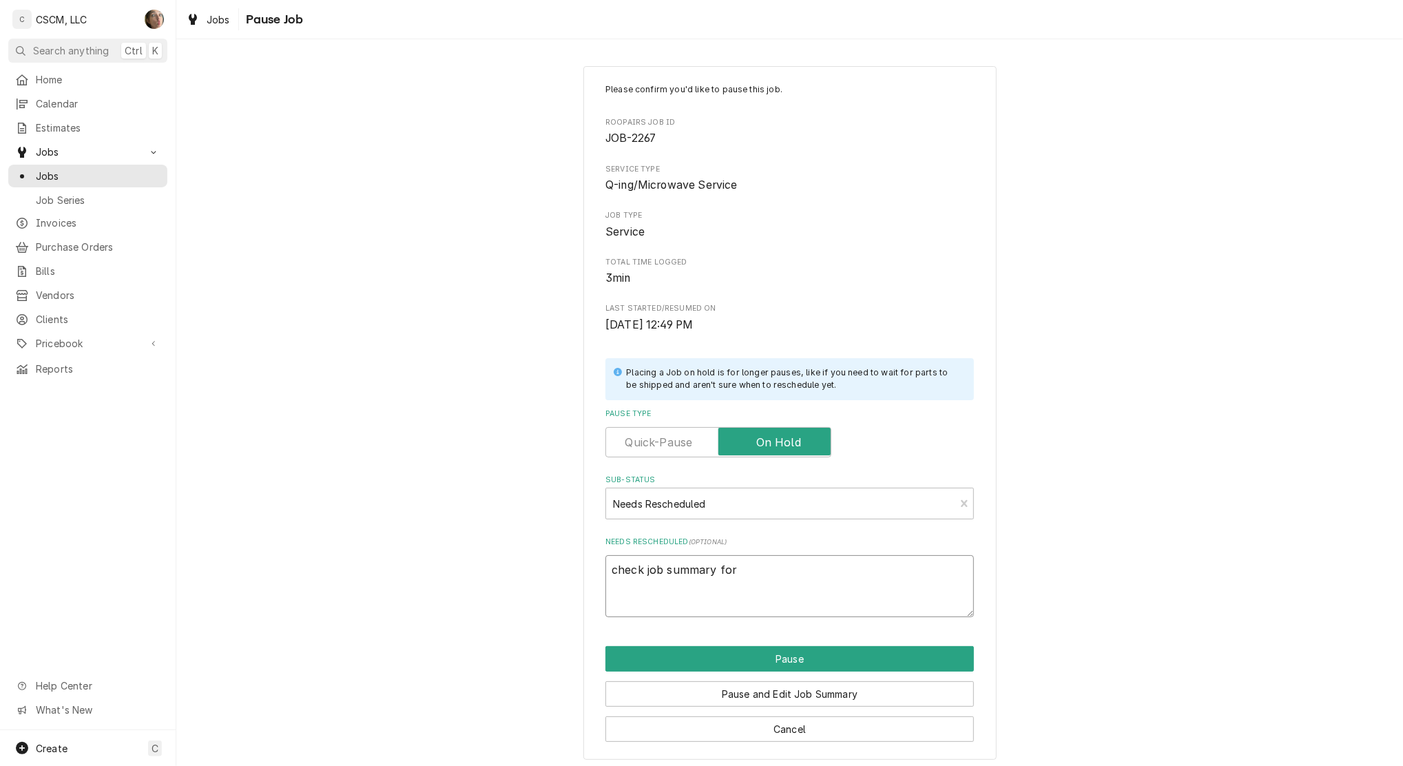
type textarea "check job summary for"
type textarea "x"
type textarea "check job summary for not"
type textarea "x"
type textarea "check job summary for note"
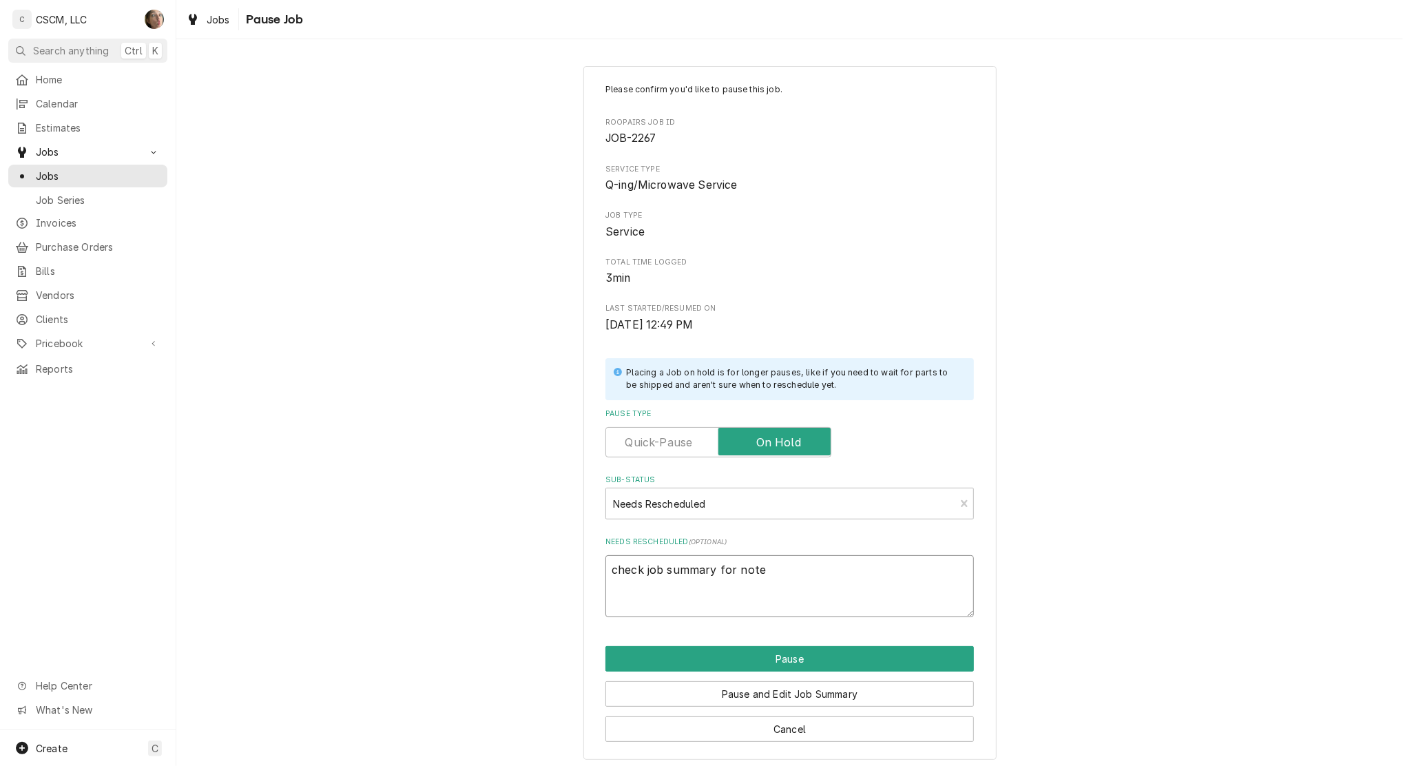
type textarea "x"
type textarea "check job summary for notes"
type textarea "x"
type textarea "check job summary for notes,"
type textarea "x"
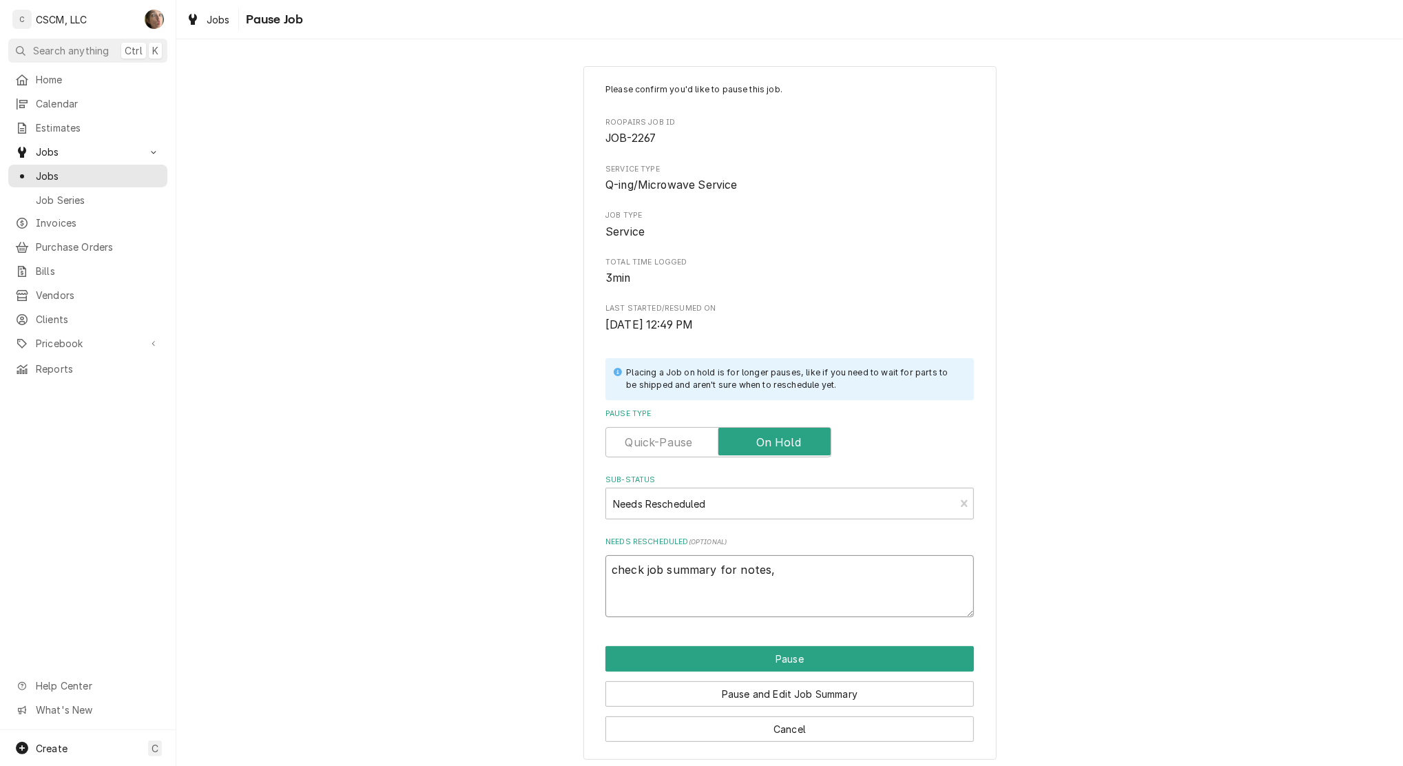
type textarea "check job summary for notes"
type textarea "x"
type textarea "check job summary for notes"
type textarea "x"
type textarea "check job summary for notes f"
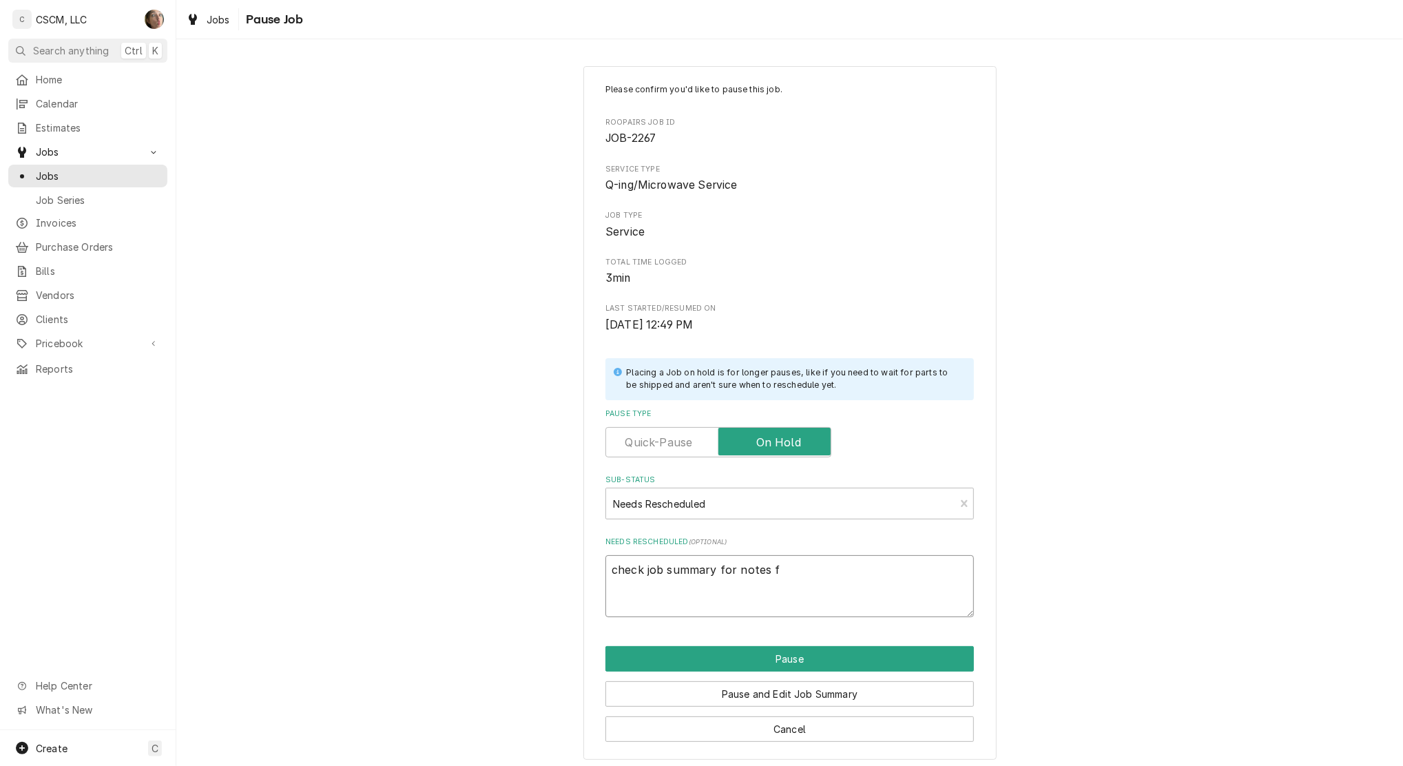
type textarea "x"
type textarea "check job summary for notes fro"
type textarea "x"
type textarea "check job summary for notes from"
type textarea "x"
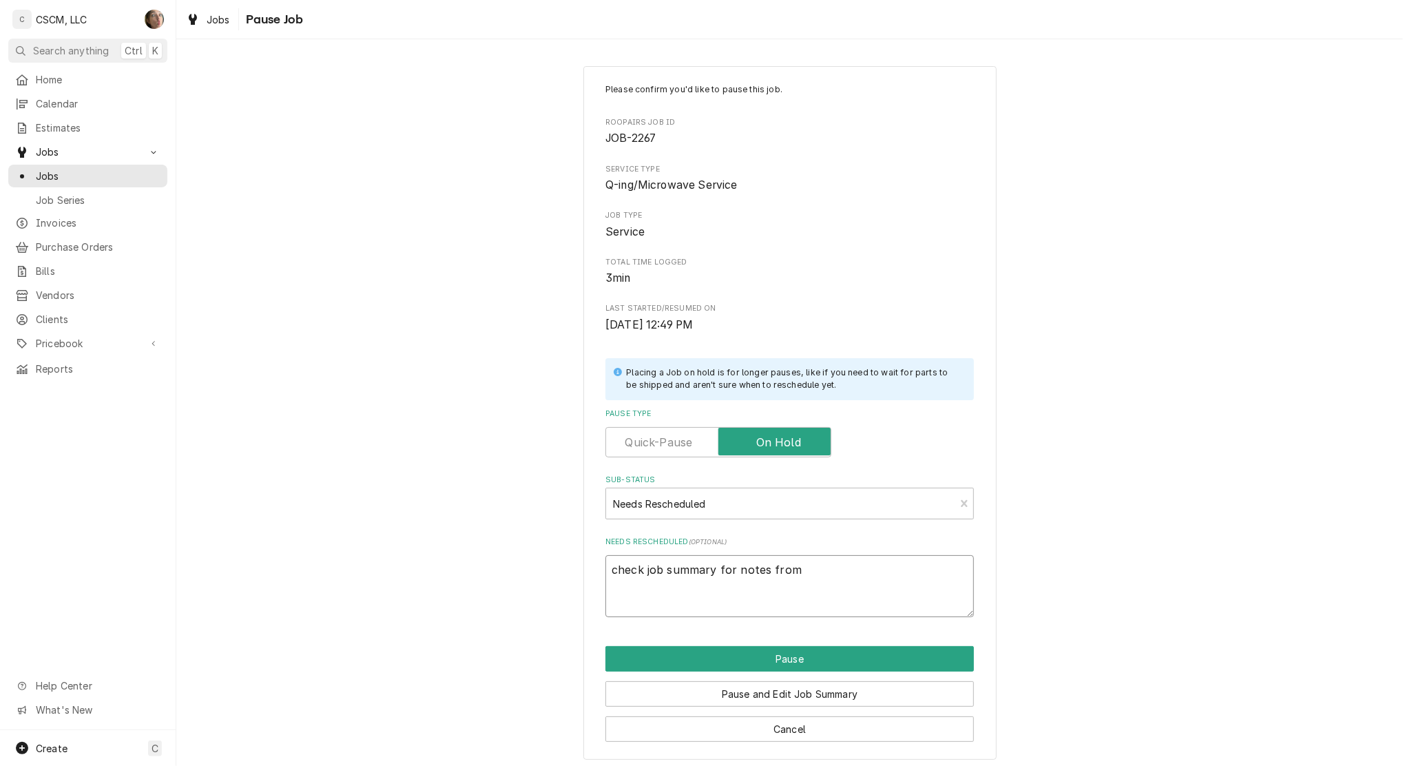
type textarea "check job summary for notes from J"
type textarea "x"
type textarea "check job summary for notes from JP"
type textarea "x"
type textarea "check job summary for notes from JP,"
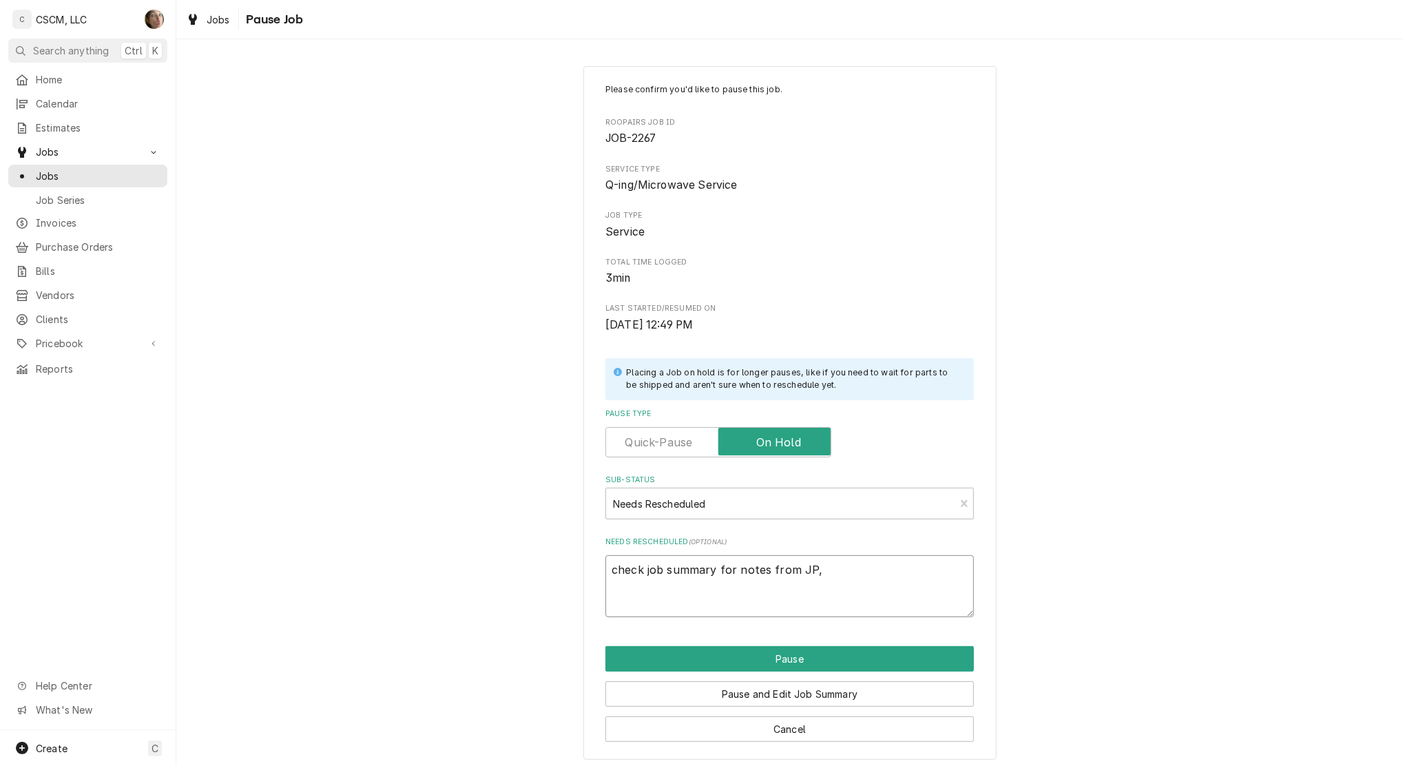
type textarea "x"
type textarea "check job summary for notes from JP,"
type textarea "x"
type textarea "check job summary for notes from JP, c"
type textarea "x"
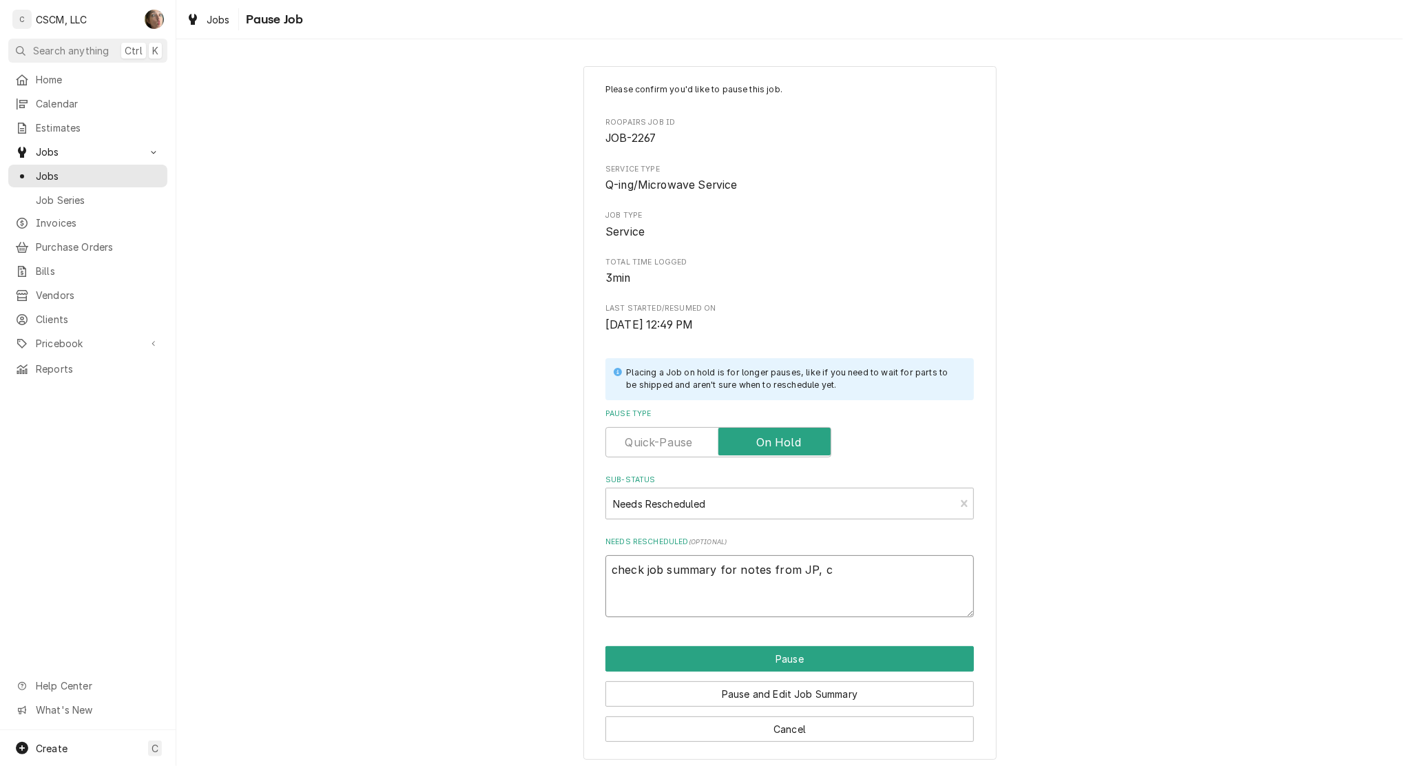
type textarea "check job summary for notes from JP, ch"
type textarea "x"
type textarea "check job summary for notes from JP, c"
type textarea "x"
type textarea "check job summary for notes from JP,"
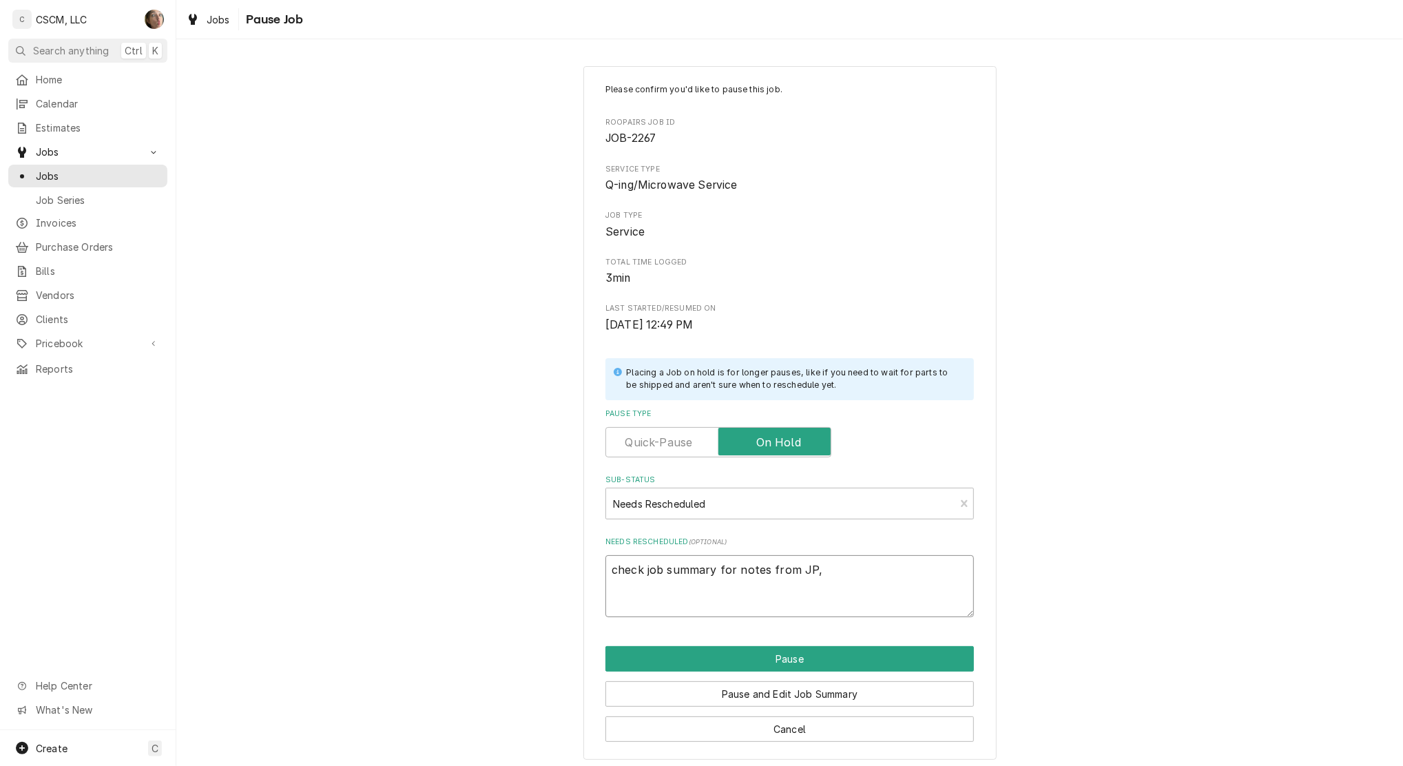
type textarea "x"
type textarea "check job summary for notes from JP, n"
type textarea "x"
type textarea "check job summary for notes from JP, ne"
type textarea "x"
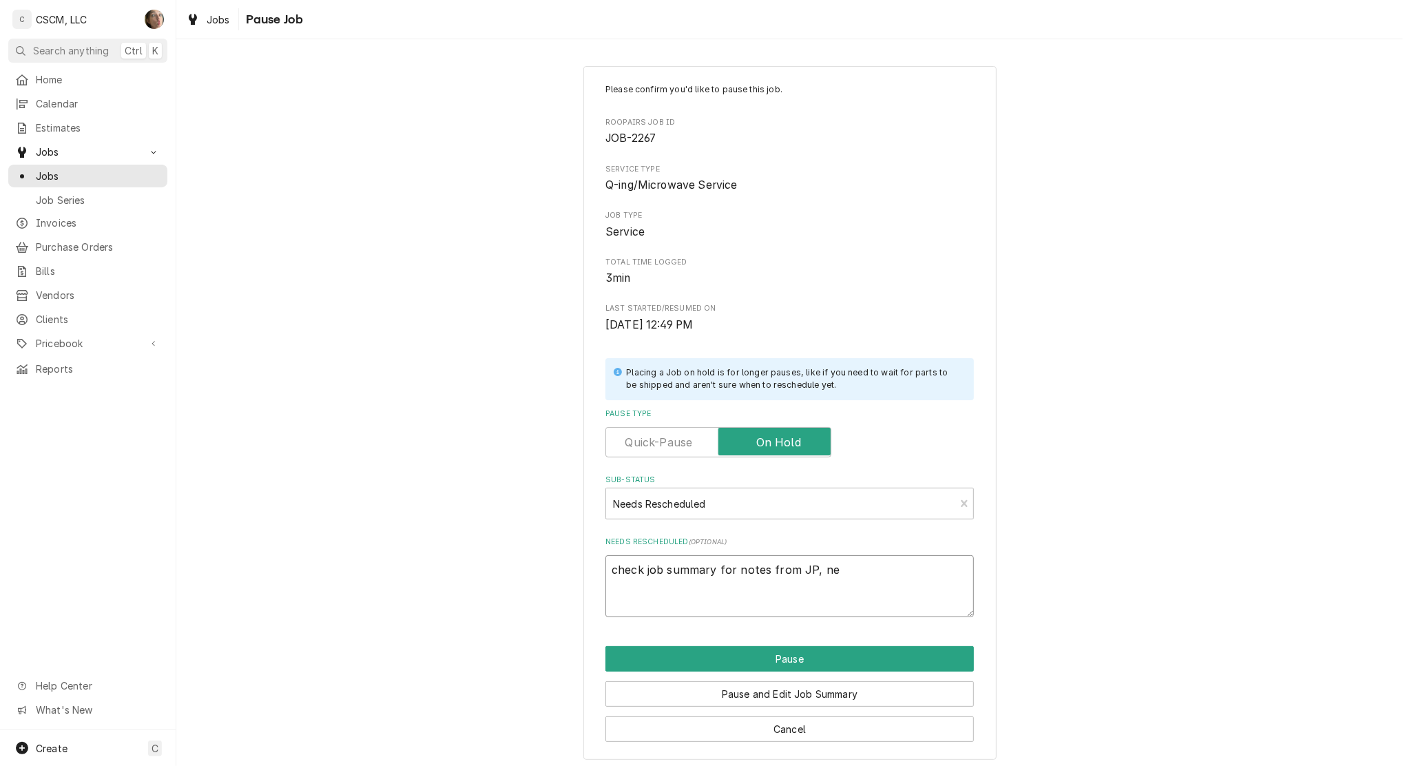
type textarea "check job summary for notes from JP, nee"
type textarea "x"
type textarea "check job summary for notes from JP, need"
type textarea "x"
type textarea "check job summary for notes from JP, need"
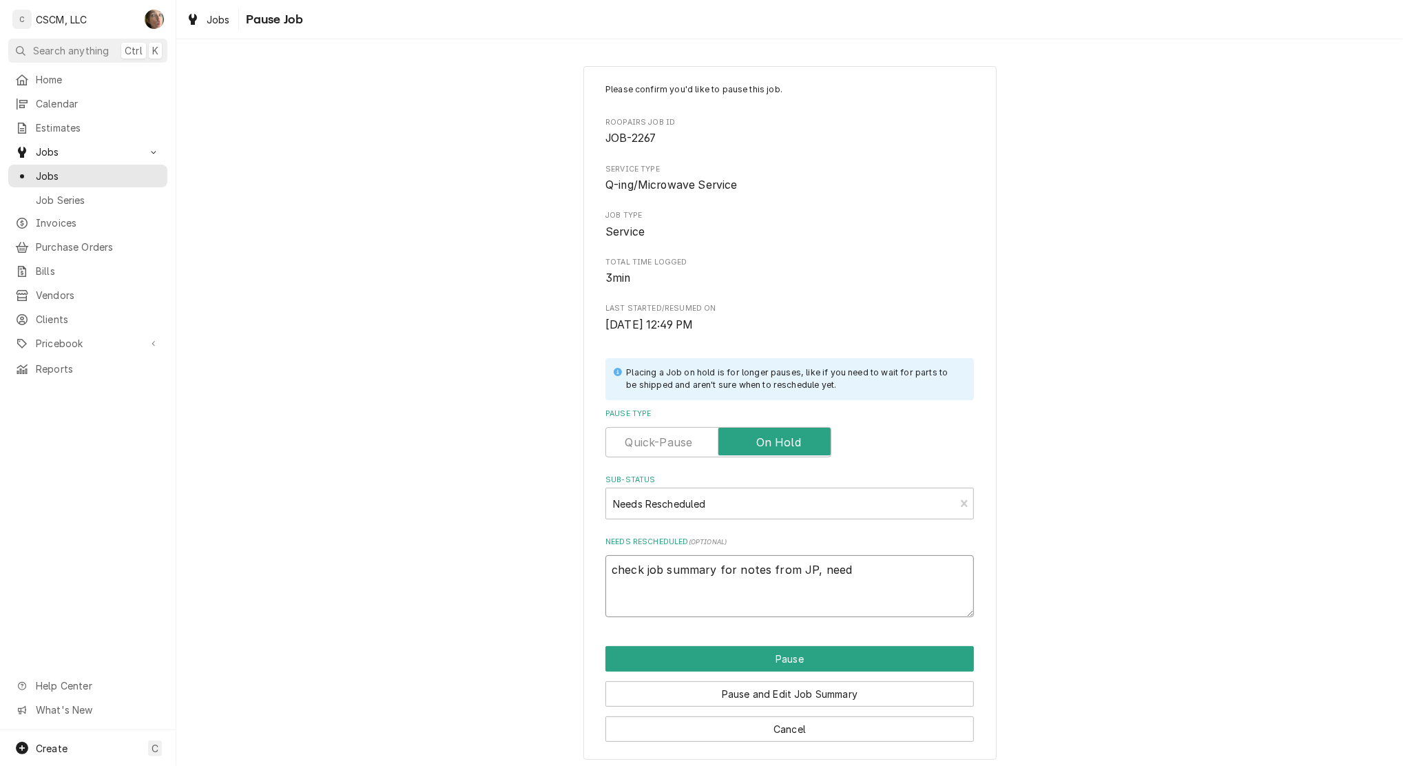
type textarea "x"
type textarea "check job summary for notes from JP, need c"
type textarea "x"
type textarea "check job summary for notes from JP, need ch"
type textarea "x"
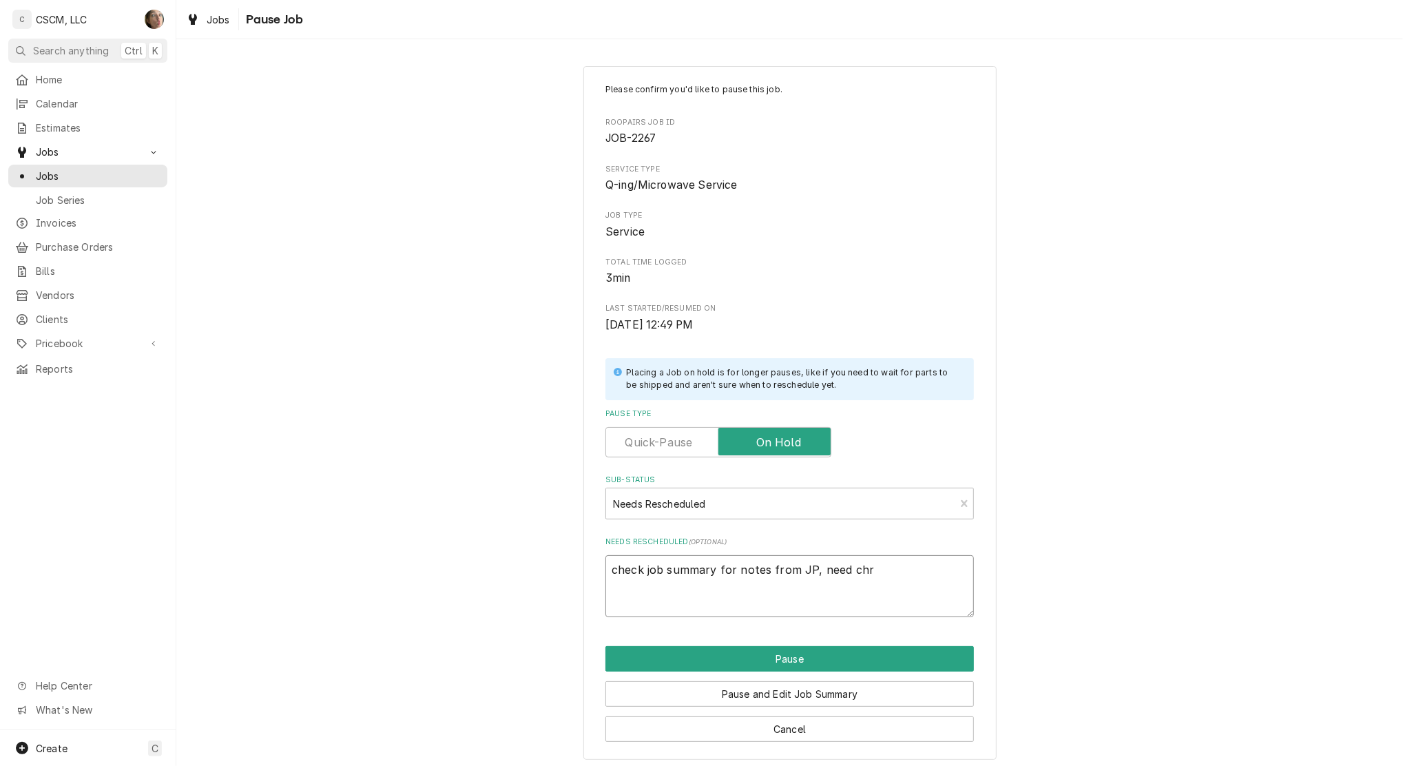
type textarea "check job summary for notes from JP, need chri"
type textarea "x"
type textarea "check job summary for notes from JP, need chris"
type textarea "x"
type textarea "check job summary for notes from JP, need chris t"
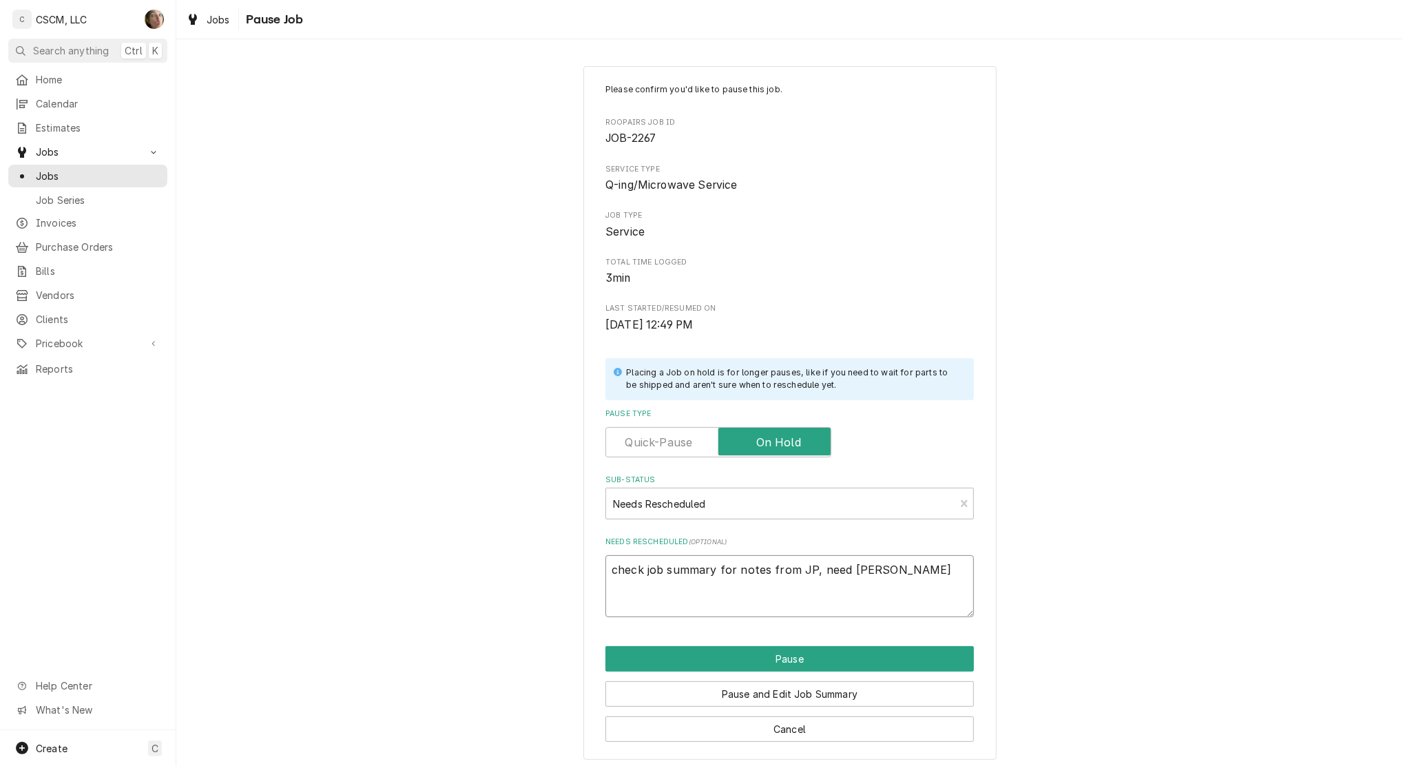
type textarea "x"
type textarea "check job summary for notes from JP, need chris to"
type textarea "x"
type textarea "check job summary for notes from JP, need chris to l"
type textarea "x"
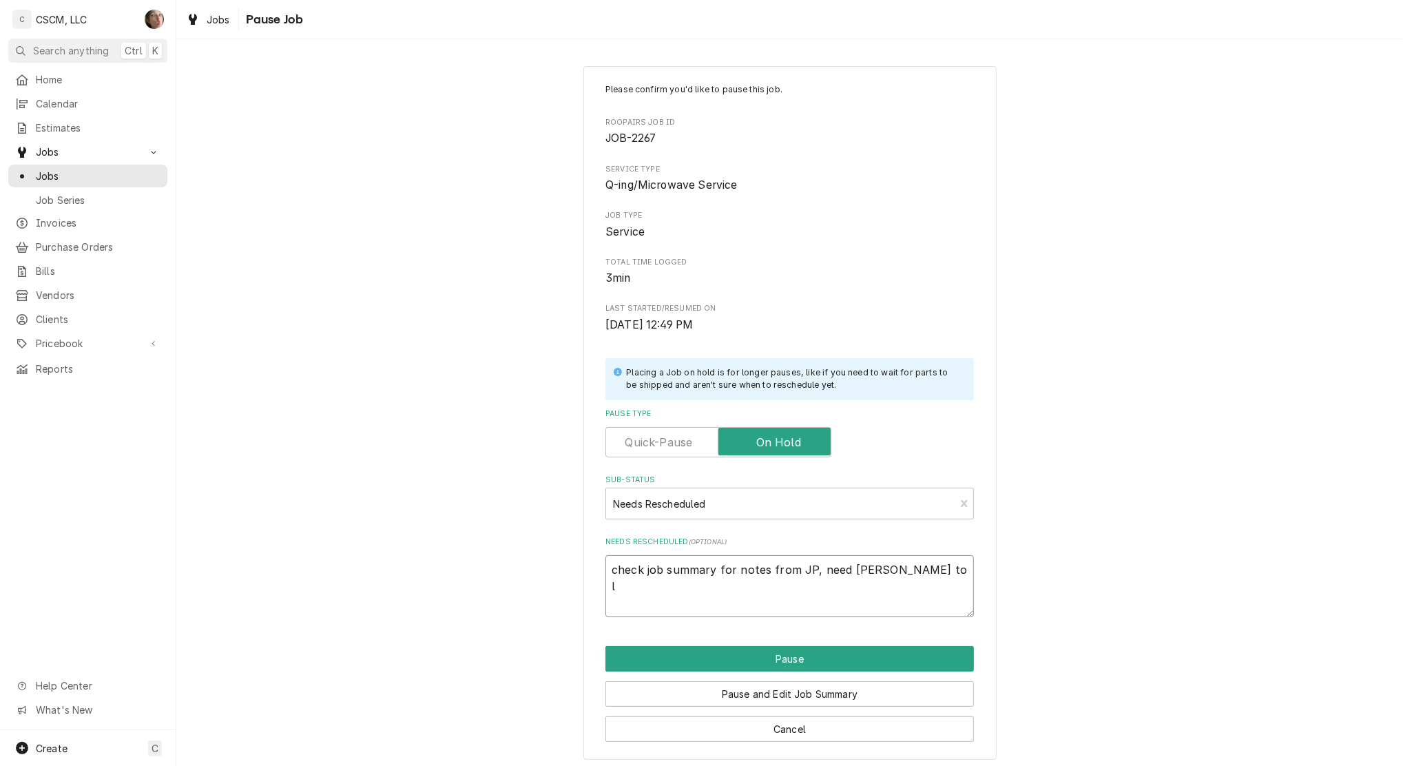
type textarea "check job summary for notes from JP, need chris to lo"
type textarea "x"
type textarea "check job summary for notes from JP, need chris to l"
type textarea "x"
type textarea "check job summary for notes from JP, need chris to"
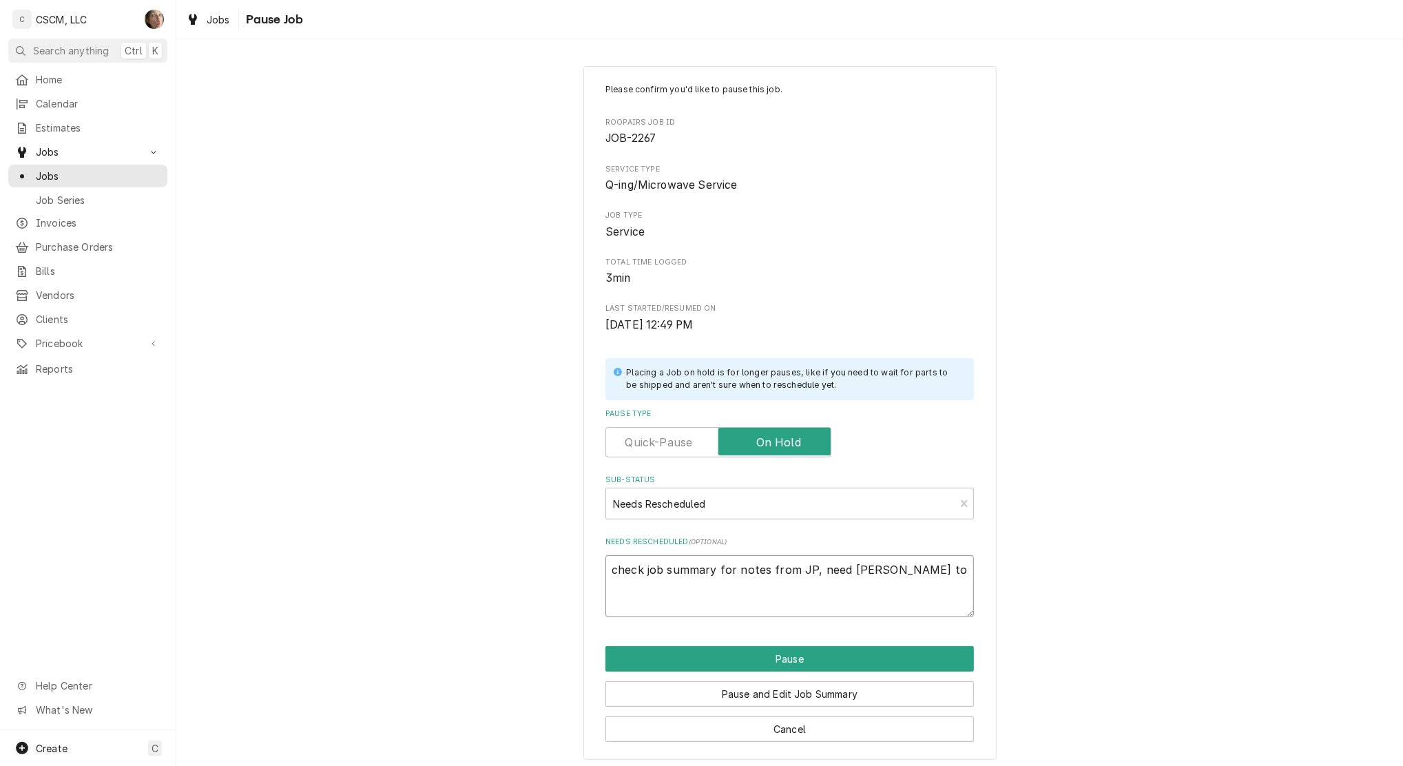
type textarea "x"
type textarea "check job summary for notes from JP, need chris to f"
type textarea "x"
type textarea "check job summary for notes from JP, need chris to fo"
type textarea "x"
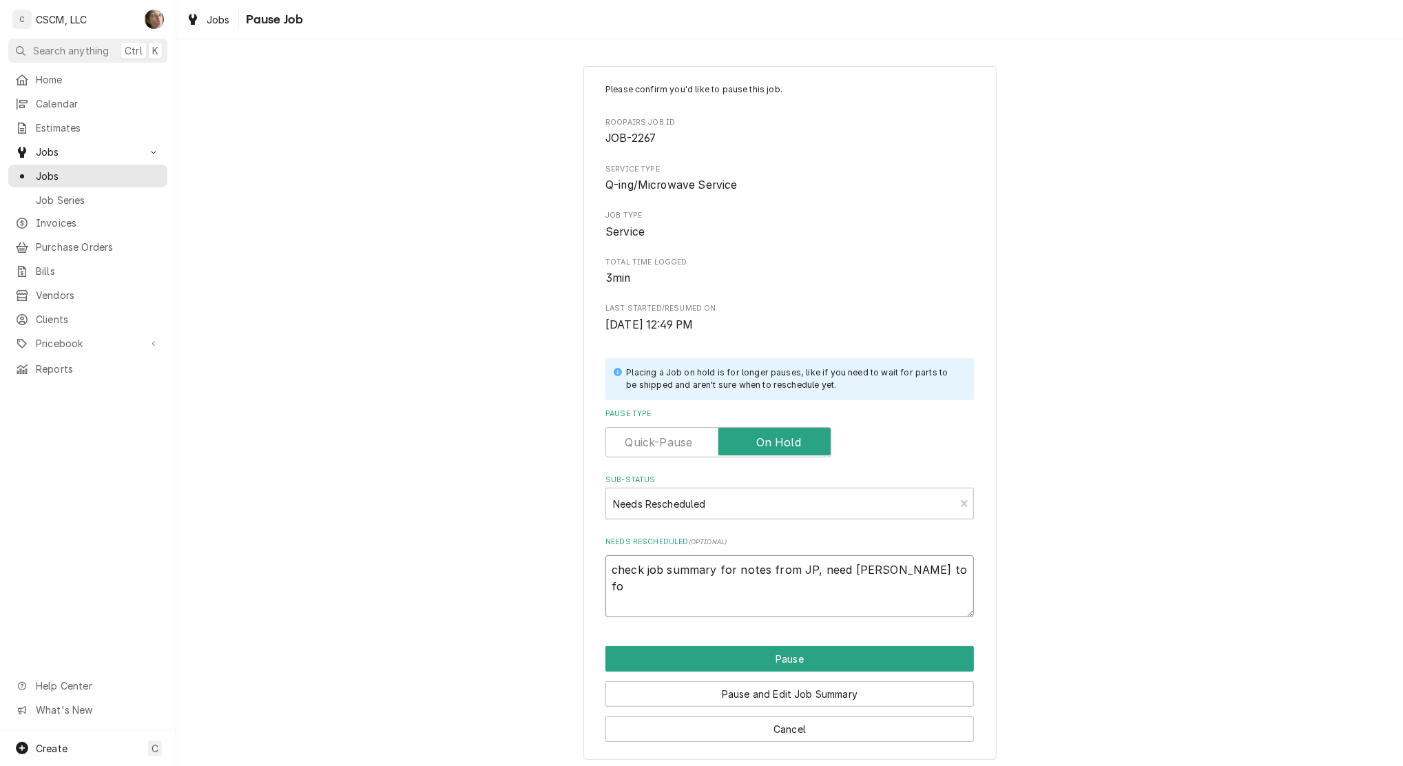
type textarea "check job summary for notes from JP, need chris to fol"
type textarea "x"
type textarea "check job summary for notes from JP, need chris to foll"
type textarea "x"
type textarea "check job summary for notes from JP, need chris to follo"
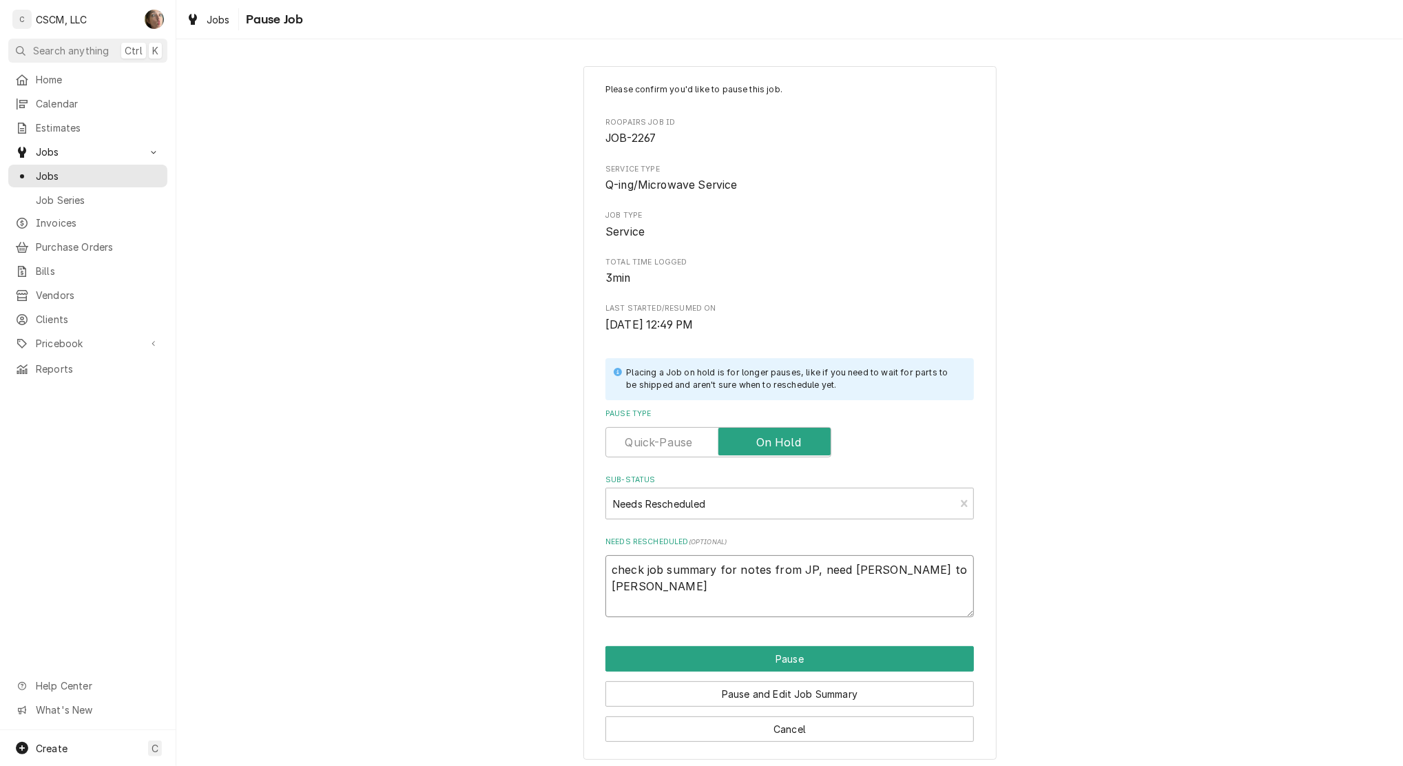
type textarea "x"
type textarea "check job summary for notes from JP, need chris to follow"
type textarea "x"
type textarea "check job summary for notes from JP, need chris to follow"
type textarea "x"
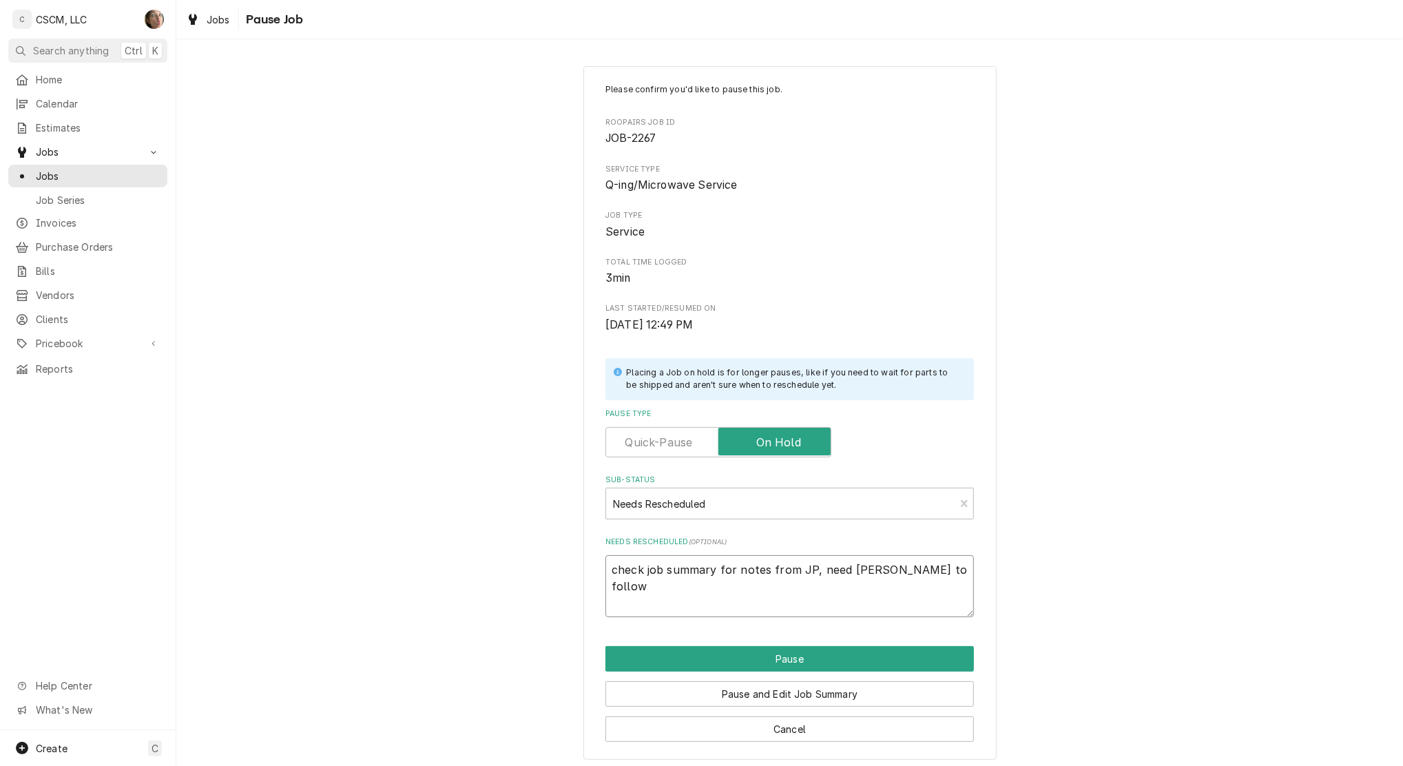
type textarea "check job summary for notes from JP, need chris to follow u"
type textarea "x"
type textarea "check job summary for notes from JP, need chris to follow up"
type textarea "x"
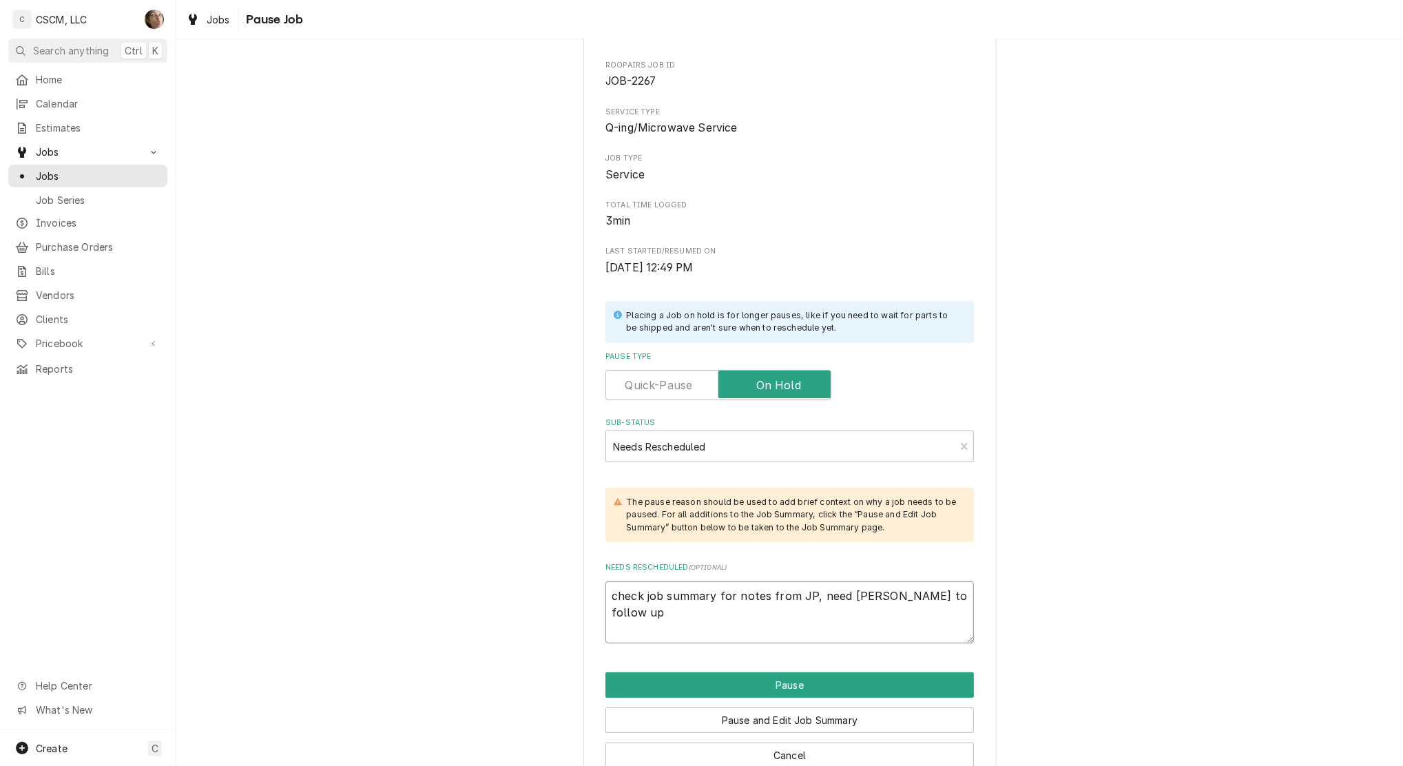
scroll to position [88, 0]
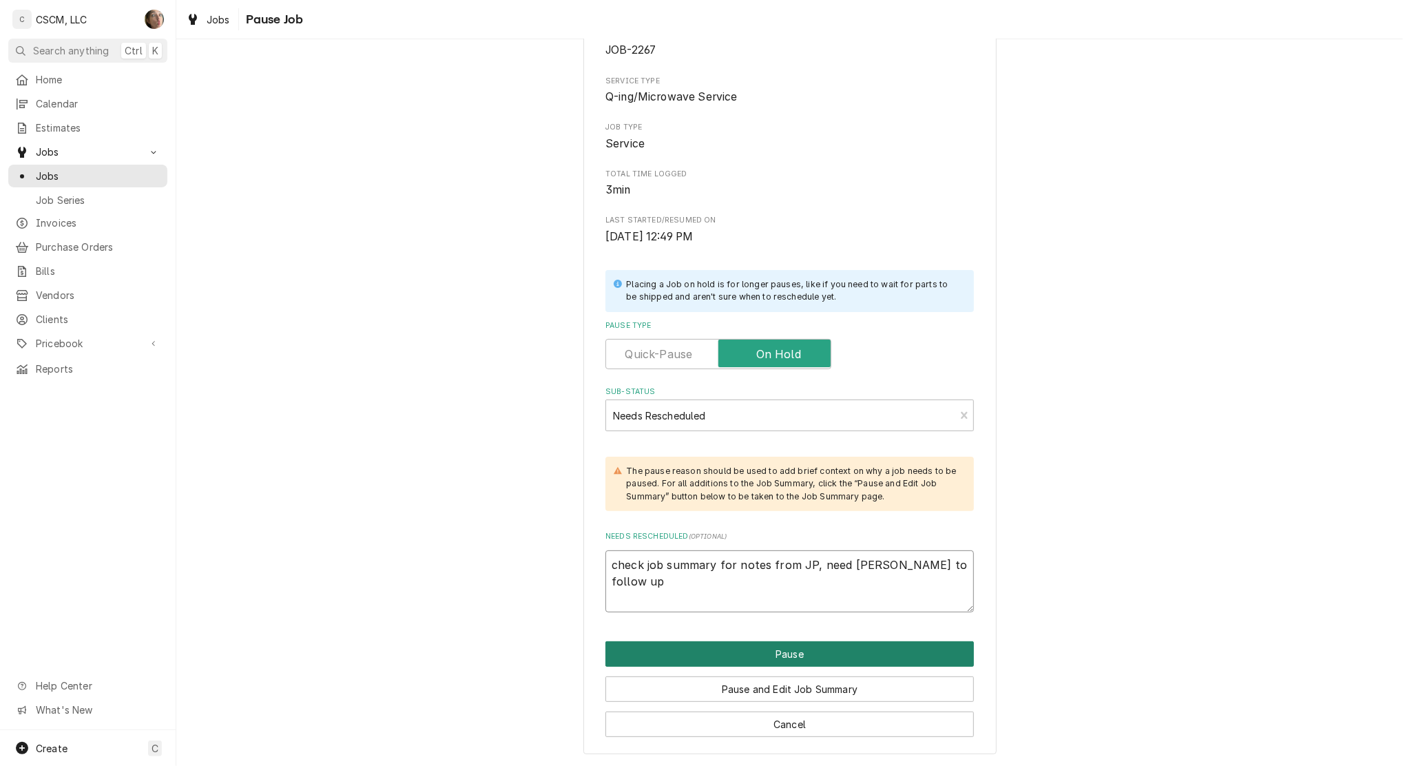
type textarea "check job summary for notes from JP, need chris to follow up"
click at [808, 652] on button "Pause" at bounding box center [789, 653] width 368 height 25
type textarea "x"
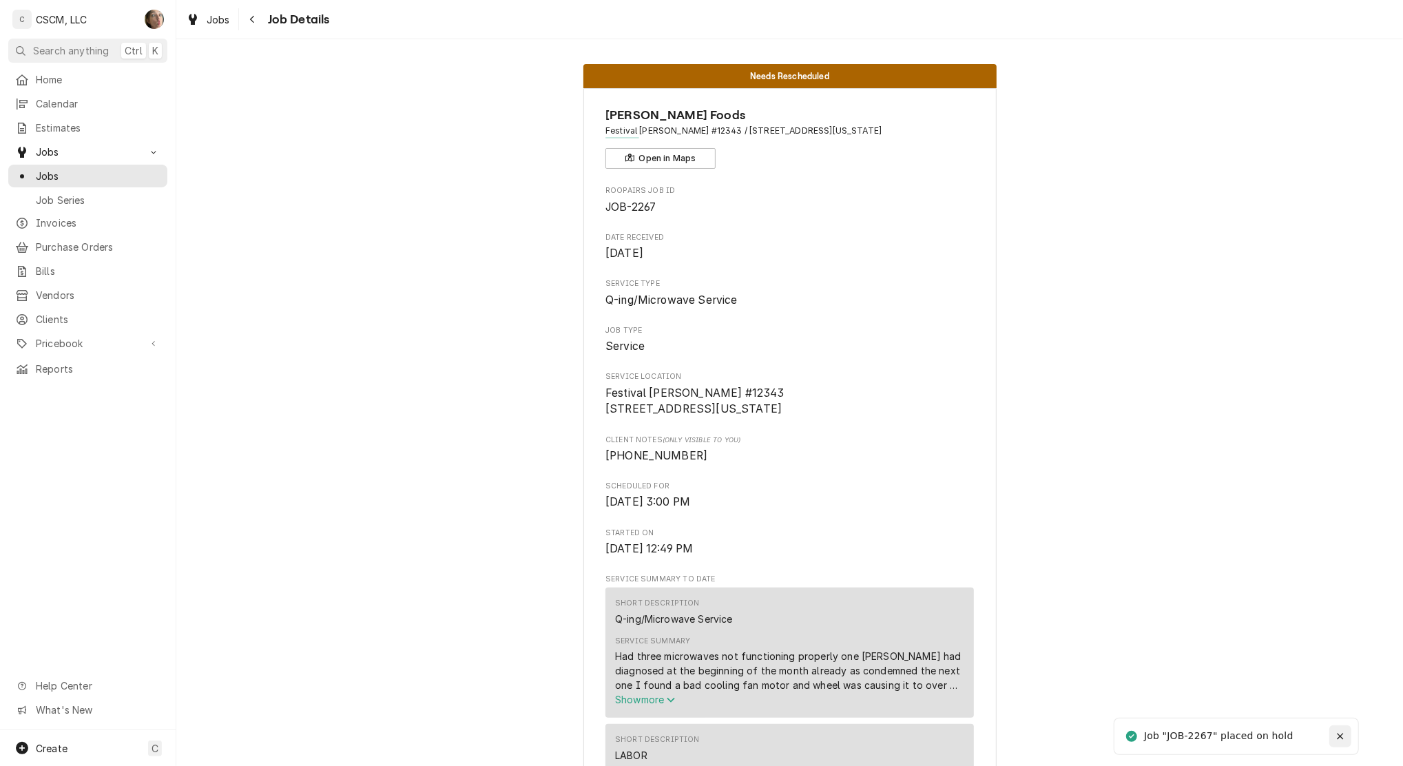
click at [1334, 738] on div "Notifications alt+T" at bounding box center [1340, 736] width 14 height 14
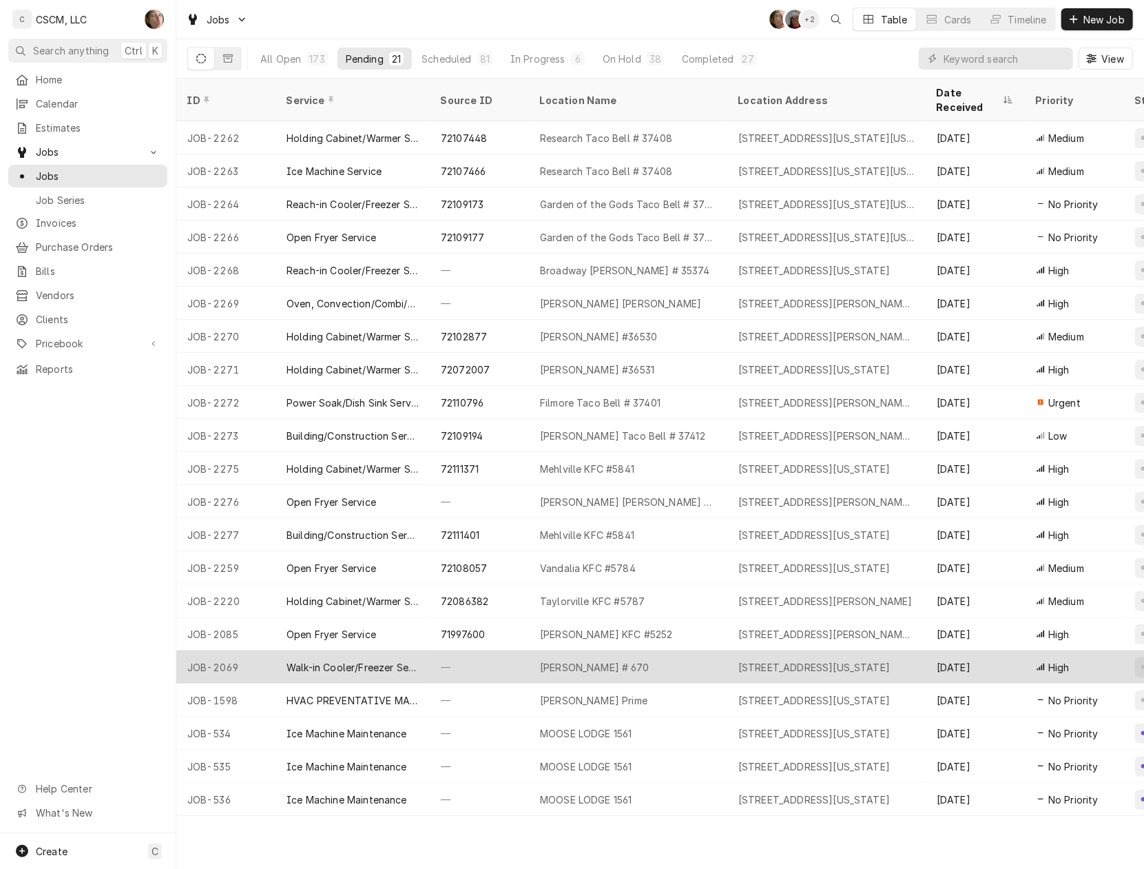
click at [851, 660] on div "[STREET_ADDRESS][US_STATE]" at bounding box center [814, 667] width 152 height 14
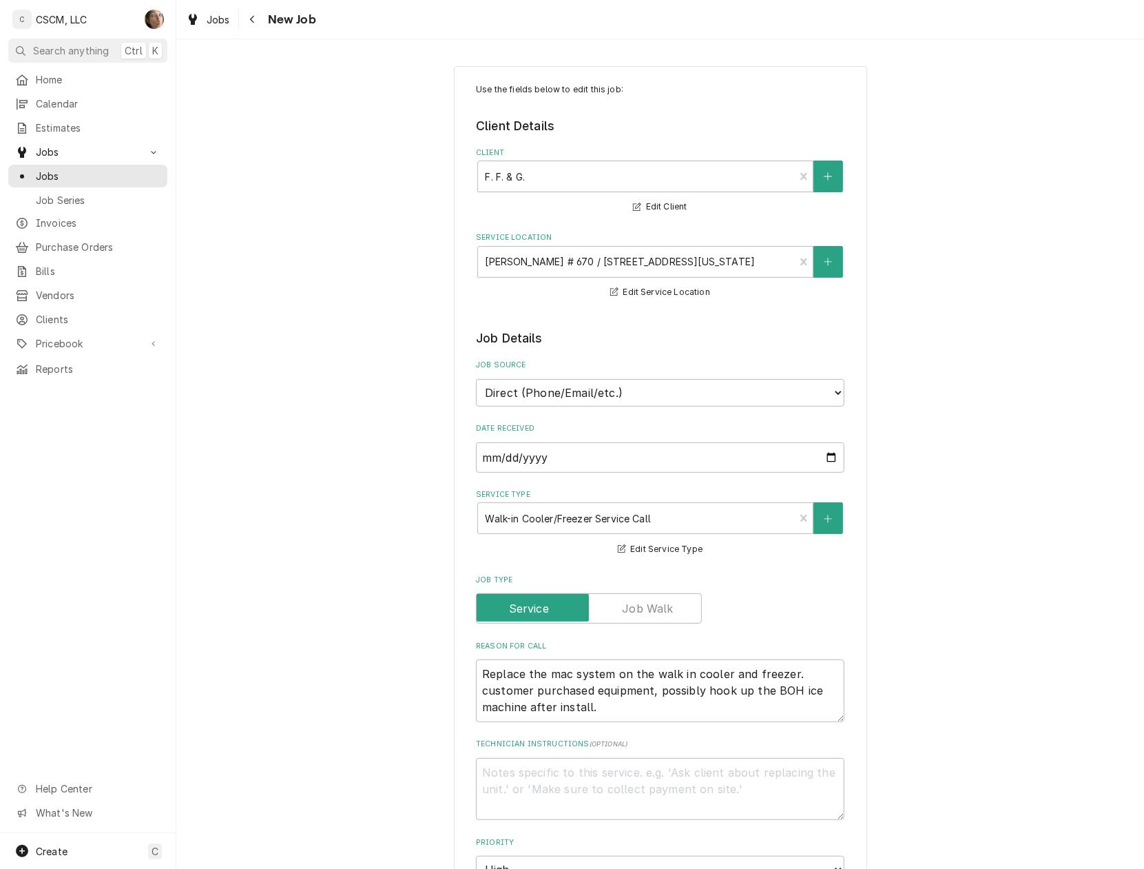
type textarea "x"
click at [254, 14] on icon "Navigate back" at bounding box center [252, 19] width 6 height 10
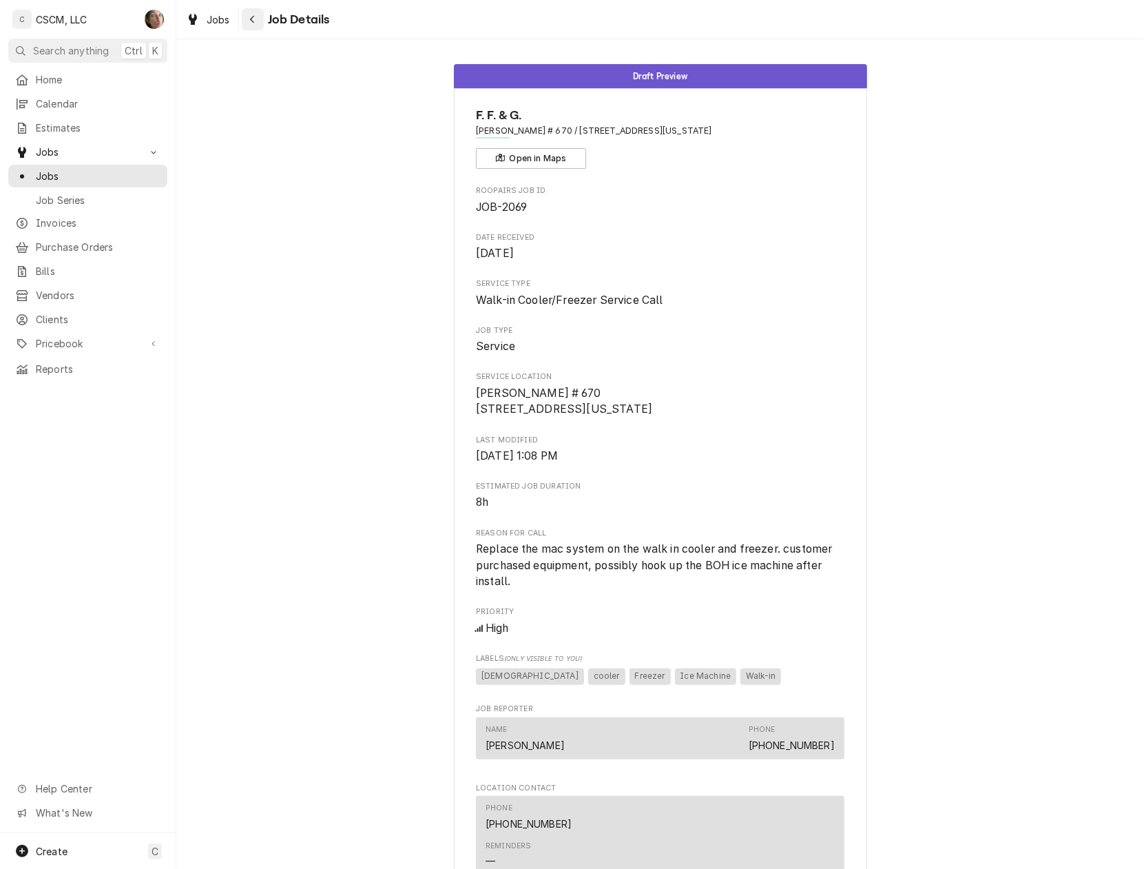
click at [258, 21] on div "Navigate back" at bounding box center [253, 19] width 14 height 14
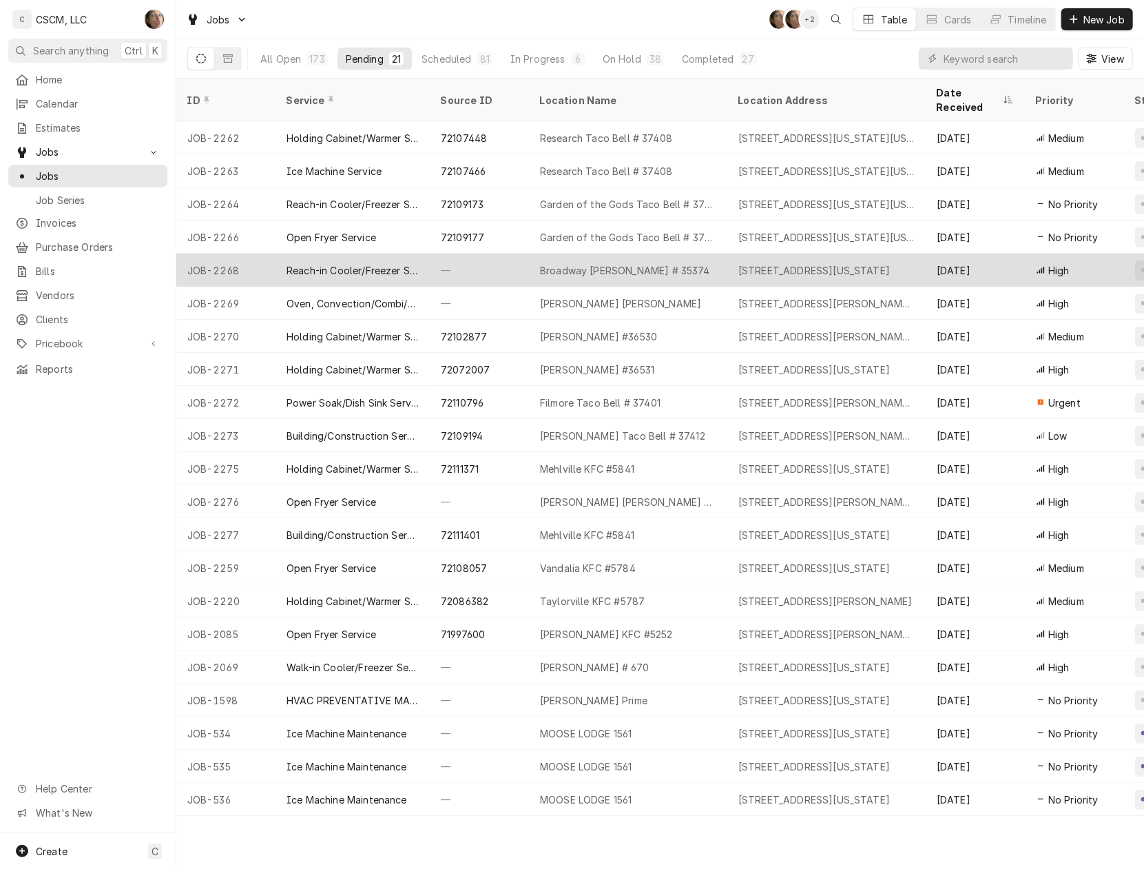
click at [599, 263] on div "Broadway [PERSON_NAME] # 35374" at bounding box center [625, 270] width 170 height 14
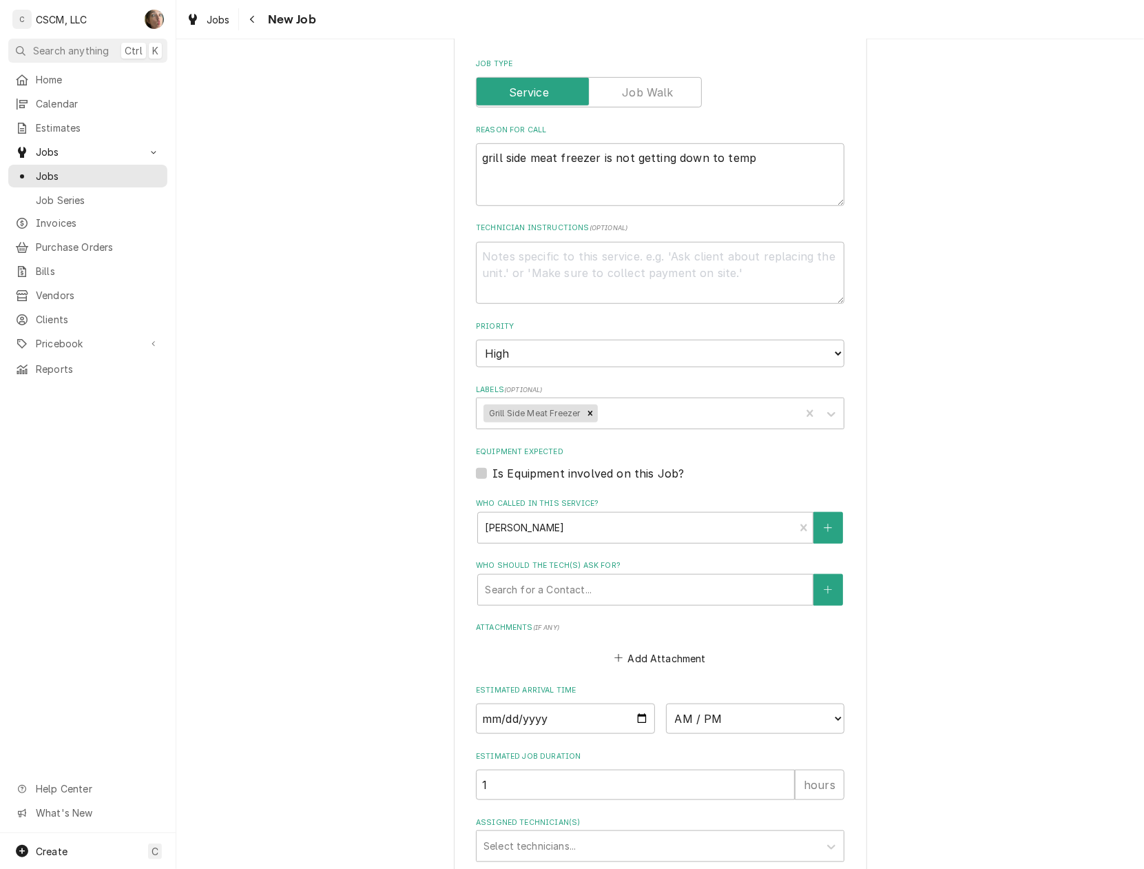
scroll to position [714, 0]
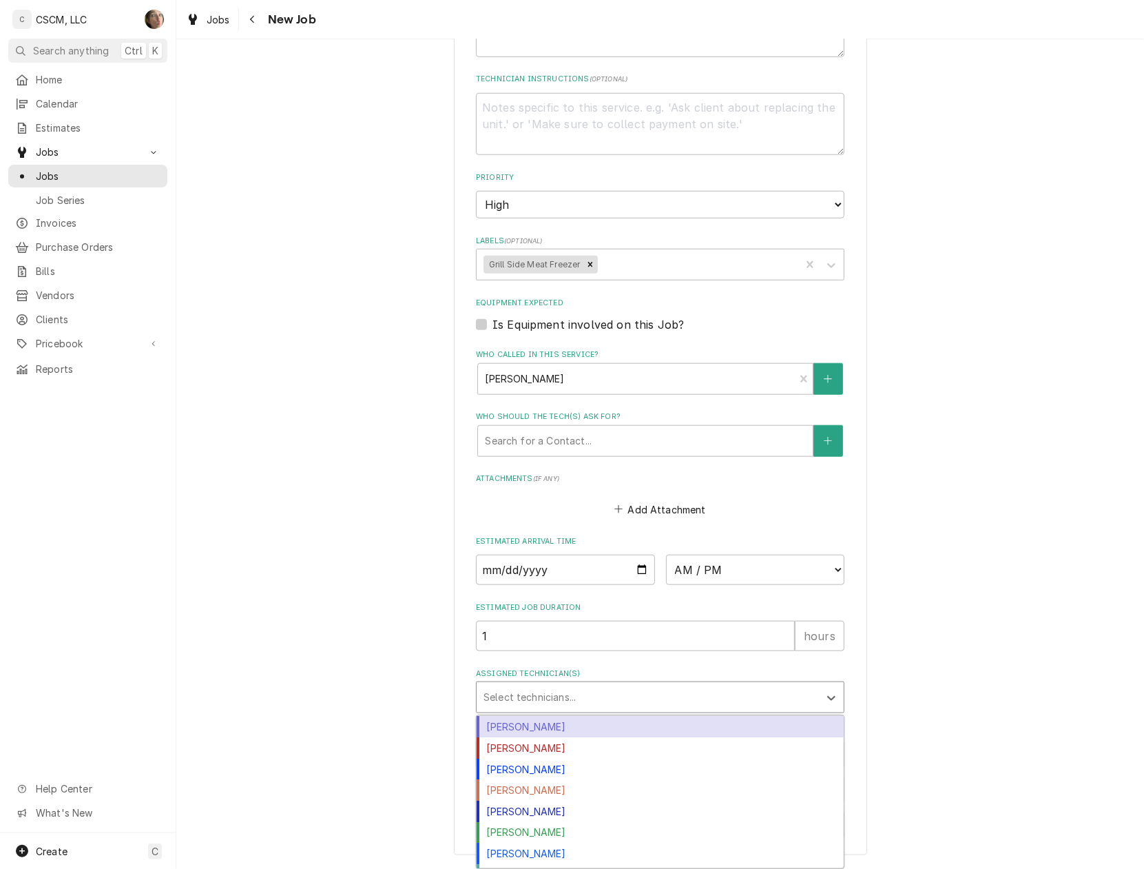
click at [507, 693] on div "Assigned Technician(s)" at bounding box center [647, 697] width 329 height 25
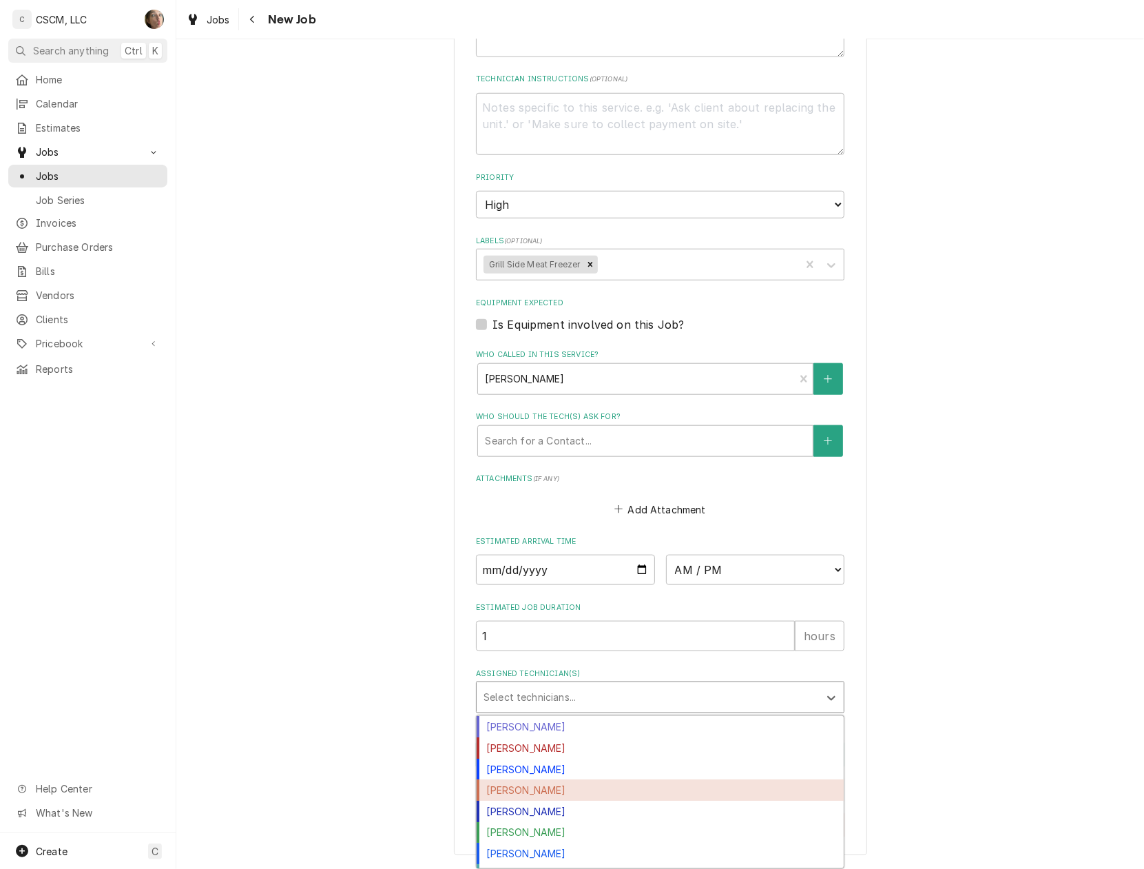
click at [552, 791] on div "Jonnie Pakovich" at bounding box center [660, 789] width 367 height 21
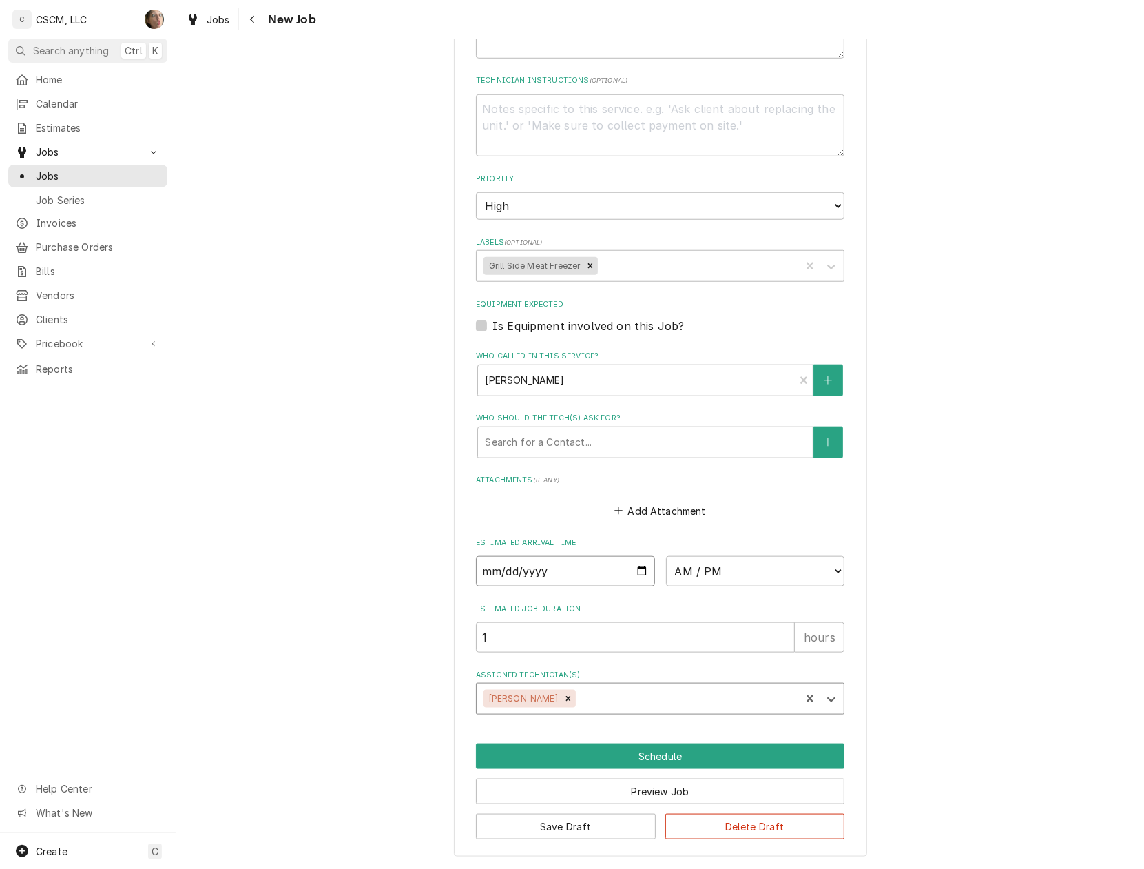
click at [634, 571] on input "Date" at bounding box center [565, 571] width 179 height 30
type textarea "x"
type input "2025-09-19"
type textarea "x"
click at [729, 572] on select "AM / PM 6:00 AM 6:15 AM 6:30 AM 6:45 AM 7:00 AM 7:15 AM 7:30 AM 7:45 AM 8:00 AM…" at bounding box center [755, 571] width 179 height 30
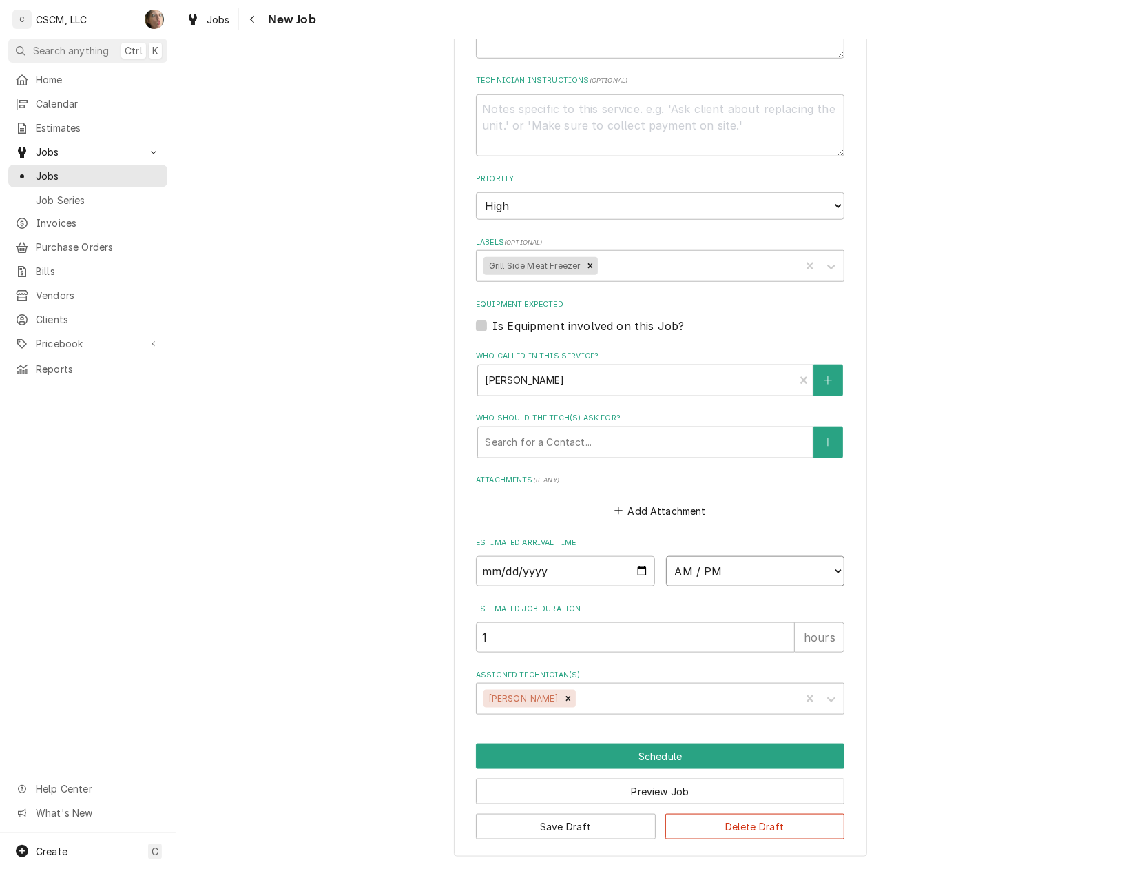
select select "13:30:00"
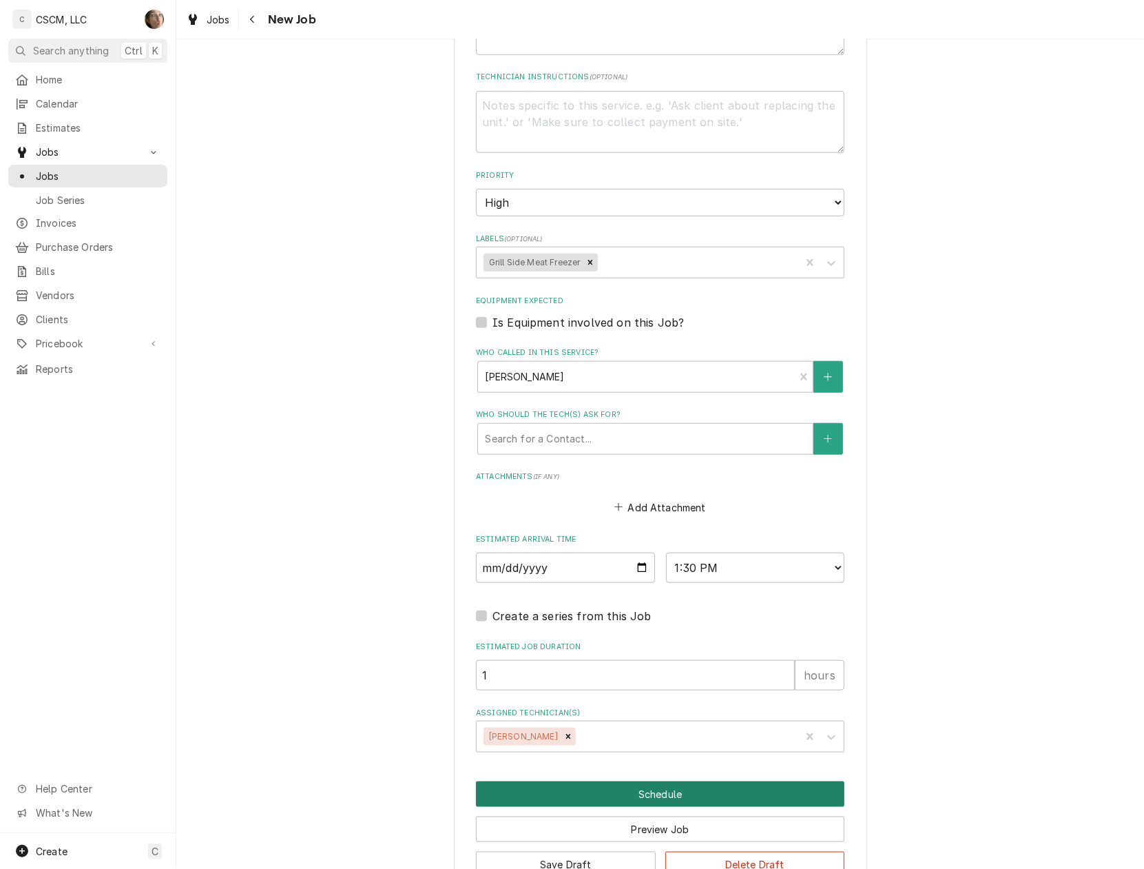
click at [649, 794] on button "Schedule" at bounding box center [660, 793] width 368 height 25
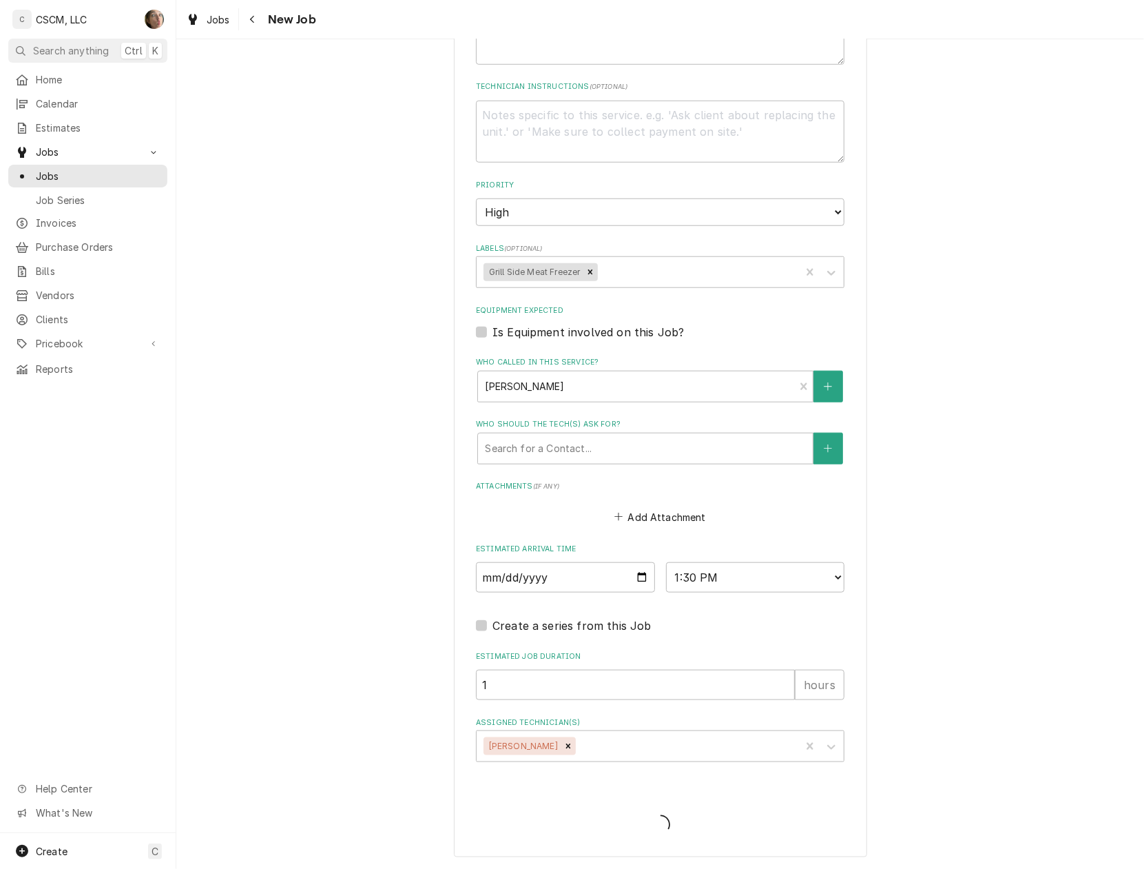
scroll to position [706, 0]
type textarea "x"
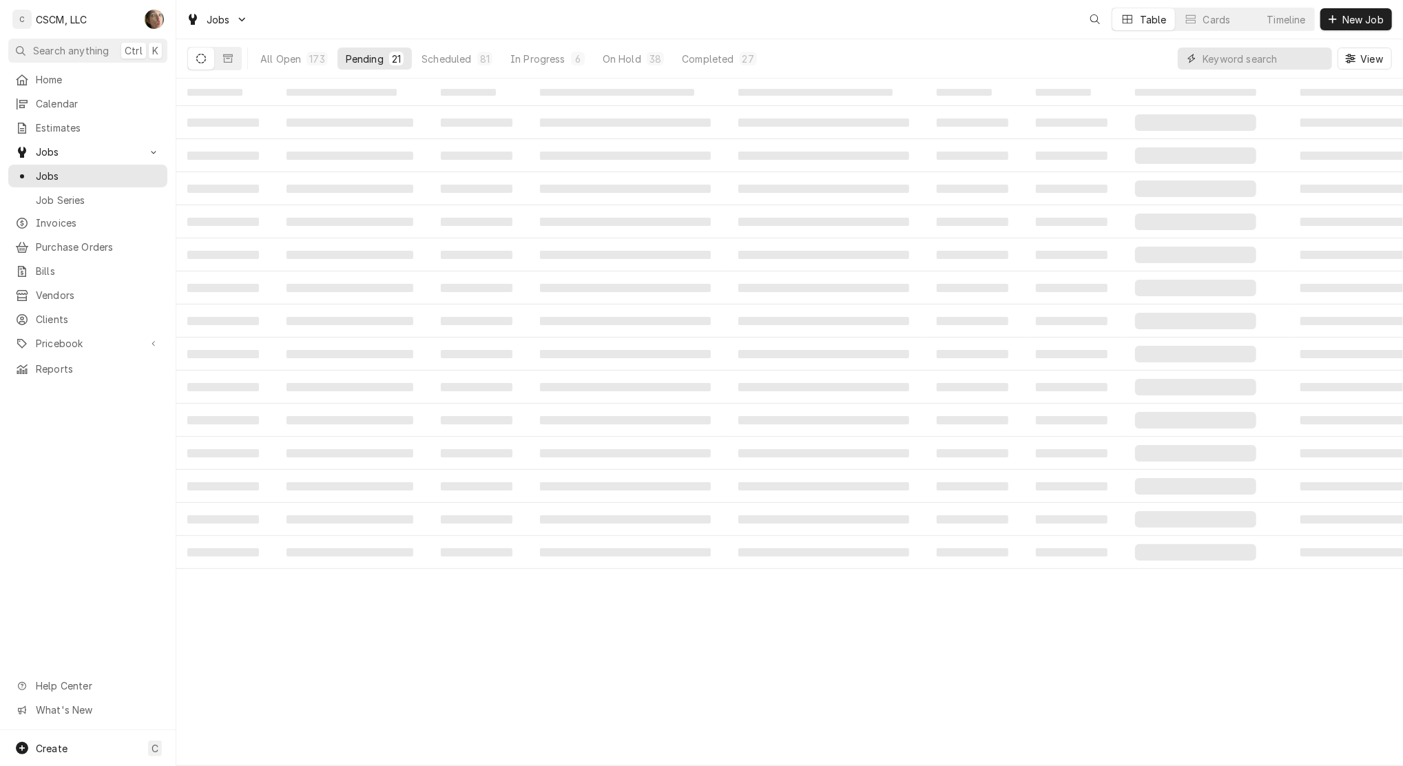
click at [1231, 63] on input "Dynamic Content Wrapper" at bounding box center [1264, 59] width 123 height 22
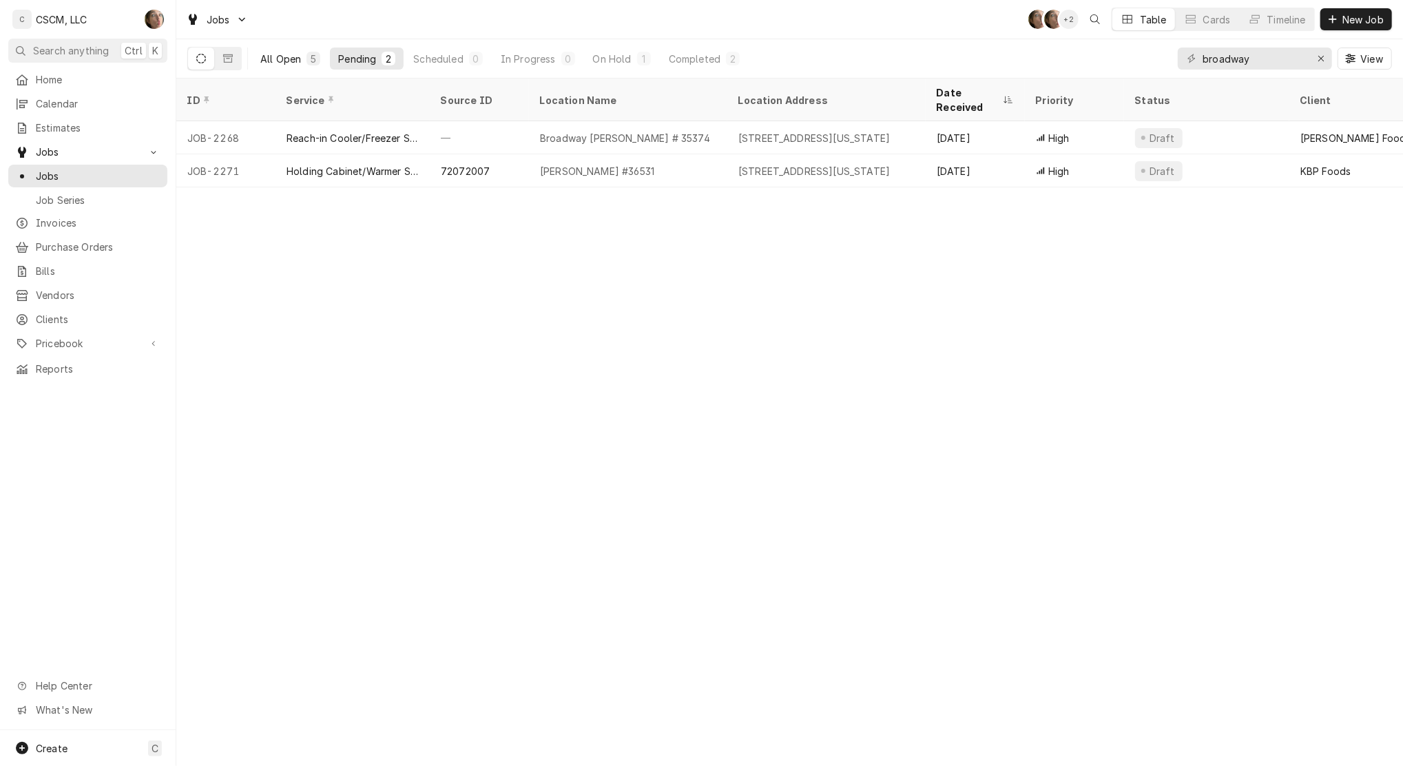
click at [281, 63] on div "All Open" at bounding box center [280, 59] width 41 height 14
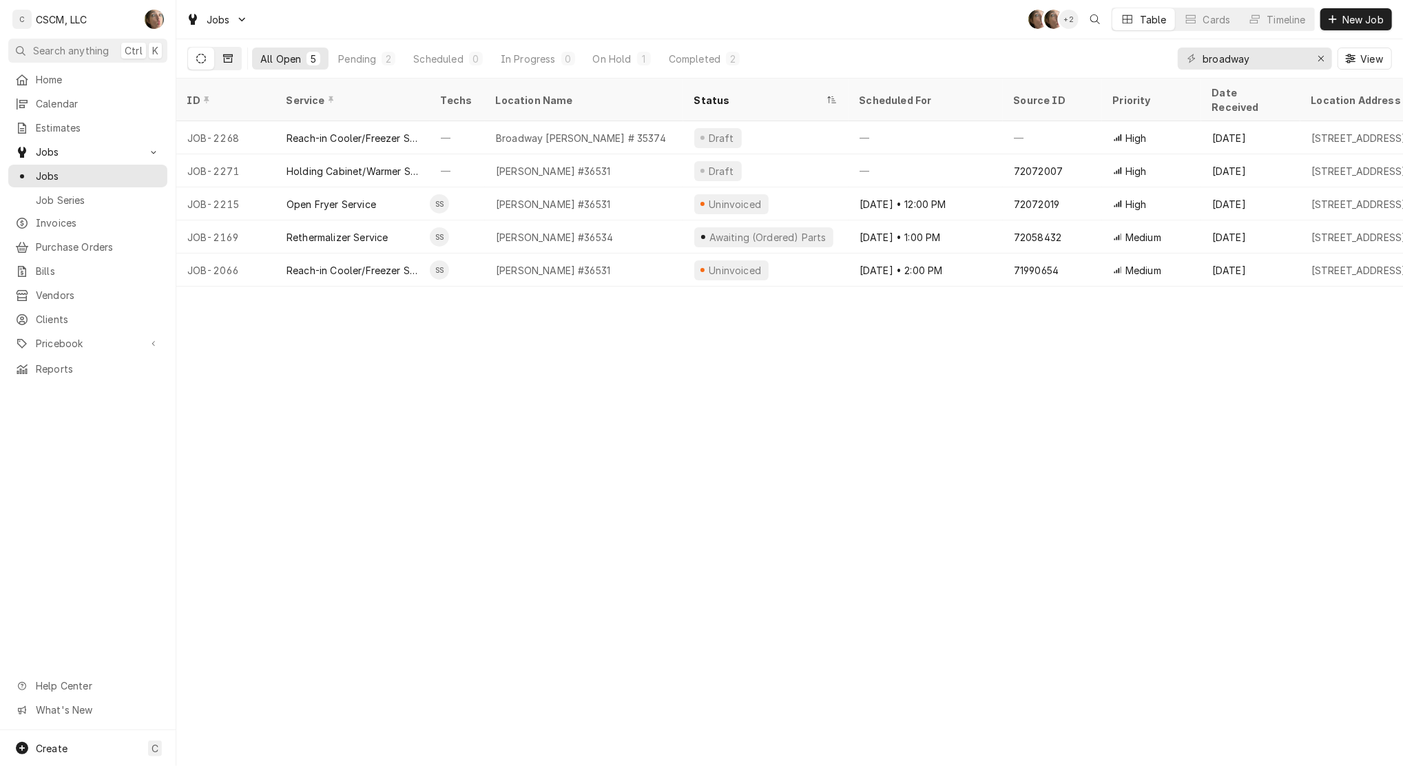
click at [234, 62] on button "Dynamic Content Wrapper" at bounding box center [228, 59] width 26 height 22
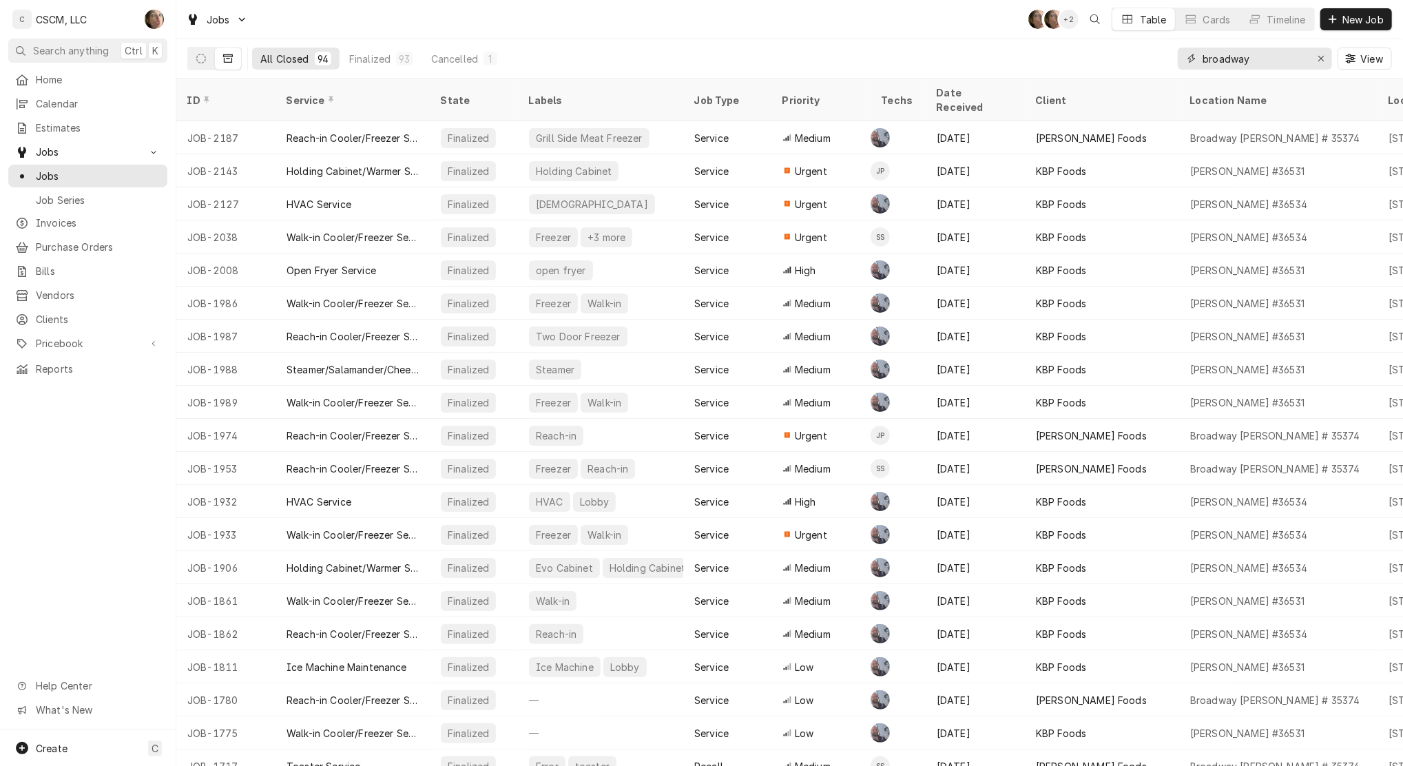
drag, startPoint x: 1202, startPoint y: 59, endPoint x: 1406, endPoint y: 116, distance: 211.5
click at [1402, 116] on html "C CSCM, LLC SH Search anything Ctrl K Home Calendar Estimates Jobs Jobs Job Ser…" at bounding box center [701, 383] width 1403 height 766
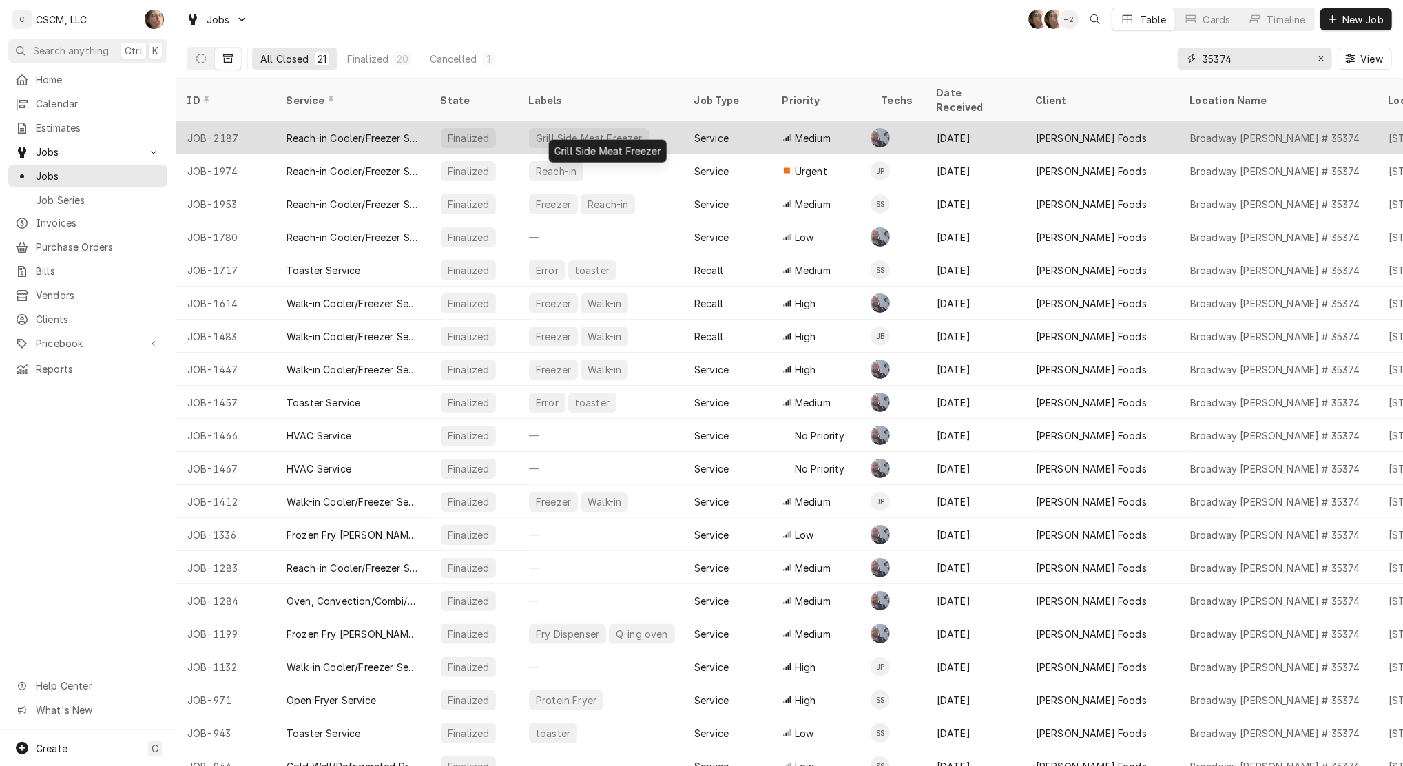
type input "35374"
click at [670, 129] on div "Grill Side Meat Freezer" at bounding box center [600, 137] width 165 height 33
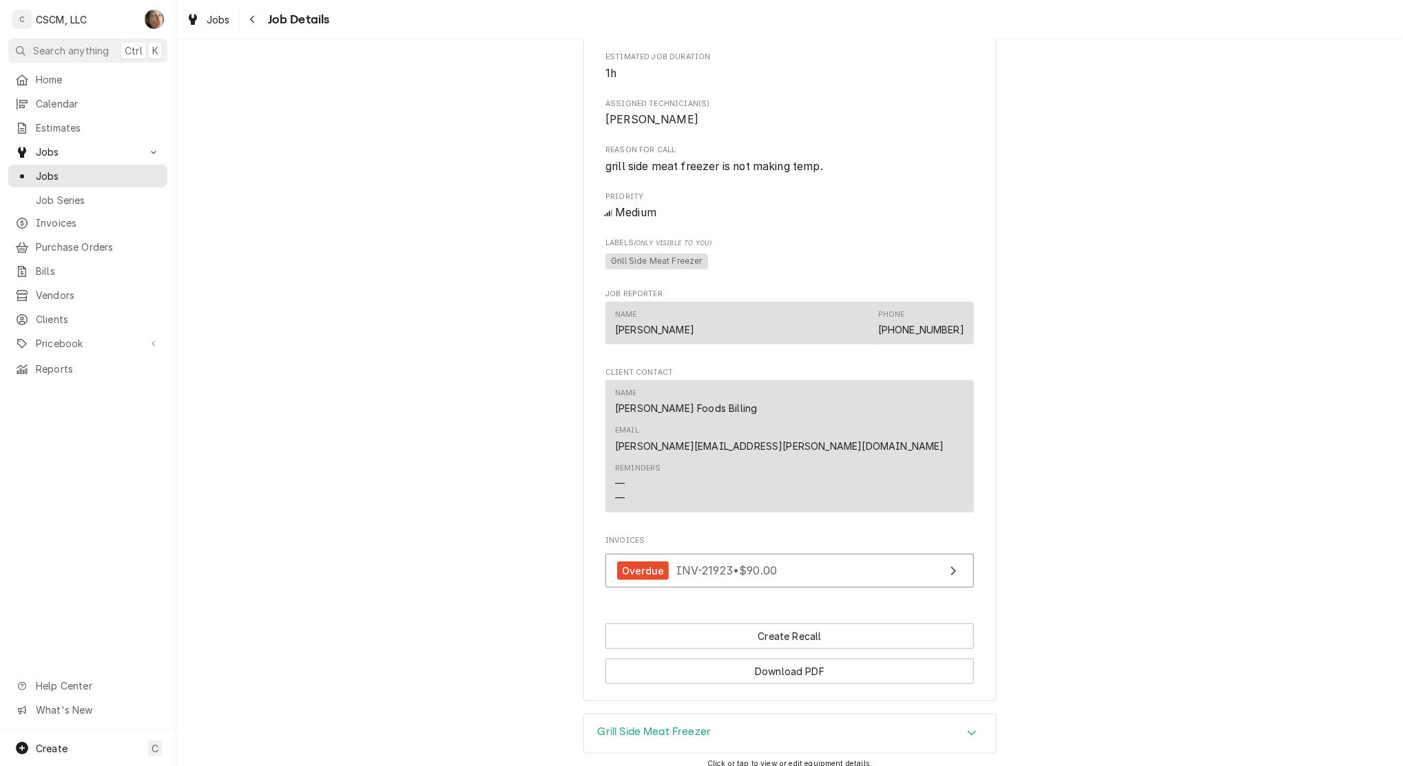
scroll to position [801, 0]
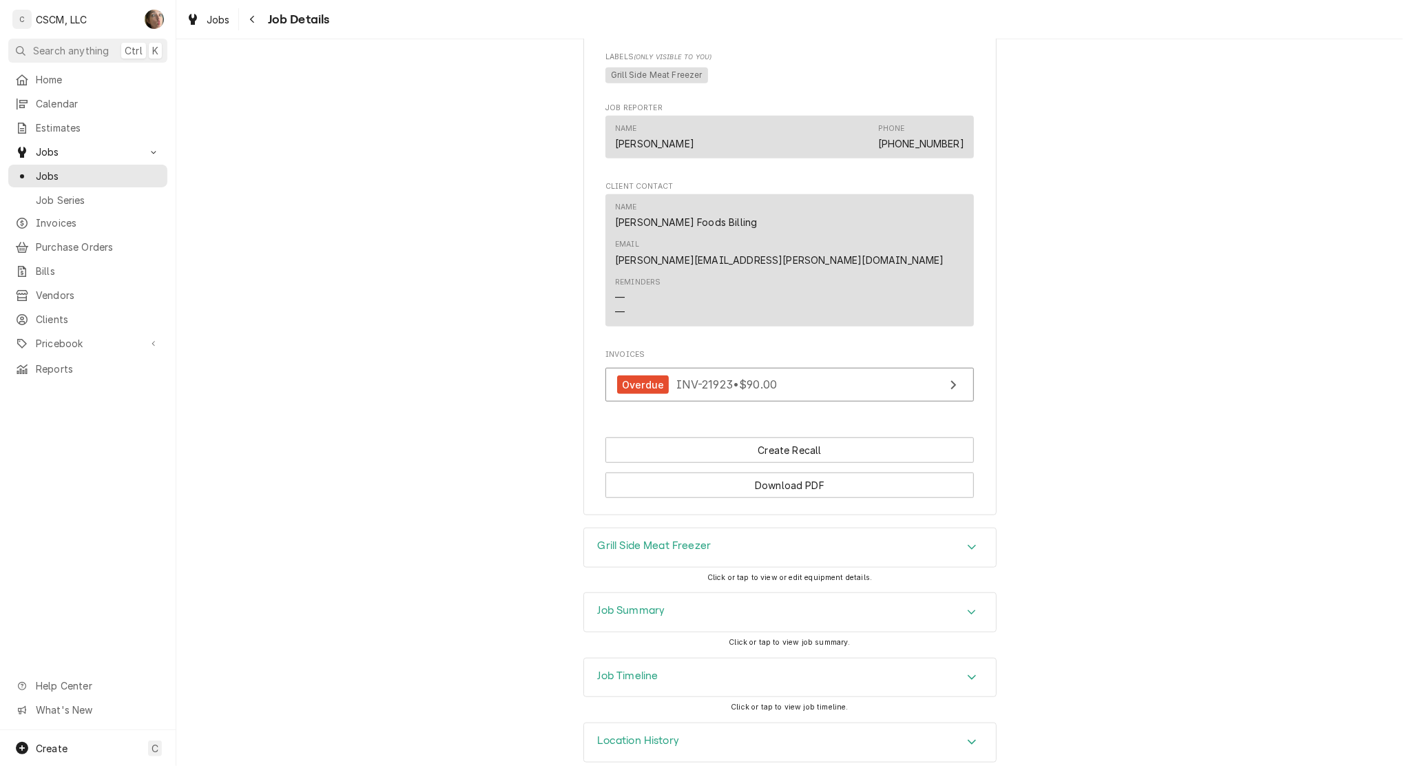
click at [636, 604] on h3 "Job Summary" at bounding box center [631, 610] width 67 height 13
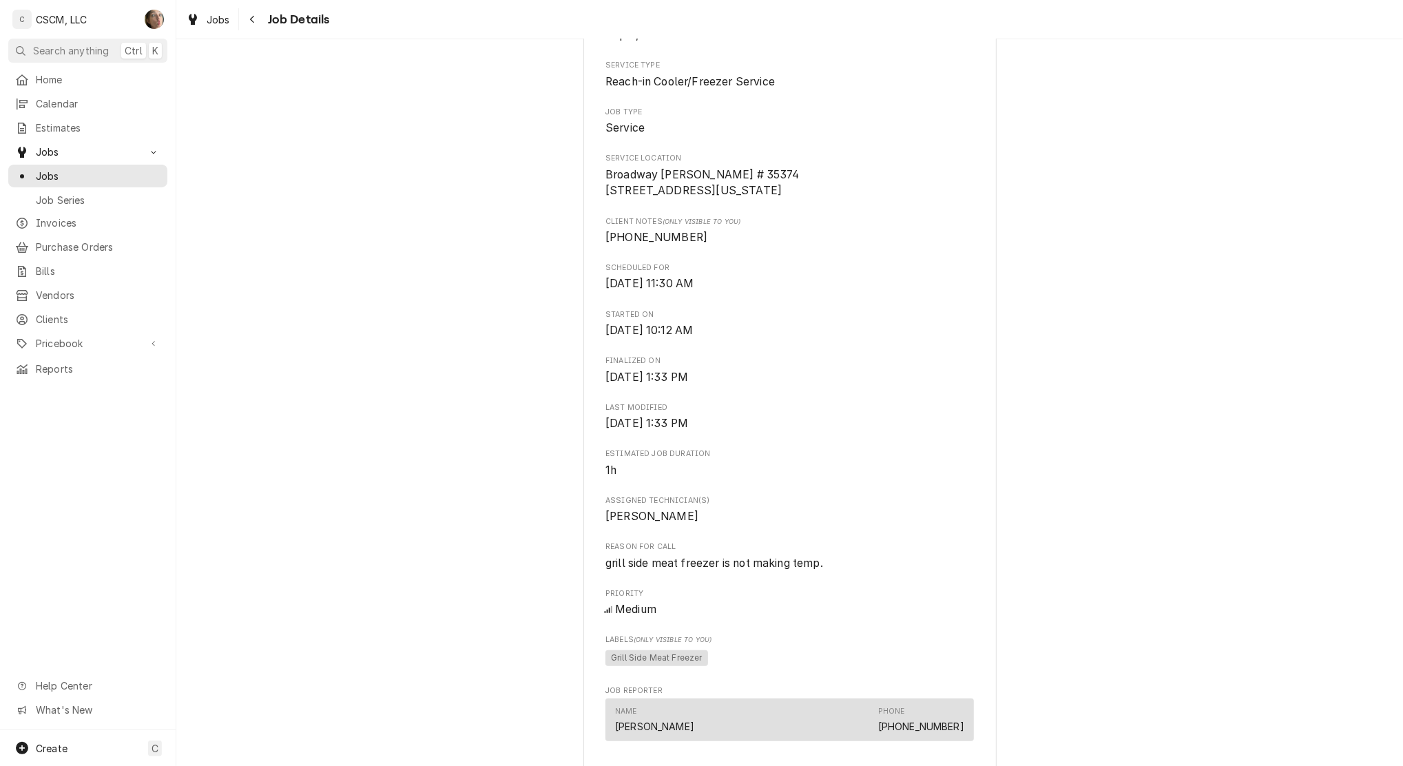
scroll to position [0, 0]
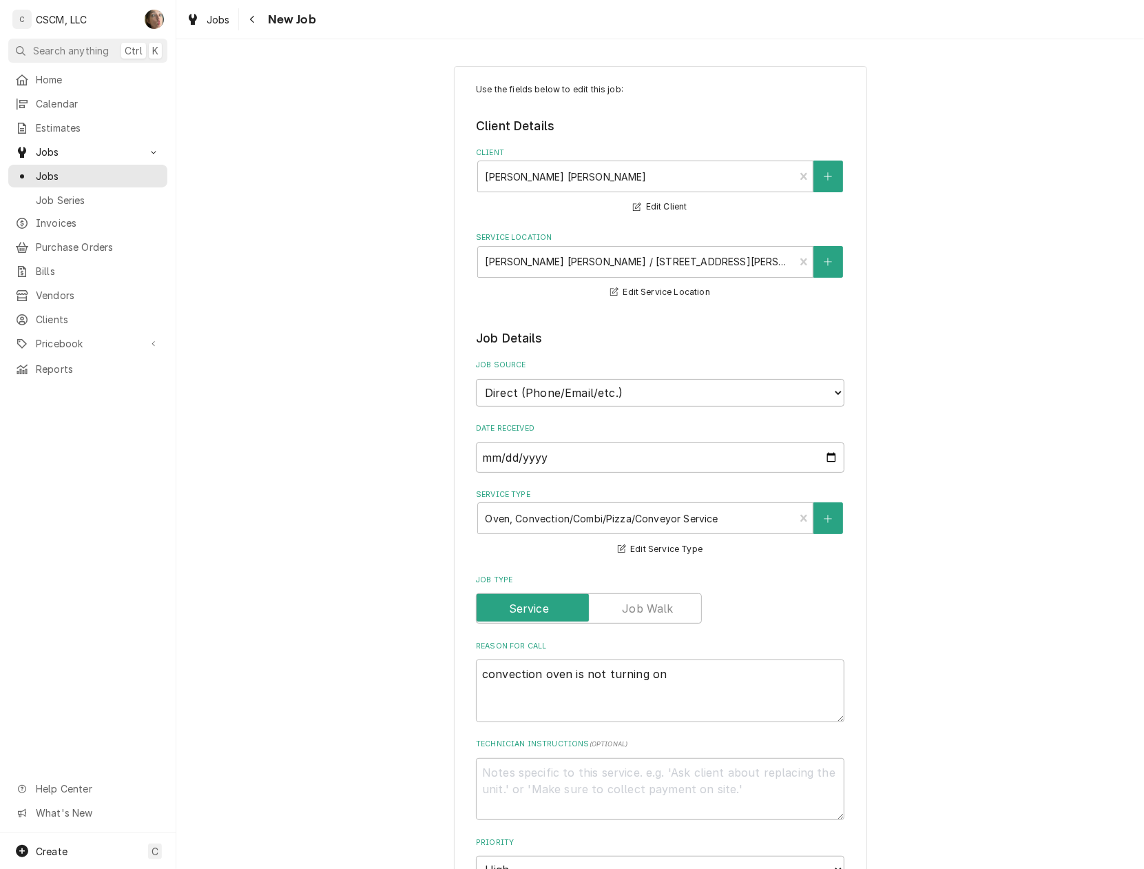
type textarea "x"
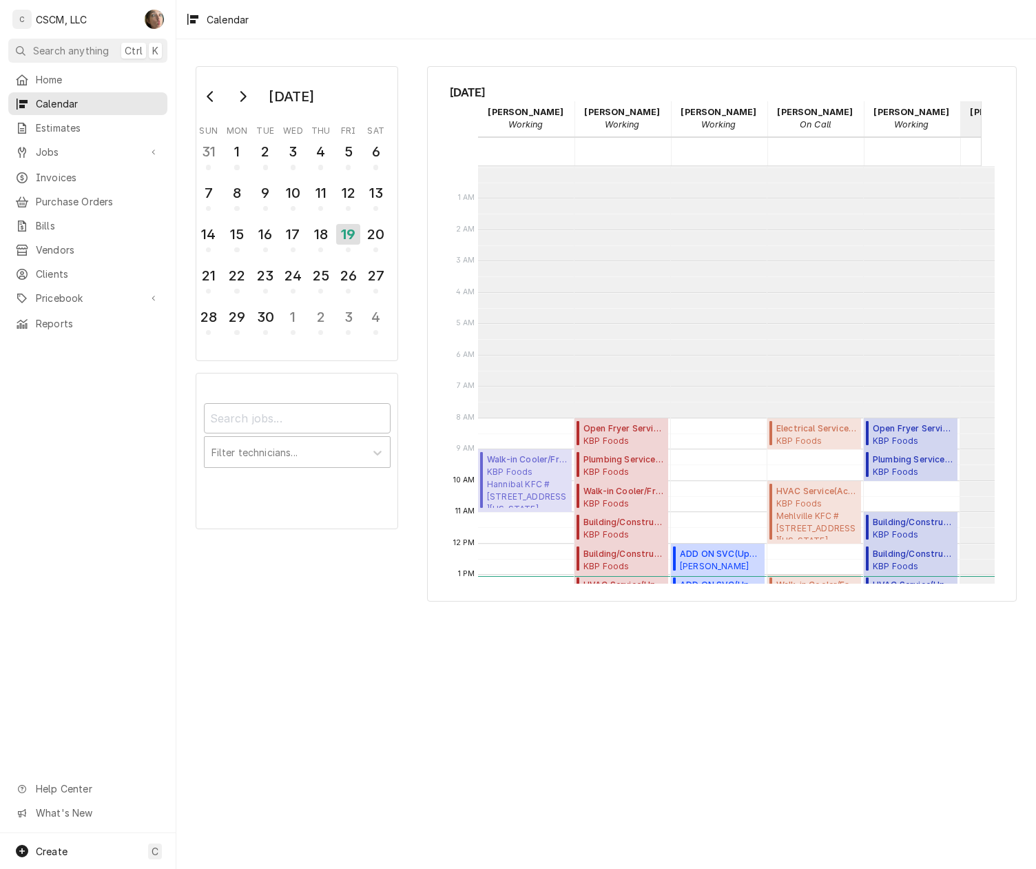
scroll to position [251, 0]
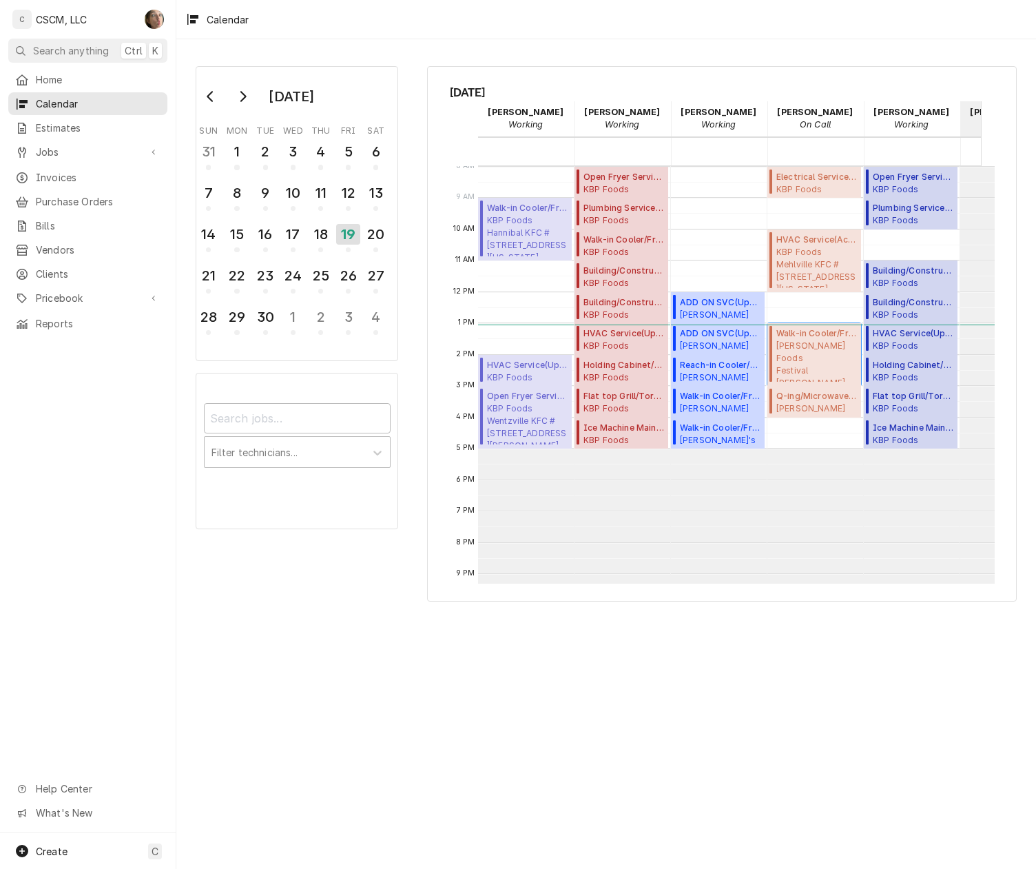
click at [810, 356] on span "Estel Foods Festival McDonald's #12343 / 10873 W Florissant Ave, St. Louis, Mis…" at bounding box center [816, 361] width 81 height 42
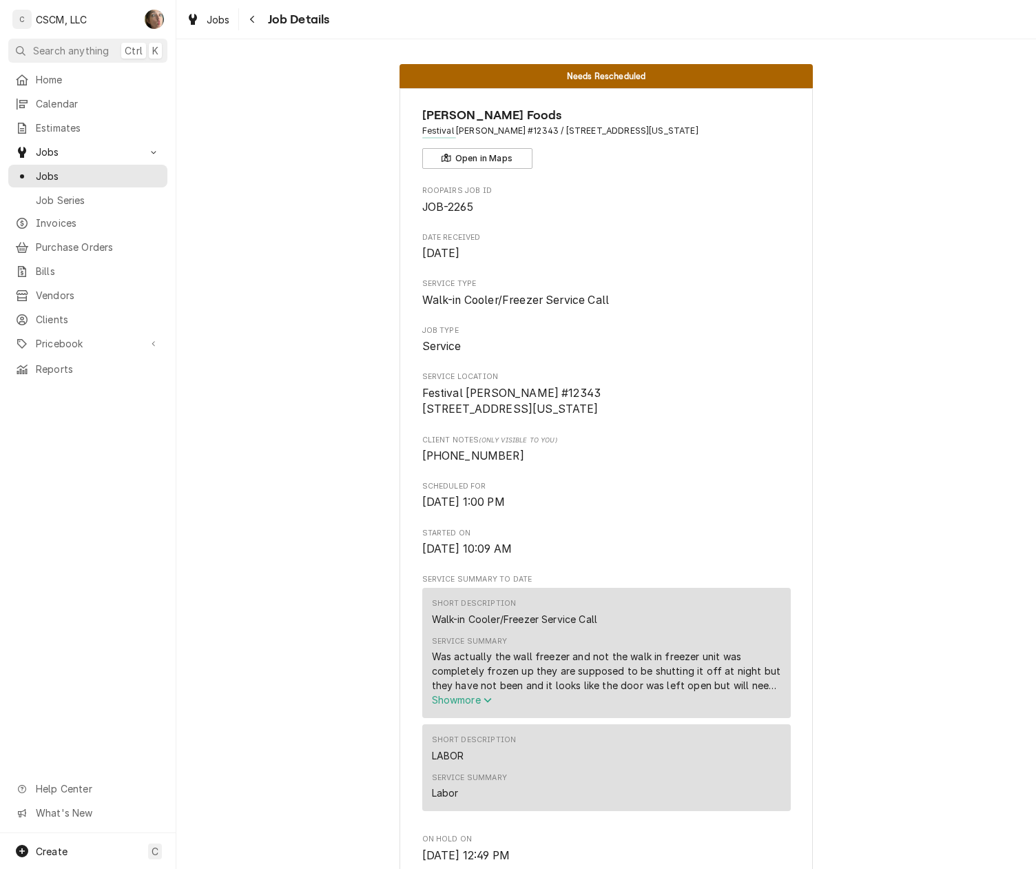
click at [470, 705] on span "Show more" at bounding box center [462, 700] width 61 height 12
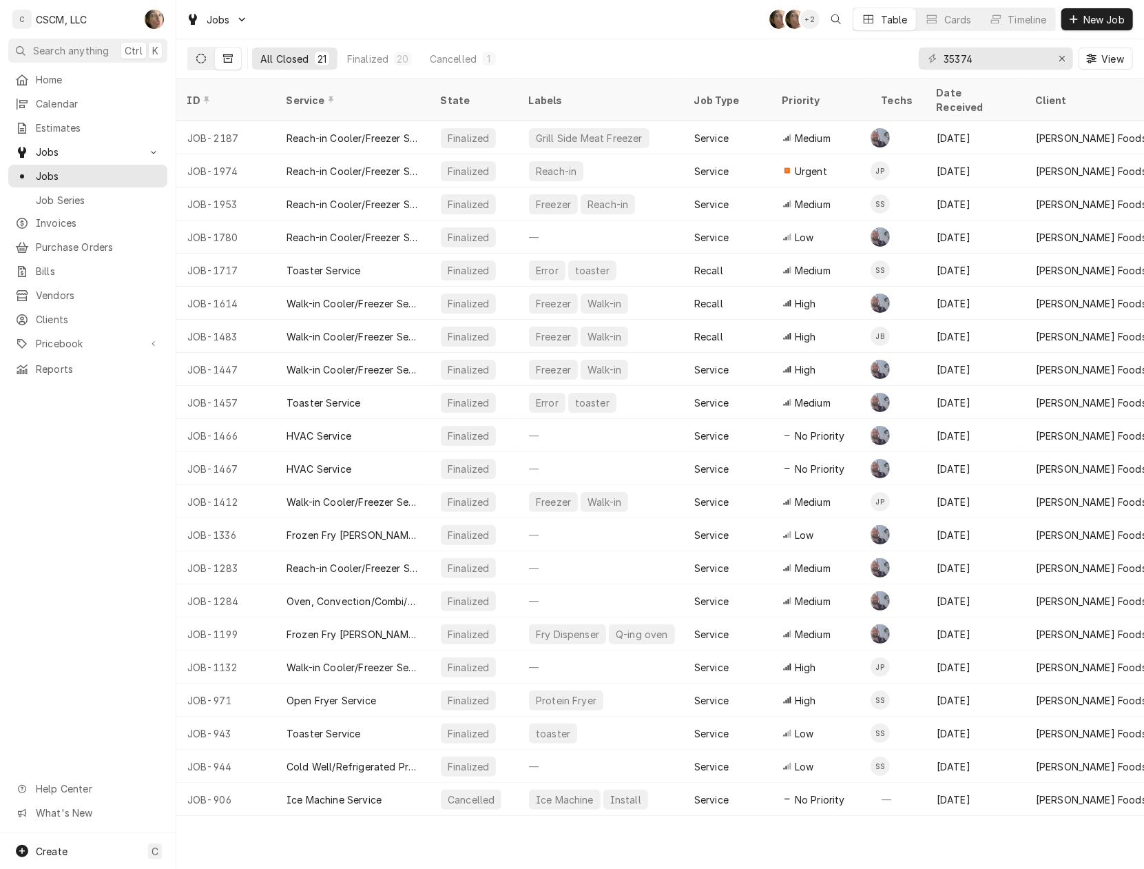
click at [202, 56] on icon "Dynamic Content Wrapper" at bounding box center [201, 59] width 10 height 10
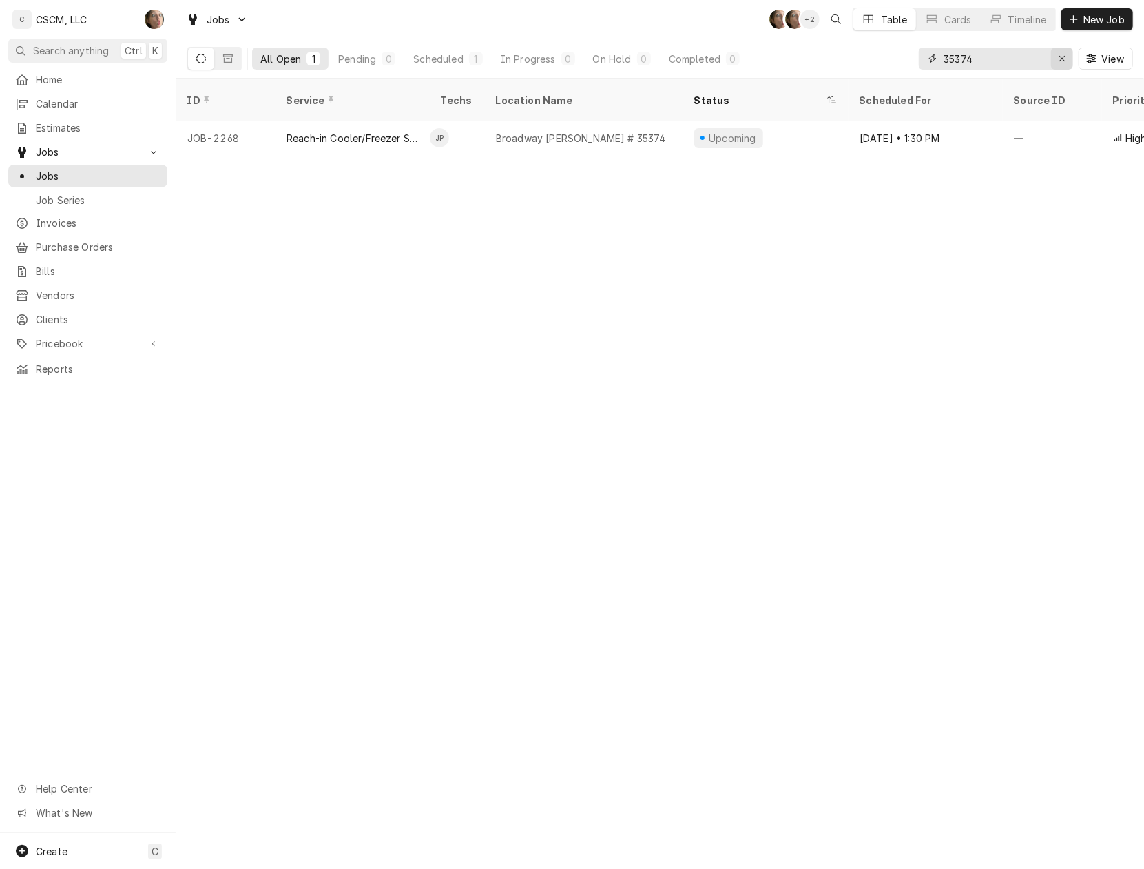
click at [1068, 55] on div "Erase input" at bounding box center [1062, 59] width 14 height 14
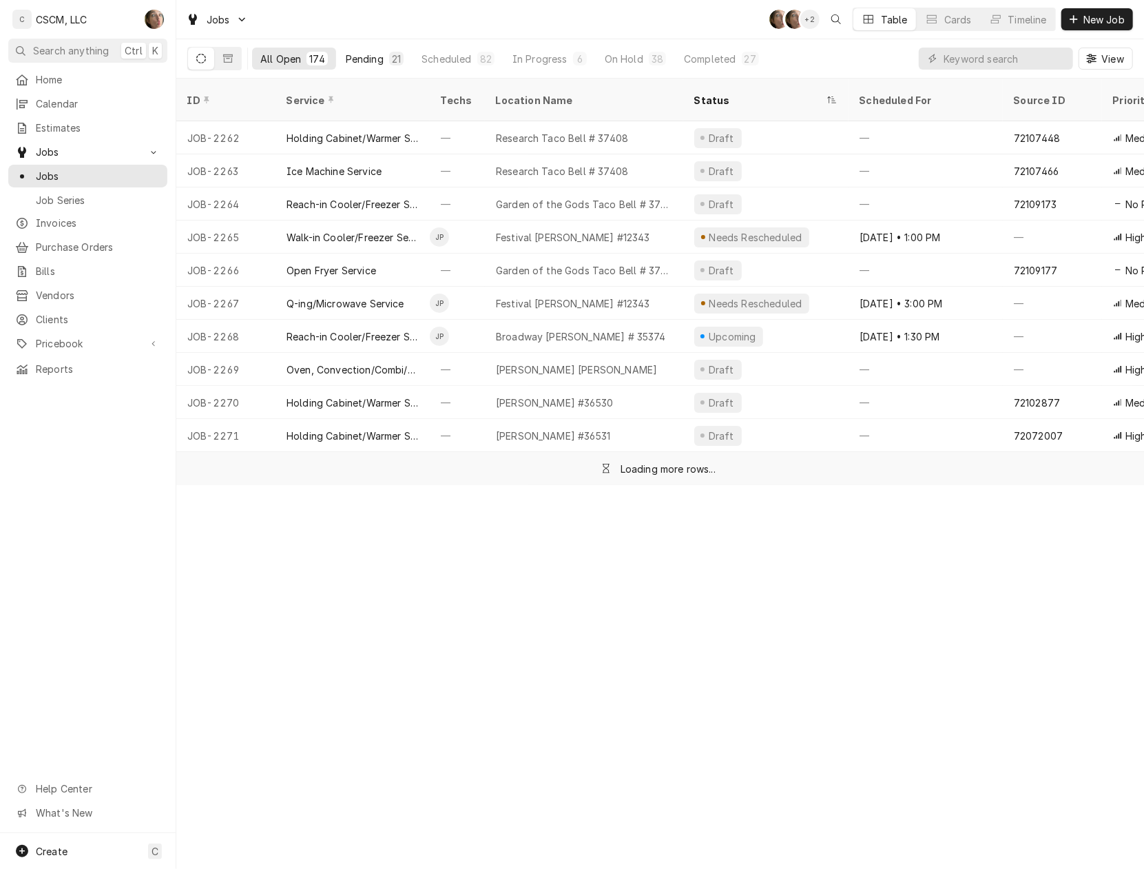
click at [367, 59] on div "Pending" at bounding box center [365, 59] width 38 height 14
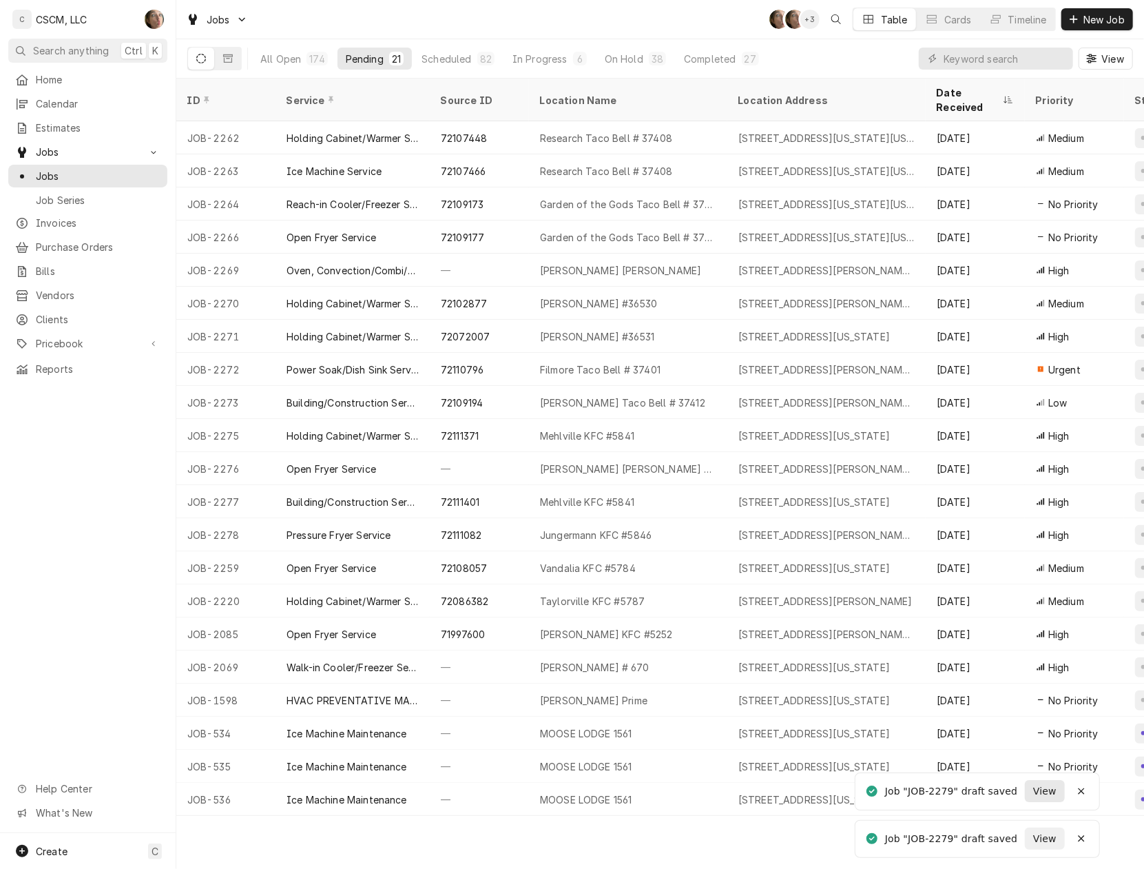
click at [1047, 796] on span "View" at bounding box center [1044, 791] width 29 height 14
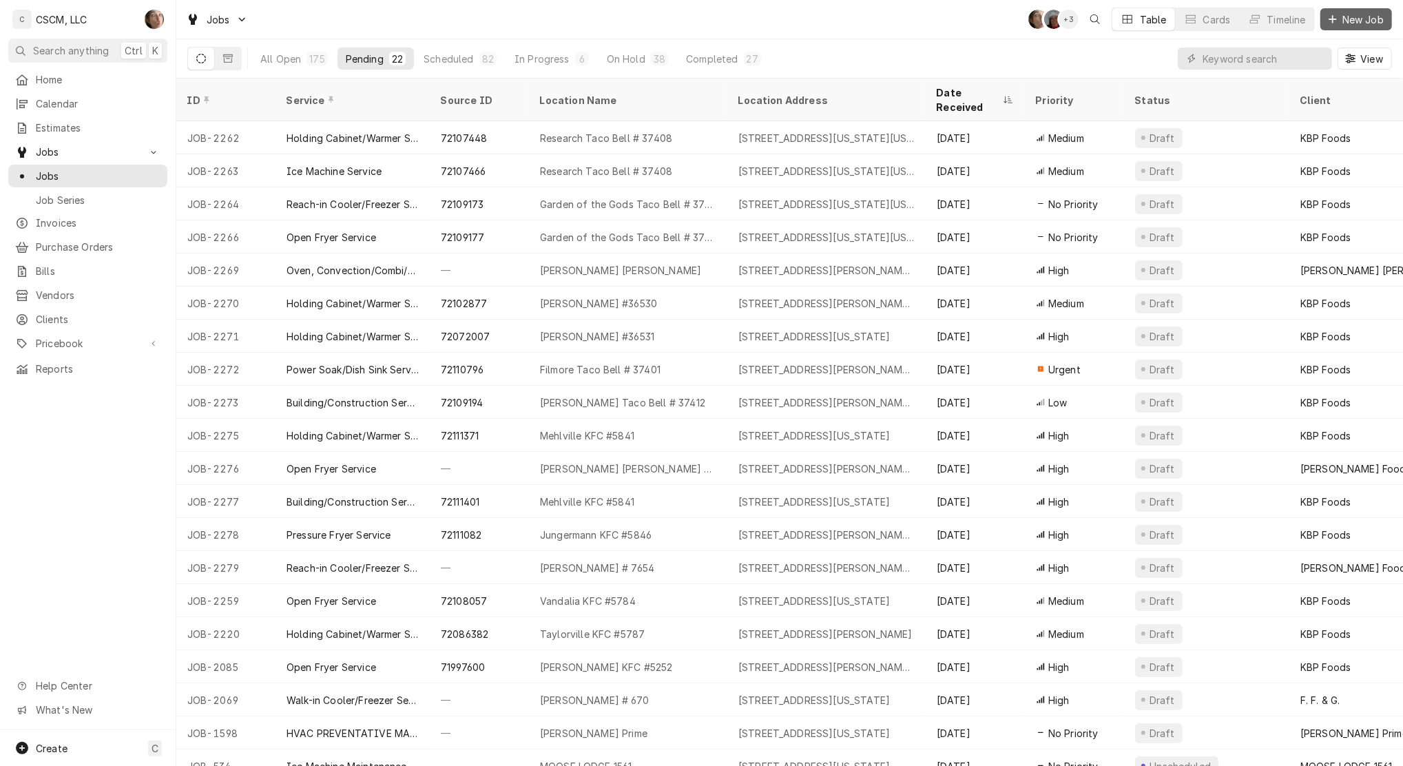
click at [1351, 24] on span "New Job" at bounding box center [1363, 19] width 47 height 14
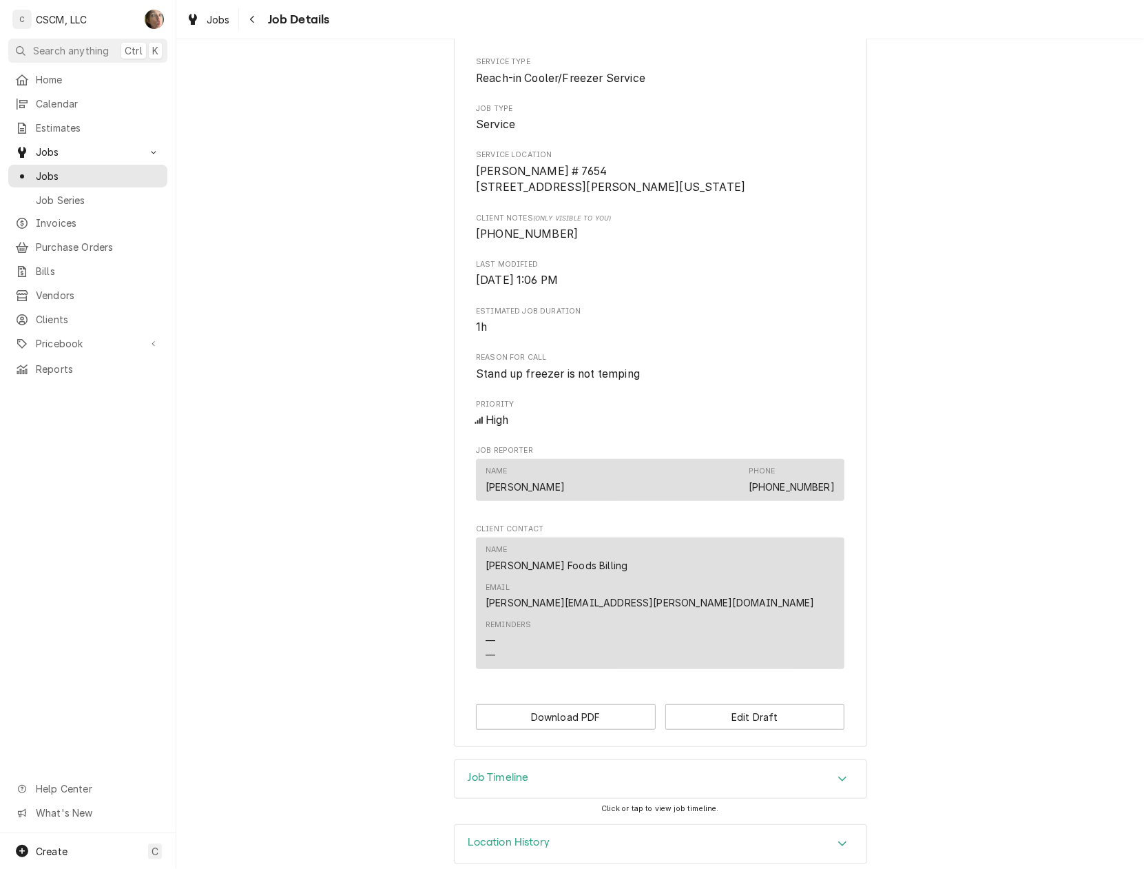
scroll to position [223, 0]
click at [734, 703] on button "Edit Draft" at bounding box center [755, 715] width 180 height 25
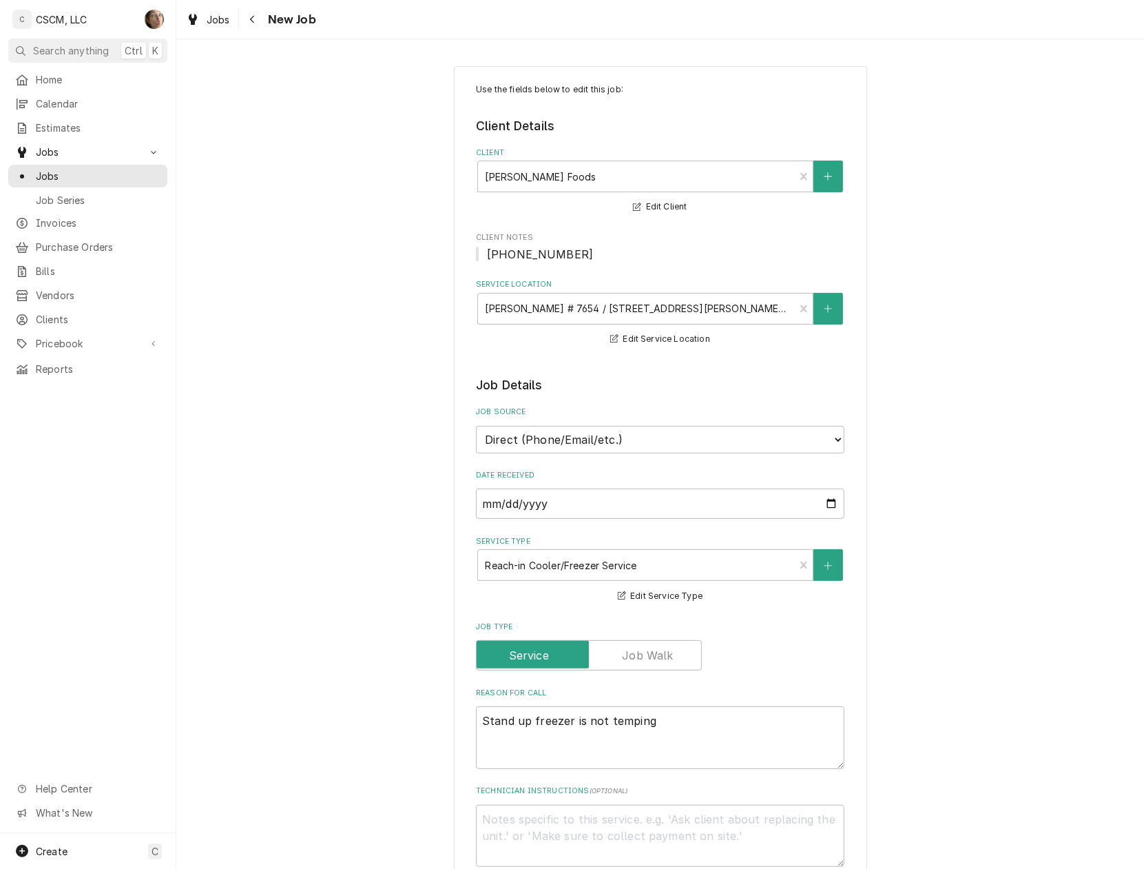
type textarea "x"
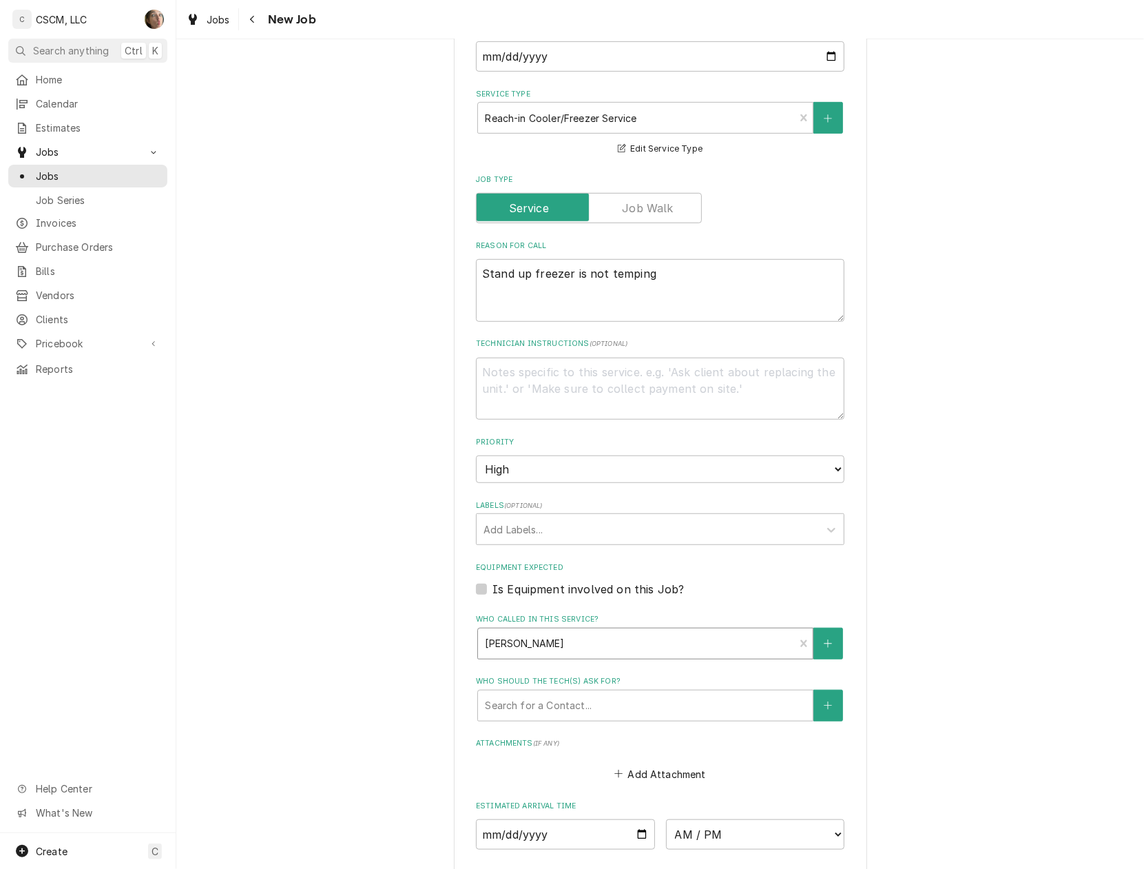
scroll to position [459, 0]
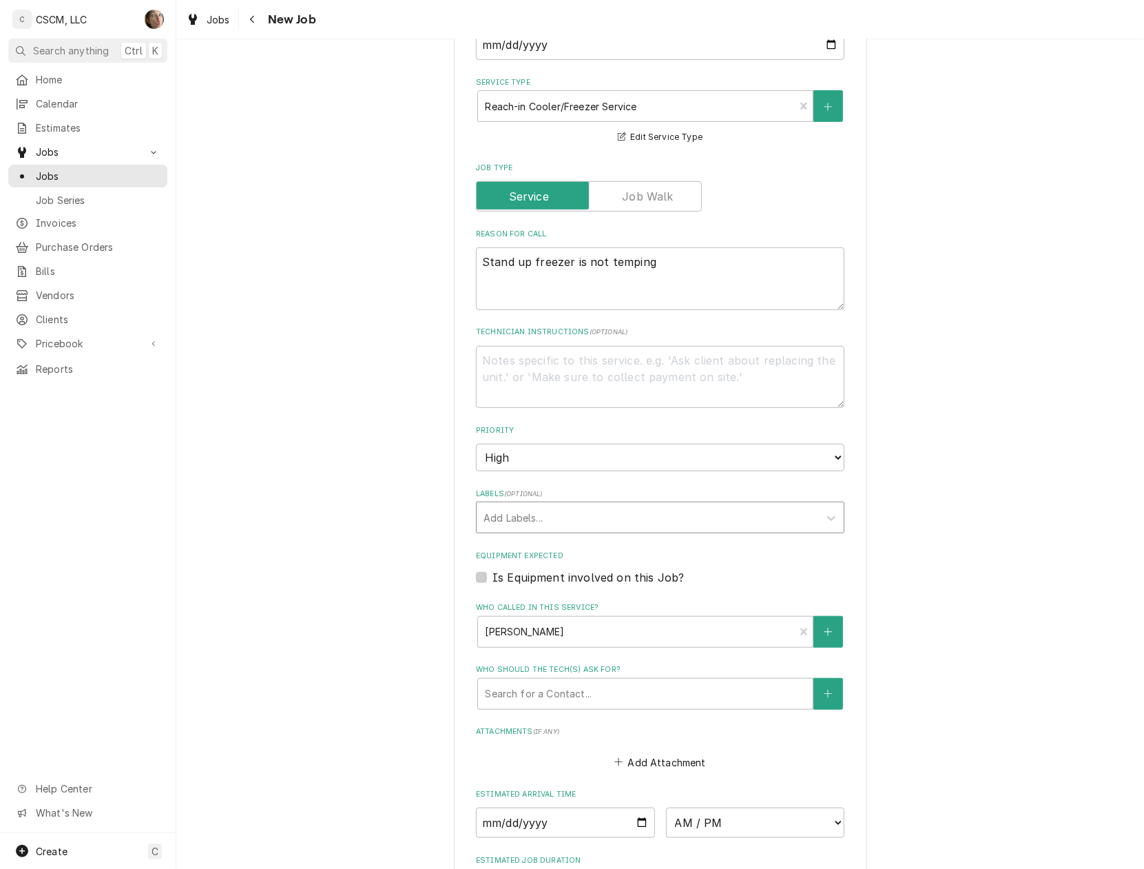
click at [587, 510] on div "Labels" at bounding box center [647, 517] width 329 height 25
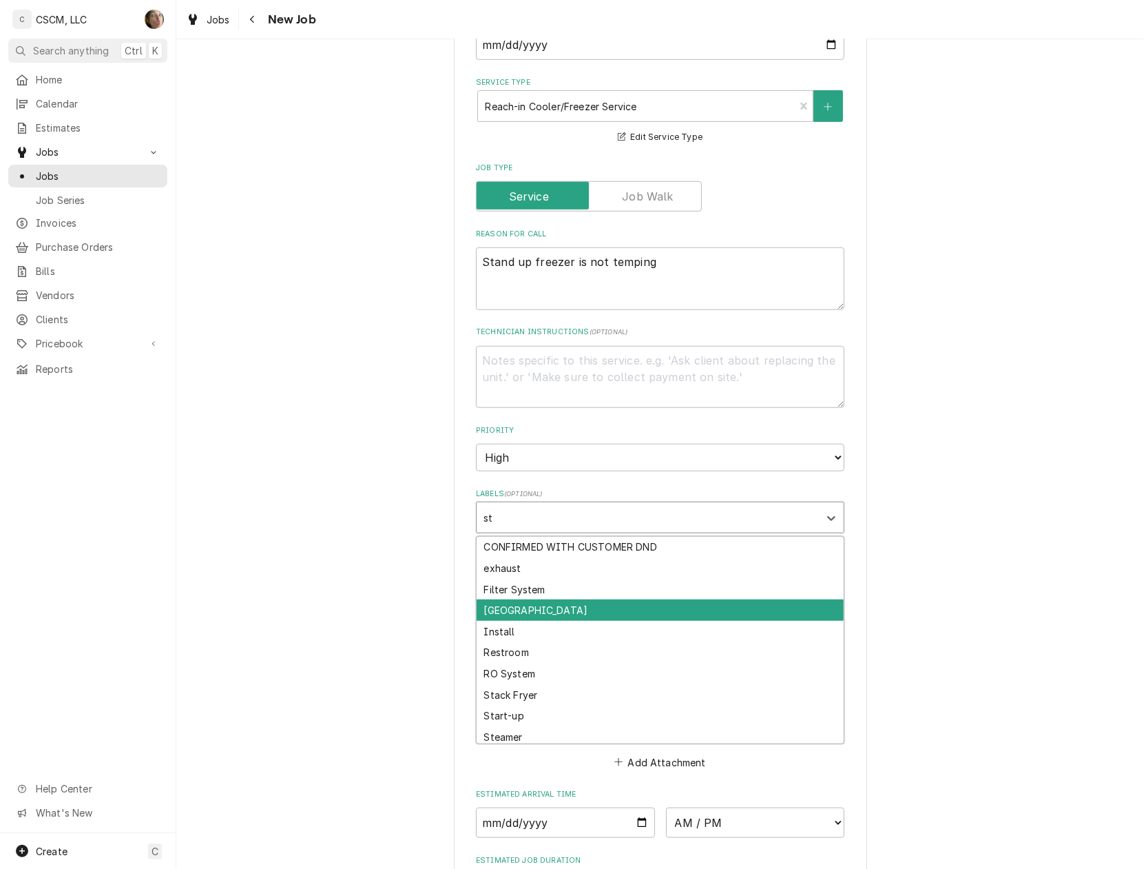
type input "s"
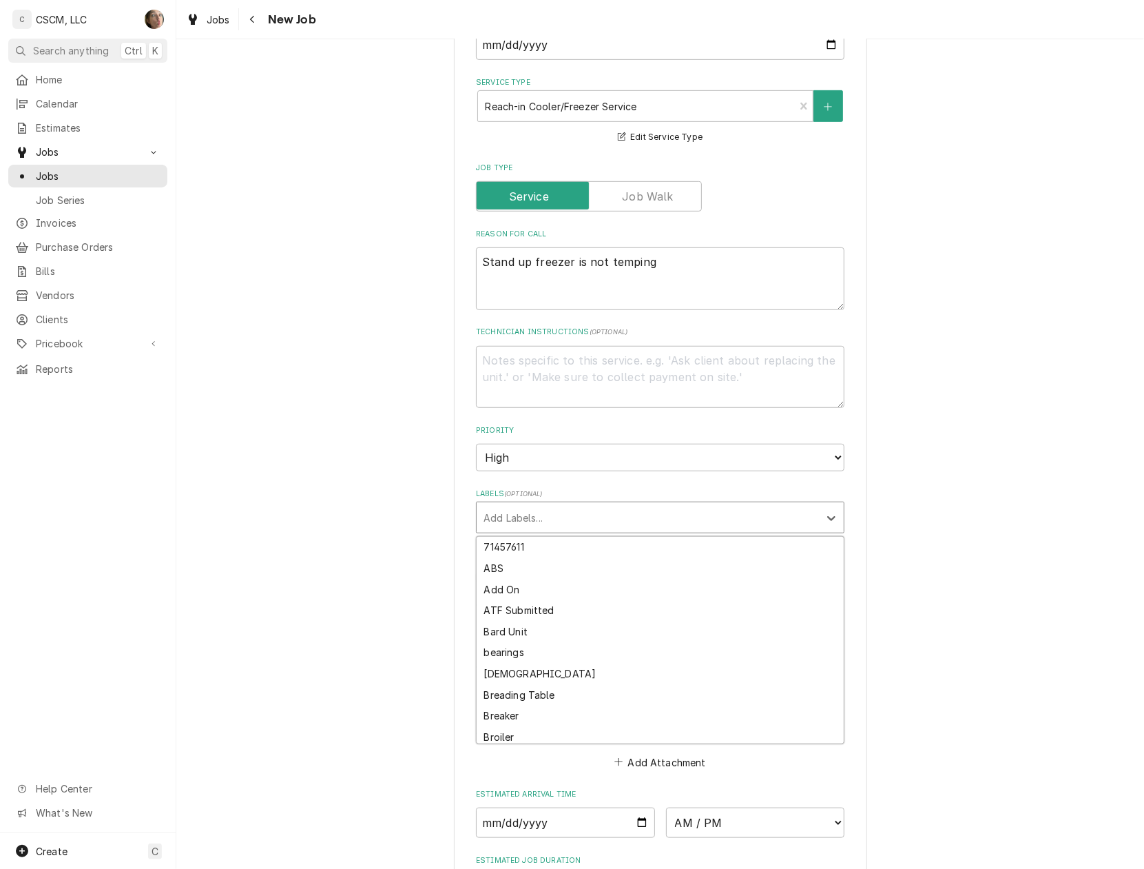
type textarea "x"
type input "r"
type textarea "x"
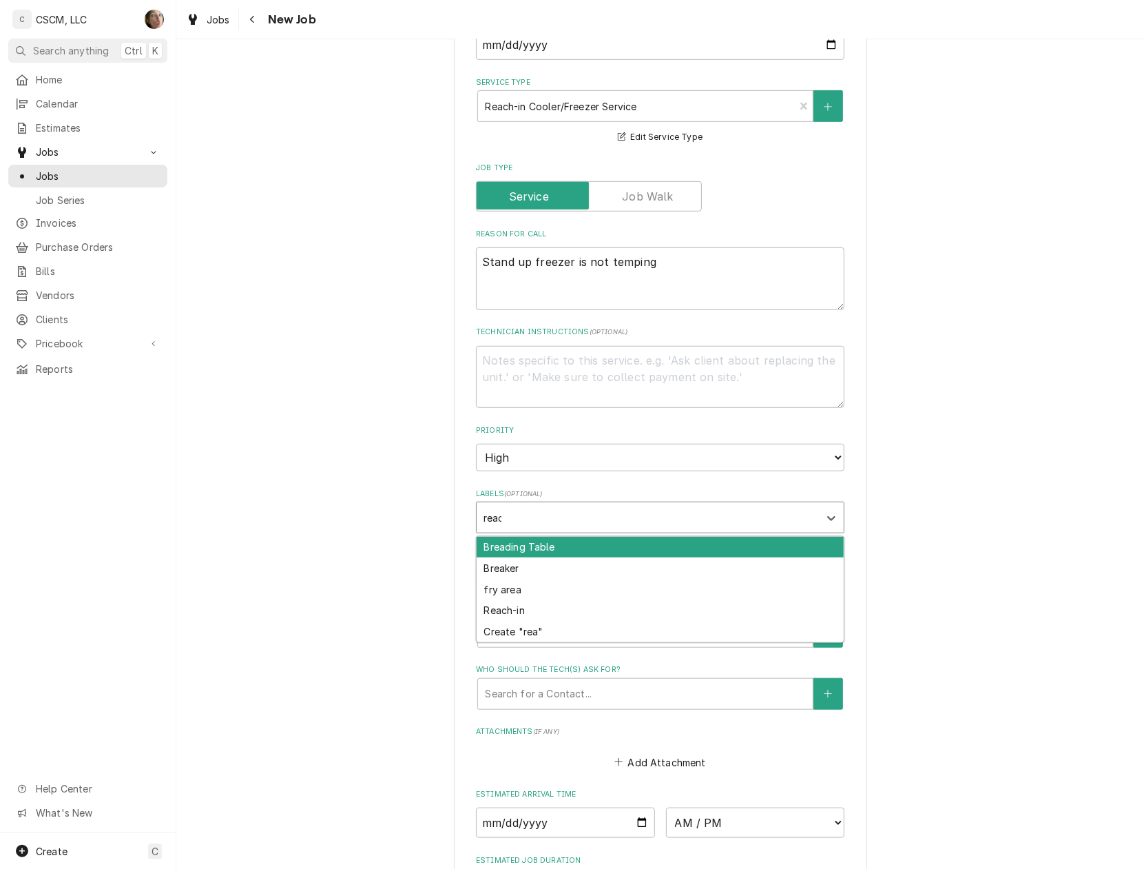
type input "reach"
click at [541, 552] on div "Reach-in" at bounding box center [660, 547] width 367 height 21
type textarea "x"
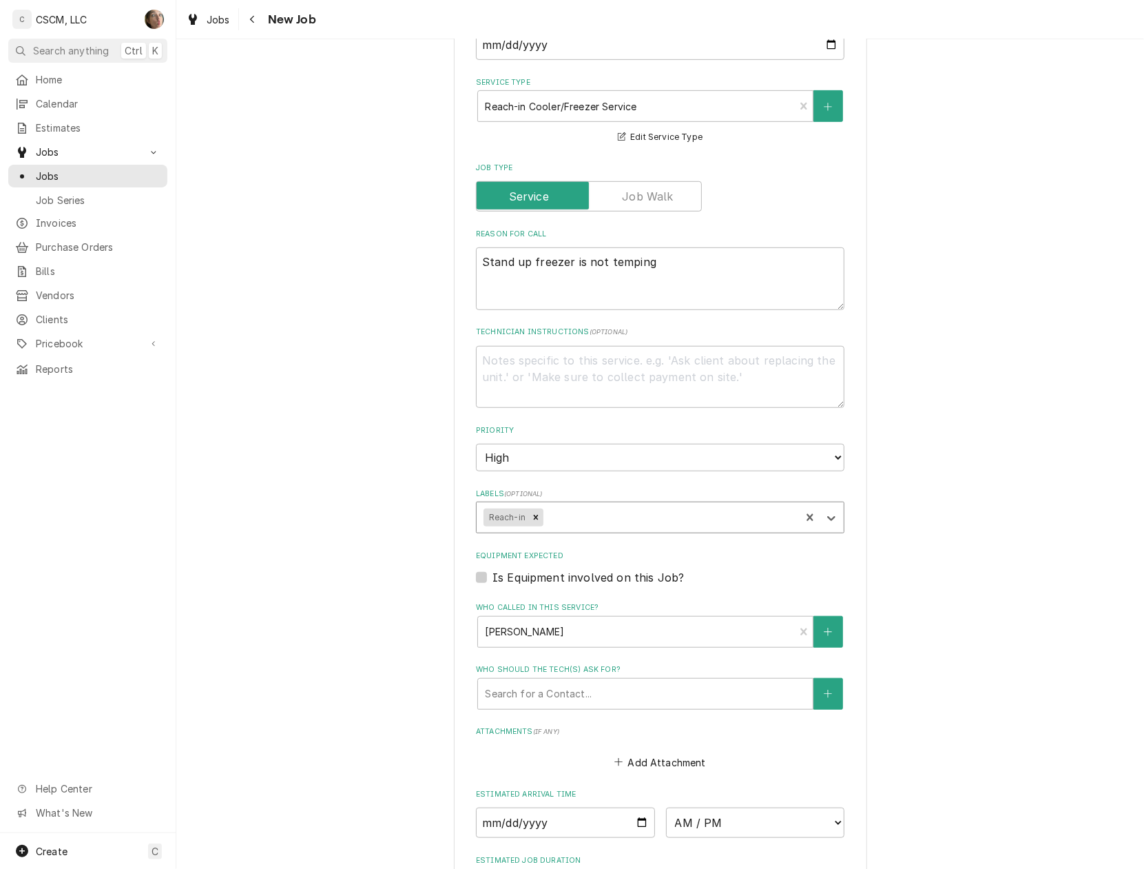
type textarea "x"
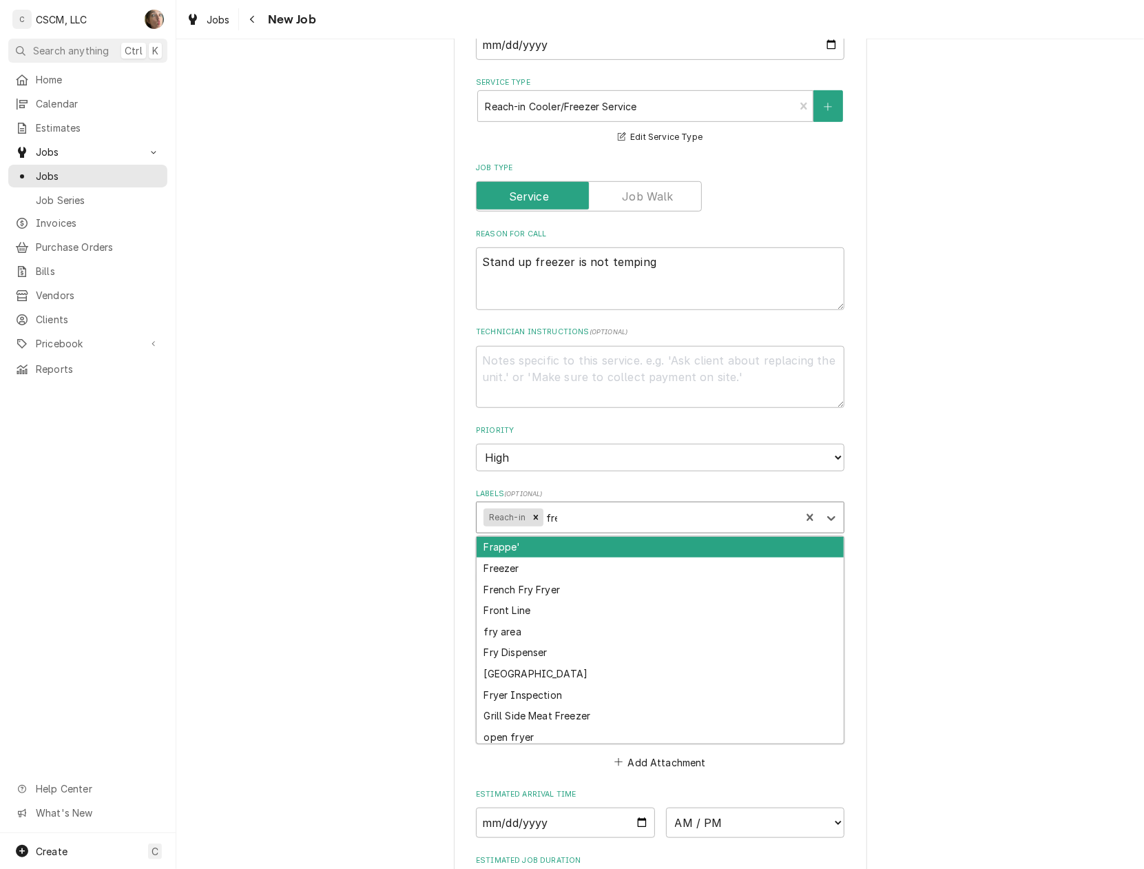
type input "free"
click at [579, 543] on div "Freezer" at bounding box center [660, 547] width 367 height 21
type textarea "x"
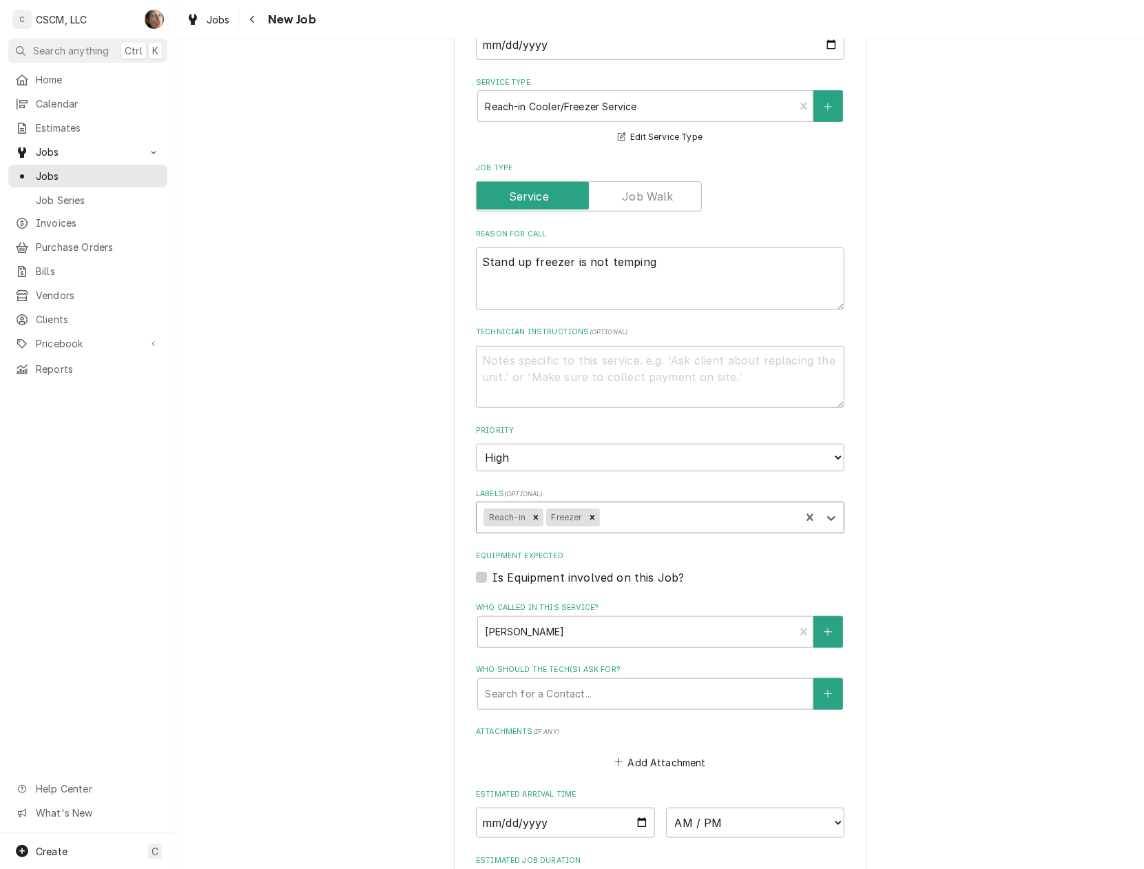
scroll to position [714, 0]
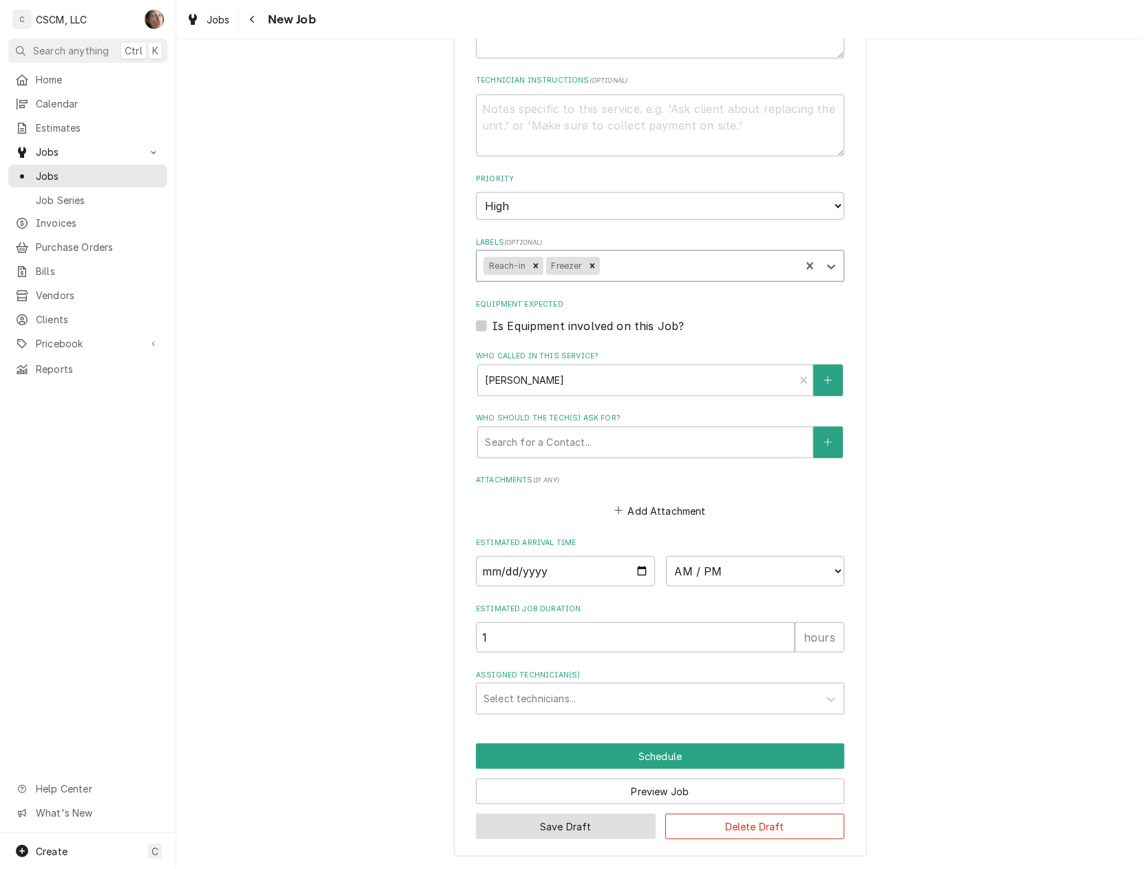
click at [574, 828] on button "Save Draft" at bounding box center [566, 825] width 180 height 25
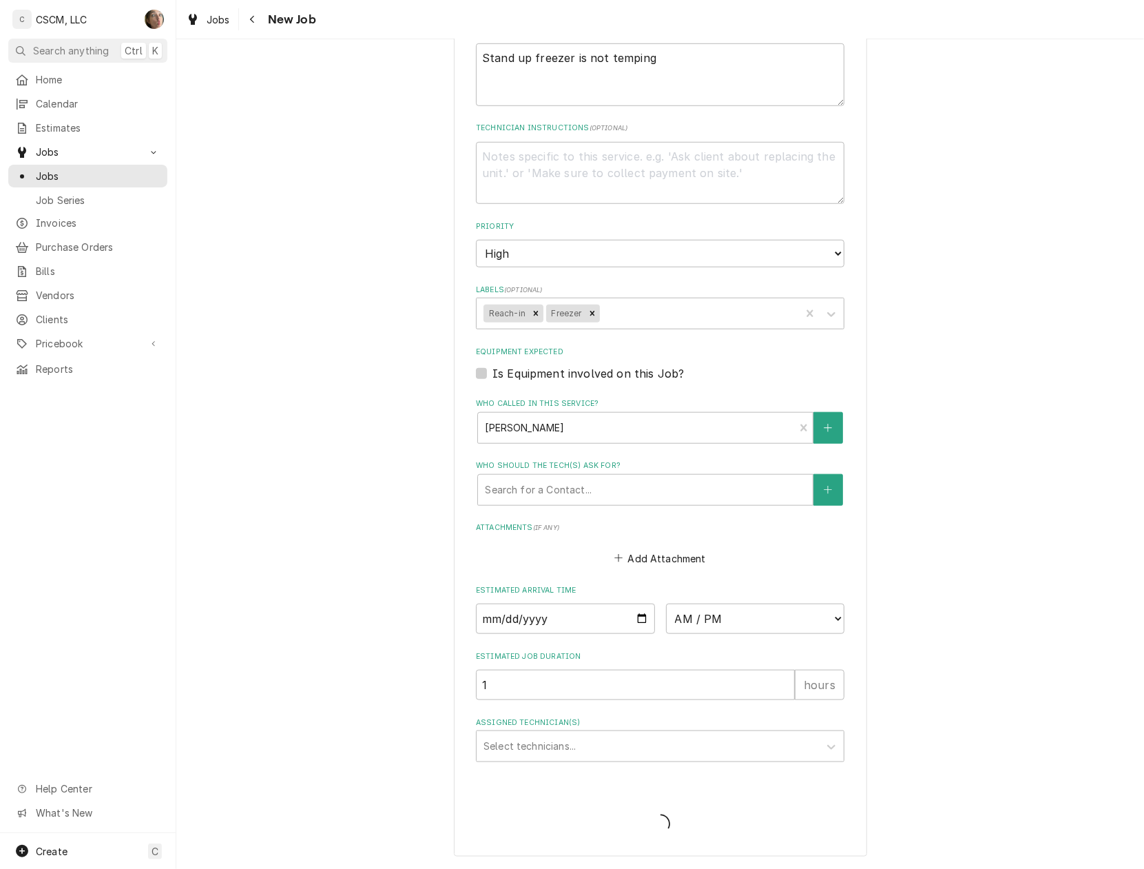
scroll to position [664, 0]
type textarea "x"
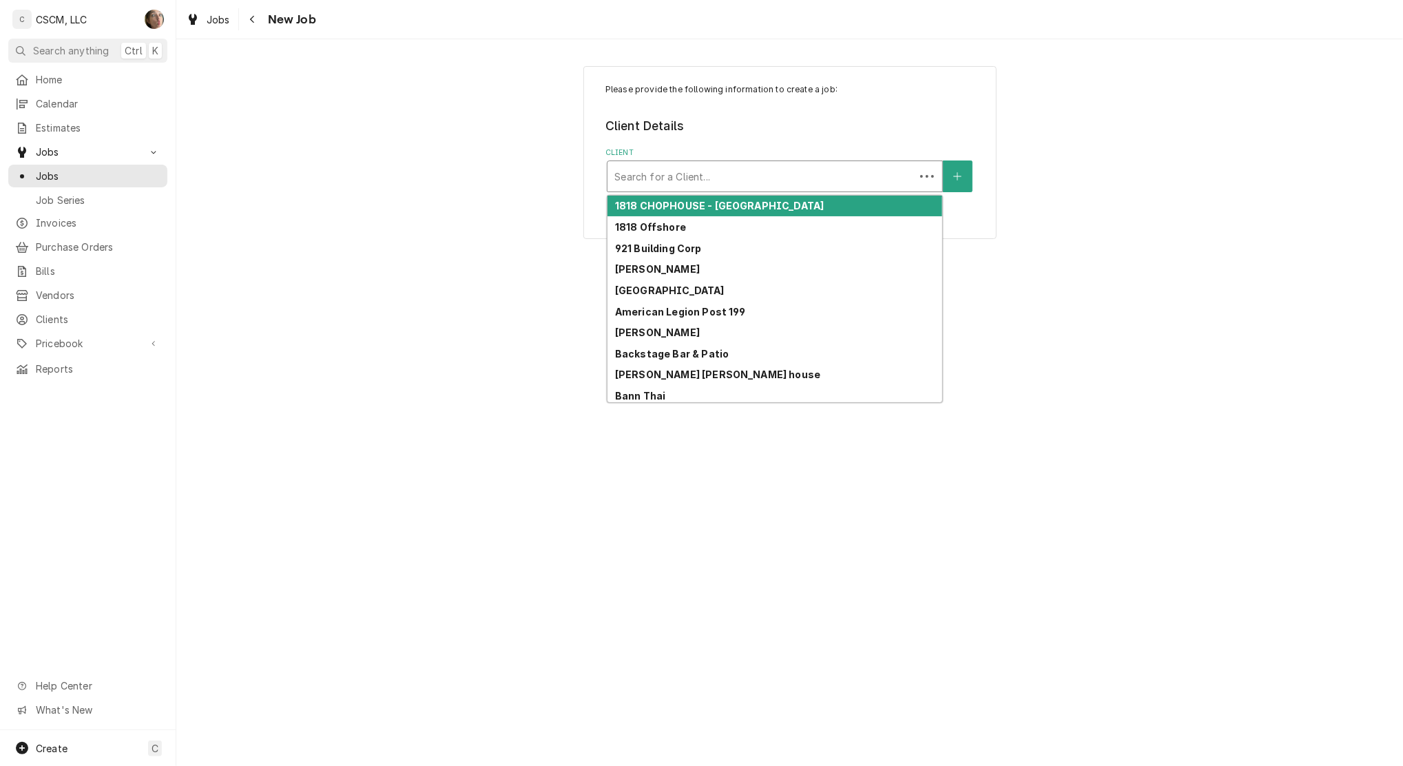
click at [749, 174] on div "Client" at bounding box center [760, 176] width 293 height 25
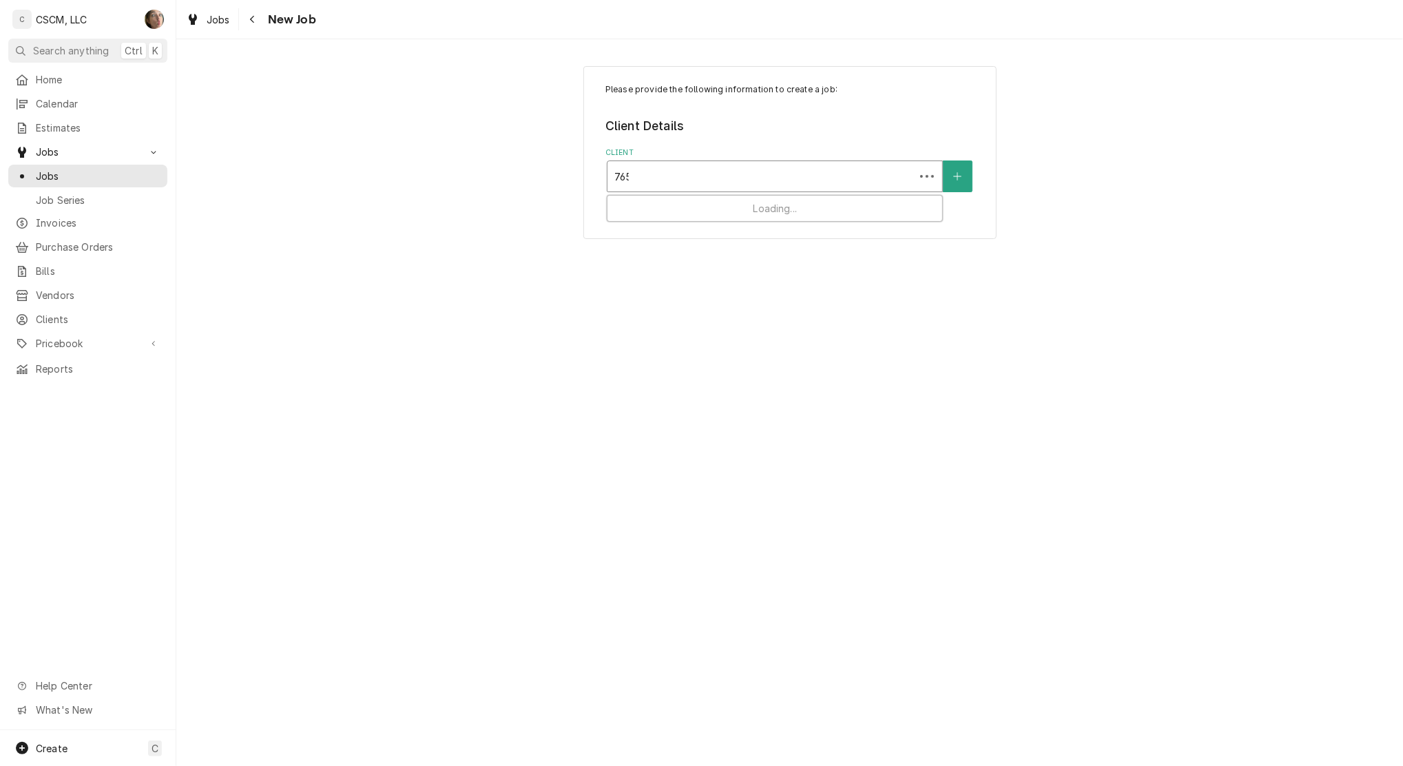
type input "7654"
click at [634, 207] on strong "[PERSON_NAME] Foods" at bounding box center [674, 206] width 118 height 12
click at [643, 326] on div "Please provide the following information to create a job: Client Details Client…" at bounding box center [789, 218] width 413 height 305
click at [641, 312] on div "Service Location" at bounding box center [774, 308] width 321 height 25
type input "7654"
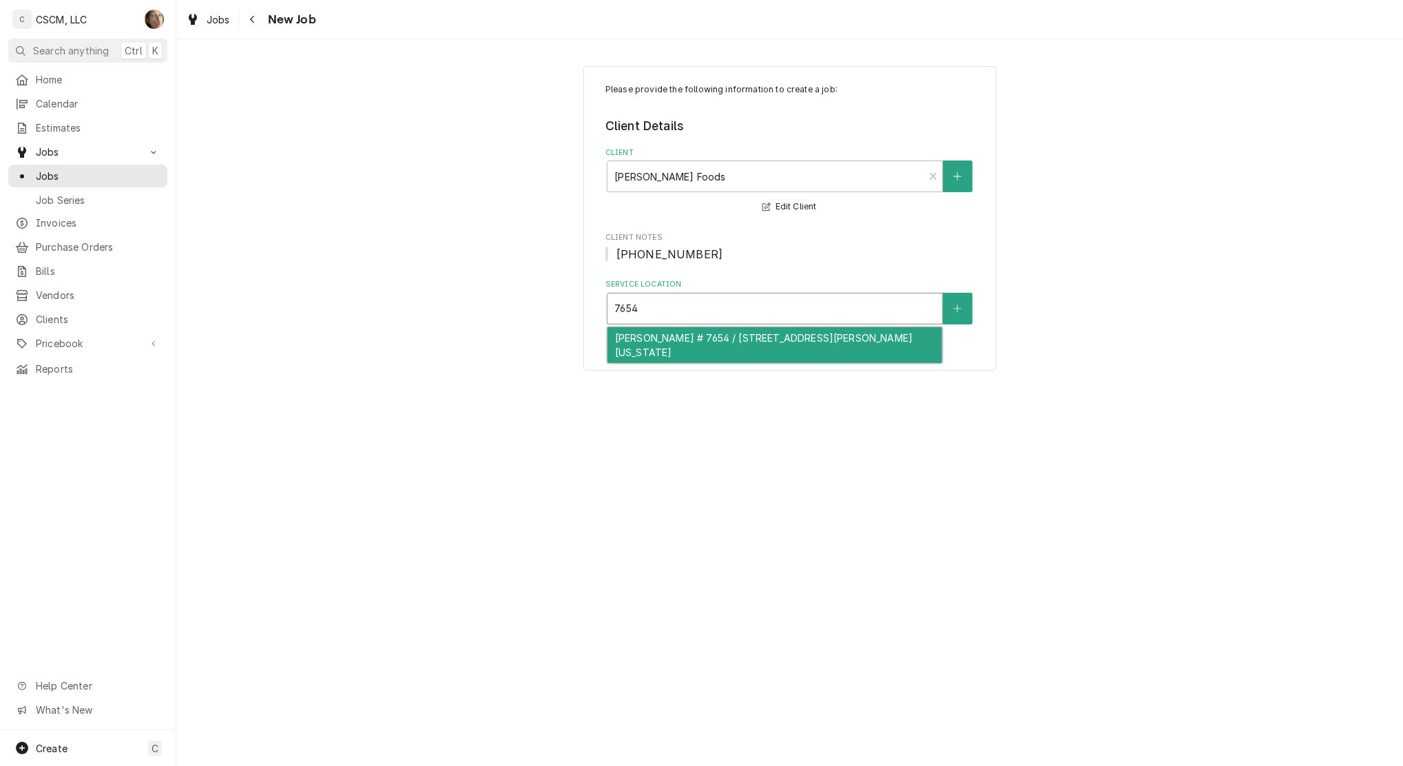
click at [643, 349] on div "Tucker McDonald's # 7654 / 1119 N Tucker Blvd, St. Louis, Missouri 63101" at bounding box center [774, 345] width 335 height 36
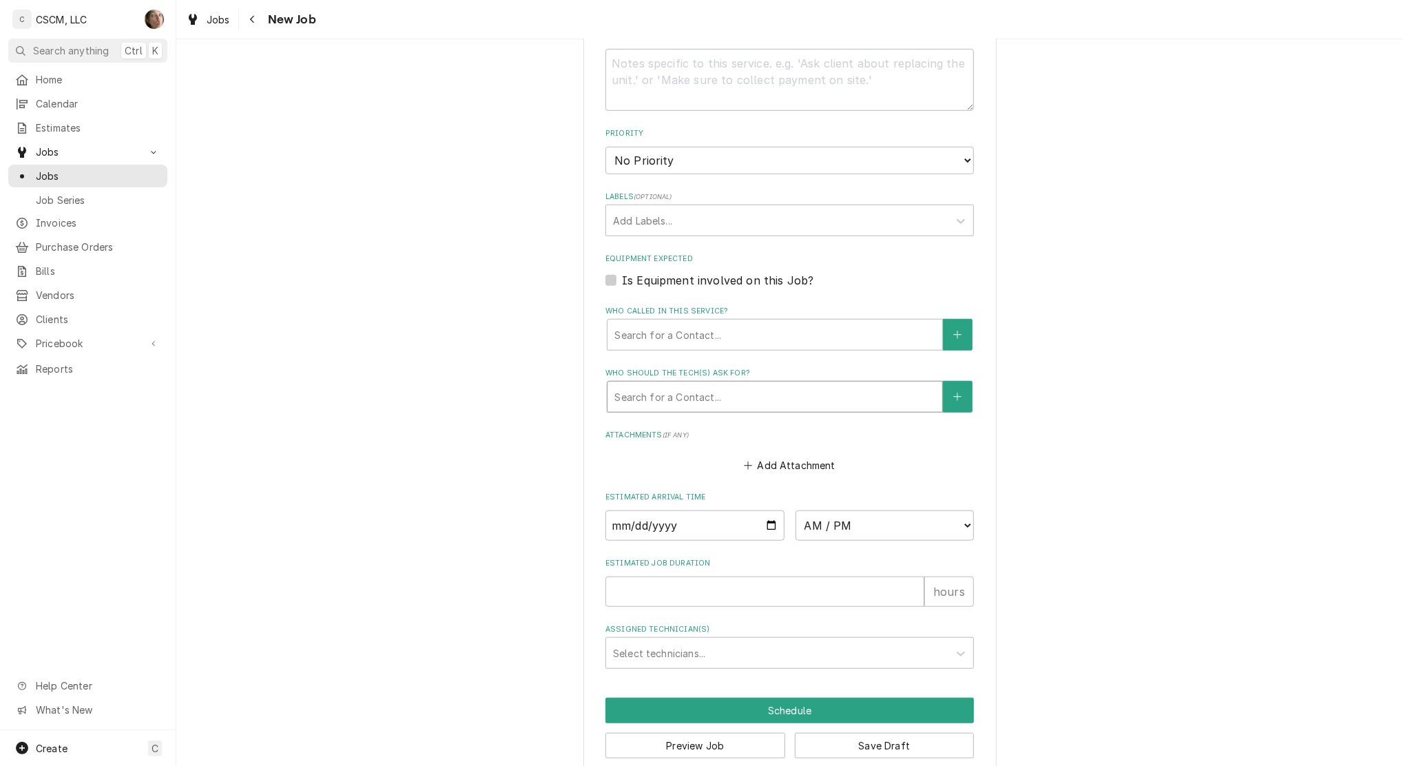
scroll to position [751, 0]
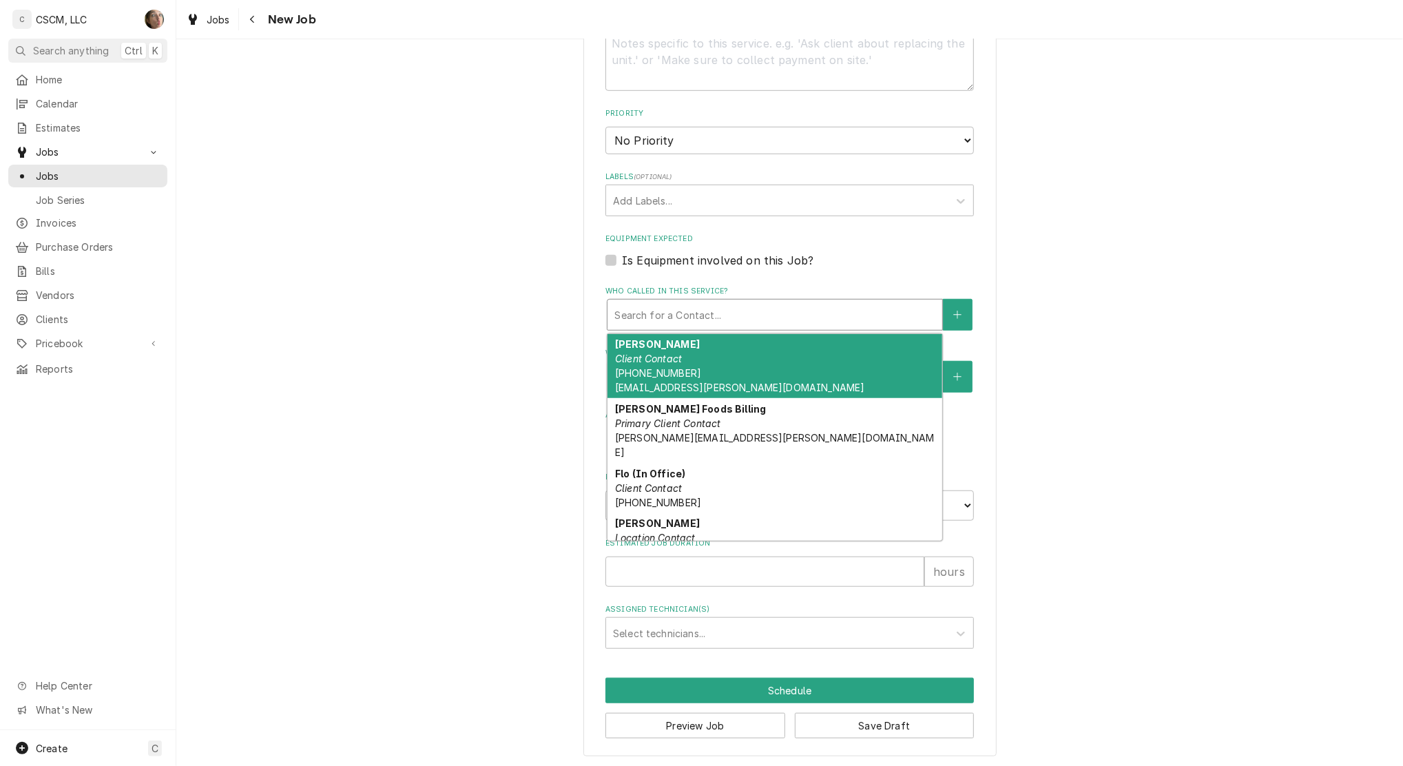
click at [636, 317] on div "Who called in this service?" at bounding box center [774, 314] width 321 height 25
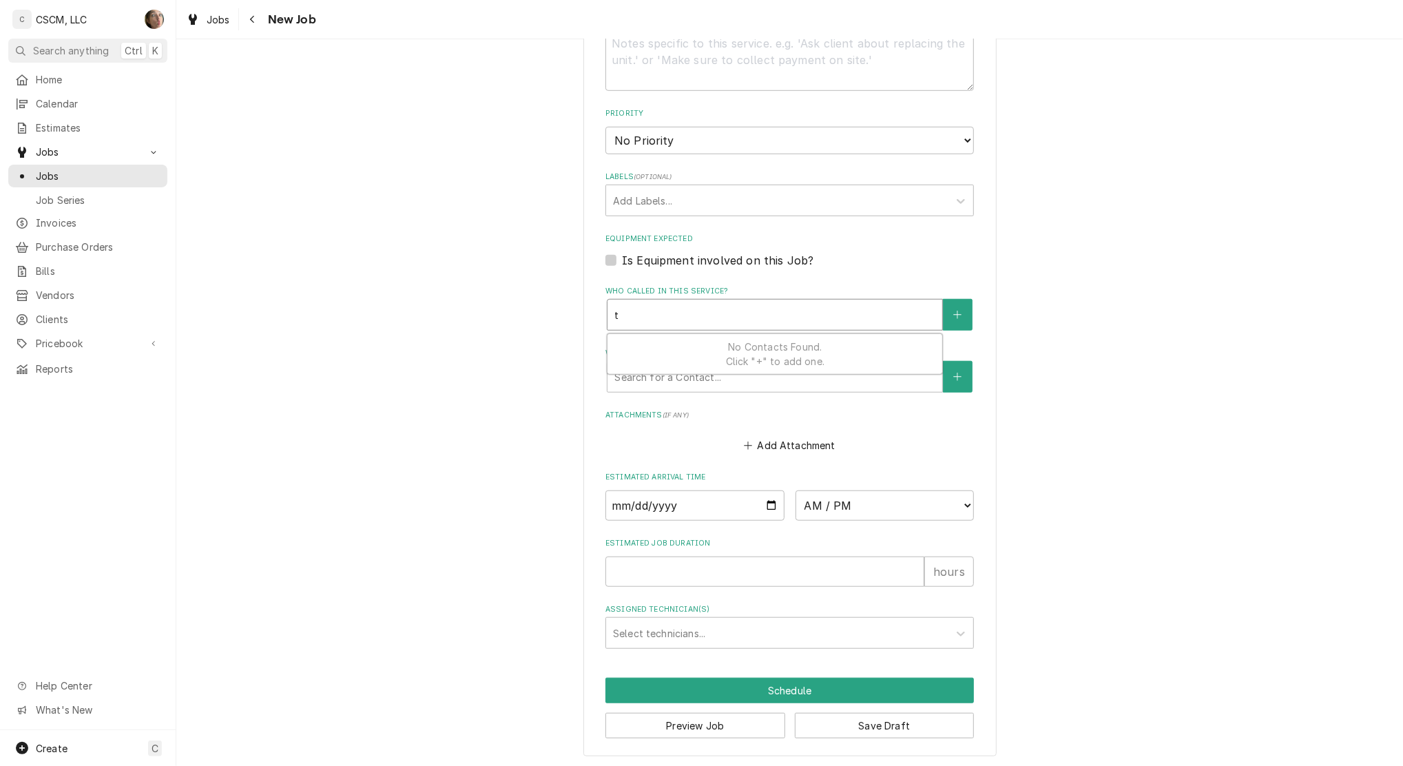
type textarea "x"
type input "t"
type textarea "x"
type input "th"
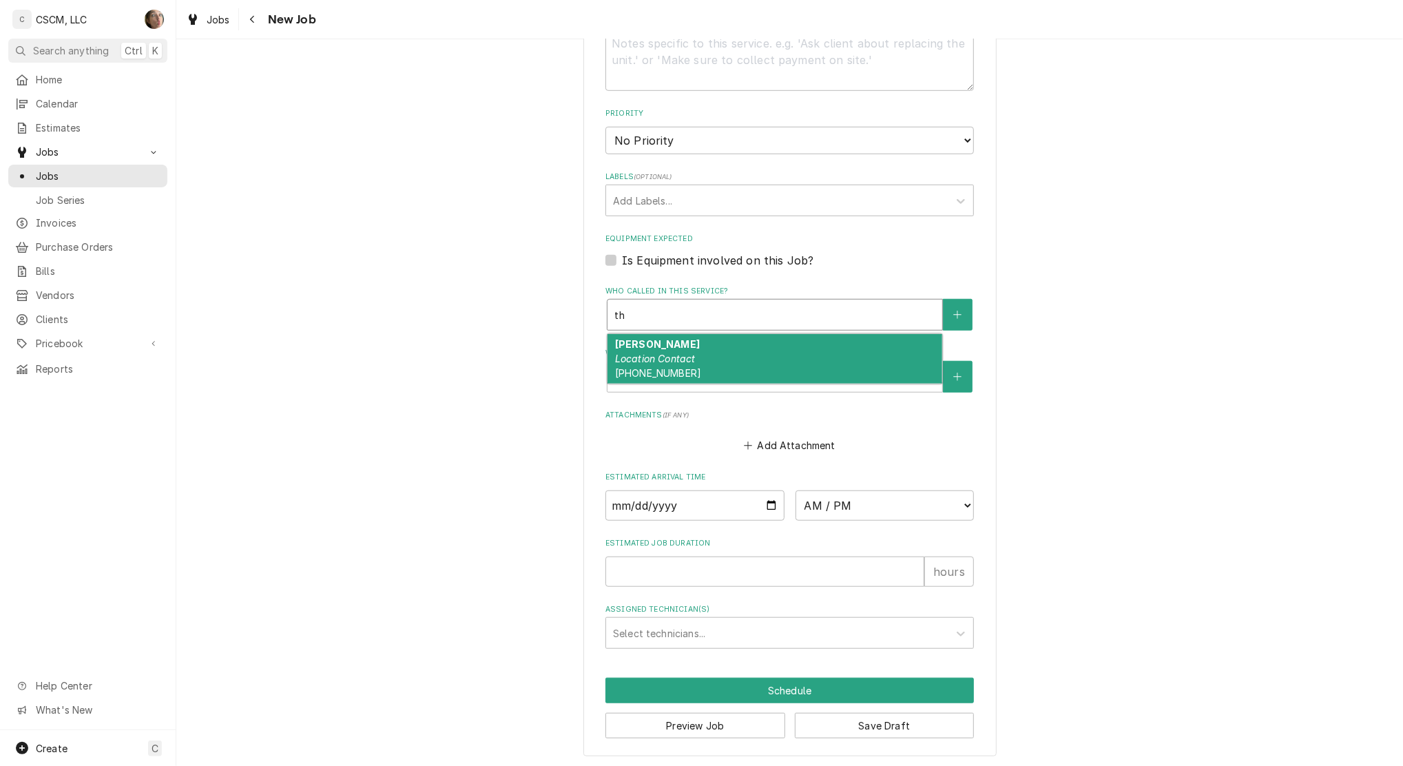
drag, startPoint x: 634, startPoint y: 330, endPoint x: 630, endPoint y: 339, distance: 9.6
click at [630, 339] on strong "[PERSON_NAME]" at bounding box center [657, 344] width 85 height 12
type textarea "x"
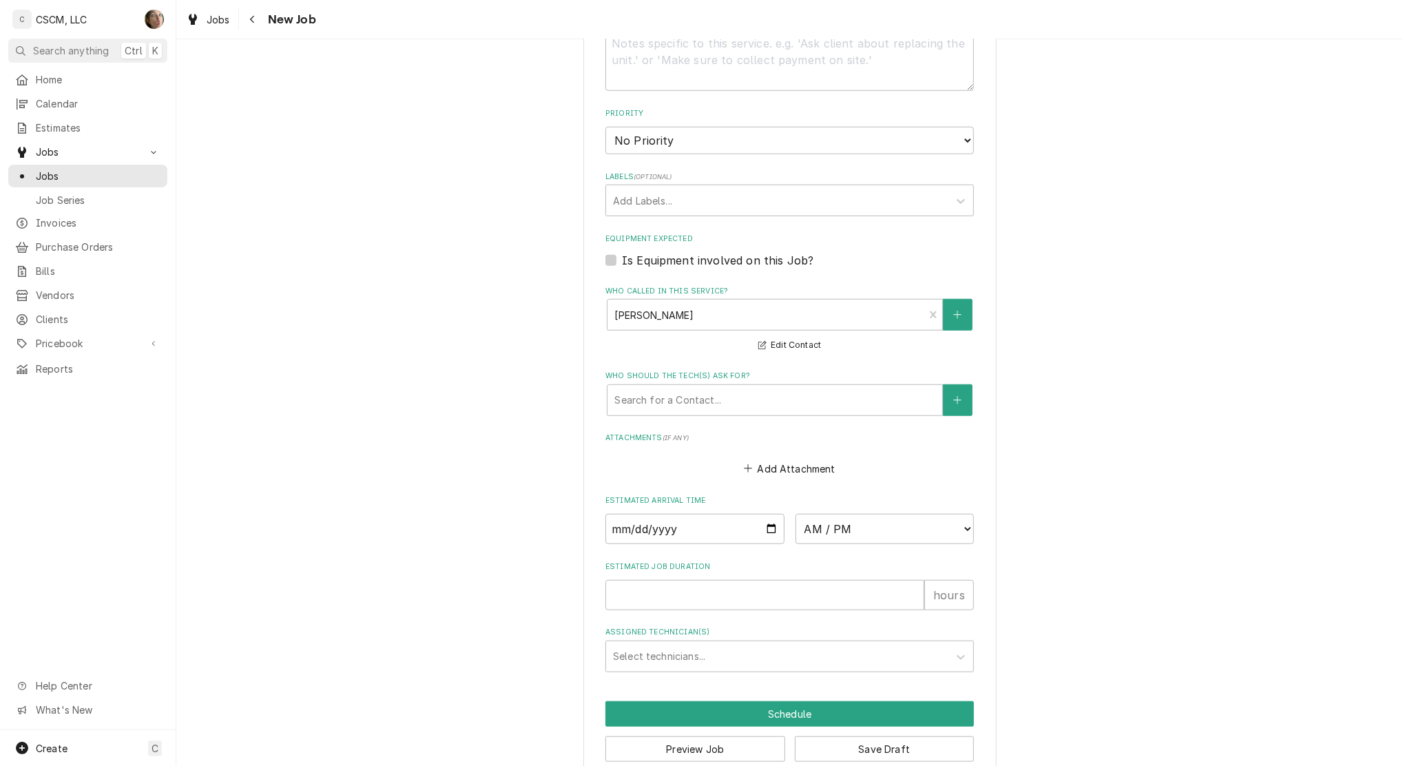
click at [643, 180] on label "Labels ( optional )" at bounding box center [789, 176] width 368 height 11
click at [639, 191] on div "Labels" at bounding box center [777, 200] width 329 height 25
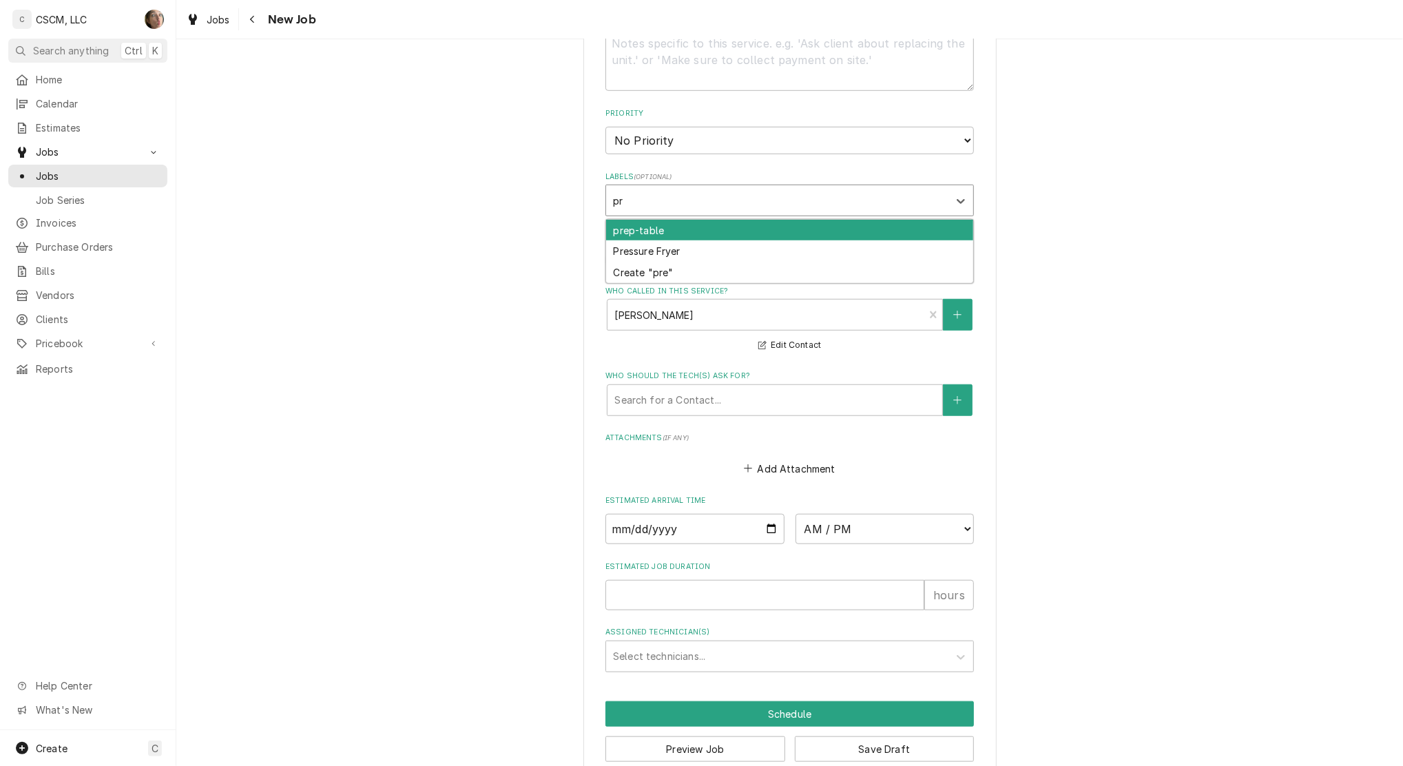
type input "p"
type input "reac"
click at [638, 228] on div "Reach-in" at bounding box center [789, 230] width 367 height 21
type textarea "x"
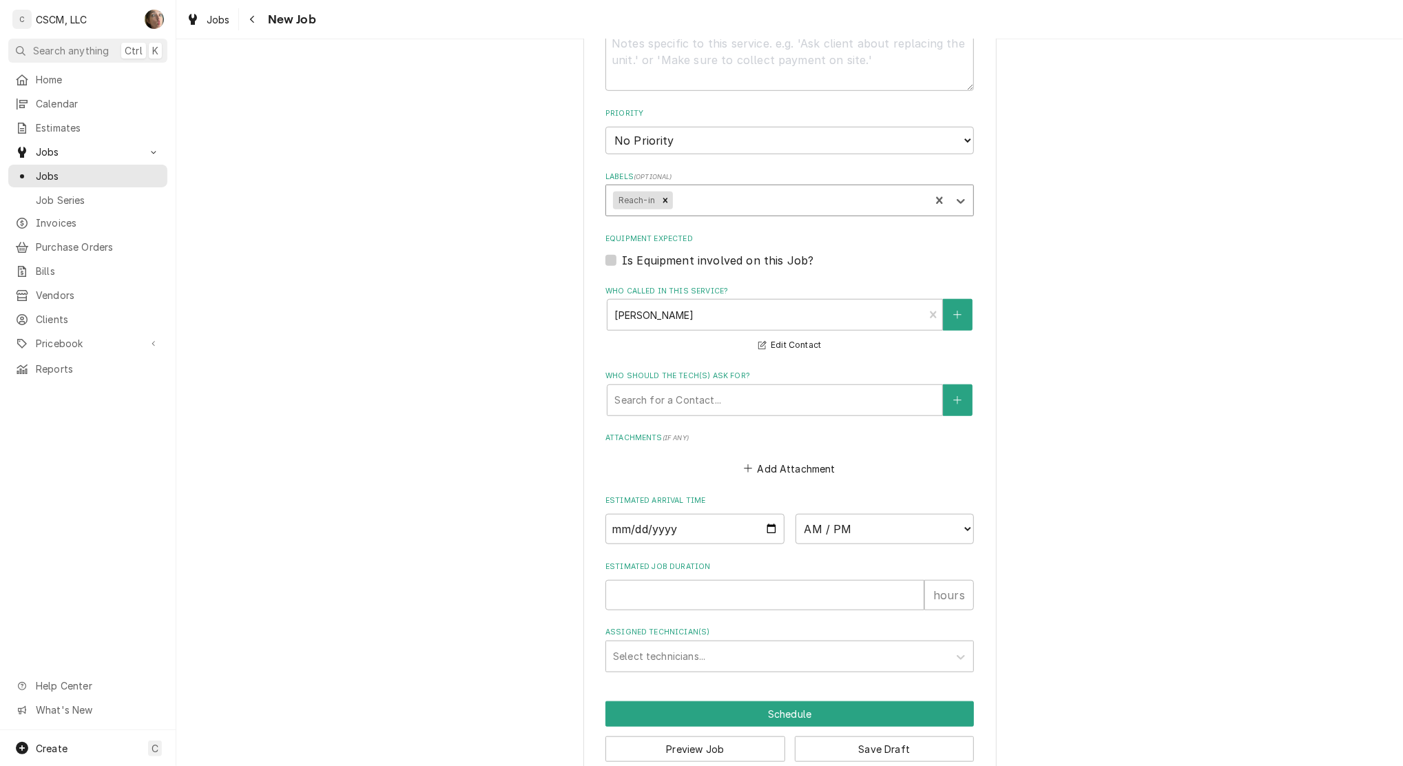
type textarea "x"
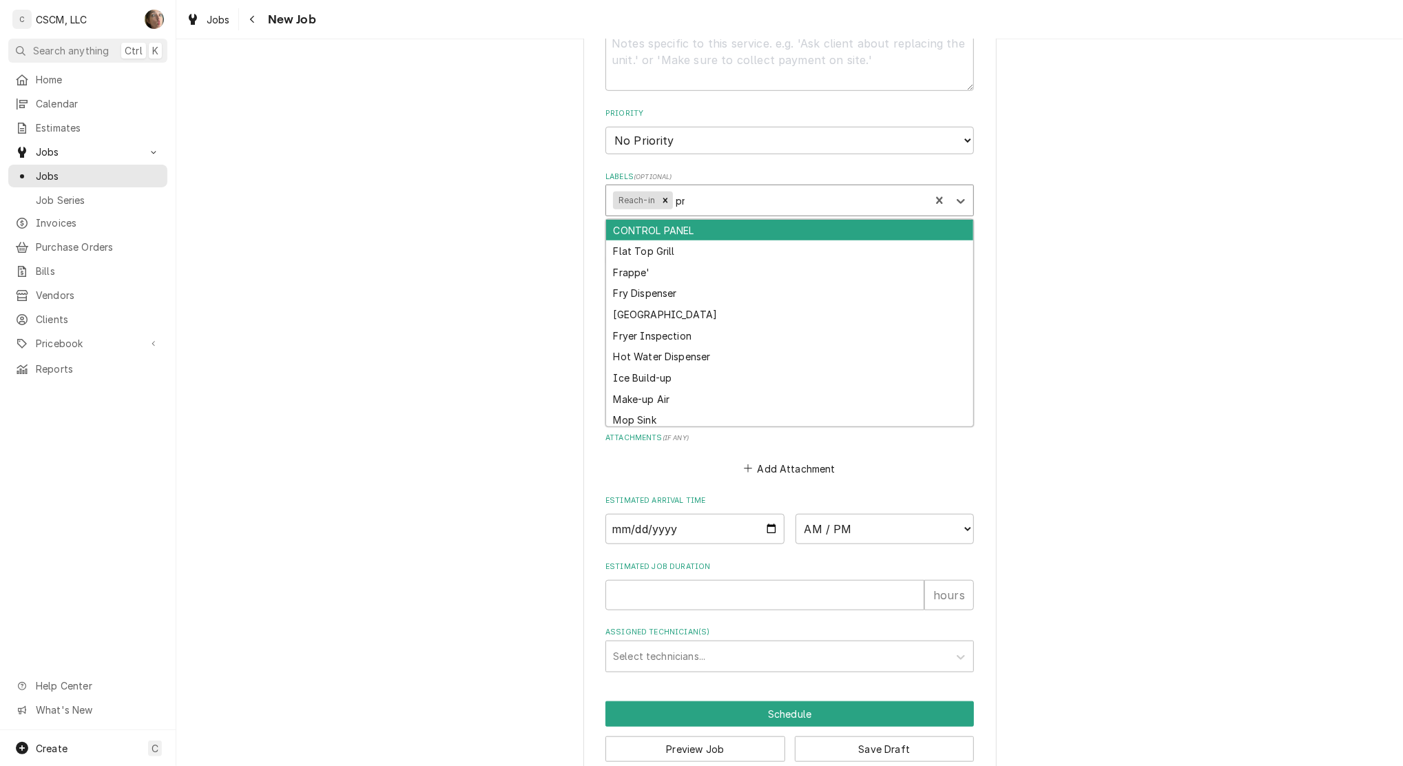
type input "pre"
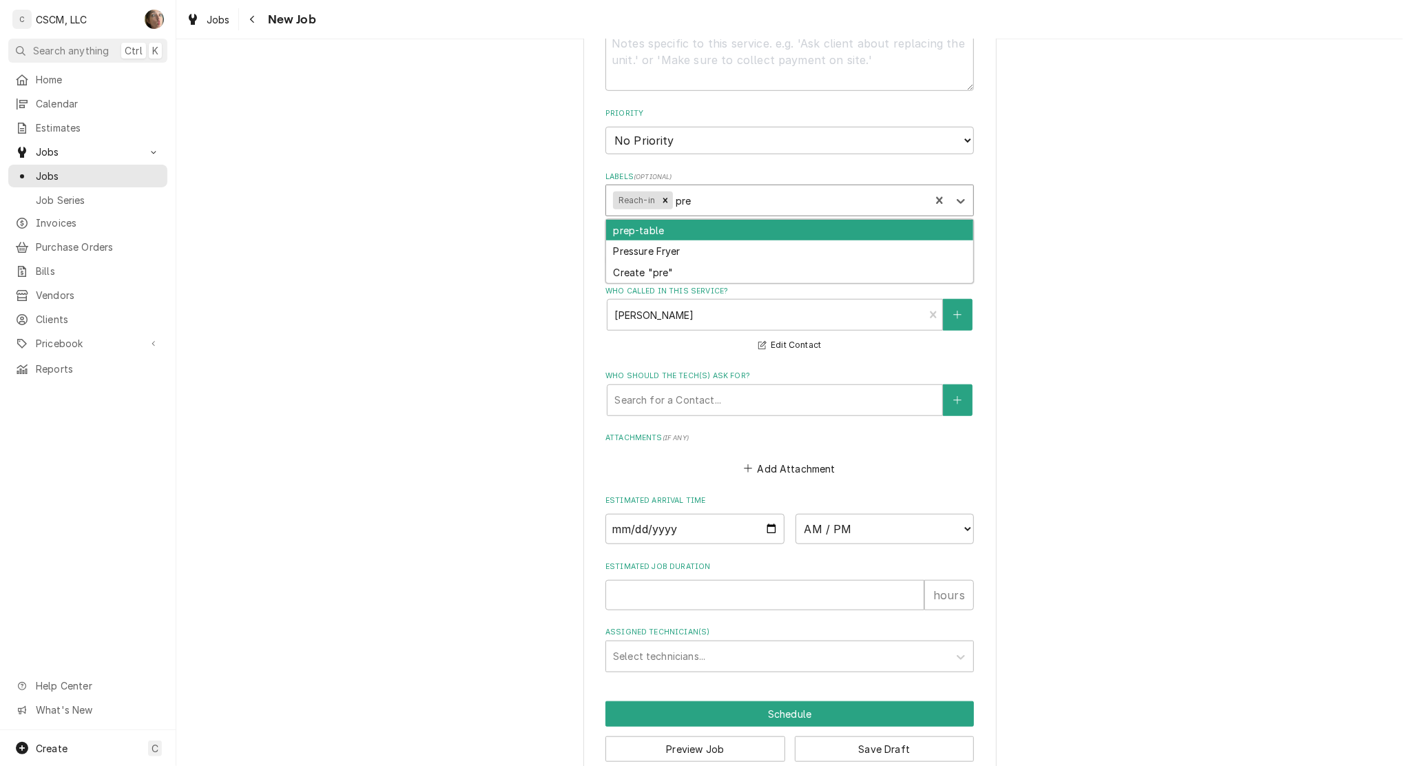
click at [702, 233] on div "prep-table" at bounding box center [789, 230] width 367 height 21
type textarea "x"
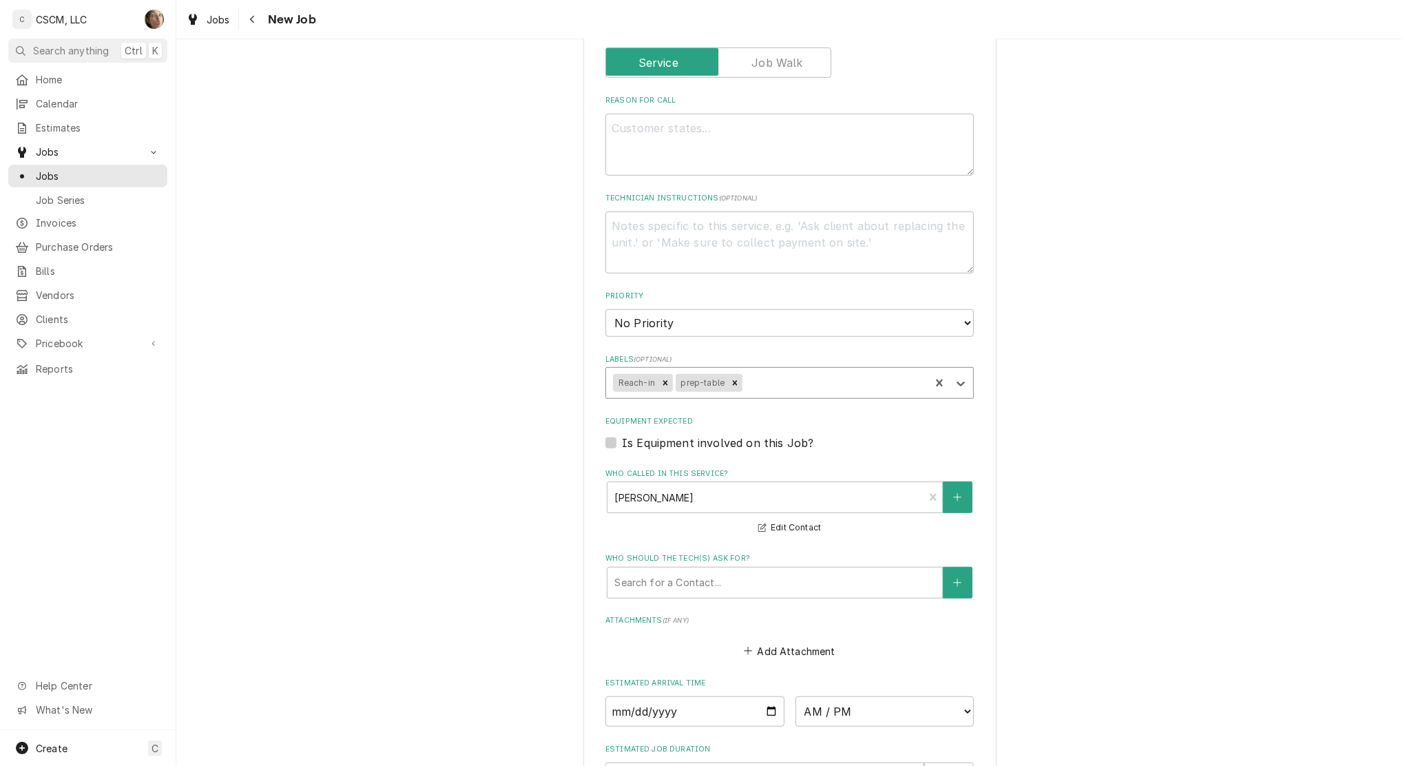
scroll to position [568, 0]
click at [662, 127] on textarea "Reason For Call" at bounding box center [789, 146] width 368 height 62
type textarea "x"
type textarea "p"
type textarea "x"
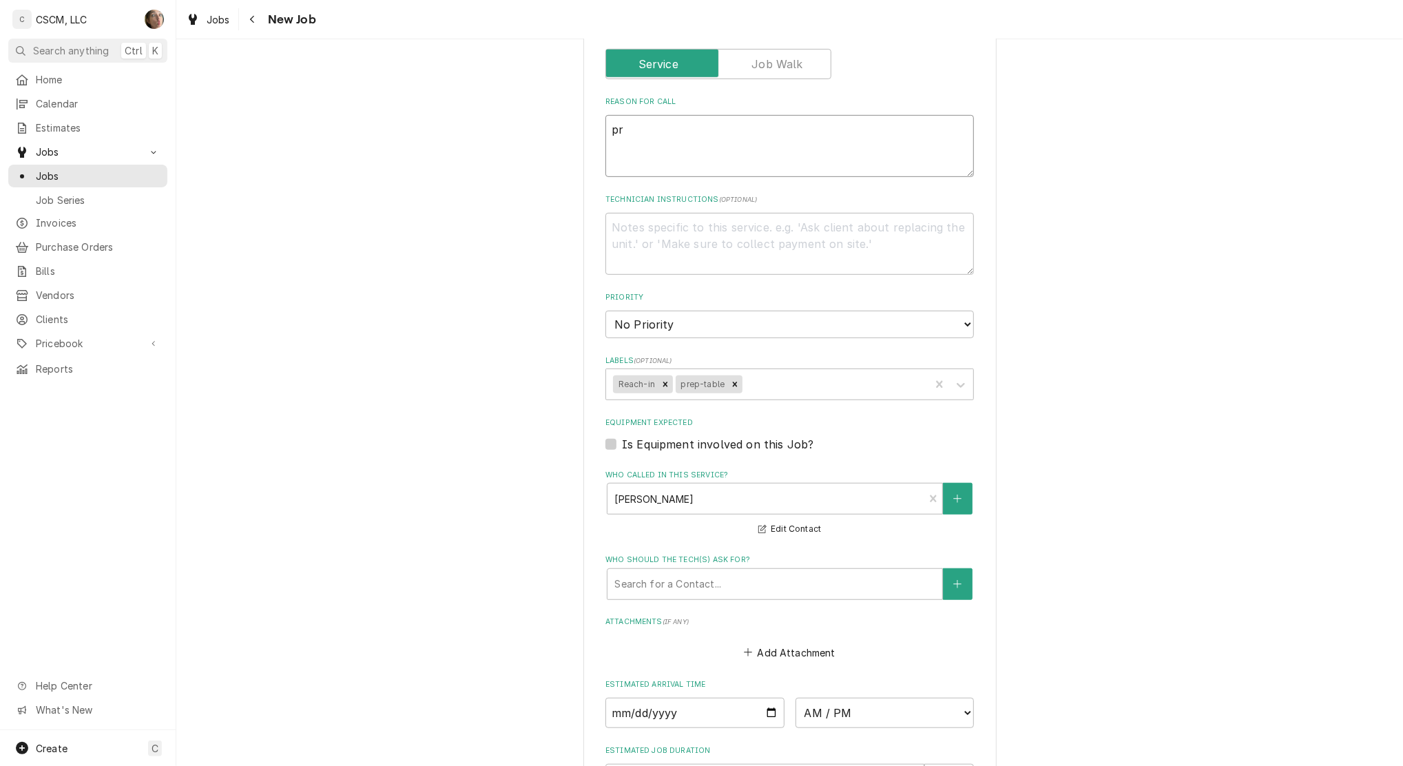
type textarea "pre"
type textarea "x"
type textarea "prep"
type textarea "x"
type textarea "prep"
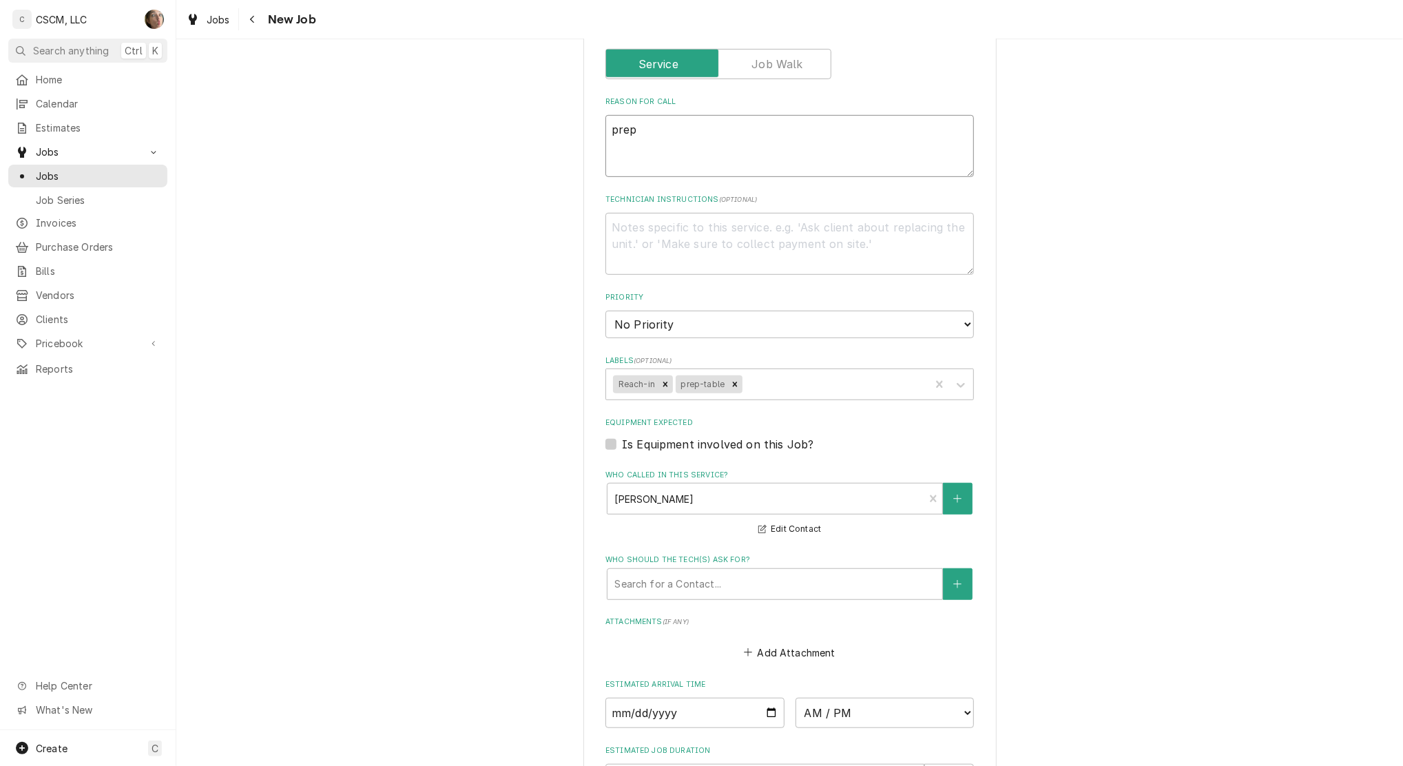
type textarea "x"
type textarea "prep t"
type textarea "x"
type textarea "prep ta"
type textarea "x"
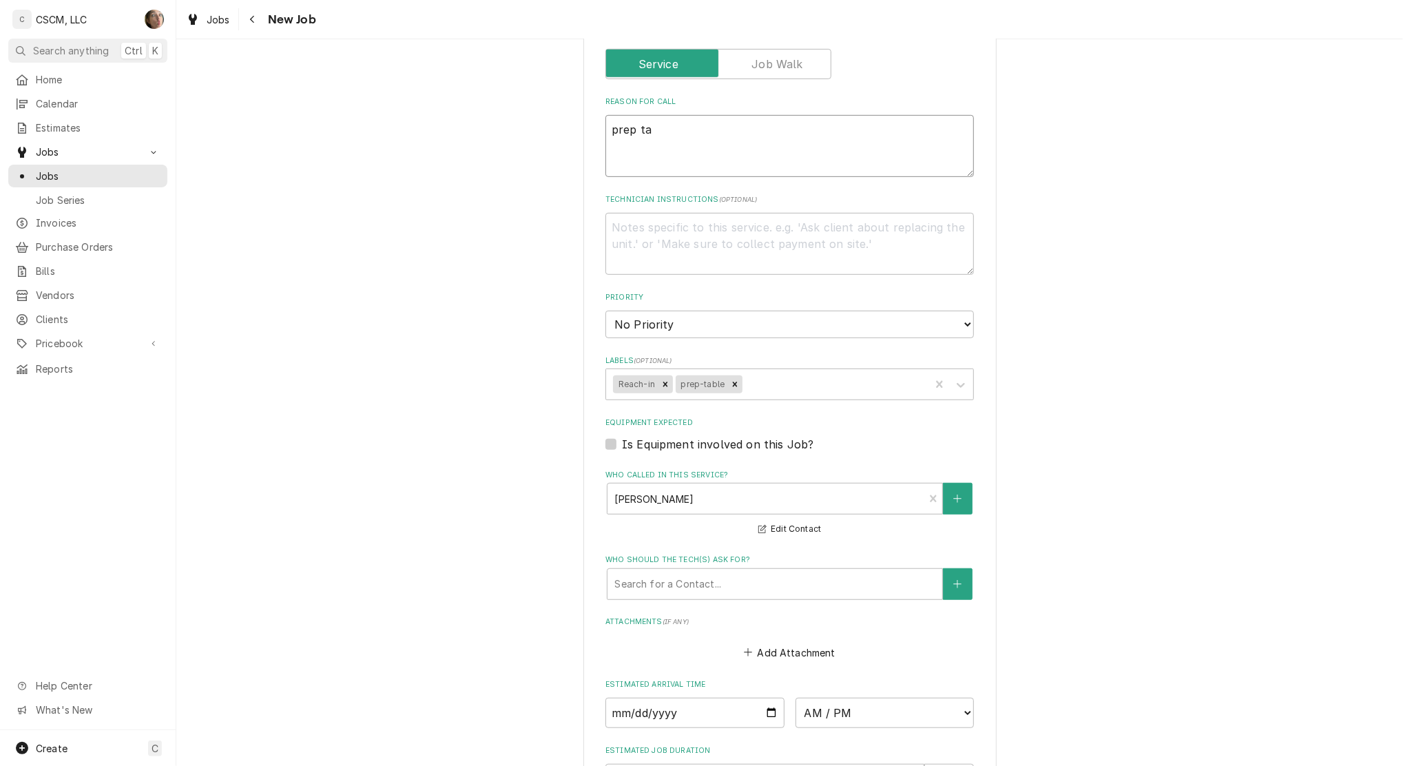
type textarea "prep tab"
type textarea "x"
type textarea "prep tabl"
type textarea "x"
type textarea "prep table"
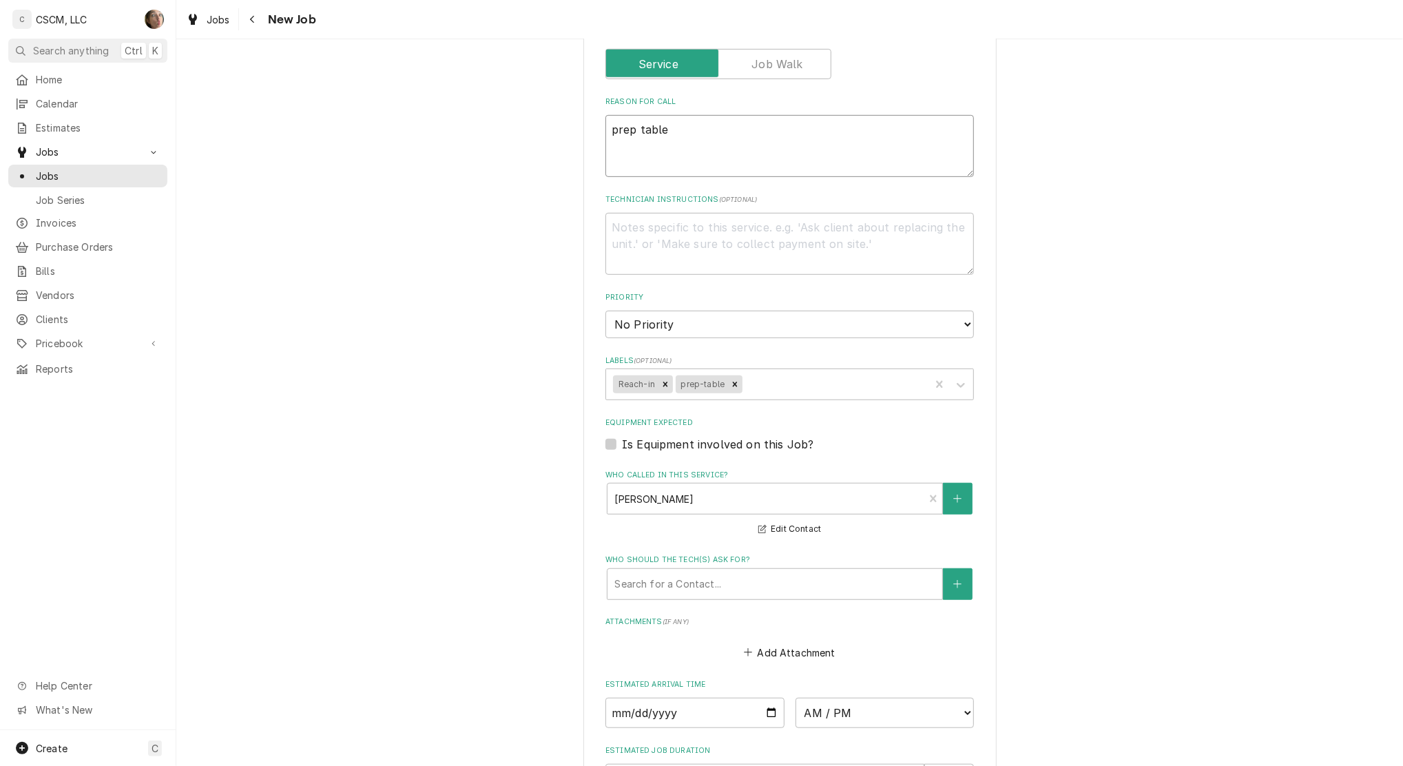
type textarea "x"
type textarea "prep table"
type textarea "x"
type textarea "prep table u"
type textarea "x"
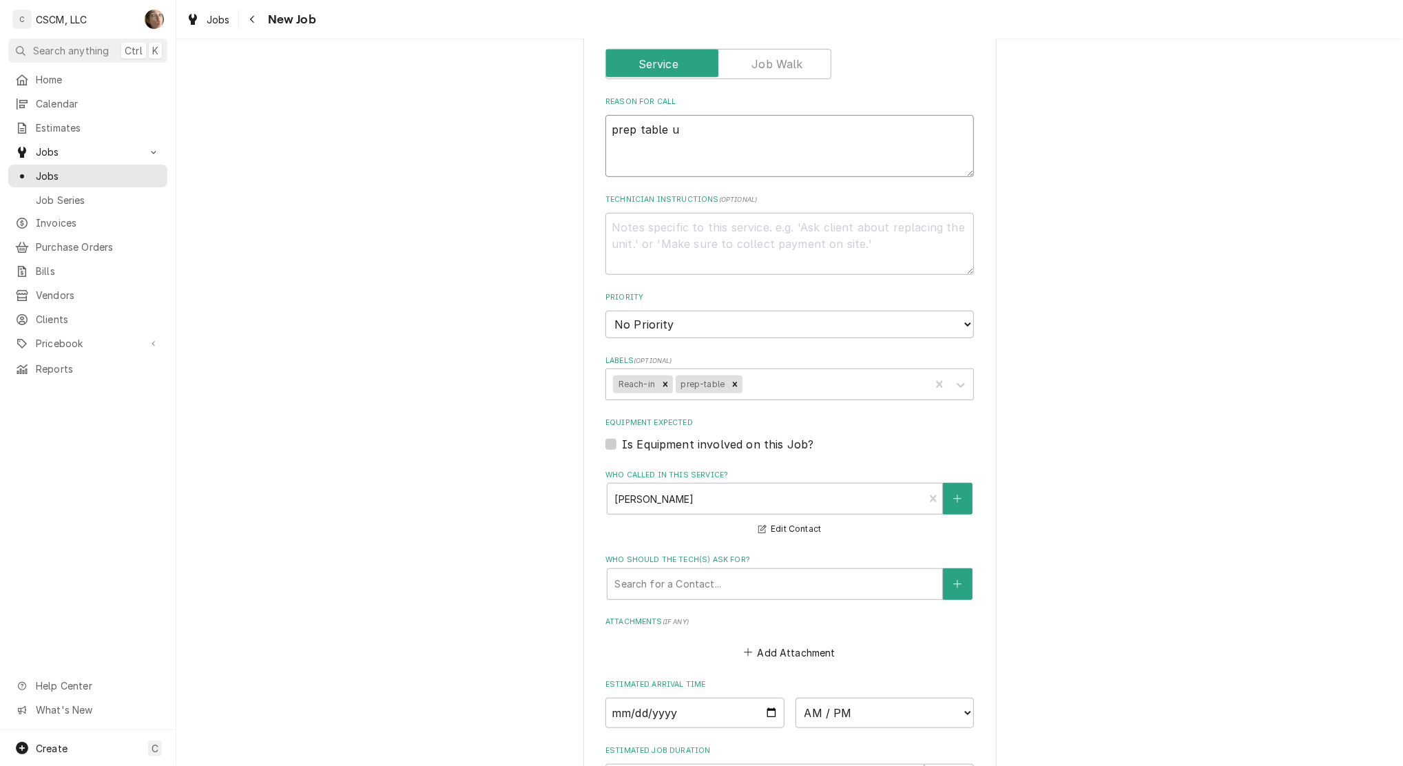
type textarea "prep table un"
type textarea "x"
type textarea "prep table und"
type textarea "x"
type textarea "prep table unde"
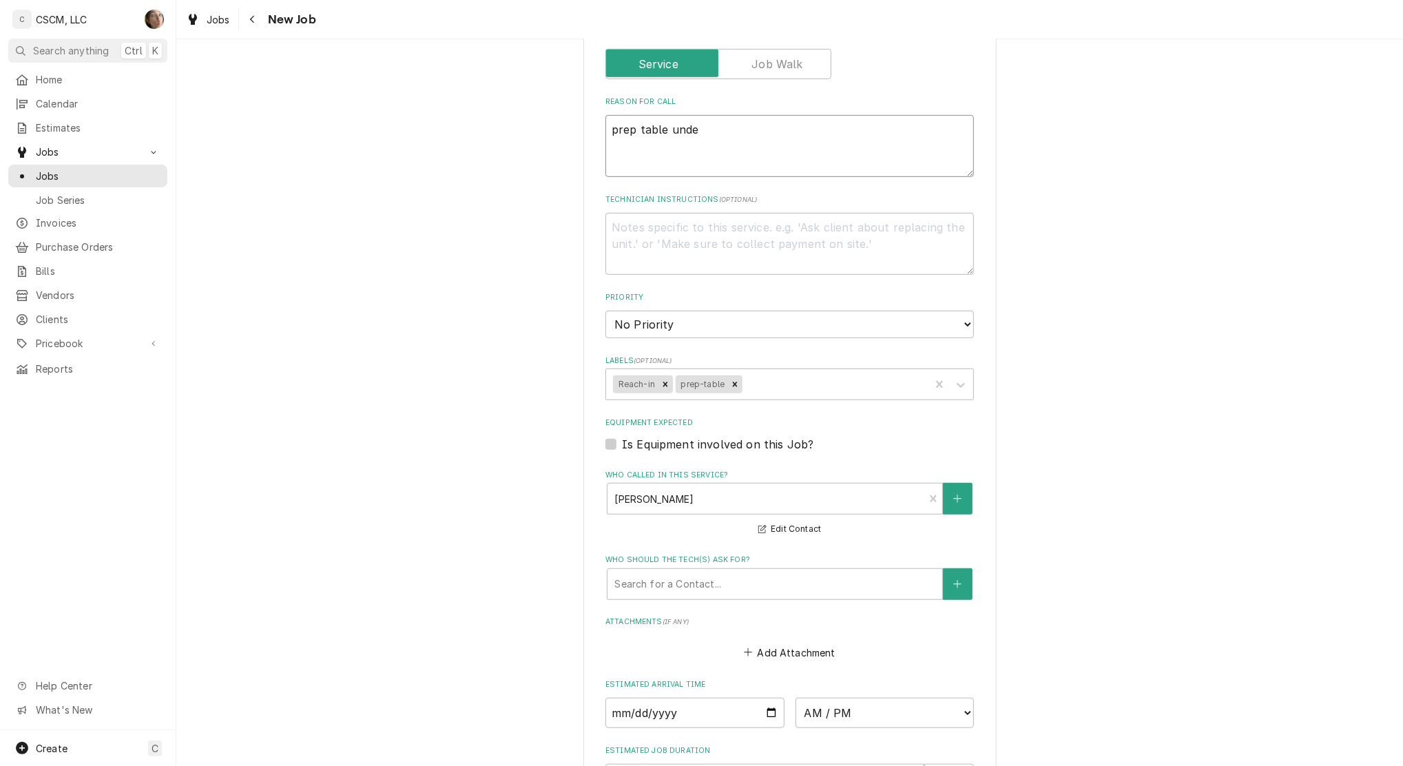
type textarea "x"
type textarea "prep table under"
type textarea "x"
type textarea "prep table unde"
type textarea "x"
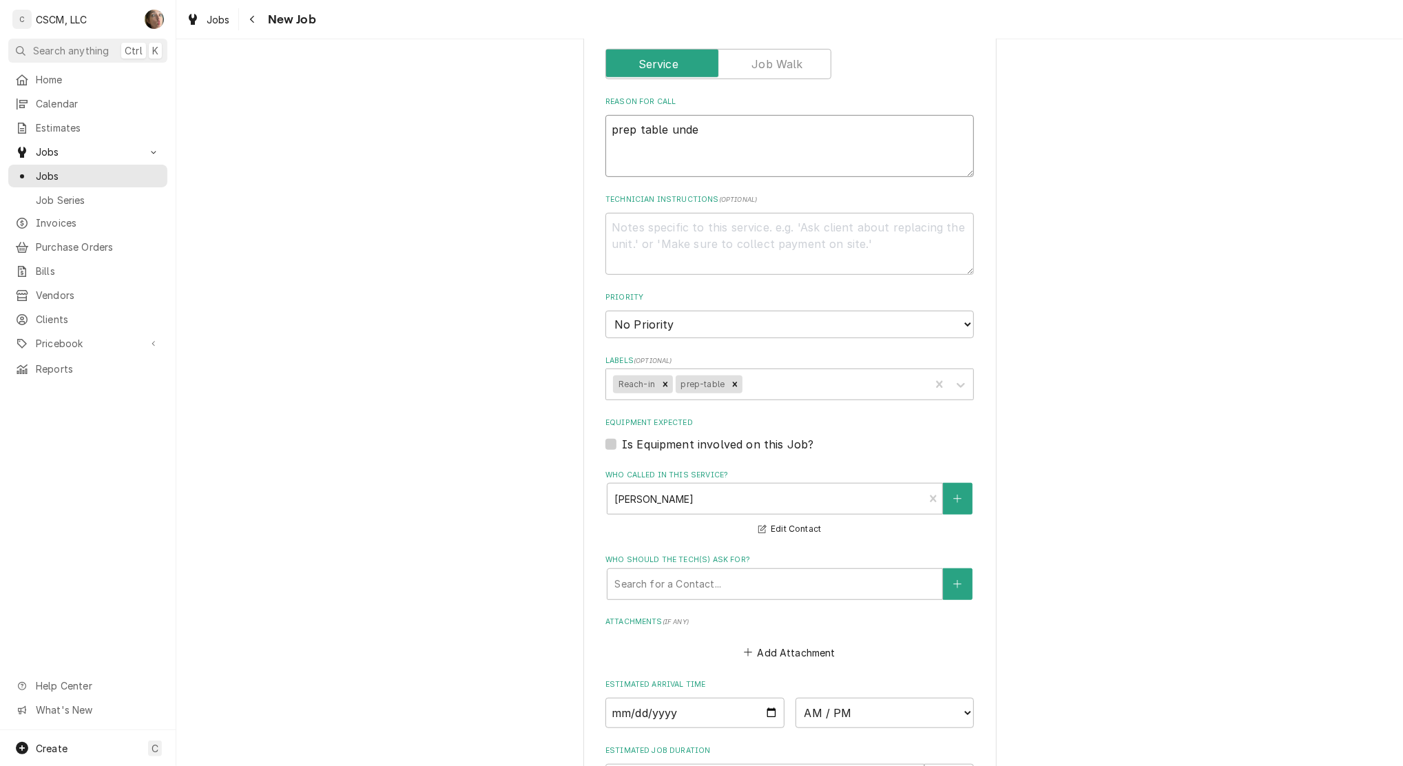
type textarea "prep table und"
type textarea "x"
type textarea "prep table u"
type textarea "x"
type textarea "prep table"
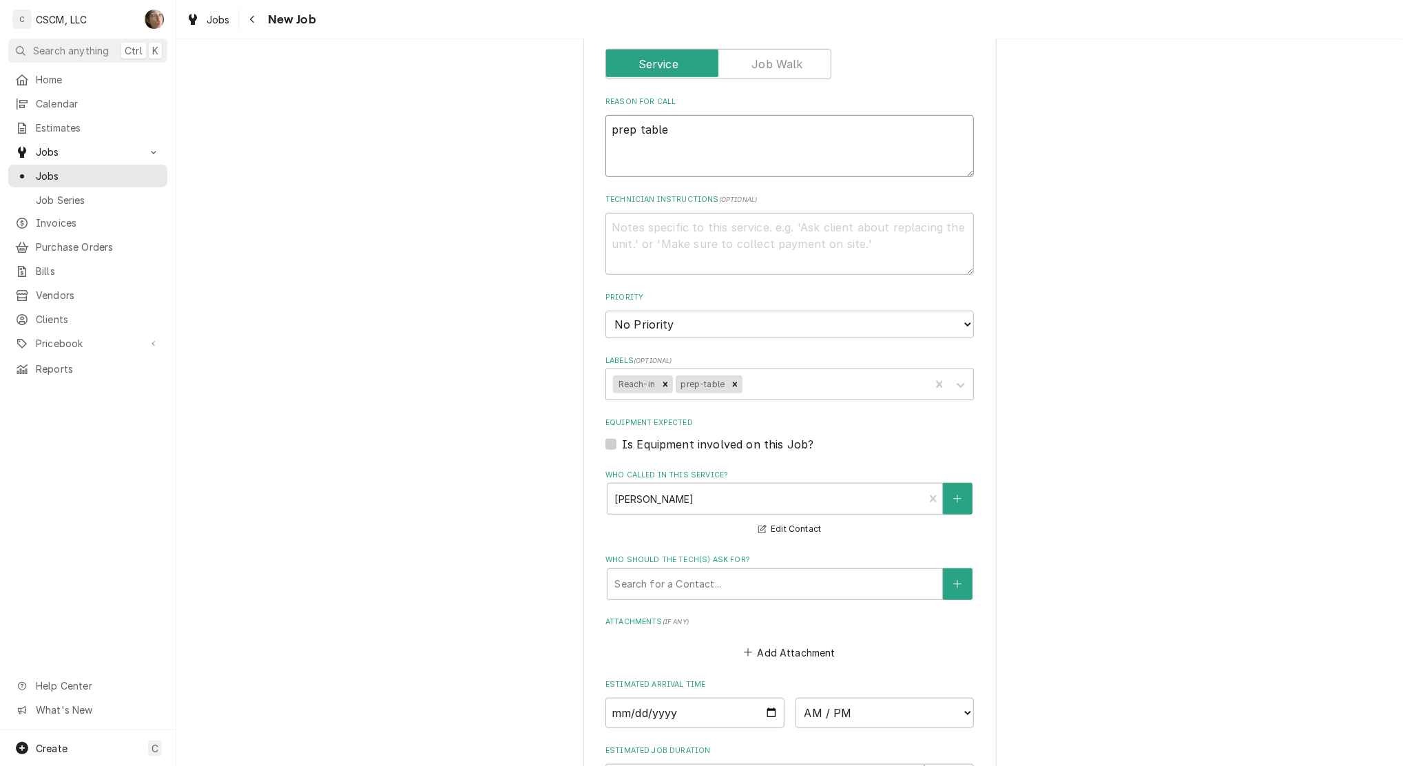
type textarea "x"
type textarea "prep table"
type textarea "x"
type textarea "prep tabl"
type textarea "x"
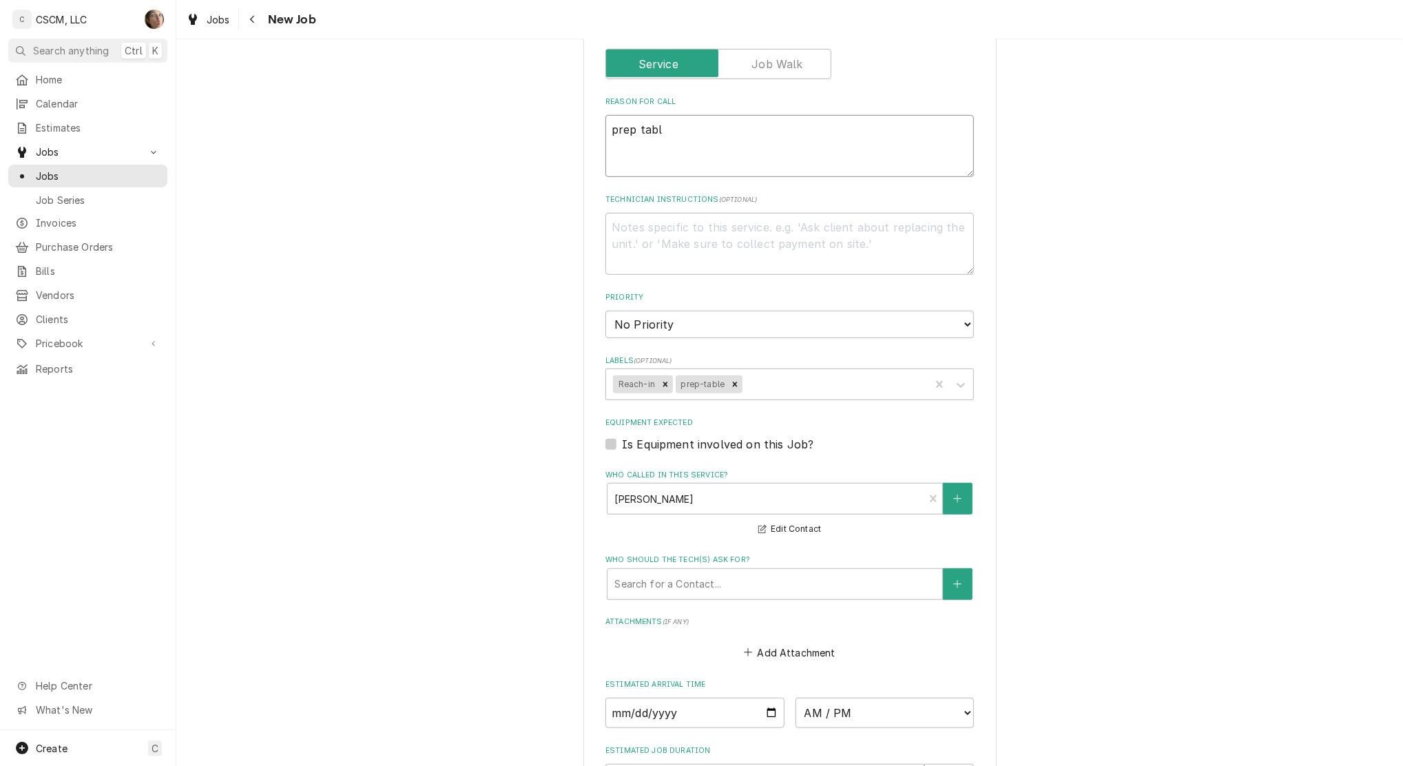
type textarea "prep tab"
type textarea "x"
type textarea "prep ta"
type textarea "x"
type textarea "prep t"
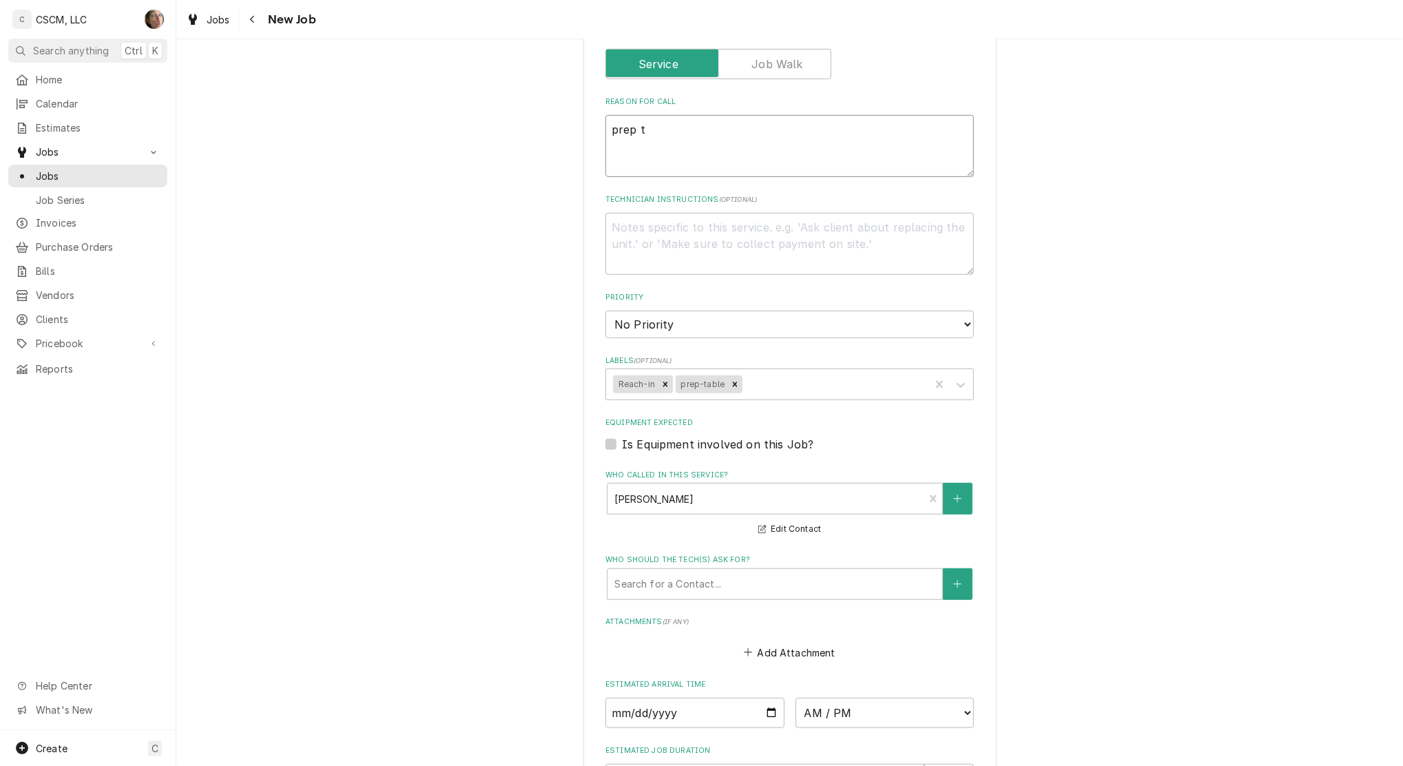
type textarea "x"
type textarea "prep"
type textarea "x"
type textarea "prep r"
type textarea "x"
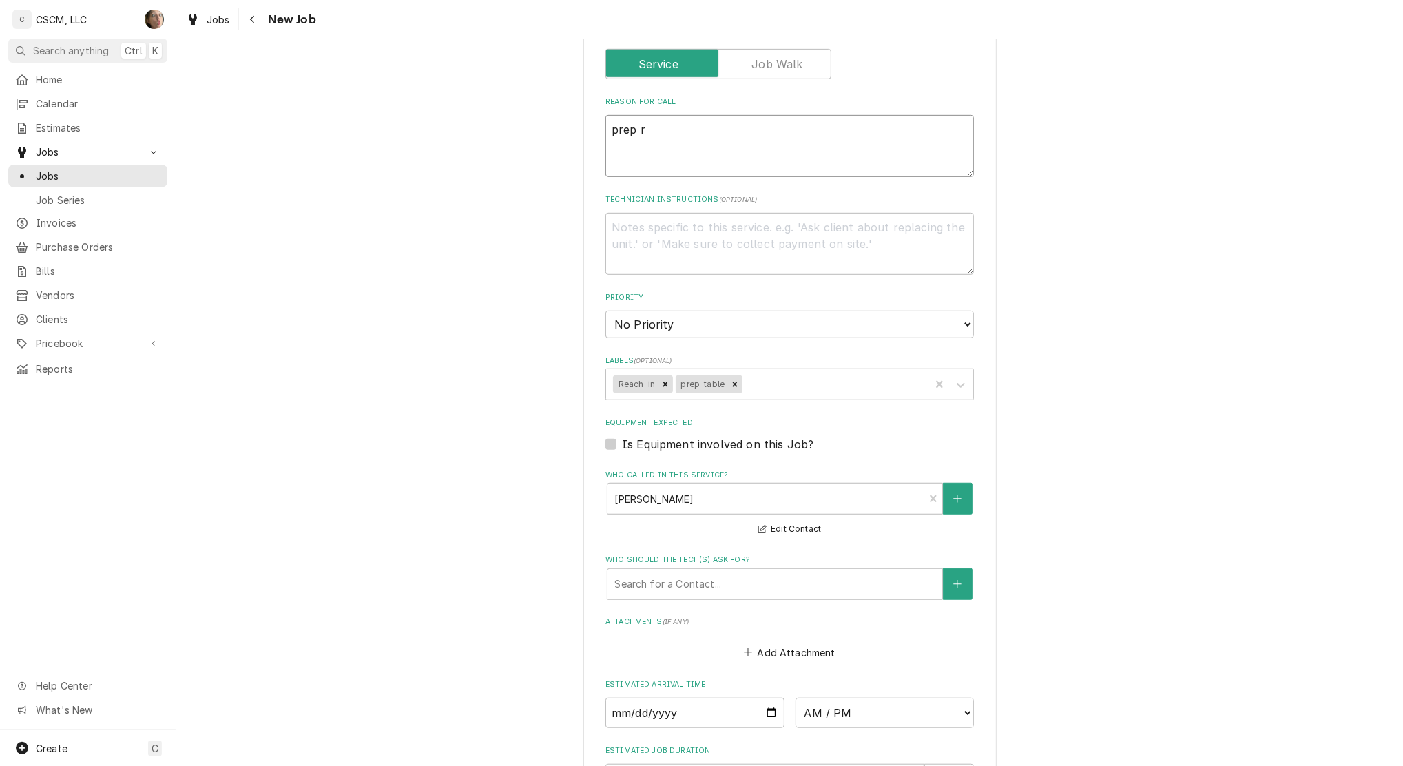
type textarea "prep re"
type textarea "x"
type textarea "prep rea"
type textarea "x"
type textarea "prep reac"
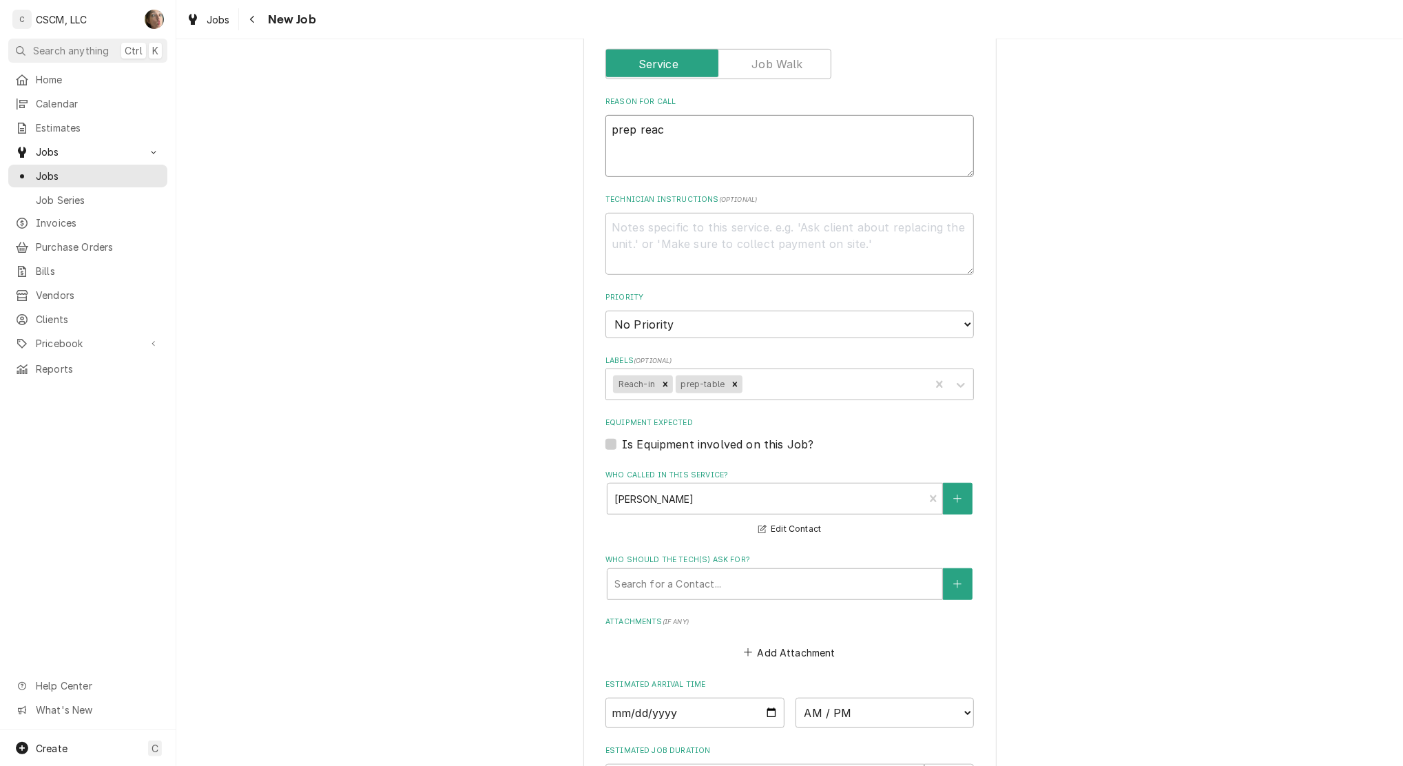
type textarea "x"
type textarea "prep reach"
type textarea "x"
type textarea "prep reach"
type textarea "x"
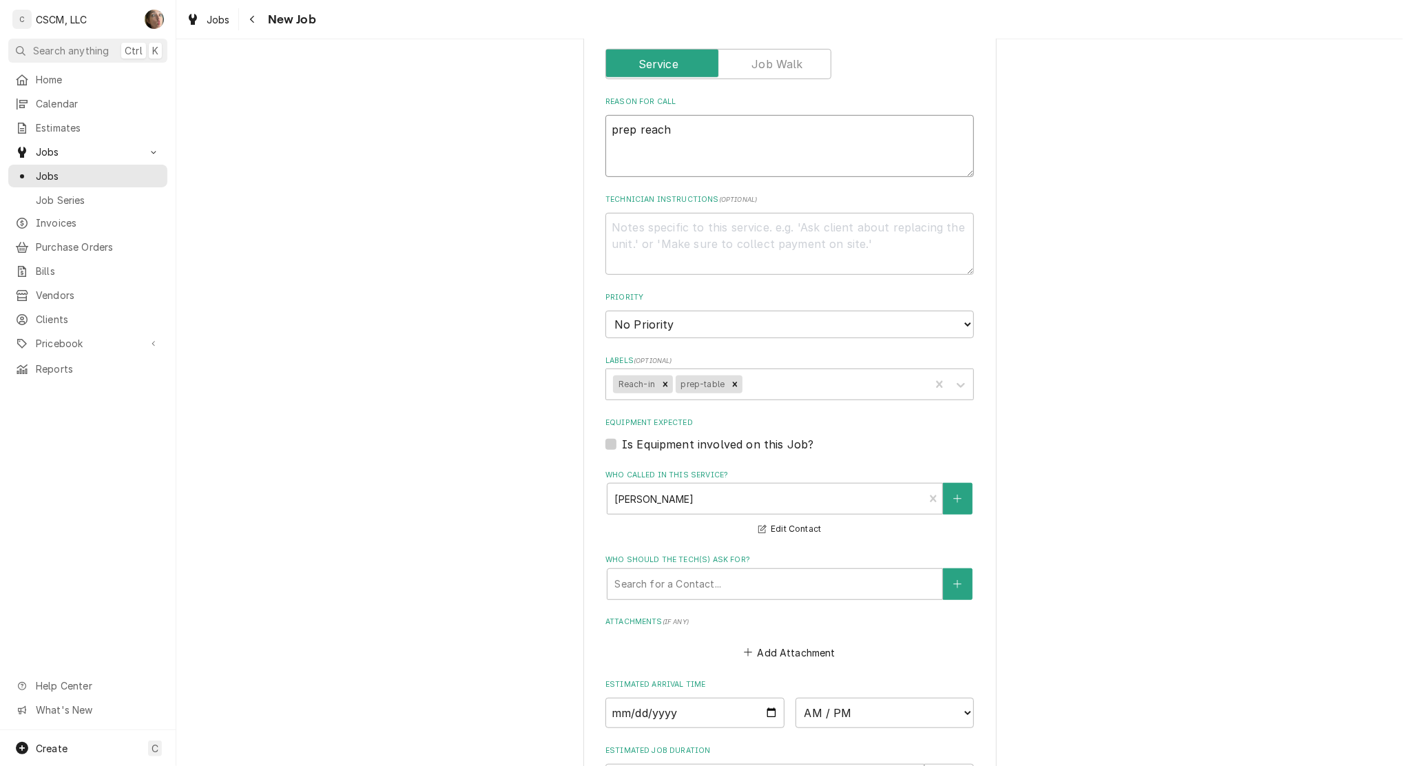
type textarea "prep reach i"
type textarea "x"
type textarea "prep reach in"
type textarea "x"
type textarea "prep reach in"
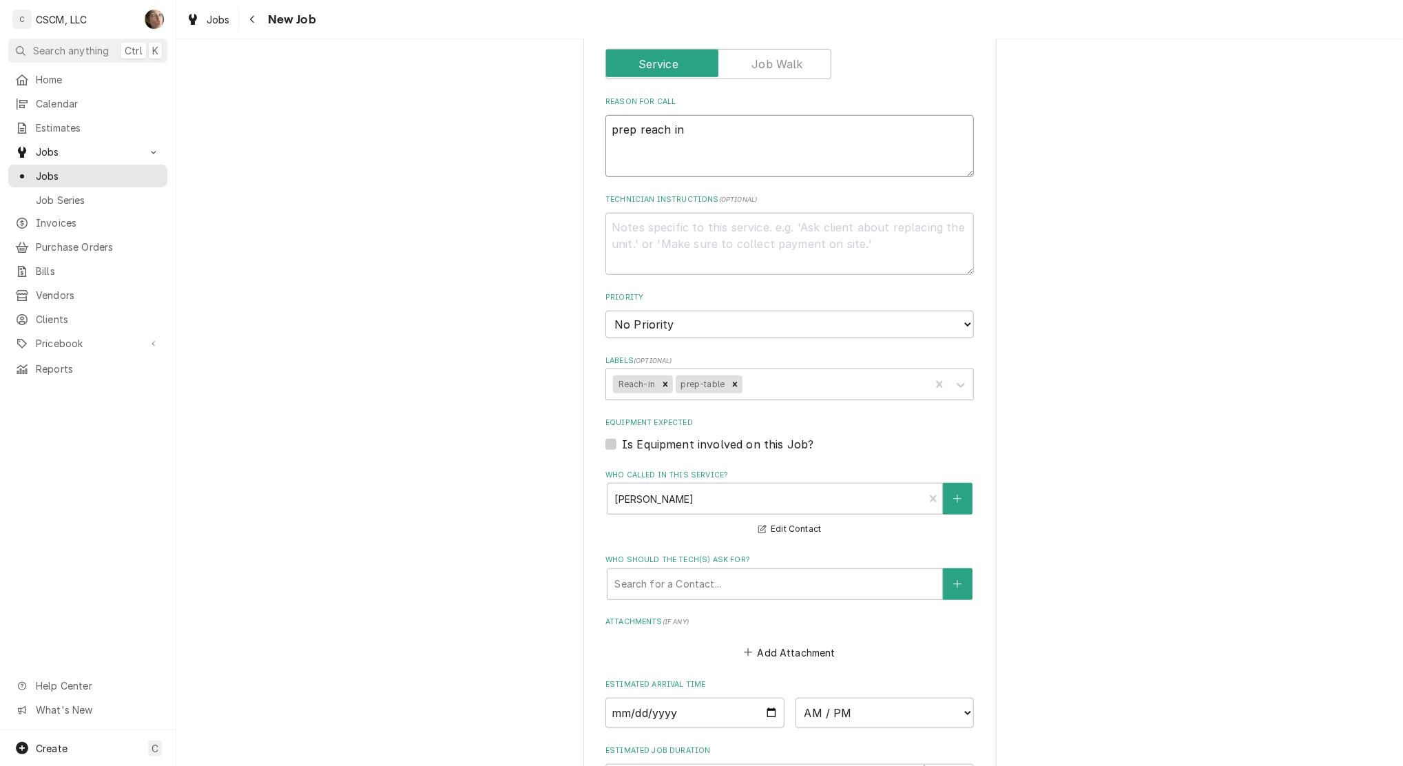
type textarea "x"
type textarea "prep reach in u"
type textarea "x"
type textarea "prep reach in un"
type textarea "x"
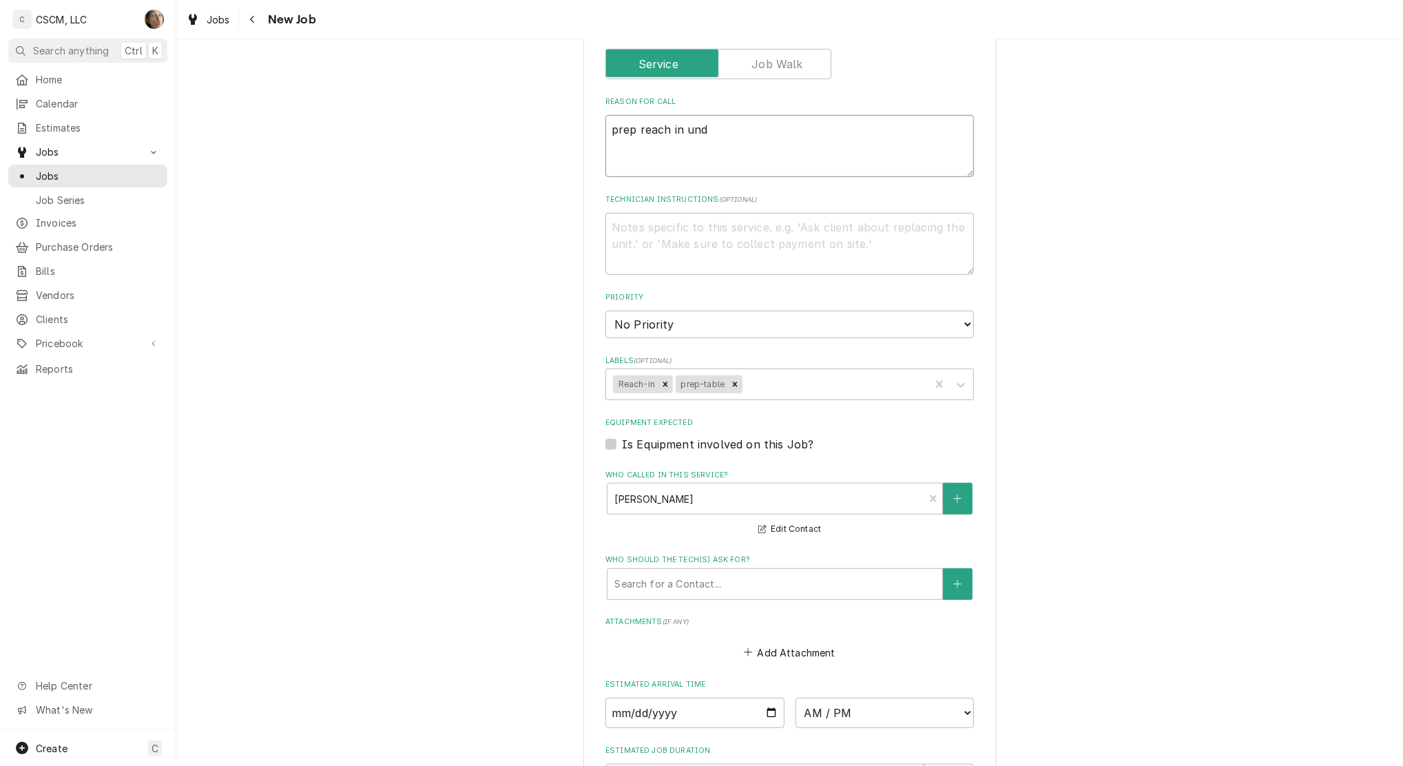
type textarea "prep reach in unde"
type textarea "x"
type textarea "prep reach in under"
type textarea "x"
type textarea "prep reach in under"
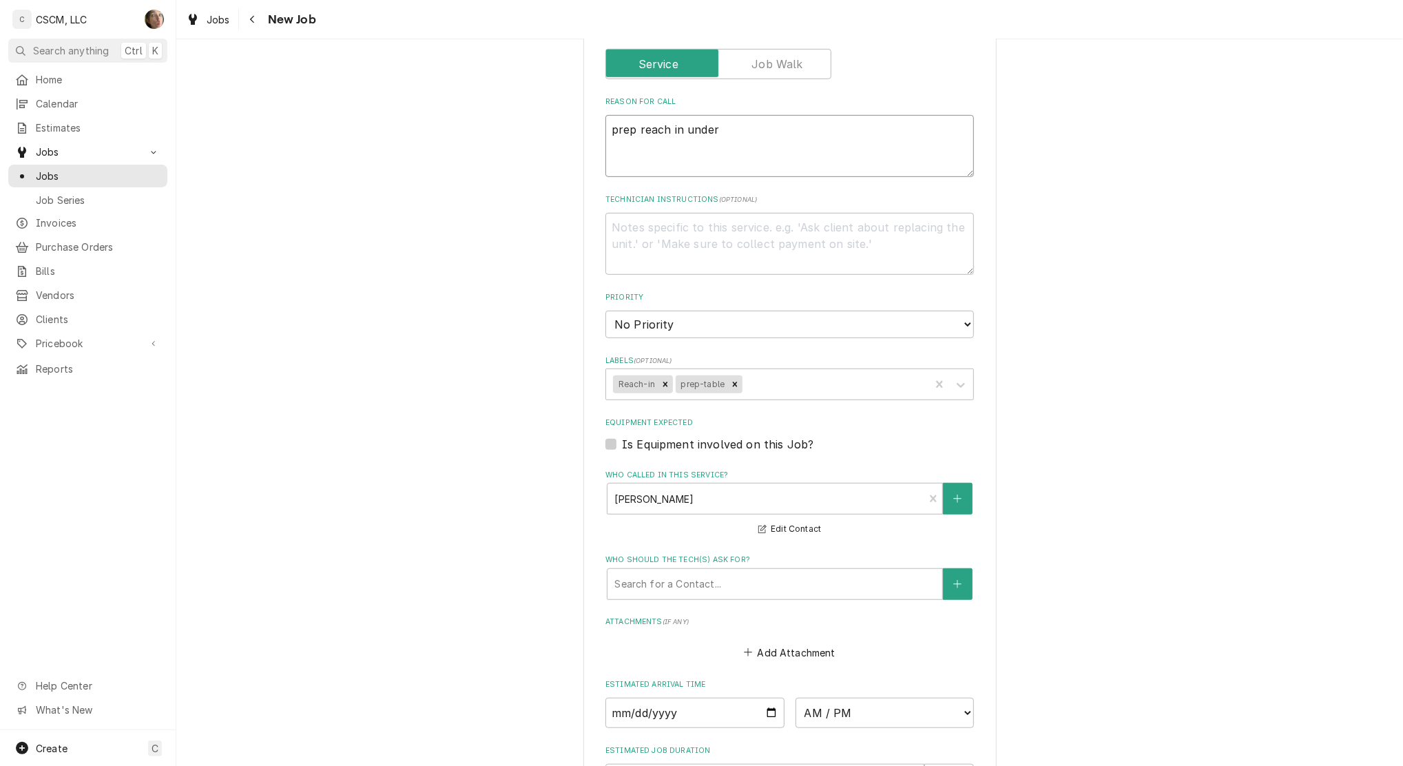
type textarea "x"
type textarea "prep reach in under pr"
type textarea "x"
type textarea "prep reach in under pre"
type textarea "x"
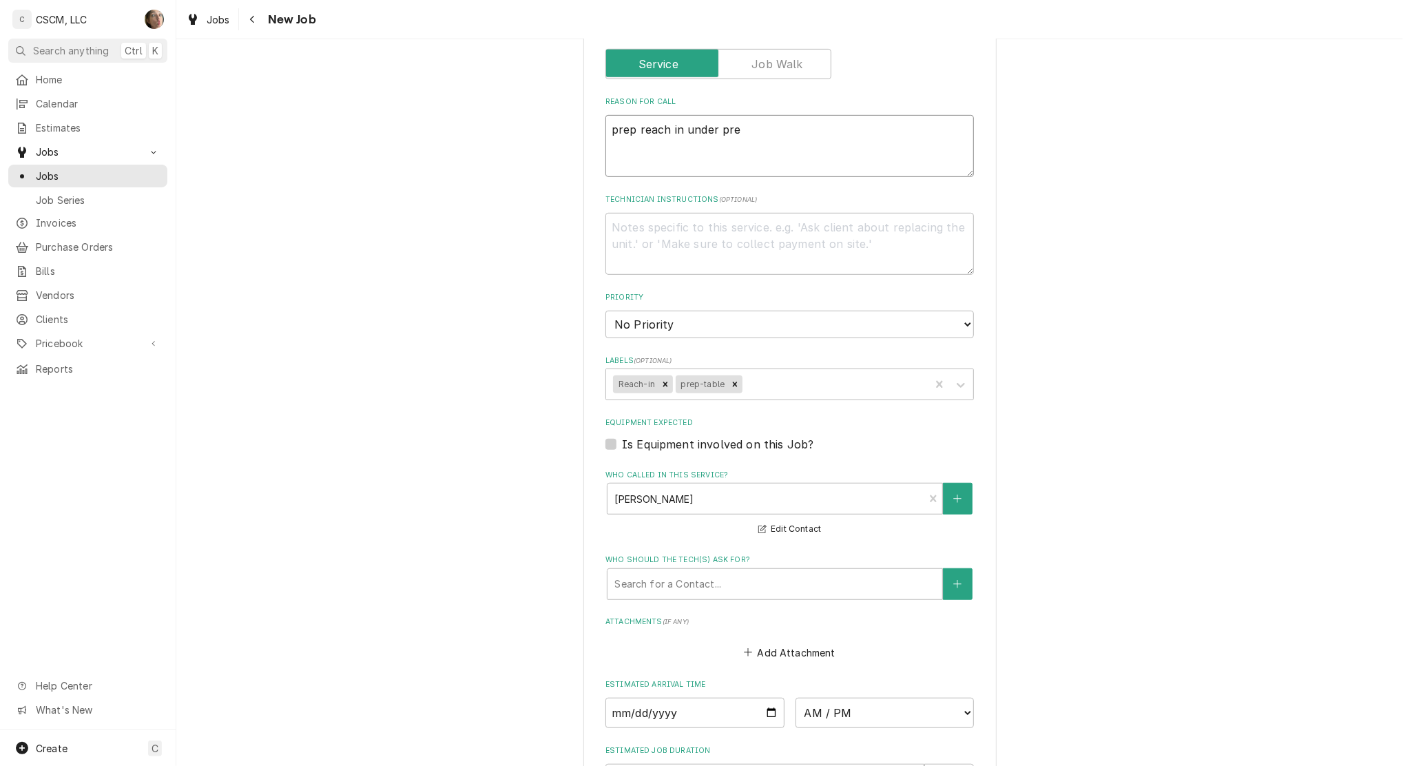
type textarea "prep reach in under prep"
type textarea "x"
type textarea "prep reach in under prep"
type textarea "x"
type textarea "prep reach in under prep ta"
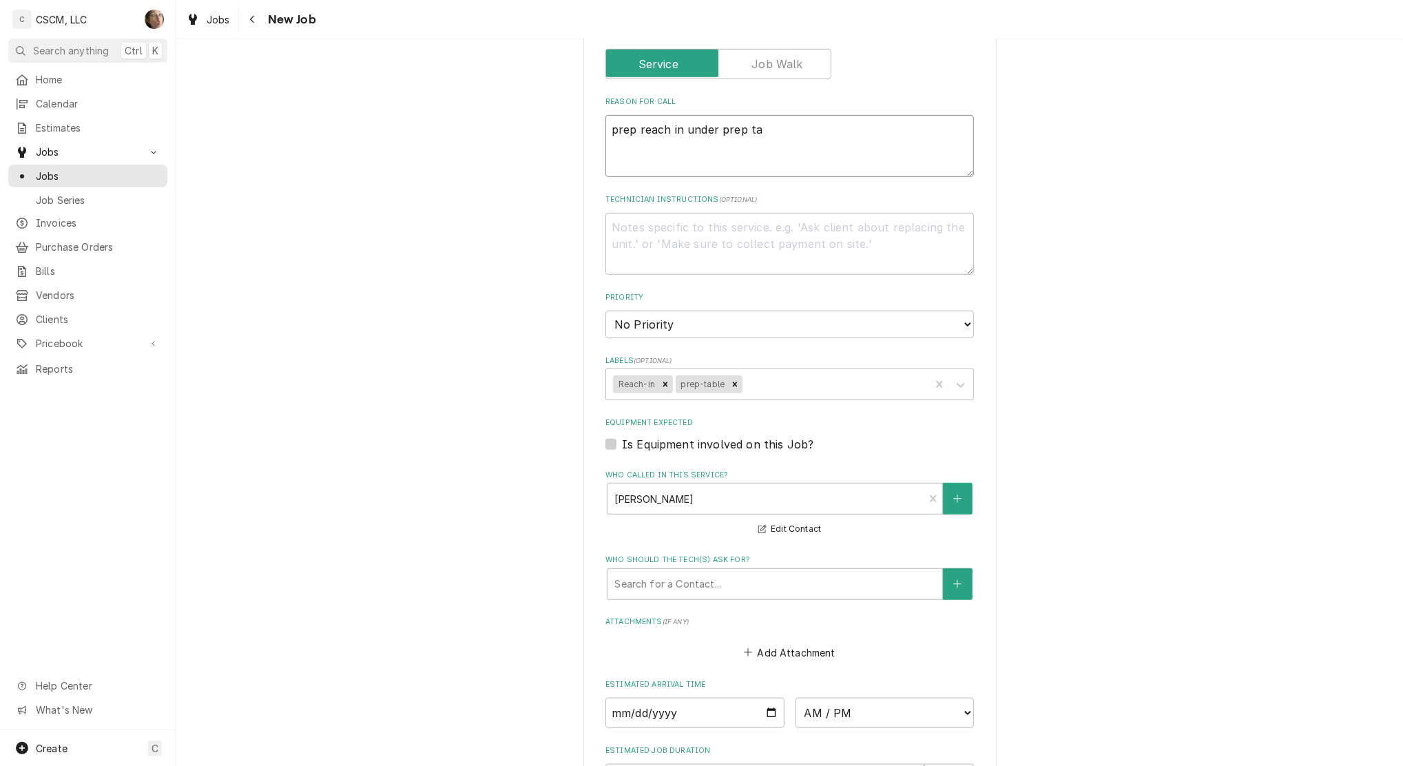
type textarea "x"
type textarea "prep reach in under prep tab"
type textarea "x"
type textarea "prep reach in under prep tabl"
type textarea "x"
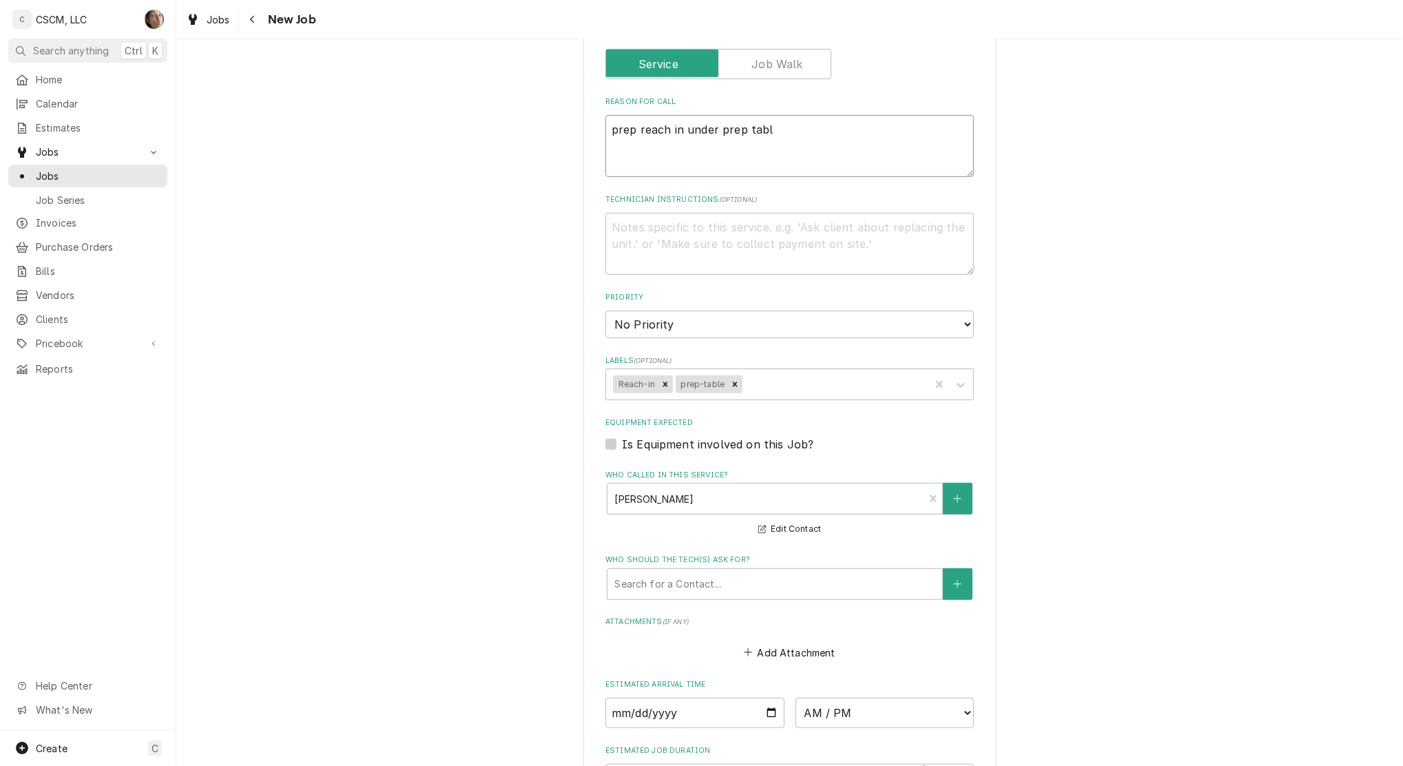
type textarea "prep reach in under prep table"
type textarea "x"
type textarea "prep reach in under prep table"
type textarea "x"
type textarea "prep reach in under prep table n"
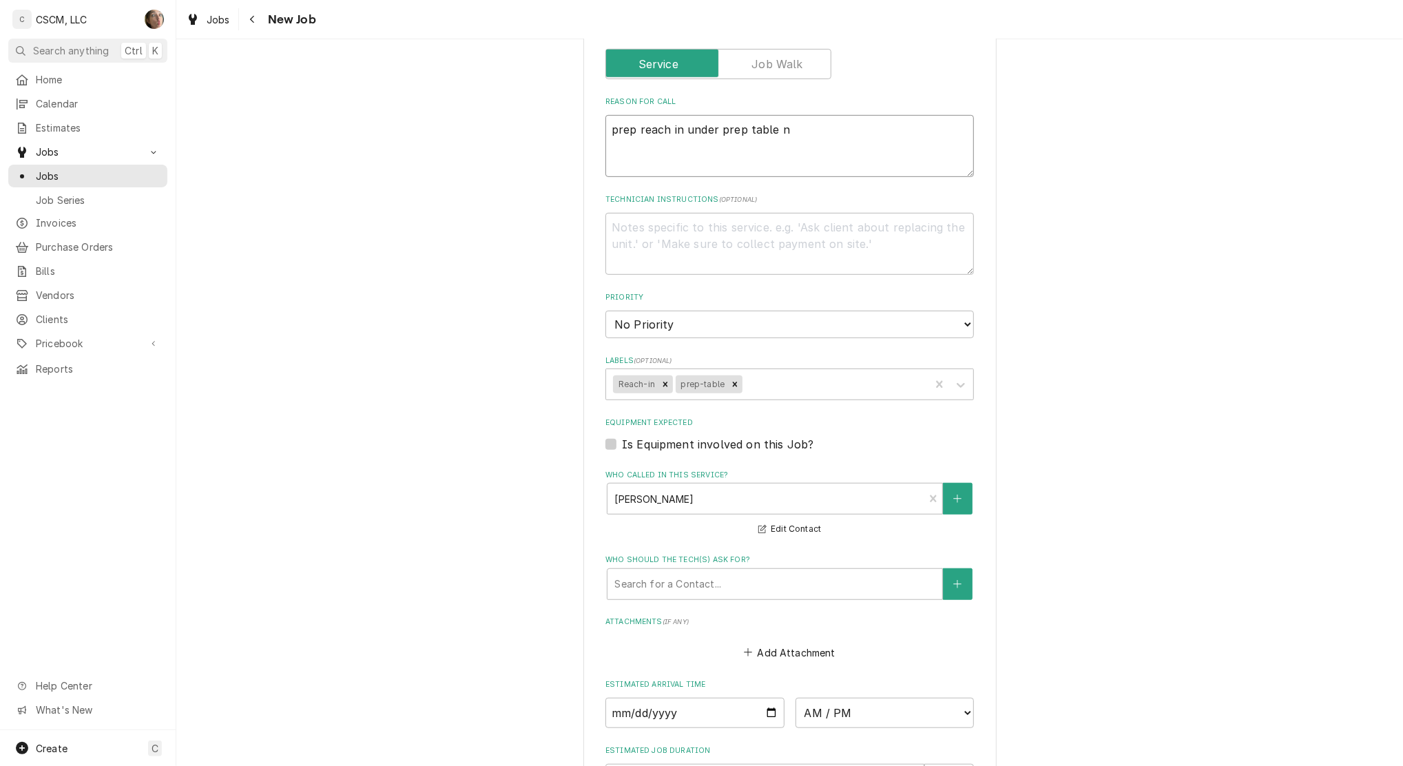
type textarea "x"
type textarea "prep reach in under prep table no"
type textarea "x"
type textarea "prep reach in under prep table not"
type textarea "x"
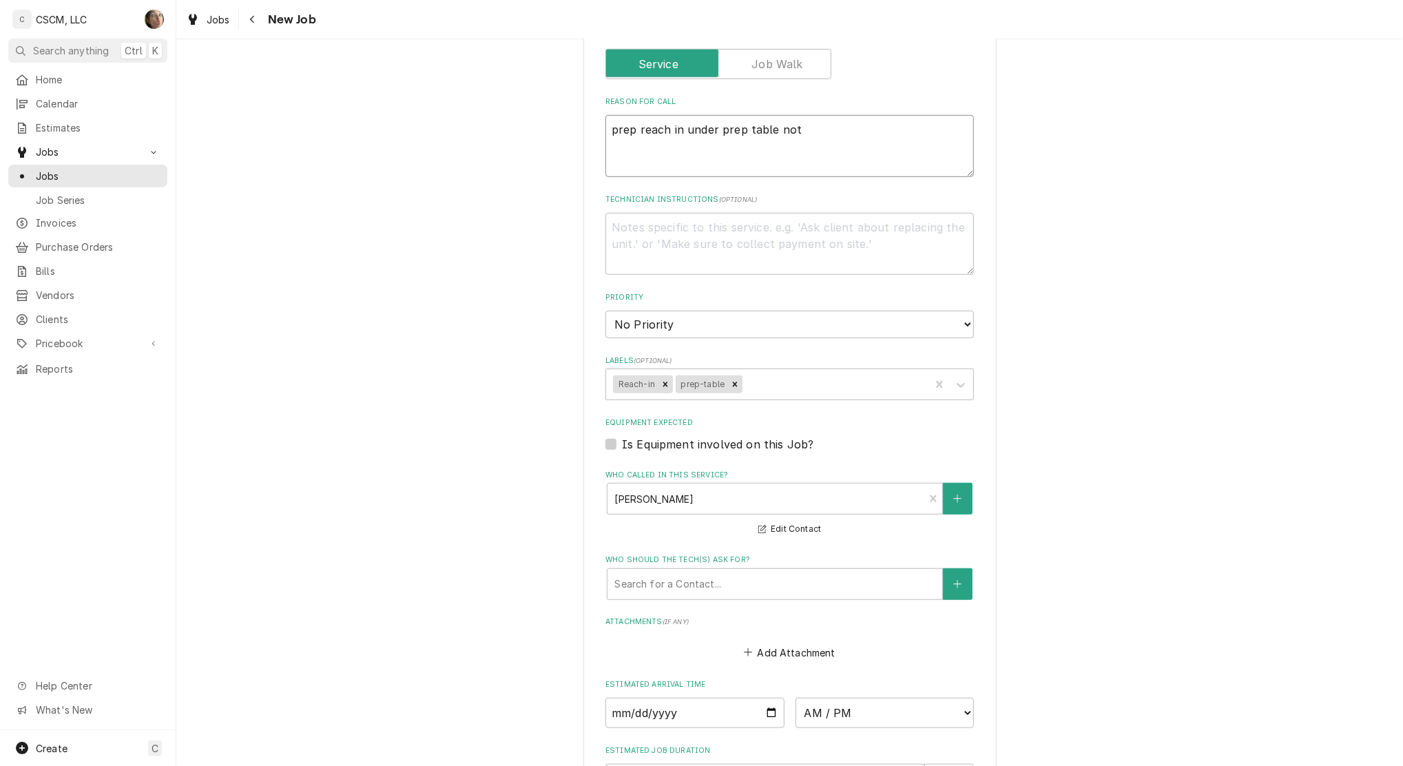
type textarea "prep reach in under prep table not"
type textarea "x"
type textarea "prep reach in under prep table not t"
type textarea "x"
type textarea "prep reach in under prep table not te"
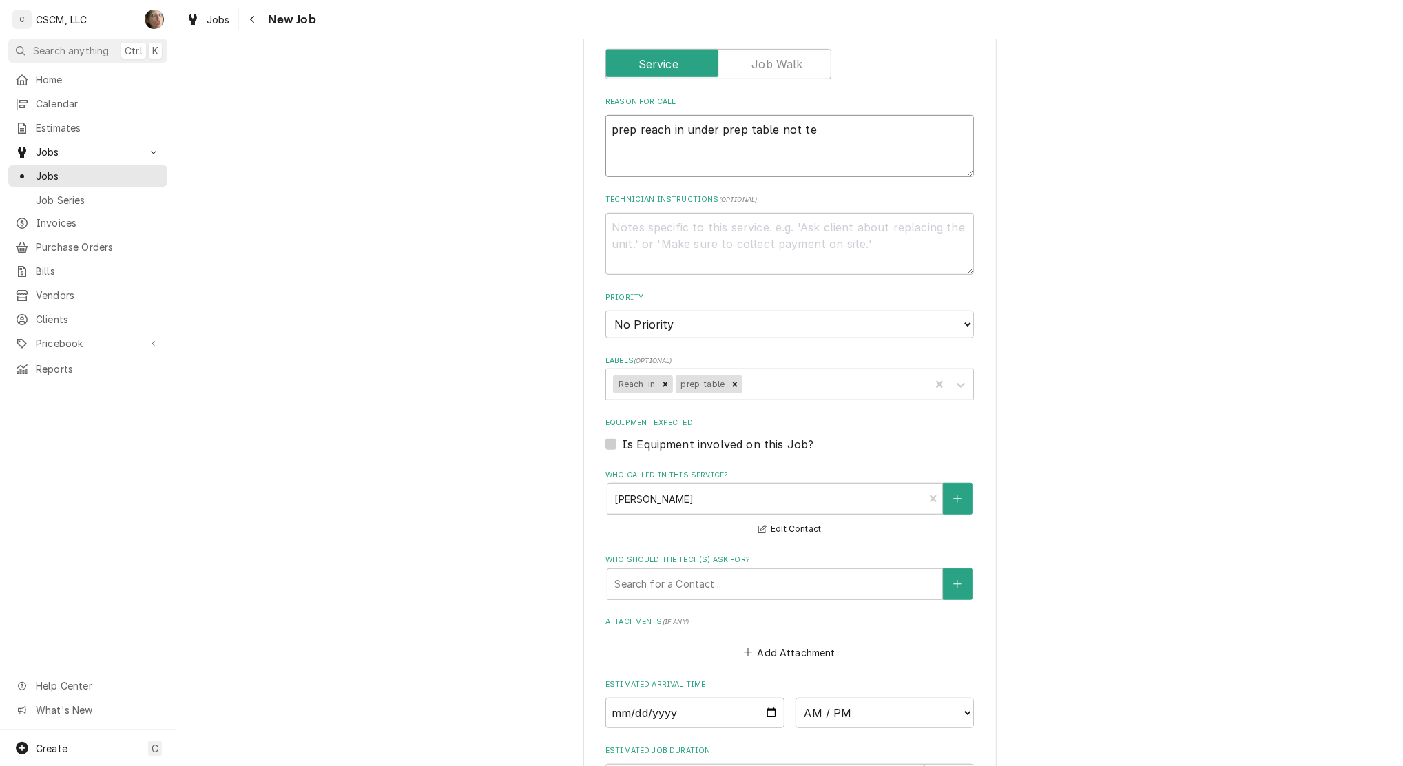
type textarea "x"
type textarea "prep reach in under prep table not tem"
type textarea "x"
type textarea "prep reach in under prep table not temp"
type textarea "x"
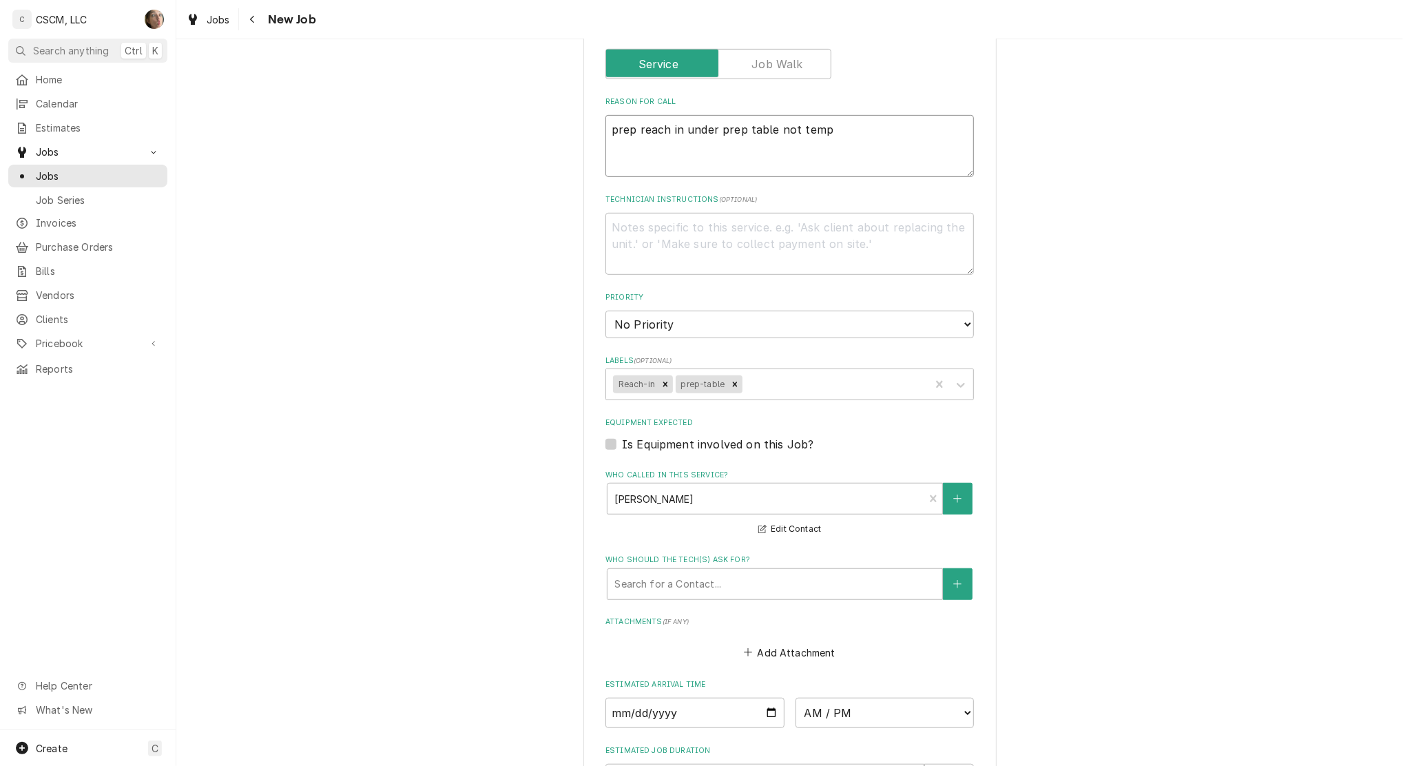
type textarea "prep reach in under prep table not tempi"
type textarea "x"
type textarea "prep reach in under prep table not temping"
type textarea "x"
type textarea "prep reach in under prep table not temping"
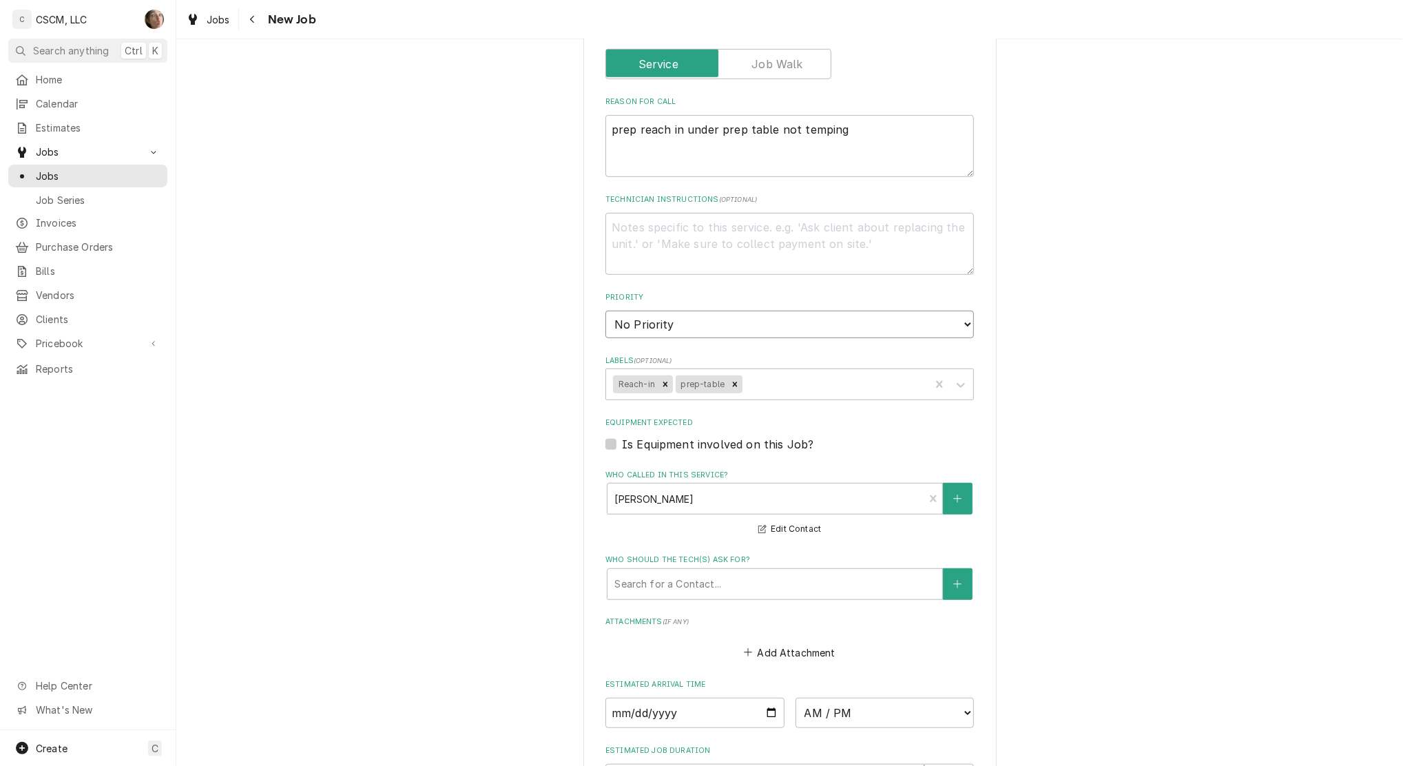
click at [659, 329] on select "No Priority Urgent High Medium Low" at bounding box center [789, 325] width 368 height 28
select select "2"
click at [605, 311] on select "No Priority Urgent High Medium Low" at bounding box center [789, 325] width 368 height 28
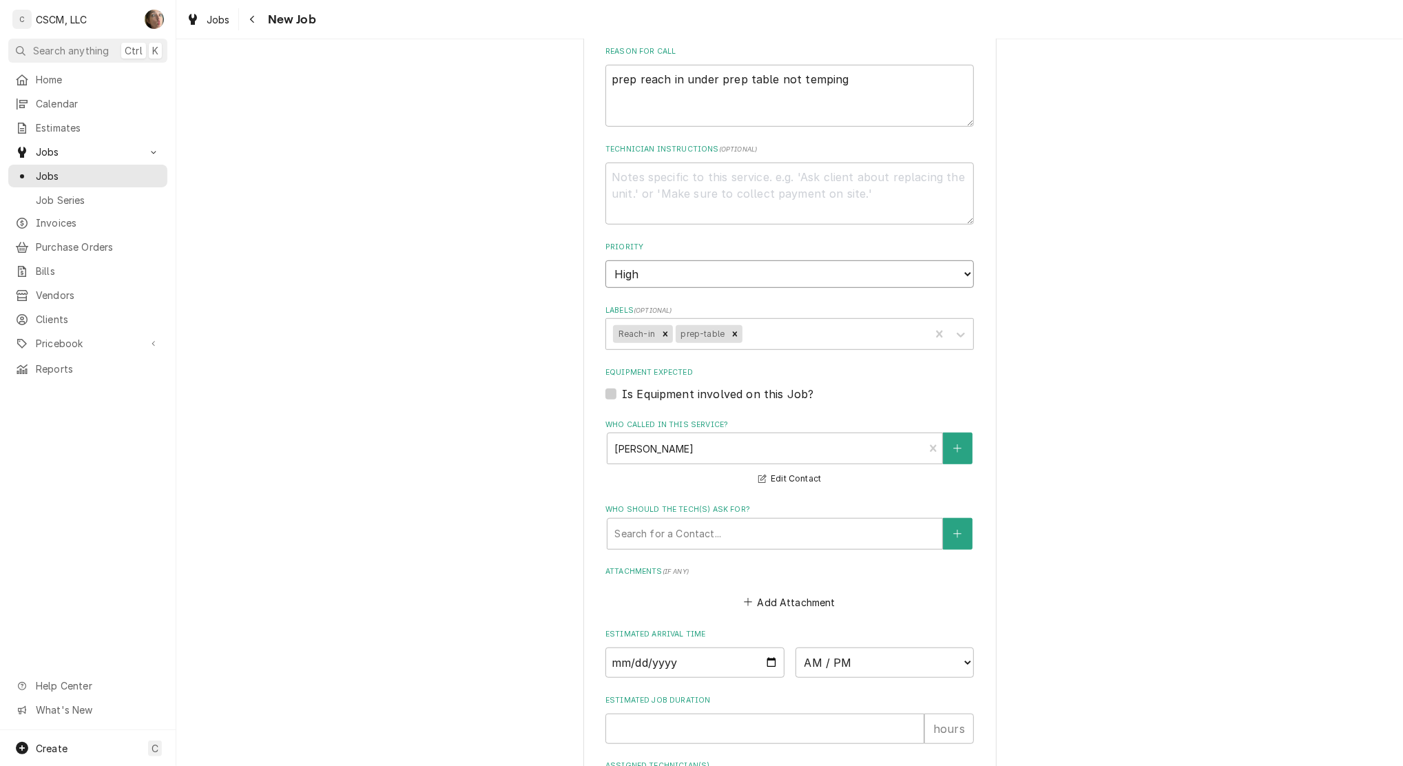
scroll to position [775, 0]
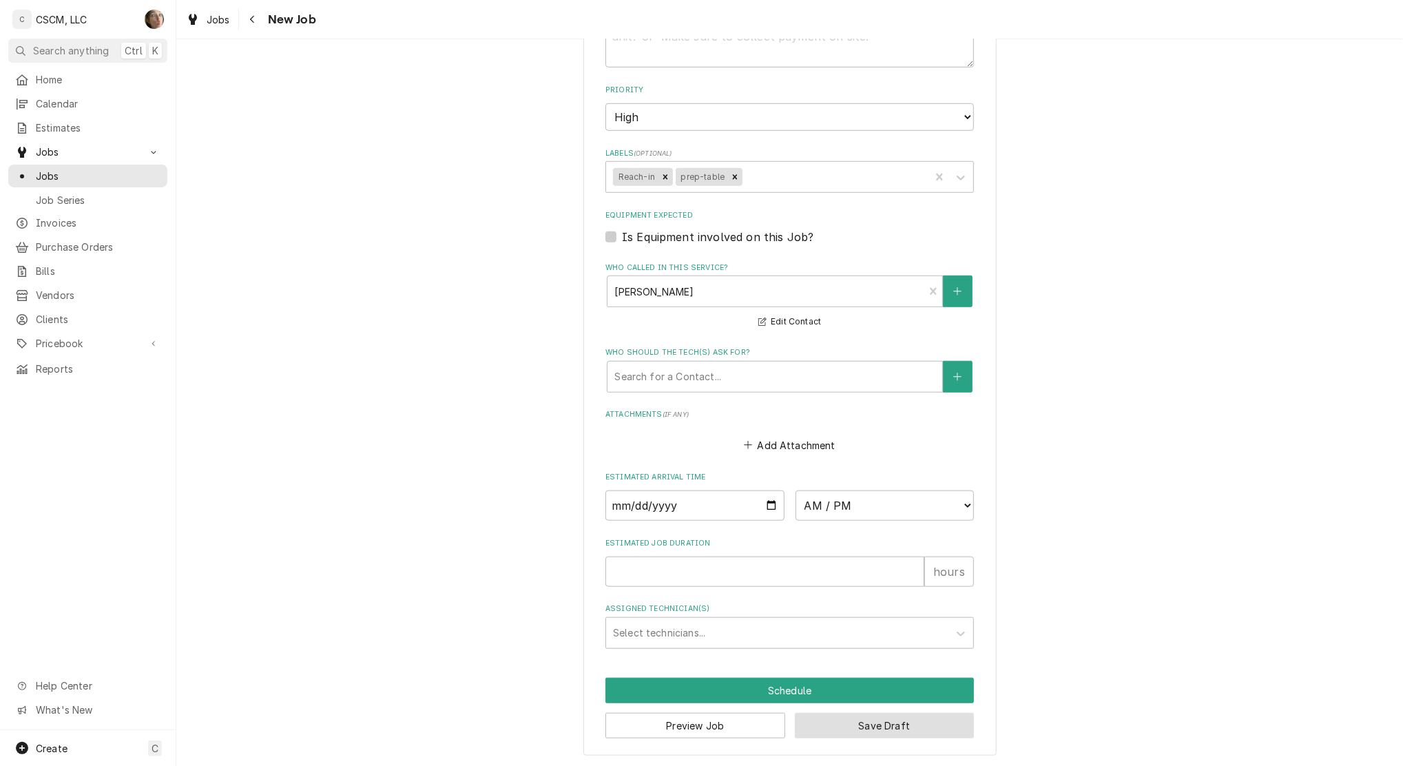
click at [886, 722] on button "Save Draft" at bounding box center [885, 725] width 180 height 25
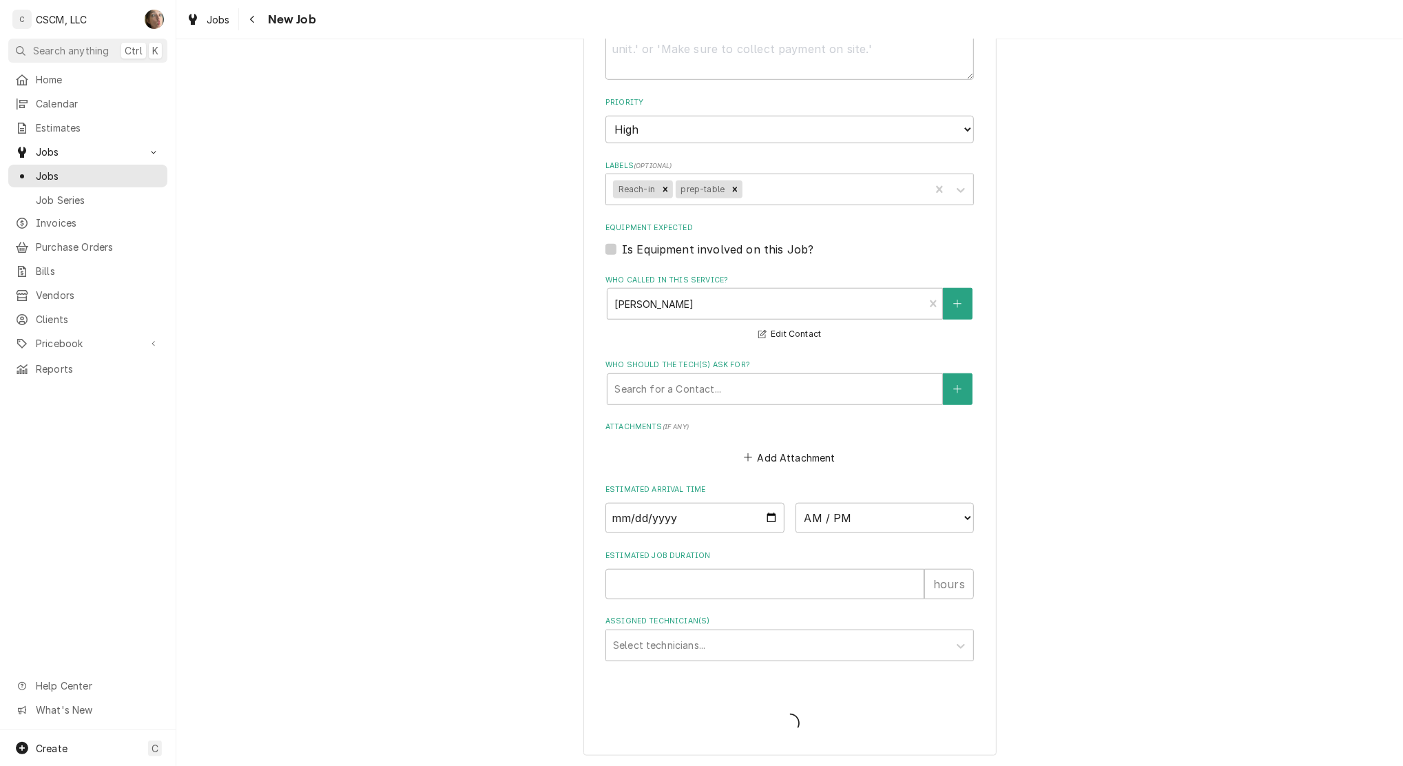
scroll to position [496, 0]
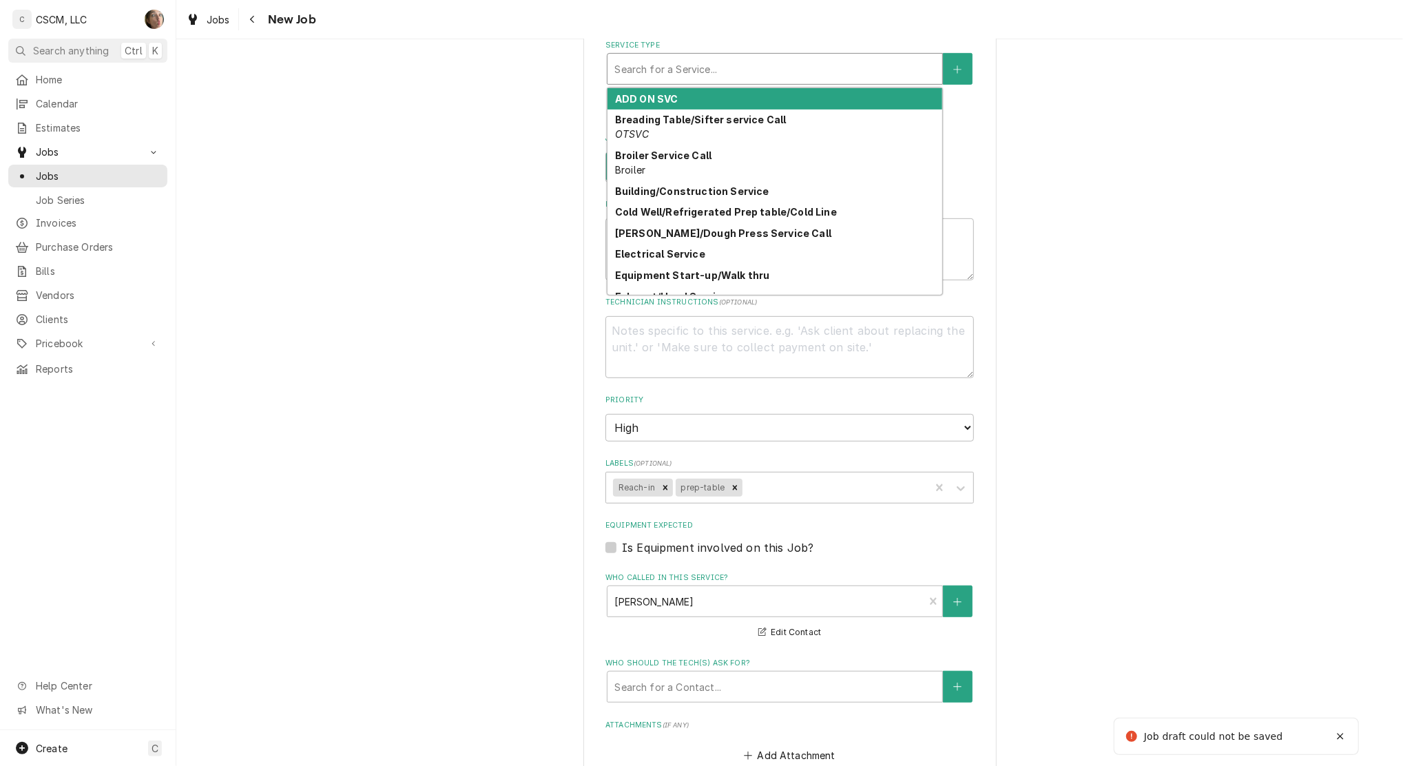
click at [634, 63] on div "Service Type" at bounding box center [774, 68] width 321 height 25
type textarea "x"
type input "r"
type textarea "x"
type input "re"
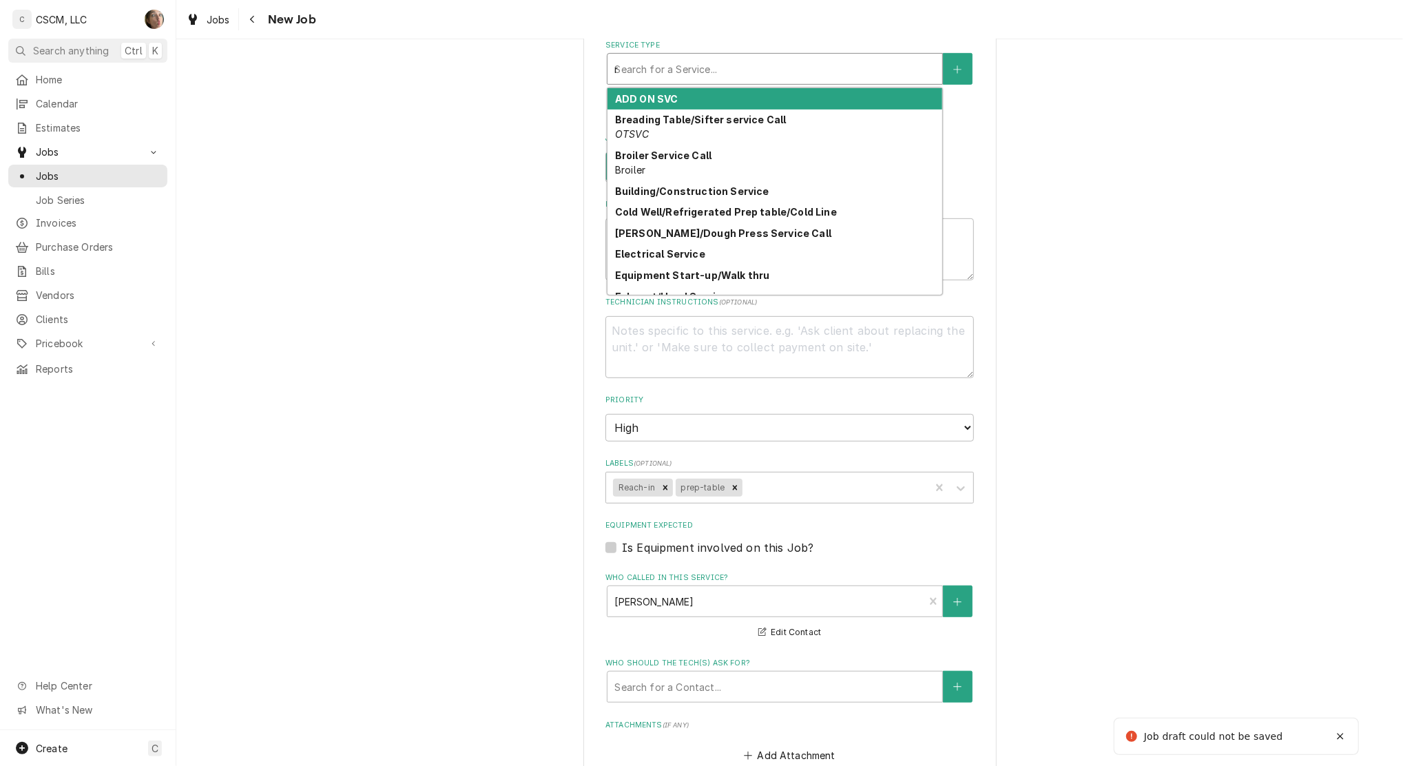
type textarea "x"
type input "rea"
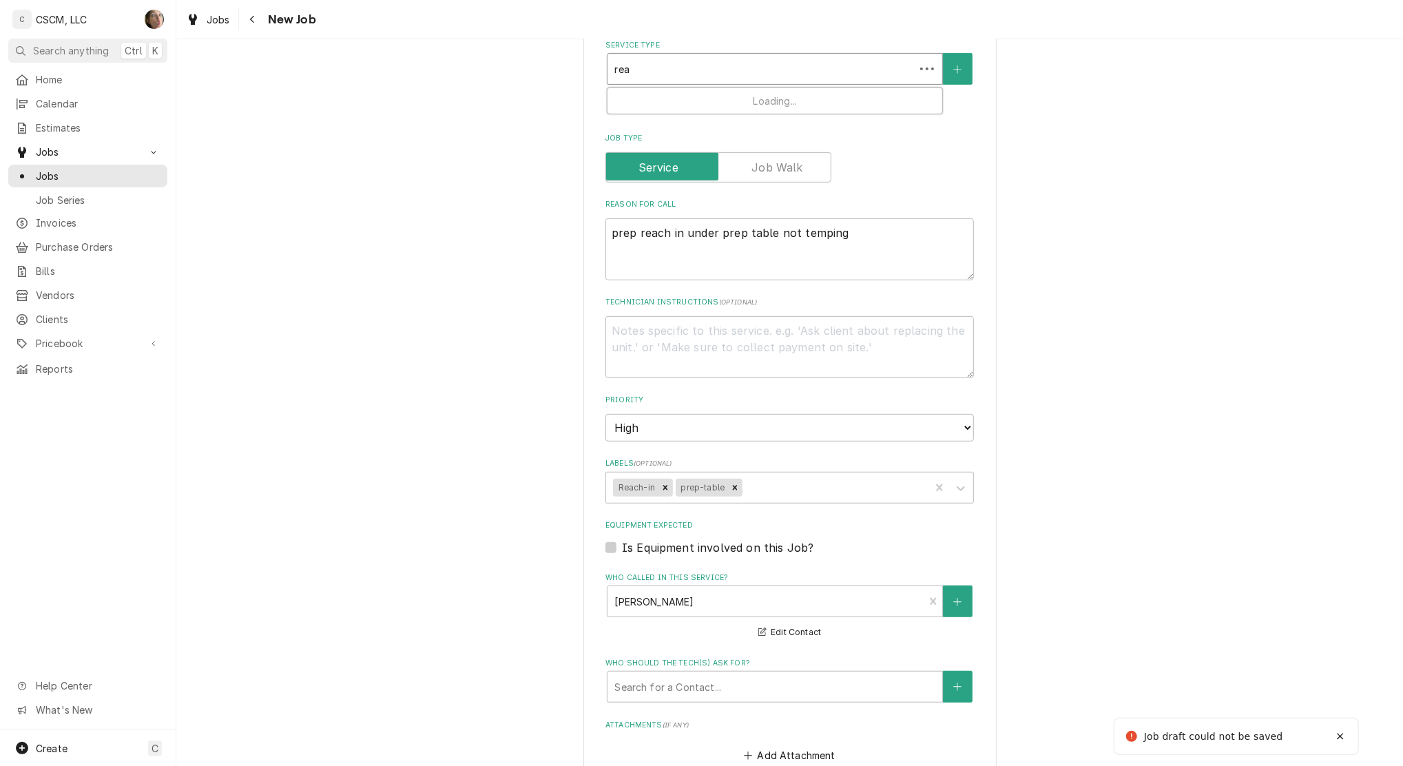
type textarea "x"
type input "reac"
type textarea "x"
type input "reach"
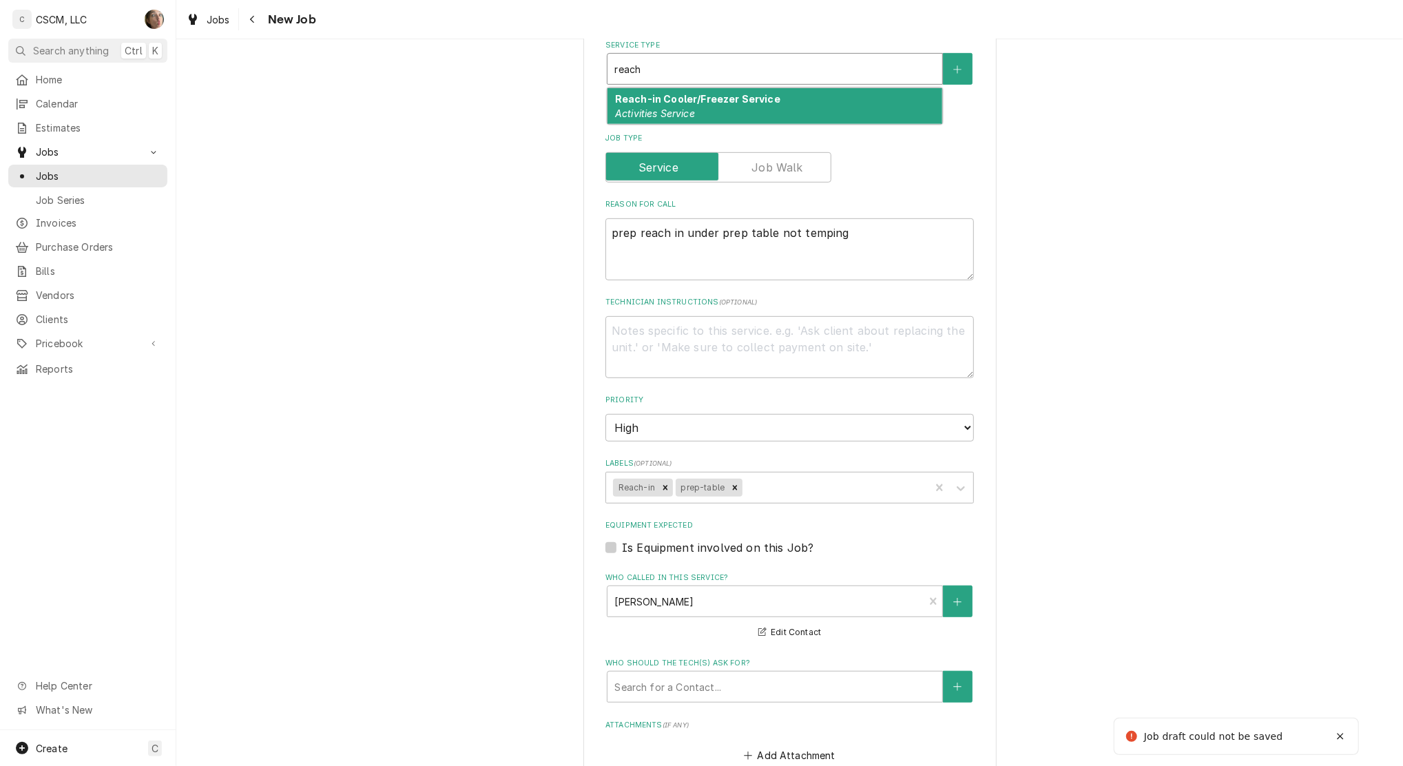
click at [634, 98] on strong "Reach-in Cooler/Freezer Service" at bounding box center [697, 99] width 165 height 12
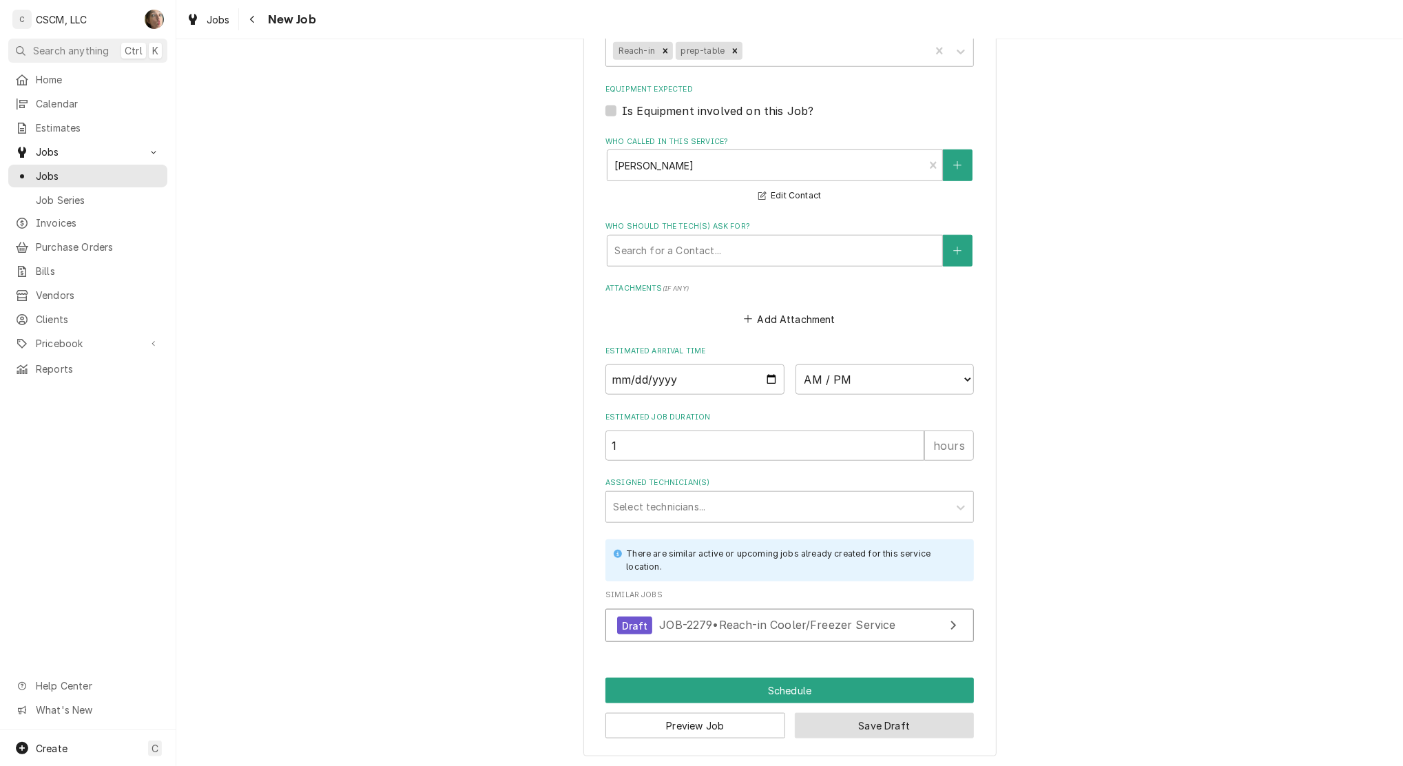
click at [865, 728] on button "Save Draft" at bounding box center [885, 725] width 180 height 25
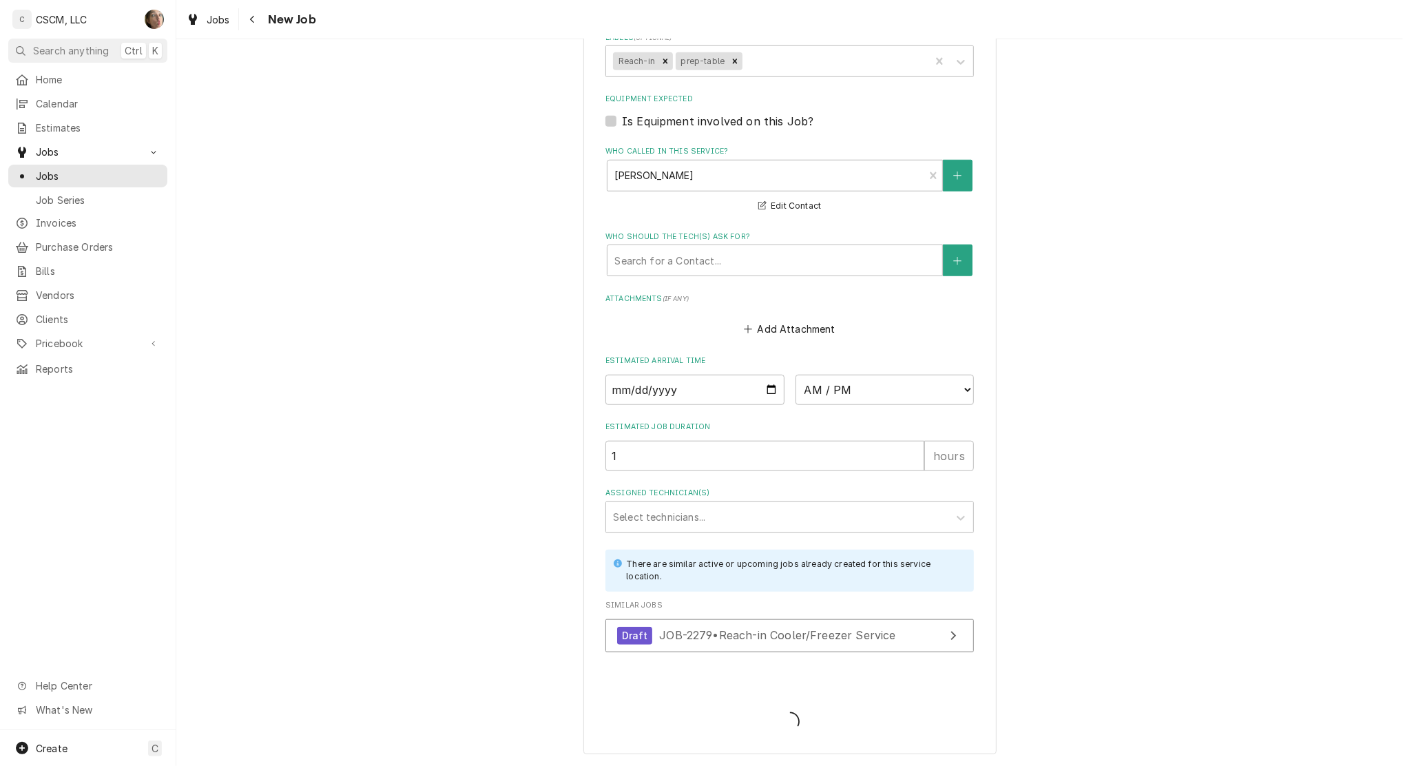
scroll to position [912, 0]
type textarea "x"
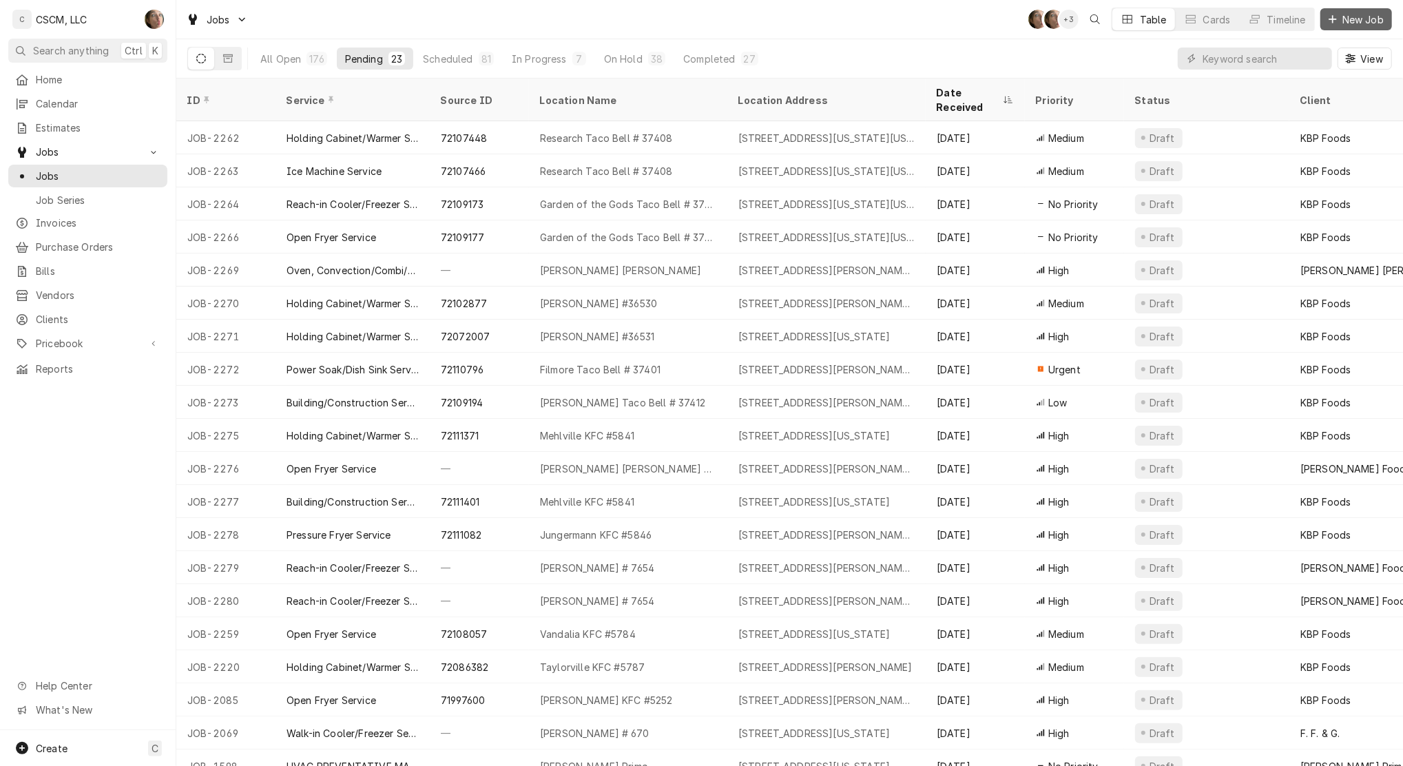
click at [1337, 15] on div "Dynamic Content Wrapper" at bounding box center [1333, 19] width 14 height 14
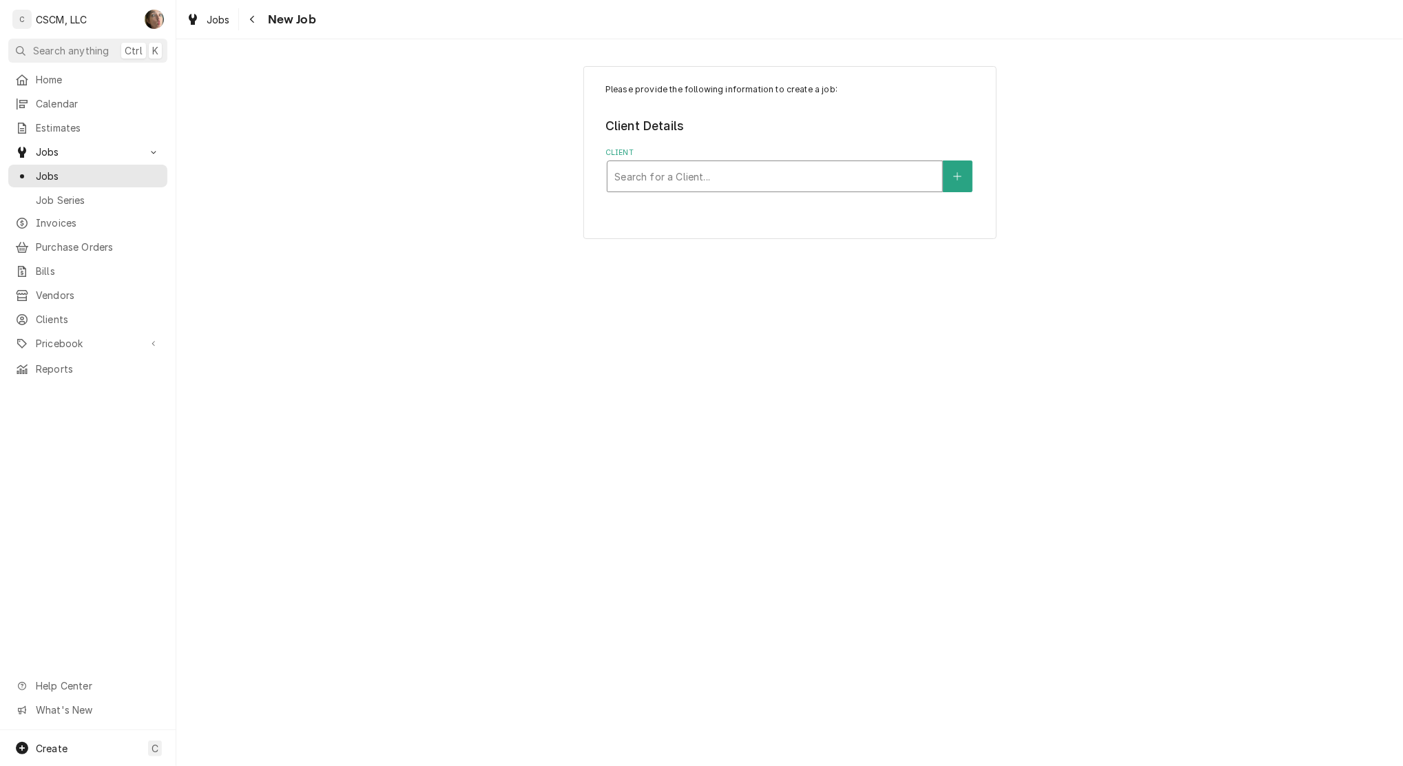
click at [700, 186] on div "Client" at bounding box center [774, 176] width 321 height 25
type input "7654"
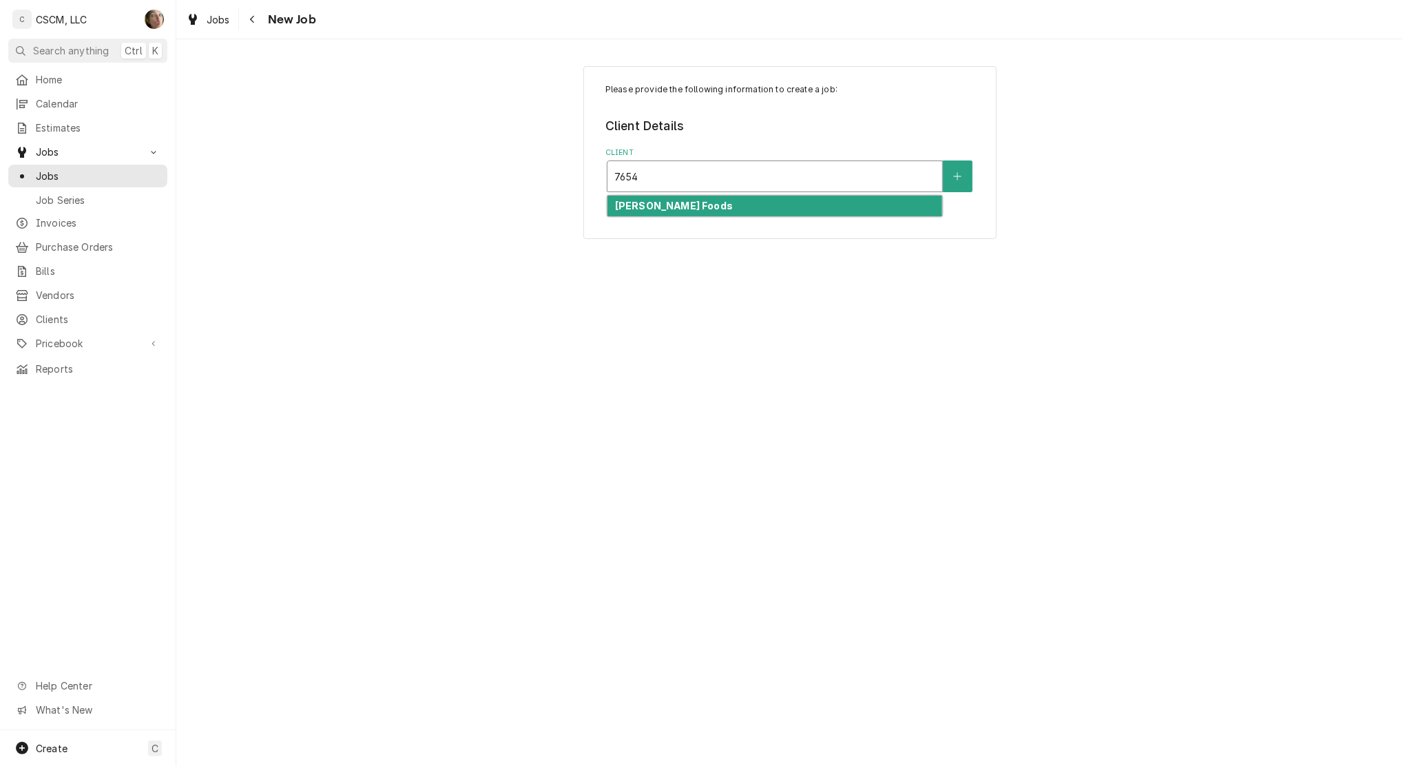
click at [685, 209] on div "[PERSON_NAME] Foods" at bounding box center [774, 206] width 335 height 21
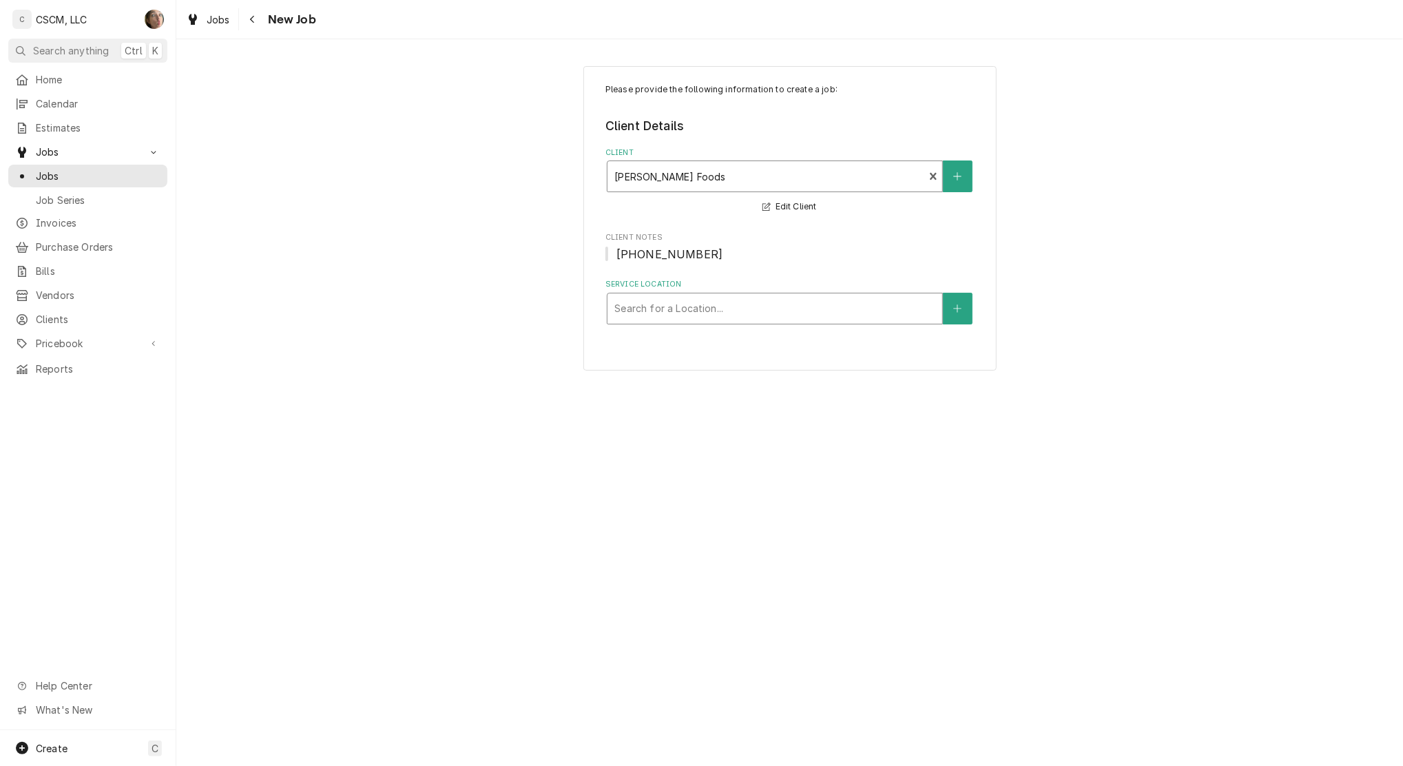
click at [670, 315] on div "Service Location" at bounding box center [774, 308] width 321 height 25
type input "7654"
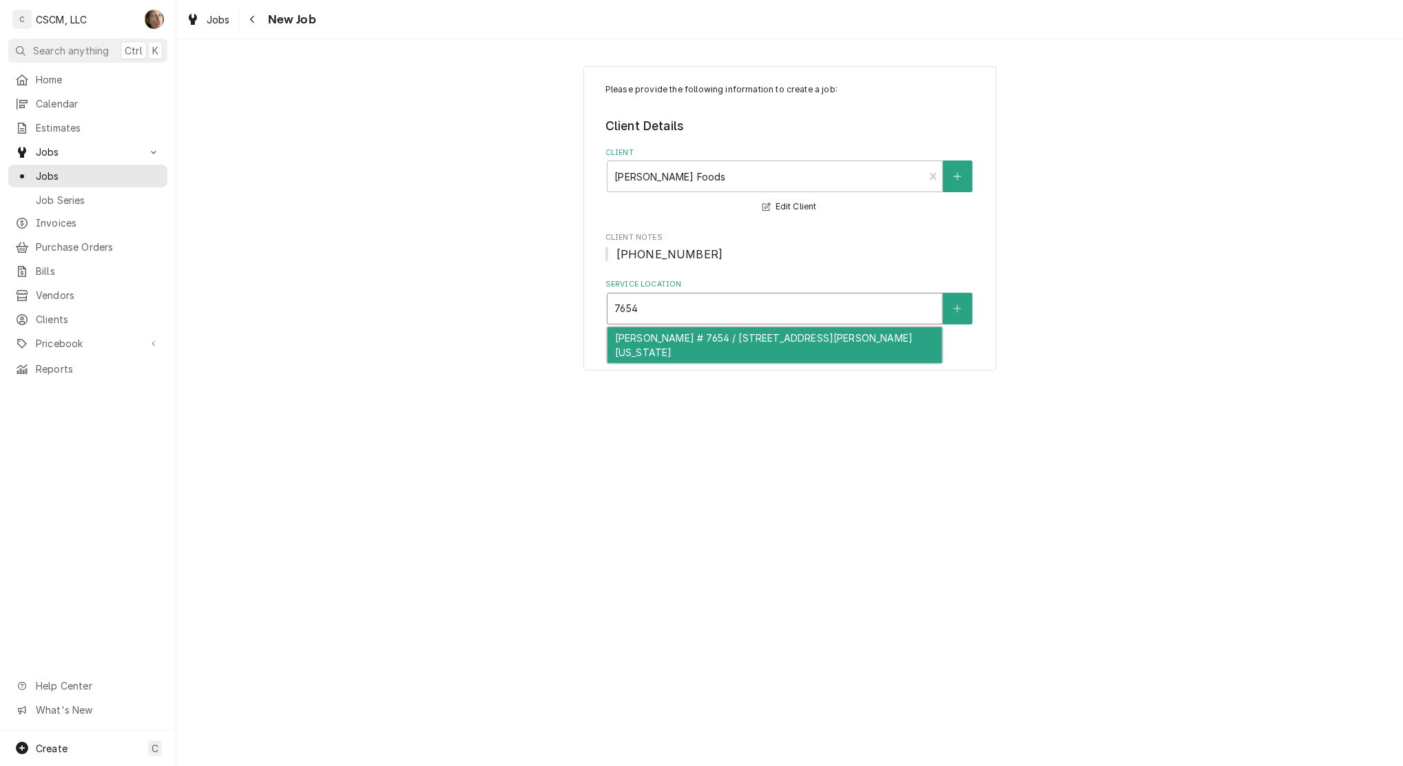
click at [680, 345] on div "[PERSON_NAME] # 7654 / [STREET_ADDRESS][PERSON_NAME][US_STATE]" at bounding box center [774, 345] width 335 height 36
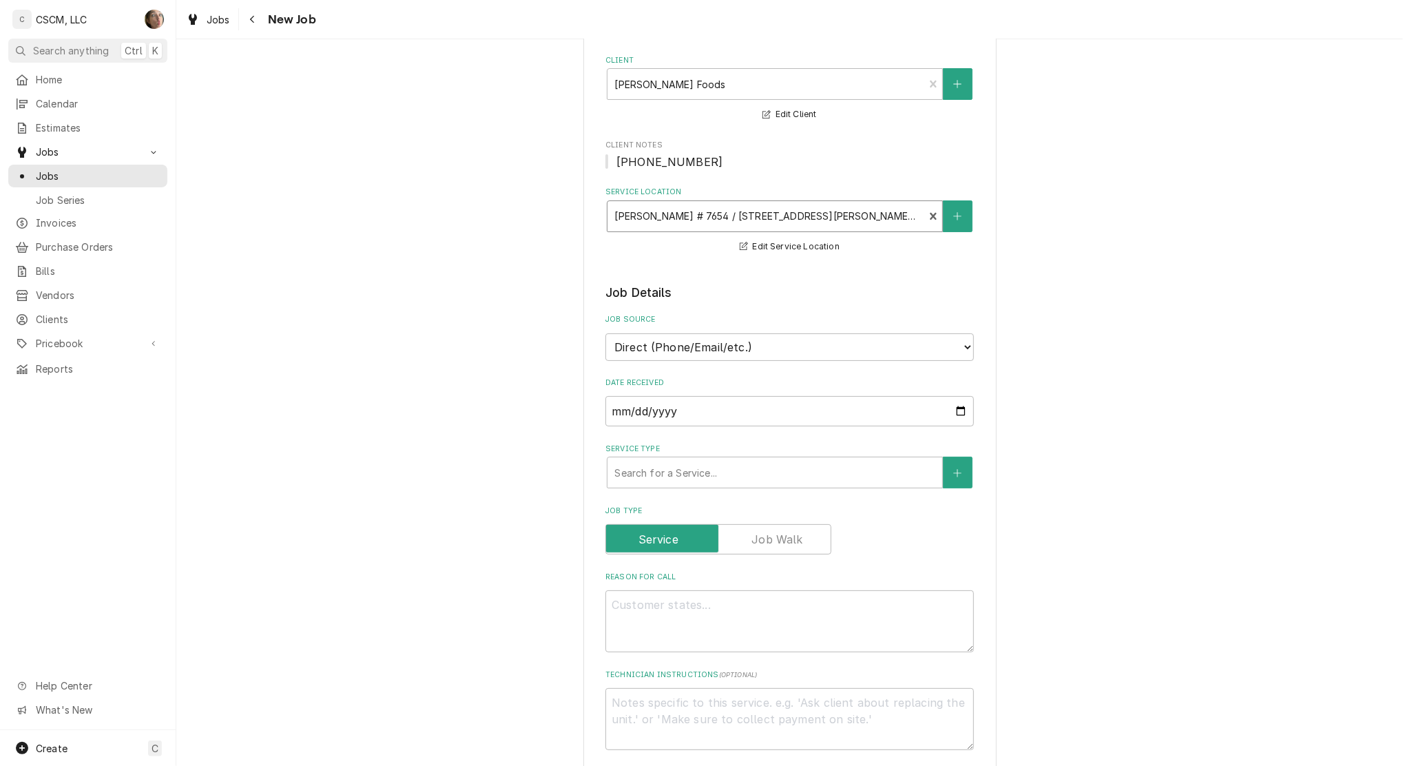
scroll to position [183, 0]
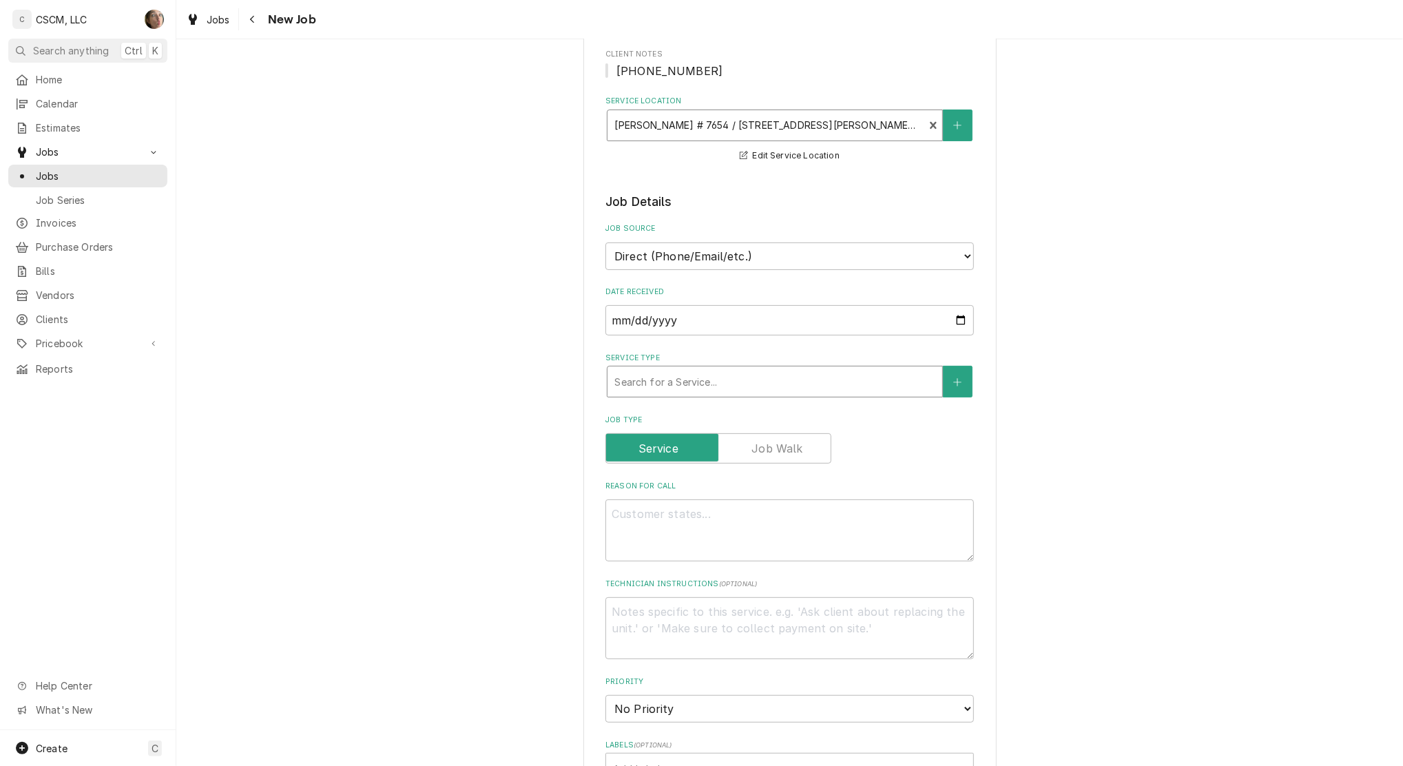
click at [641, 395] on div "Search for a Service..." at bounding box center [774, 381] width 335 height 30
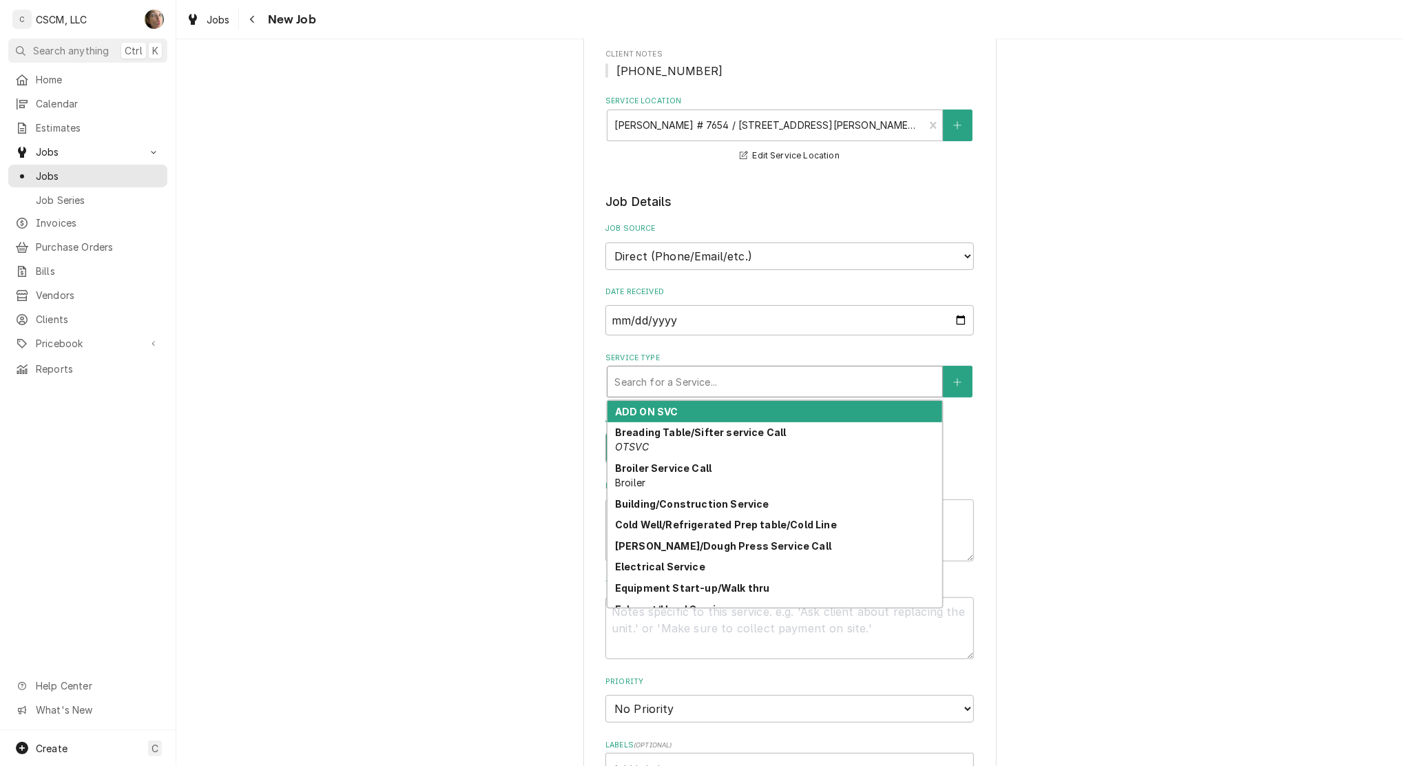
type textarea "x"
type input "f"
type textarea "x"
type input "fr"
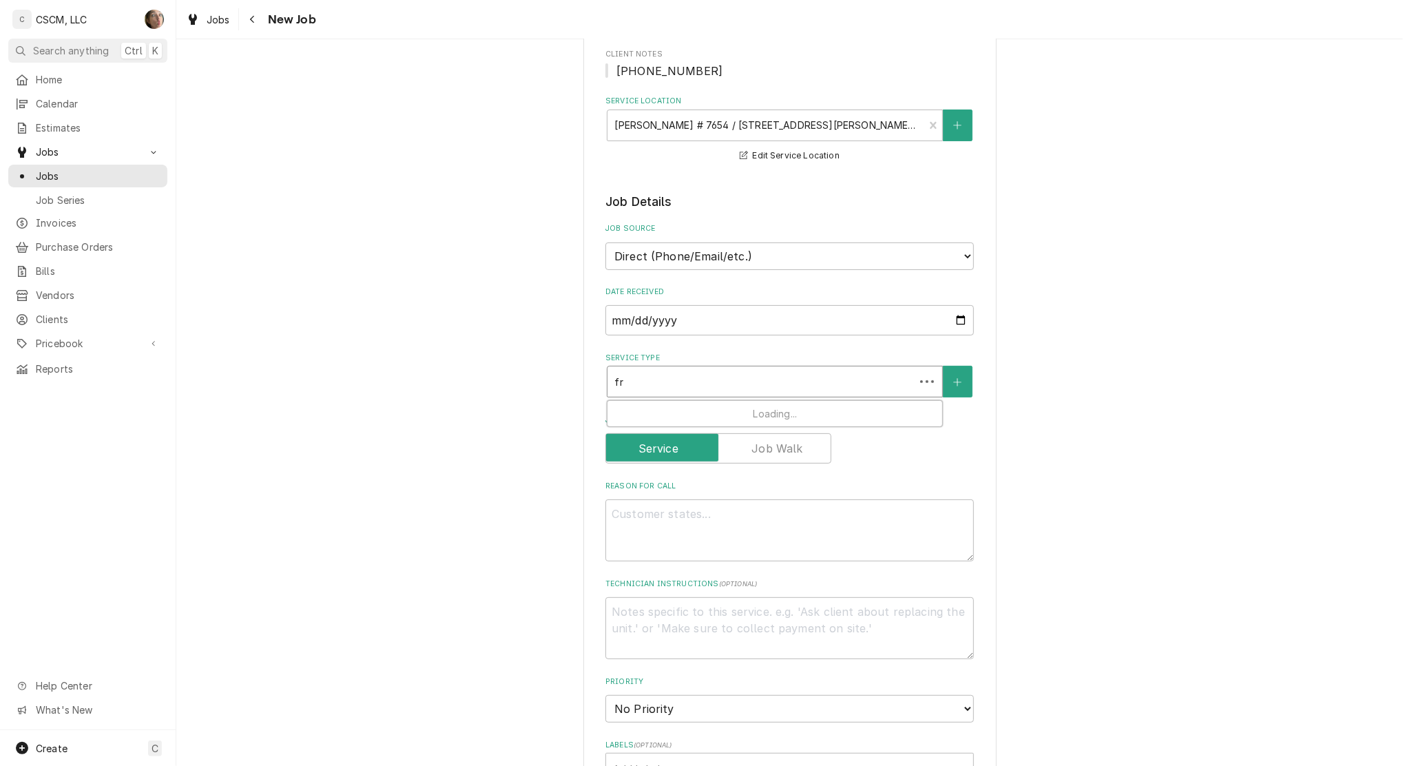
type textarea "x"
type input "fry"
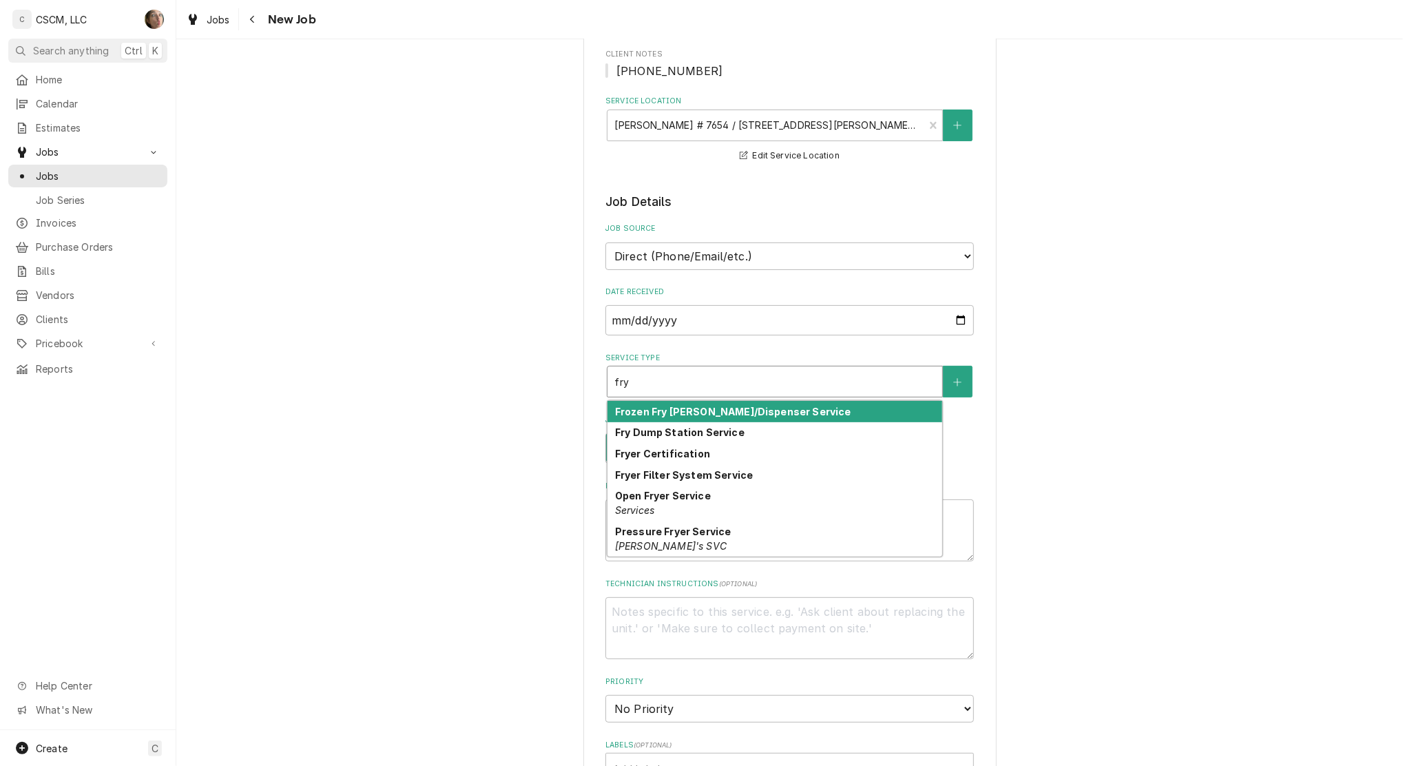
click at [682, 411] on strong "Frozen Fry [PERSON_NAME]/Dispenser Service" at bounding box center [733, 412] width 236 height 12
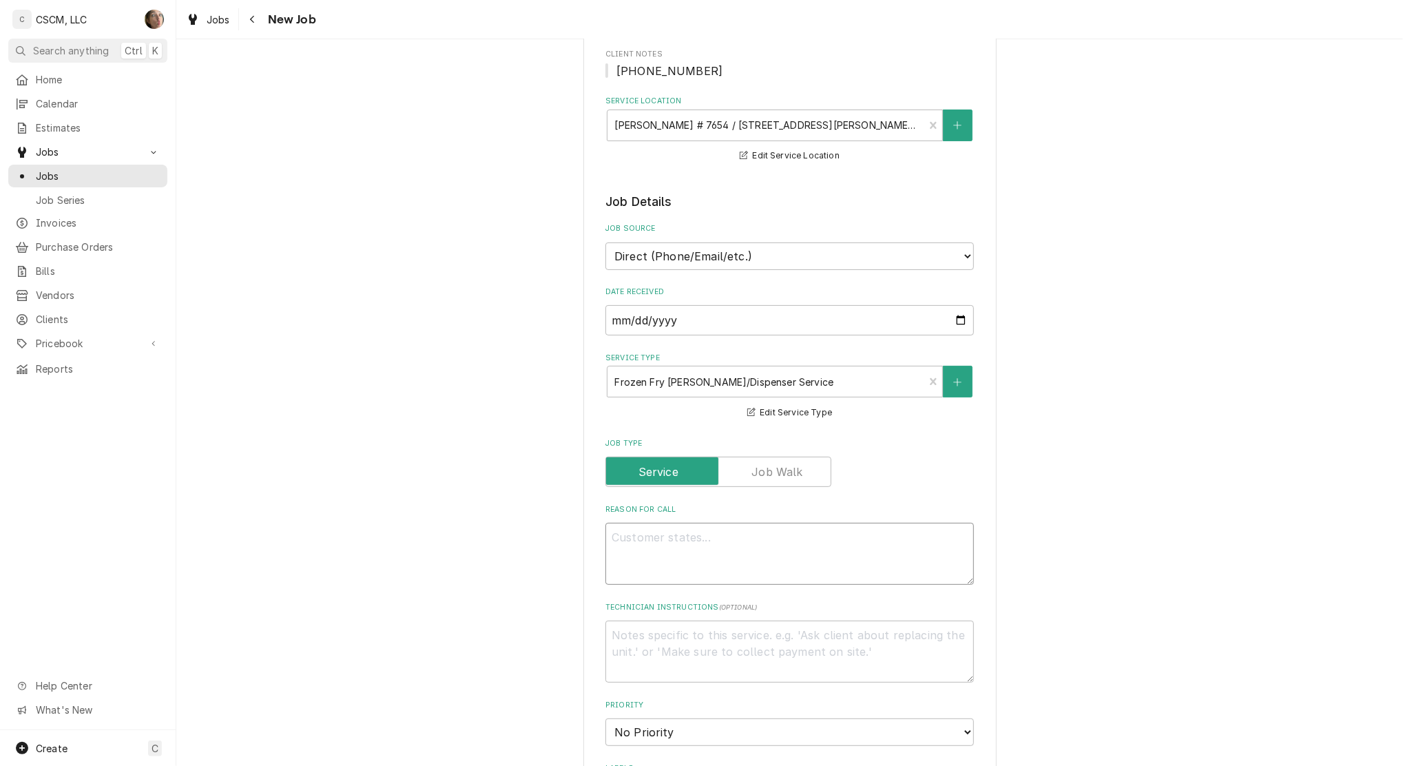
click at [654, 542] on textarea "Reason For Call" at bounding box center [789, 554] width 368 height 62
type textarea "x"
type textarea "f"
type textarea "x"
type textarea "fr"
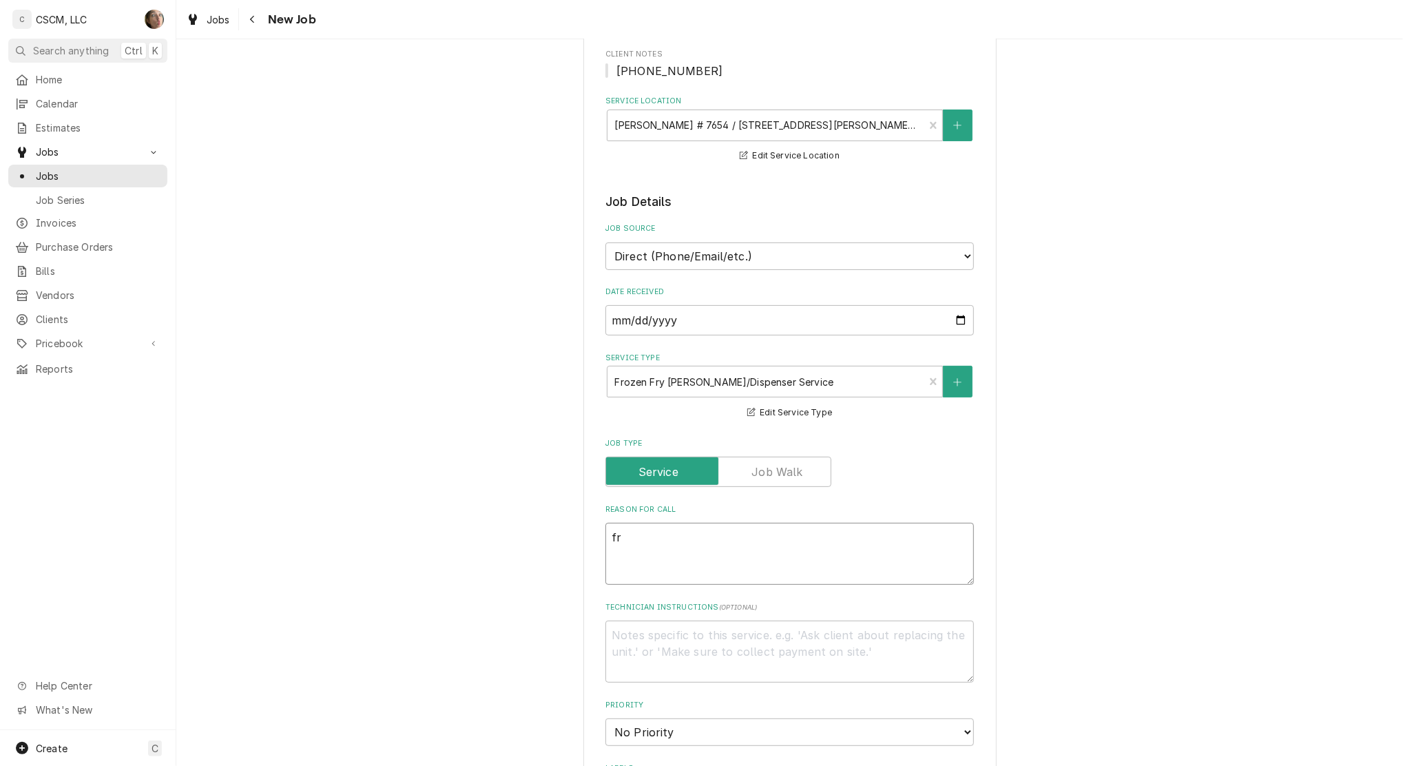
type textarea "x"
type textarea "fry"
type textarea "x"
type textarea "fry ho"
type textarea "x"
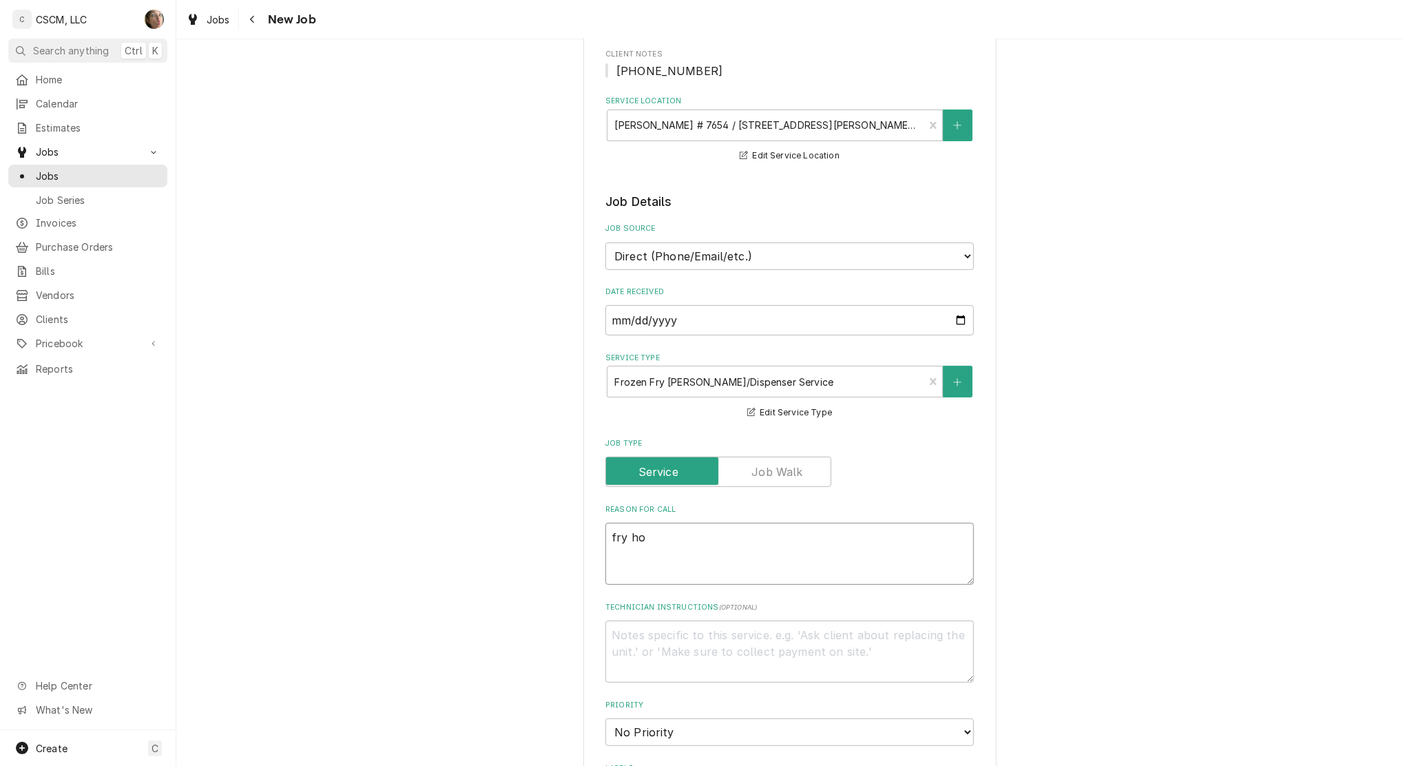
type textarea "fry hop"
type textarea "x"
type textarea "fry [PERSON_NAME]"
type textarea "x"
type textarea "fry [PERSON_NAME]"
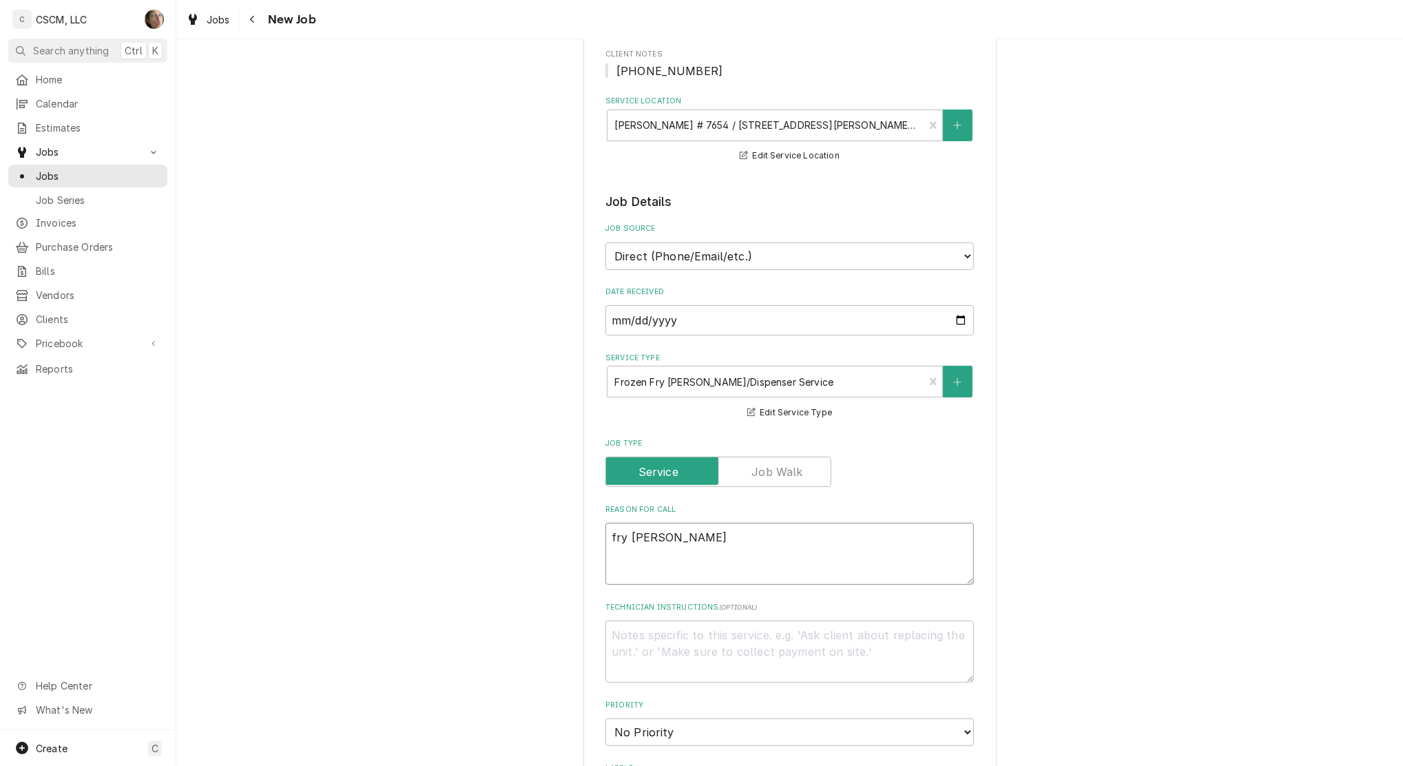
type textarea "x"
type textarea "fry [PERSON_NAME]"
type textarea "x"
type textarea "fry [PERSON_NAME]"
type textarea "x"
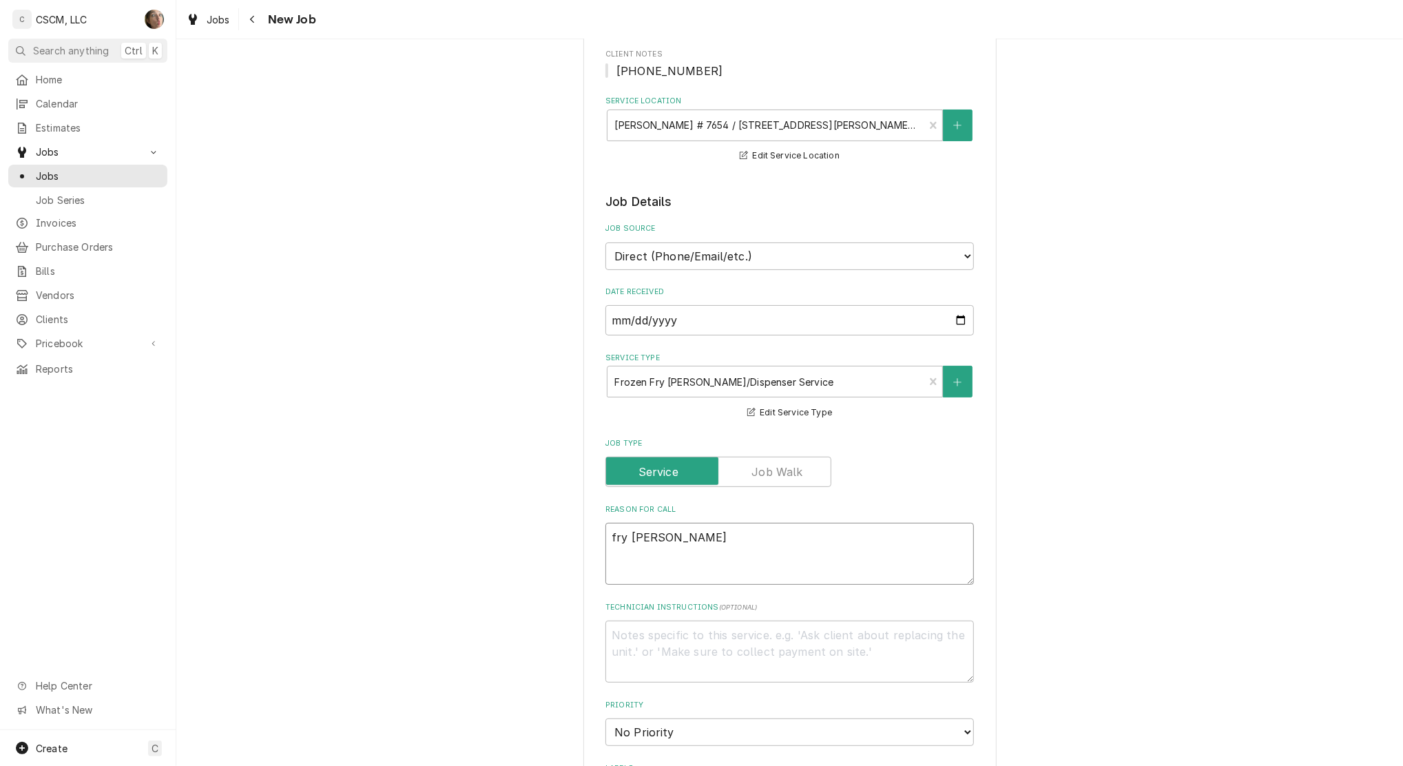
type textarea "fry [PERSON_NAME] i"
type textarea "x"
type textarea "fry [PERSON_NAME] is"
type textarea "x"
type textarea "fry [PERSON_NAME] is"
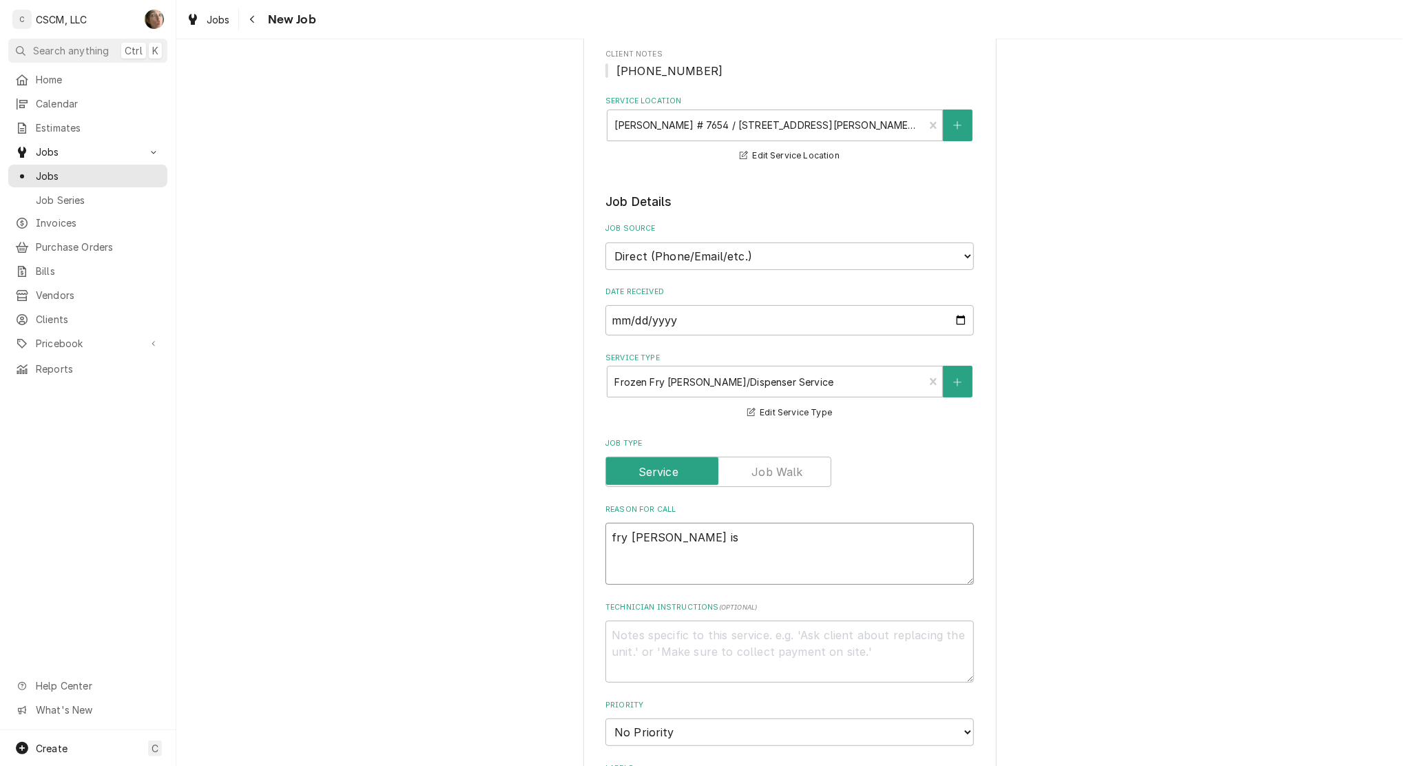
type textarea "x"
type textarea "fry [PERSON_NAME] is n"
type textarea "x"
type textarea "fry [PERSON_NAME] is no"
type textarea "x"
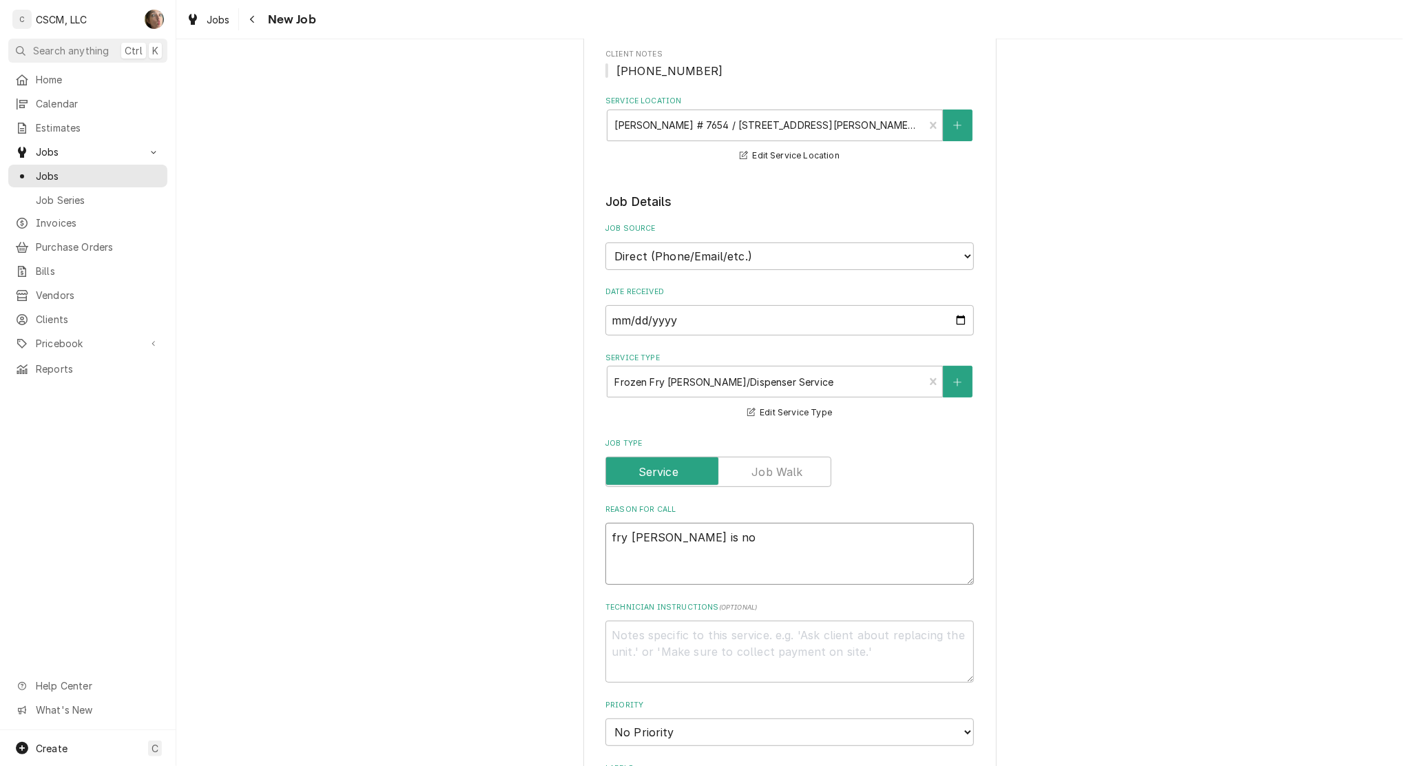
type textarea "fry [PERSON_NAME] is not"
type textarea "x"
type textarea "fry [PERSON_NAME] is not"
type textarea "x"
type textarea "fry [PERSON_NAME] is not t"
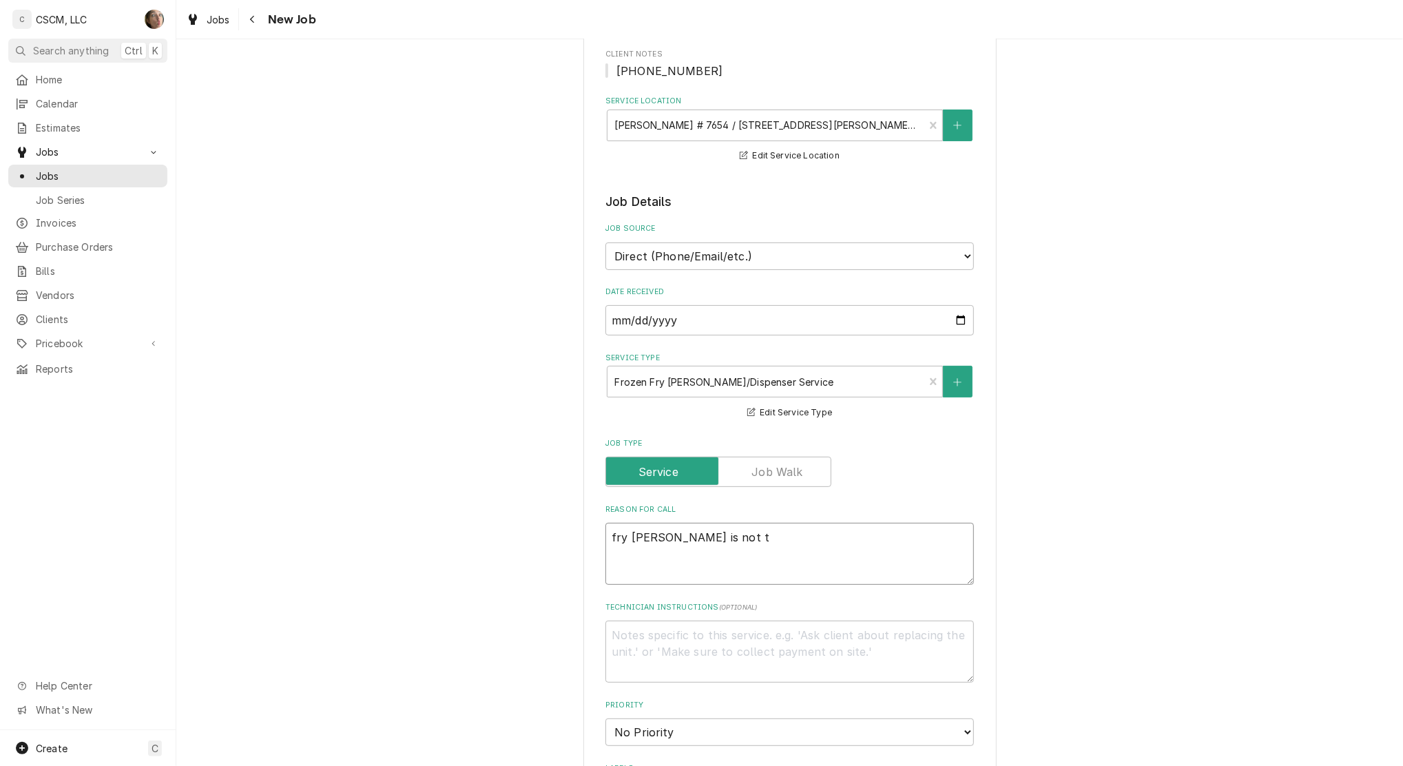
type textarea "x"
type textarea "fry hopper is not te"
type textarea "x"
type textarea "fry hopper is not tem"
type textarea "x"
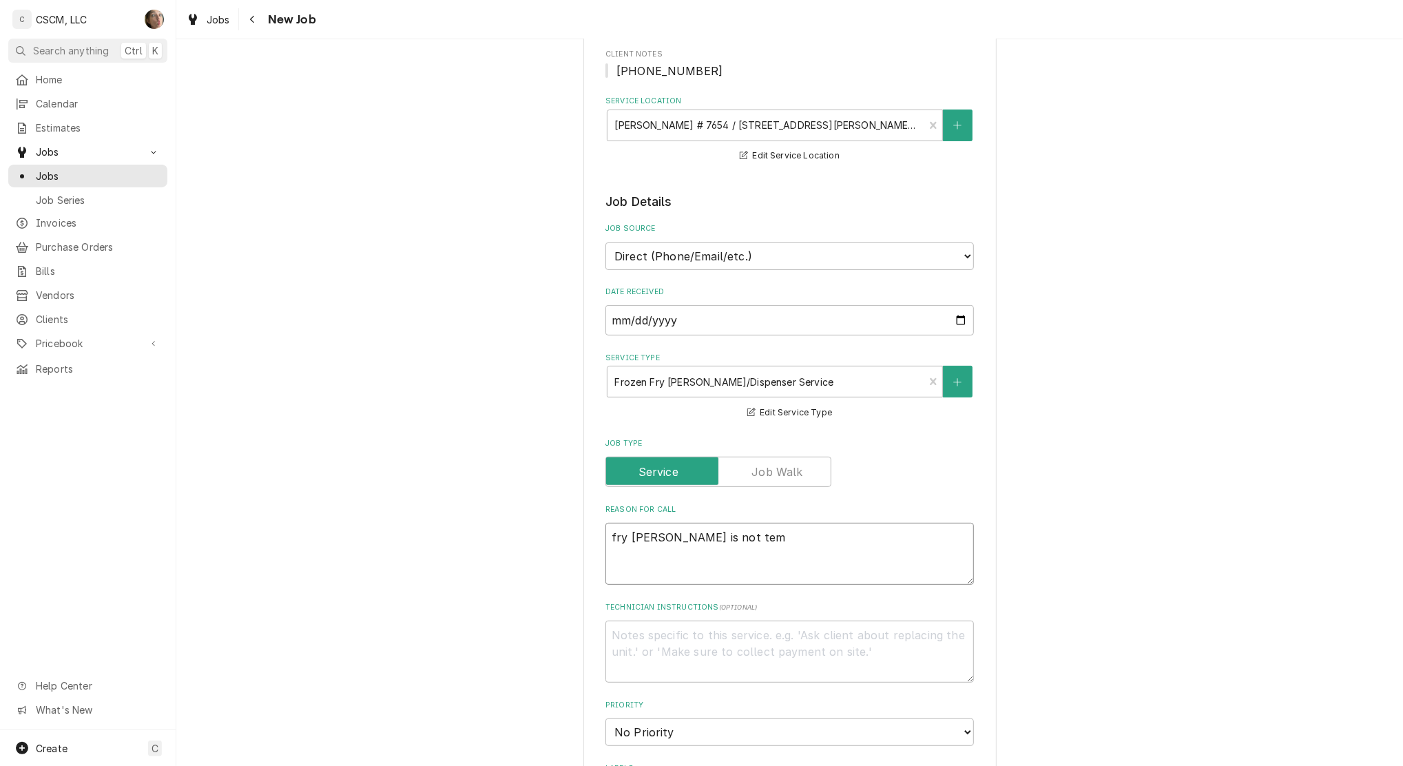
type textarea "fry hopper is not temp"
type textarea "x"
type textarea "fry hopper is not tempin"
type textarea "x"
type textarea "fry hopper is not temping"
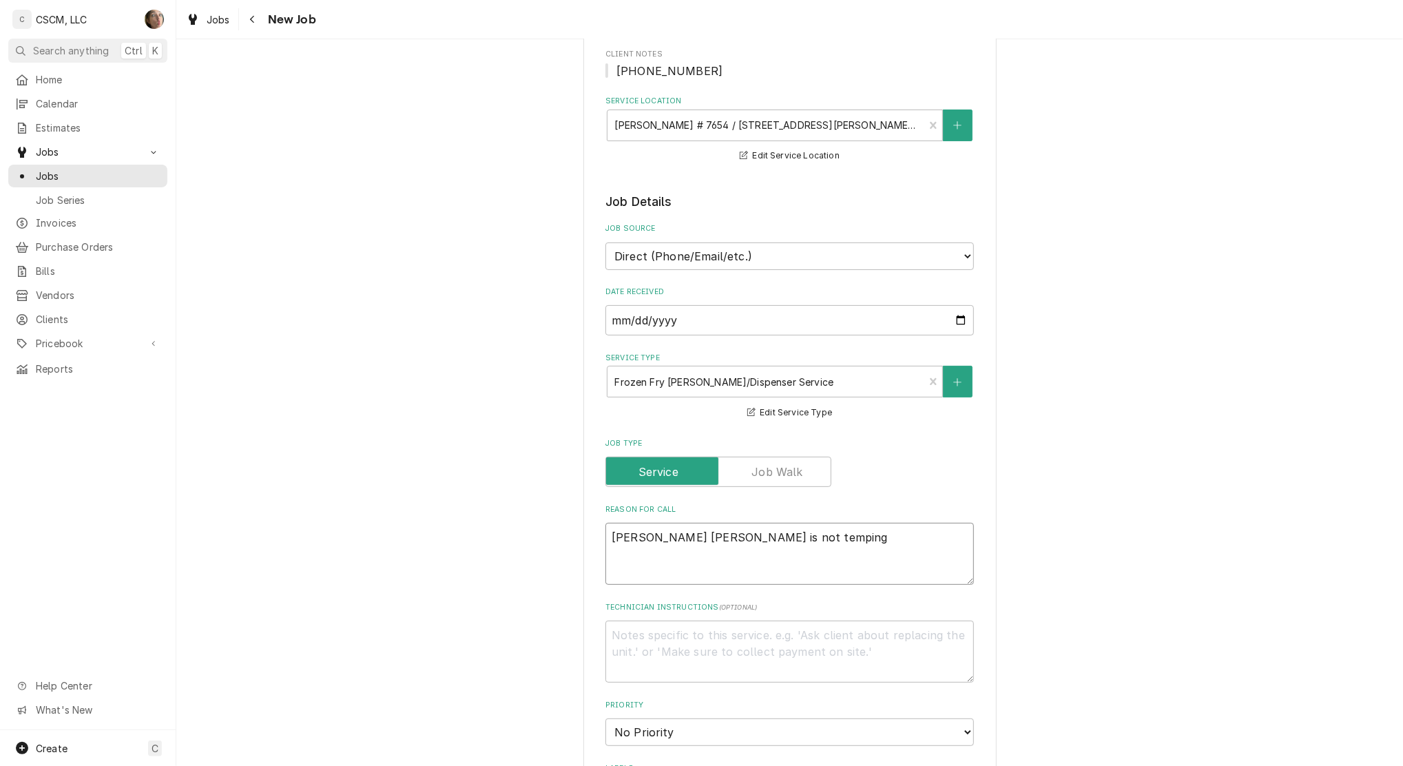
type textarea "x"
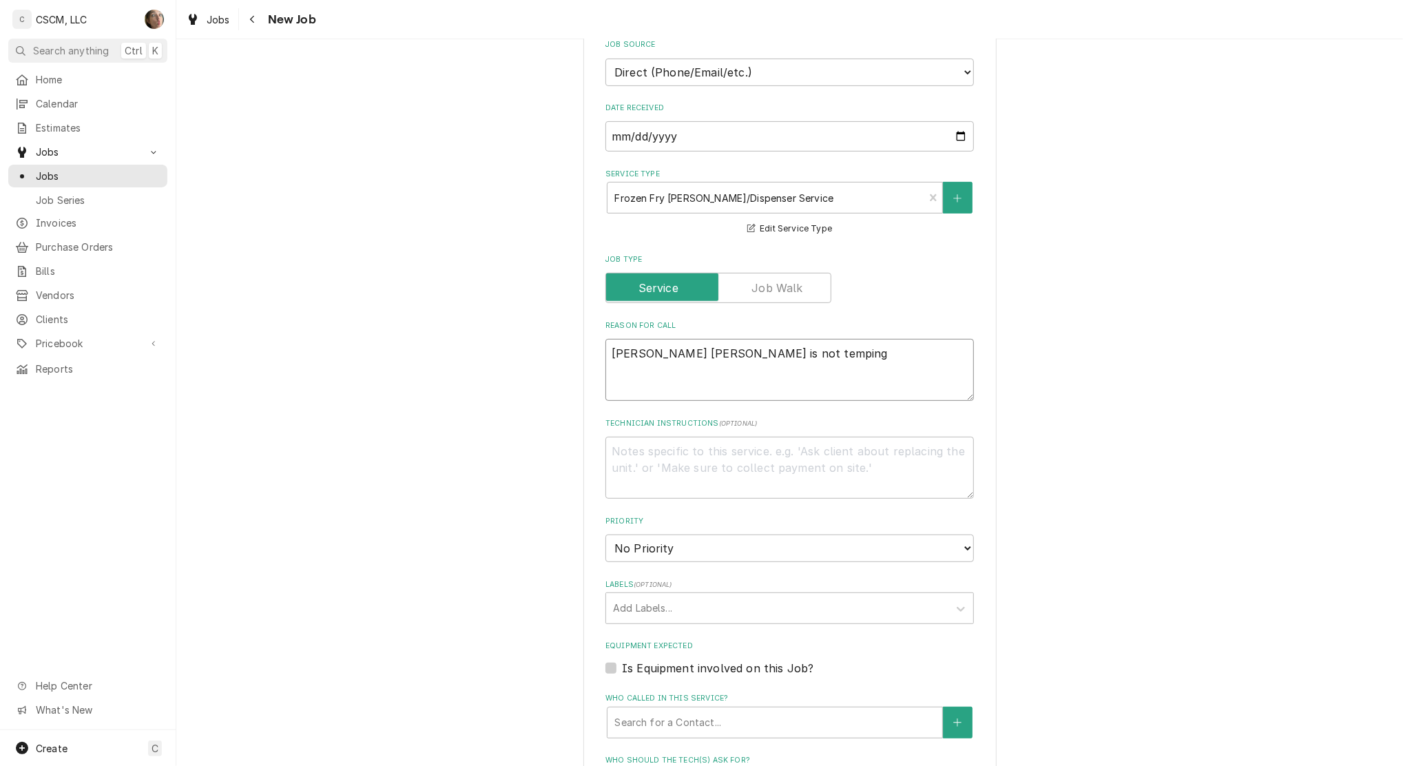
type textarea "fry hopper is not temping"
click at [640, 546] on select "No Priority Urgent High Medium Low" at bounding box center [789, 548] width 368 height 28
select select "2"
click at [605, 534] on select "No Priority Urgent High Medium Low" at bounding box center [789, 548] width 368 height 28
type textarea "x"
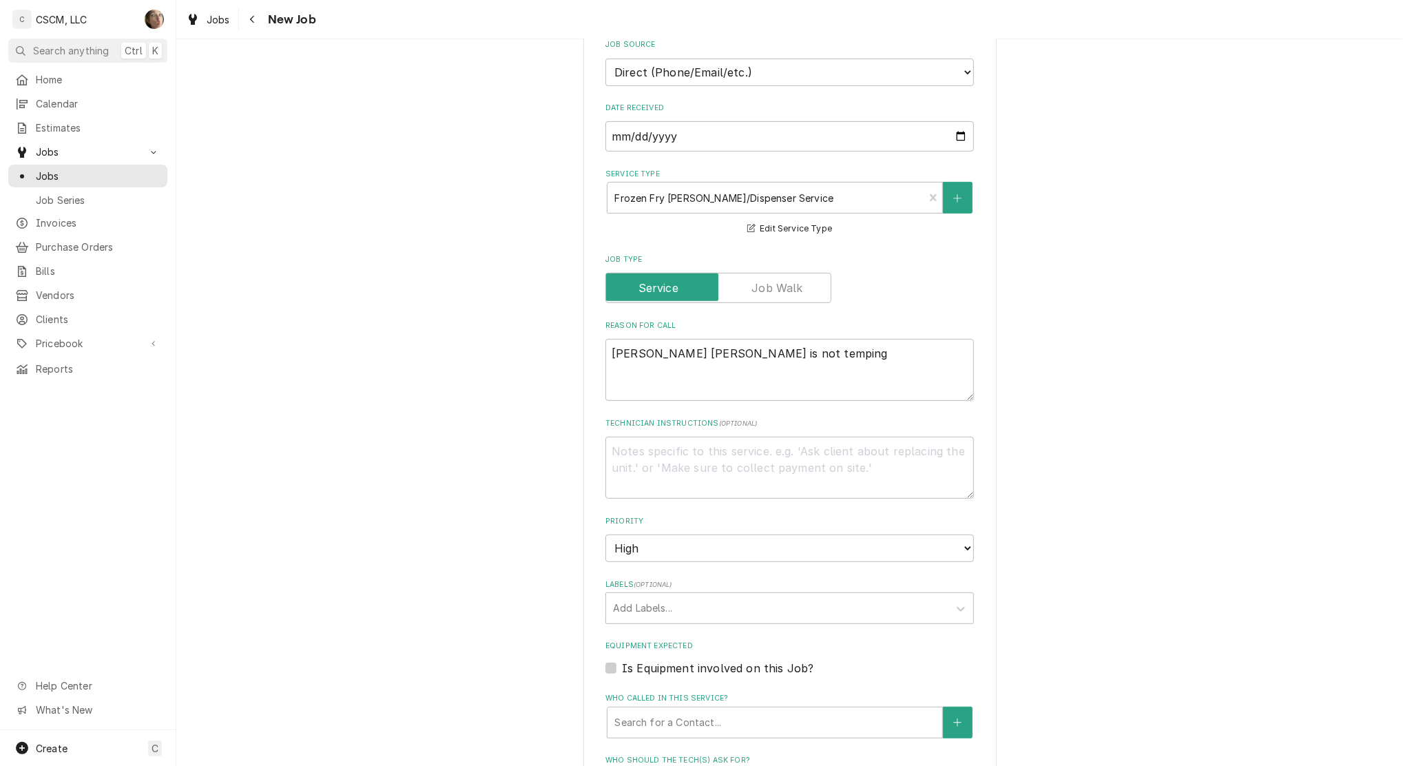
click at [568, 583] on div "Please provide the following information to create a job: Client Details Client…" at bounding box center [789, 431] width 1227 height 1489
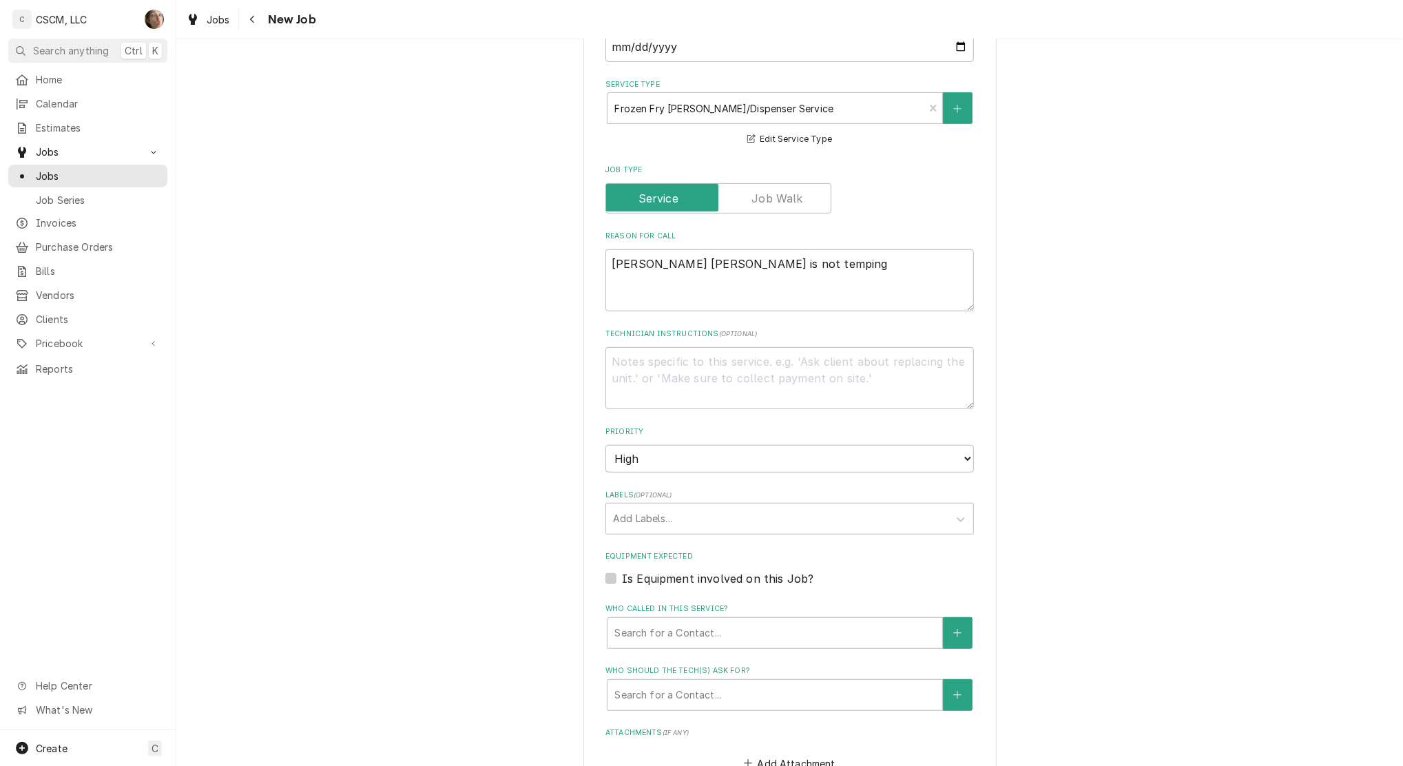
scroll to position [551, 0]
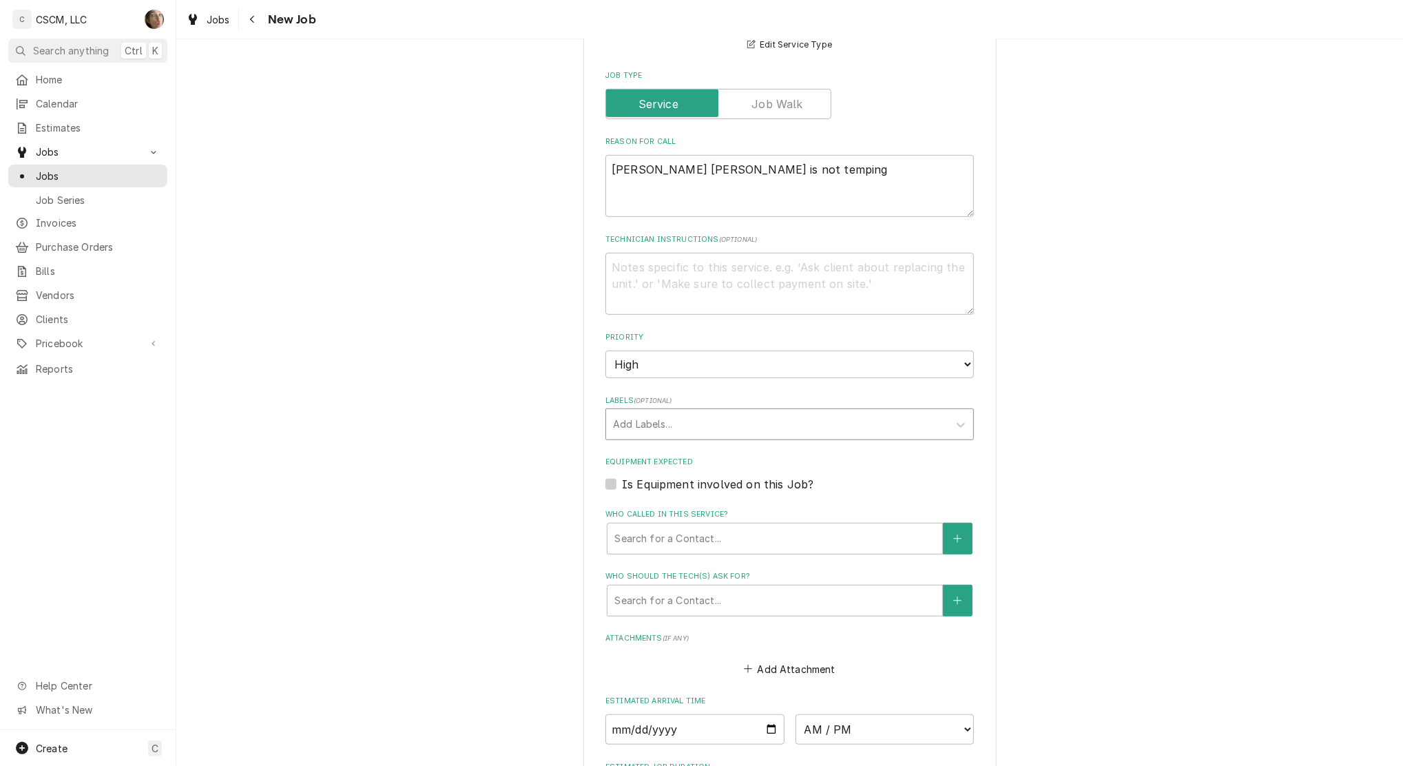
click at [625, 425] on div "Labels" at bounding box center [777, 424] width 329 height 25
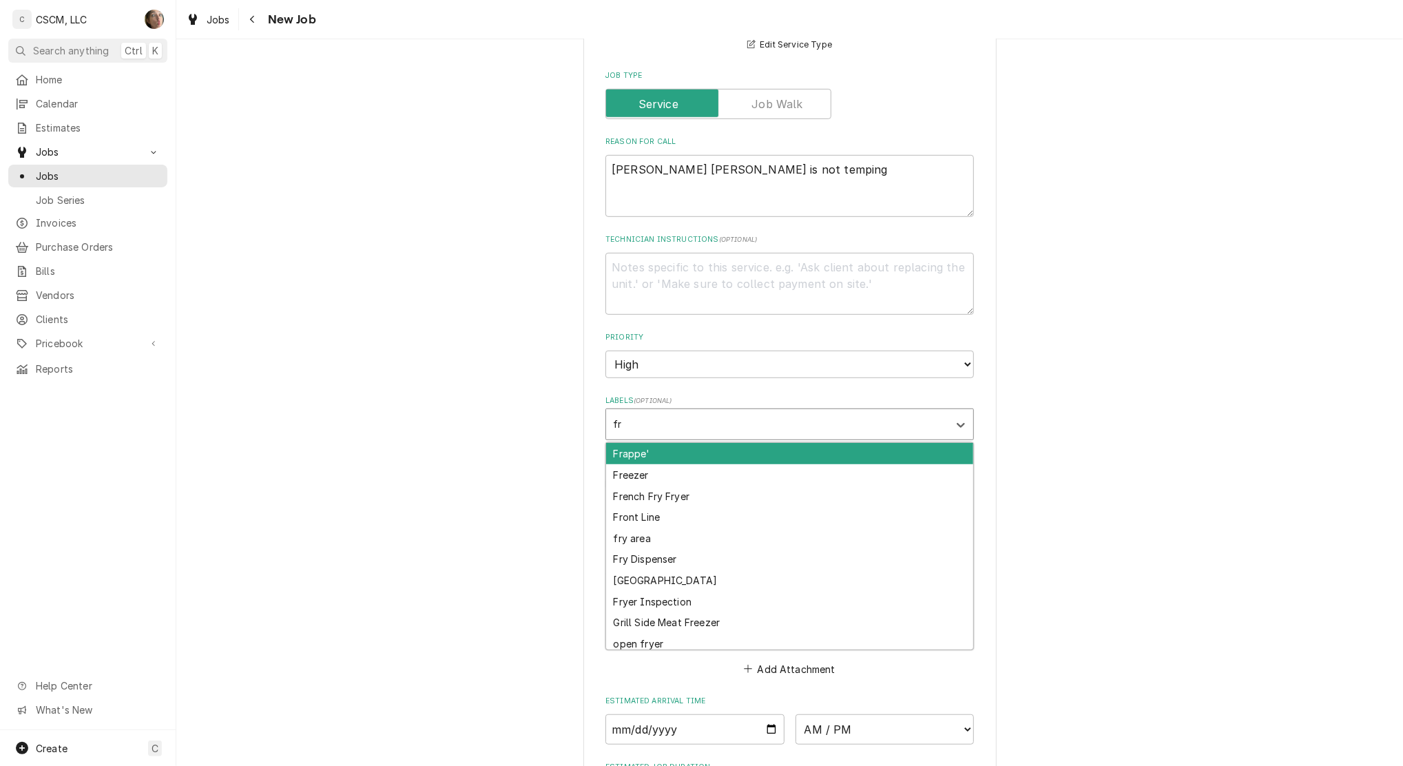
type input "fry"
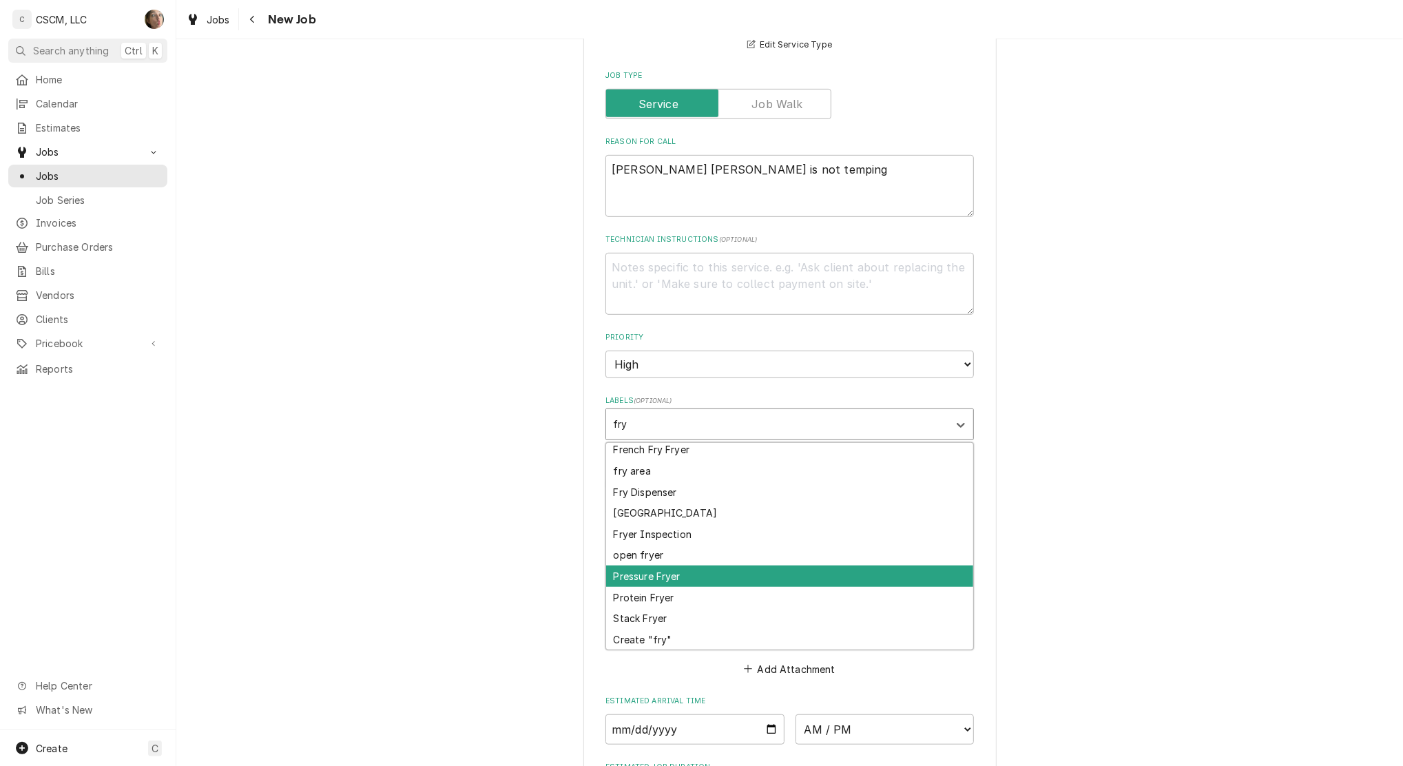
scroll to position [0, 0]
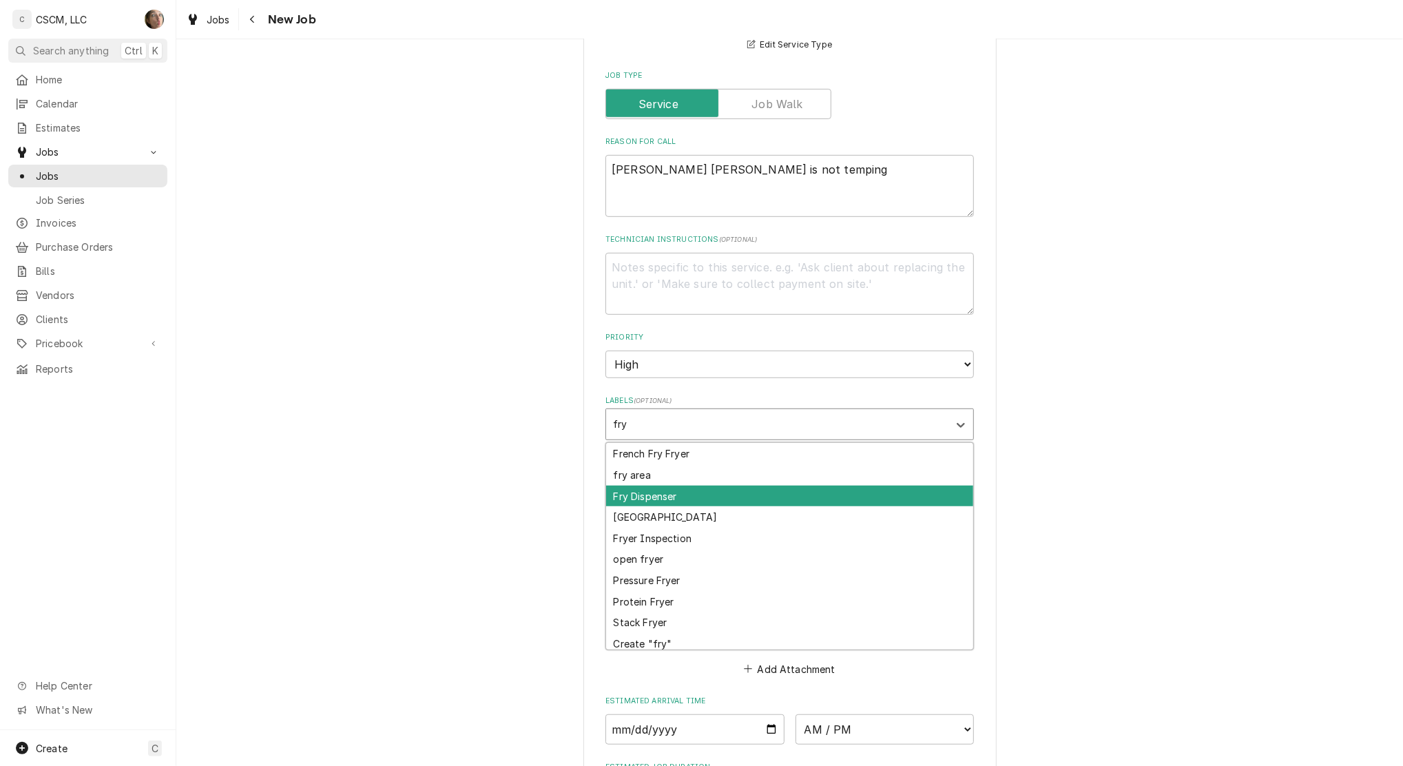
click at [696, 495] on div "Fry Dispenser" at bounding box center [789, 496] width 367 height 21
type textarea "x"
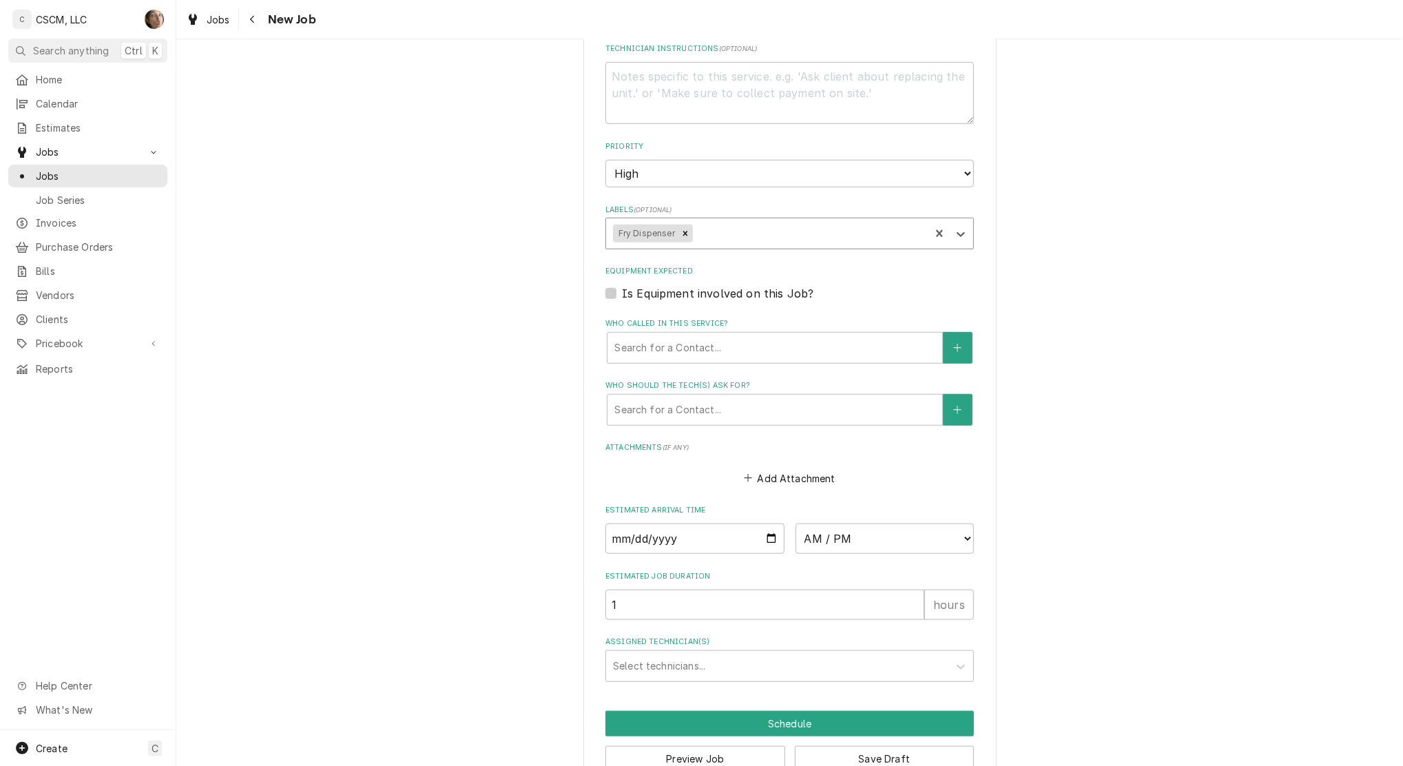
scroll to position [775, 0]
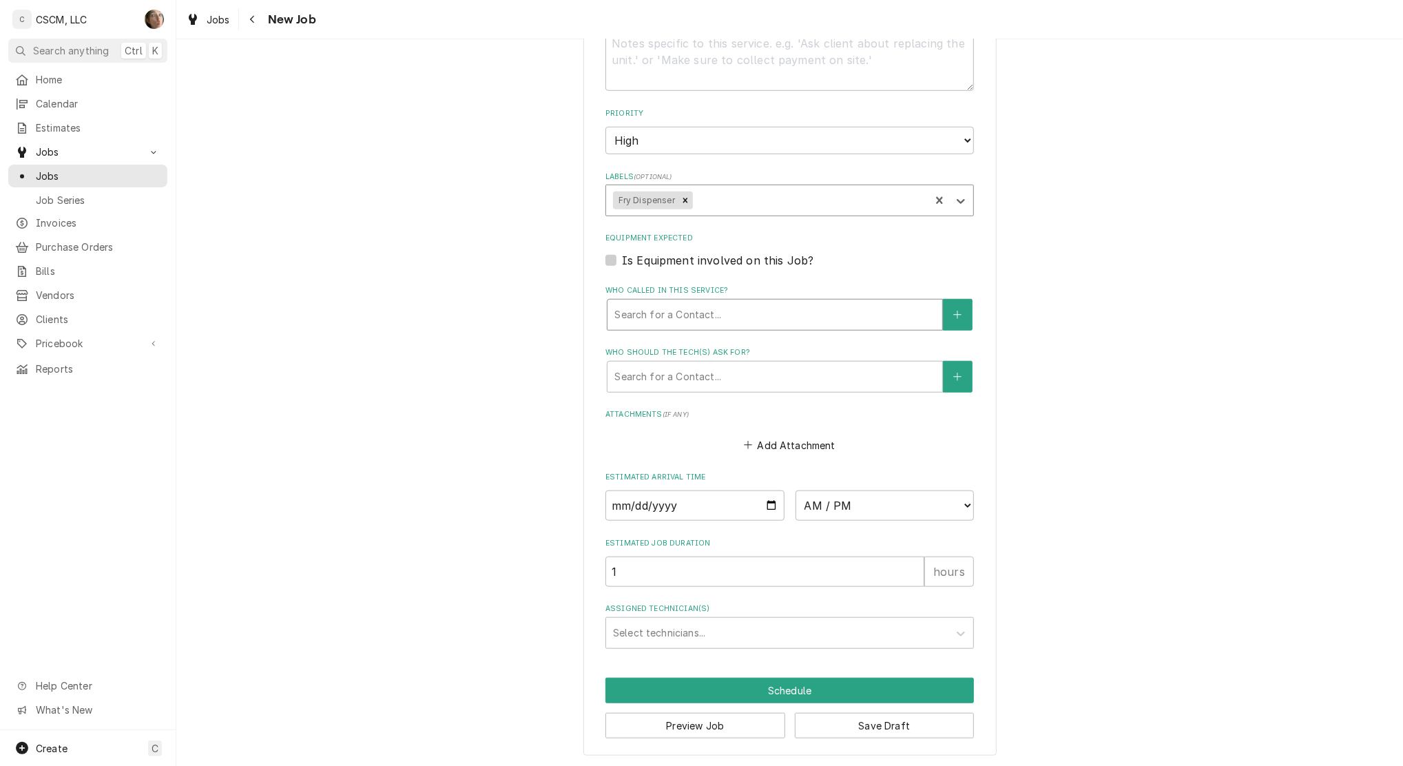
click at [692, 318] on div "Who called in this service?" at bounding box center [774, 314] width 321 height 25
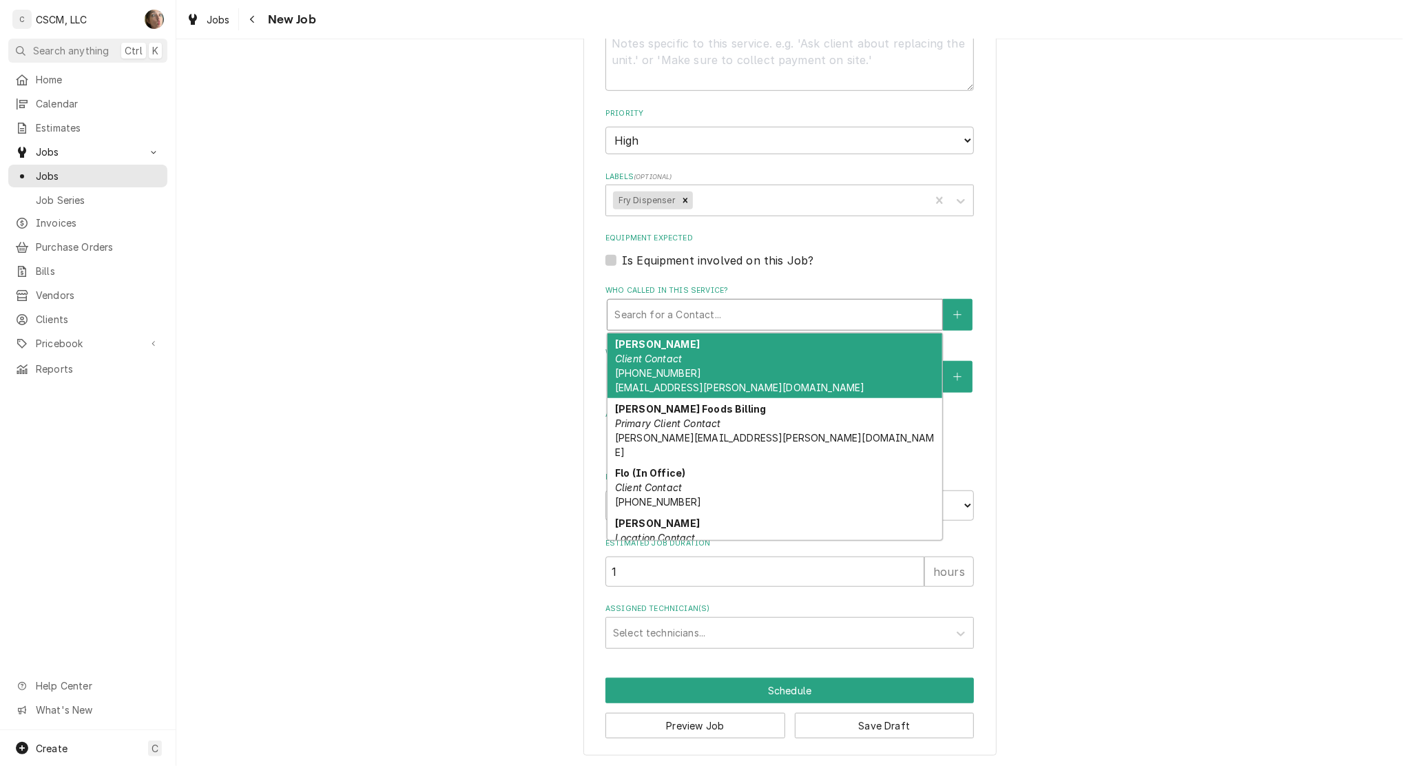
type textarea "x"
type input "t"
type textarea "x"
type input "th"
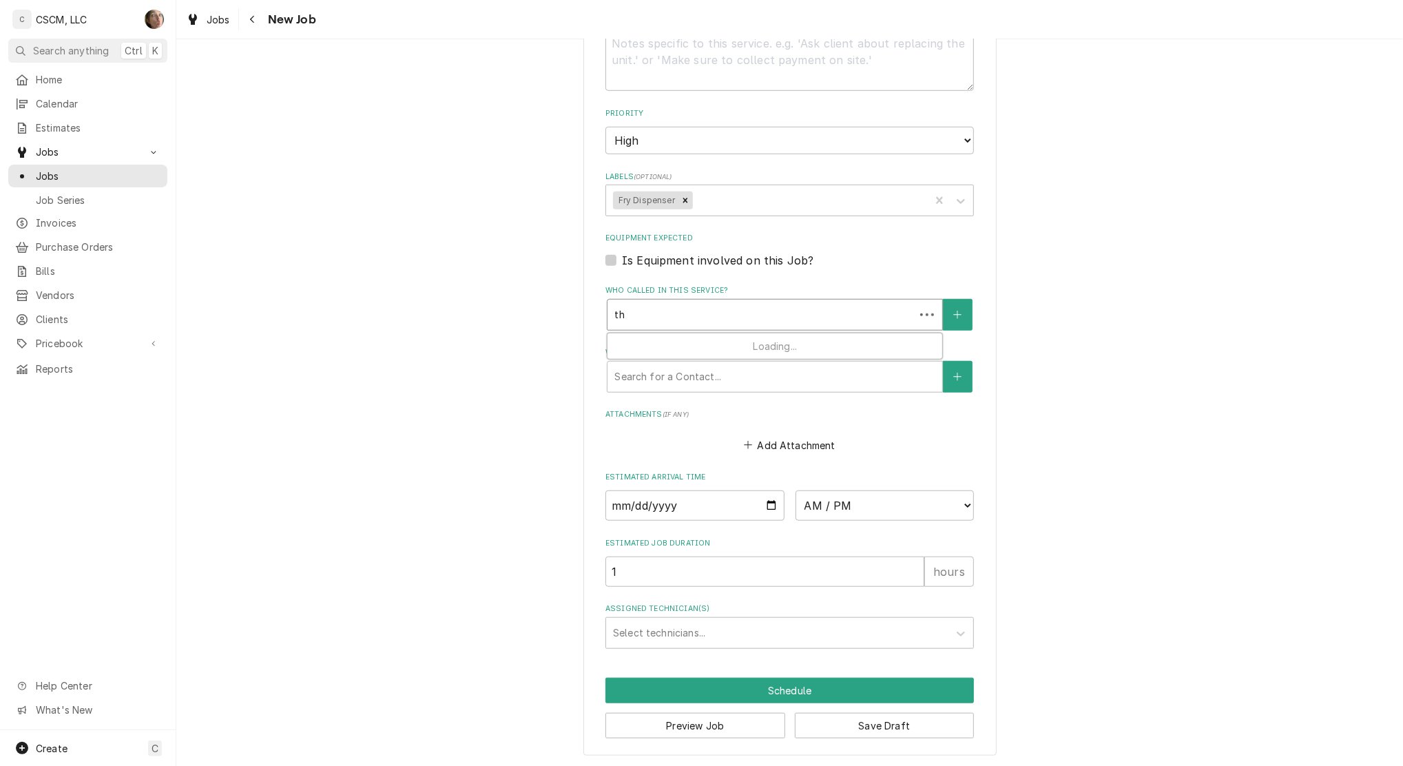
type textarea "x"
type input "tha"
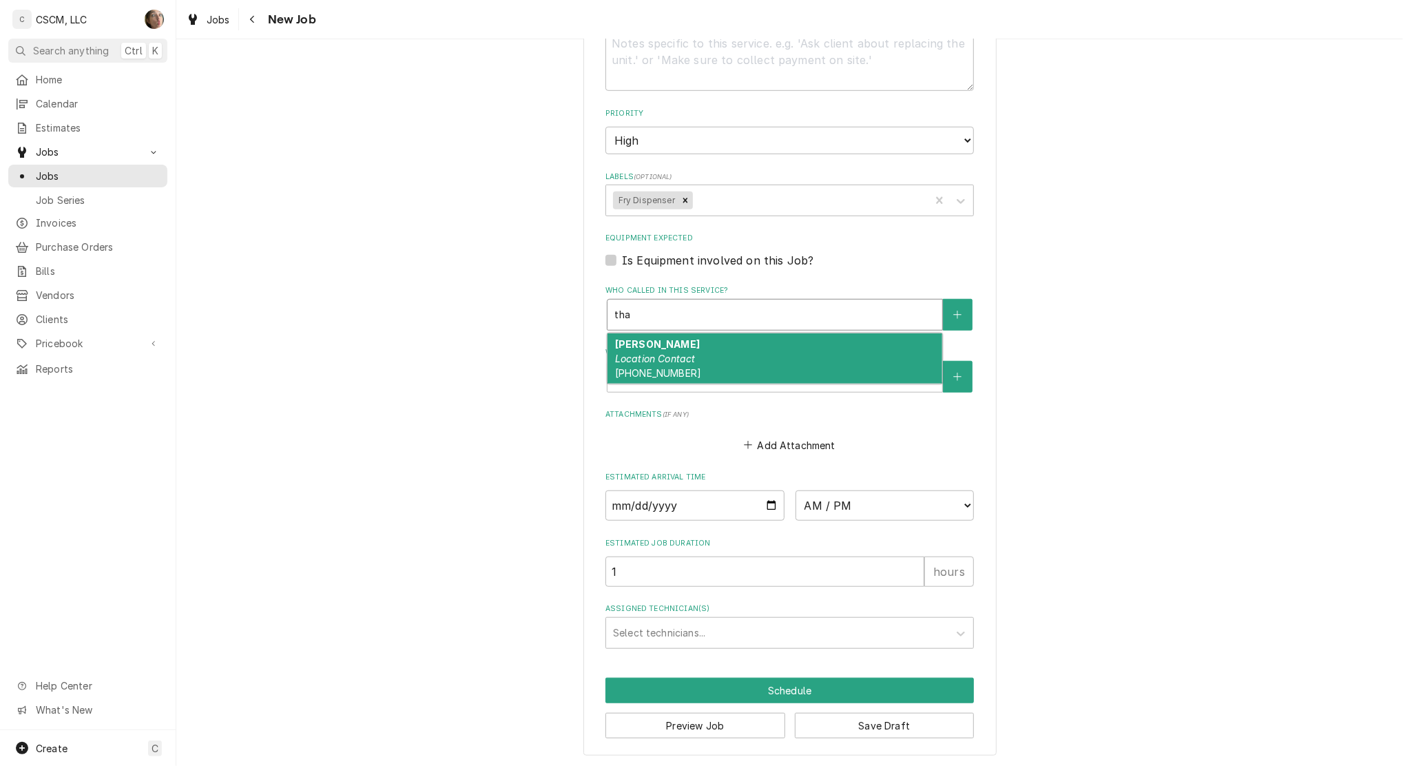
click at [675, 340] on div "Thad Location Contact (618) 960-7057" at bounding box center [774, 358] width 335 height 50
type textarea "x"
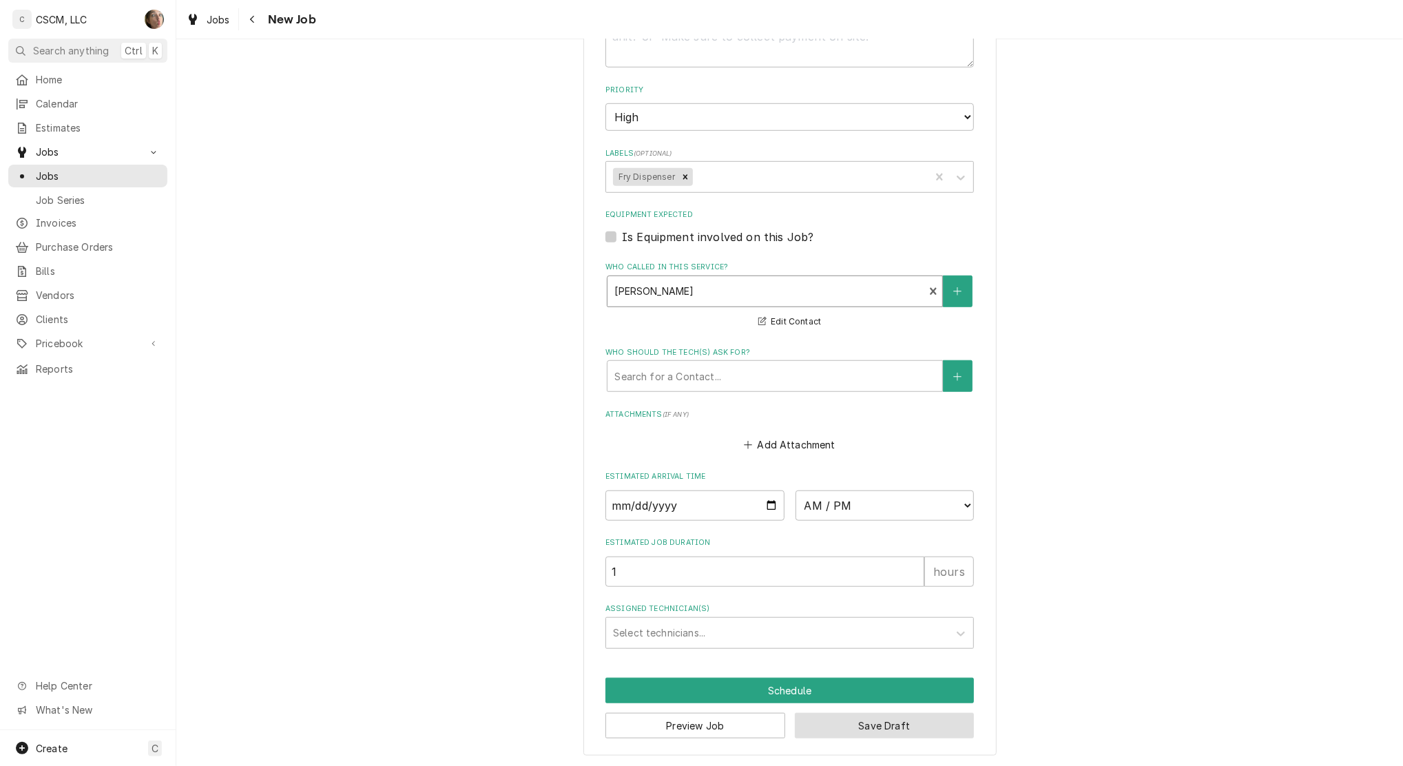
click at [910, 713] on button "Save Draft" at bounding box center [885, 725] width 180 height 25
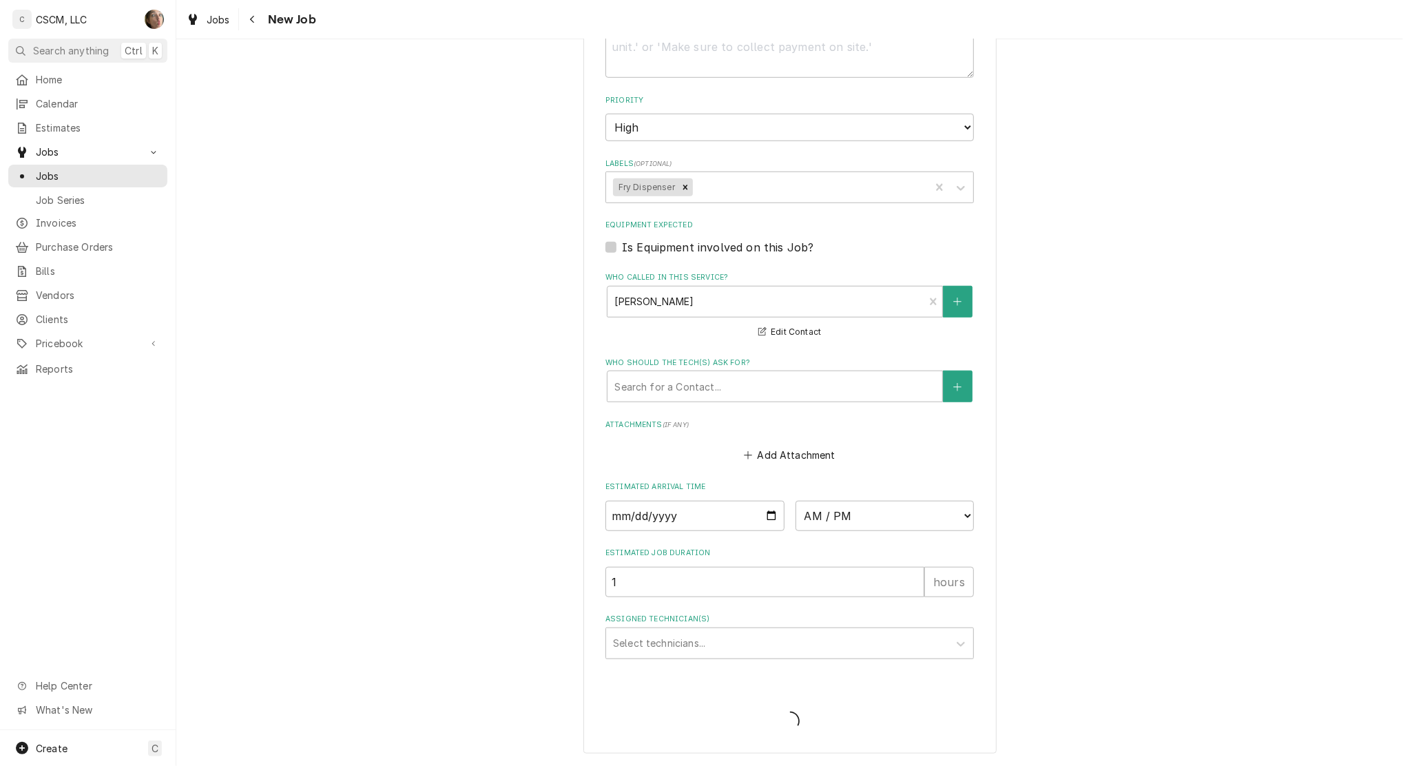
scroll to position [785, 0]
type textarea "x"
